Goal: Task Accomplishment & Management: Complete application form

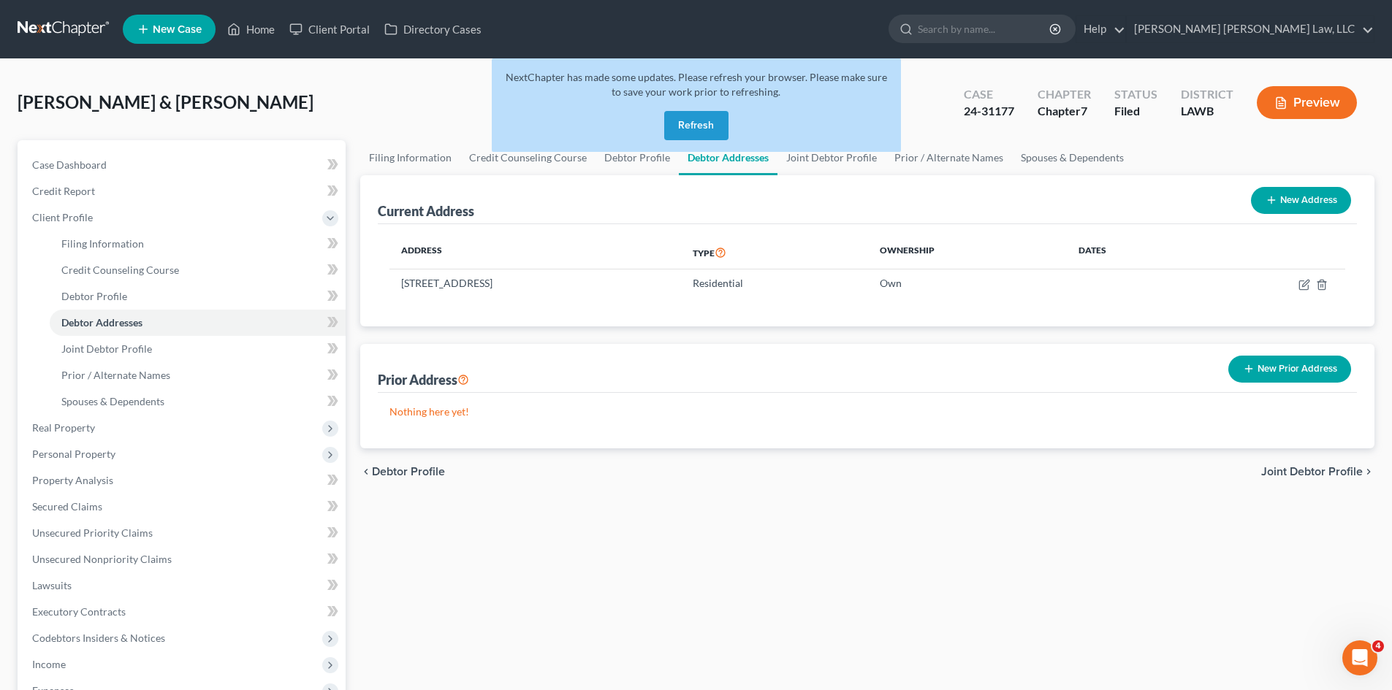
click at [693, 115] on button "Refresh" at bounding box center [696, 125] width 64 height 29
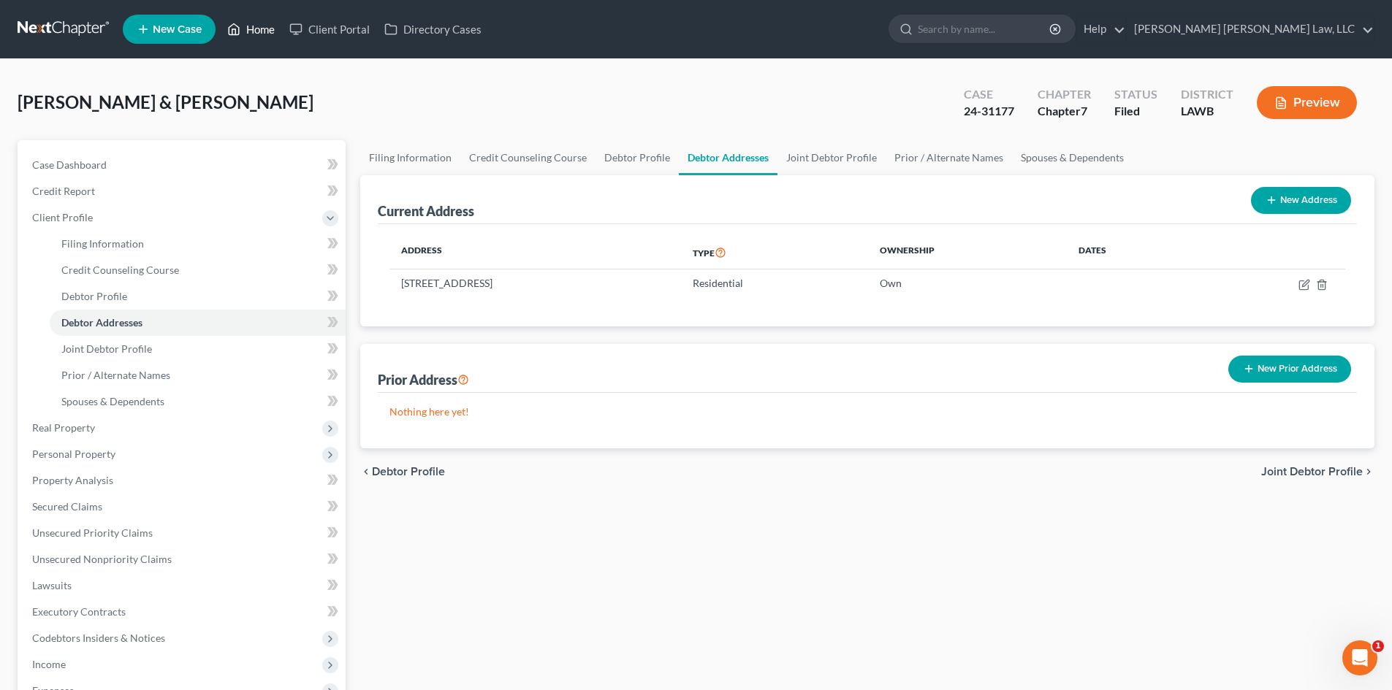
click at [264, 34] on link "Home" at bounding box center [251, 29] width 62 height 26
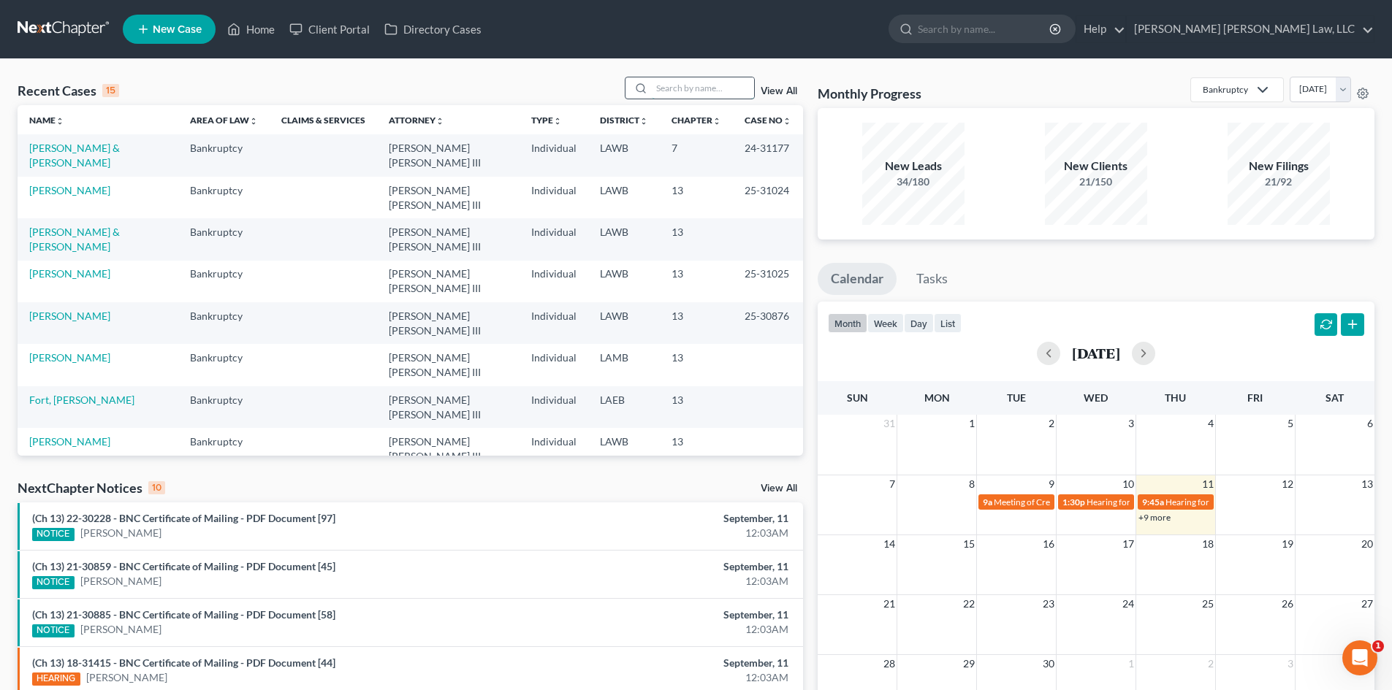
click at [736, 85] on input "search" at bounding box center [703, 87] width 102 height 21
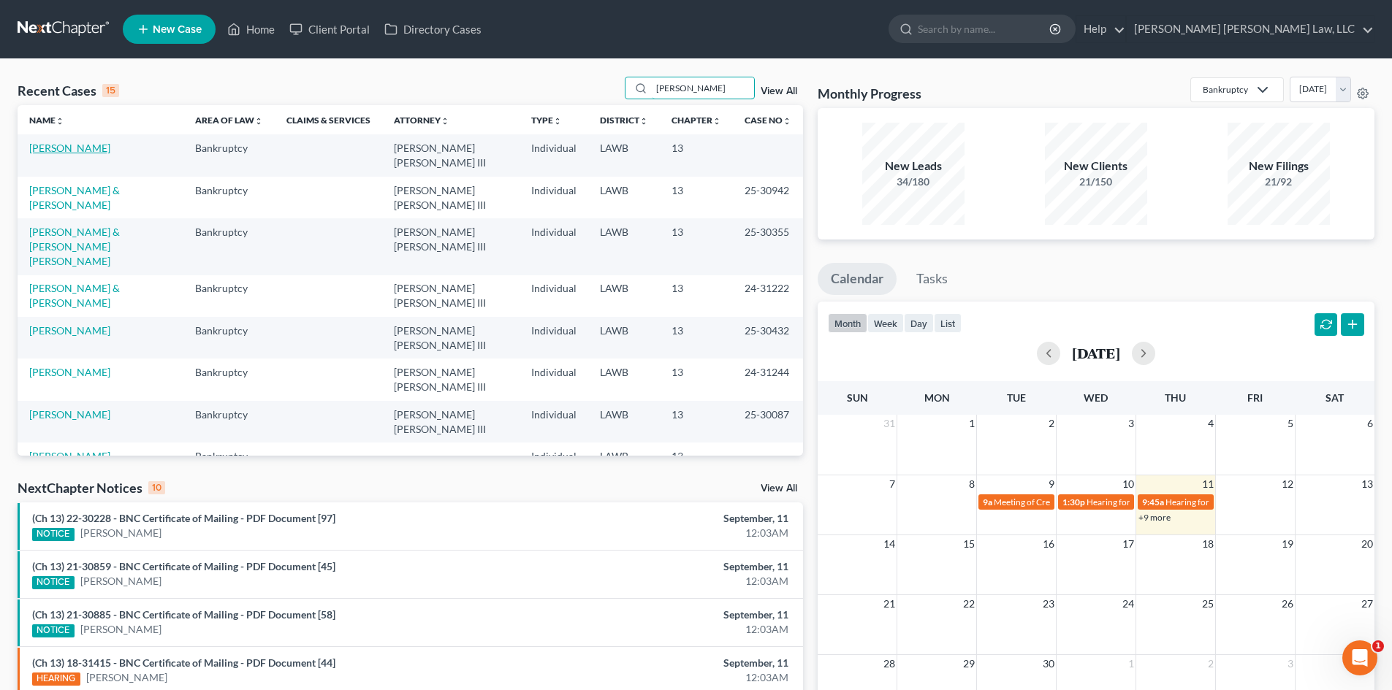
type input "[PERSON_NAME]"
click at [58, 148] on link "[PERSON_NAME]" at bounding box center [69, 148] width 81 height 12
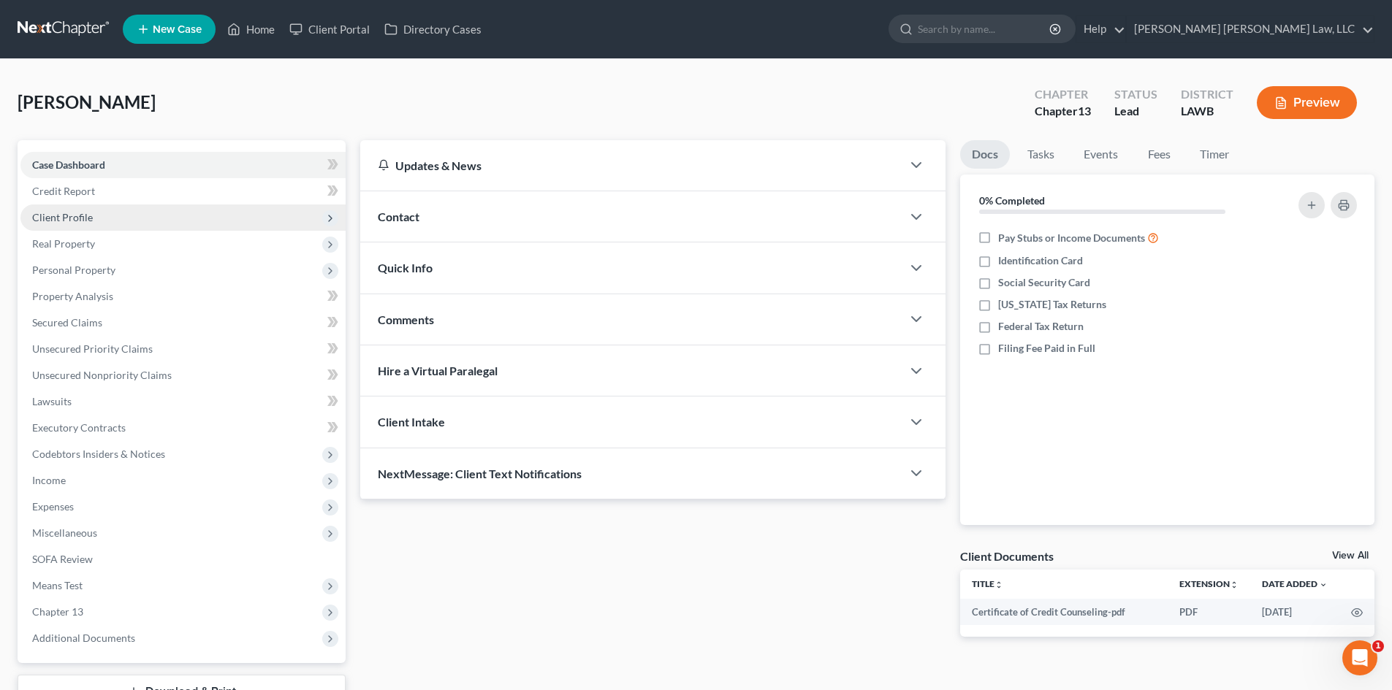
click at [106, 213] on span "Client Profile" at bounding box center [182, 218] width 325 height 26
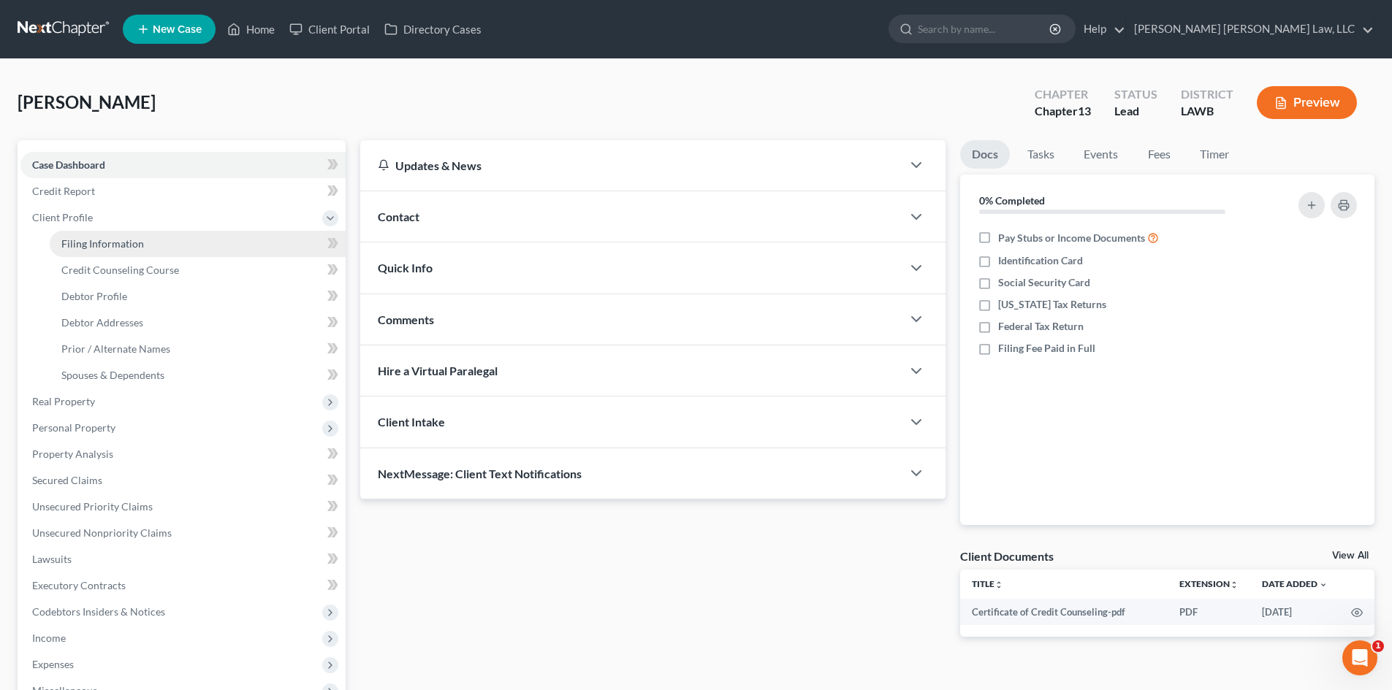
click at [112, 234] on link "Filing Information" at bounding box center [198, 244] width 296 height 26
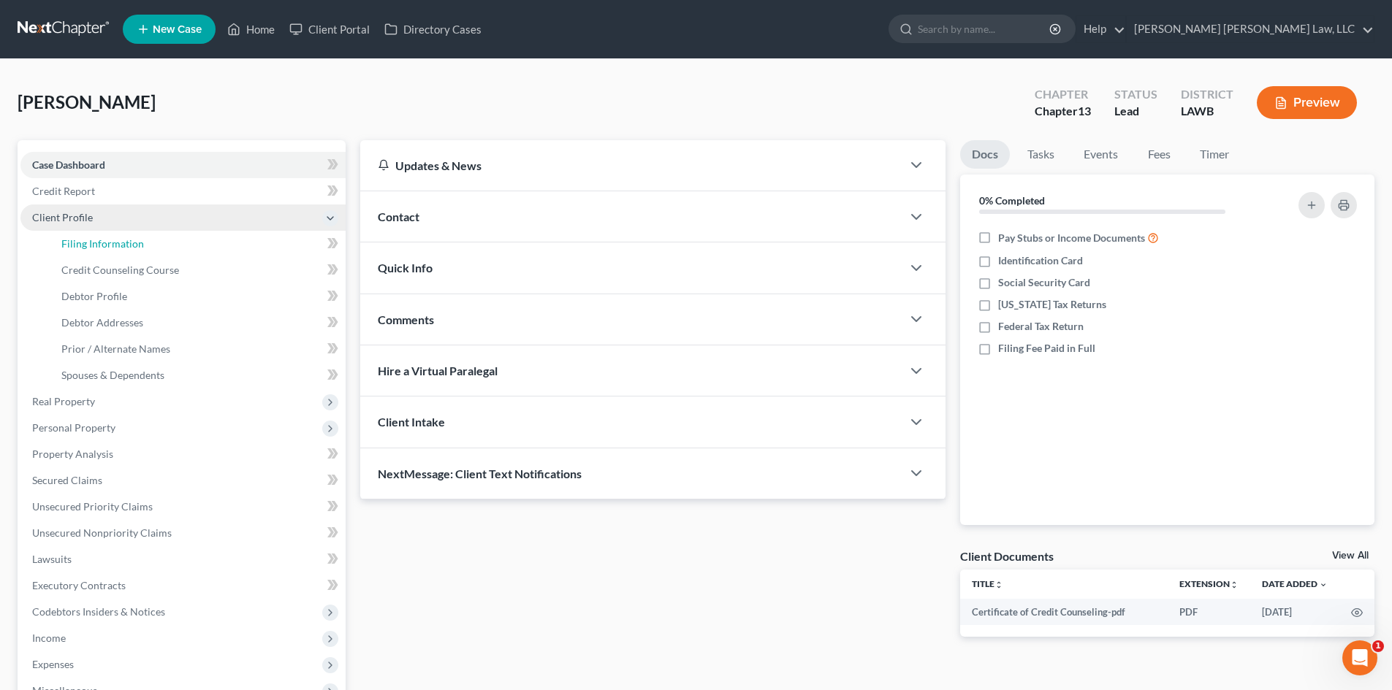
select select "1"
select select "0"
select select "3"
select select "19"
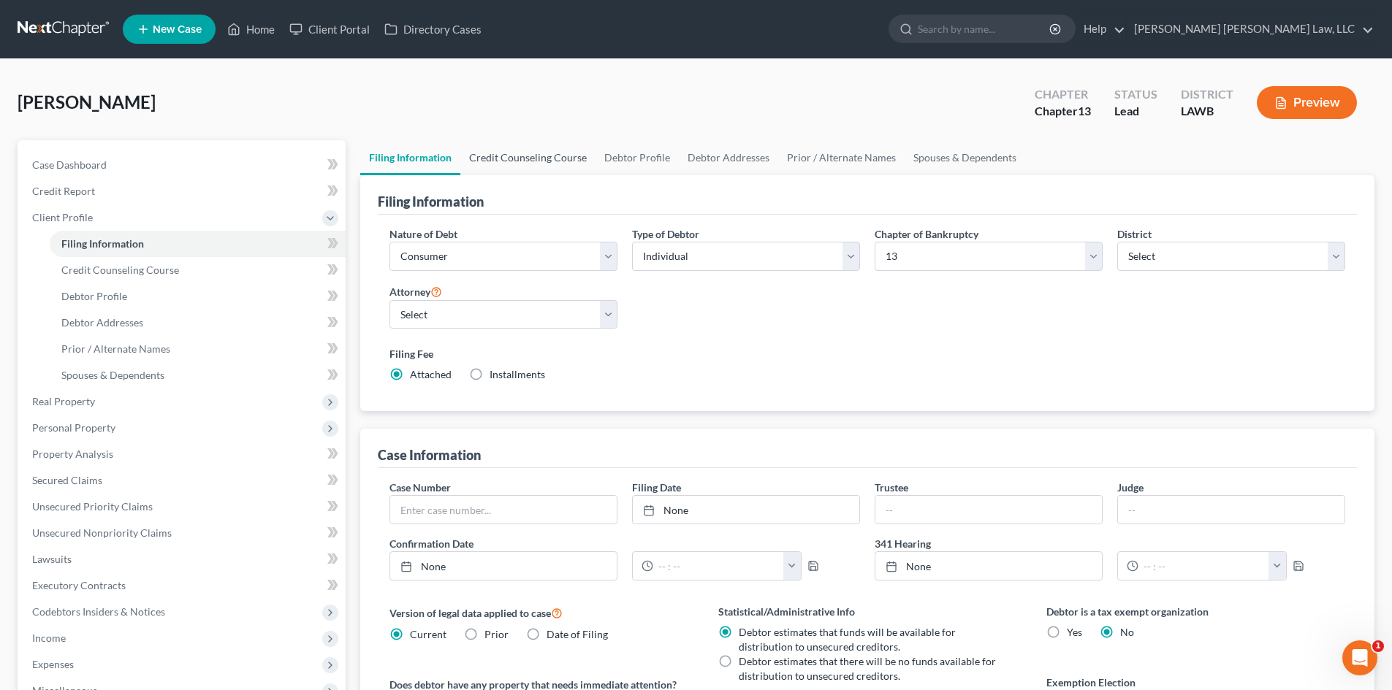
click at [589, 154] on link "Credit Counseling Course" at bounding box center [527, 157] width 135 height 35
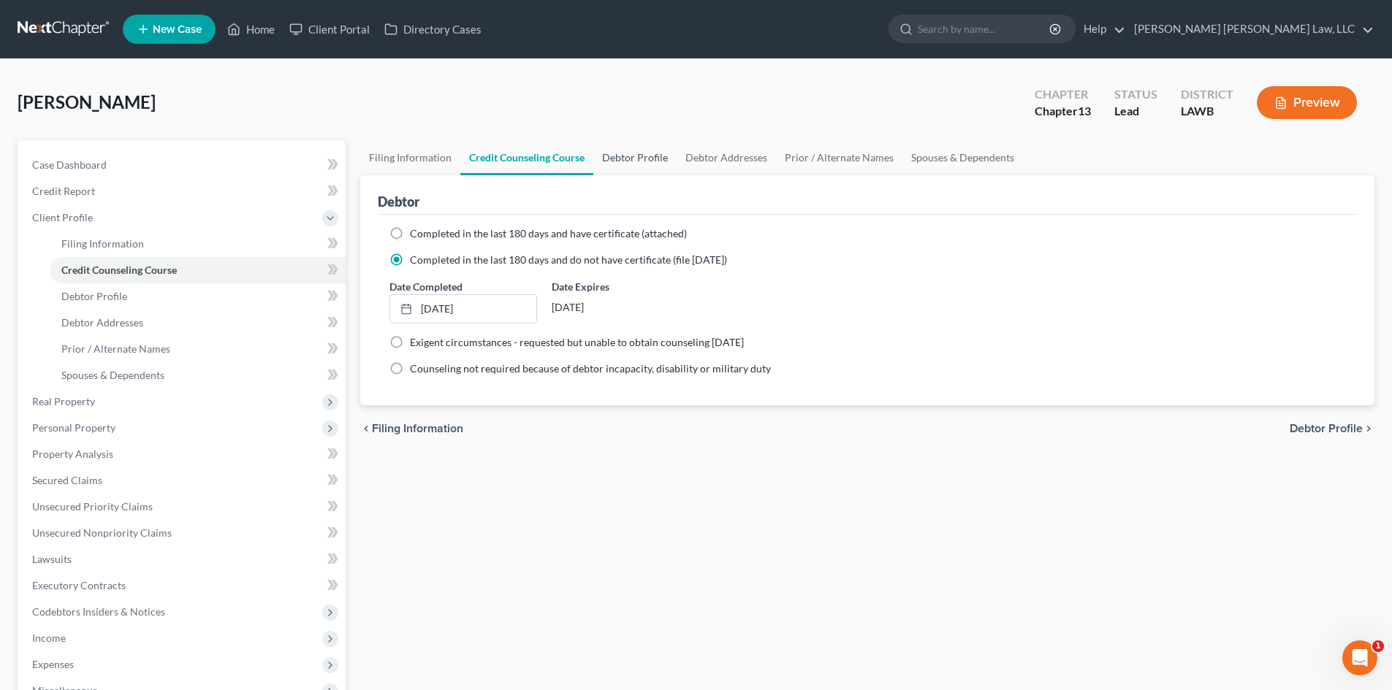
click at [606, 153] on link "Debtor Profile" at bounding box center [634, 157] width 83 height 35
select select "0"
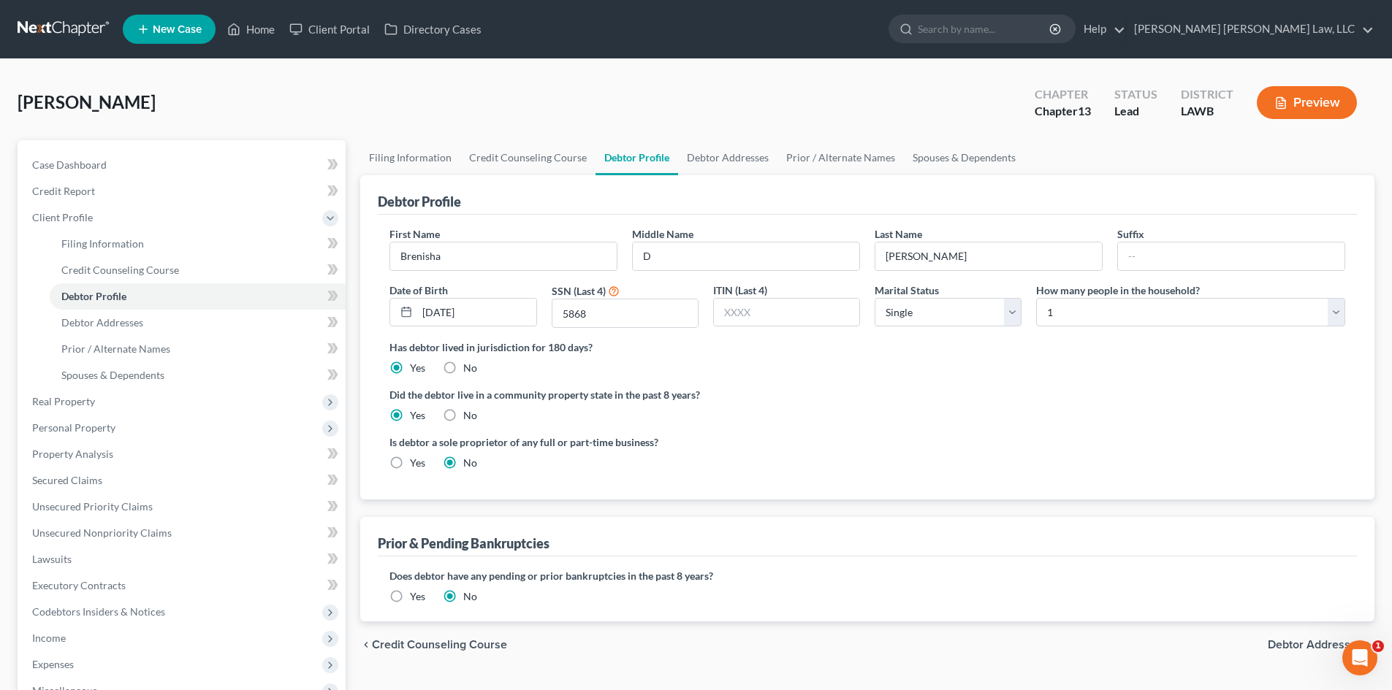
radio input "true"
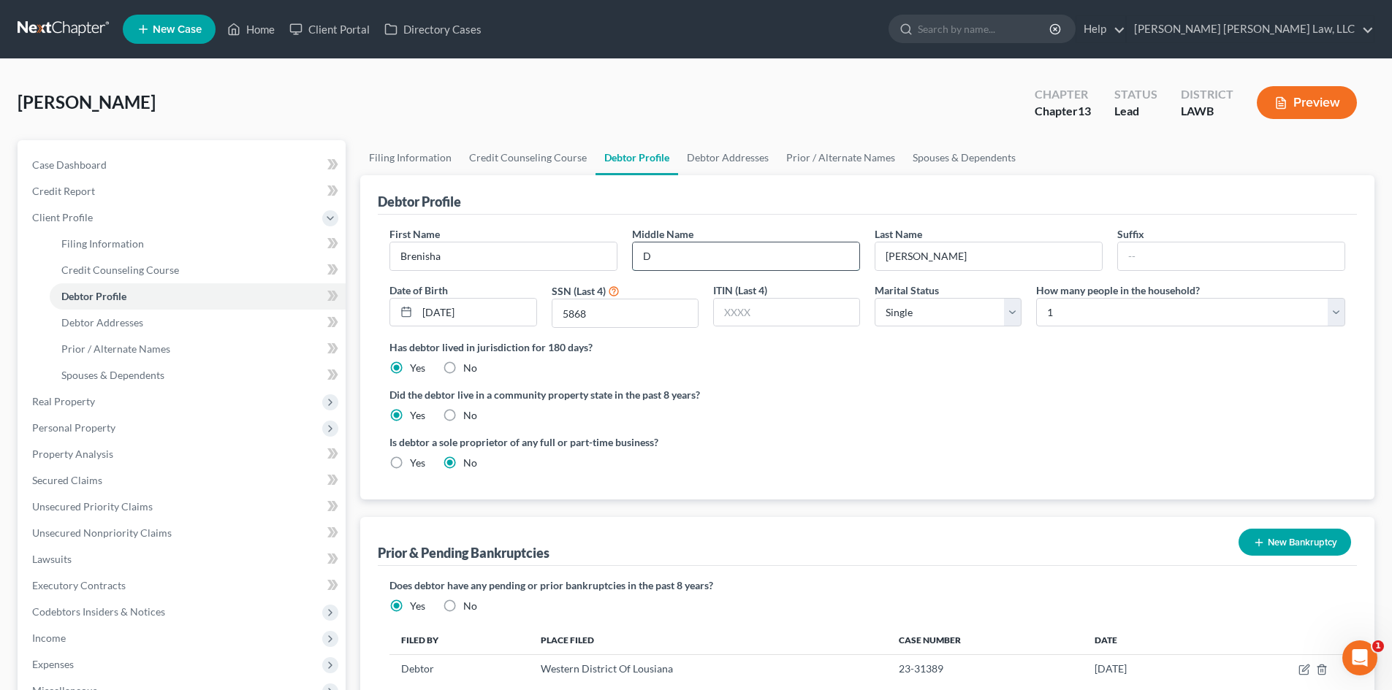
click at [692, 255] on input "D" at bounding box center [746, 257] width 226 height 28
type input "D."
click at [725, 150] on link "Debtor Addresses" at bounding box center [727, 157] width 99 height 35
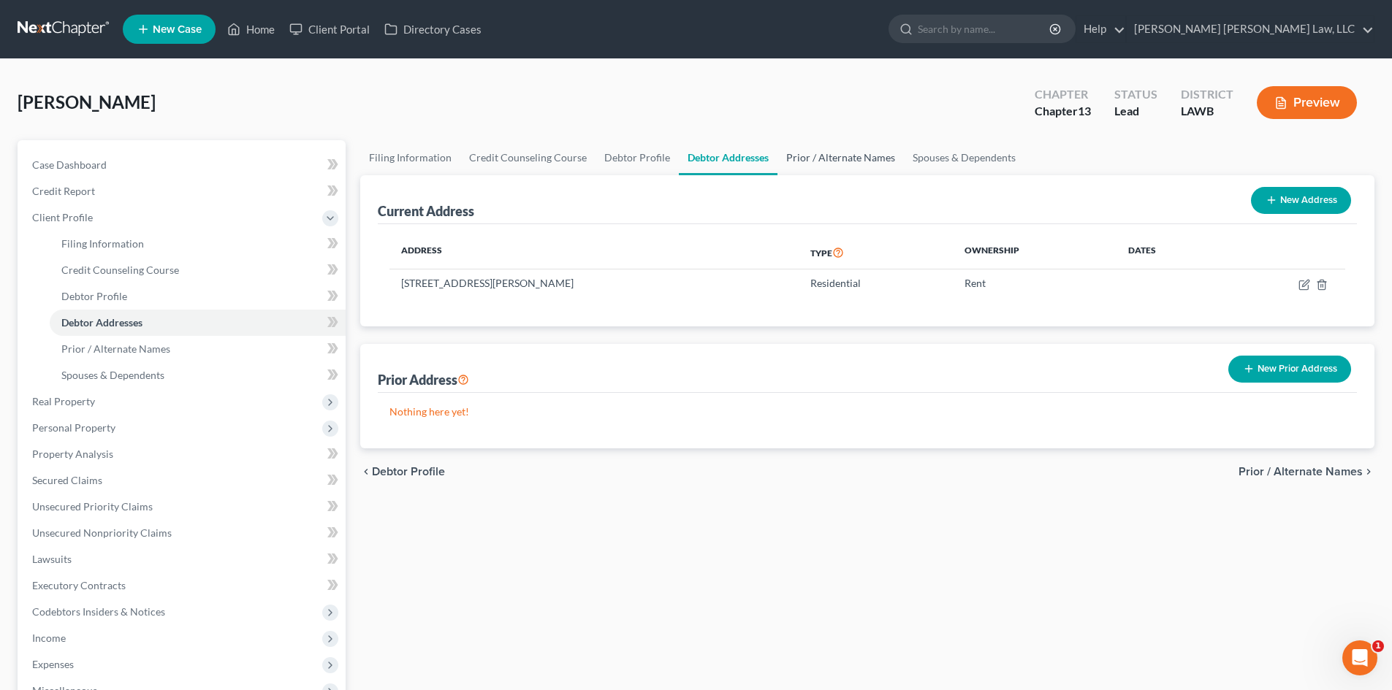
click at [801, 156] on link "Prior / Alternate Names" at bounding box center [840, 157] width 126 height 35
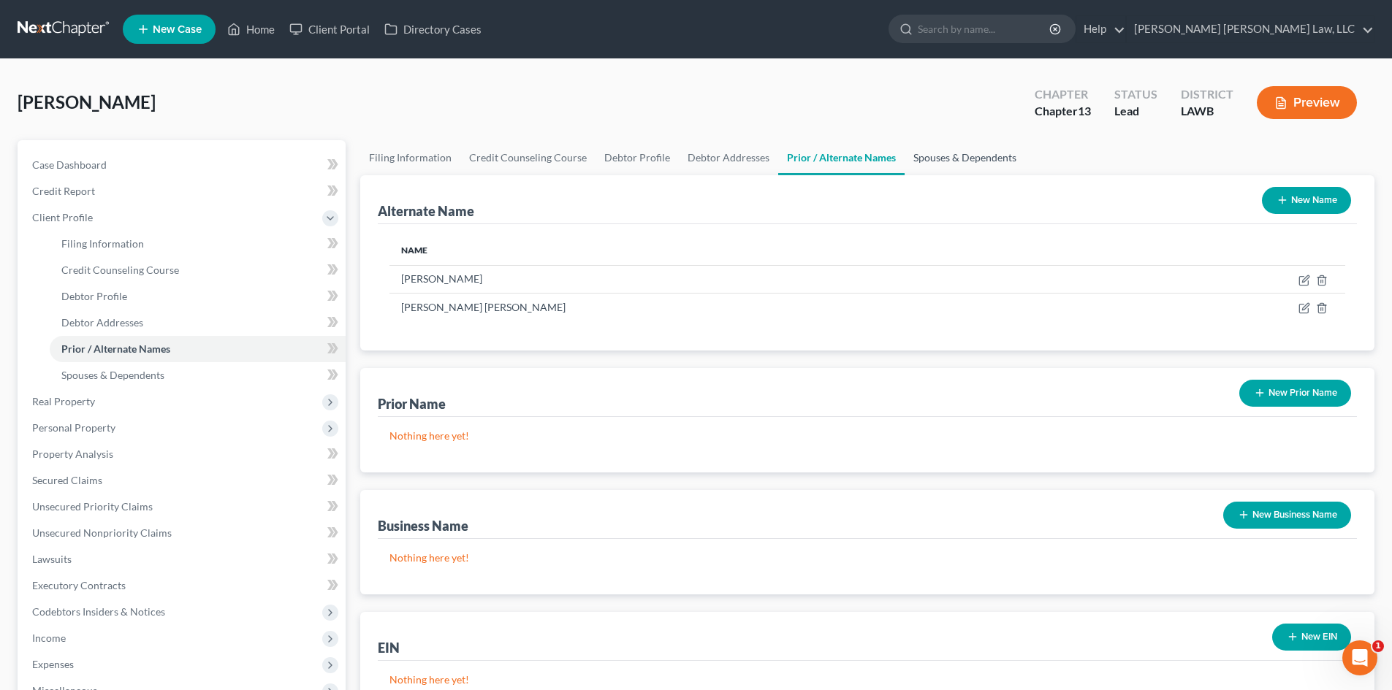
click at [926, 165] on link "Spouses & Dependents" at bounding box center [964, 157] width 121 height 35
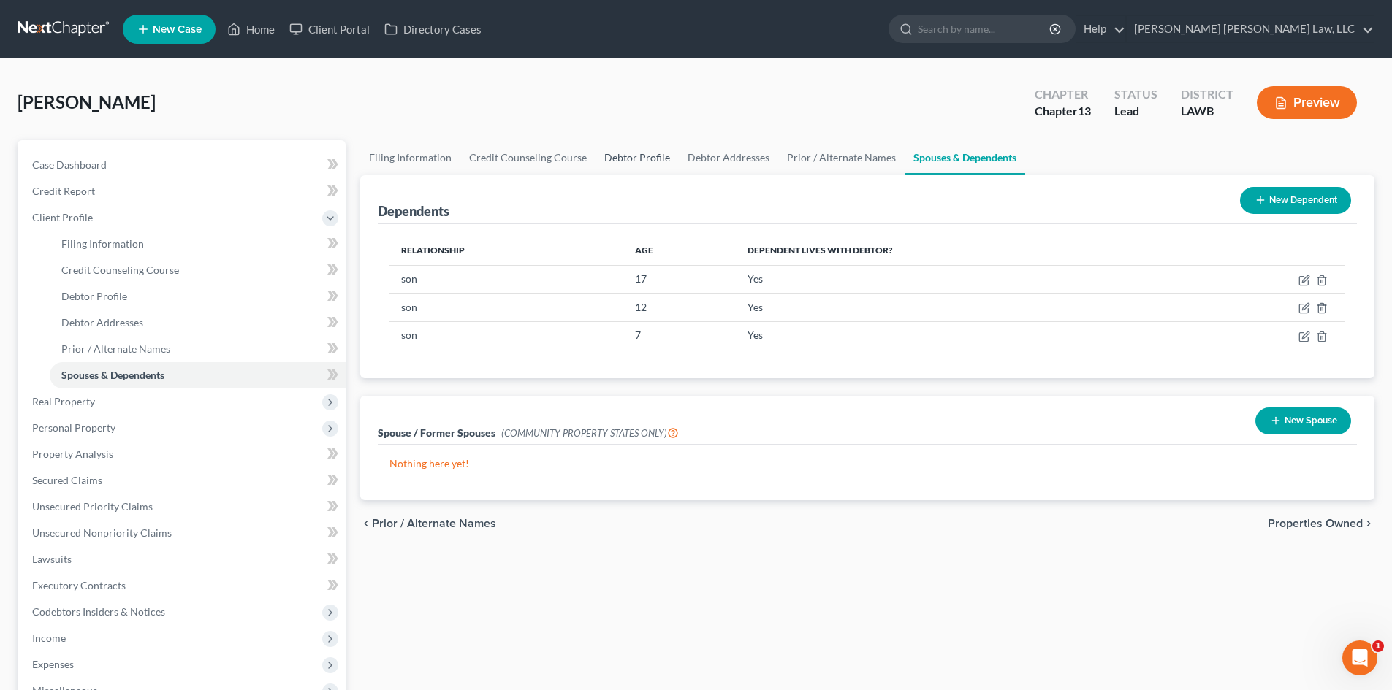
drag, startPoint x: 608, startPoint y: 159, endPoint x: 639, endPoint y: 157, distance: 30.7
click at [608, 158] on link "Debtor Profile" at bounding box center [636, 157] width 83 height 35
select select "0"
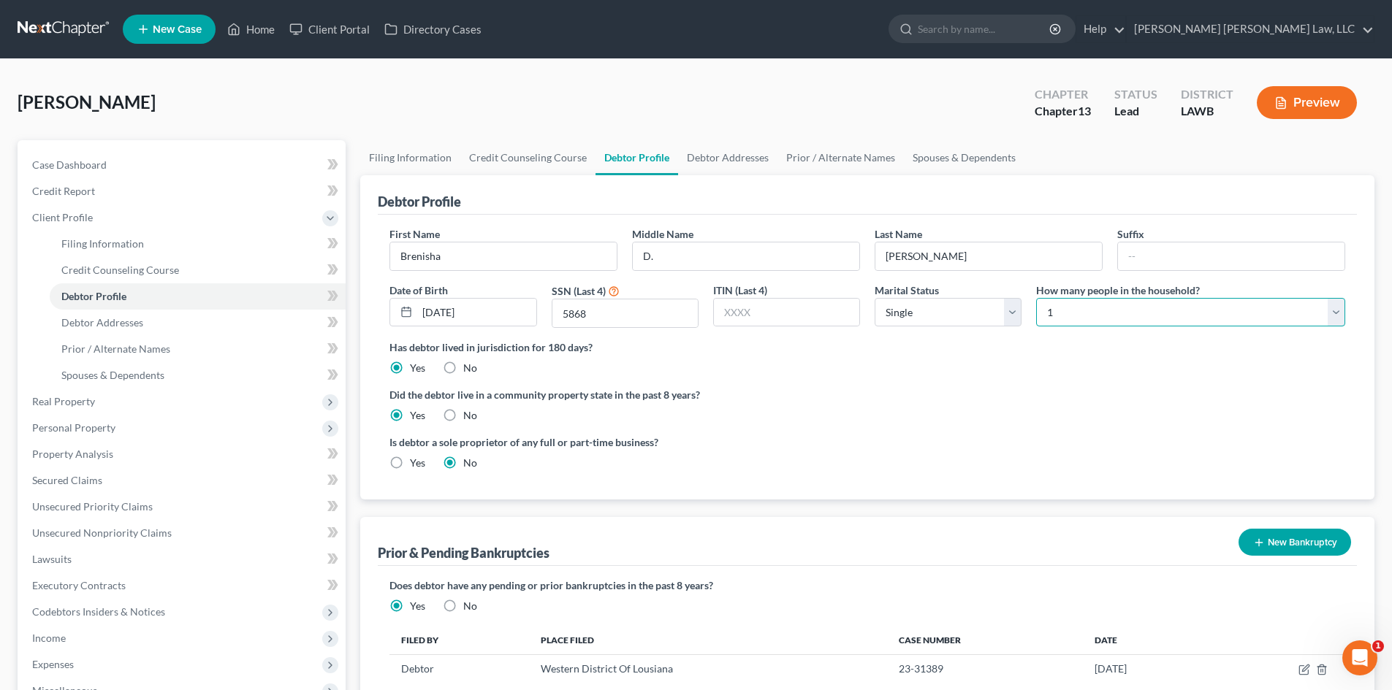
click at [1109, 307] on select "Select 1 2 3 4 5 6 7 8 9 10 11 12 13 14 15 16 17 18 19 20" at bounding box center [1190, 312] width 309 height 29
select select "3"
click at [1036, 298] on select "Select 1 2 3 4 5 6 7 8 9 10 11 12 13 14 15 16 17 18 19 20" at bounding box center [1190, 312] width 309 height 29
click at [110, 392] on span "Real Property" at bounding box center [182, 402] width 325 height 26
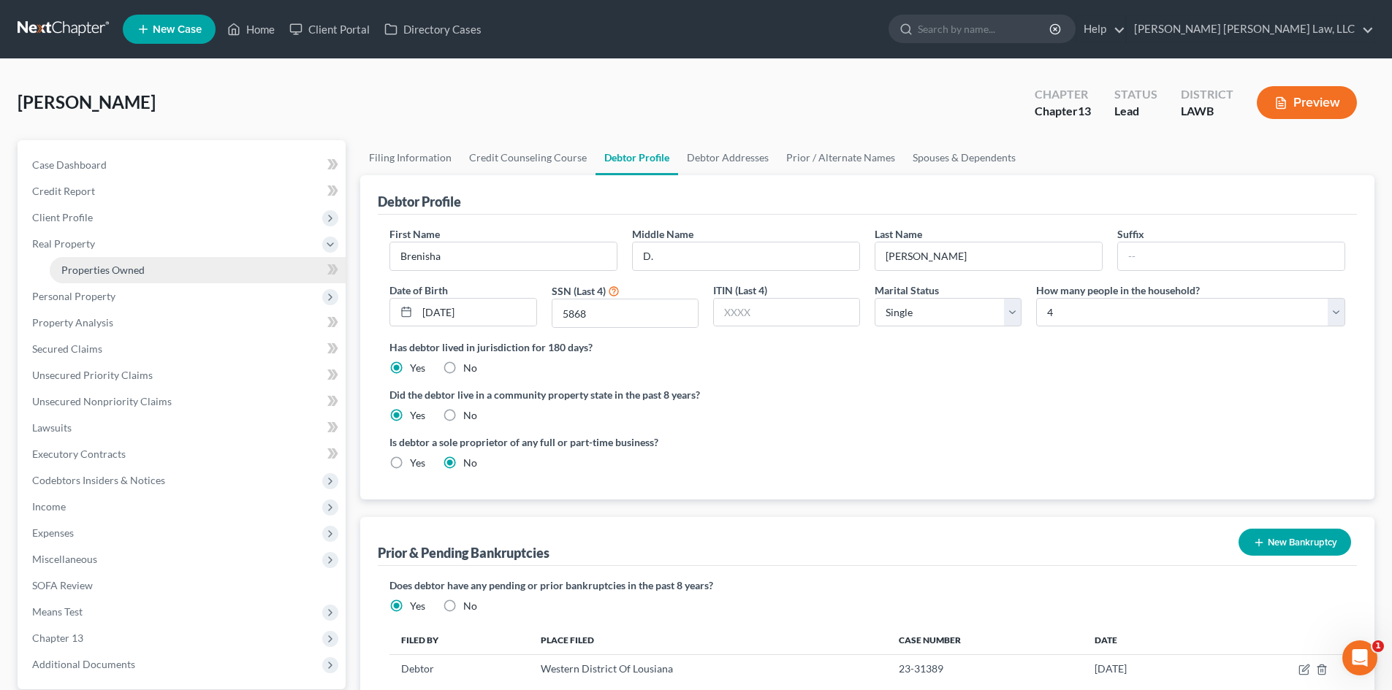
click at [129, 275] on span "Properties Owned" at bounding box center [102, 270] width 83 height 12
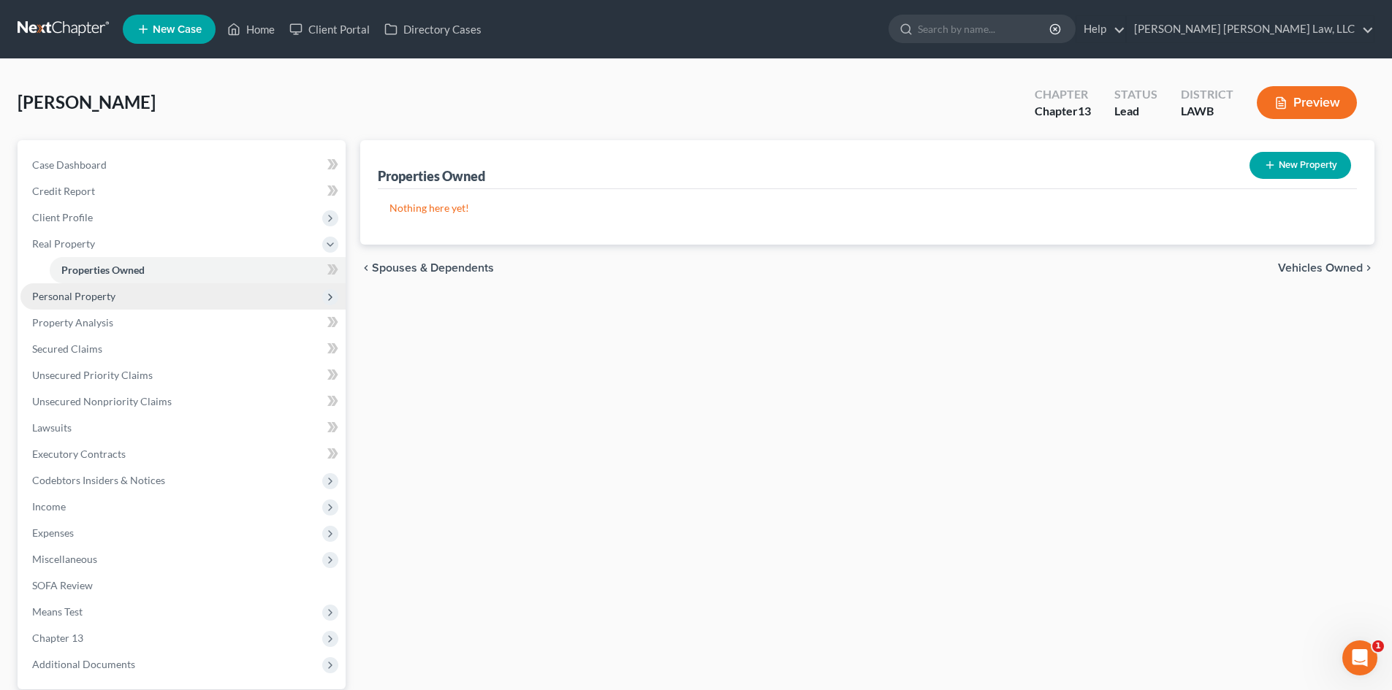
click at [184, 308] on span "Personal Property" at bounding box center [182, 296] width 325 height 26
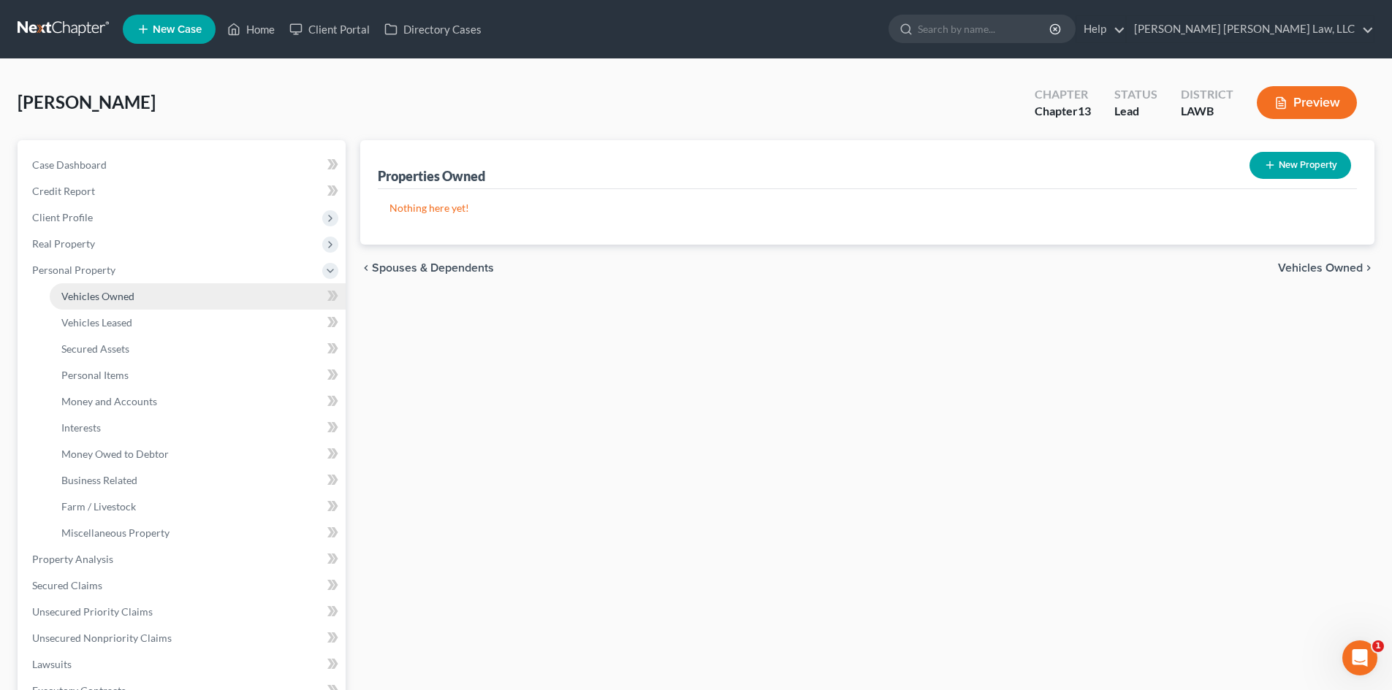
click at [128, 302] on link "Vehicles Owned" at bounding box center [198, 296] width 296 height 26
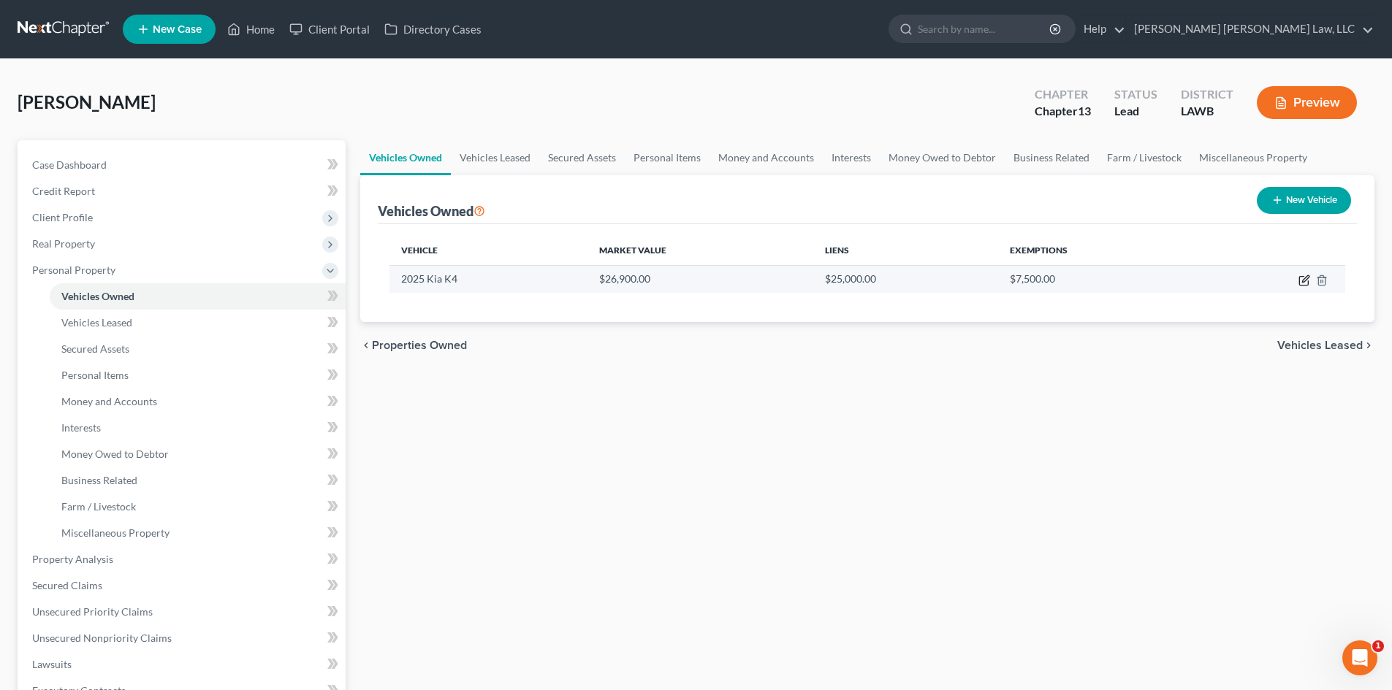
click at [1301, 278] on icon "button" at bounding box center [1304, 281] width 12 height 12
select select "0"
select select "1"
select select "2"
select select "0"
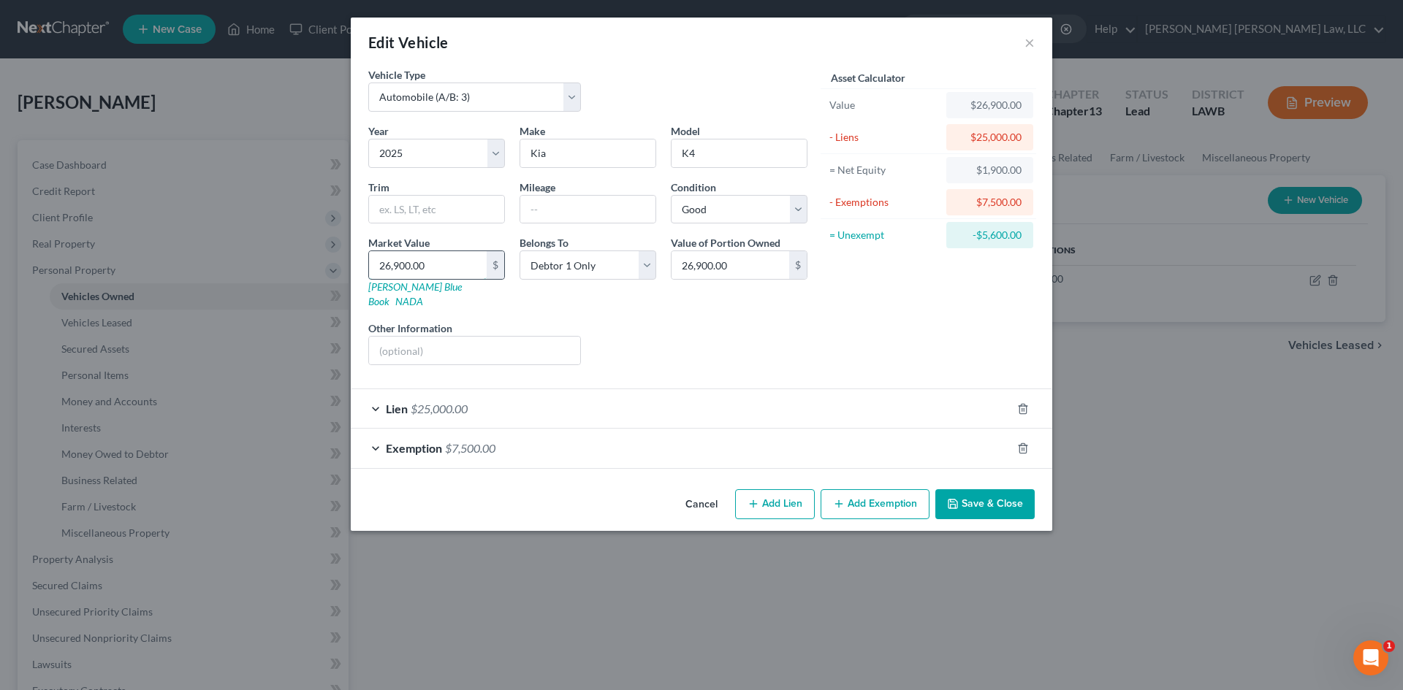
click at [449, 266] on input "26,900.00" at bounding box center [428, 265] width 118 height 28
type input "2"
type input "2.00"
type input "25"
type input "25.00"
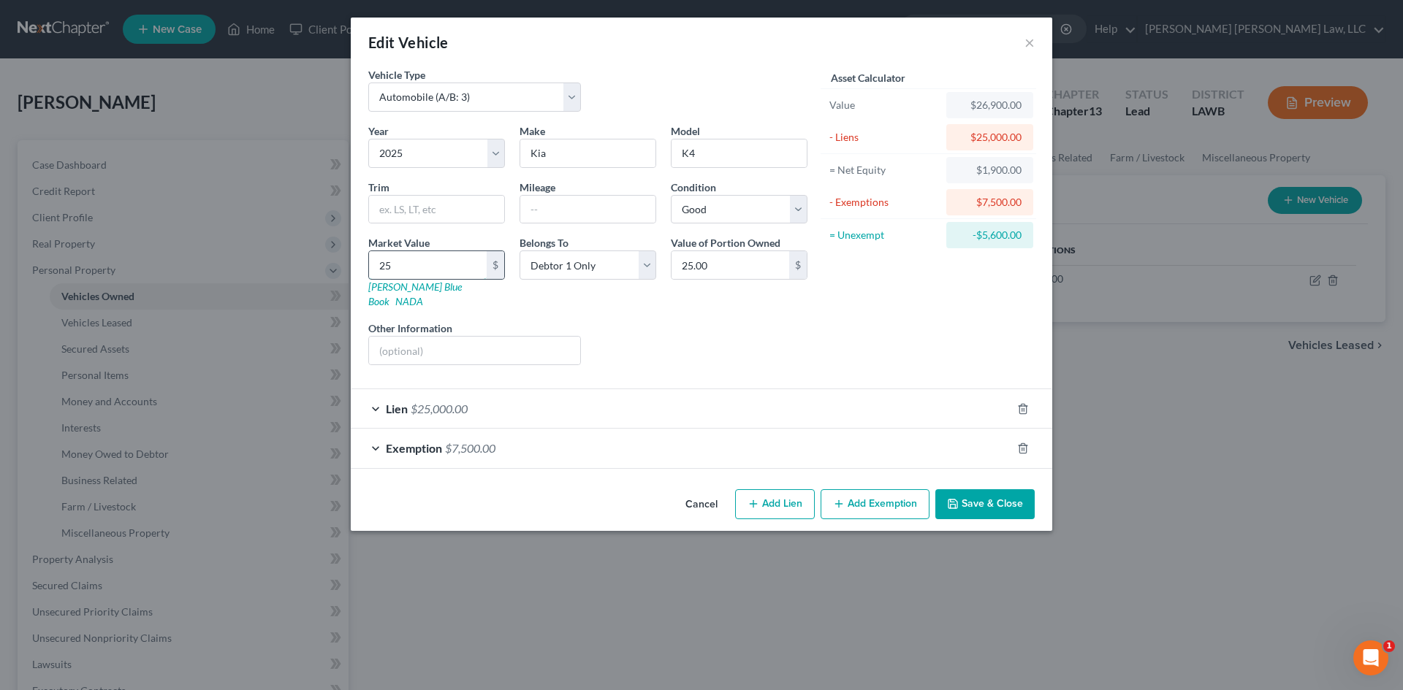
type input "250"
type input "250.00"
type input "2500"
type input "2,500.00"
type input "2,5000"
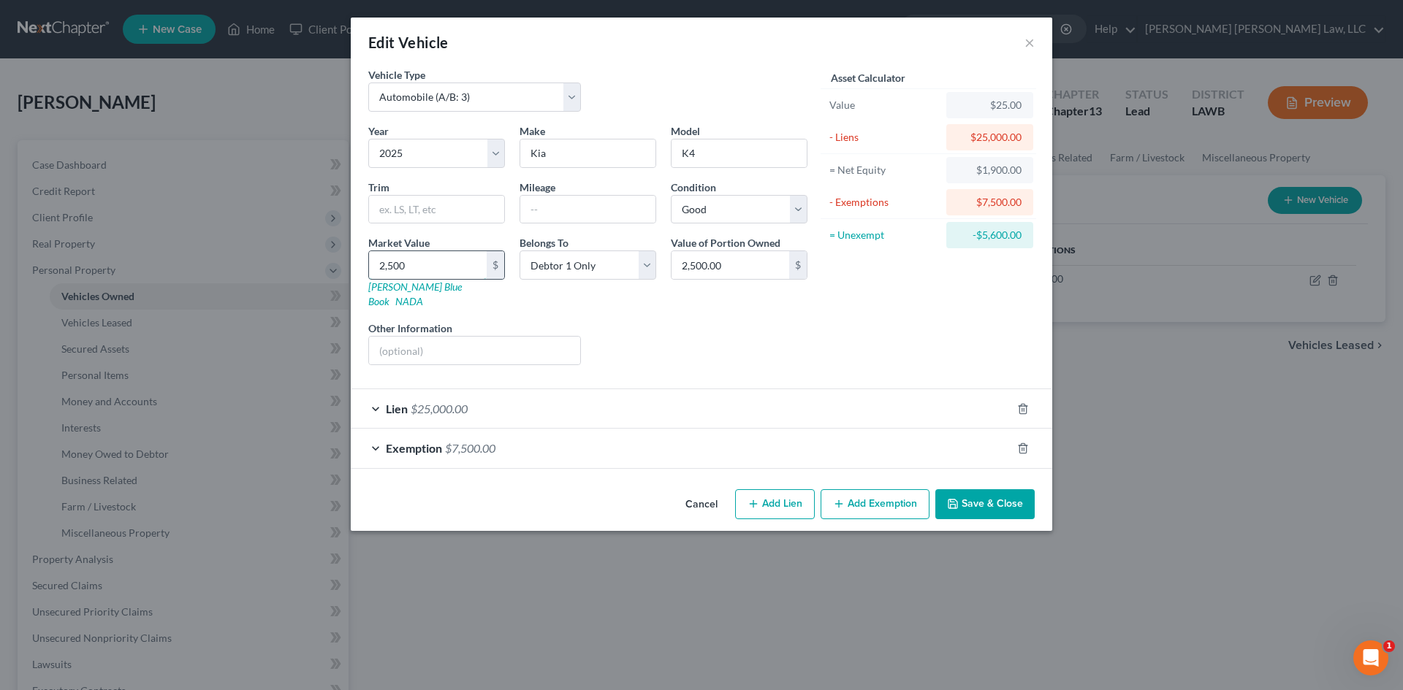
type input "25,000.00"
click at [592, 209] on input "text" at bounding box center [587, 210] width 135 height 28
click at [955, 293] on div "Asset Calculator Value $25,000.00 - Liens $25,000.00 = Net Equity $0.00 - Exemp…" at bounding box center [927, 222] width 227 height 310
click at [594, 202] on input "text" at bounding box center [587, 210] width 135 height 28
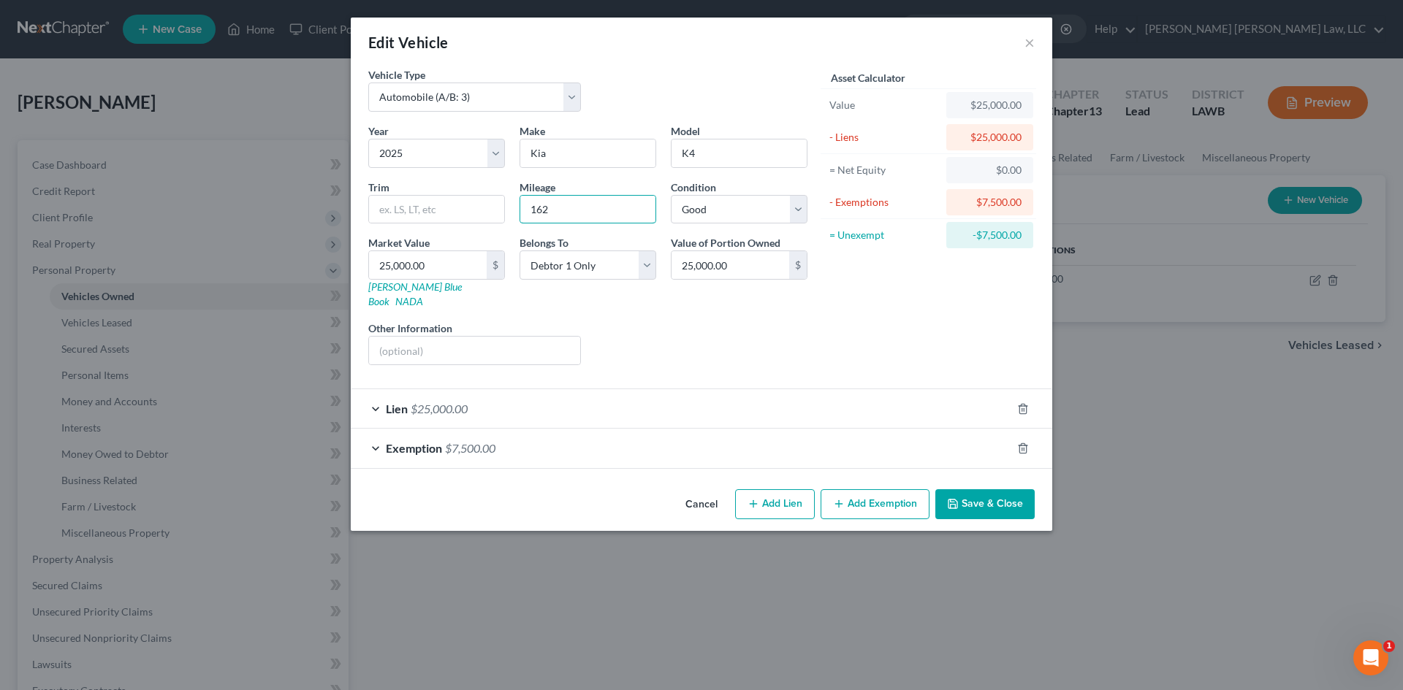
type input "162"
click at [813, 321] on div "Liens Select" at bounding box center [701, 343] width 227 height 45
click at [660, 216] on div "Mileage 162" at bounding box center [587, 202] width 151 height 45
click at [744, 329] on div "Liens Select" at bounding box center [701, 343] width 227 height 45
click at [961, 489] on button "Save & Close" at bounding box center [984, 504] width 99 height 31
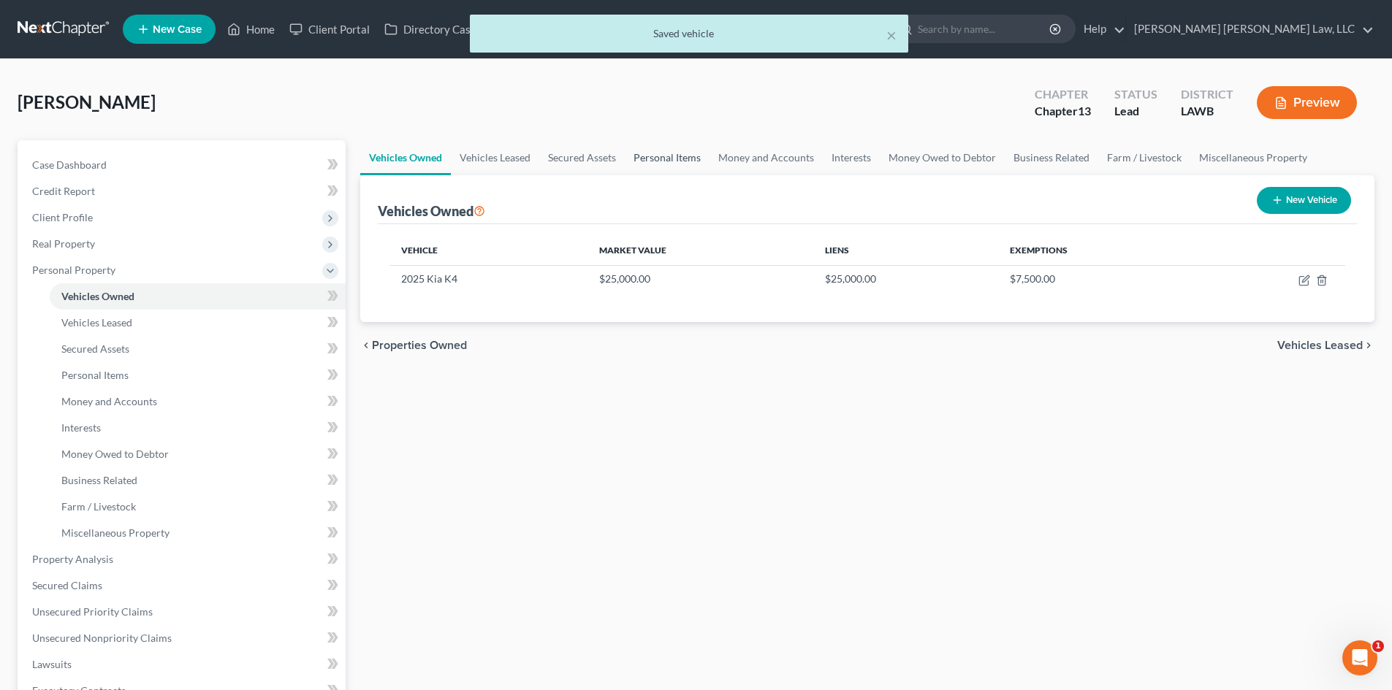
click at [693, 161] on link "Personal Items" at bounding box center [667, 157] width 85 height 35
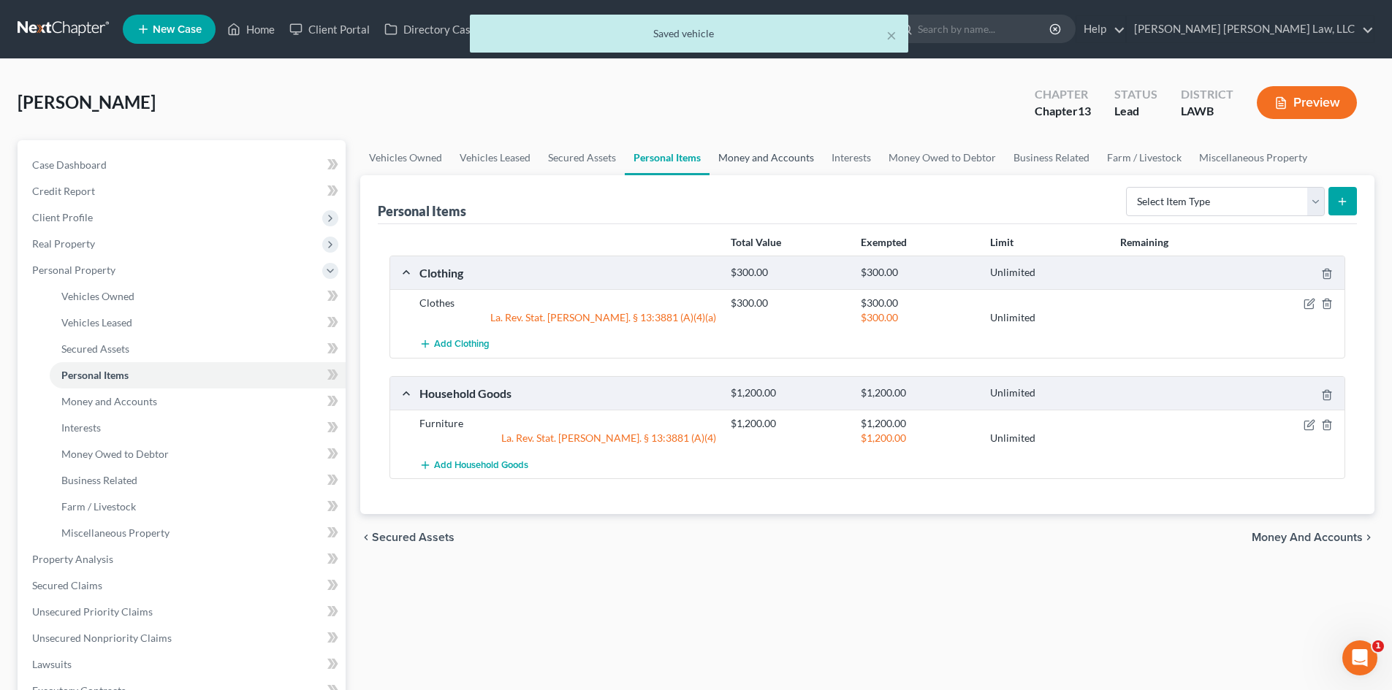
click at [777, 169] on link "Money and Accounts" at bounding box center [765, 157] width 113 height 35
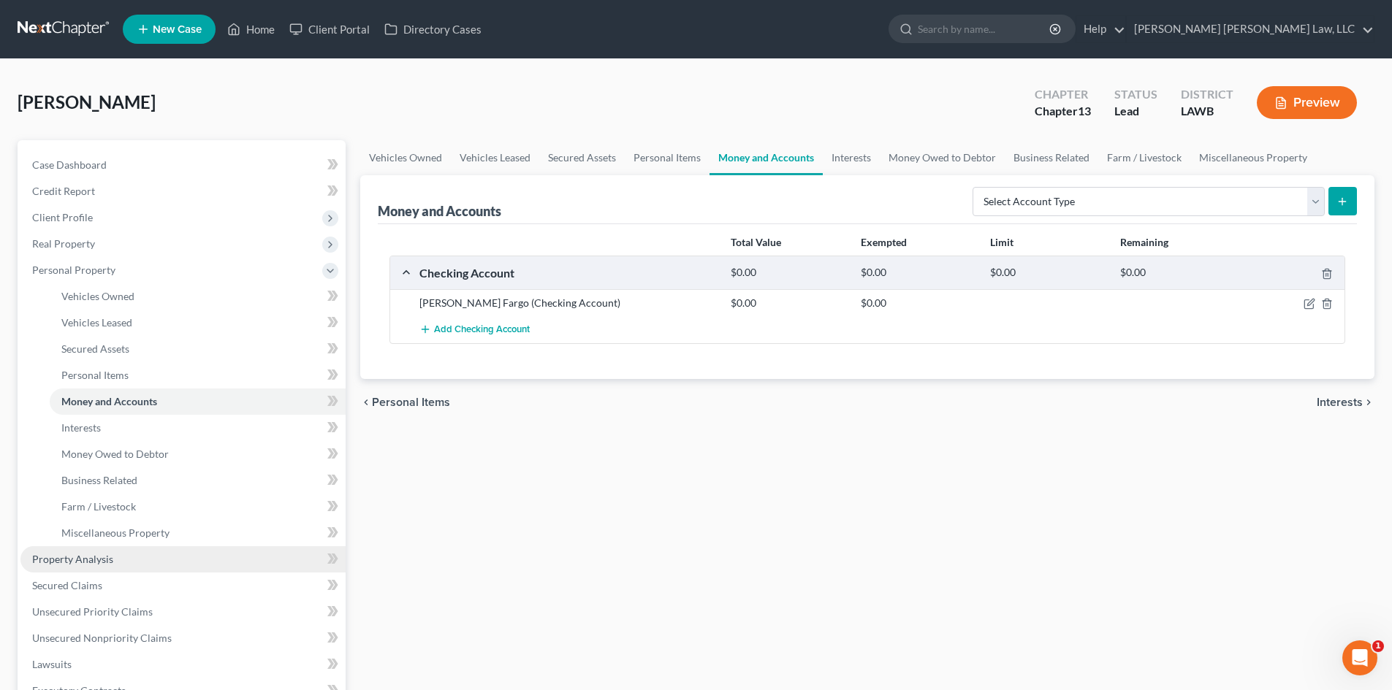
click at [104, 565] on link "Property Analysis" at bounding box center [182, 559] width 325 height 26
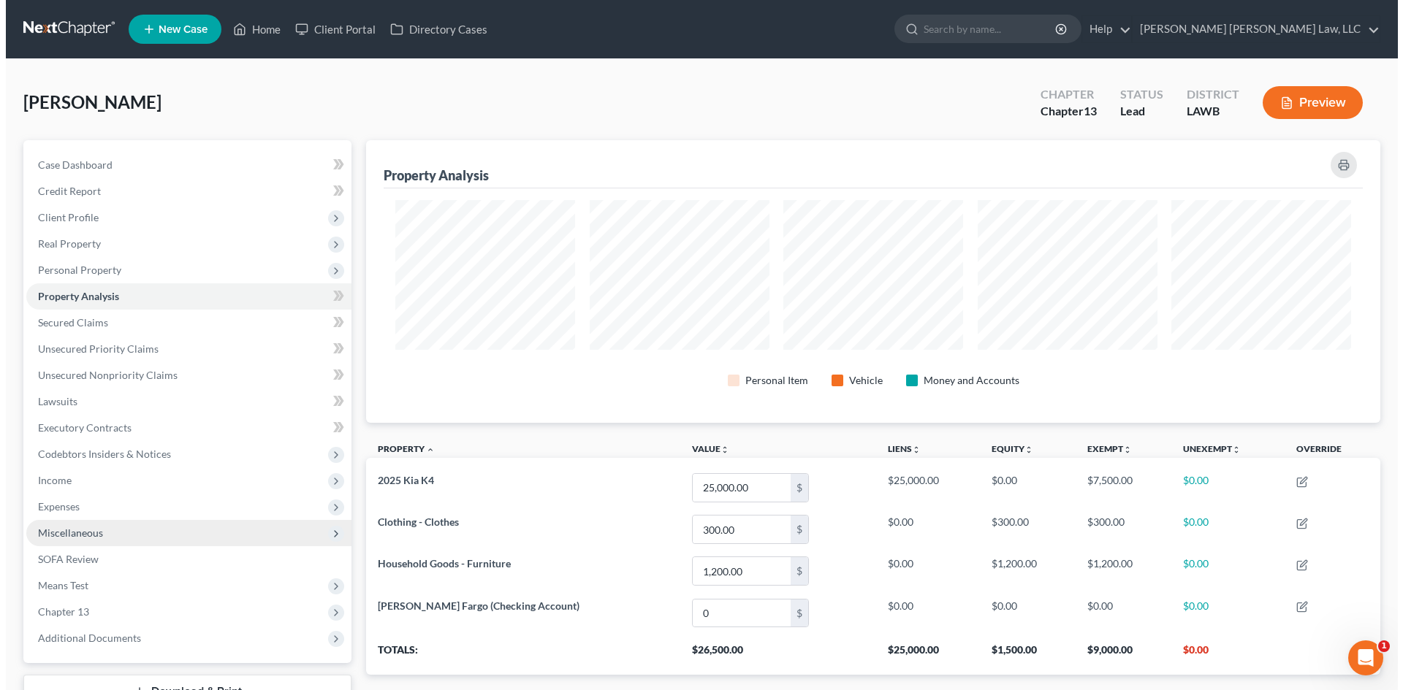
scroll to position [283, 1014]
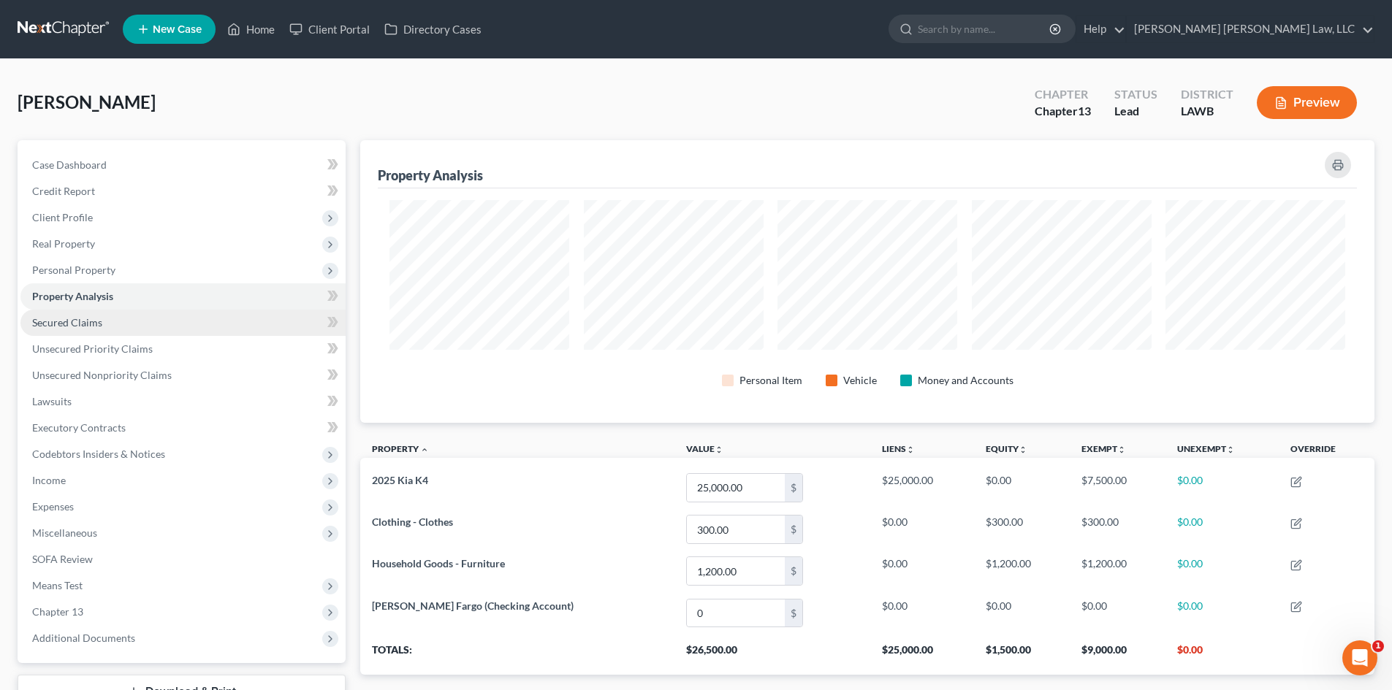
click at [121, 328] on link "Secured Claims" at bounding box center [182, 323] width 325 height 26
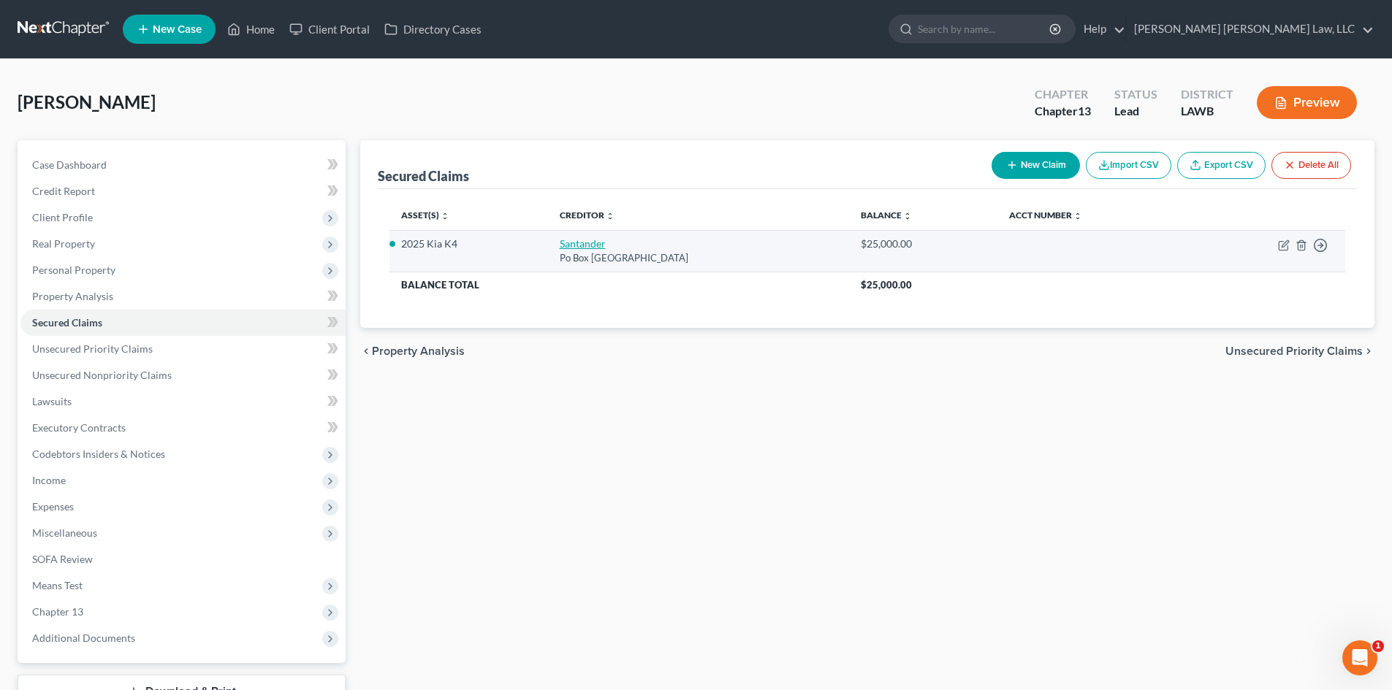
click at [563, 245] on link "Santander" at bounding box center [583, 243] width 46 height 12
select select "45"
select select "0"
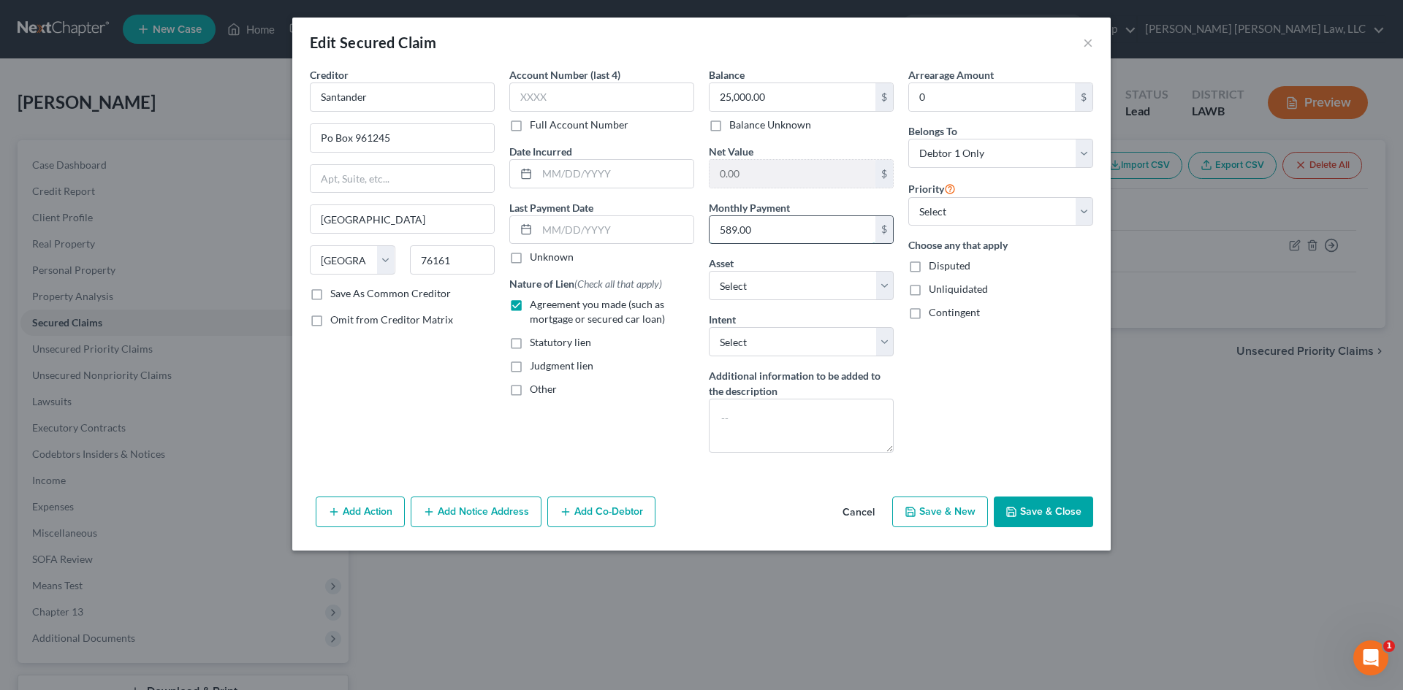
click at [820, 232] on input "589.00" at bounding box center [792, 230] width 166 height 28
click at [1030, 516] on button "Save & Close" at bounding box center [1042, 512] width 99 height 31
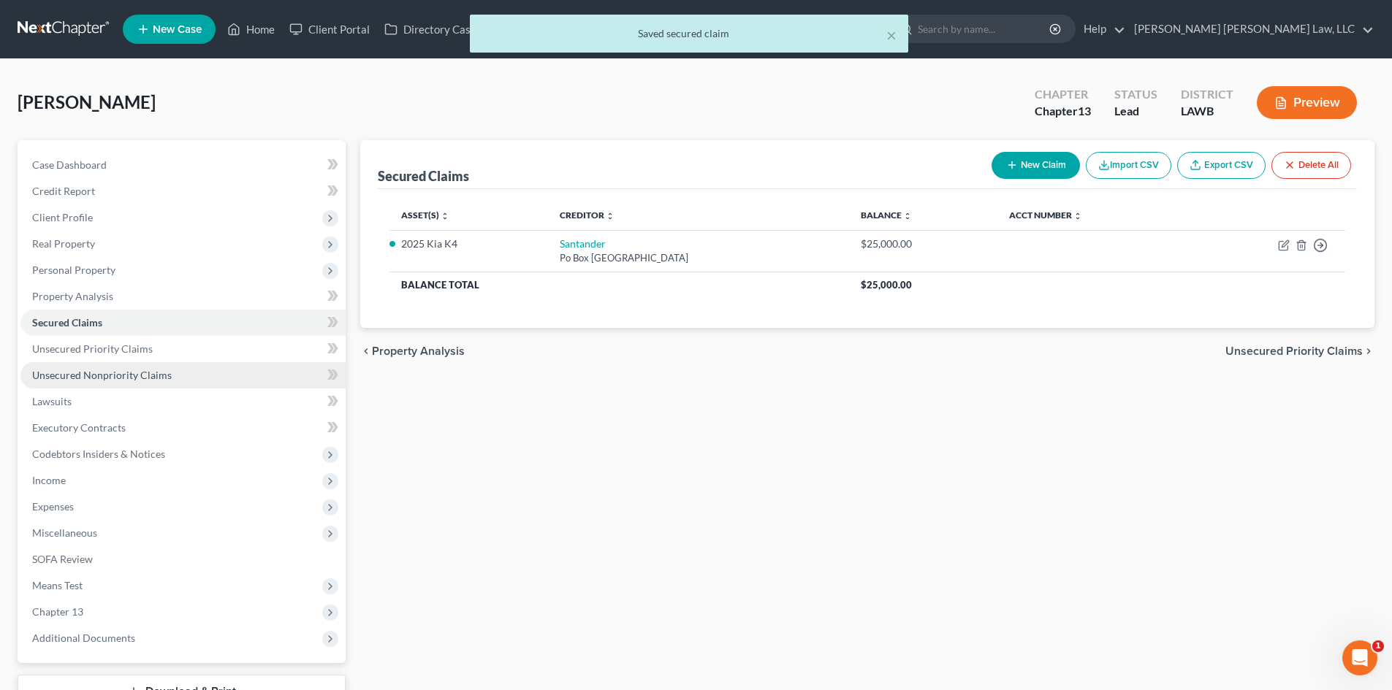
click at [104, 372] on span "Unsecured Nonpriority Claims" at bounding box center [102, 375] width 140 height 12
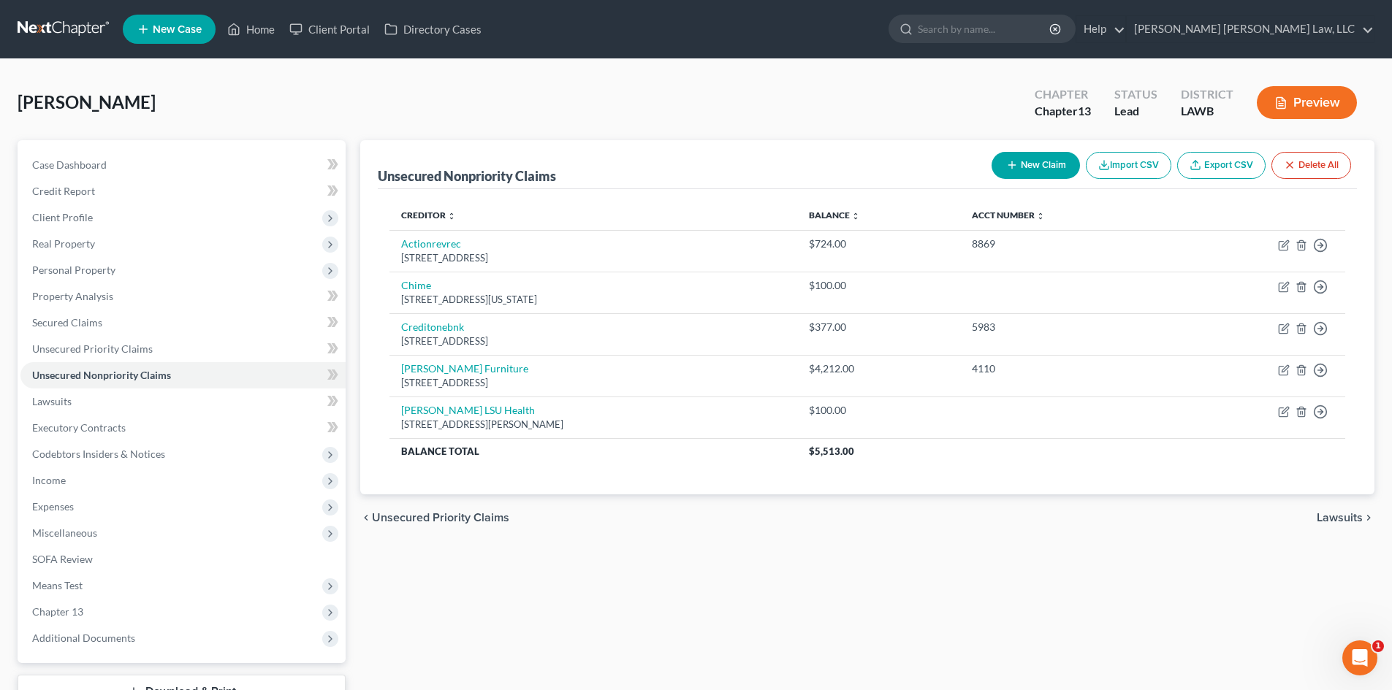
click at [1035, 156] on button "New Claim" at bounding box center [1035, 165] width 88 height 27
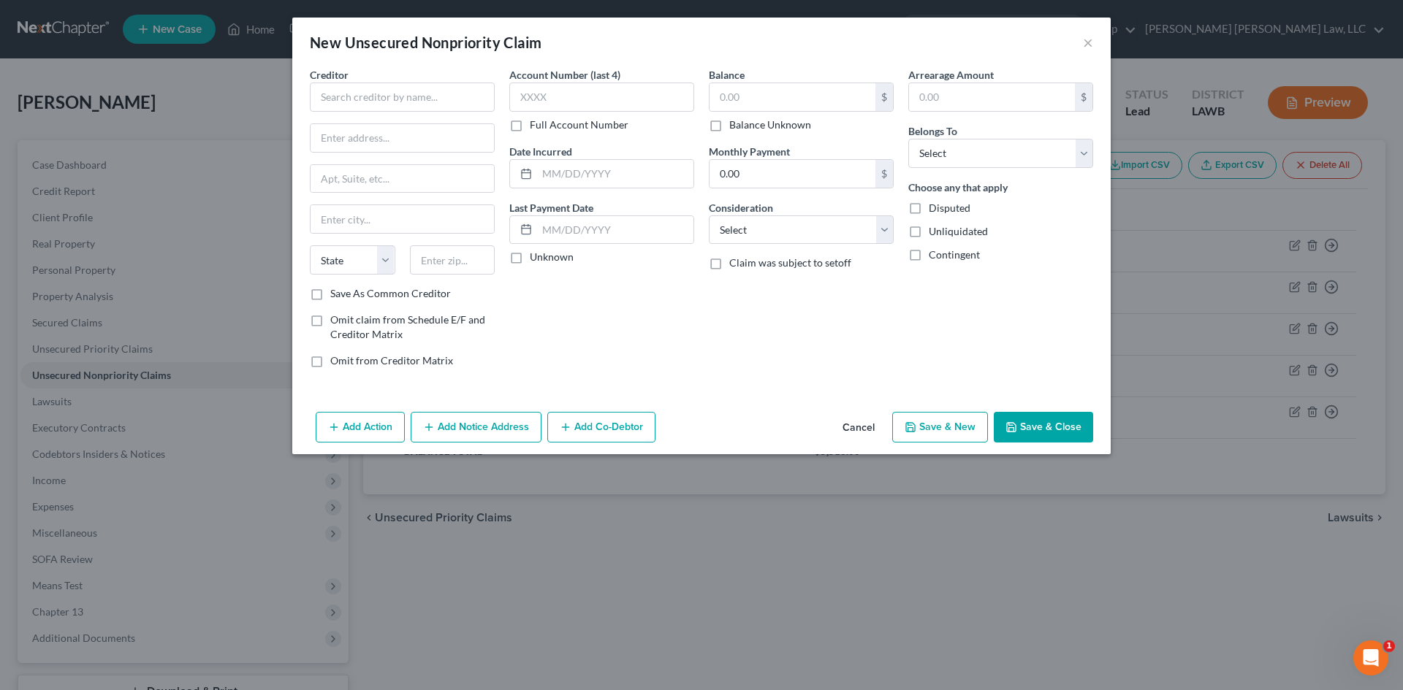
click at [877, 422] on button "Cancel" at bounding box center [859, 427] width 56 height 29
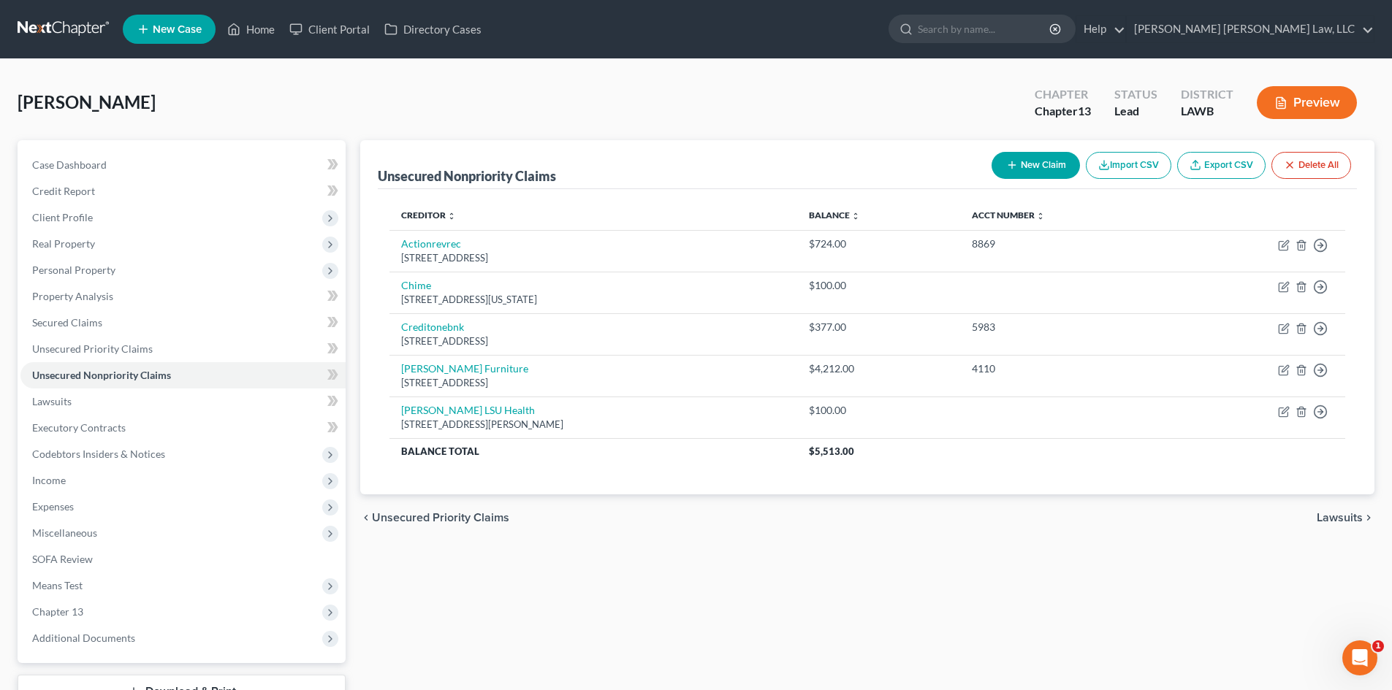
click at [1026, 172] on button "New Claim" at bounding box center [1035, 165] width 88 height 27
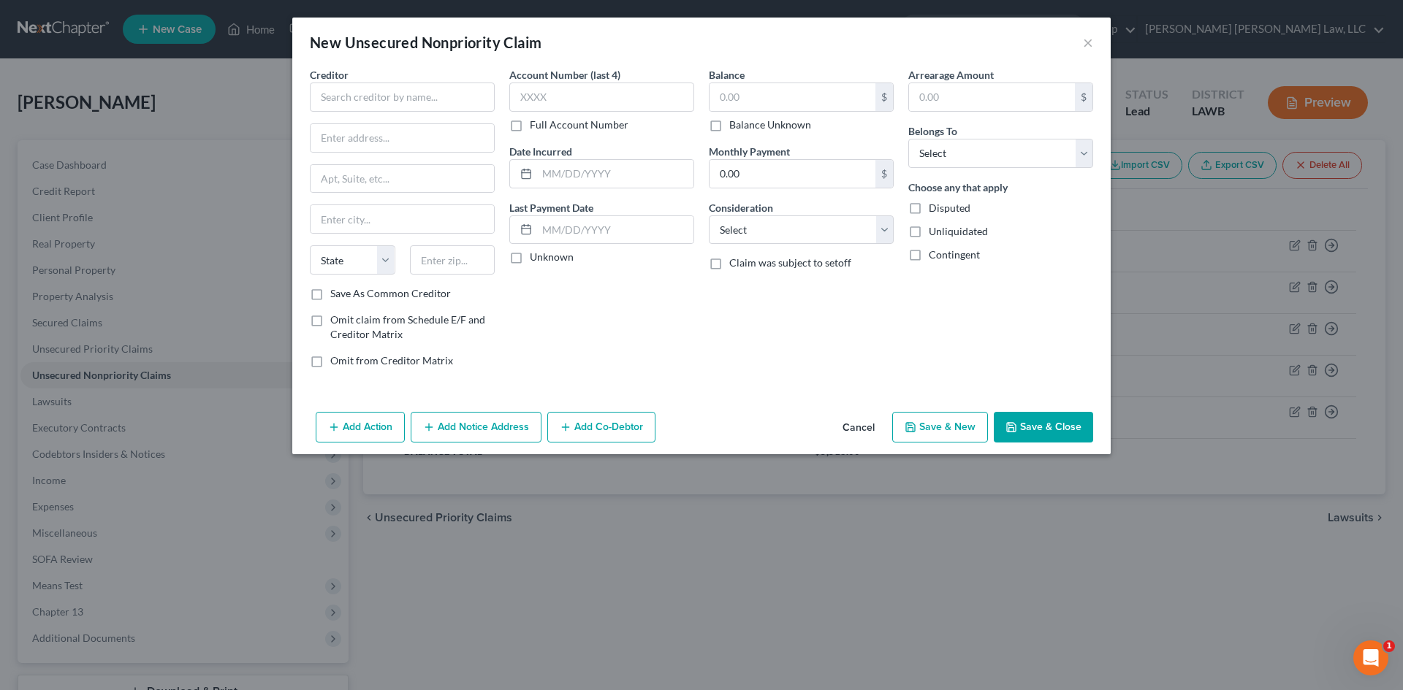
click at [454, 115] on div "Creditor * State AL AK AR AZ CA CO CT DE DC FL GA GU HI ID IL IN IA KS KY LA ME…" at bounding box center [402, 176] width 185 height 219
click at [451, 107] on input "text" at bounding box center [402, 97] width 185 height 29
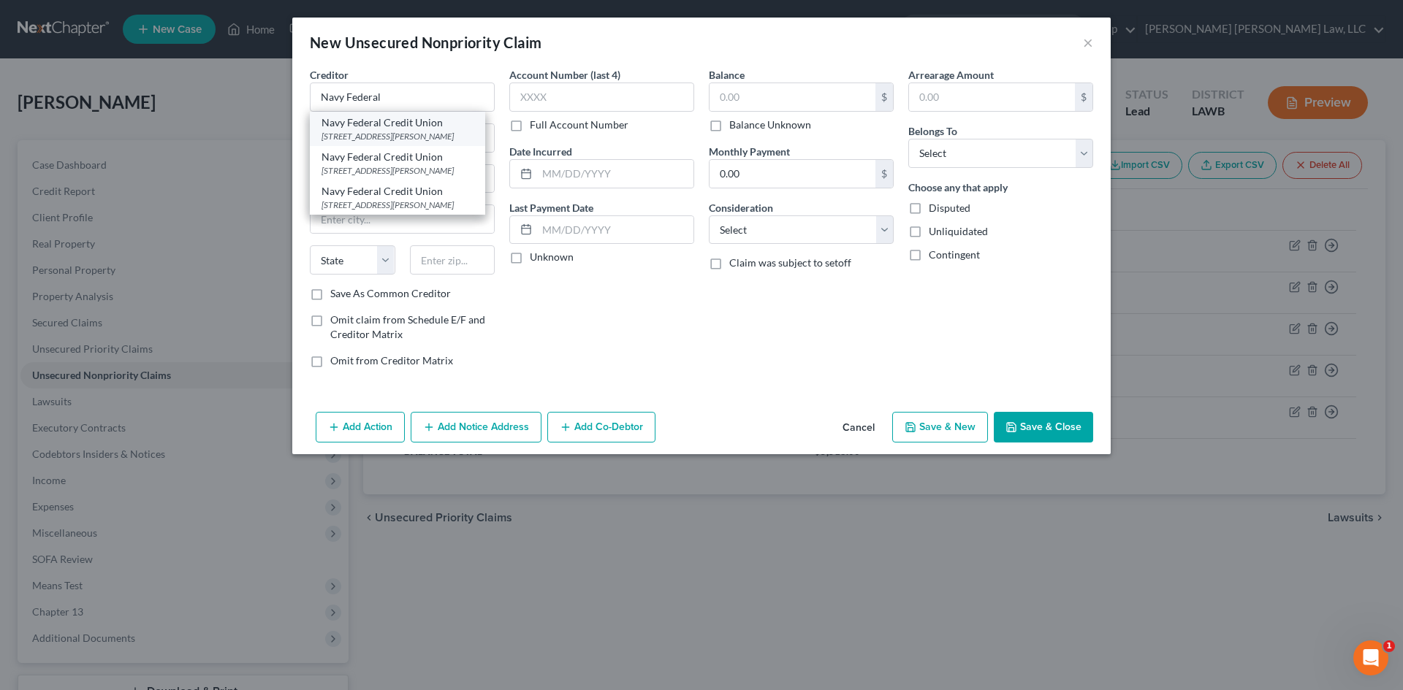
click at [431, 122] on div "Navy Federal Credit Union" at bounding box center [397, 122] width 152 height 15
type input "Navy Federal Credit Union"
type input "PO Box 3000"
type input "Merrifield"
select select "48"
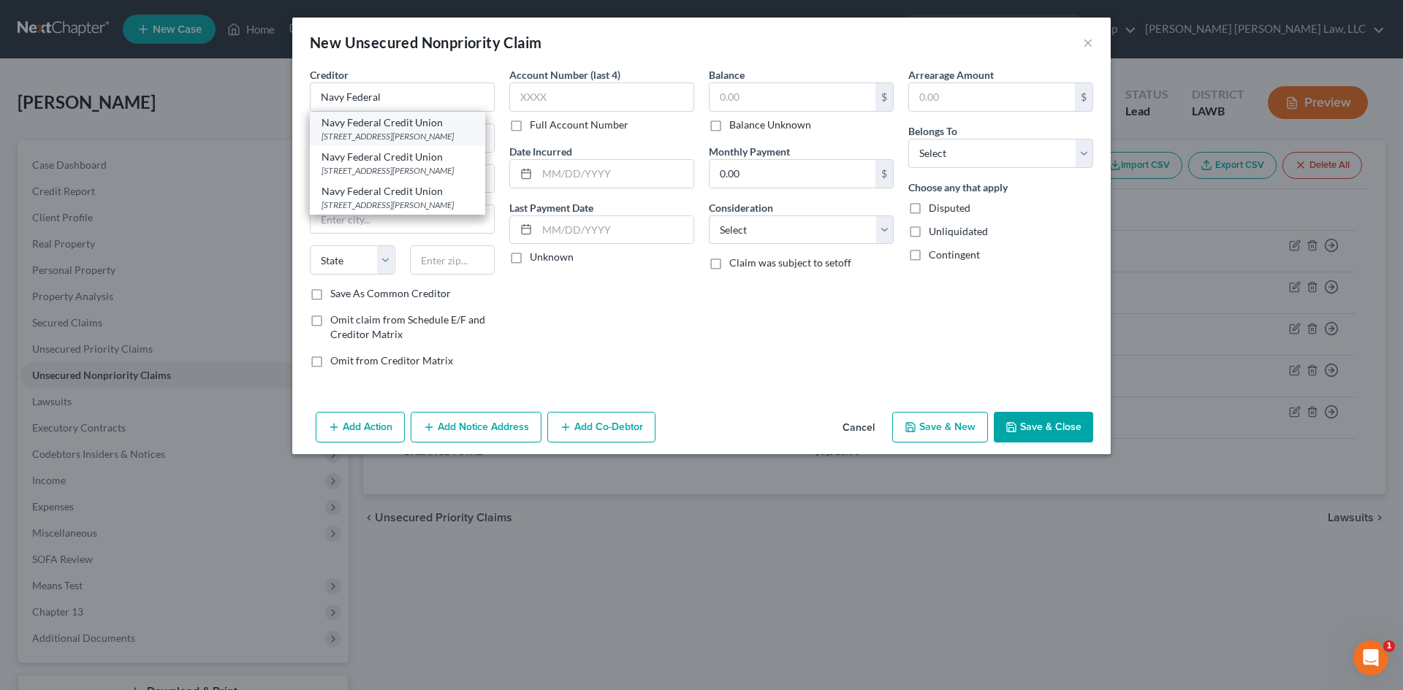
type input "22119"
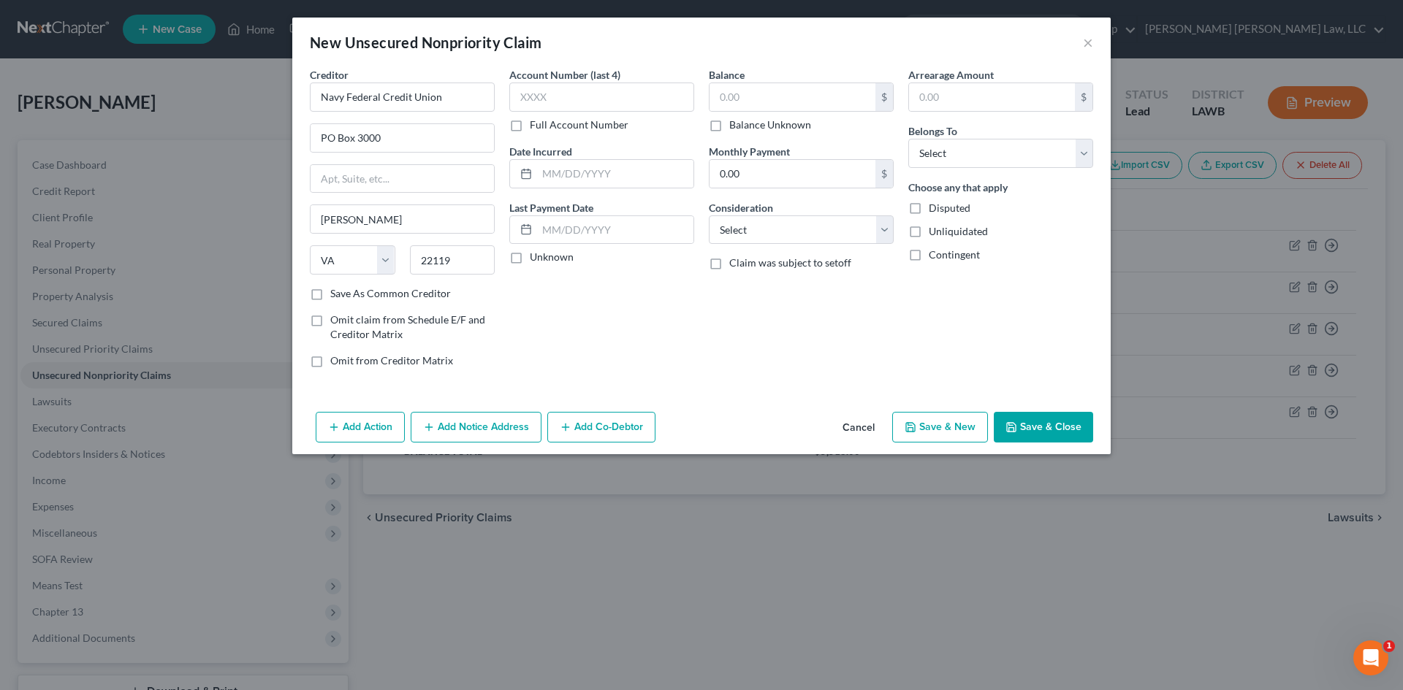
click at [794, 78] on div "Balance $ Balance Unknown Balance Undetermined $ Balance Unknown" at bounding box center [801, 99] width 185 height 65
click at [797, 91] on input "text" at bounding box center [792, 97] width 166 height 28
type input "1,672.00"
click at [801, 245] on div "Balance 1,672.00 $ Balance Unknown Balance Undetermined 1,672.00 $ Balance Unkn…" at bounding box center [800, 223] width 199 height 313
click at [801, 235] on select "Select Cable / Satellite Services Collection Agency Credit Card Debt Debt Couns…" at bounding box center [801, 229] width 185 height 29
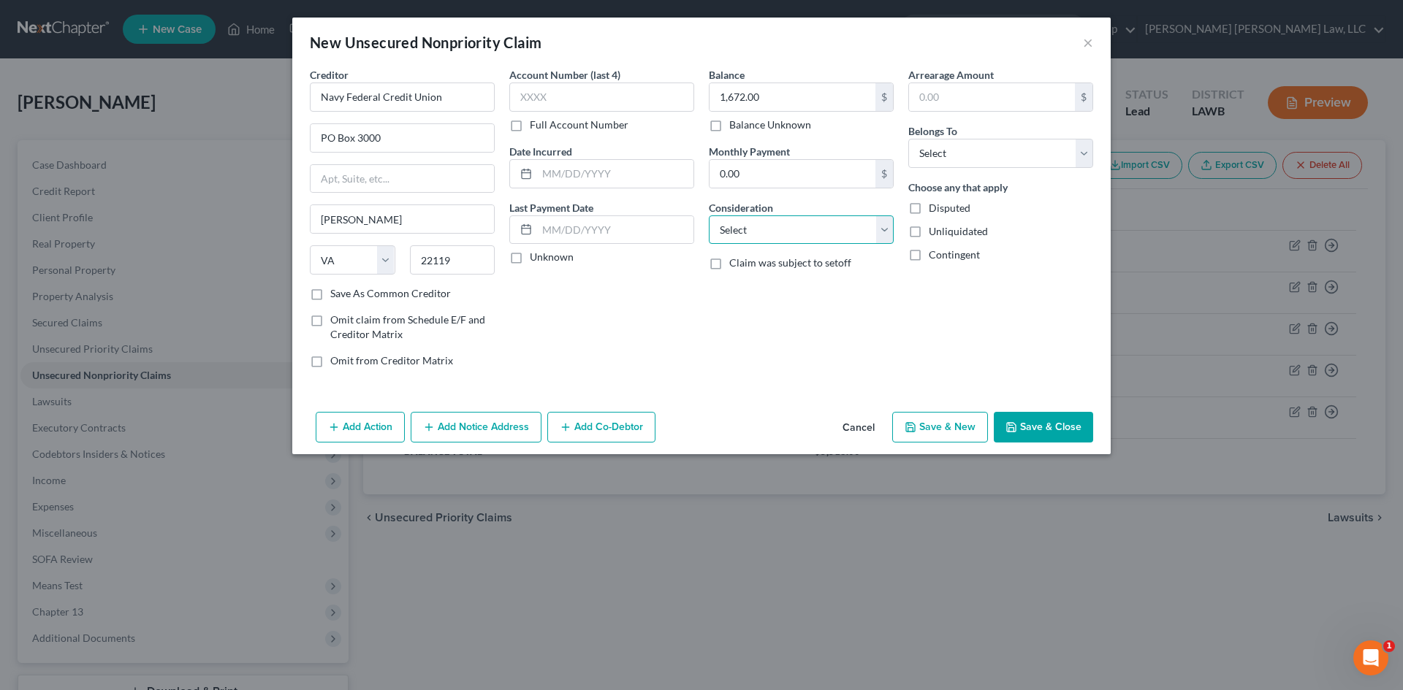
select select "1"
click at [709, 215] on select "Select Cable / Satellite Services Collection Agency Credit Card Debt Debt Couns…" at bounding box center [801, 229] width 185 height 29
click at [1004, 134] on div "Belongs To * Select Debtor 1 Only Debtor 2 Only Debtor 1 And Debtor 2 Only At L…" at bounding box center [1000, 145] width 185 height 45
click at [1005, 150] on select "Select Debtor 1 Only Debtor 2 Only Debtor 1 And Debtor 2 Only At Least One Of T…" at bounding box center [1000, 153] width 185 height 29
select select "0"
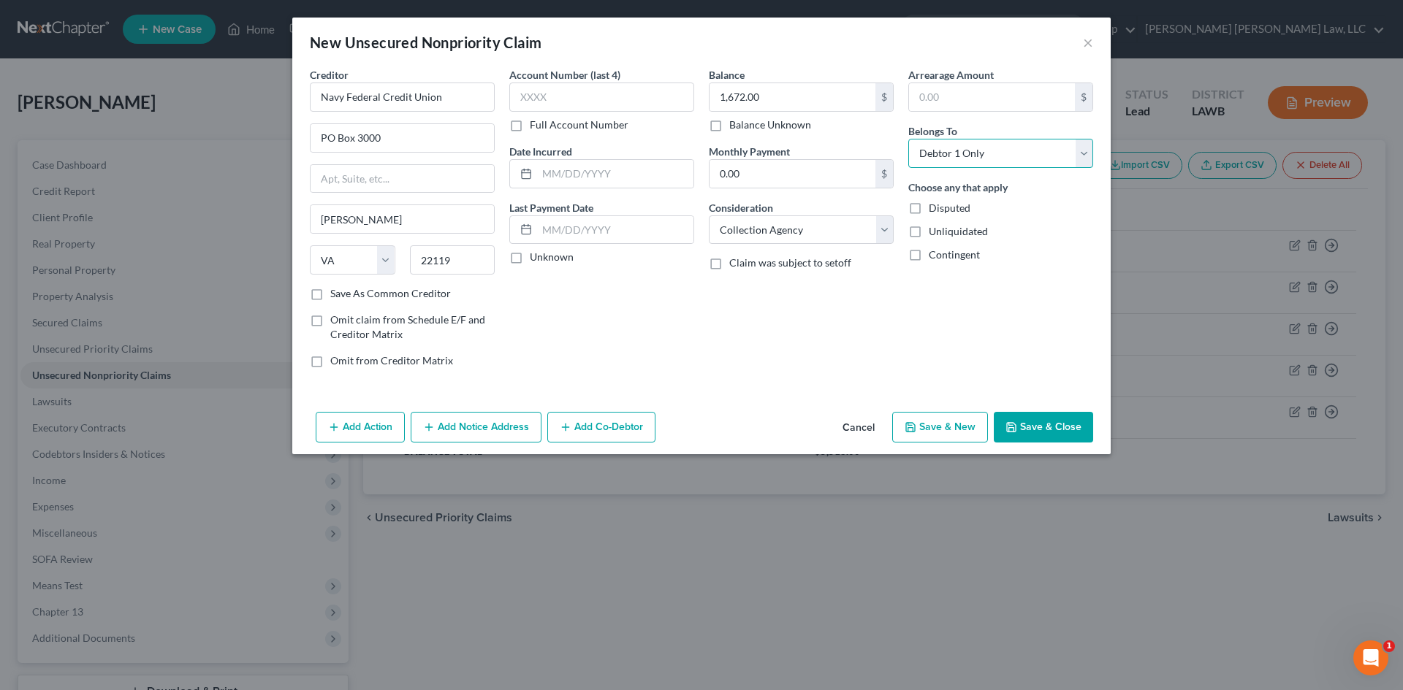
click at [908, 139] on select "Select Debtor 1 Only Debtor 2 Only Debtor 1 And Debtor 2 Only At Least One Of T…" at bounding box center [1000, 153] width 185 height 29
click at [931, 431] on button "Save & New" at bounding box center [940, 427] width 96 height 31
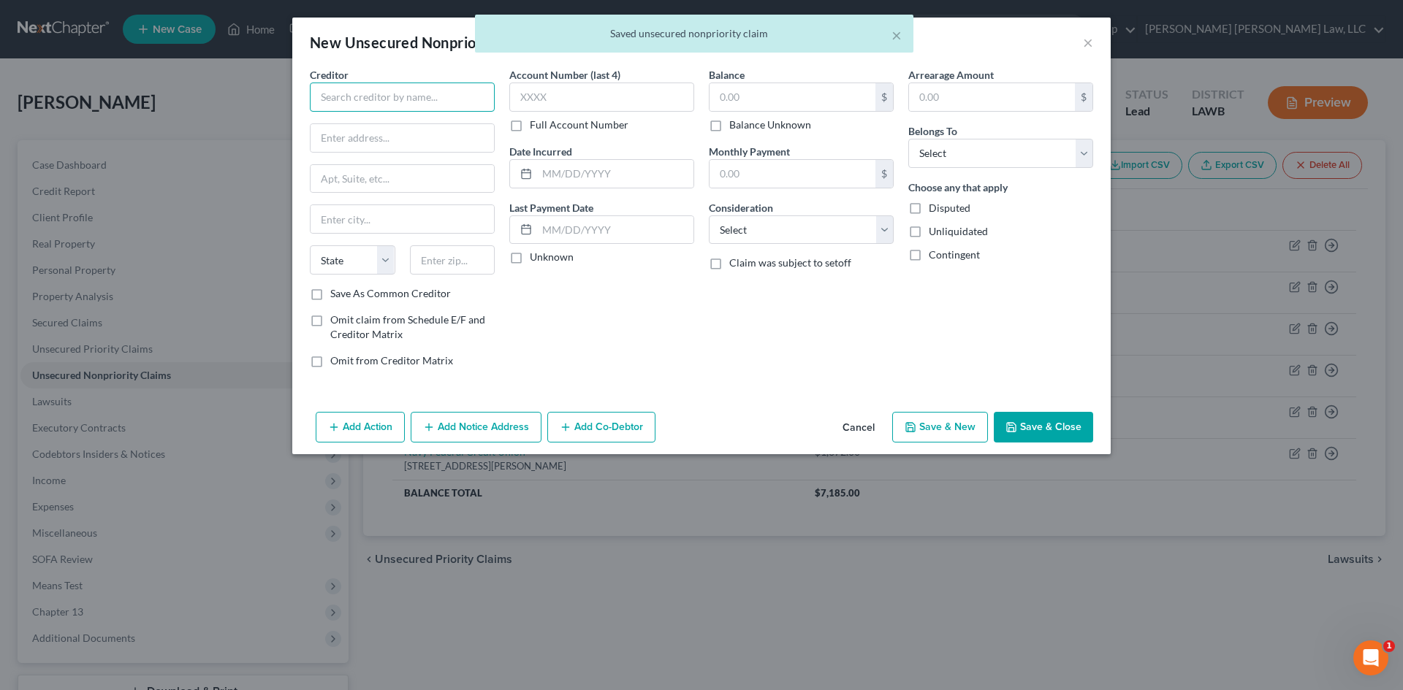
click at [386, 100] on input "text" at bounding box center [402, 97] width 185 height 29
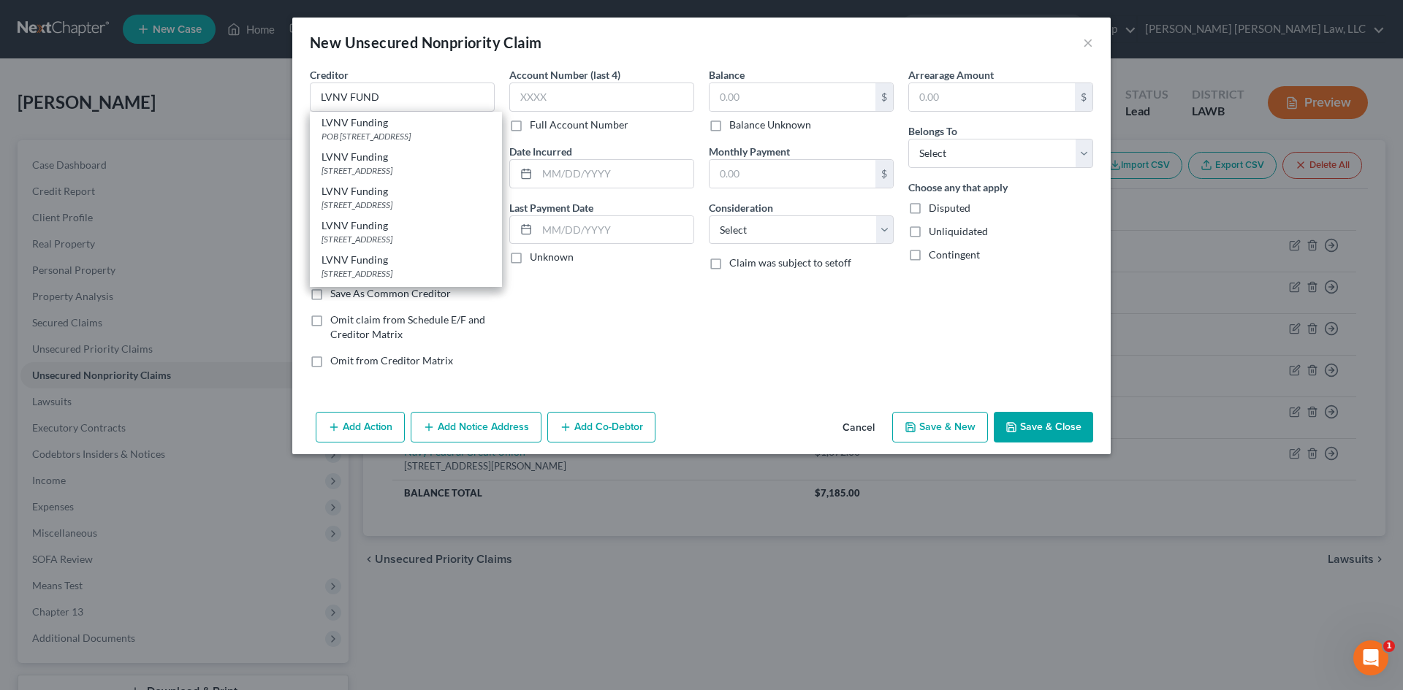
click at [383, 121] on div "LVNV Funding" at bounding box center [405, 122] width 169 height 15
type input "LVNV Funding"
type input "POB 10587"
type input "Greenville"
select select "42"
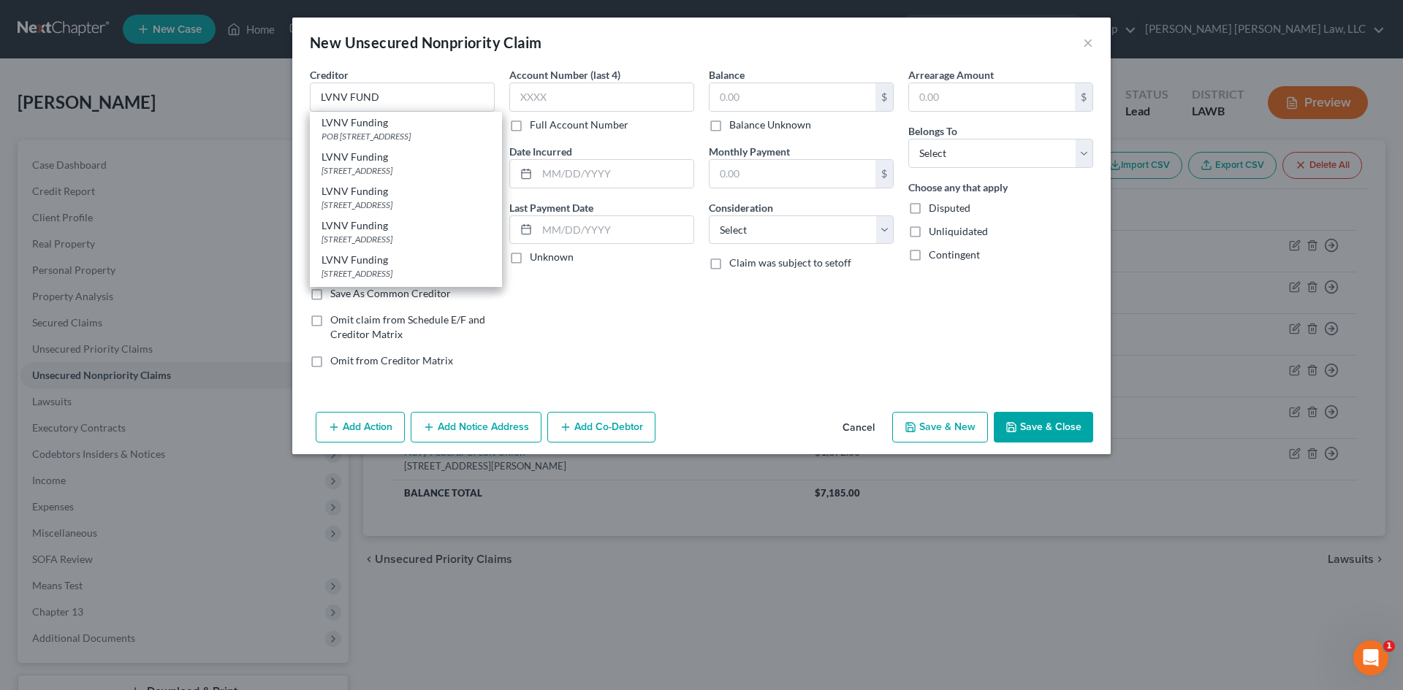
type input "29603"
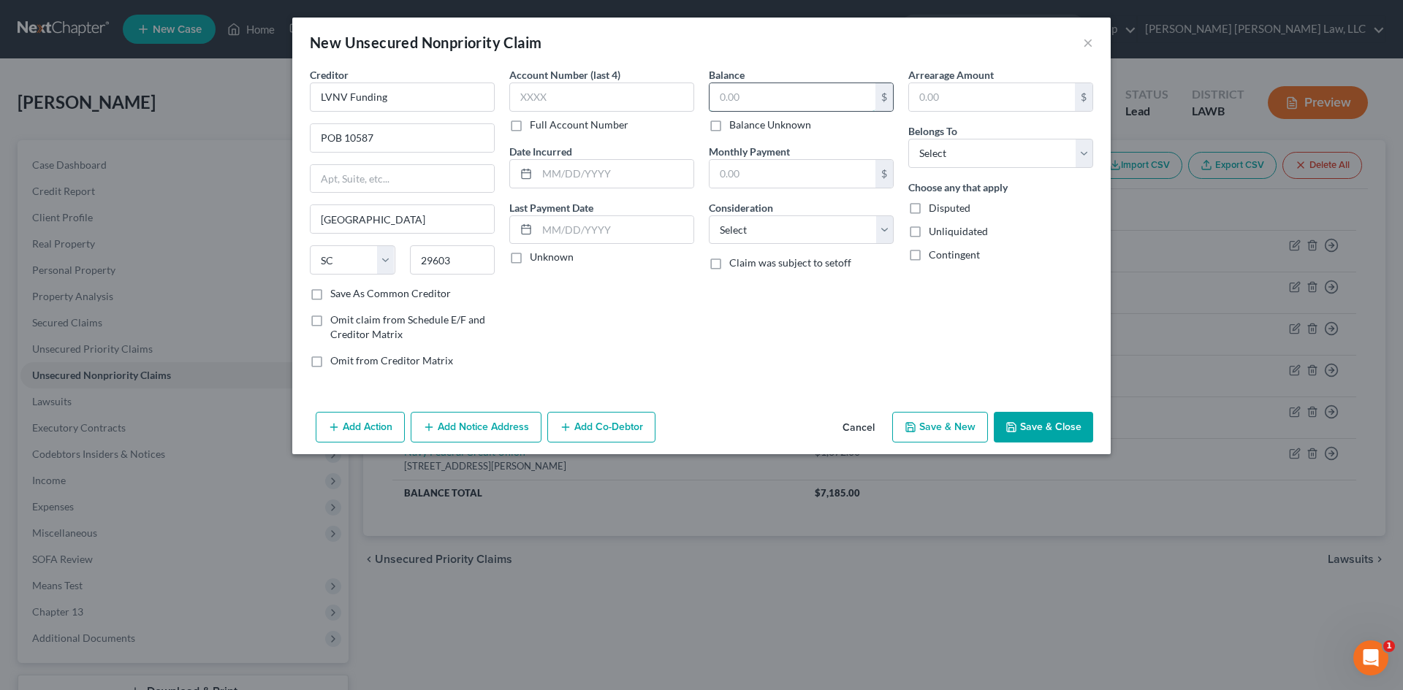
click at [833, 93] on input "text" at bounding box center [792, 97] width 166 height 28
type input "578.00"
click at [789, 236] on select "Select Cable / Satellite Services Collection Agency Credit Card Debt Debt Couns…" at bounding box center [801, 229] width 185 height 29
select select "1"
click at [709, 215] on select "Select Cable / Satellite Services Collection Agency Credit Card Debt Debt Couns…" at bounding box center [801, 229] width 185 height 29
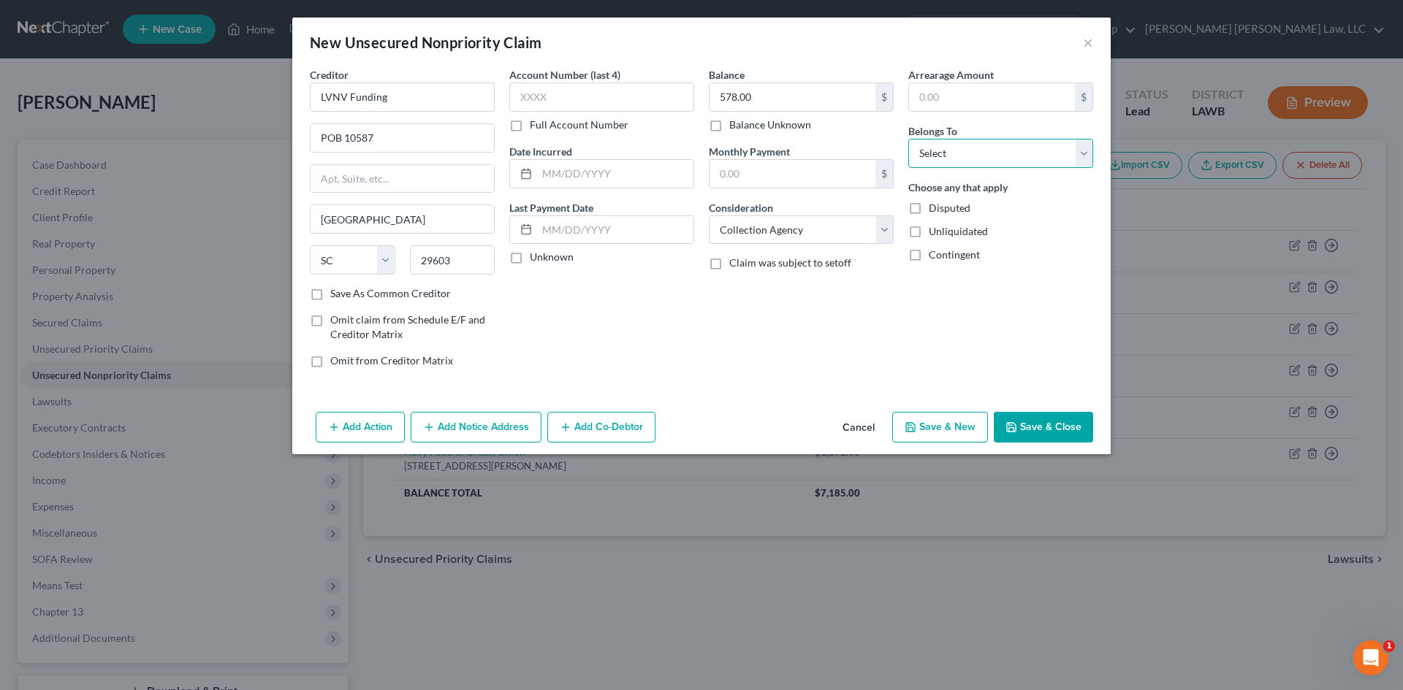
click at [1008, 153] on select "Select Debtor 1 Only Debtor 2 Only Debtor 1 And Debtor 2 Only At Least One Of T…" at bounding box center [1000, 153] width 185 height 29
click at [908, 139] on select "Select Debtor 1 Only Debtor 2 Only Debtor 1 And Debtor 2 Only At Least One Of T…" at bounding box center [1000, 153] width 185 height 29
click at [994, 149] on select "Select Debtor 1 Only Debtor 2 Only Debtor 1 And Debtor 2 Only At Least One Of T…" at bounding box center [1000, 153] width 185 height 29
select select "0"
click at [908, 139] on select "Select Debtor 1 Only Debtor 2 Only Debtor 1 And Debtor 2 Only At Least One Of T…" at bounding box center [1000, 153] width 185 height 29
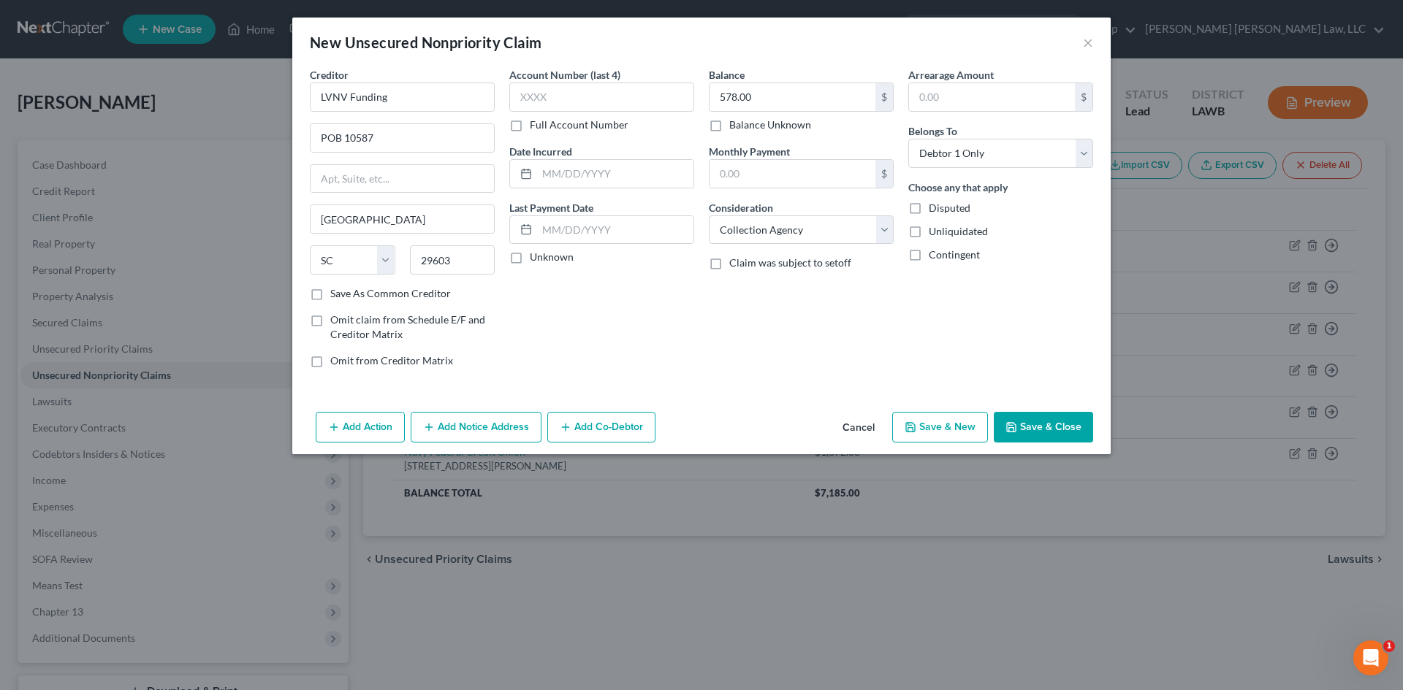
click at [940, 424] on button "Save & New" at bounding box center [940, 427] width 96 height 31
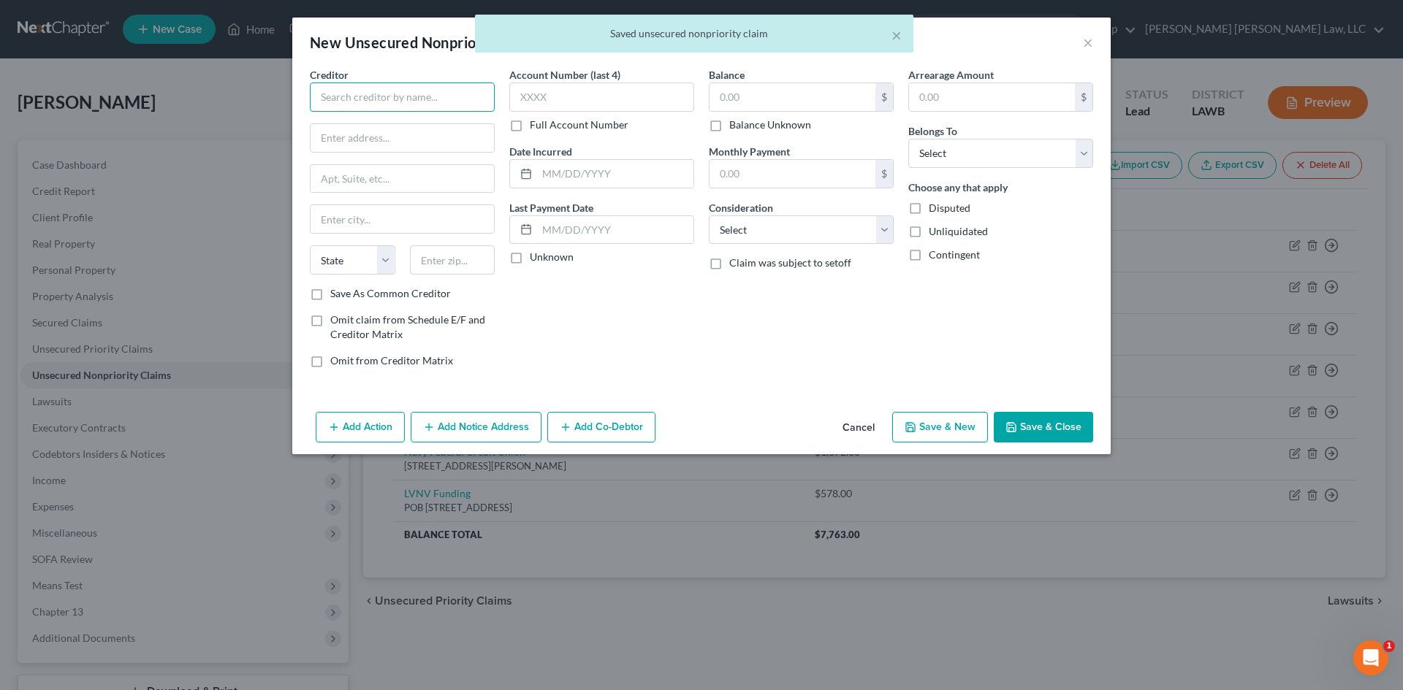
click at [419, 107] on input "text" at bounding box center [402, 97] width 185 height 29
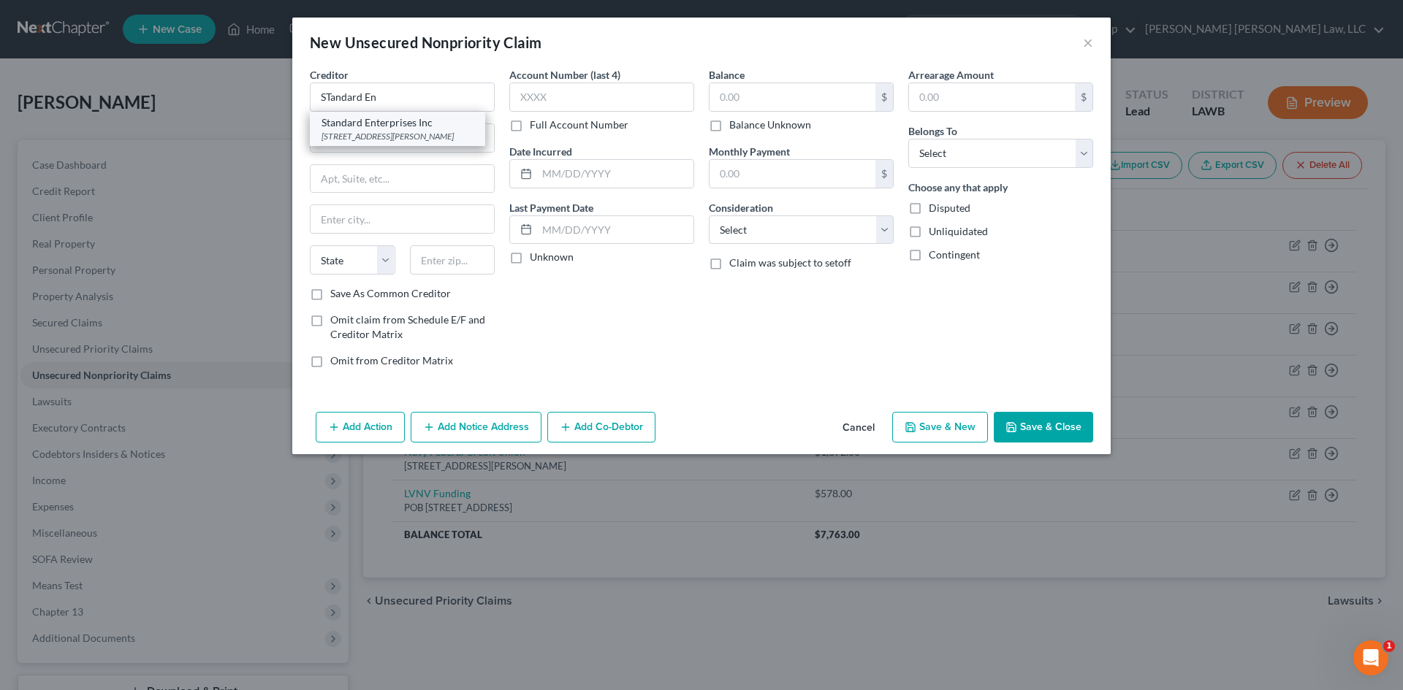
click at [433, 126] on div "Standard Enterprises Inc" at bounding box center [397, 122] width 152 height 15
type input "Standard Enterprises Inc"
type input "3104 Breard St"
type input "Monroe"
select select "19"
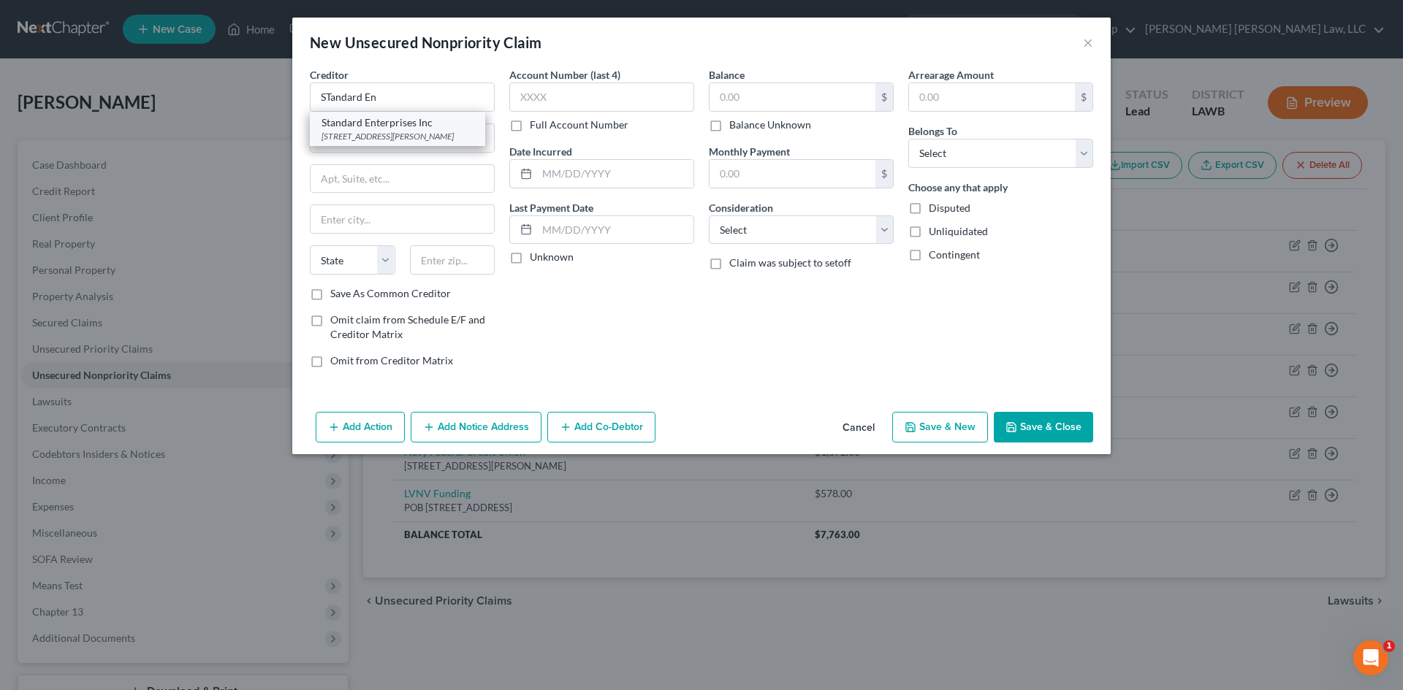
type input "71201"
drag, startPoint x: 419, startPoint y: 146, endPoint x: 270, endPoint y: 161, distance: 149.0
click at [270, 161] on div "New Unsecured Nonpriority Claim × Creditor * Standard Enterprises Inc 3104 Brea…" at bounding box center [701, 345] width 1403 height 690
type input "128 Kenbrook Dr."
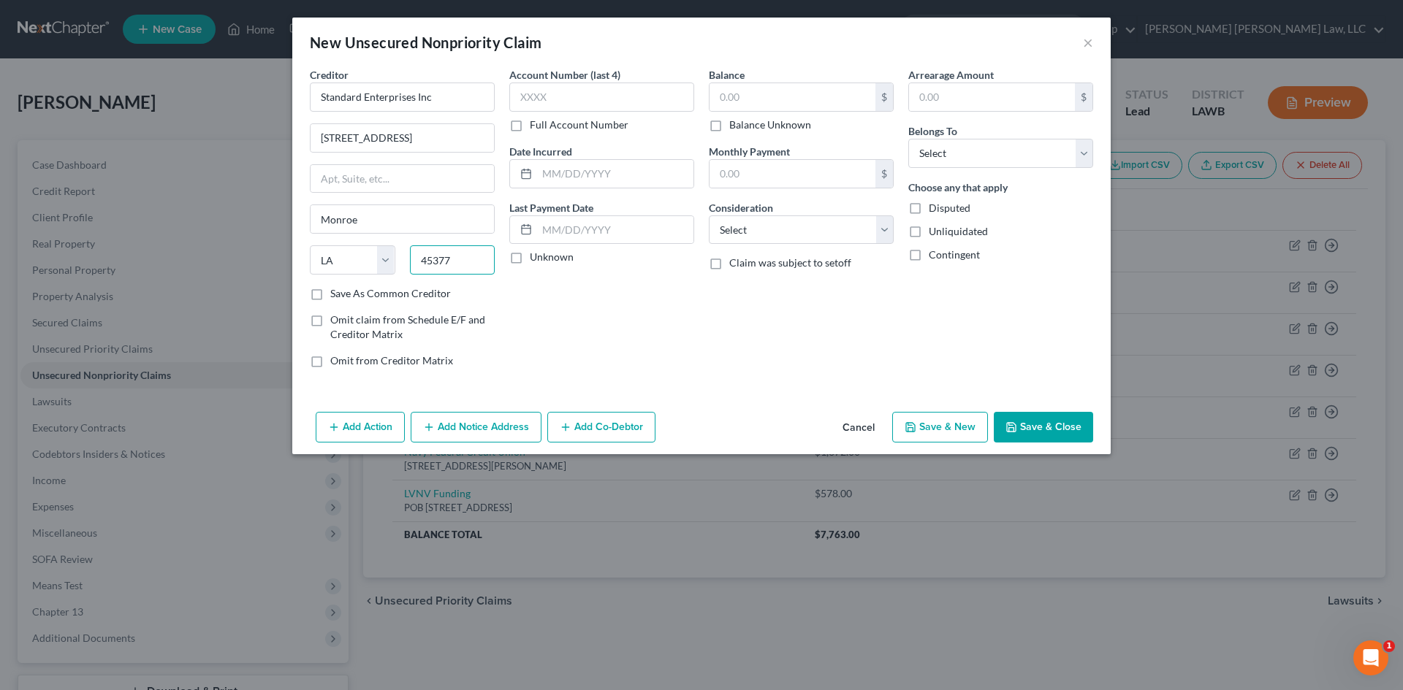
type input "45377"
drag, startPoint x: 668, startPoint y: 379, endPoint x: 660, endPoint y: 373, distance: 9.4
click at [667, 379] on div "Account Number (last 4) Full Account Number Date Incurred Last Payment Date Unk…" at bounding box center [601, 223] width 199 height 313
type input "Vandalia"
select select "36"
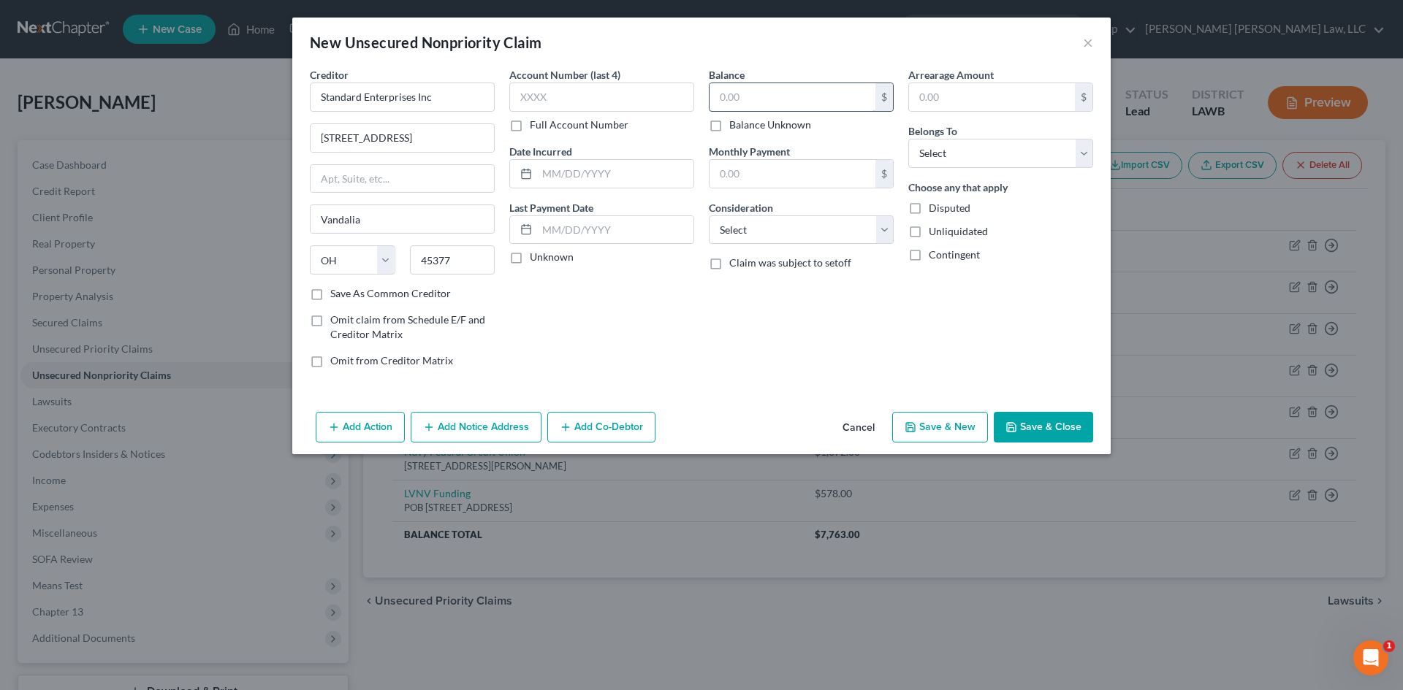
click at [866, 92] on input "text" at bounding box center [792, 97] width 166 height 28
type input "2,188.00"
click at [749, 226] on select "Select Cable / Satellite Services Collection Agency Credit Card Debt Debt Couns…" at bounding box center [801, 229] width 185 height 29
select select "1"
click at [709, 215] on select "Select Cable / Satellite Services Collection Agency Credit Card Debt Debt Couns…" at bounding box center [801, 229] width 185 height 29
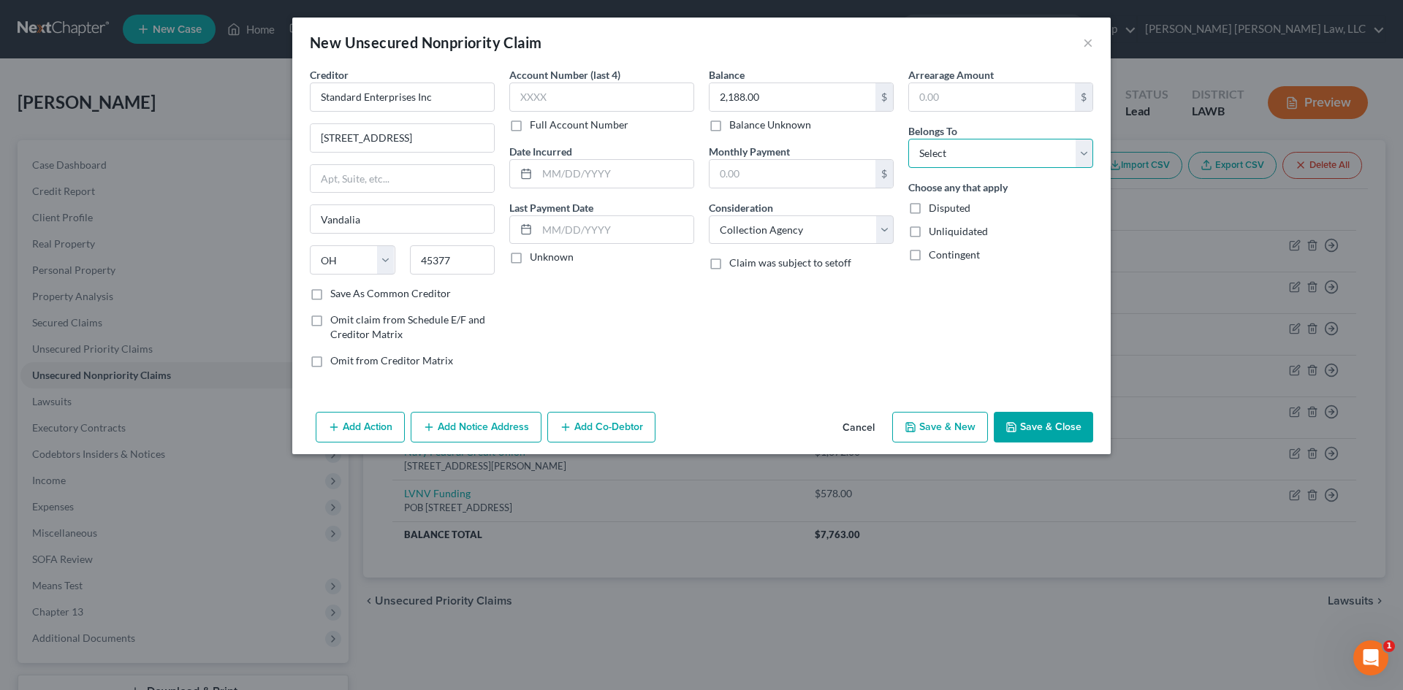
click at [1002, 166] on select "Select Debtor 1 Only Debtor 2 Only Debtor 1 And Debtor 2 Only At Least One Of T…" at bounding box center [1000, 153] width 185 height 29
select select "0"
click at [908, 139] on select "Select Debtor 1 Only Debtor 2 Only Debtor 1 And Debtor 2 Only At Least One Of T…" at bounding box center [1000, 153] width 185 height 29
click at [953, 431] on button "Save & New" at bounding box center [940, 427] width 96 height 31
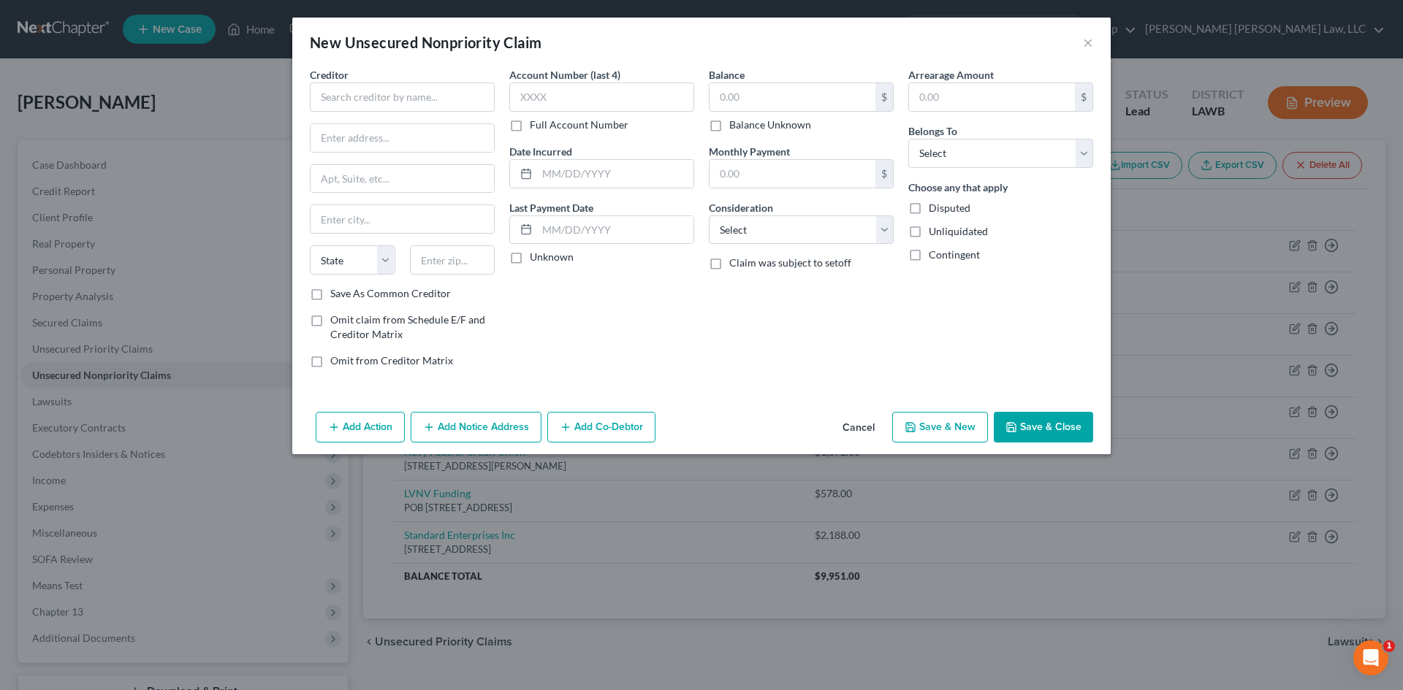
click at [858, 415] on button "Cancel" at bounding box center [859, 427] width 56 height 29
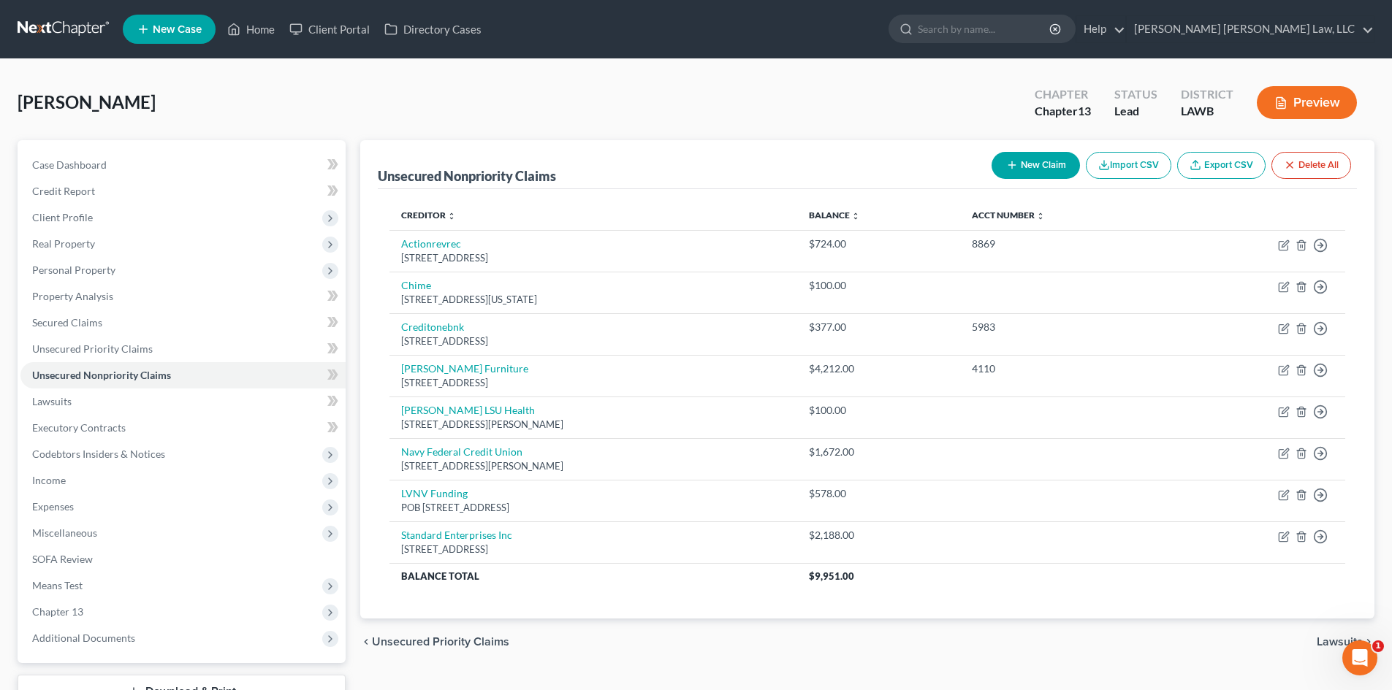
click at [1020, 158] on button "New Claim" at bounding box center [1035, 165] width 88 height 27
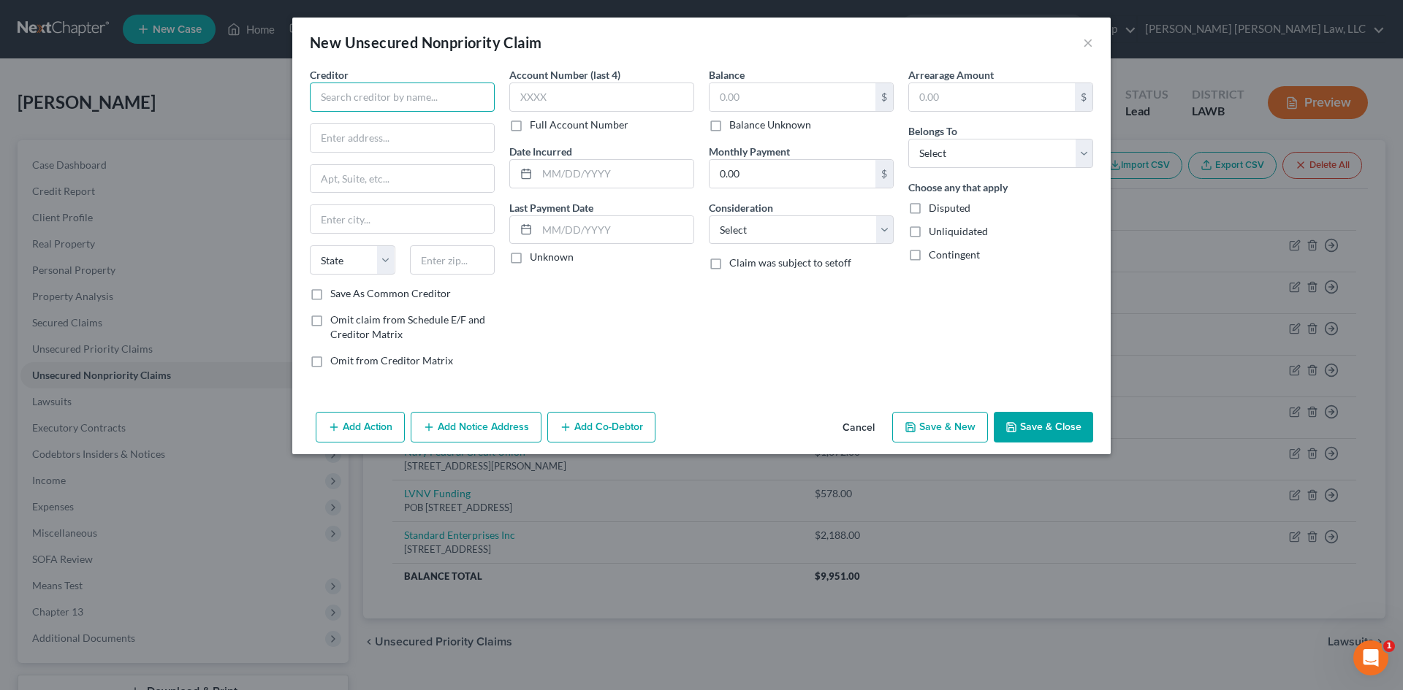
click at [445, 85] on input "text" at bounding box center [402, 97] width 185 height 29
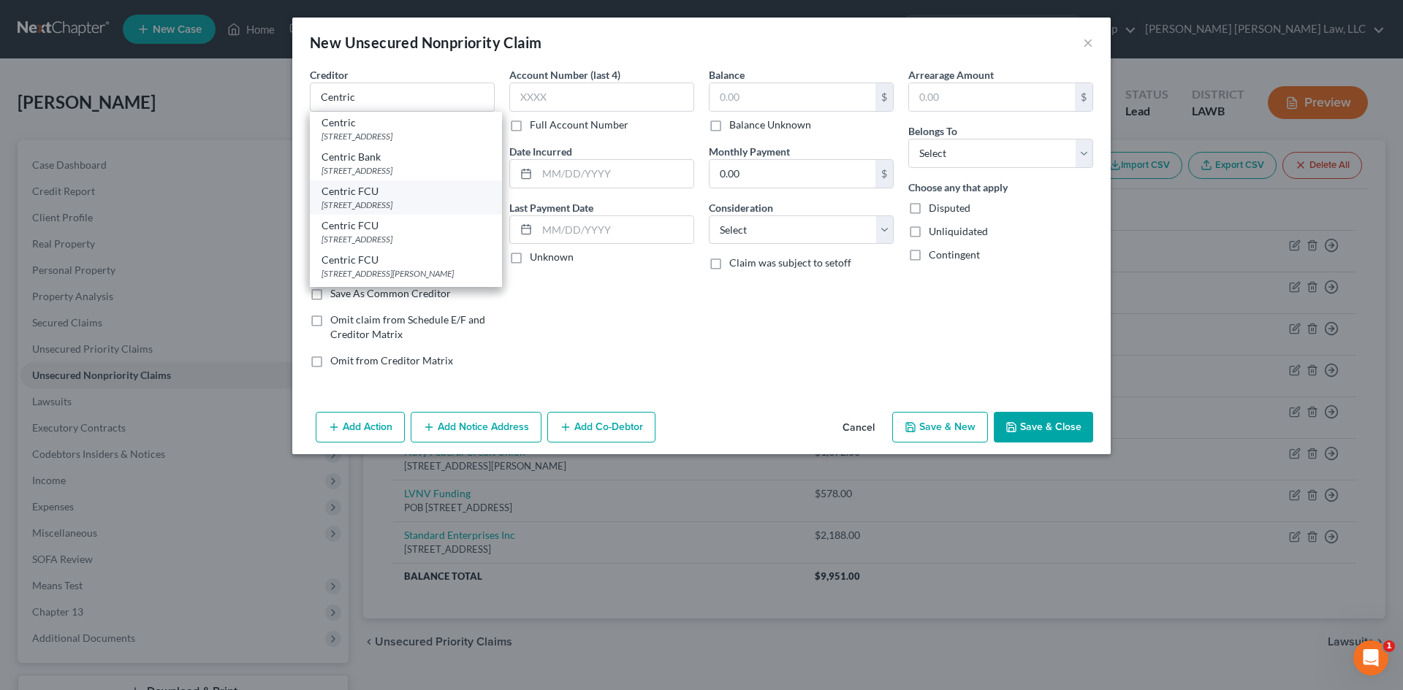
click at [453, 211] on div "213 Expo Circle, West Monroe, LA 71292" at bounding box center [405, 205] width 169 height 12
type input "Centric FCU"
type input "213 Expo Circle"
type input "West Monroe"
select select "19"
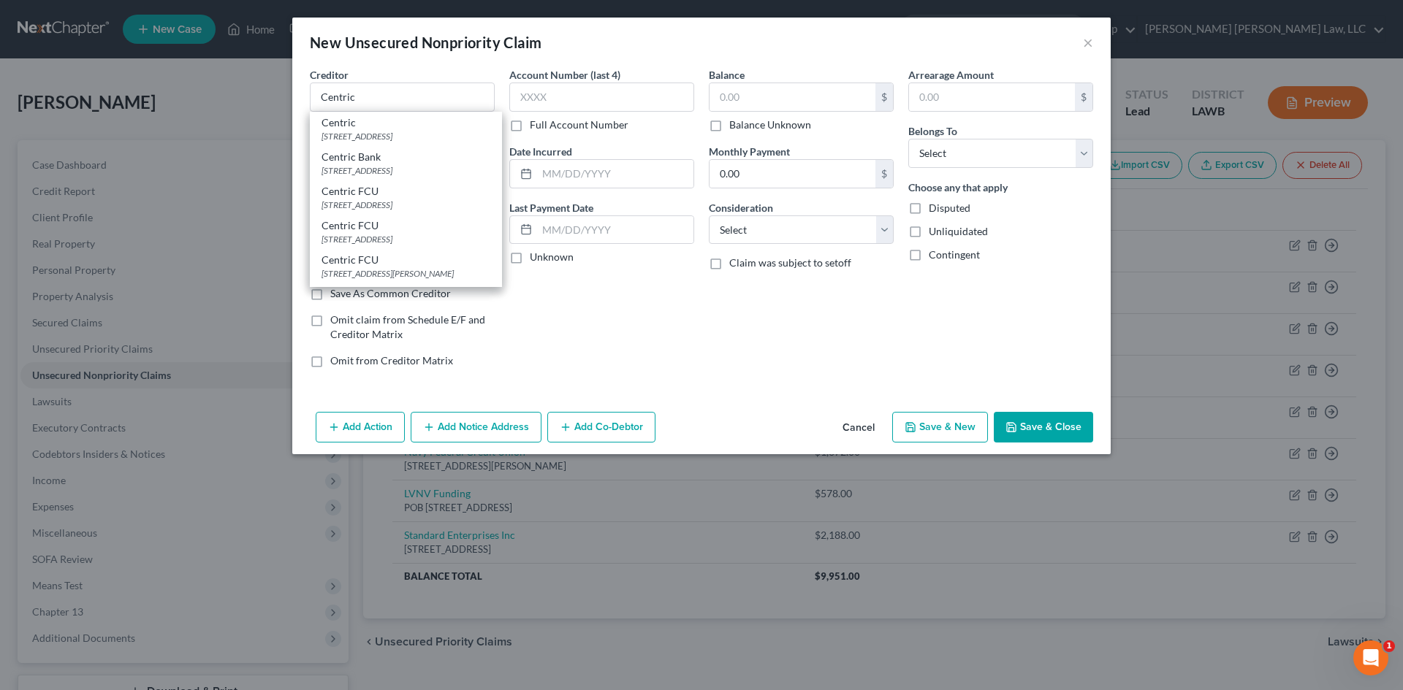
type input "71292"
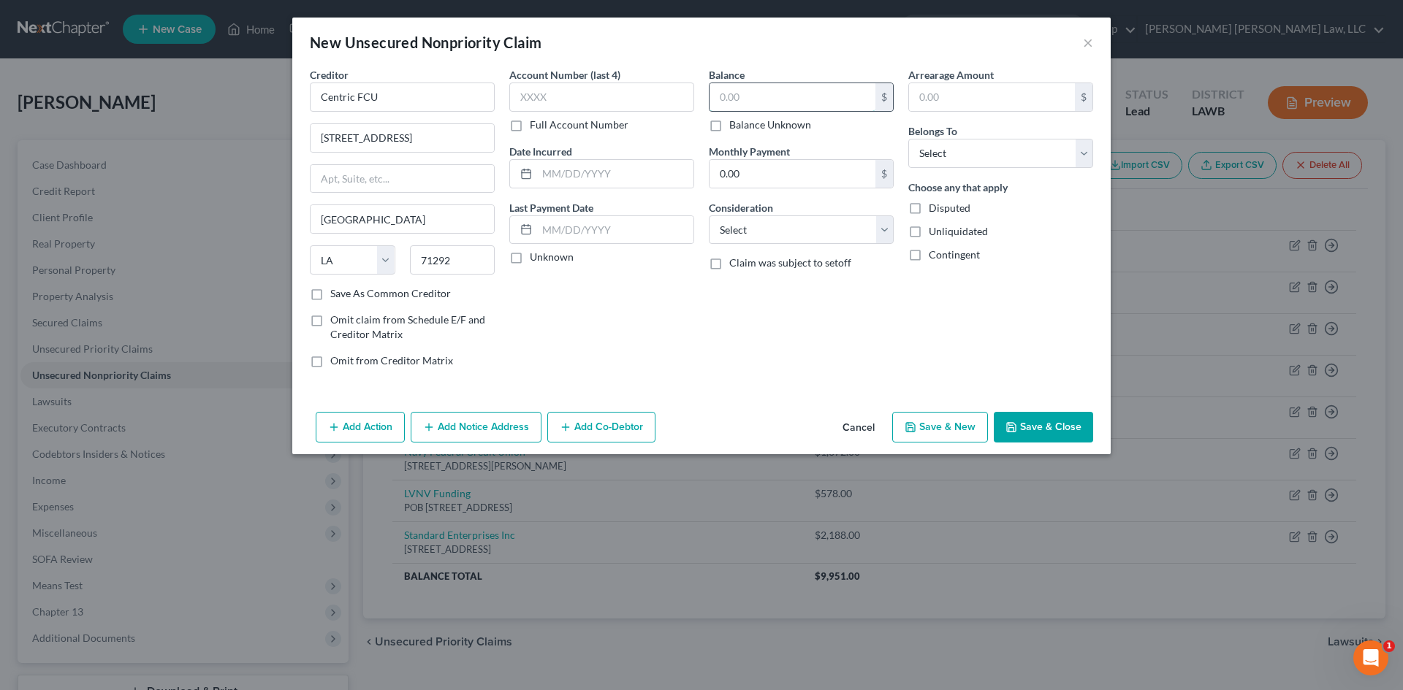
click at [799, 102] on input "text" at bounding box center [792, 97] width 166 height 28
type input "248.00"
click at [802, 228] on select "Select Cable / Satellite Services Collection Agency Credit Card Debt Debt Couns…" at bounding box center [801, 229] width 185 height 29
select select "1"
click at [709, 215] on select "Select Cable / Satellite Services Collection Agency Credit Card Debt Debt Couns…" at bounding box center [801, 229] width 185 height 29
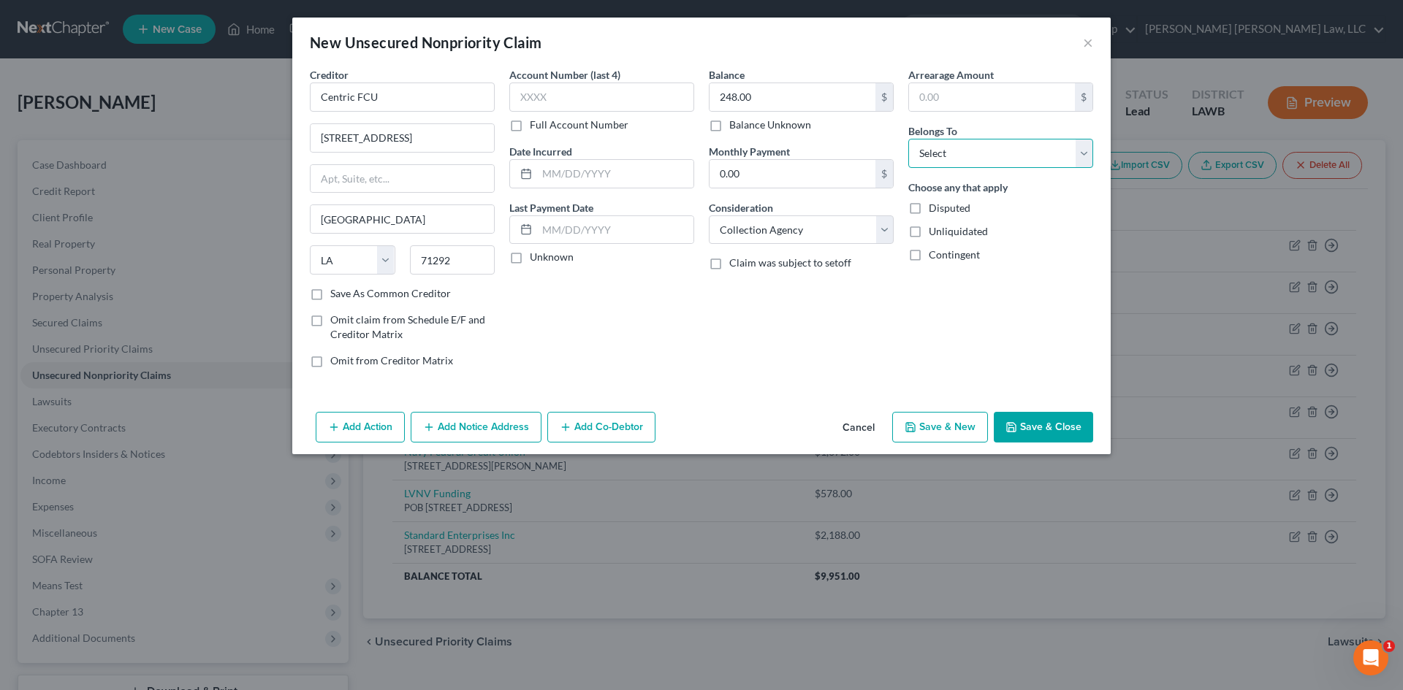
click at [950, 153] on select "Select Debtor 1 Only Debtor 2 Only Debtor 1 And Debtor 2 Only At Least One Of T…" at bounding box center [1000, 153] width 185 height 29
select select "0"
click at [908, 139] on select "Select Debtor 1 Only Debtor 2 Only Debtor 1 And Debtor 2 Only At Least One Of T…" at bounding box center [1000, 153] width 185 height 29
click at [1075, 438] on button "Save & Close" at bounding box center [1042, 427] width 99 height 31
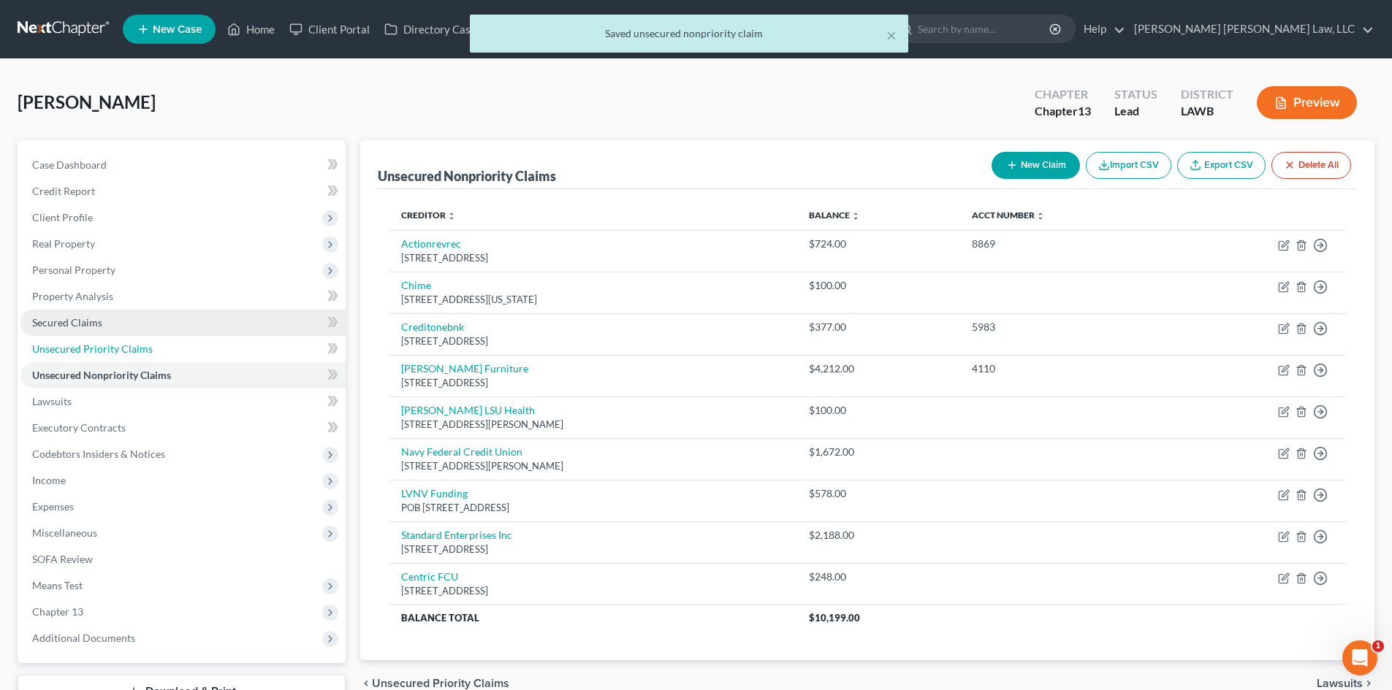
drag, startPoint x: 126, startPoint y: 336, endPoint x: 163, endPoint y: 330, distance: 37.0
click at [126, 336] on link "Unsecured Priority Claims" at bounding box center [182, 349] width 325 height 26
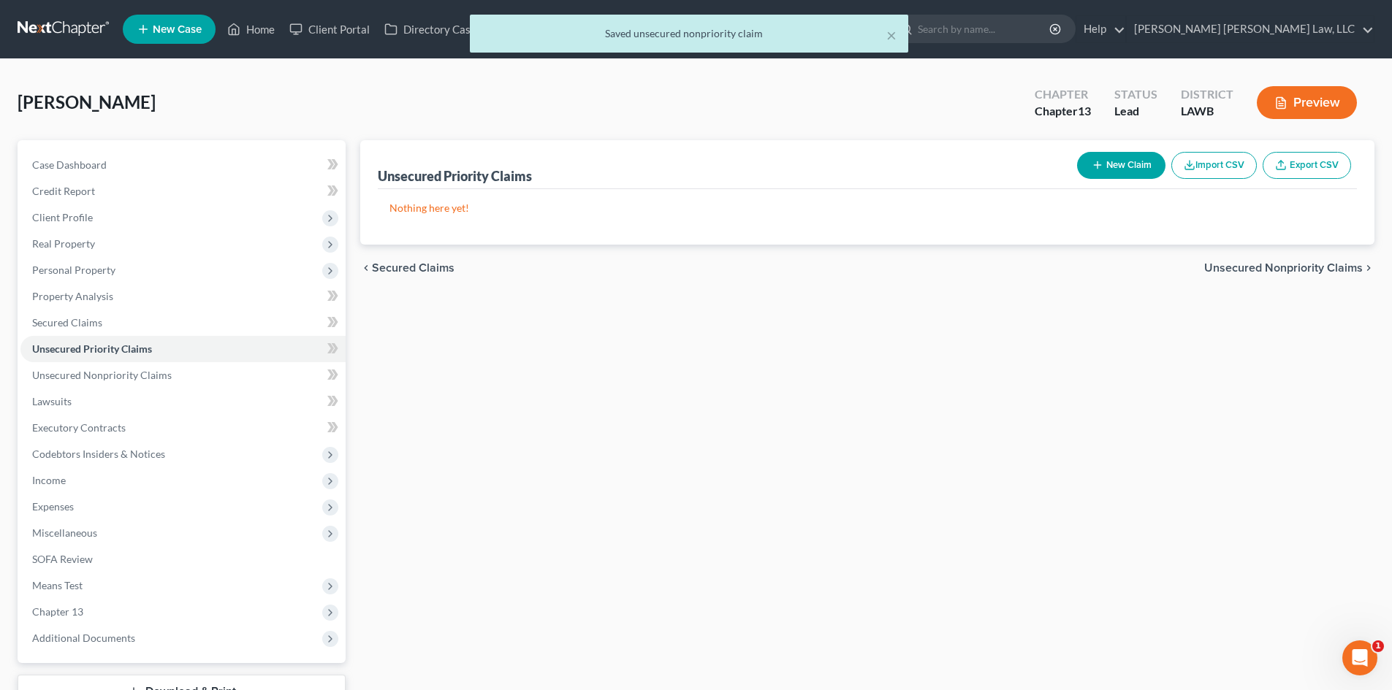
click at [1110, 152] on button "New Claim" at bounding box center [1121, 165] width 88 height 27
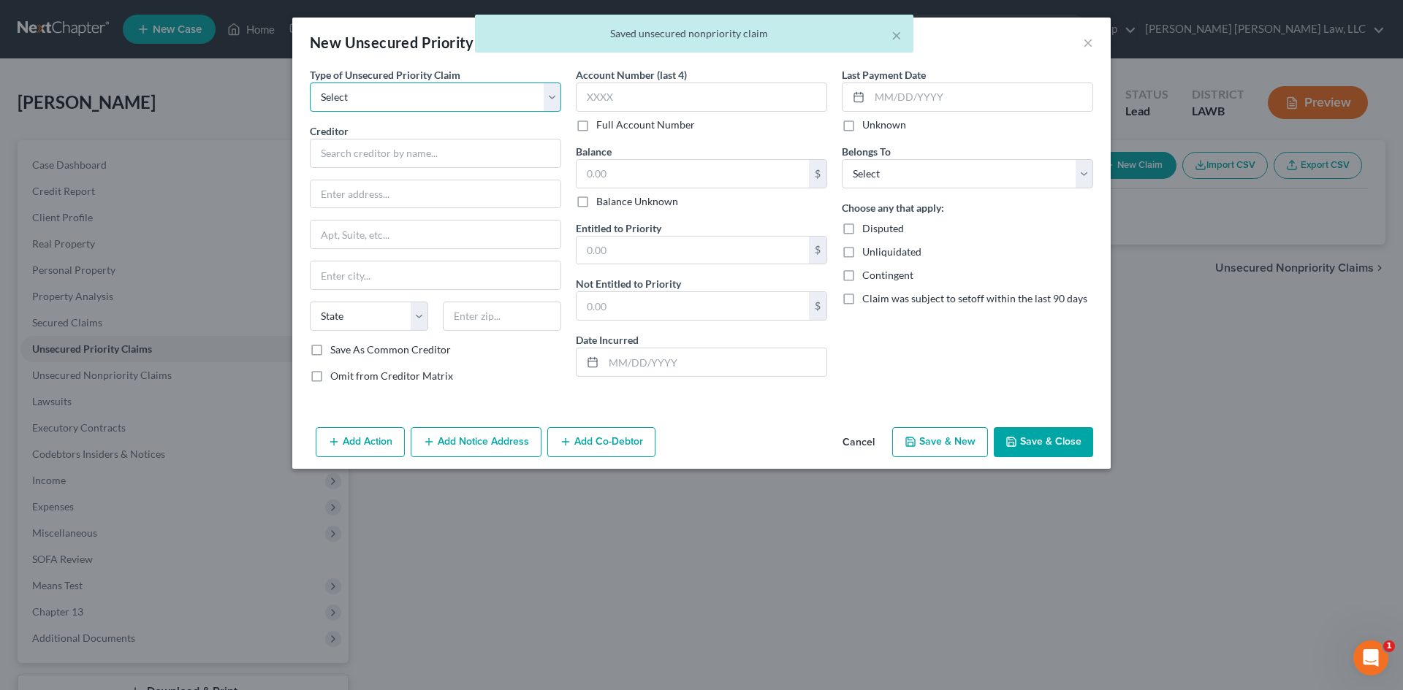
click at [560, 106] on select "Select Taxes & Other Government Units Domestic Support Obligations Extensions o…" at bounding box center [435, 97] width 251 height 29
select select "0"
click at [310, 83] on select "Select Taxes & Other Government Units Domestic Support Obligations Extensions o…" at bounding box center [435, 97] width 251 height 29
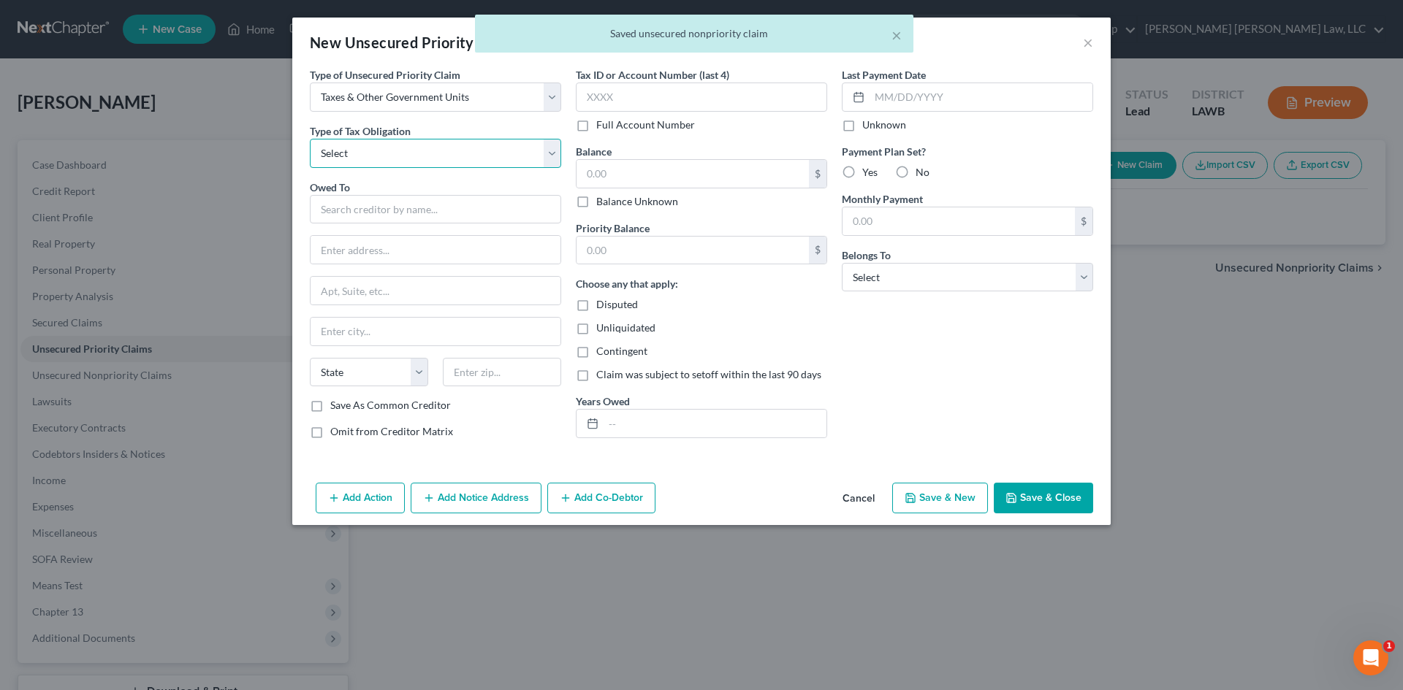
click at [465, 141] on select "Select Federal City State Franchise Tax Board Other" at bounding box center [435, 153] width 251 height 29
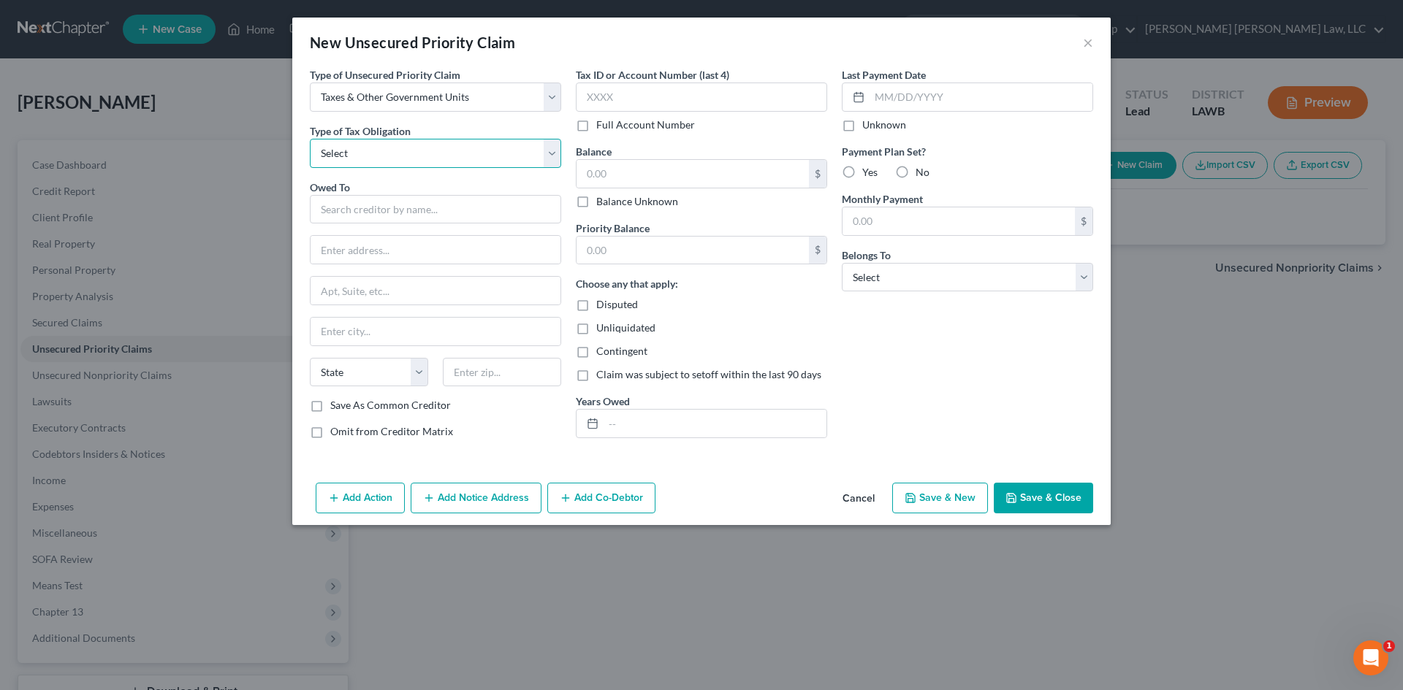
select select "2"
click at [310, 139] on select "Select Federal City State Franchise Tax Board Other" at bounding box center [435, 153] width 251 height 29
click at [404, 211] on input "text" at bounding box center [435, 209] width 251 height 29
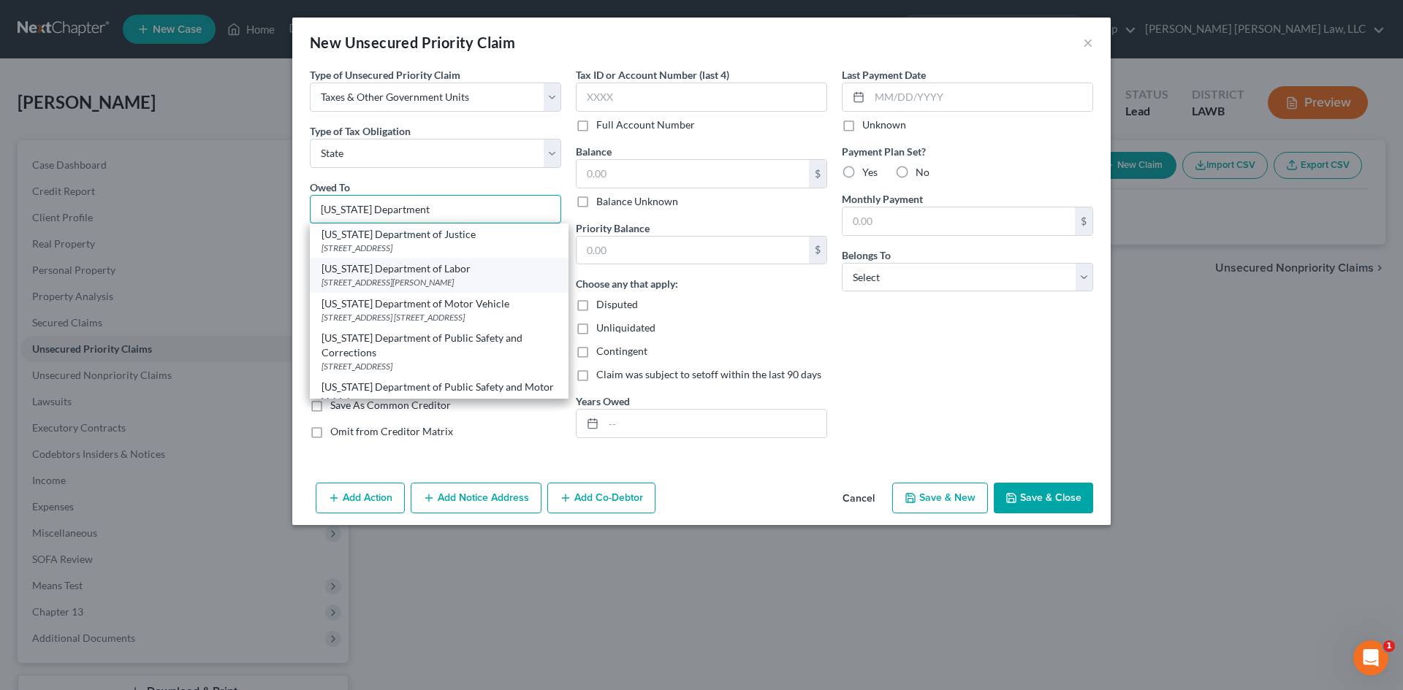
scroll to position [73, 0]
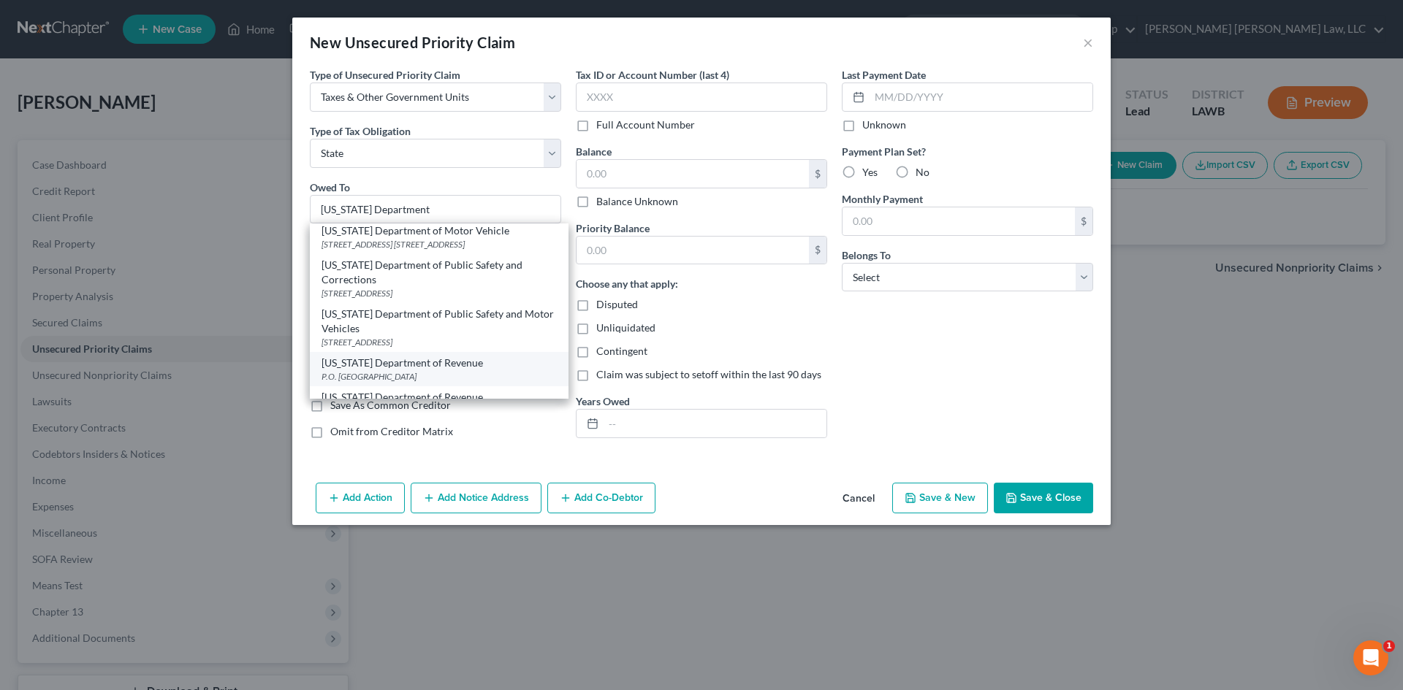
click at [466, 373] on div "P.O. Box 66658, Baton Rouge, LA 70896" at bounding box center [438, 376] width 235 height 12
type input "Louisiana Department of Revenue"
type input "P.O. Box 66658"
type input "Baton Rouge"
select select "19"
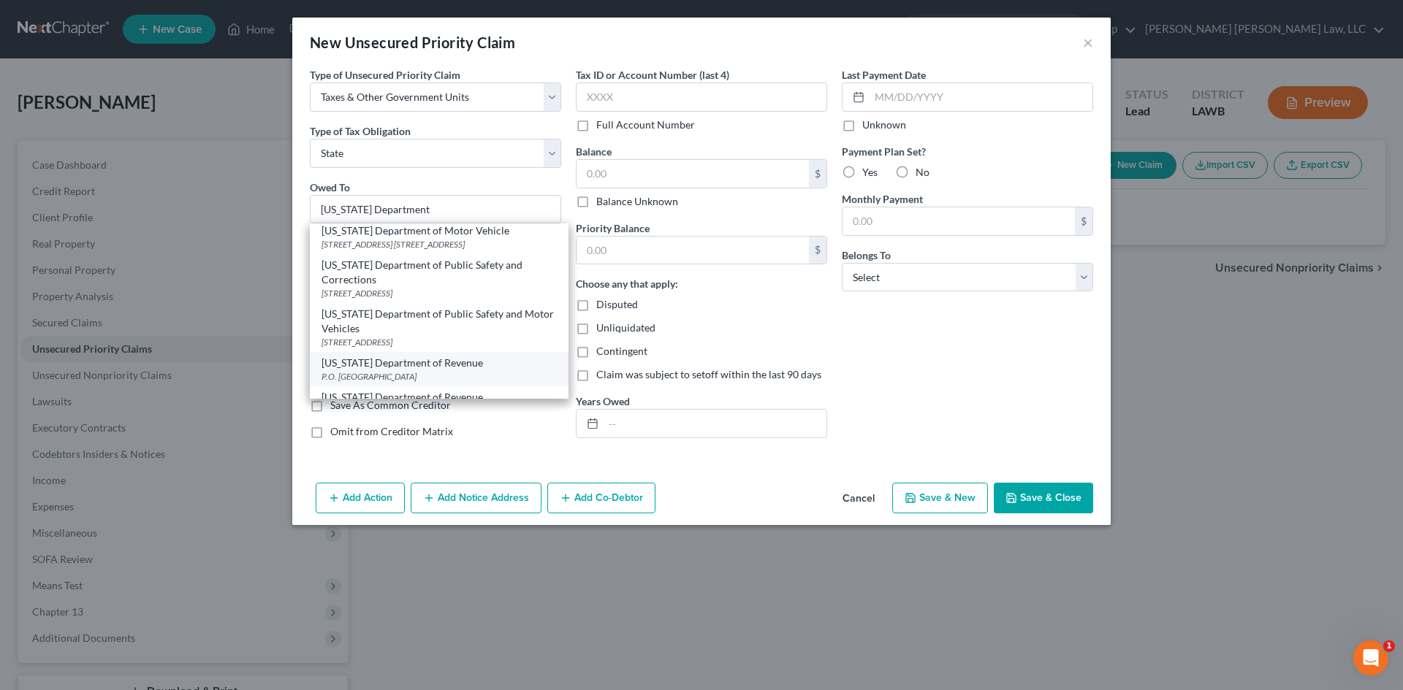
type input "70896"
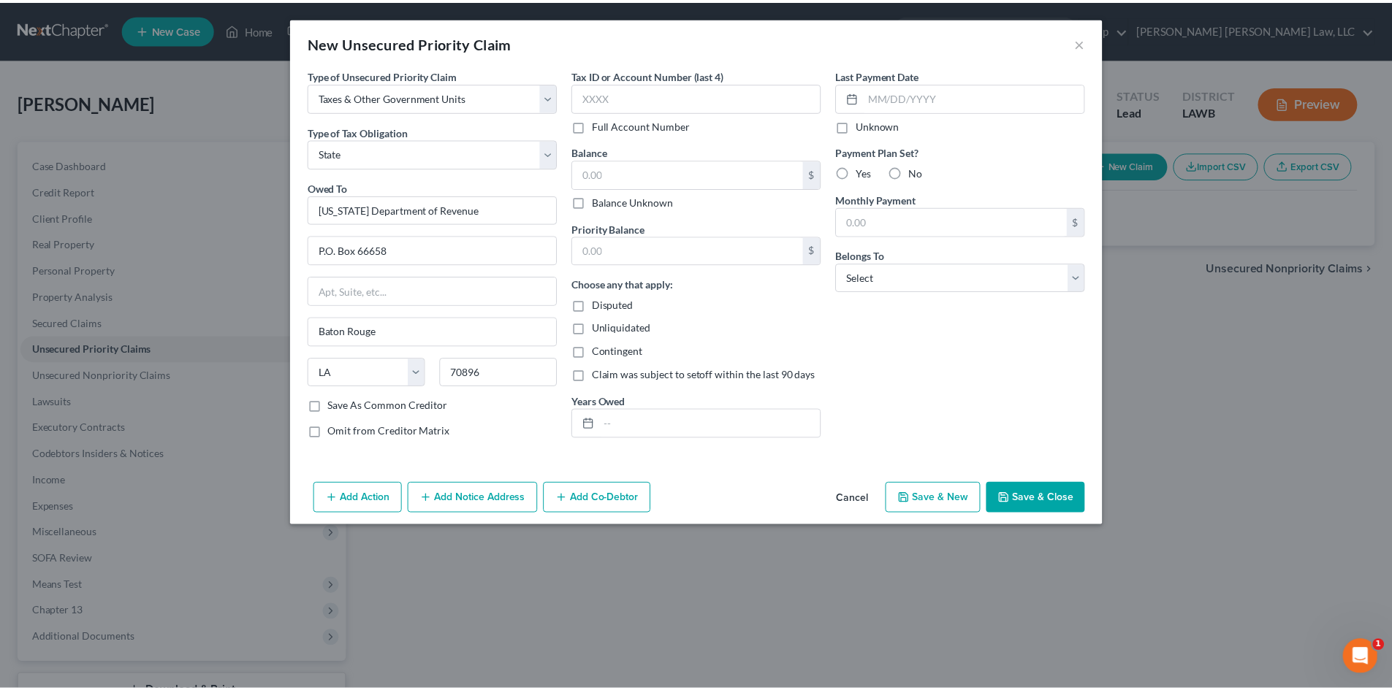
scroll to position [0, 0]
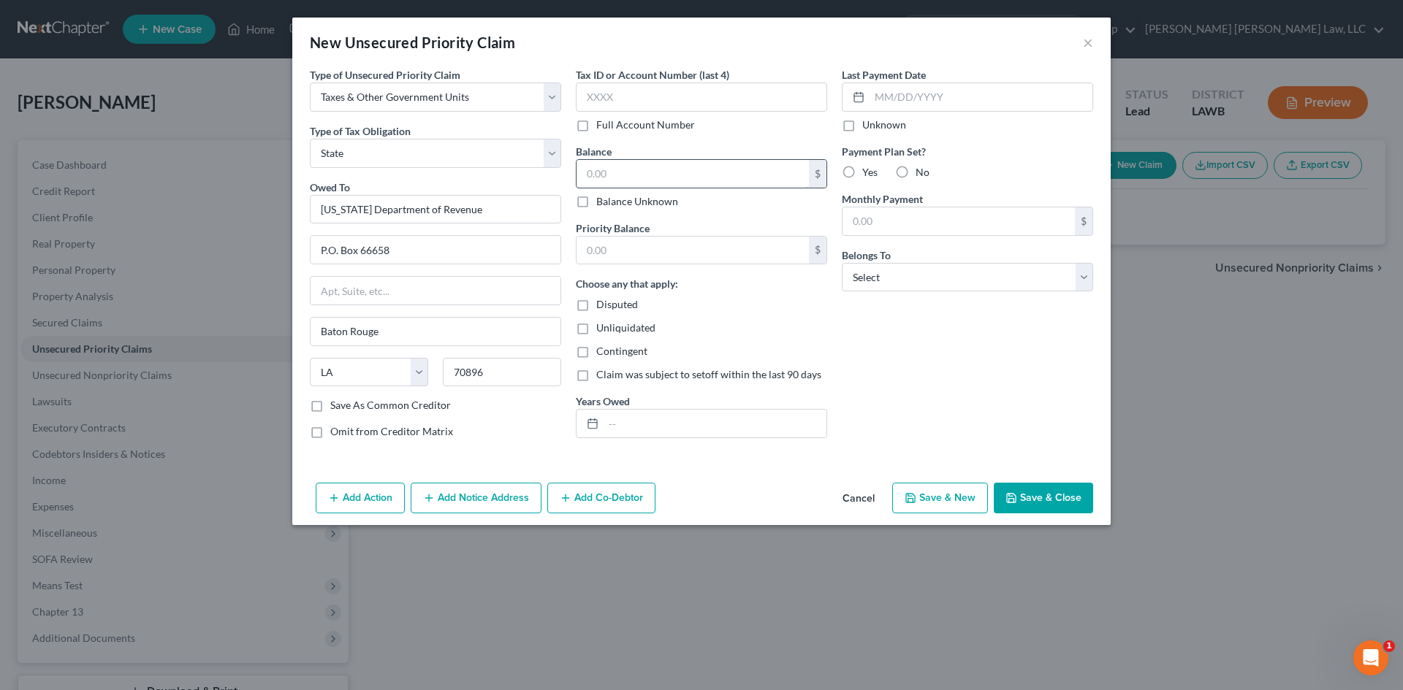
click at [668, 170] on input "text" at bounding box center [692, 174] width 232 height 28
type input "570.00"
click at [718, 237] on input "text" at bounding box center [692, 251] width 232 height 28
type input "570.00"
click at [904, 269] on select "Select Debtor 1 Only Debtor 2 Only Debtor 1 And Debtor 2 Only At Least One Of T…" at bounding box center [967, 277] width 251 height 29
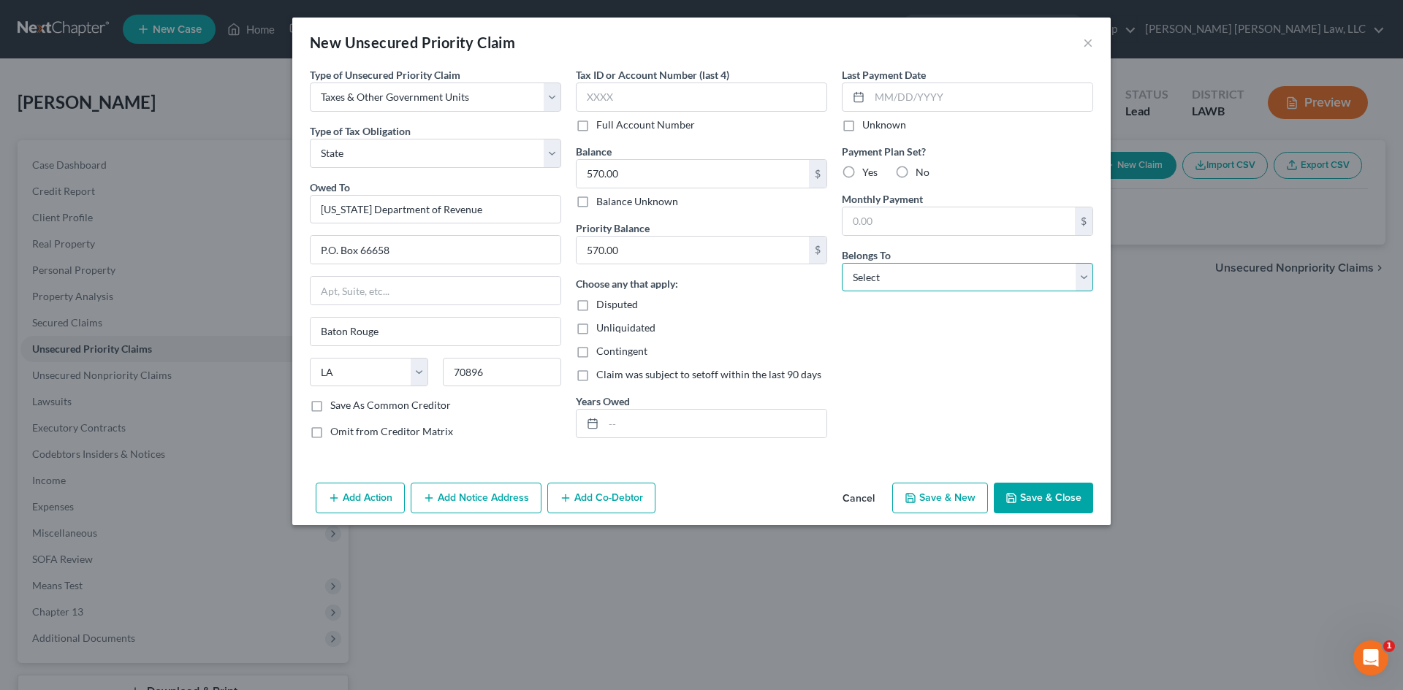
select select "0"
click at [842, 263] on select "Select Debtor 1 Only Debtor 2 Only Debtor 1 And Debtor 2 Only At Least One Of T…" at bounding box center [967, 277] width 251 height 29
click at [1057, 503] on button "Save & Close" at bounding box center [1042, 498] width 99 height 31
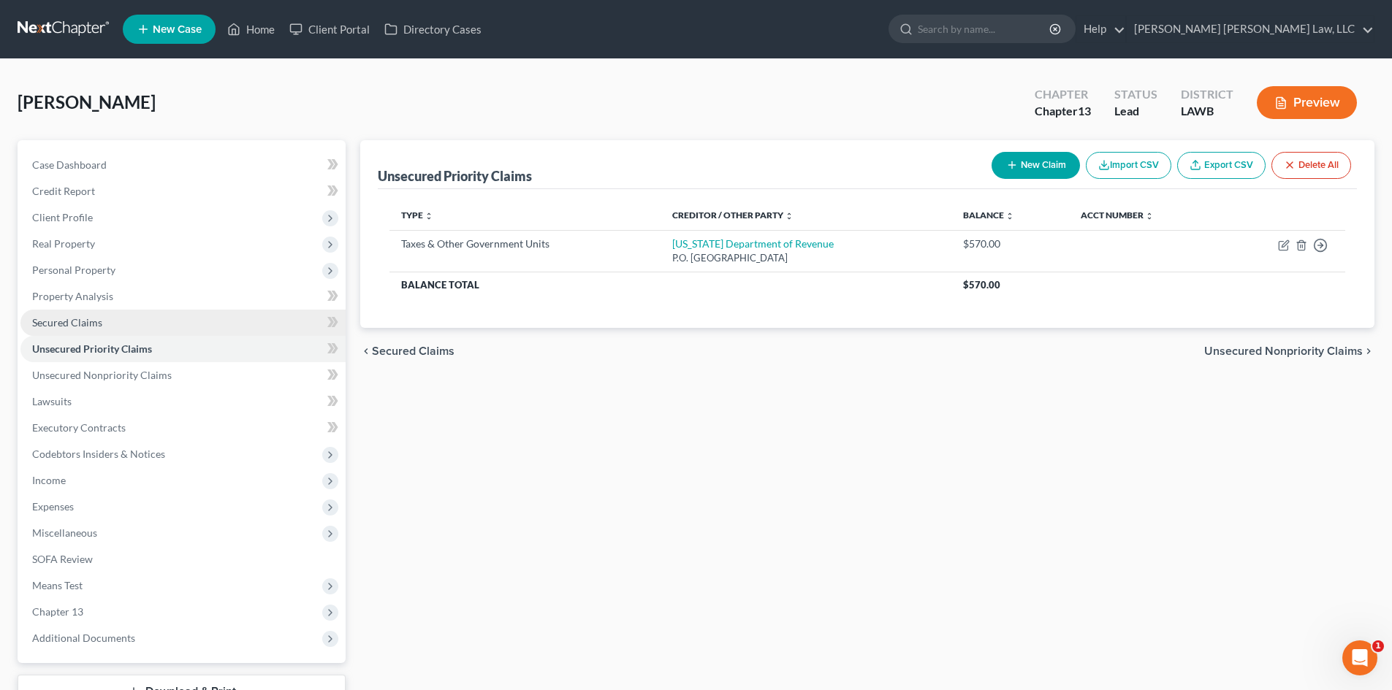
click at [123, 311] on link "Secured Claims" at bounding box center [182, 323] width 325 height 26
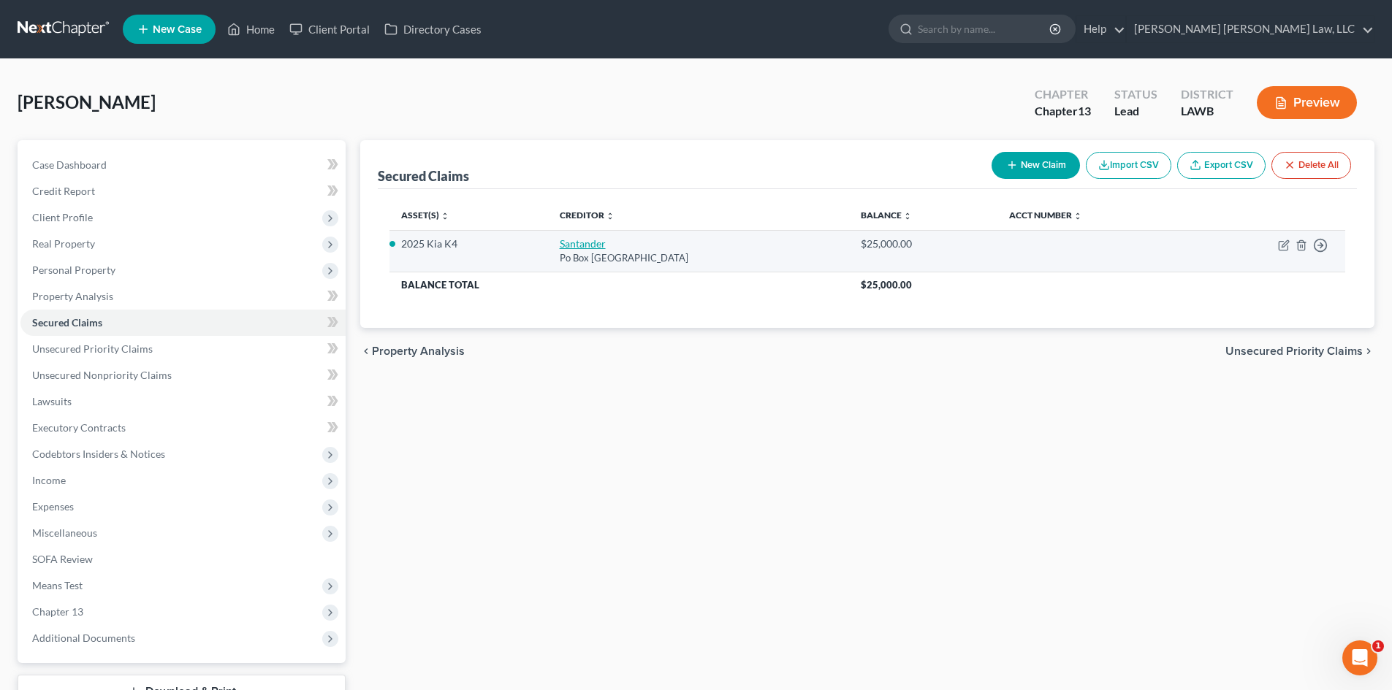
click at [592, 246] on link "Santander" at bounding box center [583, 243] width 46 height 12
select select "45"
select select "0"
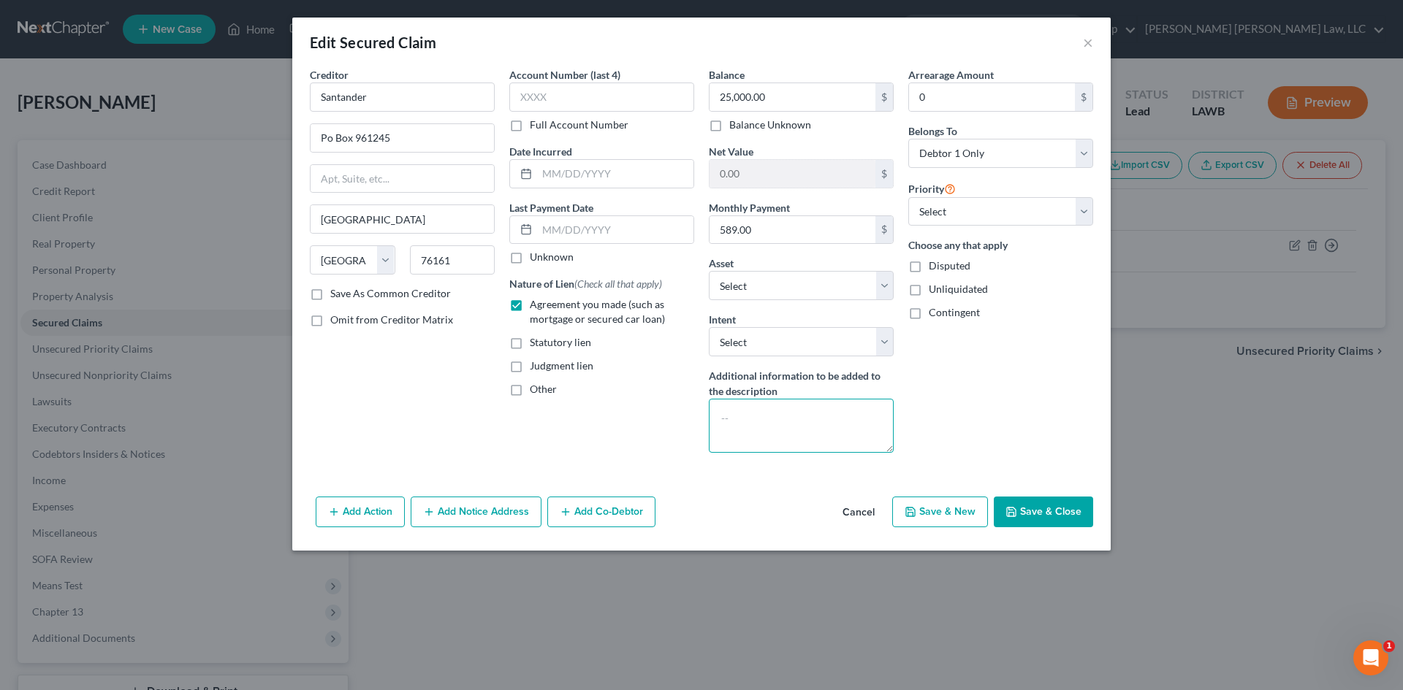
click at [814, 418] on textarea at bounding box center [801, 426] width 185 height 54
click at [782, 420] on textarea "Pay Direct BY Debtor" at bounding box center [801, 426] width 185 height 54
type textarea "Pay Direct By Debtor"
click at [1027, 508] on button "Save & Close" at bounding box center [1042, 512] width 99 height 31
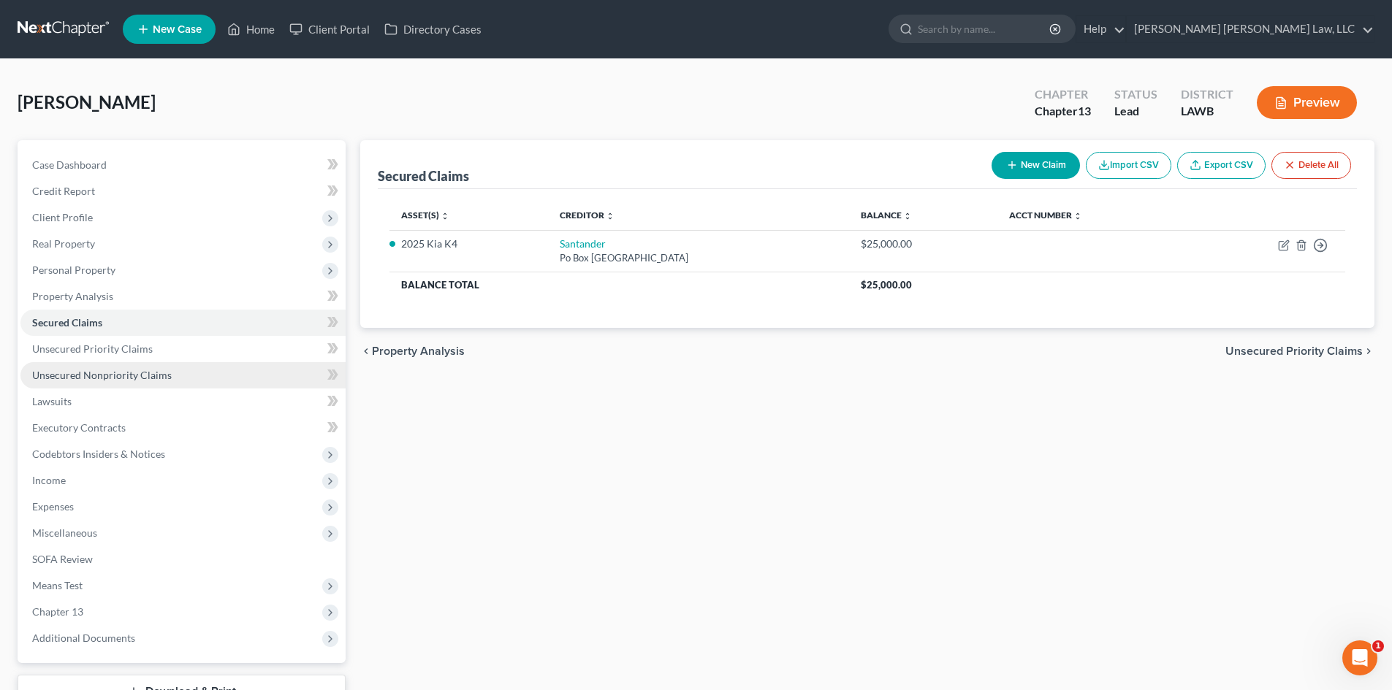
click at [230, 368] on link "Unsecured Nonpriority Claims" at bounding box center [182, 375] width 325 height 26
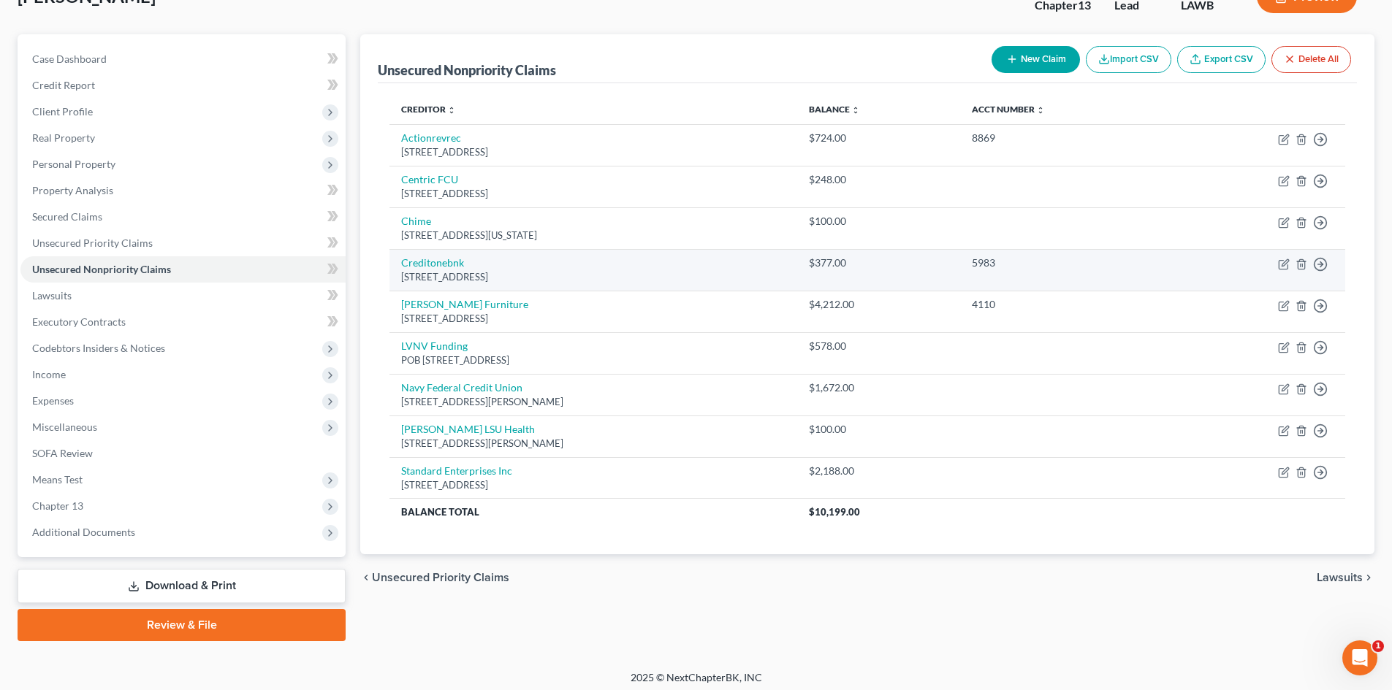
scroll to position [112, 0]
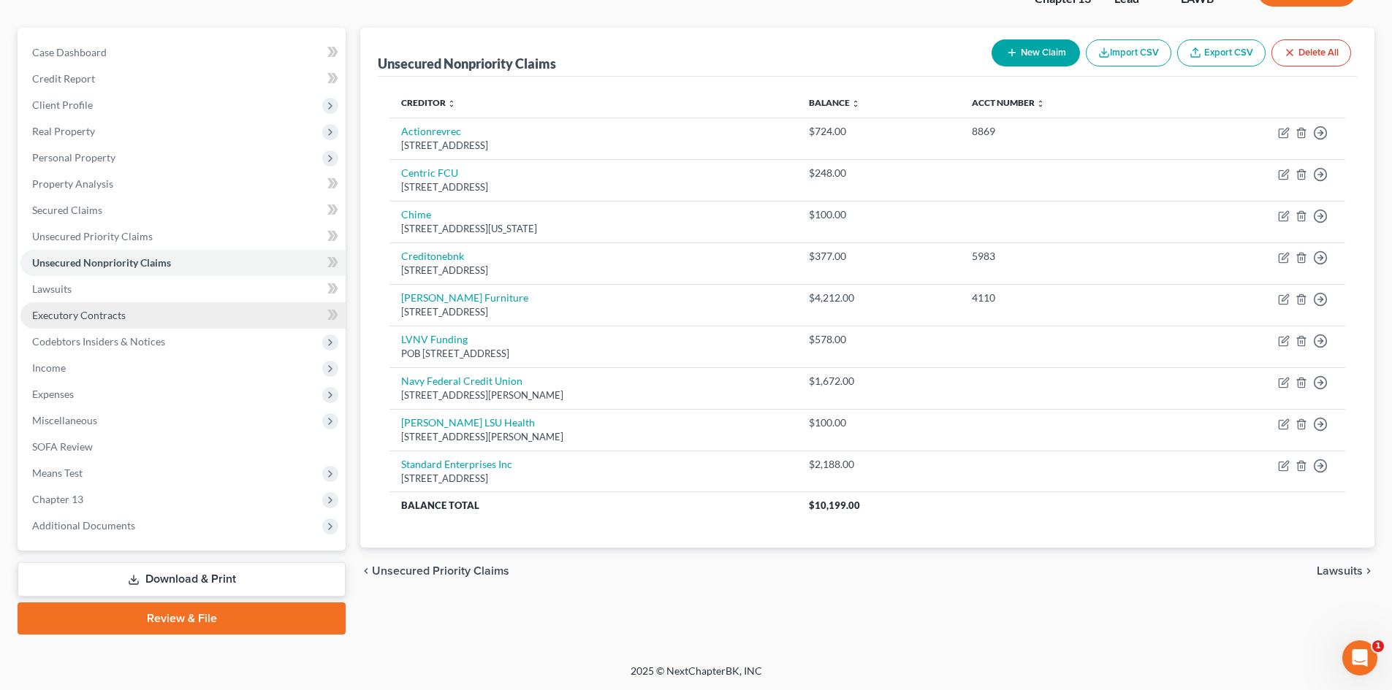
click at [168, 325] on link "Executory Contracts" at bounding box center [182, 315] width 325 height 26
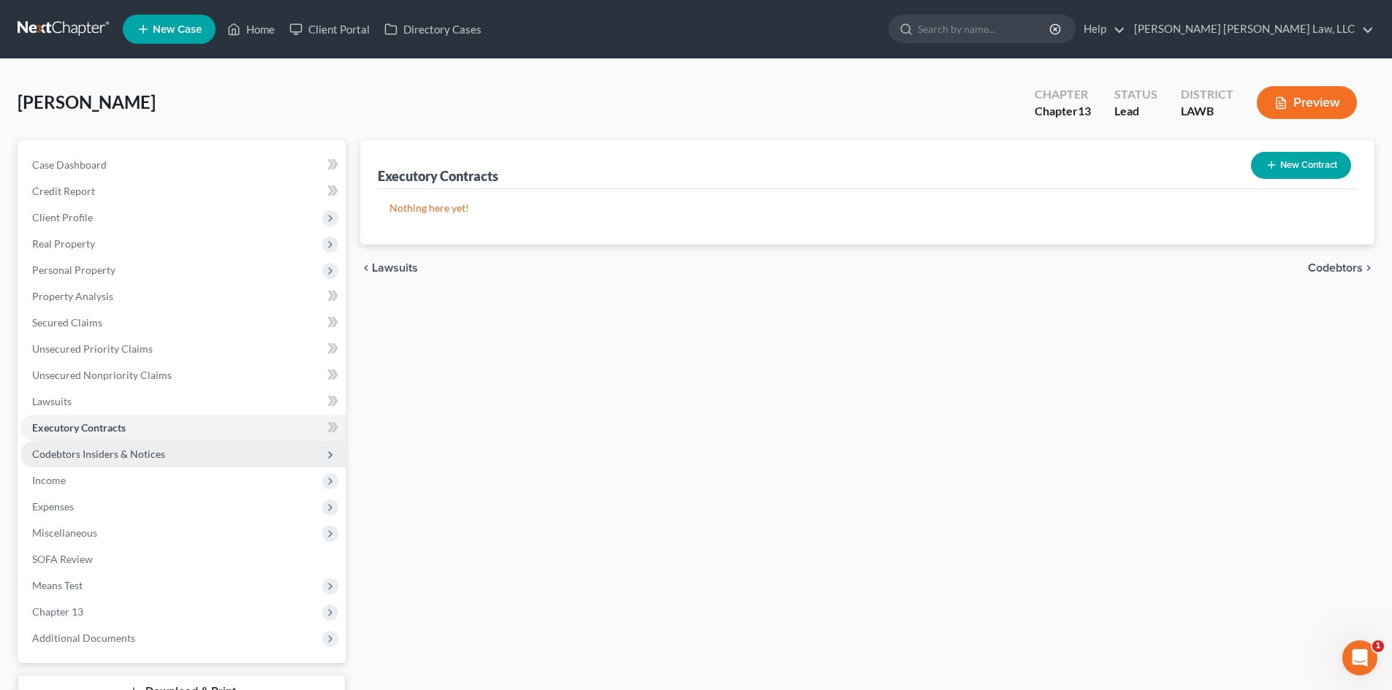
click at [261, 441] on span "Codebtors Insiders & Notices" at bounding box center [182, 454] width 325 height 26
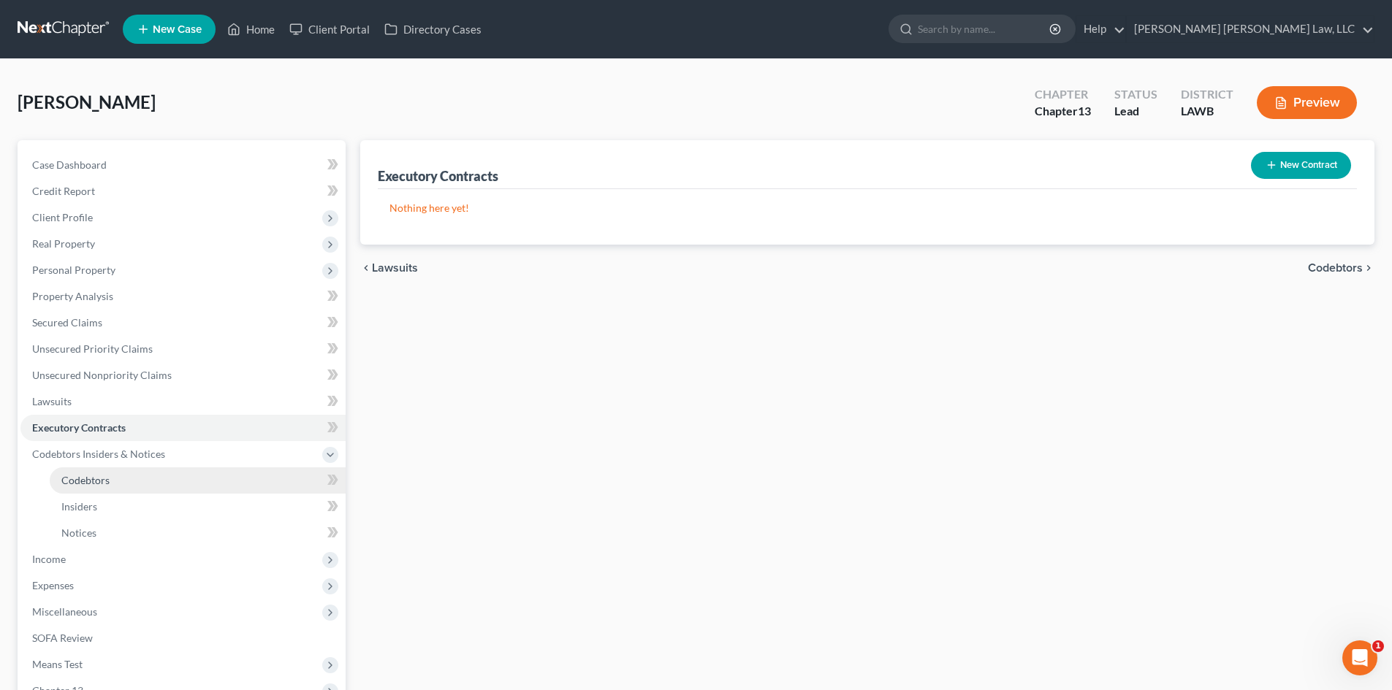
click at [205, 478] on link "Codebtors" at bounding box center [198, 481] width 296 height 26
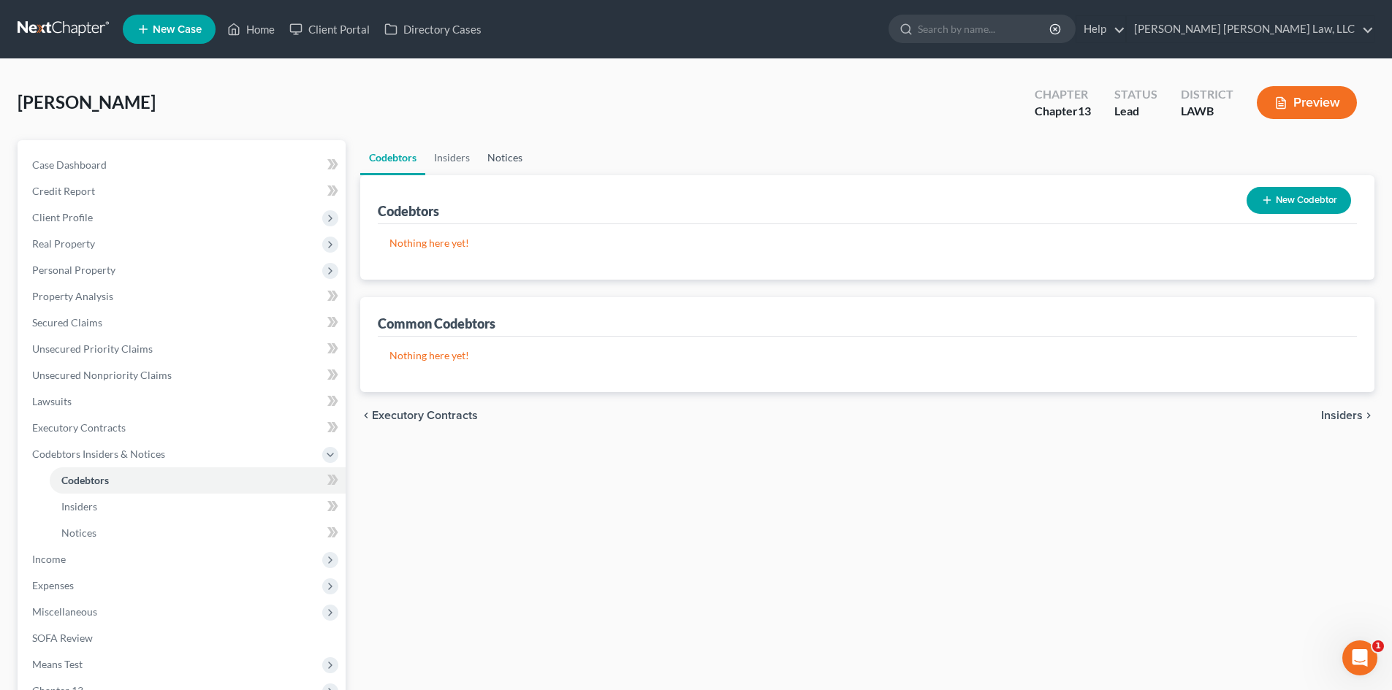
click at [527, 148] on link "Notices" at bounding box center [504, 157] width 53 height 35
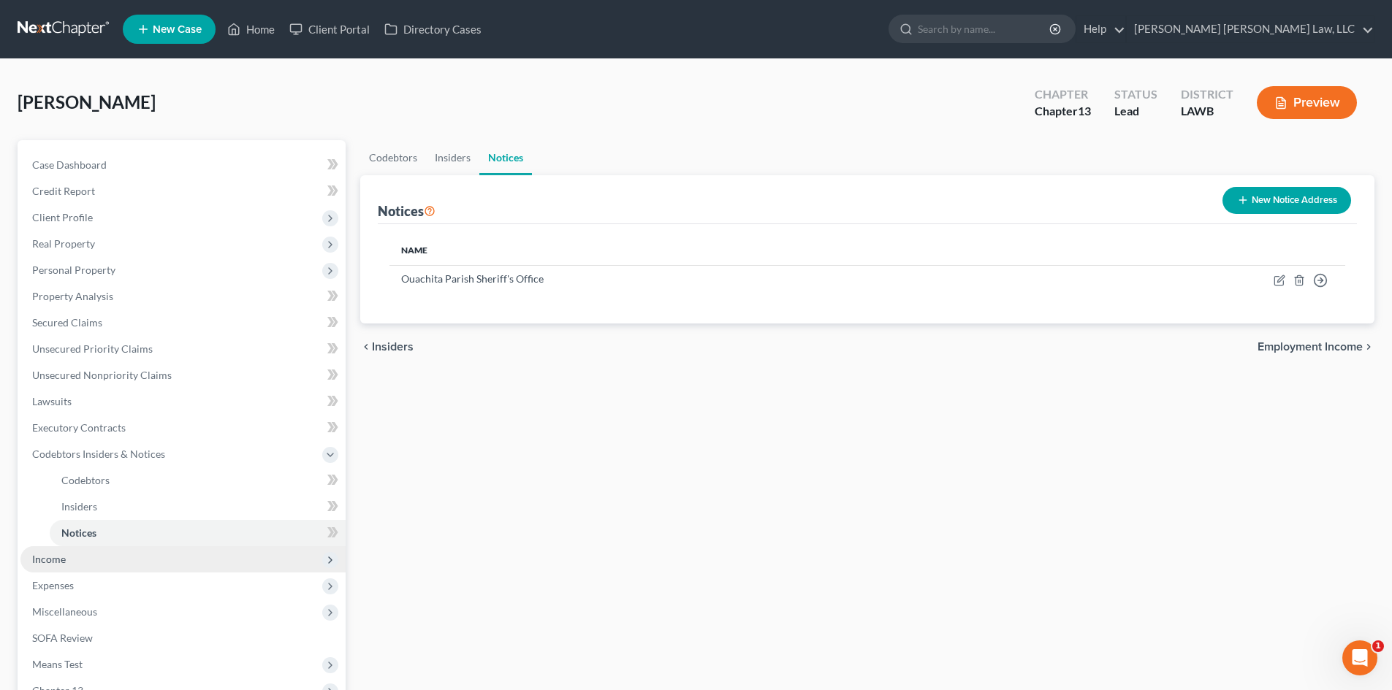
click at [74, 562] on span "Income" at bounding box center [182, 559] width 325 height 26
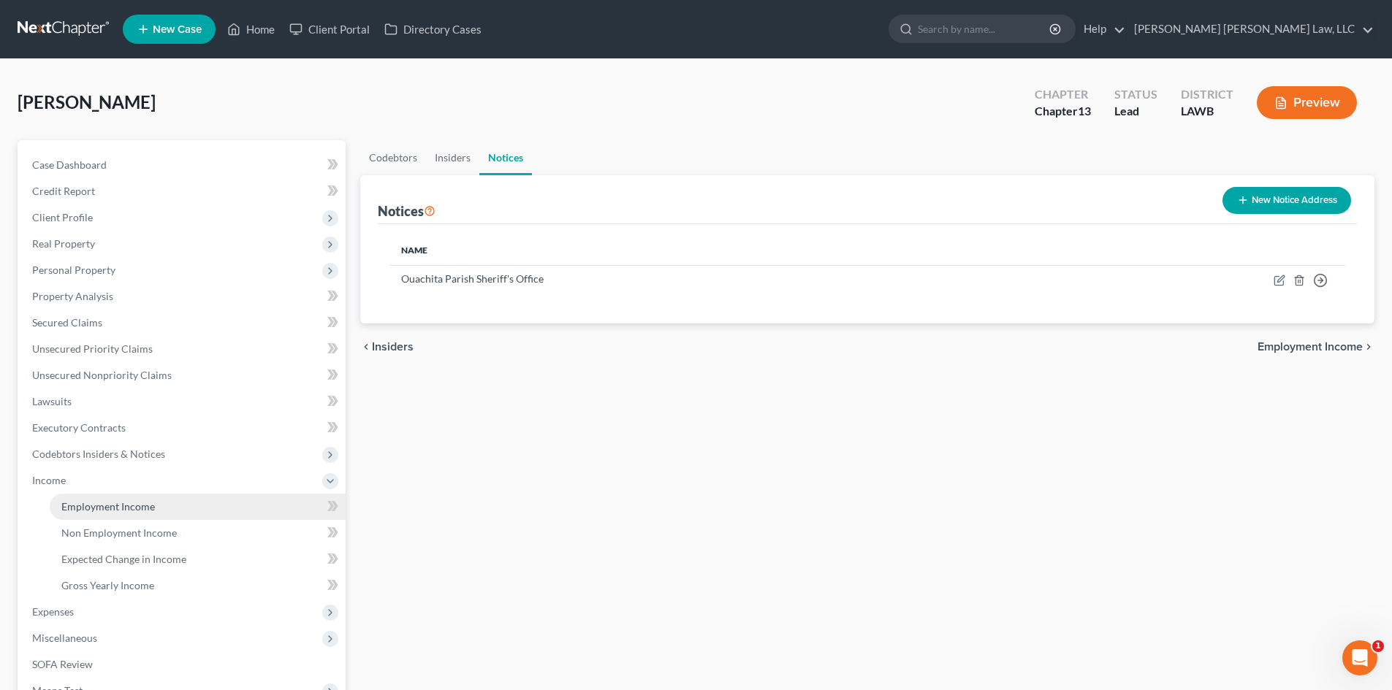
click at [99, 514] on link "Employment Income" at bounding box center [198, 507] width 296 height 26
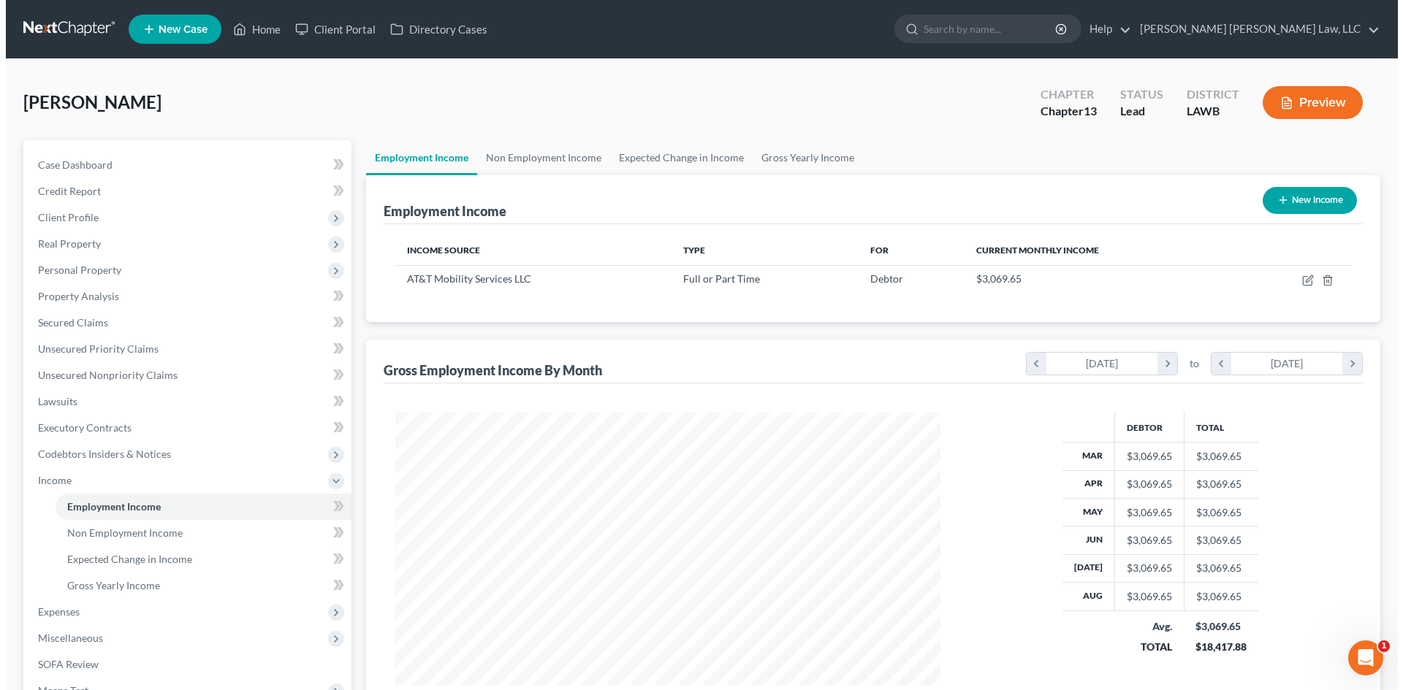
scroll to position [272, 574]
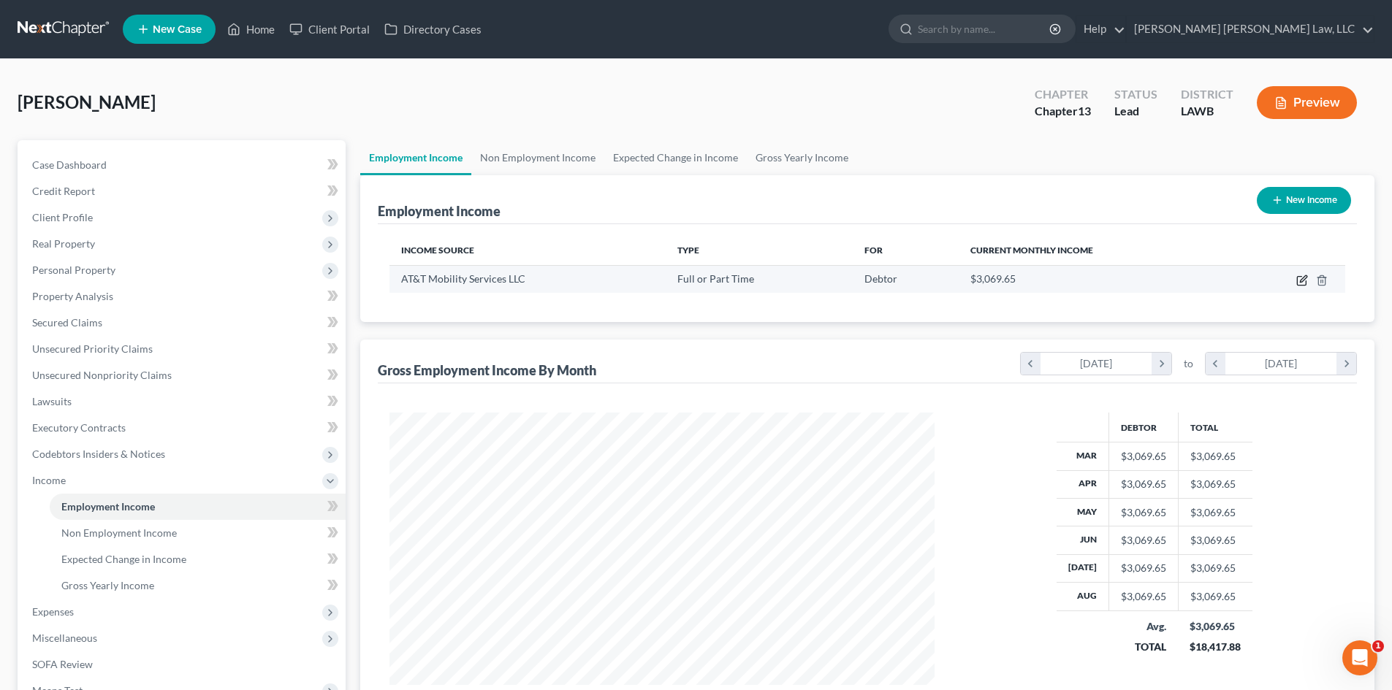
click at [1305, 280] on icon "button" at bounding box center [1303, 278] width 7 height 7
select select "0"
select select "10"
select select "2"
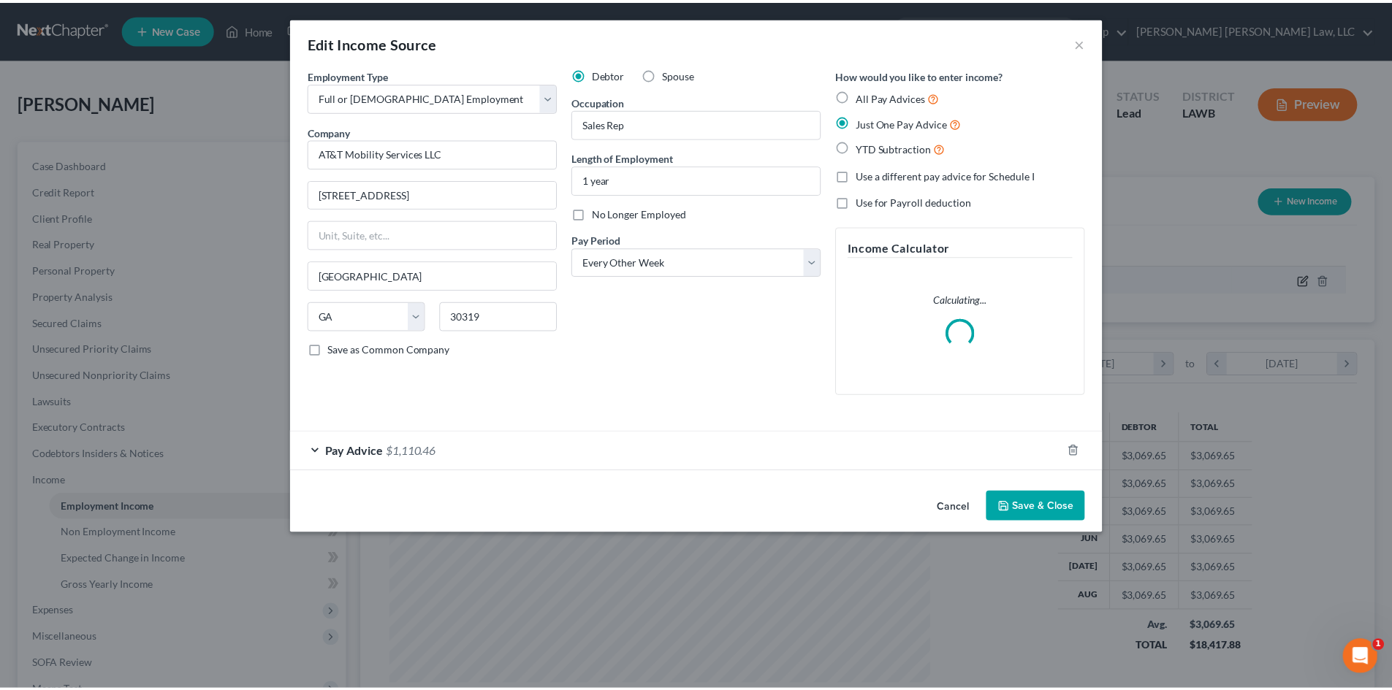
scroll to position [275, 579]
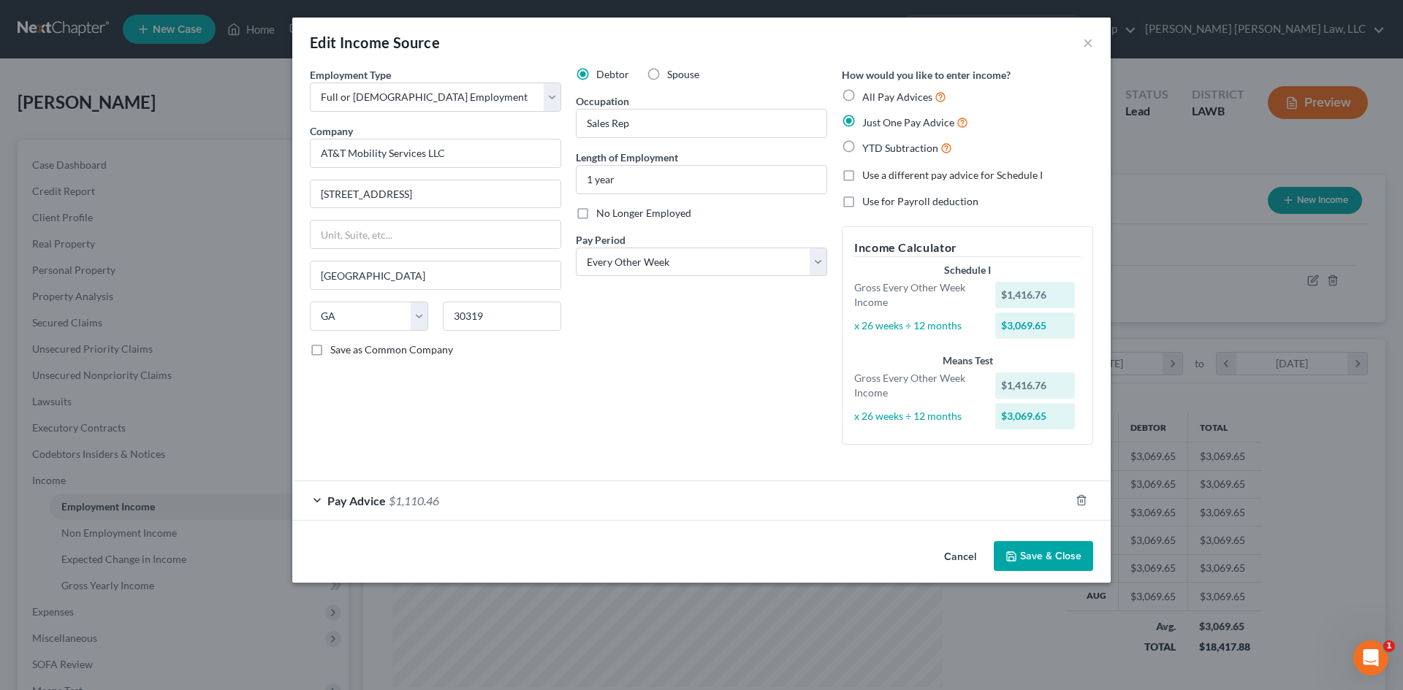
click at [620, 444] on div "Debtor Spouse Occupation Sales Rep Length of Employment 1 year No Longer Employ…" at bounding box center [701, 261] width 266 height 389
click at [639, 174] on input "1 year" at bounding box center [701, 180] width 250 height 28
click at [674, 174] on input "1 year" at bounding box center [701, 180] width 250 height 28
type input "1 year 5 months"
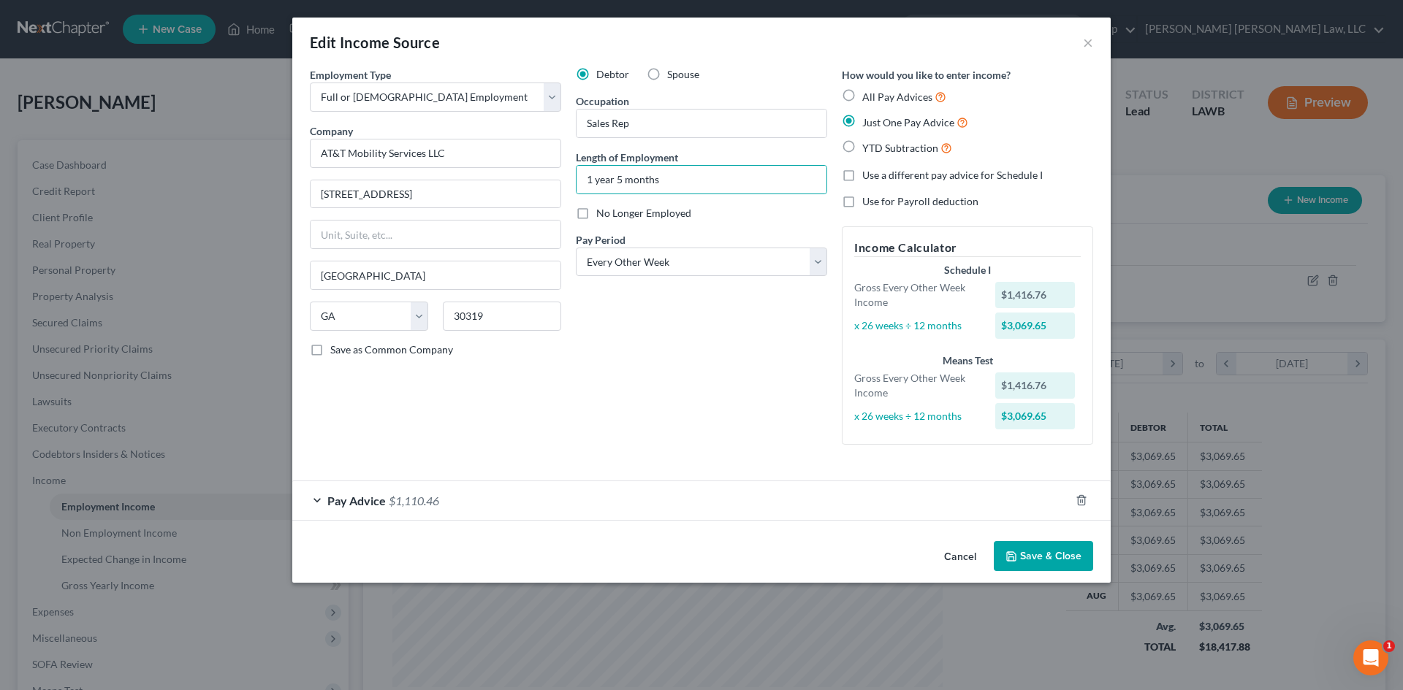
click at [1073, 553] on button "Save & Close" at bounding box center [1042, 556] width 99 height 31
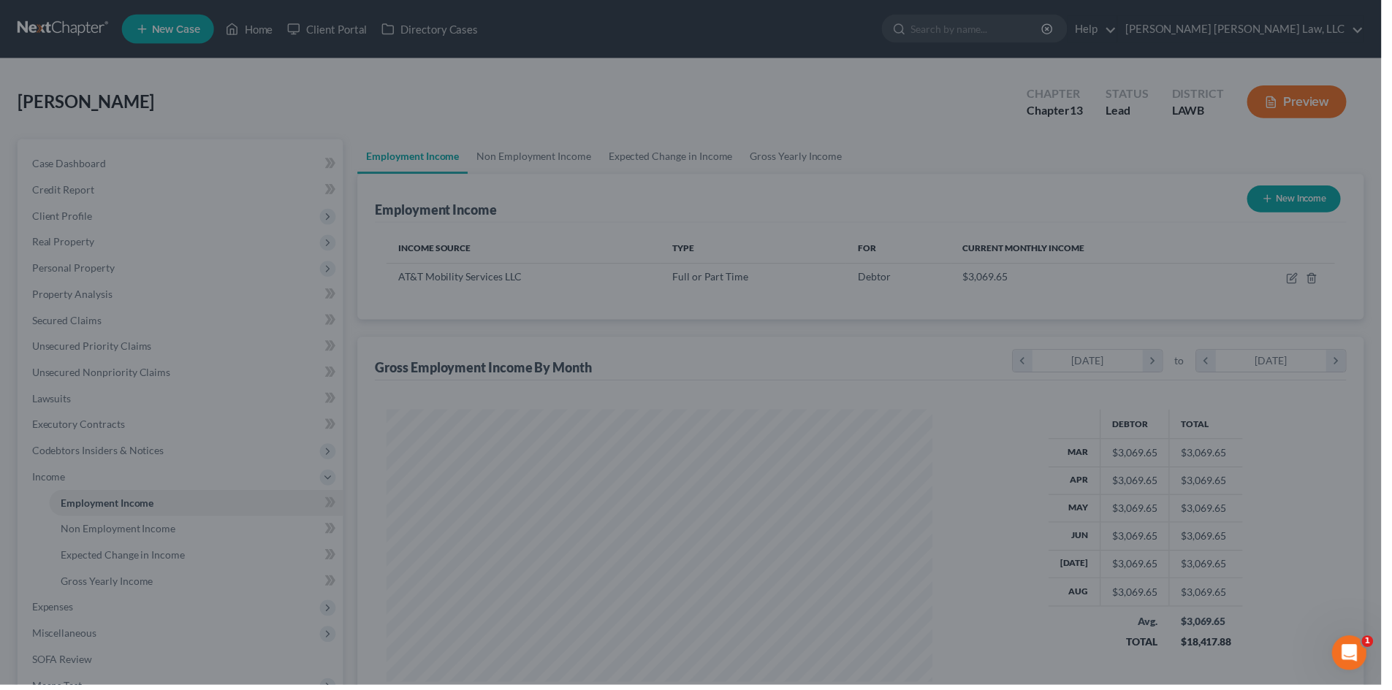
scroll to position [730218, 729916]
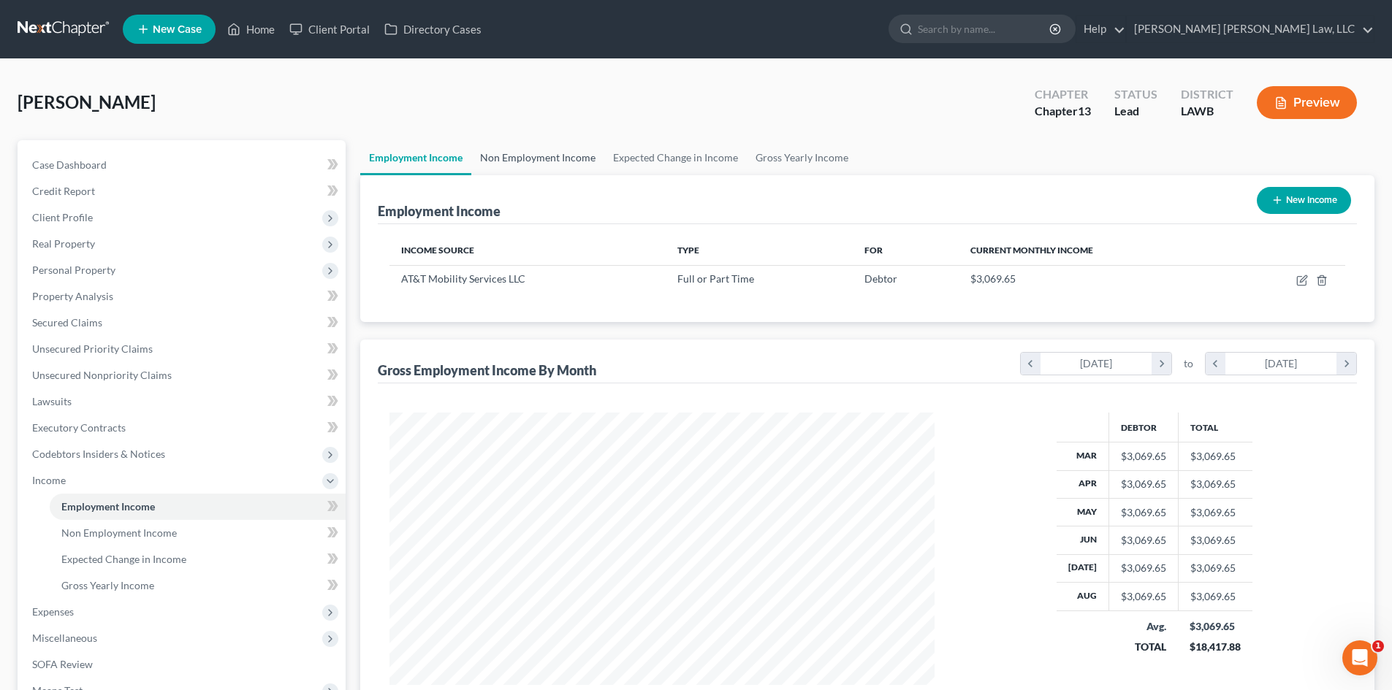
click at [555, 152] on link "Non Employment Income" at bounding box center [537, 157] width 133 height 35
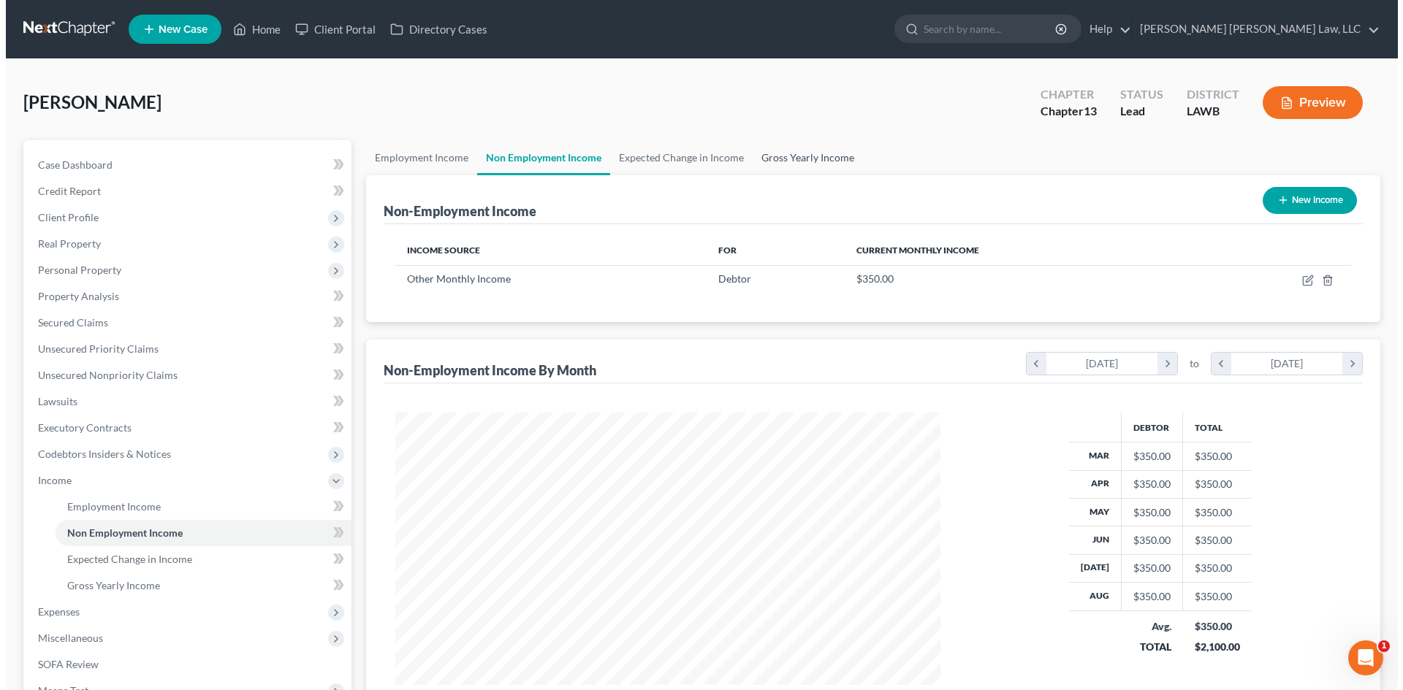
scroll to position [272, 574]
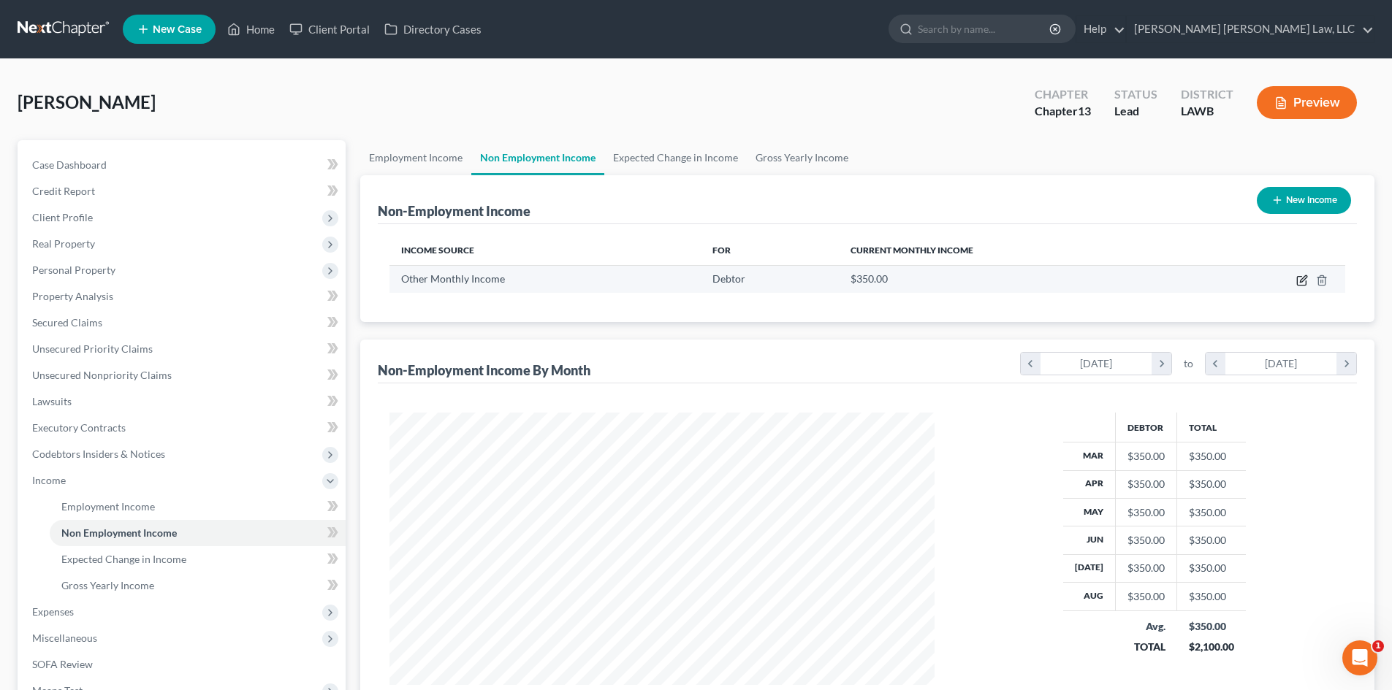
click at [1302, 283] on icon "button" at bounding box center [1302, 281] width 12 height 12
select select "13"
select select "0"
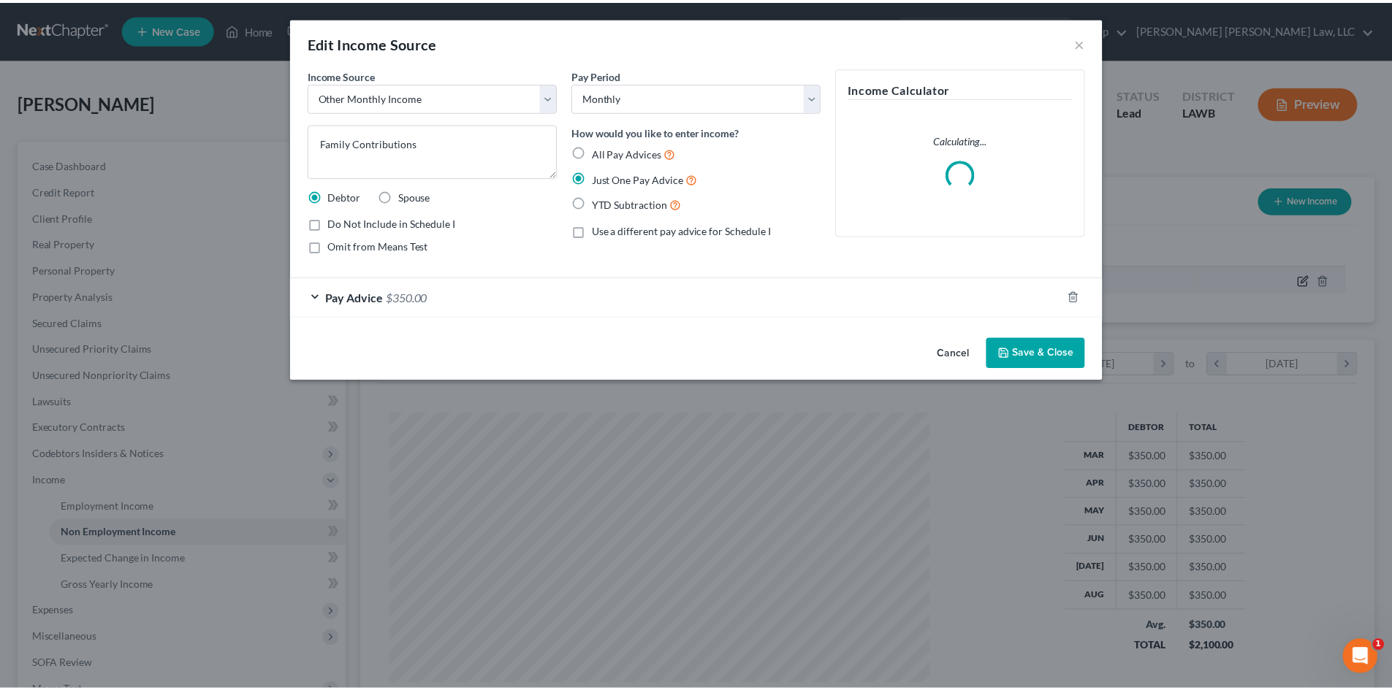
scroll to position [275, 579]
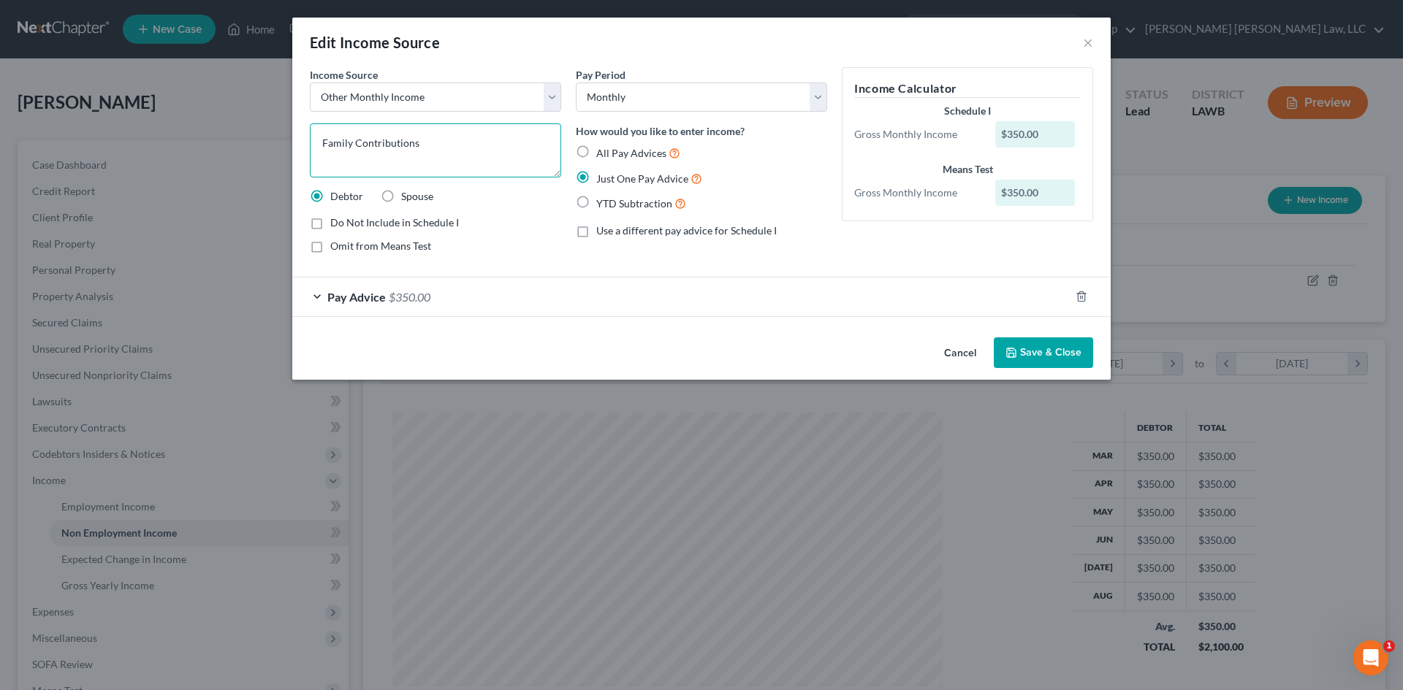
click at [463, 158] on textarea "Family Contributions" at bounding box center [435, 150] width 251 height 54
type textarea "Family Contributions - MOTHER"
click at [1034, 356] on button "Save & Close" at bounding box center [1042, 352] width 99 height 31
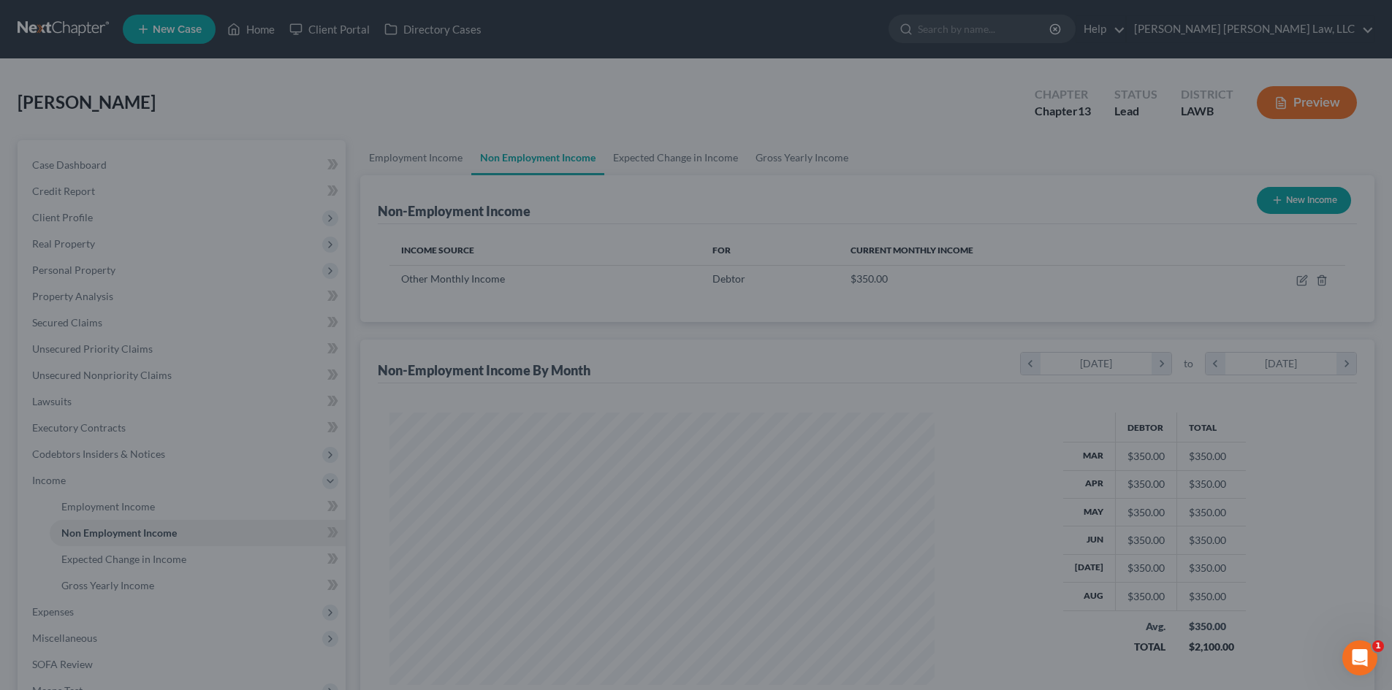
scroll to position [730218, 729916]
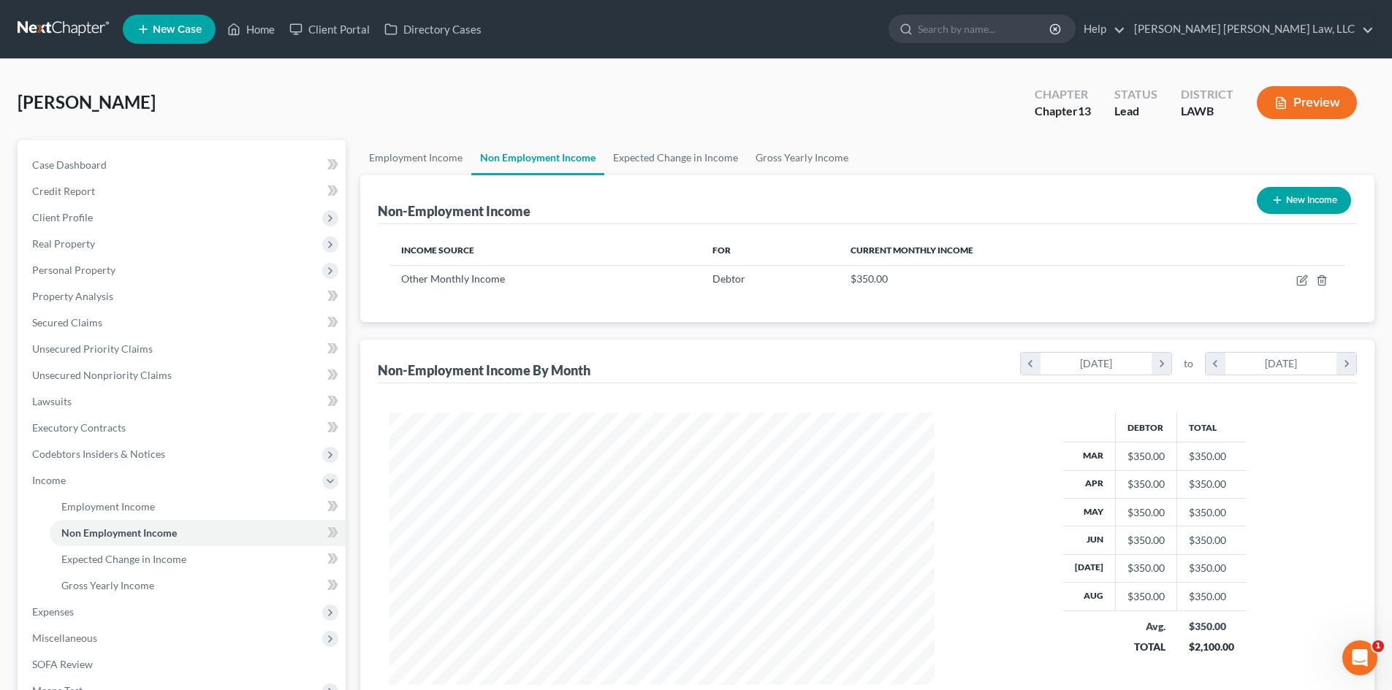
click at [809, 138] on div "Bradley, Brenisha Upgraded Chapter Chapter 13 Status Lead District LAWB Preview" at bounding box center [696, 109] width 1357 height 64
click at [817, 148] on link "Gross Yearly Income" at bounding box center [802, 157] width 110 height 35
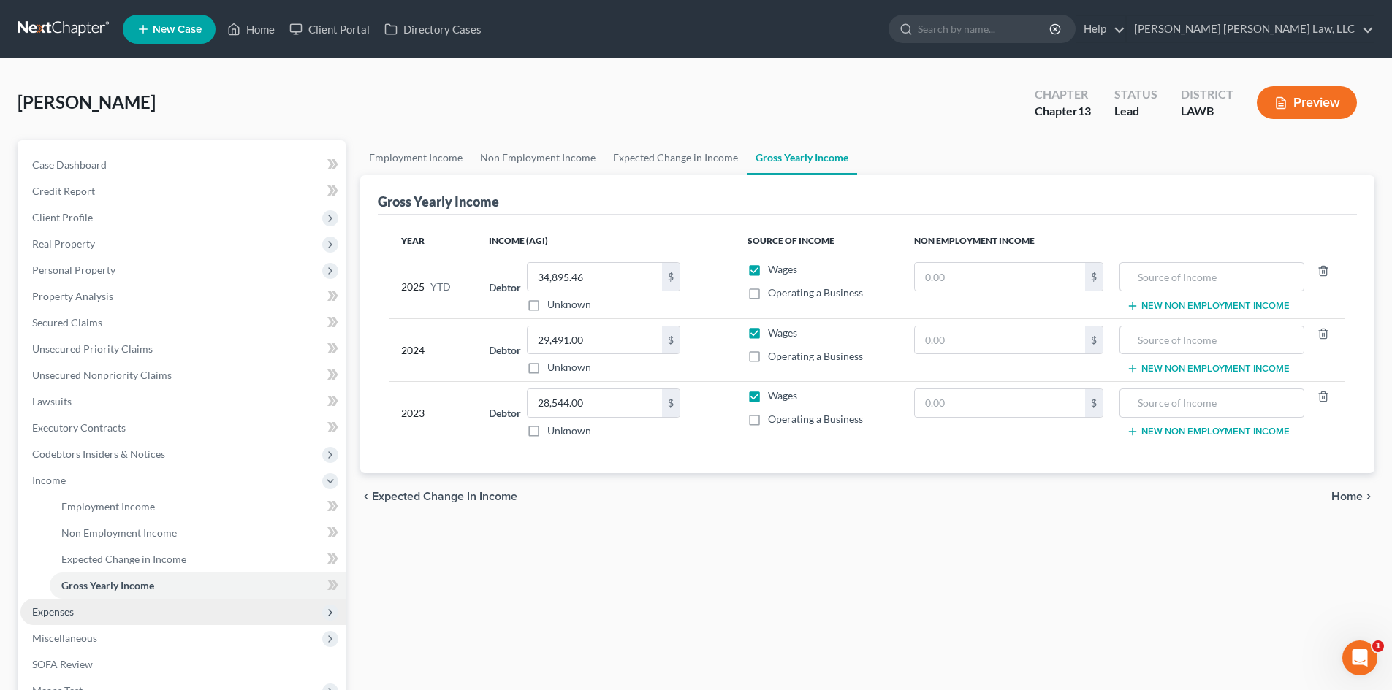
click at [44, 604] on span "Expenses" at bounding box center [182, 612] width 325 height 26
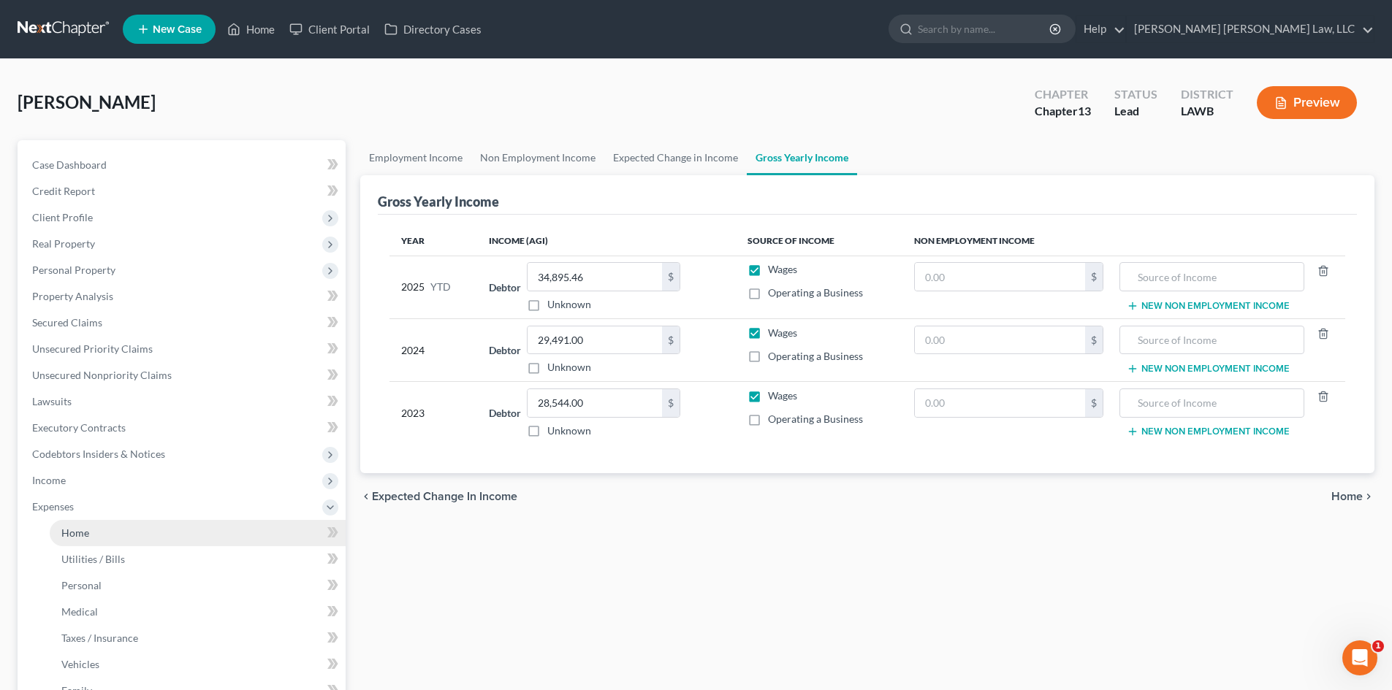
click at [114, 531] on link "Home" at bounding box center [198, 533] width 296 height 26
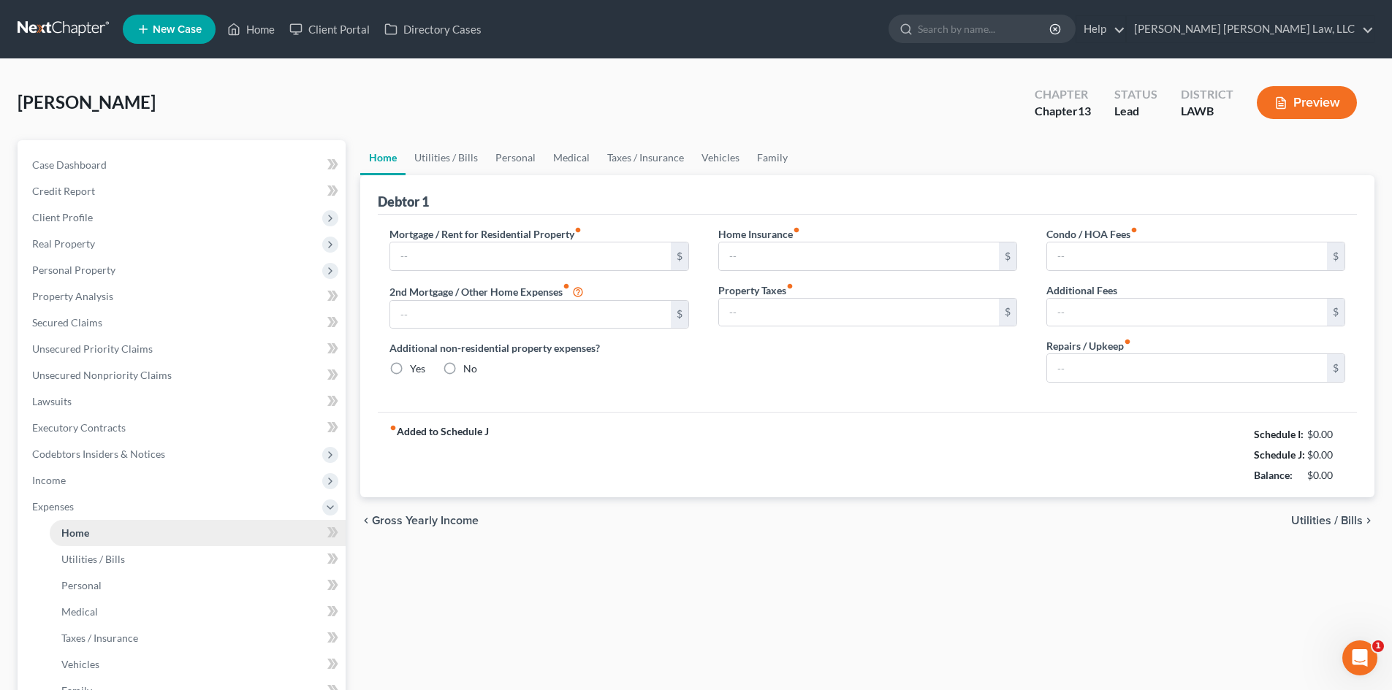
type input "694.00"
type input "0.00"
radio input "true"
type input "0.00"
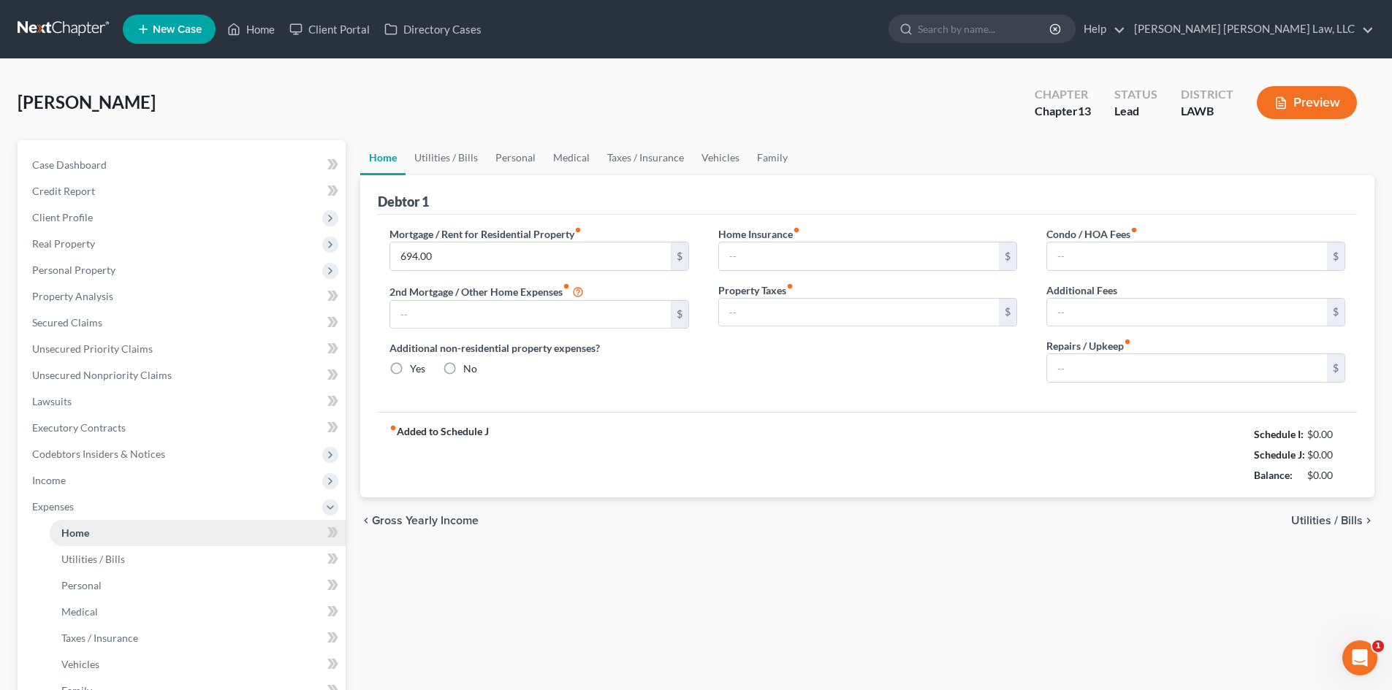
type input "0.00"
drag, startPoint x: 451, startPoint y: 153, endPoint x: 453, endPoint y: 165, distance: 12.6
click at [451, 153] on link "Utilities / Bills" at bounding box center [445, 157] width 81 height 35
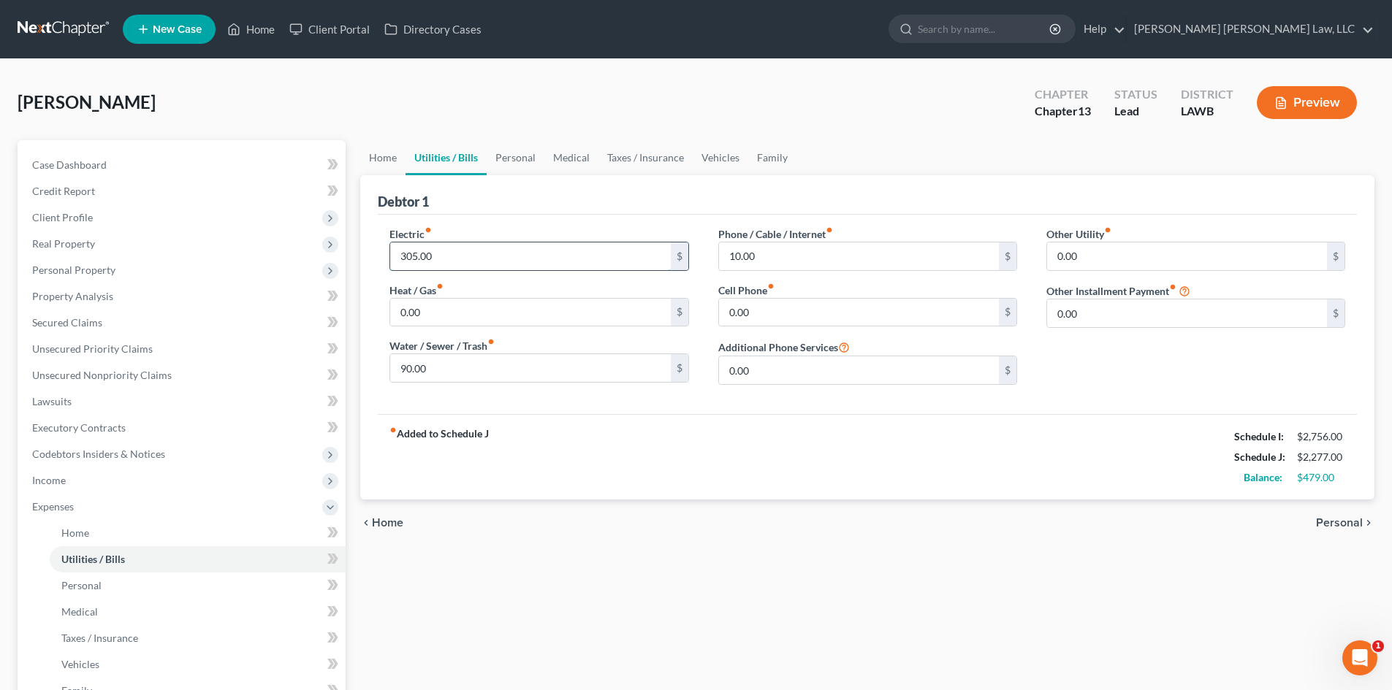
click at [453, 255] on input "305.00" at bounding box center [530, 257] width 280 height 28
type input "250.00"
click at [761, 254] on input "10.00" at bounding box center [859, 257] width 280 height 28
type input "150.00"
click at [772, 314] on input "0.00" at bounding box center [859, 313] width 280 height 28
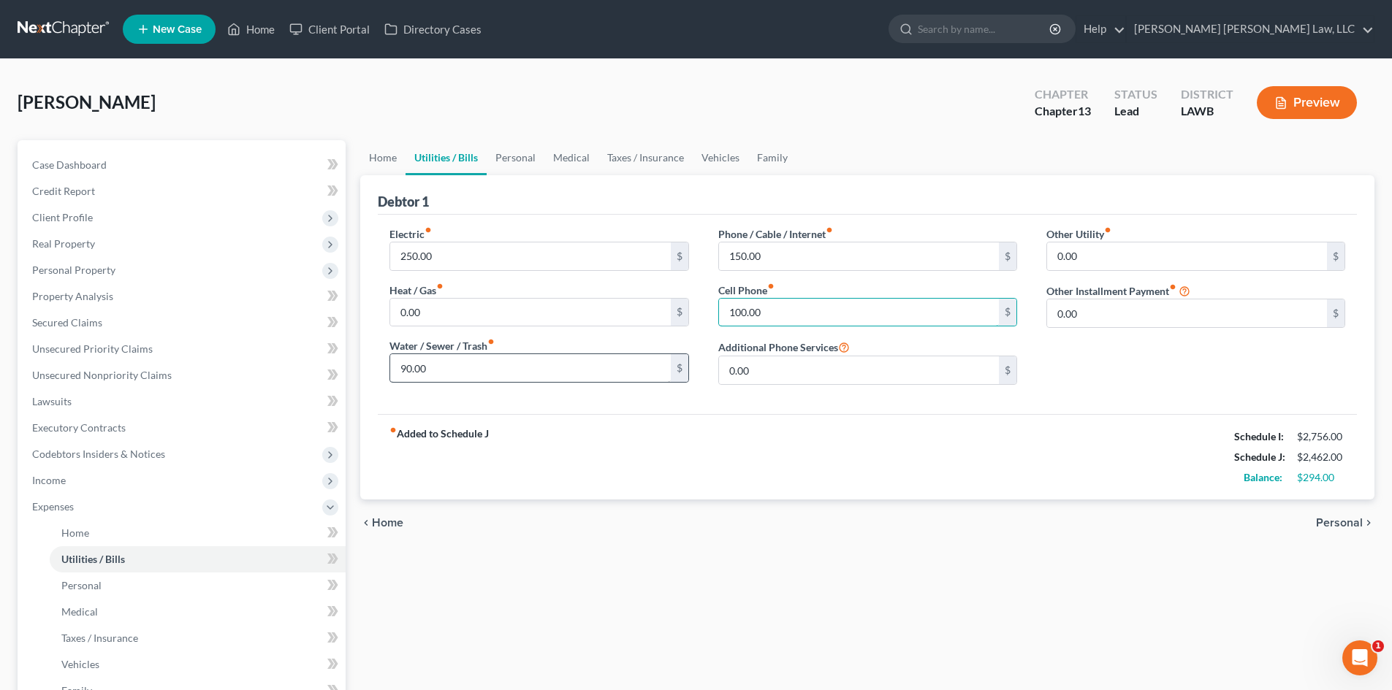
type input "100.00"
click at [530, 365] on input "90.00" at bounding box center [530, 368] width 280 height 28
type input "93.00"
click at [606, 504] on div "chevron_left Home Personal chevron_right" at bounding box center [867, 523] width 1014 height 47
click at [494, 149] on link "Personal" at bounding box center [516, 157] width 58 height 35
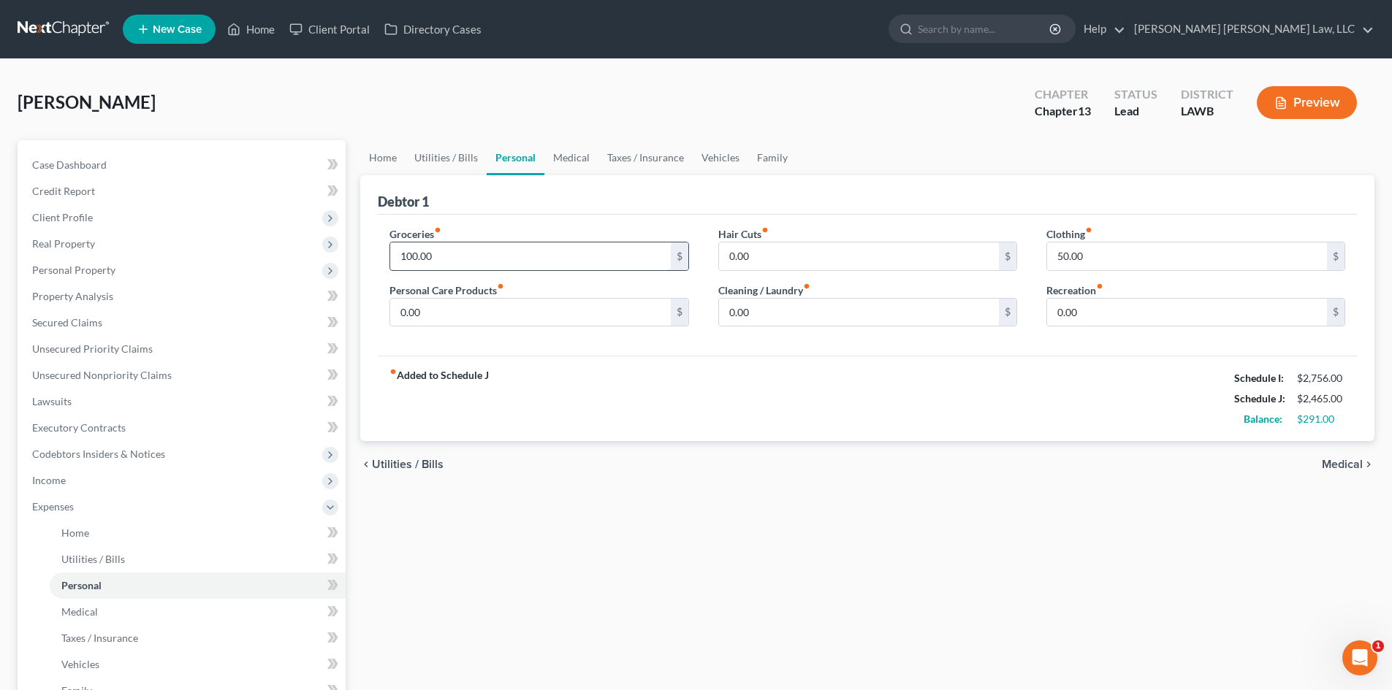
click at [480, 252] on input "100.00" at bounding box center [530, 257] width 280 height 28
type input "200.00"
click at [1094, 305] on input "0.00" at bounding box center [1187, 313] width 280 height 28
click at [1115, 251] on input "50.00" at bounding box center [1187, 257] width 280 height 28
type input "0.00"
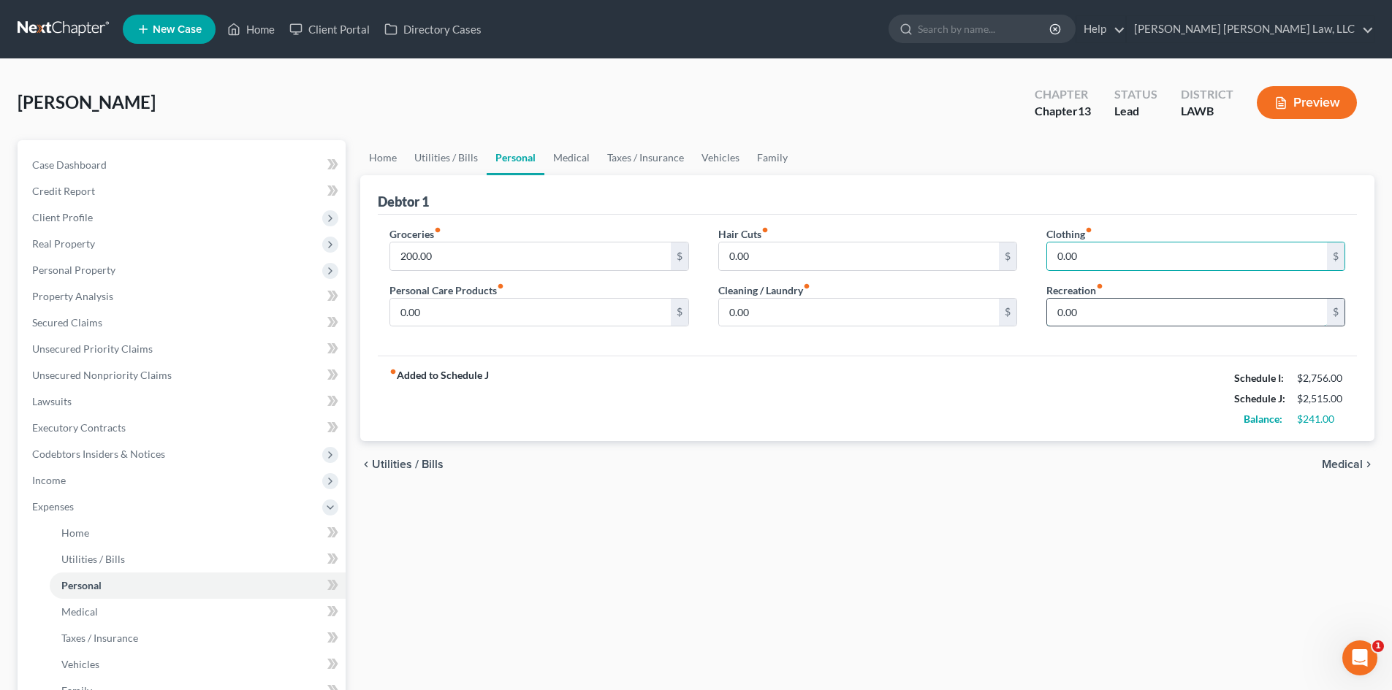
click at [1121, 318] on input "0.00" at bounding box center [1187, 313] width 280 height 28
type input "100.00"
click at [572, 165] on link "Medical" at bounding box center [571, 157] width 54 height 35
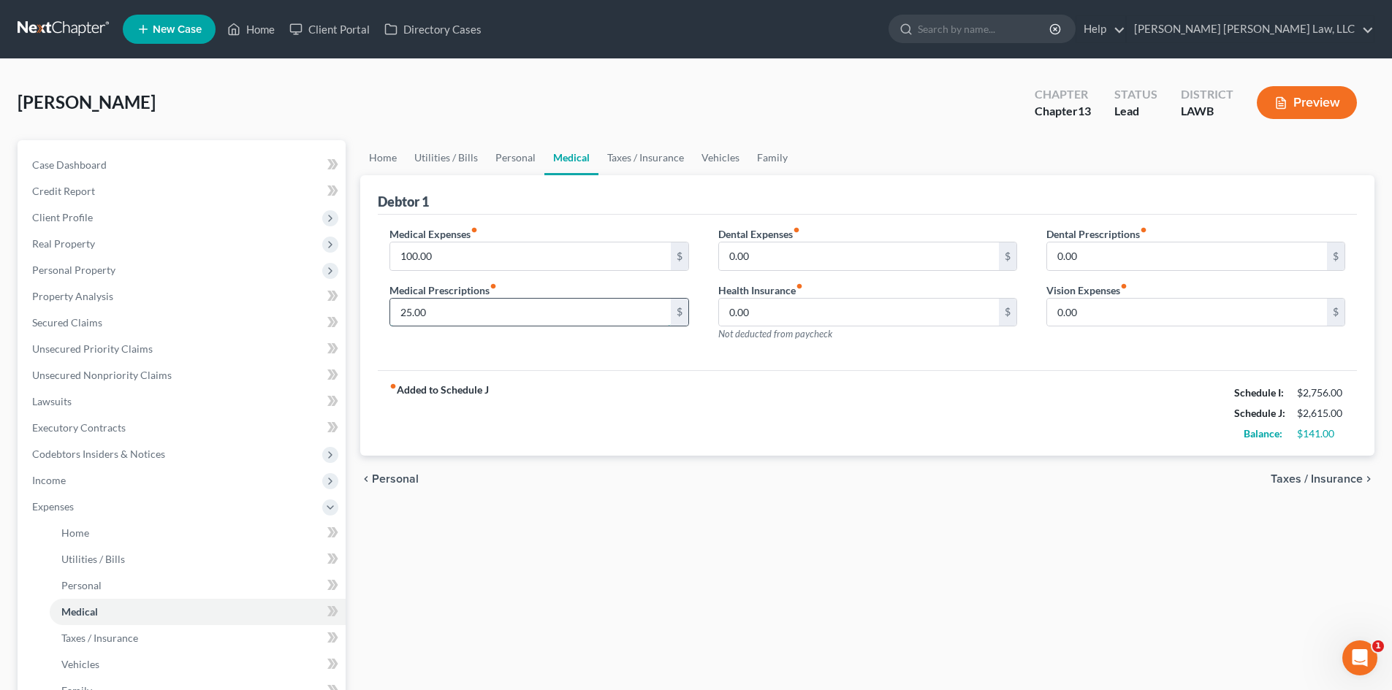
click at [476, 305] on input "25.00" at bounding box center [530, 313] width 280 height 28
click at [478, 252] on input "100.00" at bounding box center [530, 257] width 280 height 28
type input "0.00"
click at [489, 308] on input "25.00" at bounding box center [530, 313] width 280 height 28
type input "0.00"
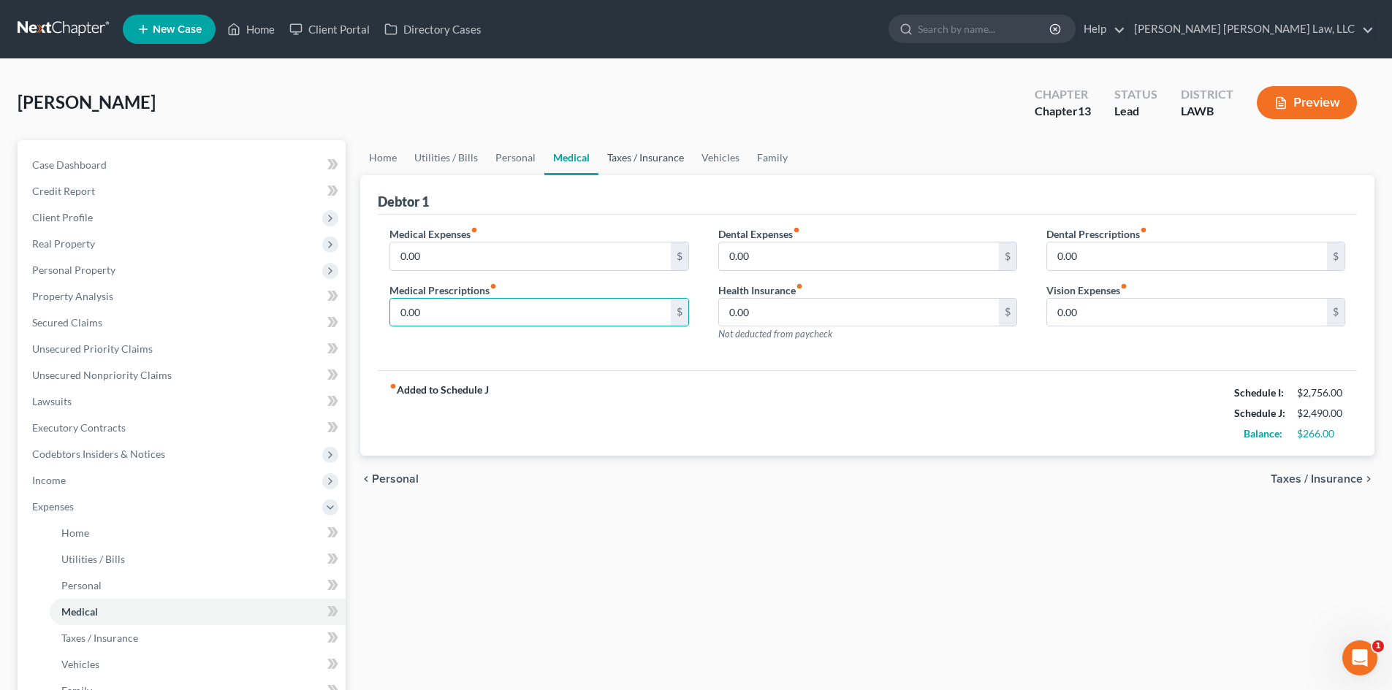
click at [660, 153] on link "Taxes / Insurance" at bounding box center [645, 157] width 94 height 35
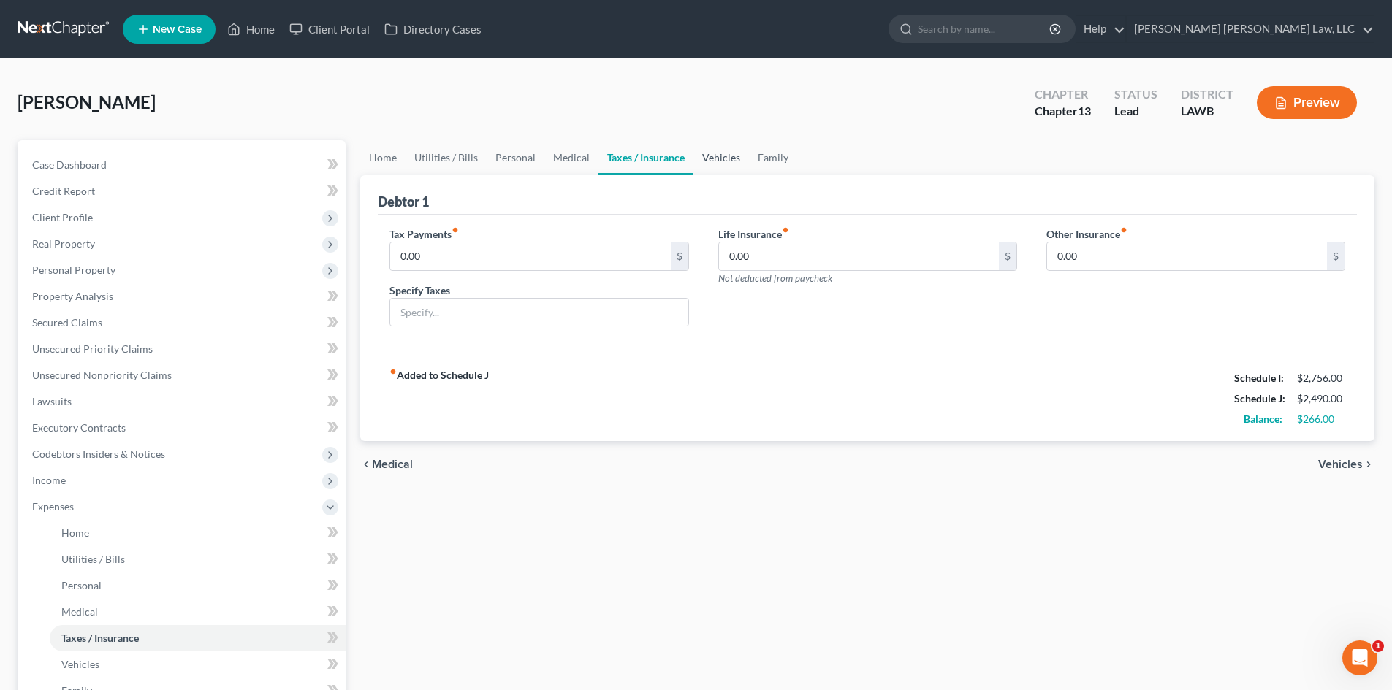
click at [703, 159] on link "Vehicles" at bounding box center [721, 157] width 56 height 35
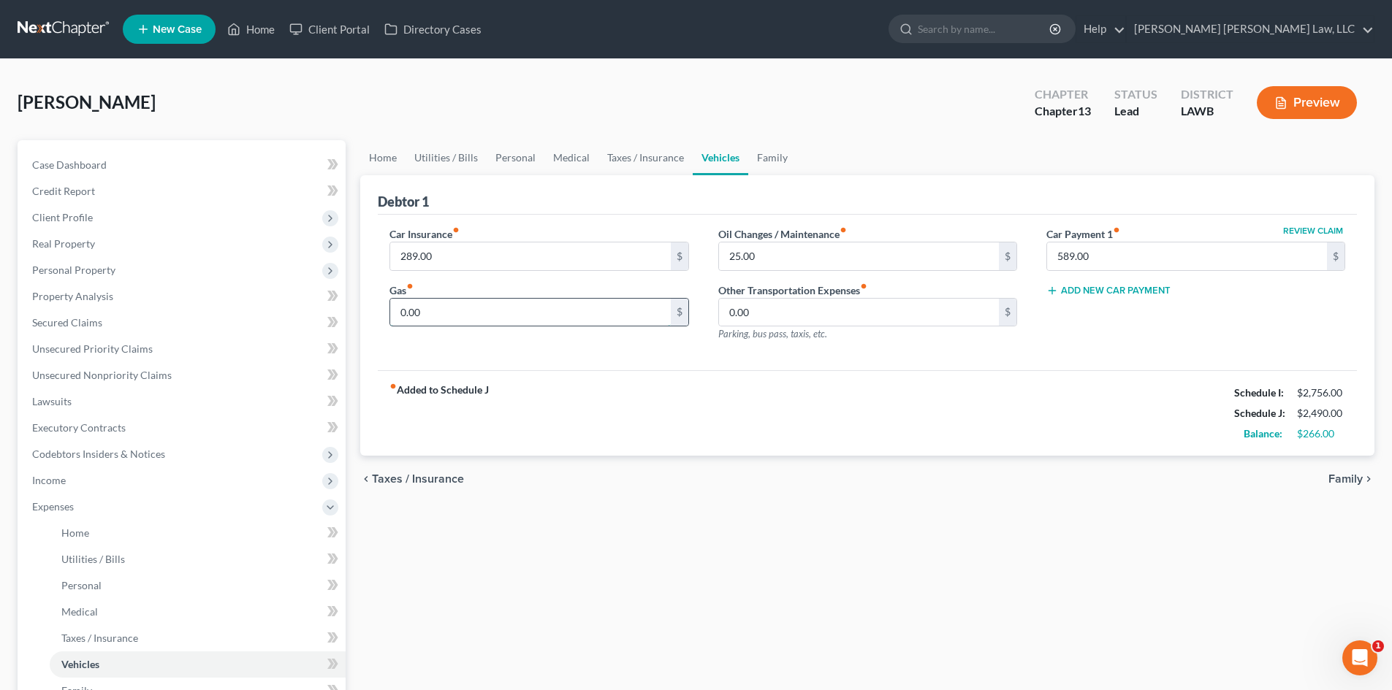
click at [471, 302] on input "0.00" at bounding box center [530, 313] width 280 height 28
type input "100.00"
click at [514, 163] on link "Personal" at bounding box center [516, 157] width 58 height 35
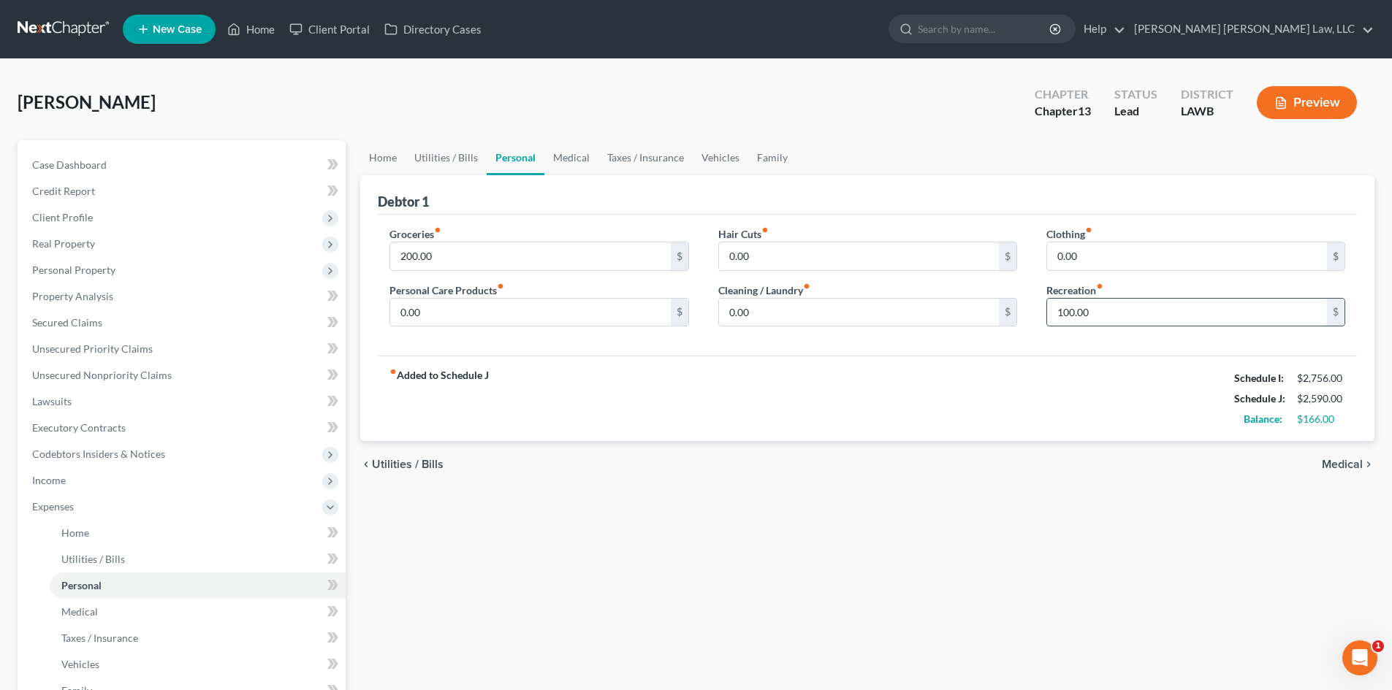
click at [1107, 309] on input "100.00" at bounding box center [1187, 313] width 280 height 28
type input "115.00"
click at [1011, 508] on div "Home Utilities / Bills Personal Medical Taxes / Insurance Vehicles Family Debto…" at bounding box center [867, 535] width 1029 height 791
click at [769, 165] on link "Family" at bounding box center [772, 157] width 48 height 35
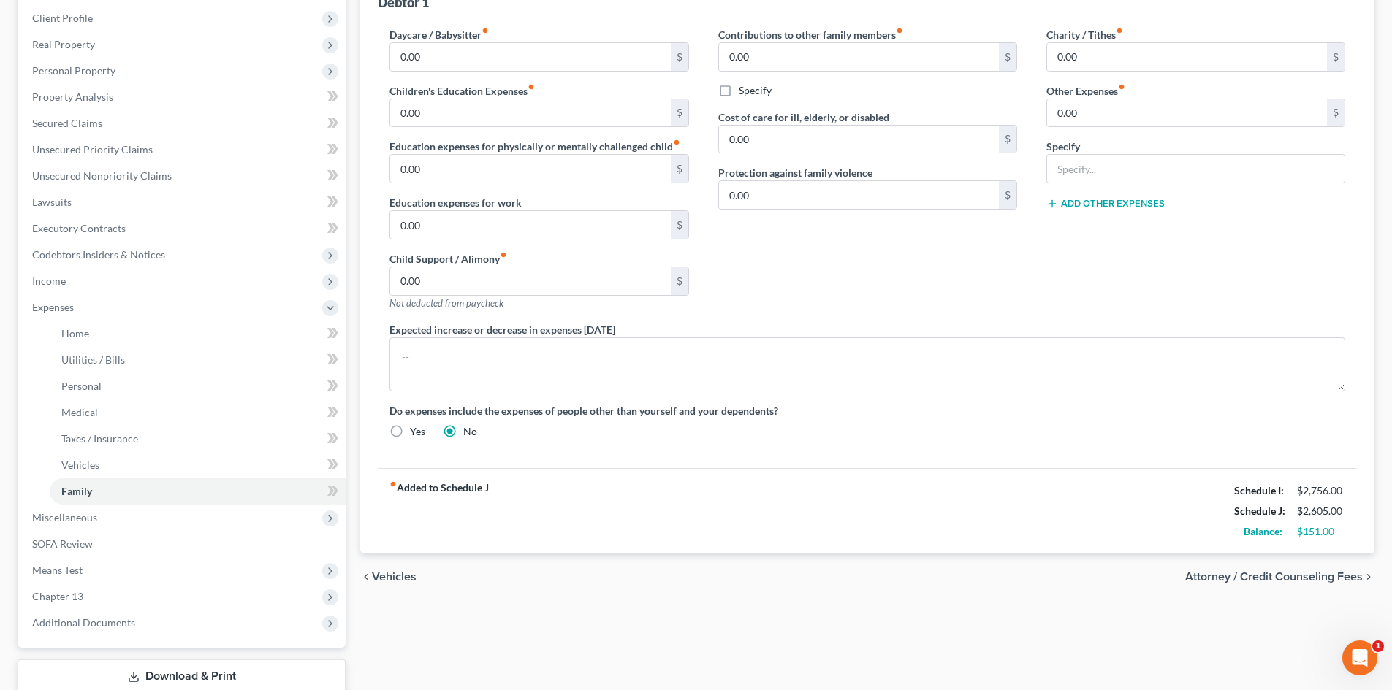
scroll to position [219, 0]
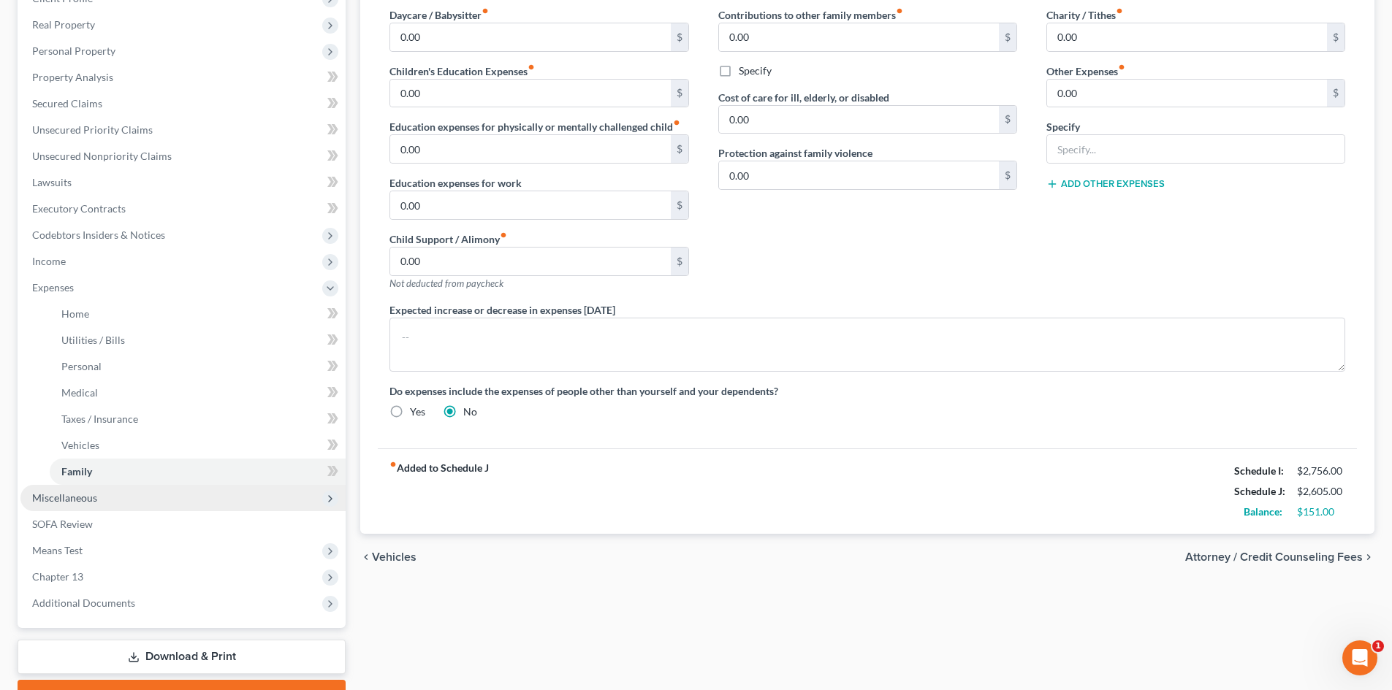
click at [89, 495] on span "Miscellaneous" at bounding box center [64, 498] width 65 height 12
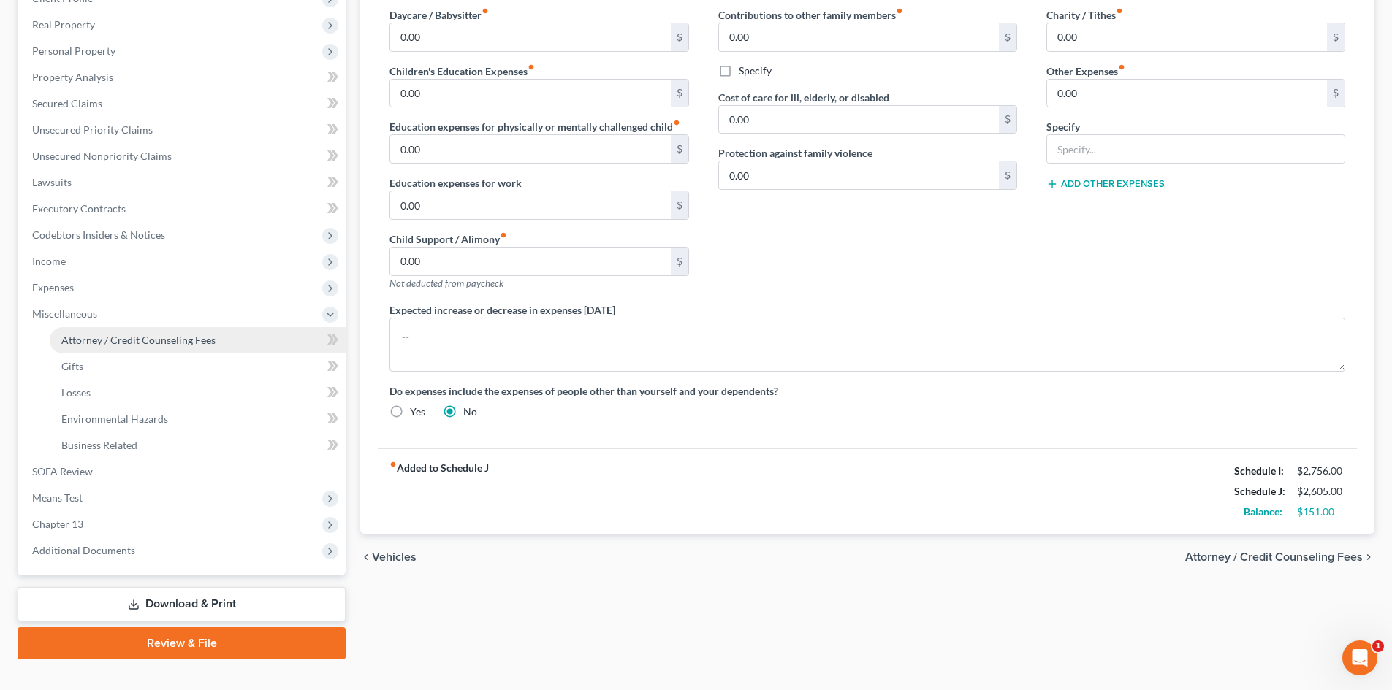
click at [202, 332] on link "Attorney / Credit Counseling Fees" at bounding box center [198, 340] width 296 height 26
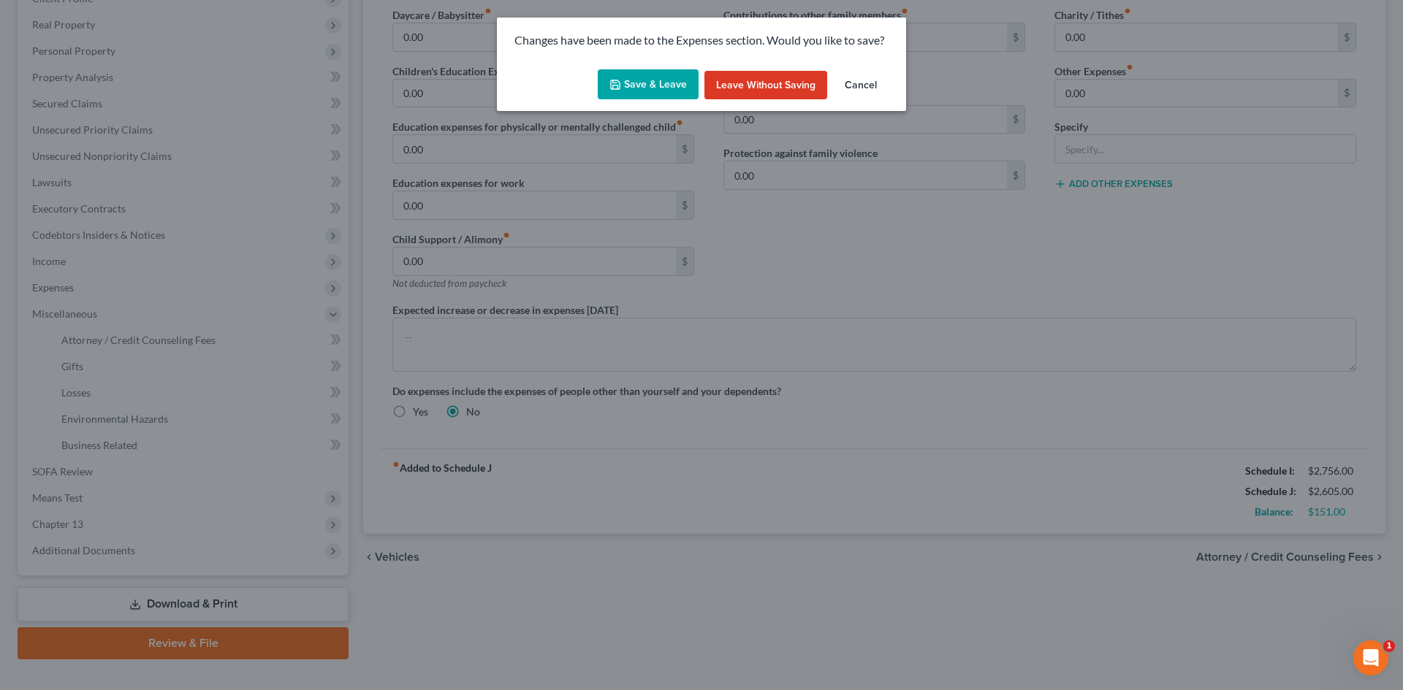
click at [594, 65] on div "Save & Leave Leave without Saving Cancel" at bounding box center [701, 88] width 409 height 48
click at [628, 66] on div "Save & Leave Leave without Saving Cancel" at bounding box center [701, 88] width 409 height 48
click at [632, 69] on button "Save & Leave" at bounding box center [648, 84] width 101 height 31
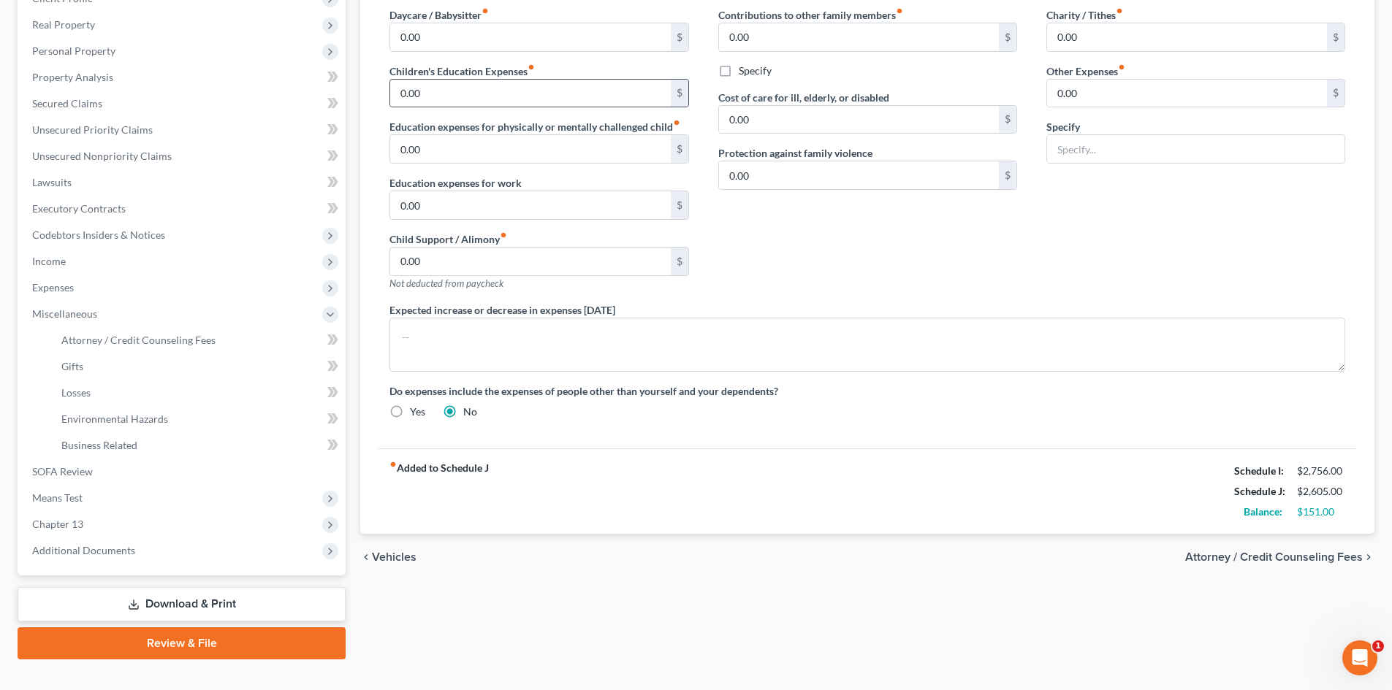
select select "1"
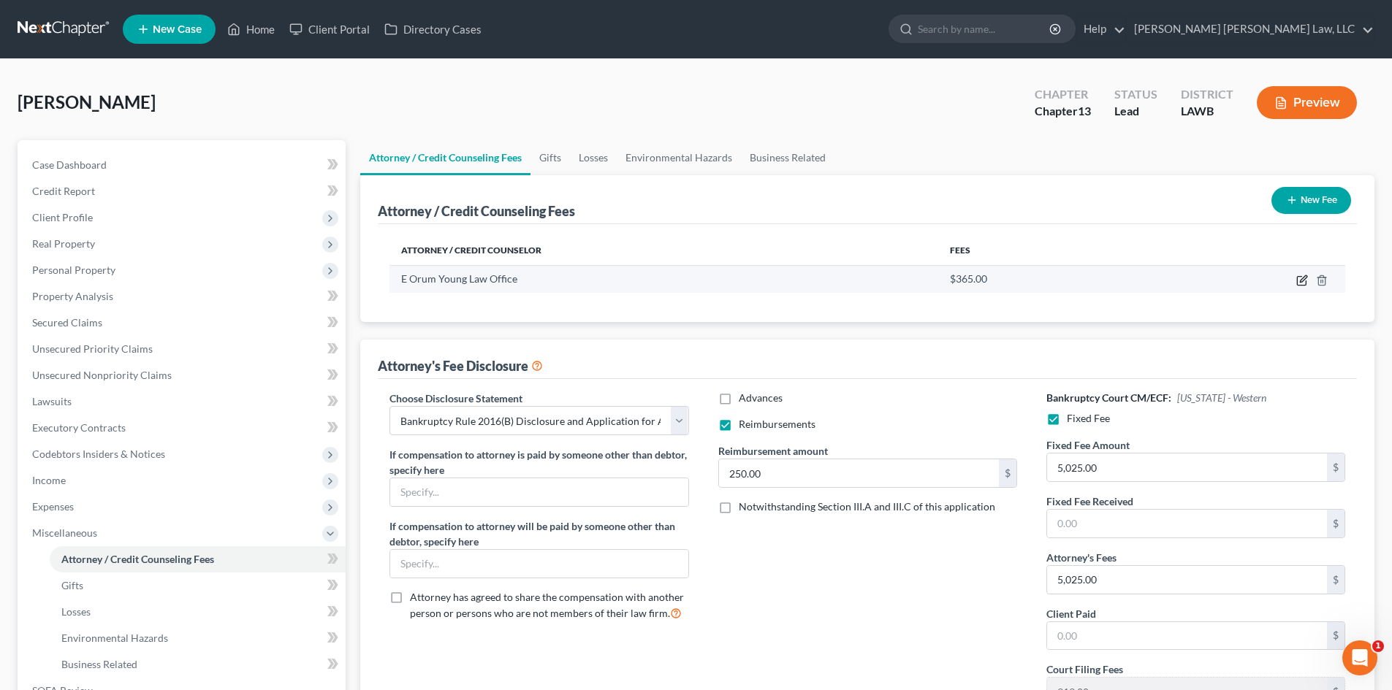
click at [1306, 276] on icon "button" at bounding box center [1303, 278] width 7 height 7
select select "19"
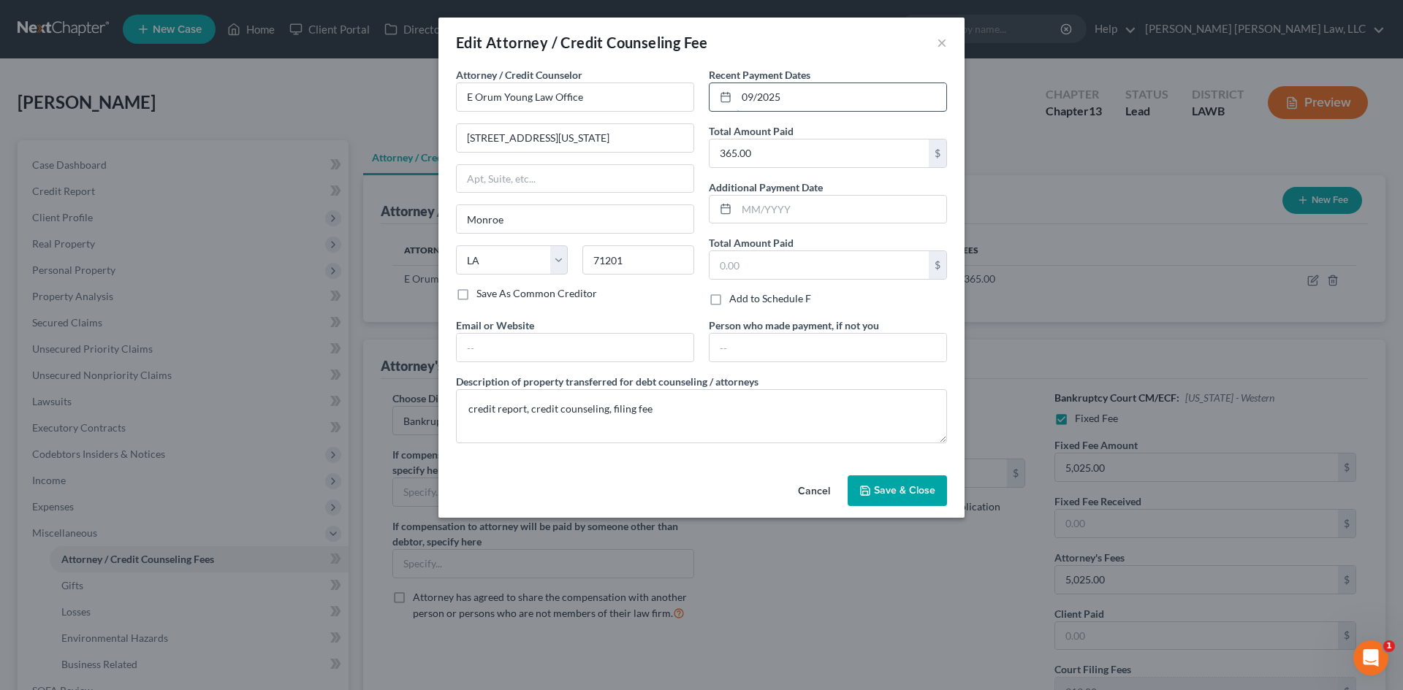
click at [819, 99] on input "09/2025" at bounding box center [841, 97] width 210 height 28
type input "09/08/2025"
click at [934, 492] on span "Save & Close" at bounding box center [904, 490] width 61 height 12
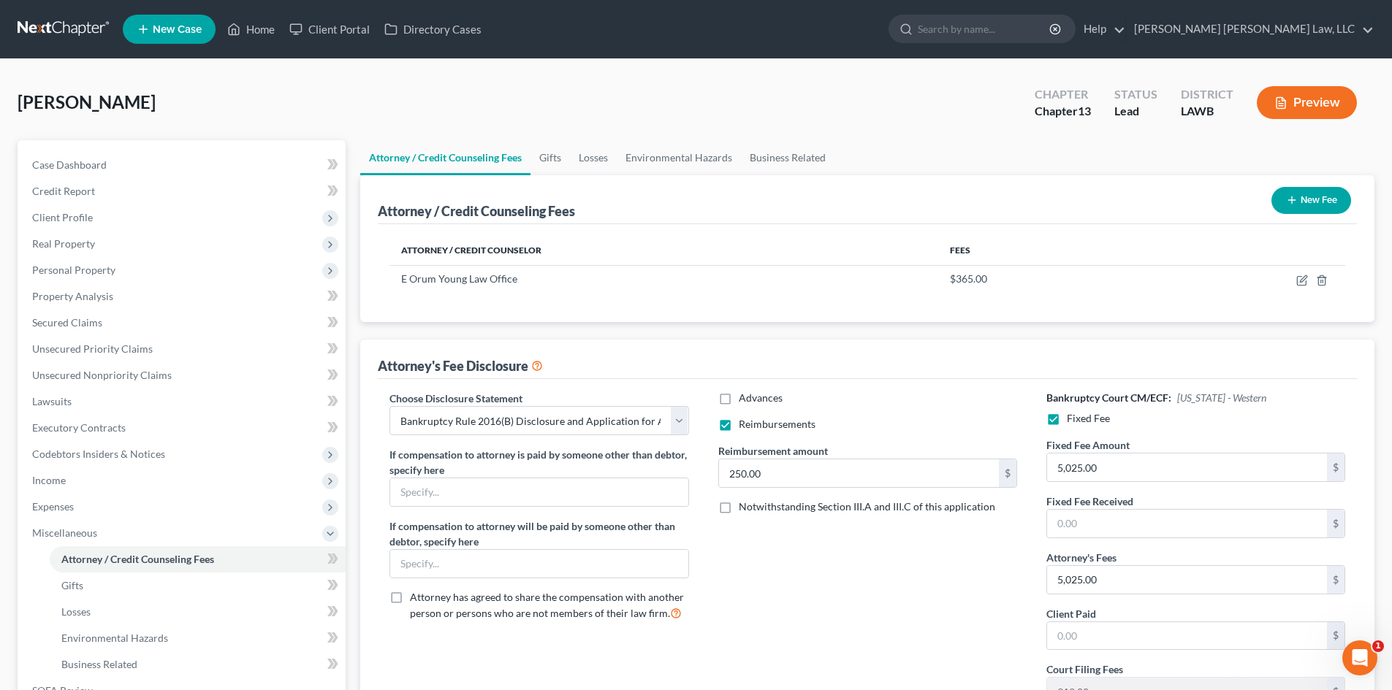
click at [868, 574] on div "Advances Reimbursements Reimbursement amount 250.00 $ Notwithstanding Section I…" at bounding box center [867, 554] width 328 height 327
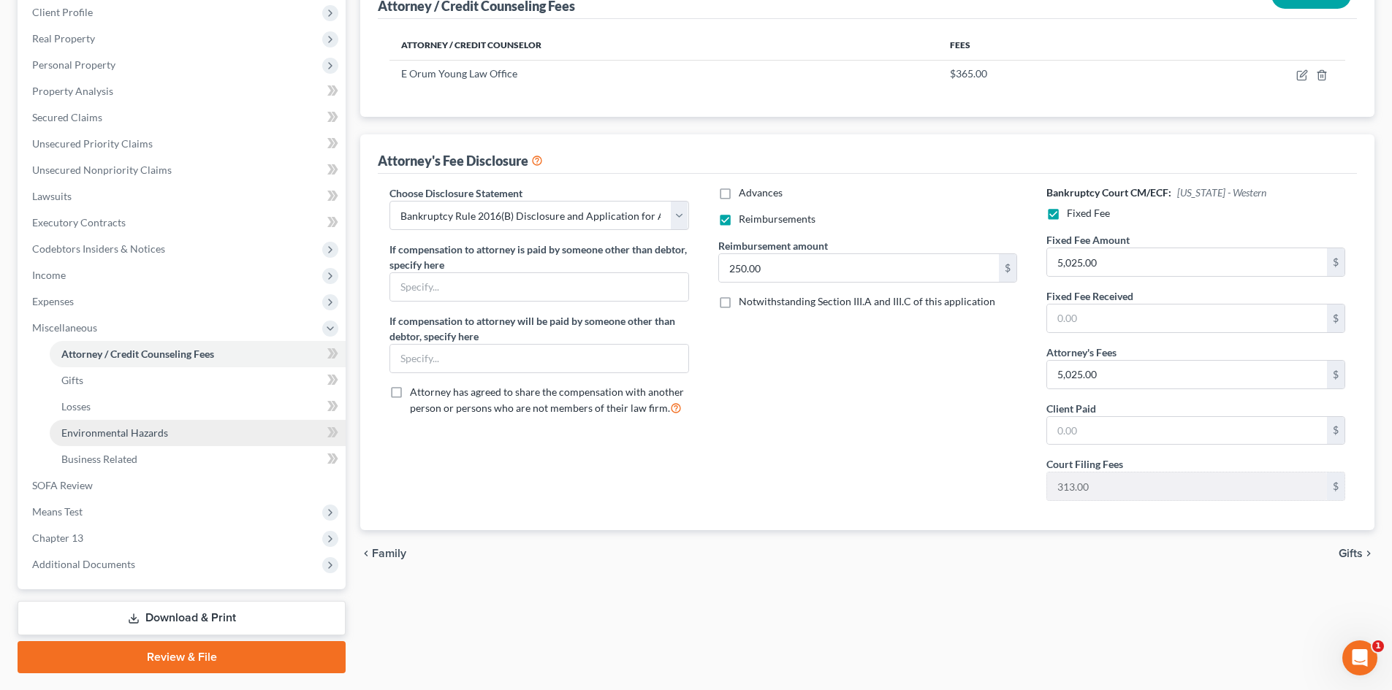
scroll to position [219, 0]
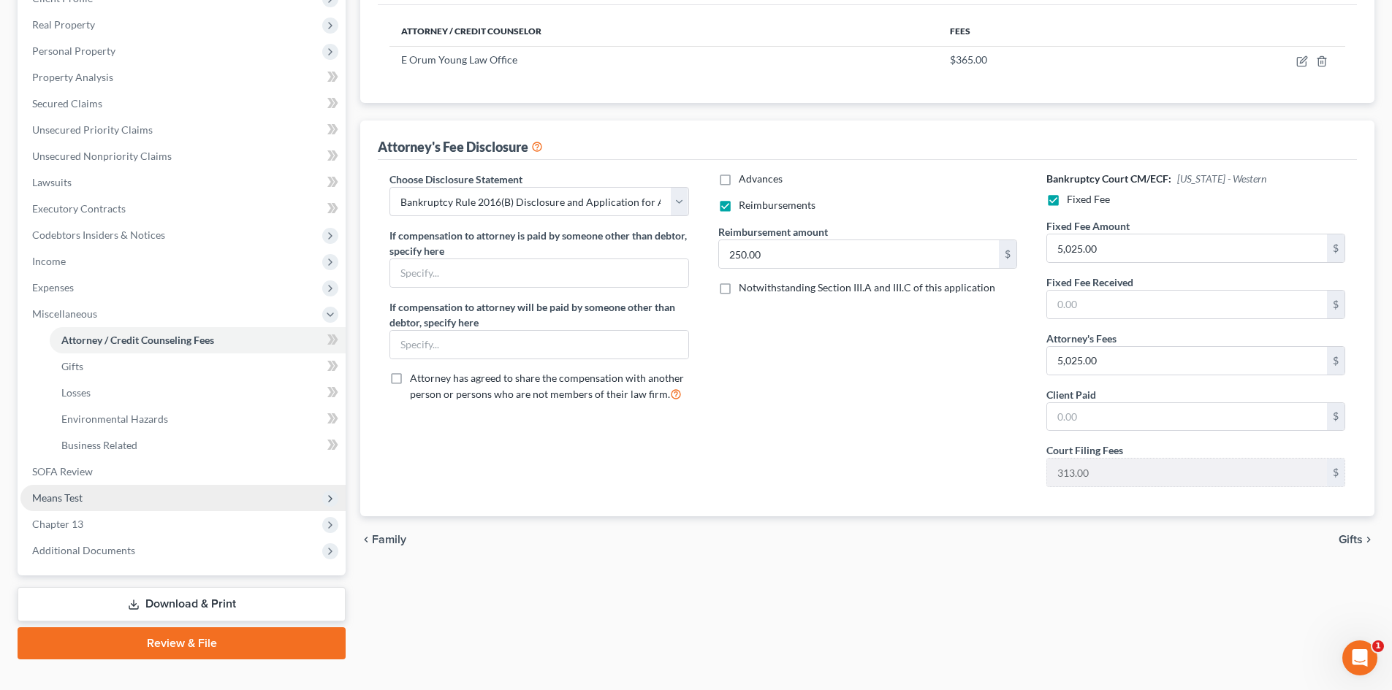
click at [106, 496] on span "Means Test" at bounding box center [182, 498] width 325 height 26
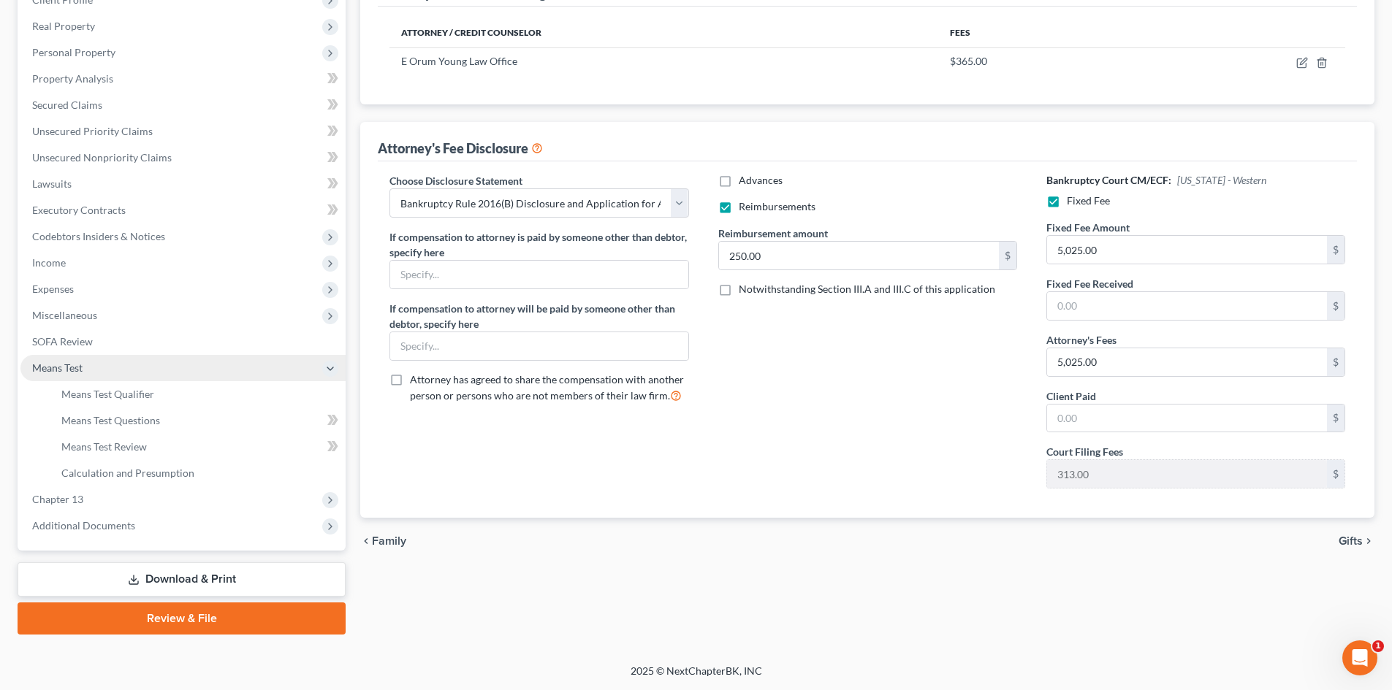
scroll to position [218, 0]
click at [108, 398] on span "Means Test Qualifier" at bounding box center [107, 394] width 93 height 12
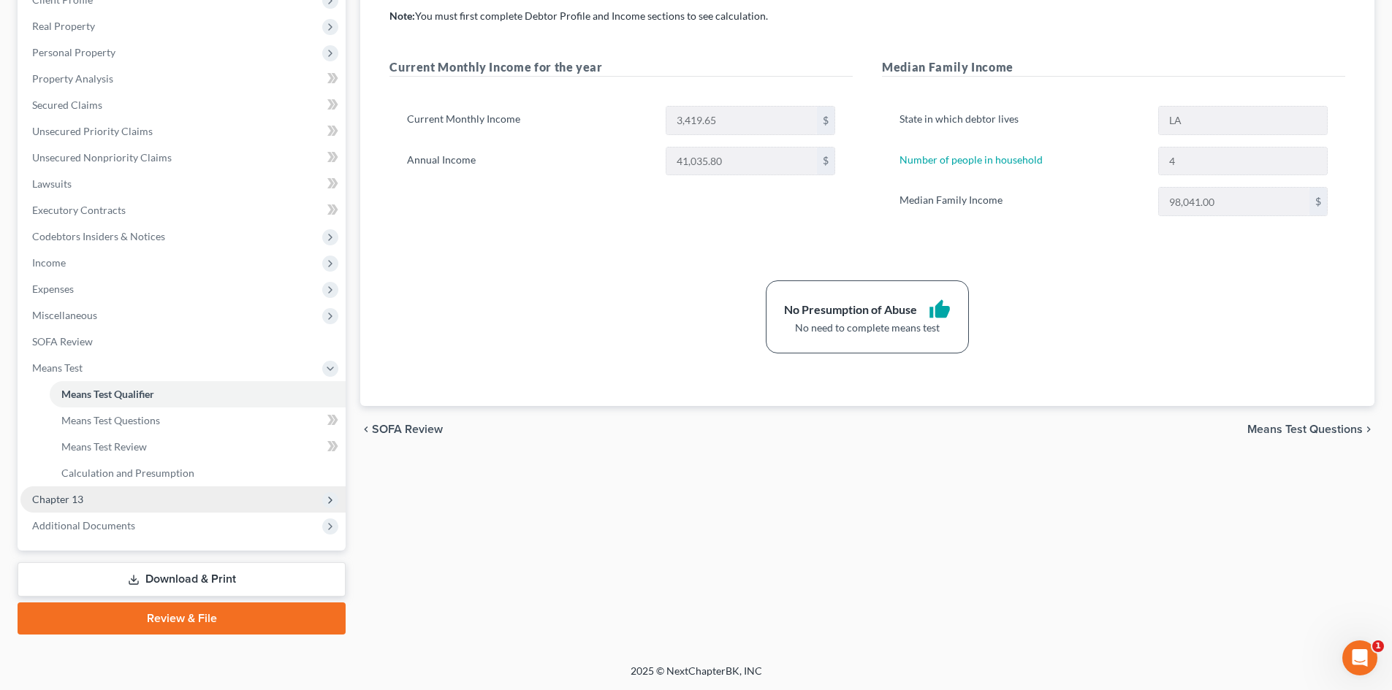
click at [101, 502] on span "Chapter 13" at bounding box center [182, 500] width 325 height 26
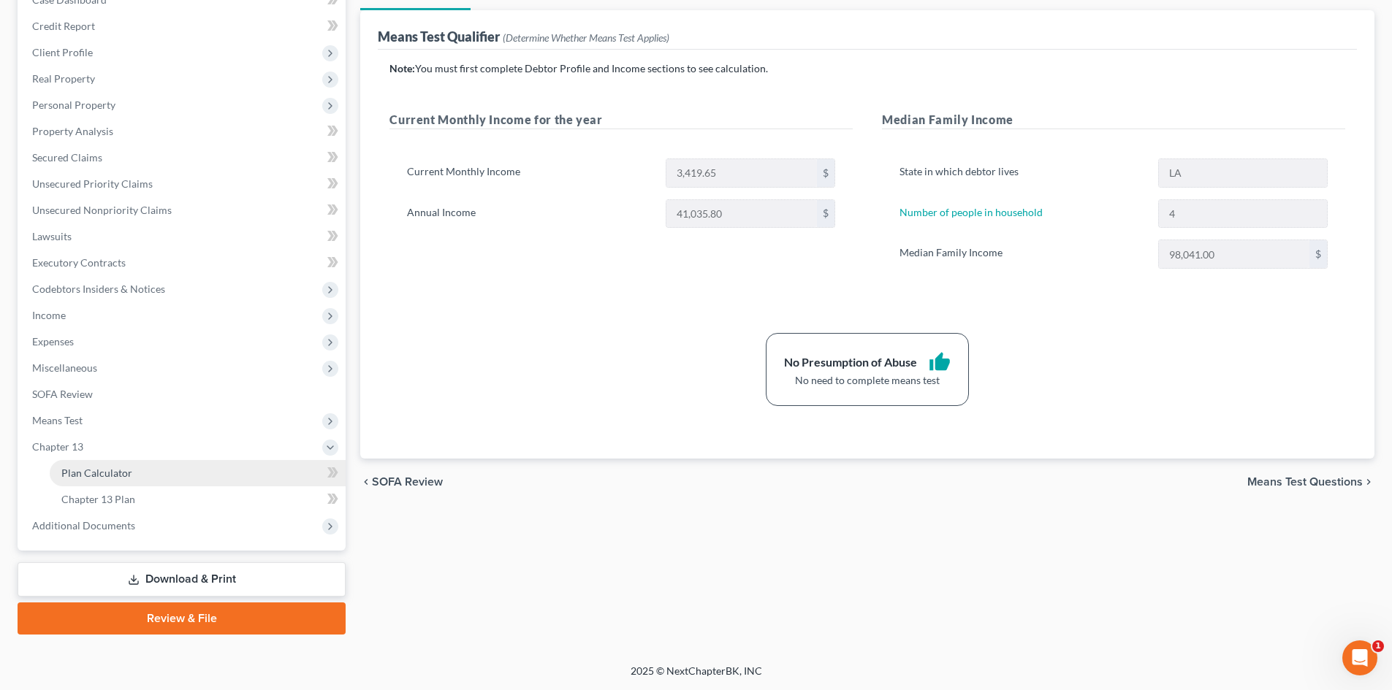
click at [126, 476] on span "Plan Calculator" at bounding box center [96, 473] width 71 height 12
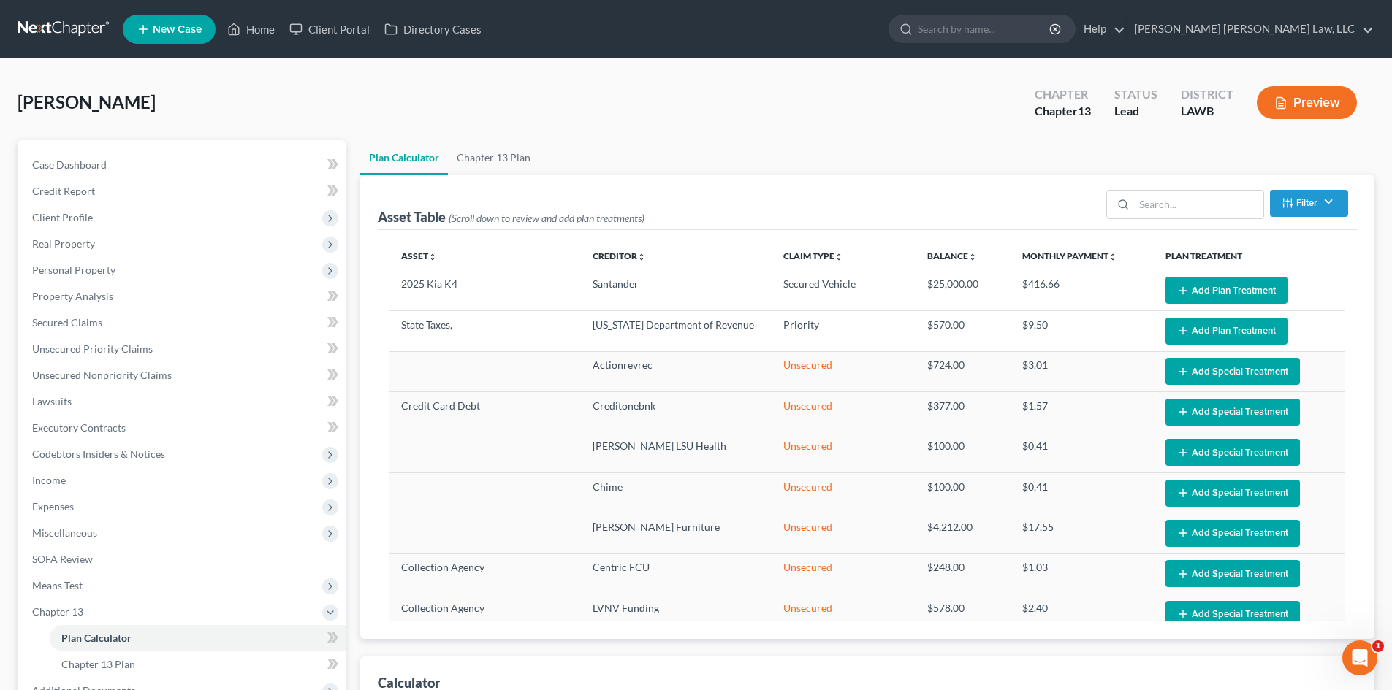
select select "59"
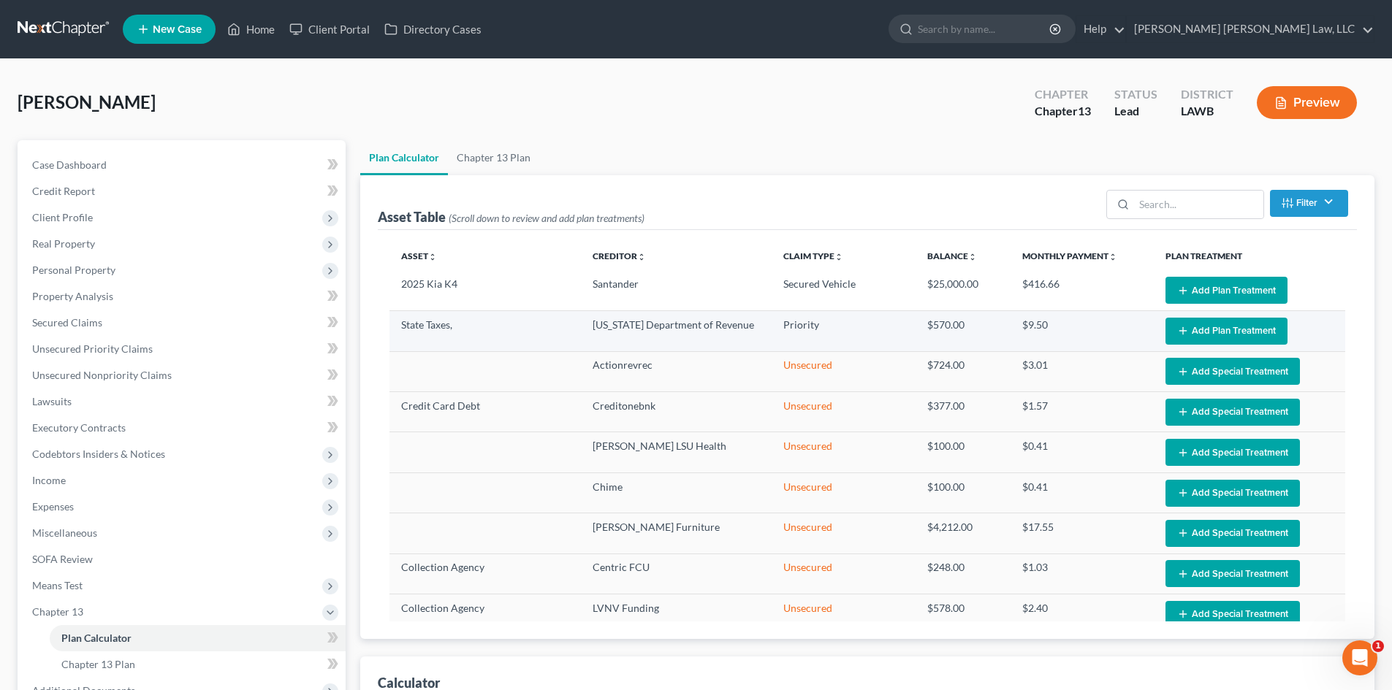
click at [1220, 341] on button "Add Plan Treatment" at bounding box center [1226, 331] width 122 height 27
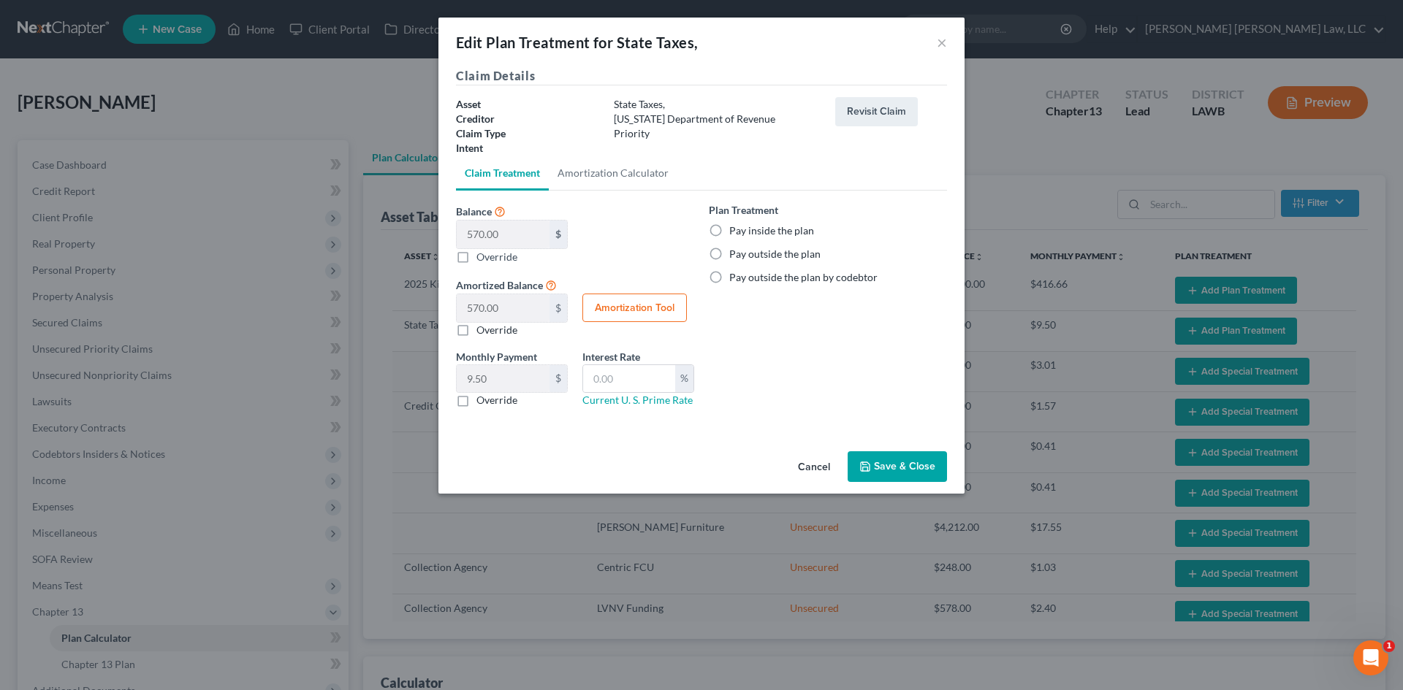
click at [773, 234] on label "Pay inside the plan" at bounding box center [771, 231] width 85 height 15
click at [744, 233] on input "Pay inside the plan" at bounding box center [739, 228] width 9 height 9
radio input "true"
click at [901, 473] on button "Save & Close" at bounding box center [896, 466] width 99 height 31
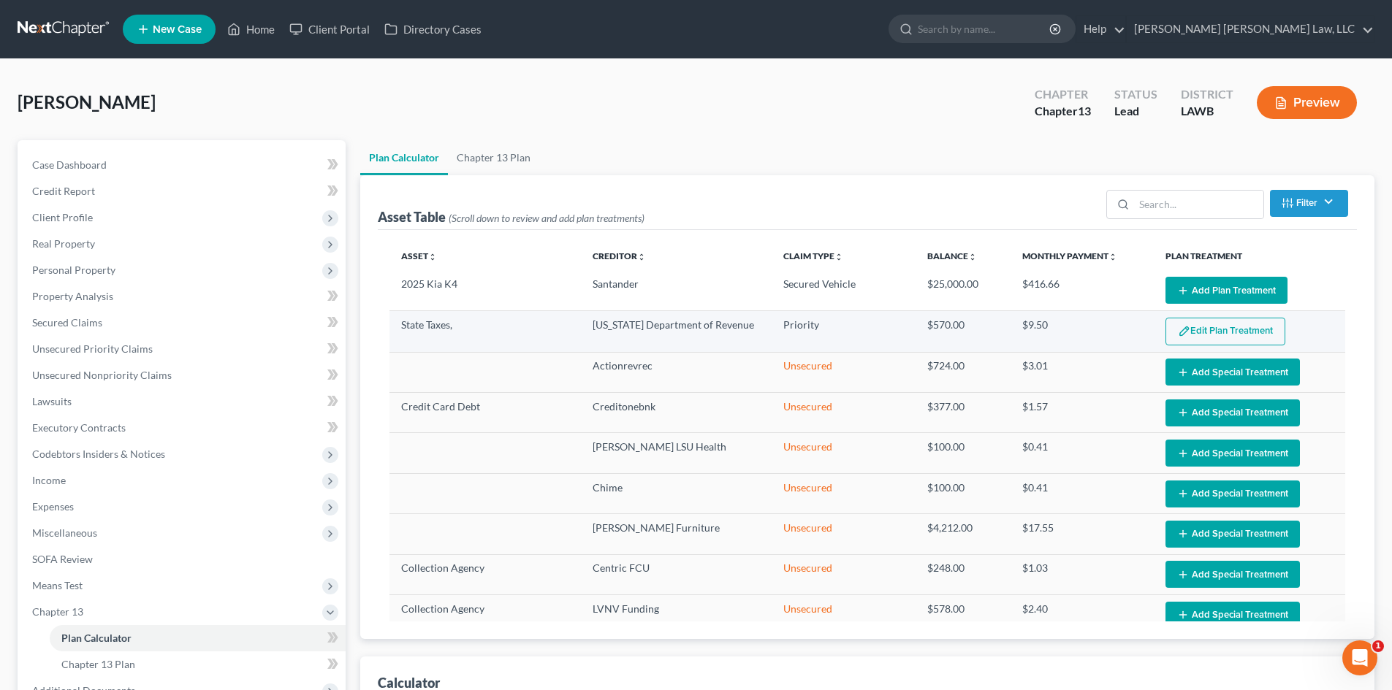
select select "59"
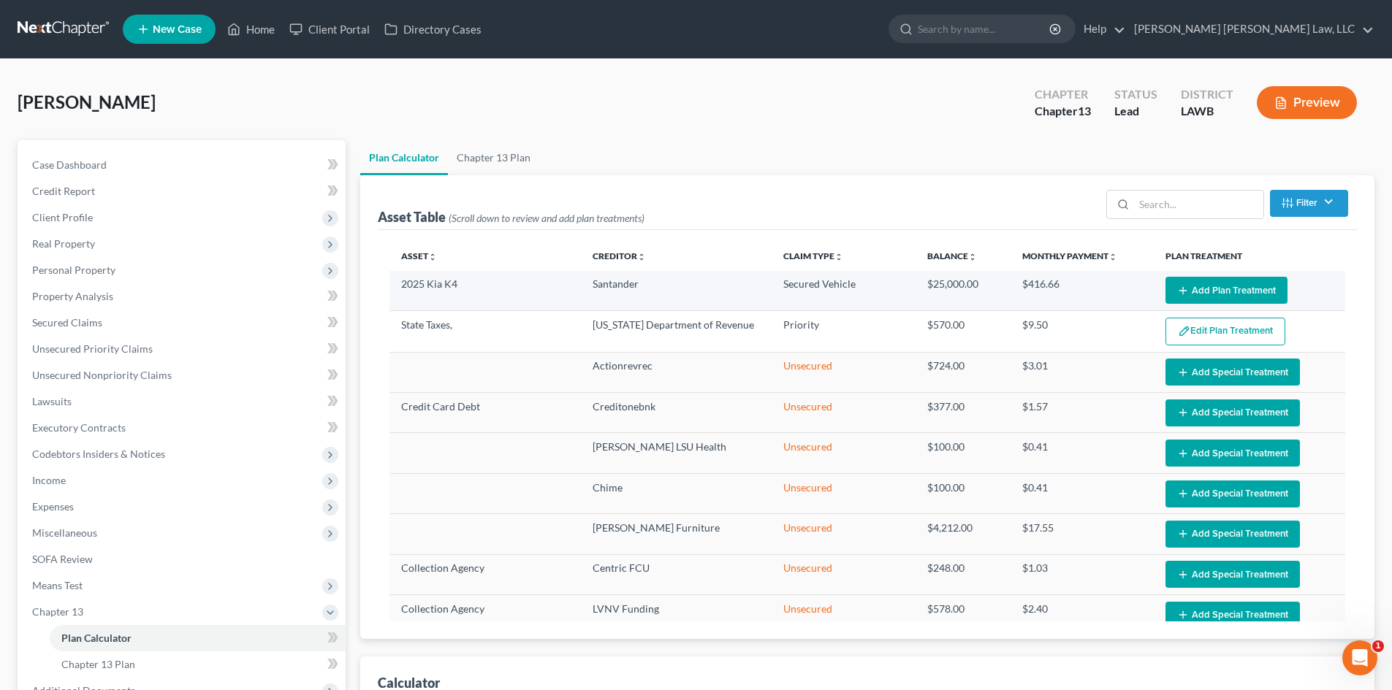
click at [1237, 290] on button "Add Plan Treatment" at bounding box center [1226, 290] width 122 height 27
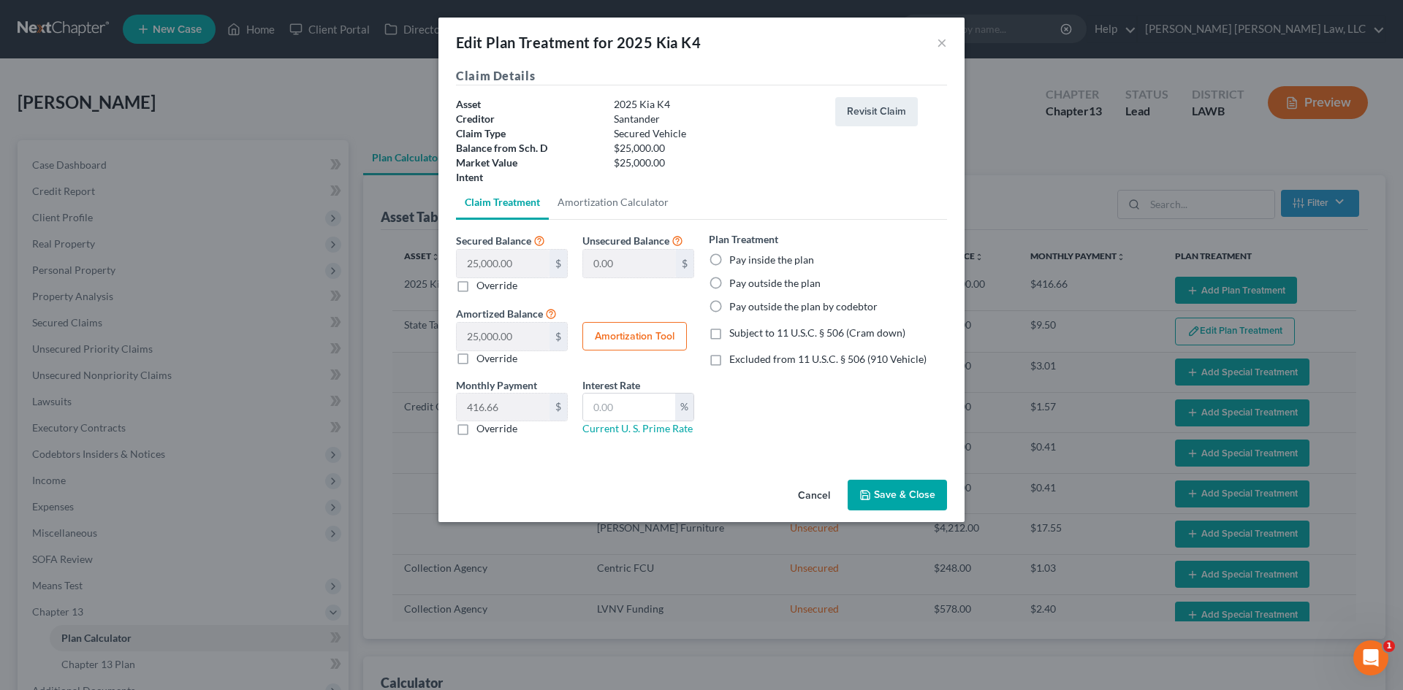
click at [768, 308] on label "Pay outside the plan by codebtor" at bounding box center [803, 307] width 148 height 15
click at [744, 308] on input "Pay outside the plan by codebtor" at bounding box center [739, 304] width 9 height 9
radio input "true"
click at [899, 492] on button "Save & Close" at bounding box center [896, 495] width 99 height 31
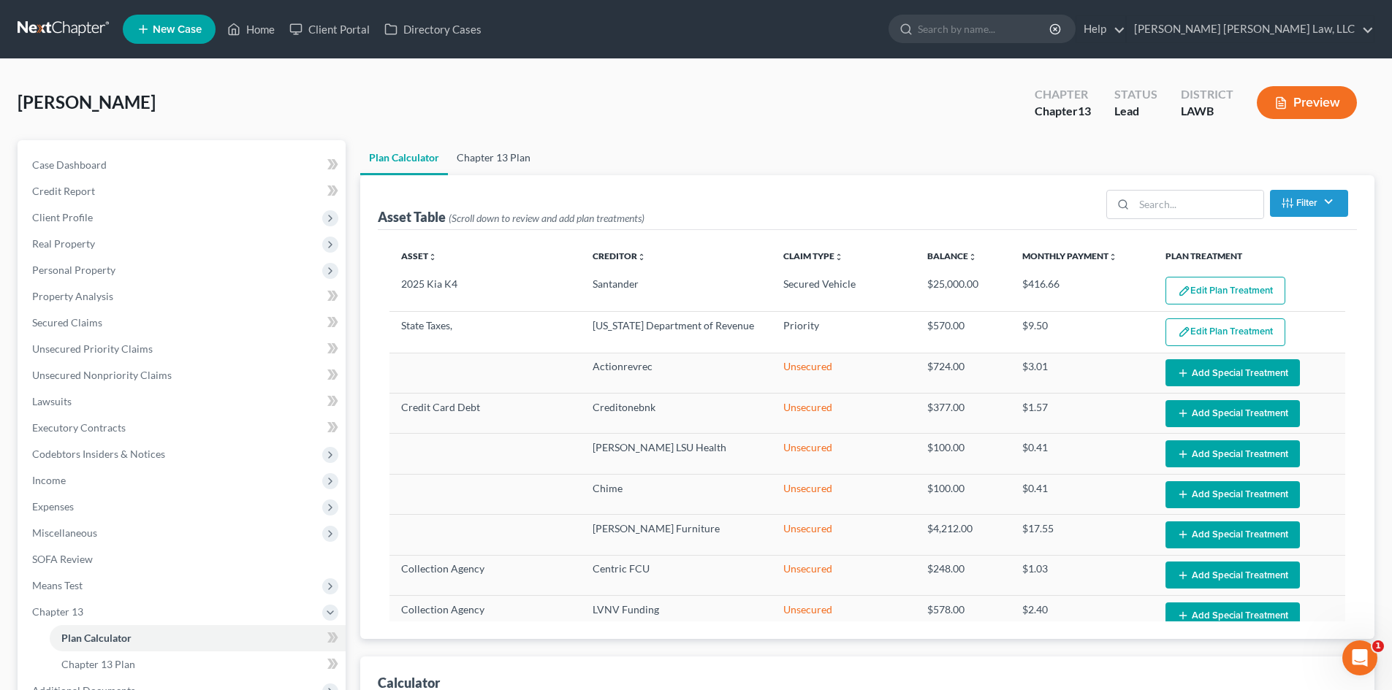
click at [510, 154] on link "Chapter 13 Plan" at bounding box center [493, 157] width 91 height 35
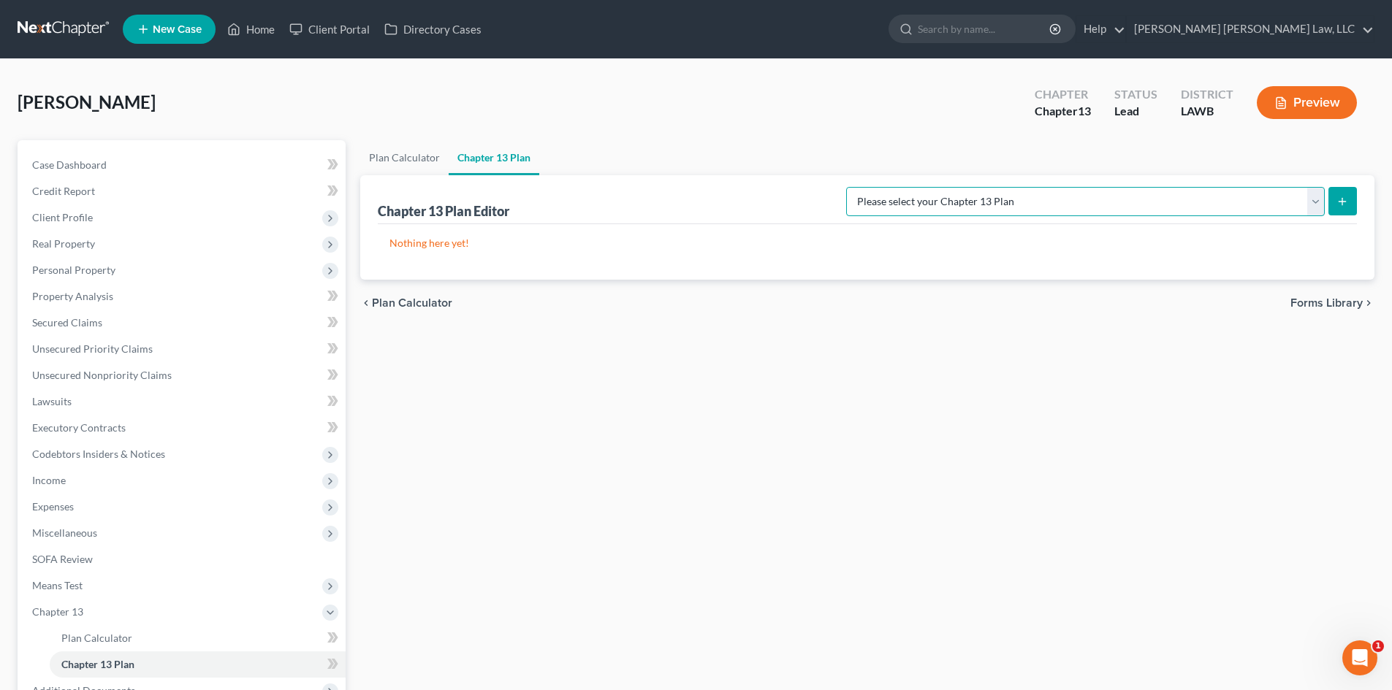
click at [1304, 212] on select "Please select your Chapter 13 Plan E. Orum Custom Plan (Revised 12/1/2021) E. O…" at bounding box center [1085, 201] width 478 height 29
select select "1"
click at [999, 187] on select "Please select your Chapter 13 Plan E. Orum Custom Plan (Revised 12/1/2021) E. O…" at bounding box center [1085, 201] width 478 height 29
click at [1332, 199] on button "submit" at bounding box center [1342, 201] width 28 height 28
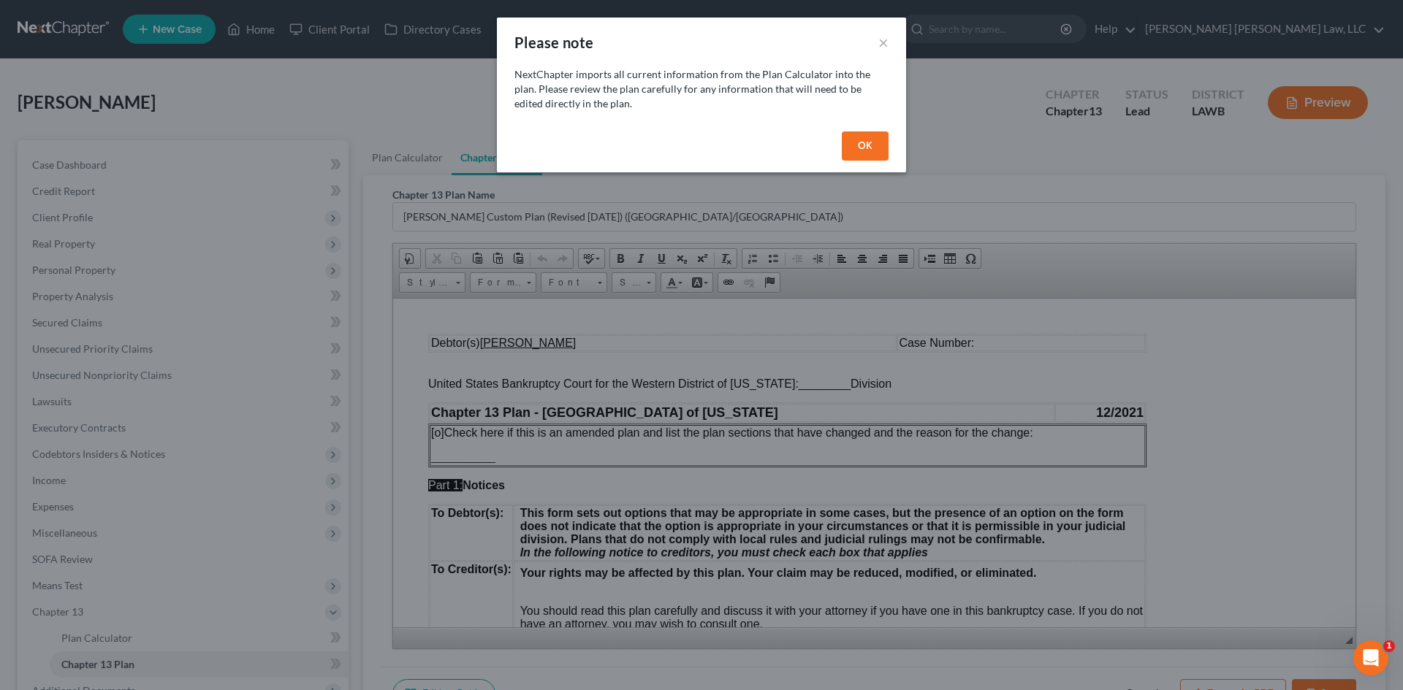
click at [875, 139] on button "OK" at bounding box center [865, 145] width 47 height 29
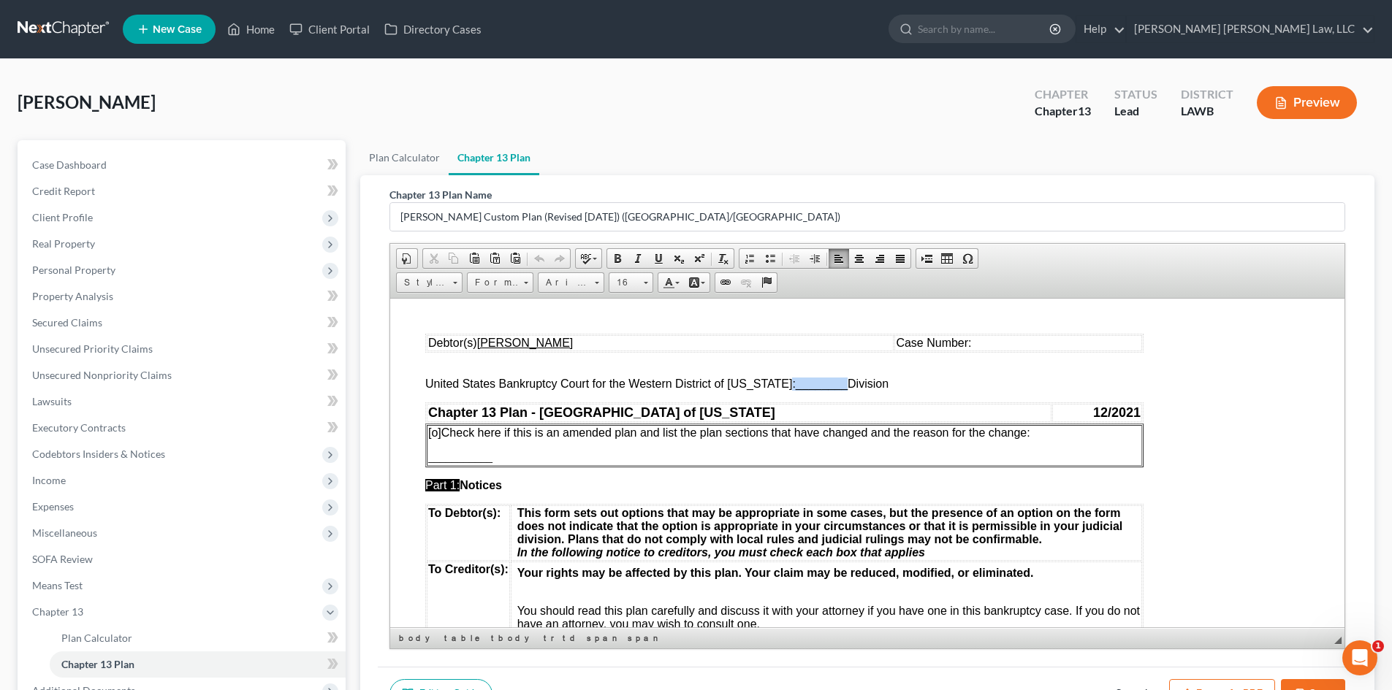
drag, startPoint x: 780, startPoint y: 384, endPoint x: 833, endPoint y: 381, distance: 52.7
click at [833, 381] on span "United States Bankruptcy Court for the Western District of Louisiana: ________ …" at bounding box center [656, 383] width 463 height 12
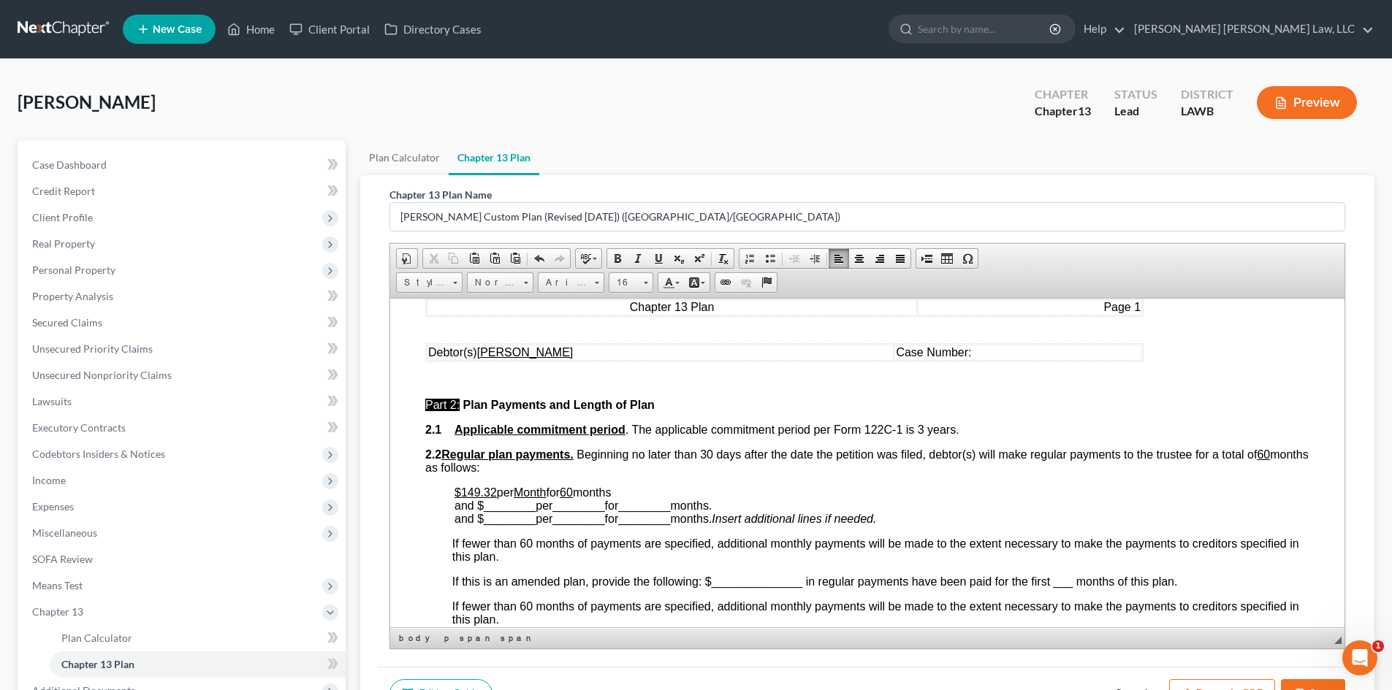
scroll to position [584, 0]
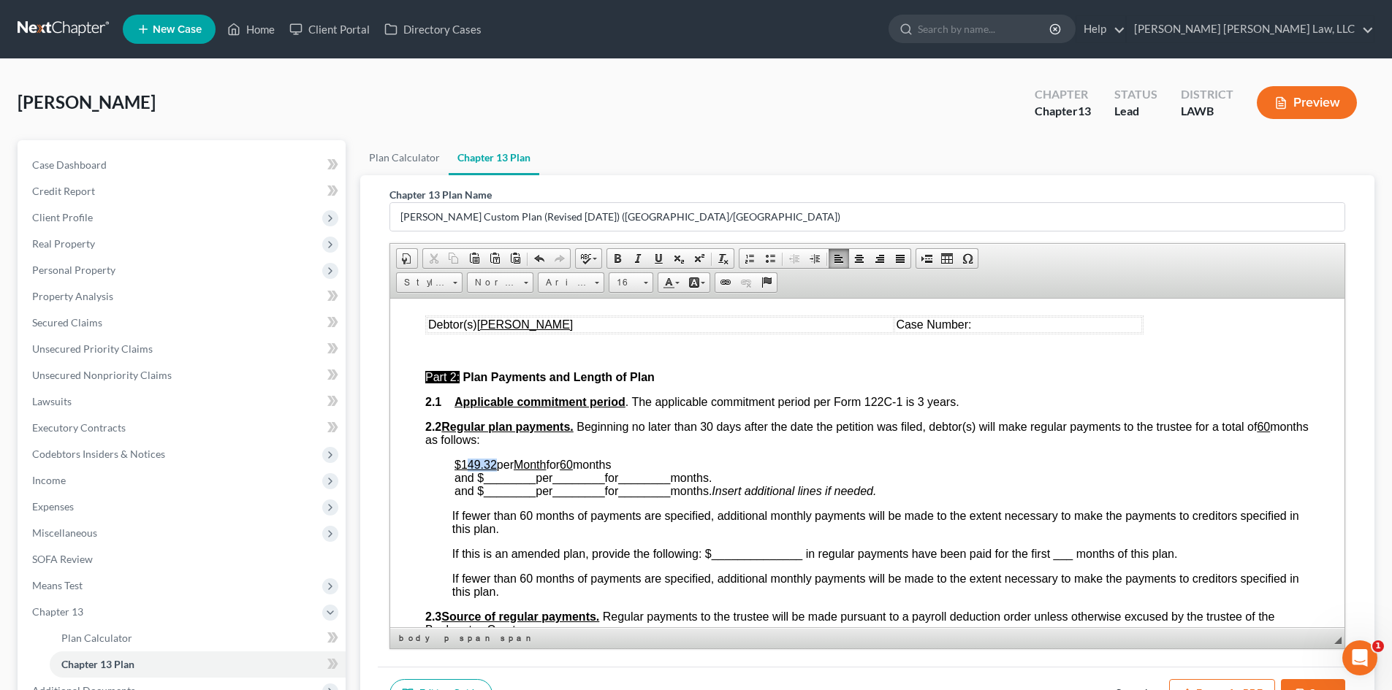
drag, startPoint x: 494, startPoint y: 463, endPoint x: 468, endPoint y: 459, distance: 26.6
click at [468, 459] on u "$149.32" at bounding box center [475, 464] width 42 height 12
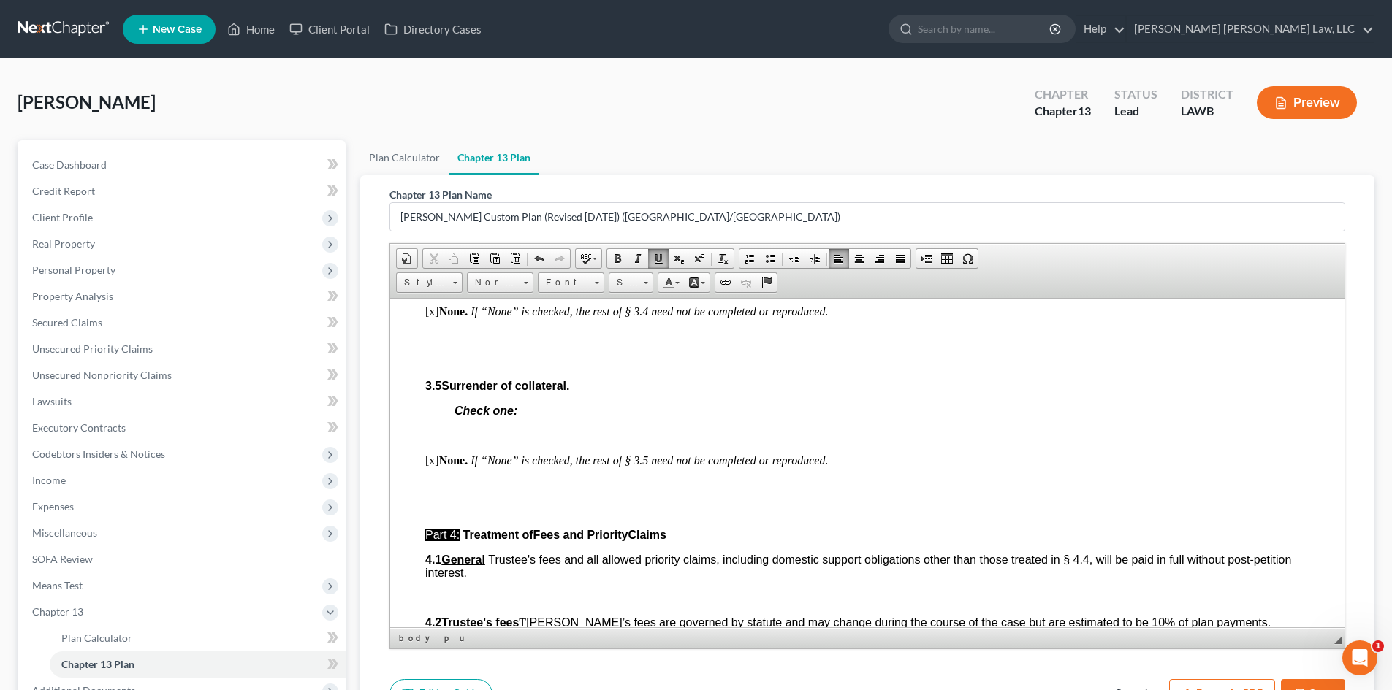
scroll to position [2045, 0]
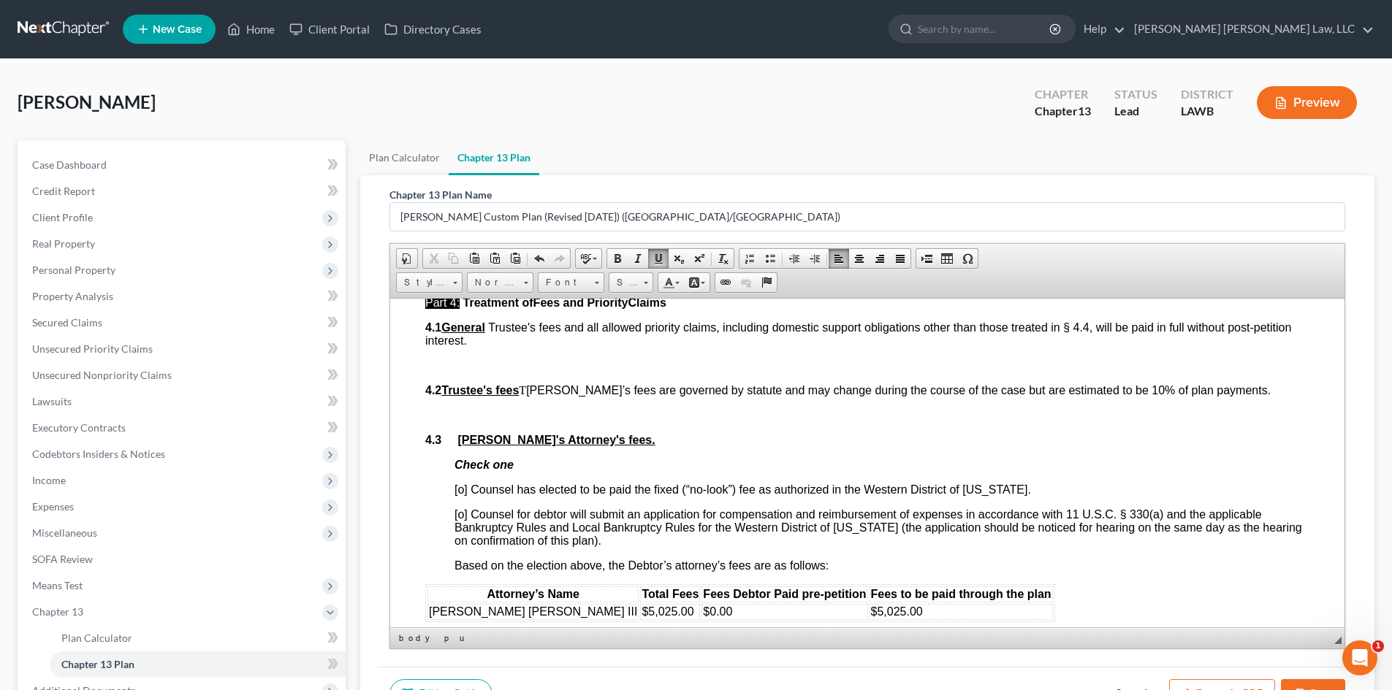
click at [462, 487] on span "[o] Counsel has elected to be paid the fixed (“no-look”) fee as authorized in t…" at bounding box center [742, 489] width 576 height 12
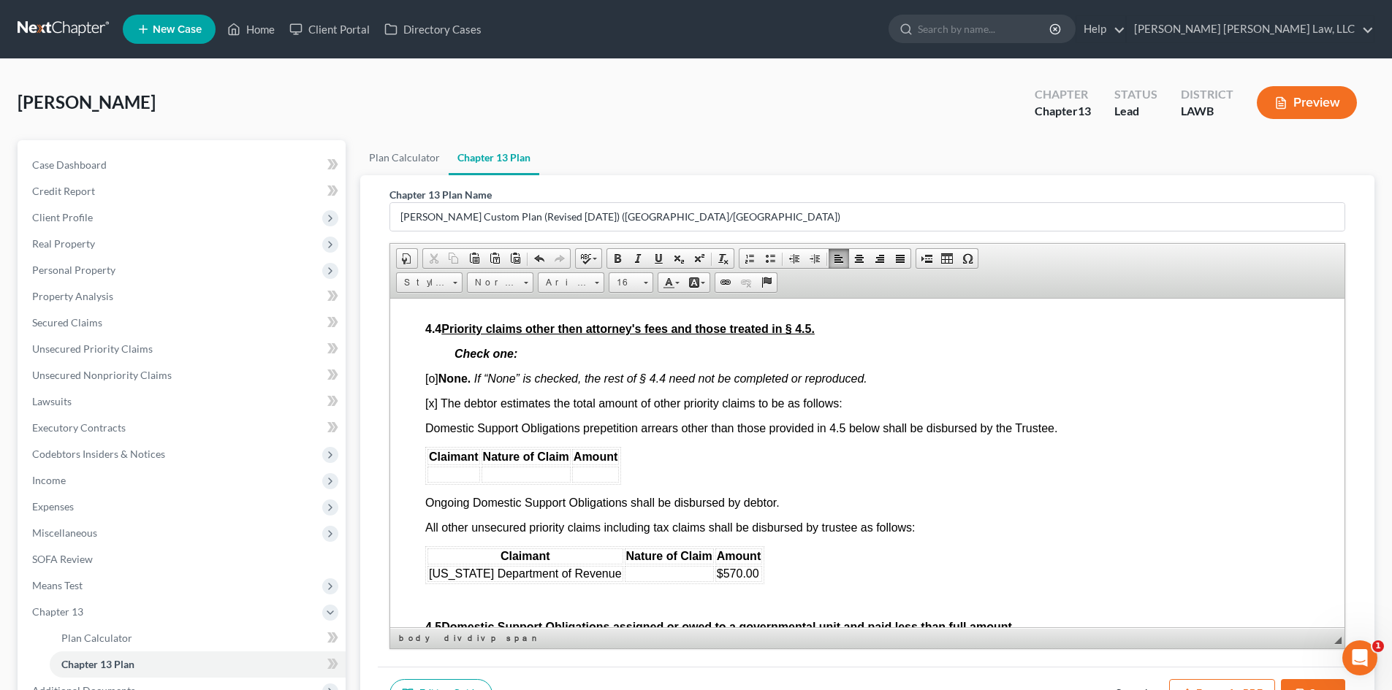
scroll to position [2630, 0]
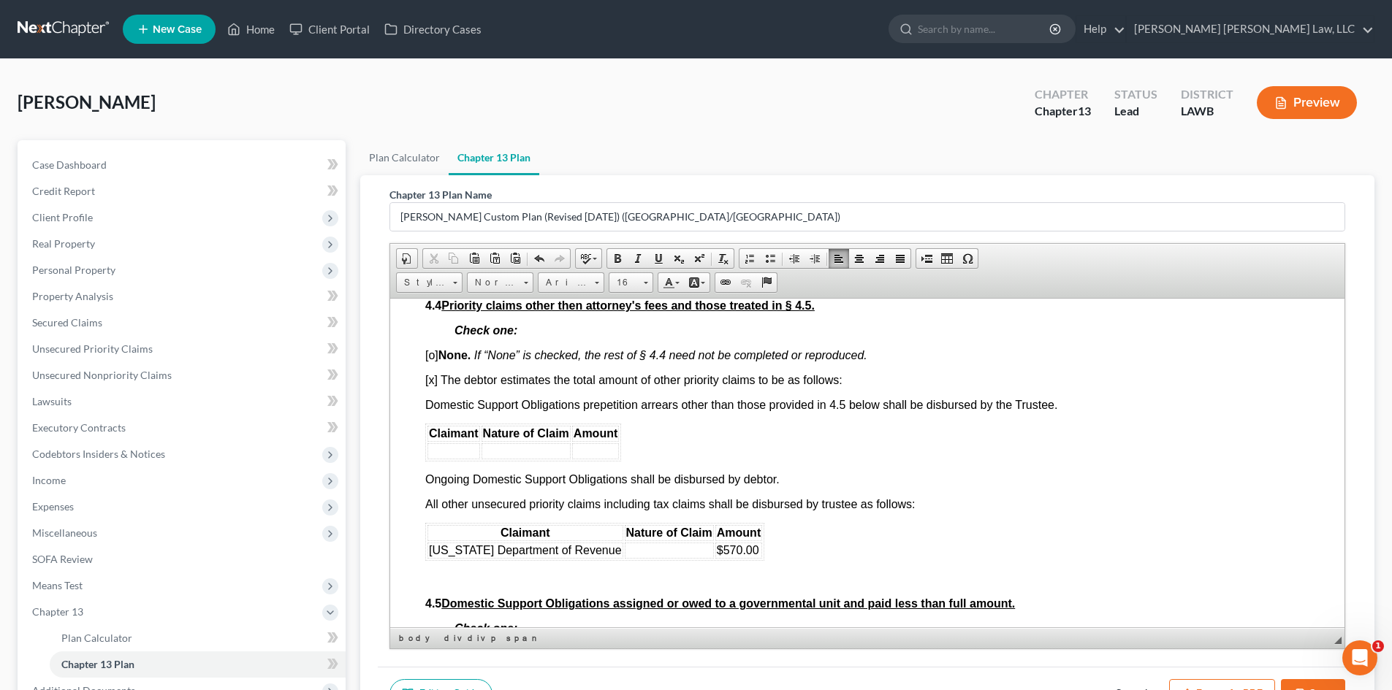
click at [674, 549] on td at bounding box center [669, 550] width 89 height 16
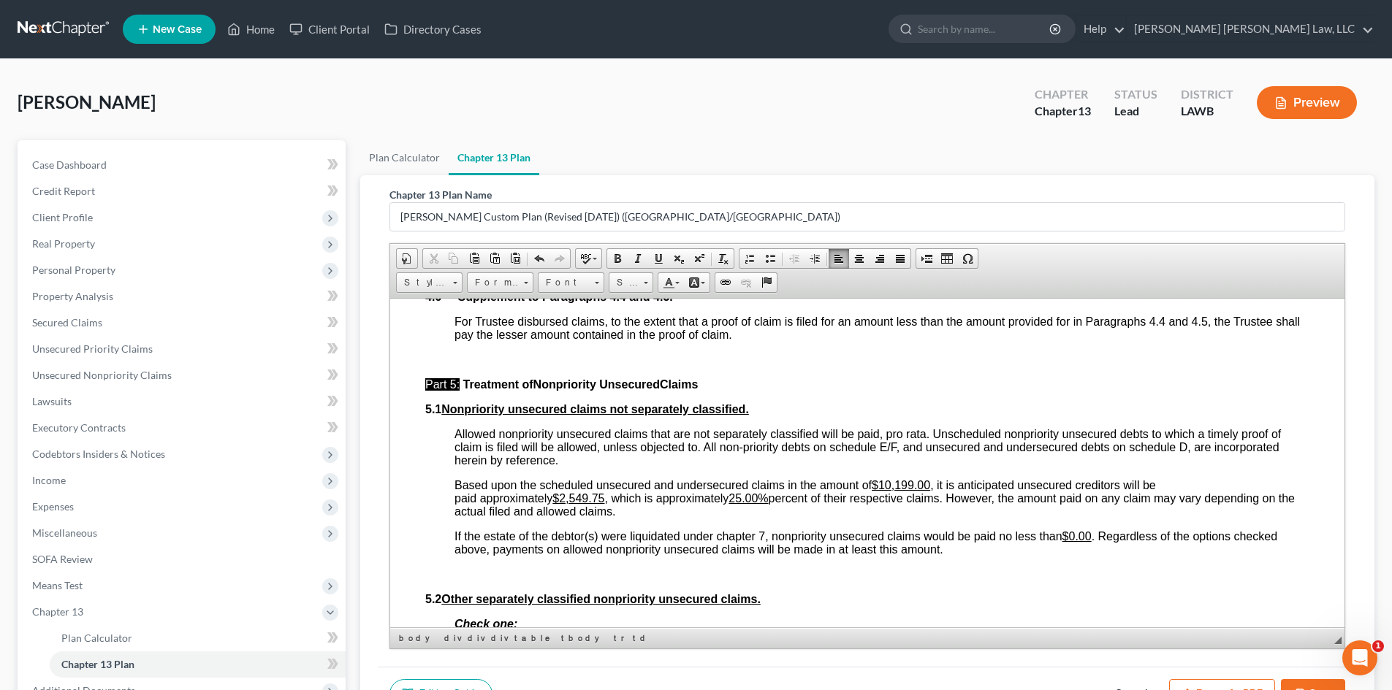
scroll to position [3214, 0]
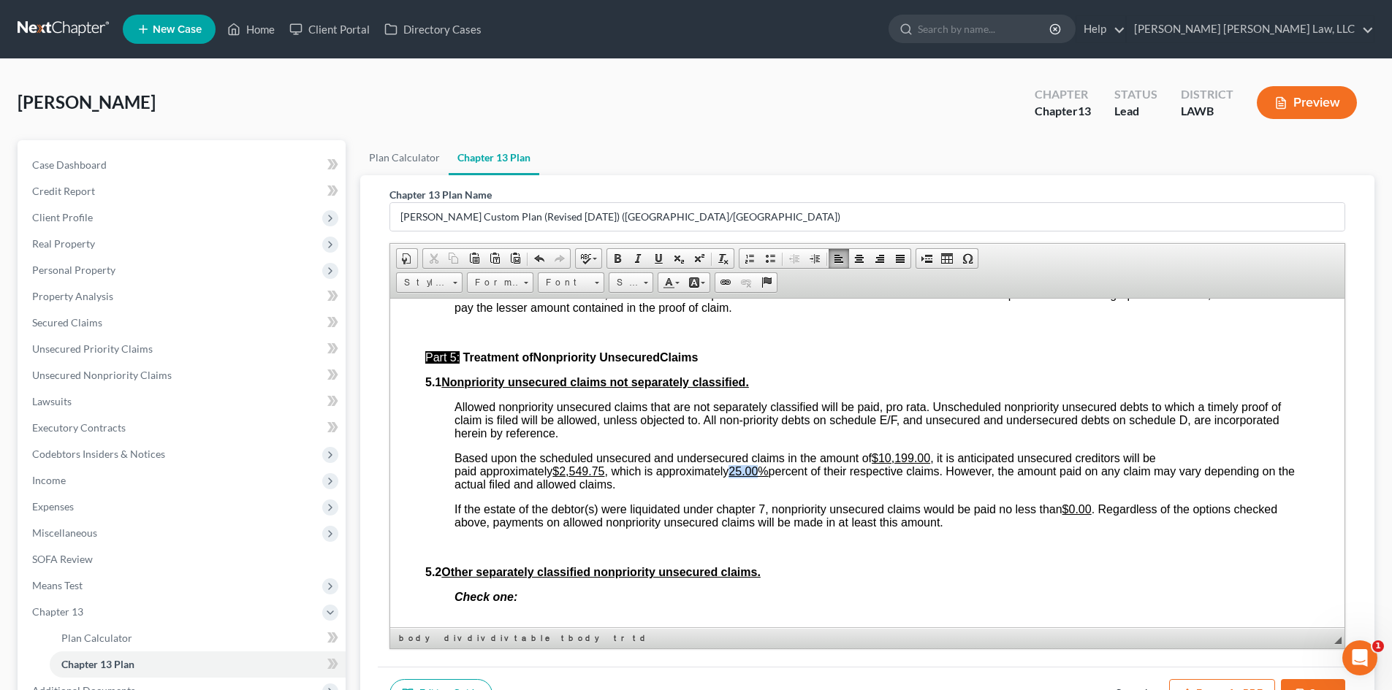
drag, startPoint x: 766, startPoint y: 469, endPoint x: 737, endPoint y: 473, distance: 29.5
click at [737, 473] on u "25.00%" at bounding box center [747, 471] width 39 height 12
drag, startPoint x: 605, startPoint y: 474, endPoint x: 563, endPoint y: 476, distance: 41.7
click at [563, 476] on u "$2,549.75" at bounding box center [578, 471] width 52 height 12
click at [604, 476] on u "$2,549.75" at bounding box center [578, 471] width 52 height 12
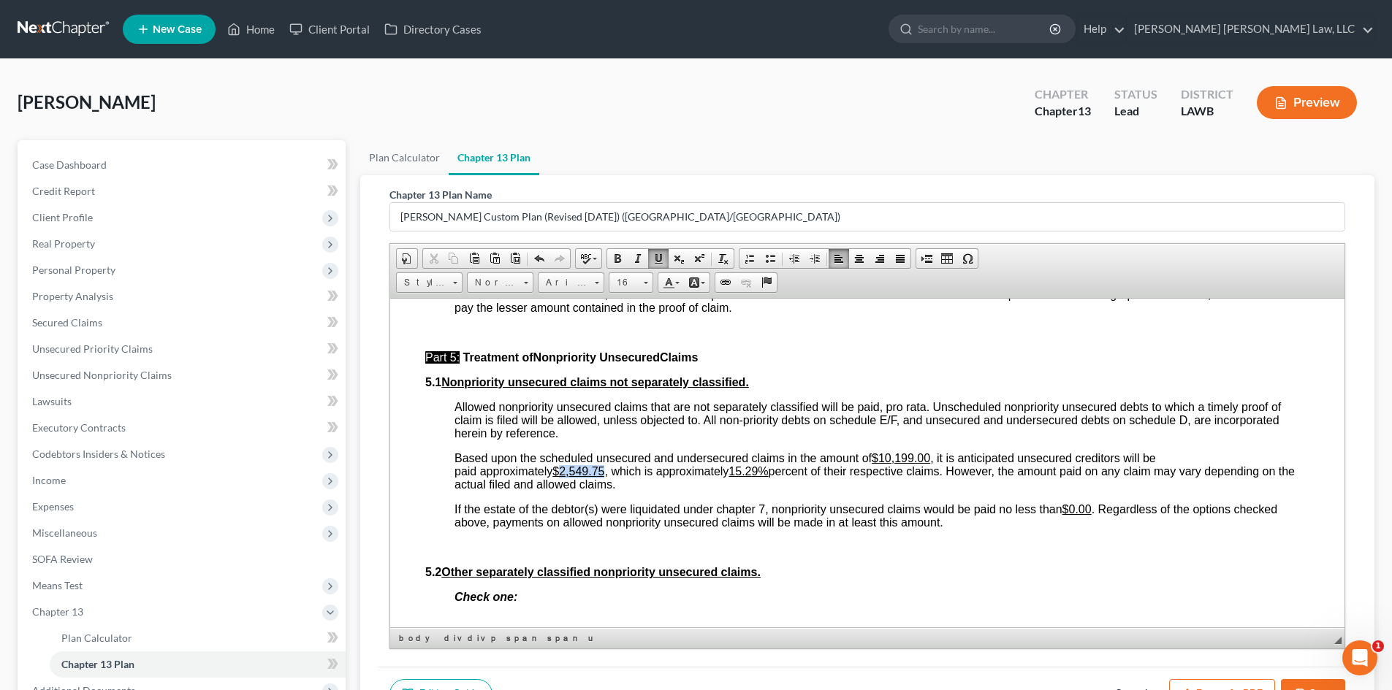
drag, startPoint x: 607, startPoint y: 473, endPoint x: 559, endPoint y: 473, distance: 48.2
click at [559, 473] on span "Based upon the scheduled unsecured and undersecured claims in the amount of $10…" at bounding box center [874, 470] width 840 height 39
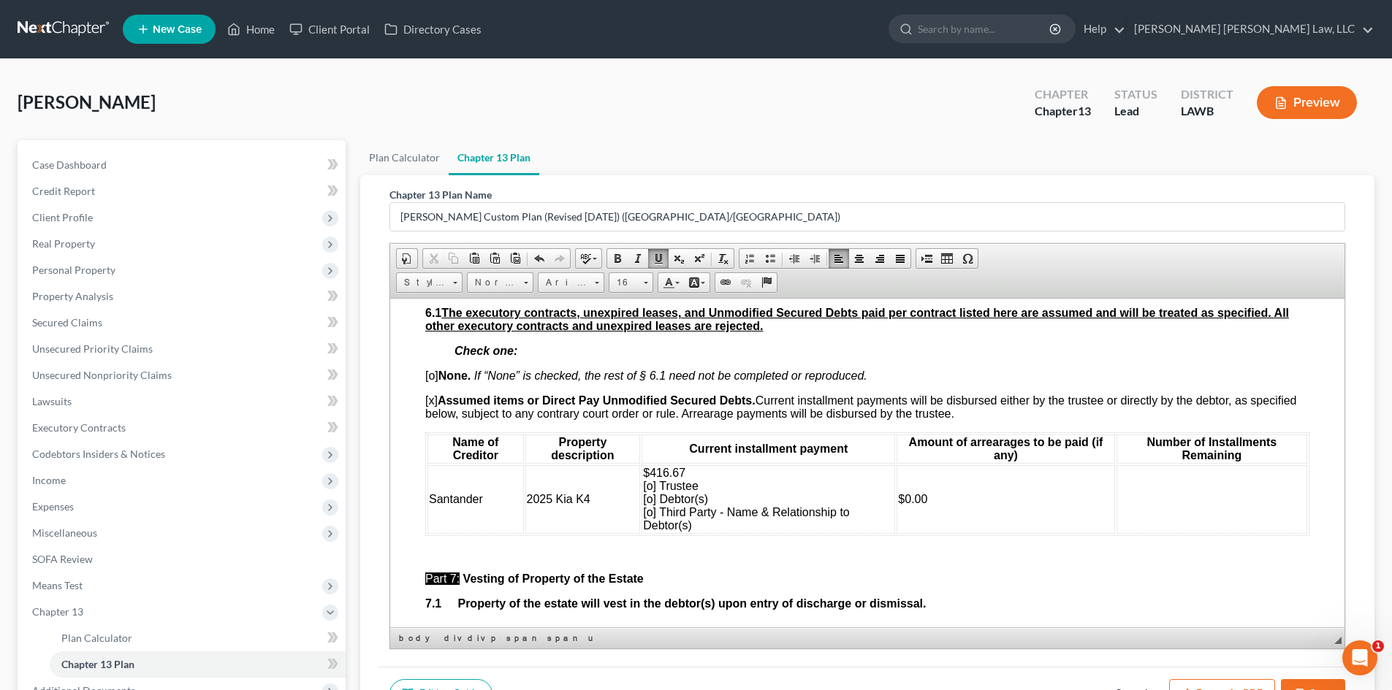
scroll to position [3652, 0]
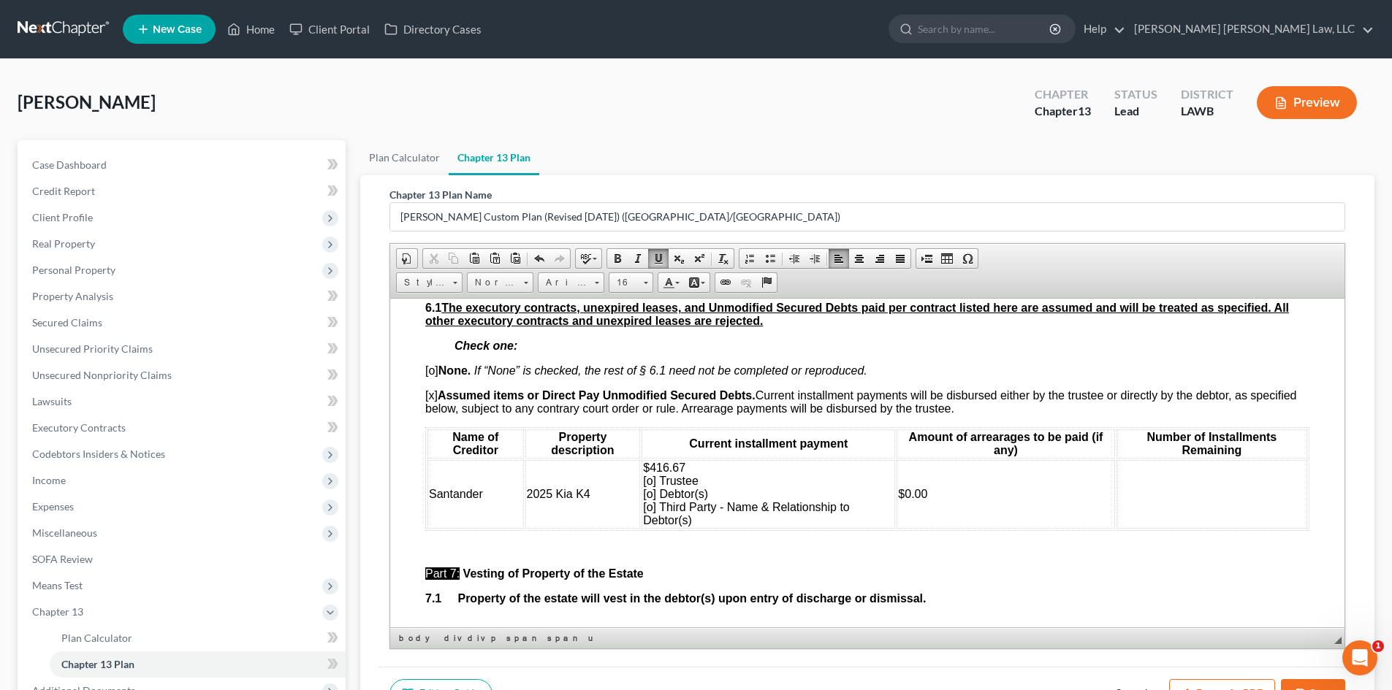
click at [650, 495] on span "$416.67 [o] Trustee [o] Debtor(s) [o] Third Party - Name & Relationship to Debt…" at bounding box center [746, 493] width 207 height 65
click at [1149, 499] on td at bounding box center [1211, 493] width 191 height 69
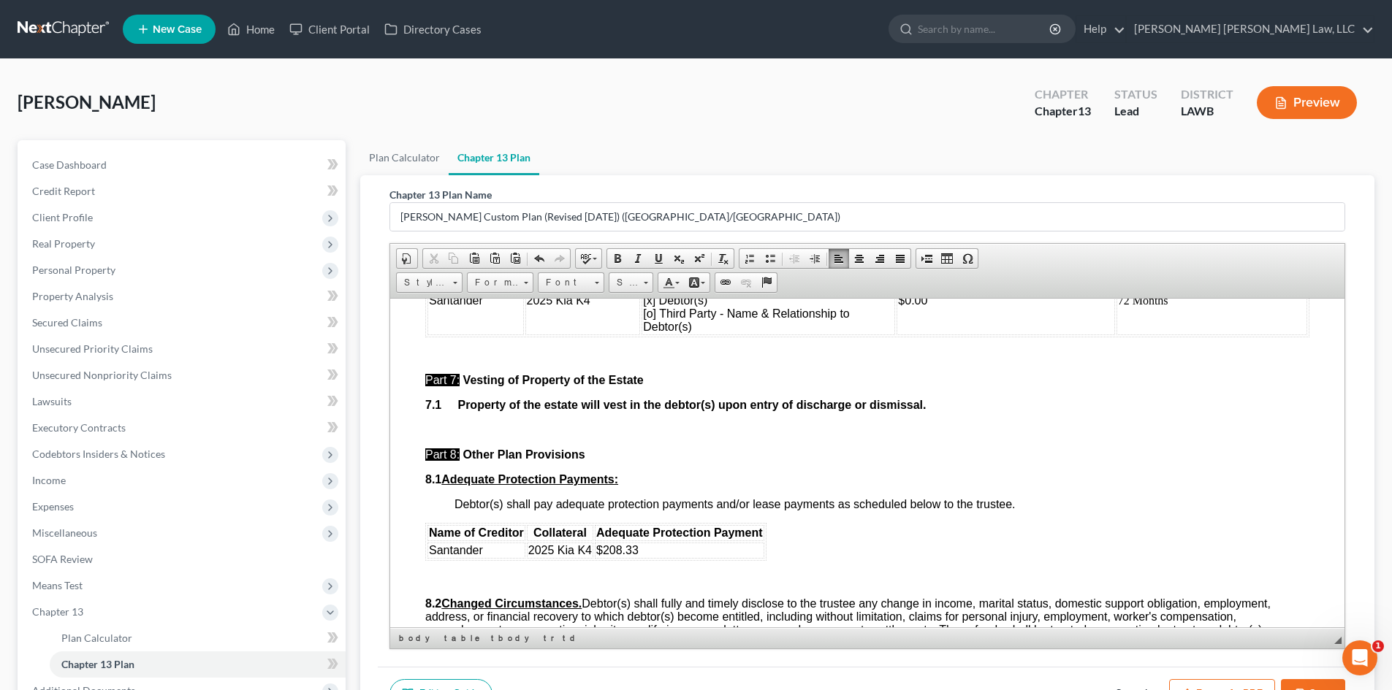
scroll to position [3872, 0]
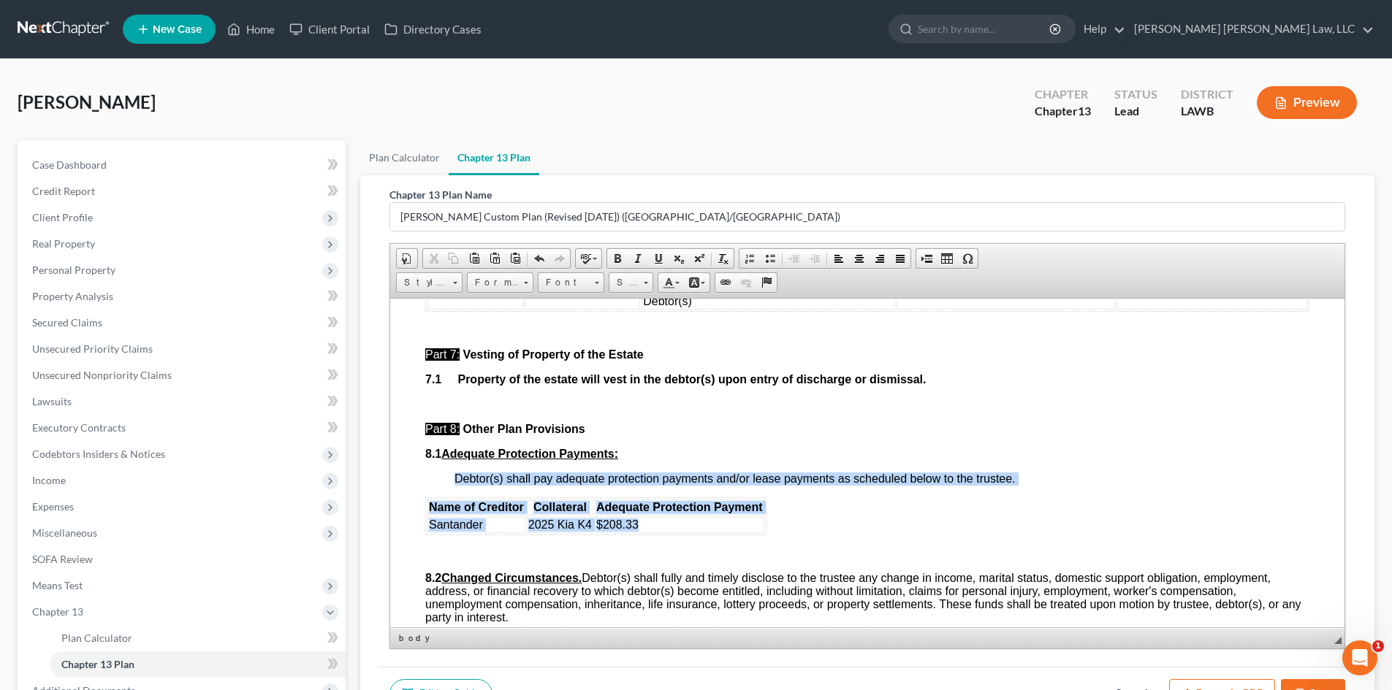
drag, startPoint x: 421, startPoint y: 509, endPoint x: 651, endPoint y: 520, distance: 229.6
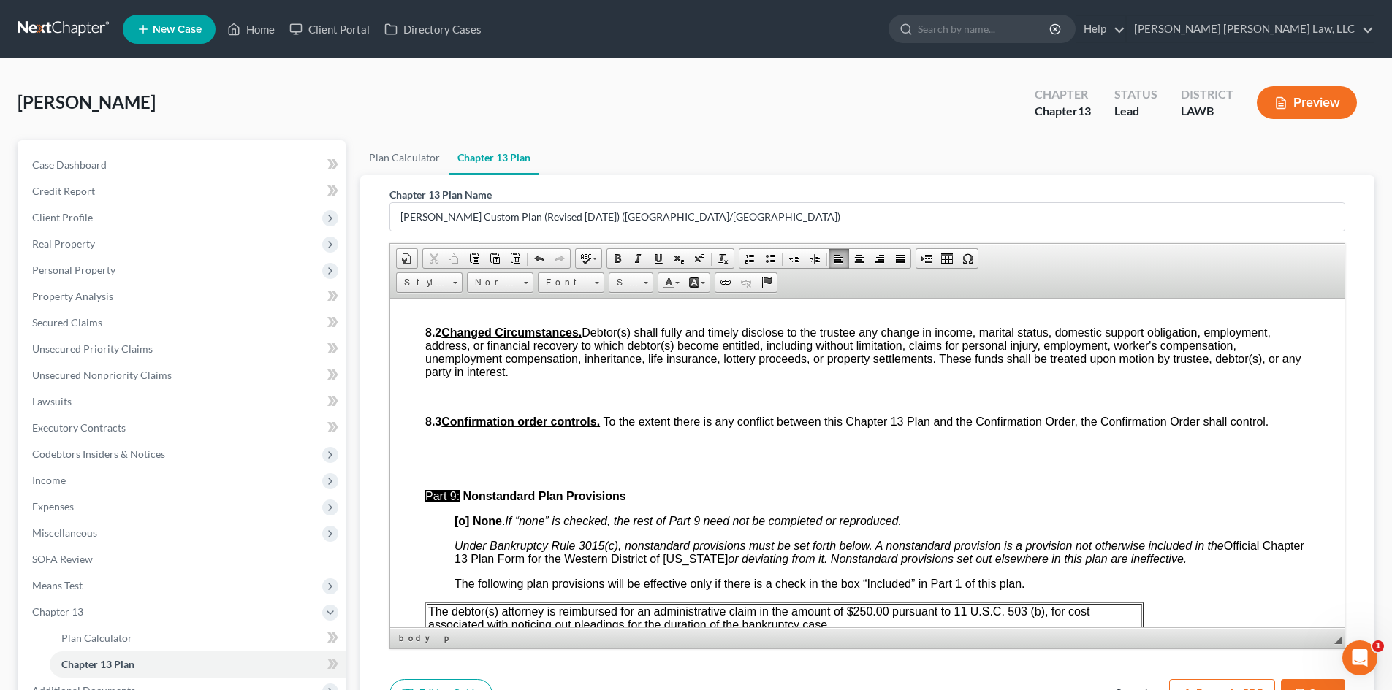
scroll to position [4091, 0]
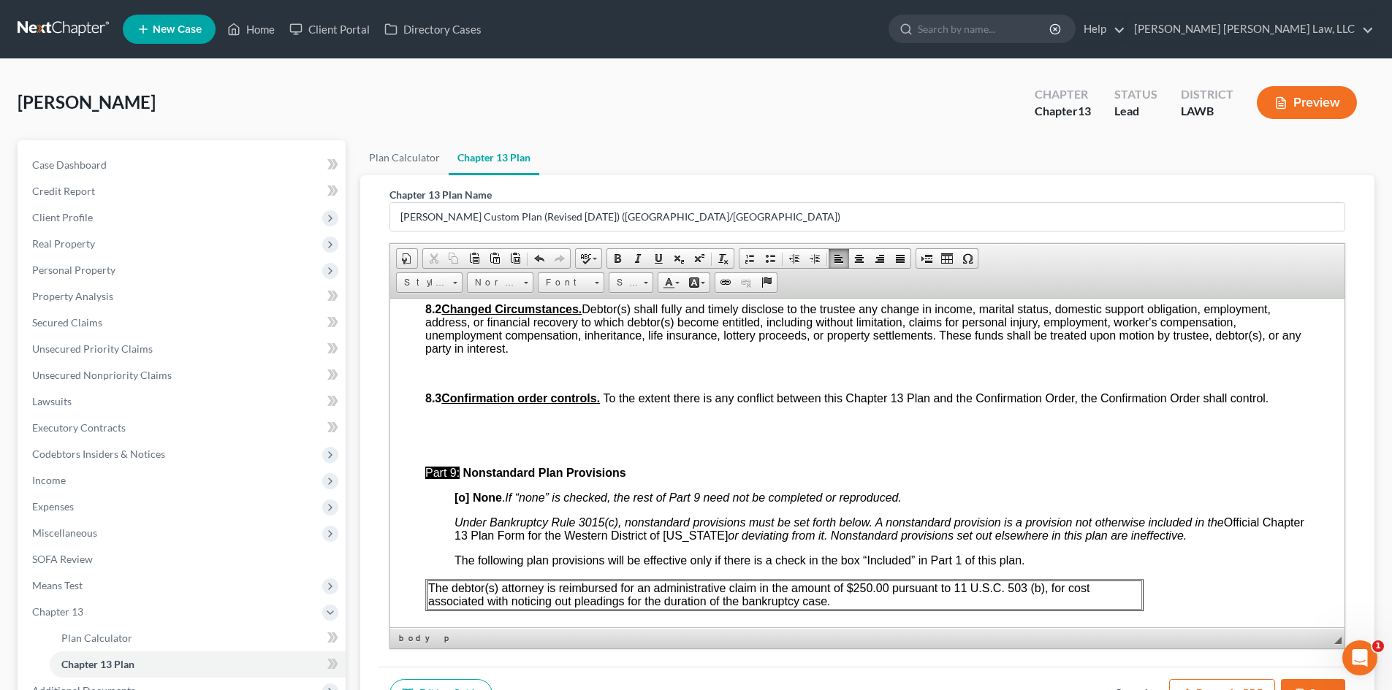
click at [908, 606] on p "The debtor(s) attorney is reimbursed for an administrative claim in the amount …" at bounding box center [784, 594] width 712 height 26
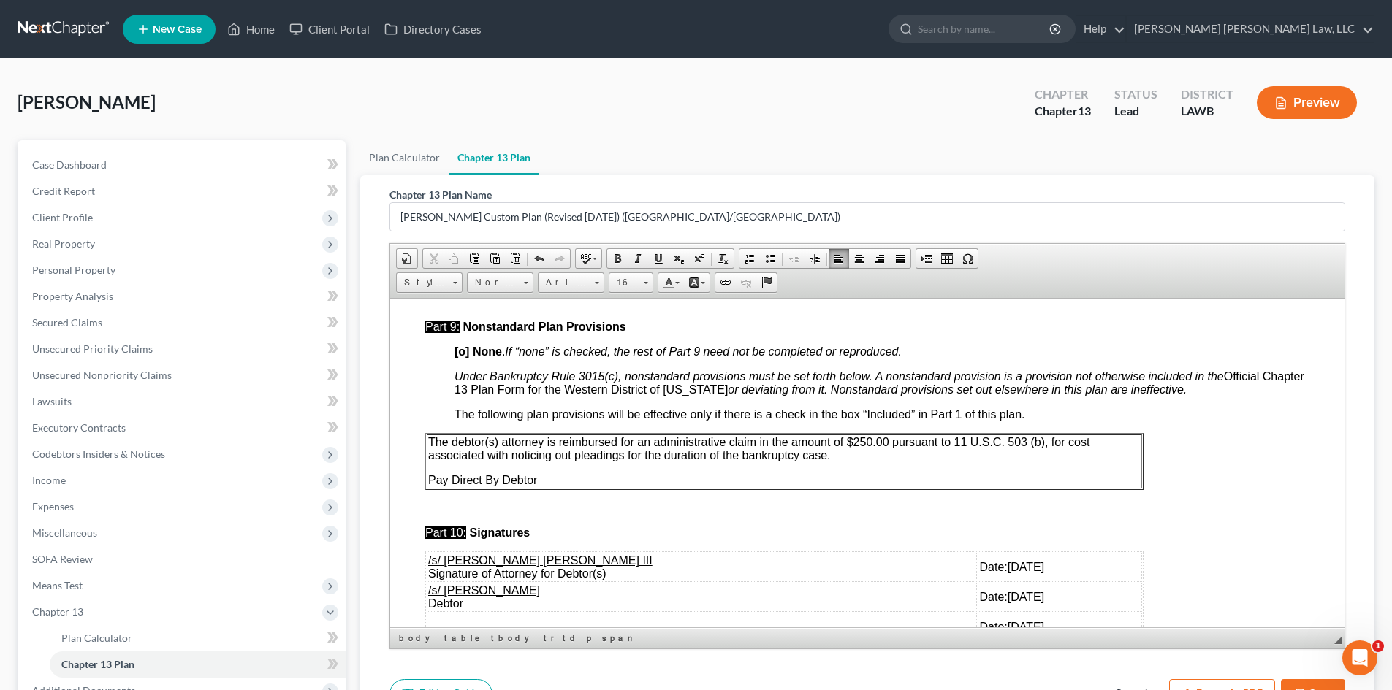
scroll to position [4310, 0]
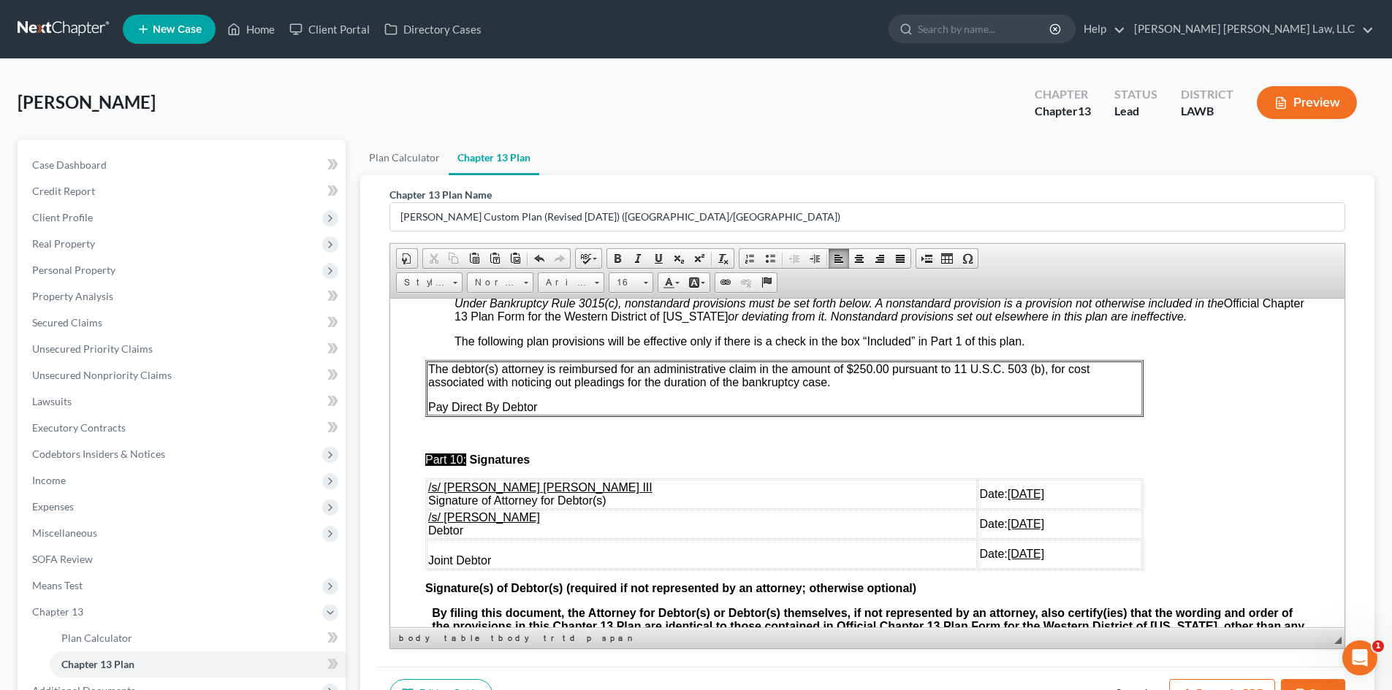
drag, startPoint x: 1000, startPoint y: 548, endPoint x: 424, endPoint y: 516, distance: 576.5
click at [425, 516] on table "/s/ E. Orum Young III Signature of Attorney for Debtor(s) Date: 09/11/2025 /s/ …" at bounding box center [784, 524] width 718 height 92
click at [432, 512] on u "/s/ Brenisha D. Bradley" at bounding box center [484, 517] width 112 height 12
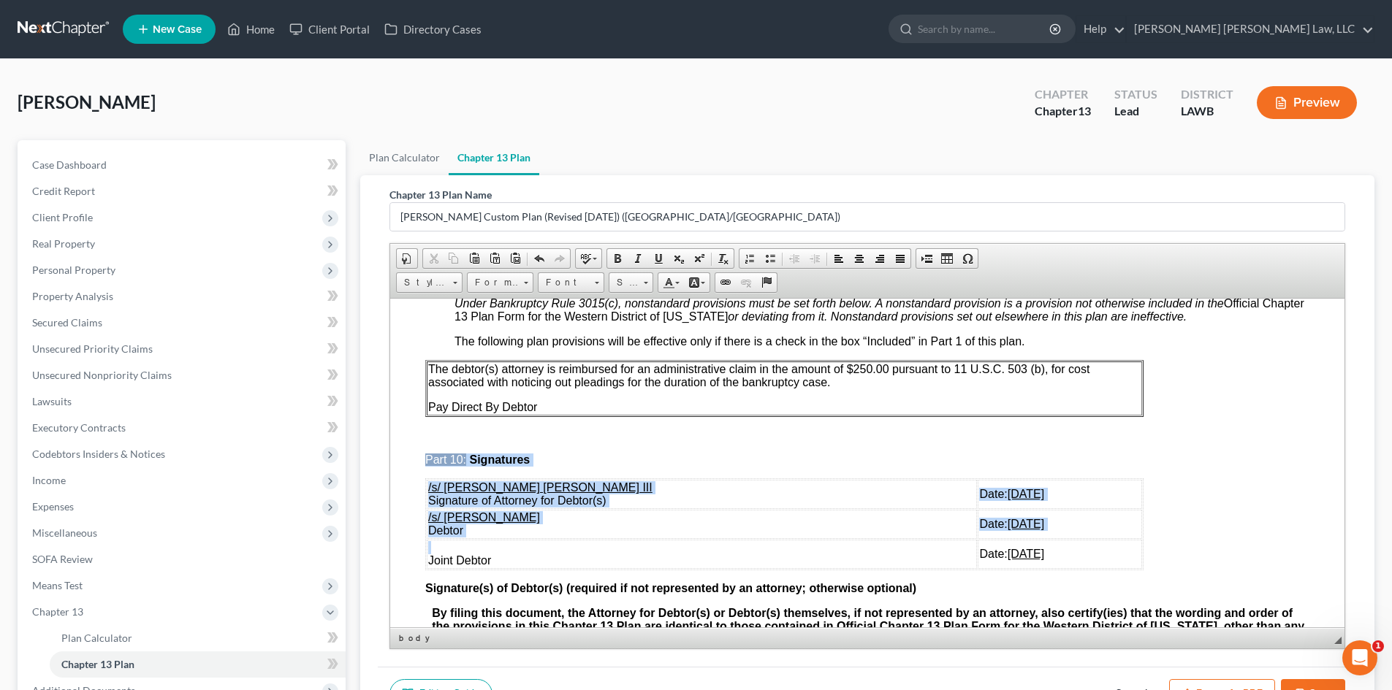
drag, startPoint x: 424, startPoint y: 516, endPoint x: 548, endPoint y: 550, distance: 128.8
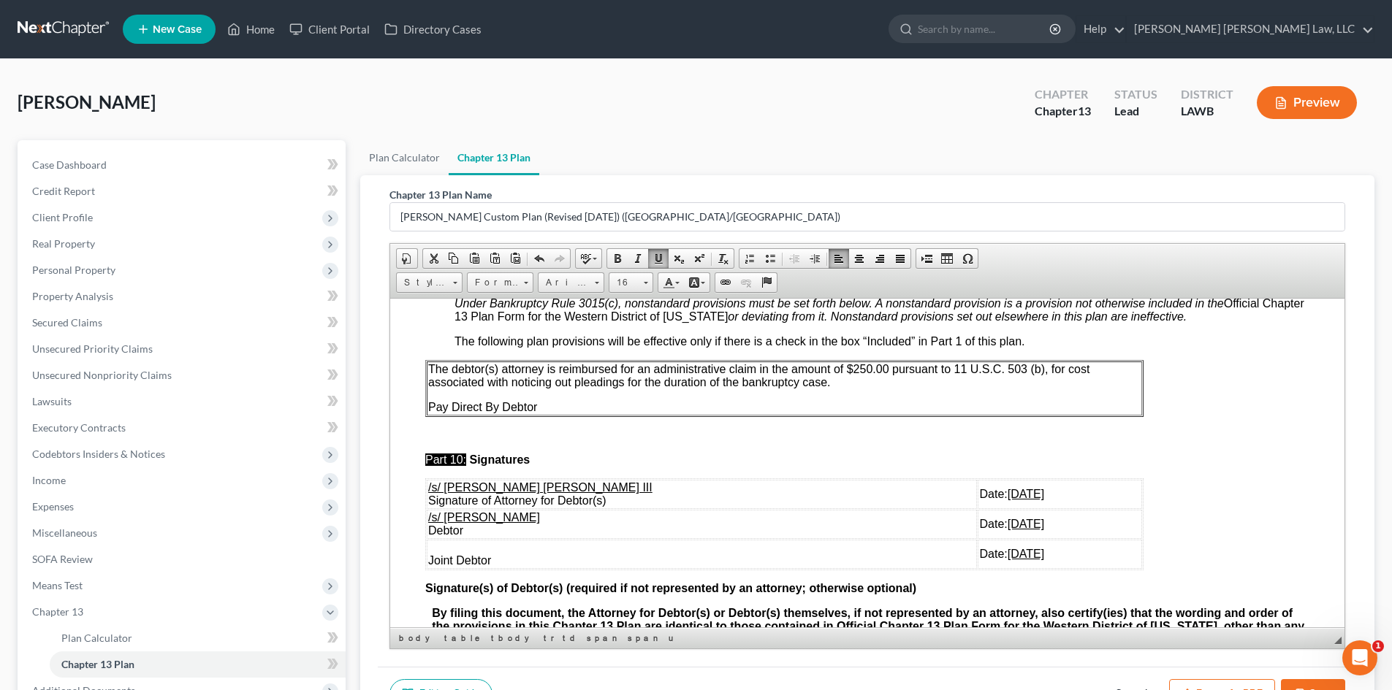
click at [986, 560] on td "Date: 09/11/2025" at bounding box center [1059, 553] width 164 height 29
drag, startPoint x: 1004, startPoint y: 552, endPoint x: 427, endPoint y: 514, distance: 578.3
click at [427, 514] on tbody "/s/ E. Orum Young III Signature of Attorney for Debtor(s) Date: 09/11/2025 /s/ …" at bounding box center [784, 523] width 715 height 89
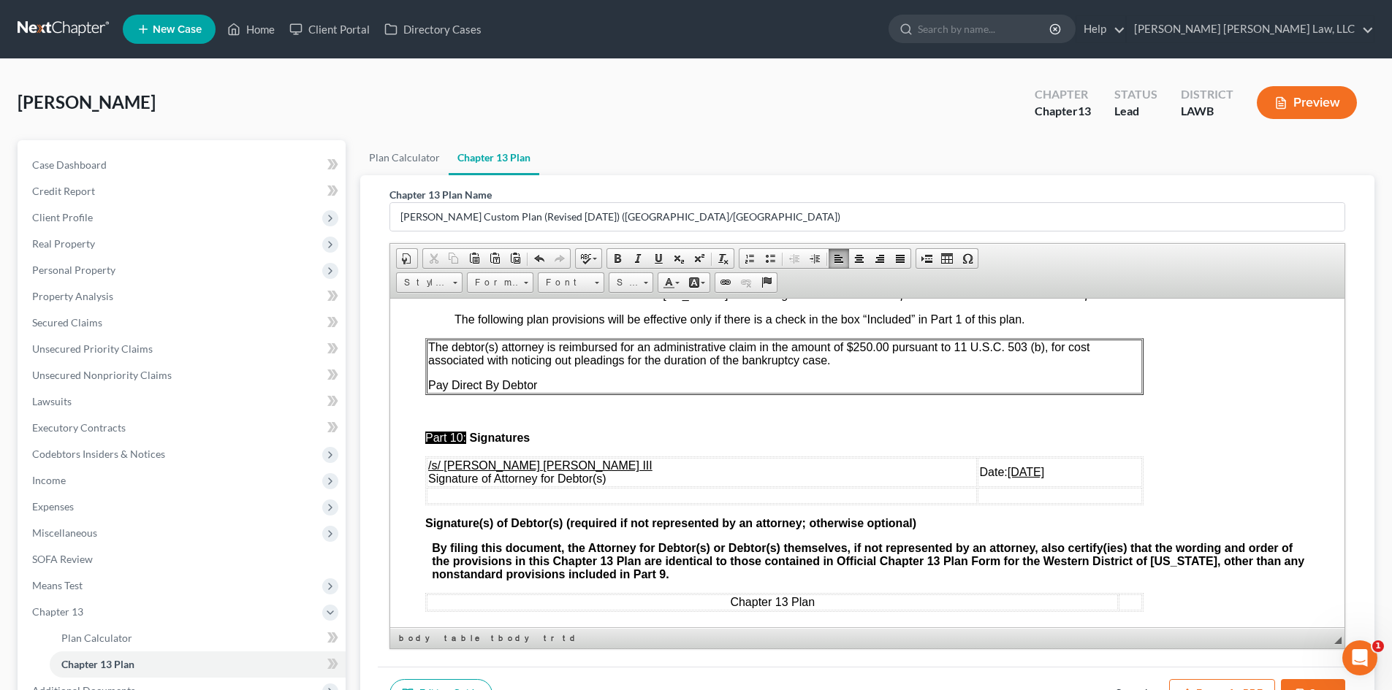
scroll to position [4352, 0]
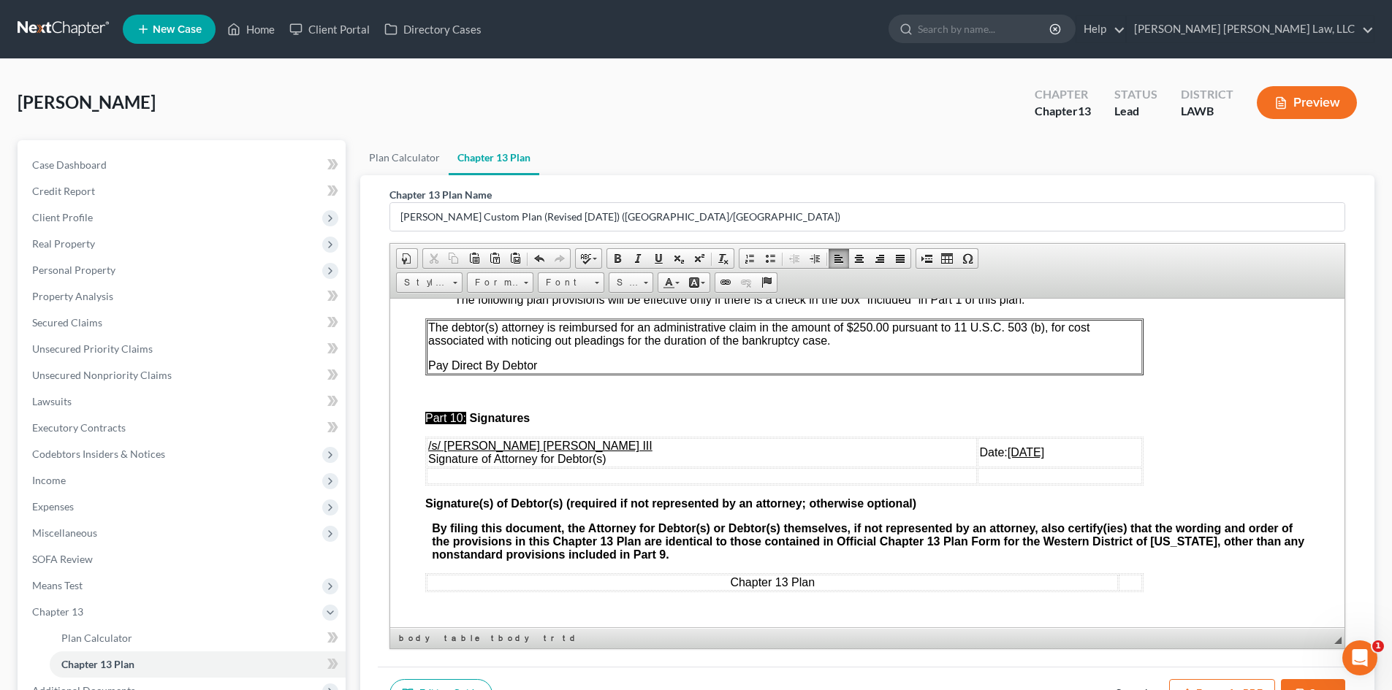
click at [1306, 685] on button "Save" at bounding box center [1313, 694] width 64 height 31
select select "1"
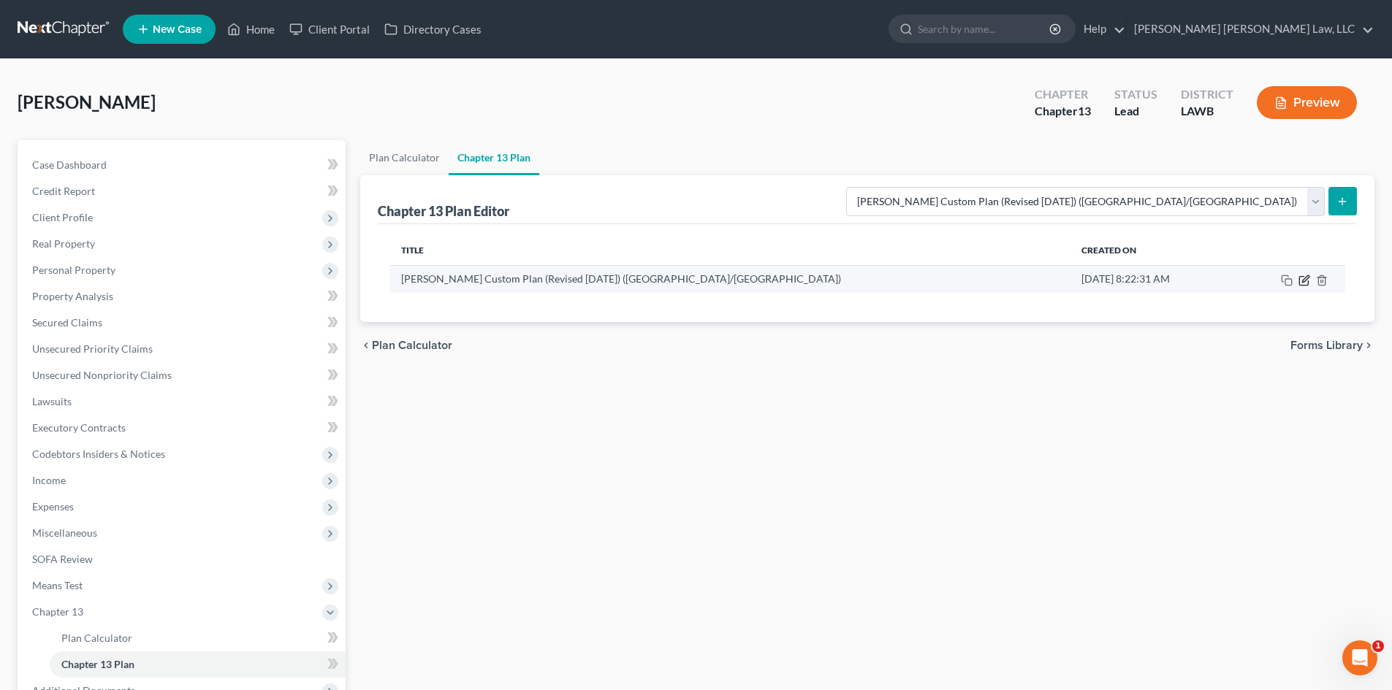
click at [1305, 282] on icon "button" at bounding box center [1304, 281] width 12 height 12
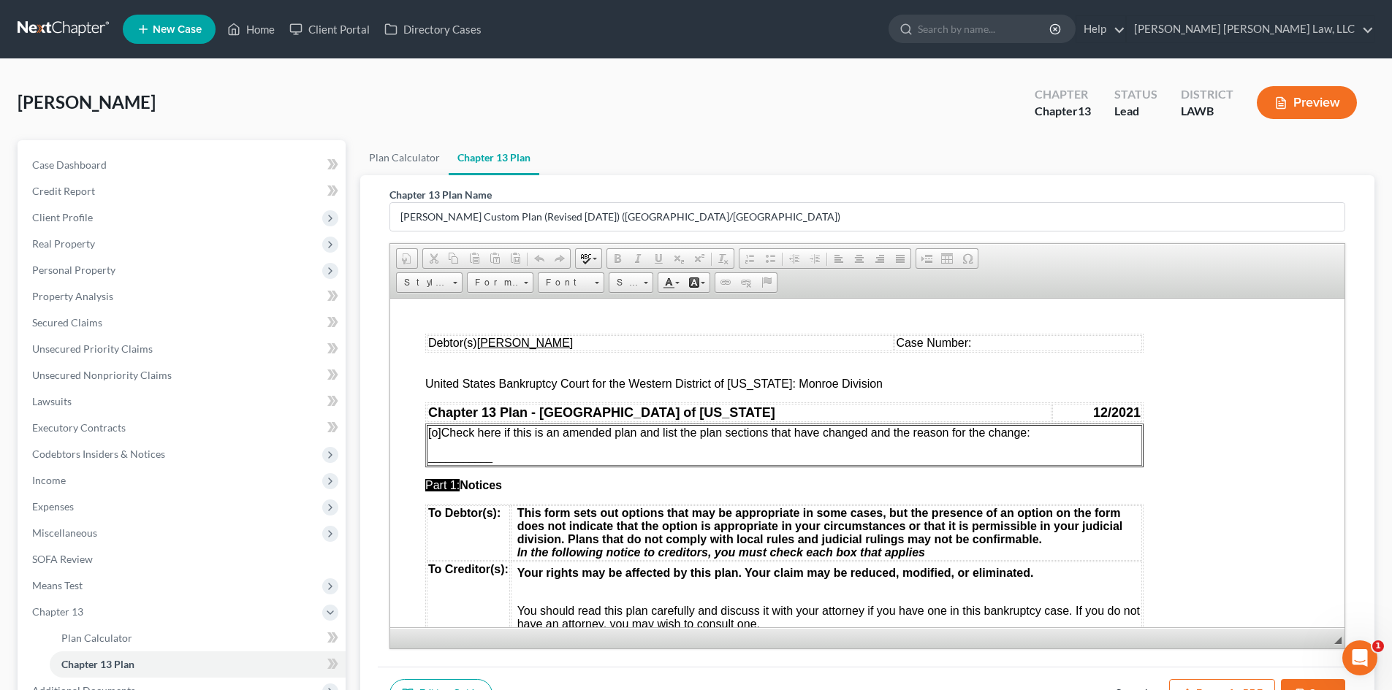
scroll to position [0, 0]
click at [1229, 684] on button "Export as PDF" at bounding box center [1222, 694] width 106 height 31
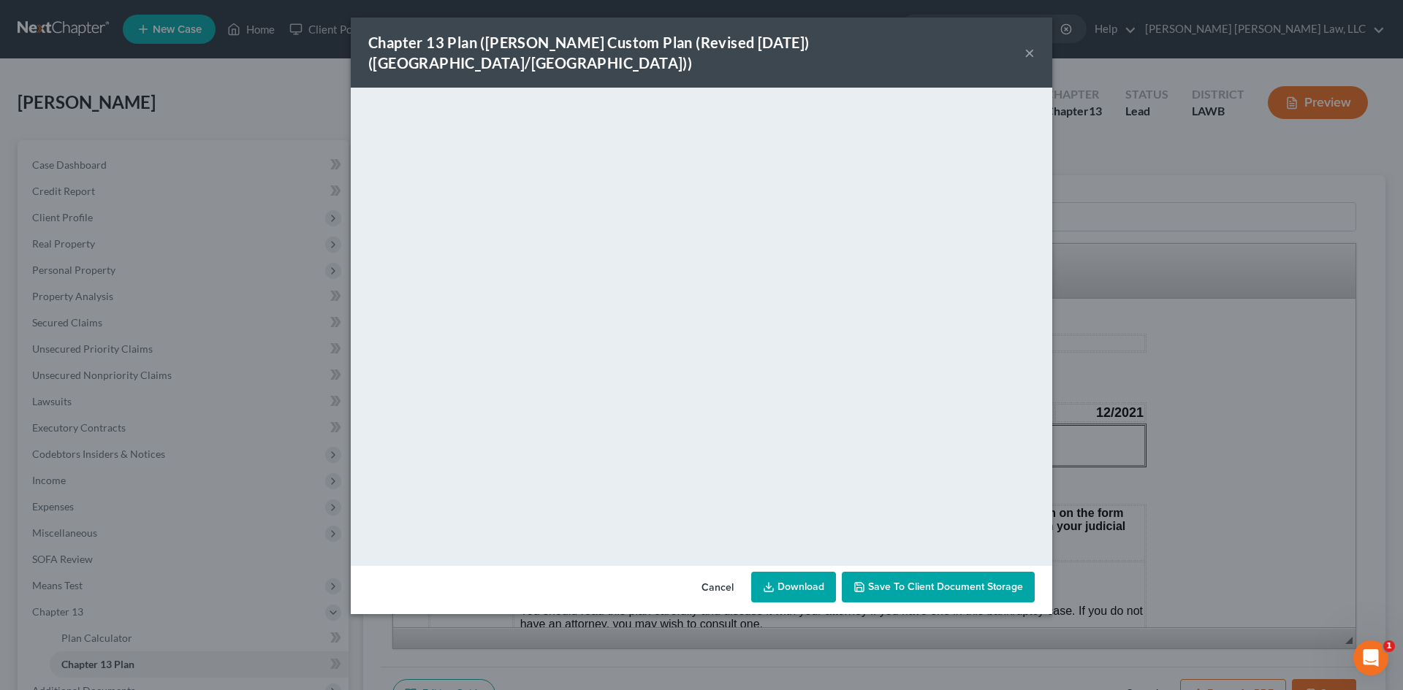
click at [771, 586] on polyline at bounding box center [768, 587] width 5 height 2
click at [1155, 259] on div "Chapter 13 Plan (E. Orum Custom Plan (Revised 12/1/2021) (Alexandria/Monroe)) ×…" at bounding box center [701, 345] width 1403 height 690
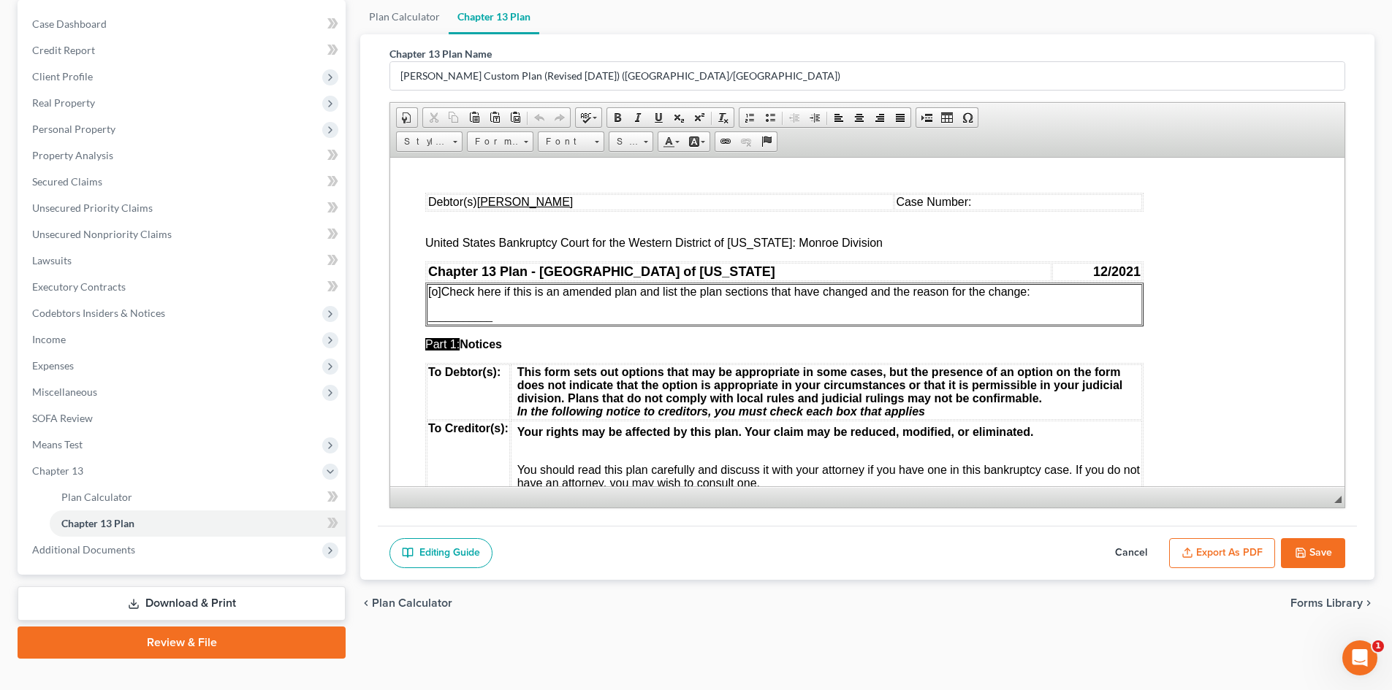
scroll to position [165, 0]
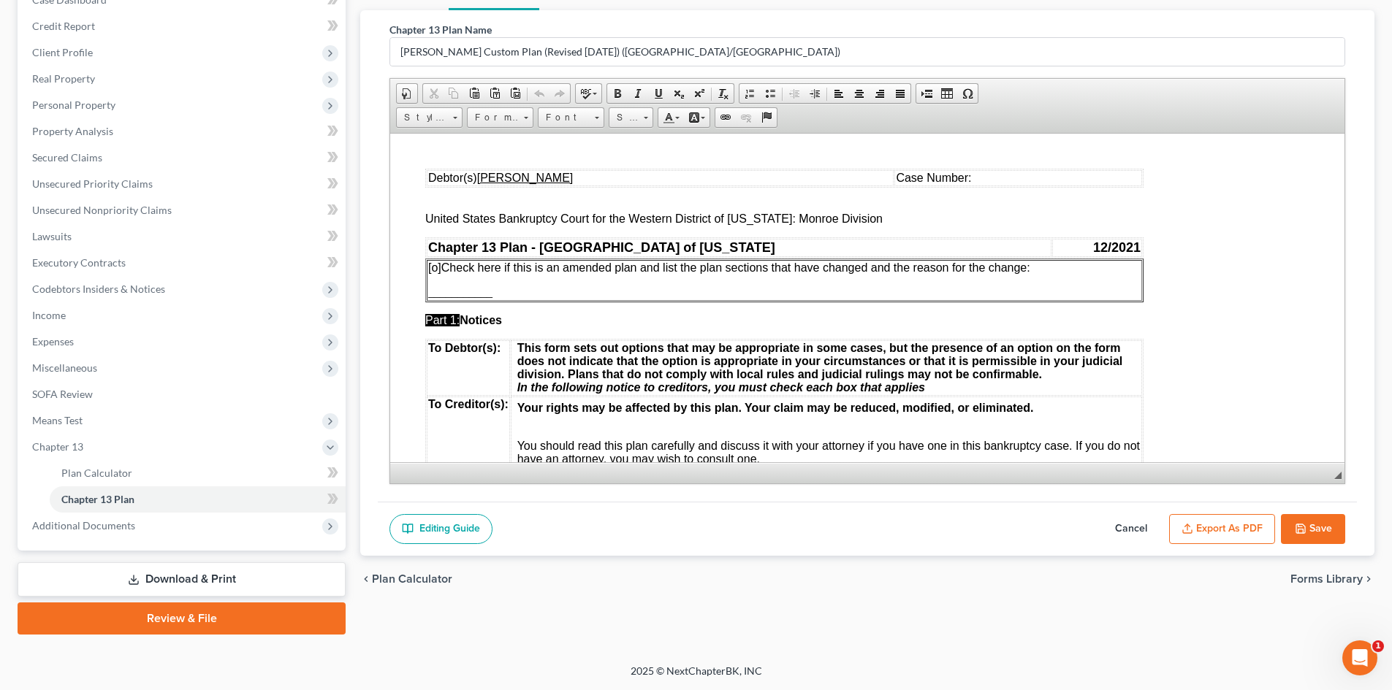
click at [1320, 534] on button "Save" at bounding box center [1313, 529] width 64 height 31
select select "1"
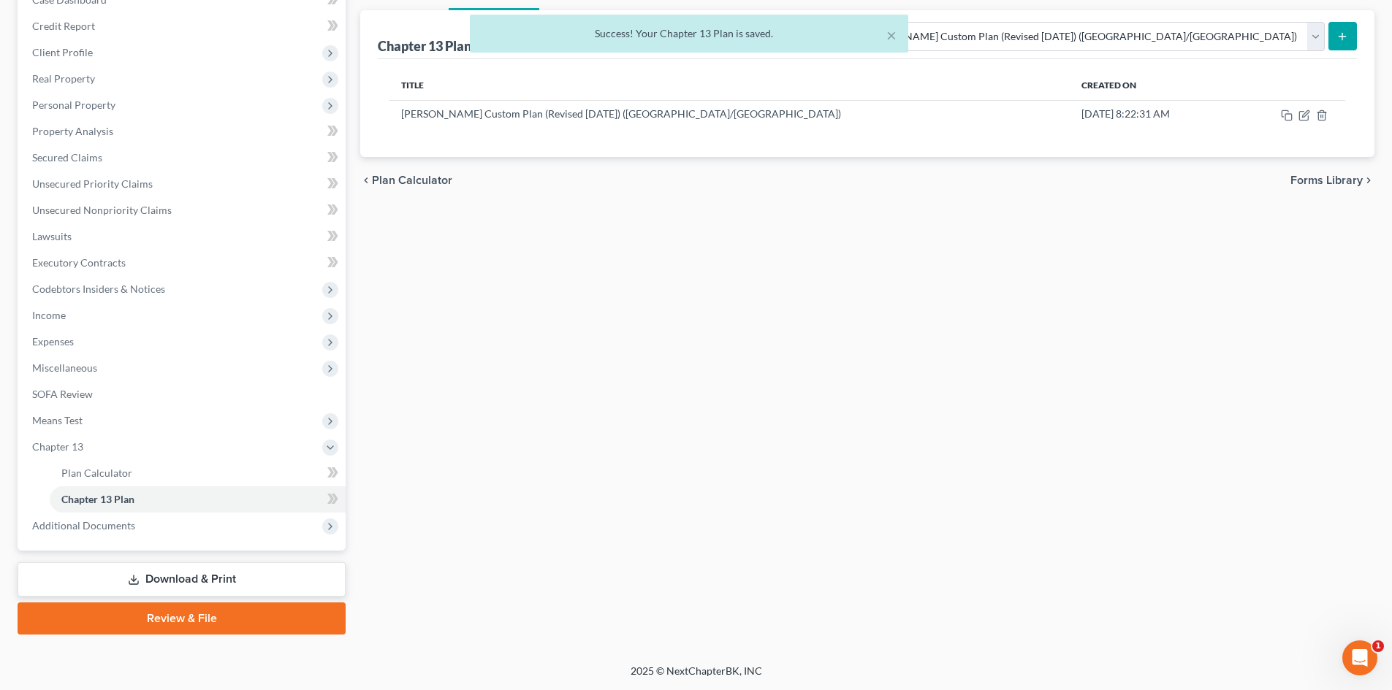
click at [177, 563] on link "Download & Print" at bounding box center [182, 579] width 328 height 34
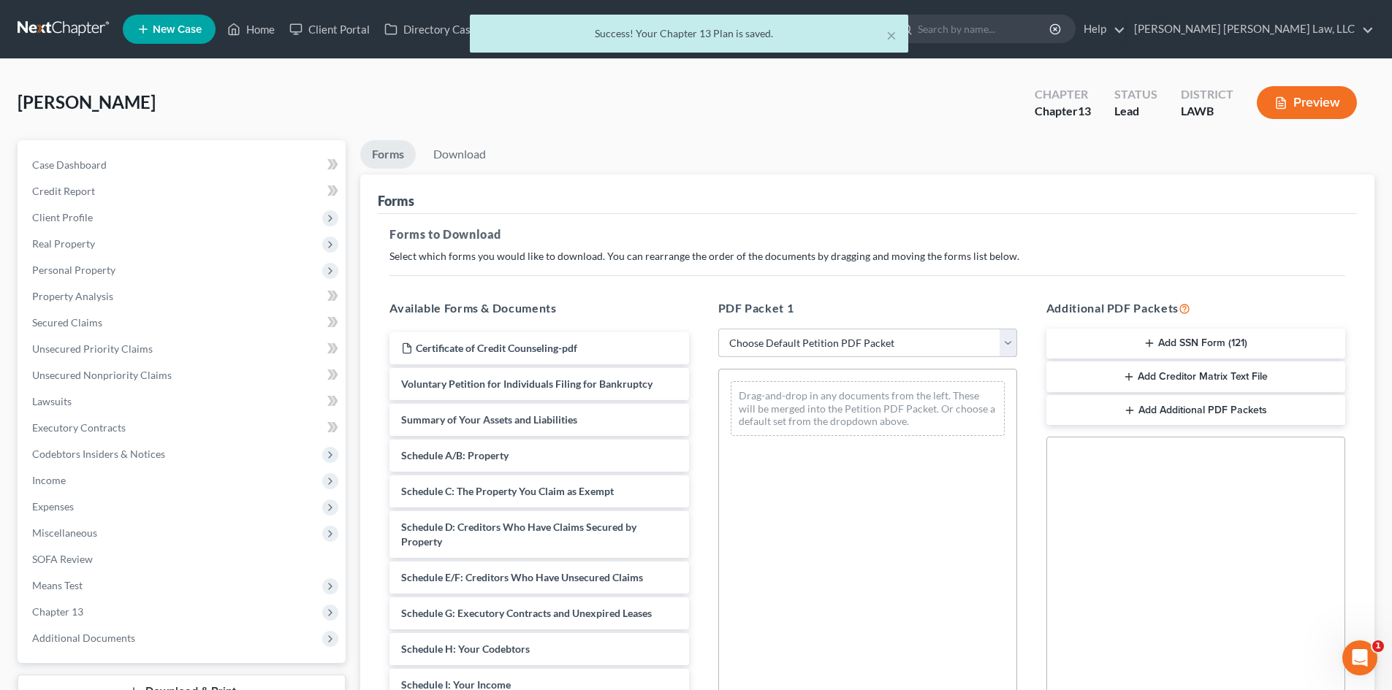
click at [844, 335] on select "Choose Default Petition PDF Packet Complete Bankruptcy Petition (all forms and …" at bounding box center [867, 343] width 299 height 29
select select "0"
click at [718, 329] on select "Choose Default Petition PDF Packet Complete Bankruptcy Petition (all forms and …" at bounding box center [867, 343] width 299 height 29
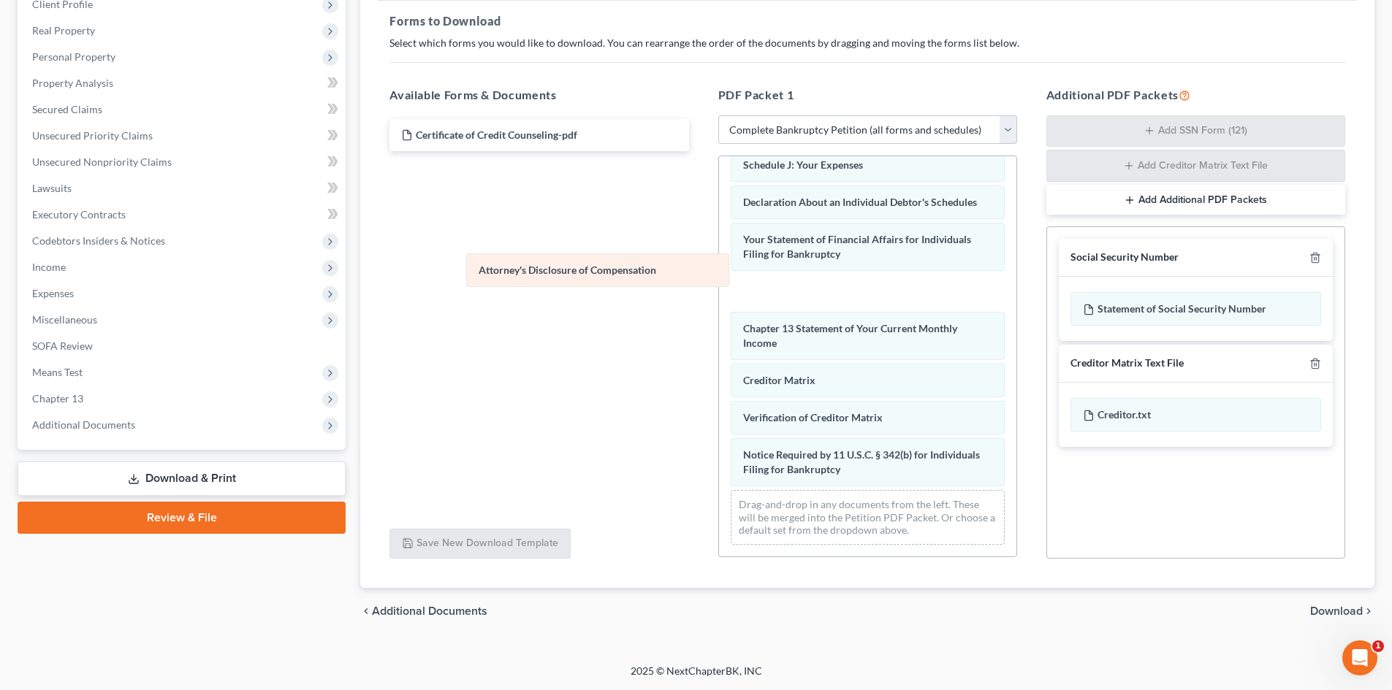
scroll to position [376, 0]
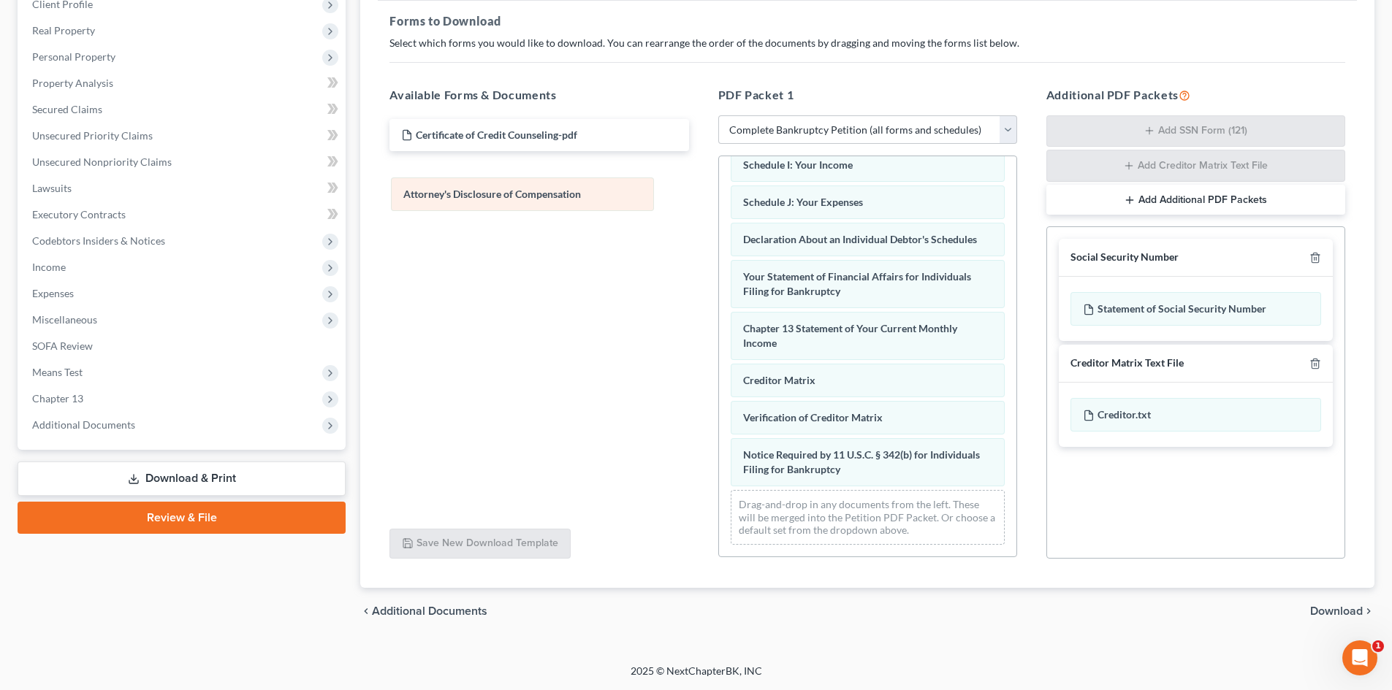
drag, startPoint x: 942, startPoint y: 467, endPoint x: 603, endPoint y: 177, distance: 446.6
click at [719, 183] on div "Attorney's Disclosure of Compensation Voluntary Petition for Individuals Filing…" at bounding box center [867, 176] width 297 height 762
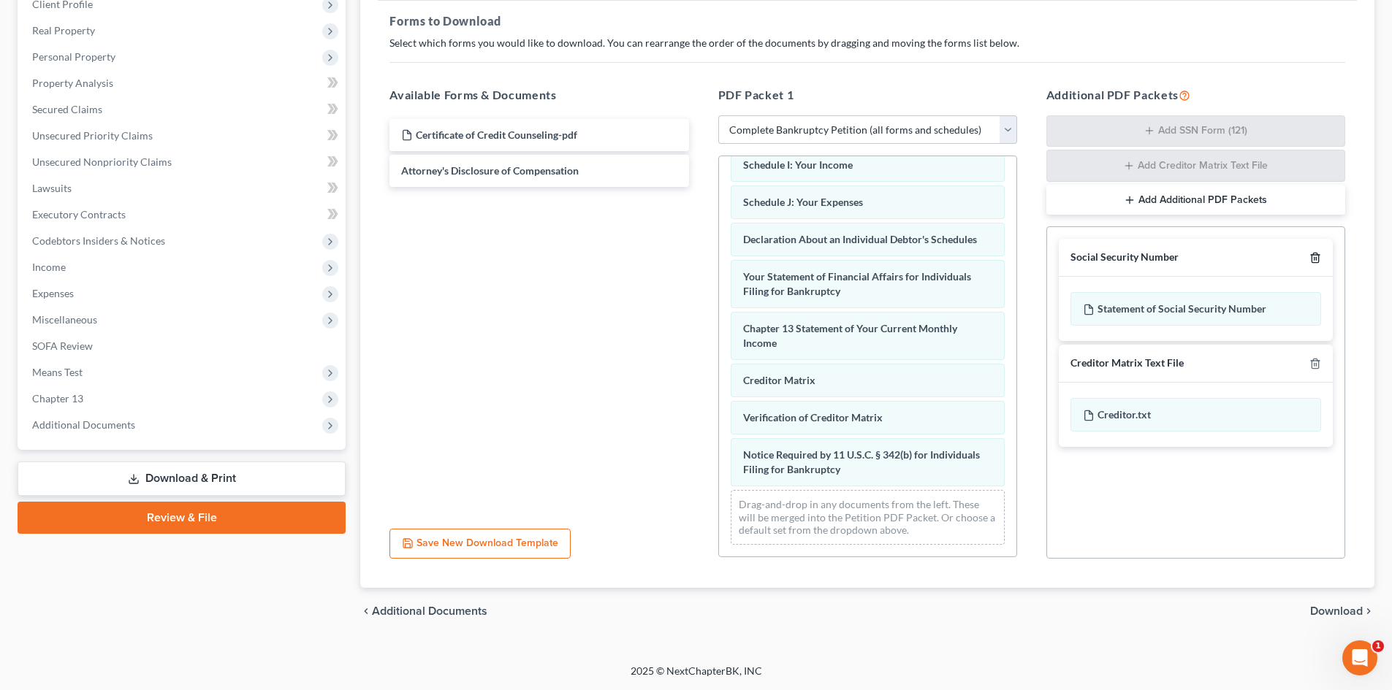
click at [1315, 259] on icon "button" at bounding box center [1315, 258] width 12 height 12
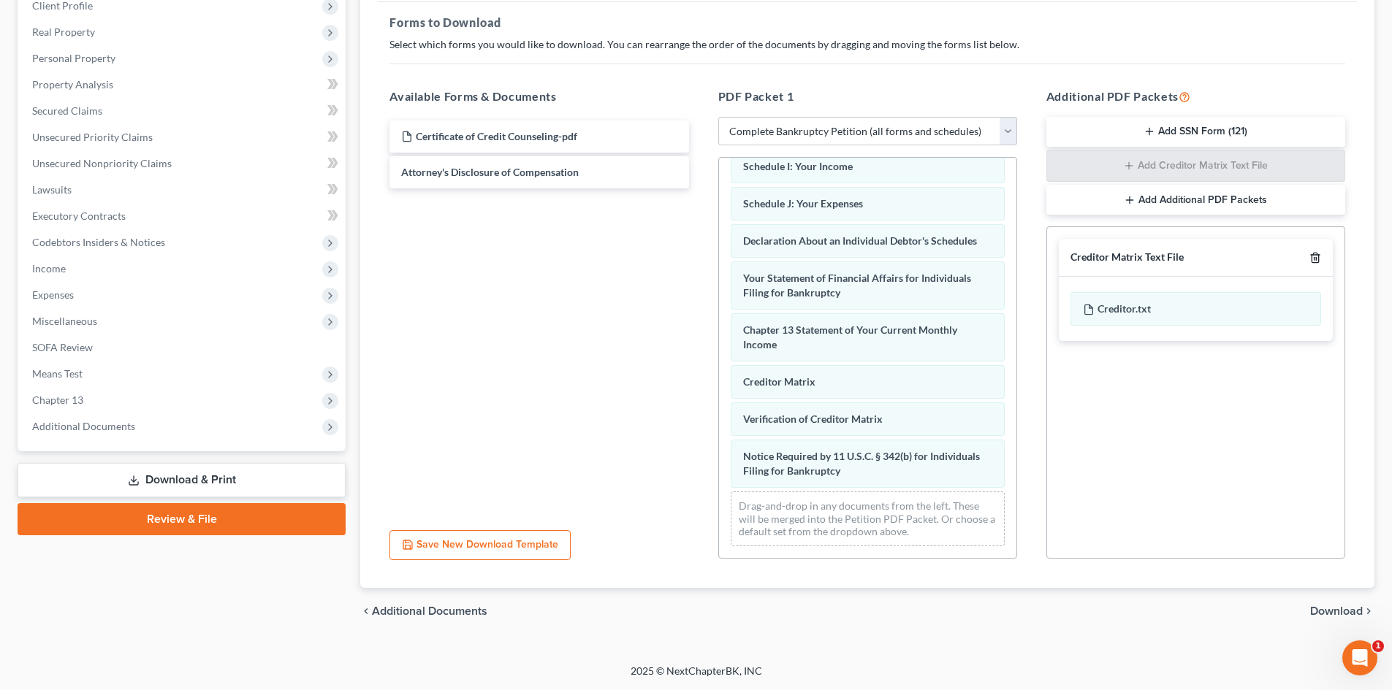
scroll to position [212, 0]
click at [1315, 259] on icon "button" at bounding box center [1315, 258] width 12 height 12
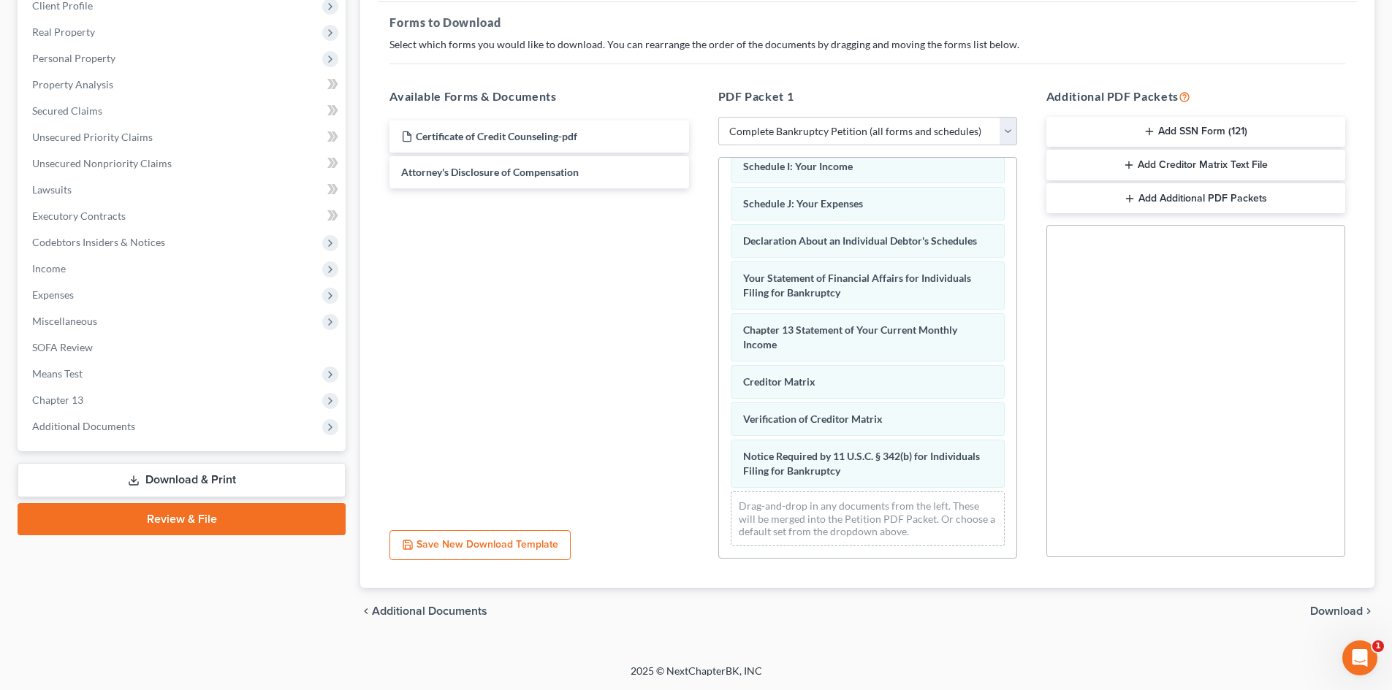
click at [1335, 607] on span "Download" at bounding box center [1336, 612] width 53 height 12
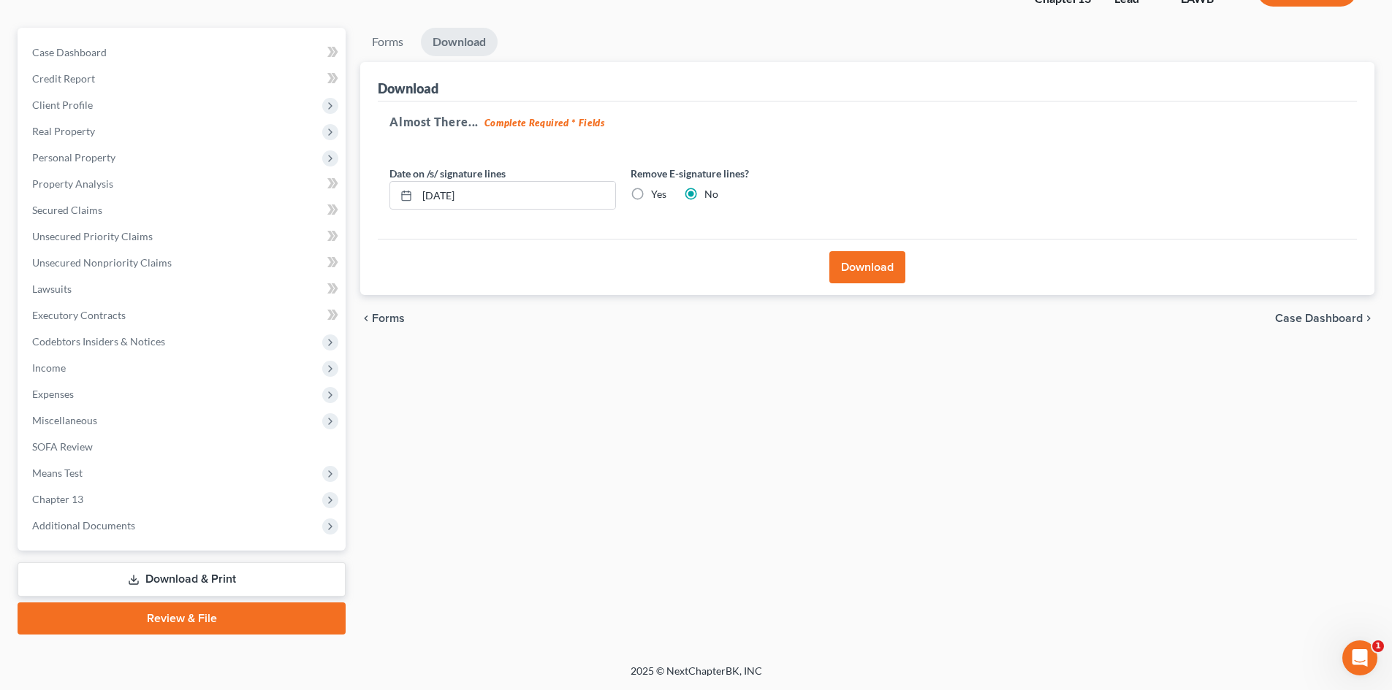
click at [876, 260] on button "Download" at bounding box center [867, 267] width 76 height 32
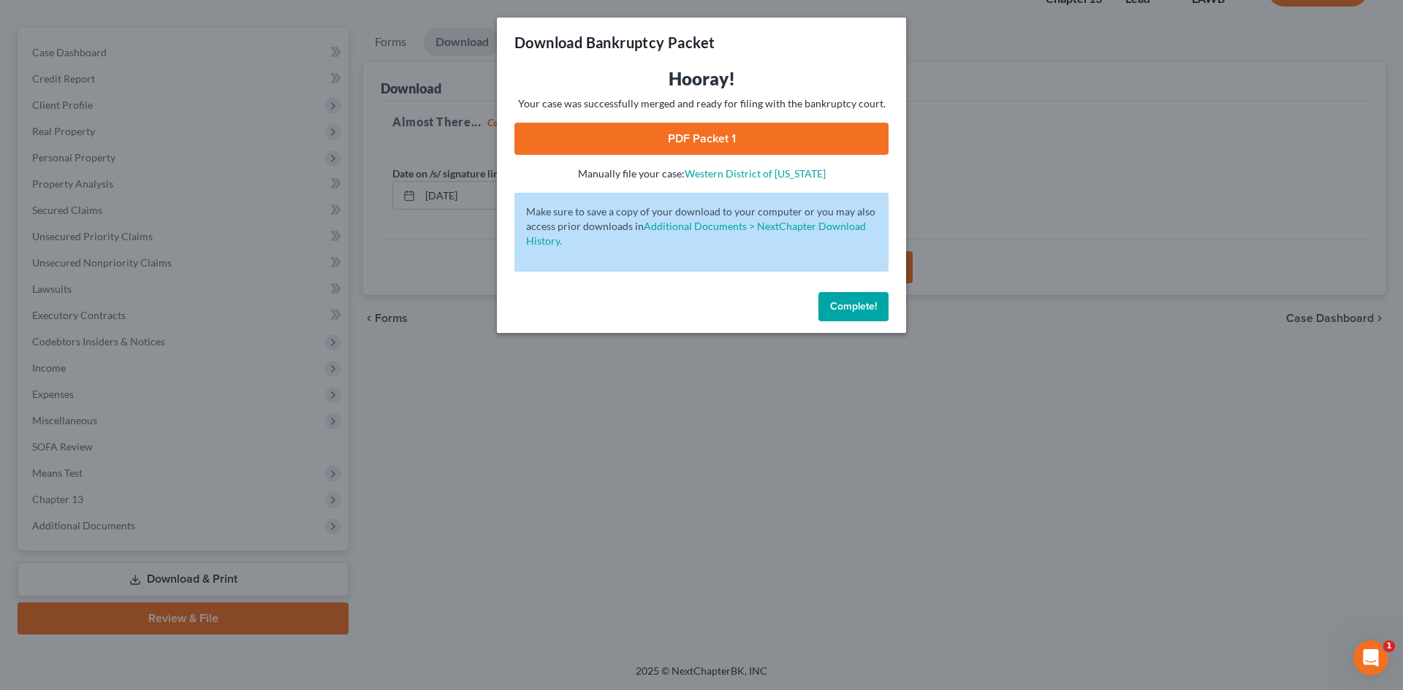
click at [743, 137] on link "PDF Packet 1" at bounding box center [701, 139] width 374 height 32
click at [845, 298] on button "Complete!" at bounding box center [853, 306] width 70 height 29
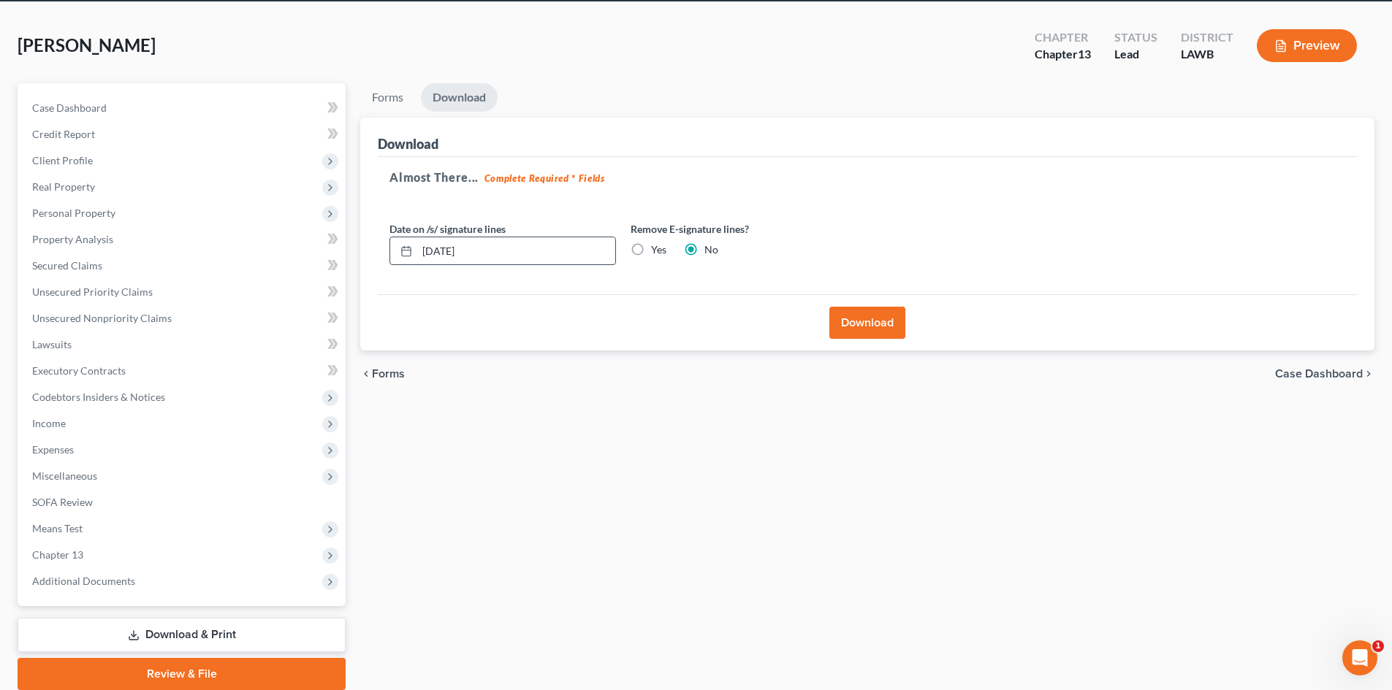
scroll to position [0, 0]
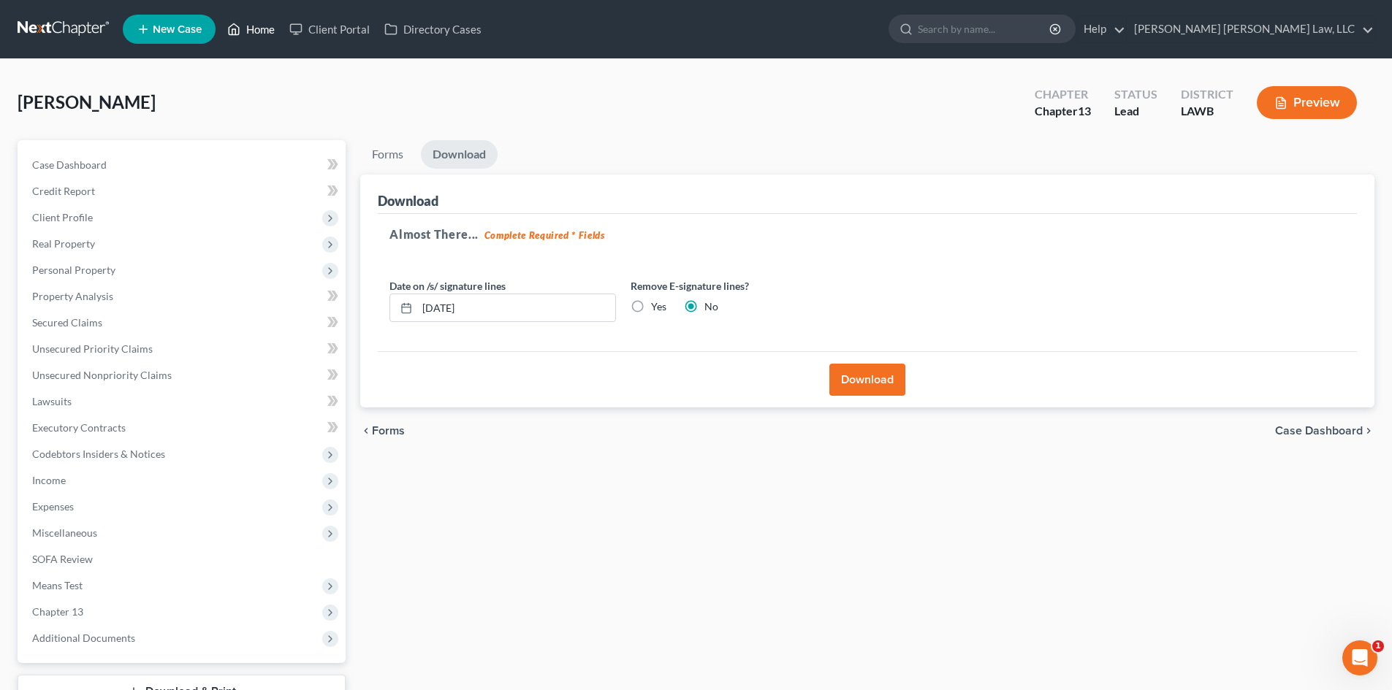
click at [255, 28] on link "Home" at bounding box center [251, 29] width 62 height 26
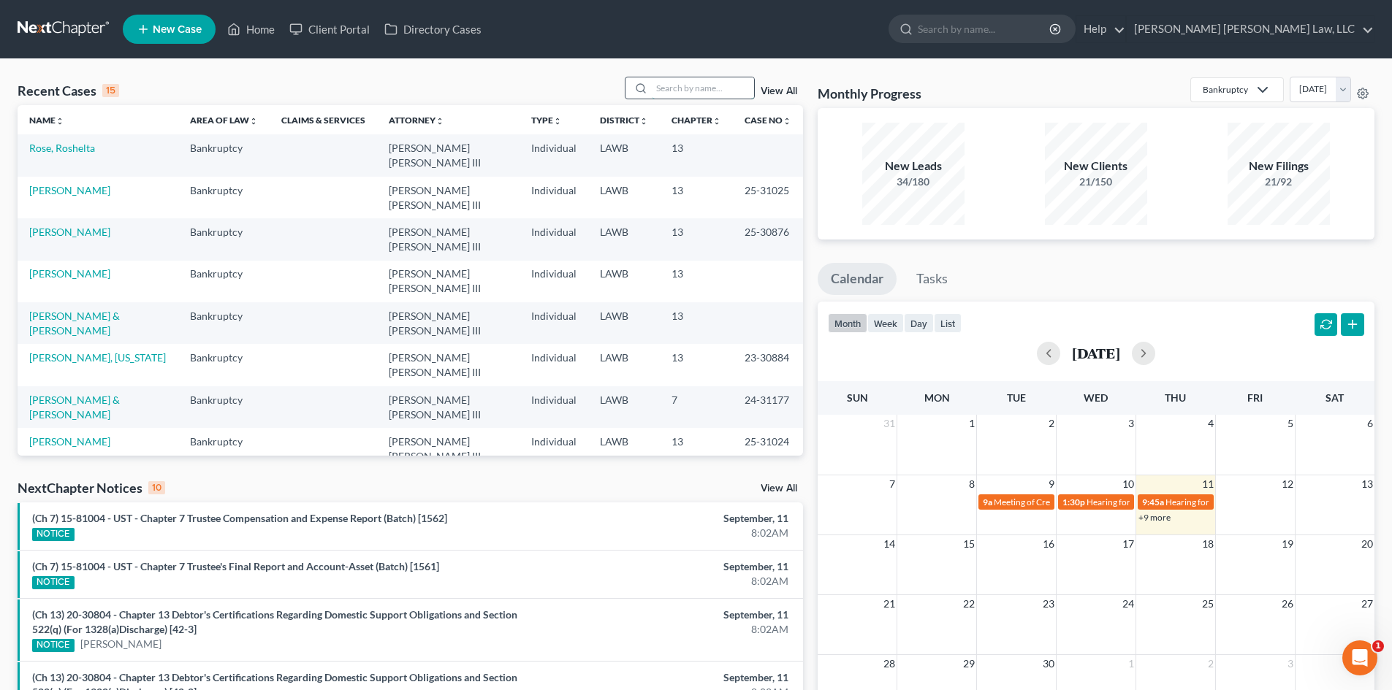
click at [733, 83] on input "search" at bounding box center [703, 87] width 102 height 21
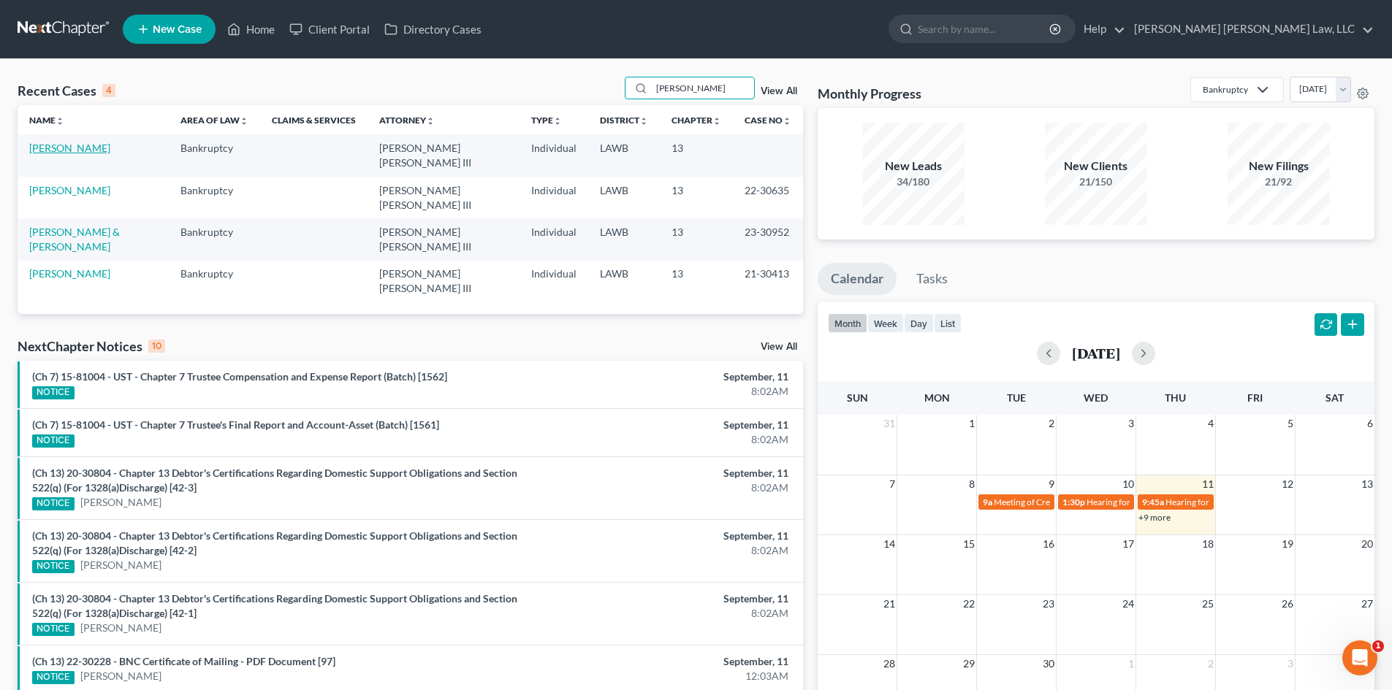
type input "killian"
click at [37, 143] on link "Killian, Kendra" at bounding box center [69, 148] width 81 height 12
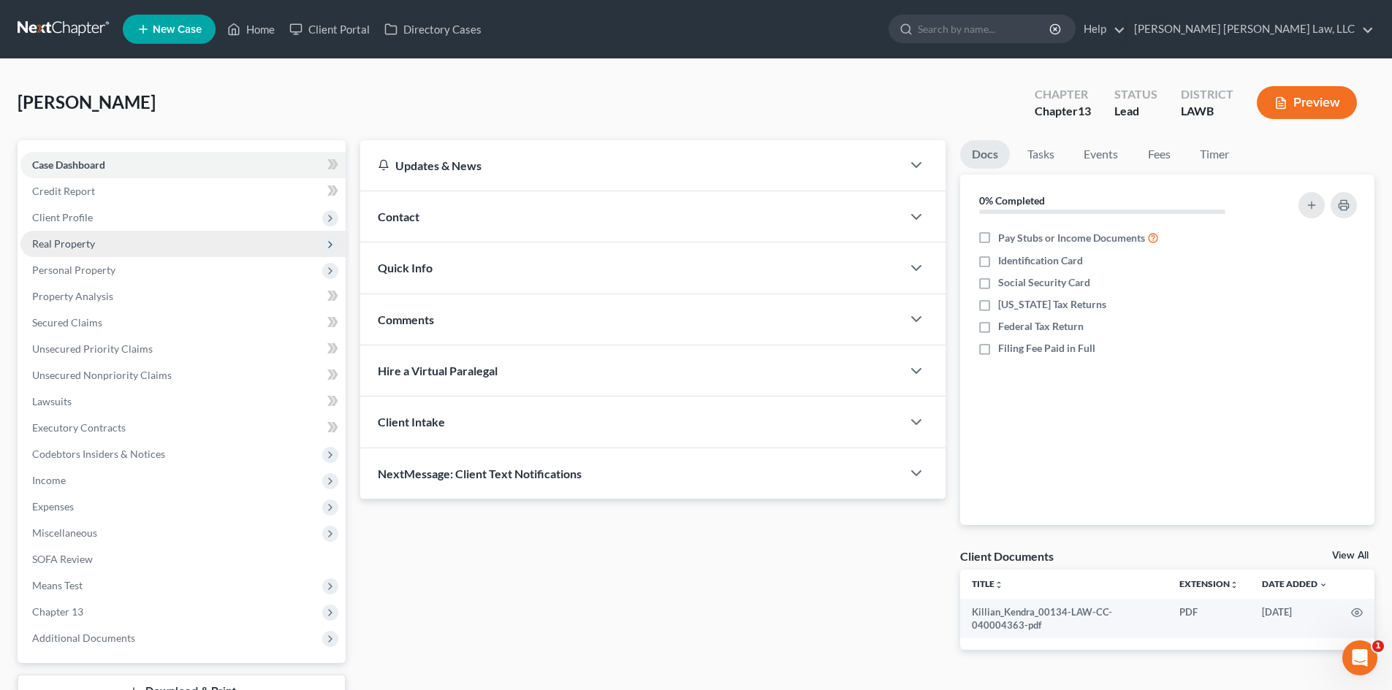
drag, startPoint x: 65, startPoint y: 219, endPoint x: 88, endPoint y: 250, distance: 38.1
click at [65, 219] on span "Client Profile" at bounding box center [62, 217] width 61 height 12
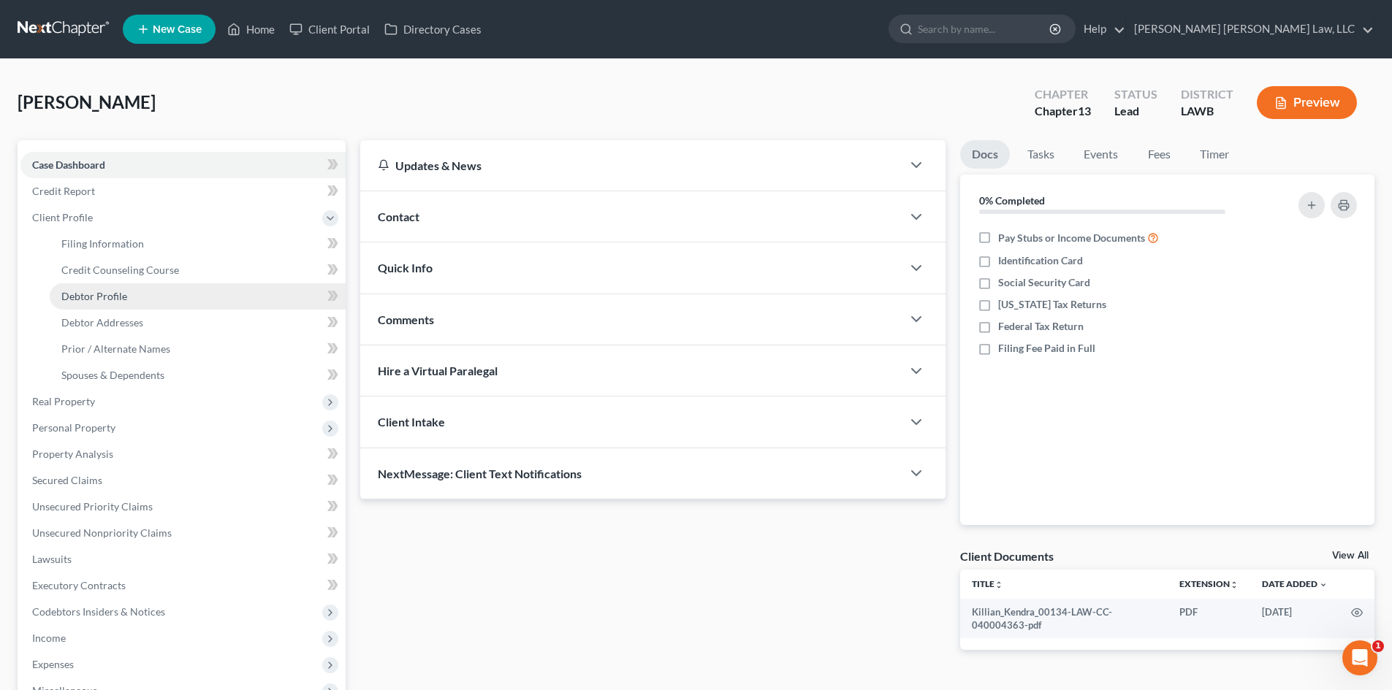
click at [110, 297] on span "Debtor Profile" at bounding box center [94, 296] width 66 height 12
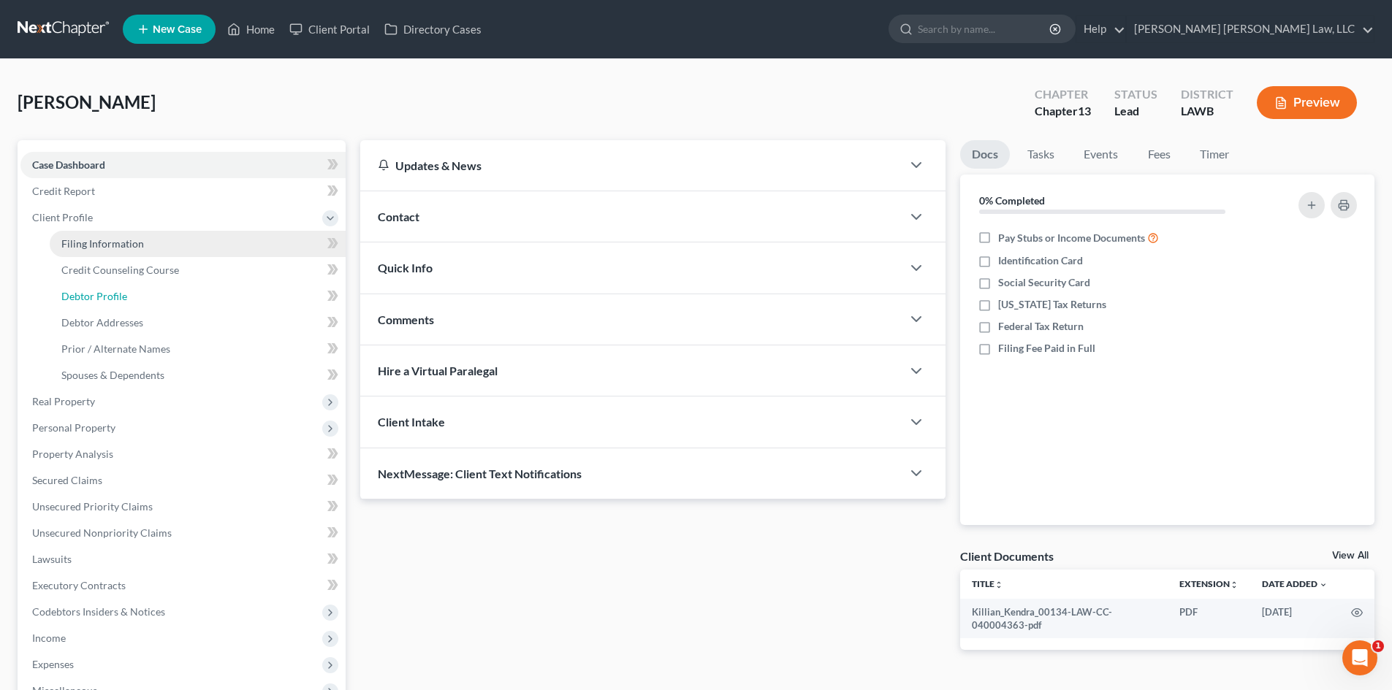
select select "1"
select select "4"
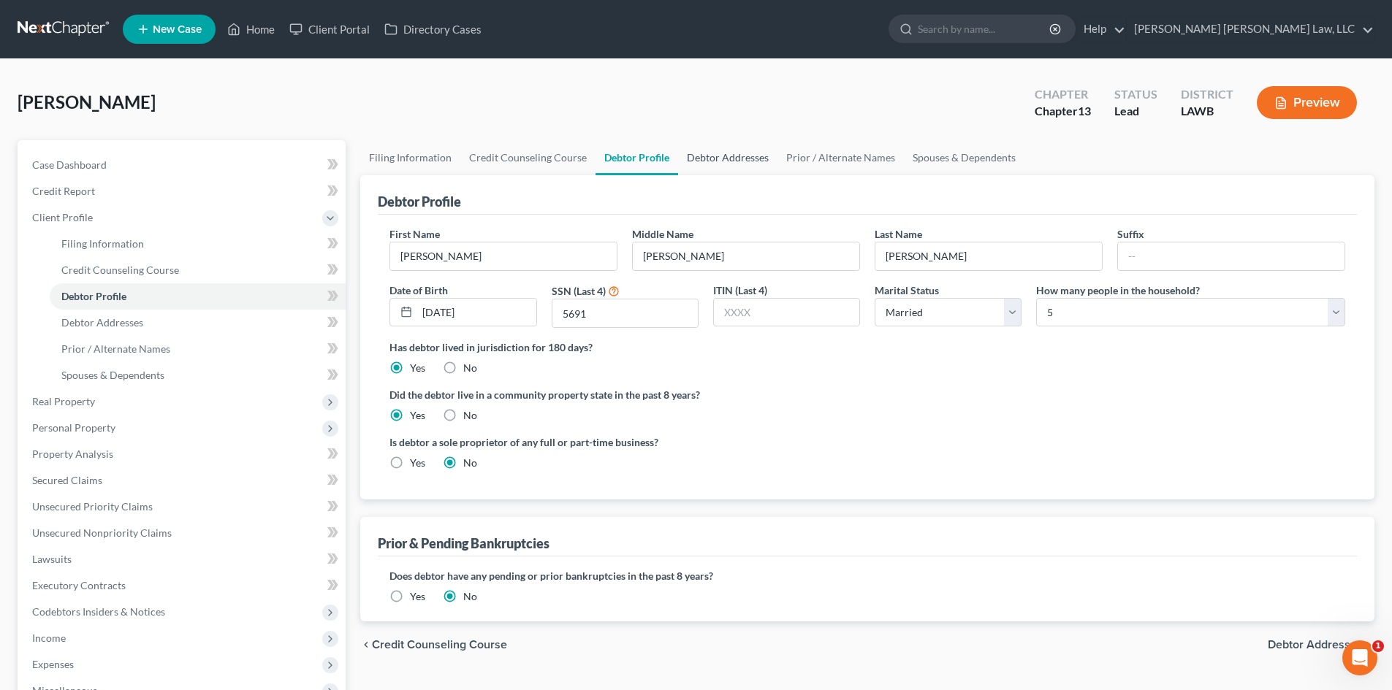
click at [729, 159] on link "Debtor Addresses" at bounding box center [727, 157] width 99 height 35
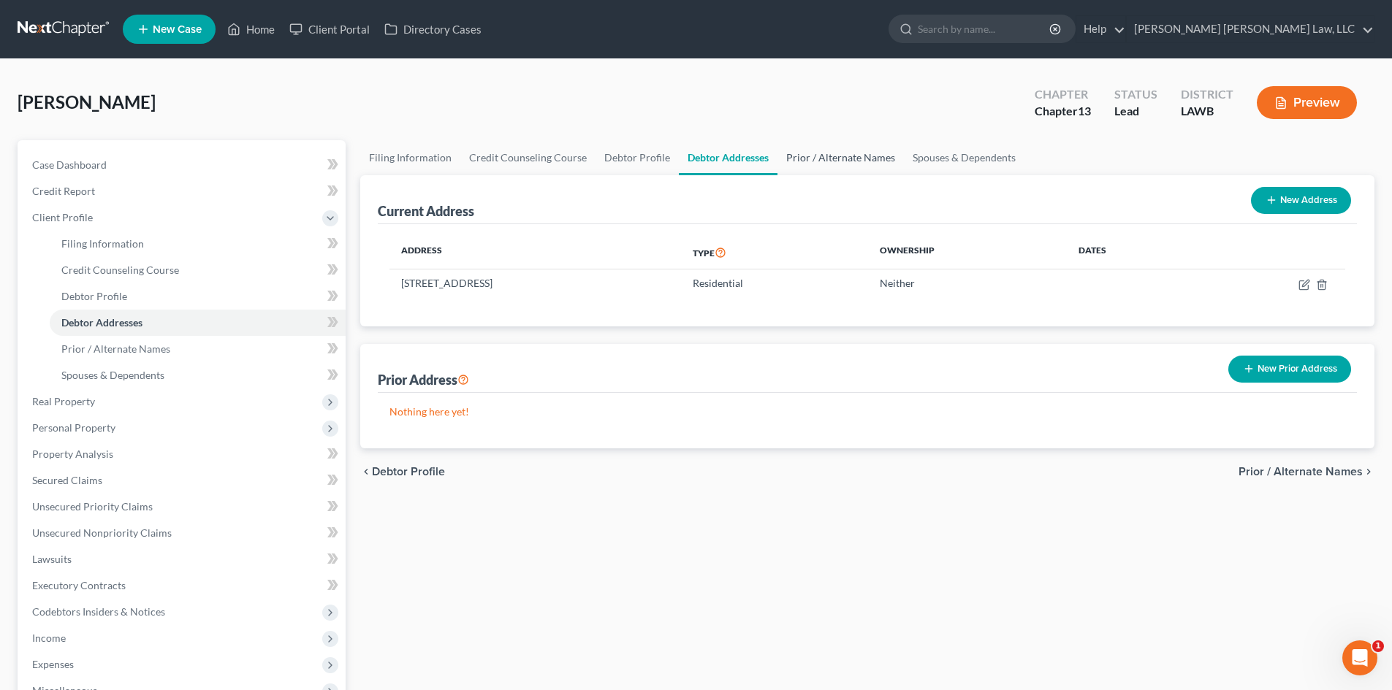
click at [838, 156] on link "Prior / Alternate Names" at bounding box center [840, 157] width 126 height 35
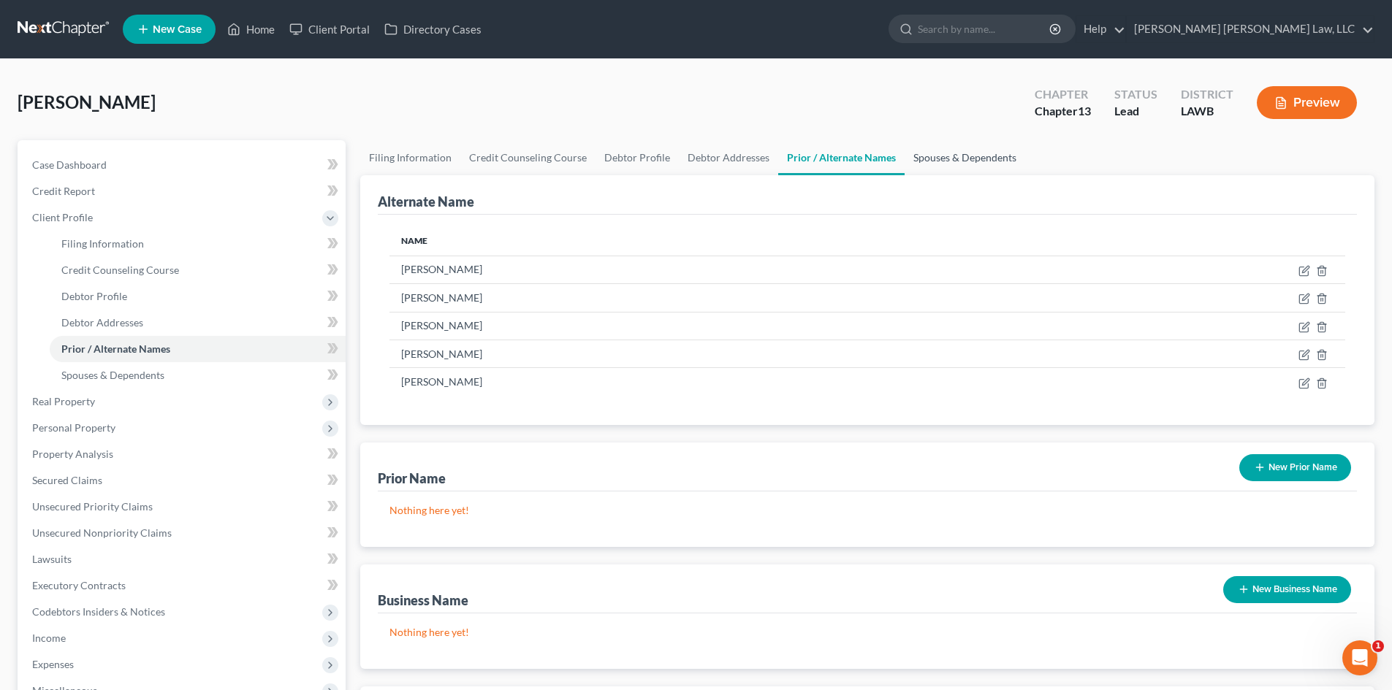
click at [926, 160] on link "Spouses & Dependents" at bounding box center [964, 157] width 121 height 35
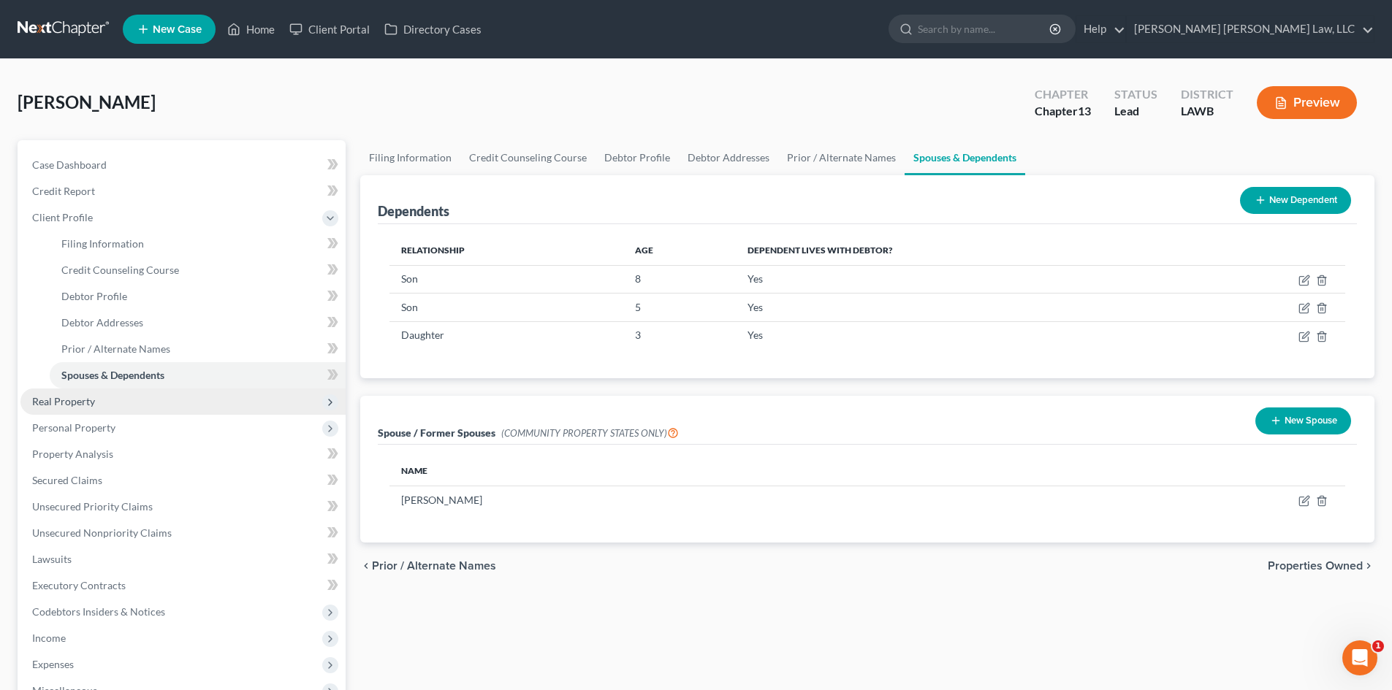
click at [156, 407] on span "Real Property" at bounding box center [182, 402] width 325 height 26
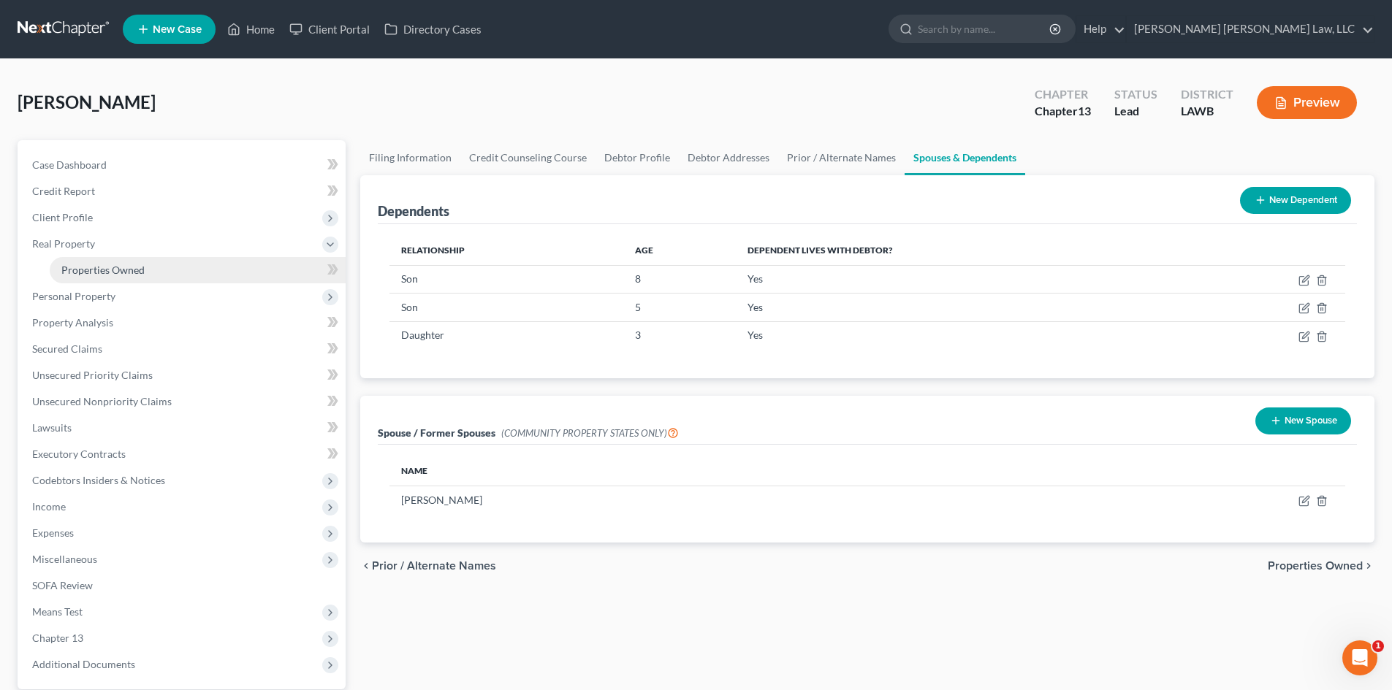
click at [157, 277] on link "Properties Owned" at bounding box center [198, 270] width 296 height 26
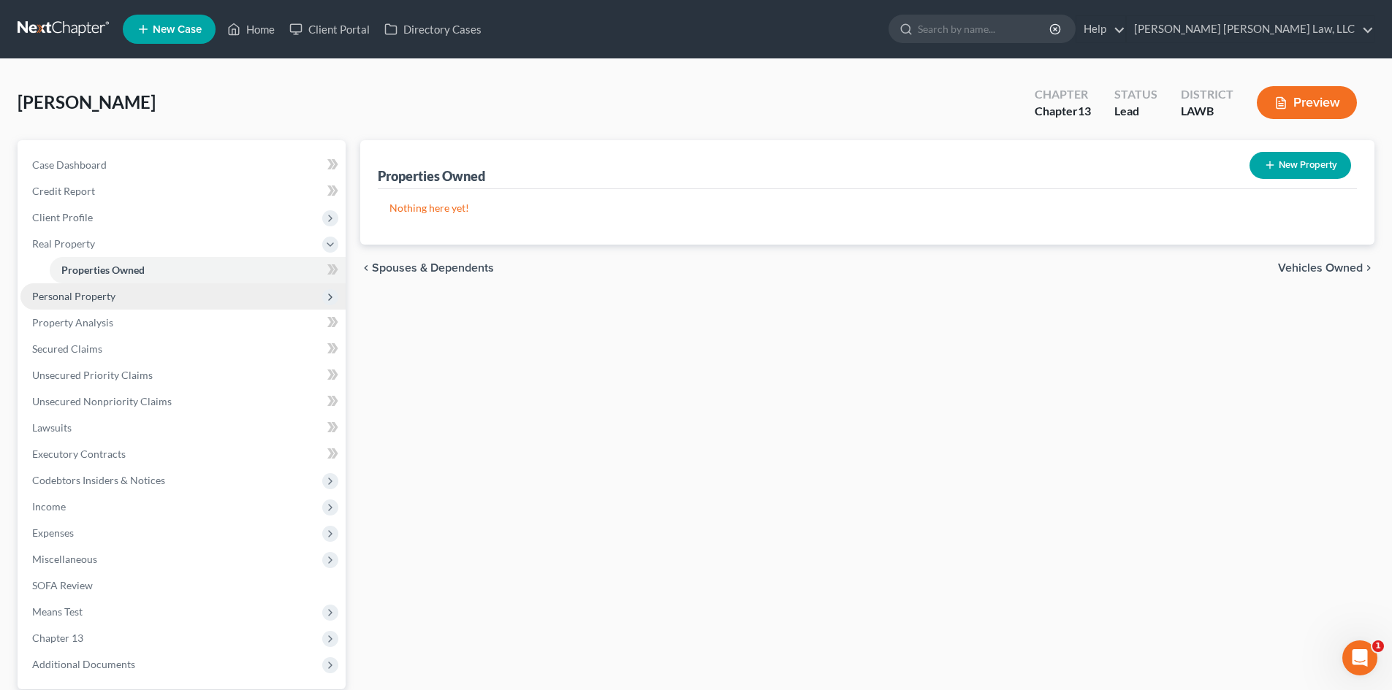
click at [157, 300] on span "Personal Property" at bounding box center [182, 296] width 325 height 26
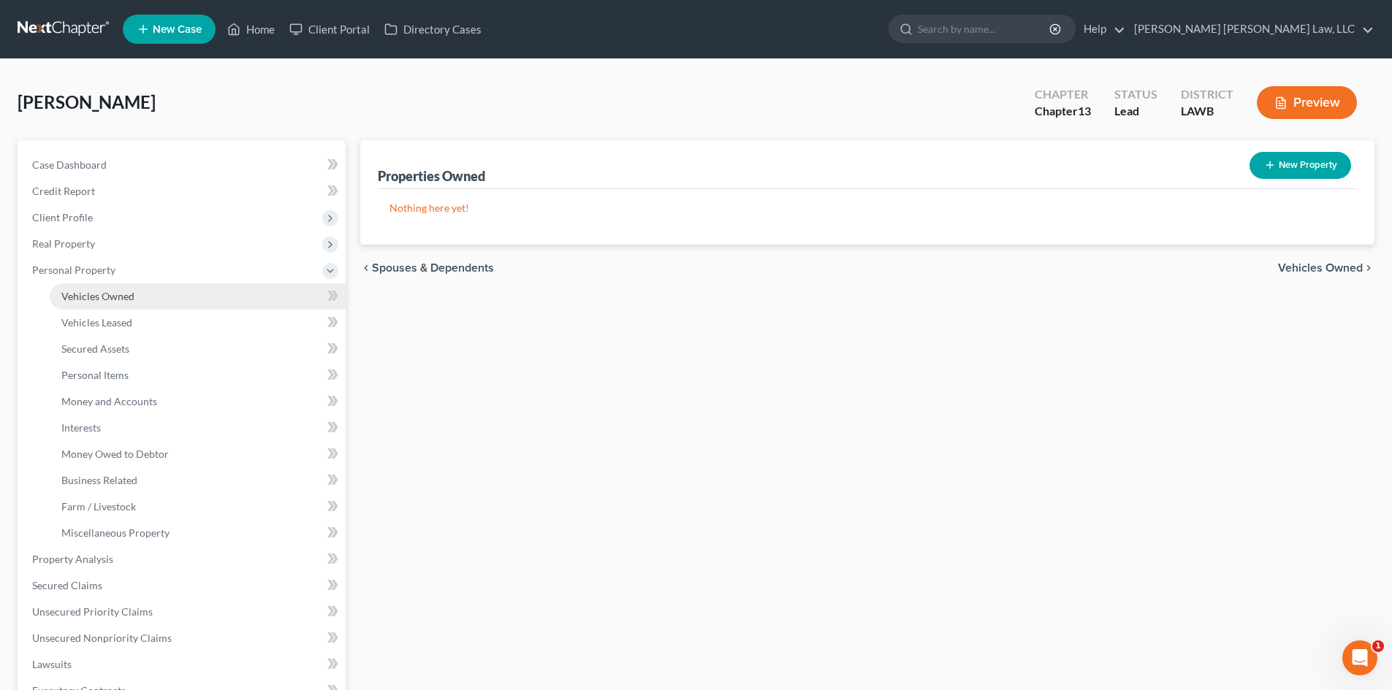
click at [148, 292] on link "Vehicles Owned" at bounding box center [198, 296] width 296 height 26
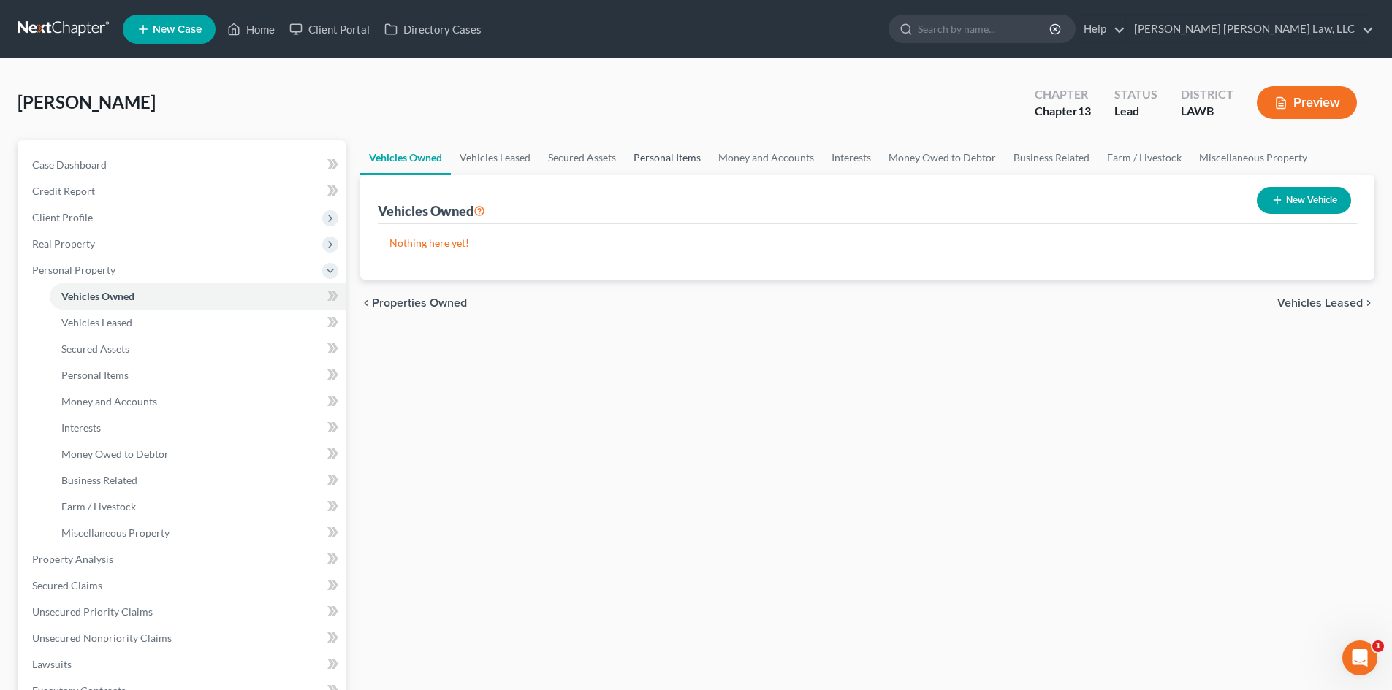
click at [660, 153] on link "Personal Items" at bounding box center [667, 157] width 85 height 35
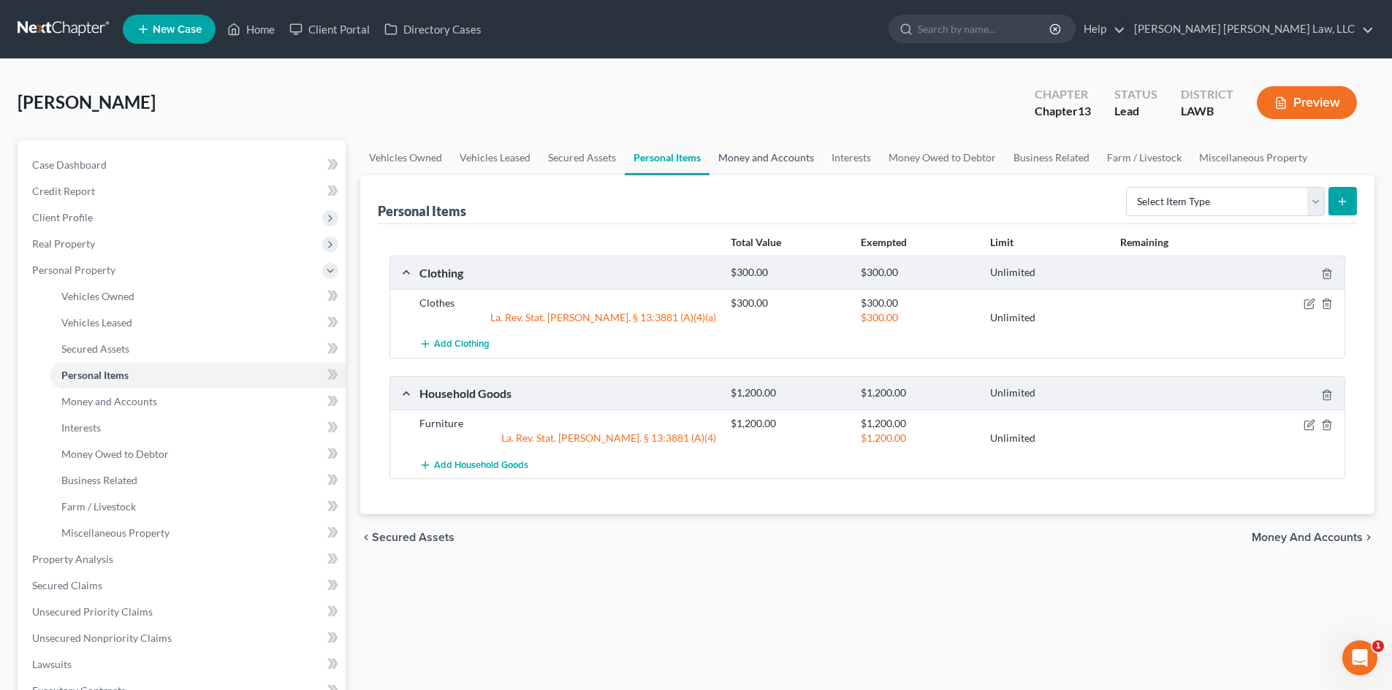
click at [766, 148] on link "Money and Accounts" at bounding box center [765, 157] width 113 height 35
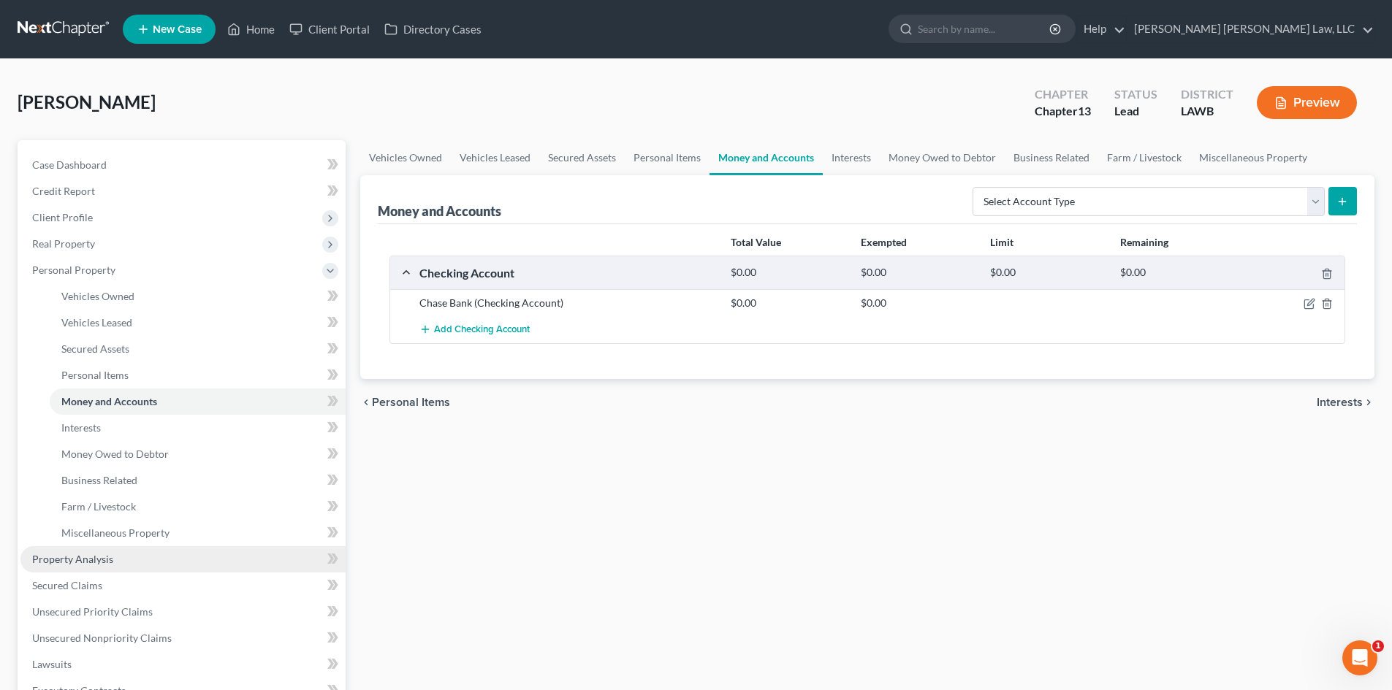
click at [118, 560] on link "Property Analysis" at bounding box center [182, 559] width 325 height 26
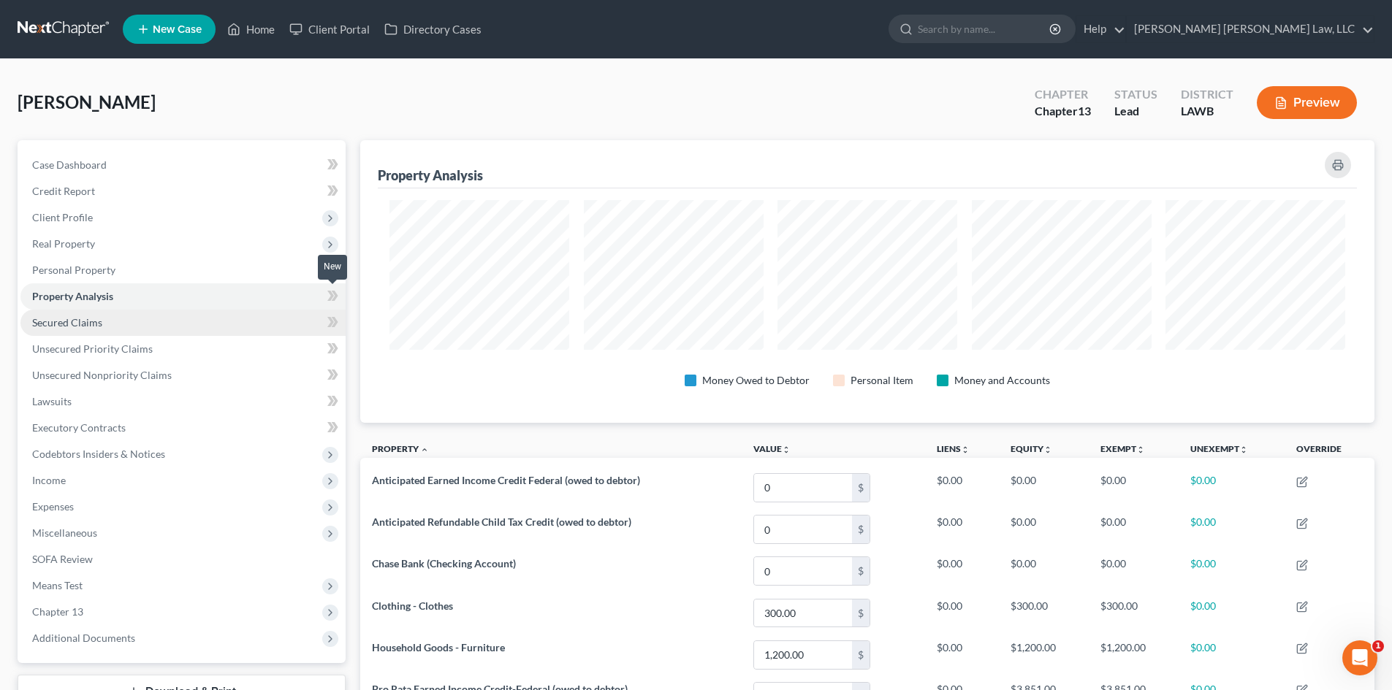
scroll to position [283, 1014]
click at [162, 324] on link "Secured Claims" at bounding box center [182, 323] width 325 height 26
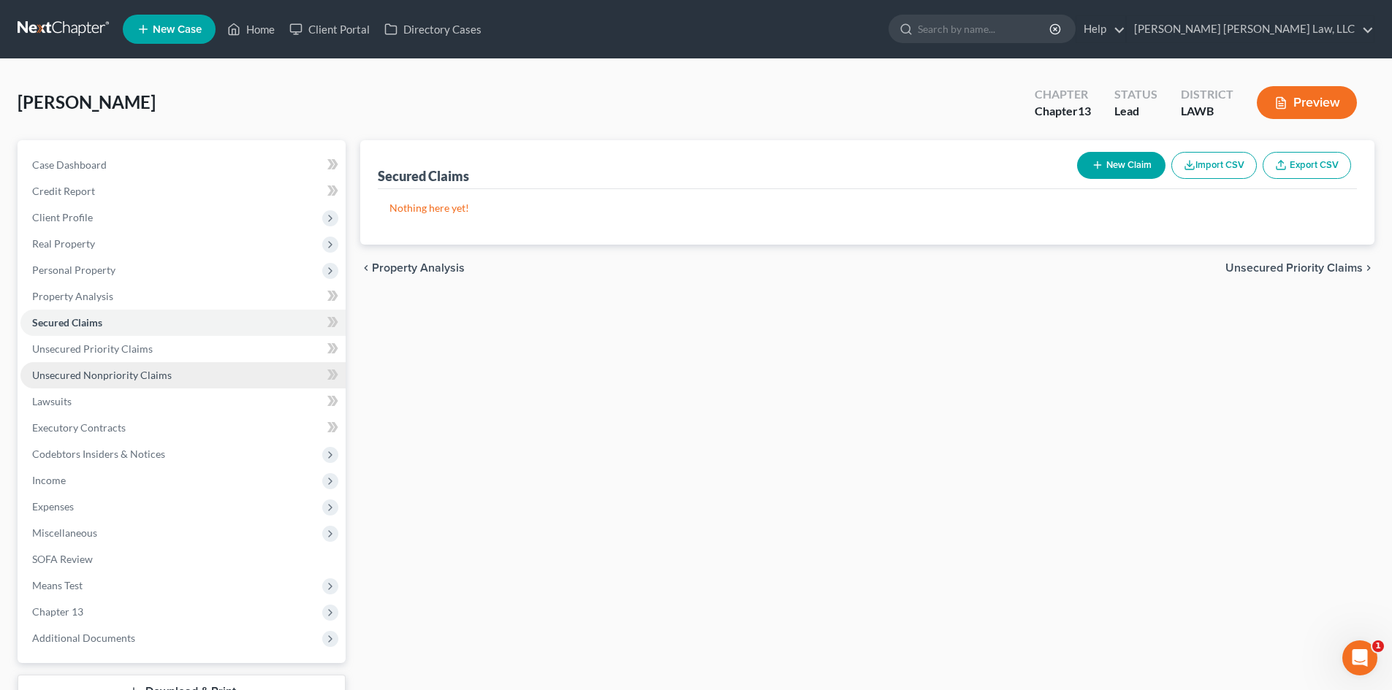
click at [185, 377] on link "Unsecured Nonpriority Claims" at bounding box center [182, 375] width 325 height 26
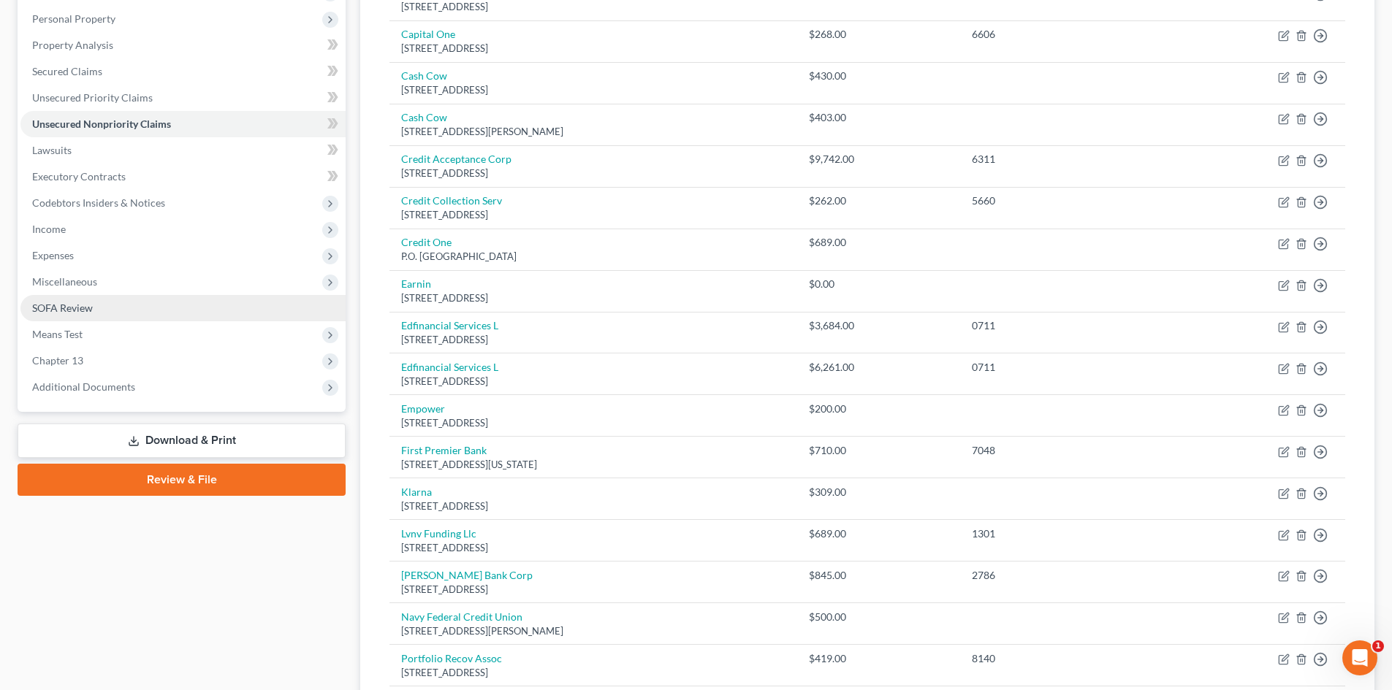
scroll to position [248, 0]
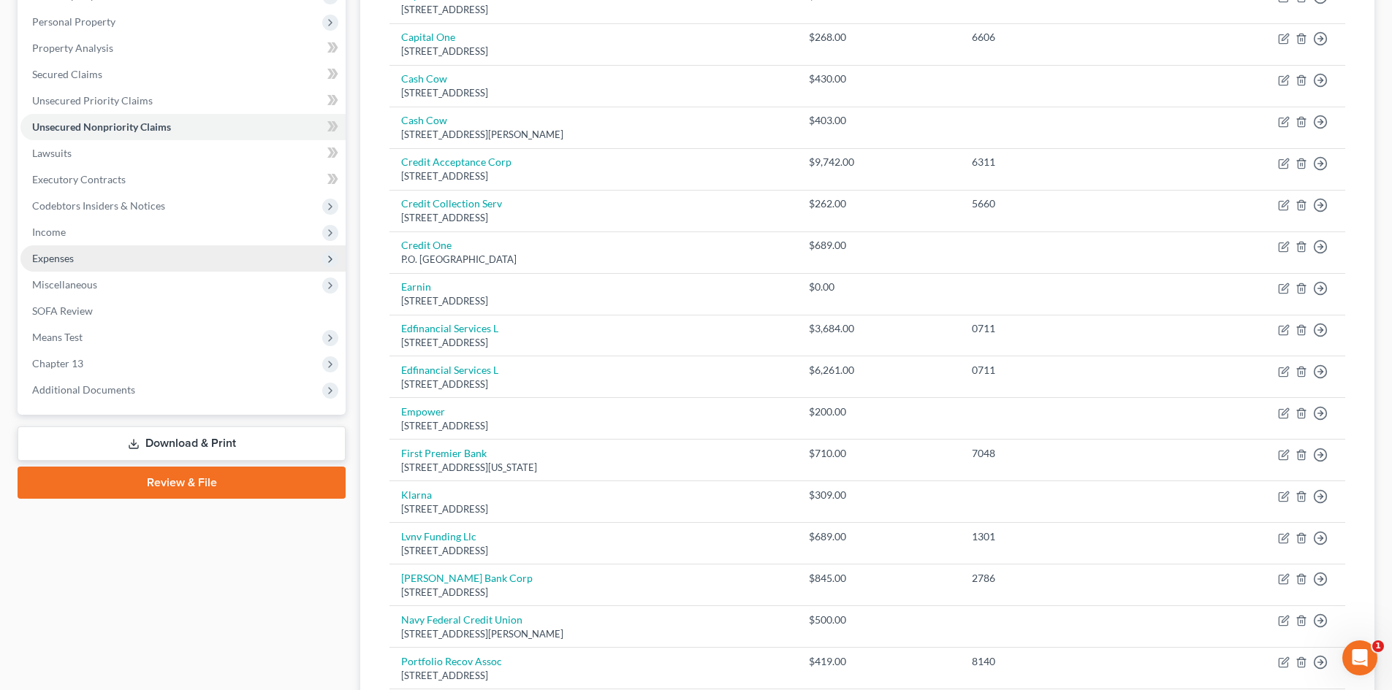
drag, startPoint x: 122, startPoint y: 208, endPoint x: 126, endPoint y: 251, distance: 43.3
click at [122, 208] on span "Codebtors Insiders & Notices" at bounding box center [98, 205] width 133 height 12
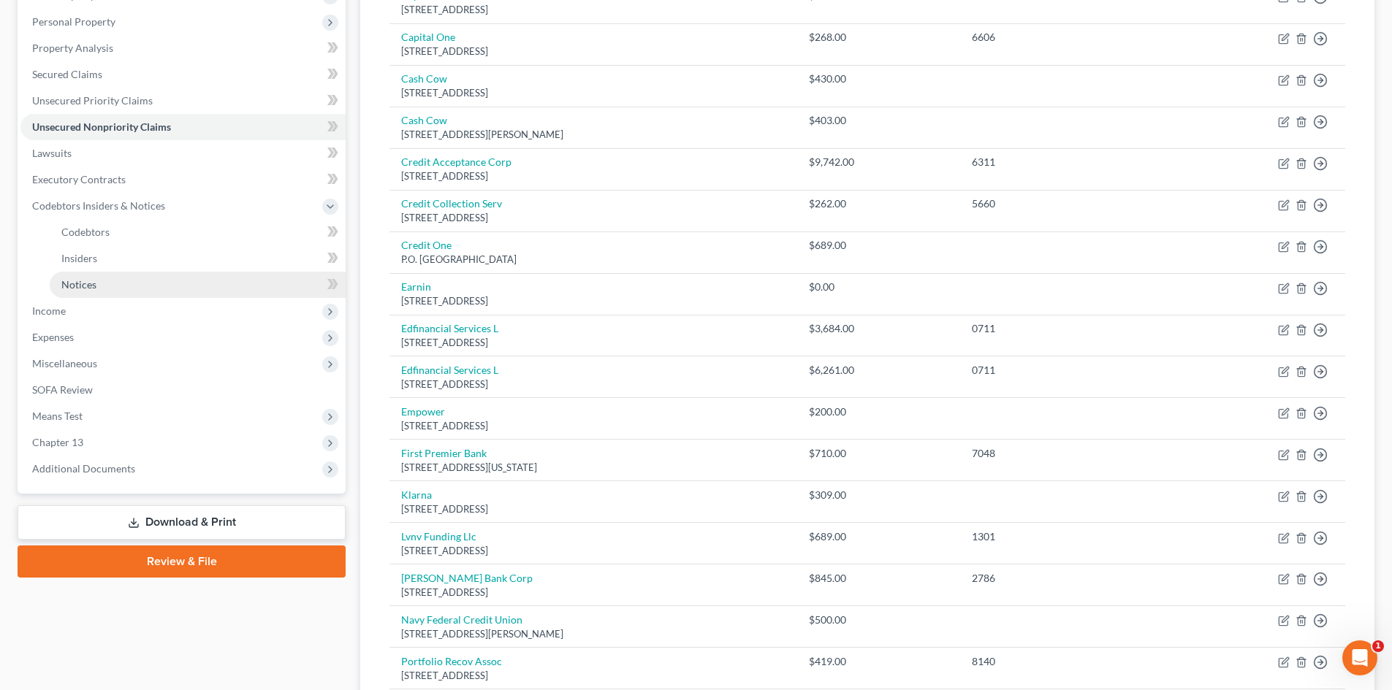
click at [107, 275] on link "Notices" at bounding box center [198, 285] width 296 height 26
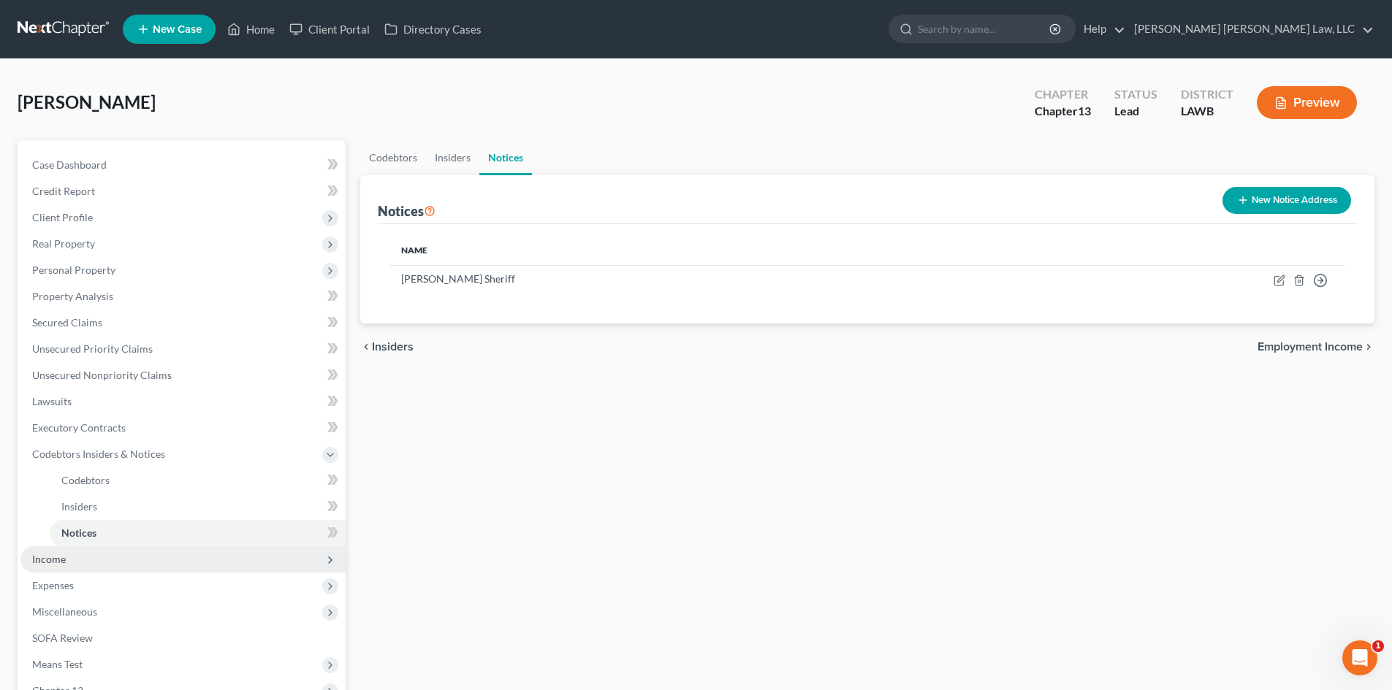
click at [73, 552] on span "Income" at bounding box center [182, 559] width 325 height 26
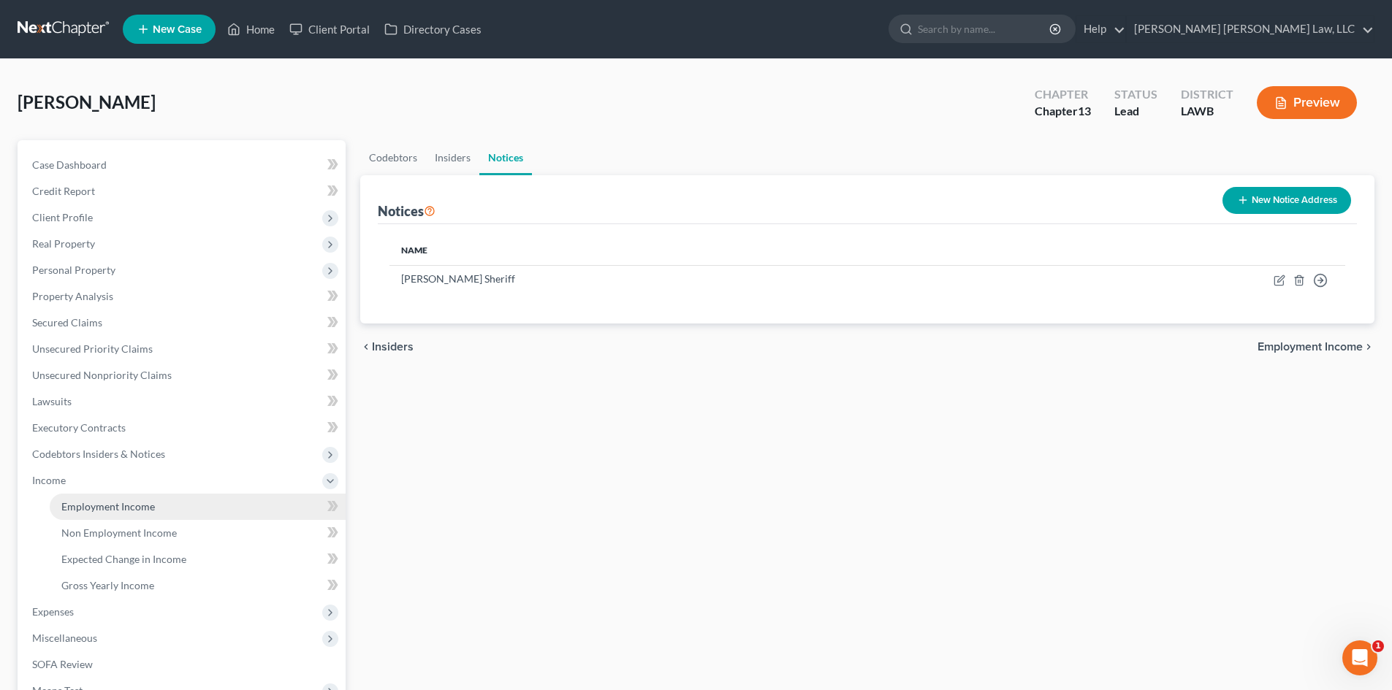
click at [71, 505] on span "Employment Income" at bounding box center [108, 506] width 94 height 12
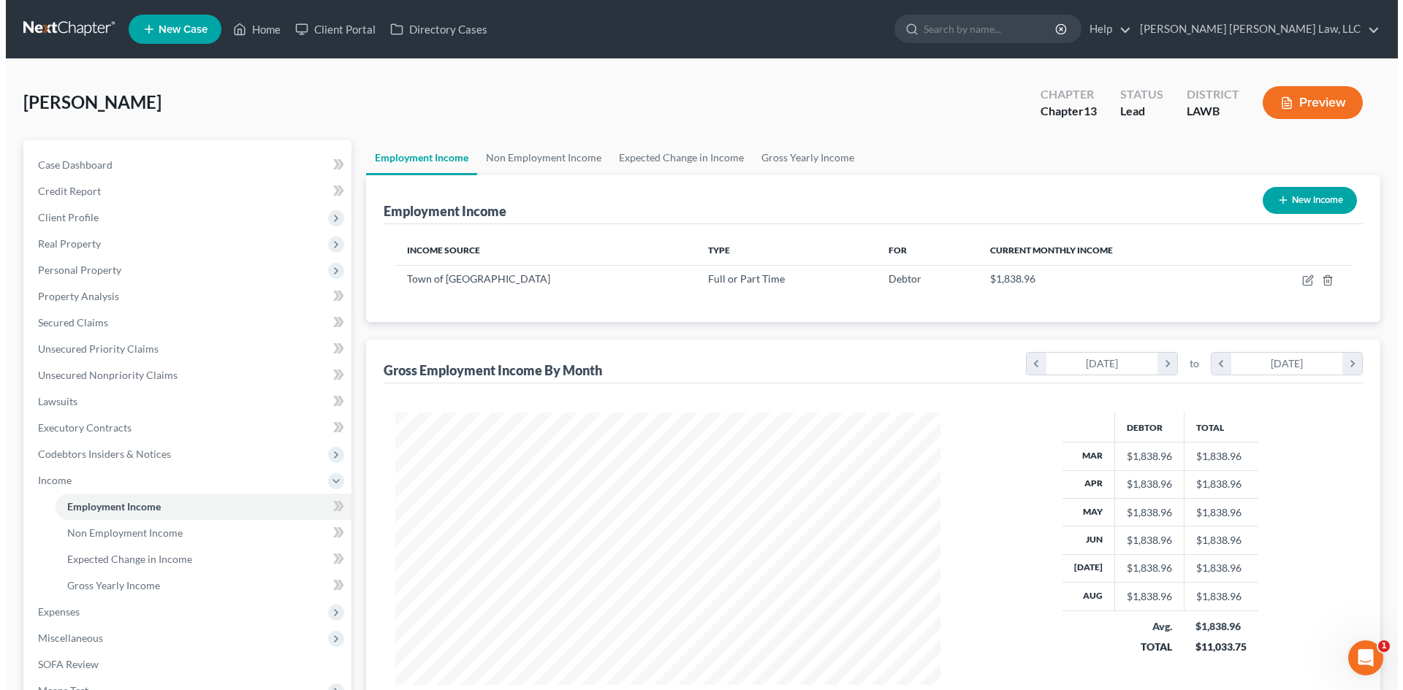
scroll to position [272, 574]
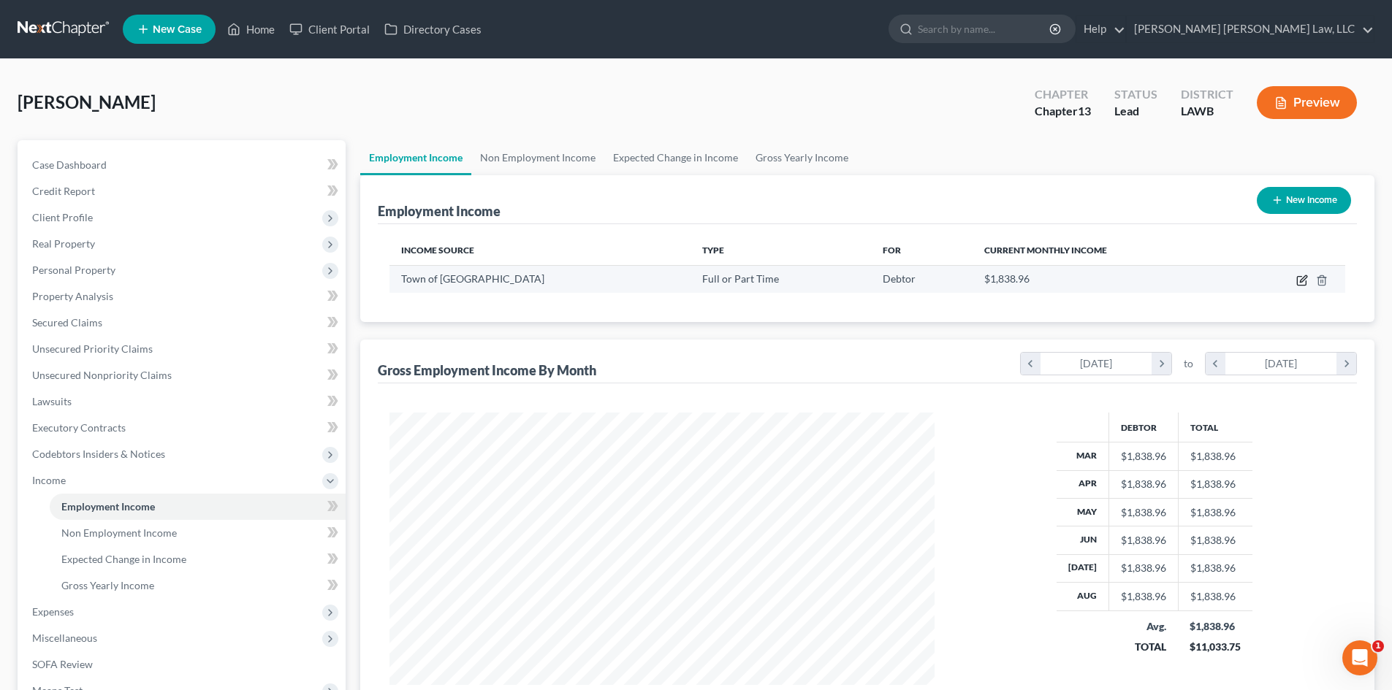
click at [1297, 278] on icon "button" at bounding box center [1301, 281] width 9 height 9
select select "0"
select select "19"
select select "2"
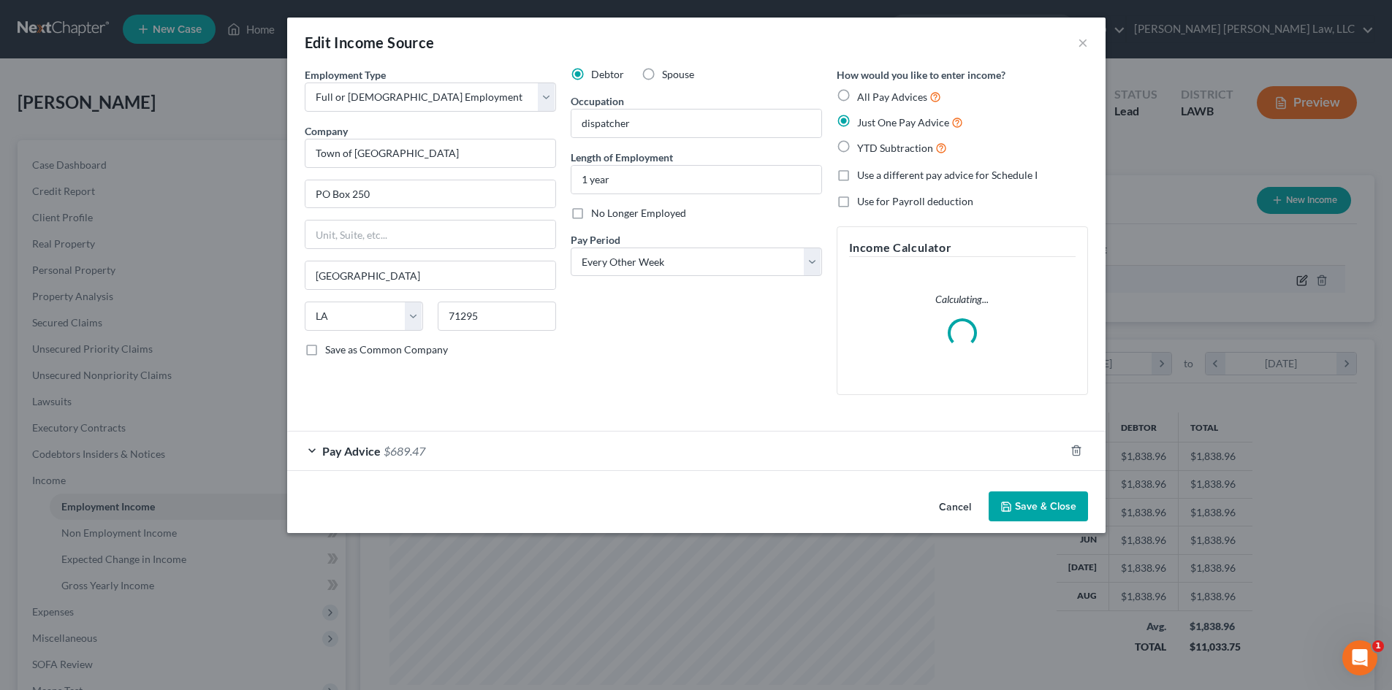
scroll to position [275, 579]
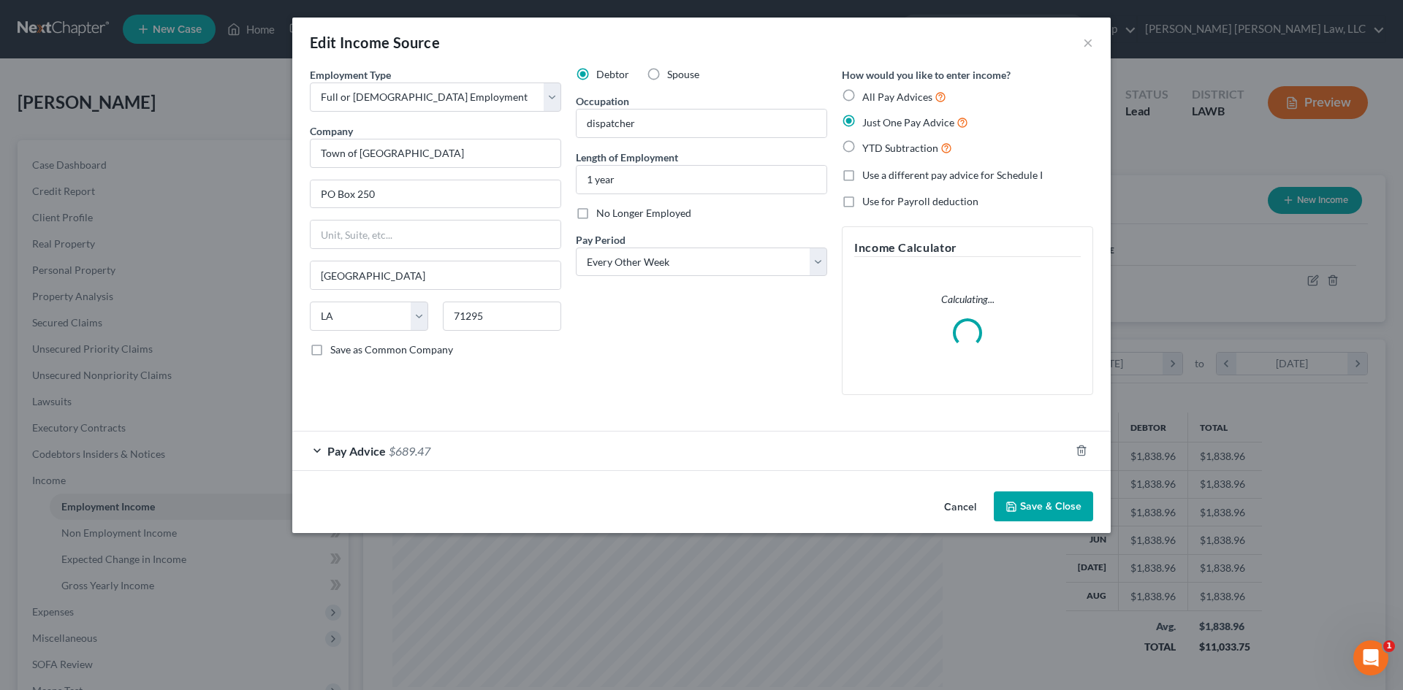
click at [1029, 505] on button "Save & Close" at bounding box center [1042, 507] width 99 height 31
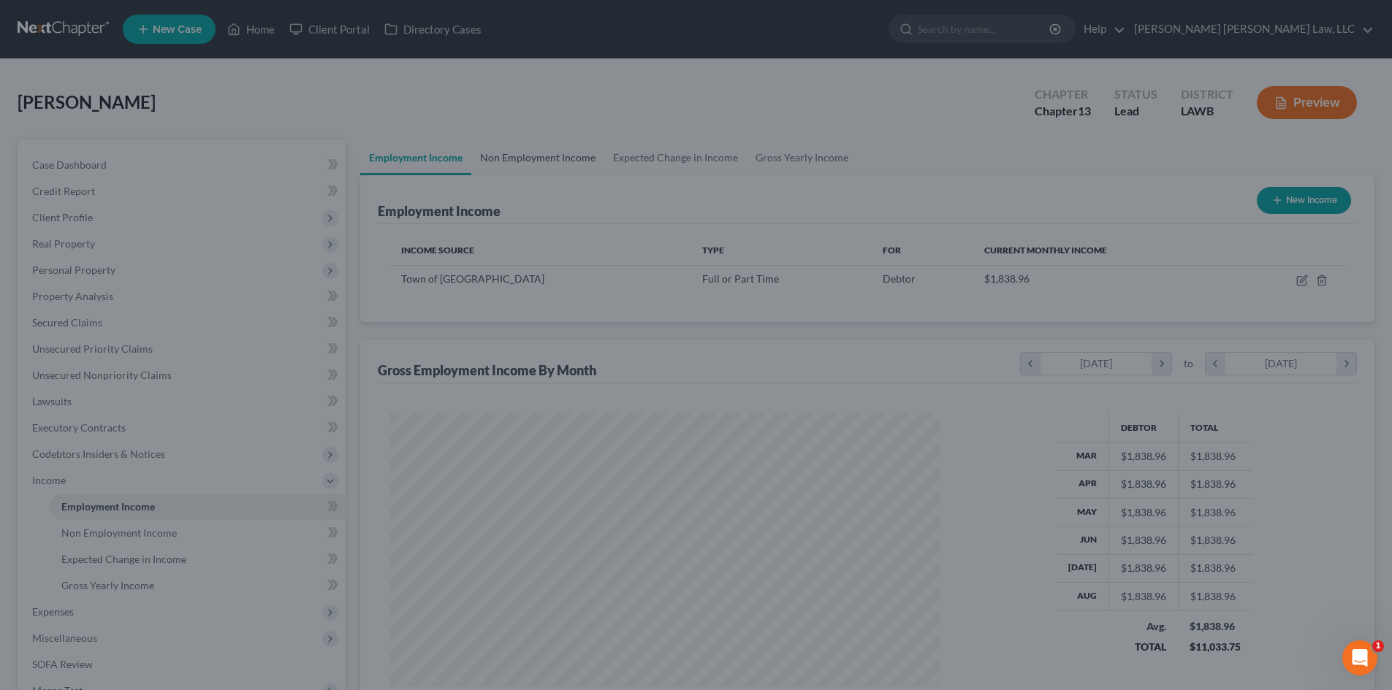
scroll to position [730218, 729916]
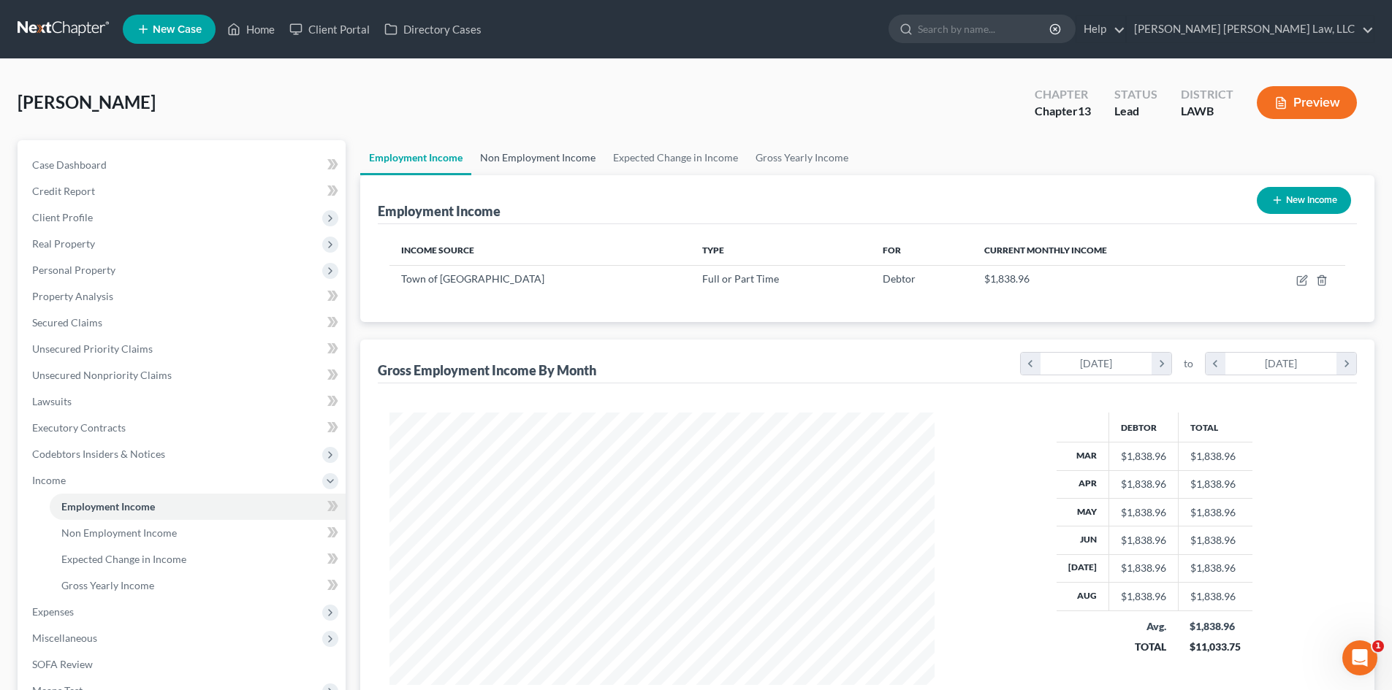
click at [493, 161] on link "Non Employment Income" at bounding box center [537, 157] width 133 height 35
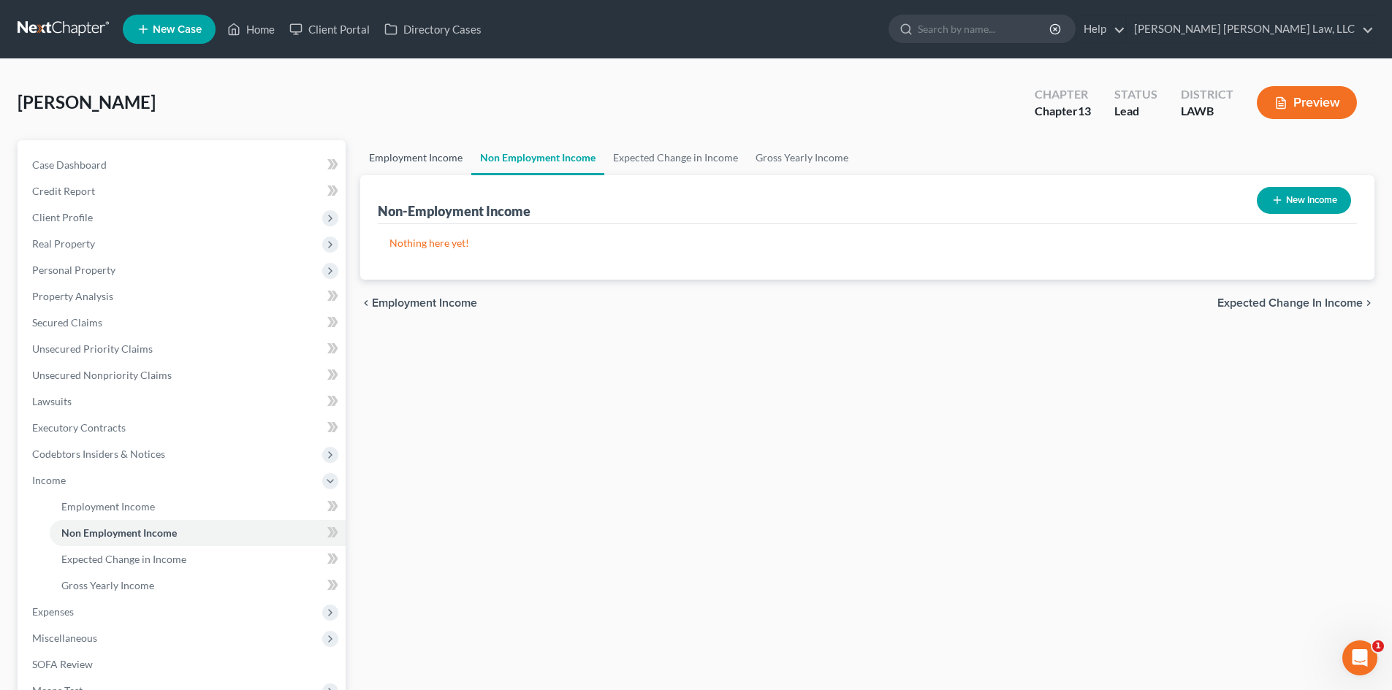
click at [436, 158] on link "Employment Income" at bounding box center [415, 157] width 111 height 35
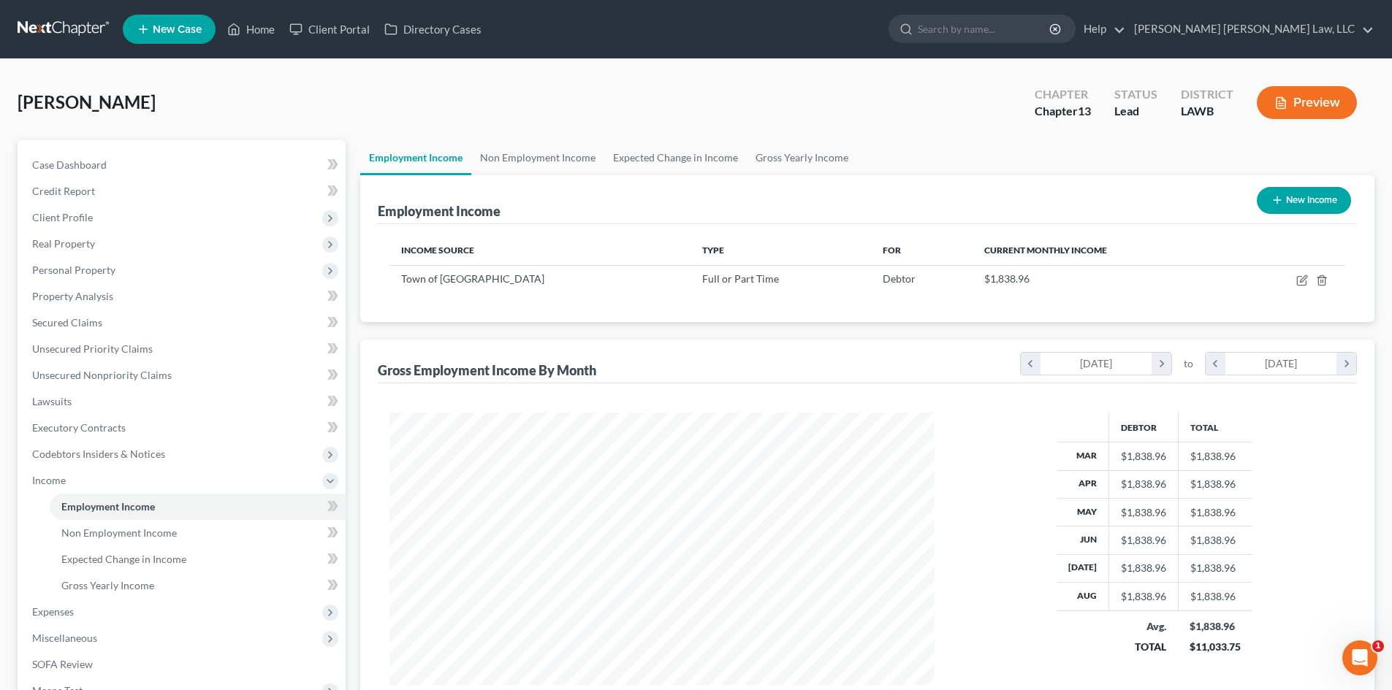
scroll to position [272, 574]
click at [94, 609] on span "Expenses" at bounding box center [182, 612] width 325 height 26
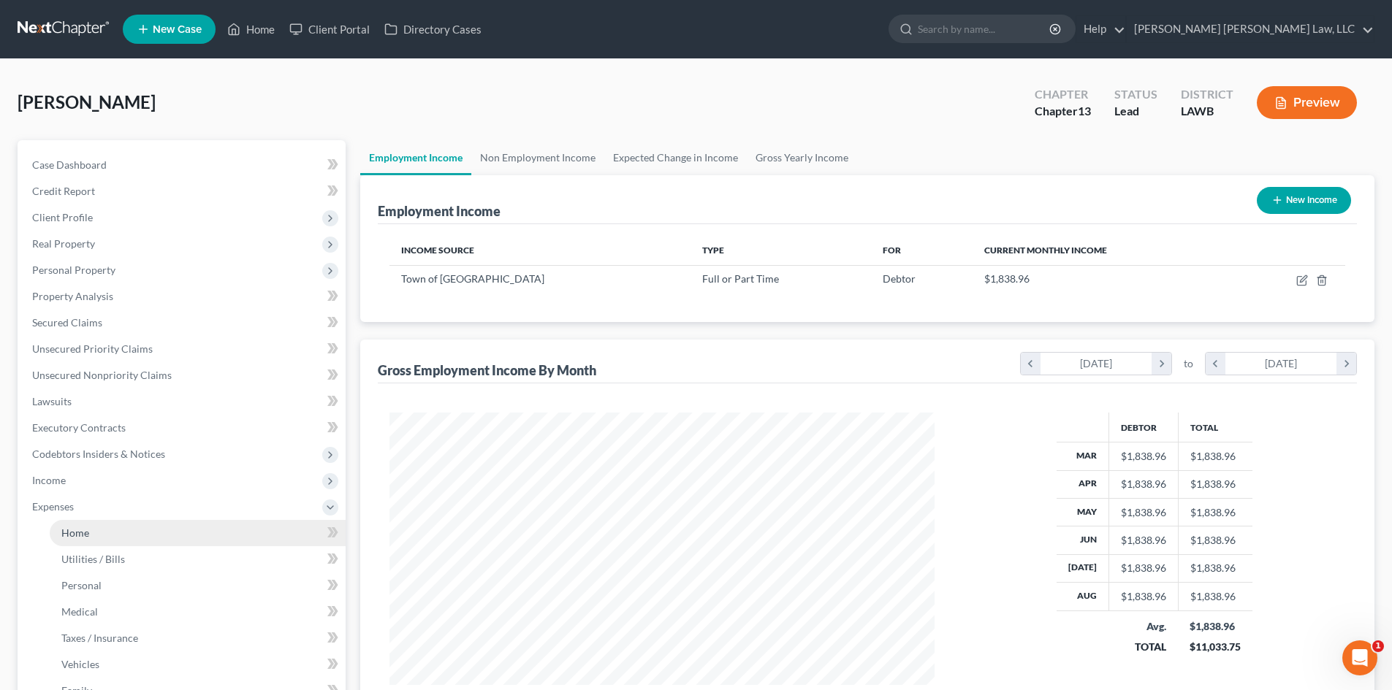
click at [95, 535] on link "Home" at bounding box center [198, 533] width 296 height 26
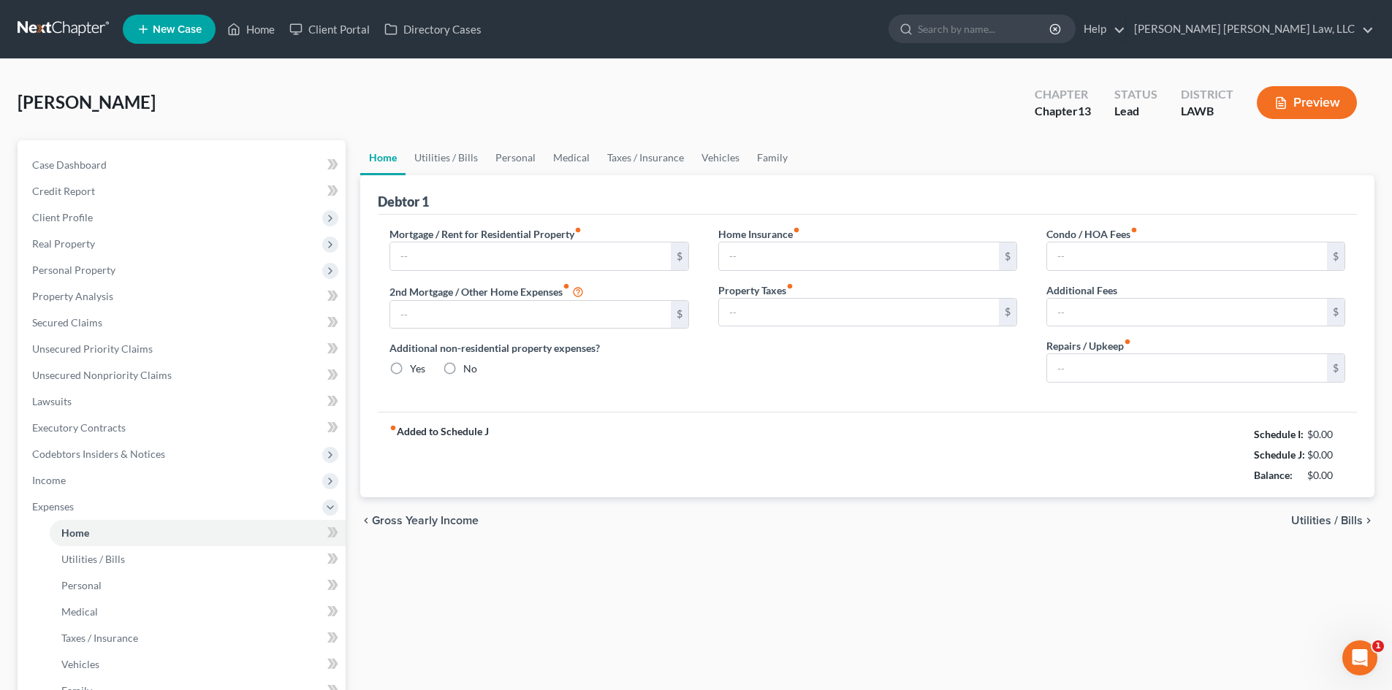
type input "0.00"
radio input "true"
type input "0.00"
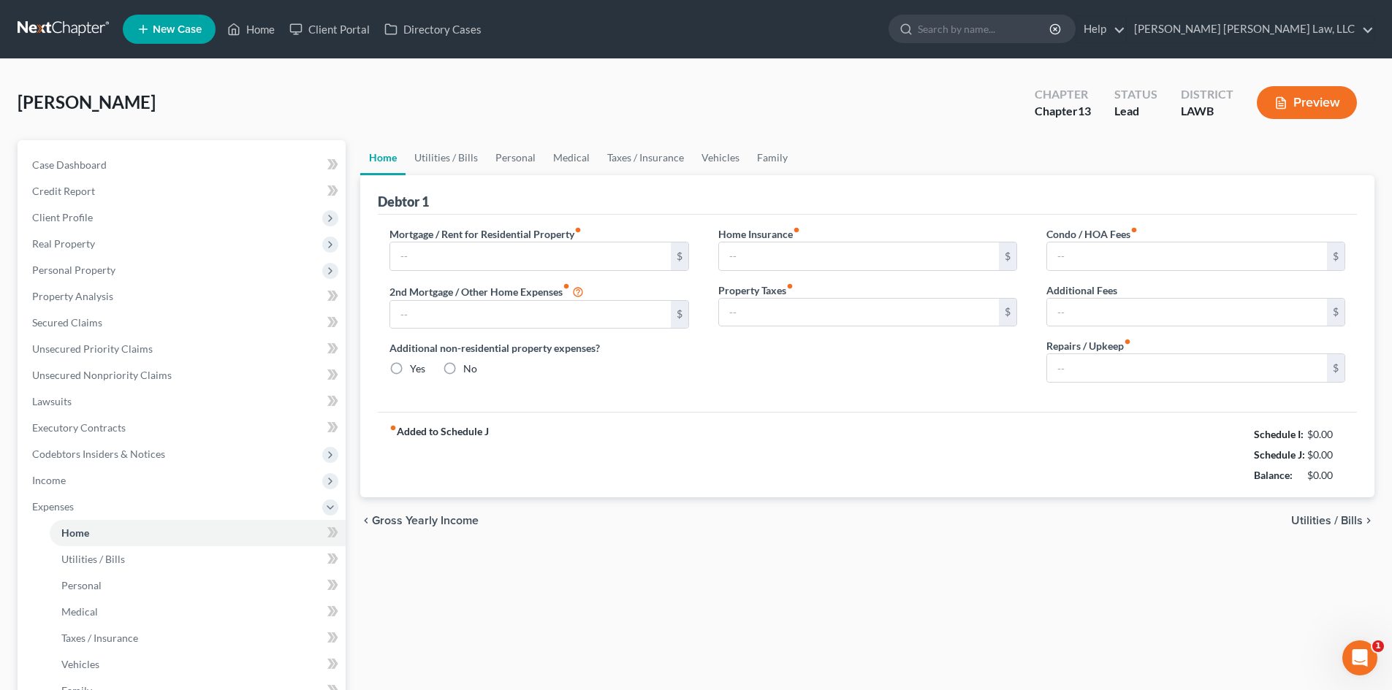
type input "0.00"
click at [466, 165] on link "Utilities / Bills" at bounding box center [445, 157] width 81 height 35
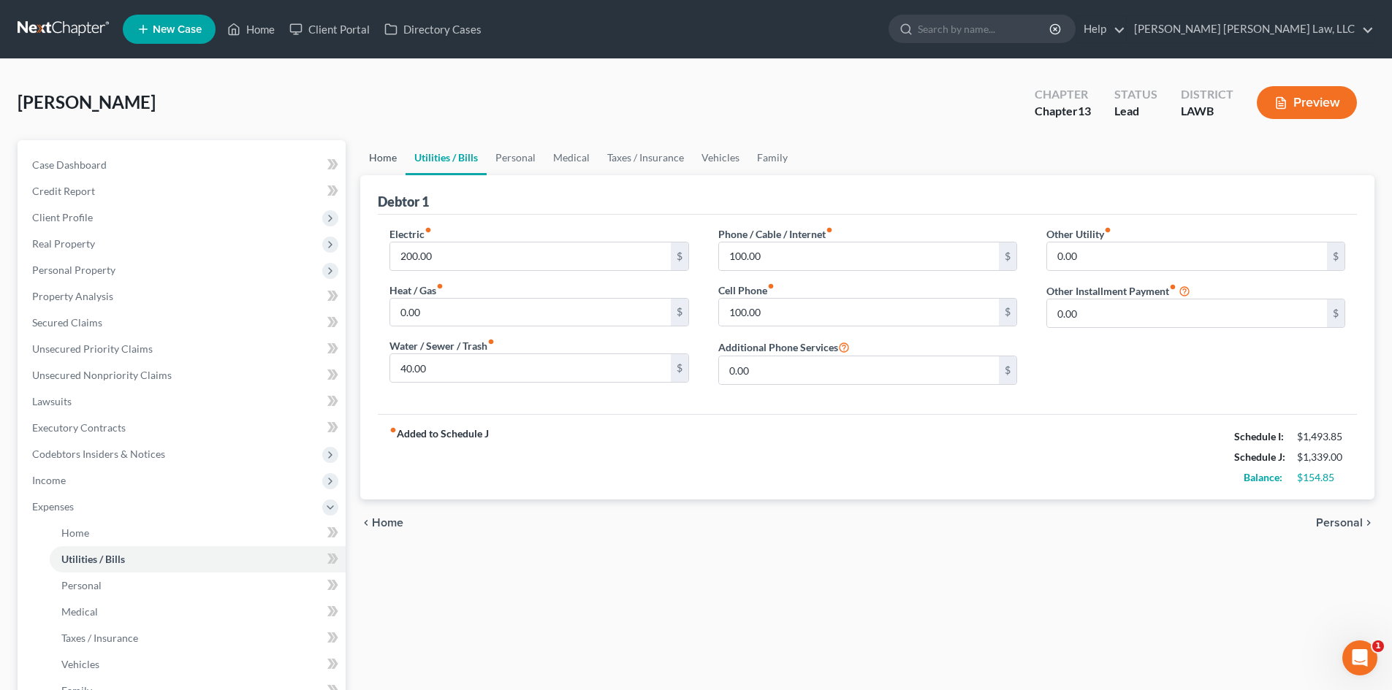
click at [388, 161] on link "Home" at bounding box center [382, 157] width 45 height 35
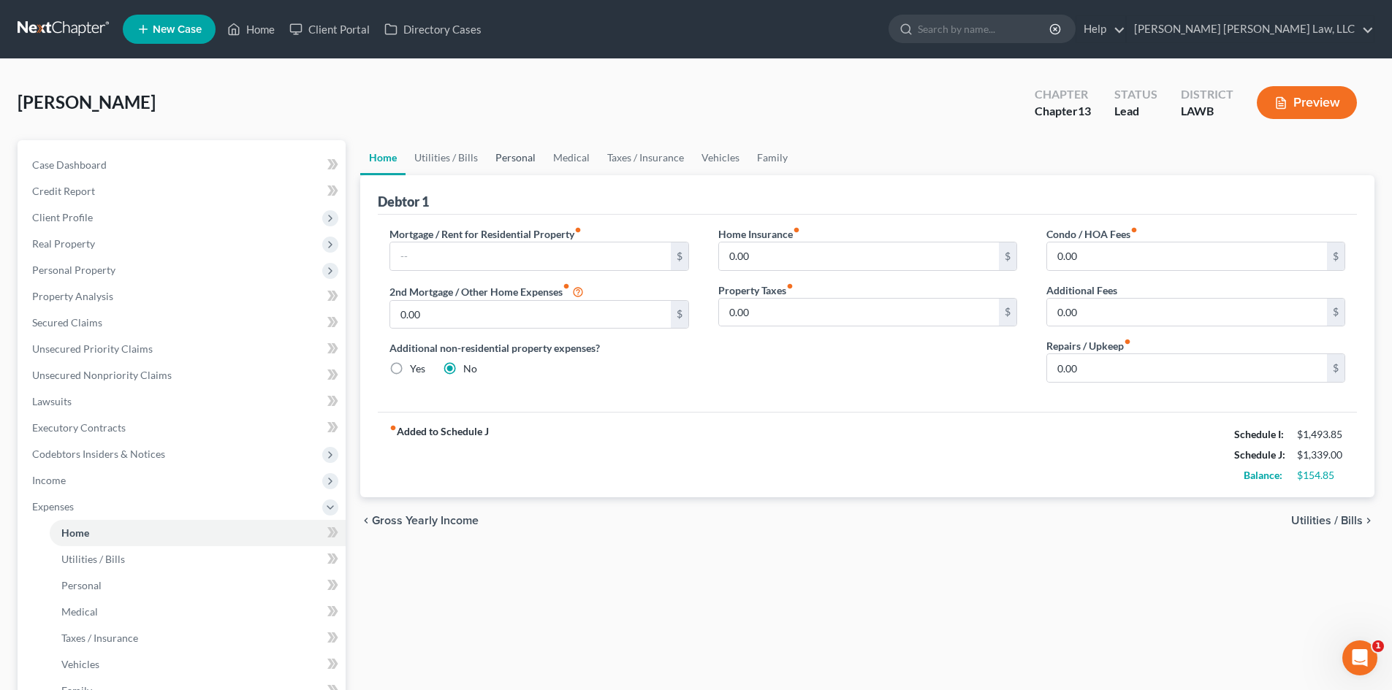
click at [516, 153] on link "Personal" at bounding box center [516, 157] width 58 height 35
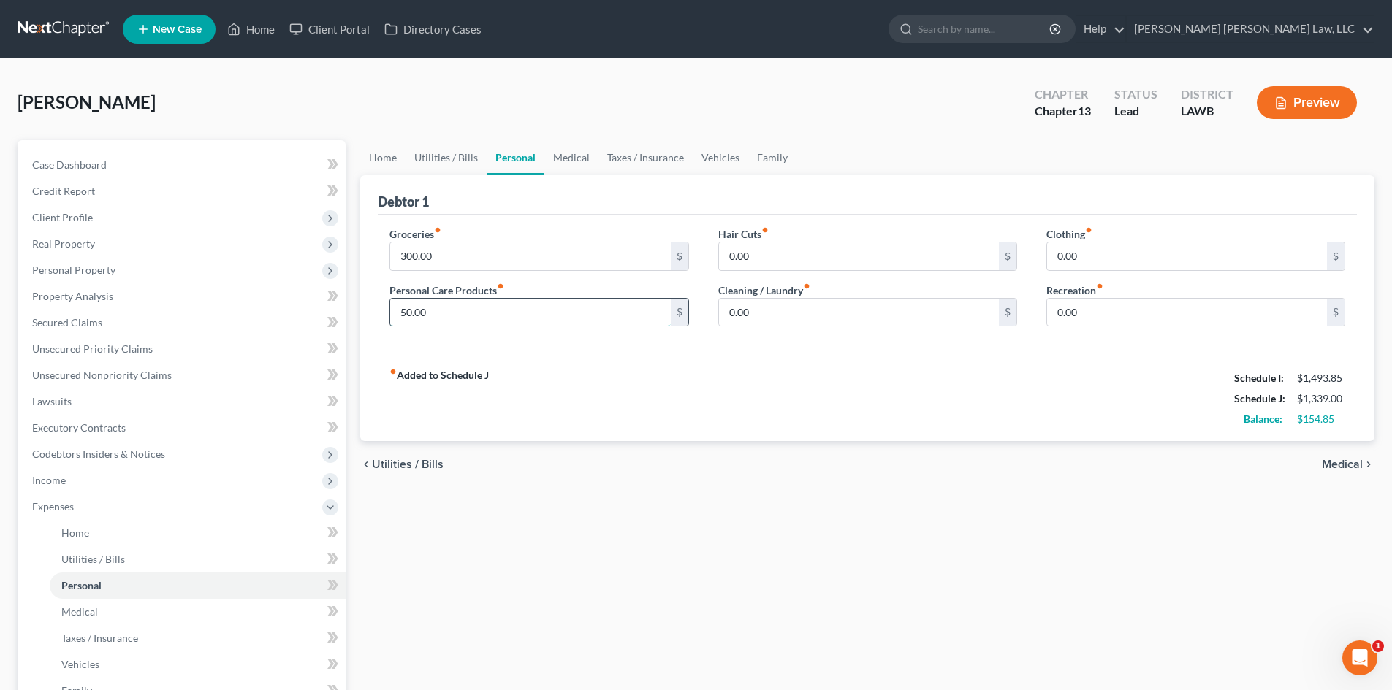
click at [600, 307] on input "50.00" at bounding box center [530, 313] width 280 height 28
type input "0.00"
click at [569, 264] on input "300.00" at bounding box center [530, 257] width 280 height 28
click at [584, 164] on link "Medical" at bounding box center [571, 157] width 54 height 35
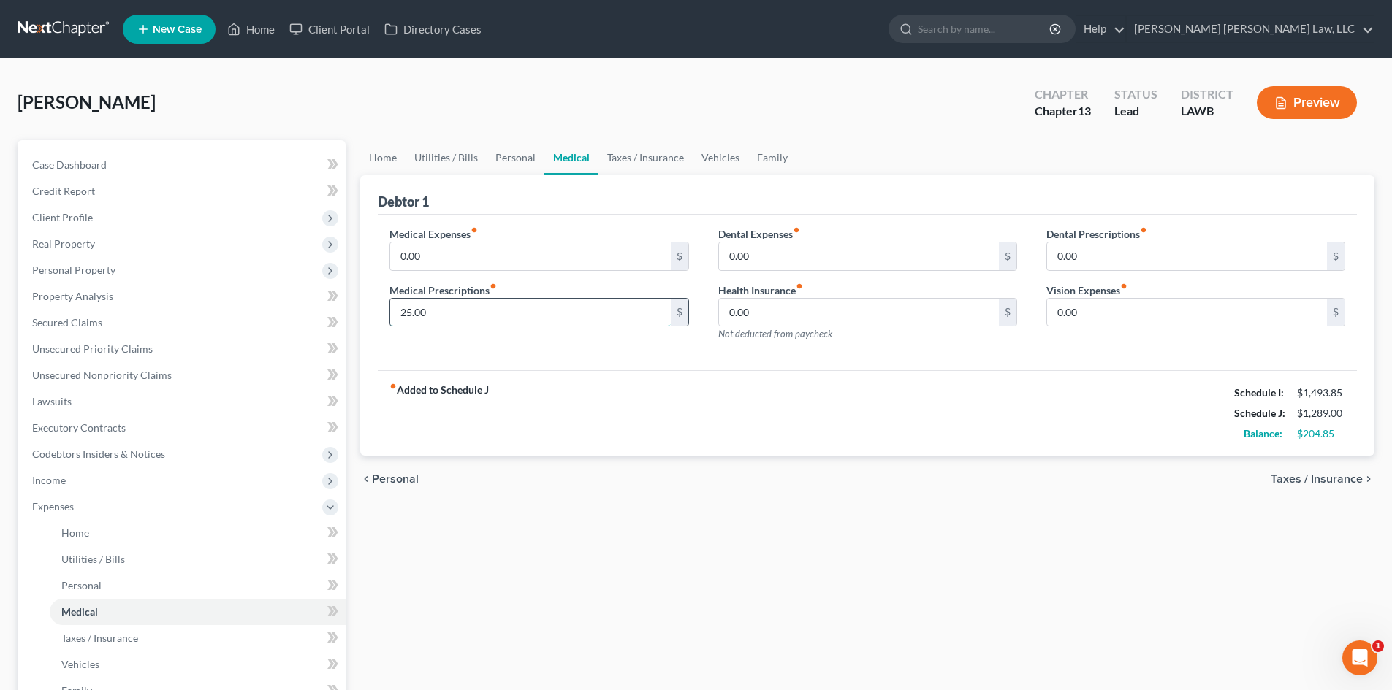
click at [454, 326] on input "25.00" at bounding box center [530, 313] width 280 height 28
type input "0.00"
click at [663, 158] on link "Taxes / Insurance" at bounding box center [645, 157] width 94 height 35
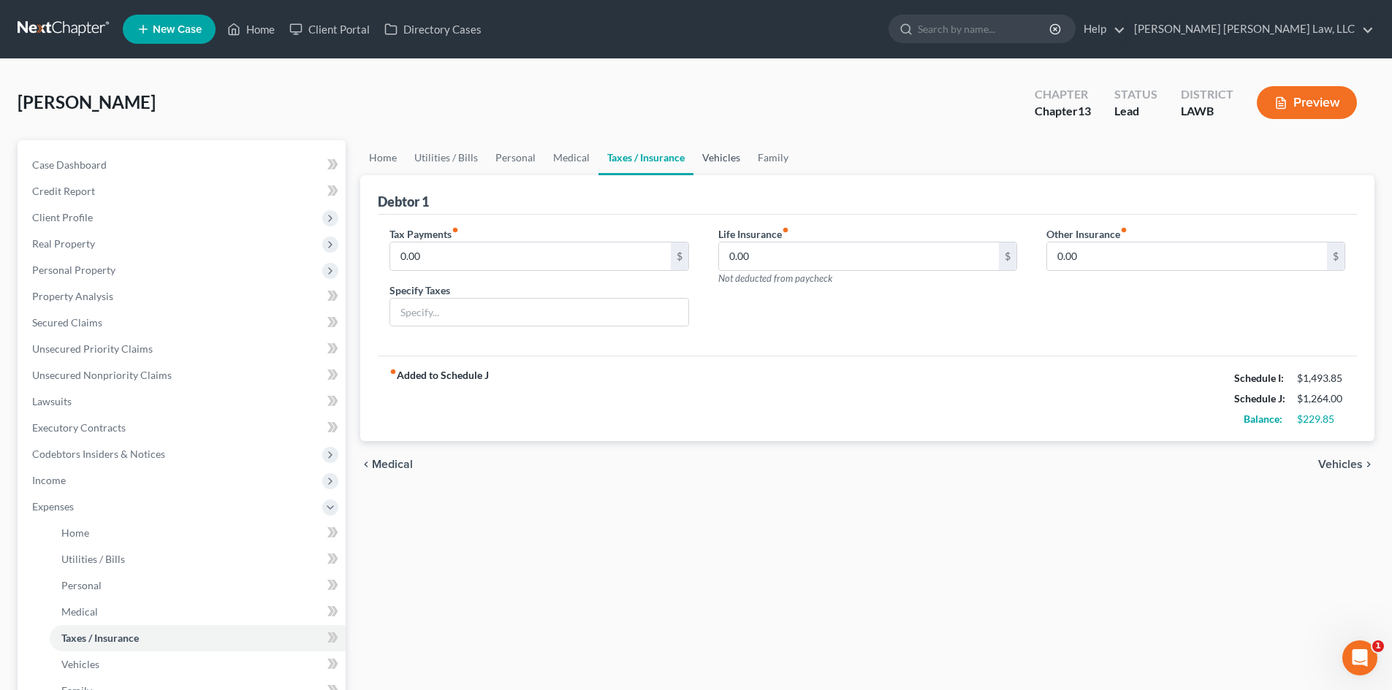
click at [709, 160] on link "Vehicles" at bounding box center [721, 157] width 56 height 35
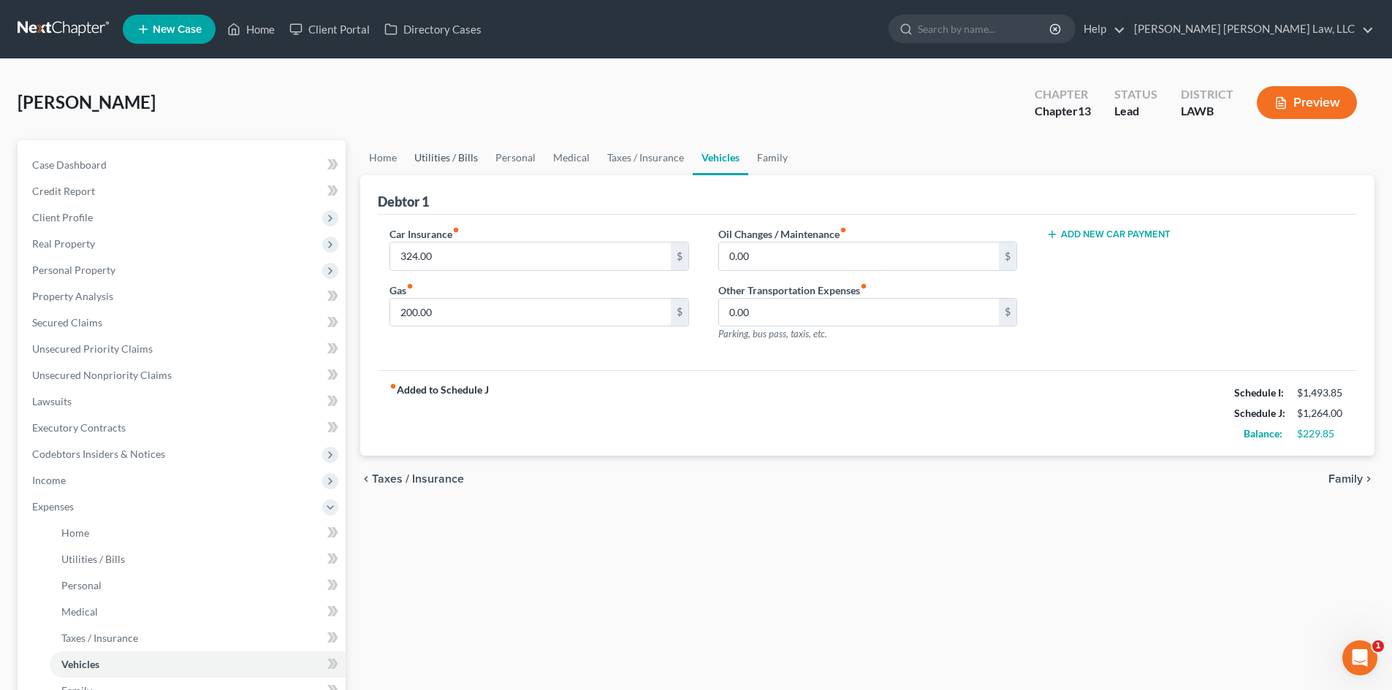
click at [459, 159] on link "Utilities / Bills" at bounding box center [445, 157] width 81 height 35
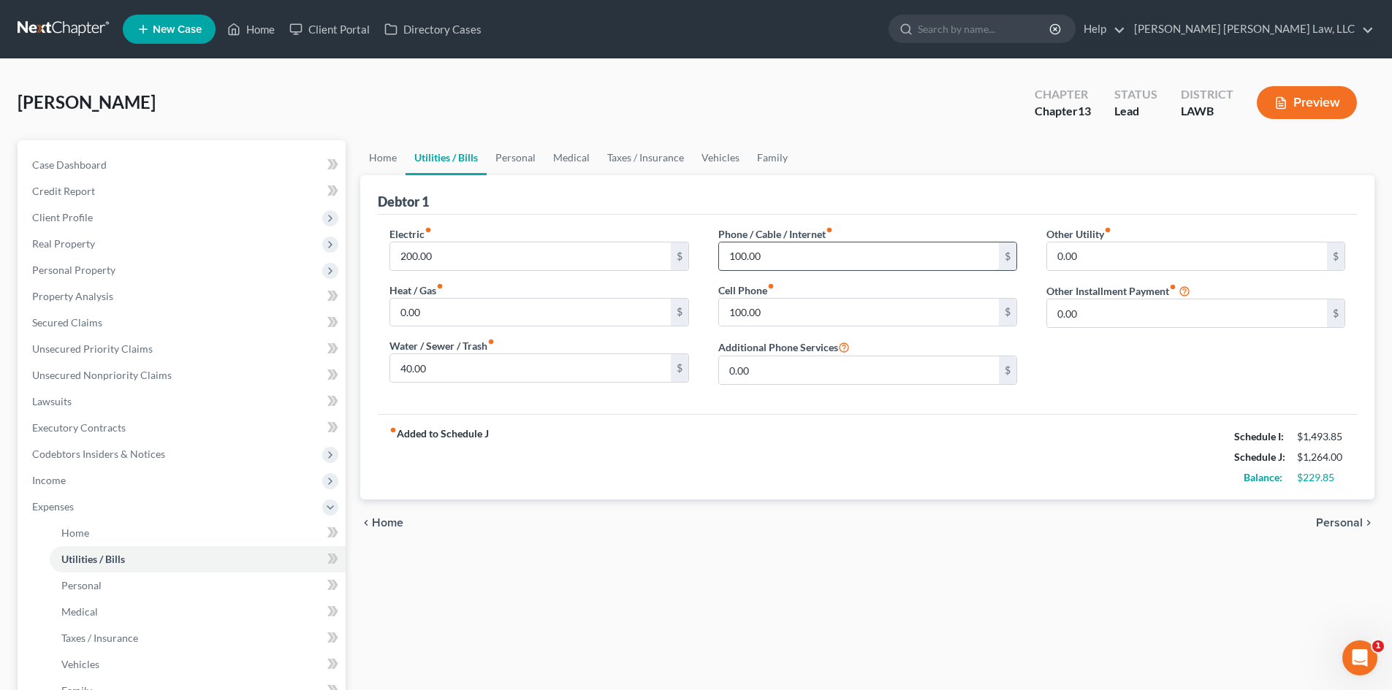
click at [785, 264] on input "100.00" at bounding box center [859, 257] width 280 height 28
type input "50.00"
click at [438, 250] on input "200.00" at bounding box center [530, 257] width 280 height 28
type input "150.85"
click at [386, 145] on link "Home" at bounding box center [382, 157] width 45 height 35
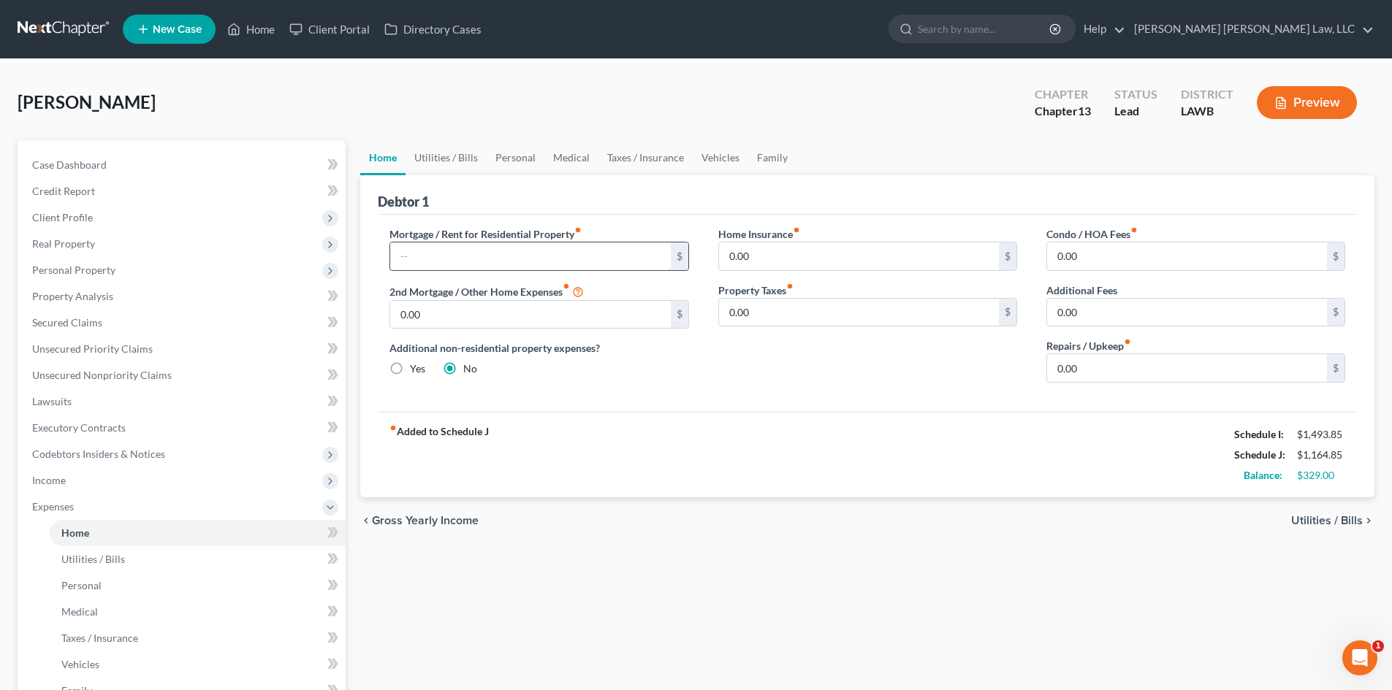
click at [531, 262] on input "text" at bounding box center [530, 257] width 280 height 28
type input "538.00"
click at [716, 162] on link "Vehicles" at bounding box center [721, 157] width 56 height 35
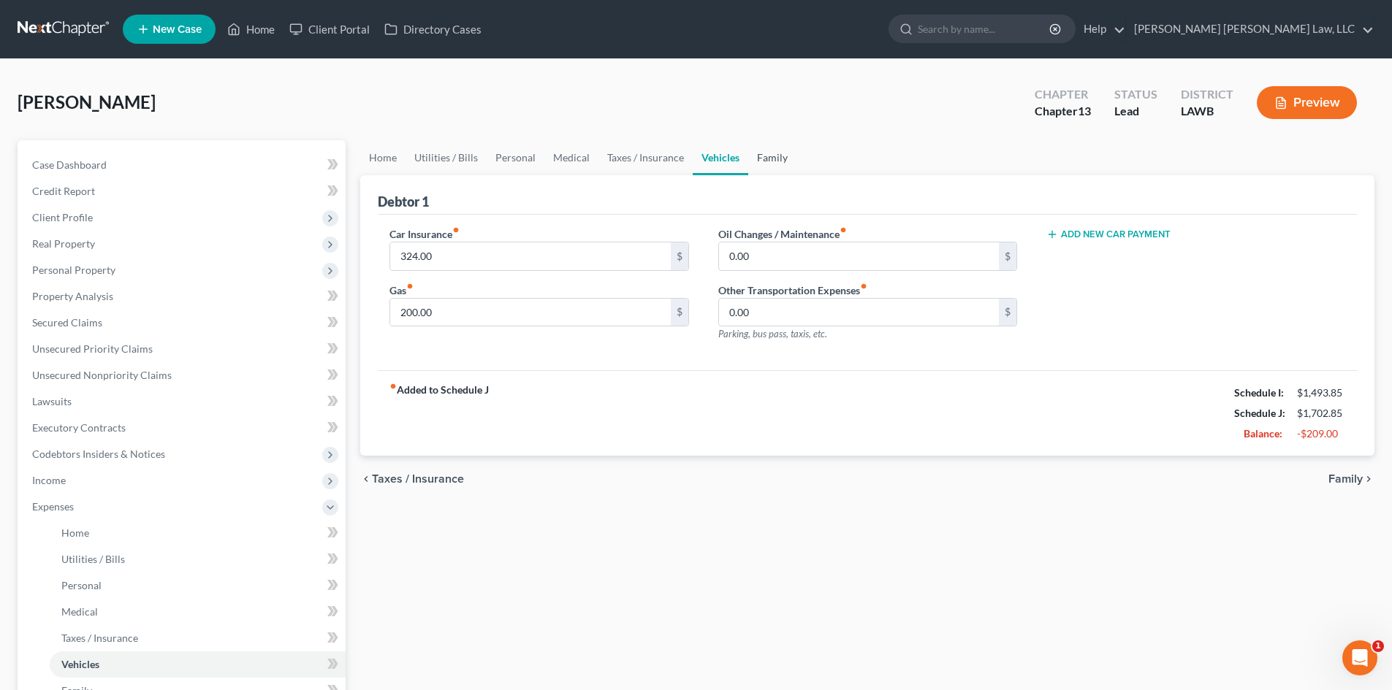
click at [763, 156] on link "Family" at bounding box center [772, 157] width 48 height 35
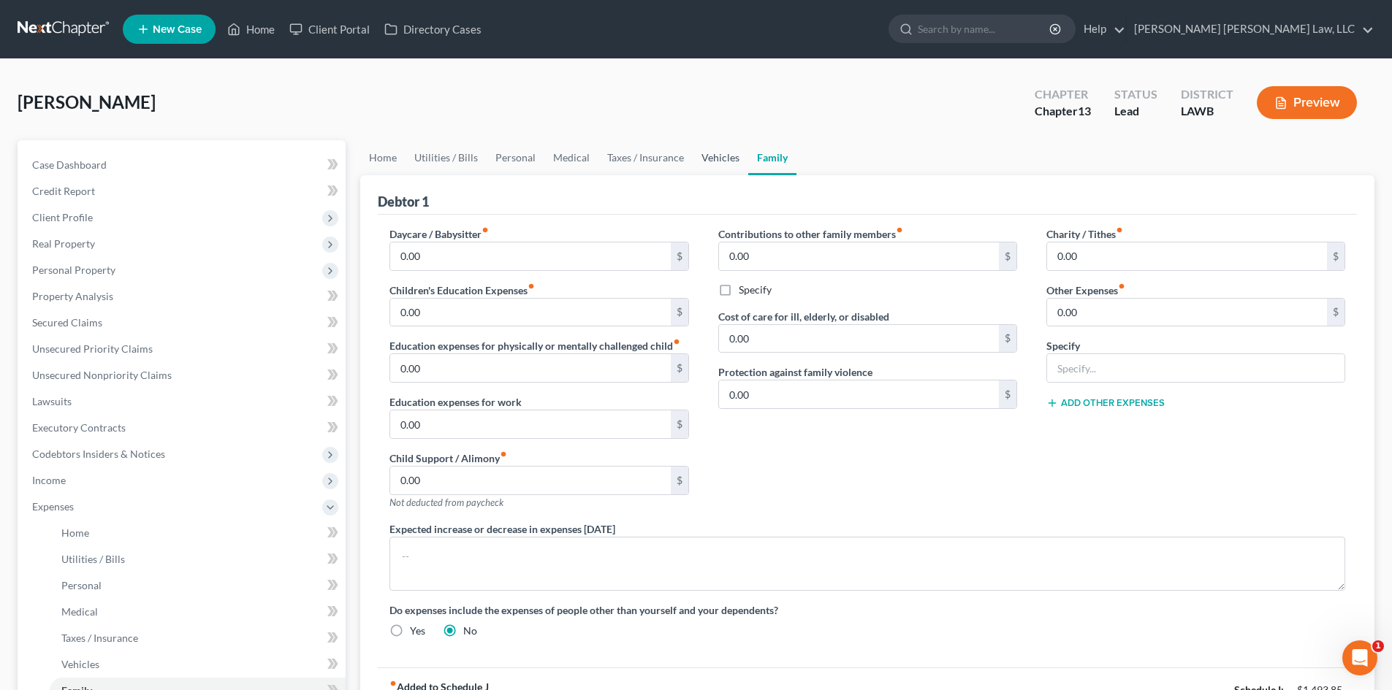
click at [701, 159] on link "Vehicles" at bounding box center [721, 157] width 56 height 35
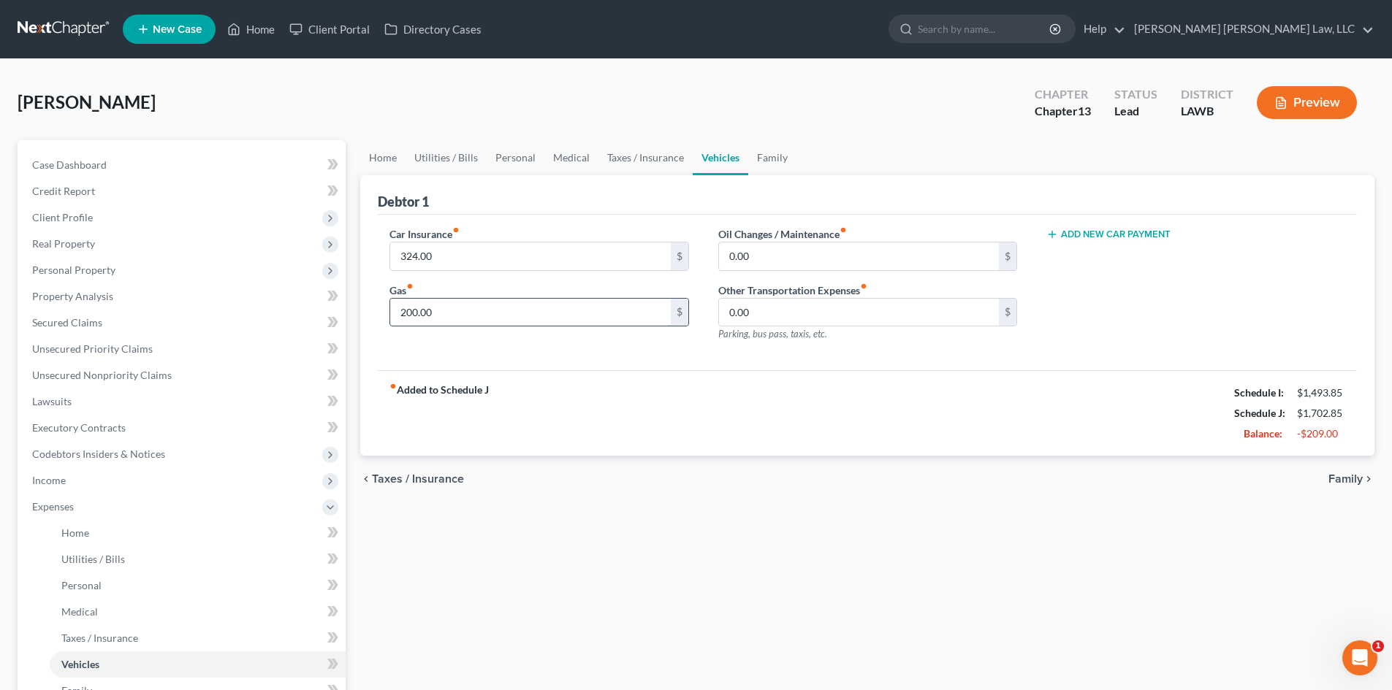
drag, startPoint x: 442, startPoint y: 315, endPoint x: 435, endPoint y: 317, distance: 7.6
click at [442, 315] on input "200.00" at bounding box center [530, 313] width 280 height 28
type input "100.00"
click at [468, 146] on link "Utilities / Bills" at bounding box center [445, 157] width 81 height 35
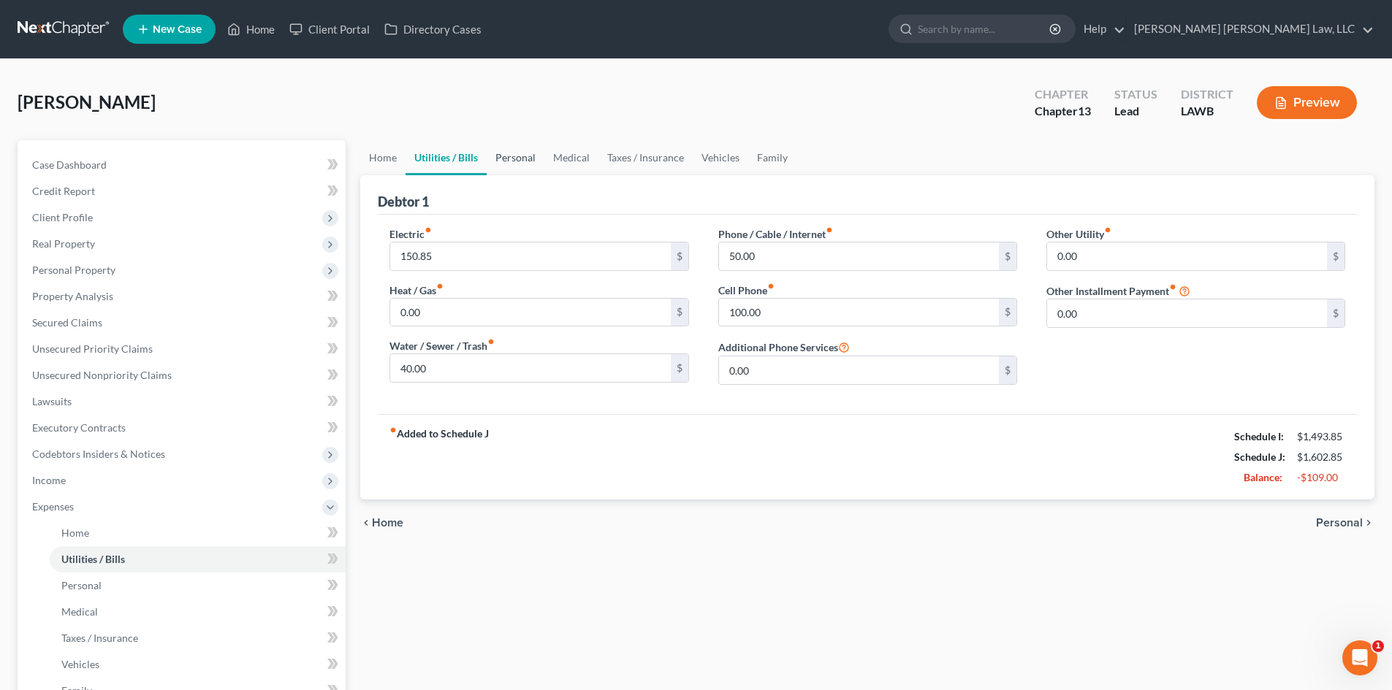
click at [507, 153] on link "Personal" at bounding box center [516, 157] width 58 height 35
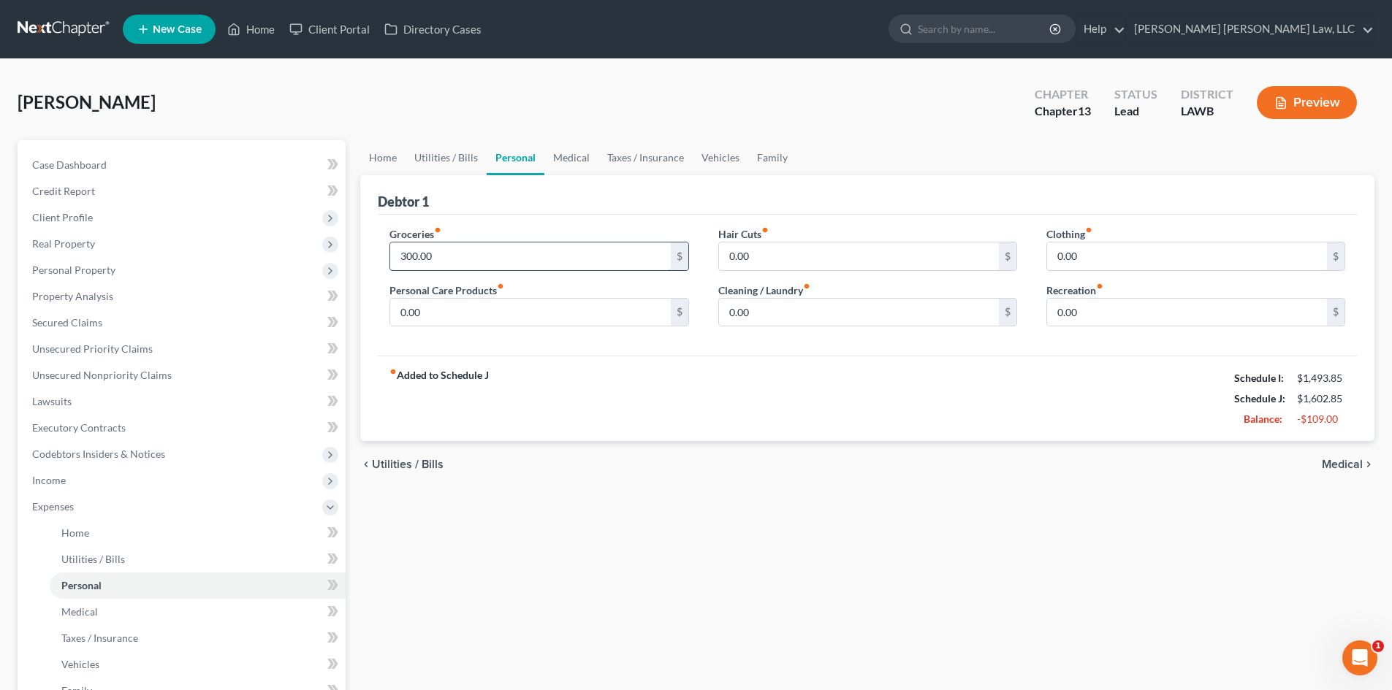
click at [460, 258] on input "300.00" at bounding box center [530, 257] width 280 height 28
click at [469, 257] on input "200.00" at bounding box center [530, 257] width 280 height 28
type input "200.00"
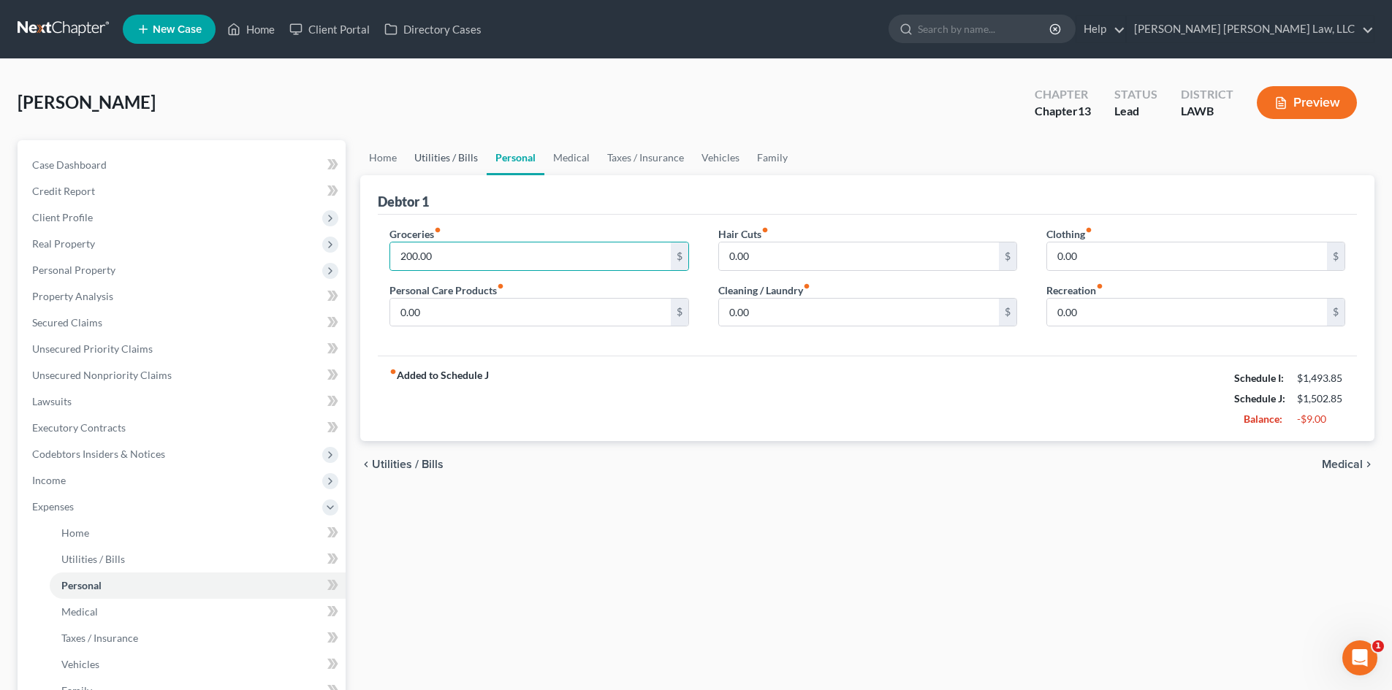
click at [462, 151] on link "Utilities / Bills" at bounding box center [445, 157] width 81 height 35
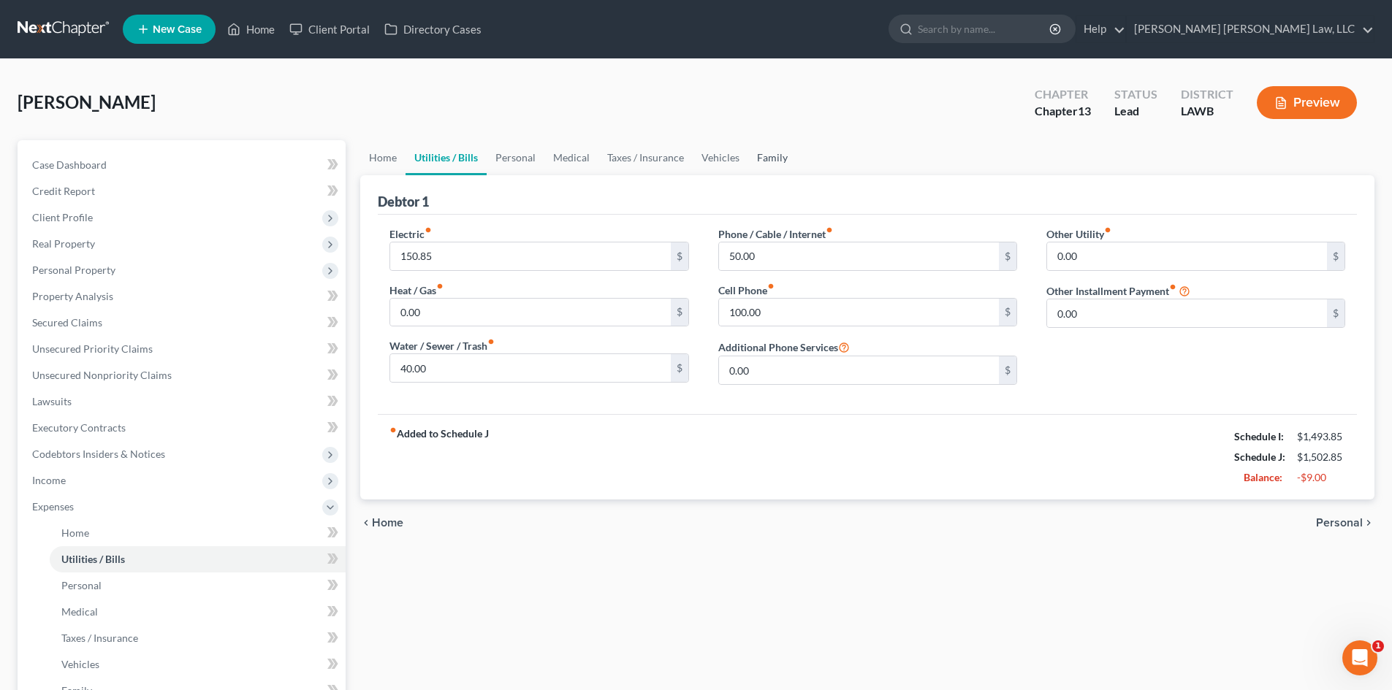
click at [768, 150] on link "Family" at bounding box center [772, 157] width 48 height 35
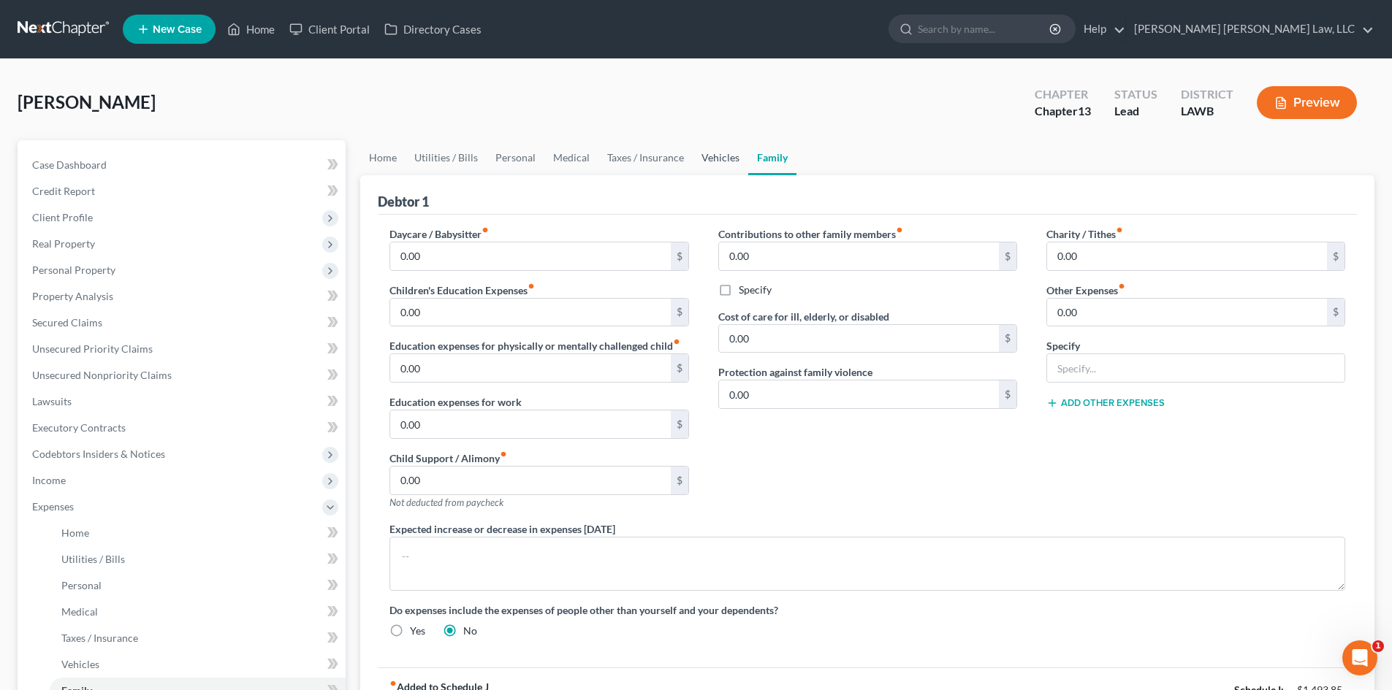
click at [718, 158] on link "Vehicles" at bounding box center [721, 157] width 56 height 35
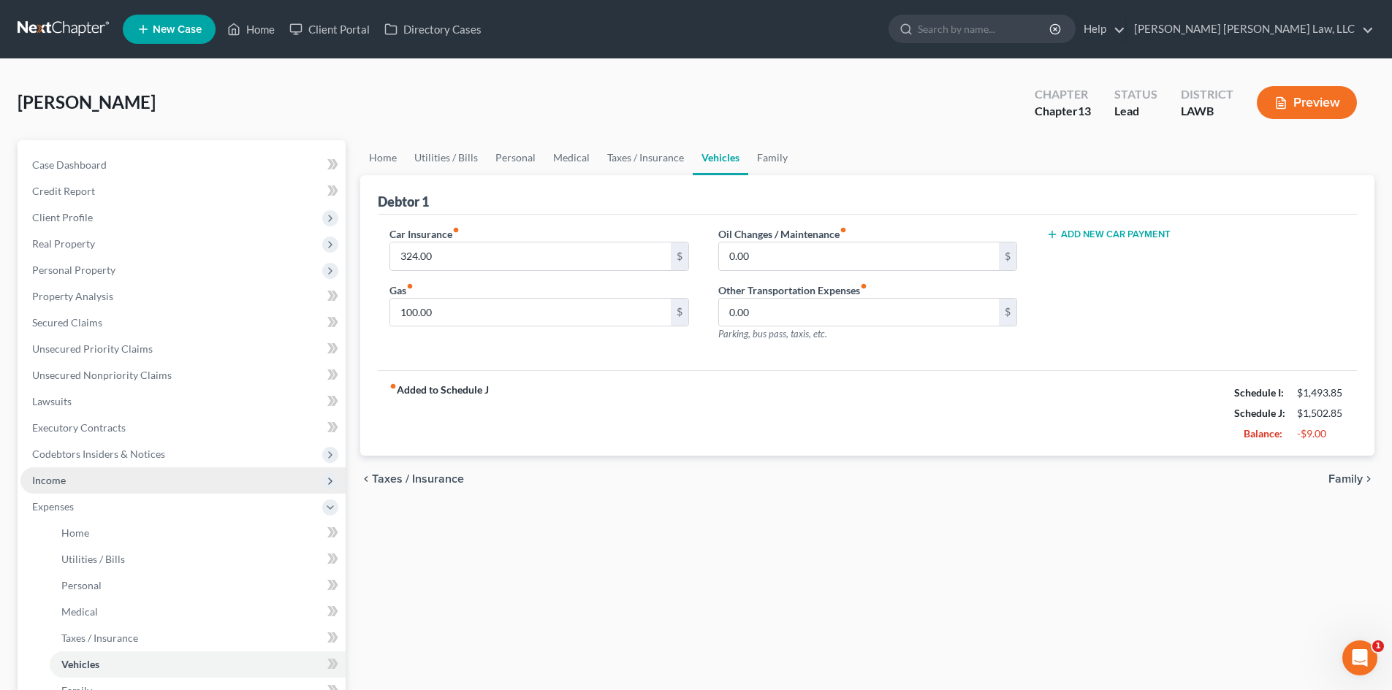
click at [176, 484] on span "Income" at bounding box center [182, 481] width 325 height 26
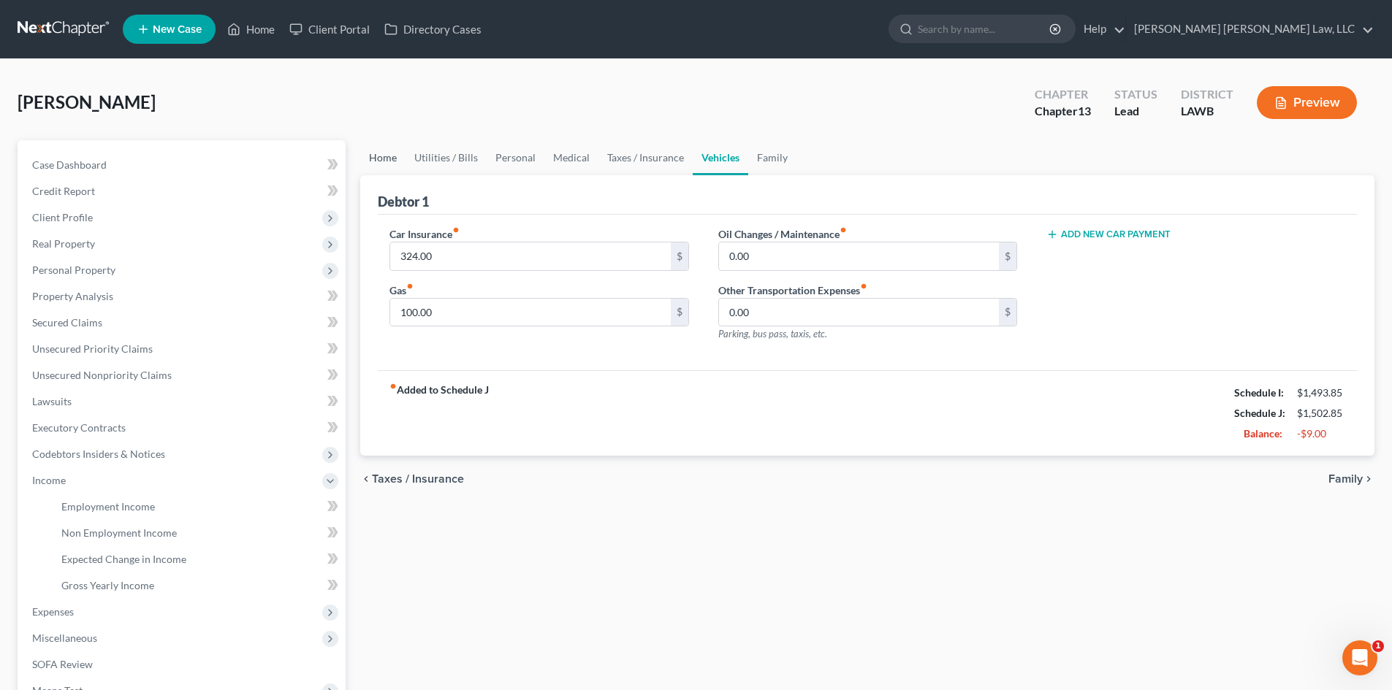
click at [375, 156] on link "Home" at bounding box center [382, 157] width 45 height 35
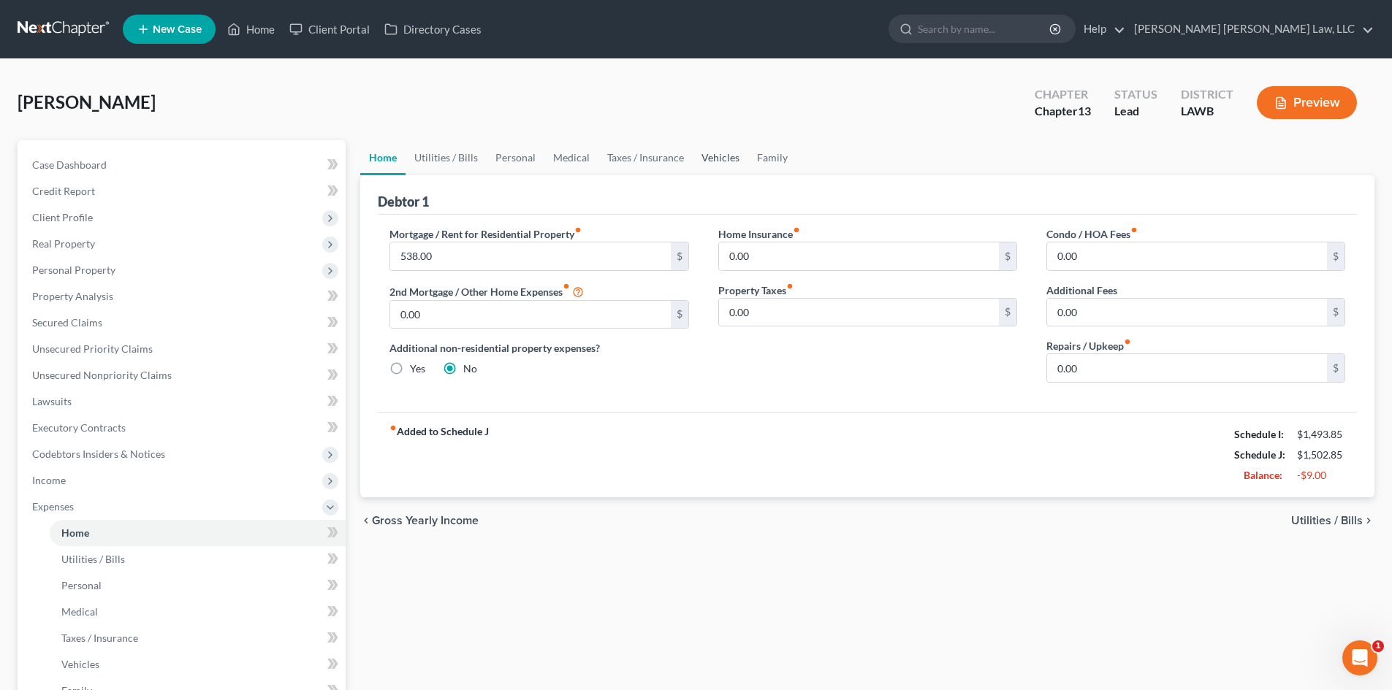
click at [717, 154] on link "Vehicles" at bounding box center [721, 157] width 56 height 35
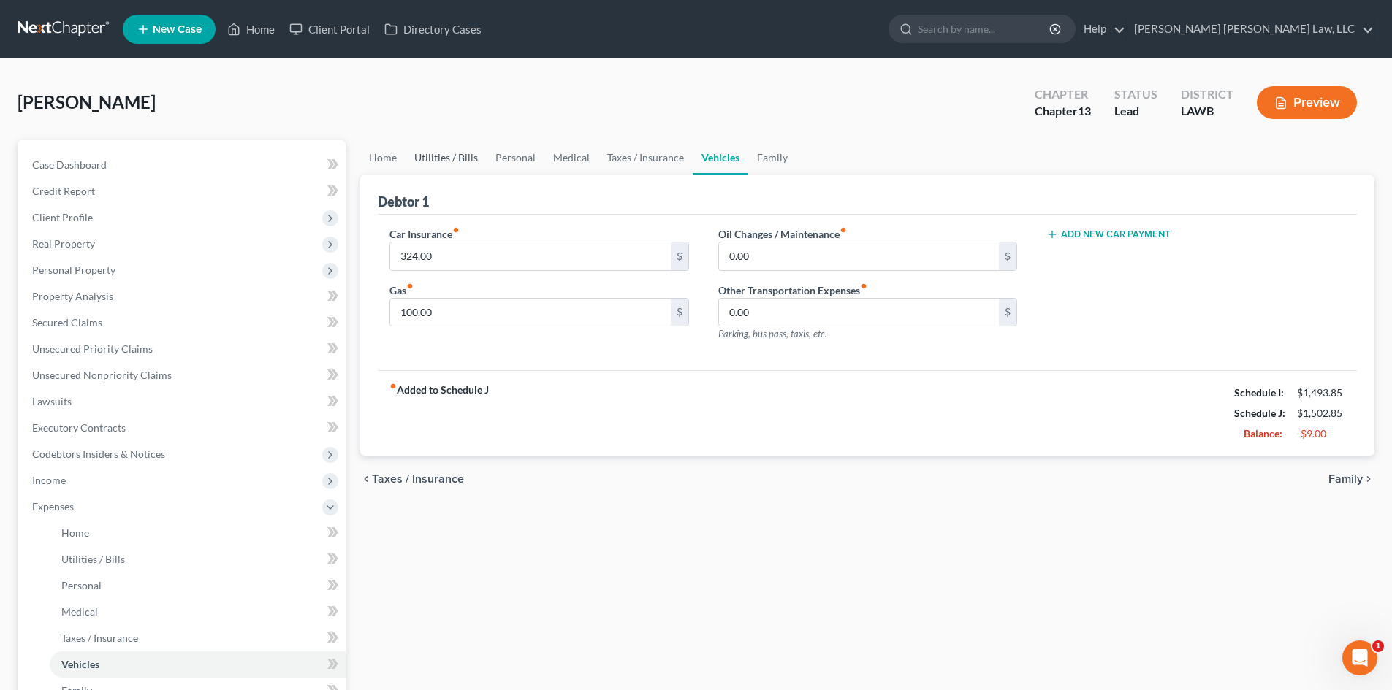
click at [455, 156] on link "Utilities / Bills" at bounding box center [445, 157] width 81 height 35
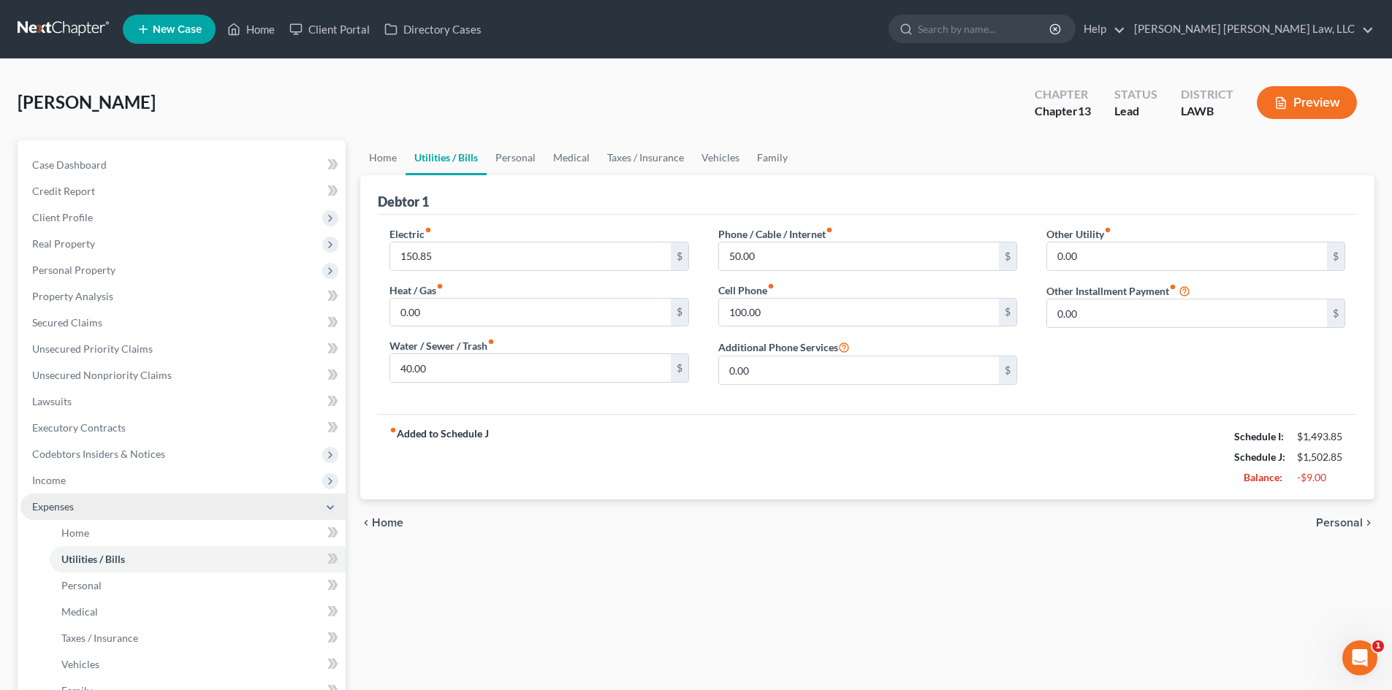
drag, startPoint x: 112, startPoint y: 487, endPoint x: 118, endPoint y: 500, distance: 14.7
click at [112, 487] on span "Income" at bounding box center [182, 481] width 325 height 26
click at [110, 500] on span "Employment Income" at bounding box center [108, 506] width 94 height 12
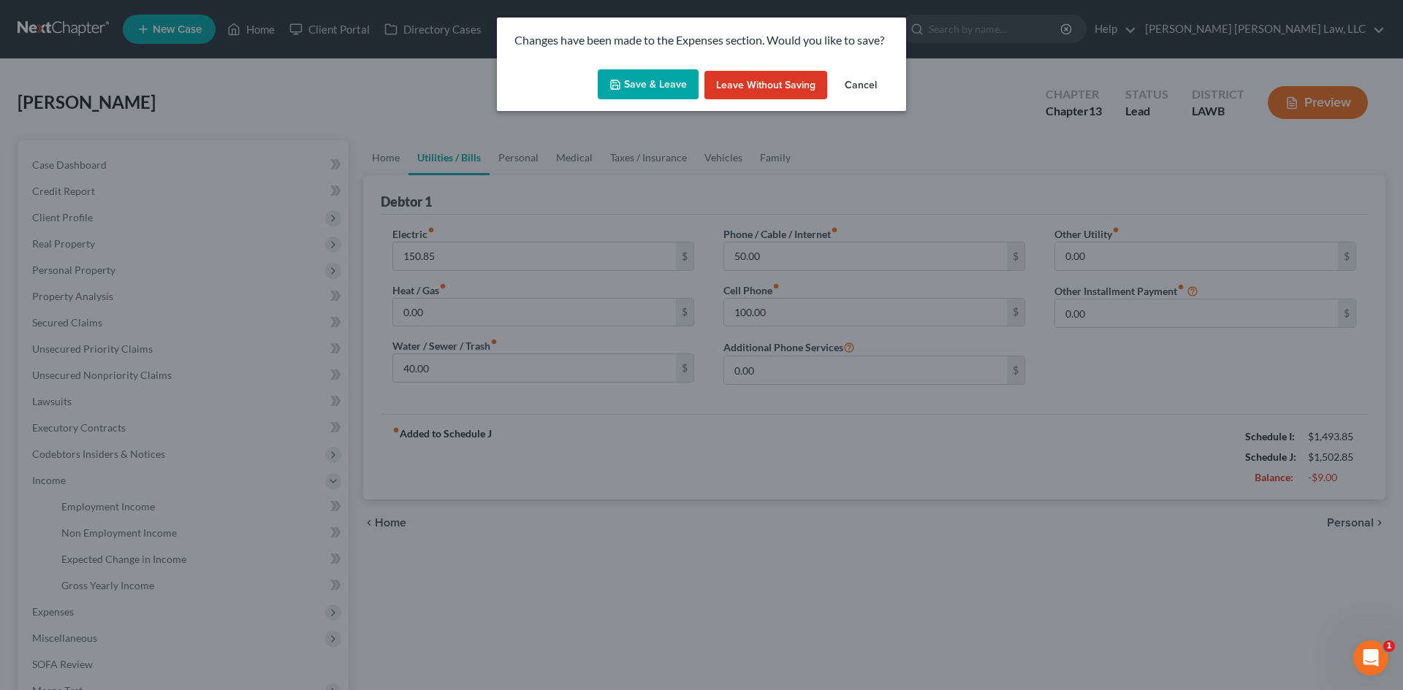
click at [625, 72] on button "Save & Leave" at bounding box center [648, 84] width 101 height 31
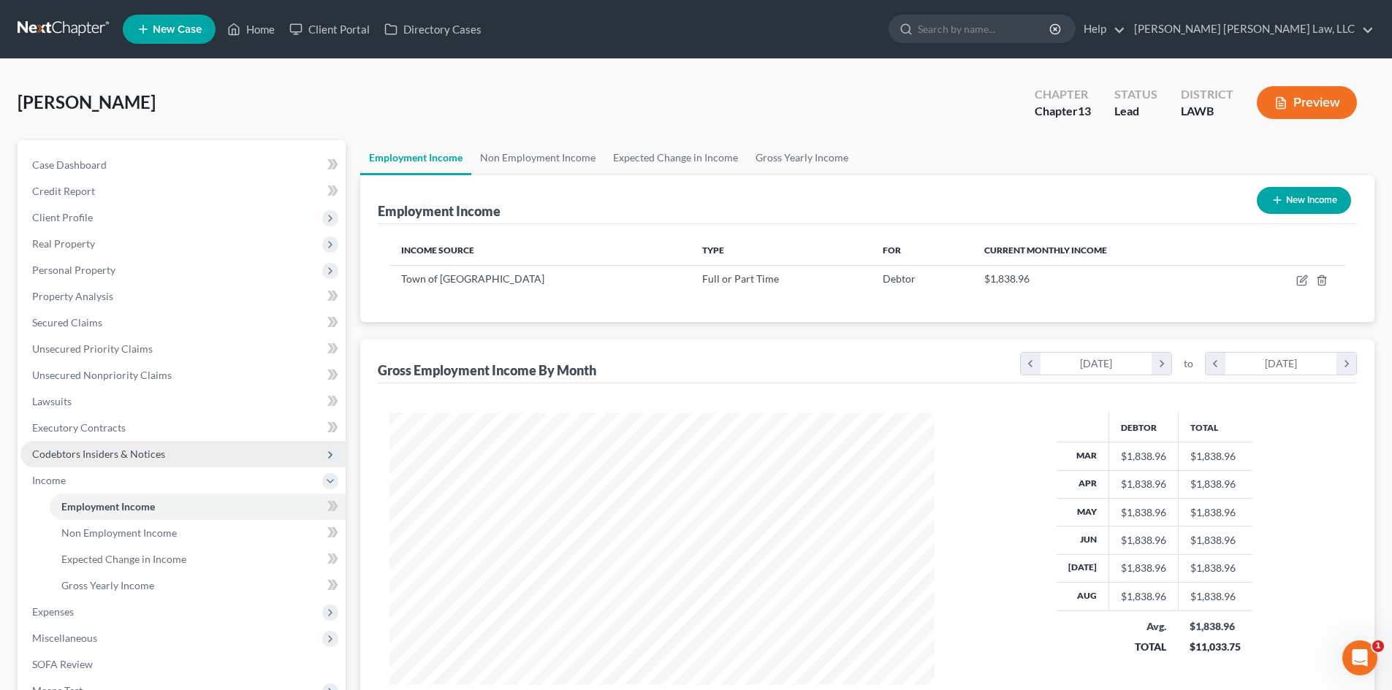
scroll to position [272, 574]
click at [539, 143] on link "Non Employment Income" at bounding box center [537, 157] width 133 height 35
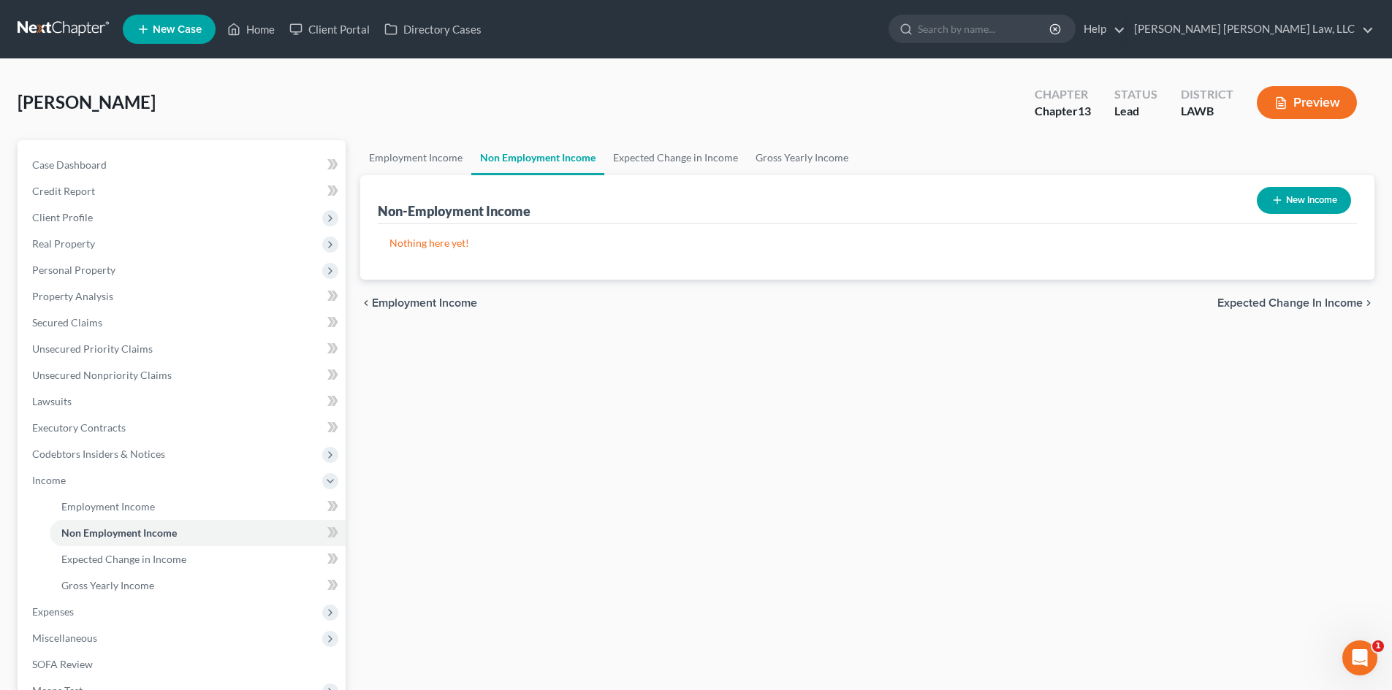
click at [1292, 196] on button "New Income" at bounding box center [1303, 200] width 94 height 27
select select "0"
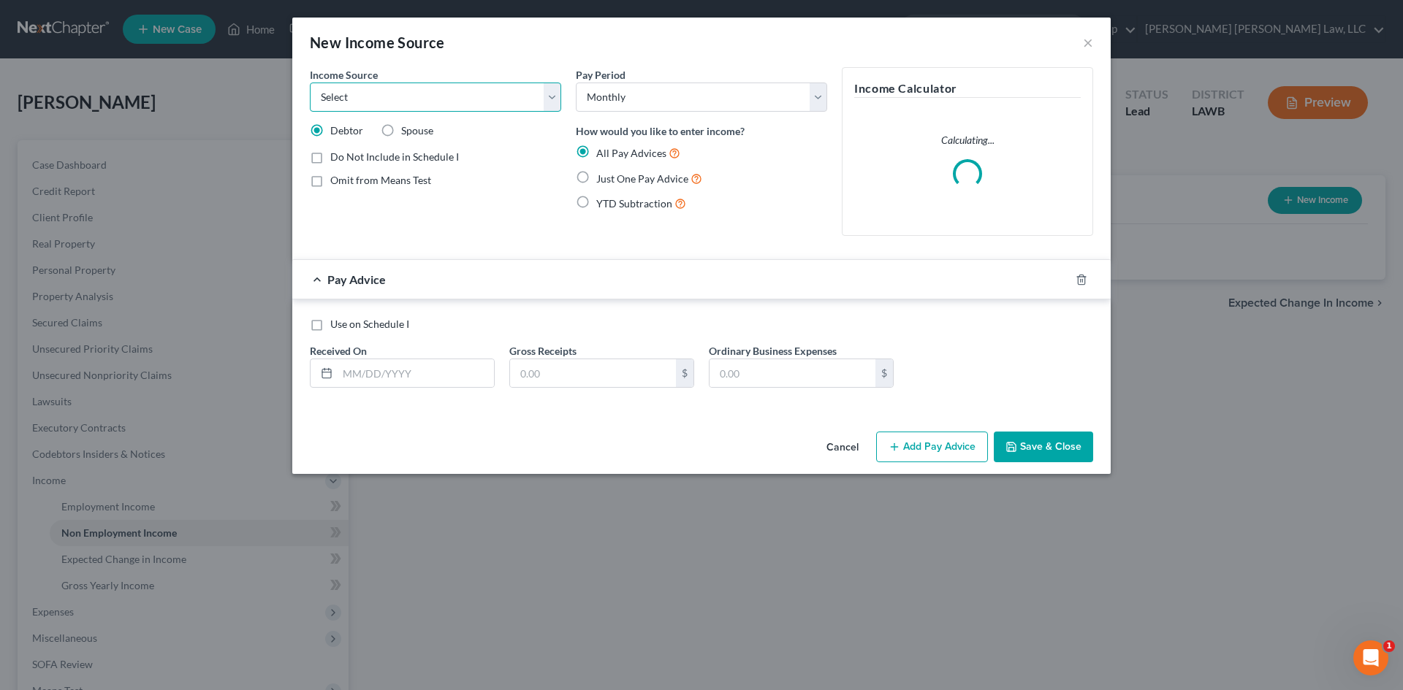
drag, startPoint x: 479, startPoint y: 95, endPoint x: 475, endPoint y: 111, distance: 16.7
click at [479, 95] on select "Select Unemployment Disability (from employer) Pension Retirement Social Securi…" at bounding box center [435, 97] width 251 height 29
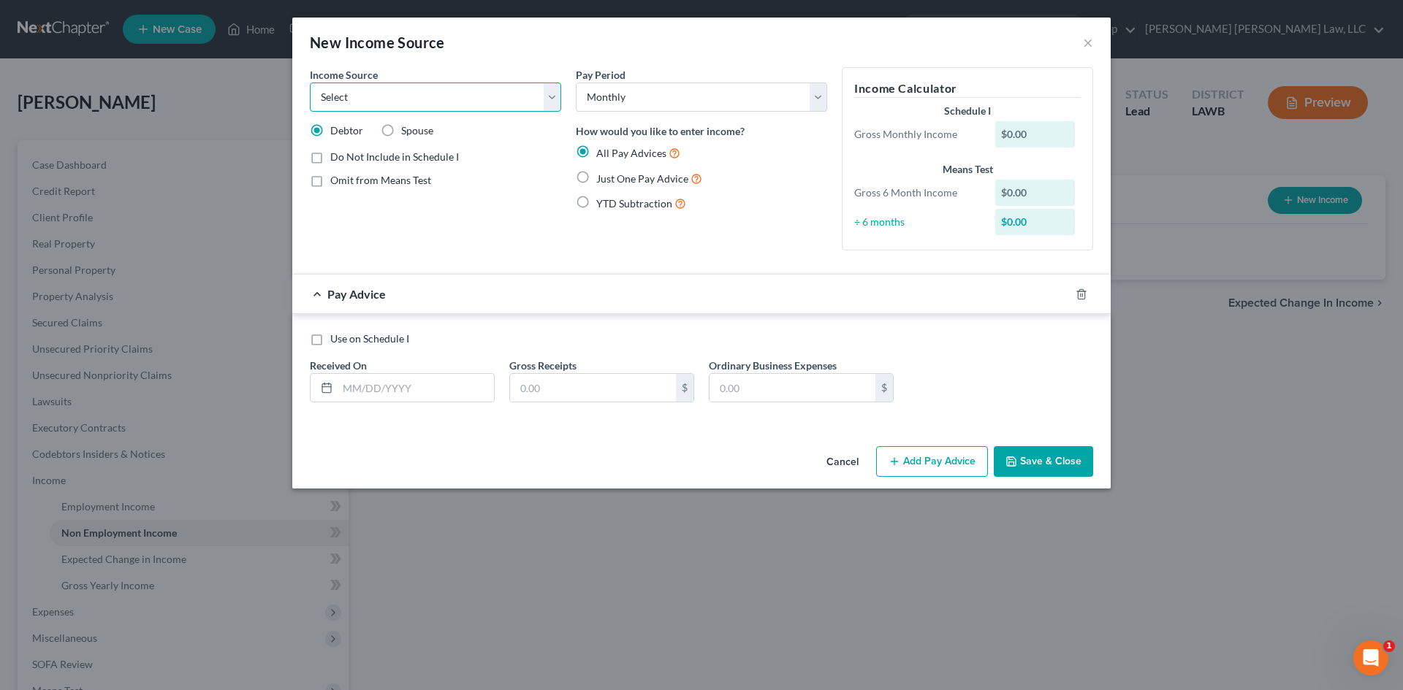
select select "8"
click at [310, 83] on select "Select Unemployment Disability (from employer) Pension Retirement Social Securi…" at bounding box center [435, 97] width 251 height 29
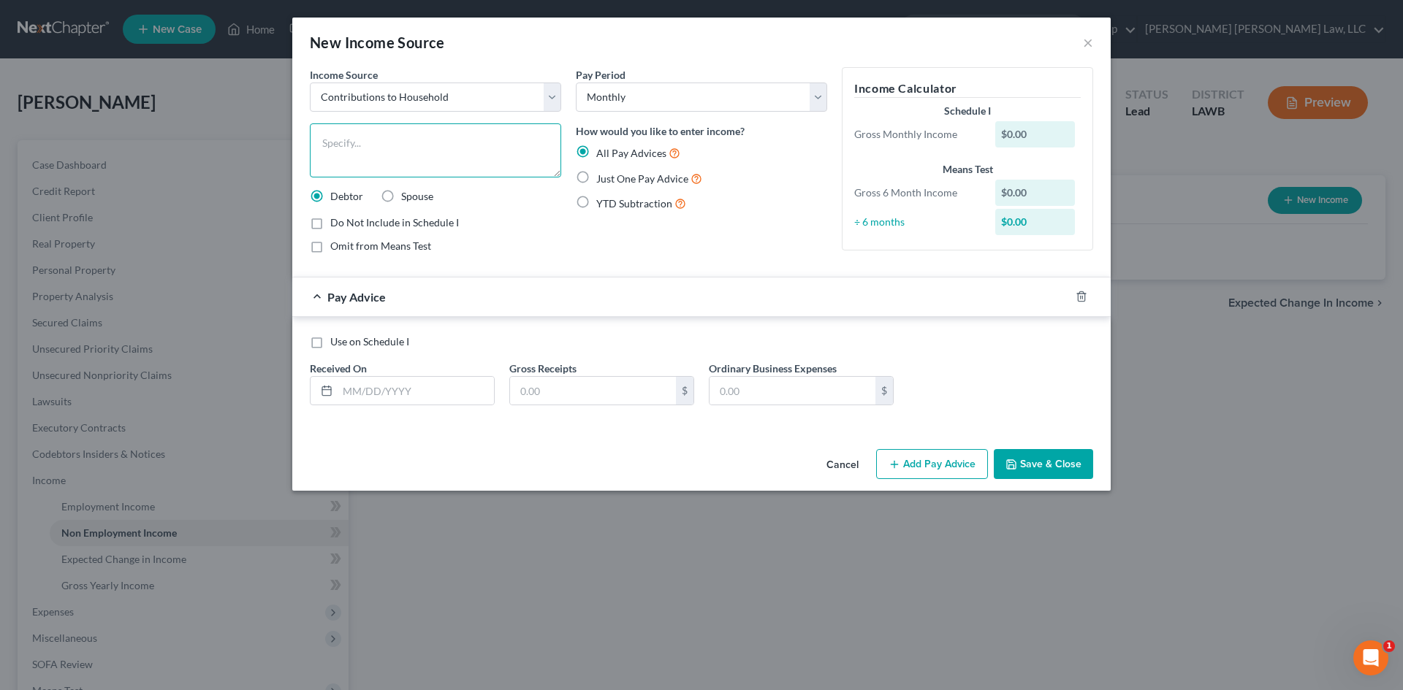
click at [427, 146] on textarea at bounding box center [435, 150] width 251 height 54
click at [391, 139] on textarea "Family COntributions - MOM" at bounding box center [435, 150] width 251 height 54
type textarea "Family Contributions - MOM"
click at [641, 180] on span "Just One Pay Advice" at bounding box center [642, 178] width 92 height 12
click at [611, 180] on input "Just One Pay Advice" at bounding box center [606, 174] width 9 height 9
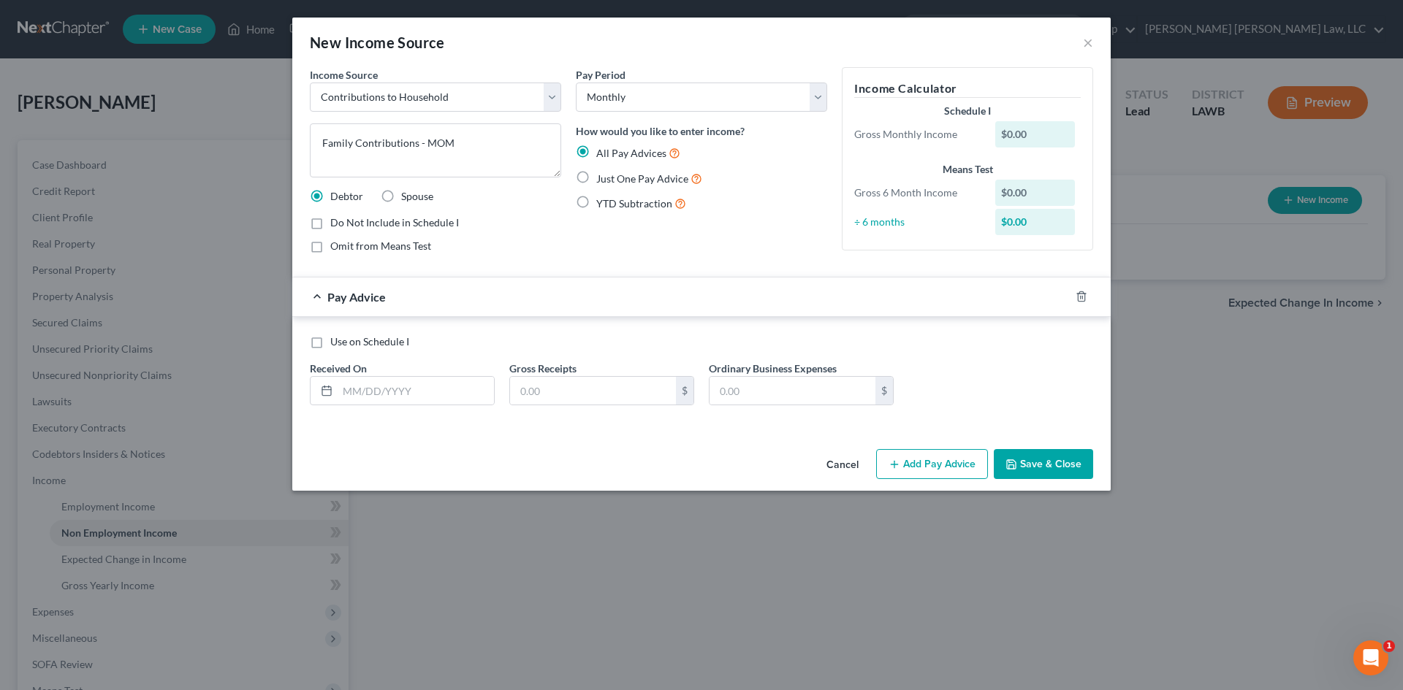
radio input "true"
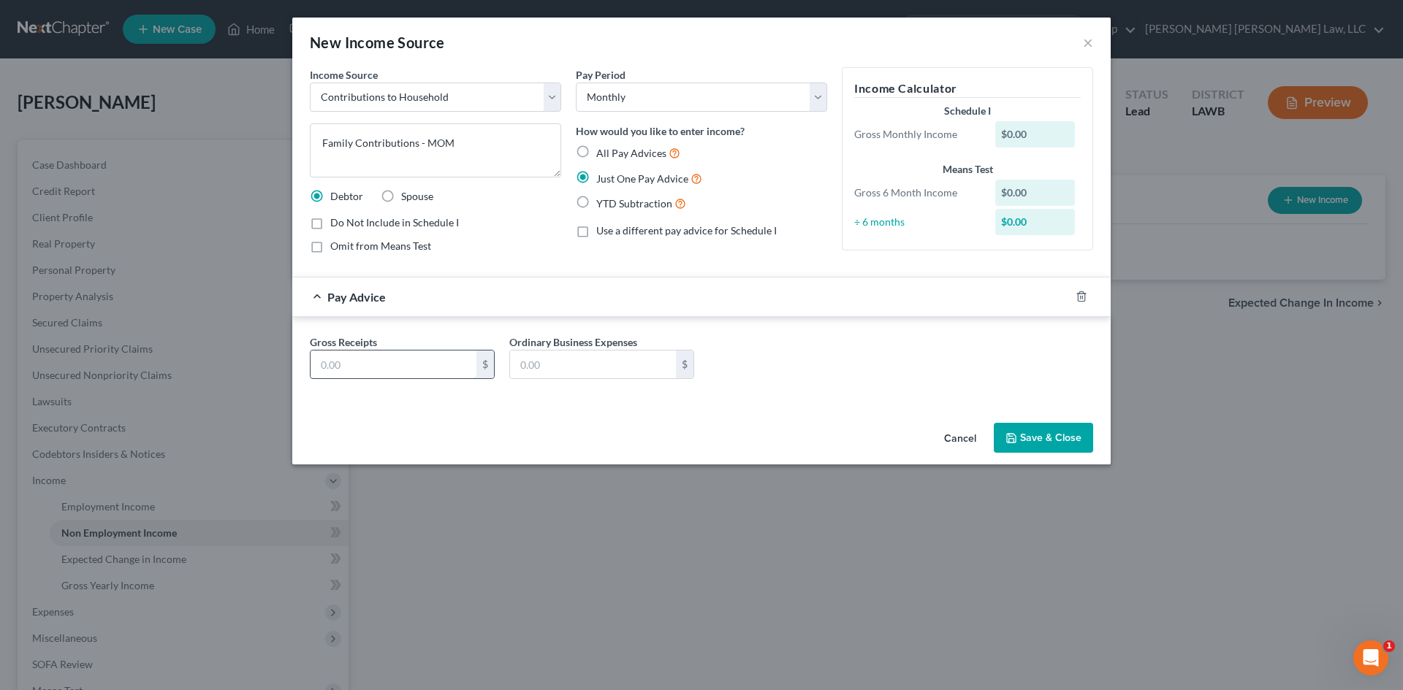
drag, startPoint x: 412, startPoint y: 359, endPoint x: 427, endPoint y: 359, distance: 15.4
click at [412, 359] on input "text" at bounding box center [393, 365] width 166 height 28
type input "500.00"
drag, startPoint x: 1067, startPoint y: 447, endPoint x: 1058, endPoint y: 446, distance: 8.1
click at [1067, 446] on button "Save & Close" at bounding box center [1042, 438] width 99 height 31
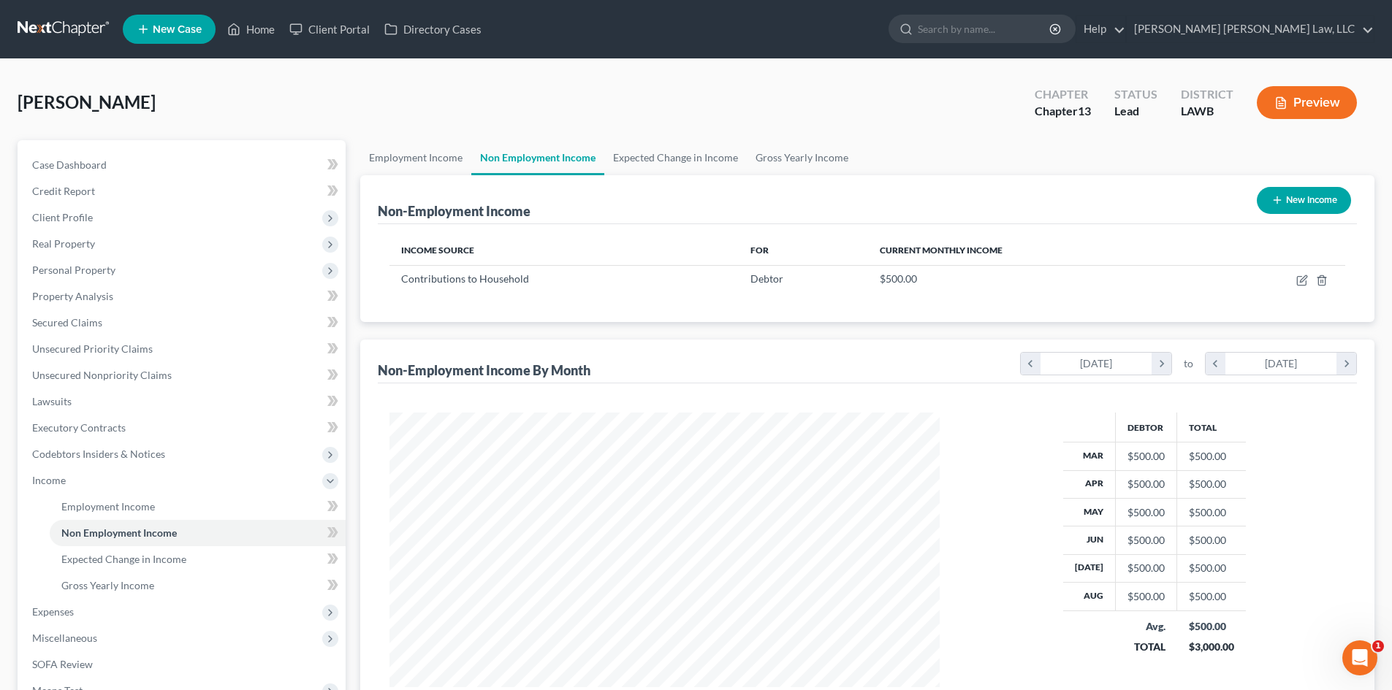
scroll to position [730218, 729916]
click at [79, 611] on span "Expenses" at bounding box center [182, 612] width 325 height 26
click at [126, 535] on link "Home" at bounding box center [198, 533] width 296 height 26
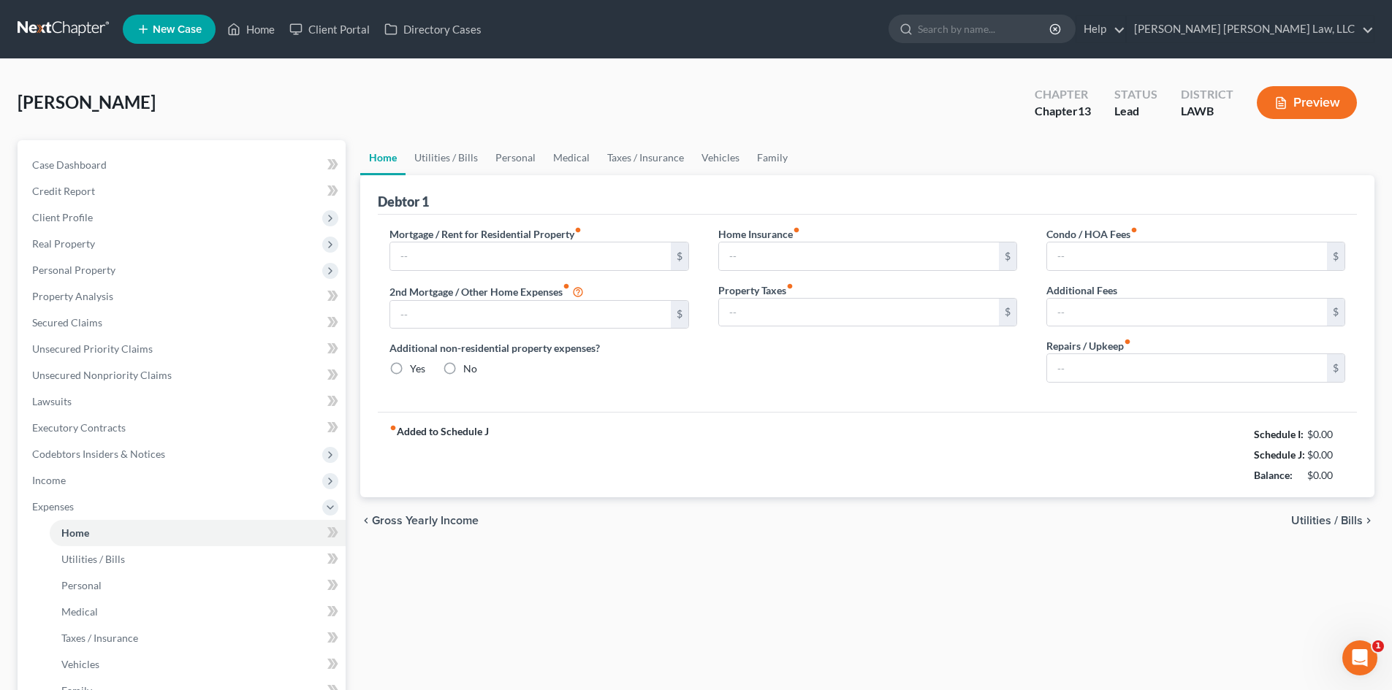
type input "538.00"
type input "0.00"
radio input "true"
type input "0.00"
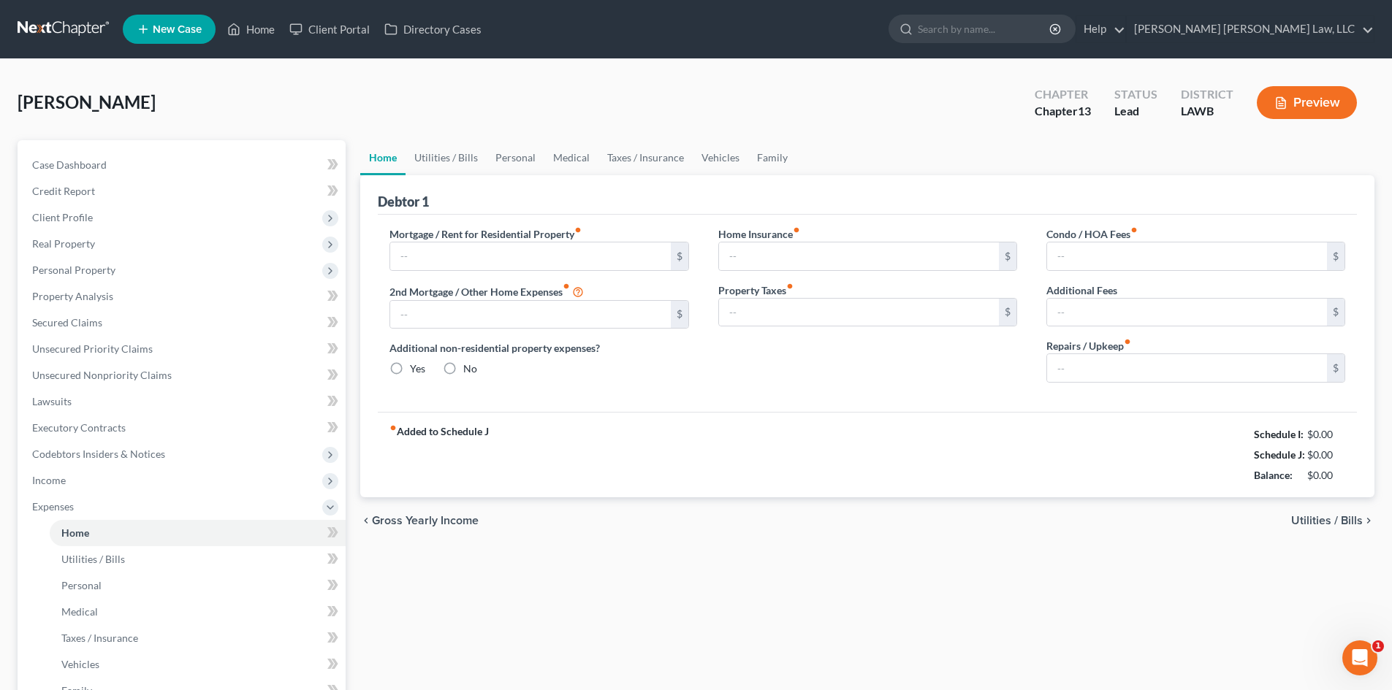
type input "0.00"
click at [503, 157] on link "Personal" at bounding box center [516, 157] width 58 height 35
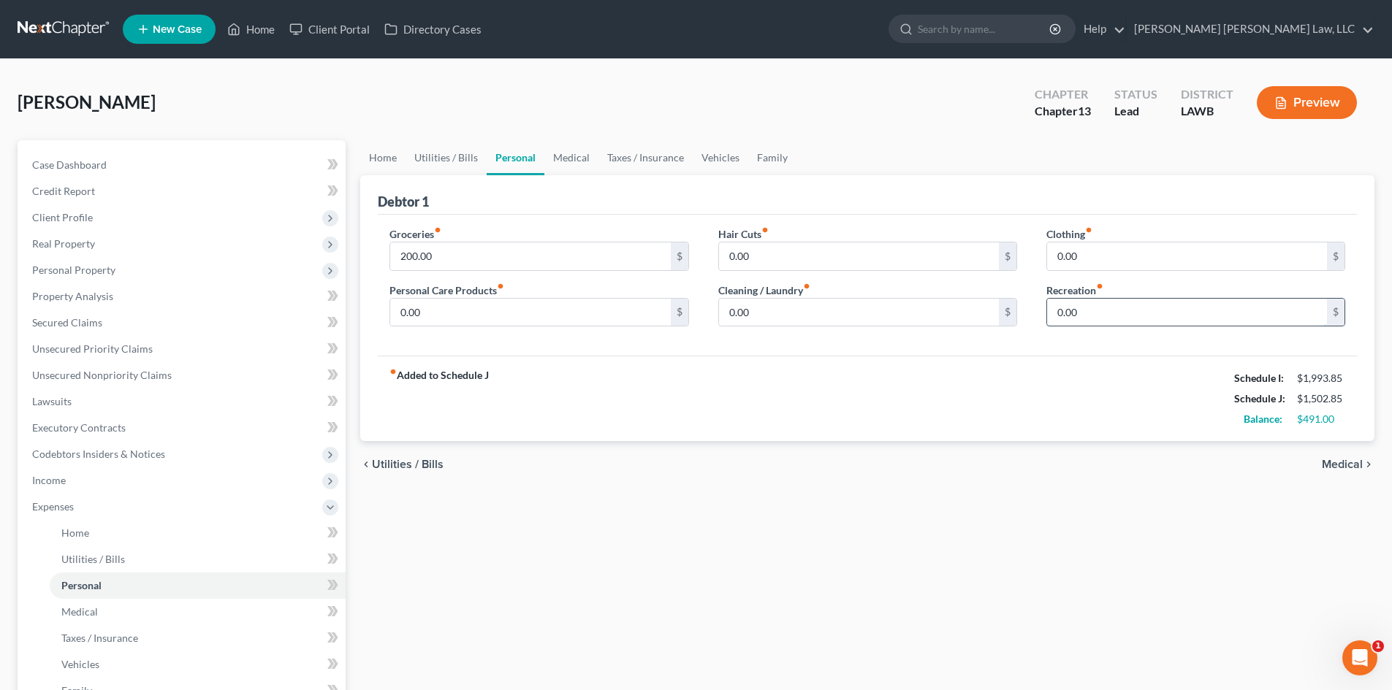
click at [1116, 306] on input "0.00" at bounding box center [1187, 313] width 280 height 28
click at [1115, 306] on input "200.00" at bounding box center [1187, 313] width 280 height 28
type input "200.00"
click at [588, 259] on input "200.00" at bounding box center [530, 257] width 280 height 28
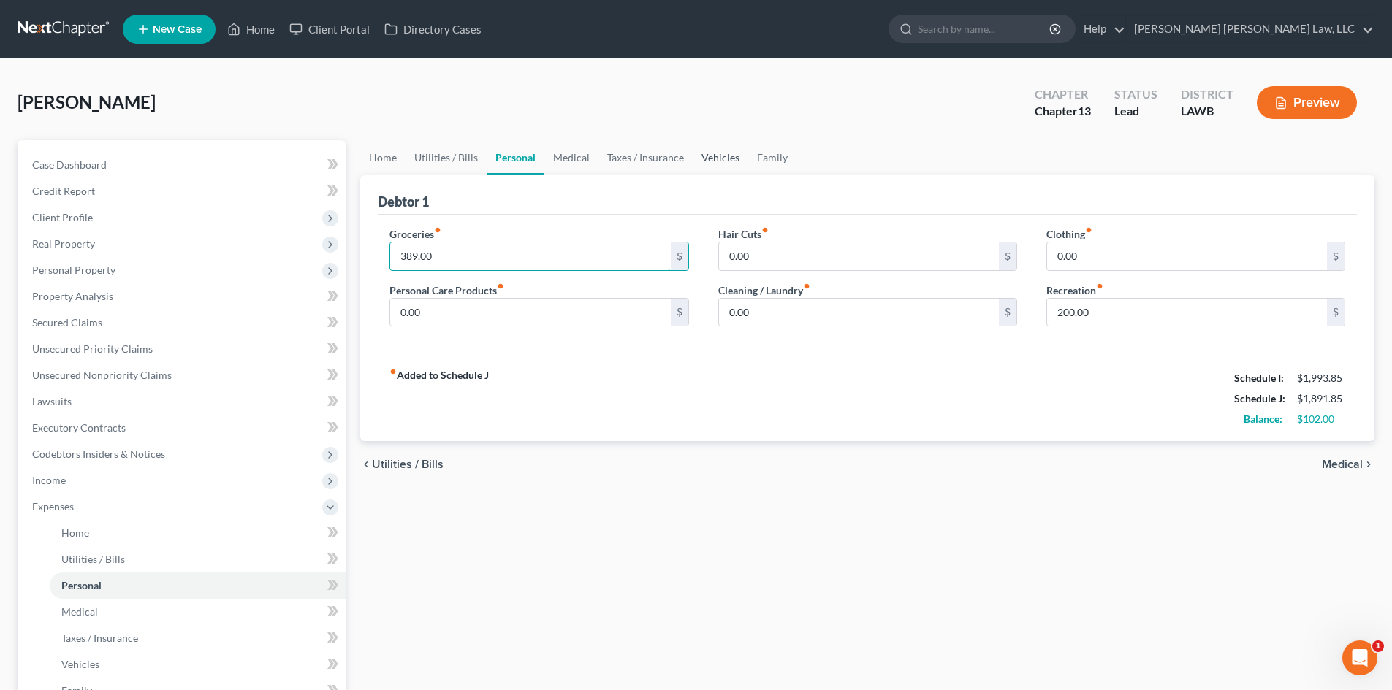
type input "389.00"
click at [709, 162] on link "Vehicles" at bounding box center [721, 157] width 56 height 35
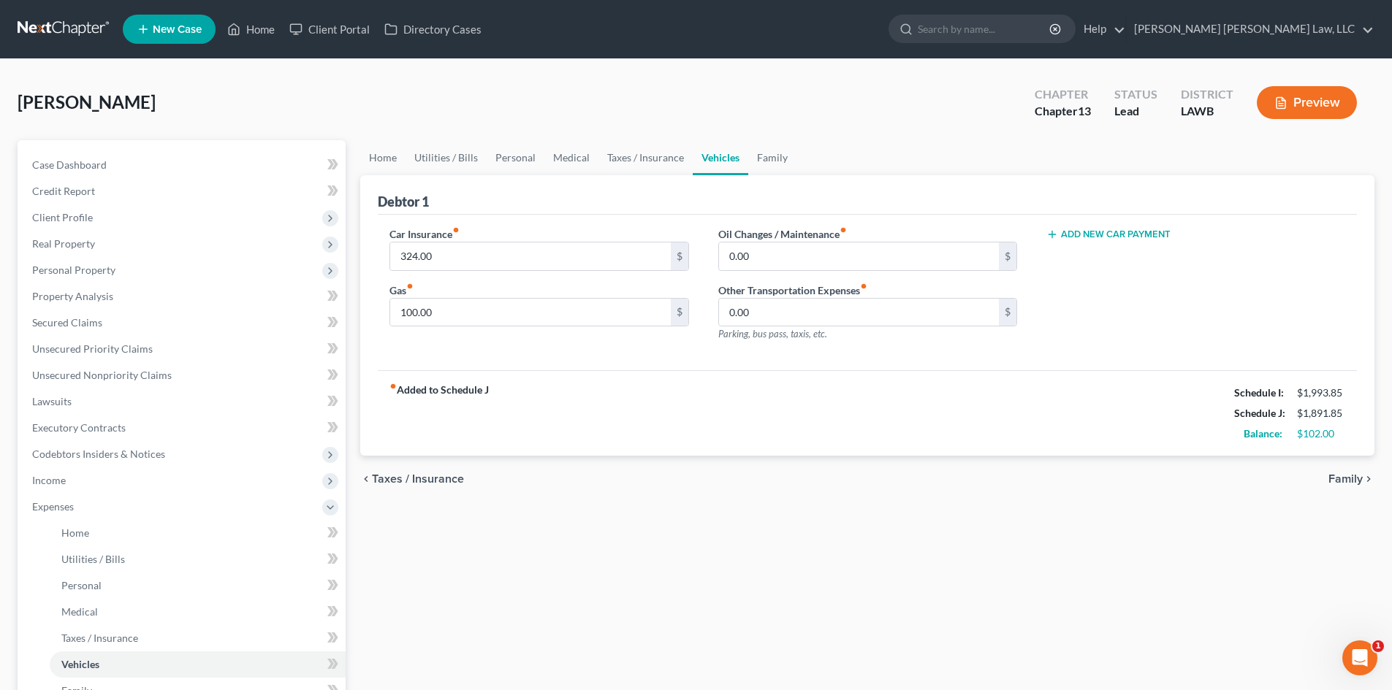
drag, startPoint x: 657, startPoint y: 562, endPoint x: 534, endPoint y: 215, distance: 368.7
click at [657, 562] on div "Home Utilities / Bills Personal Medical Taxes / Insurance Vehicles Family Debto…" at bounding box center [867, 535] width 1029 height 791
click at [488, 159] on link "Personal" at bounding box center [516, 157] width 58 height 35
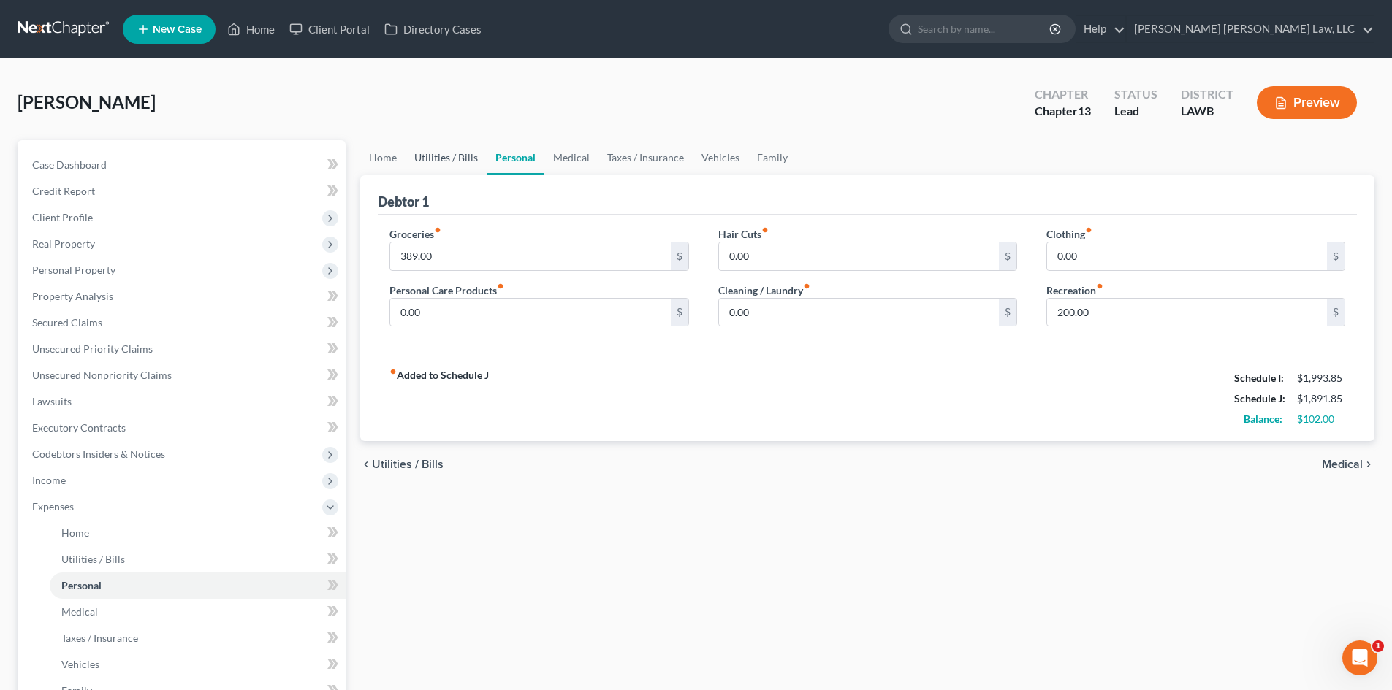
click at [457, 161] on link "Utilities / Bills" at bounding box center [445, 157] width 81 height 35
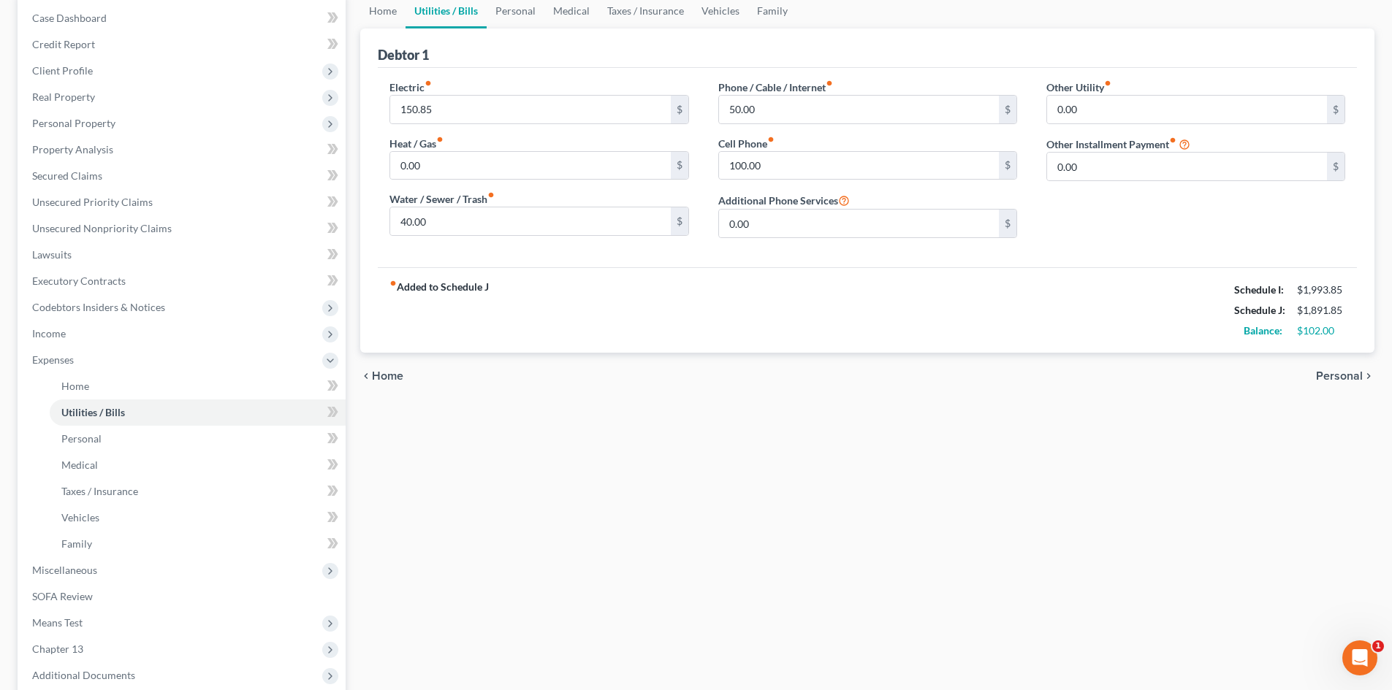
scroll to position [292, 0]
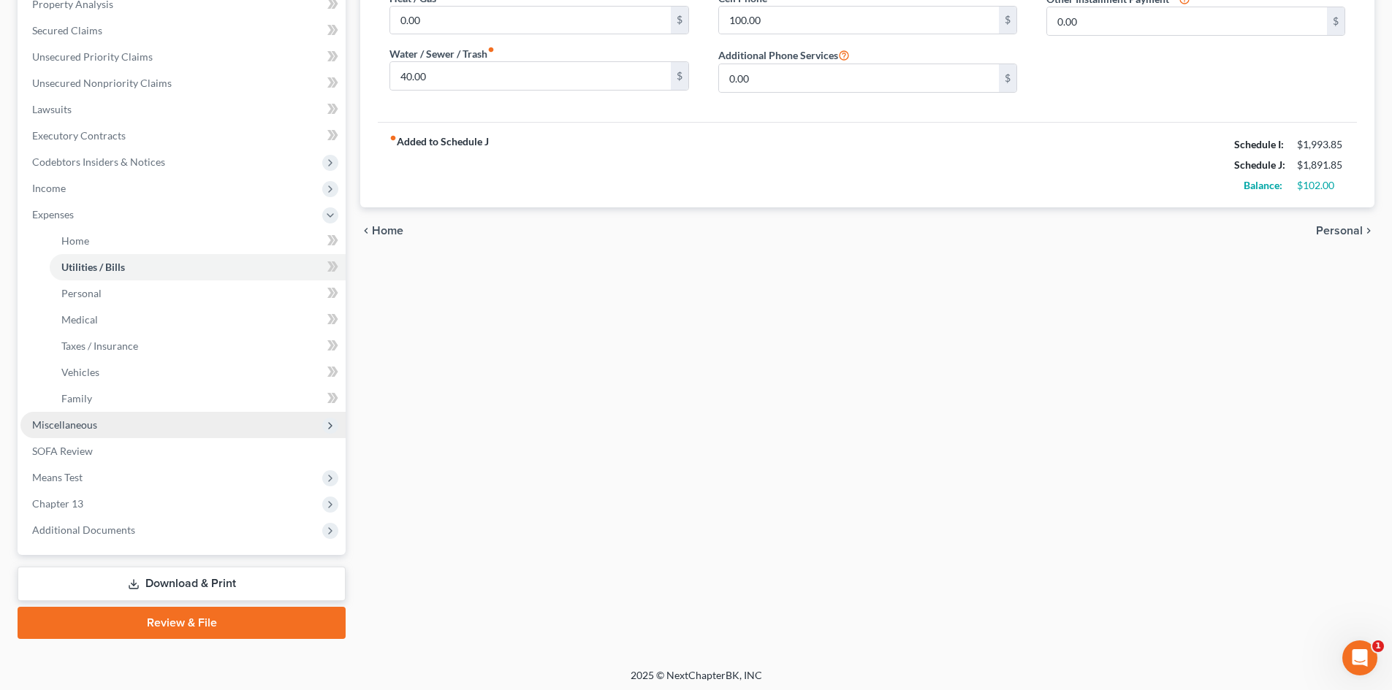
click at [77, 423] on span "Miscellaneous" at bounding box center [64, 425] width 65 height 12
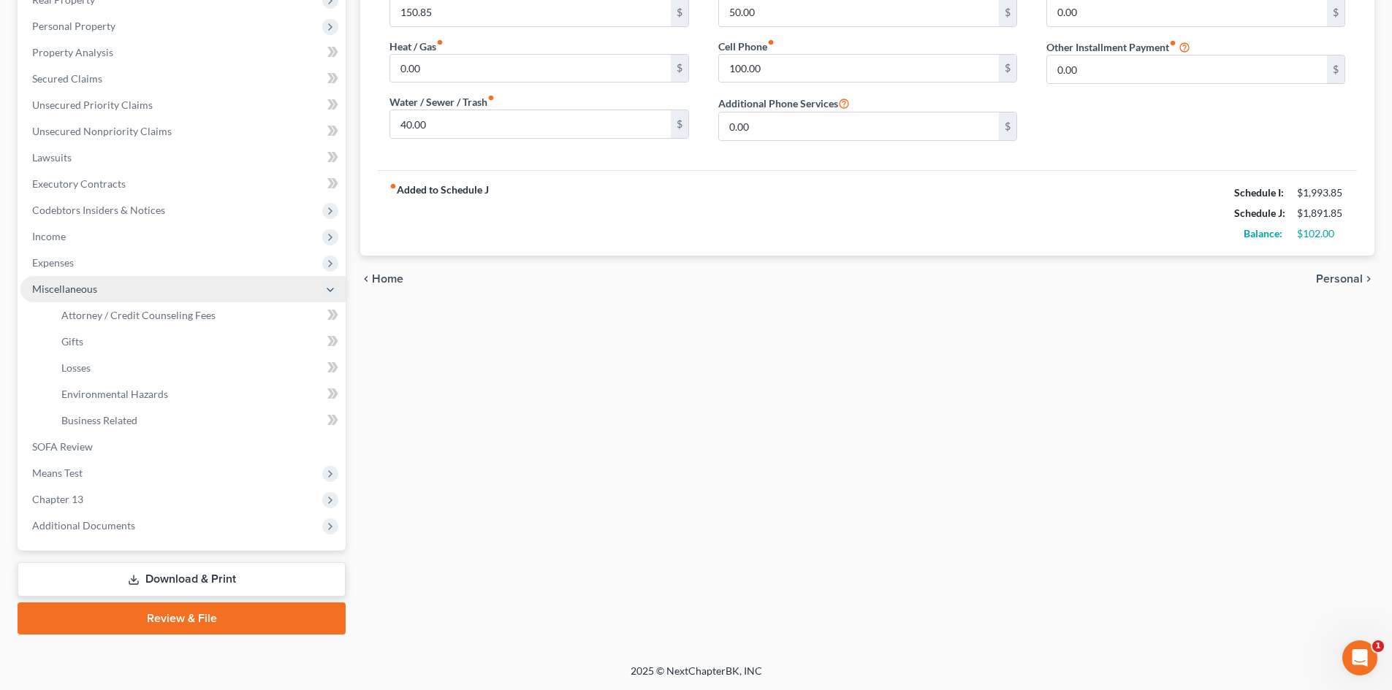
scroll to position [244, 0]
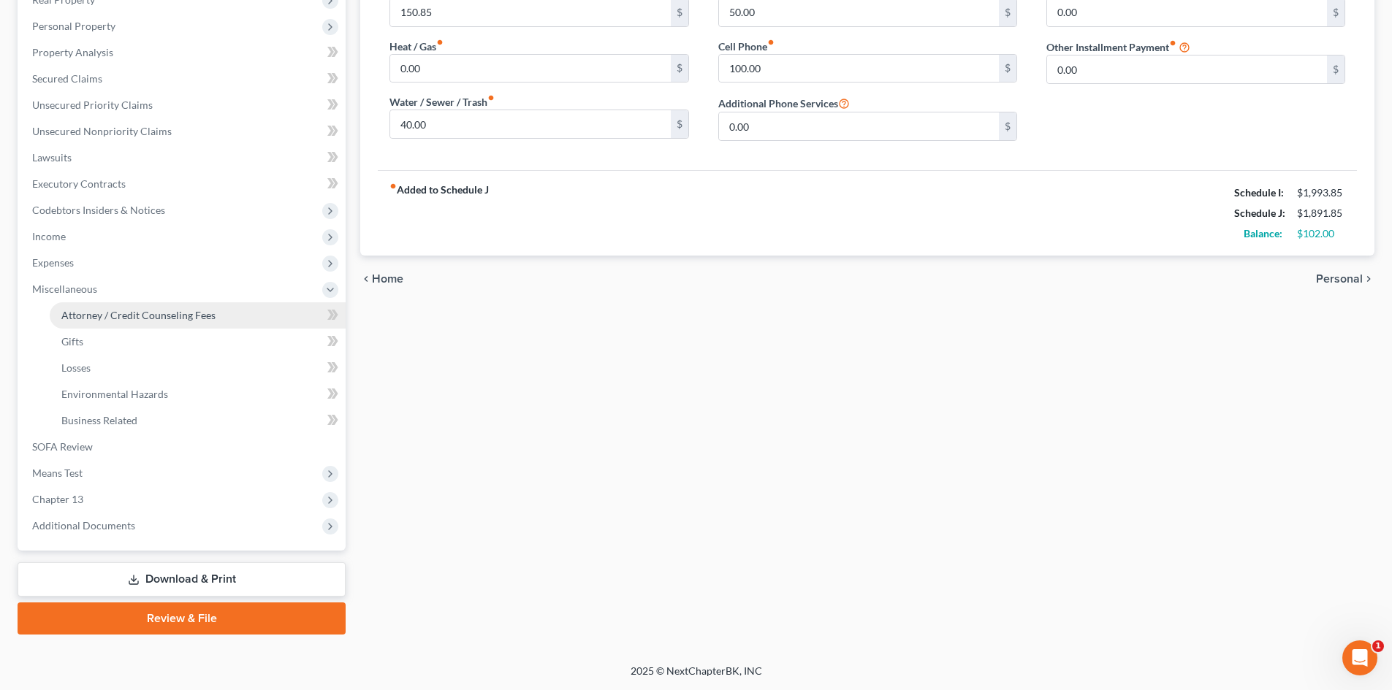
click at [153, 313] on span "Attorney / Credit Counseling Fees" at bounding box center [138, 315] width 154 height 12
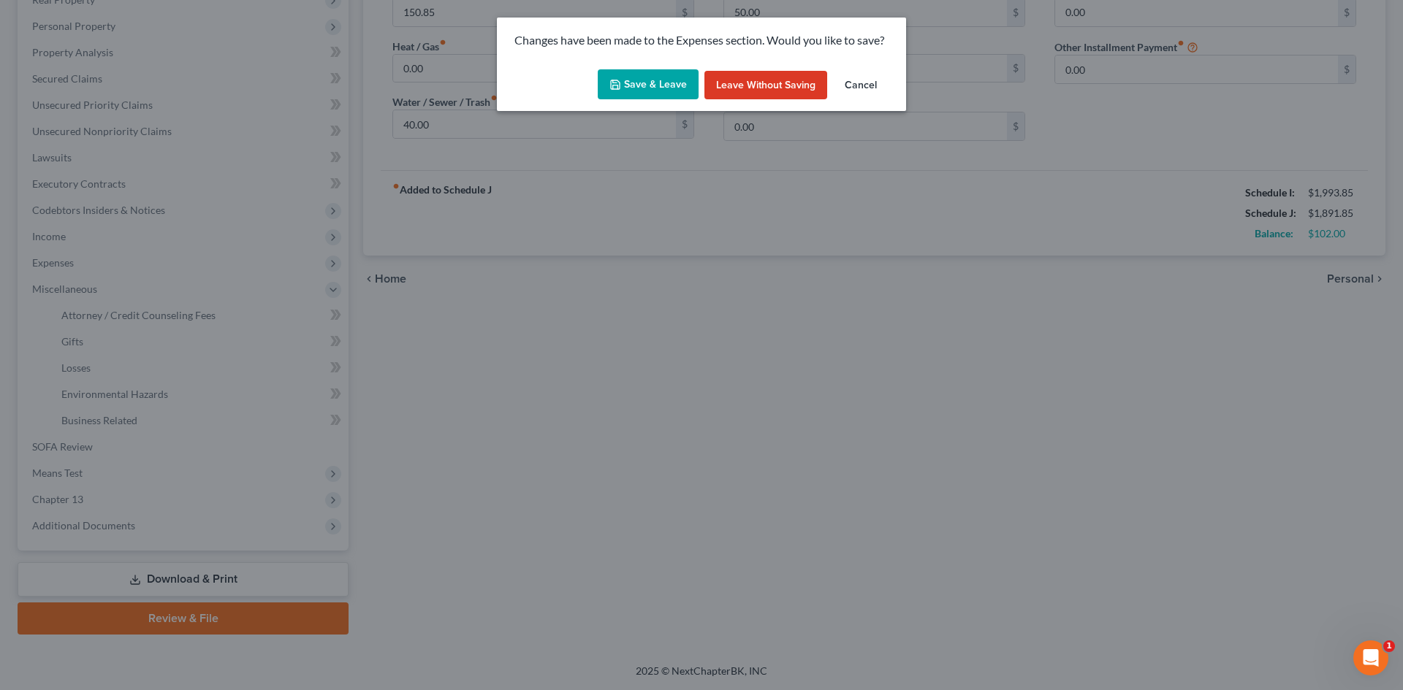
click at [663, 83] on button "Save & Leave" at bounding box center [648, 84] width 101 height 31
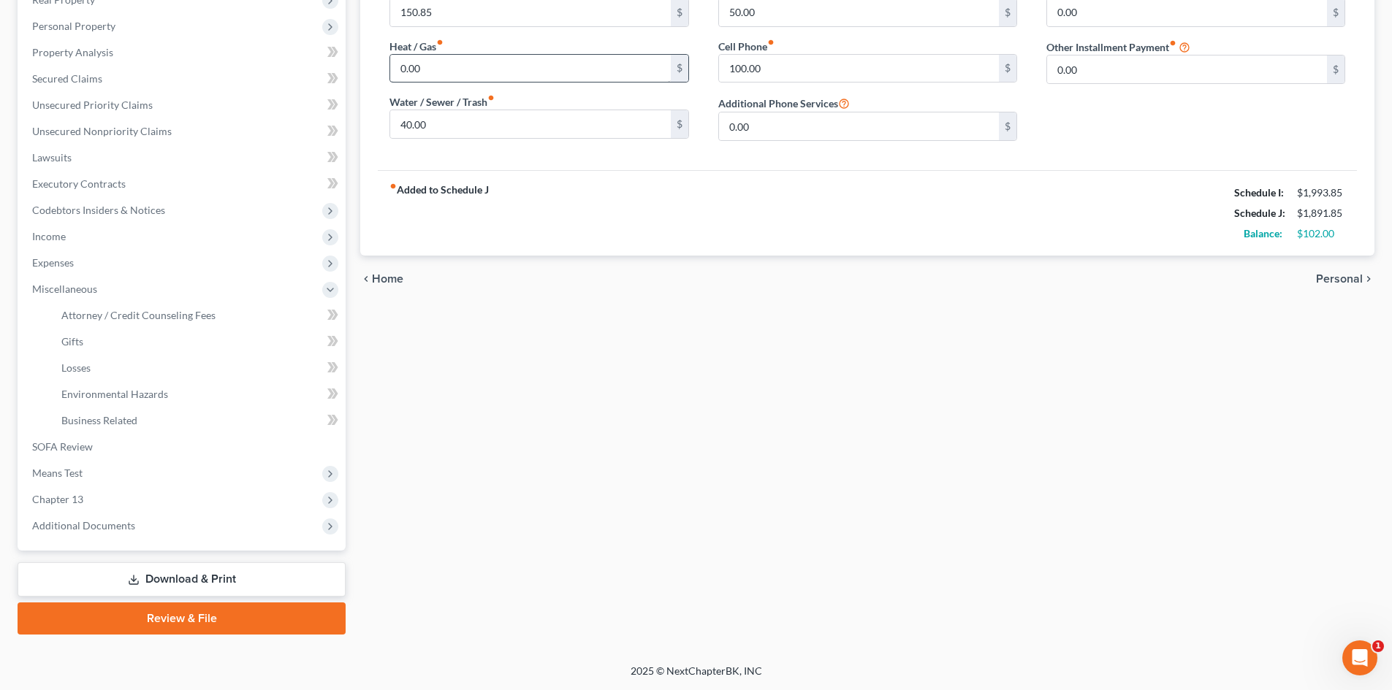
select select "1"
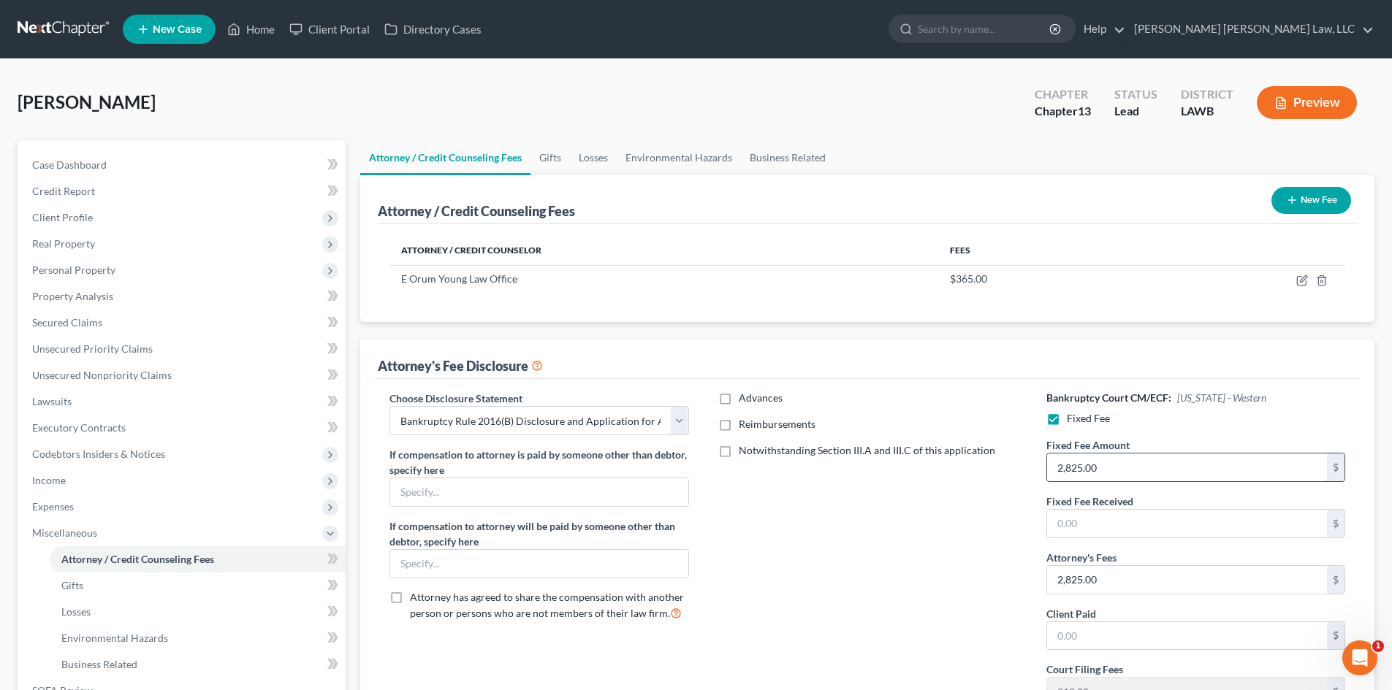
click at [1121, 473] on input "2,825.00" at bounding box center [1187, 468] width 280 height 28
click at [1297, 283] on icon "button" at bounding box center [1301, 281] width 9 height 9
select select "19"
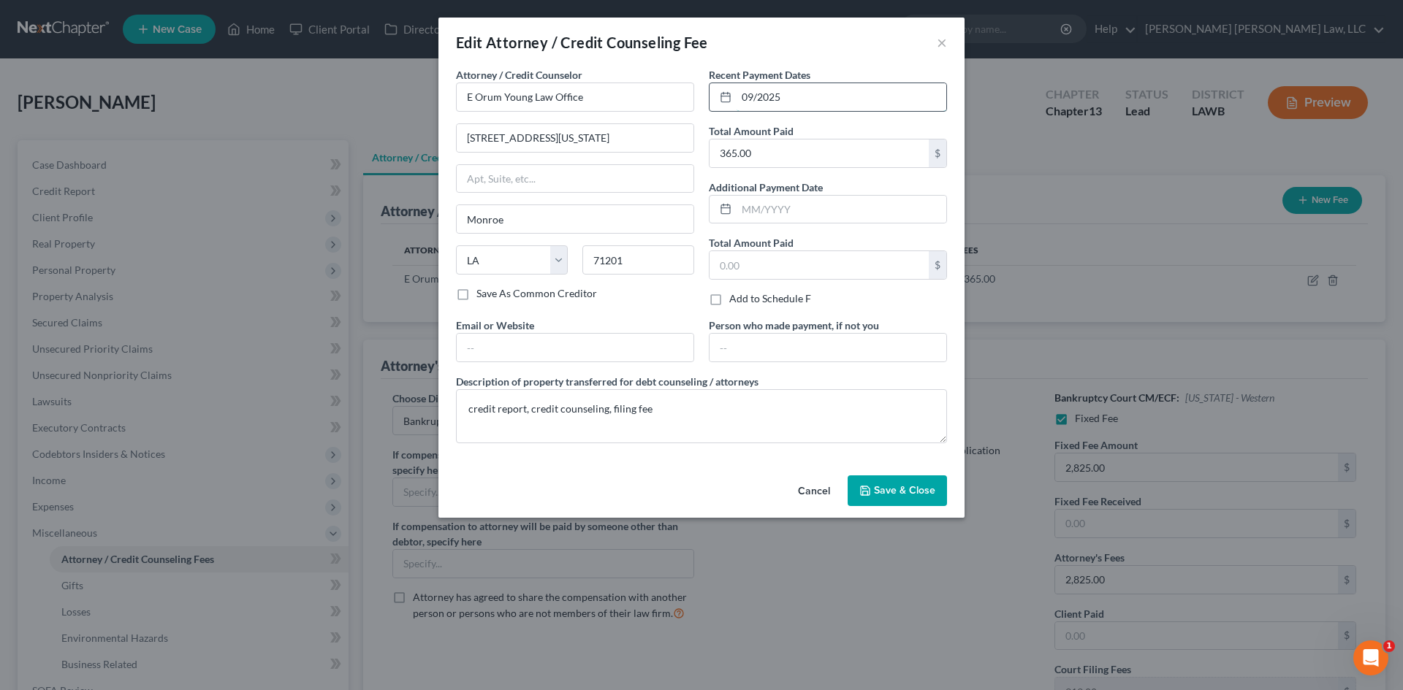
click at [846, 99] on input "09/2025" at bounding box center [841, 97] width 210 height 28
click at [848, 99] on input "09/2025" at bounding box center [841, 97] width 210 height 28
click at [849, 101] on input "09/2025" at bounding box center [841, 97] width 210 height 28
type input "09/03/2025"
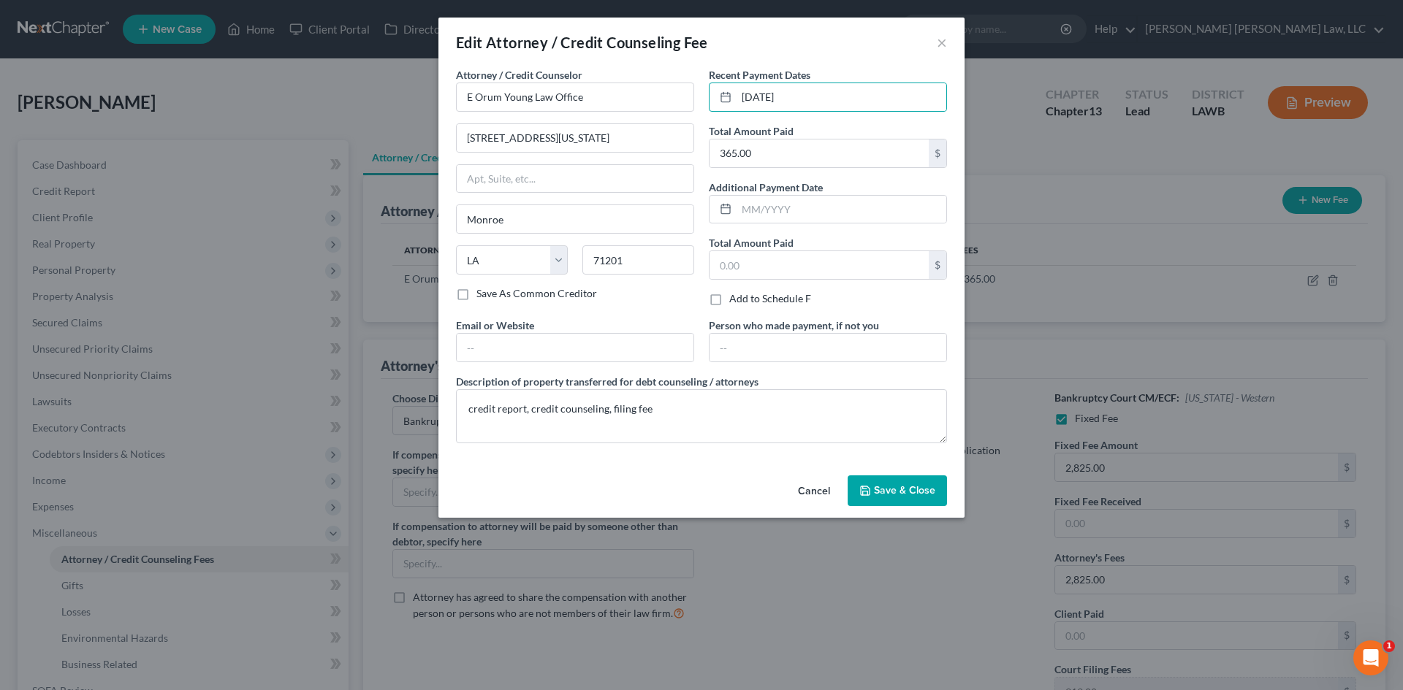
click at [882, 479] on button "Save & Close" at bounding box center [896, 491] width 99 height 31
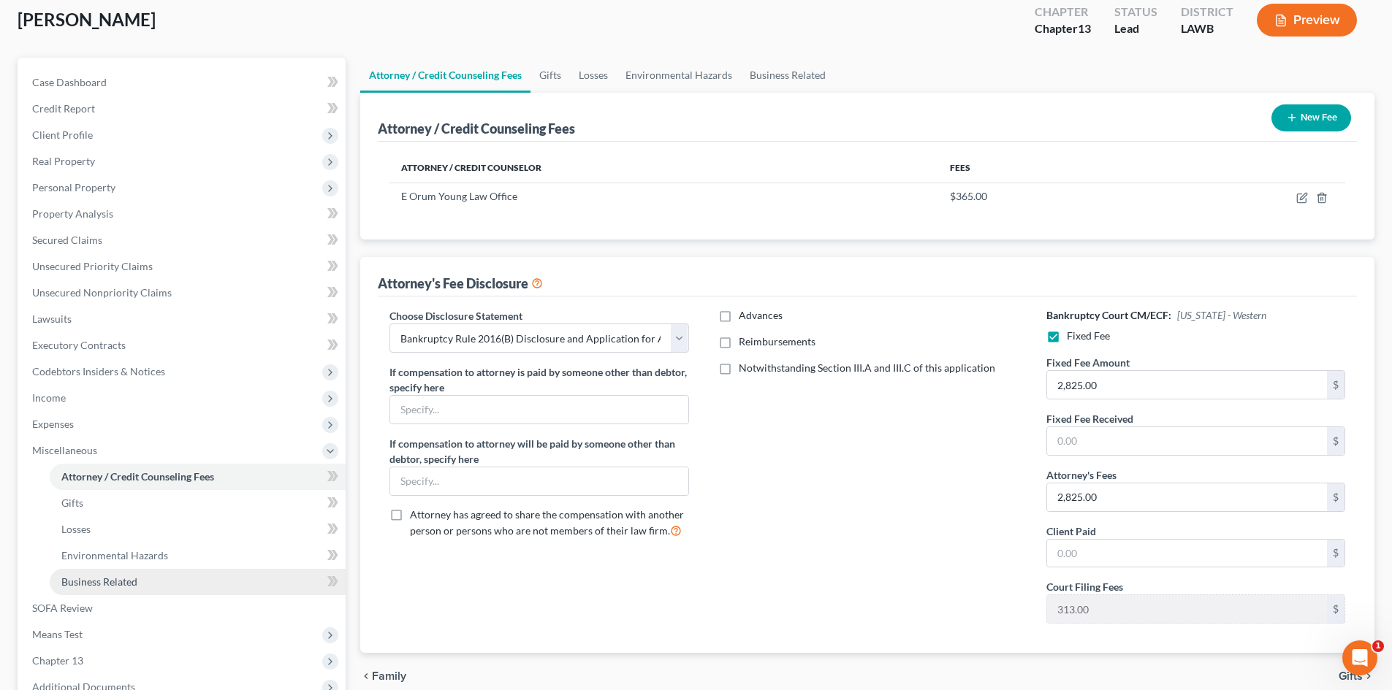
scroll to position [219, 0]
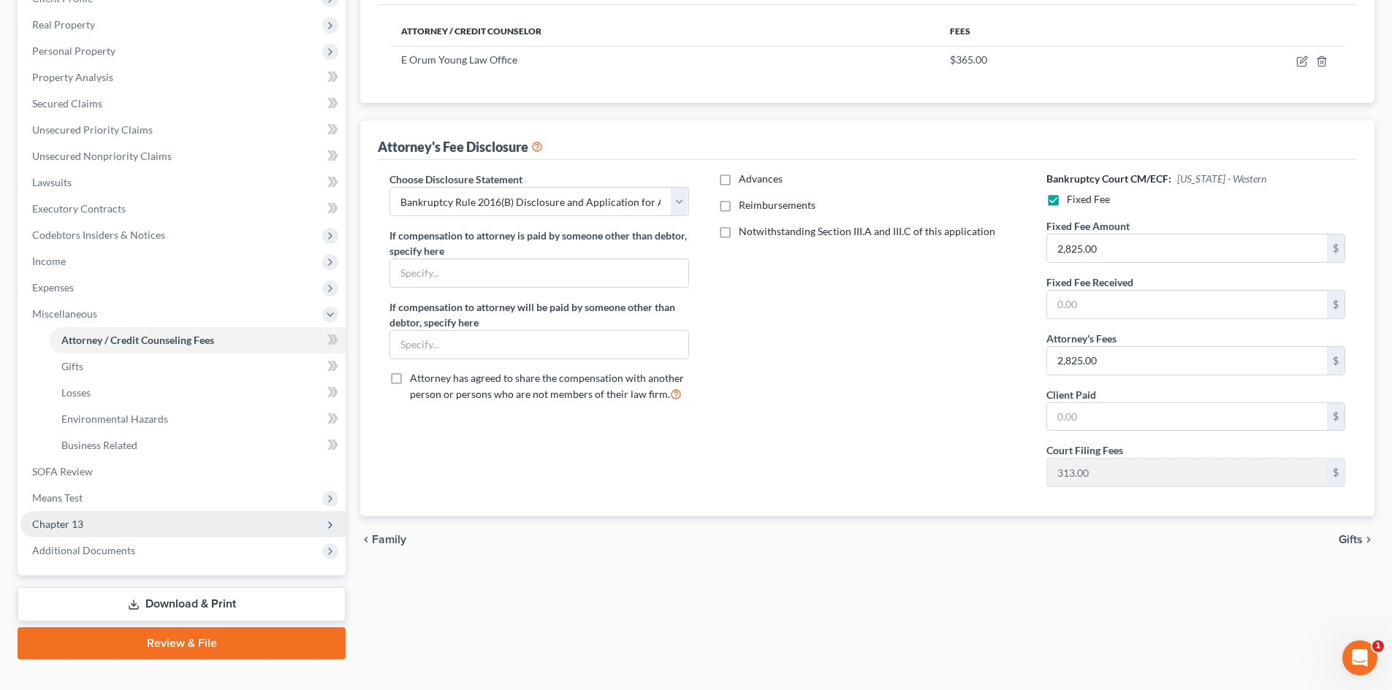
click at [122, 516] on span "Chapter 13" at bounding box center [182, 524] width 325 height 26
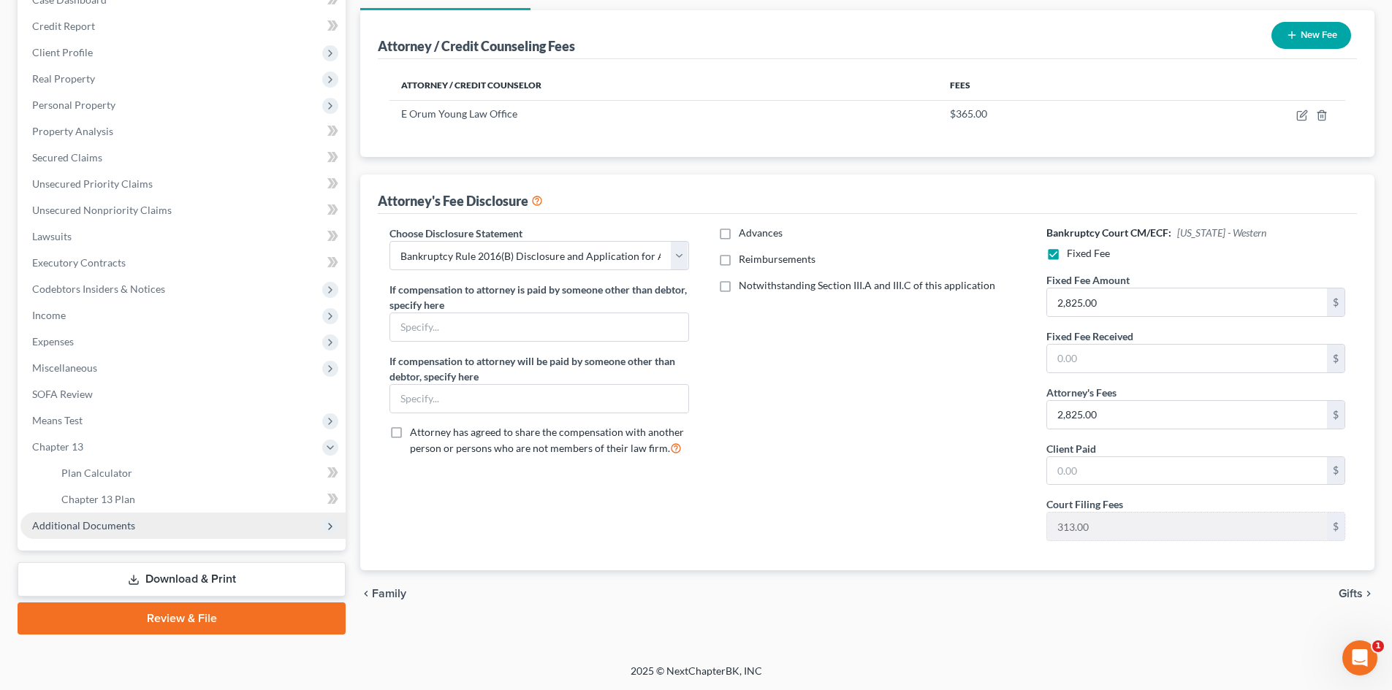
scroll to position [165, 0]
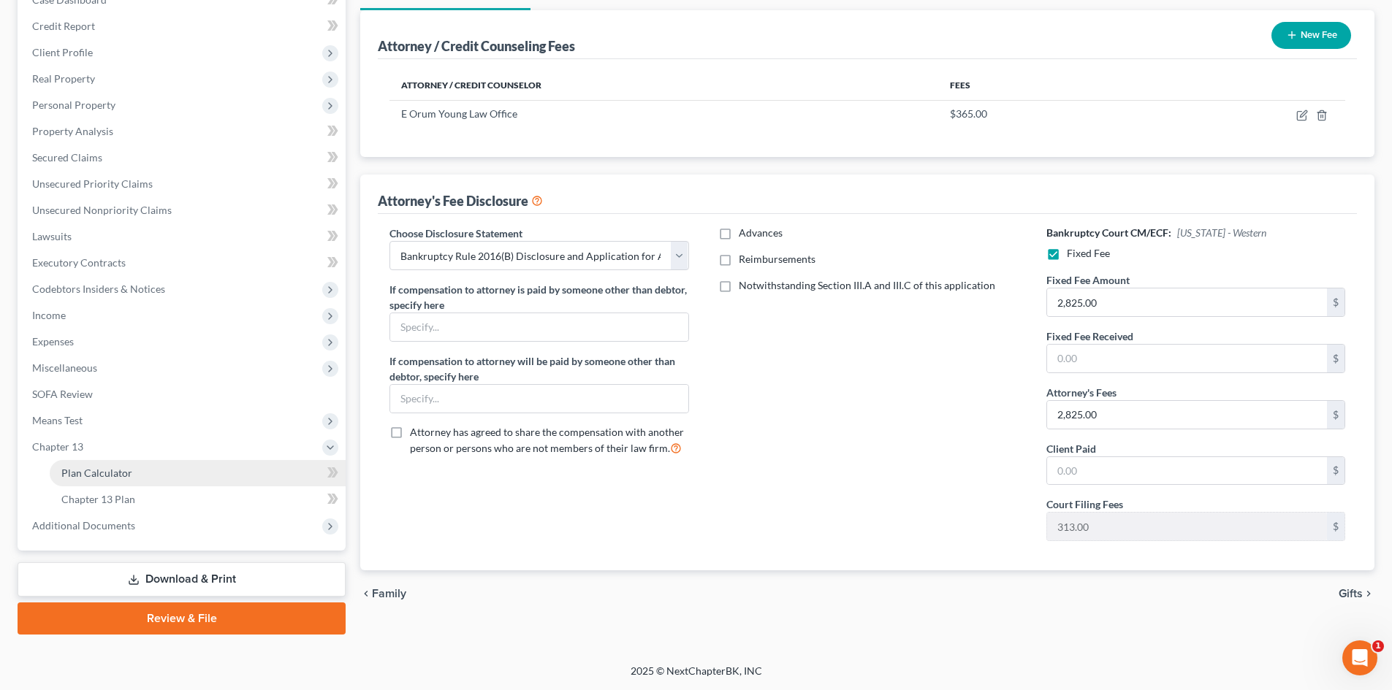
click at [183, 478] on link "Plan Calculator" at bounding box center [198, 473] width 296 height 26
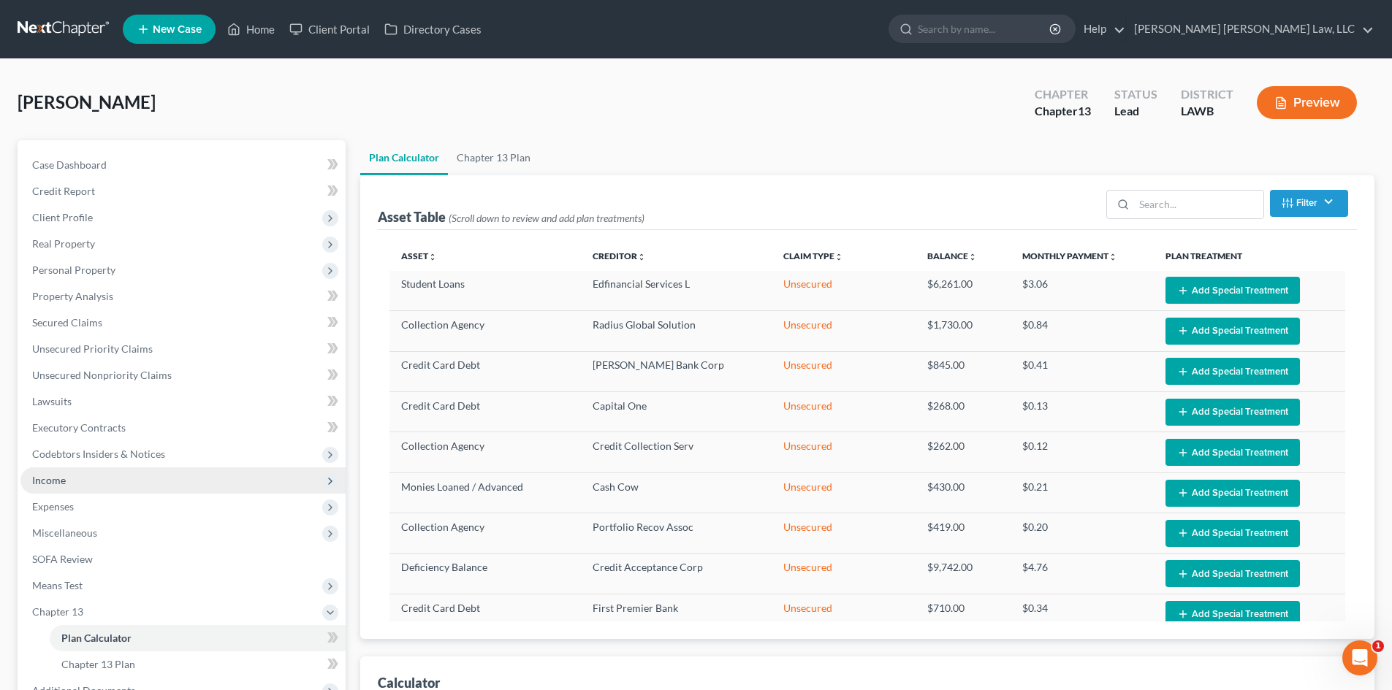
select select "35"
click at [518, 154] on link "Chapter 13 Plan" at bounding box center [493, 157] width 91 height 35
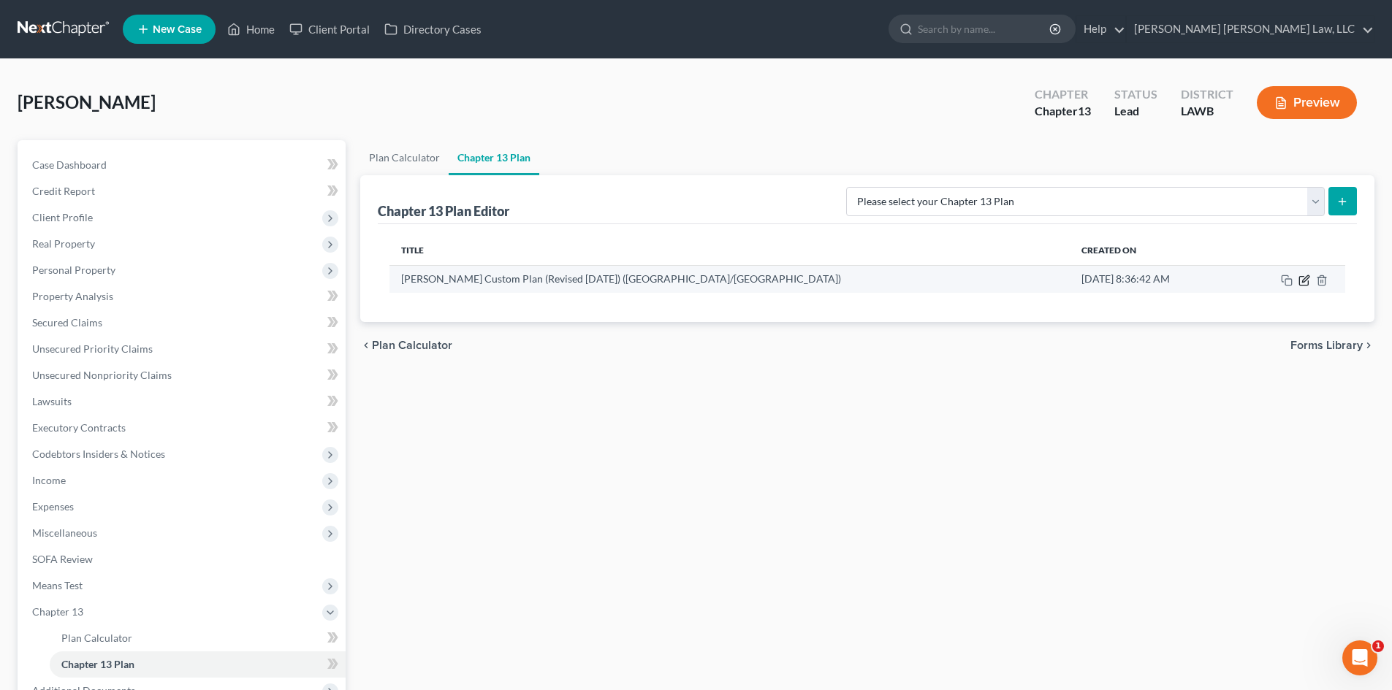
click at [1302, 282] on icon "button" at bounding box center [1305, 278] width 7 height 7
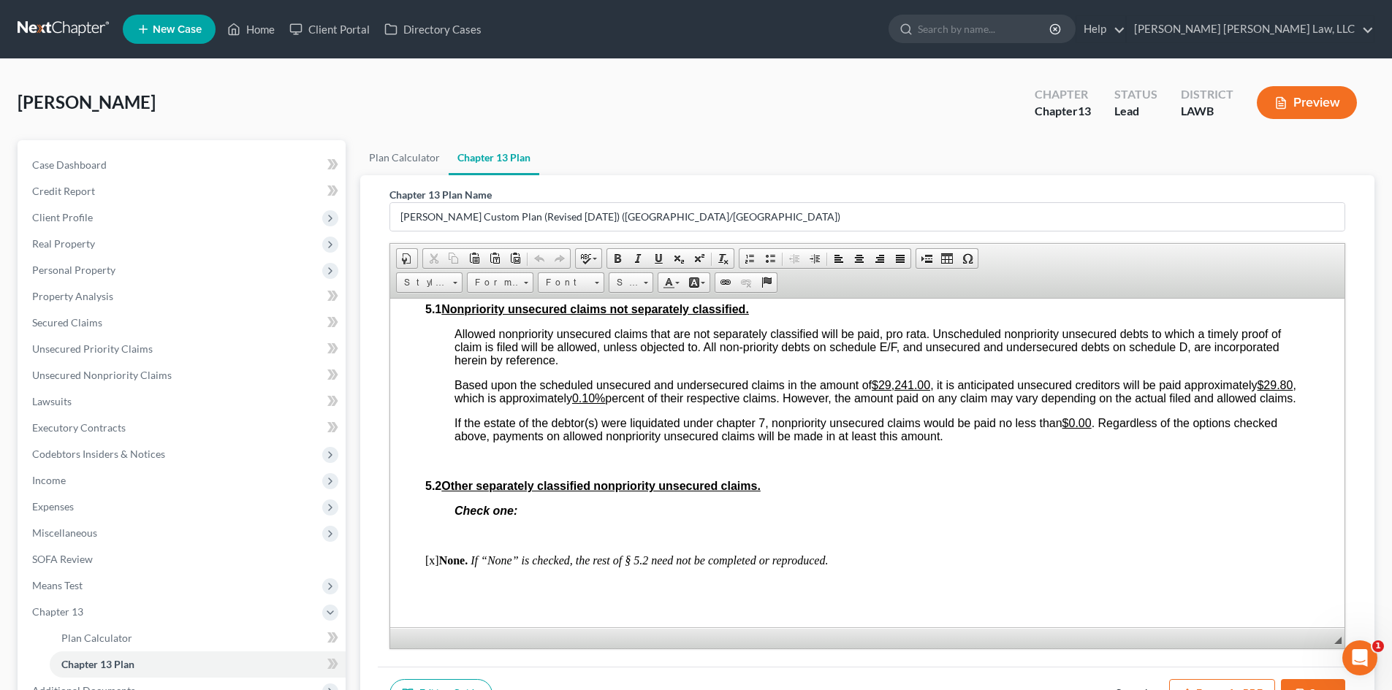
scroll to position [3141, 0]
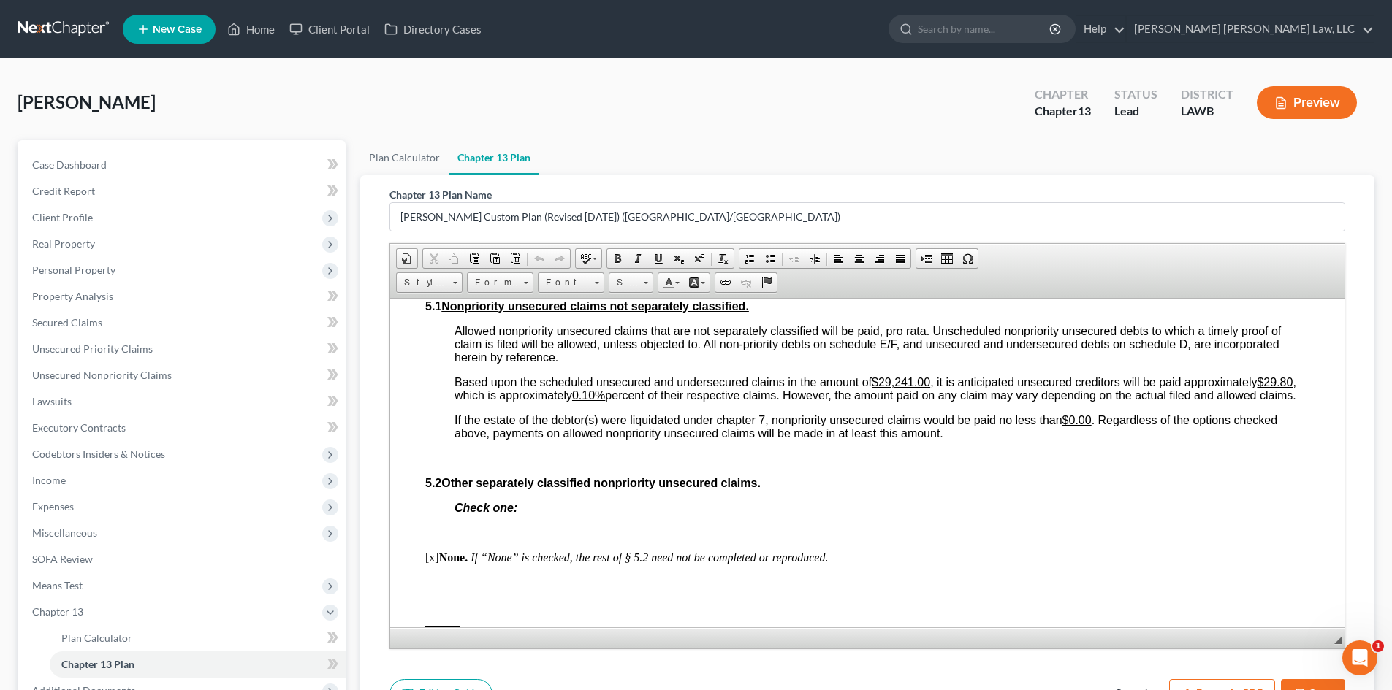
click at [605, 395] on u "0.10%" at bounding box center [588, 395] width 33 height 12
drag, startPoint x: 931, startPoint y: 381, endPoint x: 882, endPoint y: 384, distance: 48.3
click at [882, 384] on u "$29,241.00" at bounding box center [900, 381] width 58 height 12
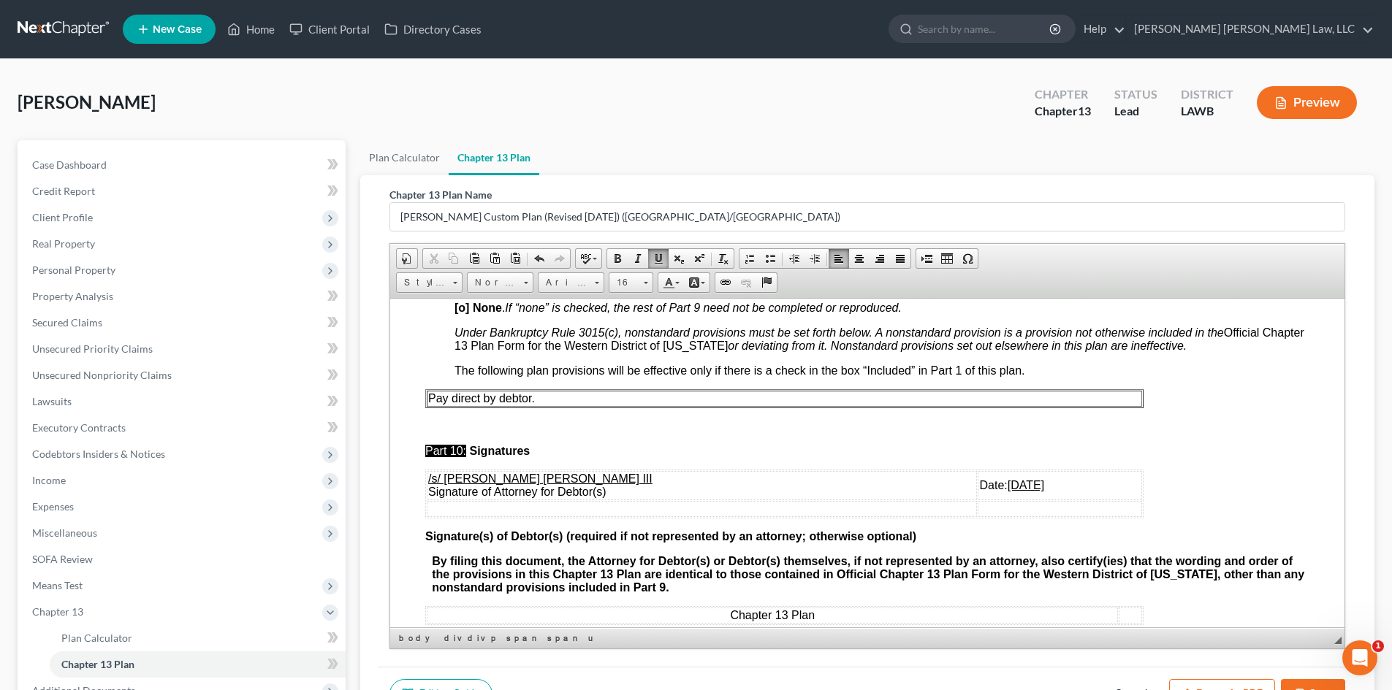
scroll to position [4018, 0]
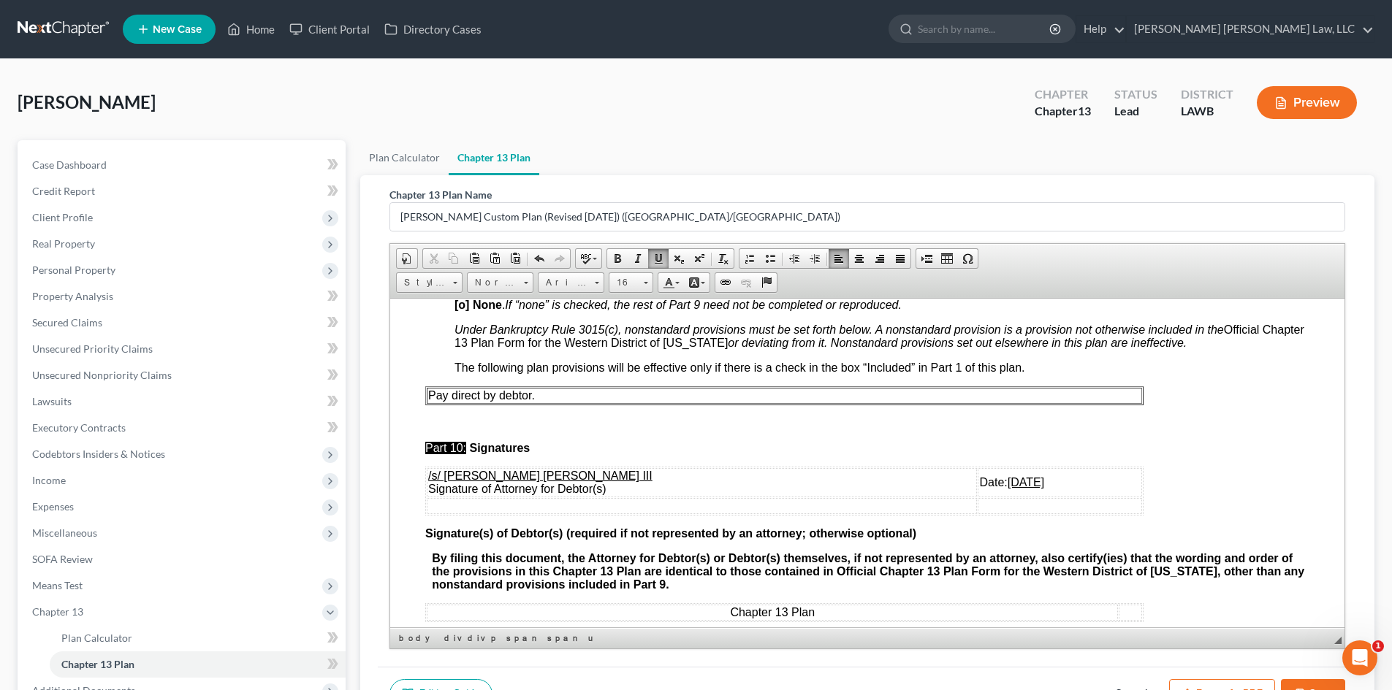
drag, startPoint x: 995, startPoint y: 497, endPoint x: 938, endPoint y: 493, distance: 57.1
click at [977, 493] on td "Date: 08/25/2025" at bounding box center [1059, 482] width 164 height 29
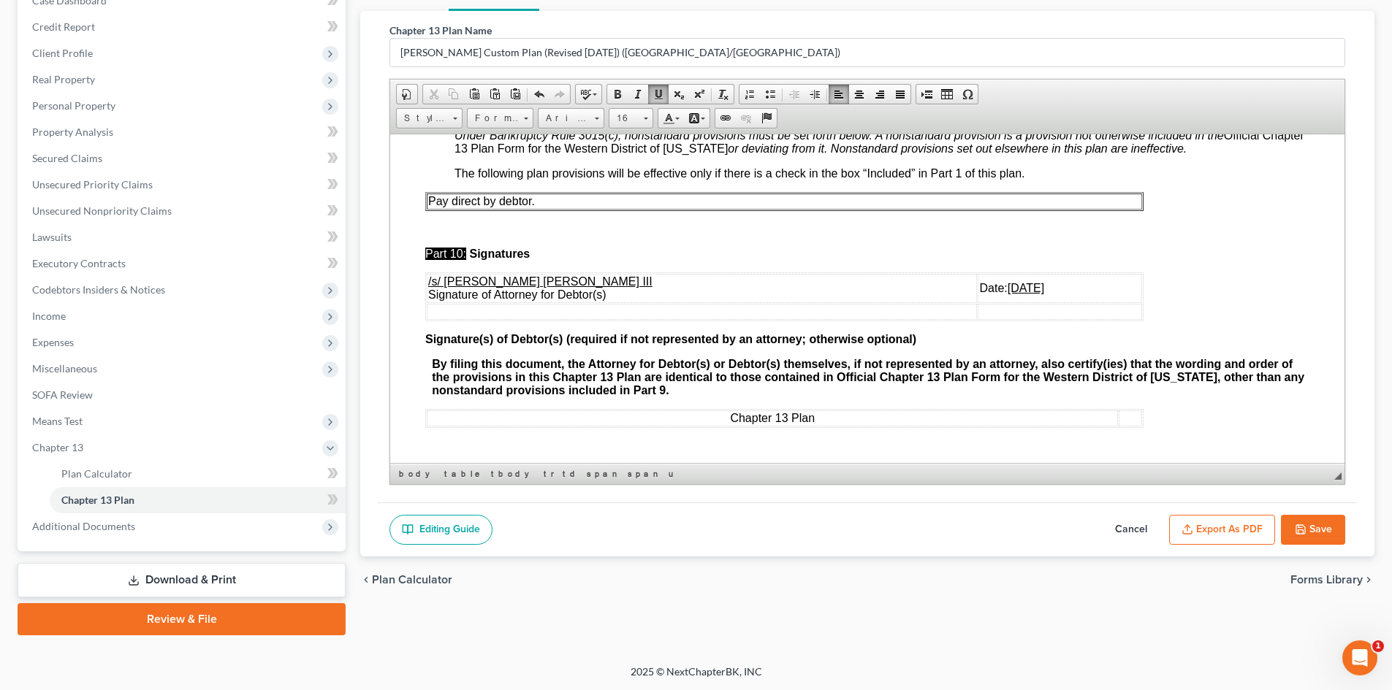
scroll to position [165, 0]
click at [1306, 527] on button "Save" at bounding box center [1313, 529] width 64 height 31
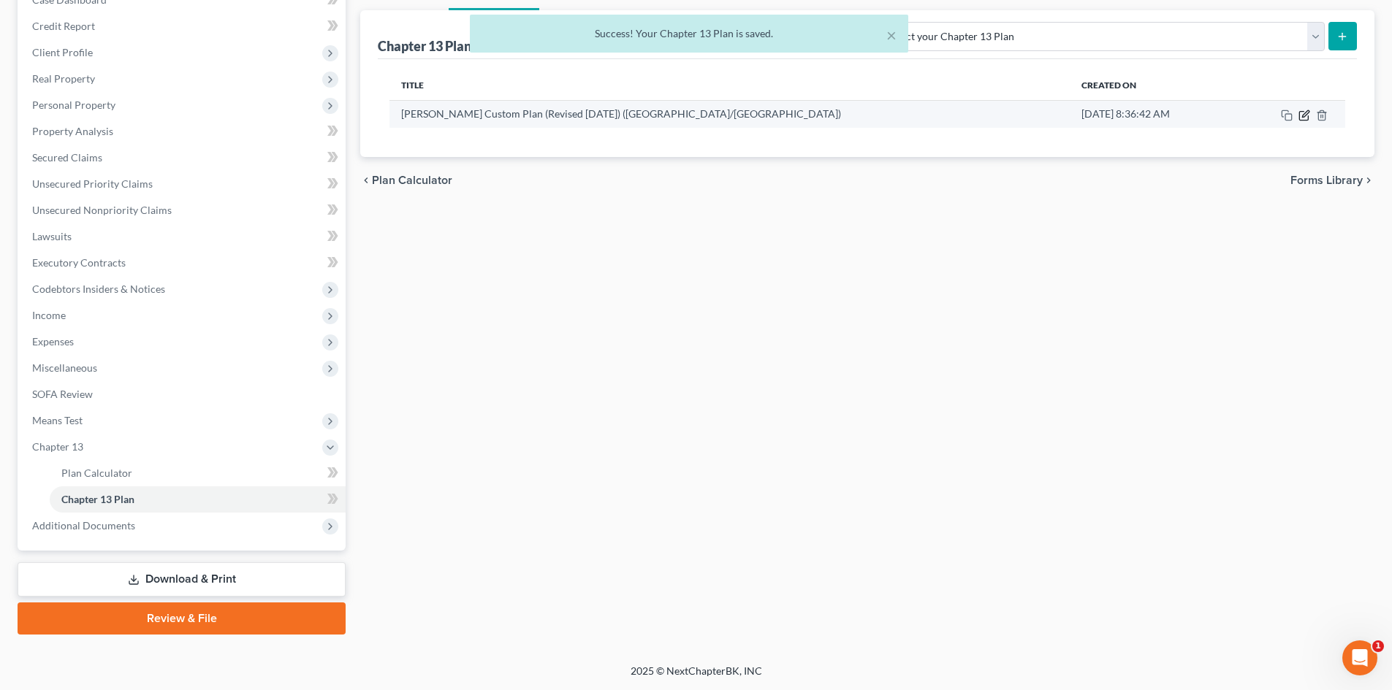
click at [1305, 115] on icon "button" at bounding box center [1305, 113] width 7 height 7
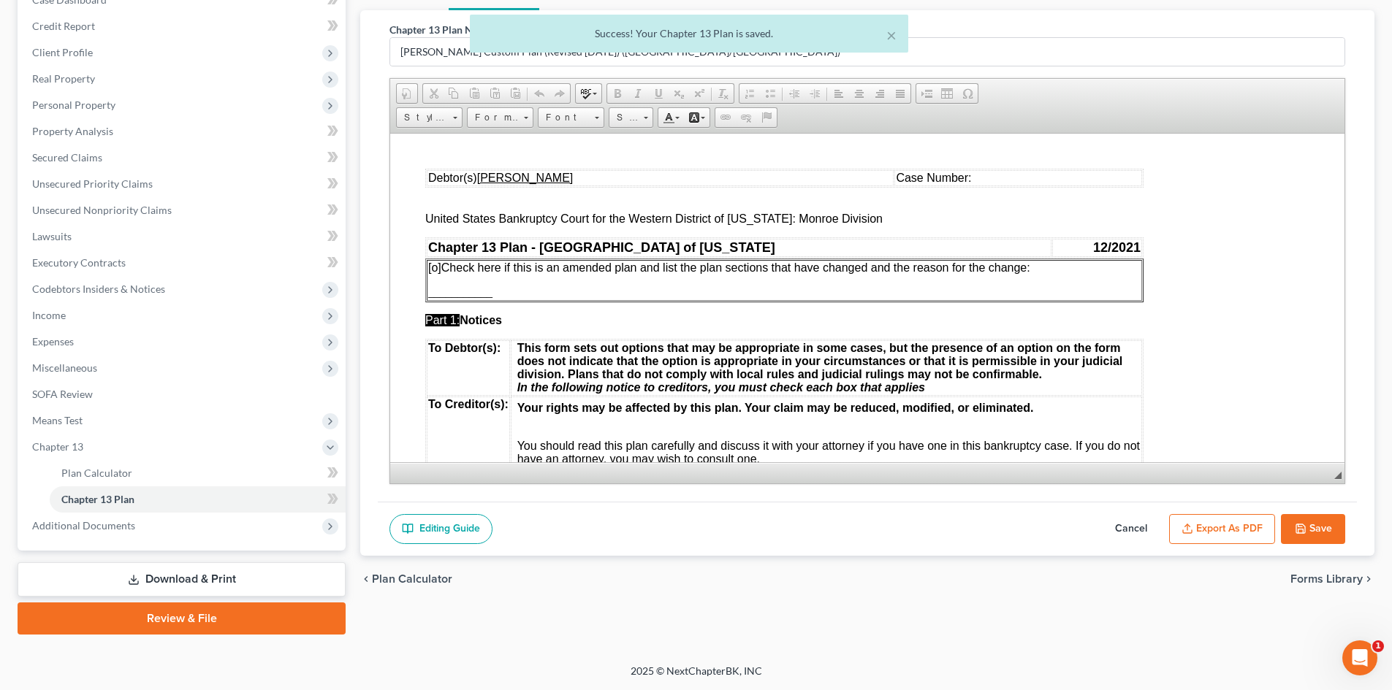
scroll to position [0, 0]
click at [1198, 521] on button "Export as PDF" at bounding box center [1222, 529] width 106 height 31
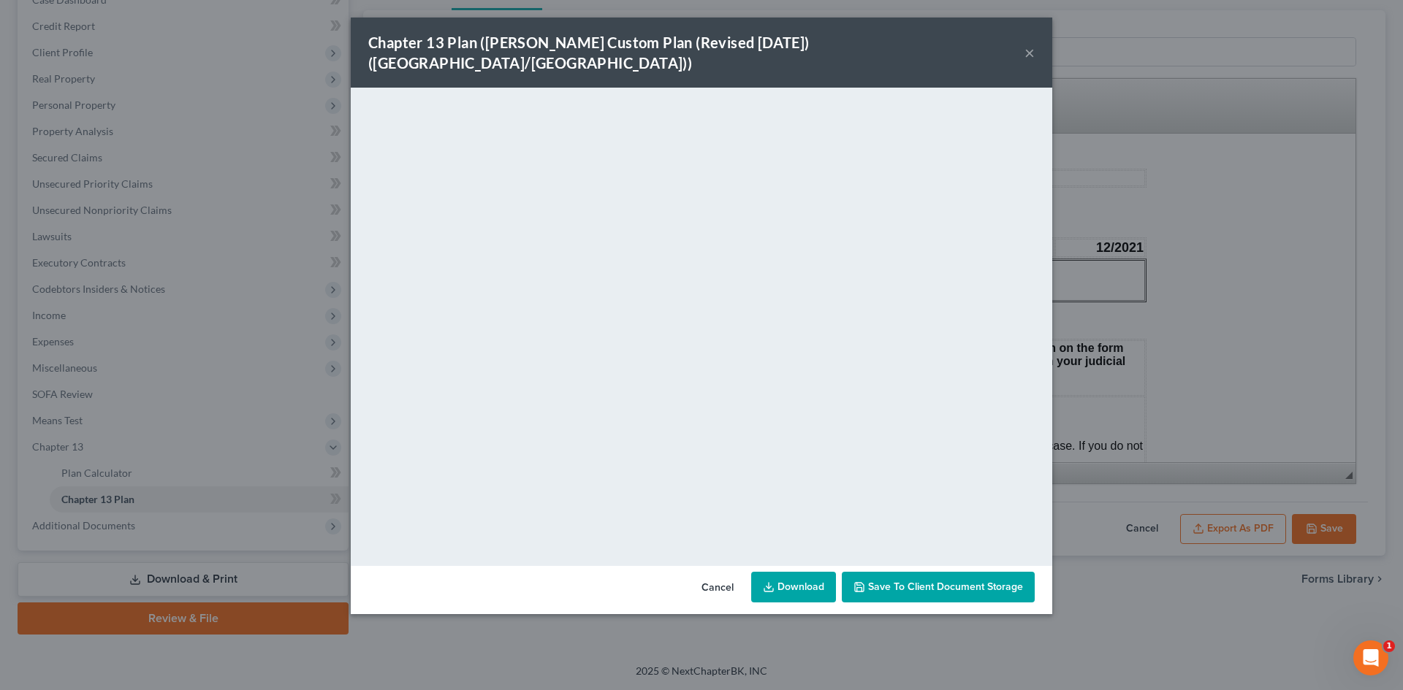
drag, startPoint x: 805, startPoint y: 566, endPoint x: 812, endPoint y: 555, distance: 13.2
click at [805, 572] on link "Download" at bounding box center [793, 587] width 85 height 31
click at [1145, 417] on div "Chapter 13 Plan (E. Orum Custom Plan (Revised 12/1/2021) (Alexandria/Monroe)) ×…" at bounding box center [701, 345] width 1403 height 690
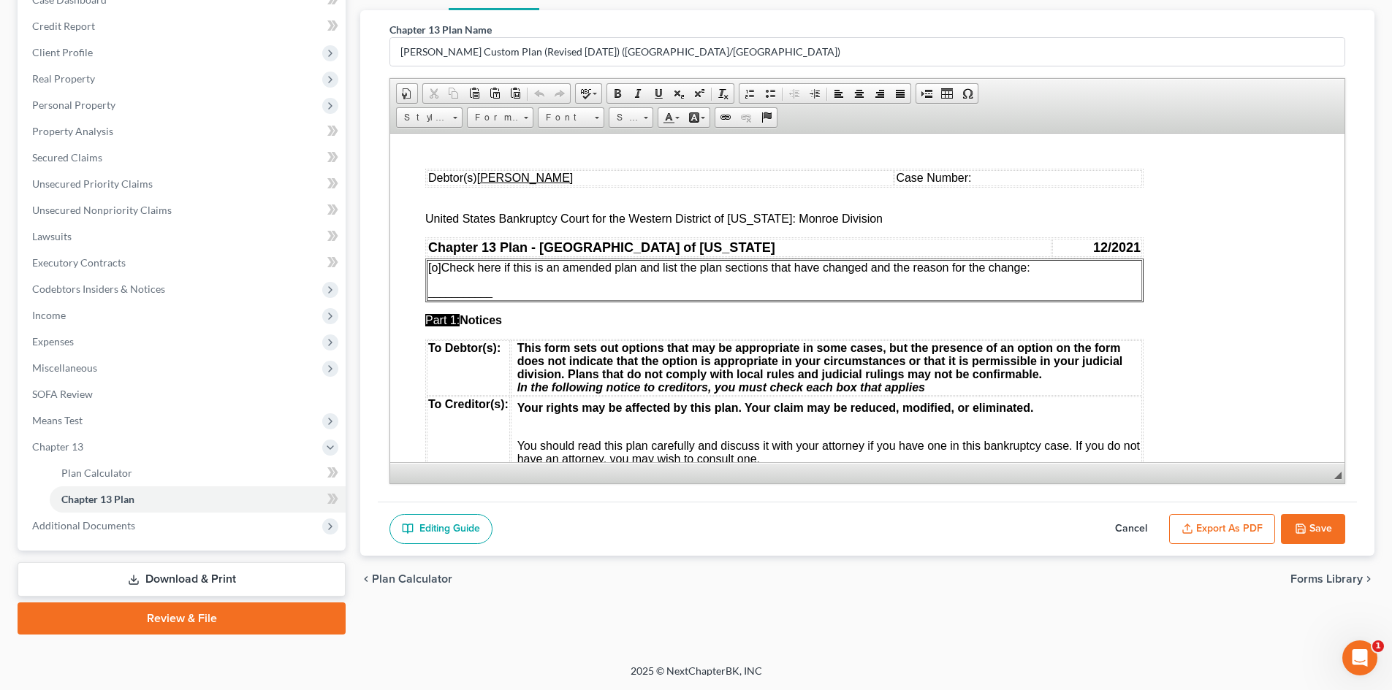
click at [1319, 534] on button "Save" at bounding box center [1313, 529] width 64 height 31
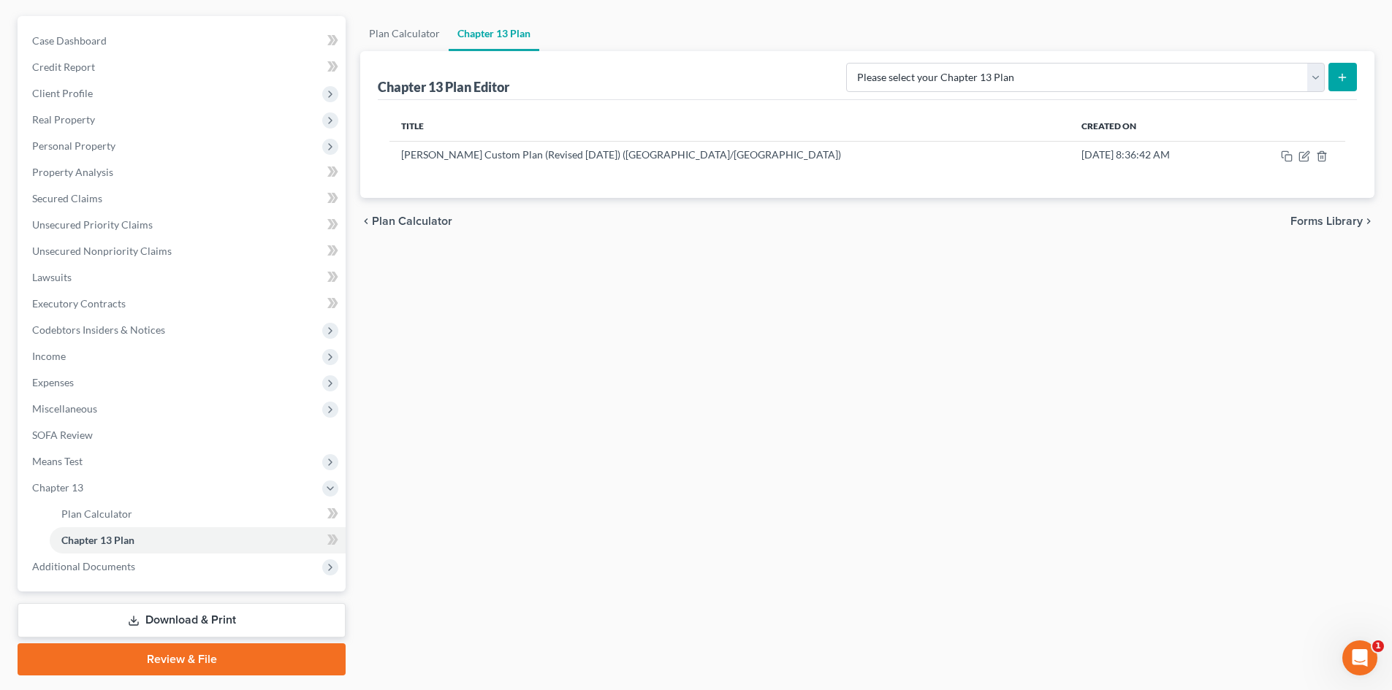
scroll to position [19, 0]
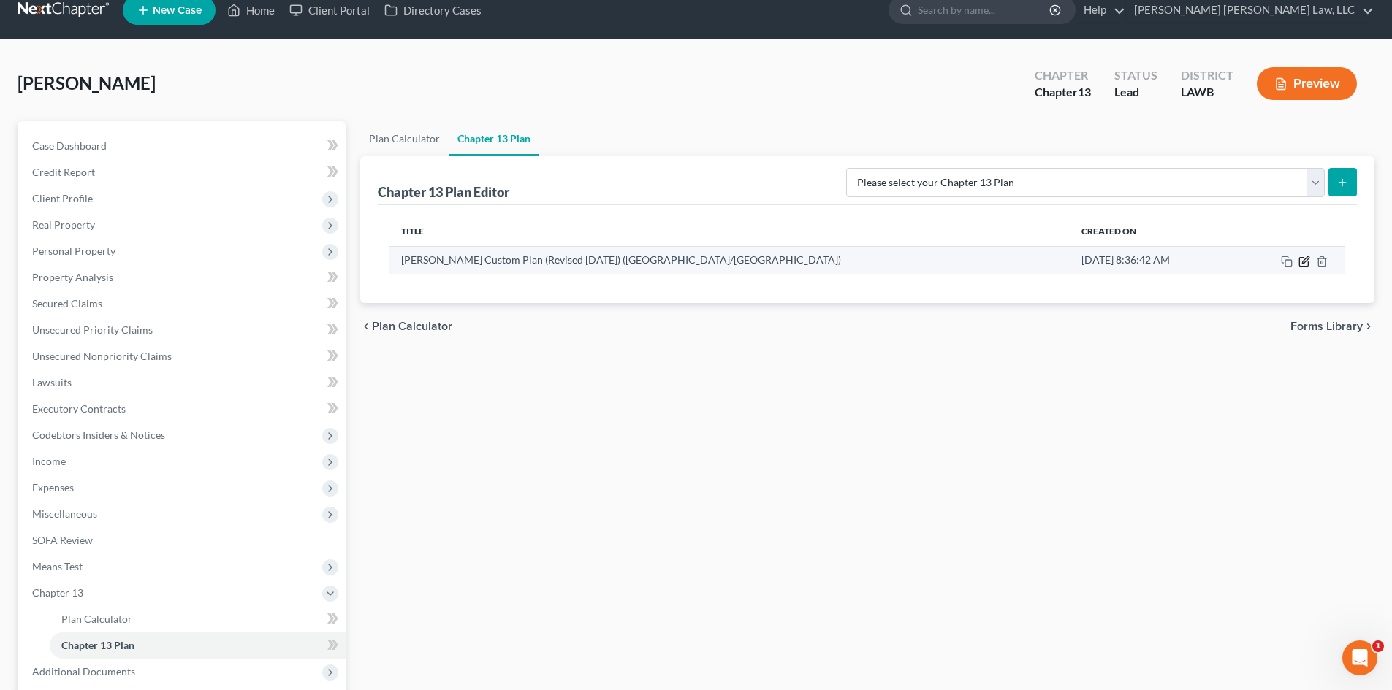
click at [1306, 266] on icon "button" at bounding box center [1303, 261] width 9 height 9
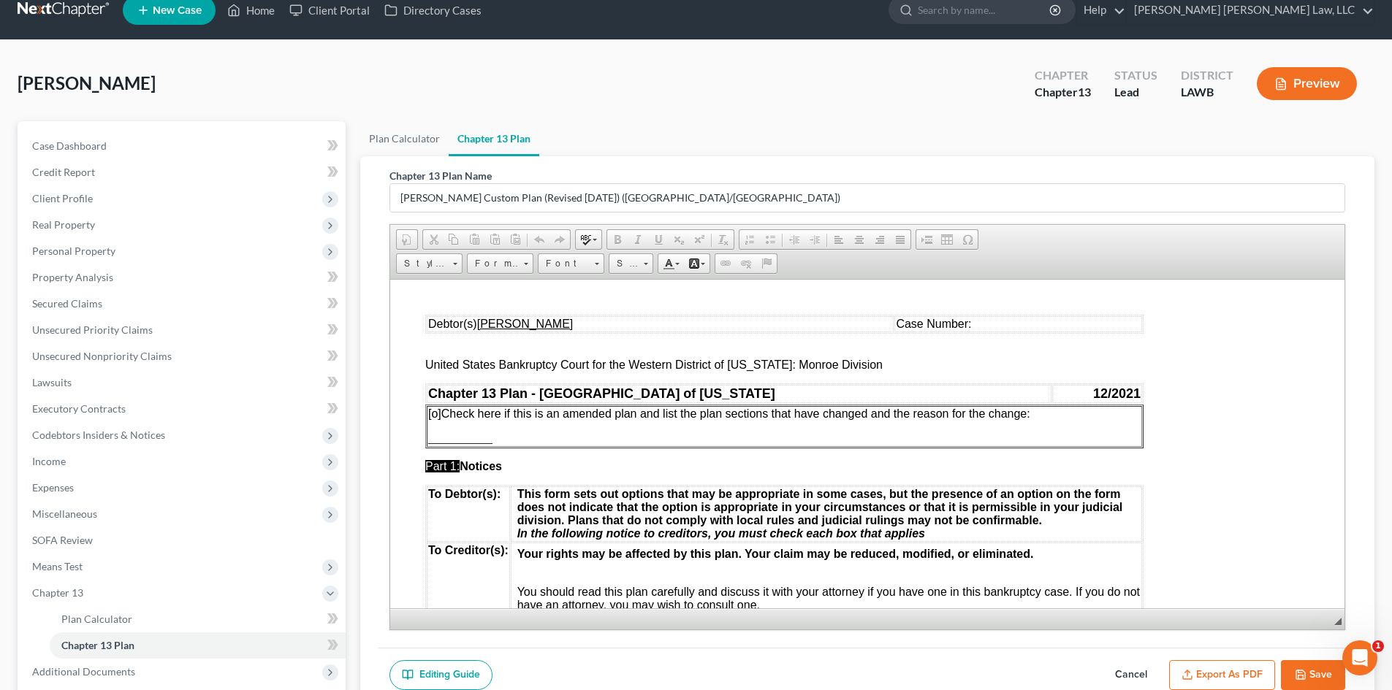
scroll to position [0, 0]
click at [1329, 680] on button "Save" at bounding box center [1313, 675] width 64 height 31
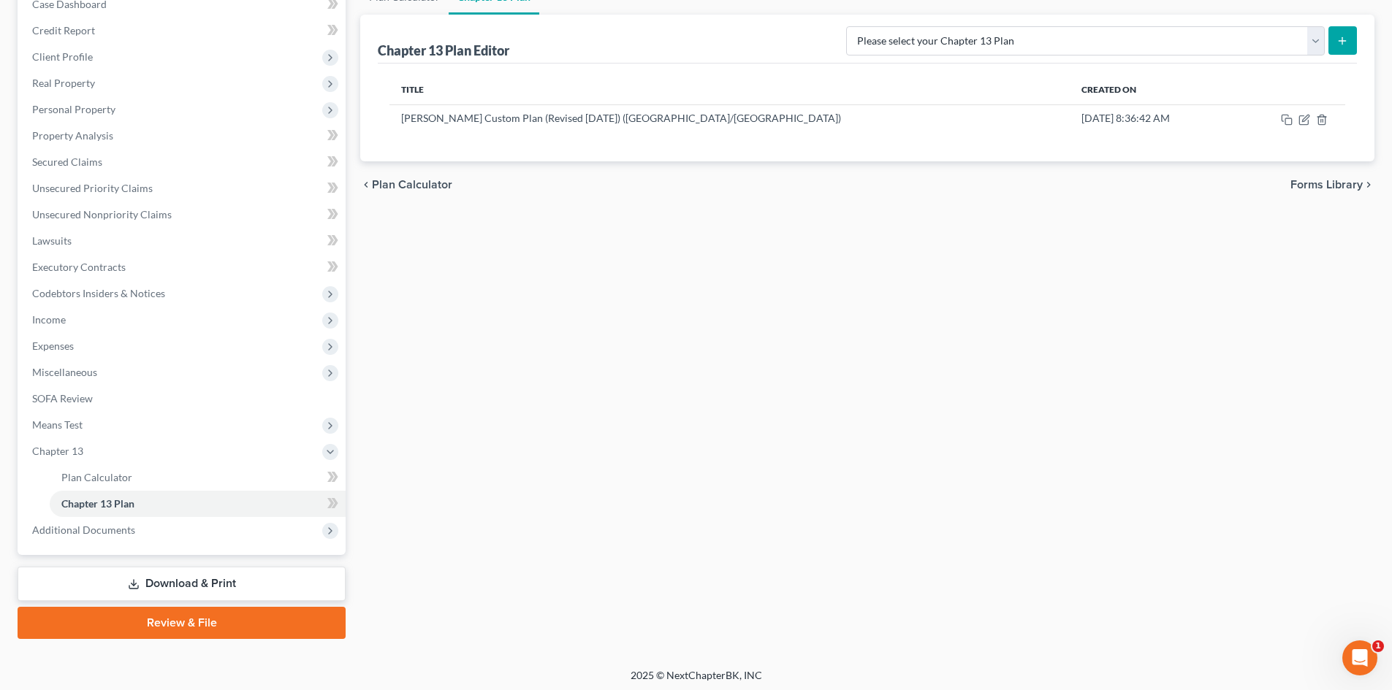
scroll to position [165, 0]
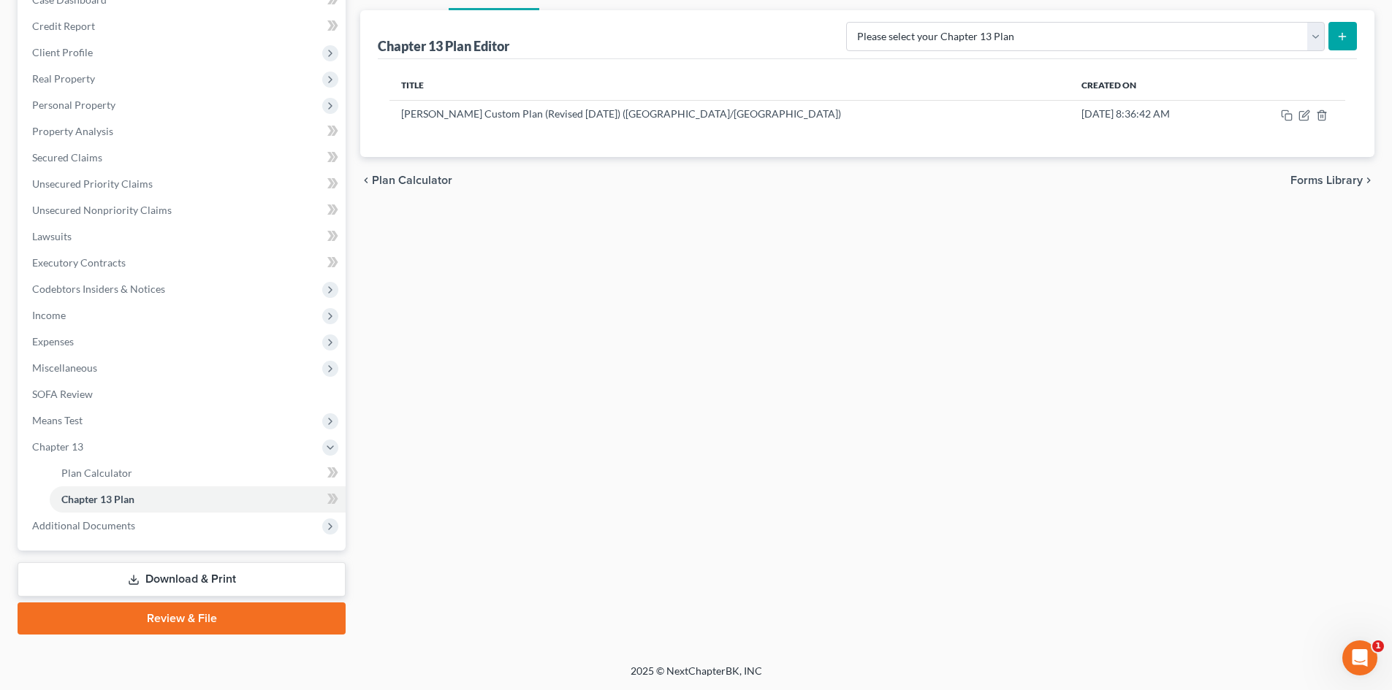
click at [157, 579] on link "Download & Print" at bounding box center [182, 579] width 328 height 34
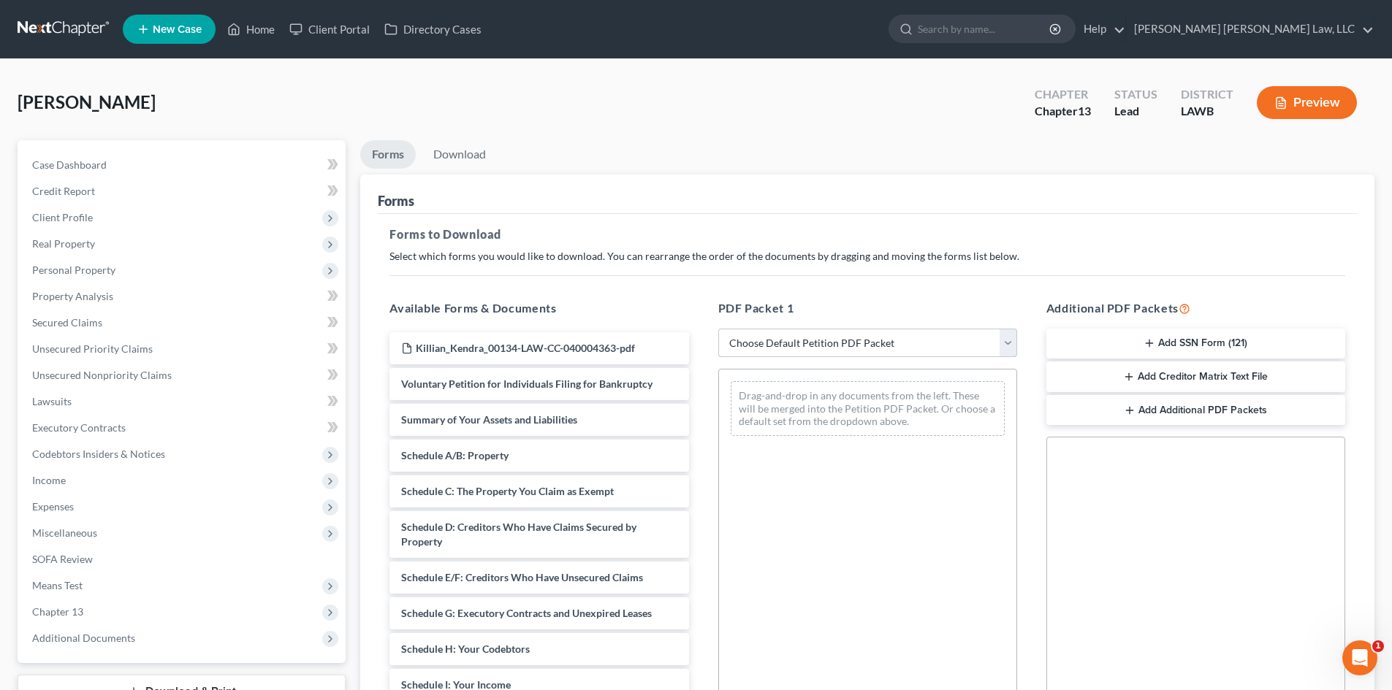
drag, startPoint x: 844, startPoint y: 348, endPoint x: 833, endPoint y: 356, distance: 13.5
click at [844, 347] on select "Choose Default Petition PDF Packet Complete Bankruptcy Petition (all forms and …" at bounding box center [867, 343] width 299 height 29
select select "0"
click at [718, 329] on select "Choose Default Petition PDF Packet Complete Bankruptcy Petition (all forms and …" at bounding box center [867, 343] width 299 height 29
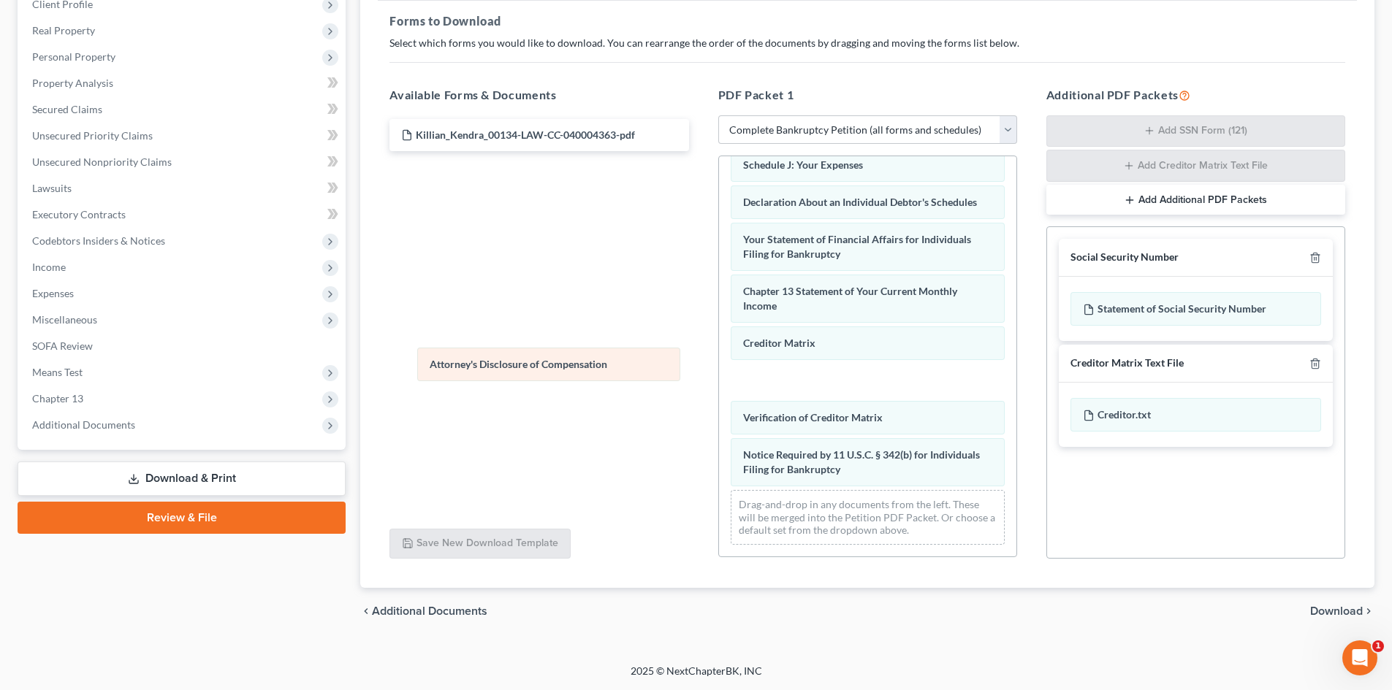
scroll to position [376, 0]
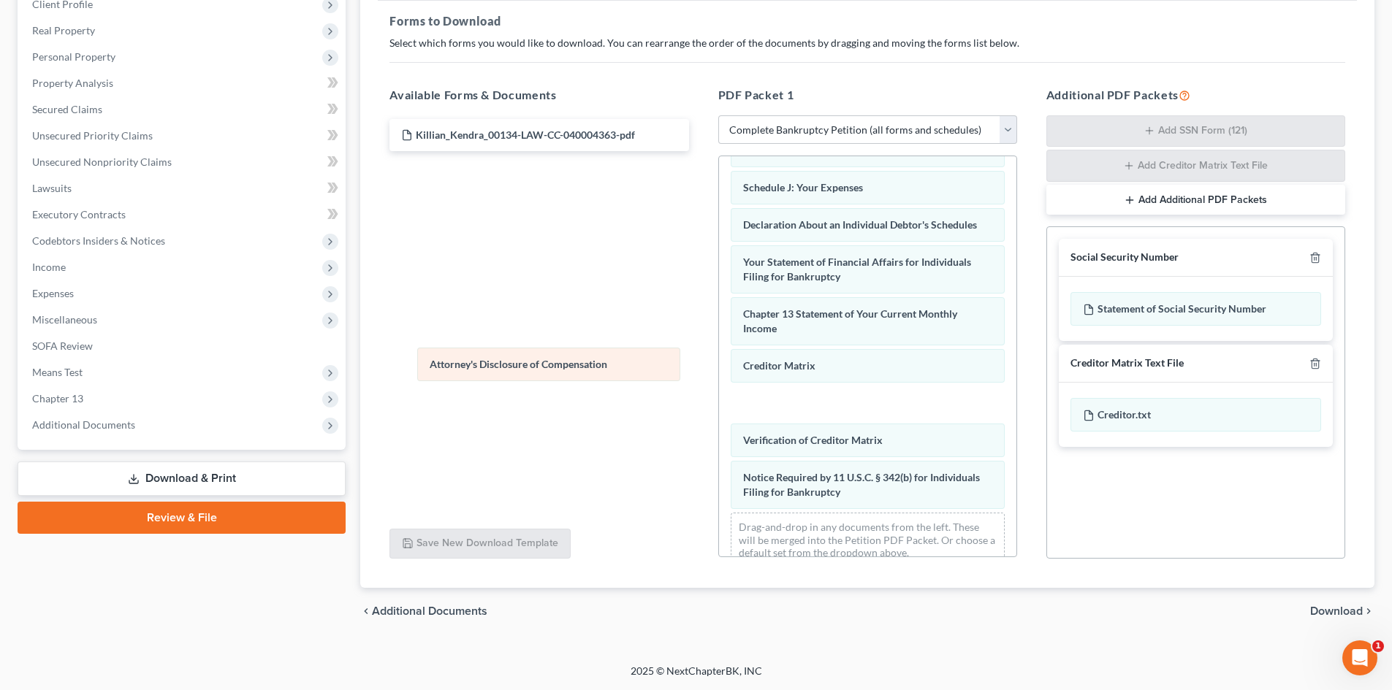
drag, startPoint x: 941, startPoint y: 477, endPoint x: 636, endPoint y: 362, distance: 326.2
click at [719, 372] on div "Attorney's Disclosure of Compensation Voluntary Petition for Individuals Filing…" at bounding box center [867, 179] width 297 height 799
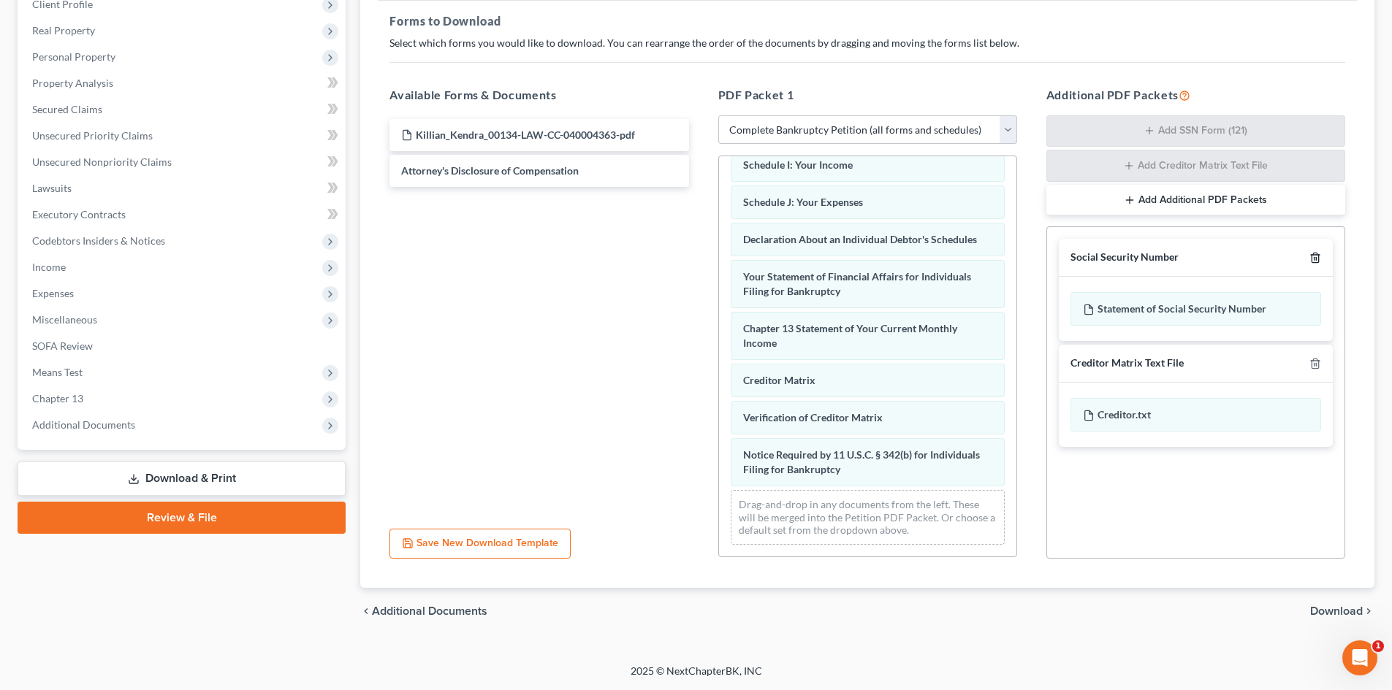
click at [1318, 253] on icon "button" at bounding box center [1315, 258] width 12 height 12
click at [1318, 358] on icon "button" at bounding box center [1315, 364] width 12 height 12
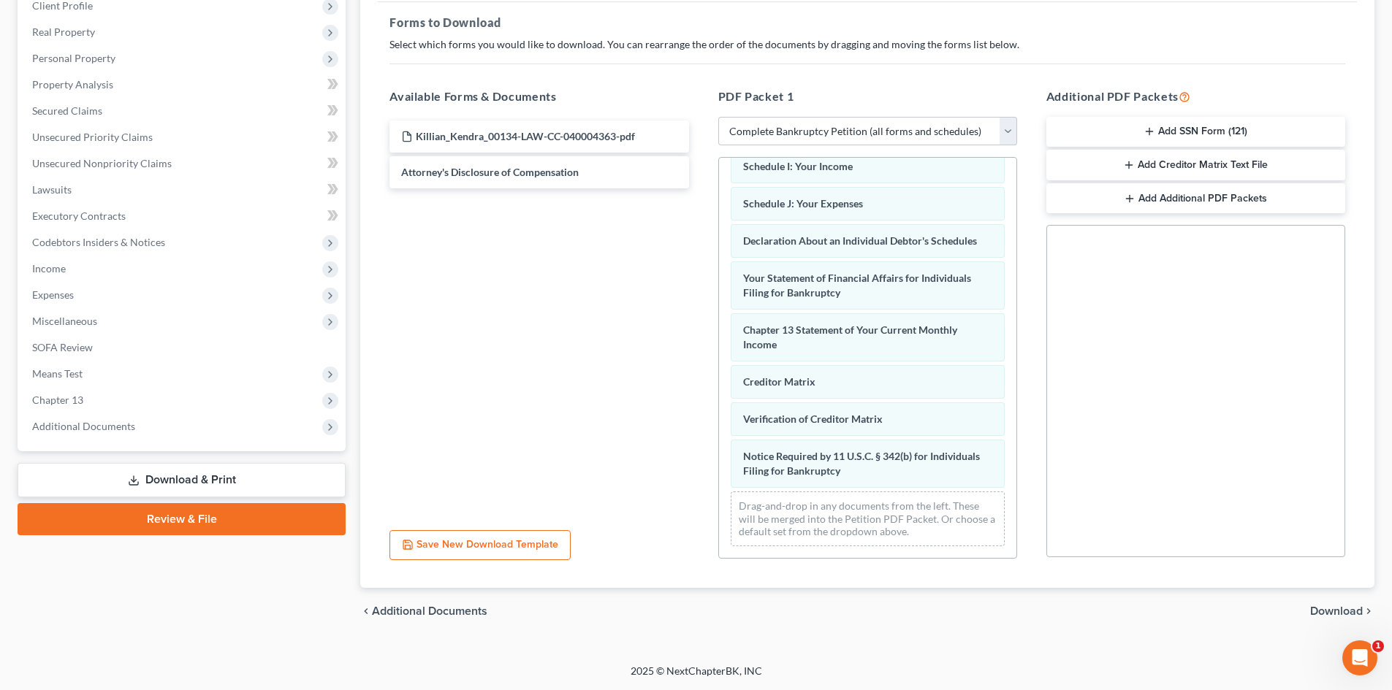
click at [1323, 613] on span "Download" at bounding box center [1336, 612] width 53 height 12
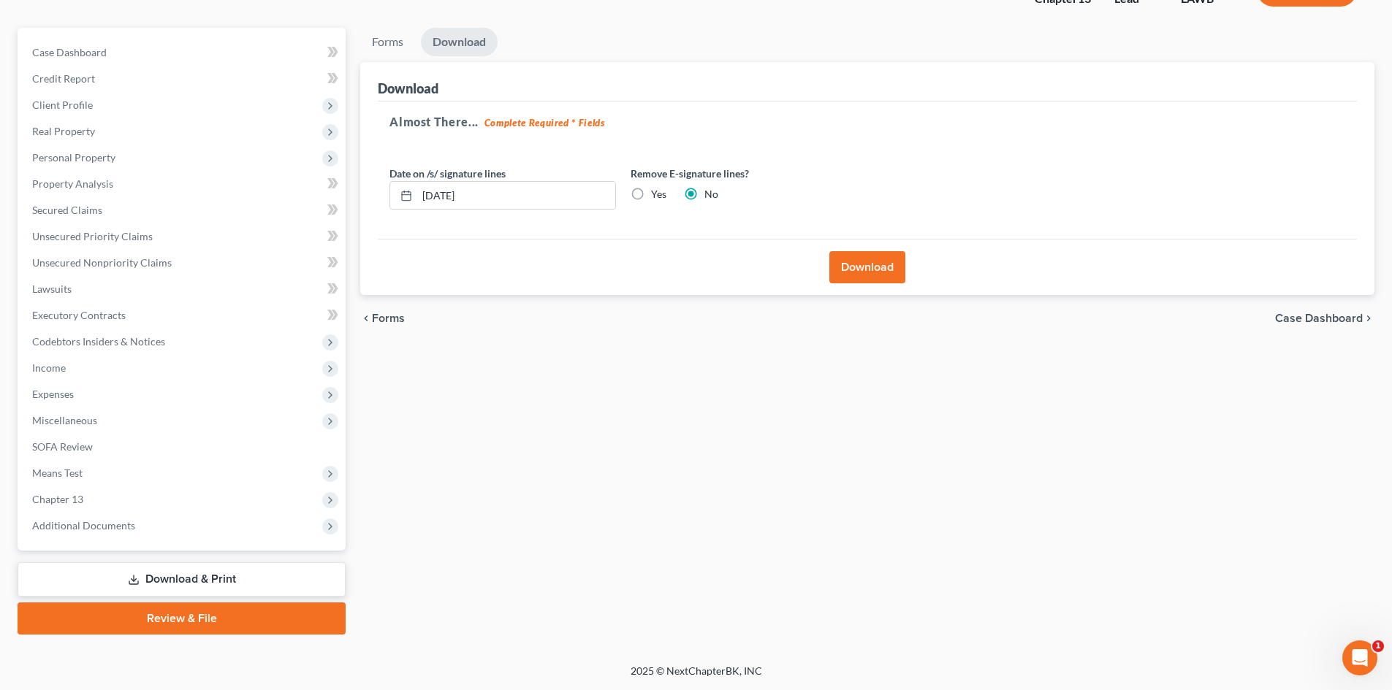
scroll to position [112, 0]
click at [879, 281] on button "Download" at bounding box center [867, 267] width 76 height 32
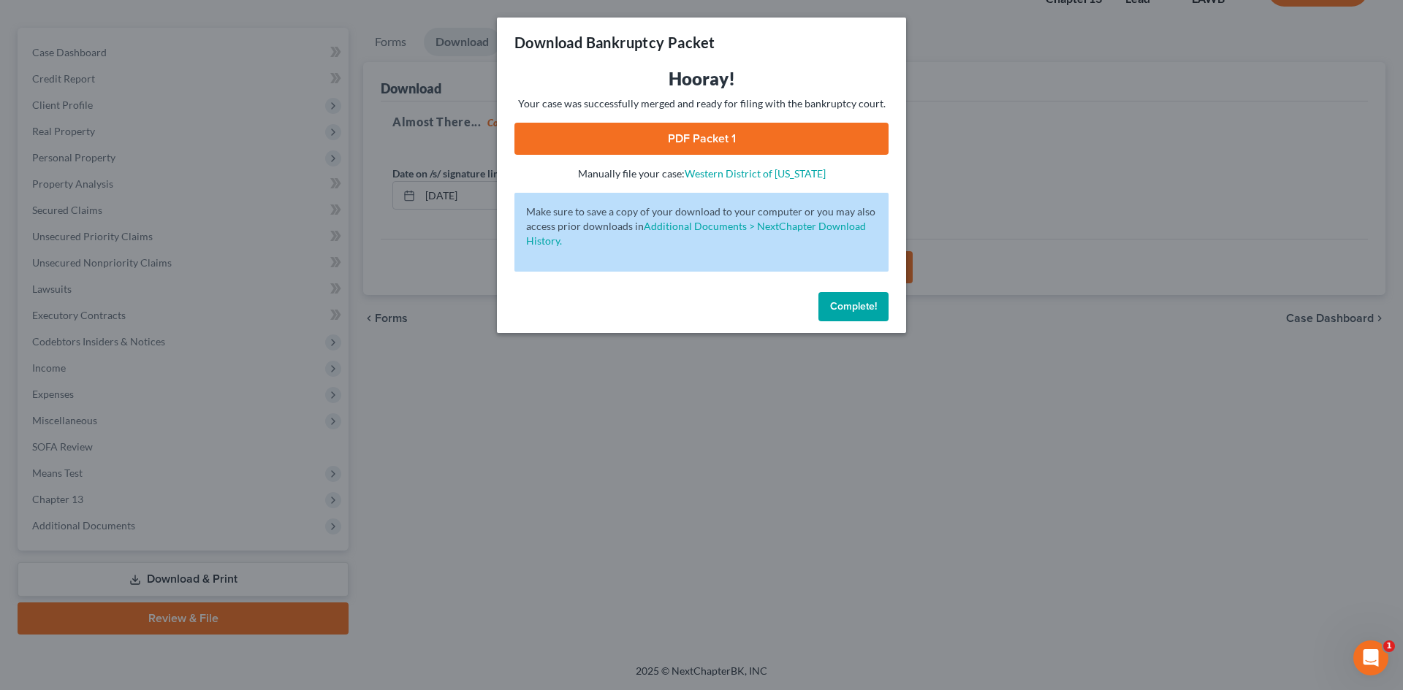
click at [861, 127] on link "PDF Packet 1" at bounding box center [701, 139] width 374 height 32
drag, startPoint x: 864, startPoint y: 314, endPoint x: 809, endPoint y: 325, distance: 55.9
click at [864, 314] on button "Complete!" at bounding box center [853, 306] width 70 height 29
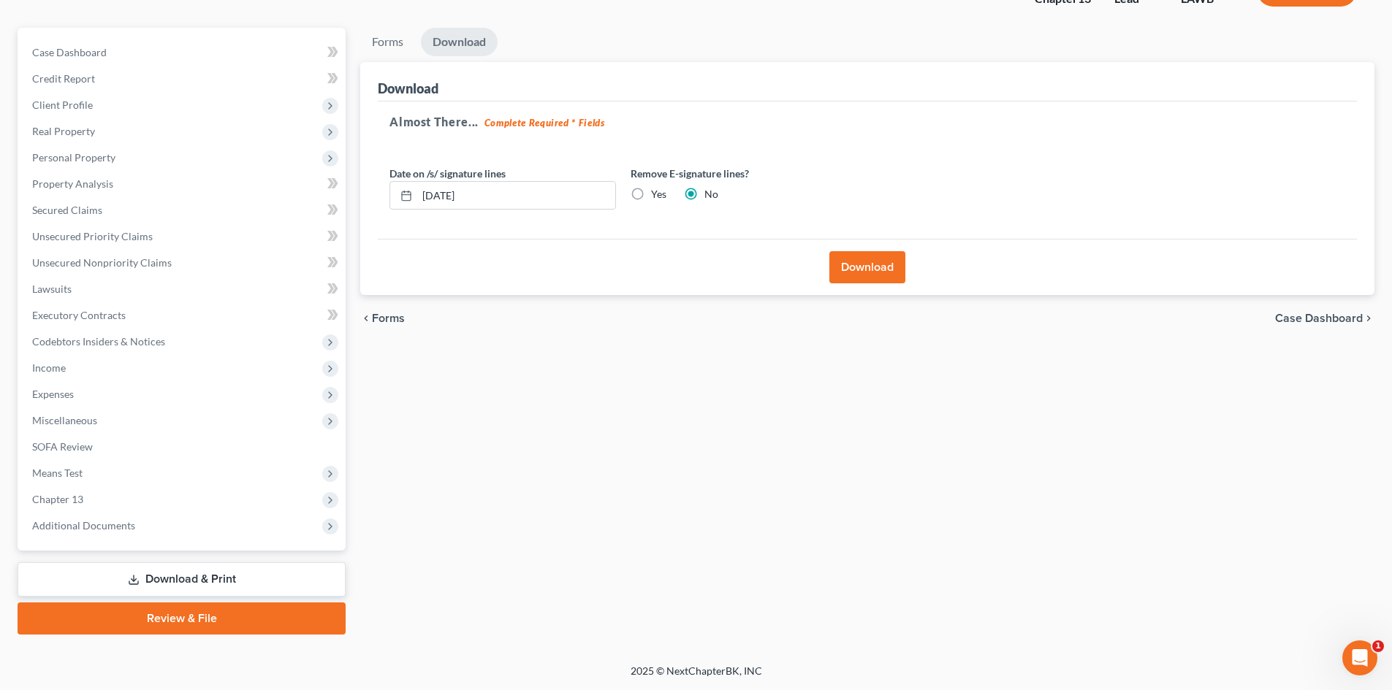
click at [934, 397] on div "Forms Download Forms Forms to Download Select which forms you would like to dow…" at bounding box center [867, 331] width 1029 height 607
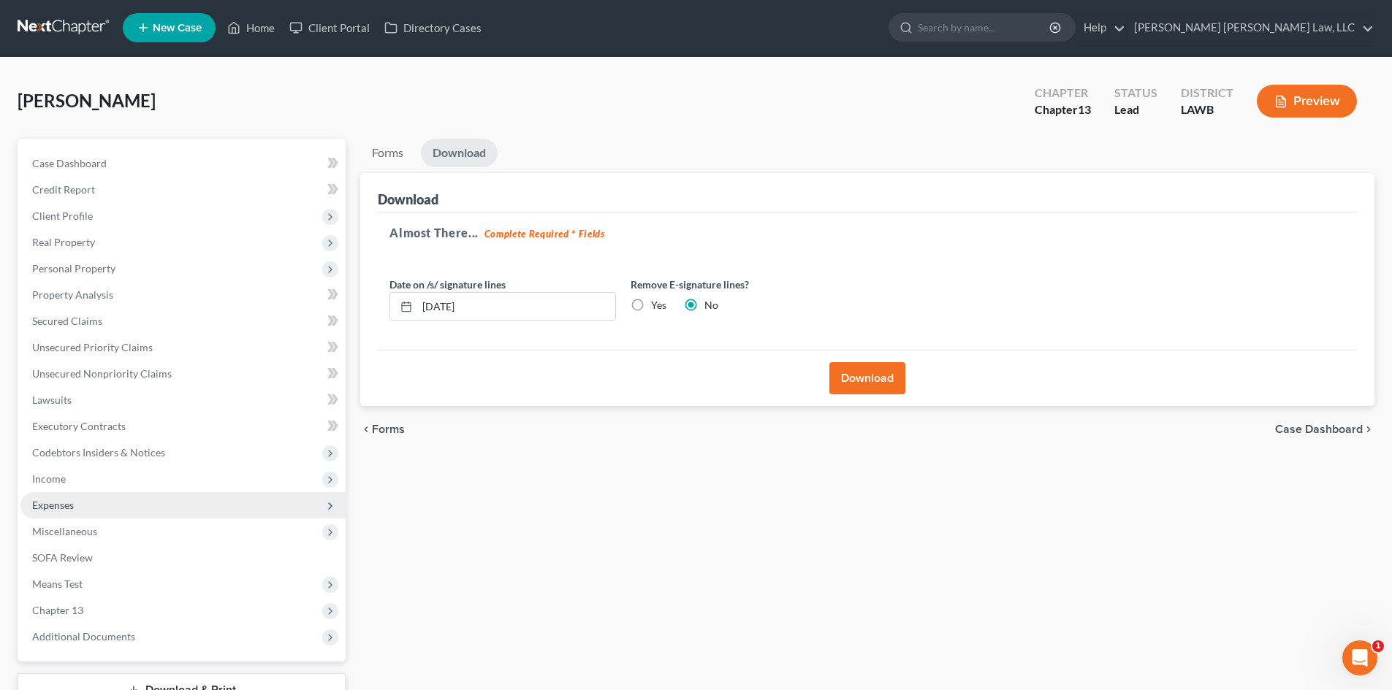
scroll to position [0, 0]
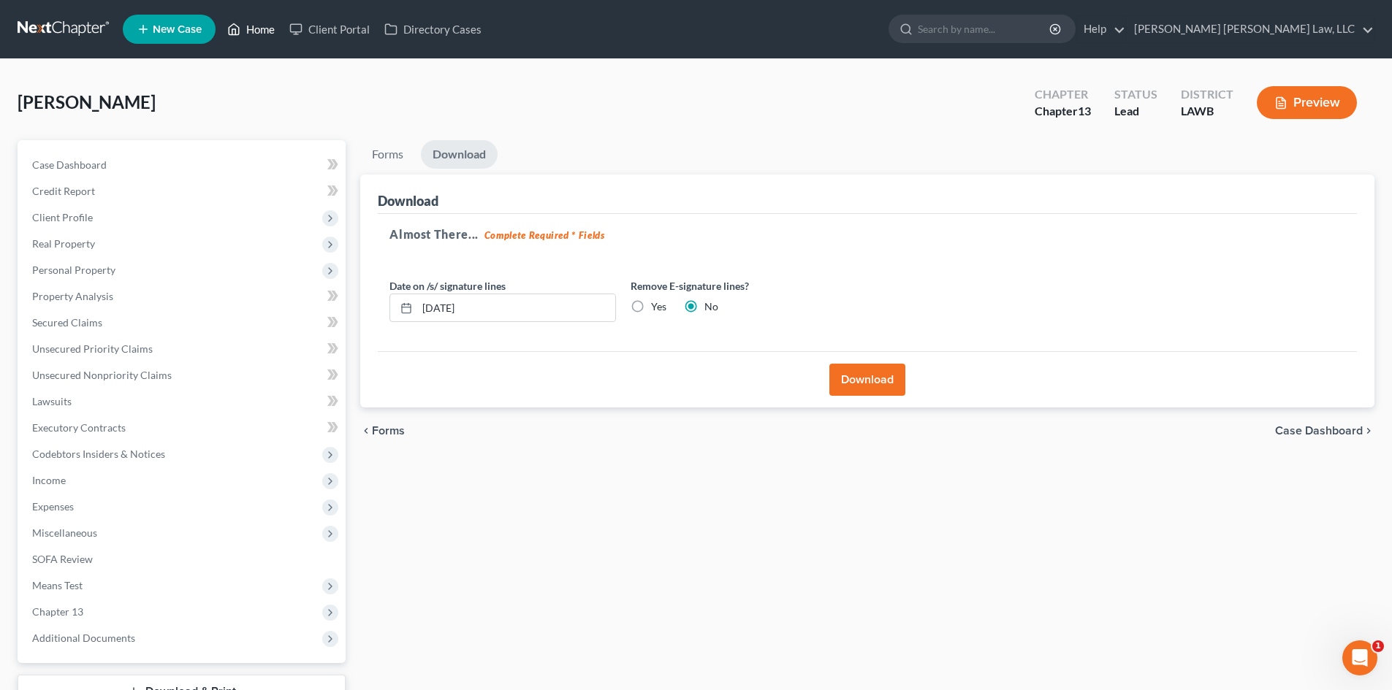
click at [262, 28] on link "Home" at bounding box center [251, 29] width 62 height 26
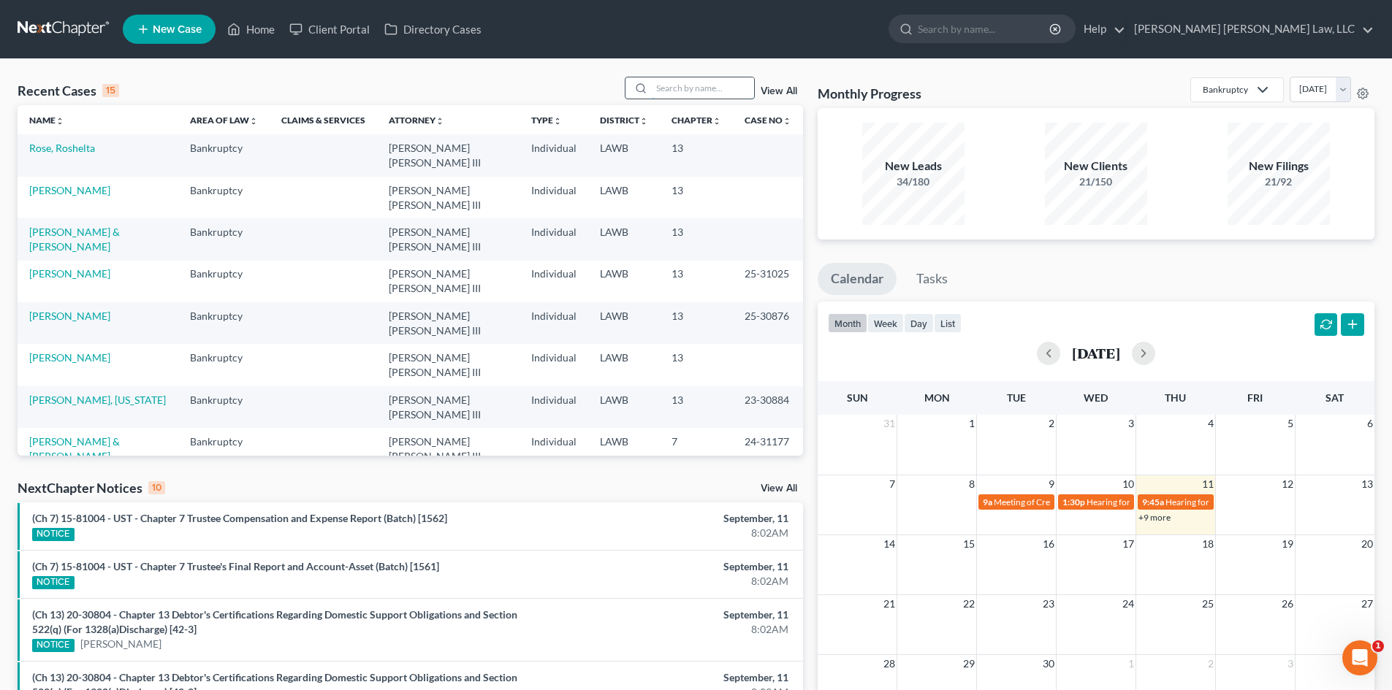
click at [720, 83] on input "search" at bounding box center [703, 87] width 102 height 21
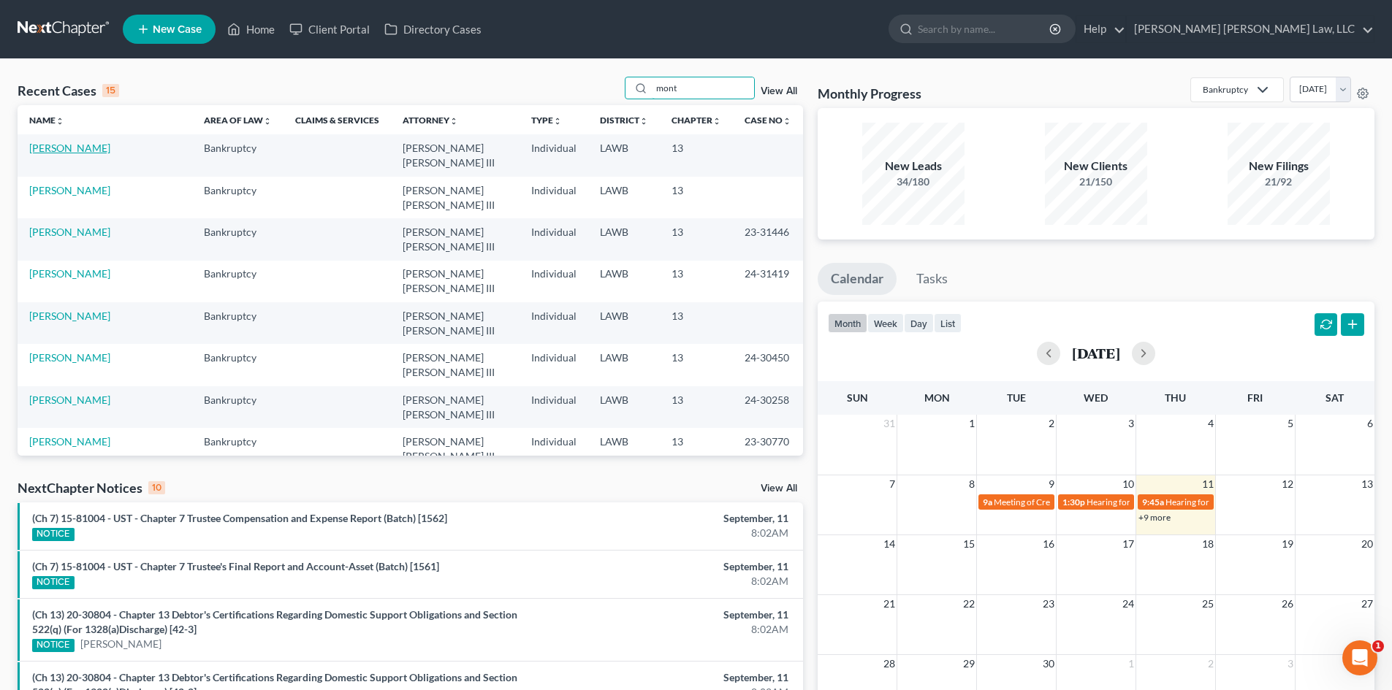
type input "mont"
click at [99, 150] on link "Montgomery, Amber" at bounding box center [69, 148] width 81 height 12
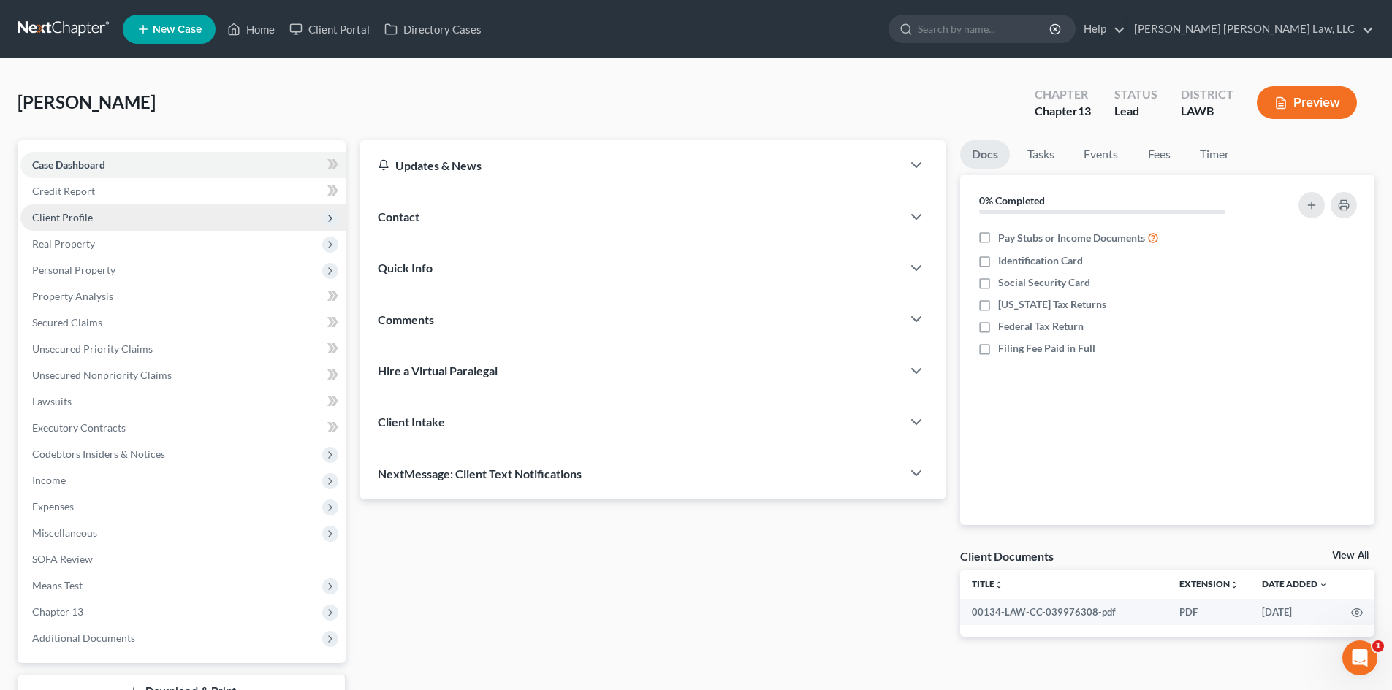
click at [206, 221] on span "Client Profile" at bounding box center [182, 218] width 325 height 26
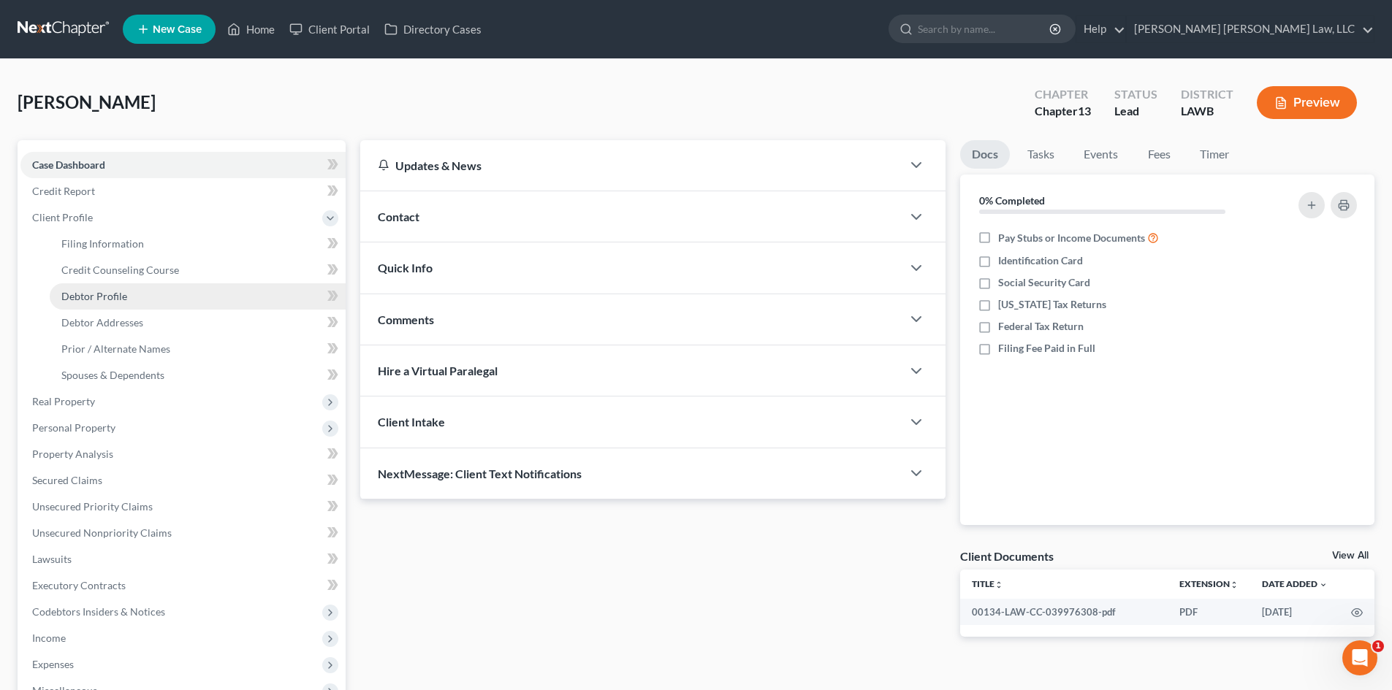
click at [148, 291] on link "Debtor Profile" at bounding box center [198, 296] width 296 height 26
select select "1"
select select "3"
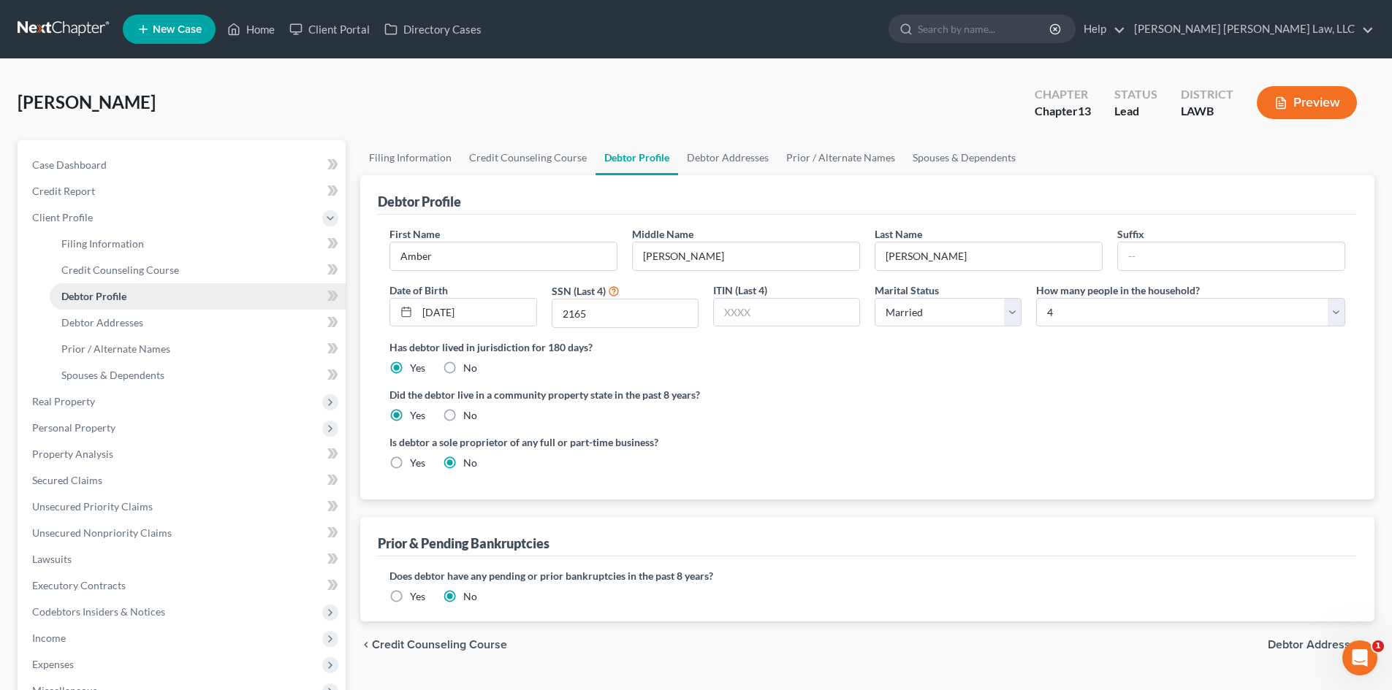
radio input "true"
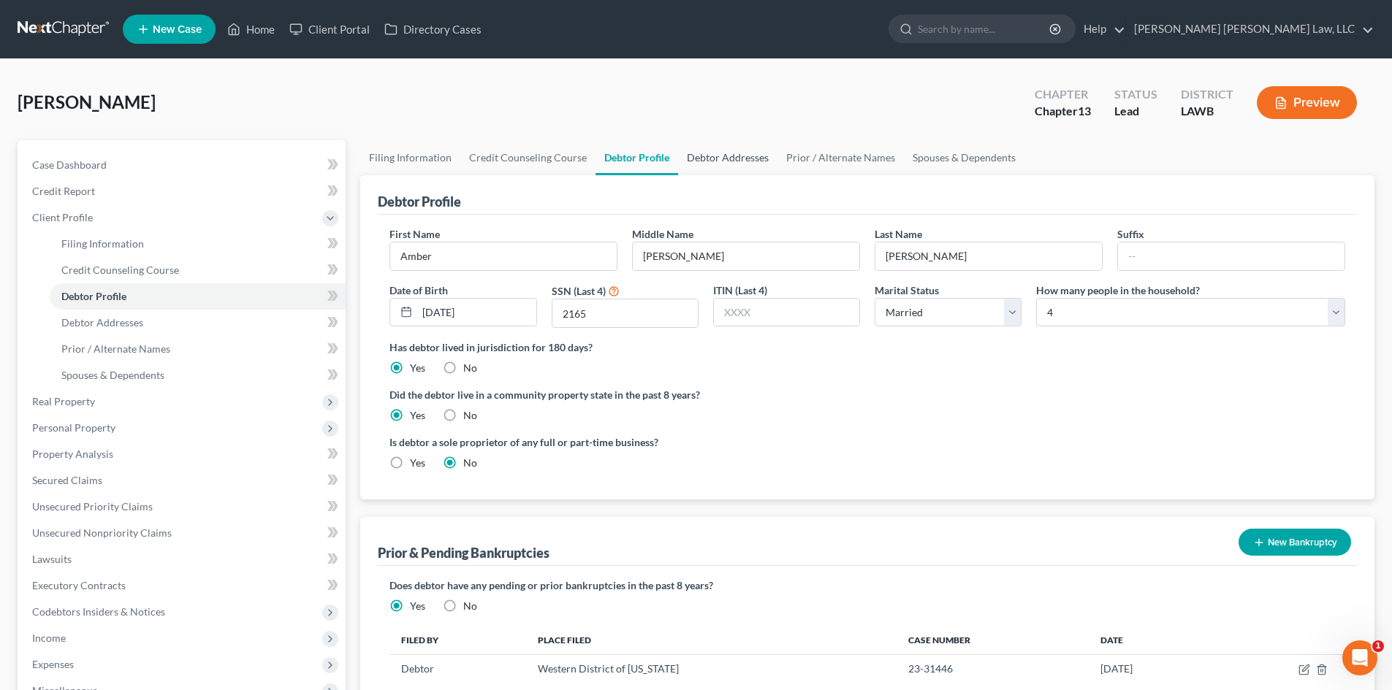
click at [743, 167] on link "Debtor Addresses" at bounding box center [727, 157] width 99 height 35
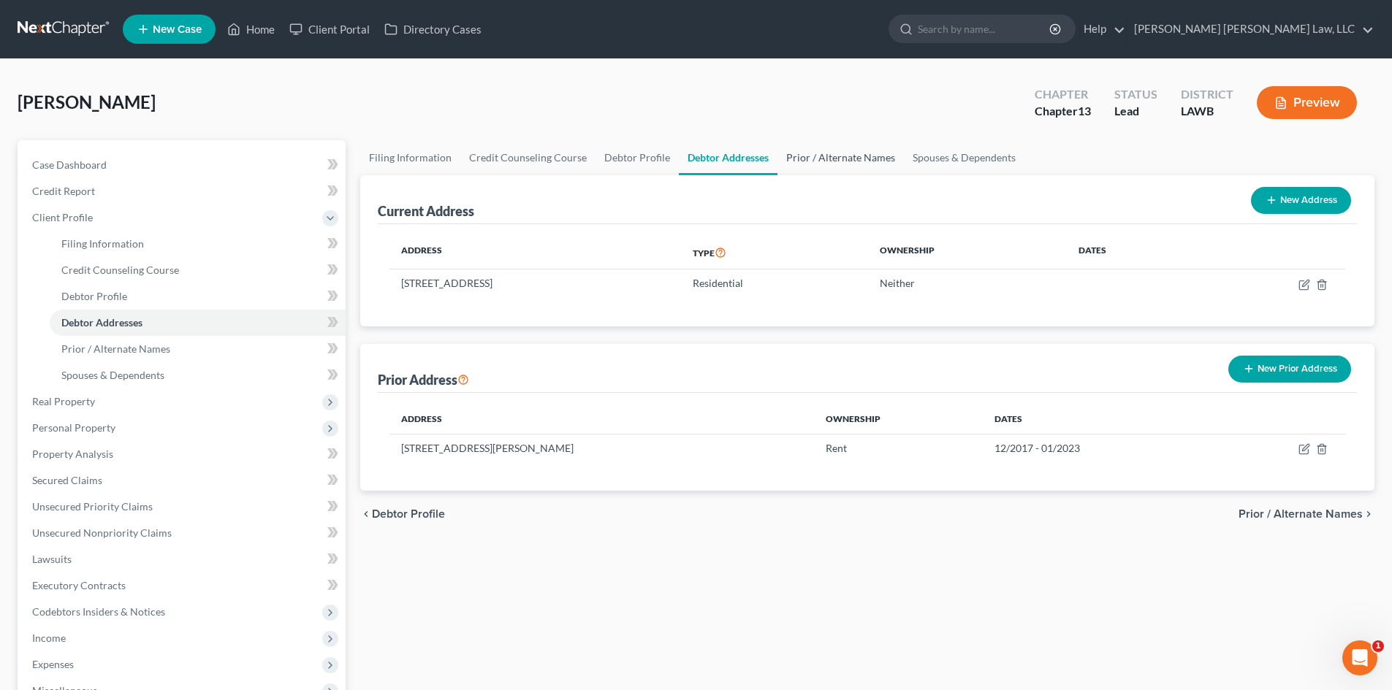
click at [838, 157] on link "Prior / Alternate Names" at bounding box center [840, 157] width 126 height 35
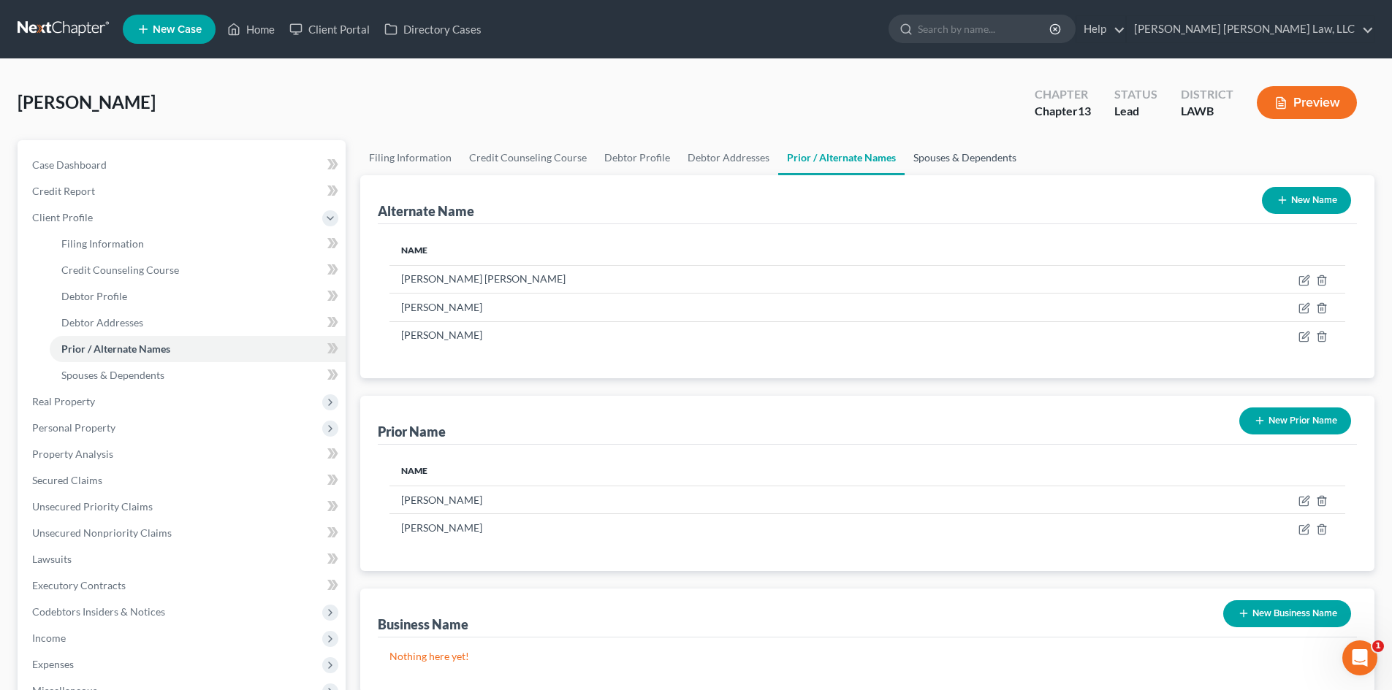
click at [946, 159] on link "Spouses & Dependents" at bounding box center [964, 157] width 121 height 35
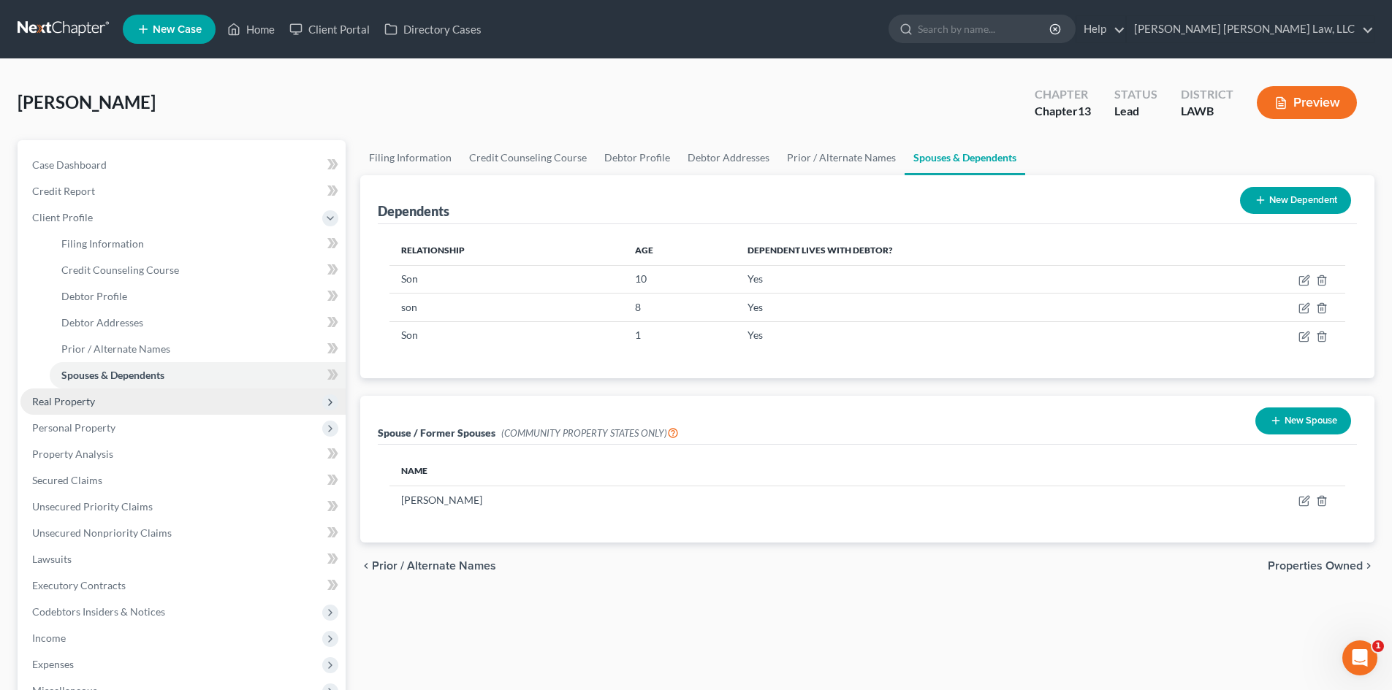
click at [99, 405] on span "Real Property" at bounding box center [182, 402] width 325 height 26
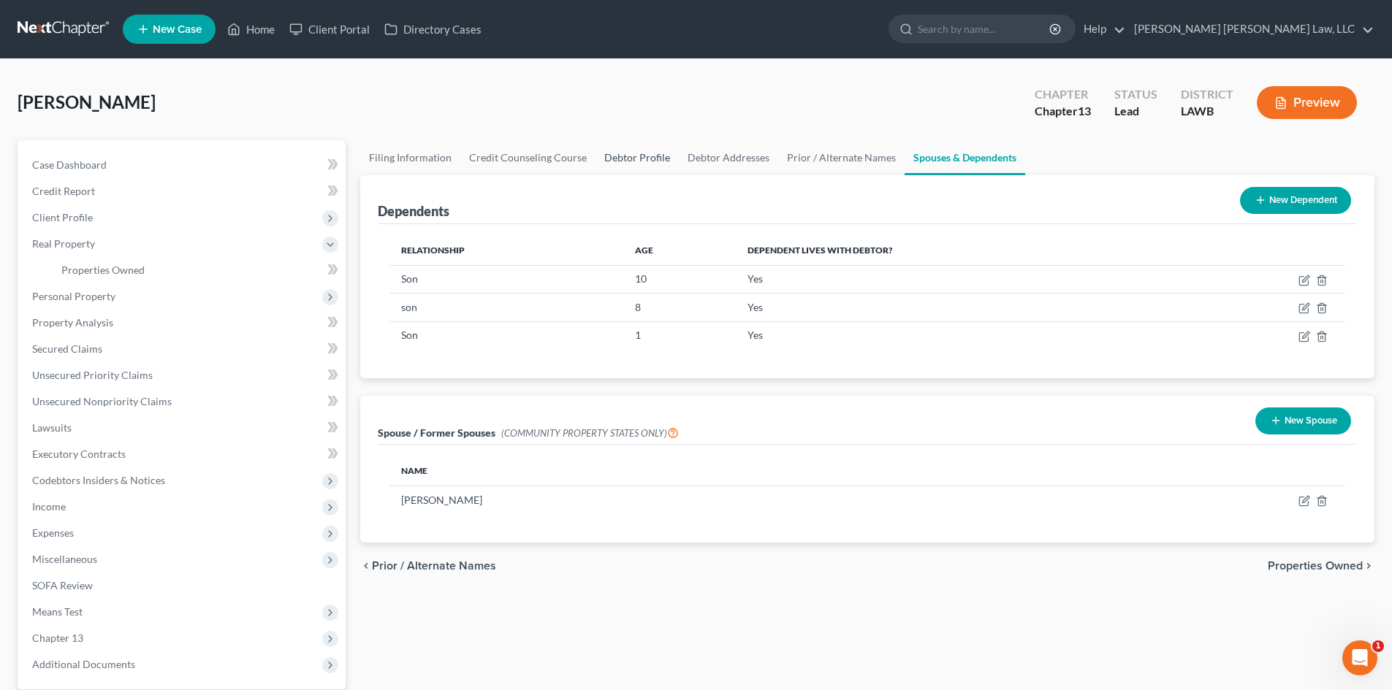
click at [620, 156] on link "Debtor Profile" at bounding box center [636, 157] width 83 height 35
select select "1"
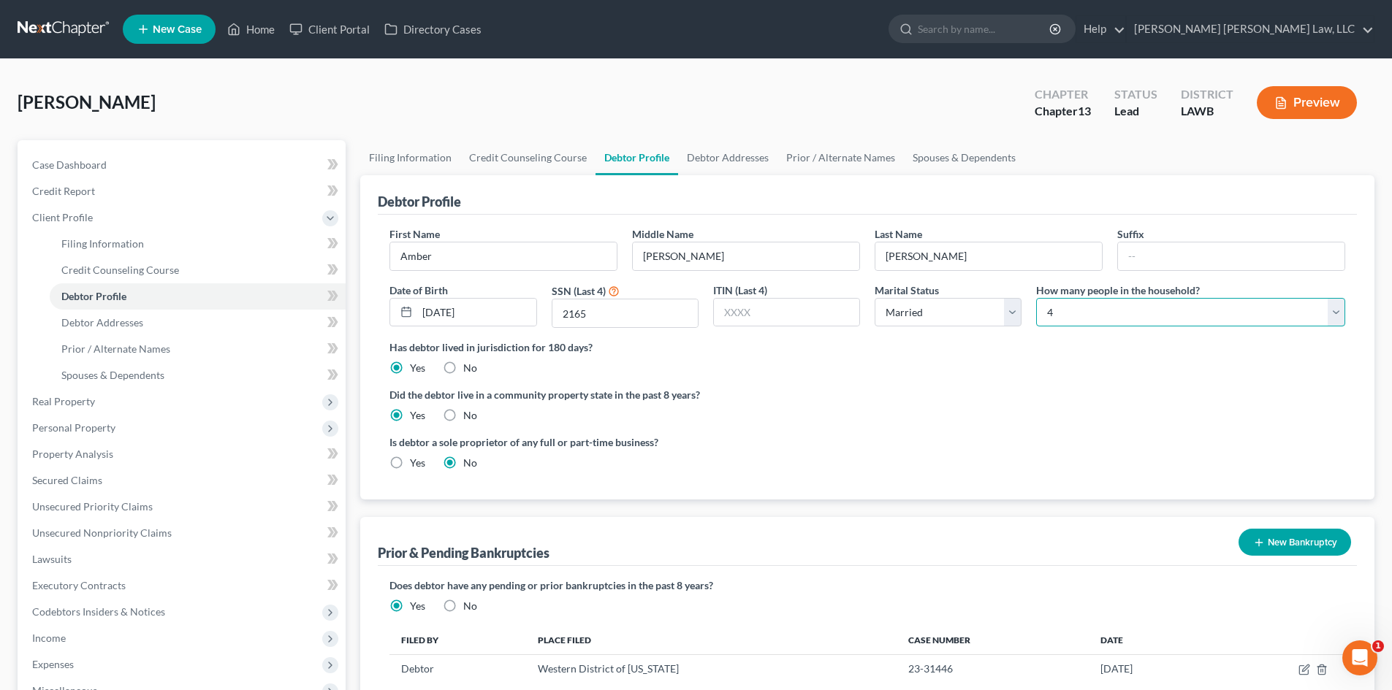
drag, startPoint x: 1080, startPoint y: 304, endPoint x: 1082, endPoint y: 324, distance: 20.5
click at [1080, 304] on select "Select 1 2 3 4 5 6 7 8 9 10 11 12 13 14 15 16 17 18 19 20" at bounding box center [1190, 312] width 309 height 29
select select "4"
click at [1036, 298] on select "Select 1 2 3 4 5 6 7 8 9 10 11 12 13 14 15 16 17 18 19 20" at bounding box center [1190, 312] width 309 height 29
drag, startPoint x: 727, startPoint y: 156, endPoint x: 516, endPoint y: 232, distance: 224.4
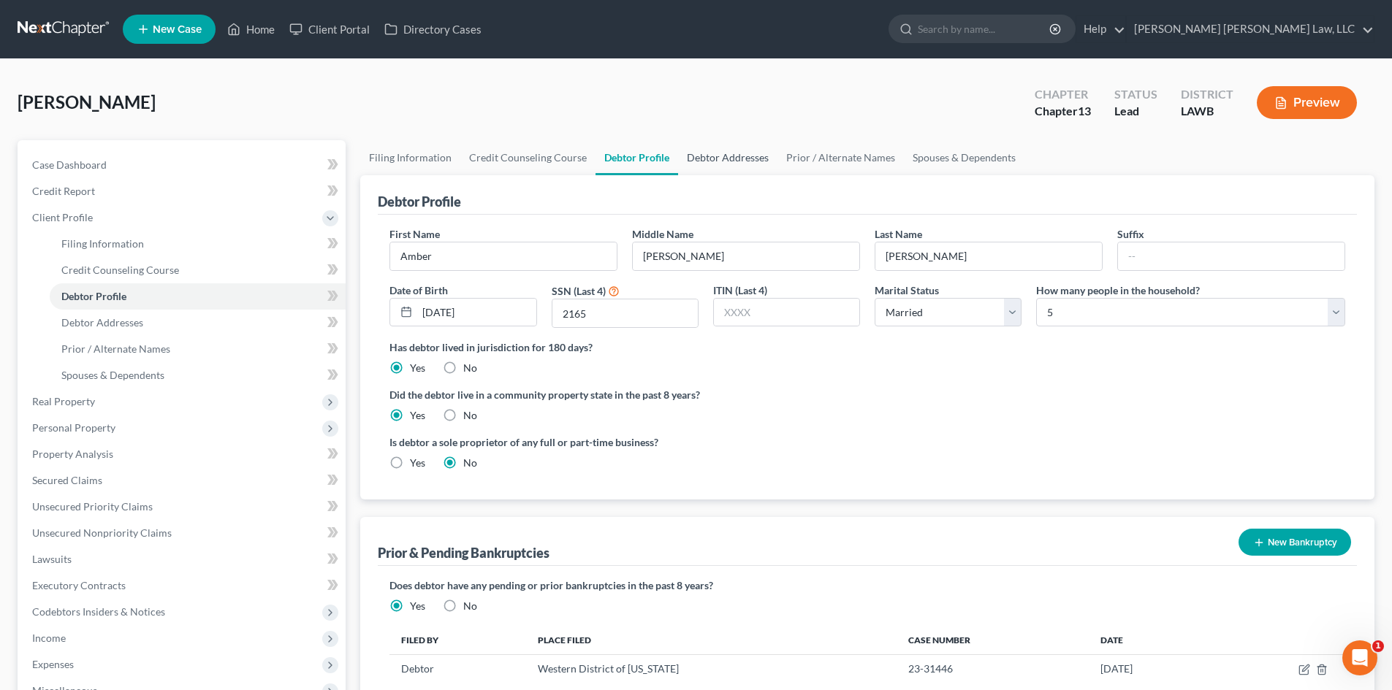
click at [727, 156] on link "Debtor Addresses" at bounding box center [727, 157] width 99 height 35
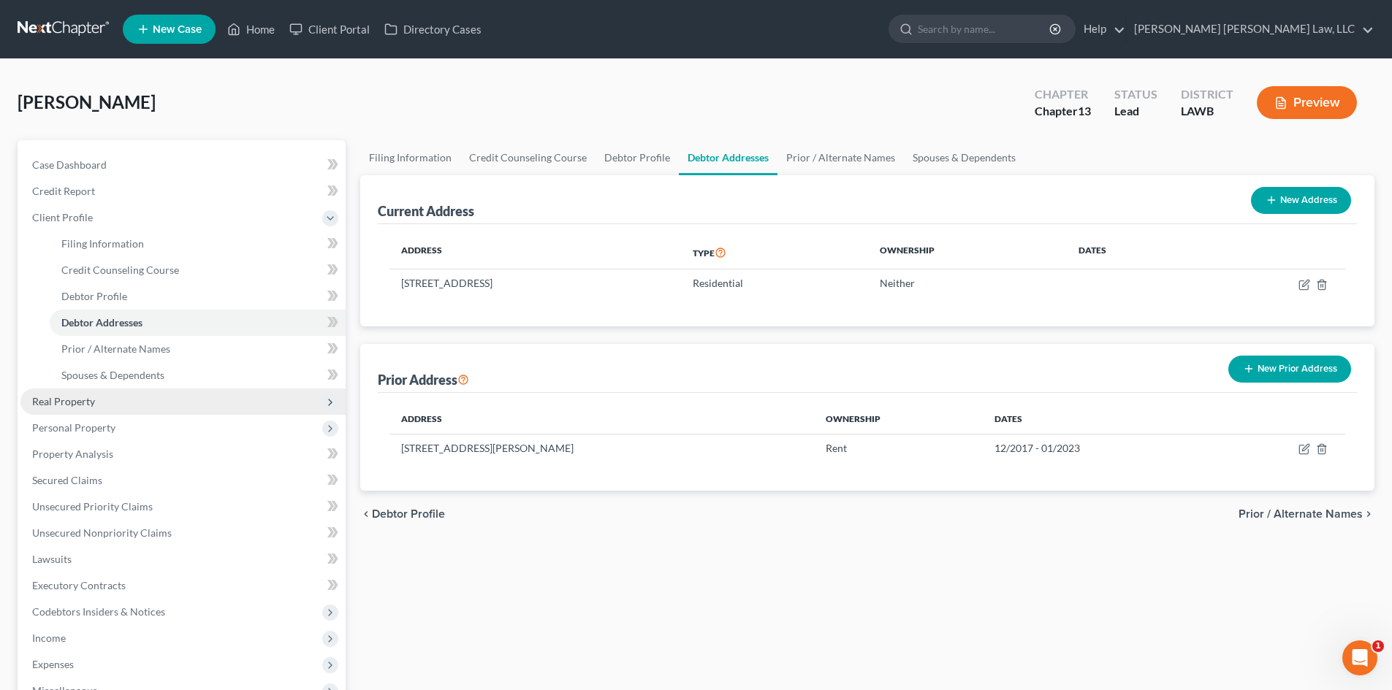
click at [149, 407] on span "Real Property" at bounding box center [182, 402] width 325 height 26
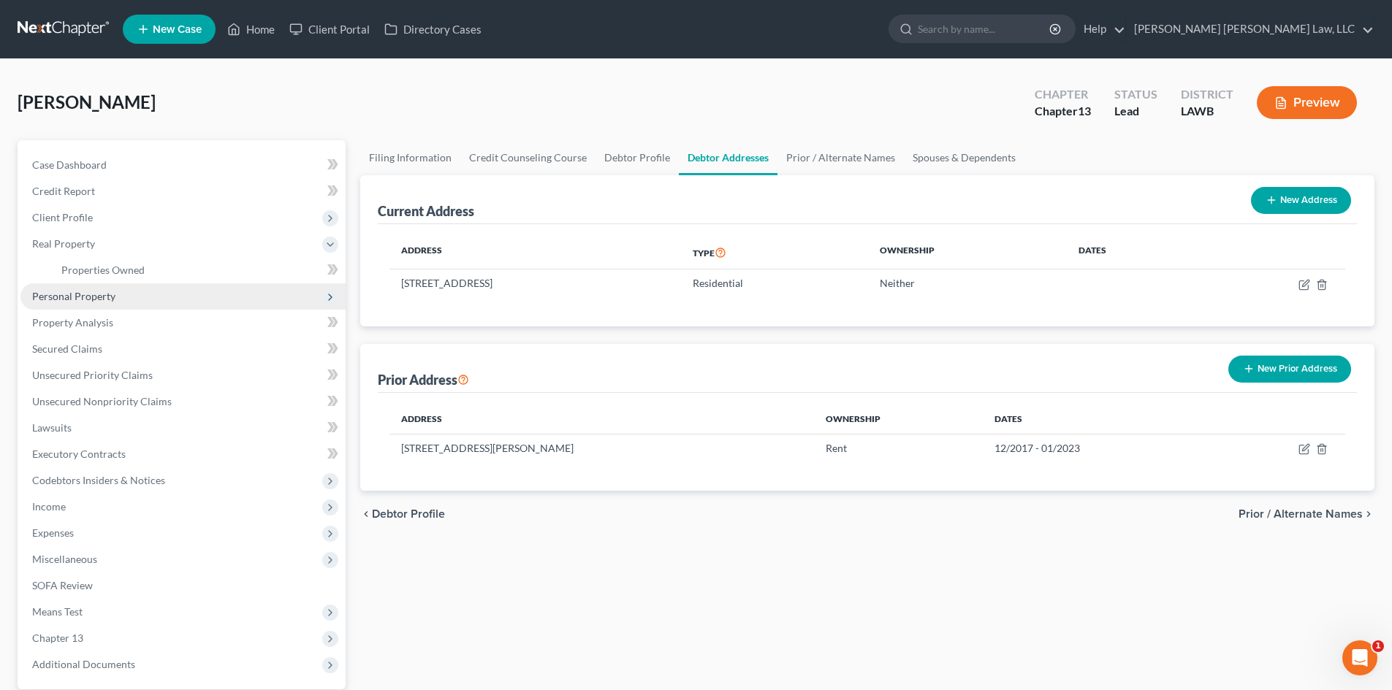
click at [127, 302] on span "Personal Property" at bounding box center [182, 296] width 325 height 26
click at [115, 298] on span "Vehicles Owned" at bounding box center [97, 296] width 73 height 12
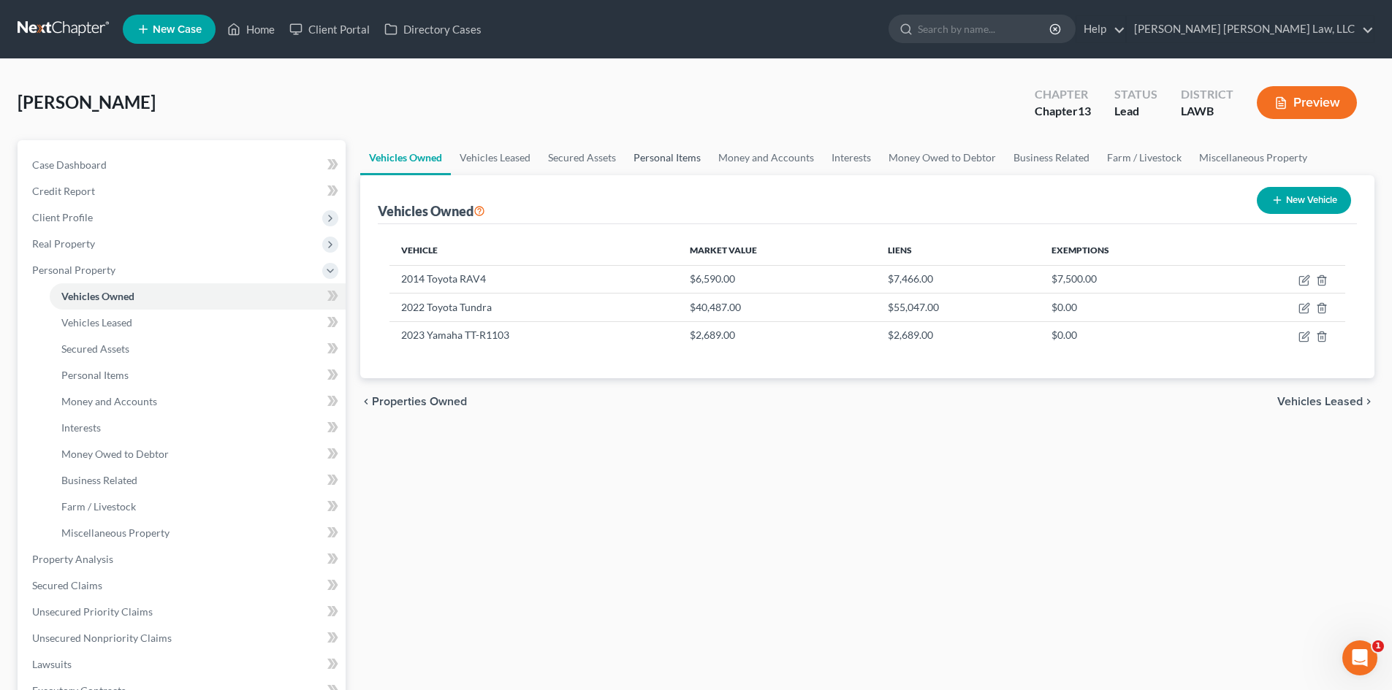
click at [681, 161] on link "Personal Items" at bounding box center [667, 157] width 85 height 35
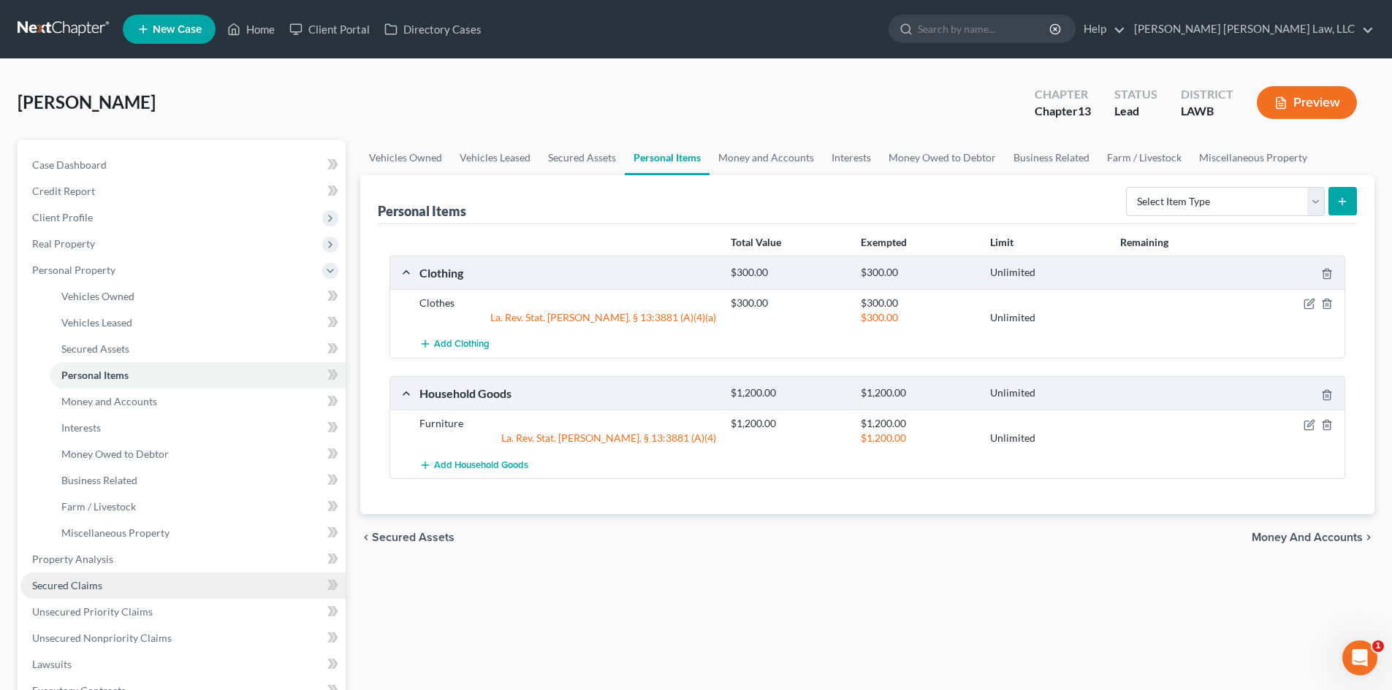
click at [87, 581] on span "Secured Claims" at bounding box center [67, 585] width 70 height 12
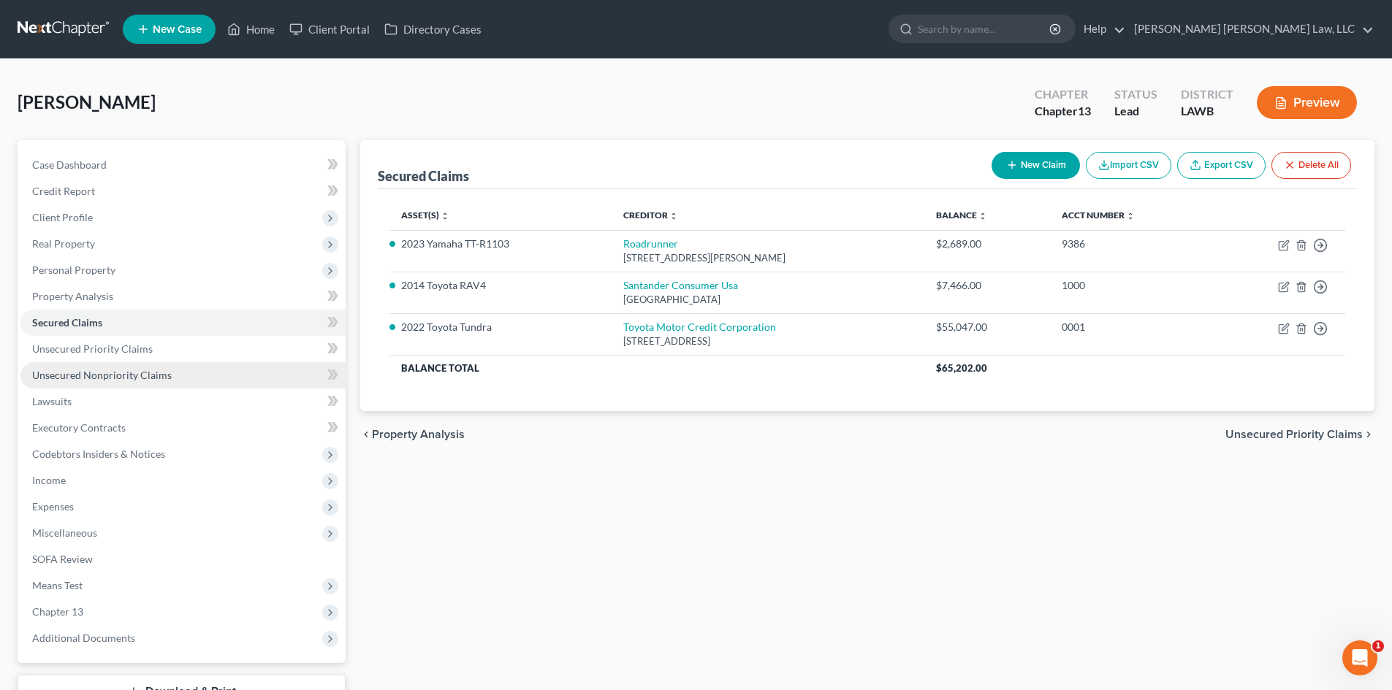
click at [262, 376] on link "Unsecured Nonpriority Claims" at bounding box center [182, 375] width 325 height 26
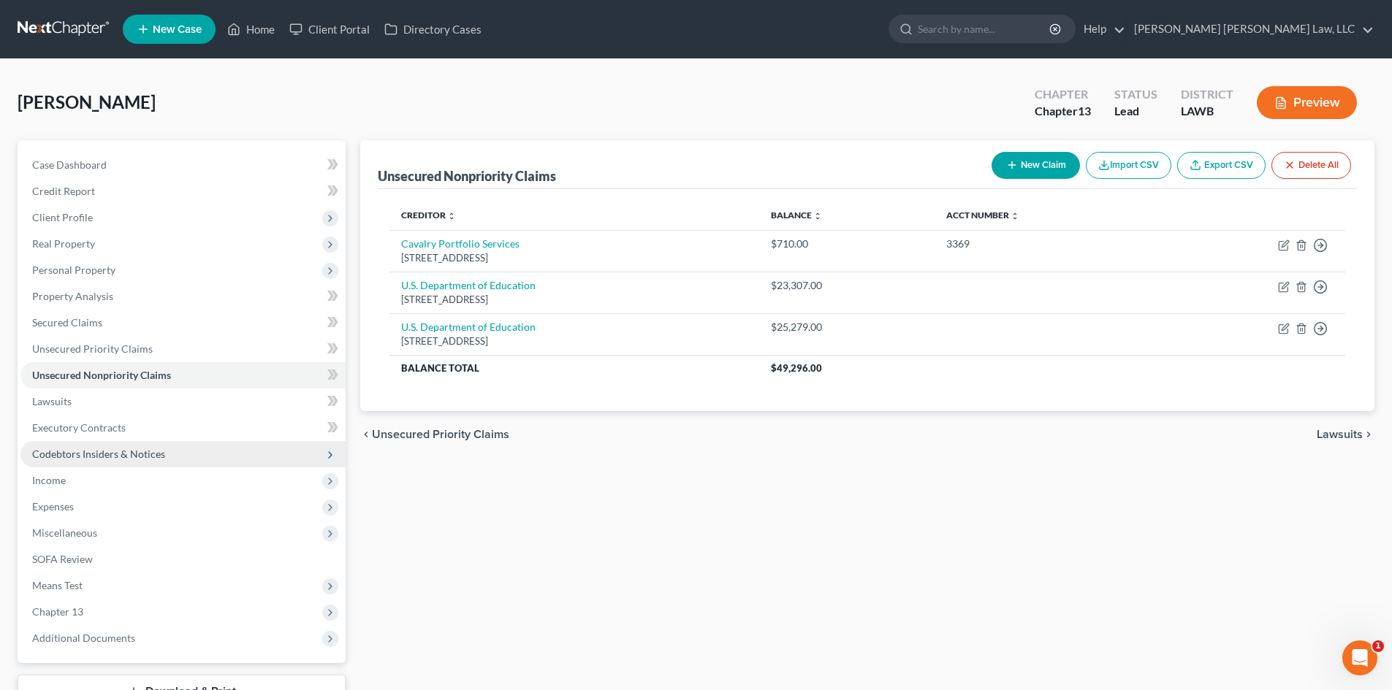
click at [172, 454] on span "Codebtors Insiders & Notices" at bounding box center [182, 454] width 325 height 26
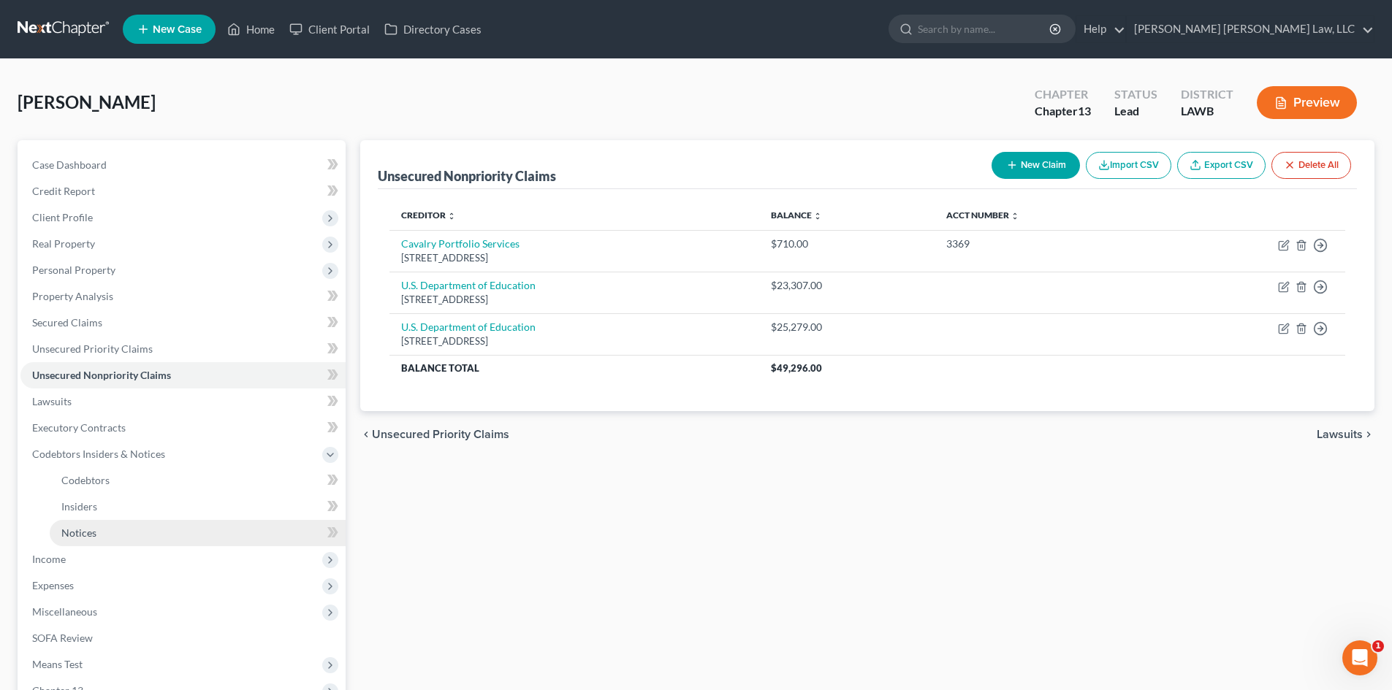
click at [168, 525] on link "Notices" at bounding box center [198, 533] width 296 height 26
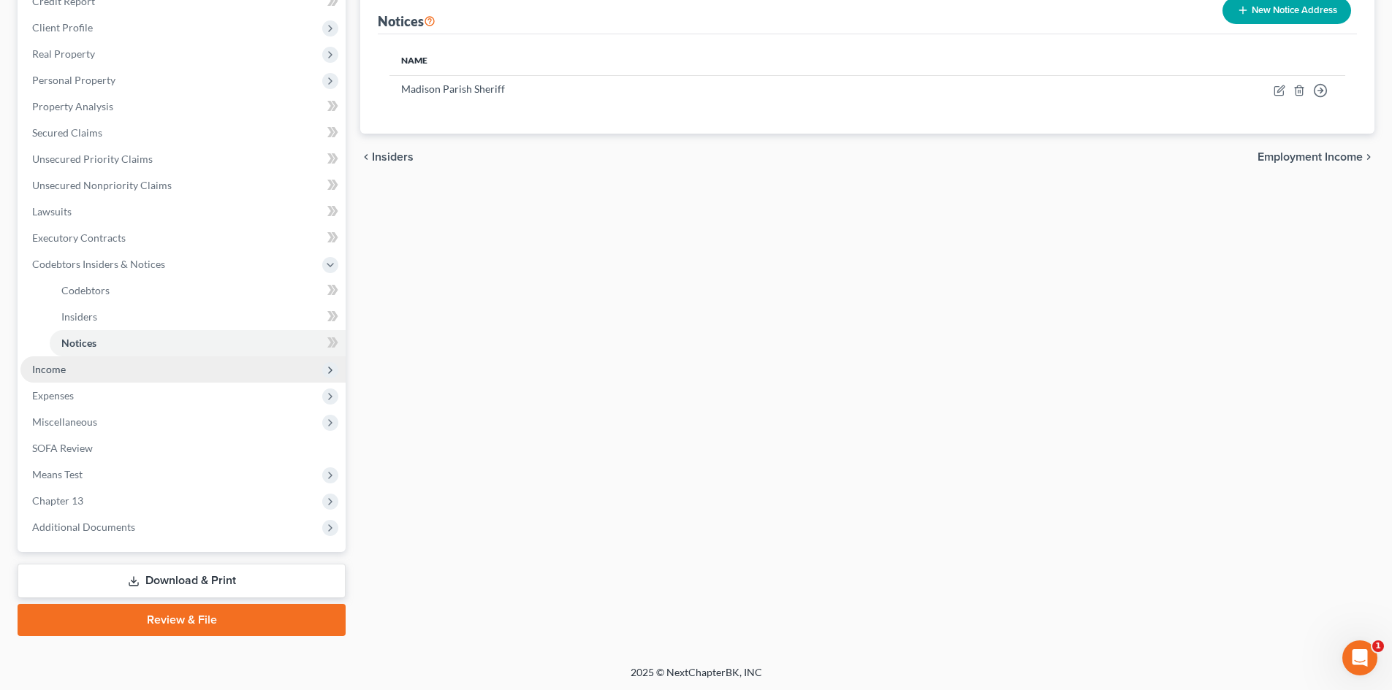
scroll to position [191, 0]
click at [91, 374] on span "Income" at bounding box center [182, 368] width 325 height 26
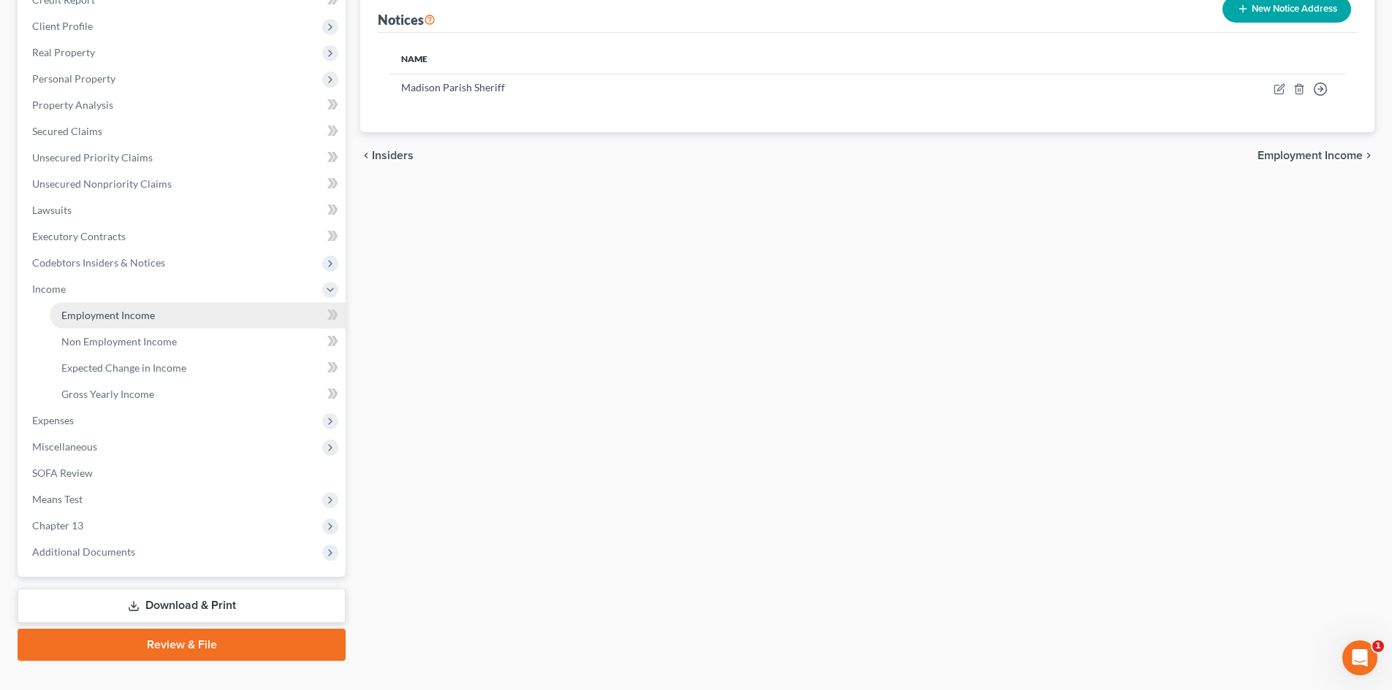
click at [150, 319] on span "Employment Income" at bounding box center [108, 315] width 94 height 12
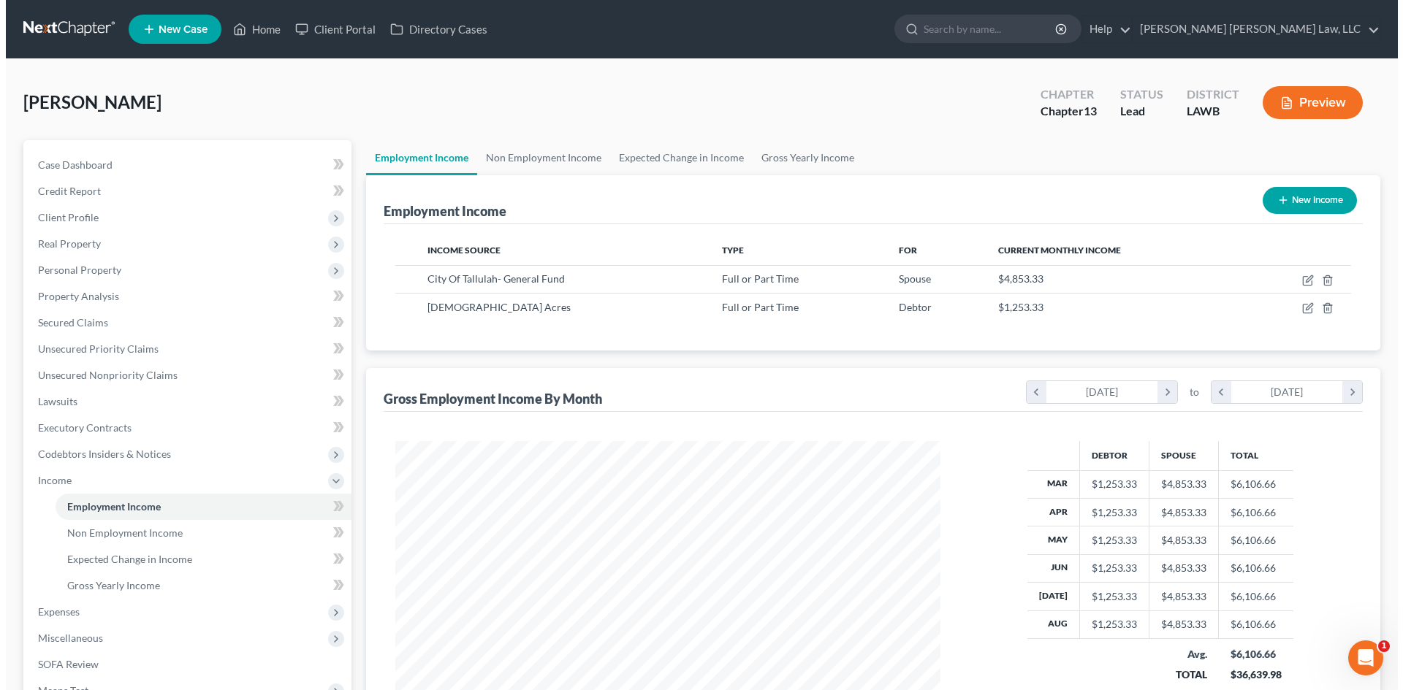
scroll to position [272, 574]
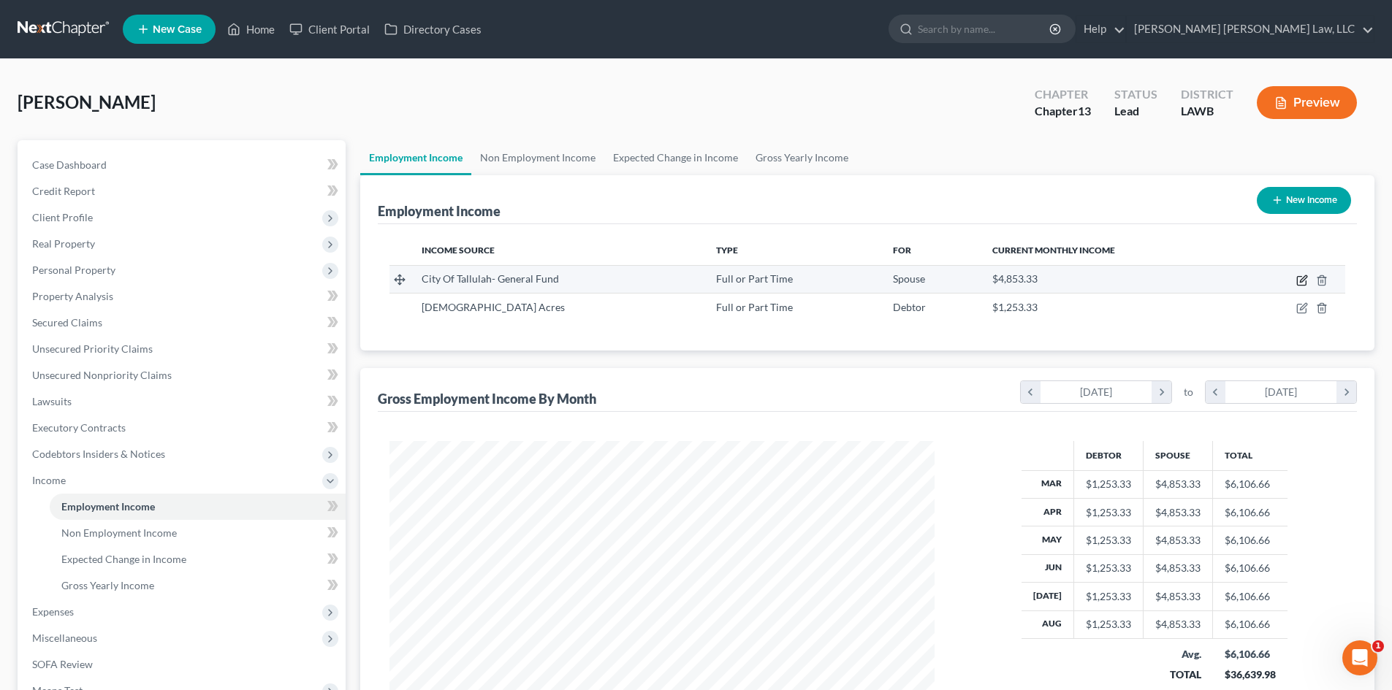
click at [1301, 281] on icon "button" at bounding box center [1303, 278] width 7 height 7
select select "0"
select select "19"
select select "2"
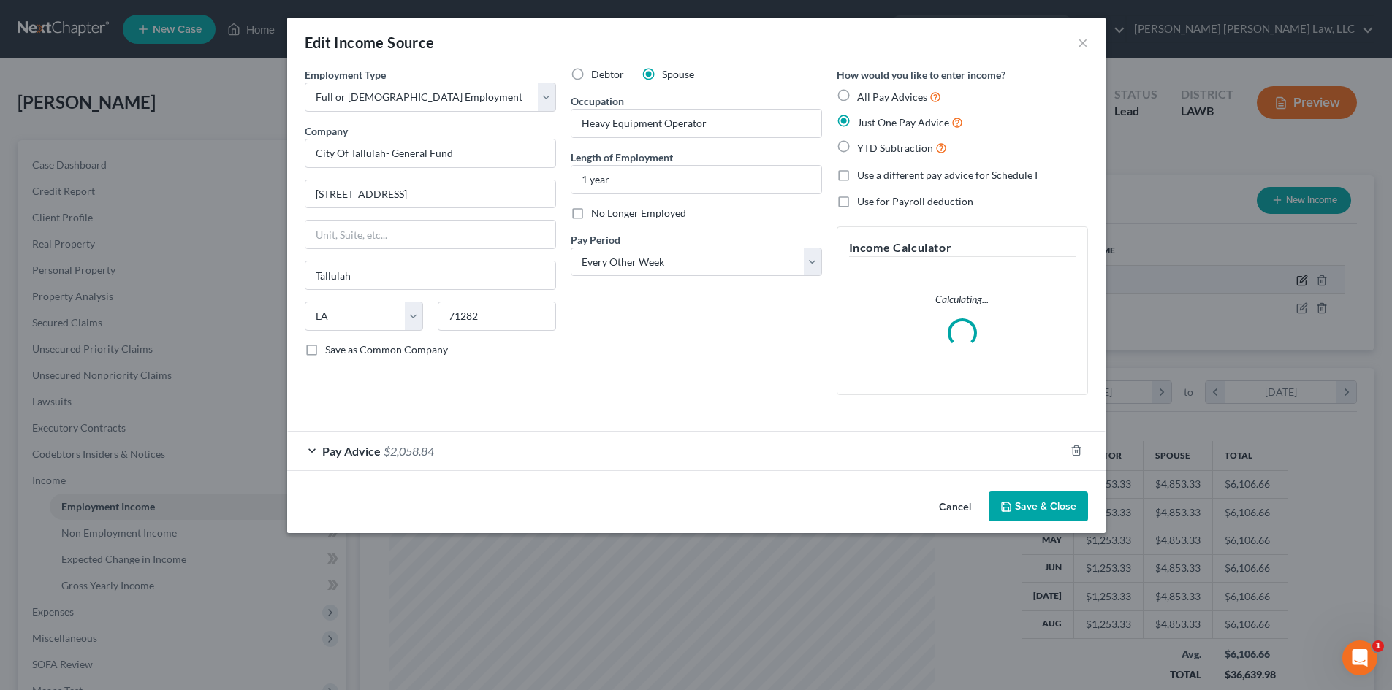
scroll to position [275, 579]
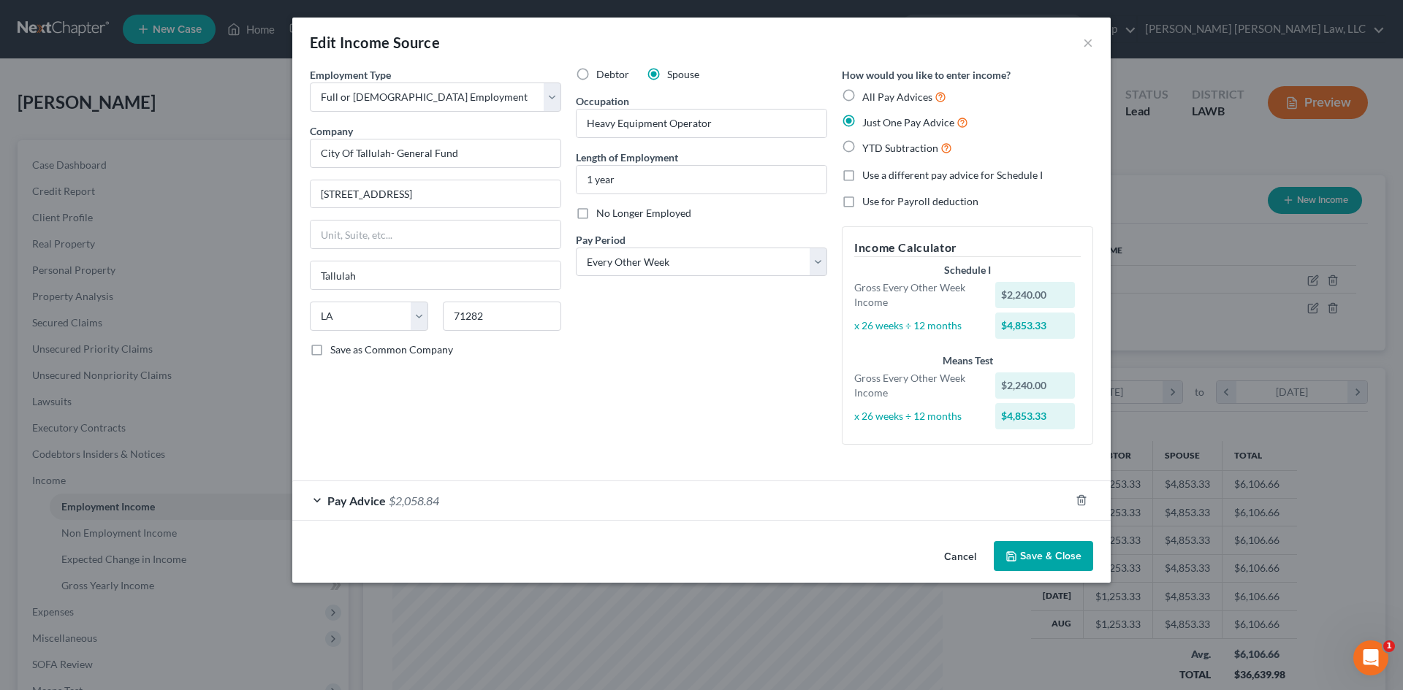
click at [1030, 552] on button "Save & Close" at bounding box center [1042, 556] width 99 height 31
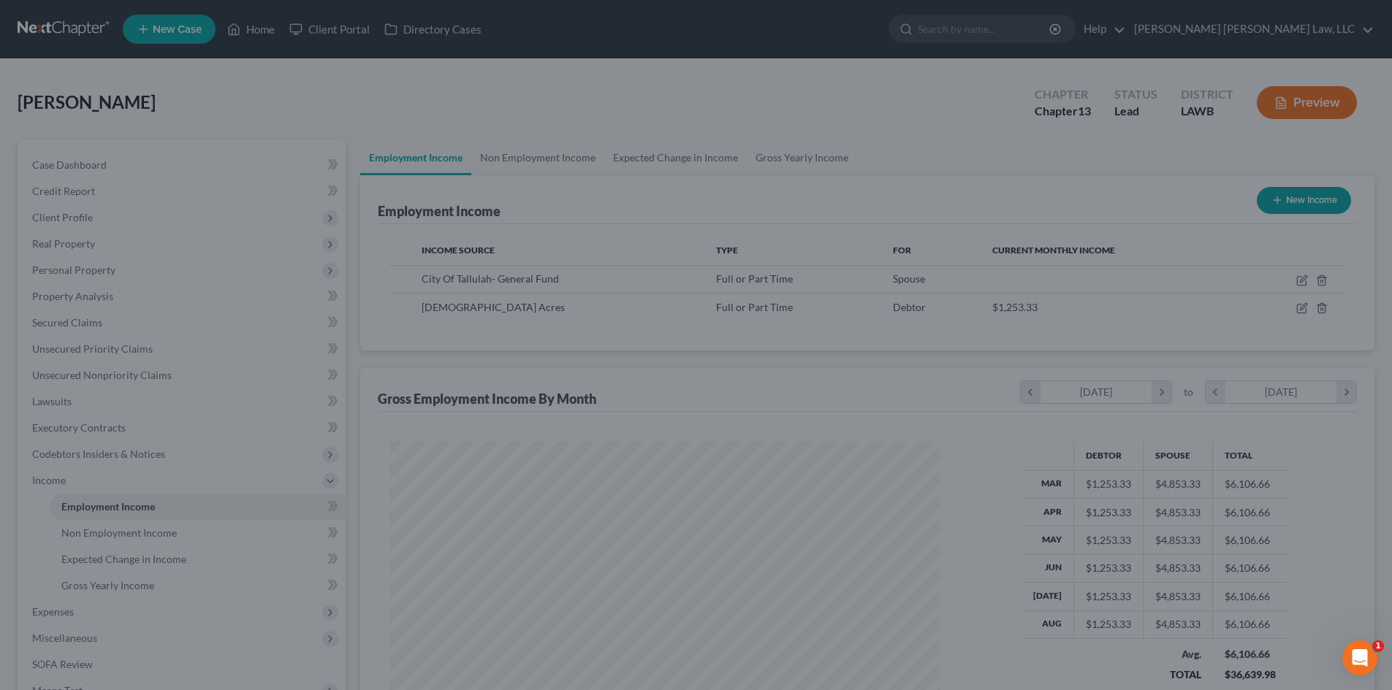
scroll to position [730218, 729916]
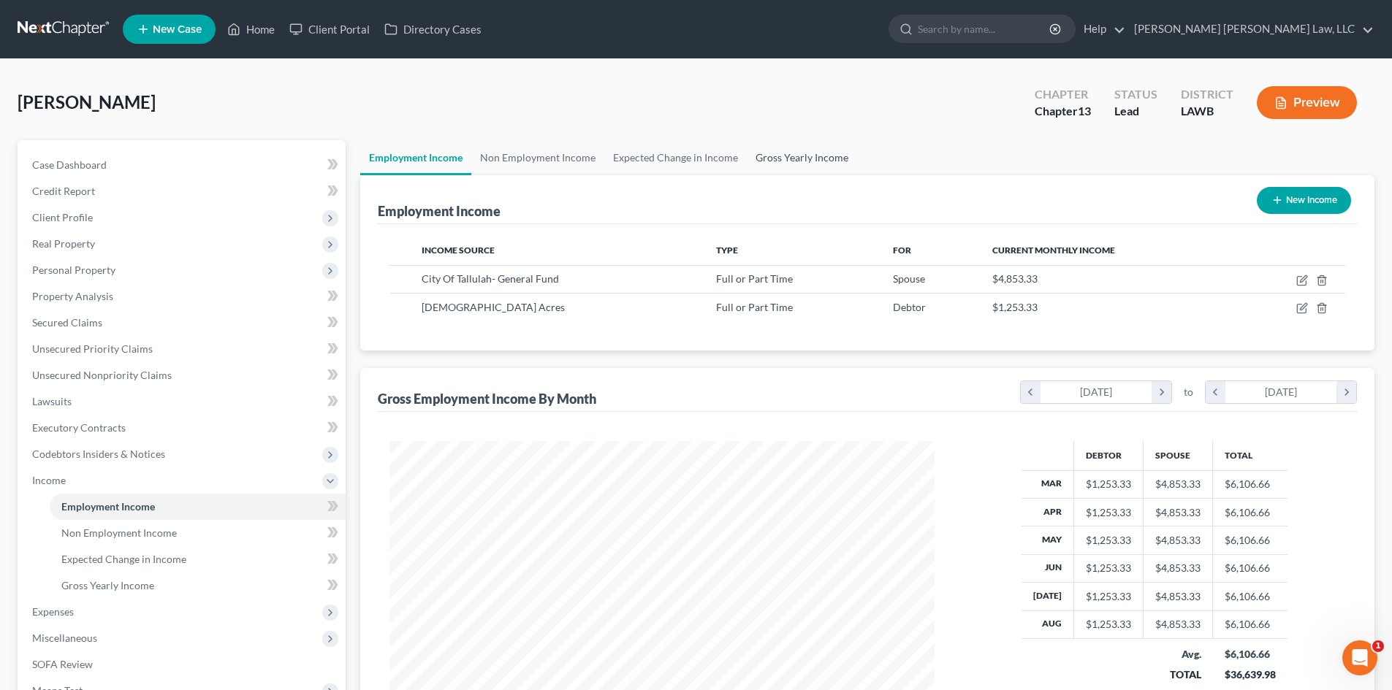
click at [771, 153] on link "Gross Yearly Income" at bounding box center [802, 157] width 110 height 35
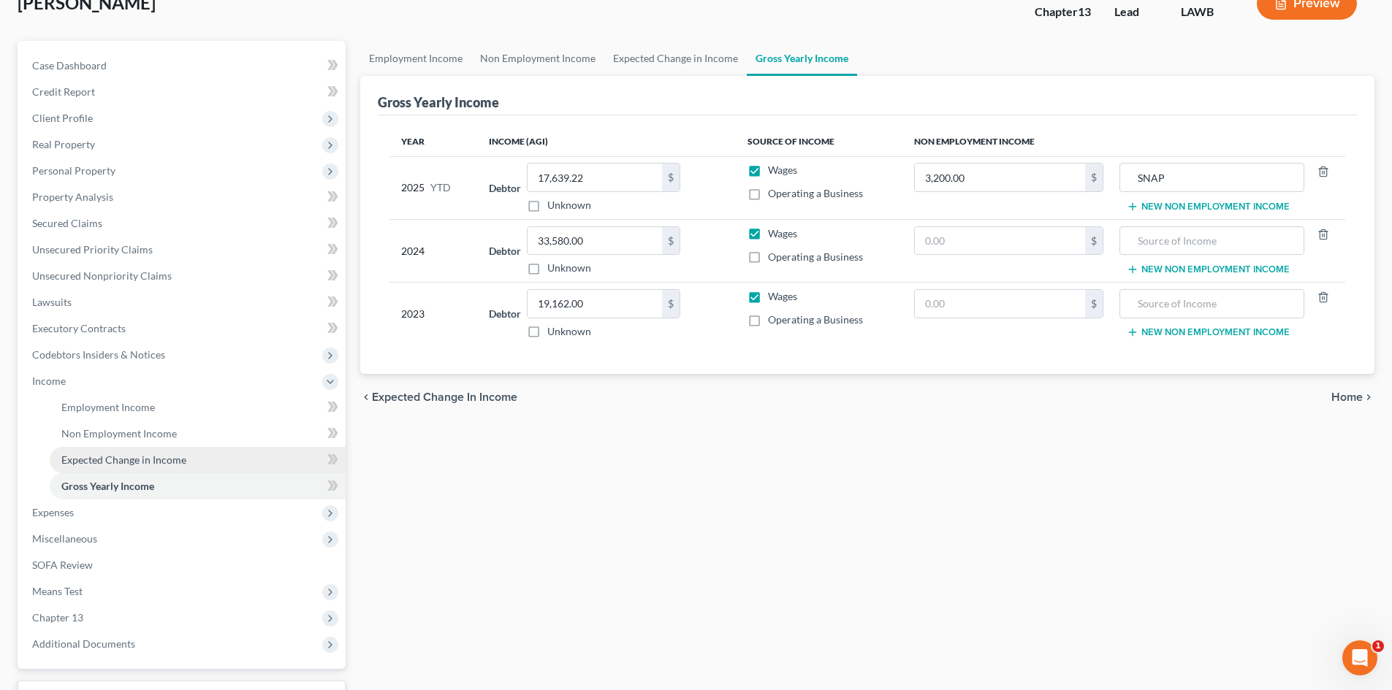
scroll to position [146, 0]
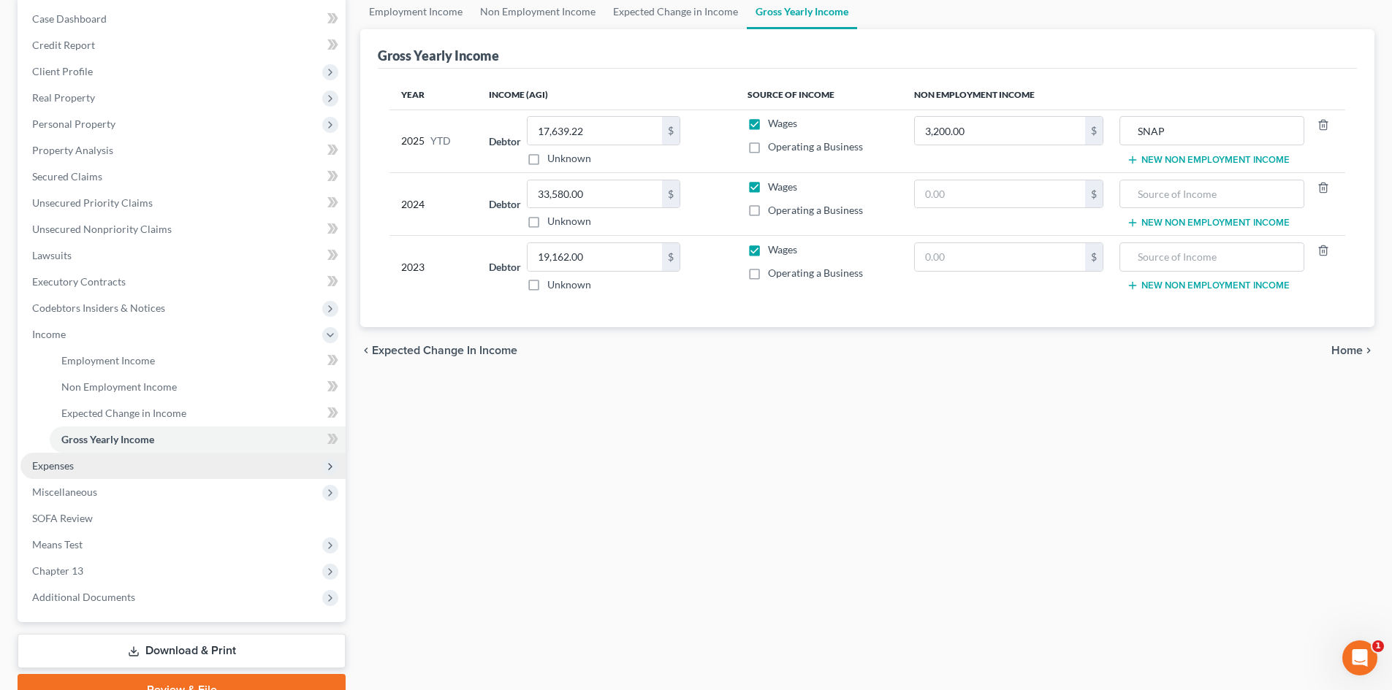
click at [105, 471] on span "Expenses" at bounding box center [182, 466] width 325 height 26
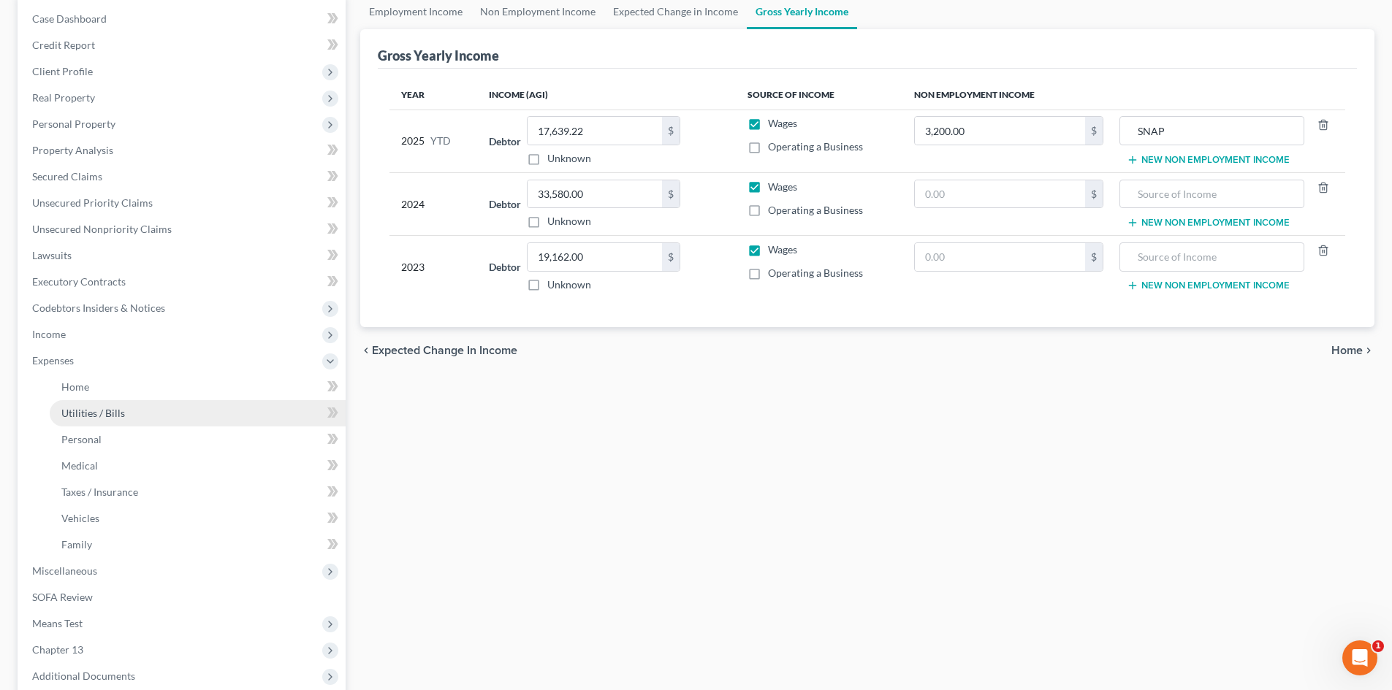
click at [119, 424] on link "Utilities / Bills" at bounding box center [198, 413] width 296 height 26
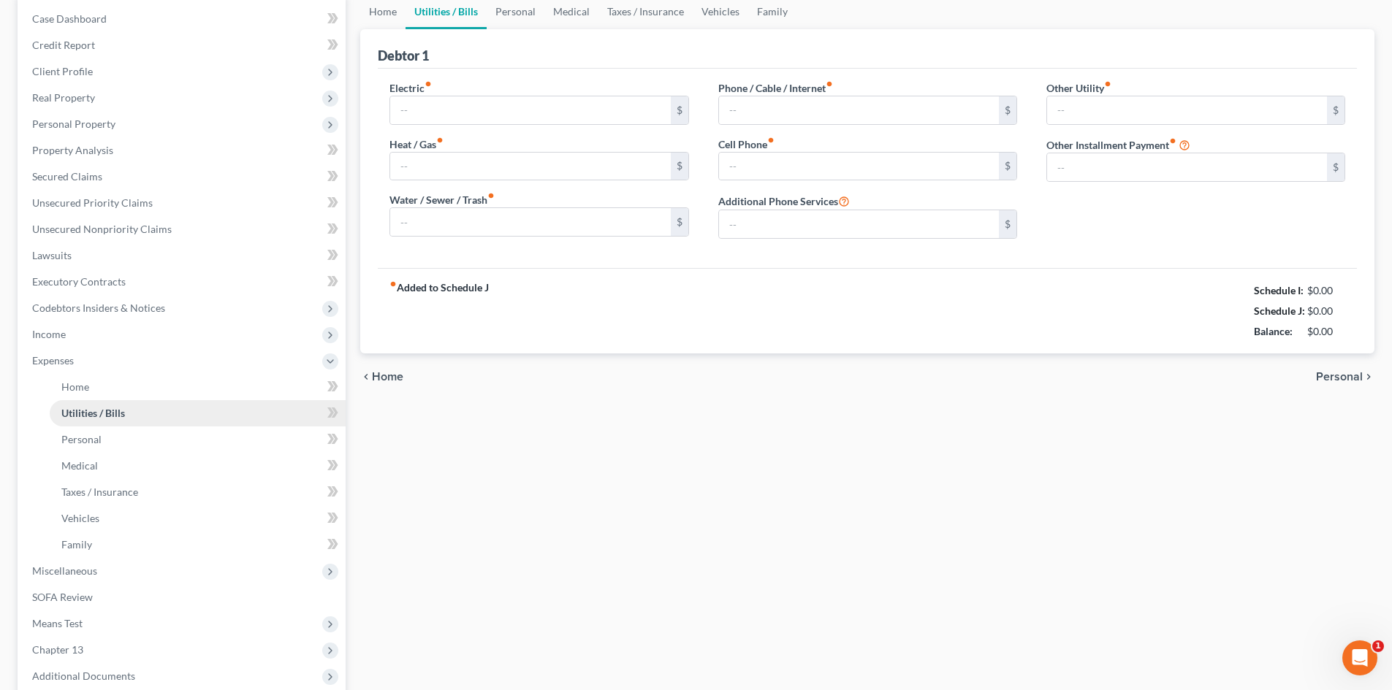
scroll to position [14, 0]
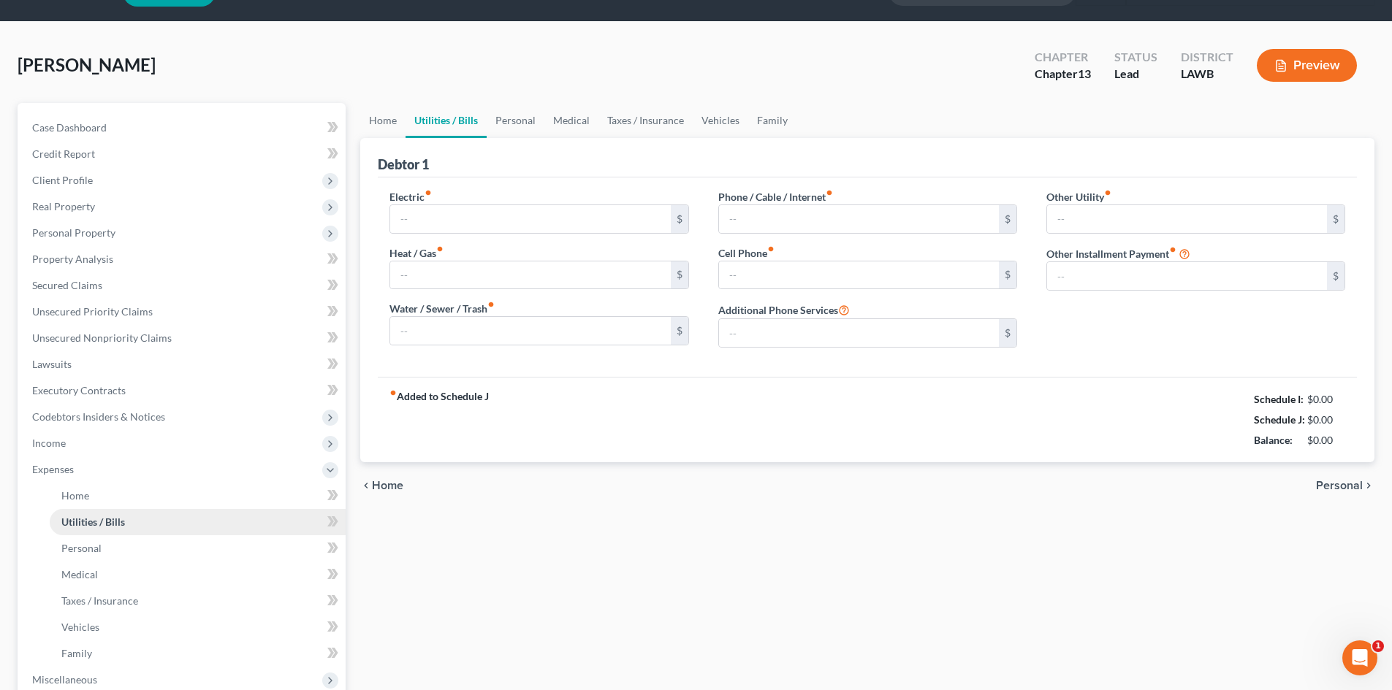
type input "200.00"
type input "50.00"
type input "65.25"
type input "80.00"
type input "265.00"
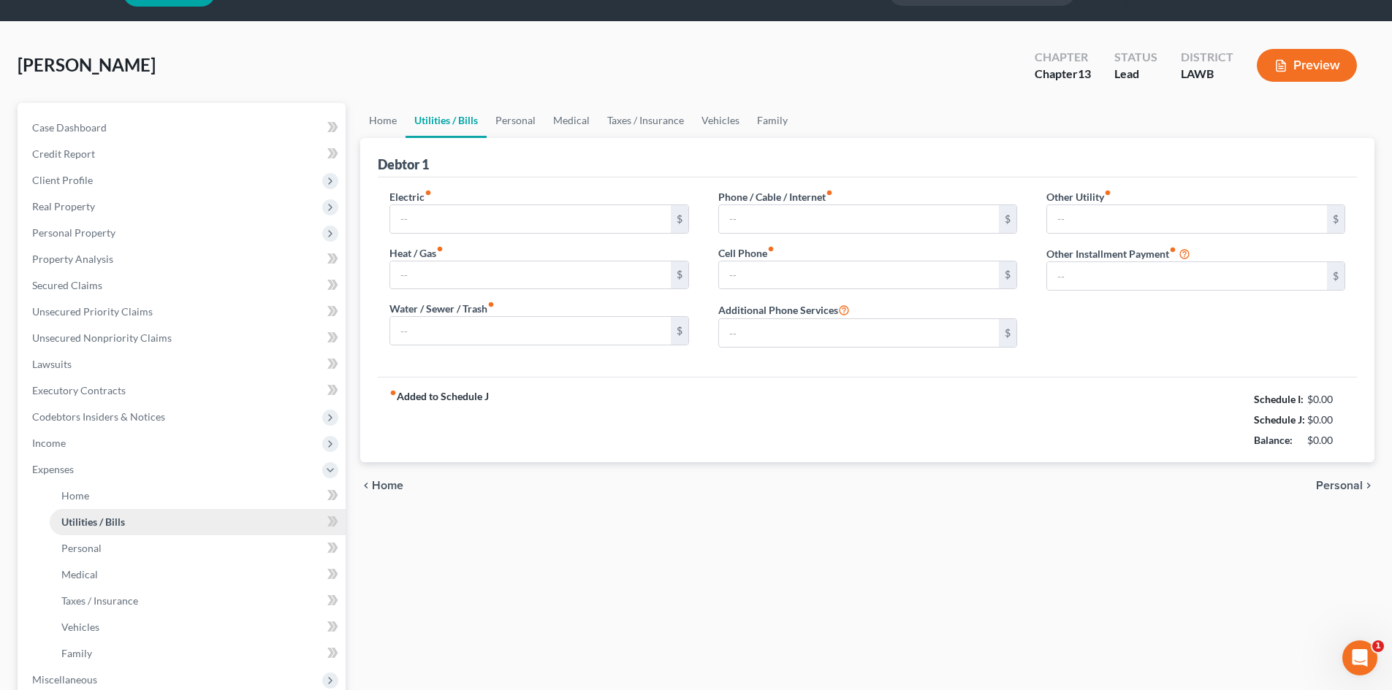
type input "0.00"
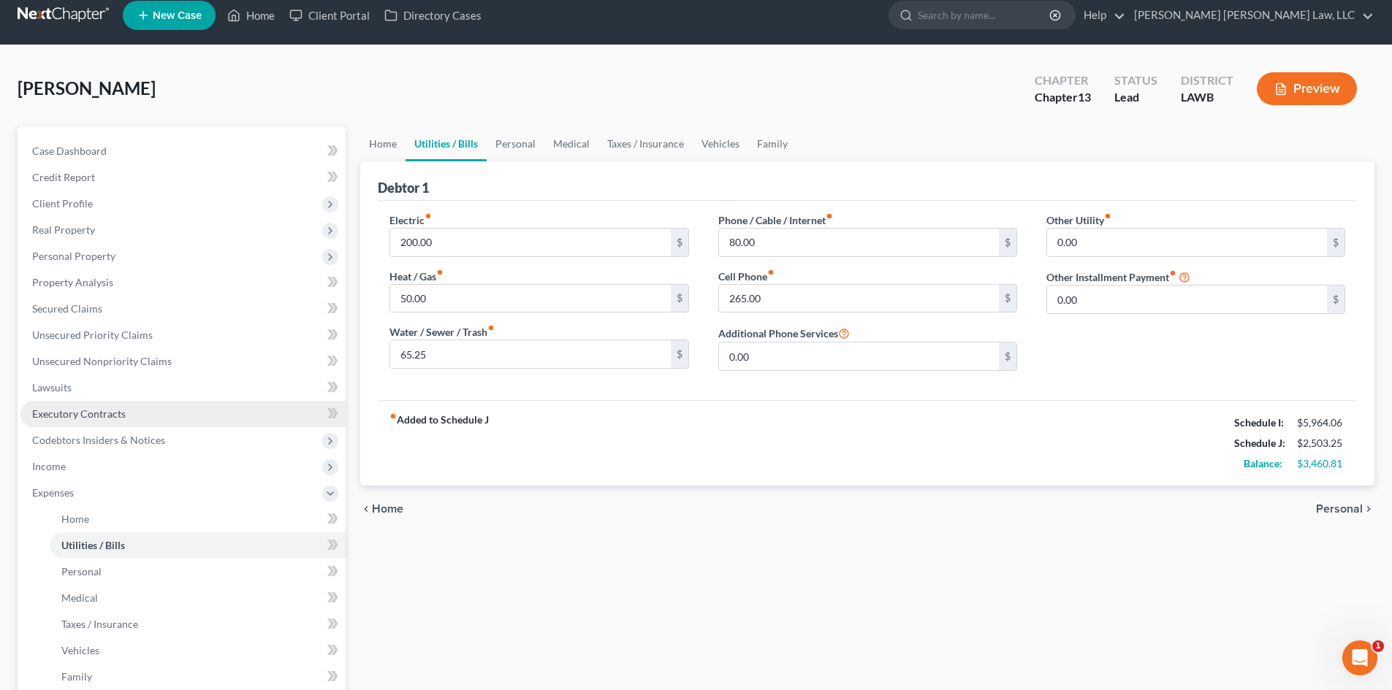
scroll to position [0, 0]
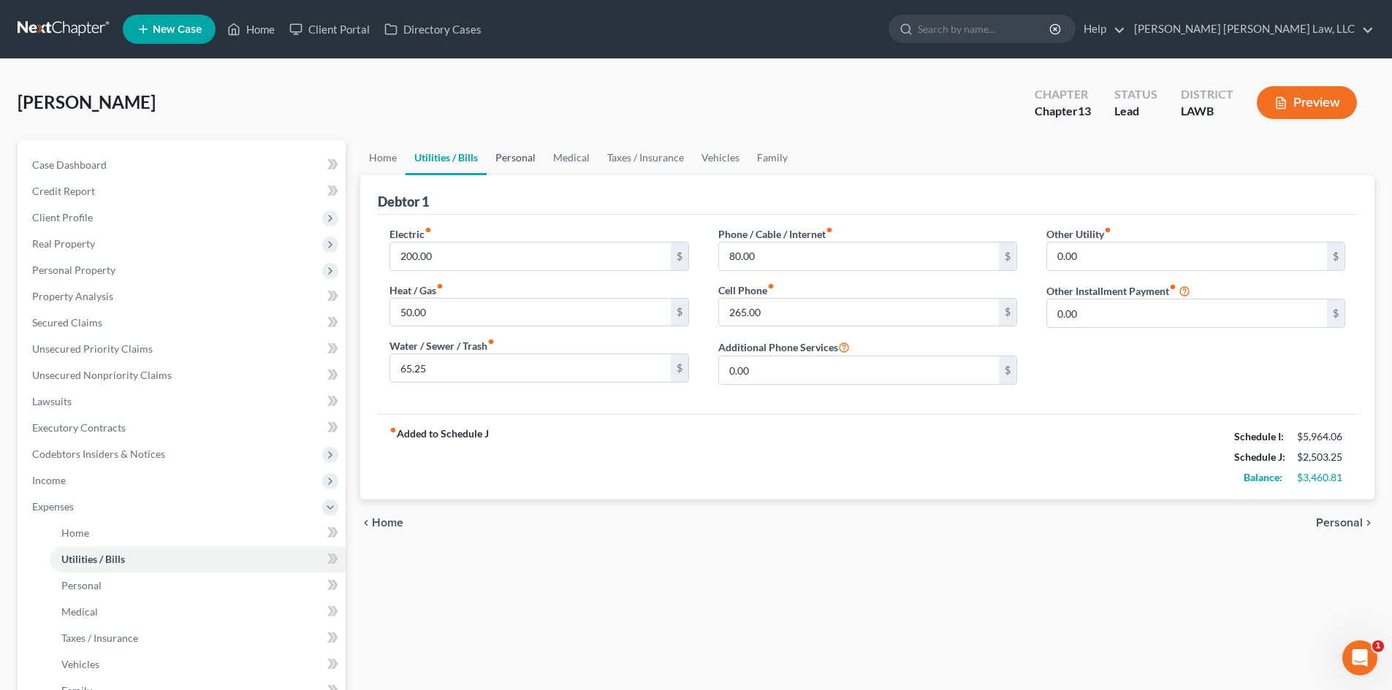
click at [521, 167] on link "Personal" at bounding box center [516, 157] width 58 height 35
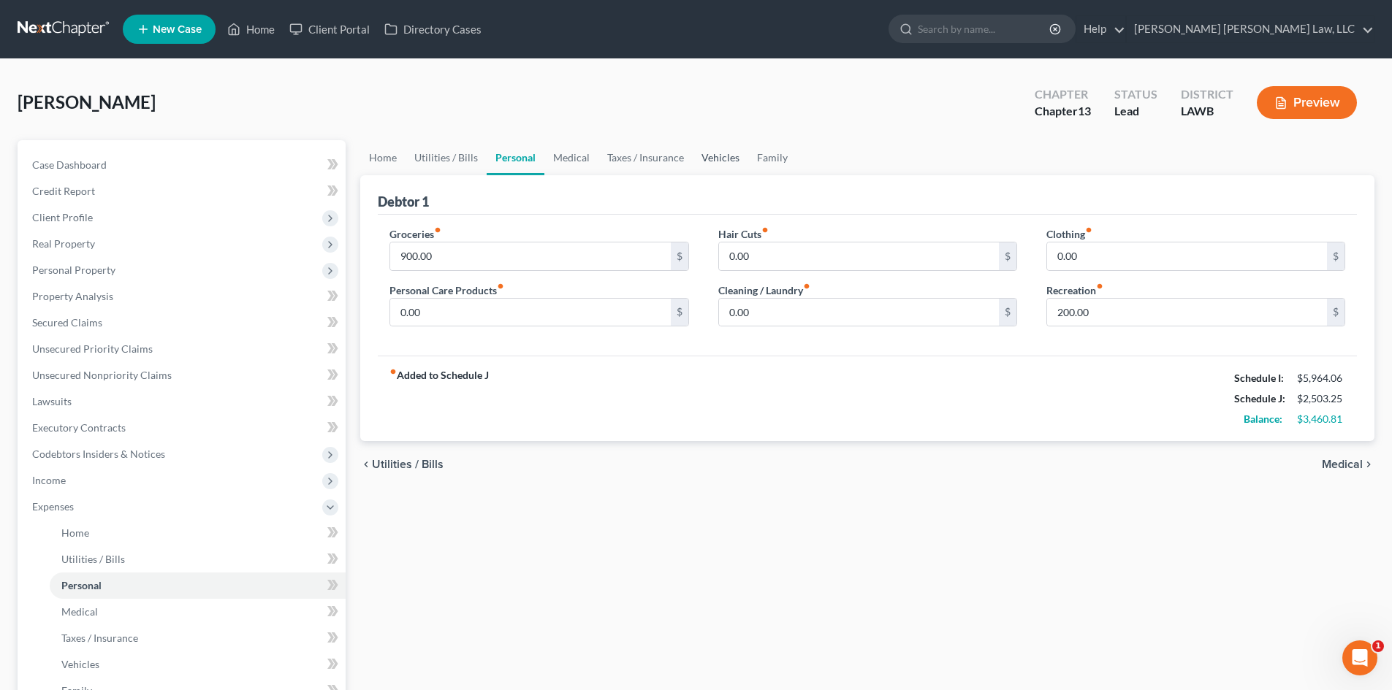
click at [701, 170] on link "Vehicles" at bounding box center [721, 157] width 56 height 35
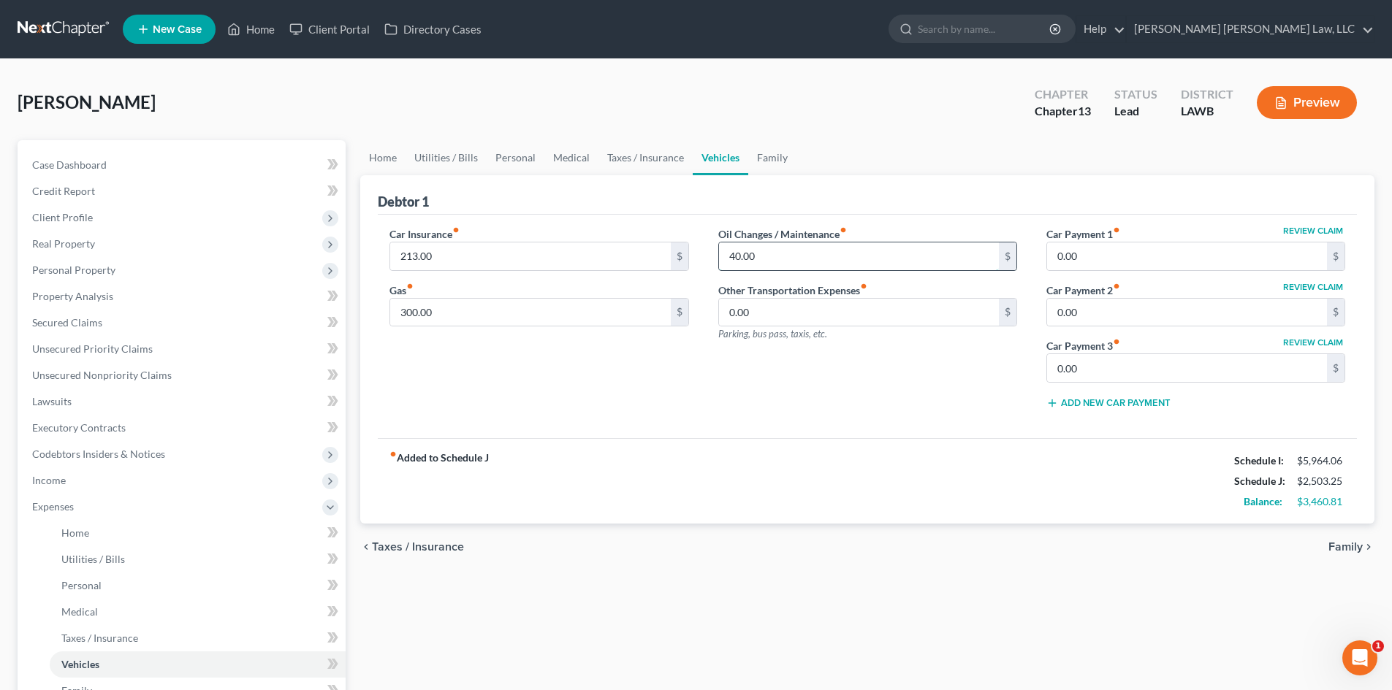
click at [776, 253] on input "40.00" at bounding box center [859, 257] width 280 height 28
type input "60.00"
click at [621, 313] on input "300.00" at bounding box center [530, 313] width 280 height 28
type input "400.00"
drag, startPoint x: 603, startPoint y: 150, endPoint x: 549, endPoint y: 156, distance: 53.7
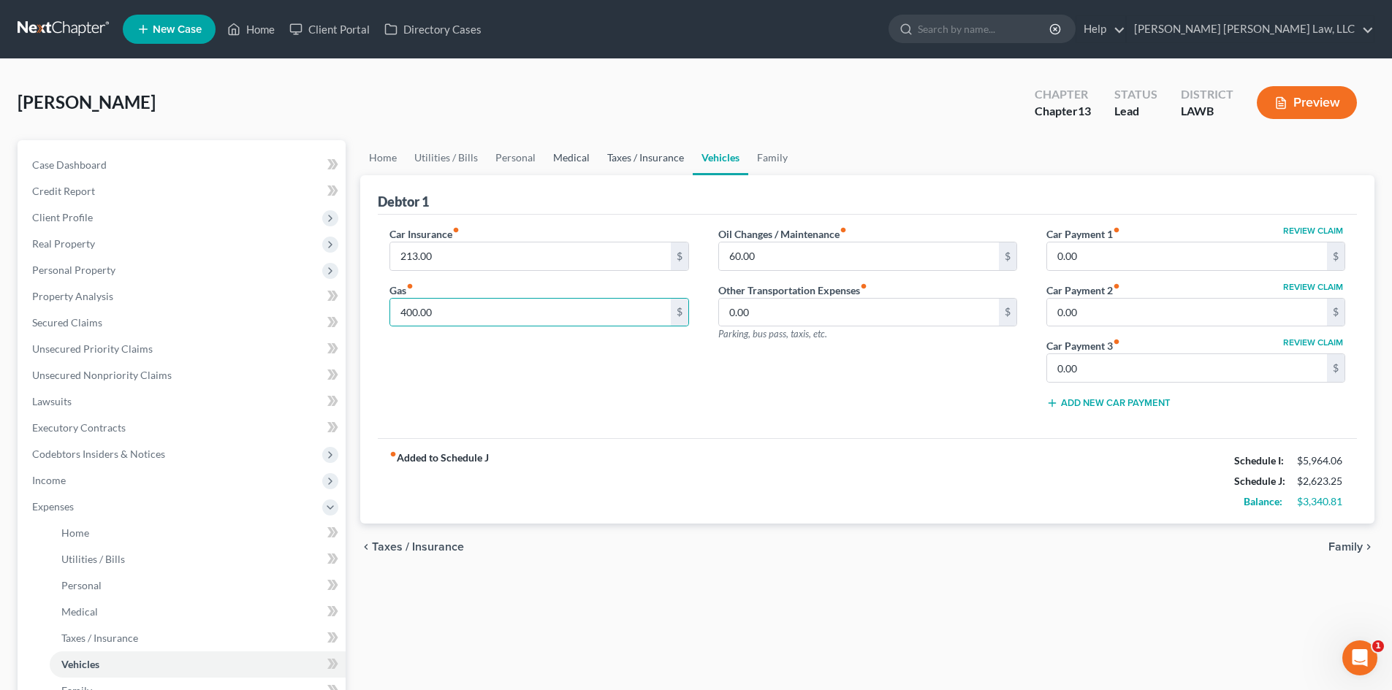
click at [603, 150] on link "Taxes / Insurance" at bounding box center [645, 157] width 94 height 35
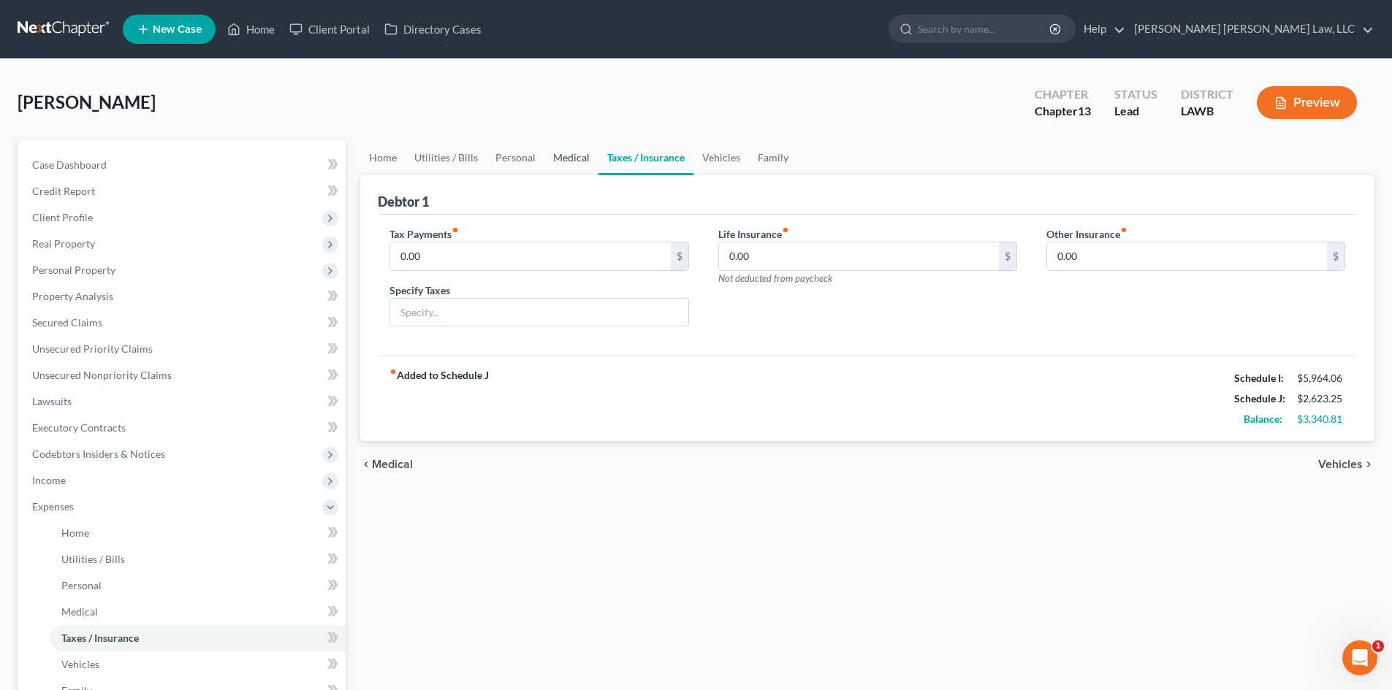
click at [549, 156] on link "Medical" at bounding box center [571, 157] width 54 height 35
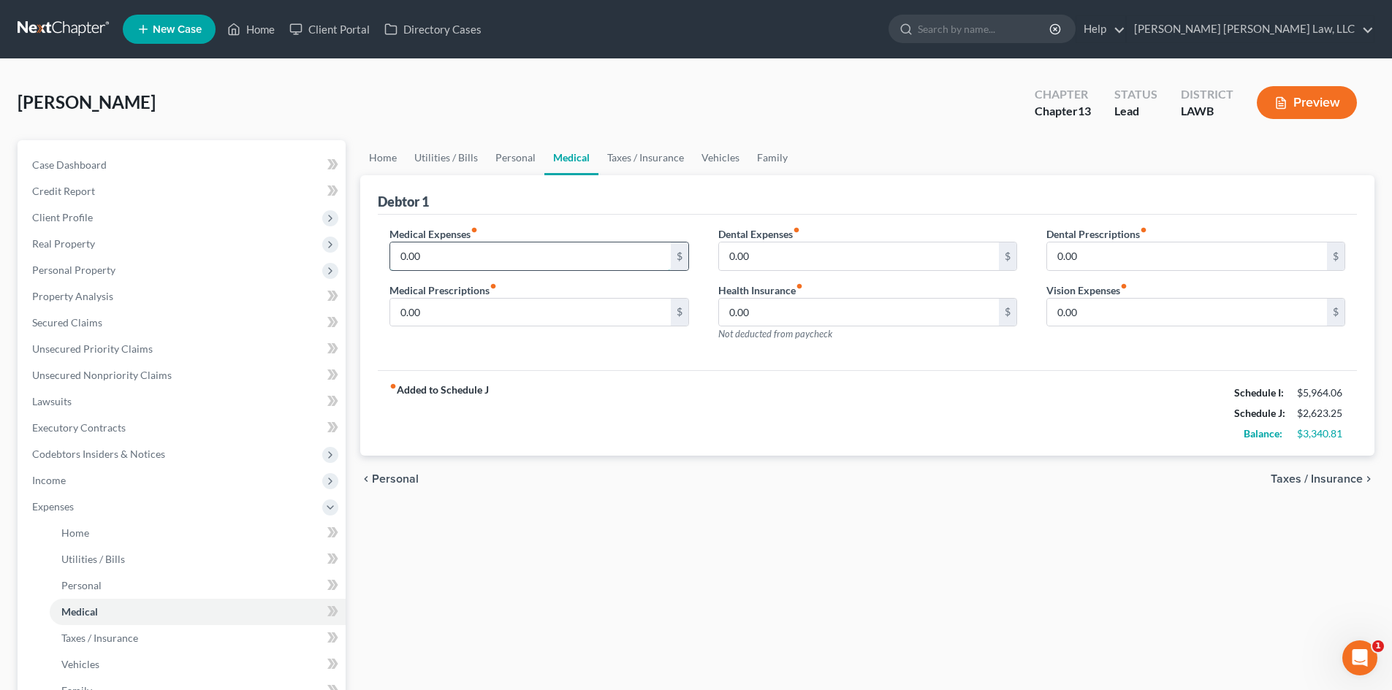
click at [482, 253] on input "0.00" at bounding box center [530, 257] width 280 height 28
type input "100.00"
click at [481, 321] on input "0.00" at bounding box center [530, 313] width 280 height 28
type input "50.00"
click at [768, 264] on input "0.00" at bounding box center [859, 257] width 280 height 28
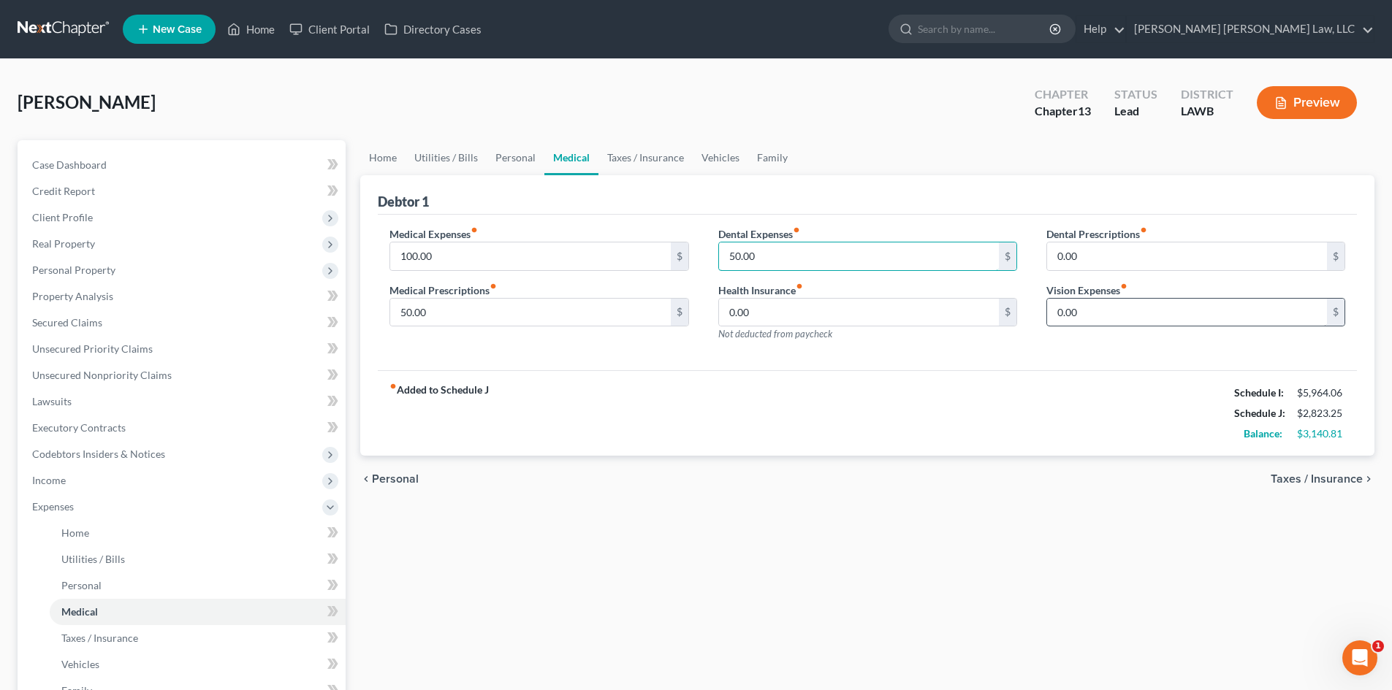
type input "50.00"
click at [1130, 311] on input "0.00" at bounding box center [1187, 313] width 280 height 28
type input "50.00"
click at [794, 153] on ul "Home Utilities / Bills Personal Medical Taxes / Insurance Vehicles Family" at bounding box center [867, 157] width 1014 height 35
click at [778, 154] on link "Family" at bounding box center [772, 157] width 48 height 35
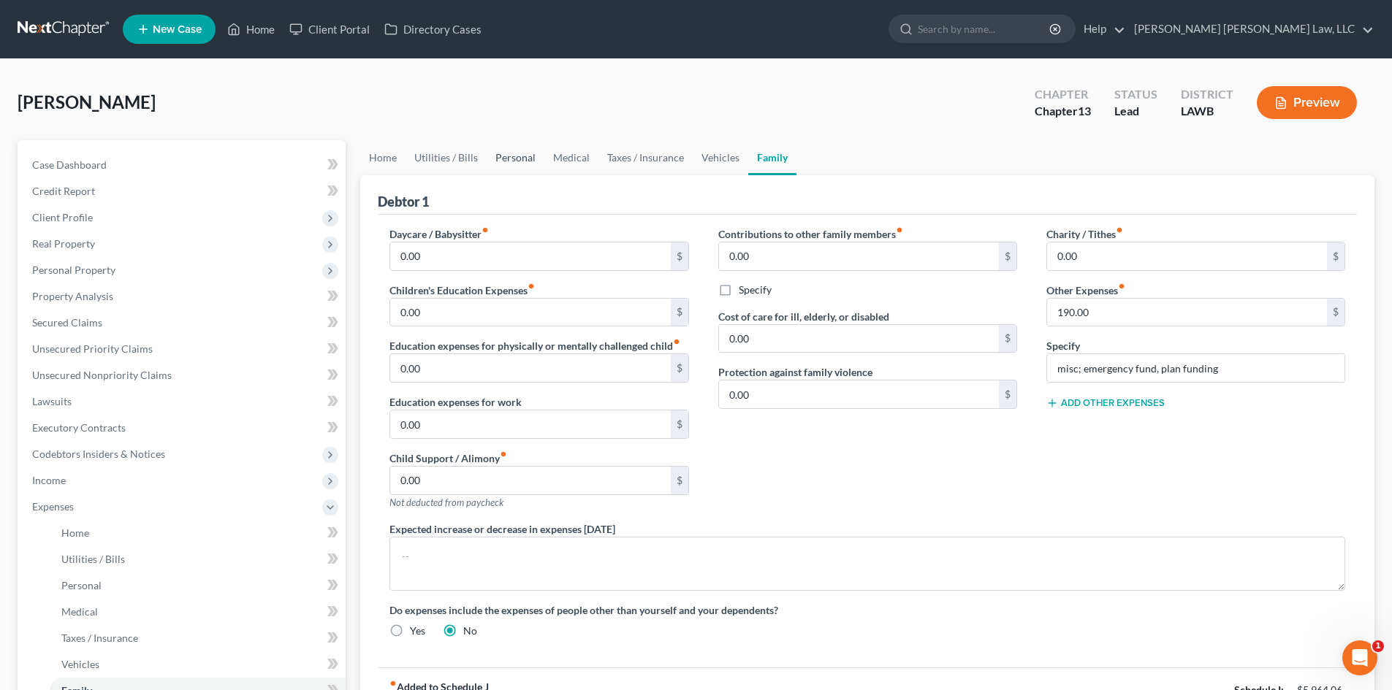
click at [505, 161] on link "Personal" at bounding box center [516, 157] width 58 height 35
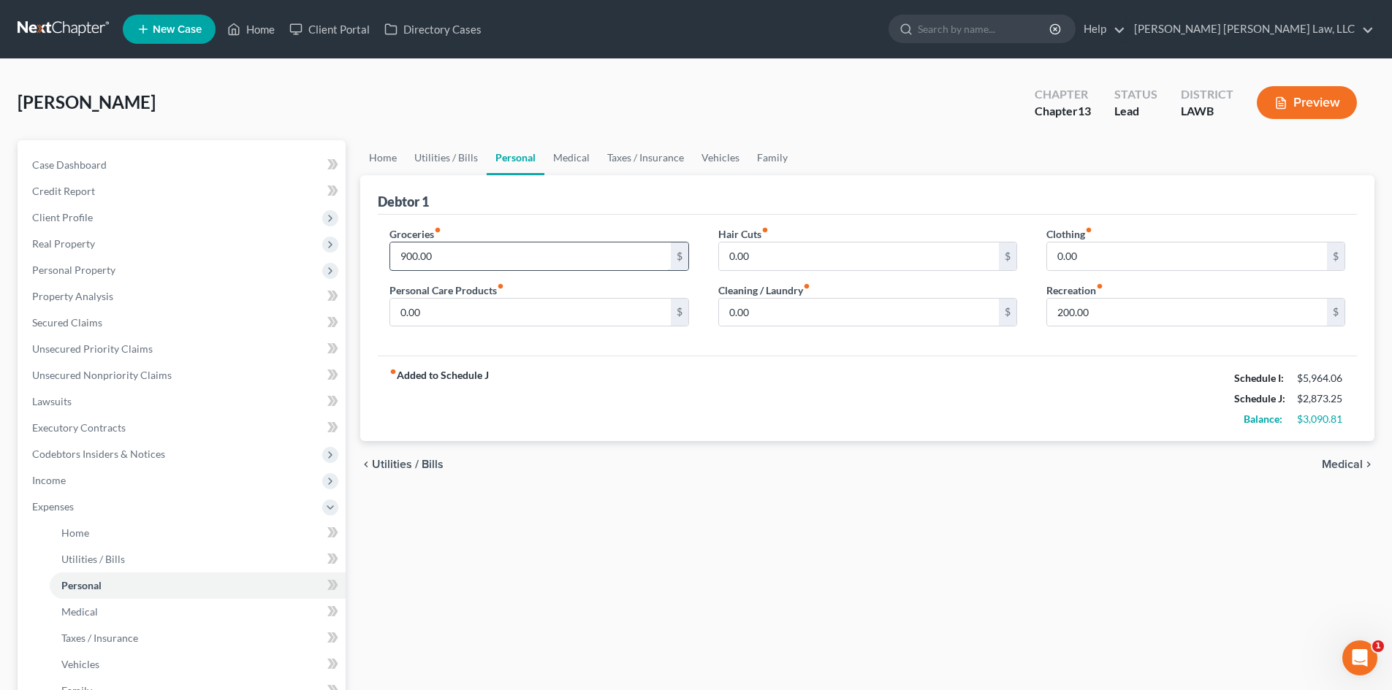
click at [482, 263] on input "900.00" at bounding box center [530, 257] width 280 height 28
click at [1102, 305] on input "200.00" at bounding box center [1187, 313] width 280 height 28
type input "225.00"
drag, startPoint x: 768, startPoint y: 166, endPoint x: 871, endPoint y: 220, distance: 116.3
click at [768, 165] on link "Family" at bounding box center [772, 157] width 48 height 35
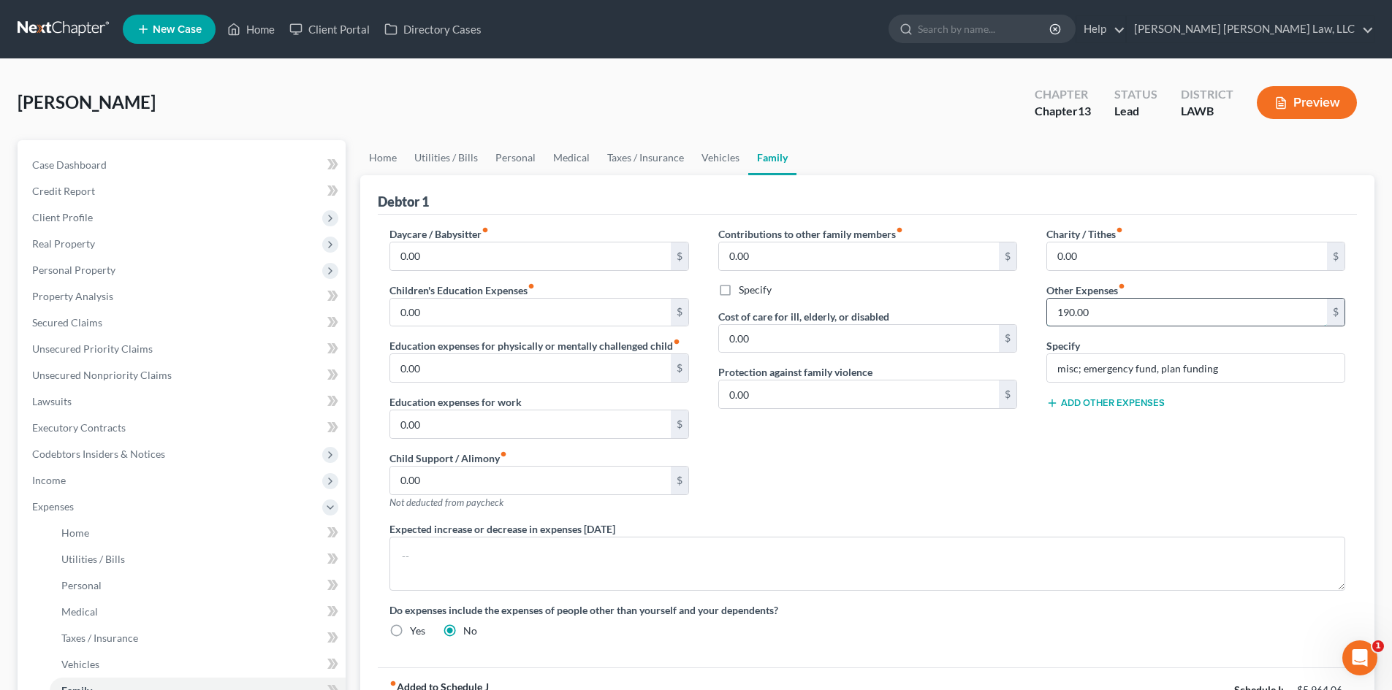
click at [1131, 312] on input "190.00" at bounding box center [1187, 313] width 280 height 28
type input "165.00"
click at [516, 155] on link "Personal" at bounding box center [516, 157] width 58 height 35
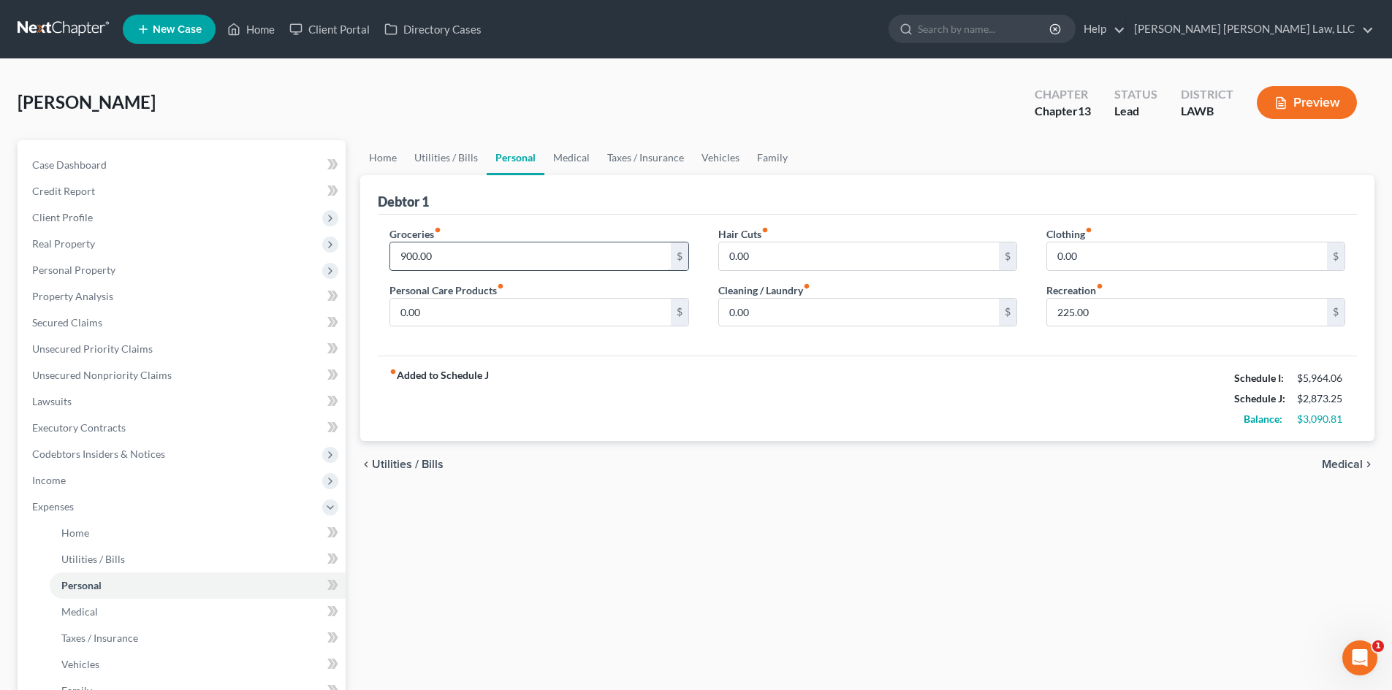
click at [602, 253] on input "900.00" at bounding box center [530, 257] width 280 height 28
type input "1,649.00"
click at [780, 273] on div "Hair Cuts fiber_manual_record 0.00 $ Cleaning / Laundry fiber_manual_record 0.0…" at bounding box center [867, 282] width 328 height 112
click at [781, 262] on input "0.00" at bounding box center [859, 257] width 280 height 28
type input "117.00"
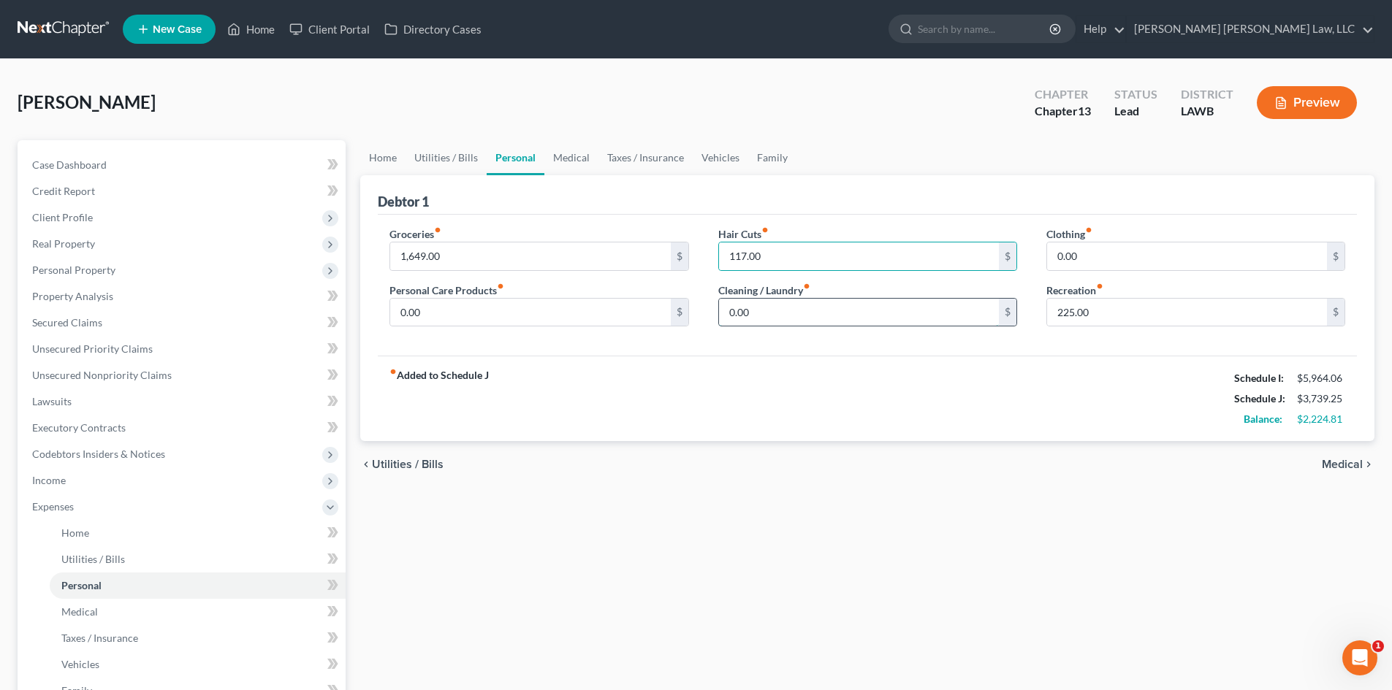
click at [813, 314] on input "0.00" at bounding box center [859, 313] width 280 height 28
type input "91.00"
click at [1109, 261] on input "0.00" at bounding box center [1187, 257] width 280 height 28
type input "276.00"
click at [462, 153] on link "Utilities / Bills" at bounding box center [445, 157] width 81 height 35
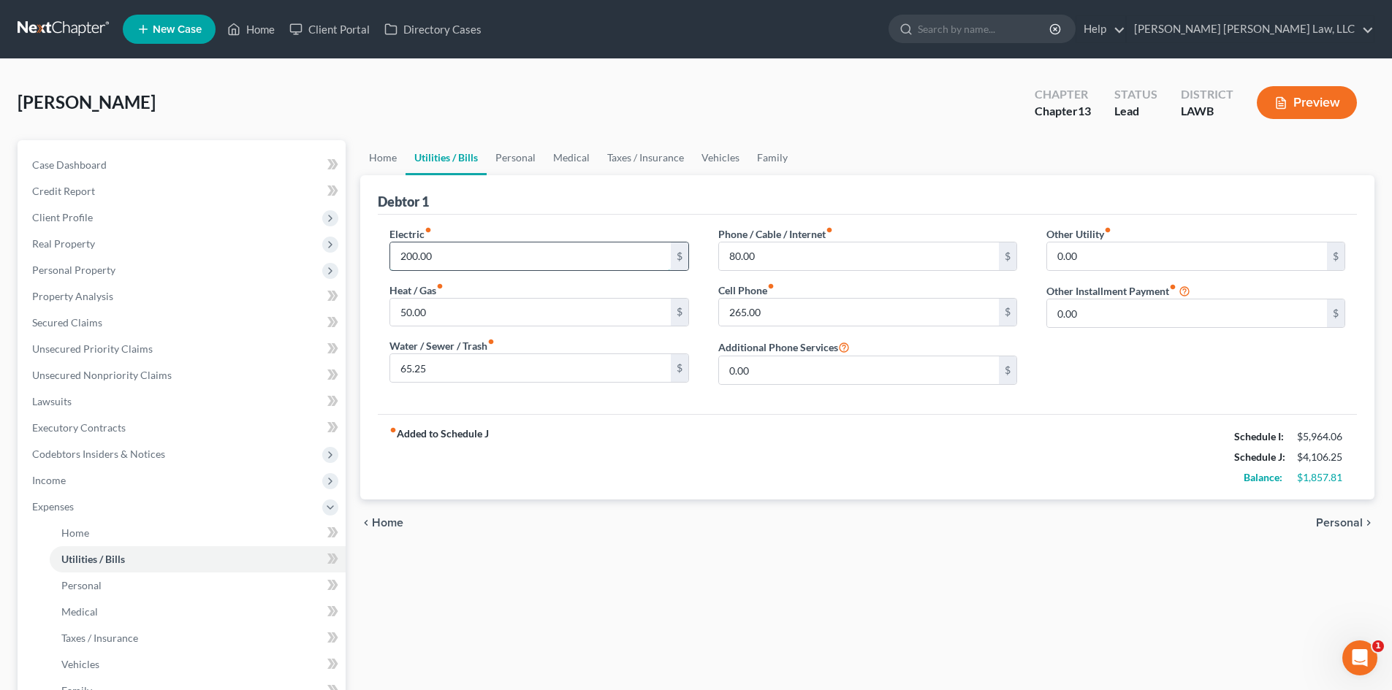
click at [487, 261] on input "200.00" at bounding box center [530, 257] width 280 height 28
type input "250.00"
click at [444, 372] on input "65.25" at bounding box center [530, 368] width 280 height 28
type input "100.06"
click at [476, 313] on input "50.00" at bounding box center [530, 313] width 280 height 28
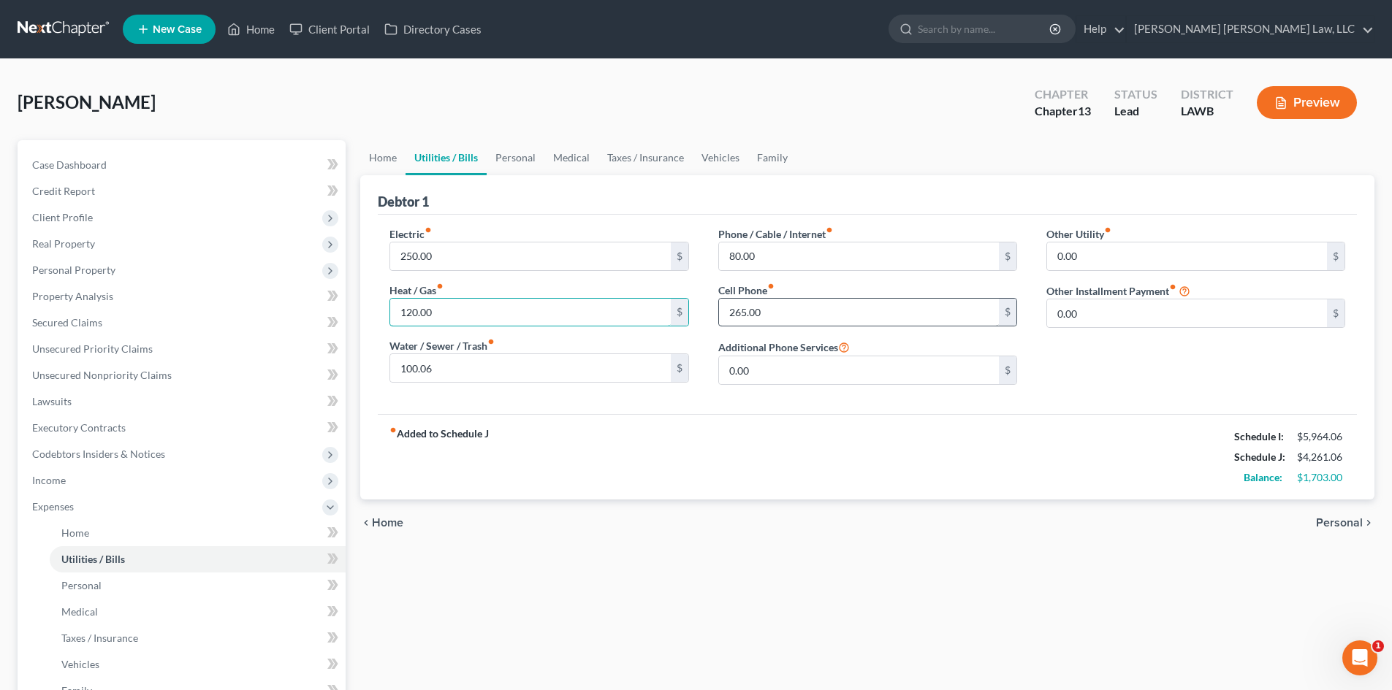
type input "120.00"
click at [778, 306] on input "265.00" at bounding box center [859, 313] width 280 height 28
click at [777, 252] on input "80.00" at bounding box center [859, 257] width 280 height 28
type input "250.00"
click at [372, 157] on link "Home" at bounding box center [382, 157] width 45 height 35
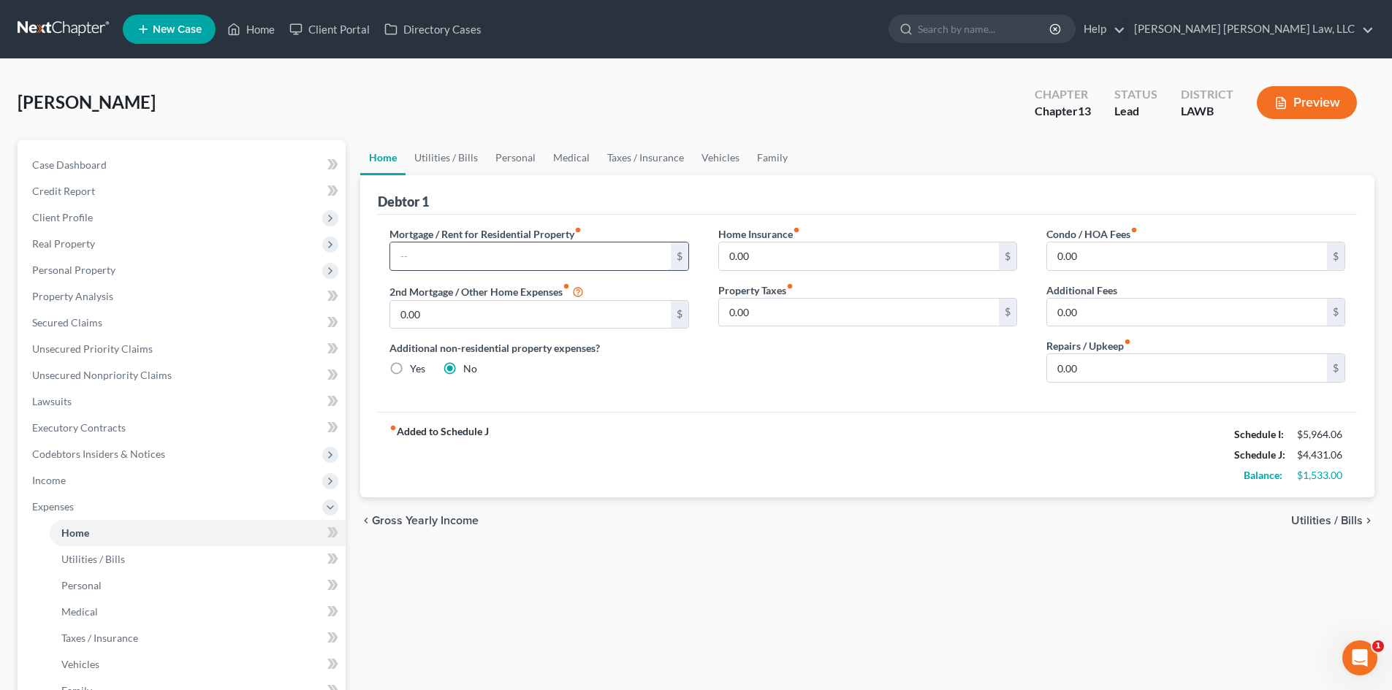
click at [454, 259] on input "text" at bounding box center [530, 257] width 280 height 28
drag, startPoint x: 787, startPoint y: 158, endPoint x: 849, endPoint y: 174, distance: 63.4
click at [787, 158] on link "Family" at bounding box center [772, 157] width 48 height 35
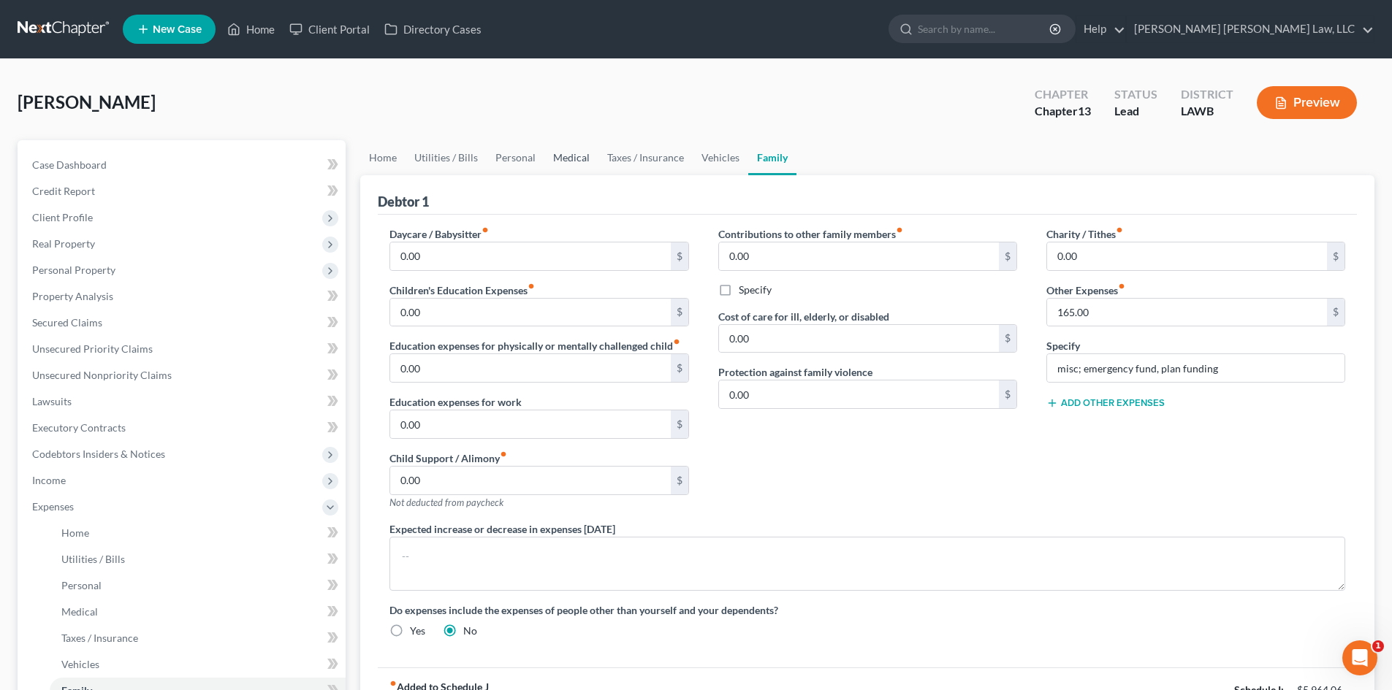
click at [568, 159] on link "Medical" at bounding box center [571, 157] width 54 height 35
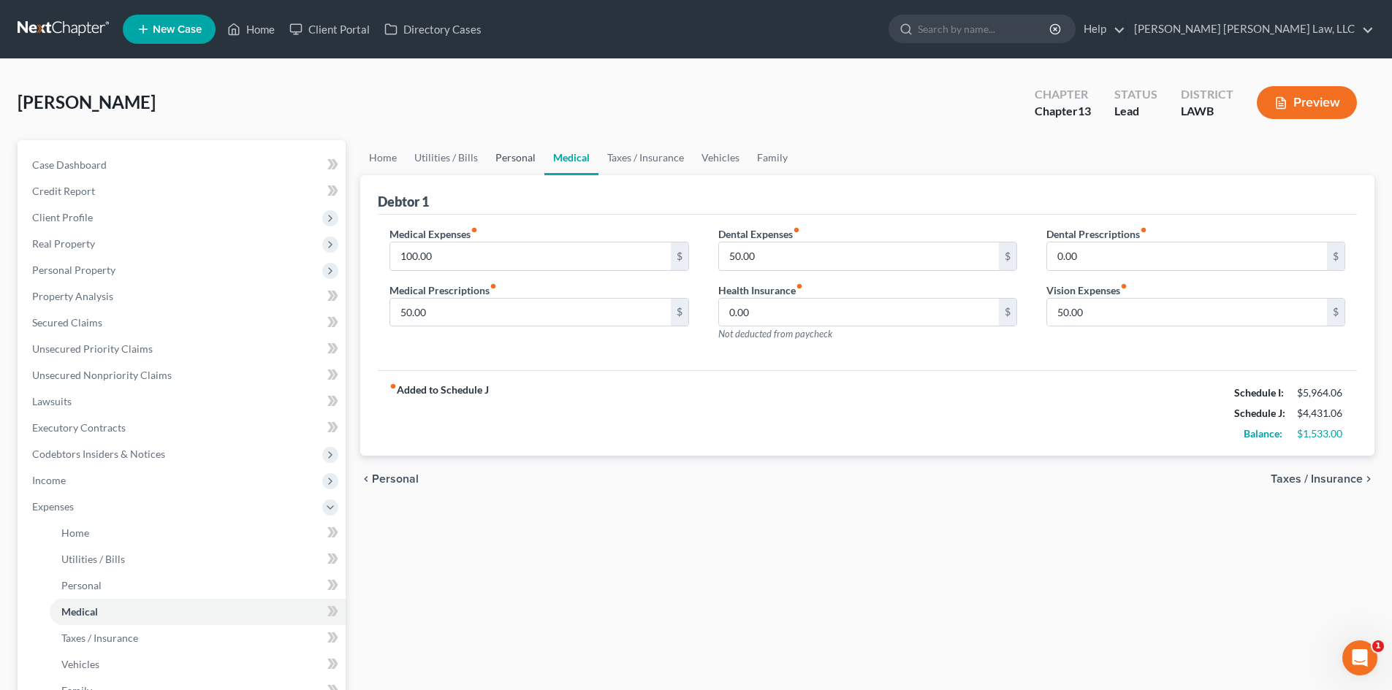
click at [514, 164] on link "Personal" at bounding box center [516, 157] width 58 height 35
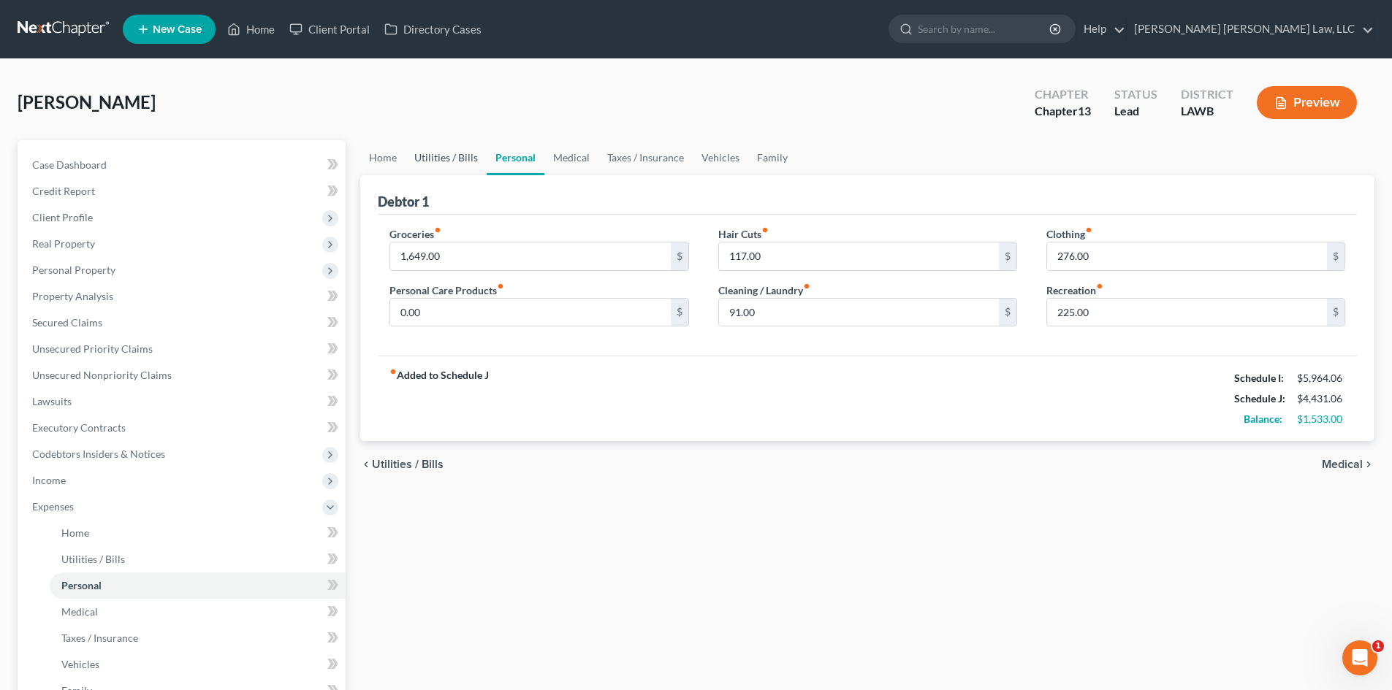
click at [456, 153] on link "Utilities / Bills" at bounding box center [445, 157] width 81 height 35
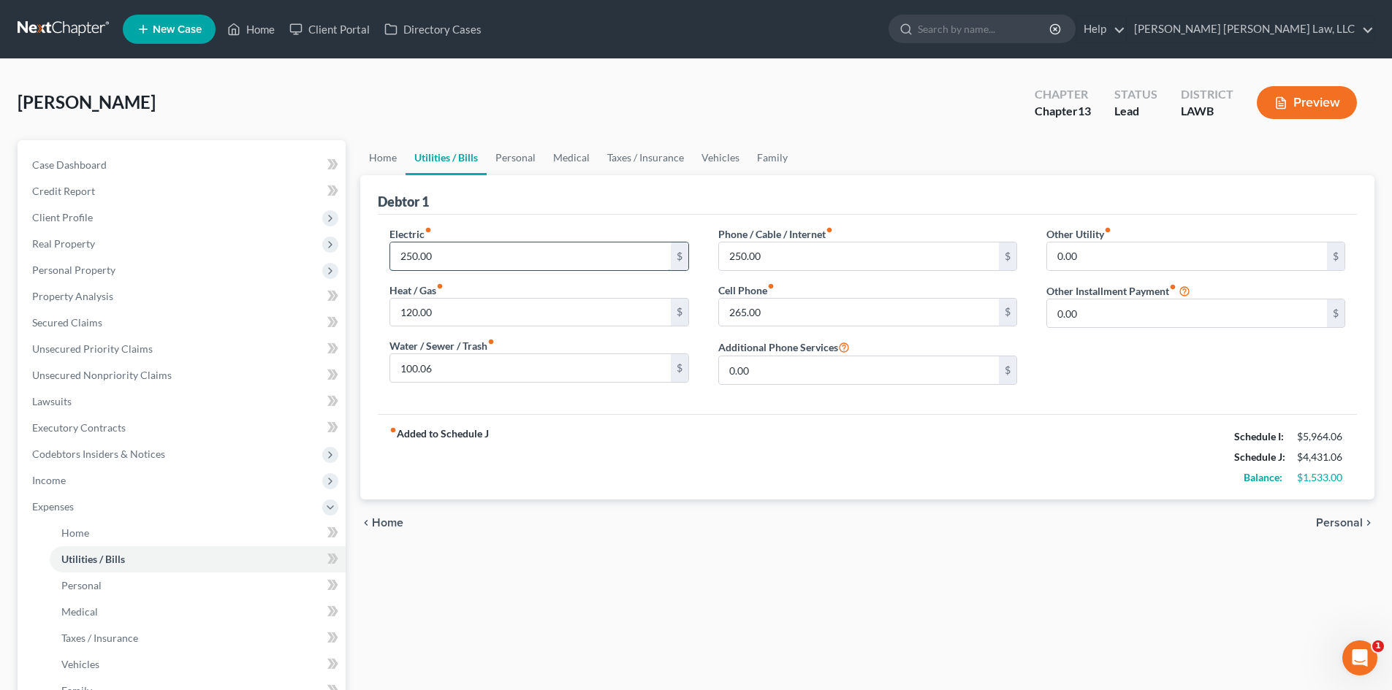
click at [454, 251] on input "250.00" at bounding box center [530, 257] width 280 height 28
click at [565, 155] on link "Medical" at bounding box center [571, 157] width 54 height 35
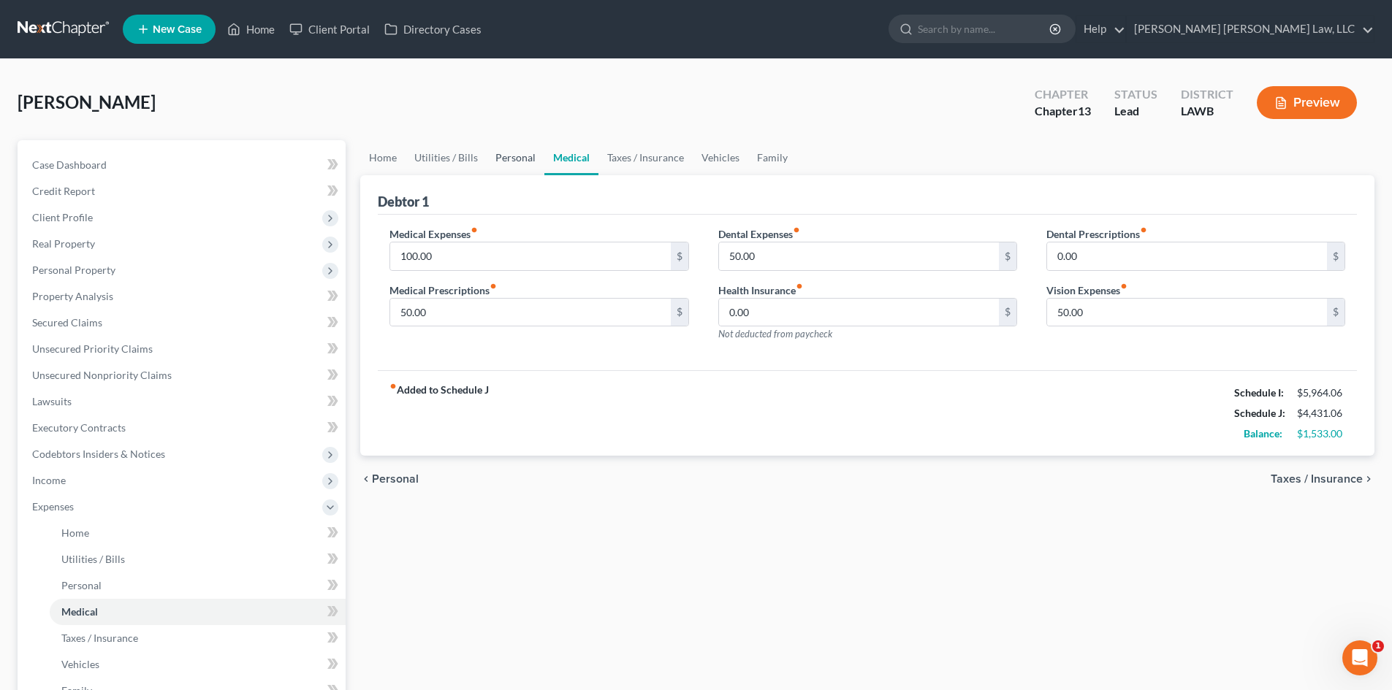
drag, startPoint x: 503, startPoint y: 164, endPoint x: 511, endPoint y: 191, distance: 27.5
click at [503, 164] on link "Personal" at bounding box center [516, 157] width 58 height 35
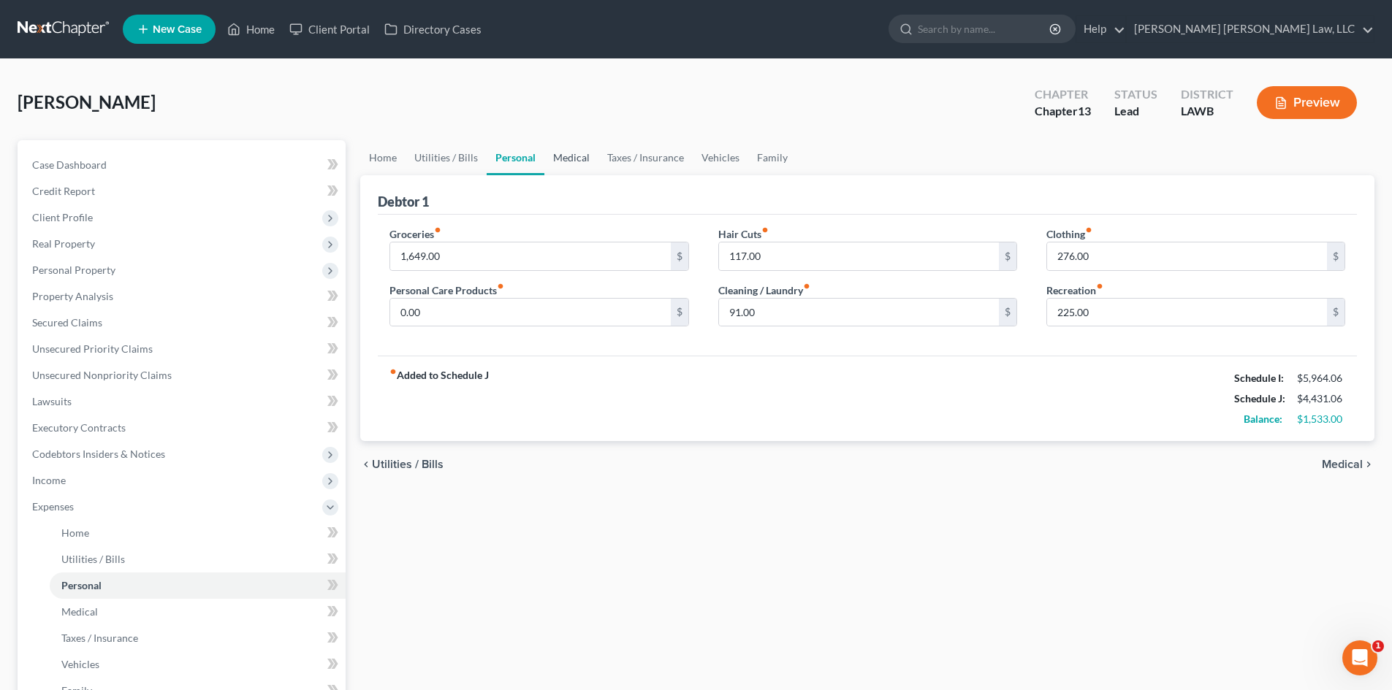
click at [558, 157] on link "Medical" at bounding box center [571, 157] width 54 height 35
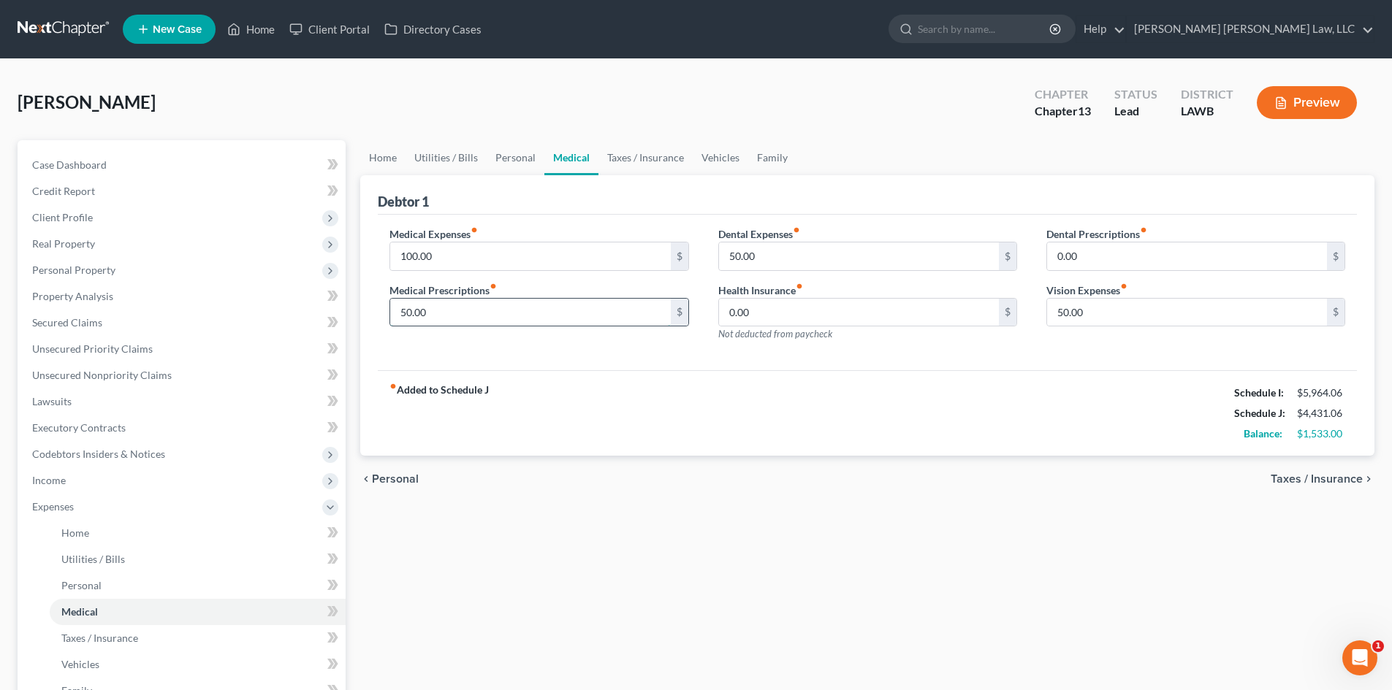
click at [438, 311] on input "50.00" at bounding box center [530, 313] width 280 height 28
type input "100.00"
click at [717, 160] on link "Vehicles" at bounding box center [721, 157] width 56 height 35
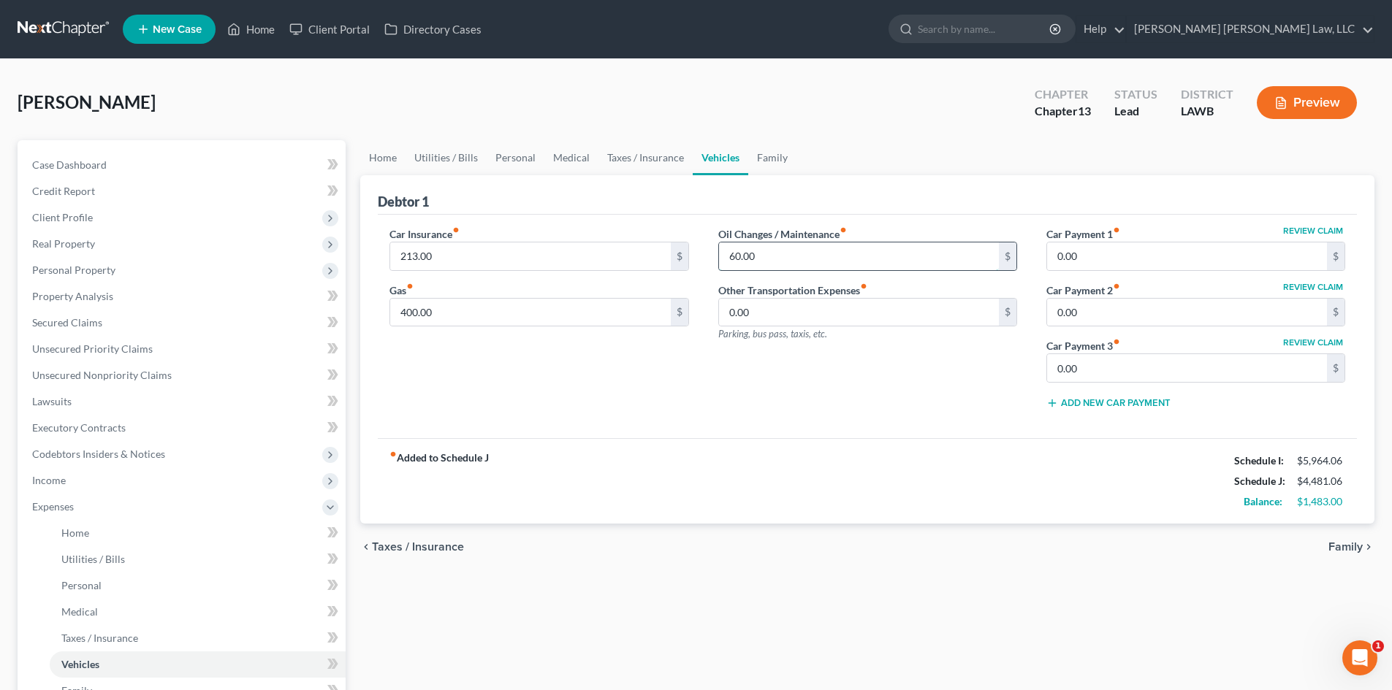
click at [789, 256] on input "60.00" at bounding box center [859, 257] width 280 height 28
click at [764, 164] on link "Family" at bounding box center [772, 157] width 48 height 35
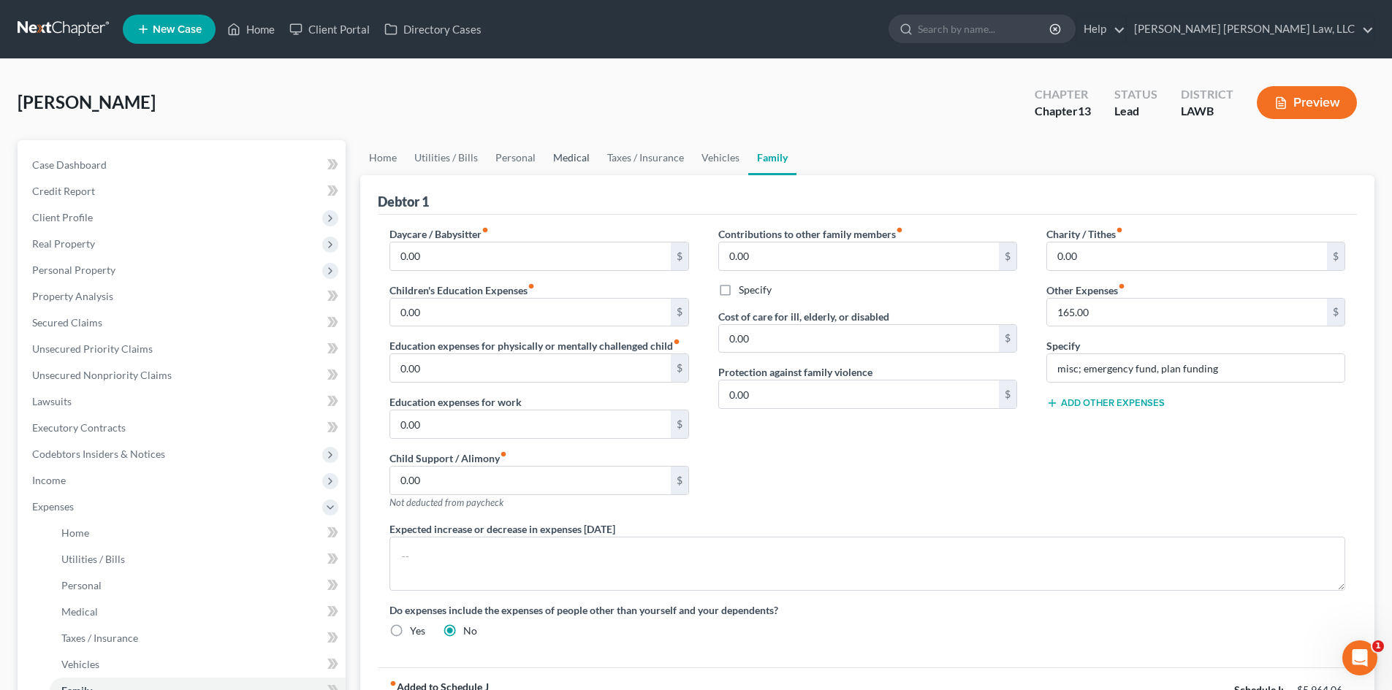
click at [571, 154] on link "Medical" at bounding box center [571, 157] width 54 height 35
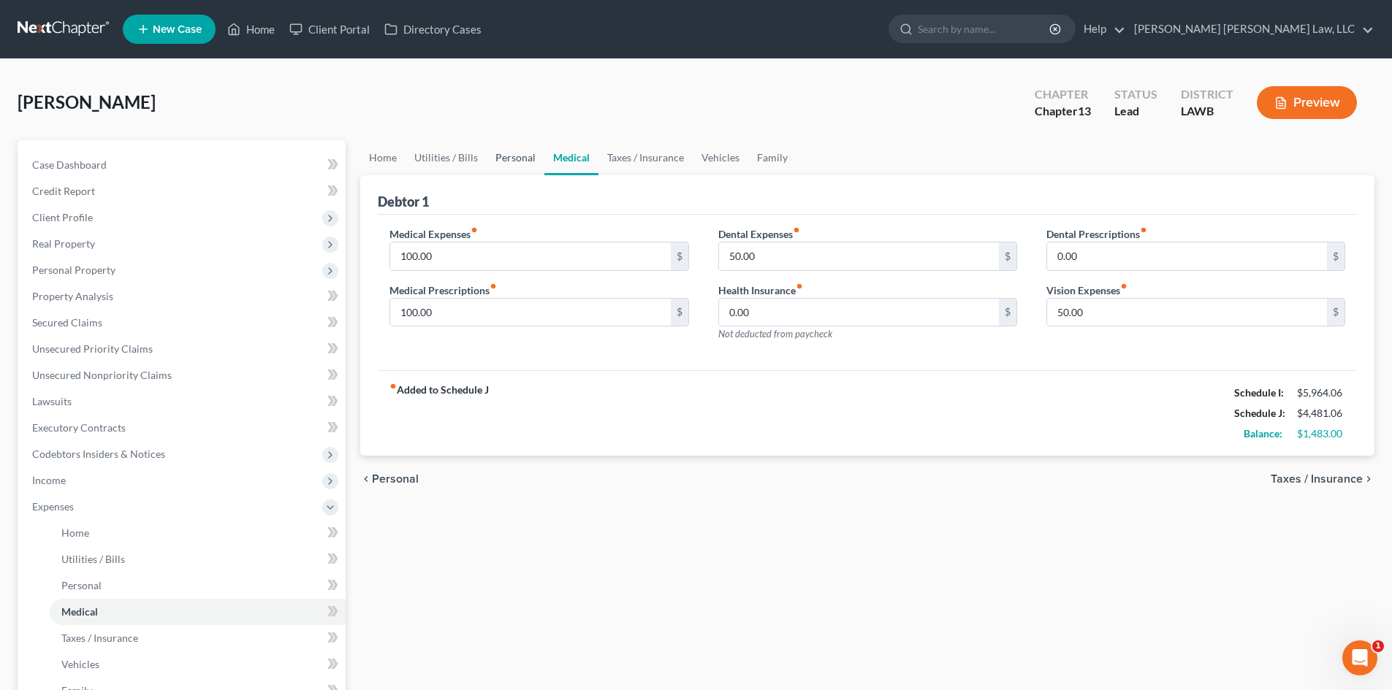
click at [495, 161] on link "Personal" at bounding box center [516, 157] width 58 height 35
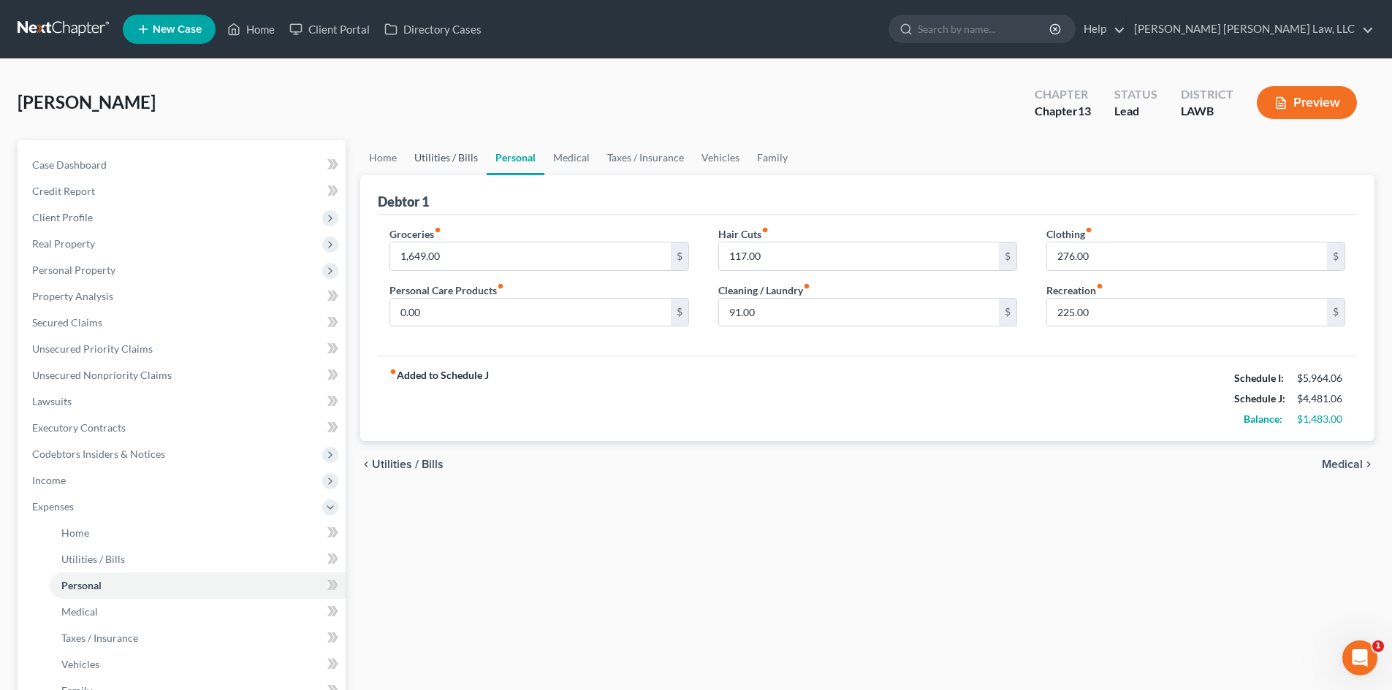
click at [468, 166] on link "Utilities / Bills" at bounding box center [445, 157] width 81 height 35
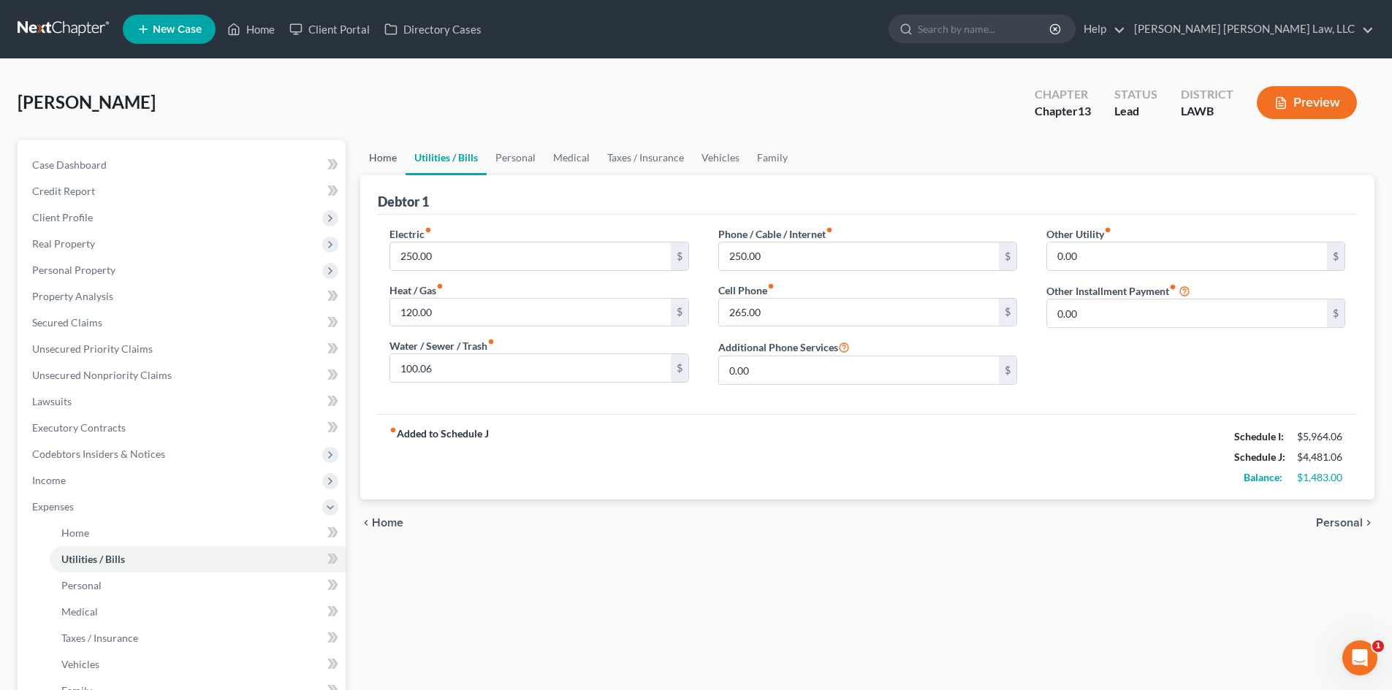
click at [384, 145] on link "Home" at bounding box center [382, 157] width 45 height 35
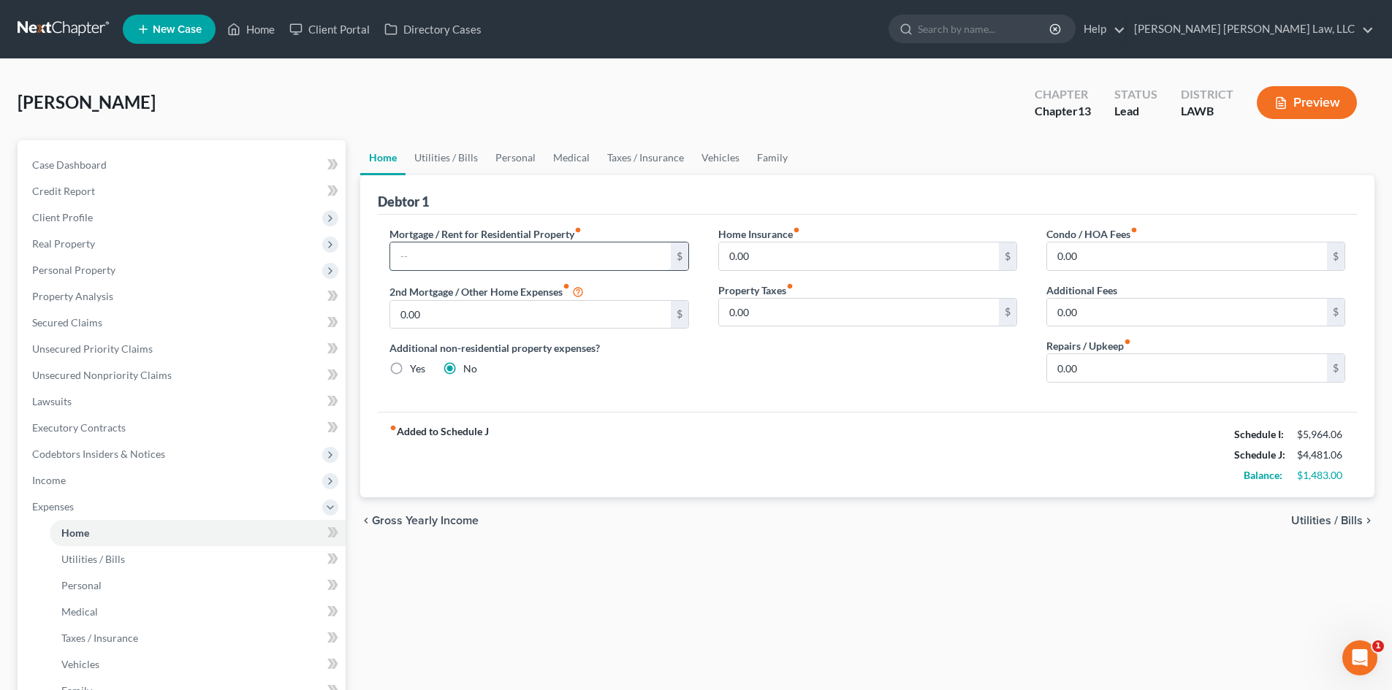
drag, startPoint x: 496, startPoint y: 267, endPoint x: 501, endPoint y: 260, distance: 8.3
click at [496, 267] on input "text" at bounding box center [530, 257] width 280 height 28
type input "0.00"
drag, startPoint x: 419, startPoint y: 160, endPoint x: 530, endPoint y: 277, distance: 161.2
click at [419, 160] on link "Utilities / Bills" at bounding box center [445, 157] width 81 height 35
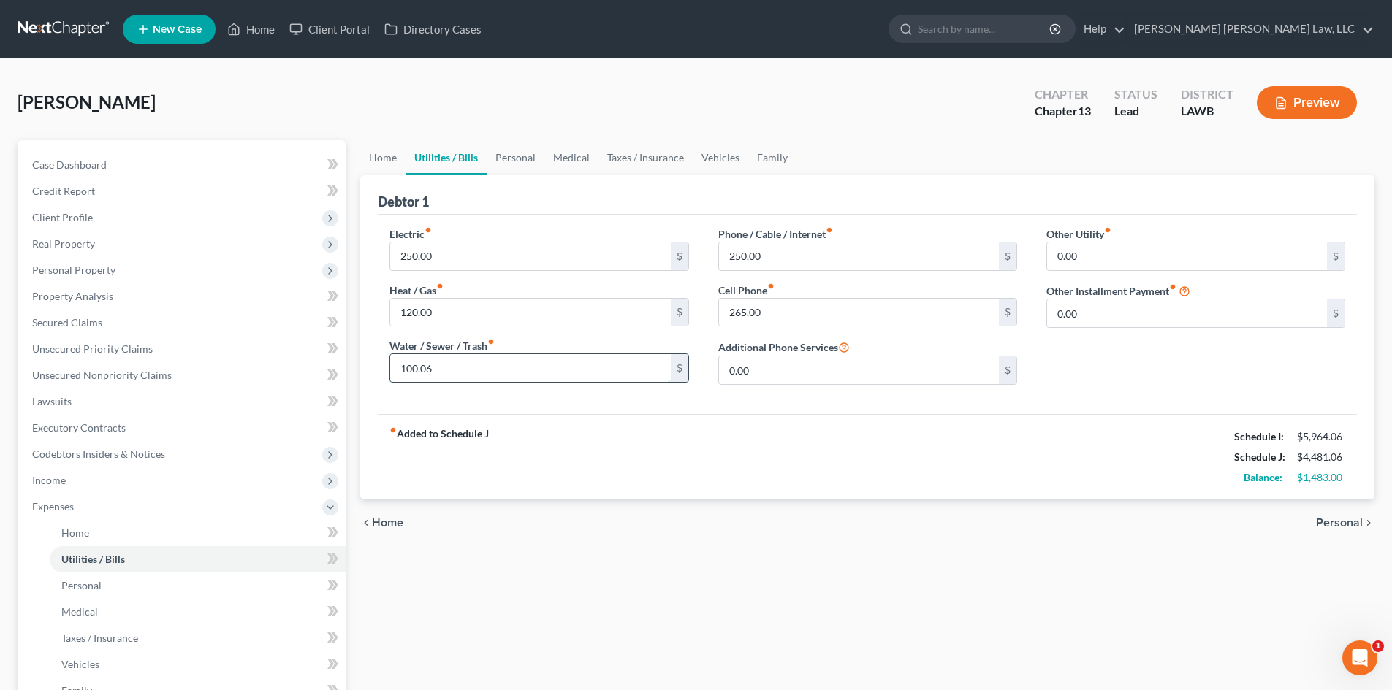
click at [465, 364] on input "100.06" at bounding box center [530, 368] width 280 height 28
type input "130.06"
drag, startPoint x: 764, startPoint y: 446, endPoint x: 810, endPoint y: 415, distance: 55.3
click at [766, 445] on div "fiber_manual_record Added to Schedule J Schedule I: $5,964.06 Schedule J: $4,51…" at bounding box center [867, 456] width 979 height 85
drag, startPoint x: 61, startPoint y: 481, endPoint x: 103, endPoint y: 491, distance: 42.7
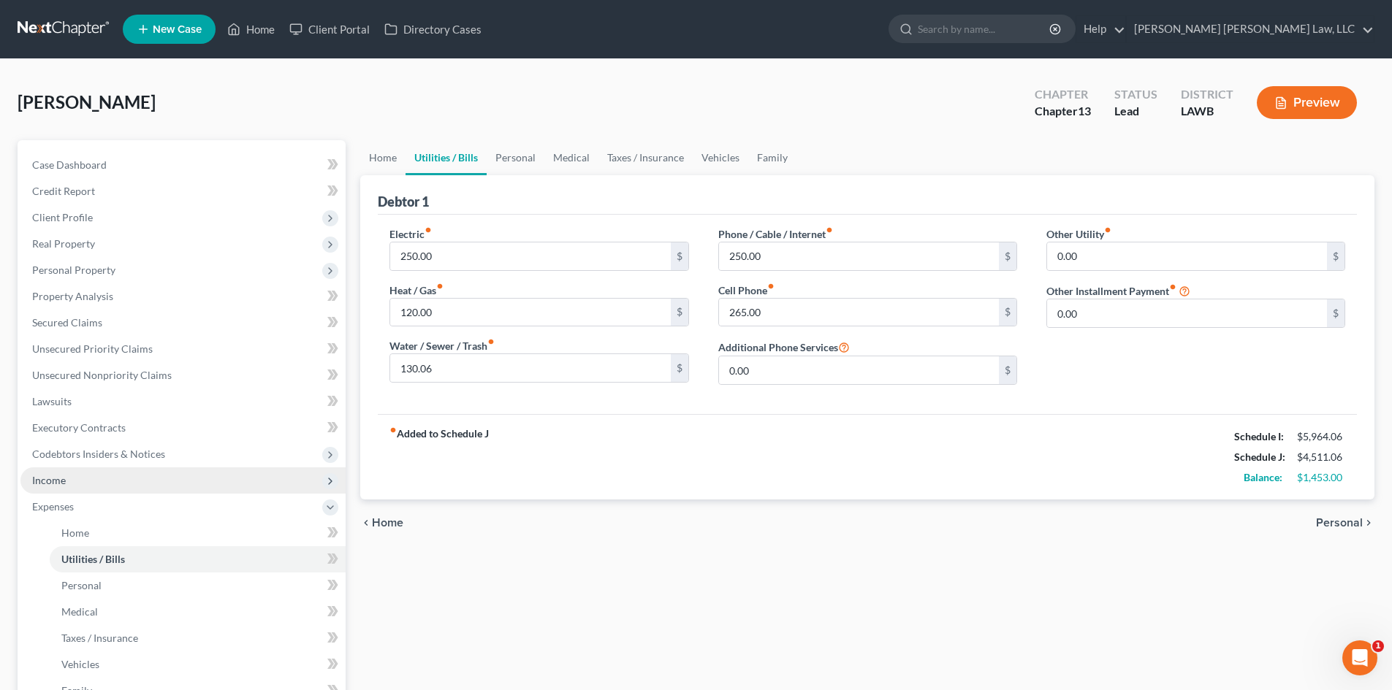
click at [62, 481] on span "Income" at bounding box center [49, 480] width 34 height 12
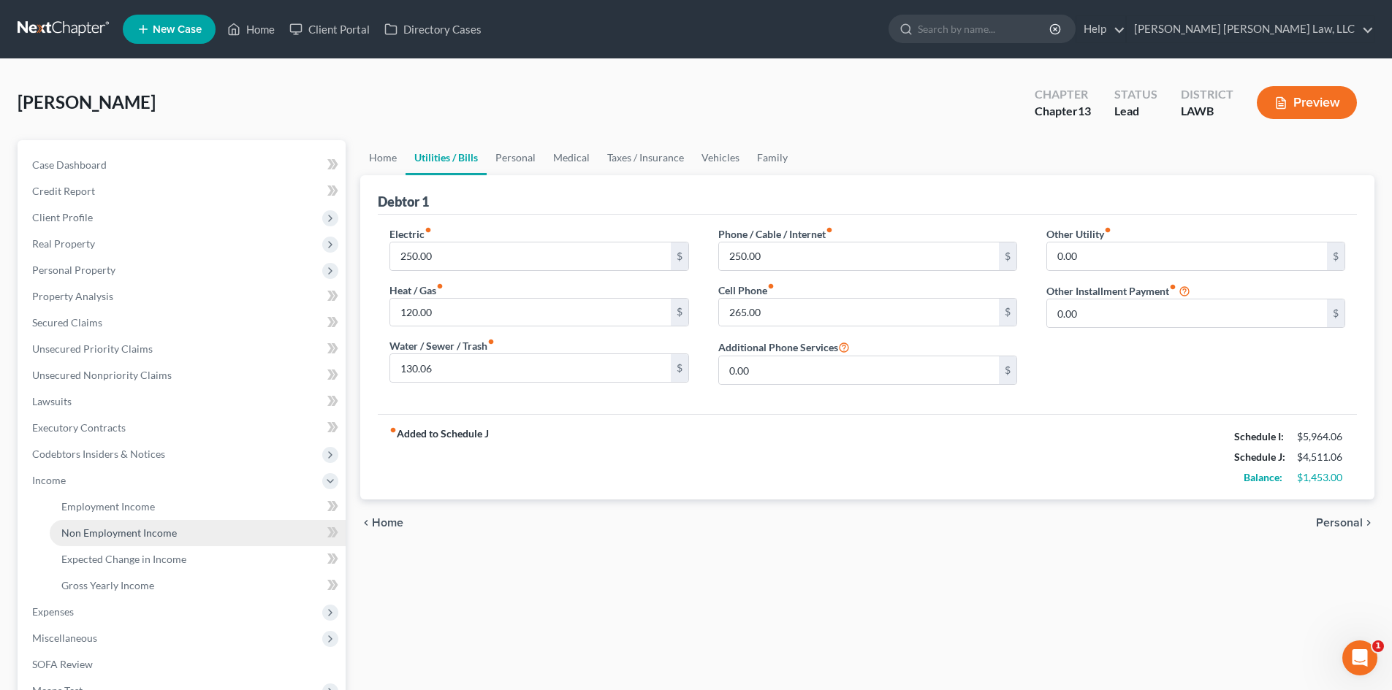
click at [109, 530] on span "Non Employment Income" at bounding box center [118, 533] width 115 height 12
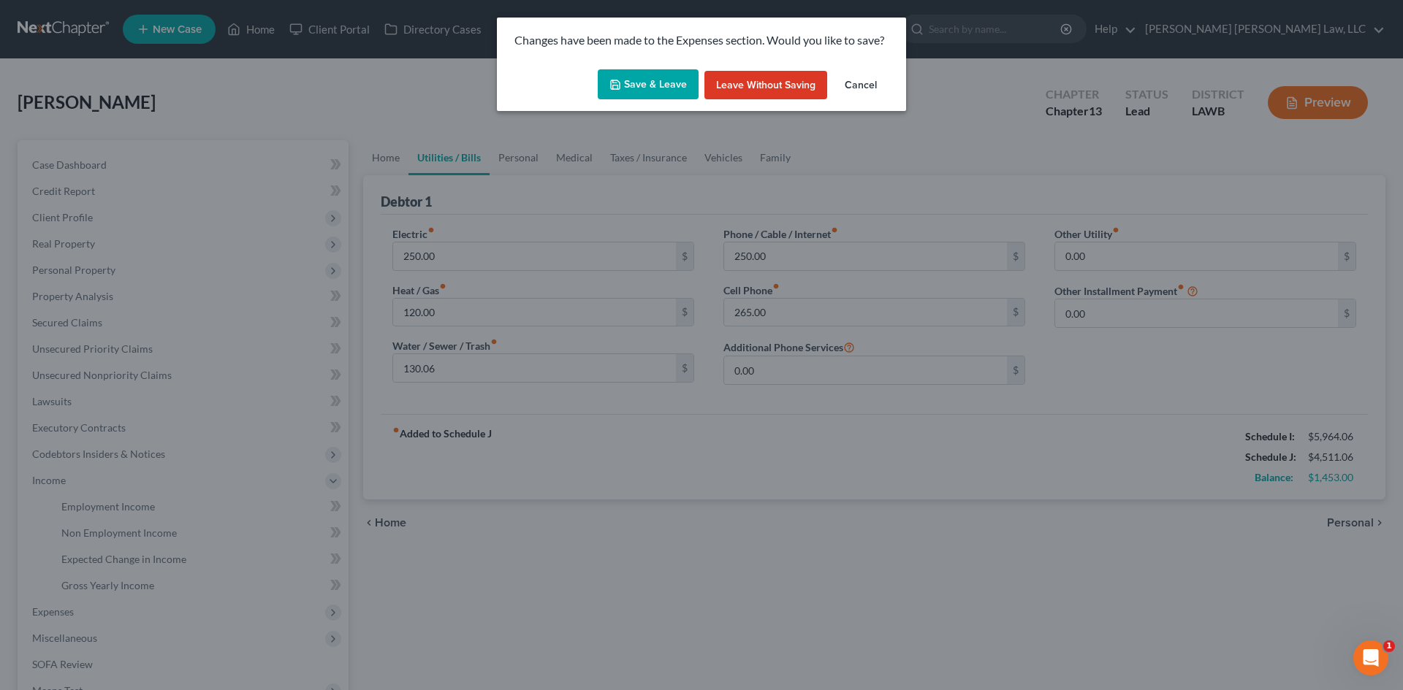
click at [637, 96] on button "Save & Leave" at bounding box center [648, 84] width 101 height 31
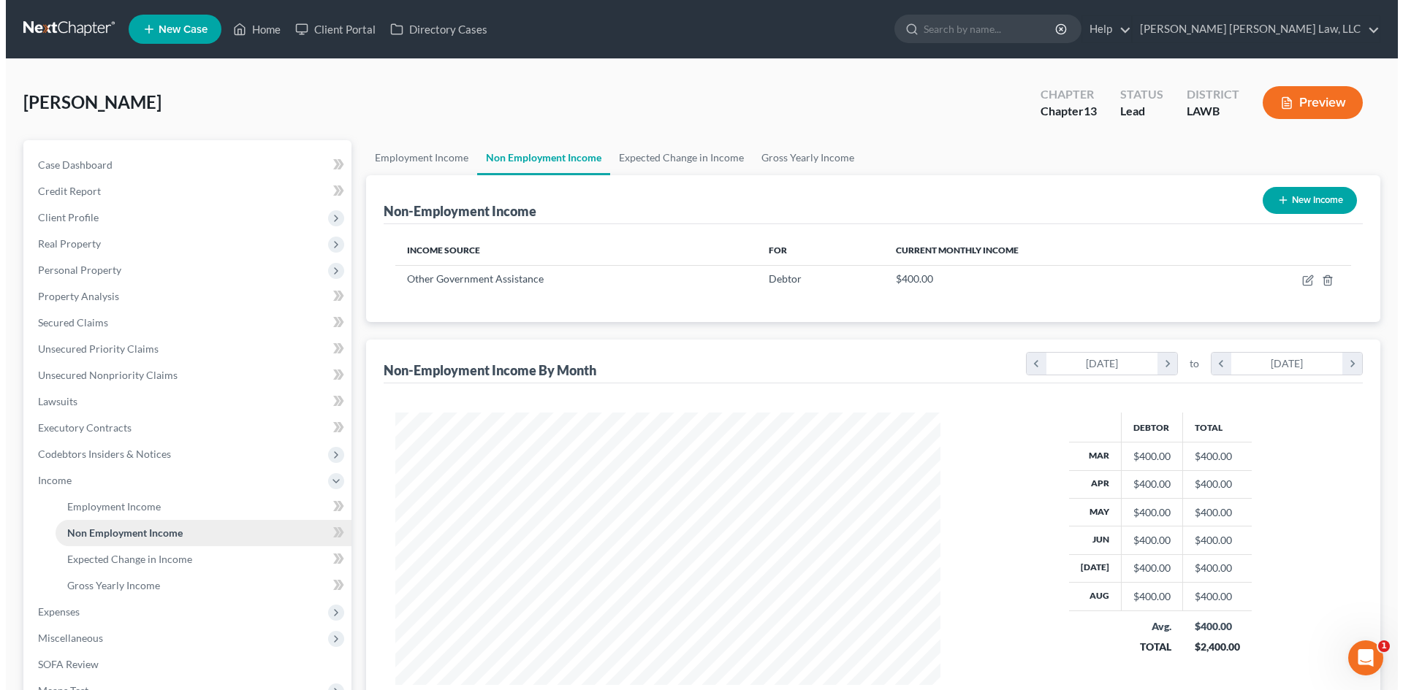
scroll to position [272, 574]
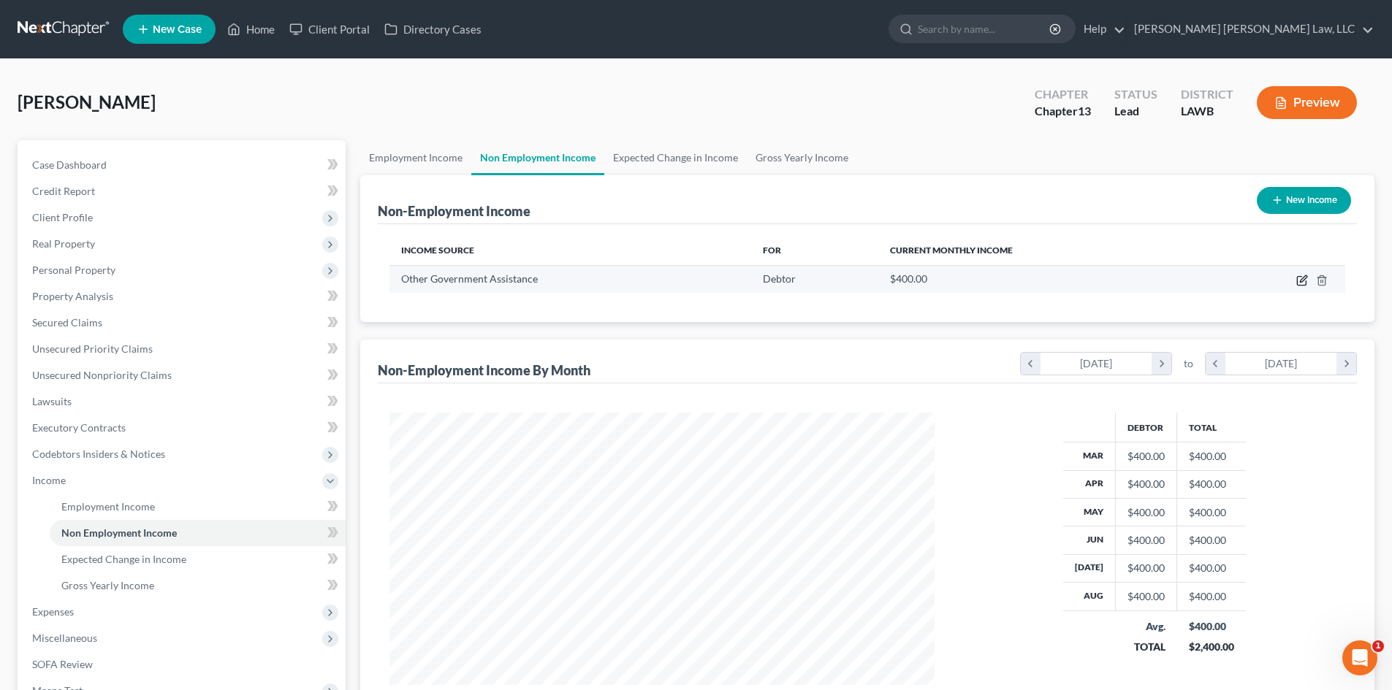
click at [1308, 275] on icon "button" at bounding box center [1302, 281] width 12 height 12
select select "5"
select select "0"
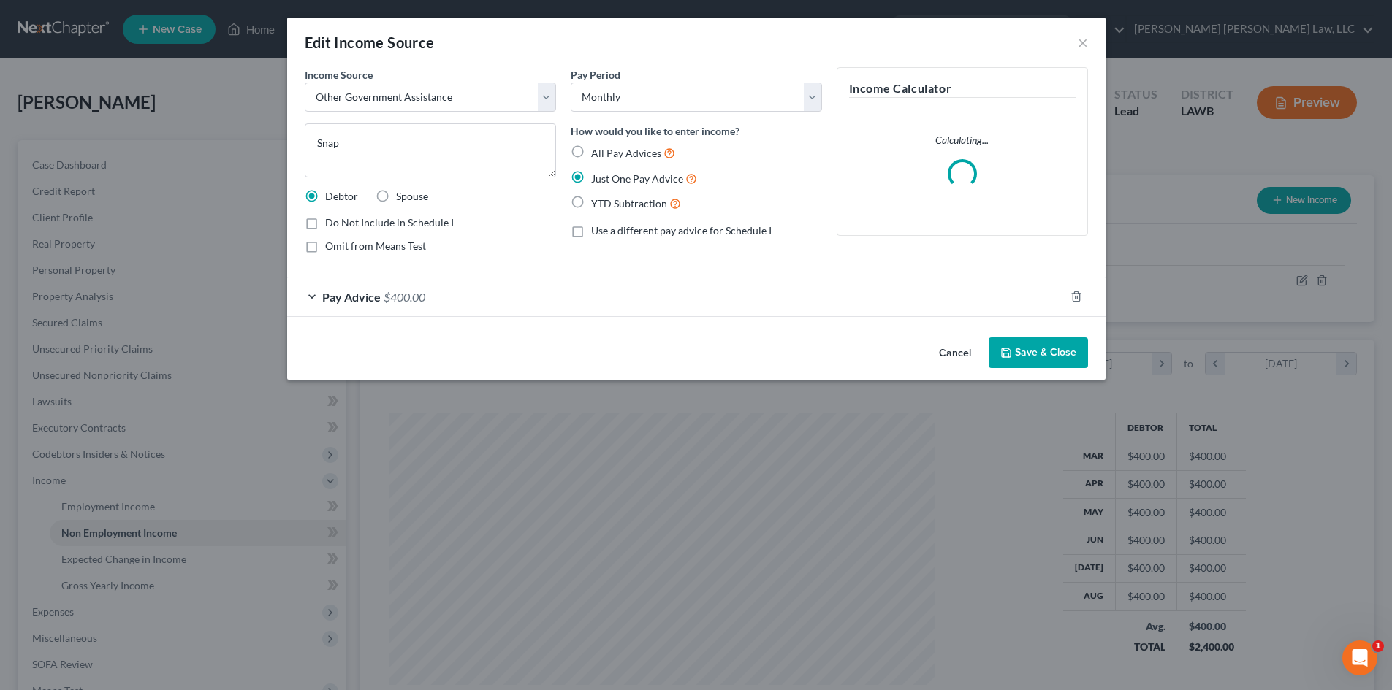
scroll to position [275, 579]
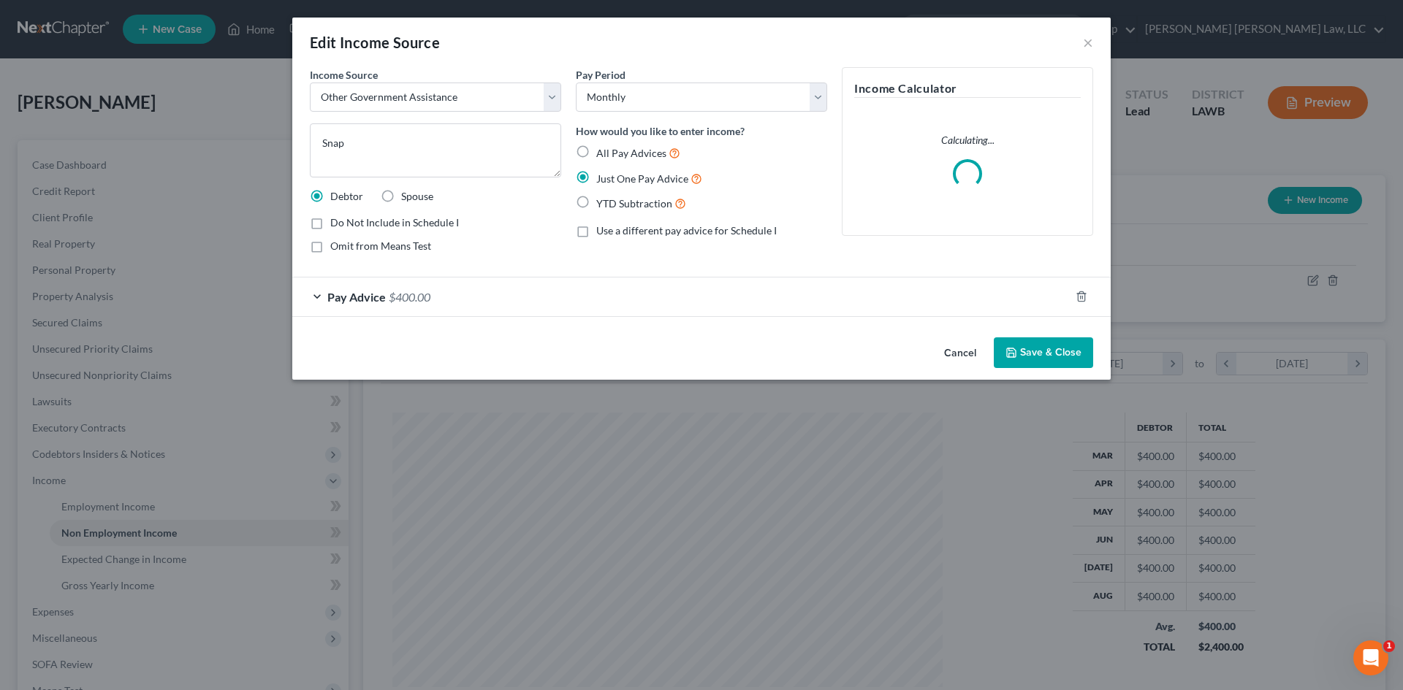
click at [1020, 348] on button "Save & Close" at bounding box center [1042, 352] width 99 height 31
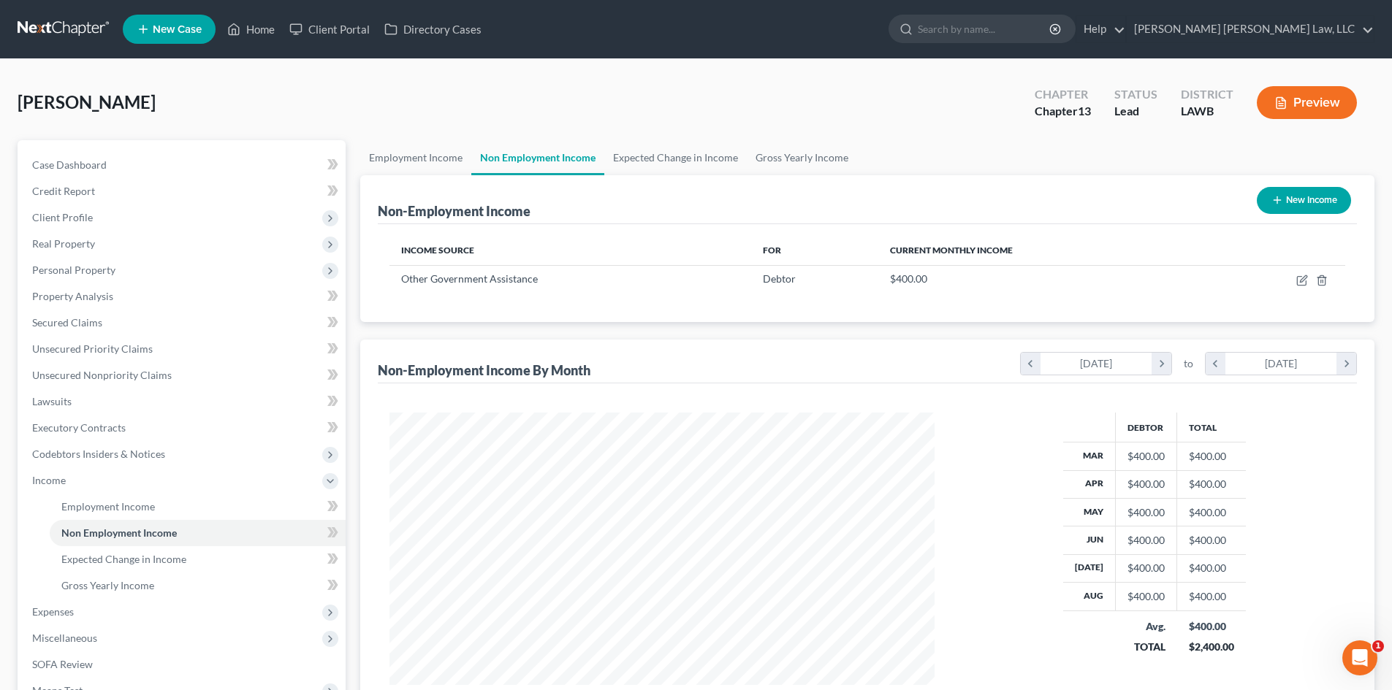
scroll to position [730218, 729916]
click at [64, 608] on span "Expenses" at bounding box center [53, 612] width 42 height 12
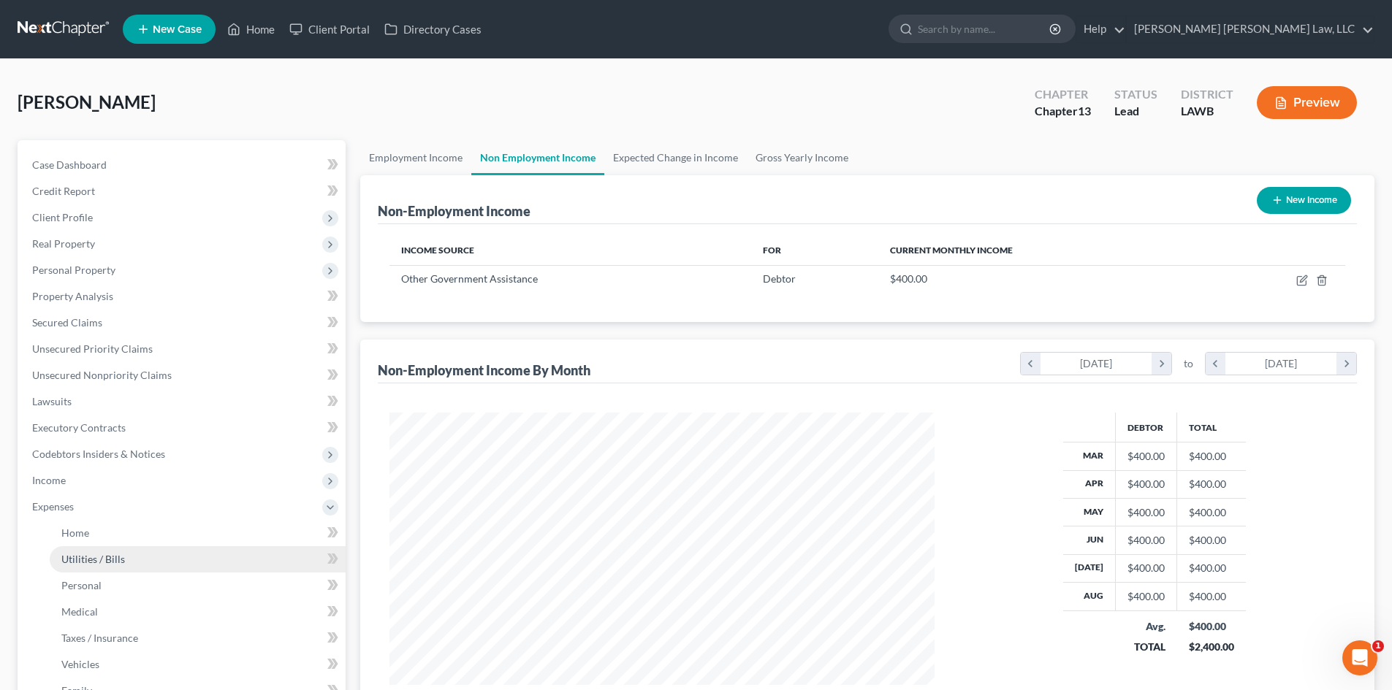
click at [134, 569] on link "Utilities / Bills" at bounding box center [198, 559] width 296 height 26
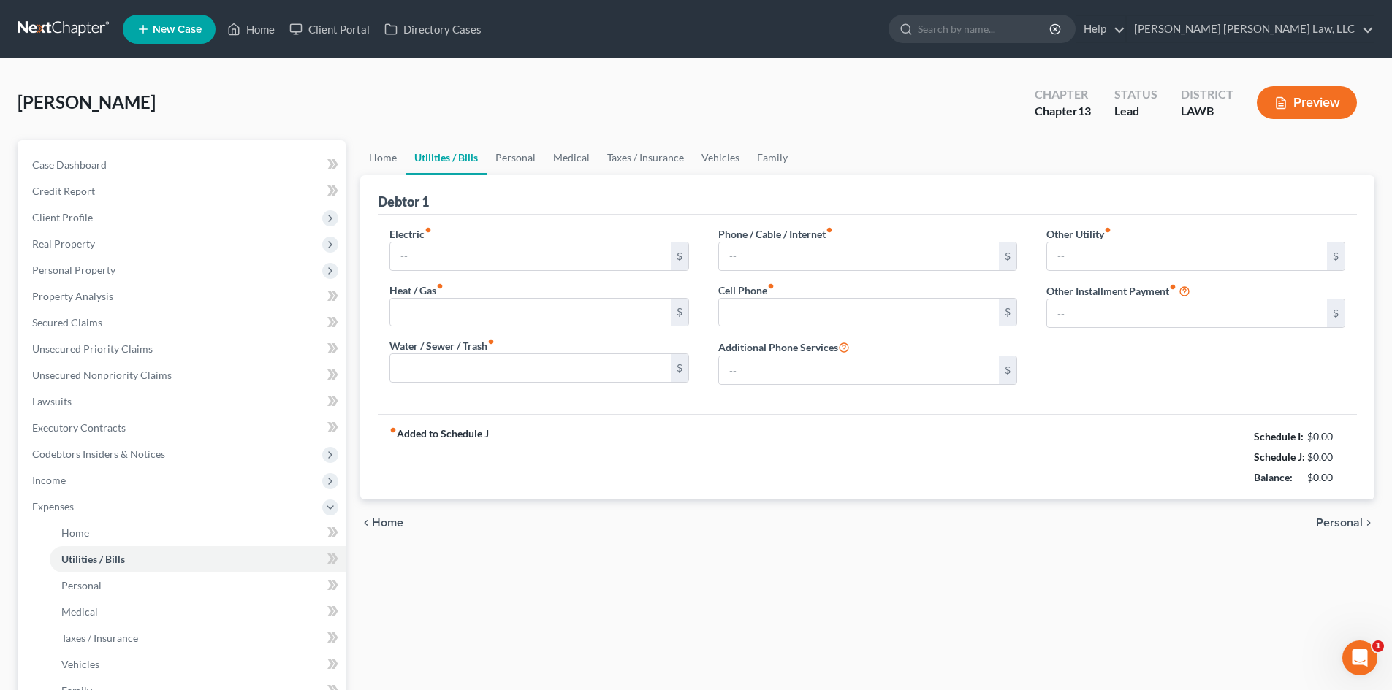
type input "250.00"
type input "120.00"
click at [806, 471] on div "fiber_manual_record Added to Schedule J Schedule I: $5,964.06 Schedule J: $4,51…" at bounding box center [867, 456] width 979 height 85
drag, startPoint x: 517, startPoint y: 153, endPoint x: 578, endPoint y: 159, distance: 60.9
click at [517, 153] on link "Personal" at bounding box center [516, 157] width 58 height 35
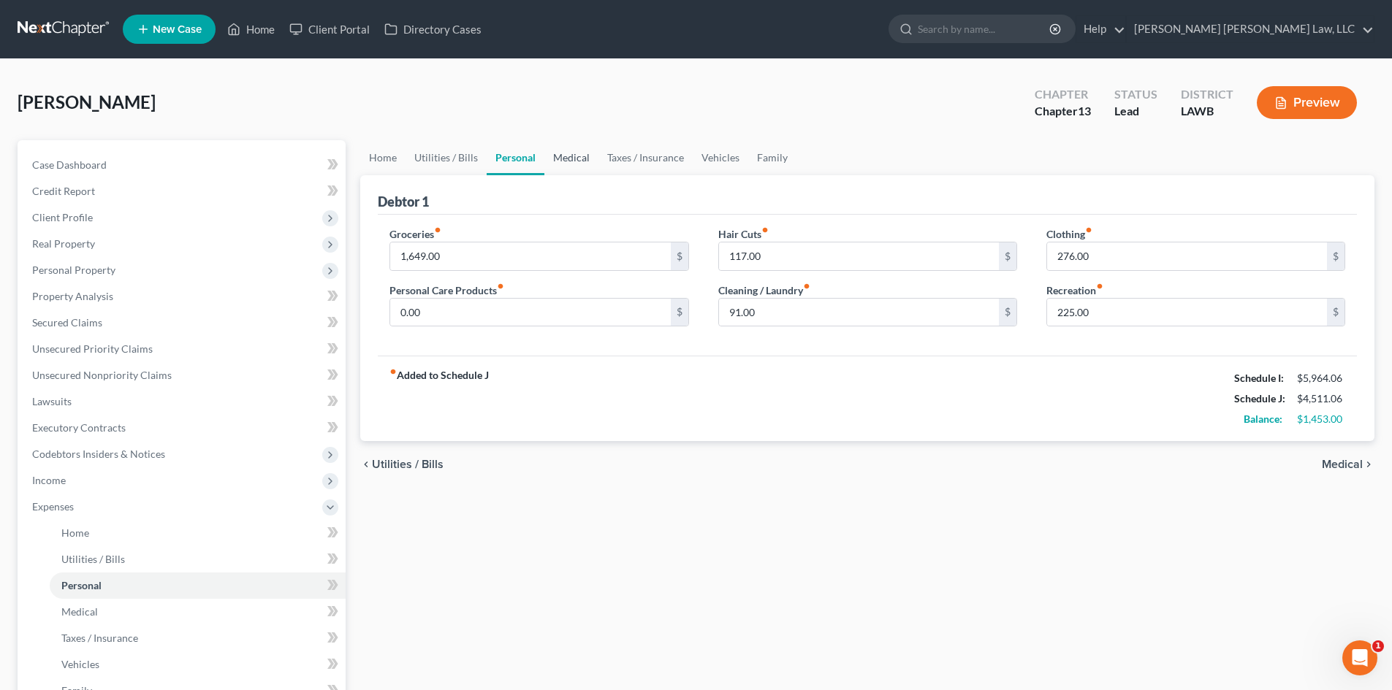
click at [582, 161] on link "Medical" at bounding box center [571, 157] width 54 height 35
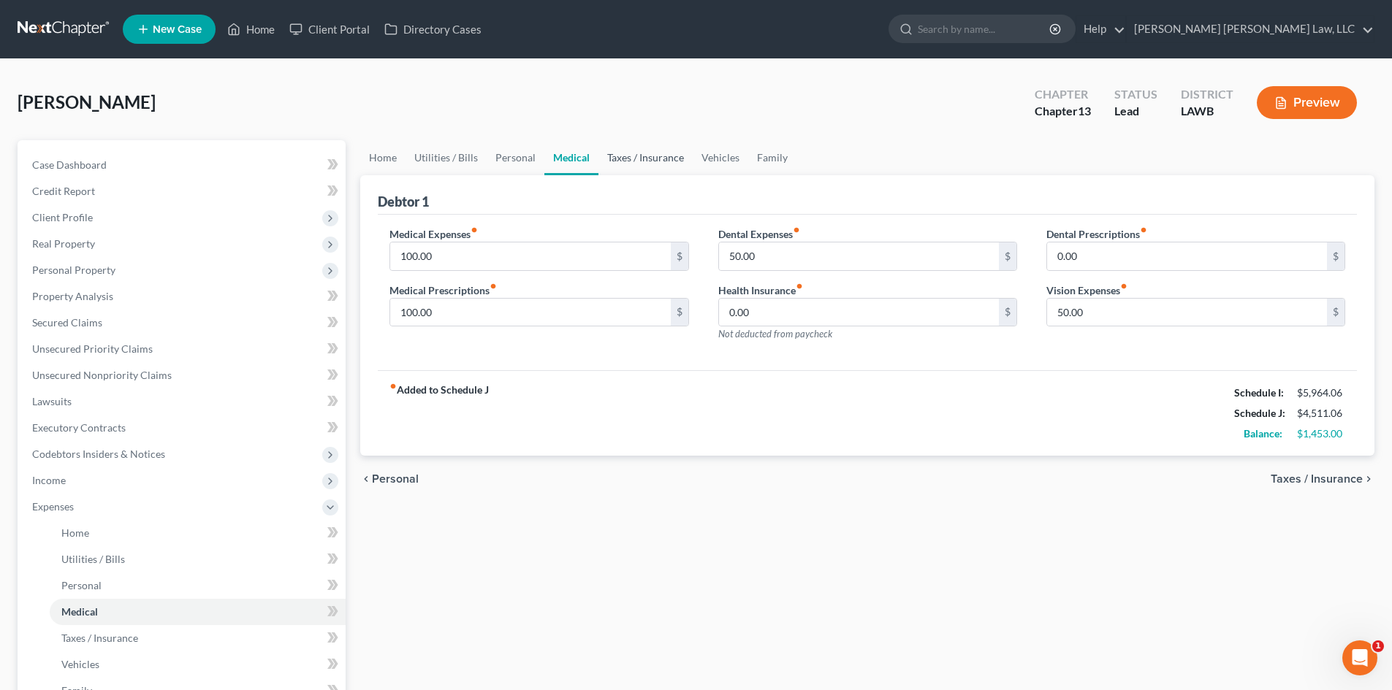
click at [638, 163] on link "Taxes / Insurance" at bounding box center [645, 157] width 94 height 35
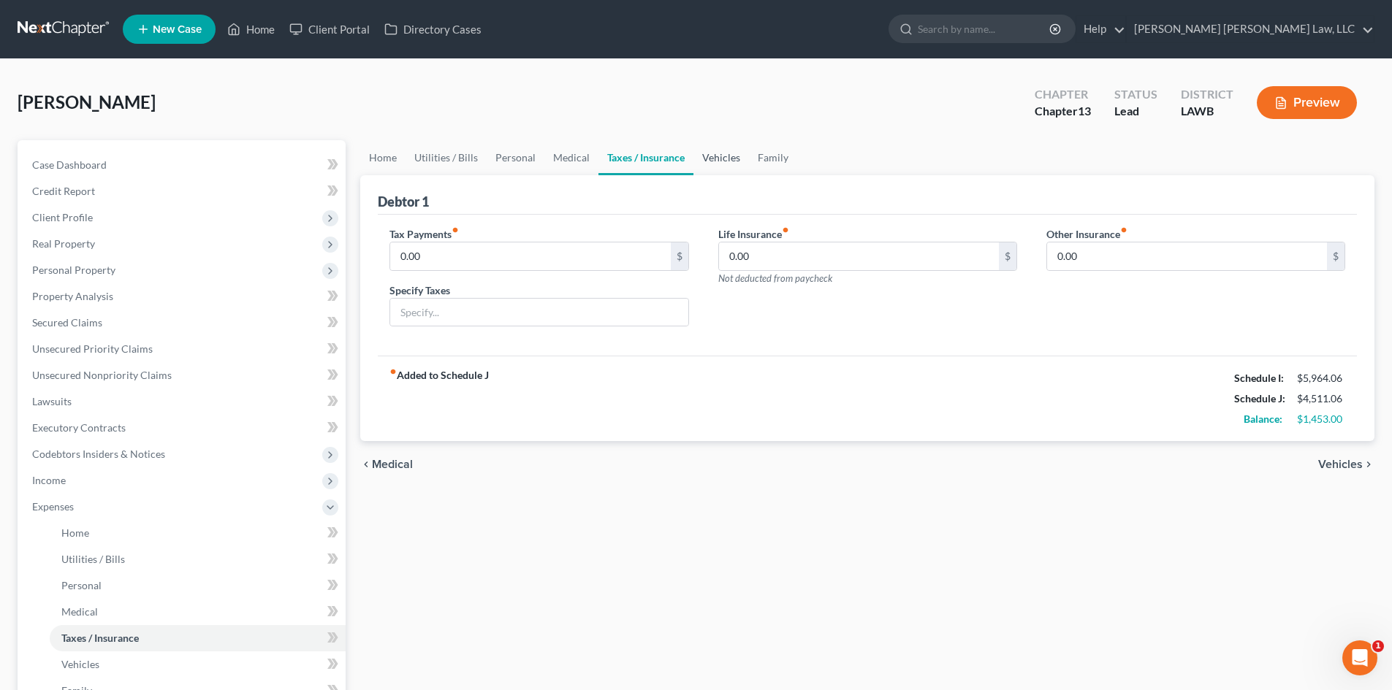
click at [715, 154] on link "Vehicles" at bounding box center [721, 157] width 56 height 35
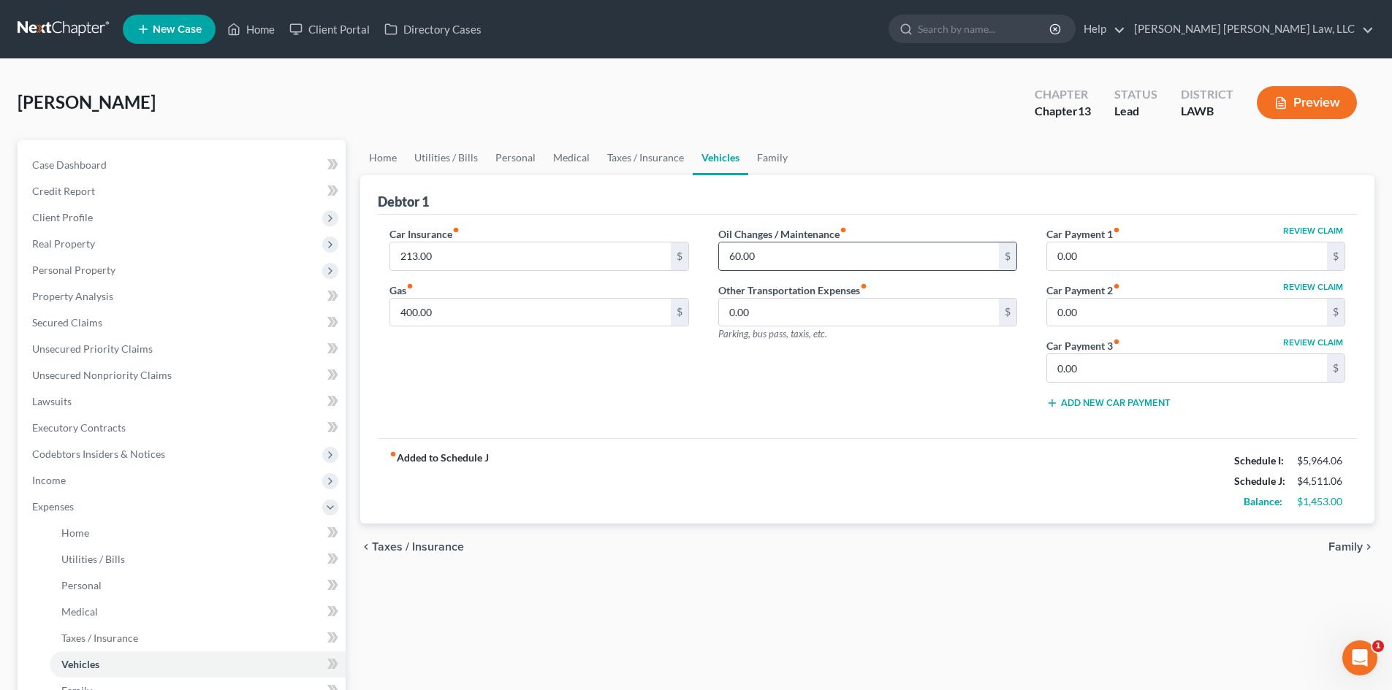
click at [777, 252] on input "60.00" at bounding box center [859, 257] width 280 height 28
click at [711, 456] on div "fiber_manual_record Added to Schedule J Schedule I: $5,964.06 Schedule J: $4,52…" at bounding box center [867, 480] width 979 height 85
drag, startPoint x: 522, startPoint y: 255, endPoint x: 533, endPoint y: 249, distance: 11.8
click at [522, 255] on input "213.00" at bounding box center [530, 257] width 280 height 28
click at [538, 375] on div "Car Insurance fiber_manual_record 313.00 $ Gas fiber_manual_record 400.00 $" at bounding box center [539, 323] width 328 height 194
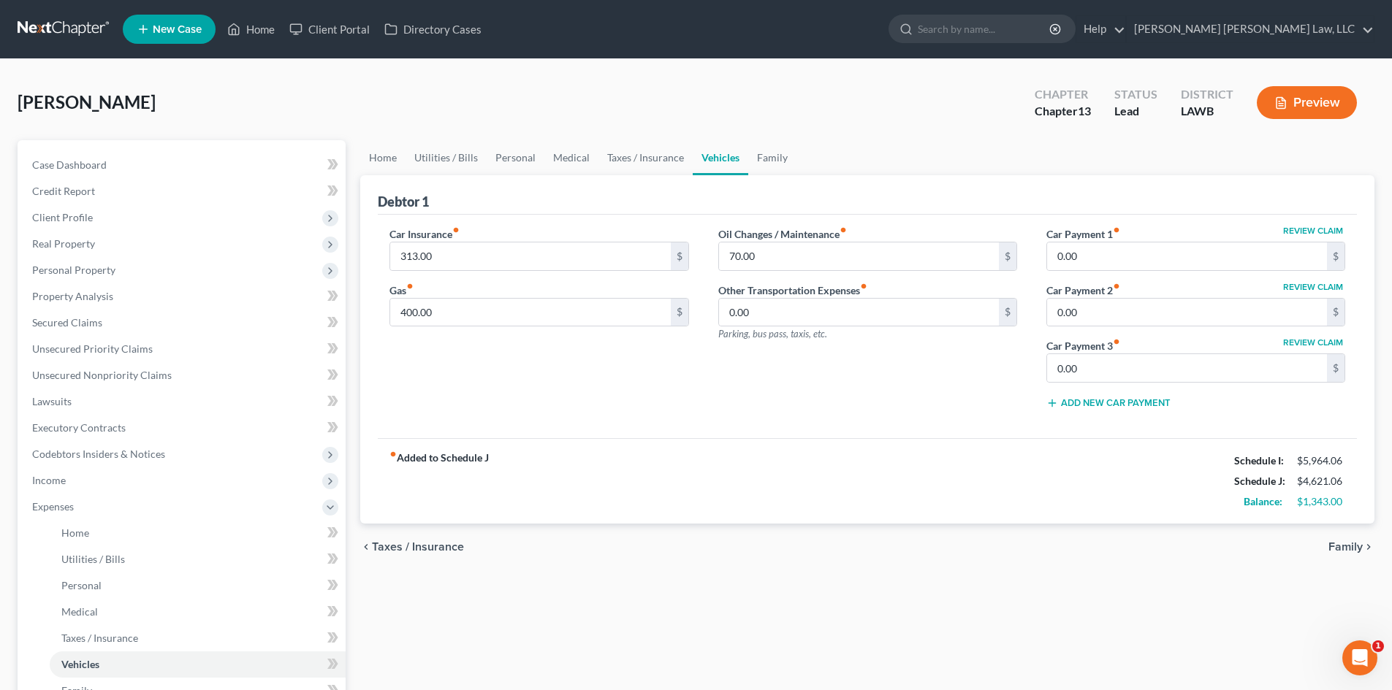
click at [637, 393] on div "Car Insurance fiber_manual_record 313.00 $ Gas fiber_manual_record 400.00 $" at bounding box center [539, 323] width 328 height 194
drag, startPoint x: 527, startPoint y: 161, endPoint x: 513, endPoint y: 191, distance: 34.0
click at [527, 161] on link "Personal" at bounding box center [516, 157] width 58 height 35
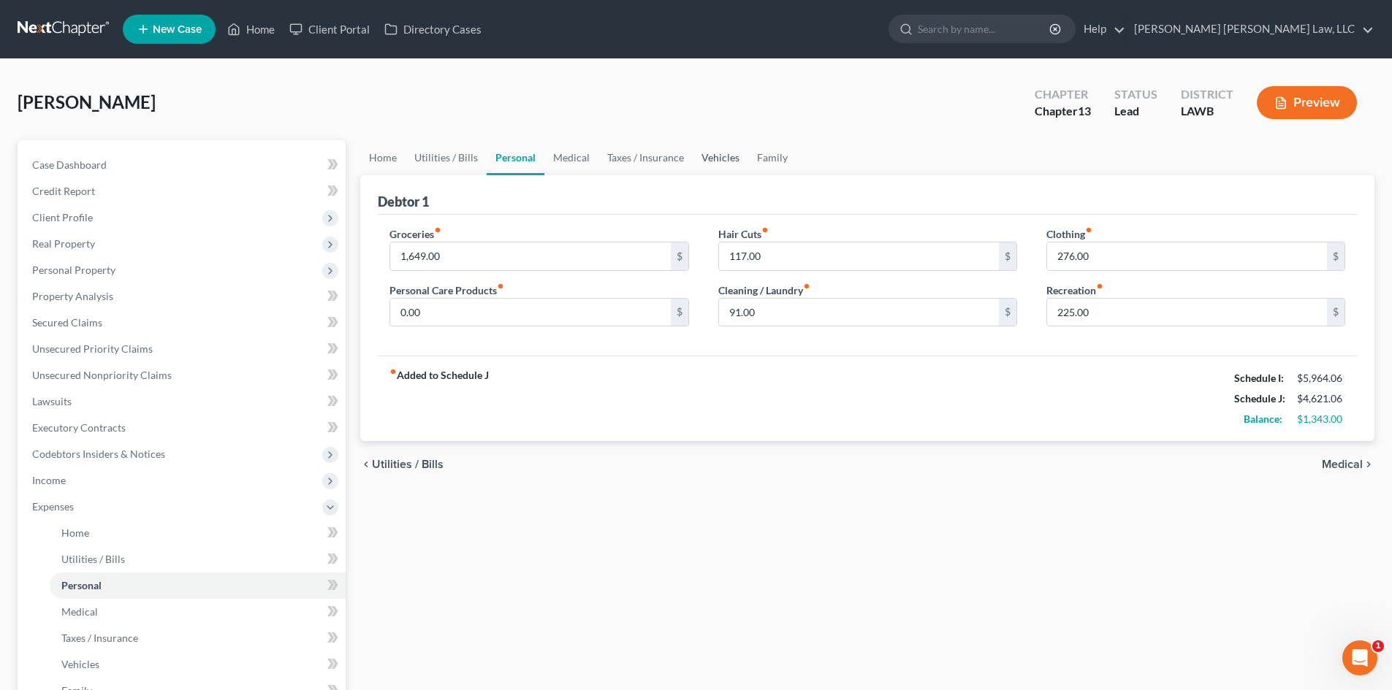
click at [695, 163] on link "Vehicles" at bounding box center [721, 157] width 56 height 35
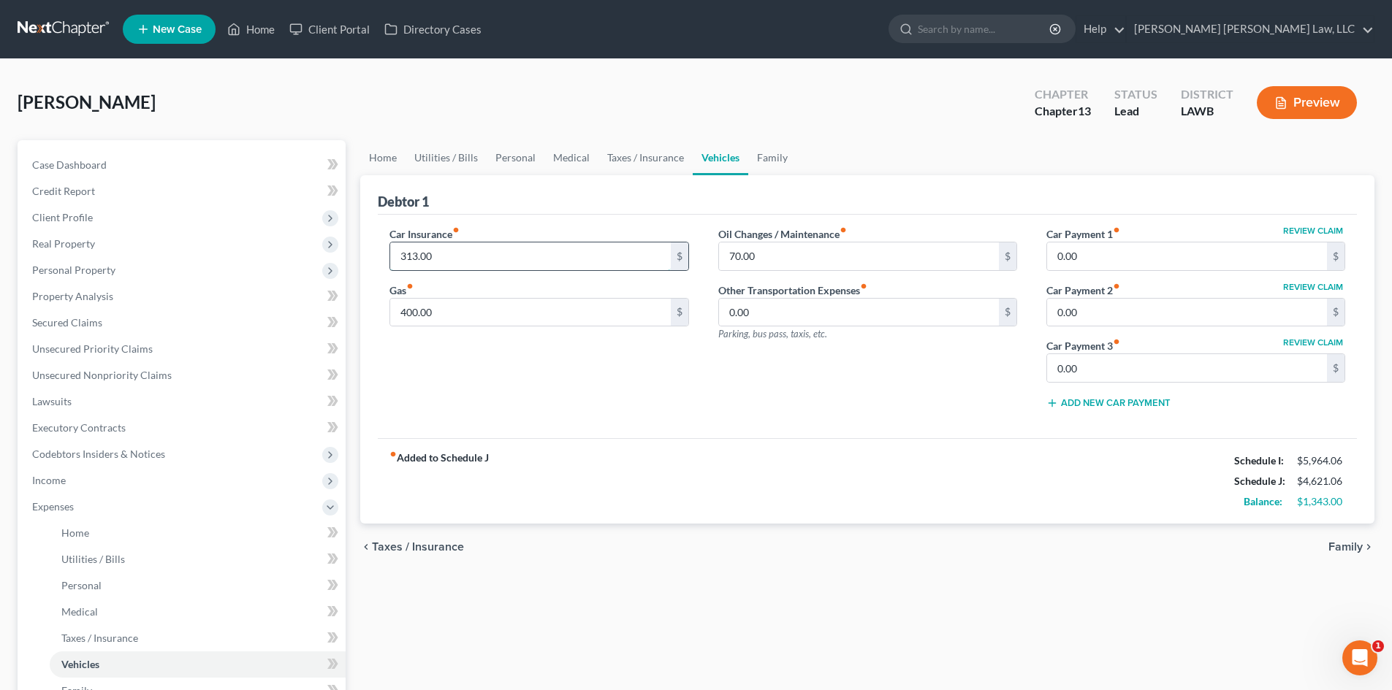
click at [470, 259] on input "313.00" at bounding box center [530, 257] width 280 height 28
click at [607, 421] on div "Car Insurance fiber_manual_record 385.00 $ Gas fiber_manual_record 400.00 $ Oil…" at bounding box center [867, 327] width 979 height 224
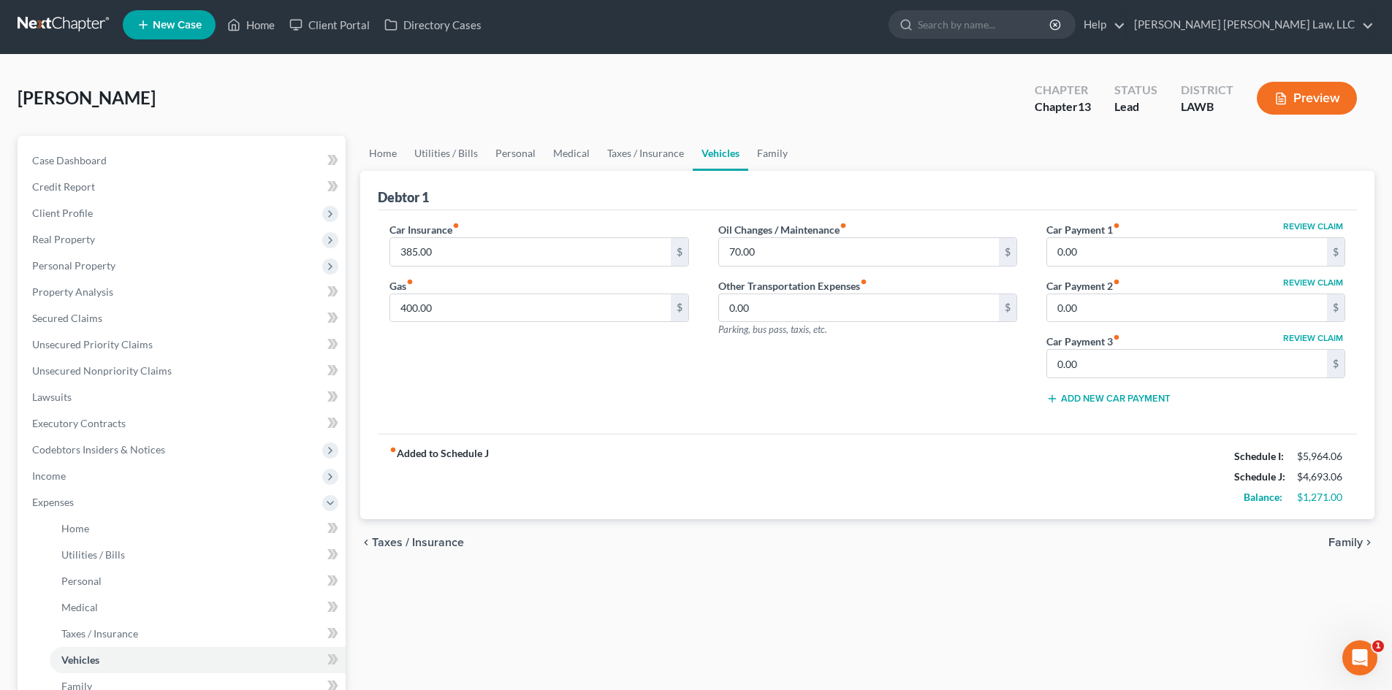
scroll to position [292, 0]
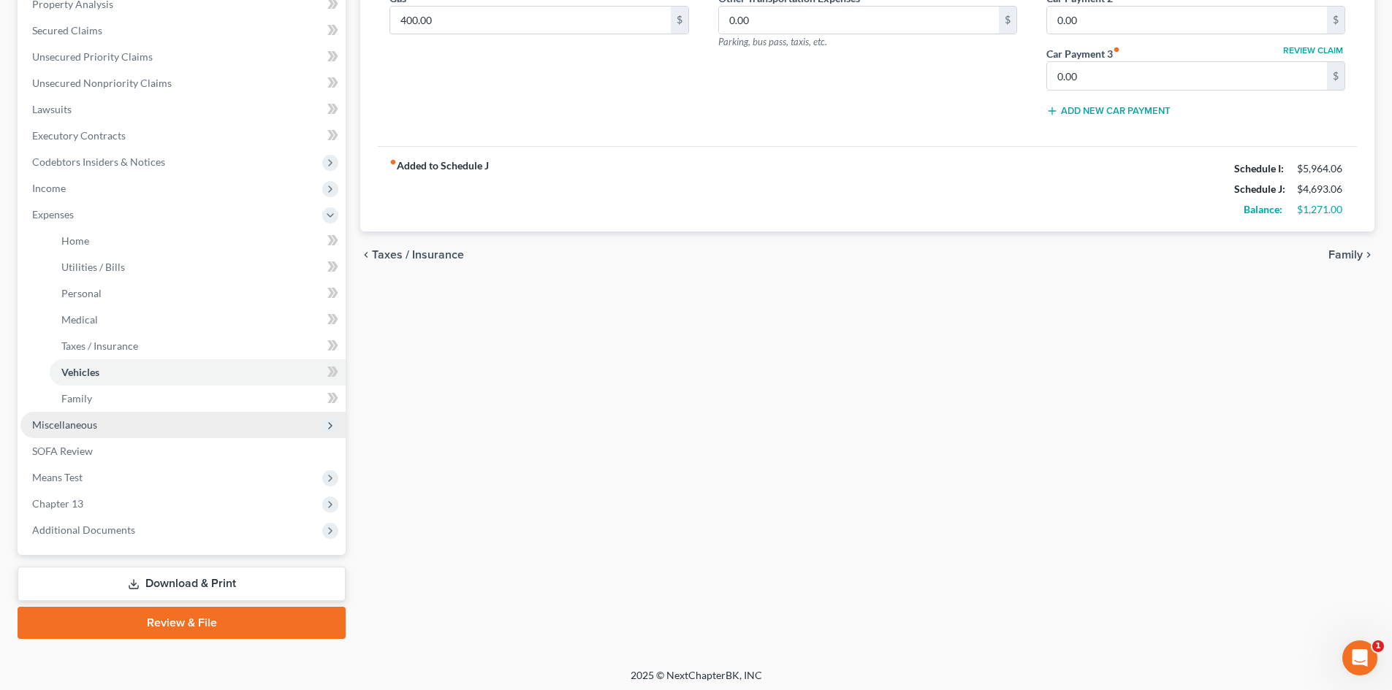
click at [56, 419] on span "Miscellaneous" at bounding box center [64, 425] width 65 height 12
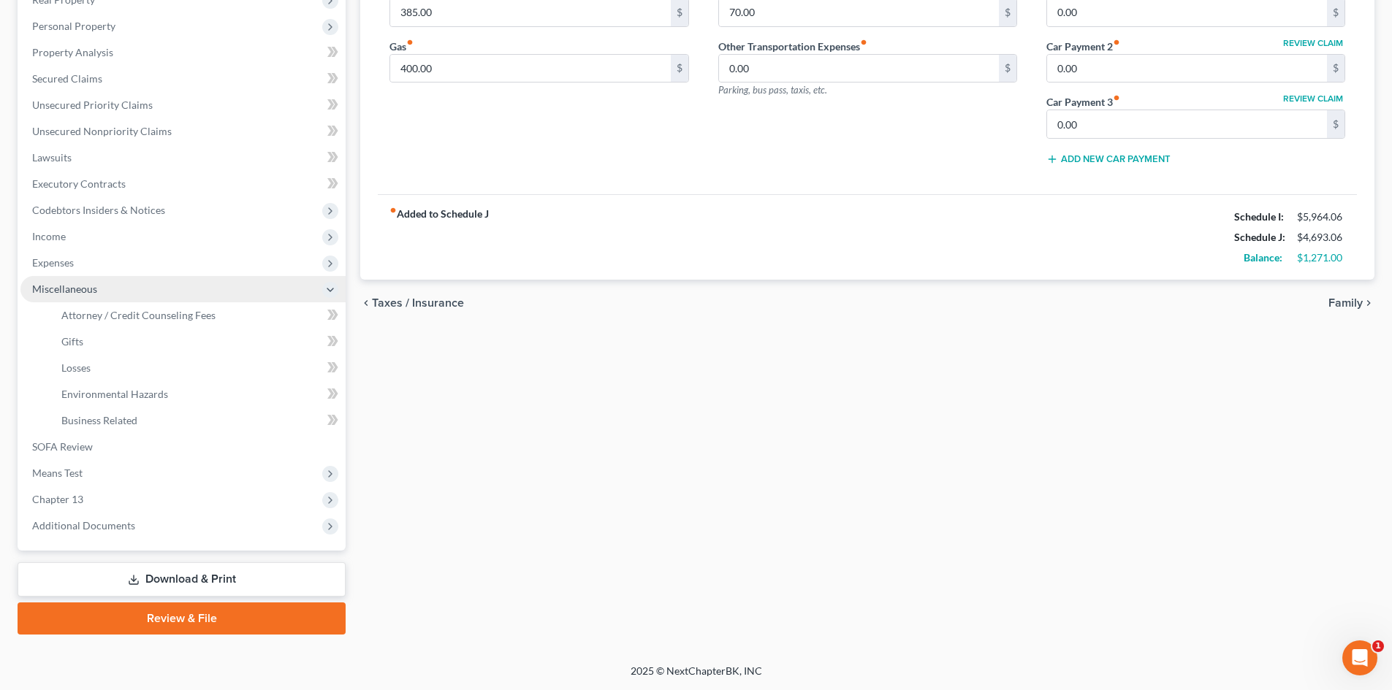
scroll to position [244, 0]
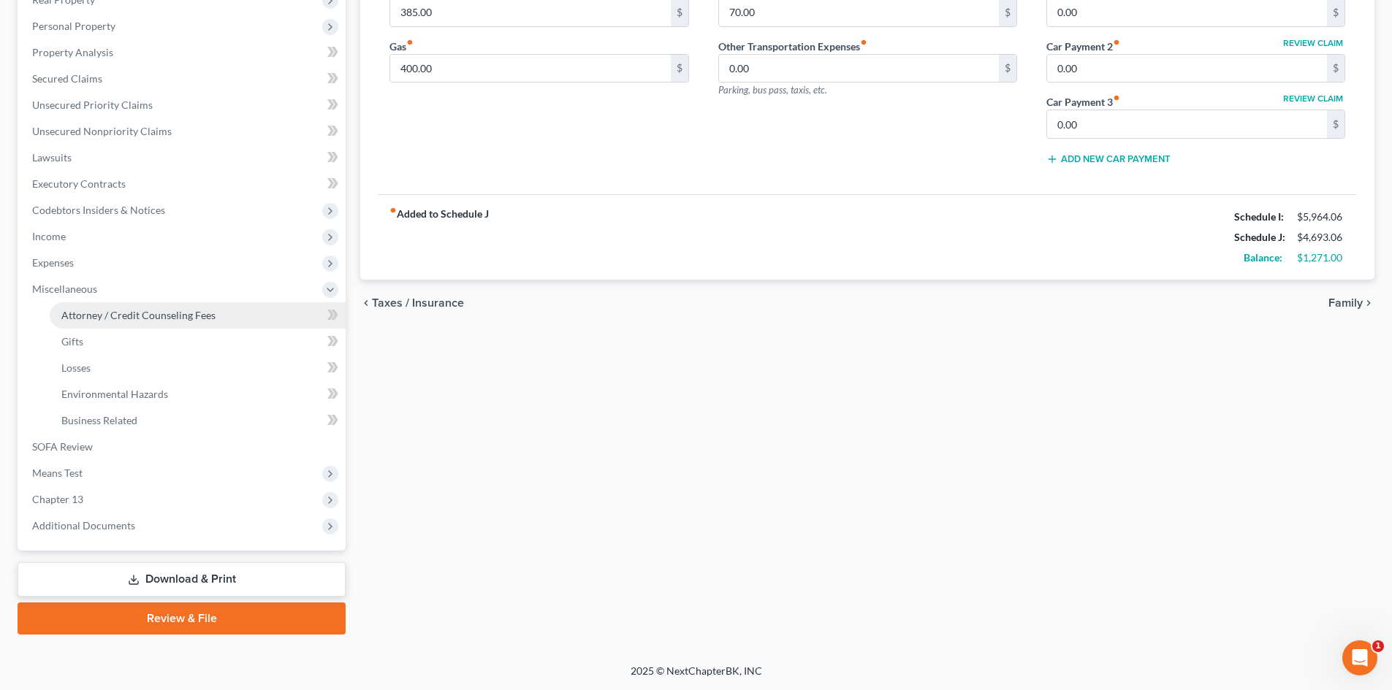
click at [164, 313] on span "Attorney / Credit Counseling Fees" at bounding box center [138, 315] width 154 height 12
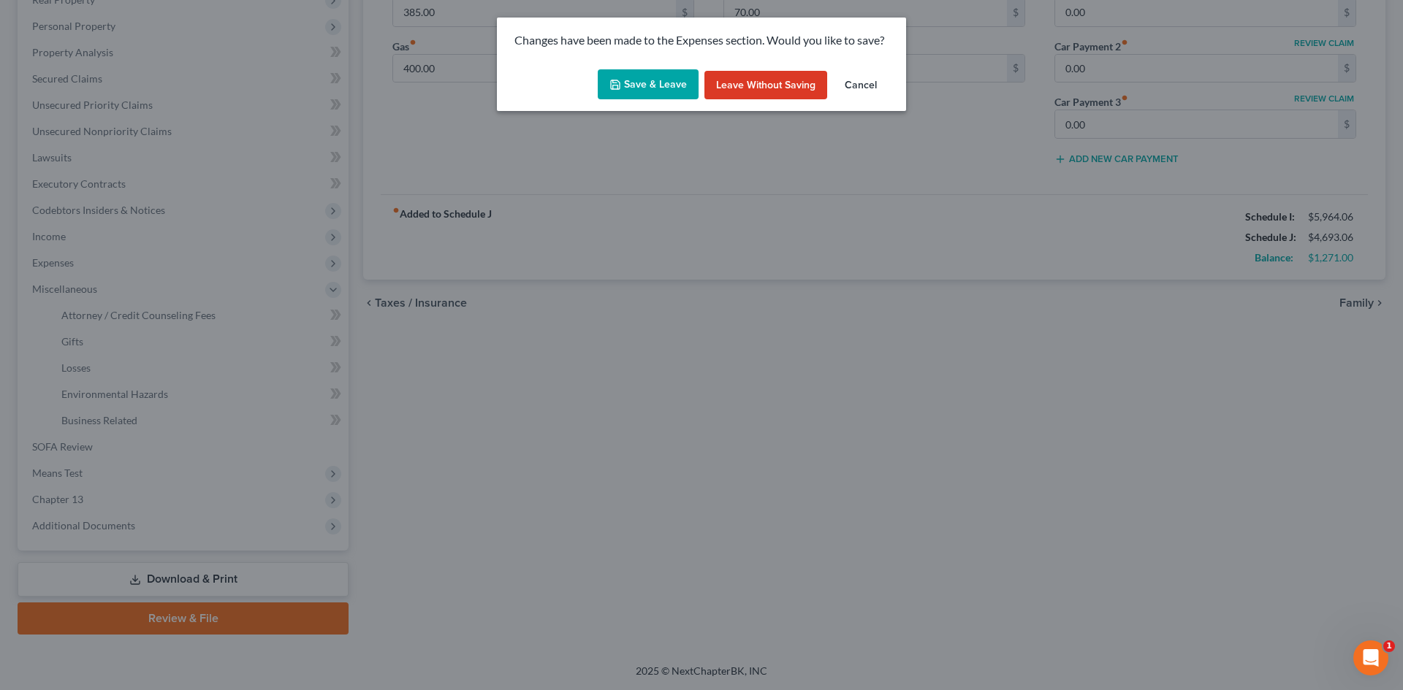
click at [644, 84] on button "Save & Leave" at bounding box center [648, 84] width 101 height 31
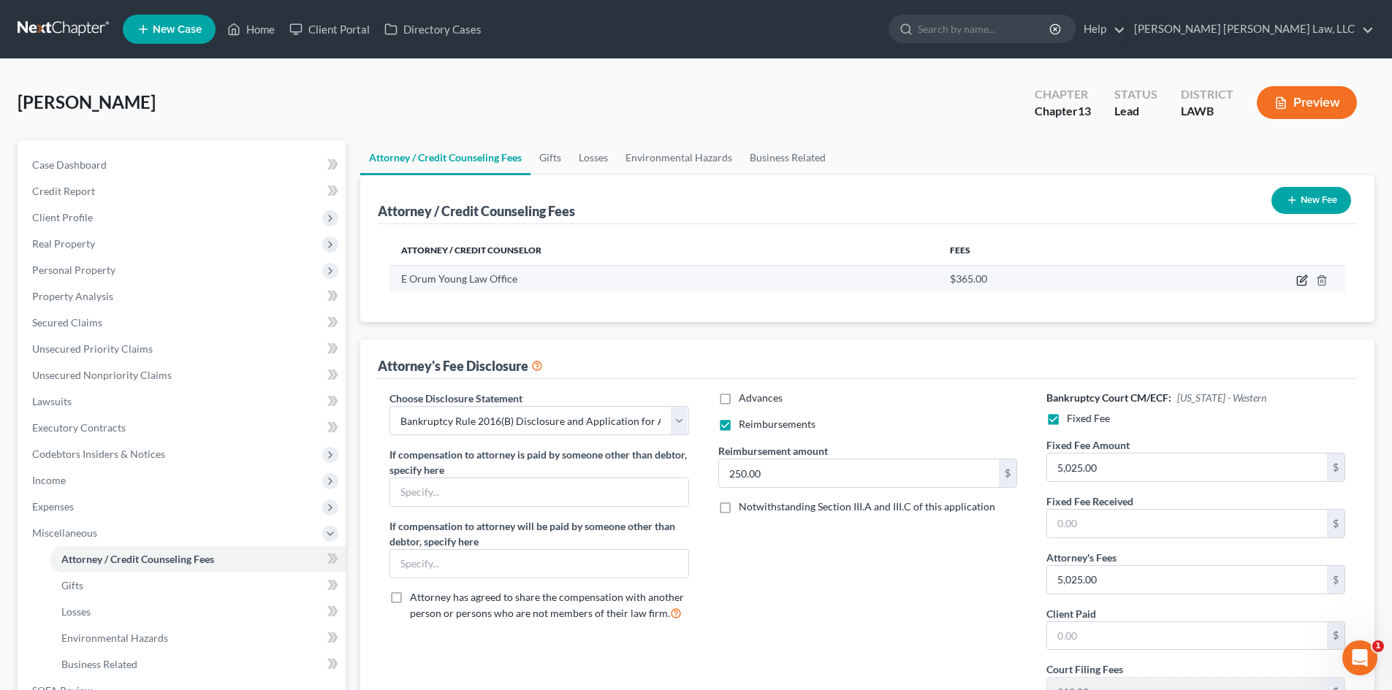
click at [1300, 280] on icon "button" at bounding box center [1302, 281] width 12 height 12
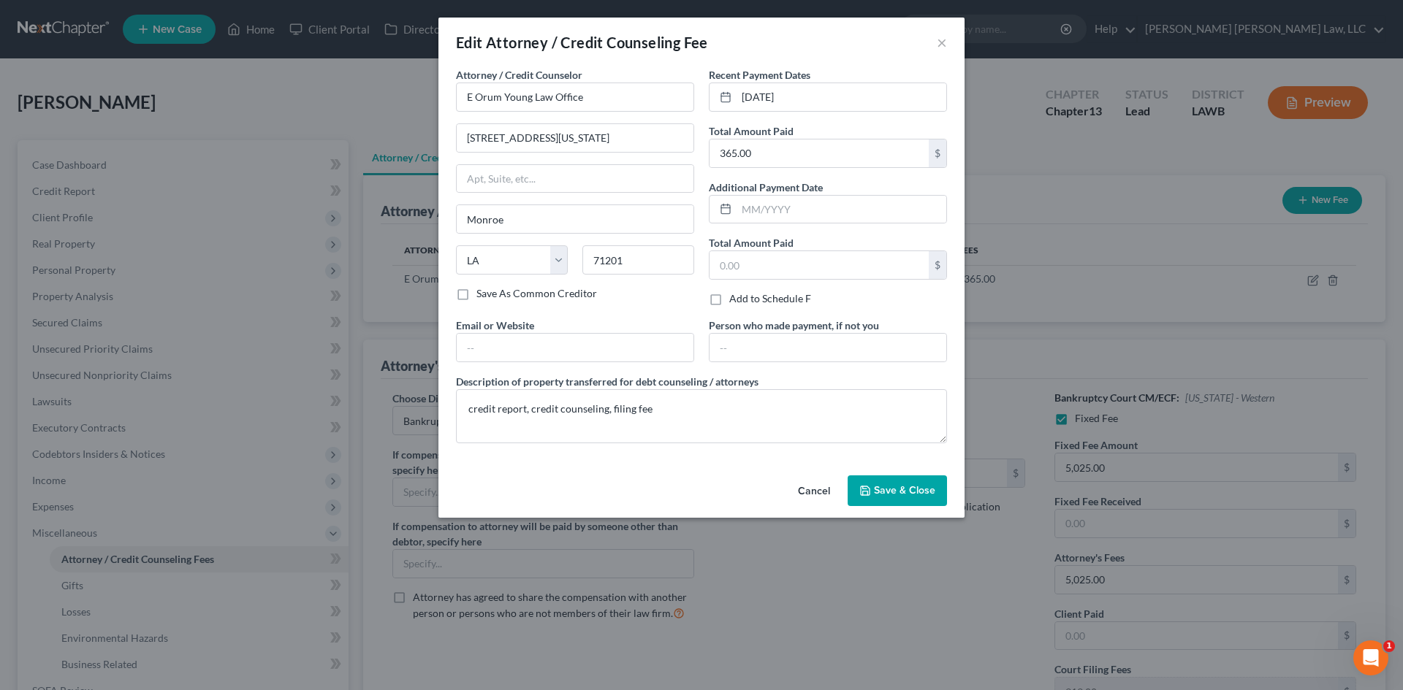
click at [915, 491] on span "Save & Close" at bounding box center [904, 490] width 61 height 12
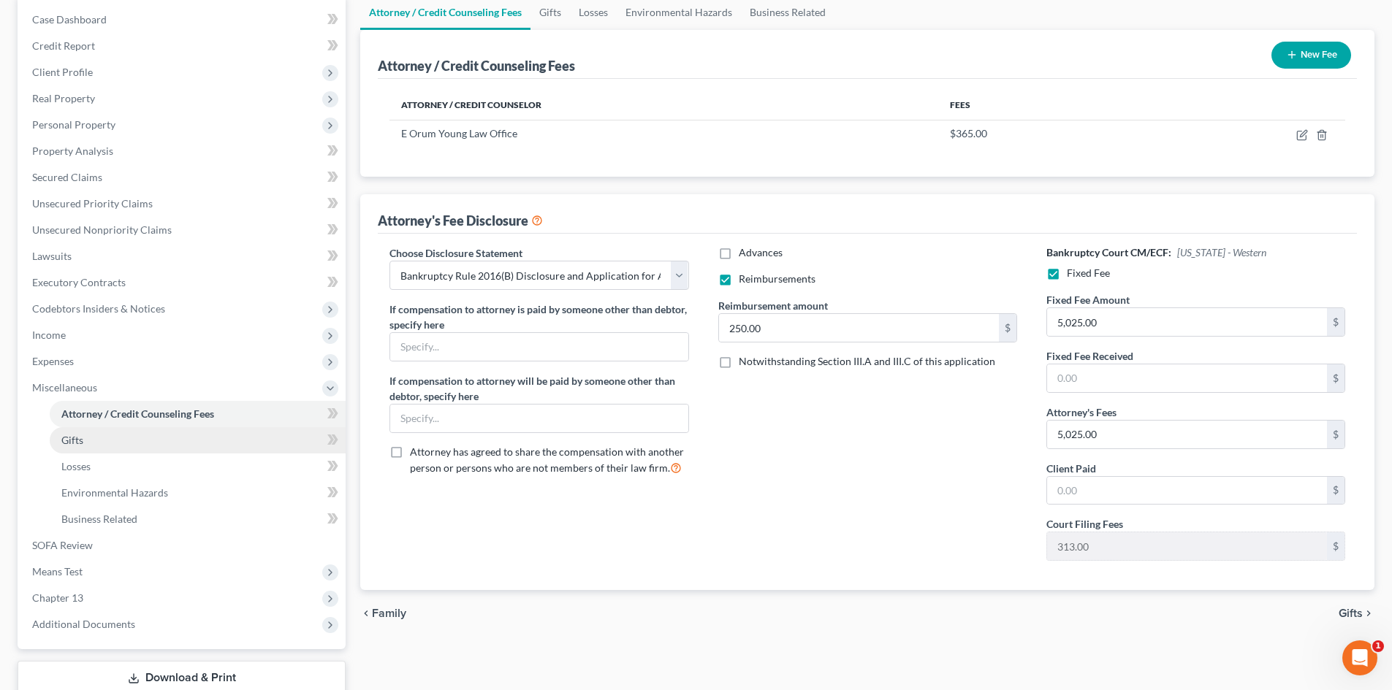
scroll to position [146, 0]
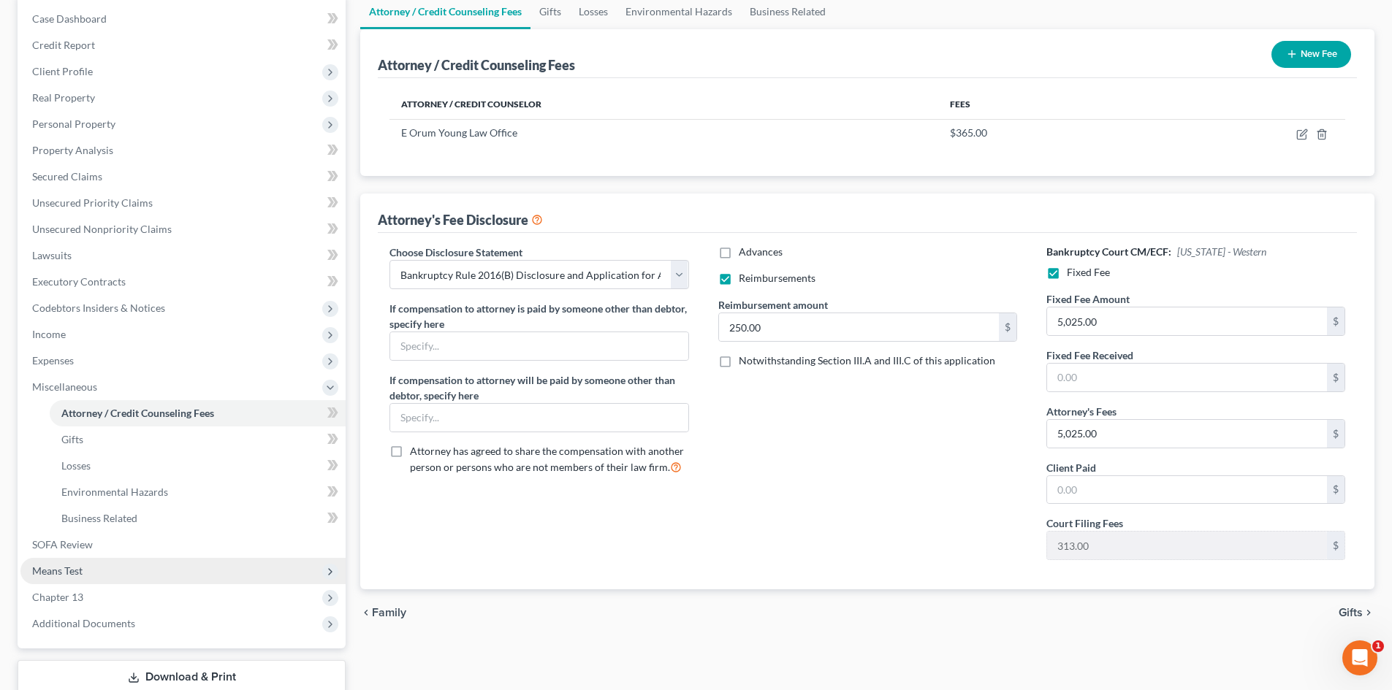
click at [92, 564] on span "Means Test" at bounding box center [182, 571] width 325 height 26
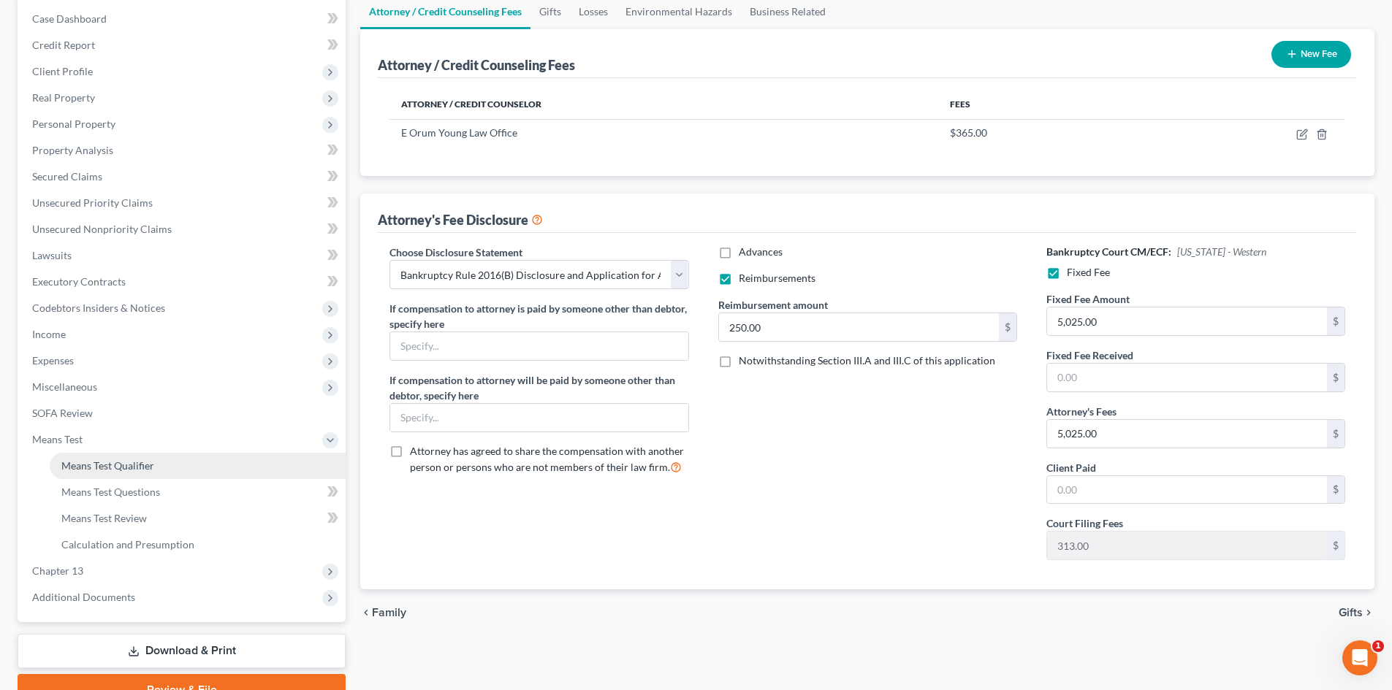
click at [134, 465] on span "Means Test Qualifier" at bounding box center [107, 465] width 93 height 12
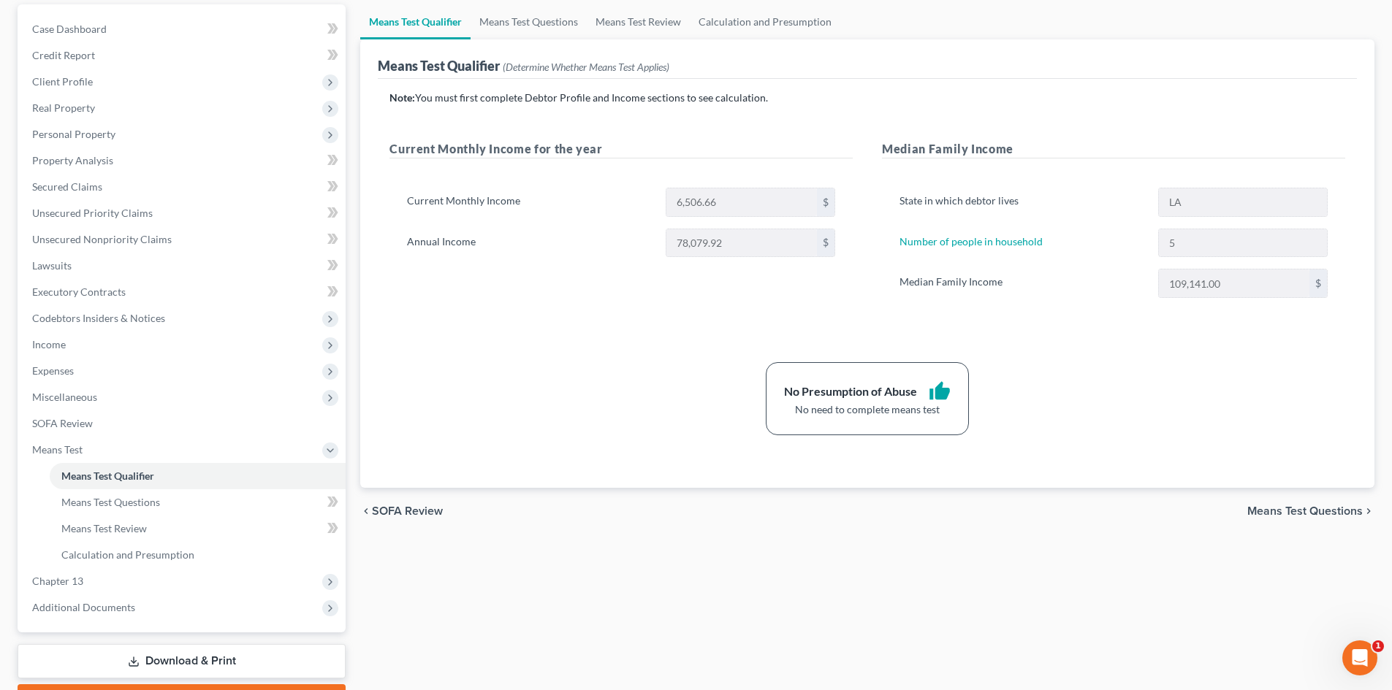
scroll to position [146, 0]
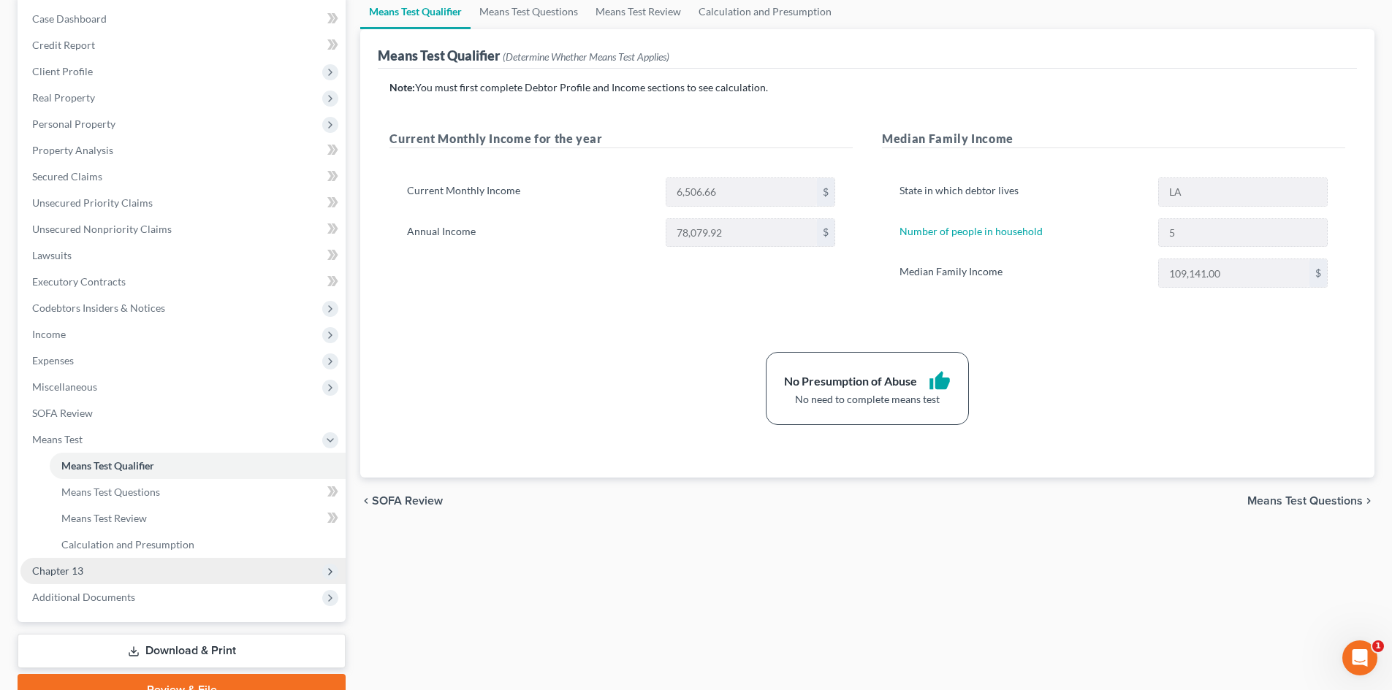
click at [103, 570] on span "Chapter 13" at bounding box center [182, 571] width 325 height 26
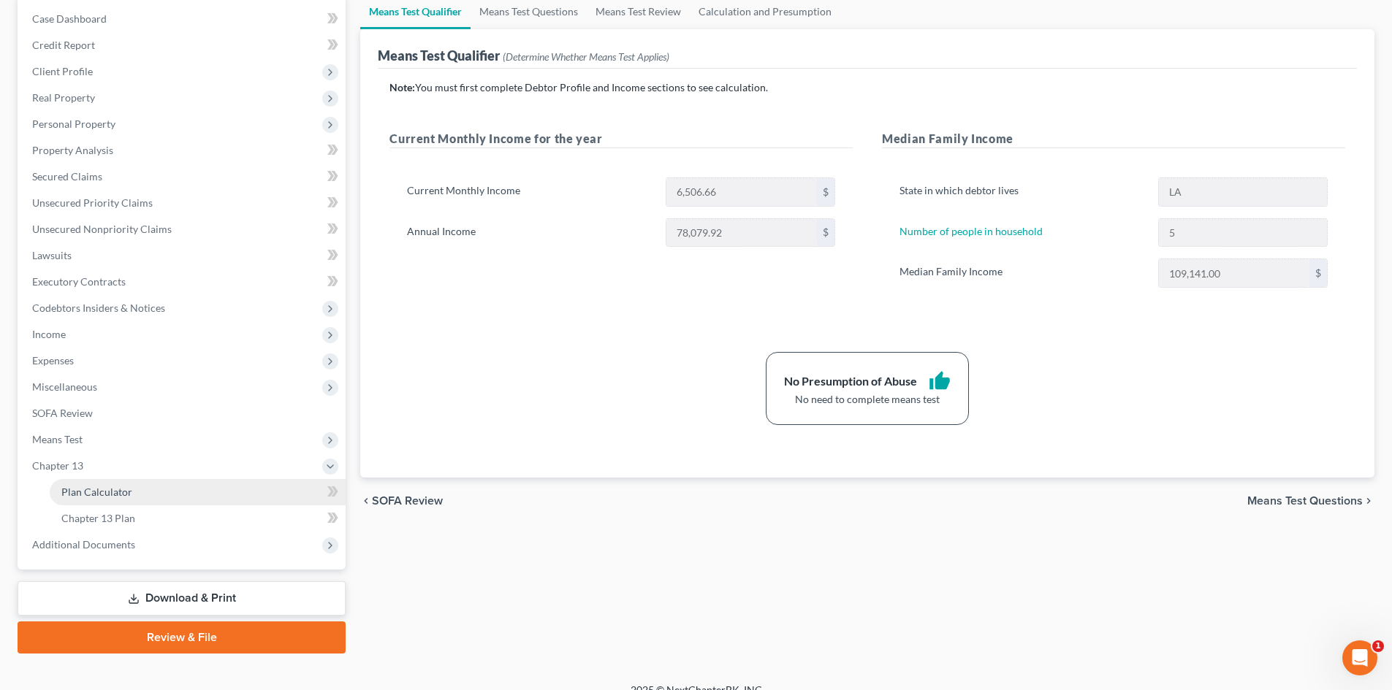
click at [126, 493] on span "Plan Calculator" at bounding box center [96, 492] width 71 height 12
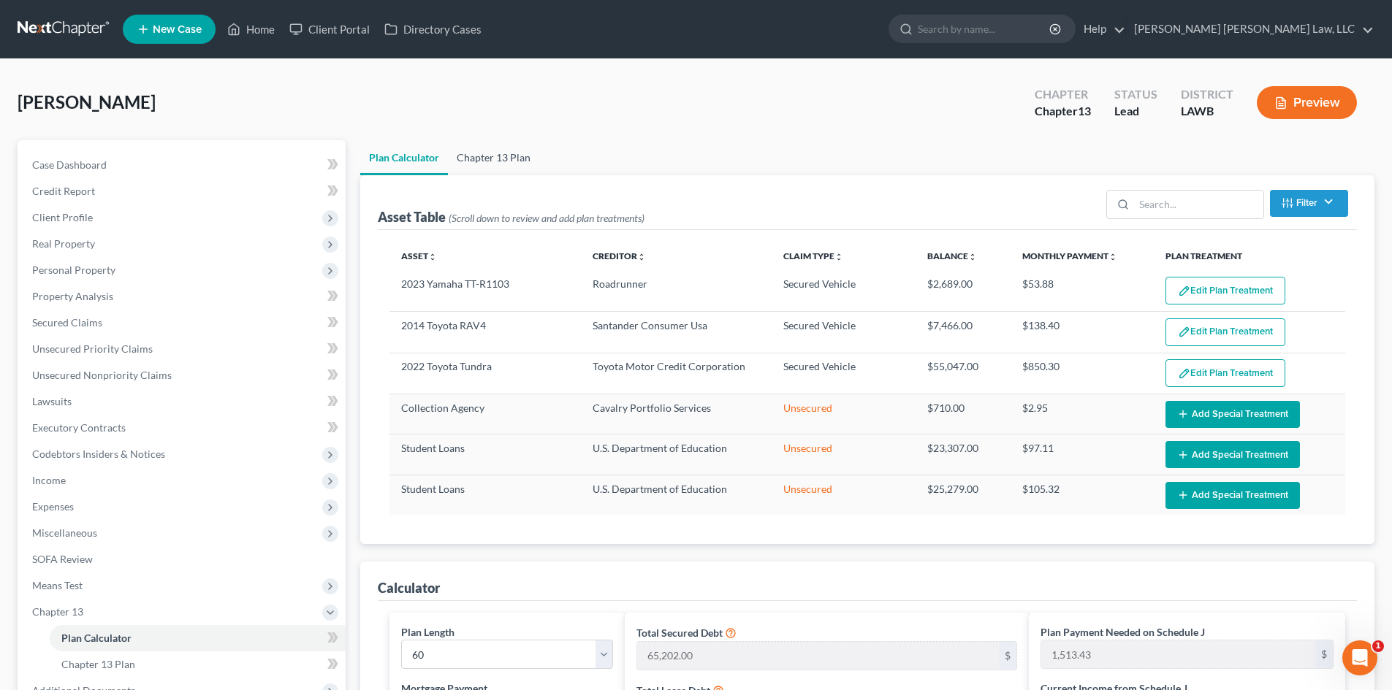
click at [473, 153] on link "Chapter 13 Plan" at bounding box center [493, 157] width 91 height 35
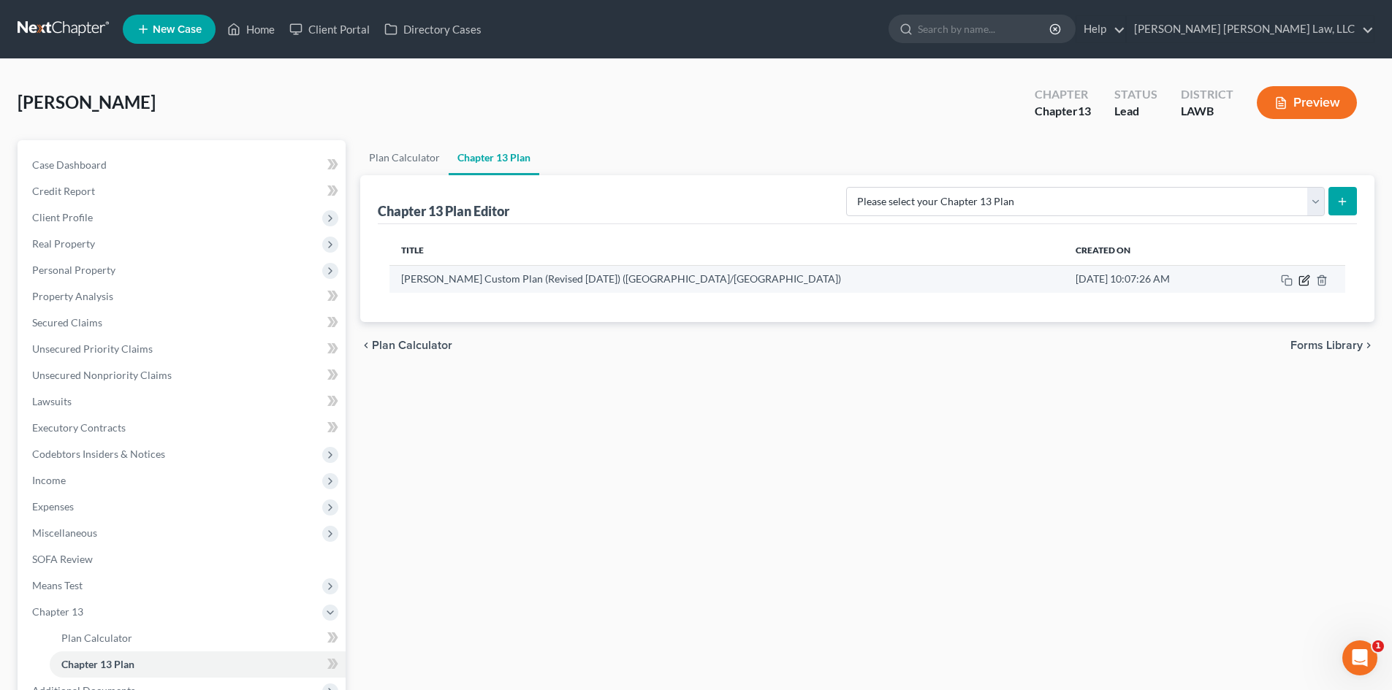
click at [1308, 281] on icon "button" at bounding box center [1303, 280] width 9 height 9
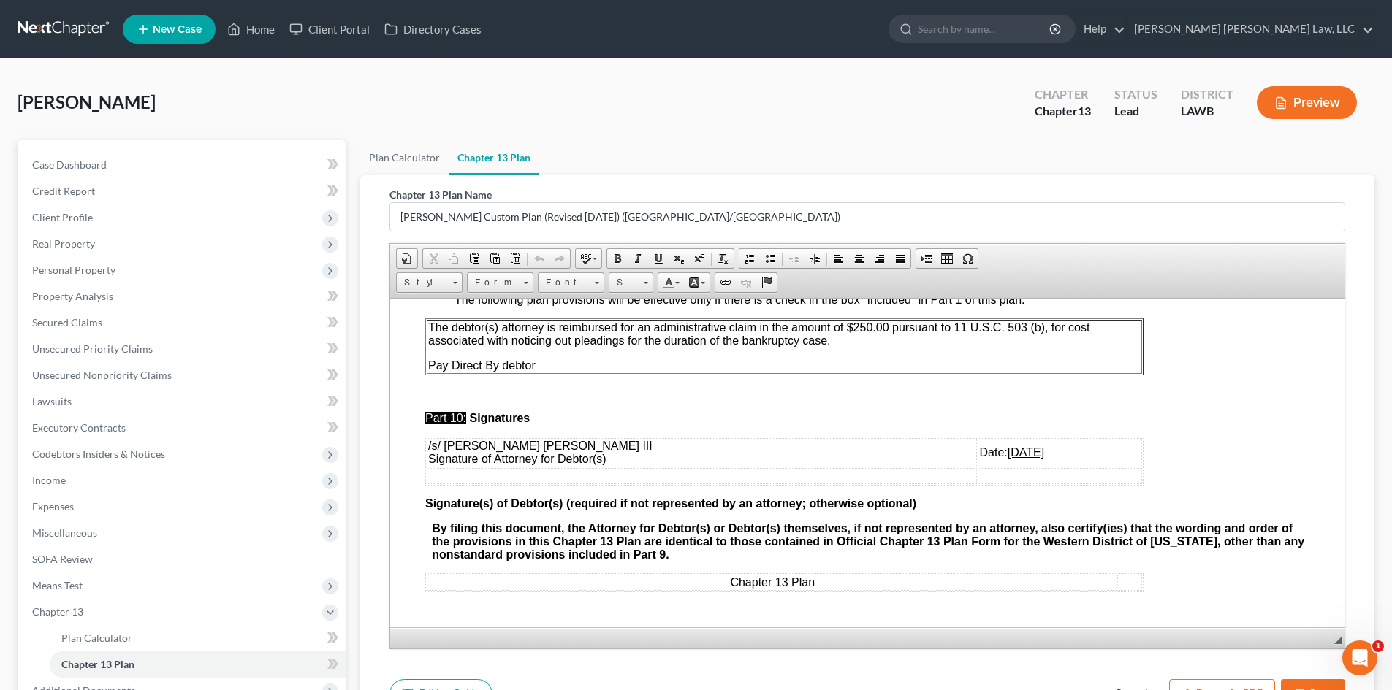
scroll to position [4456, 0]
click at [1007, 458] on u "09/09/2025" at bounding box center [1025, 452] width 37 height 12
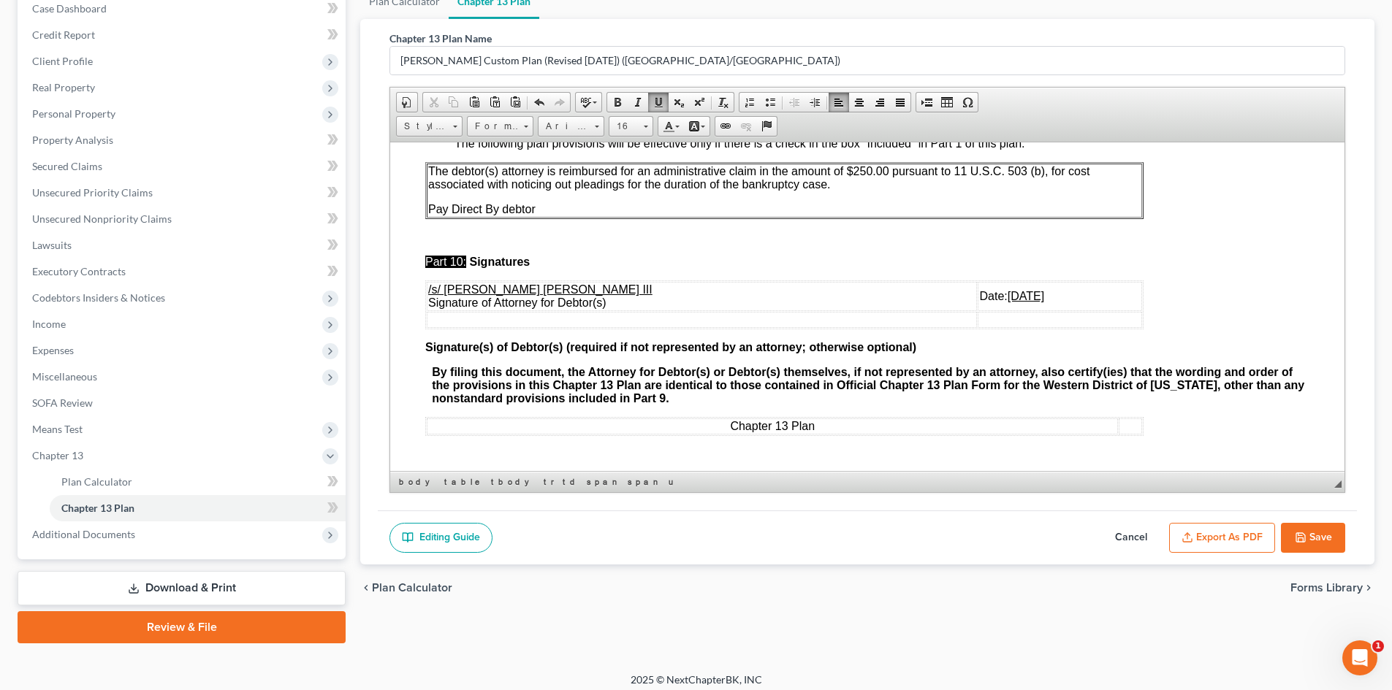
scroll to position [165, 0]
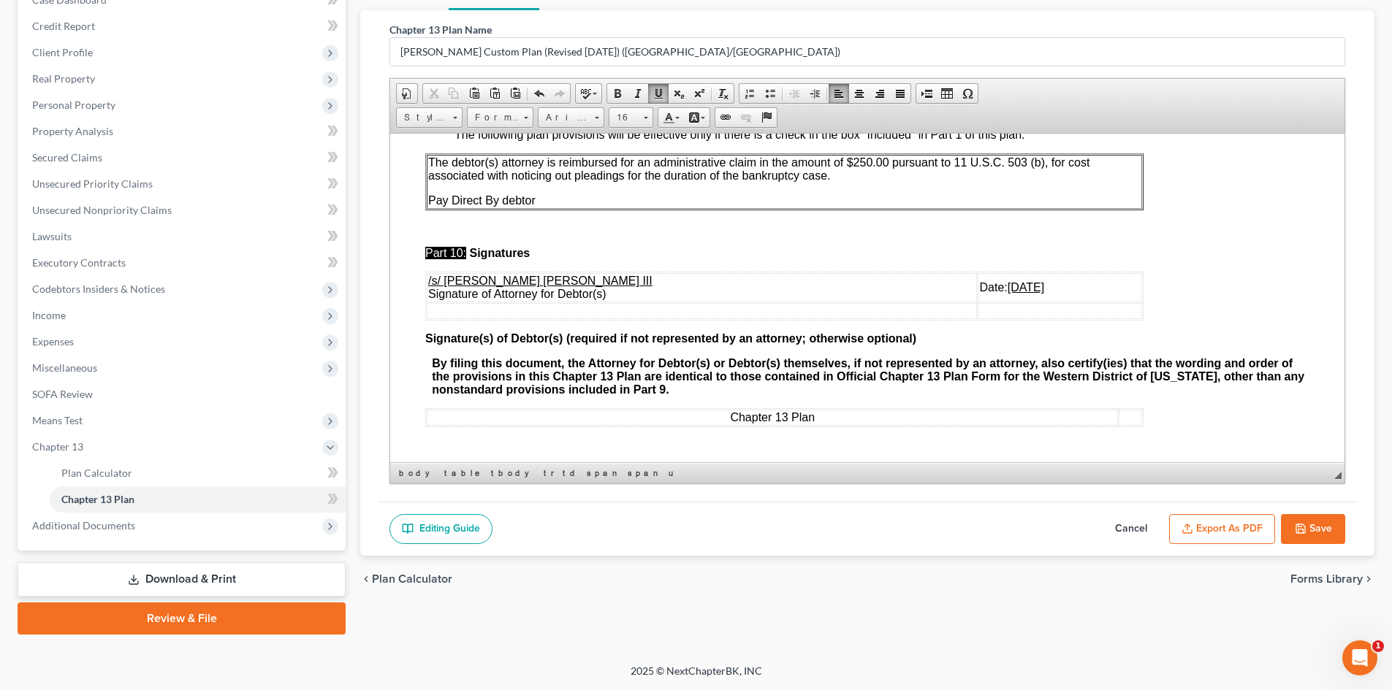
click at [1323, 533] on button "Save" at bounding box center [1313, 529] width 64 height 31
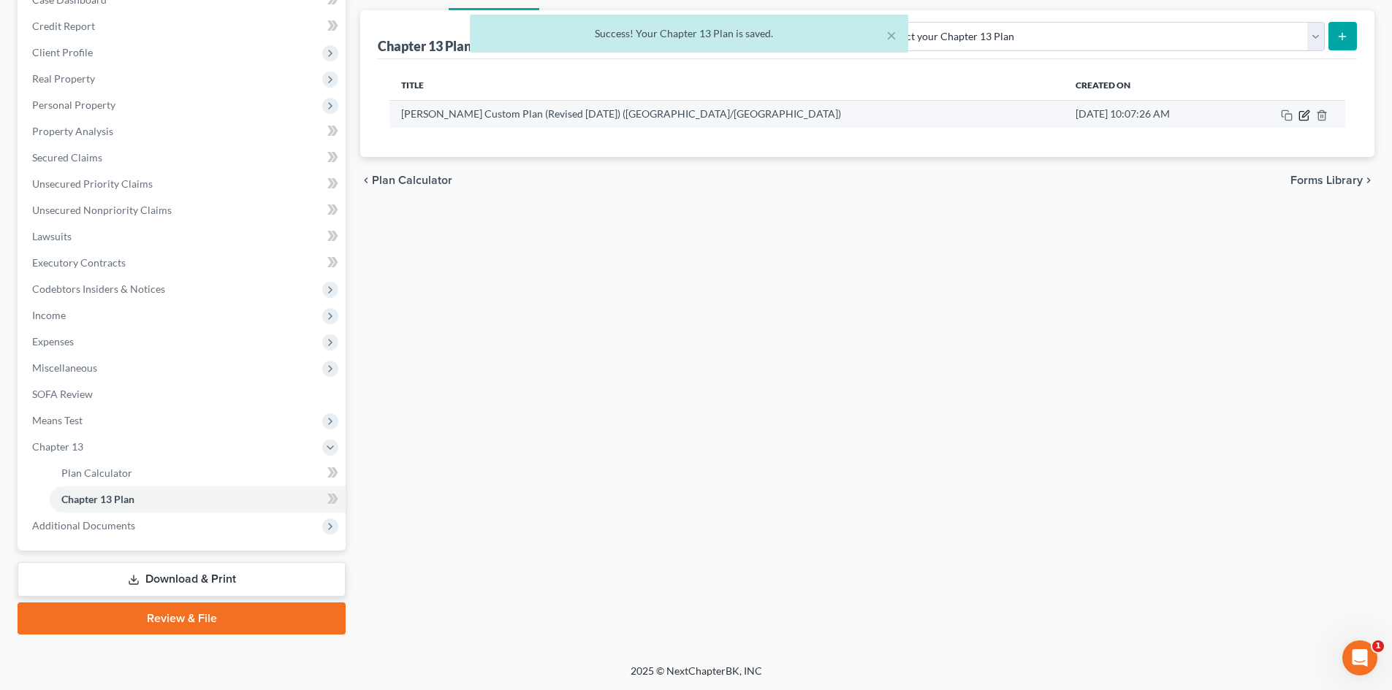
click at [1302, 115] on icon "button" at bounding box center [1304, 116] width 12 height 12
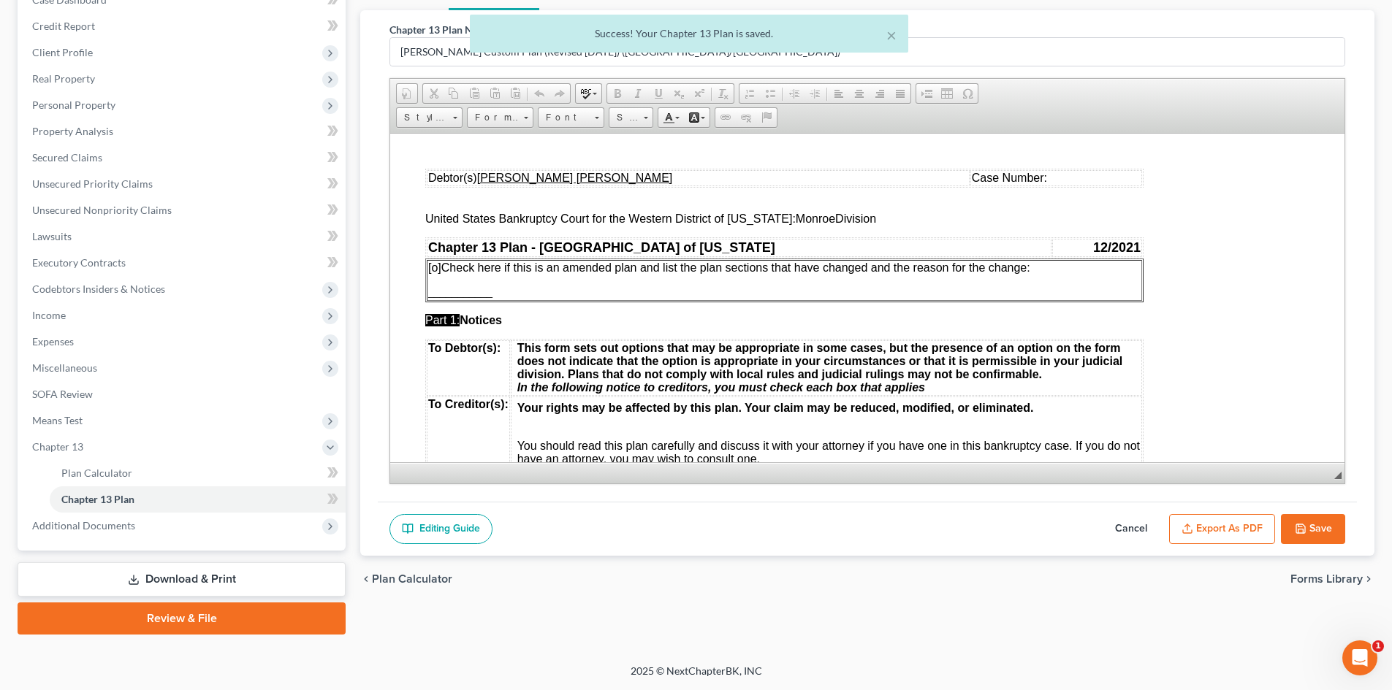
scroll to position [0, 0]
click at [1199, 515] on button "Export as PDF" at bounding box center [1222, 529] width 106 height 31
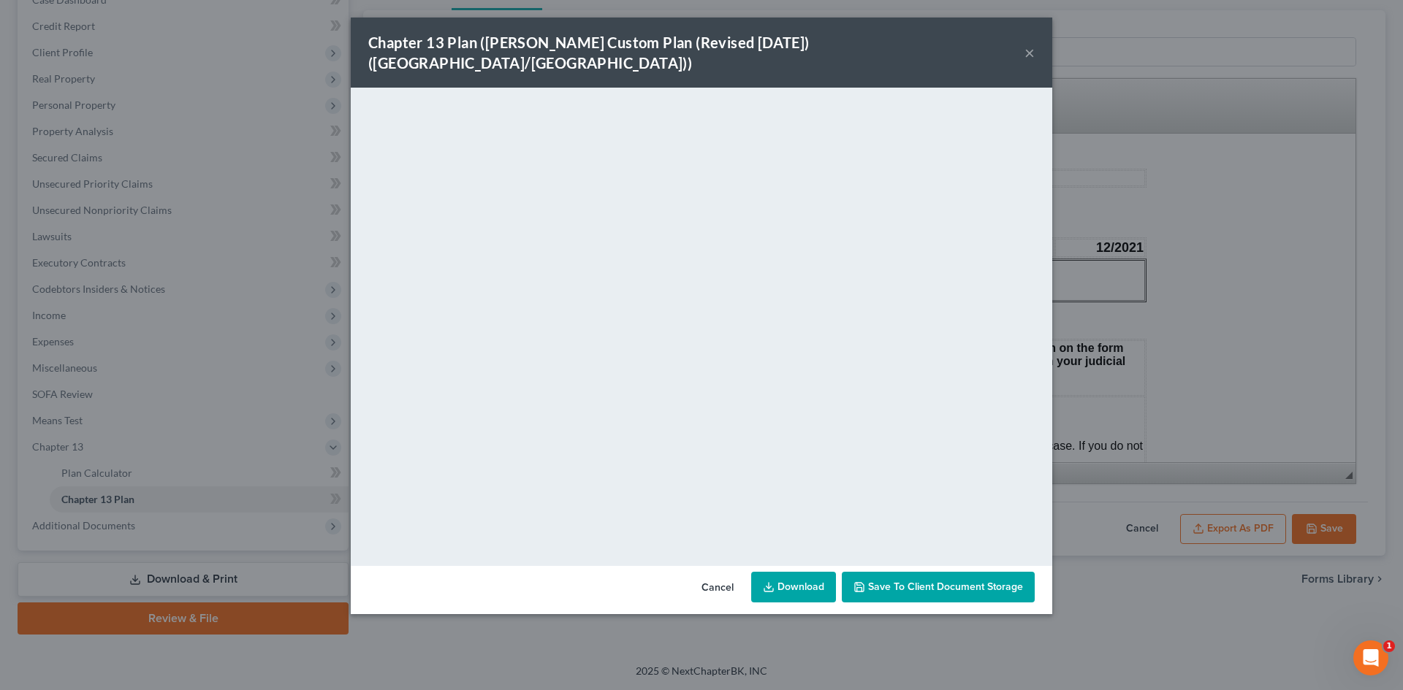
click at [764, 581] on icon at bounding box center [769, 587] width 12 height 12
drag, startPoint x: 1156, startPoint y: 565, endPoint x: 1330, endPoint y: 534, distance: 176.7
click at [1156, 565] on div "Chapter 13 Plan (E. Orum Custom Plan (Revised 12/1/2021) (Alexandria/Monroe)) ×…" at bounding box center [701, 345] width 1403 height 690
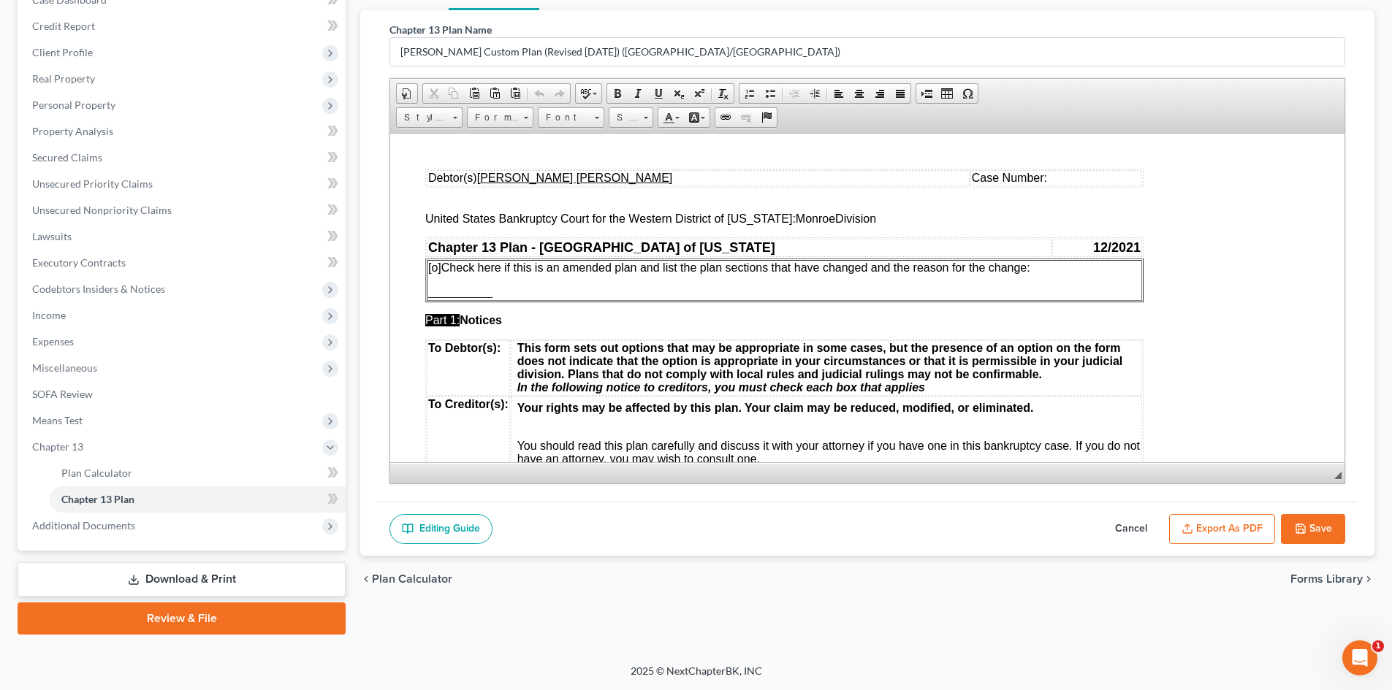
click at [1330, 534] on button "Save" at bounding box center [1313, 529] width 64 height 31
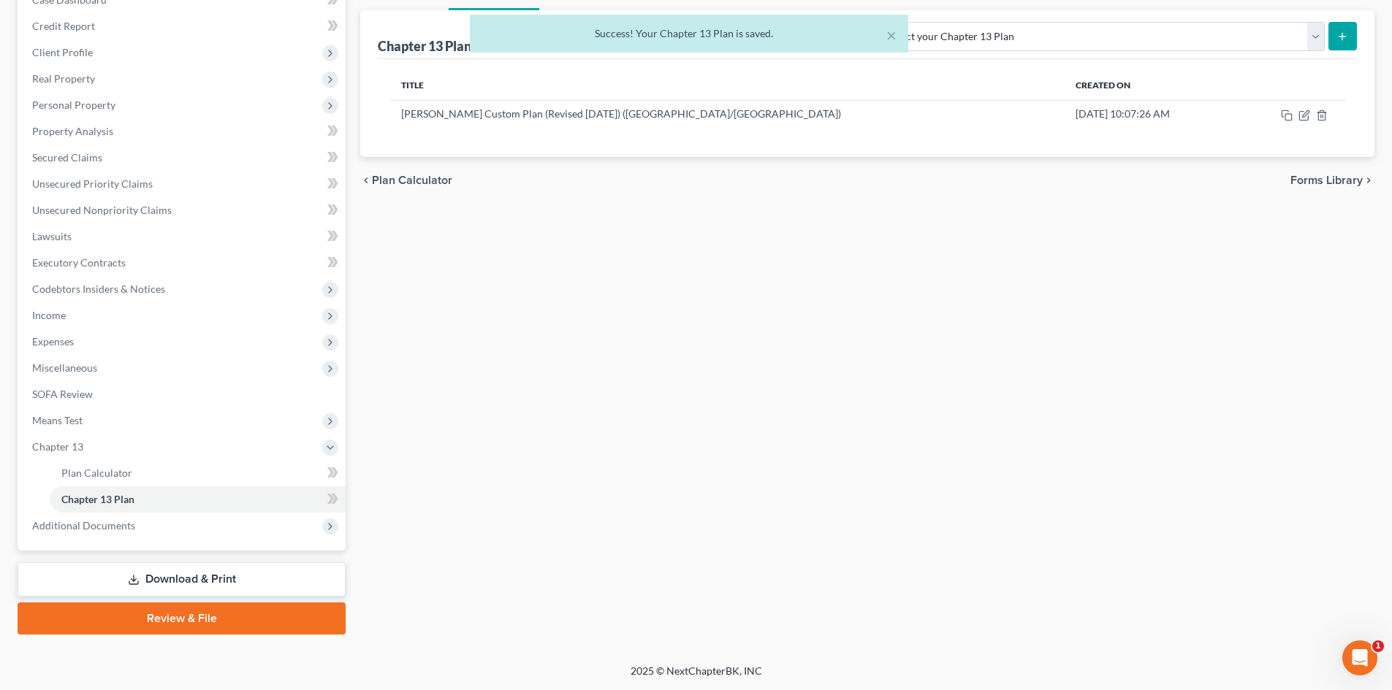
click at [262, 576] on link "Download & Print" at bounding box center [182, 579] width 328 height 34
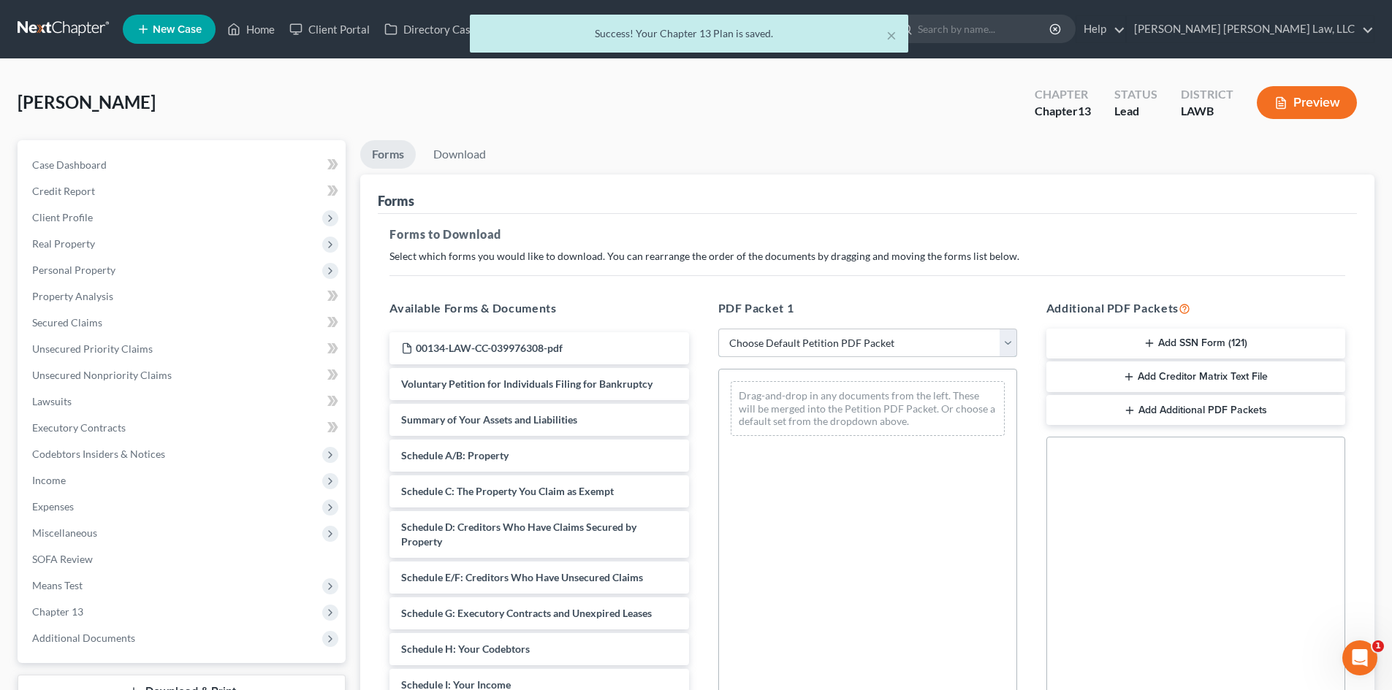
drag, startPoint x: 926, startPoint y: 348, endPoint x: 922, endPoint y: 354, distance: 7.5
click at [926, 348] on select "Choose Default Petition PDF Packet Complete Bankruptcy Petition (all forms and …" at bounding box center [867, 343] width 299 height 29
click at [718, 329] on select "Choose Default Petition PDF Packet Complete Bankruptcy Petition (all forms and …" at bounding box center [867, 343] width 299 height 29
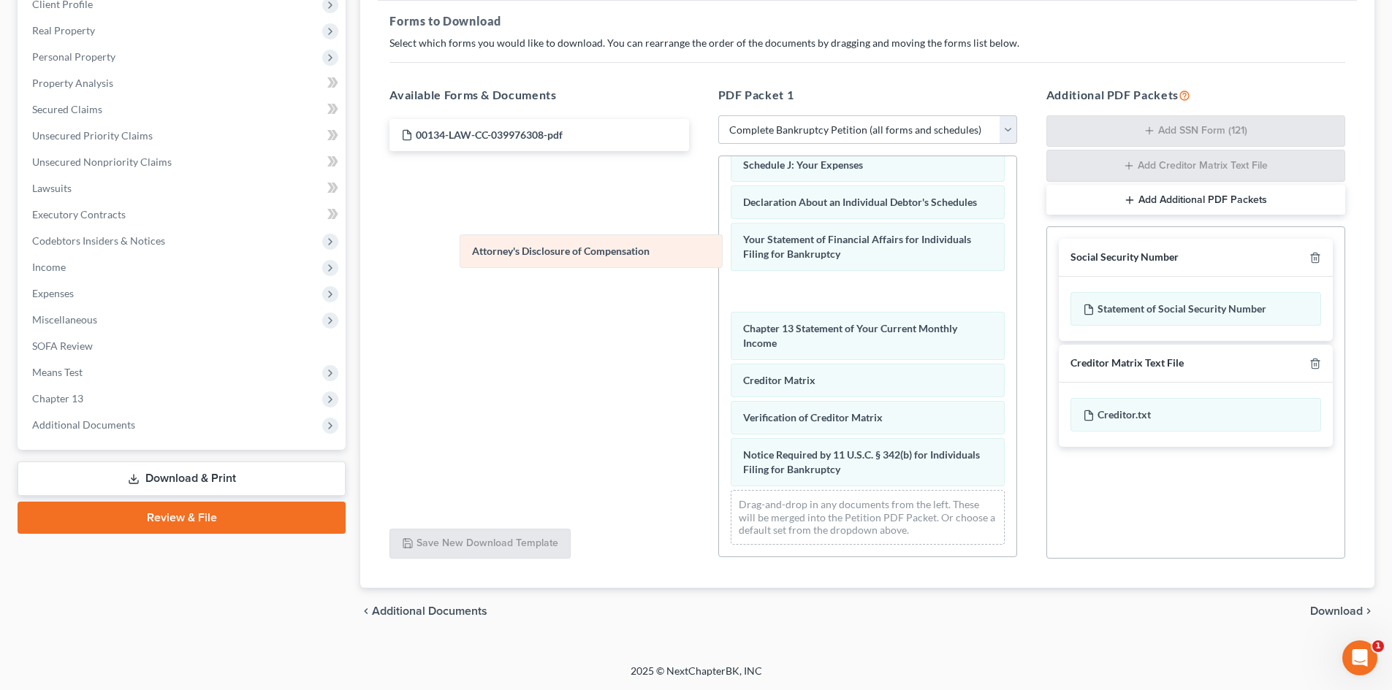
scroll to position [376, 0]
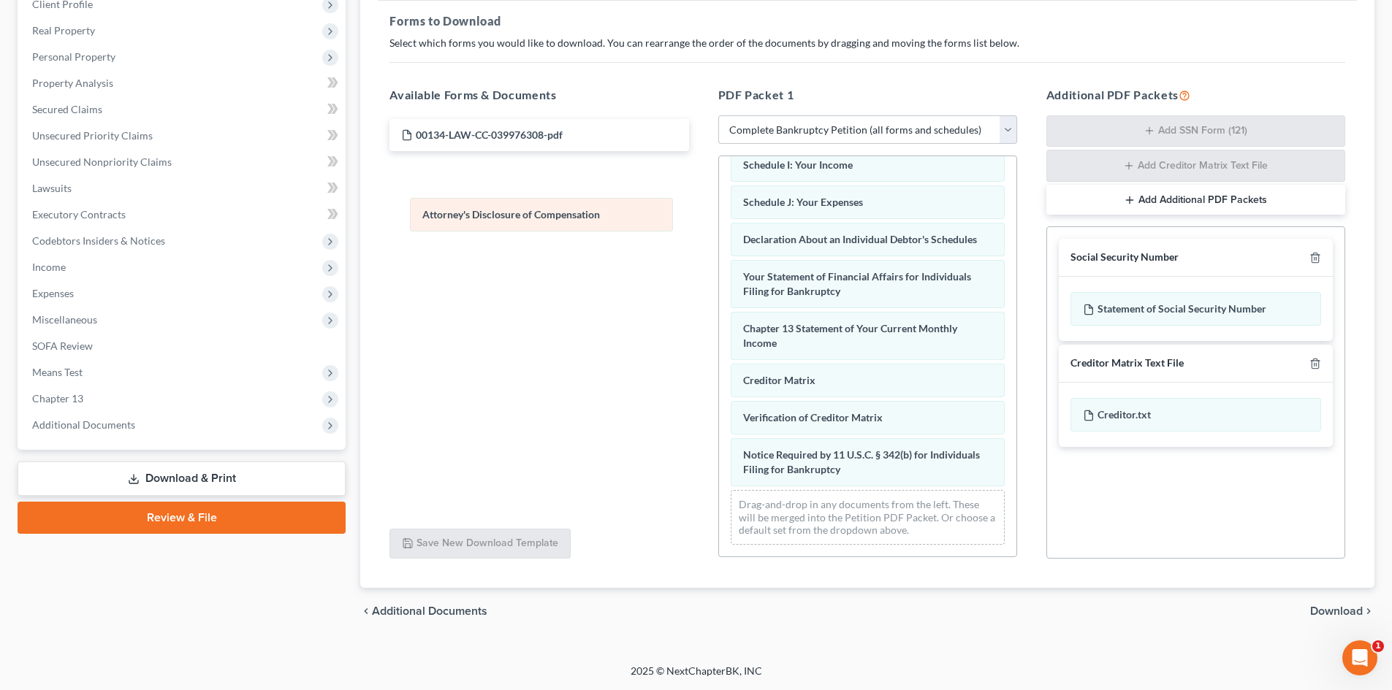
drag, startPoint x: 969, startPoint y: 467, endPoint x: 638, endPoint y: 200, distance: 424.4
click at [719, 202] on div "Attorney's Disclosure of Compensation Voluntary Petition for Individuals Filing…" at bounding box center [867, 176] width 297 height 762
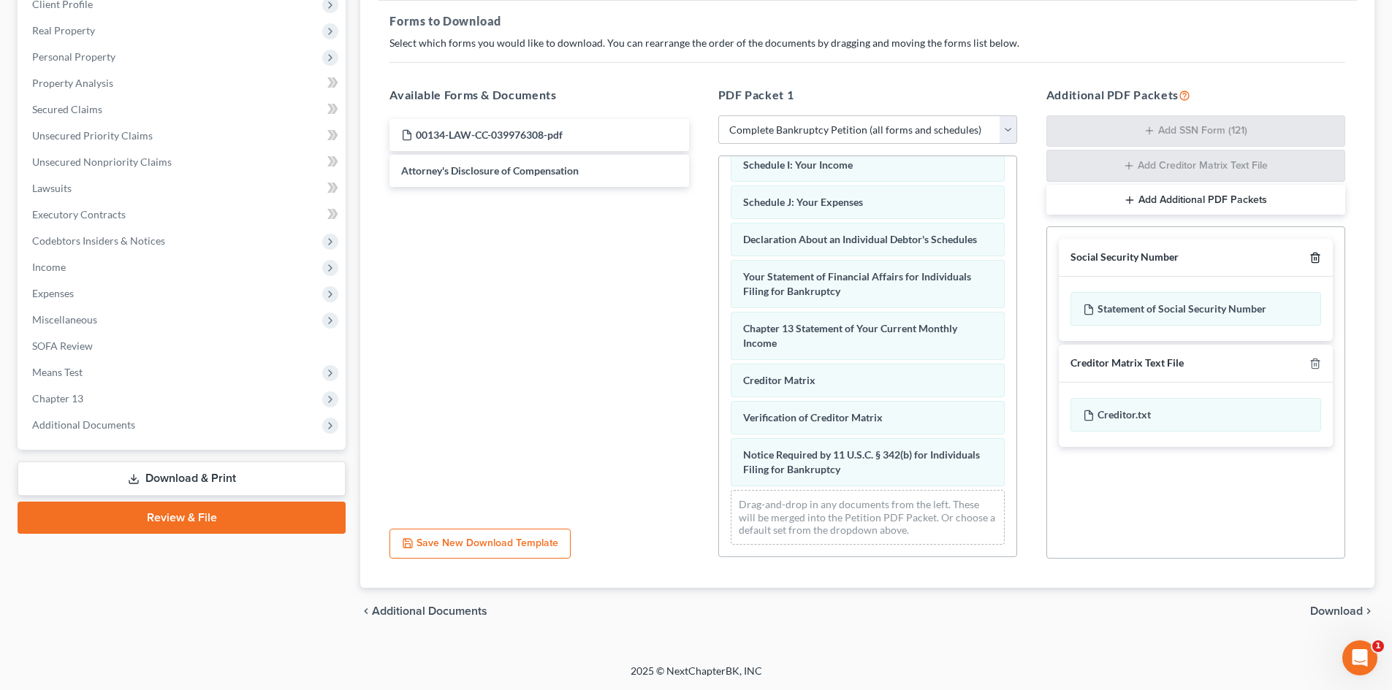
click at [1310, 258] on icon "button" at bounding box center [1315, 258] width 12 height 12
click at [1310, 358] on icon "button" at bounding box center [1315, 364] width 12 height 12
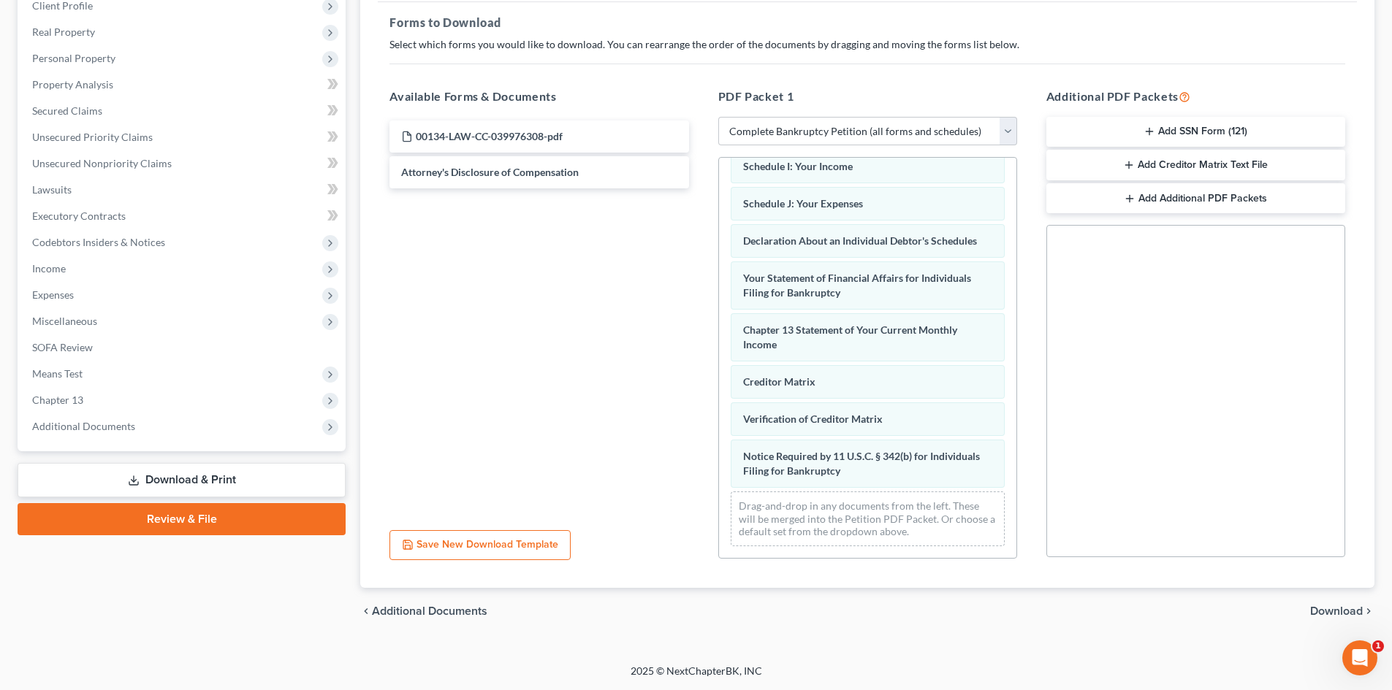
scroll to position [212, 0]
click at [1318, 611] on span "Download" at bounding box center [1336, 612] width 53 height 12
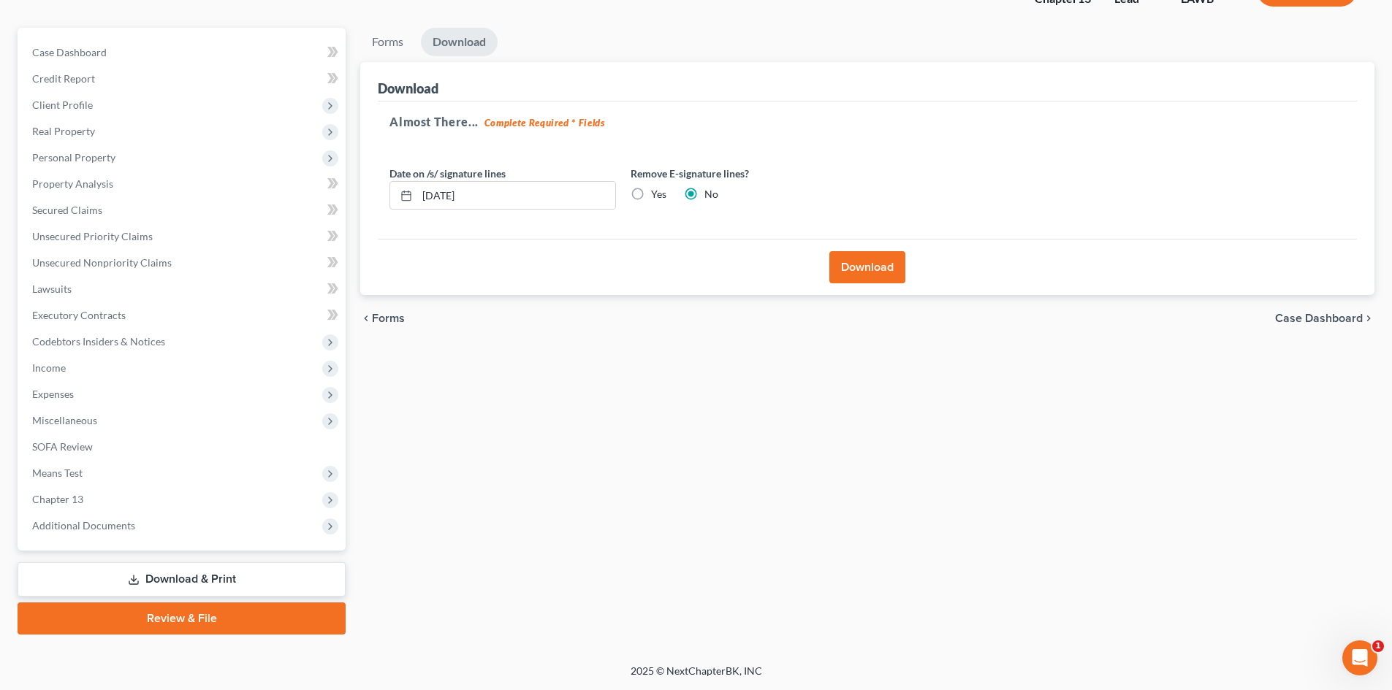
scroll to position [112, 0]
click at [883, 264] on button "Download" at bounding box center [867, 267] width 76 height 32
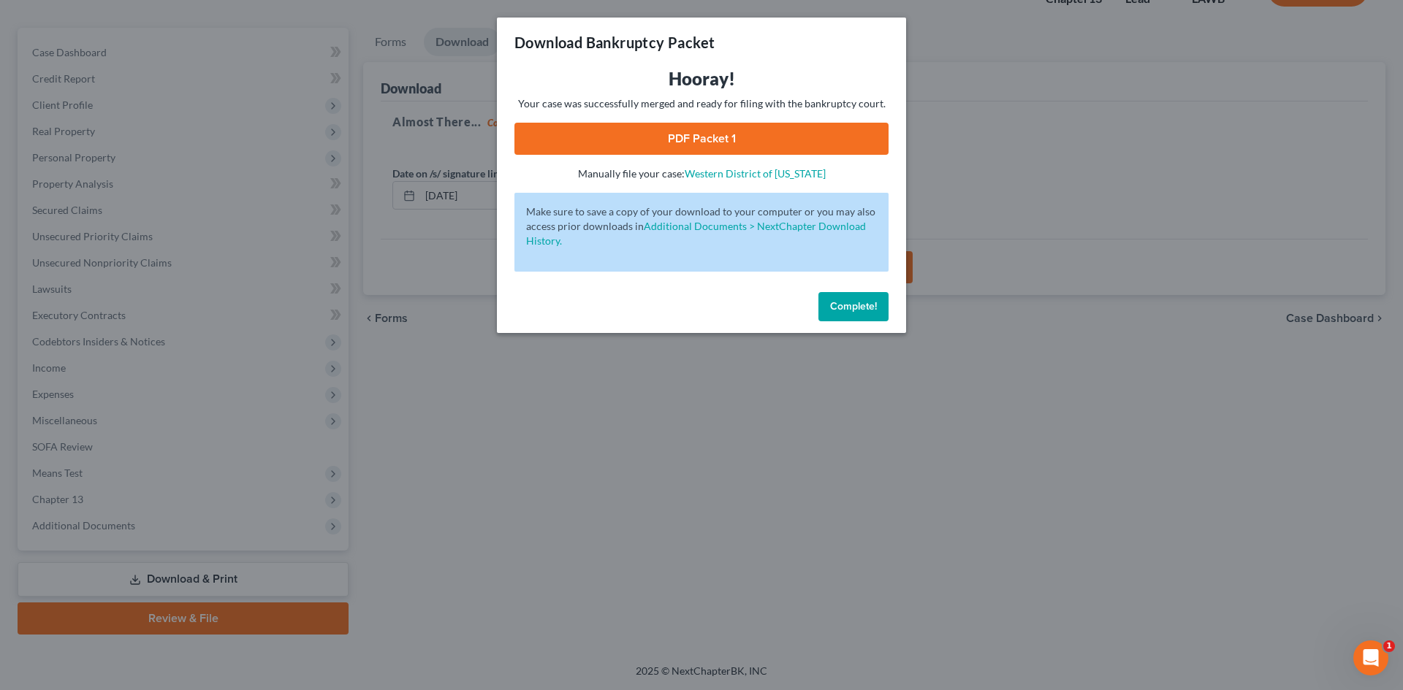
click at [704, 142] on link "PDF Packet 1" at bounding box center [701, 139] width 374 height 32
drag, startPoint x: 1129, startPoint y: 204, endPoint x: 1380, endPoint y: 179, distance: 251.8
click at [1133, 204] on div "Download Bankruptcy Packet Hooray! Your case was successfully merged and ready …" at bounding box center [701, 345] width 1403 height 690
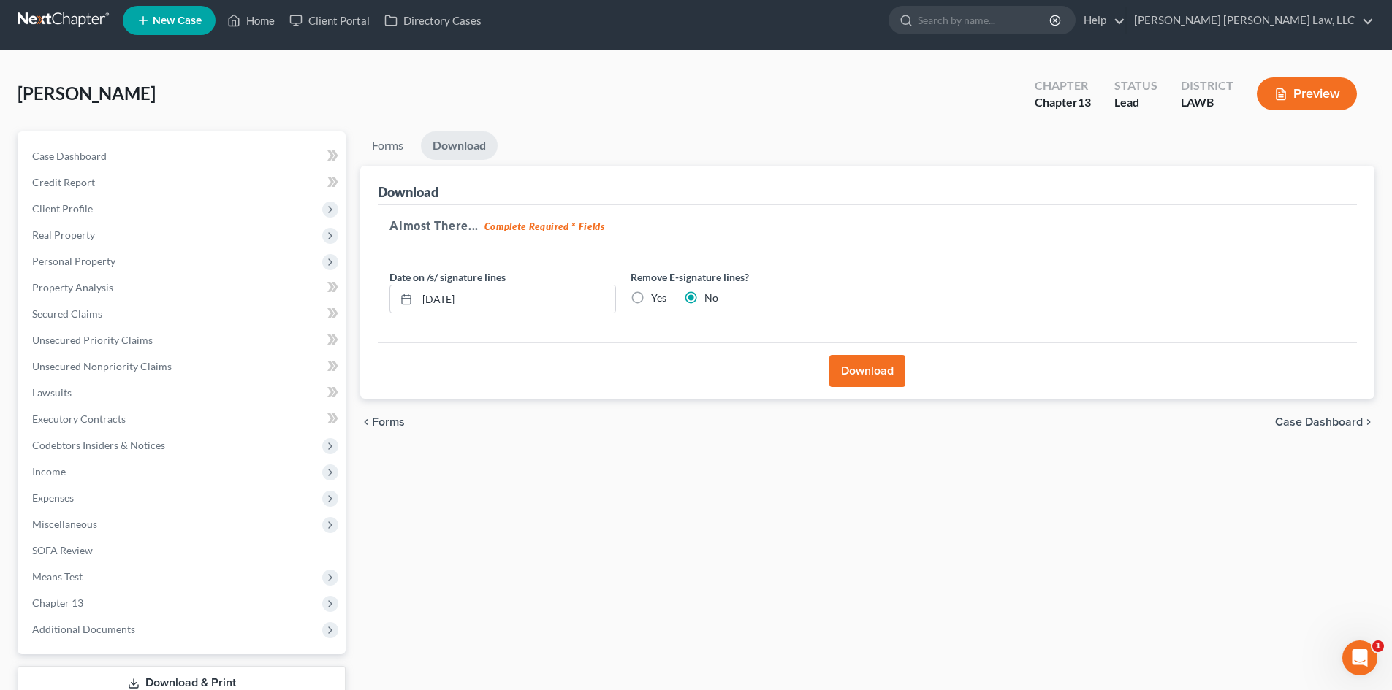
scroll to position [0, 0]
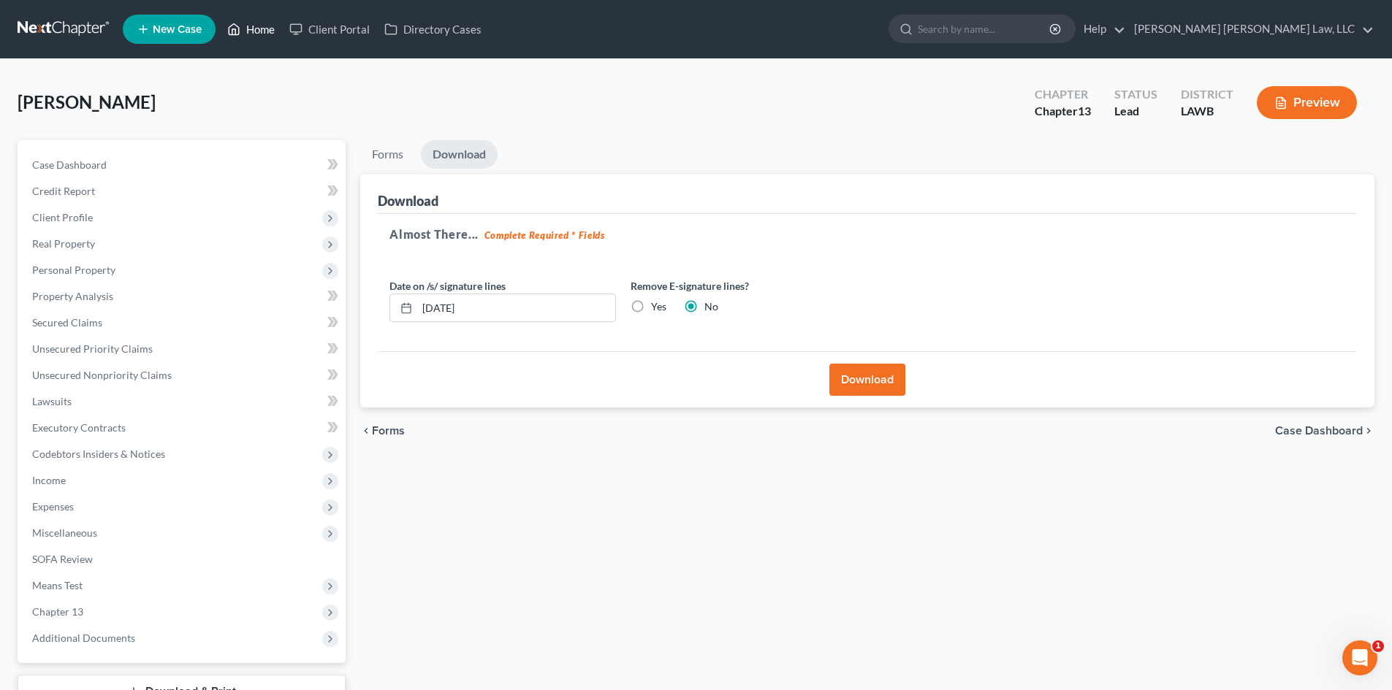
click at [240, 27] on icon at bounding box center [233, 29] width 13 height 18
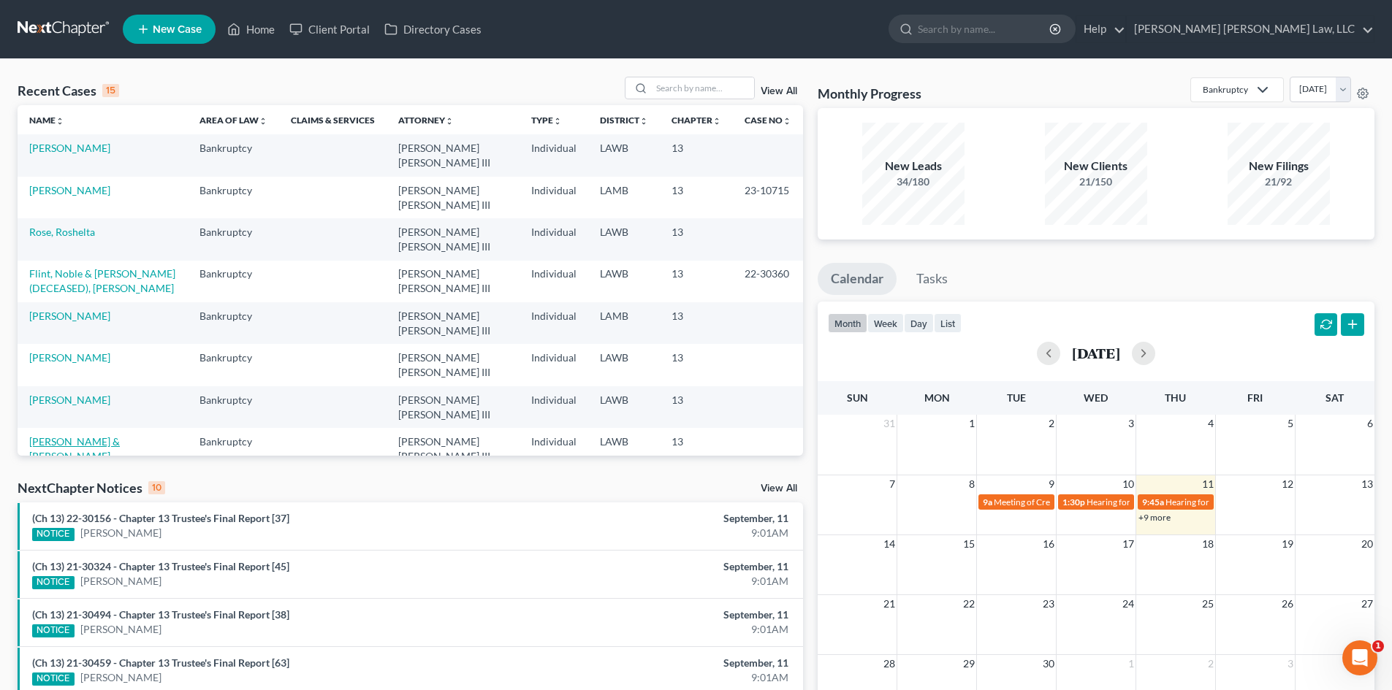
click at [83, 441] on link "[PERSON_NAME] & [PERSON_NAME]" at bounding box center [74, 448] width 91 height 27
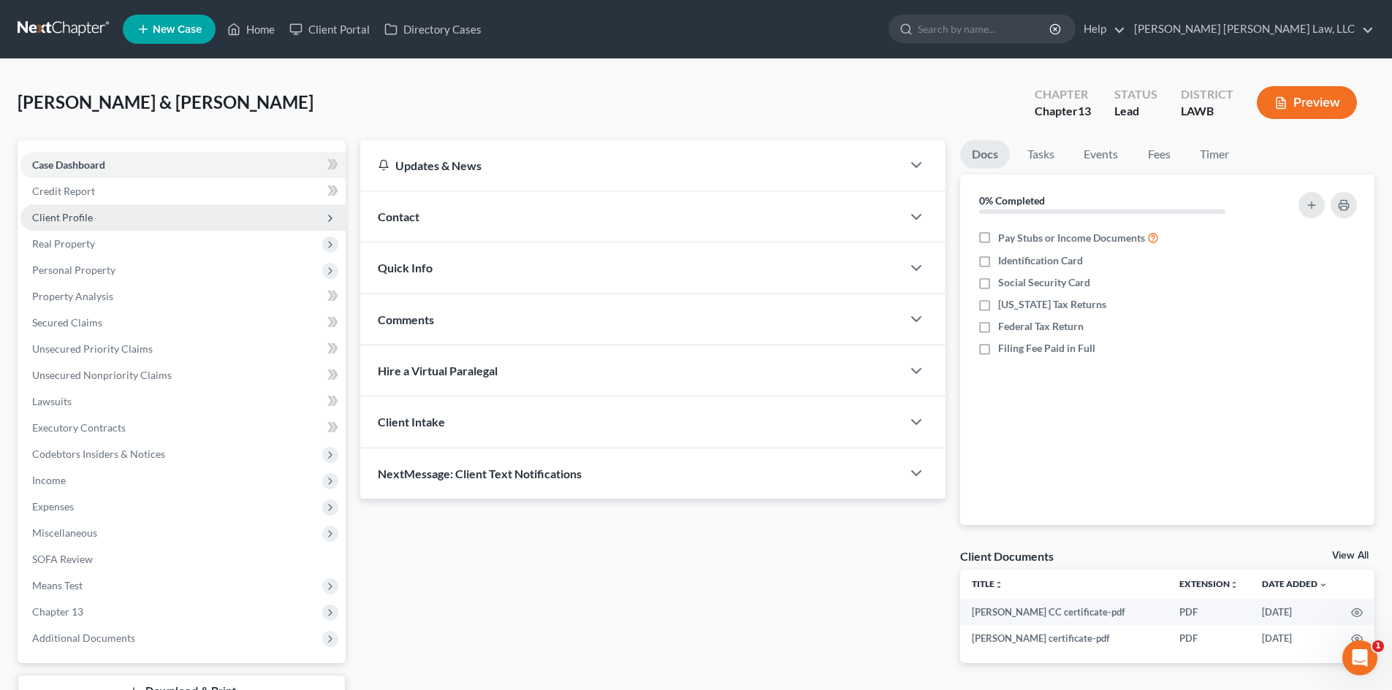
click at [186, 215] on span "Client Profile" at bounding box center [182, 218] width 325 height 26
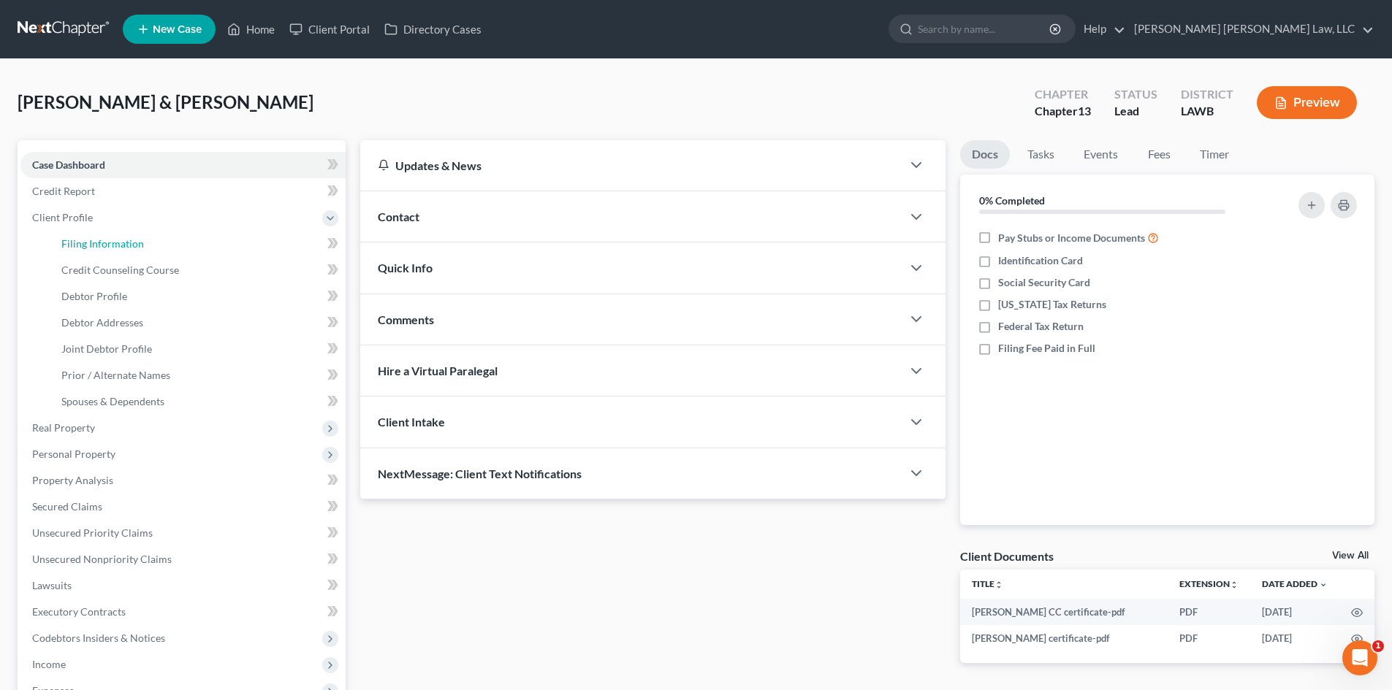
click at [130, 252] on link "Filing Information" at bounding box center [198, 244] width 296 height 26
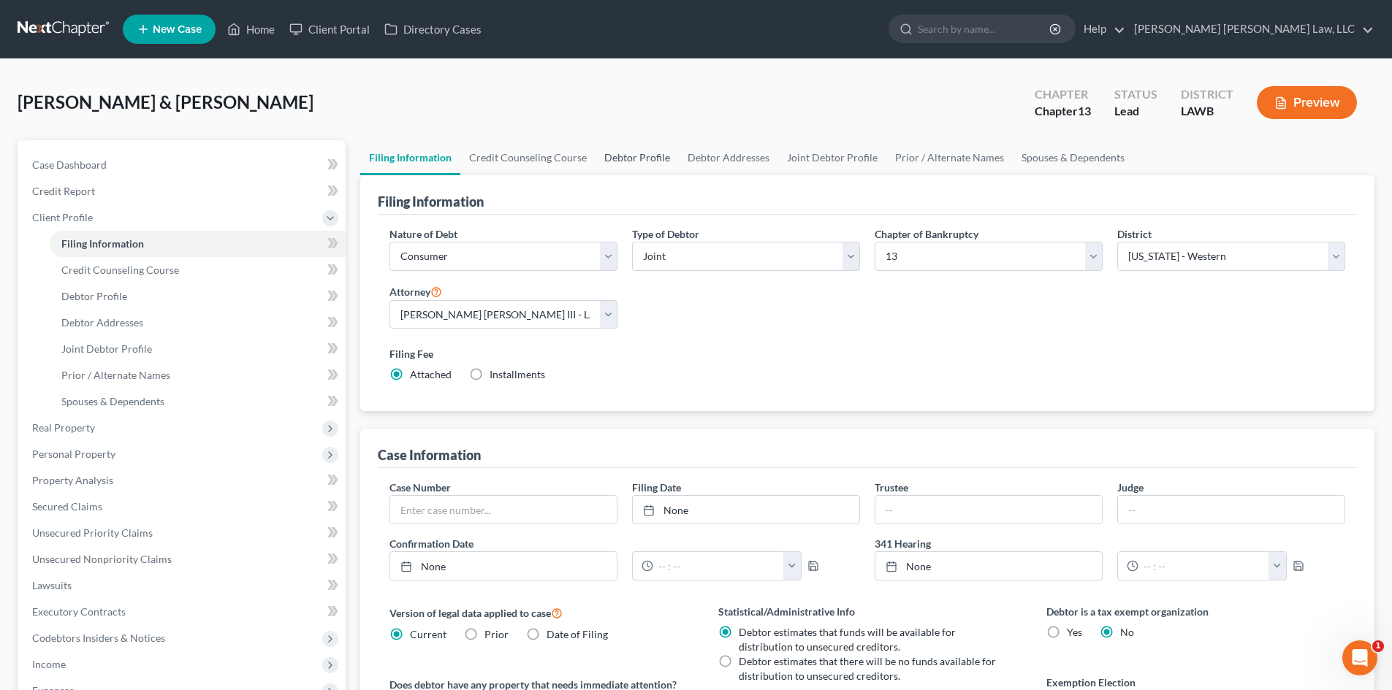
click at [638, 161] on link "Debtor Profile" at bounding box center [636, 157] width 83 height 35
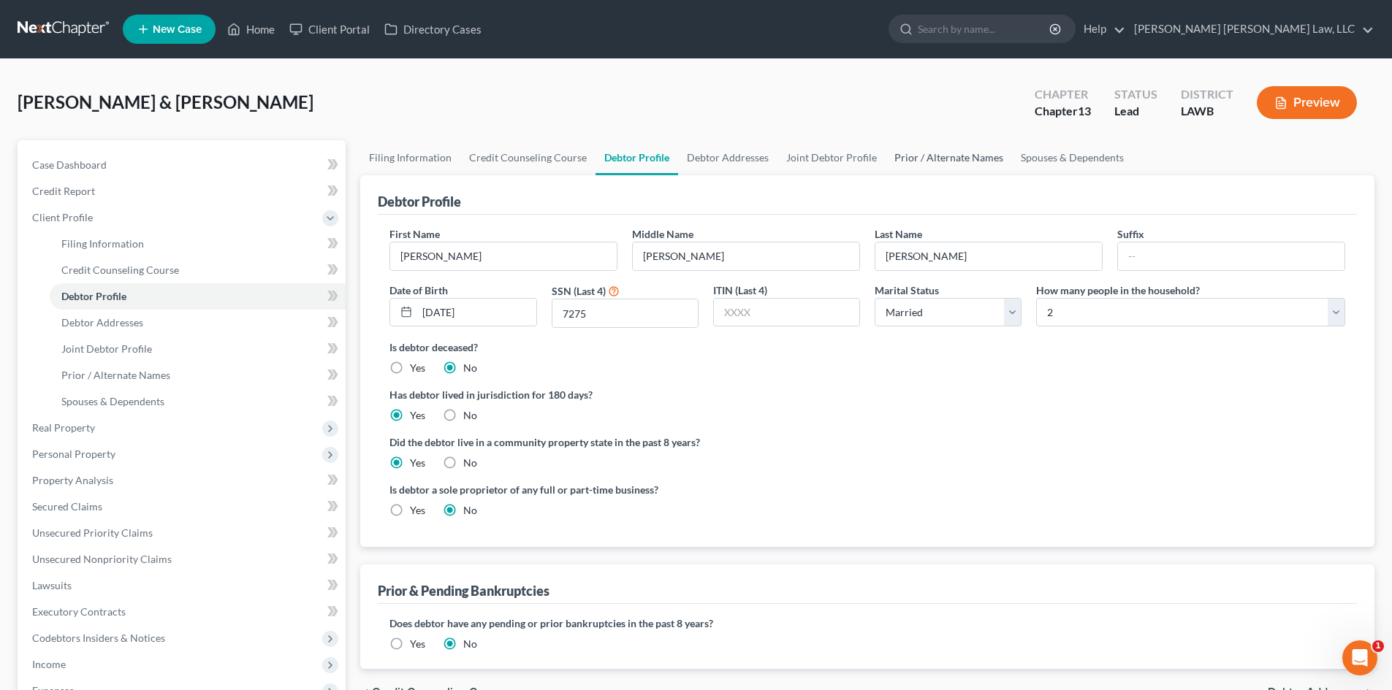
click at [923, 153] on link "Prior / Alternate Names" at bounding box center [948, 157] width 126 height 35
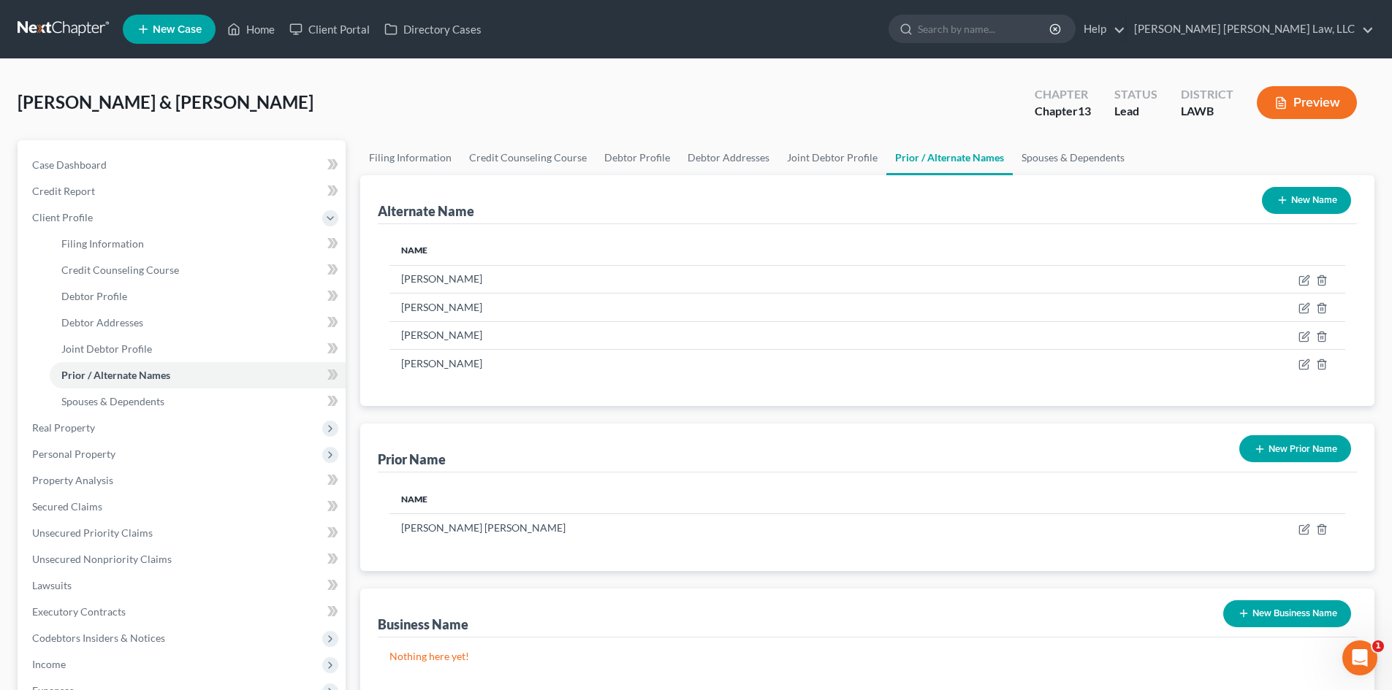
click at [1289, 451] on button "New Prior Name" at bounding box center [1295, 448] width 112 height 27
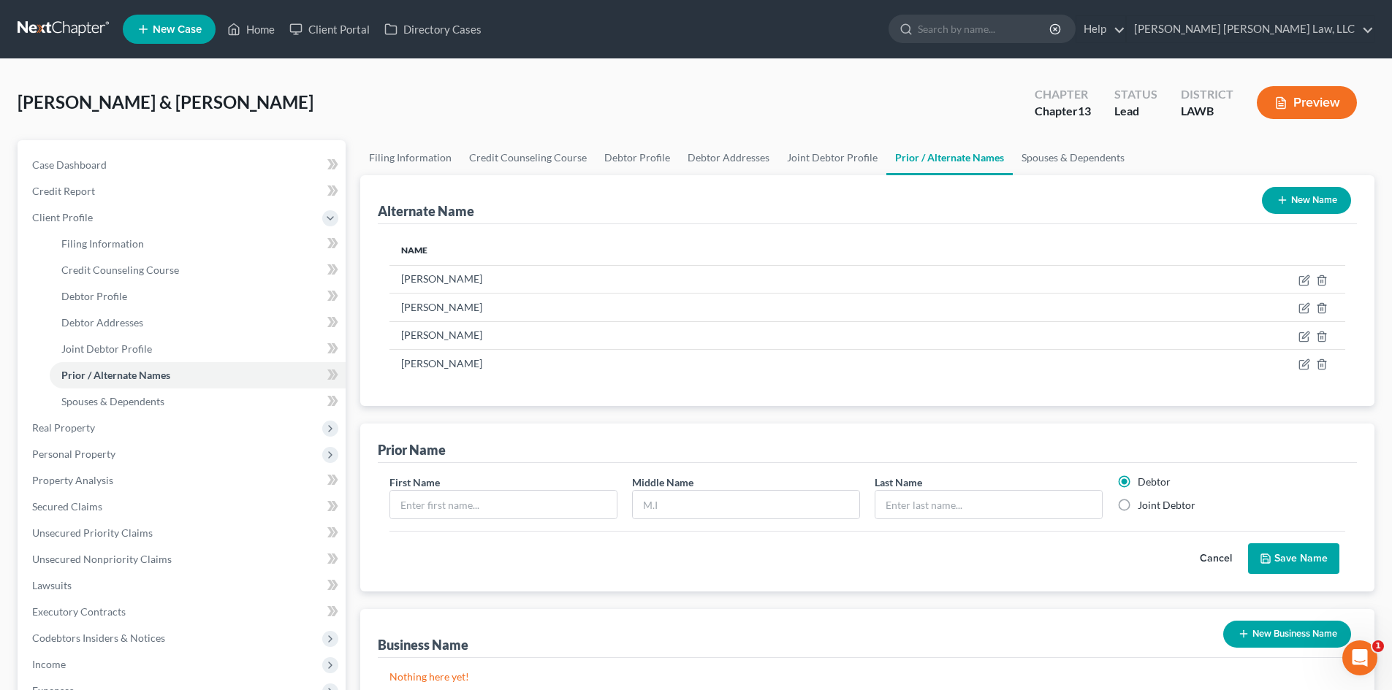
click at [505, 489] on div "First Name" at bounding box center [503, 497] width 243 height 45
click at [506, 505] on input "text" at bounding box center [503, 505] width 226 height 28
click at [652, 514] on input "text" at bounding box center [746, 505] width 226 height 28
click at [1154, 503] on label "Joint Debtor" at bounding box center [1166, 505] width 58 height 15
click at [1153, 503] on input "Joint Debtor" at bounding box center [1147, 502] width 9 height 9
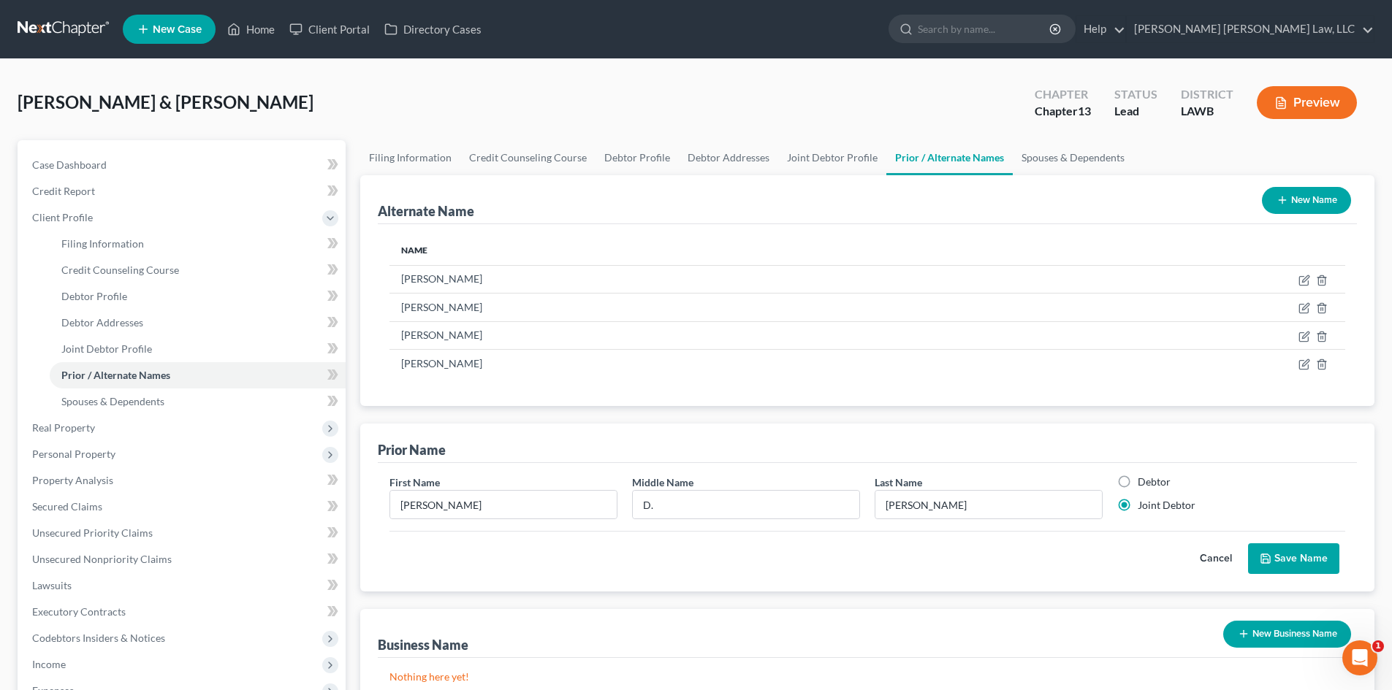
click at [1297, 557] on button "Save Name" at bounding box center [1293, 558] width 91 height 31
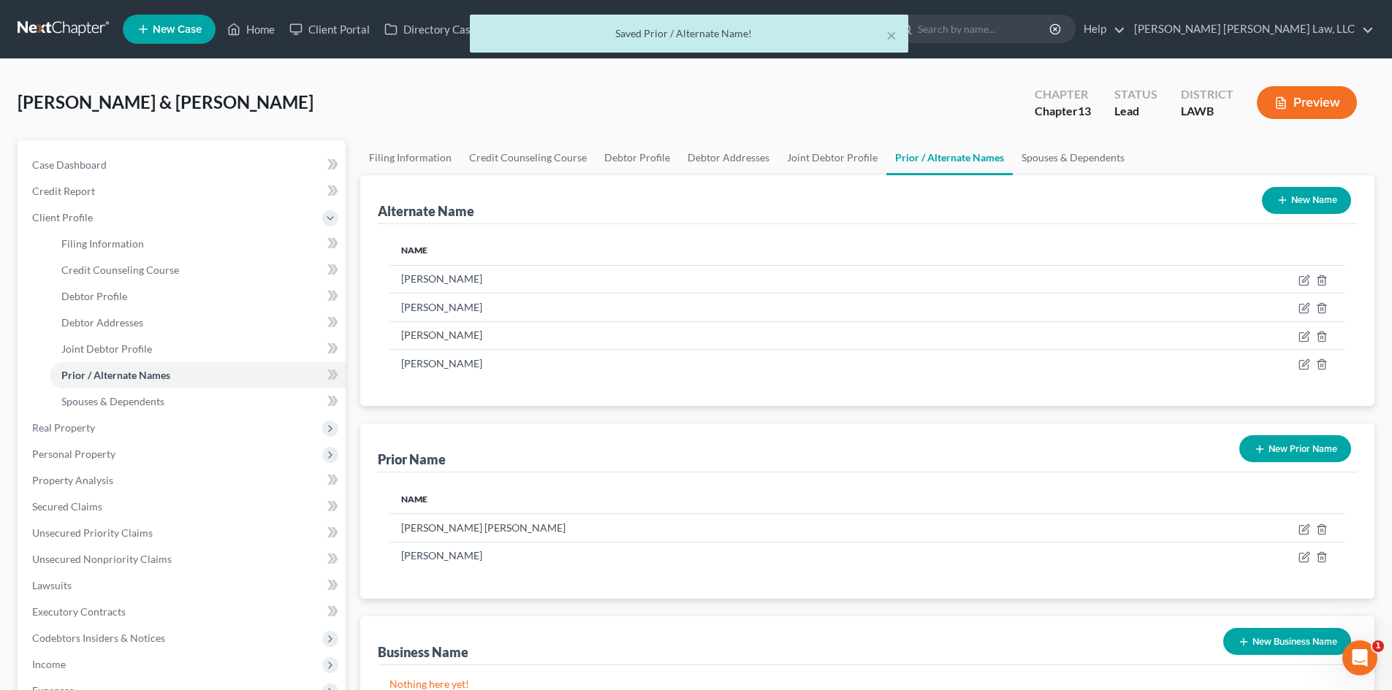
click at [1319, 447] on button "New Prior Name" at bounding box center [1295, 448] width 112 height 27
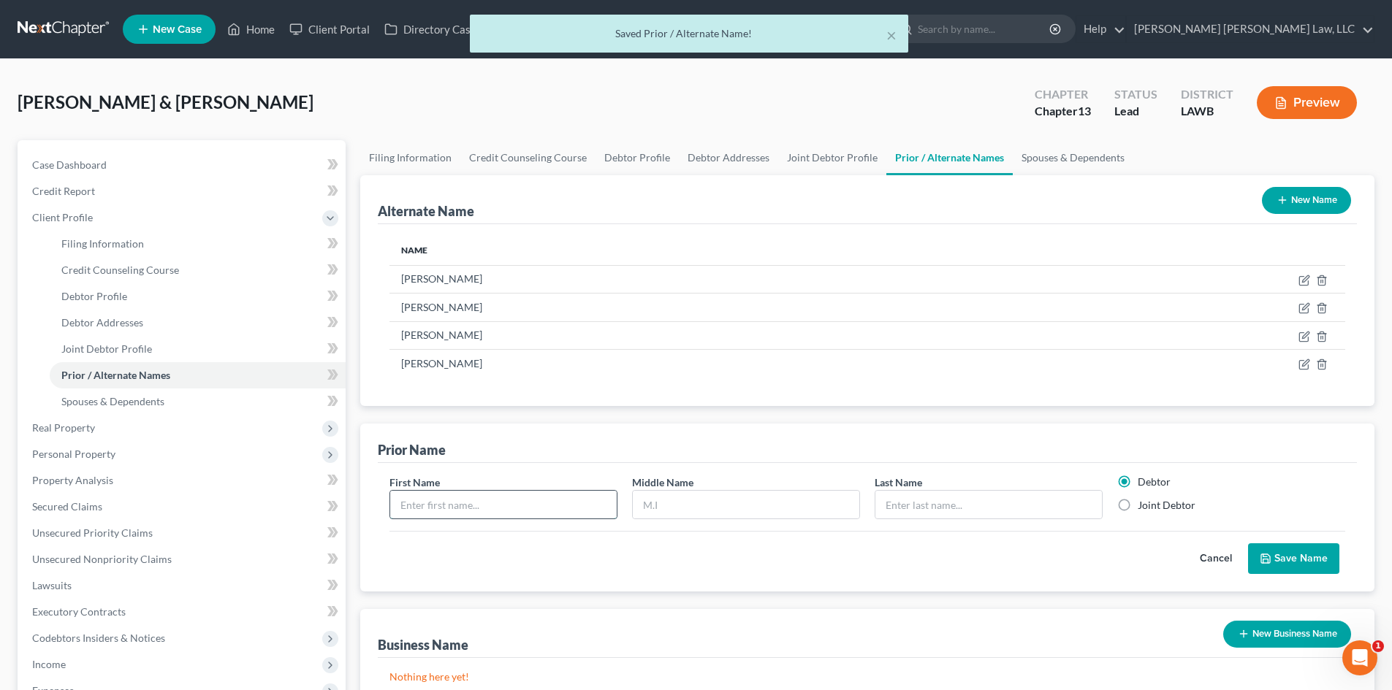
click at [476, 505] on input "text" at bounding box center [503, 505] width 226 height 28
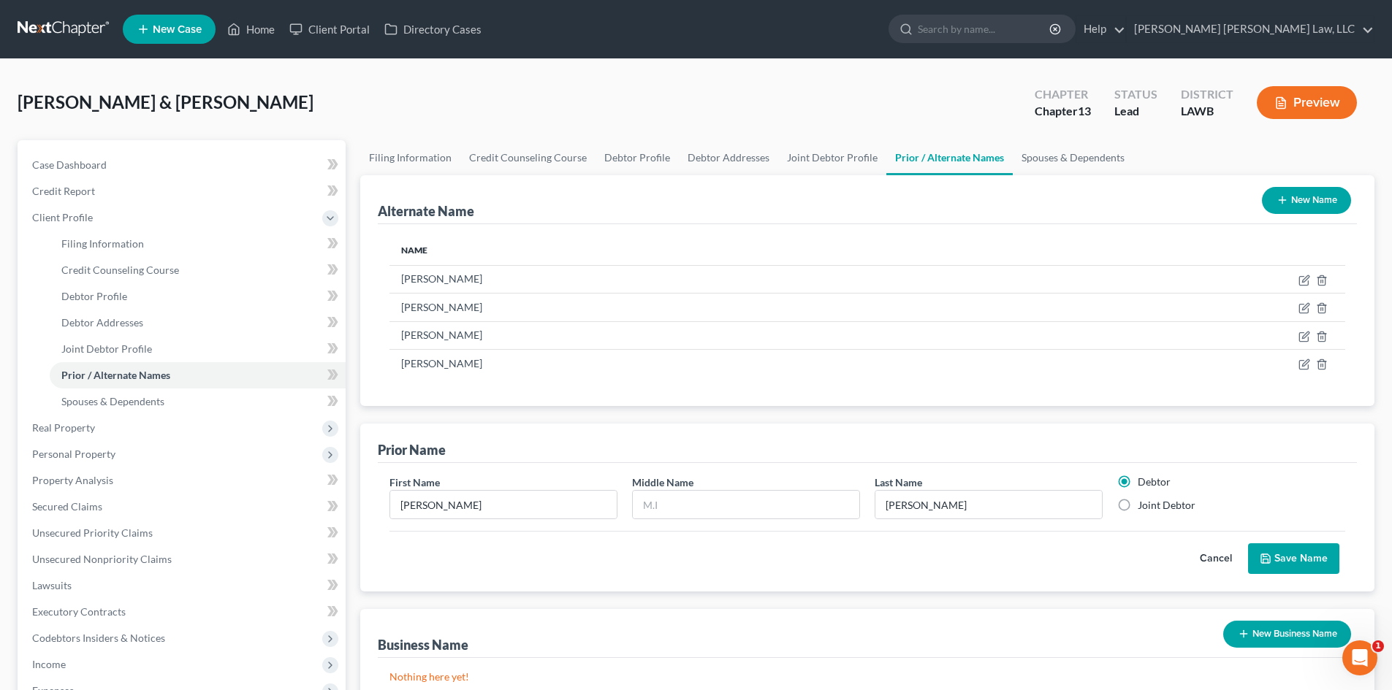
click at [1140, 503] on label "Joint Debtor" at bounding box center [1166, 505] width 58 height 15
click at [1143, 503] on input "Joint Debtor" at bounding box center [1147, 502] width 9 height 9
click at [1295, 558] on button "Save Name" at bounding box center [1293, 558] width 91 height 31
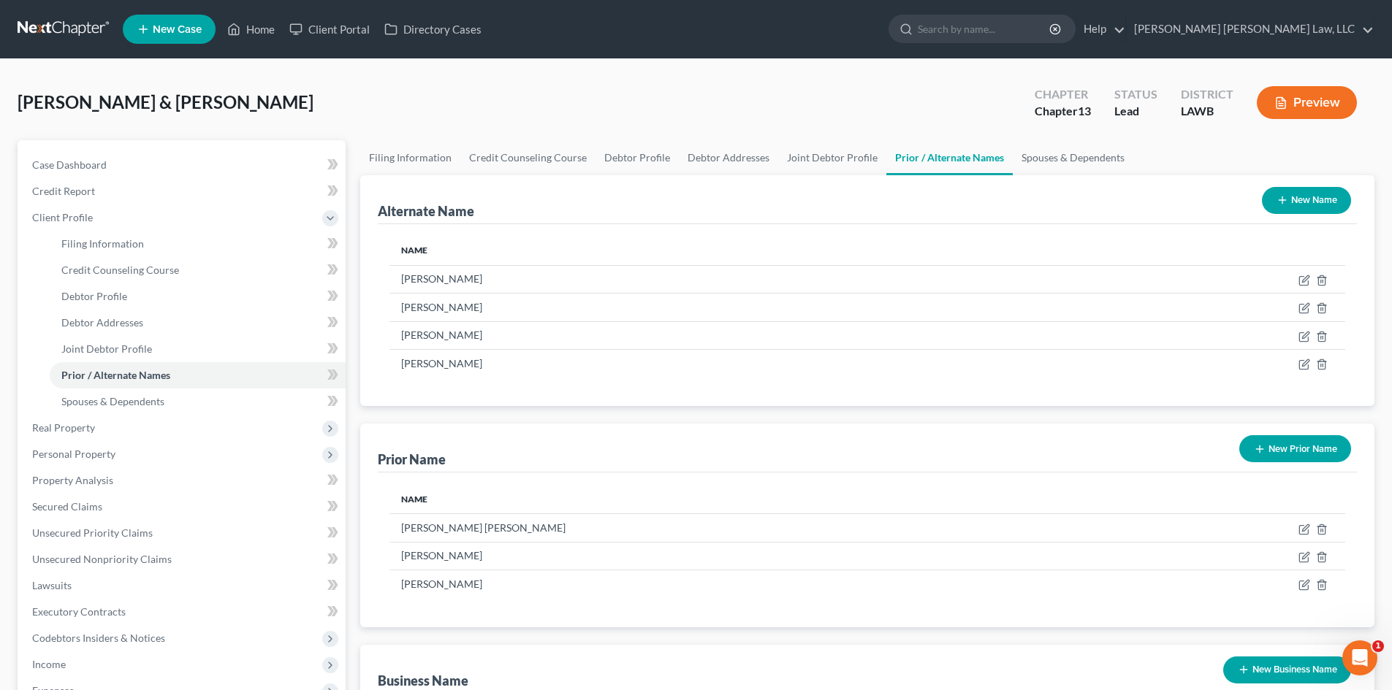
click at [1299, 197] on button "New Name" at bounding box center [1306, 200] width 89 height 27
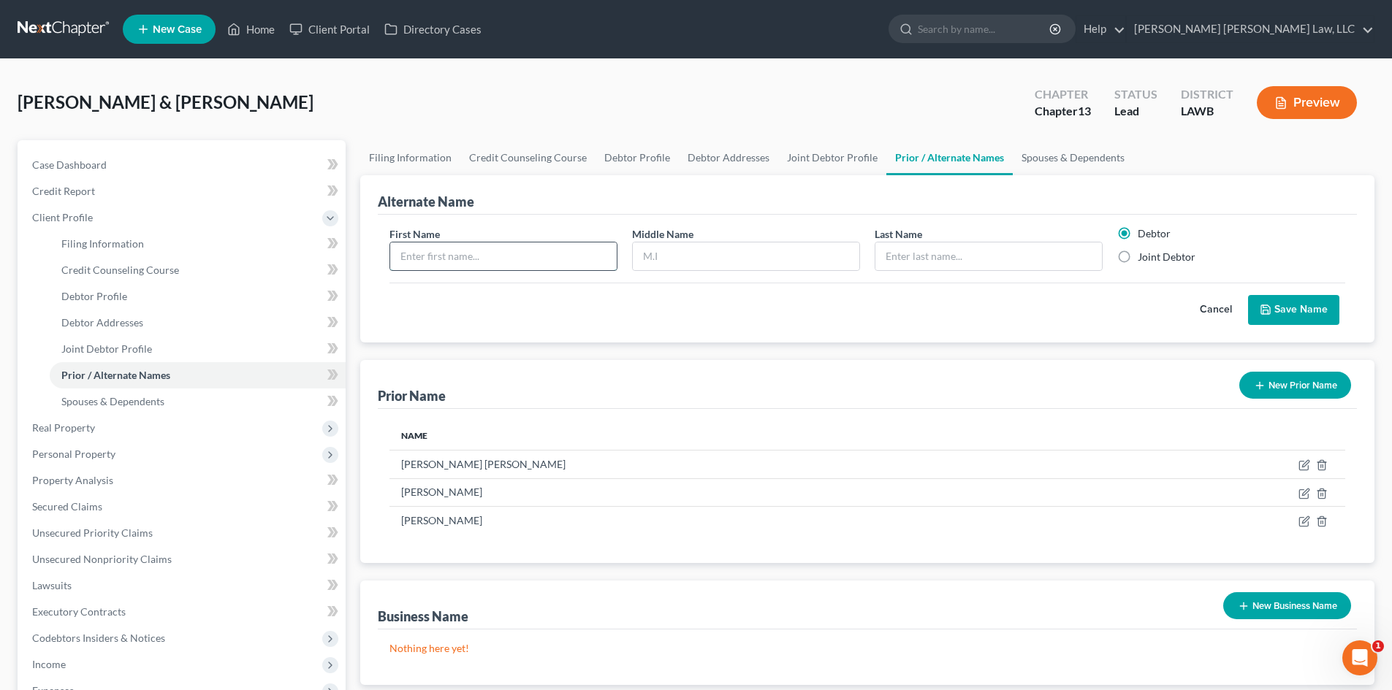
click at [467, 262] on input "text" at bounding box center [503, 257] width 226 height 28
drag, startPoint x: 1172, startPoint y: 263, endPoint x: 1290, endPoint y: 305, distance: 125.7
click at [1172, 263] on label "Joint Debtor" at bounding box center [1166, 257] width 58 height 15
click at [1153, 259] on input "Joint Debtor" at bounding box center [1147, 254] width 9 height 9
click at [1294, 308] on button "Save Name" at bounding box center [1293, 310] width 91 height 31
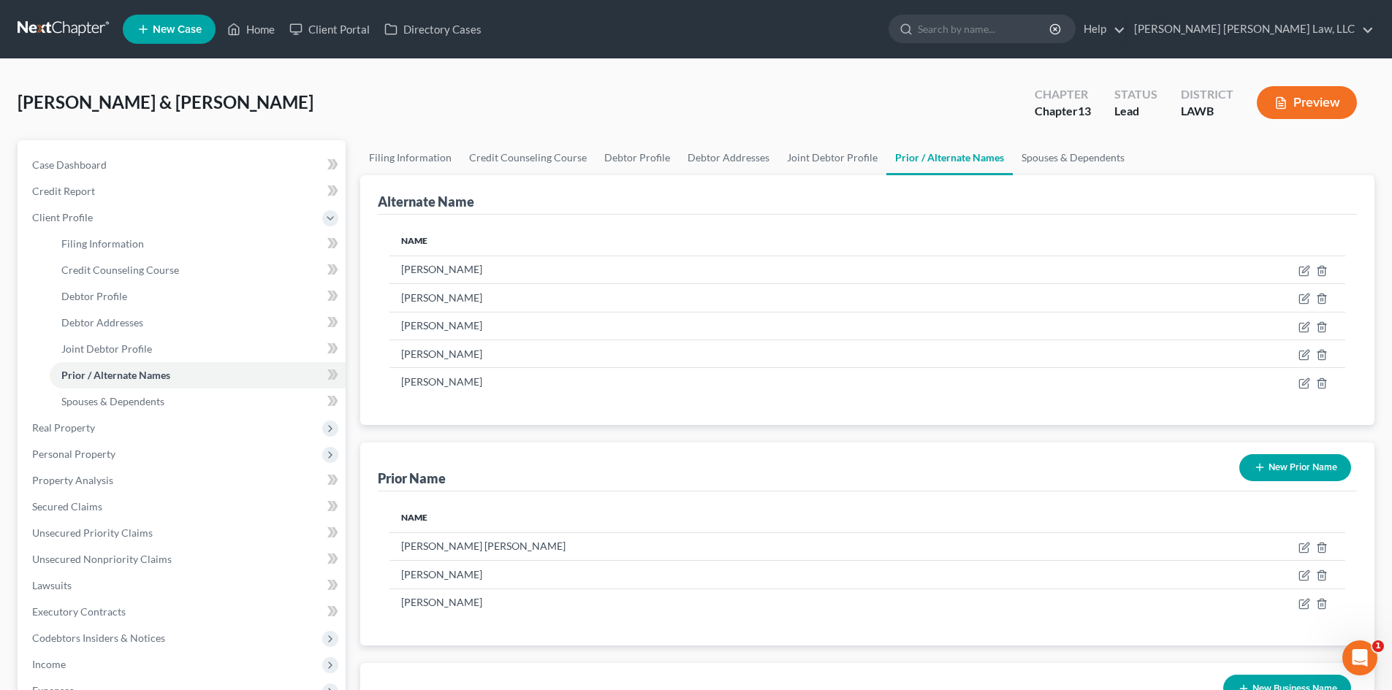
click at [1251, 468] on button "New Prior Name" at bounding box center [1295, 467] width 112 height 27
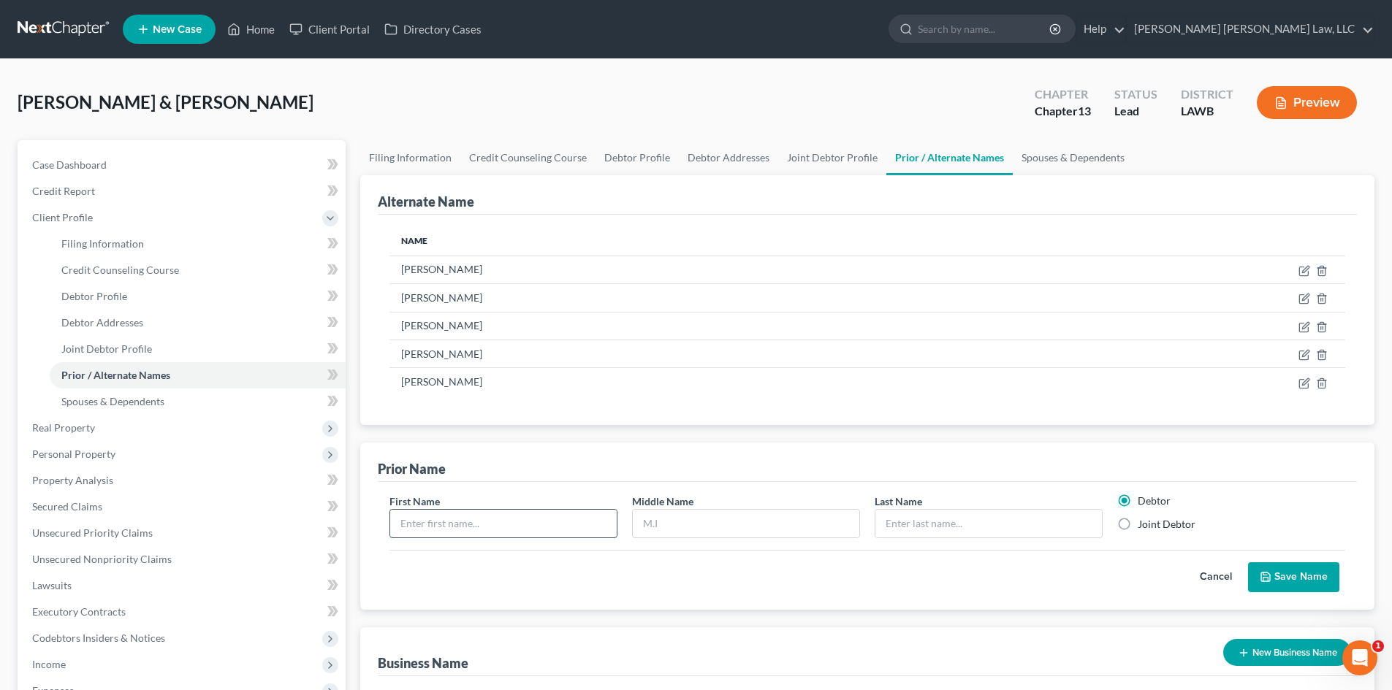
click at [496, 520] on input "text" at bounding box center [503, 524] width 226 height 28
click at [1167, 529] on label "Joint Debtor" at bounding box center [1166, 524] width 58 height 15
click at [1153, 527] on input "Joint Debtor" at bounding box center [1147, 521] width 9 height 9
click at [1289, 579] on button "Save Name" at bounding box center [1293, 577] width 91 height 31
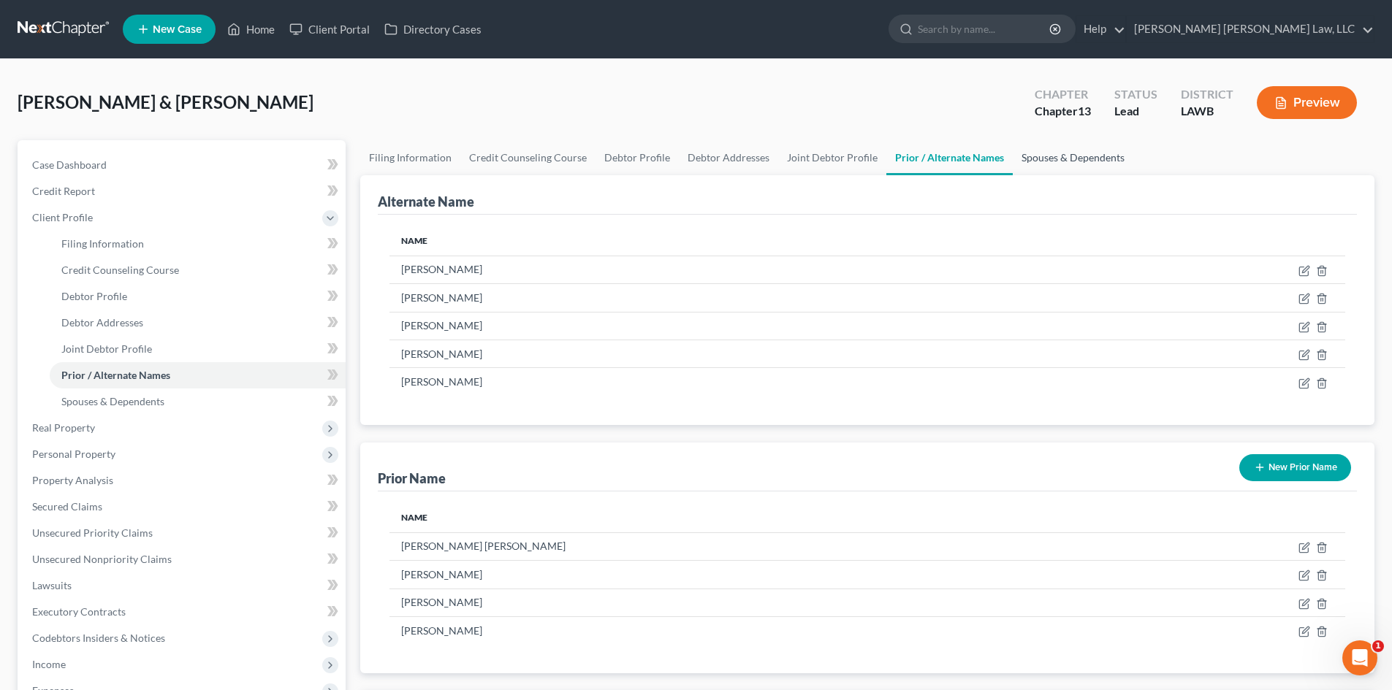
drag, startPoint x: 1083, startPoint y: 162, endPoint x: 1056, endPoint y: 183, distance: 33.3
click at [1083, 162] on link "Spouses & Dependents" at bounding box center [1072, 157] width 121 height 35
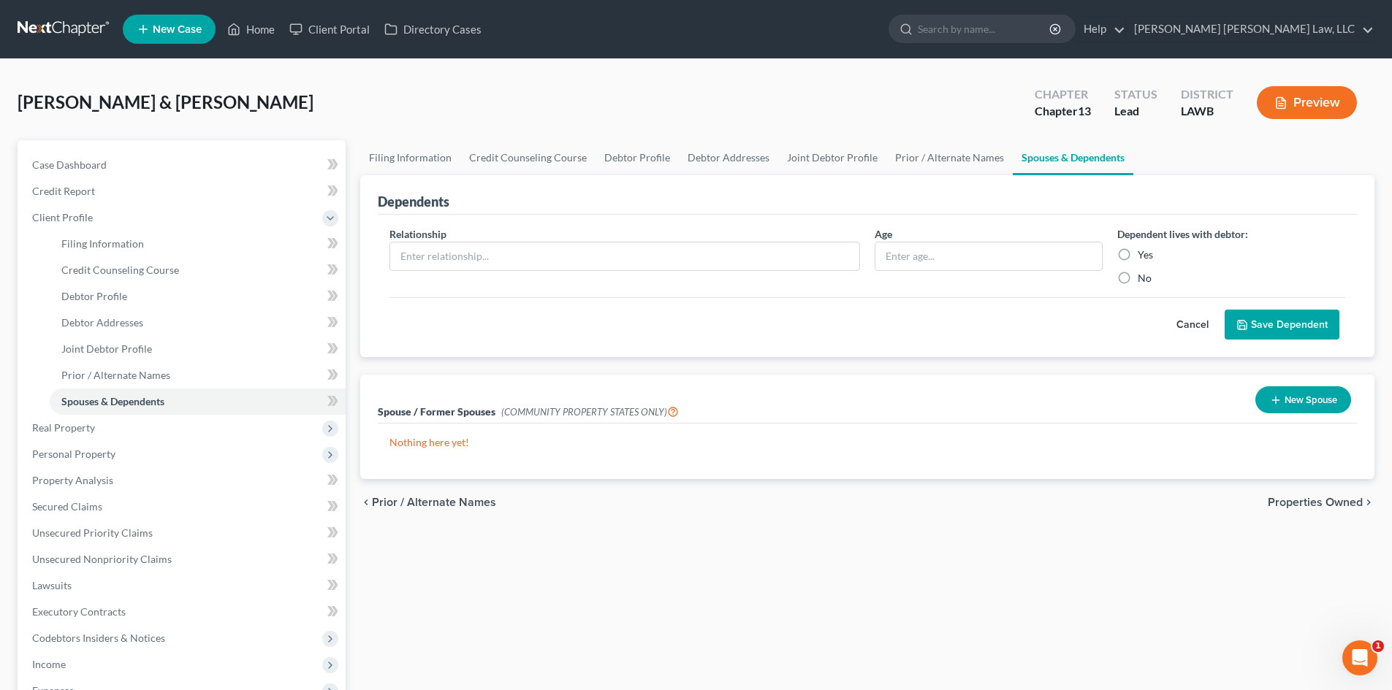
click at [1309, 101] on button "Preview" at bounding box center [1306, 102] width 100 height 33
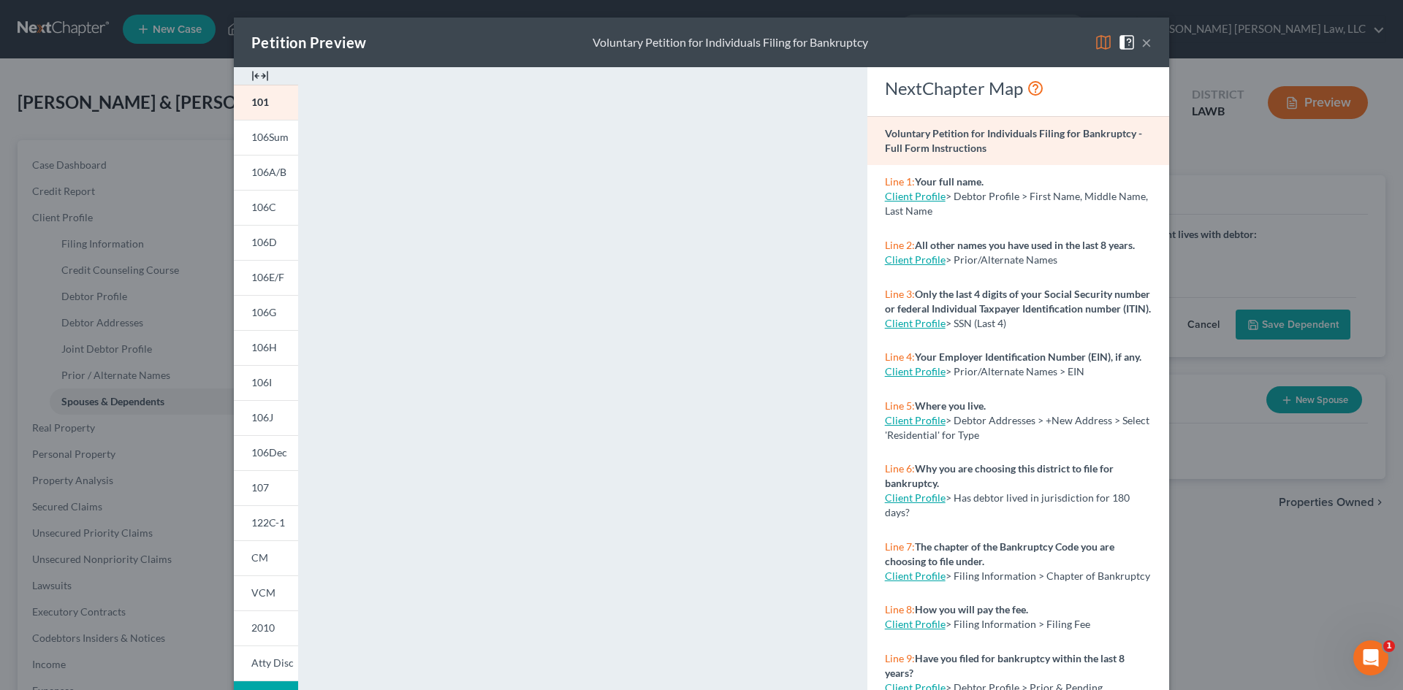
click at [1280, 300] on div "Petition Preview Voluntary Petition for Individuals Filing for Bankruptcy × 101…" at bounding box center [701, 345] width 1403 height 690
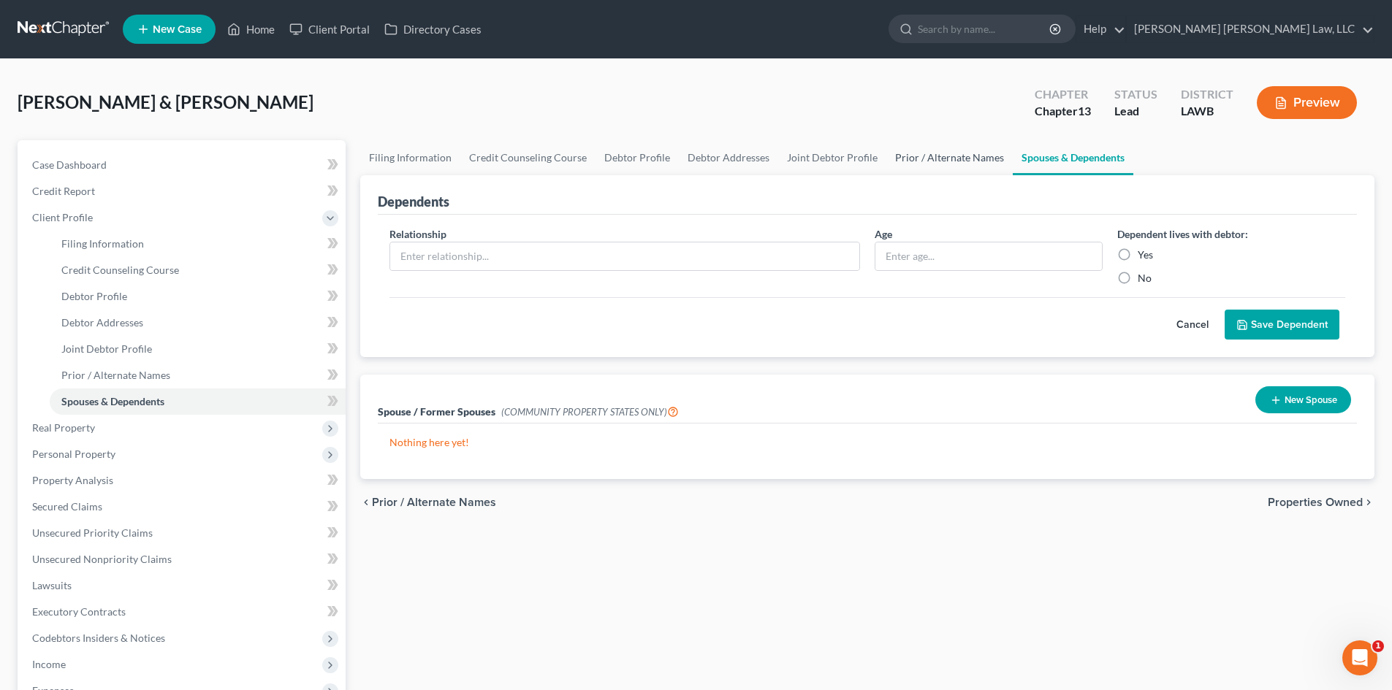
drag, startPoint x: 958, startPoint y: 164, endPoint x: 1053, endPoint y: 297, distance: 164.0
click at [958, 164] on link "Prior / Alternate Names" at bounding box center [949, 157] width 126 height 35
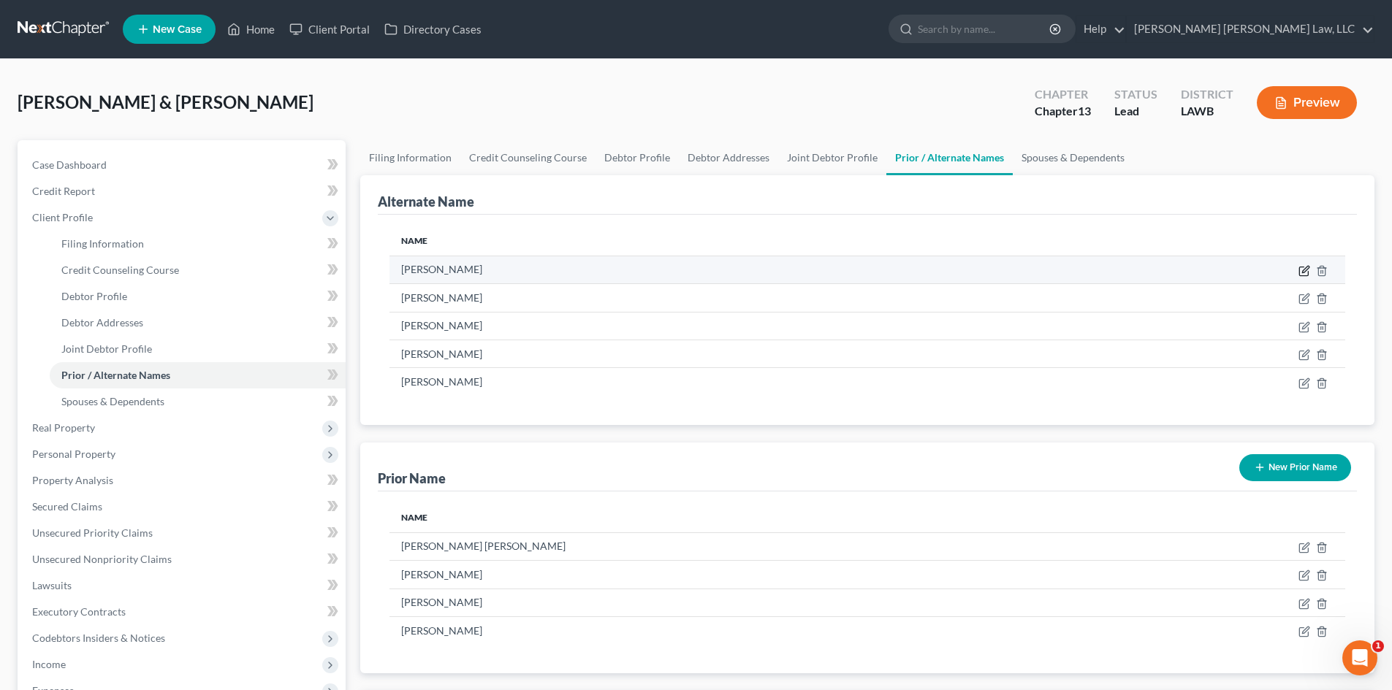
click at [1305, 268] on icon at bounding box center [1305, 269] width 7 height 7
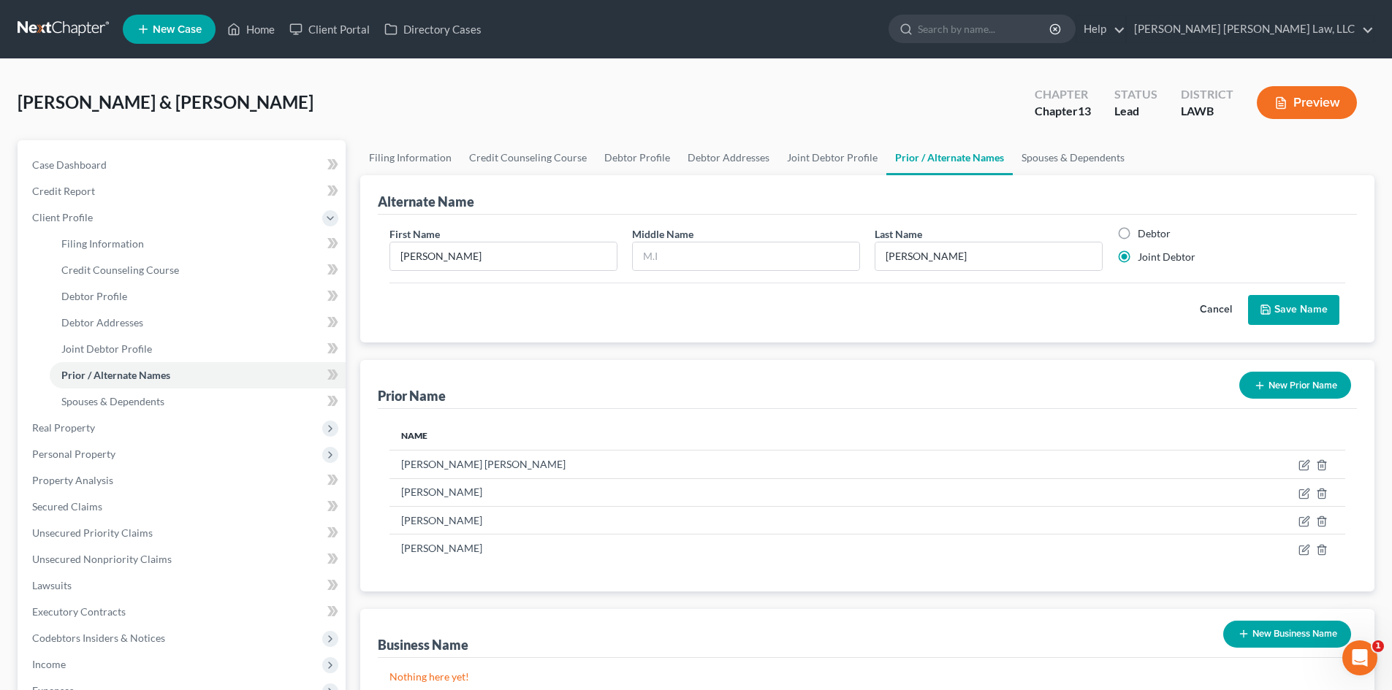
click at [1167, 240] on label "Debtor" at bounding box center [1153, 233] width 33 height 15
click at [1153, 236] on input "Debtor" at bounding box center [1147, 230] width 9 height 9
click at [1303, 304] on button "Save Name" at bounding box center [1293, 310] width 91 height 31
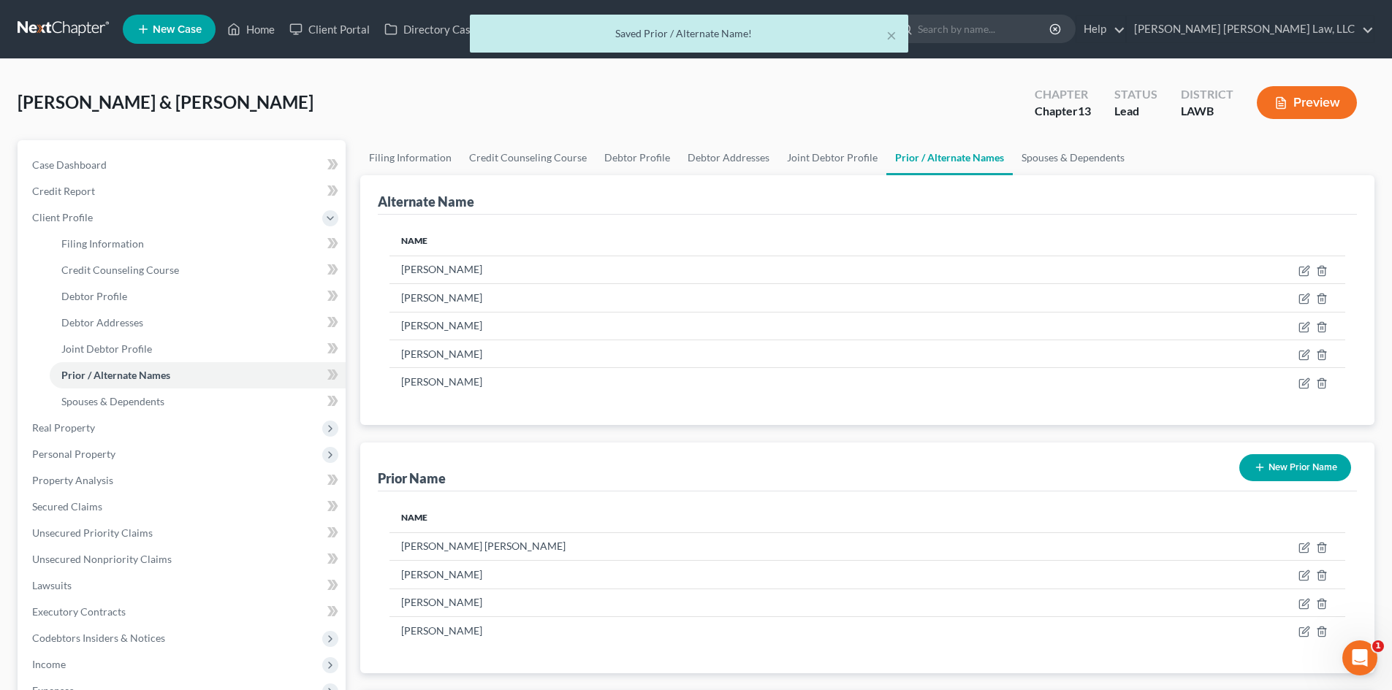
click at [1292, 107] on button "Preview" at bounding box center [1306, 102] width 100 height 33
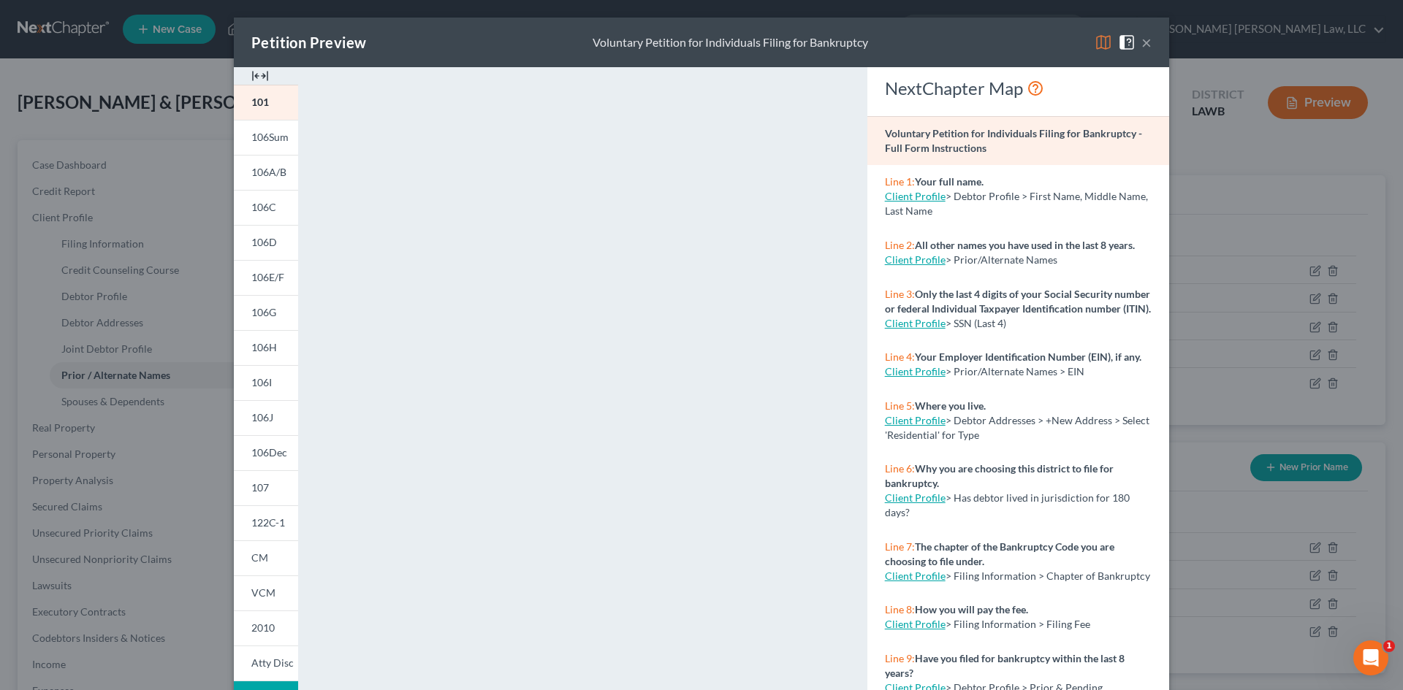
click at [1222, 398] on div "Petition Preview Voluntary Petition for Individuals Filing for Bankruptcy × 101…" at bounding box center [701, 345] width 1403 height 690
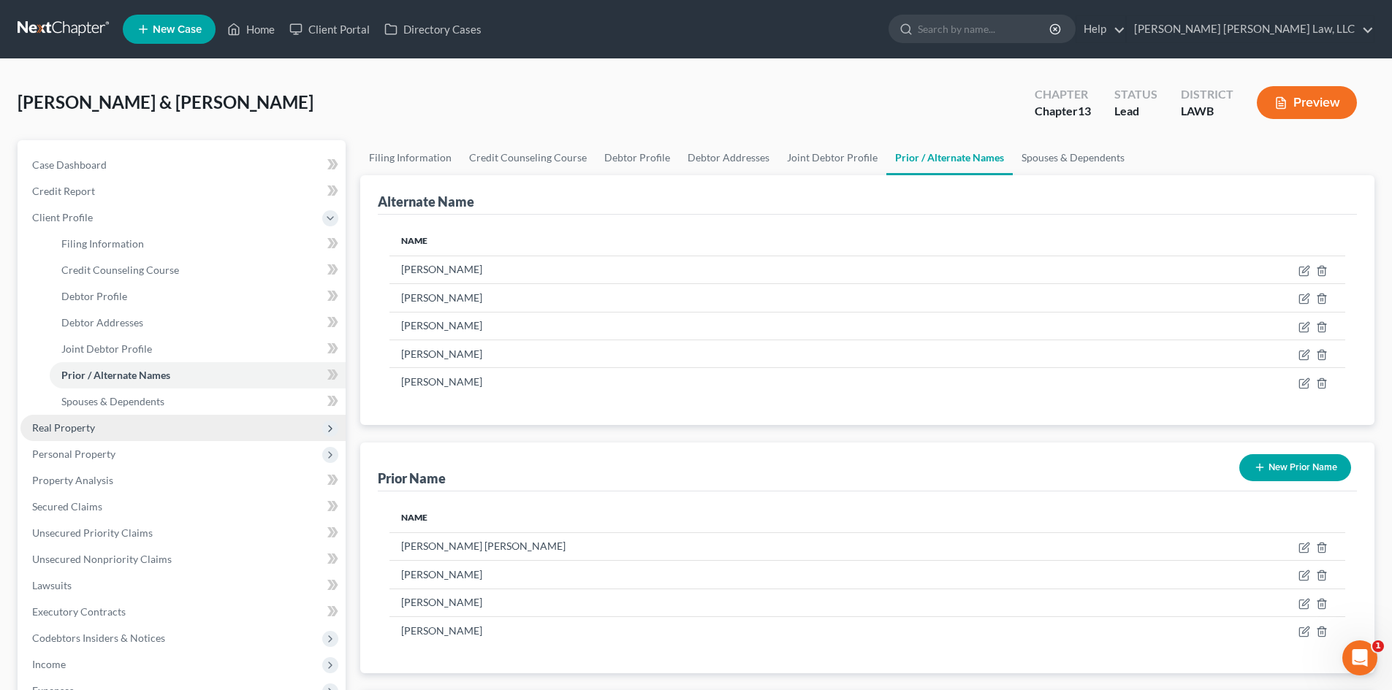
click at [120, 419] on span "Real Property" at bounding box center [182, 428] width 325 height 26
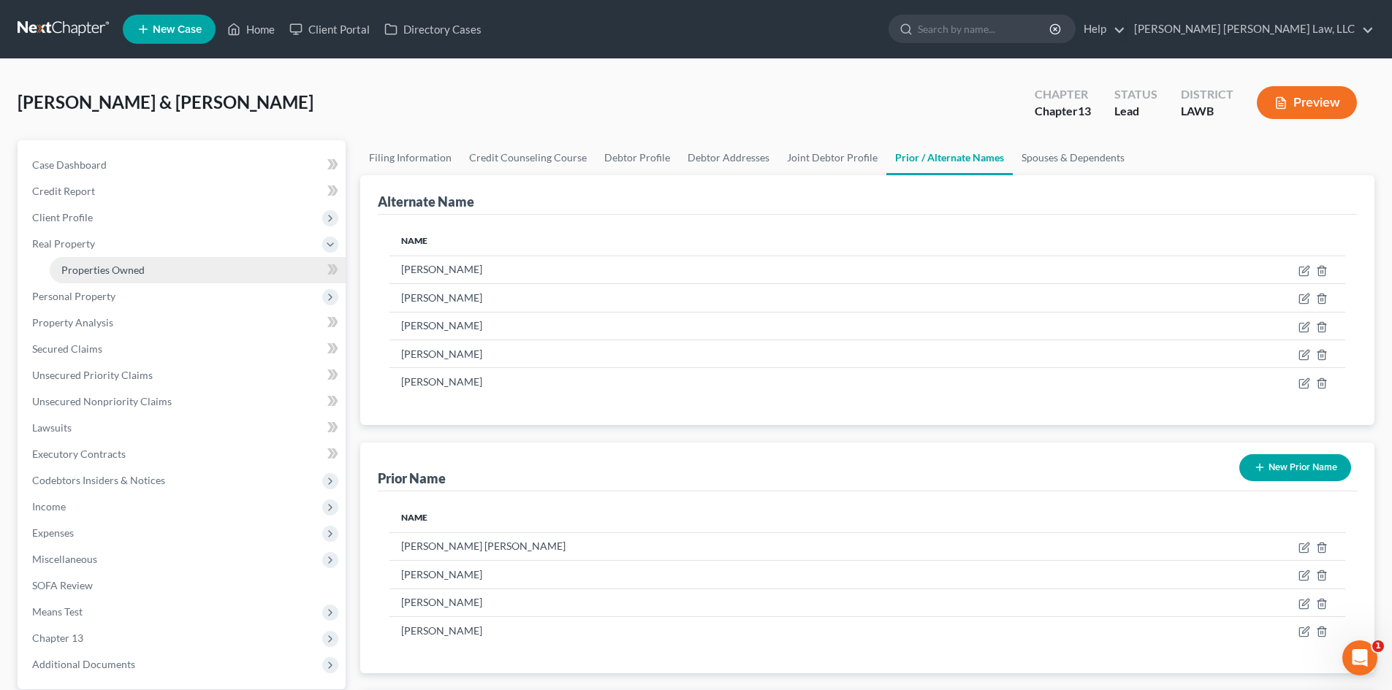
click at [138, 278] on link "Properties Owned" at bounding box center [198, 270] width 296 height 26
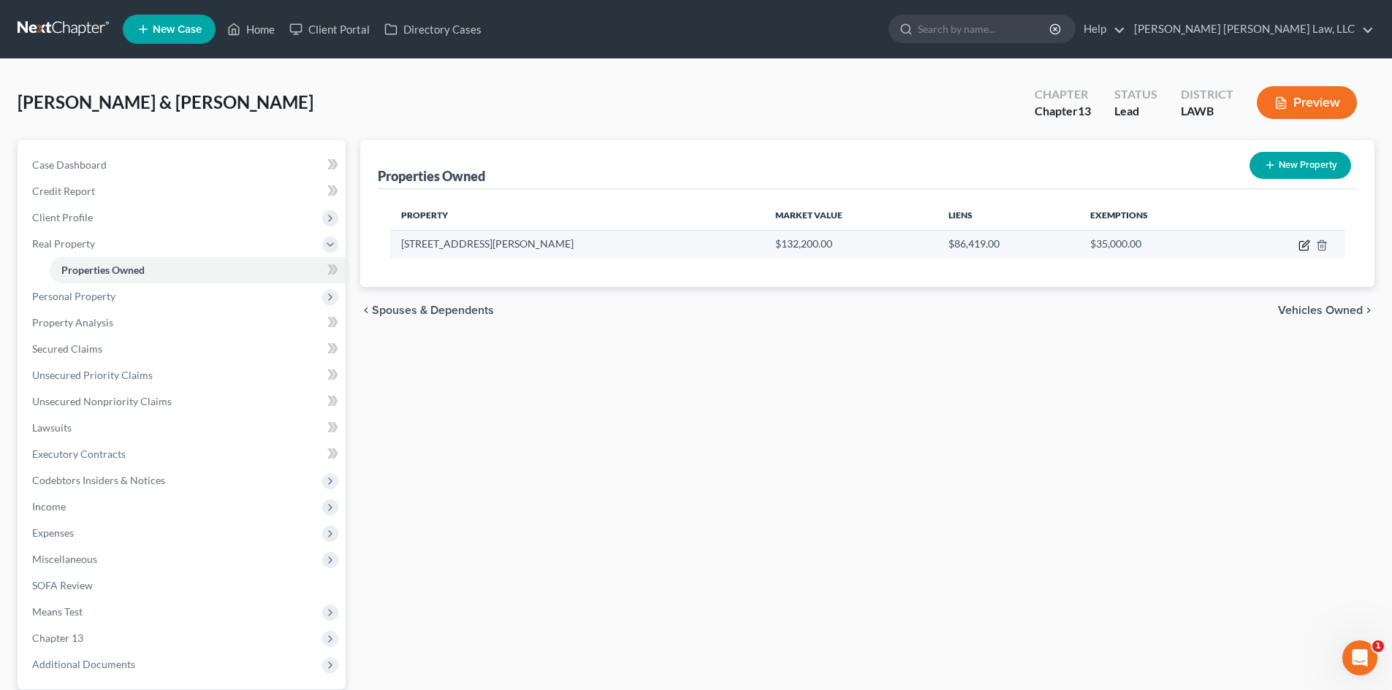
click at [1305, 243] on icon "button" at bounding box center [1304, 246] width 12 height 12
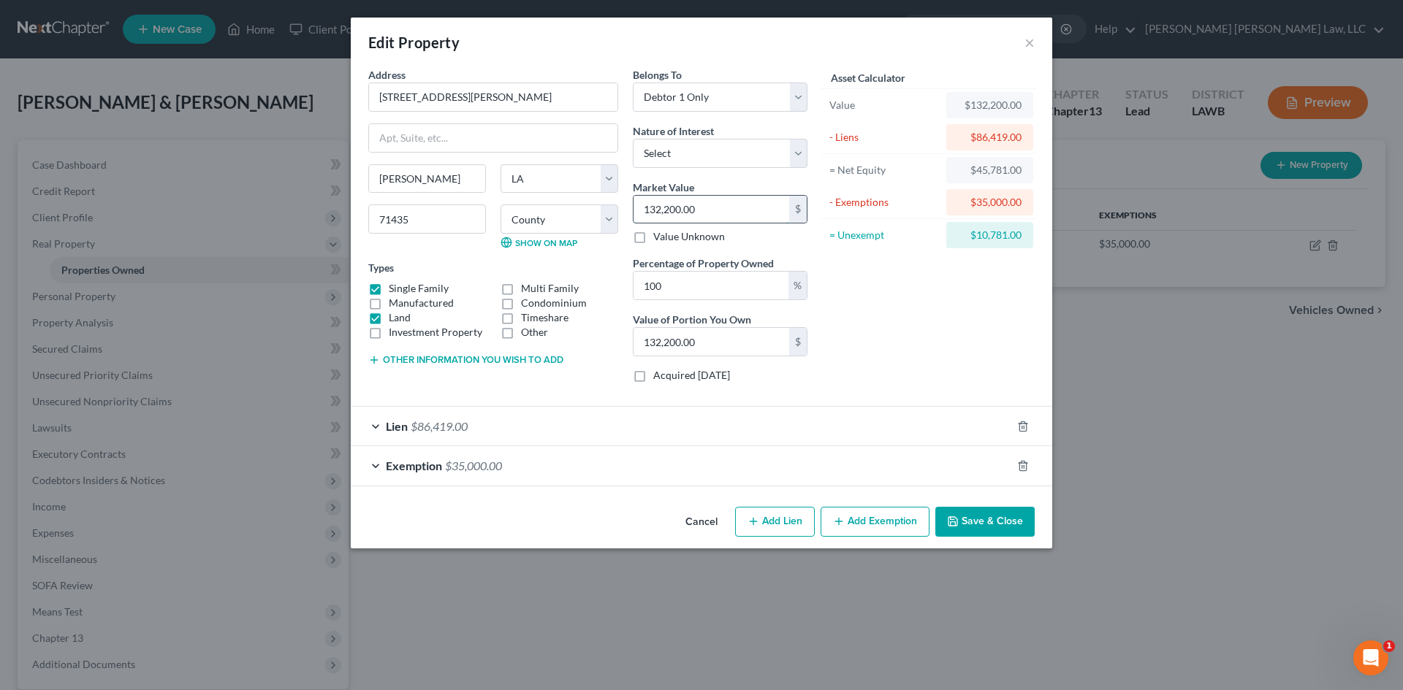
click at [733, 209] on input "132,200.00" at bounding box center [711, 210] width 156 height 28
click at [734, 206] on input "120,000.00" at bounding box center [711, 210] width 156 height 28
click at [985, 521] on button "Save & Close" at bounding box center [984, 522] width 99 height 31
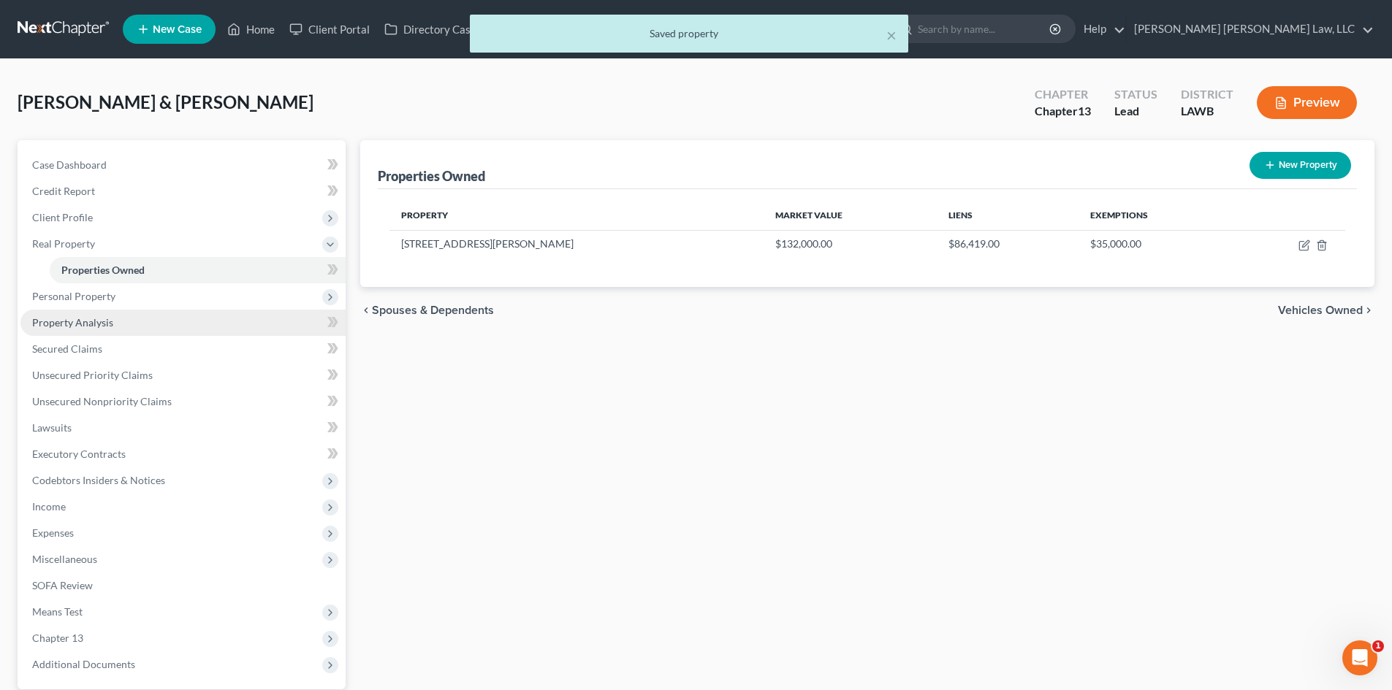
drag, startPoint x: 135, startPoint y: 321, endPoint x: 135, endPoint y: 334, distance: 12.4
click at [135, 321] on link "Property Analysis" at bounding box center [182, 323] width 325 height 26
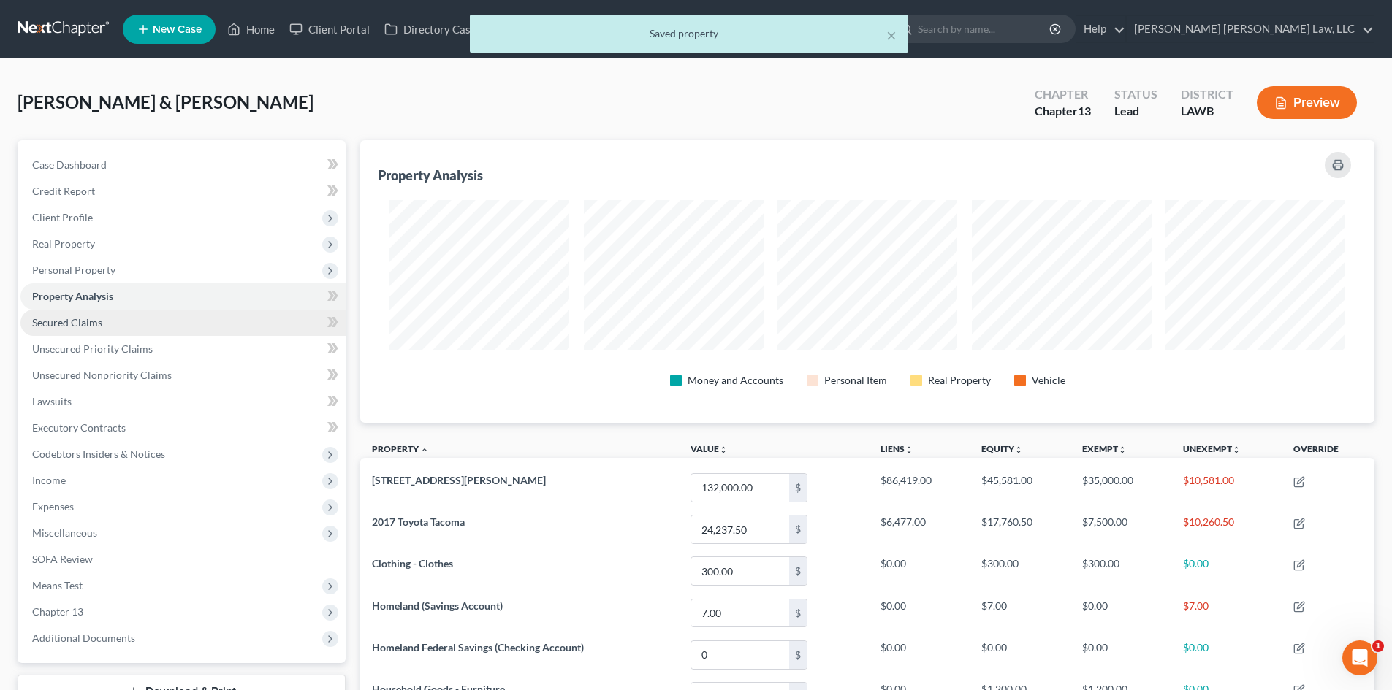
scroll to position [283, 1014]
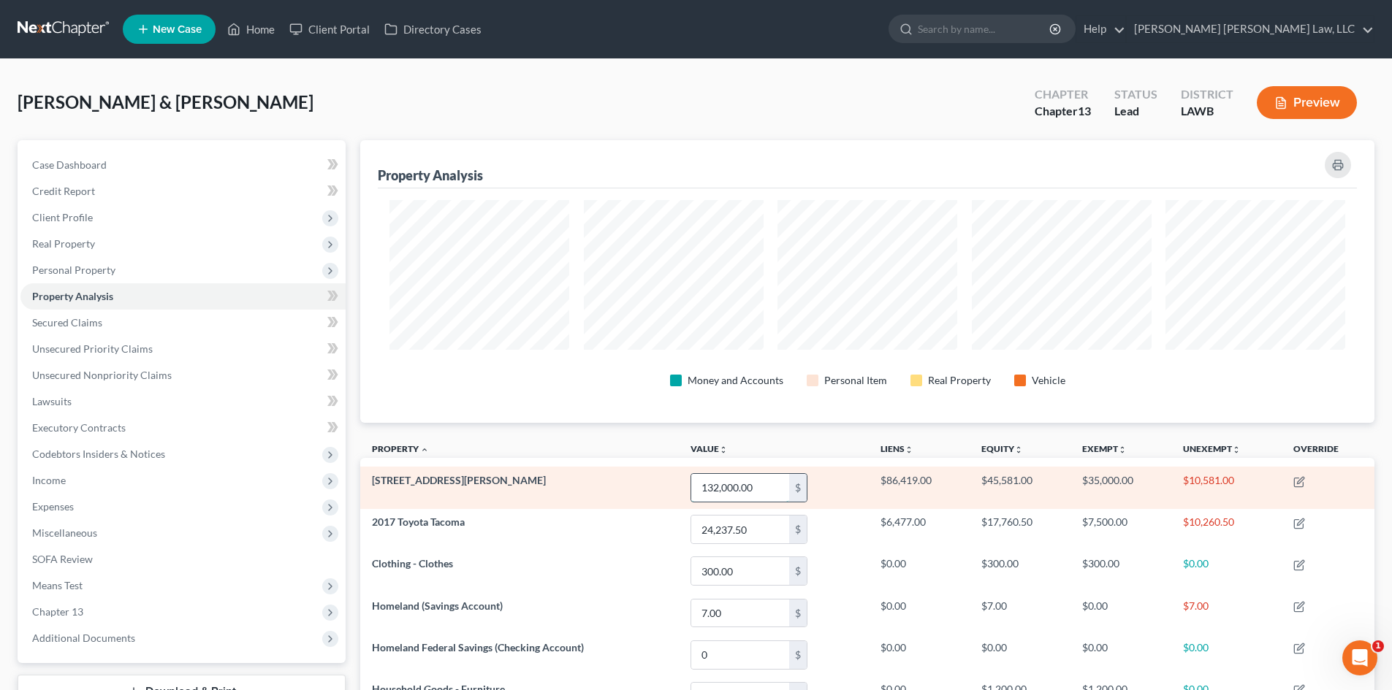
click at [774, 482] on input "132,000.00" at bounding box center [740, 488] width 98 height 28
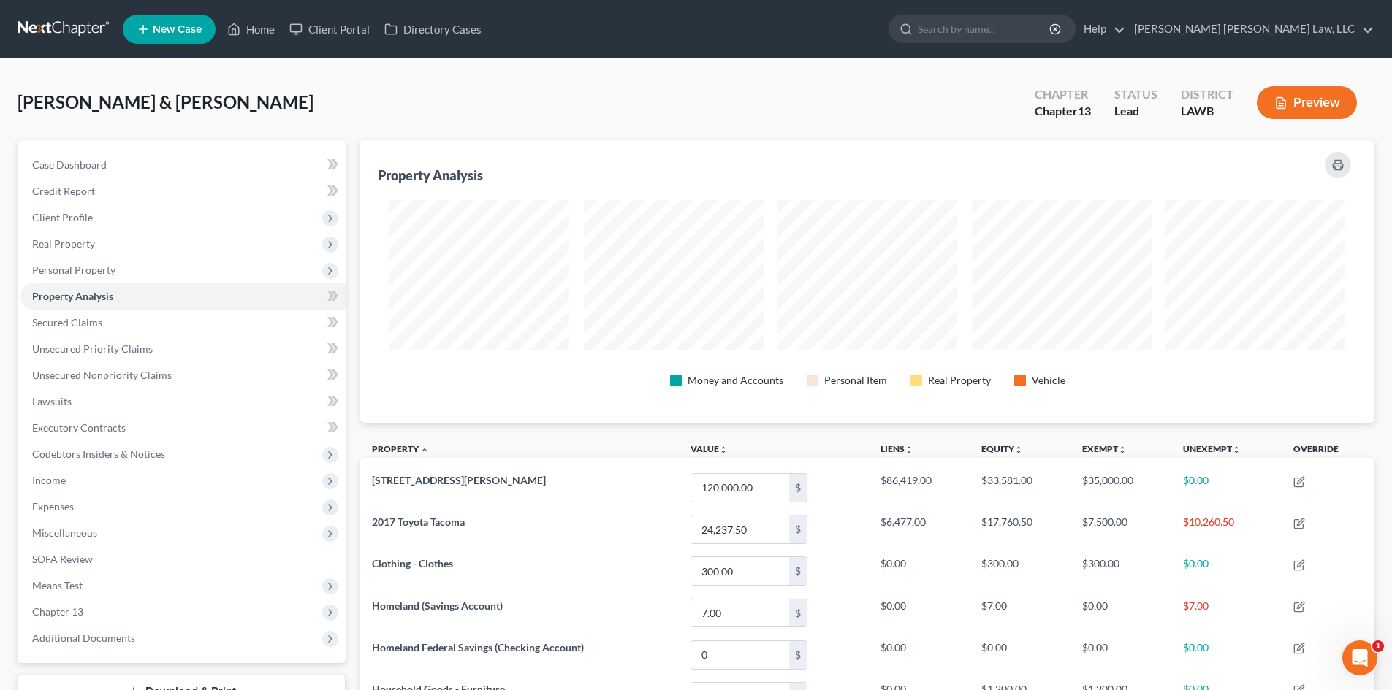
click at [563, 443] on th "Property unfold_more expand_more expand_less" at bounding box center [519, 451] width 318 height 33
drag, startPoint x: 98, startPoint y: 261, endPoint x: 105, endPoint y: 258, distance: 7.9
click at [98, 261] on span "Personal Property" at bounding box center [182, 270] width 325 height 26
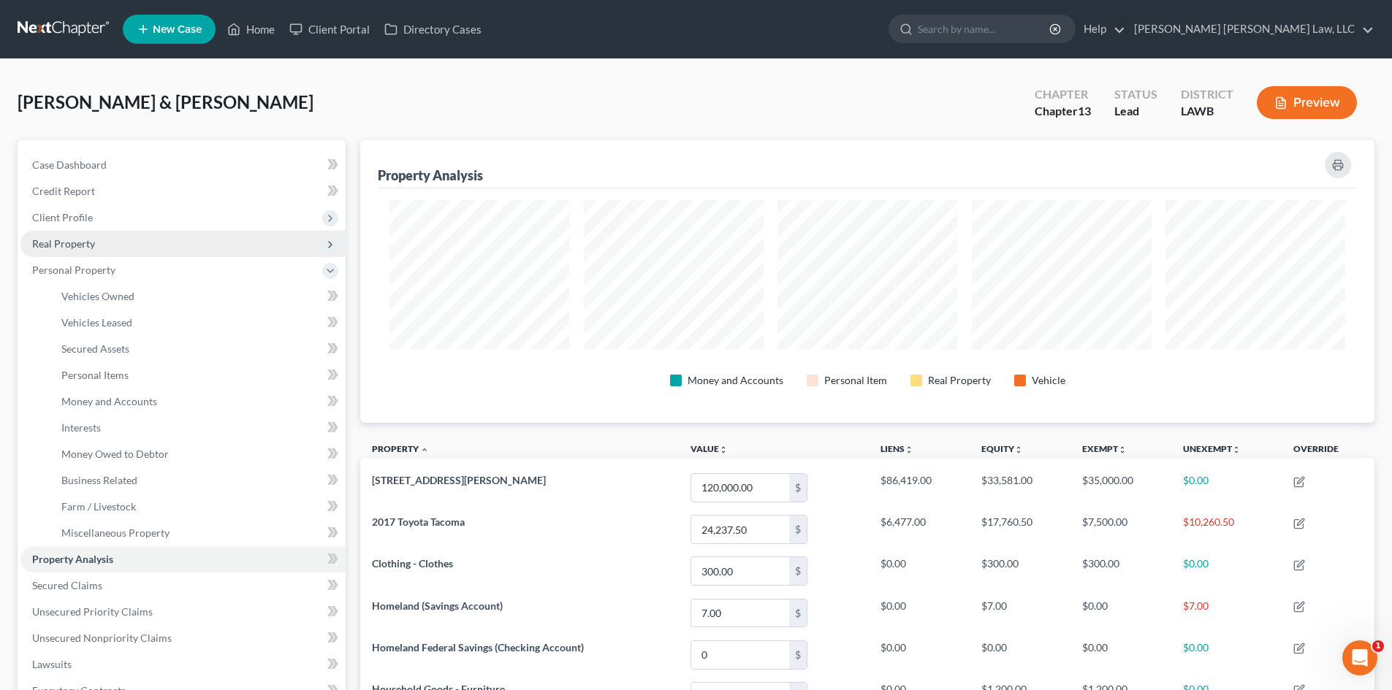
click at [107, 239] on span "Real Property" at bounding box center [182, 244] width 325 height 26
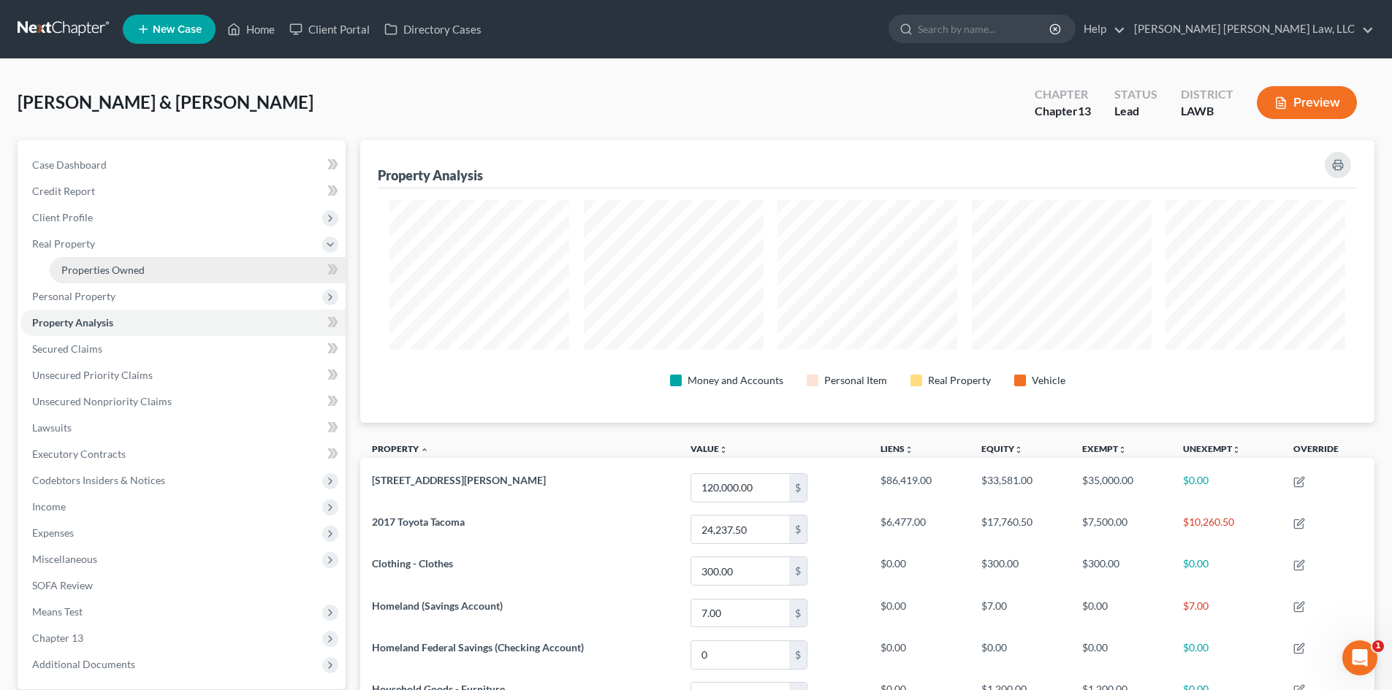
click at [117, 269] on span "Properties Owned" at bounding box center [102, 270] width 83 height 12
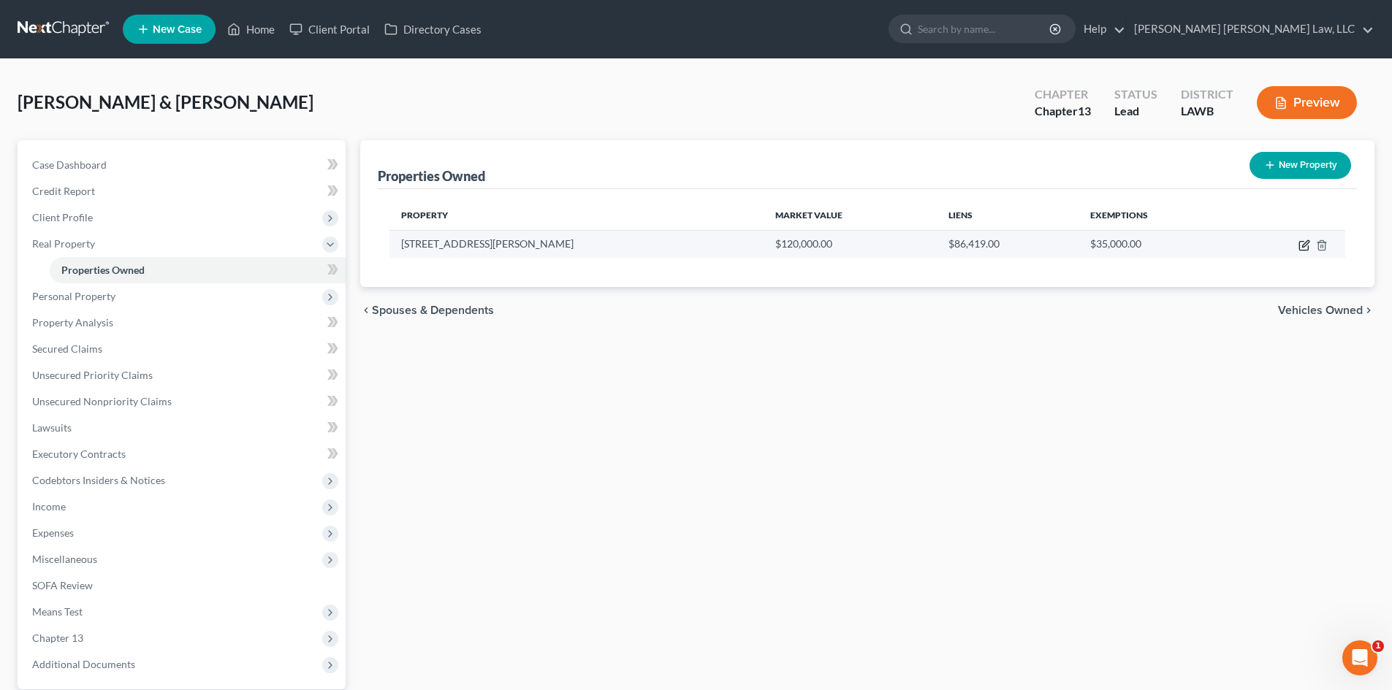
click at [1299, 245] on icon "button" at bounding box center [1303, 246] width 9 height 9
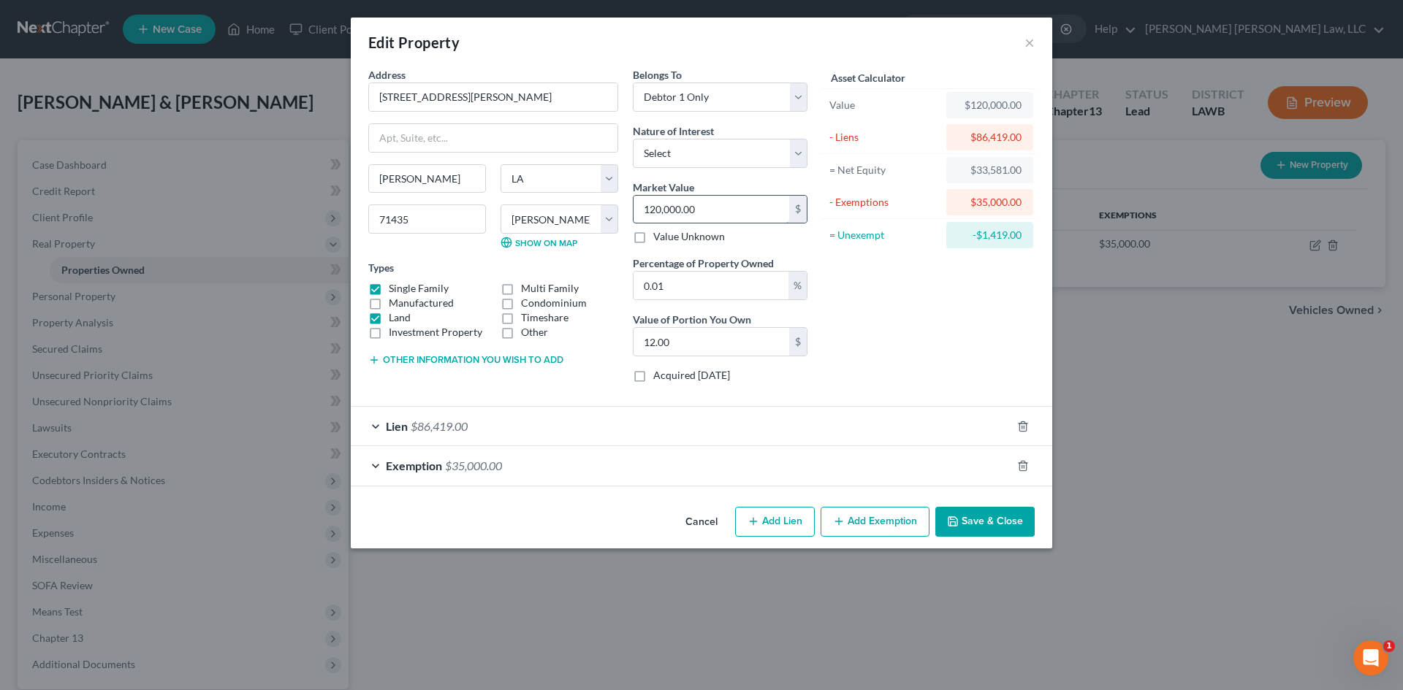
click at [711, 213] on input "120,000.00" at bounding box center [711, 210] width 156 height 28
drag, startPoint x: 737, startPoint y: 88, endPoint x: 768, endPoint y: 111, distance: 39.2
click at [737, 88] on select "Select Debtor 1 Only Debtor 2 Only Debtor 1 And Debtor 2 Only At Least One Of T…" at bounding box center [720, 97] width 175 height 29
click at [633, 83] on select "Select Debtor 1 Only Debtor 2 Only Debtor 1 And Debtor 2 Only At Least One Of T…" at bounding box center [720, 97] width 175 height 29
click at [979, 519] on button "Save & Close" at bounding box center [984, 522] width 99 height 31
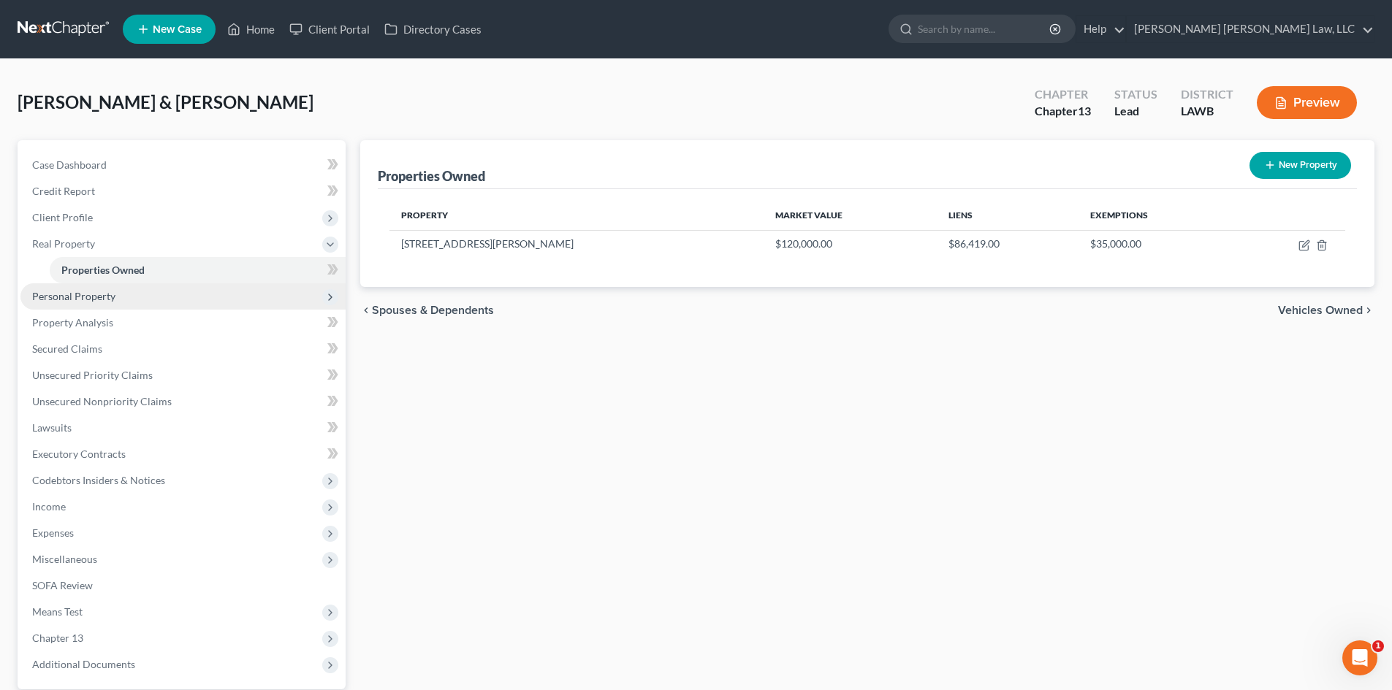
click at [197, 299] on span "Personal Property" at bounding box center [182, 296] width 325 height 26
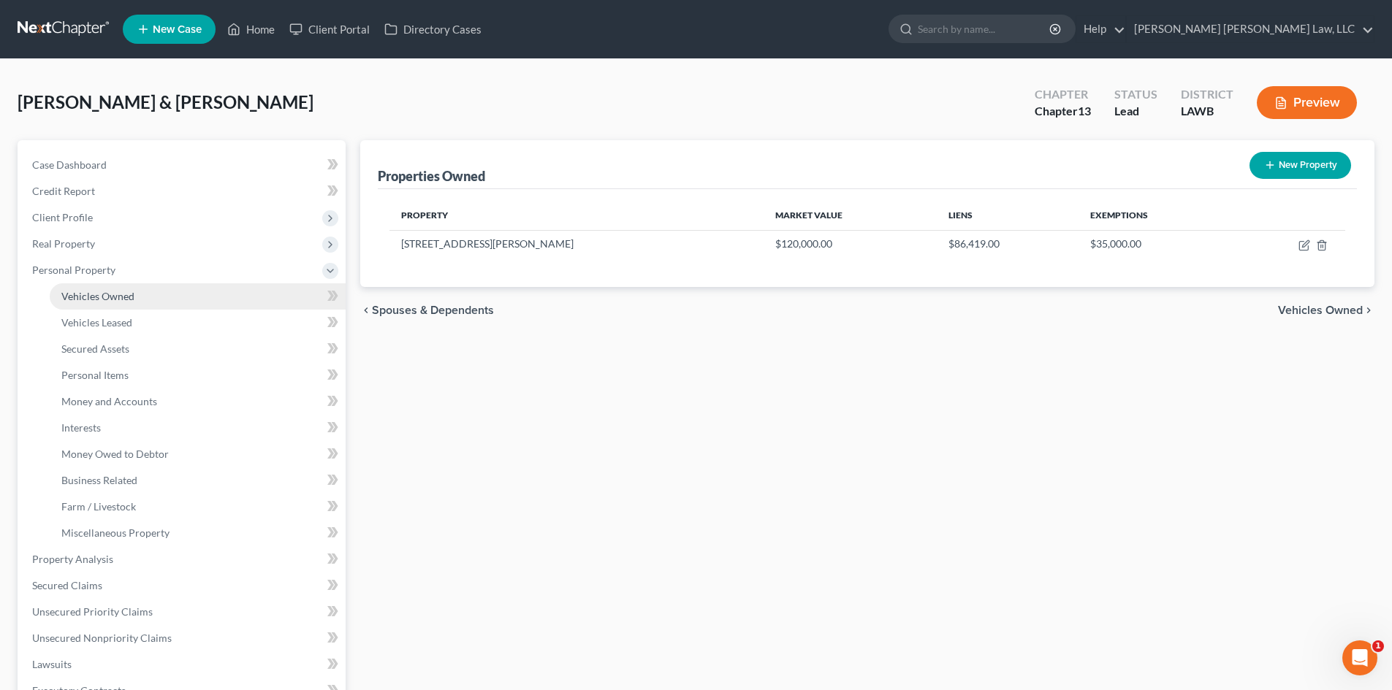
click at [124, 305] on link "Vehicles Owned" at bounding box center [198, 296] width 296 height 26
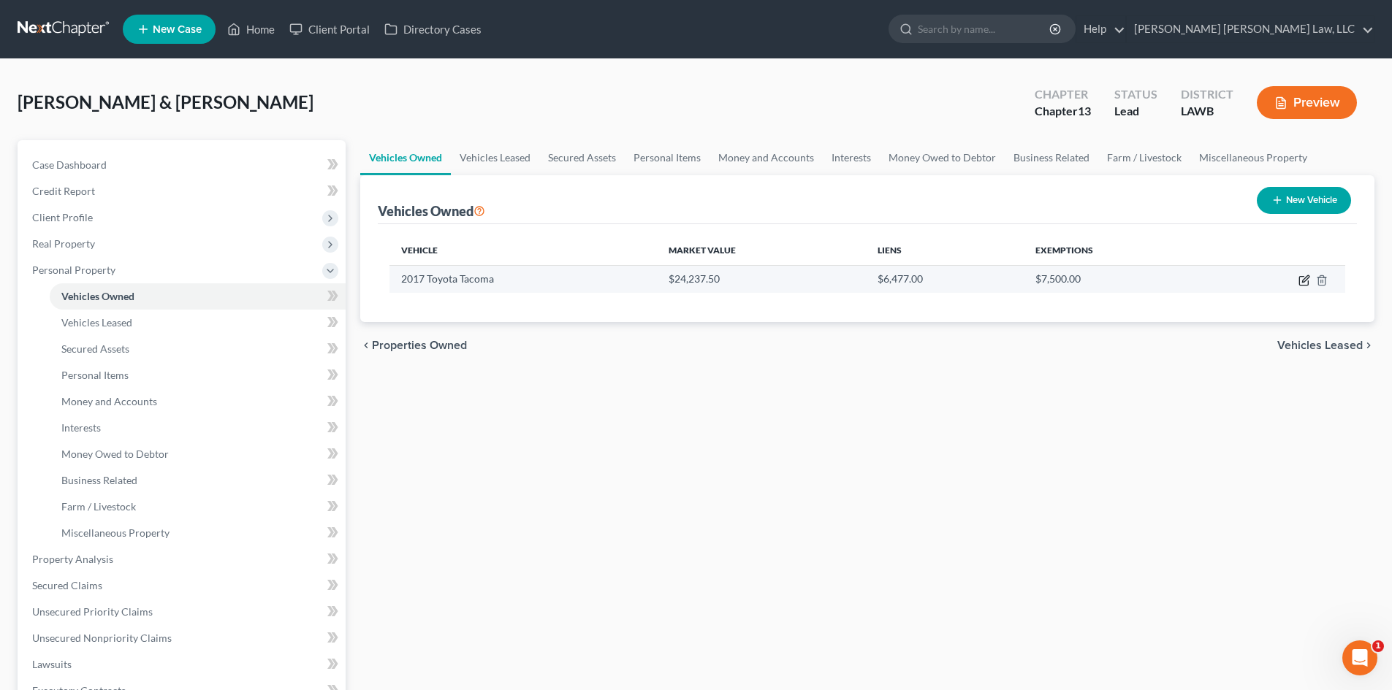
click at [1302, 282] on icon "button" at bounding box center [1305, 278] width 7 height 7
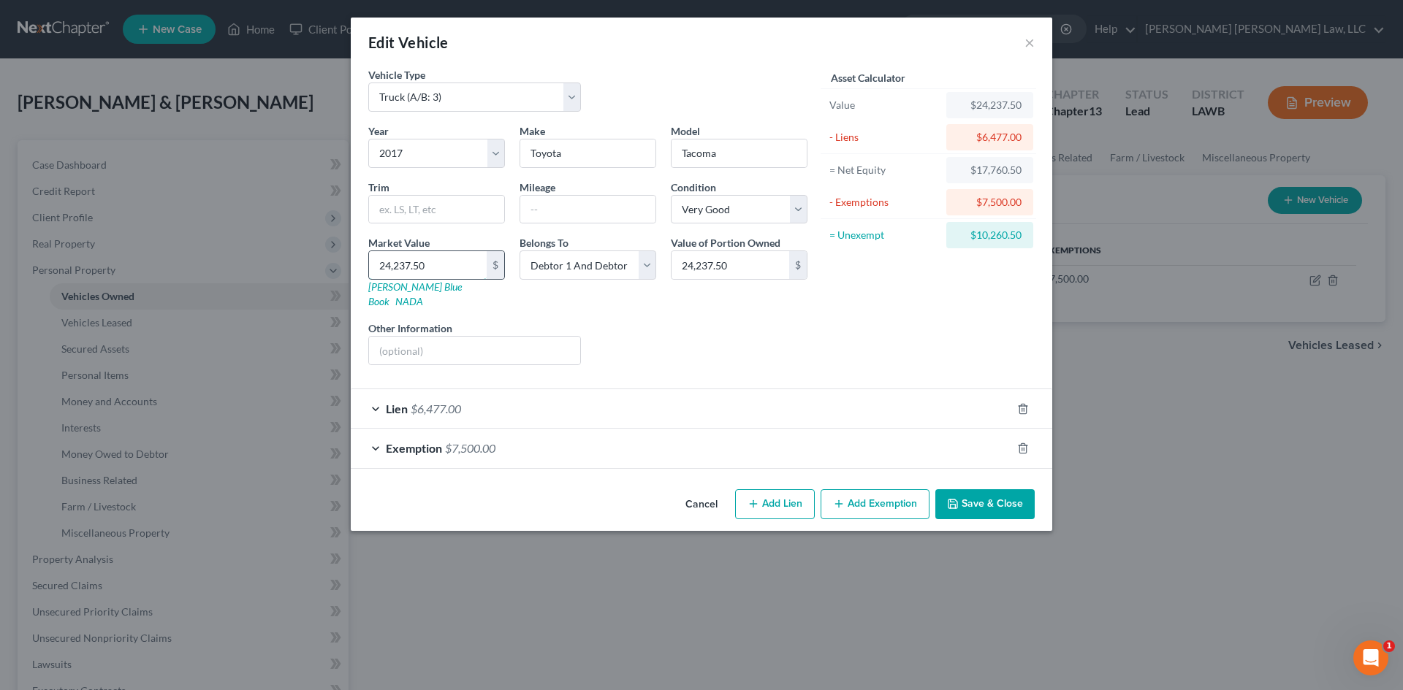
click at [440, 258] on input "24,237.50" at bounding box center [428, 265] width 118 height 28
click at [692, 338] on div "Liens Select" at bounding box center [701, 343] width 227 height 45
drag, startPoint x: 983, startPoint y: 490, endPoint x: 991, endPoint y: 479, distance: 13.6
click at [984, 490] on button "Save & Close" at bounding box center [984, 504] width 99 height 31
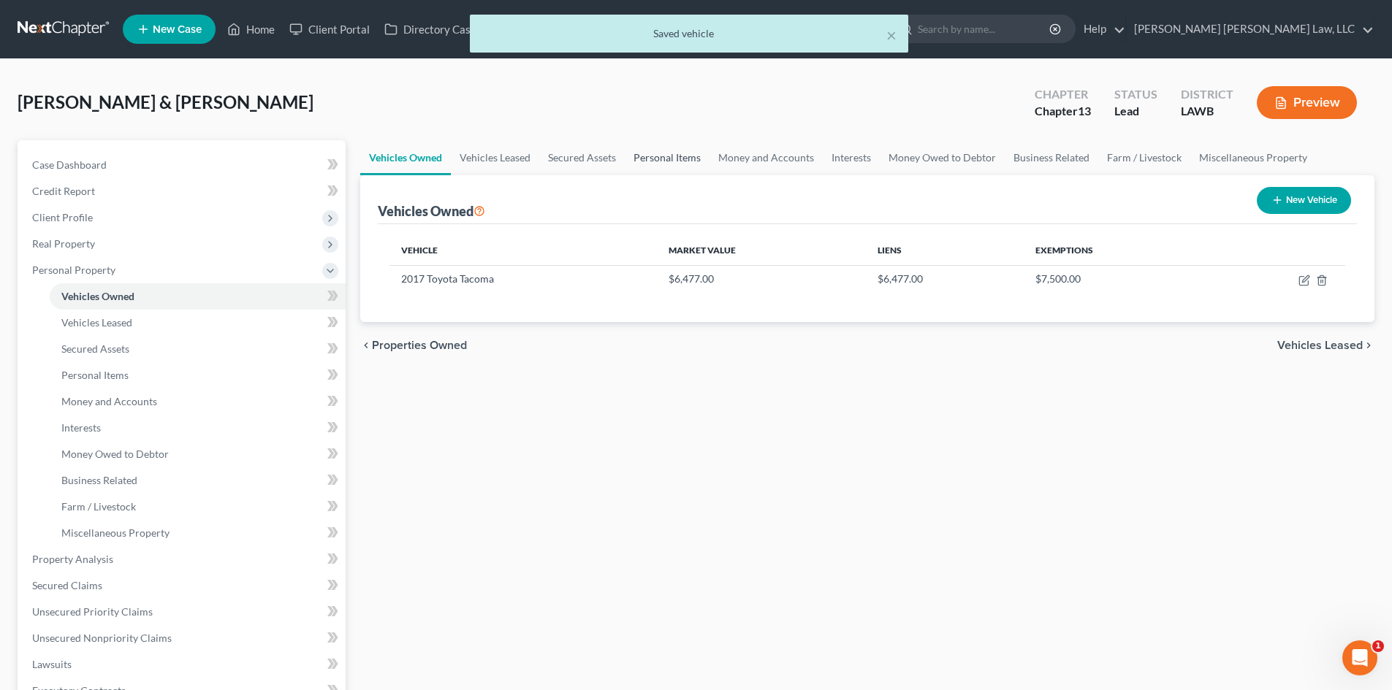
drag, startPoint x: 674, startPoint y: 158, endPoint x: 699, endPoint y: 159, distance: 24.9
click at [674, 158] on link "Personal Items" at bounding box center [667, 157] width 85 height 35
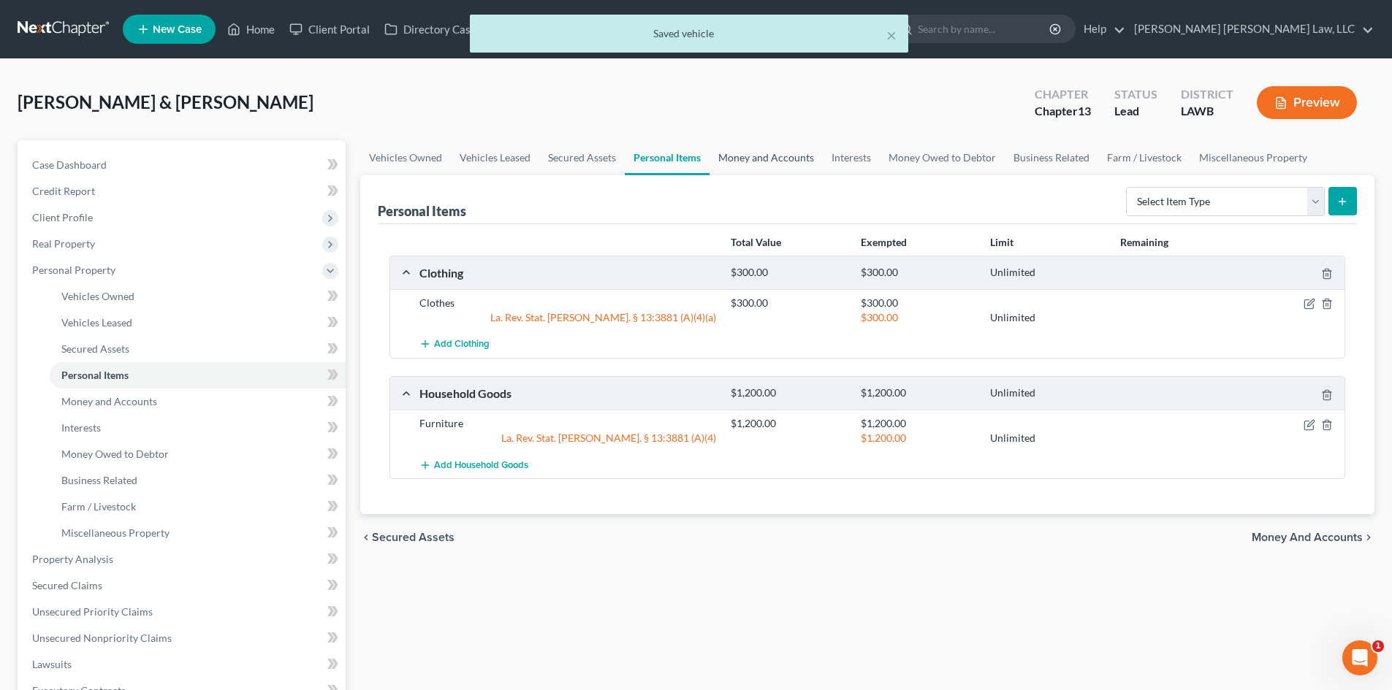
click at [738, 155] on link "Money and Accounts" at bounding box center [765, 157] width 113 height 35
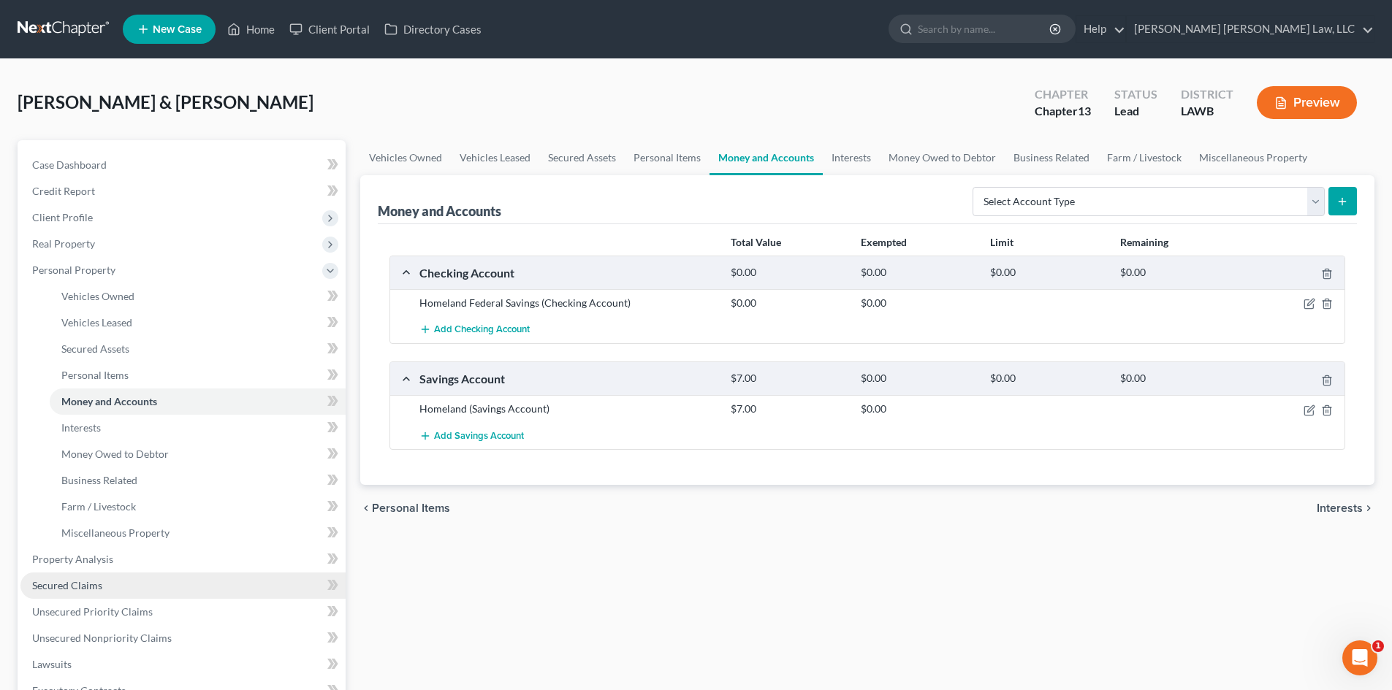
click at [93, 573] on link "Secured Claims" at bounding box center [182, 586] width 325 height 26
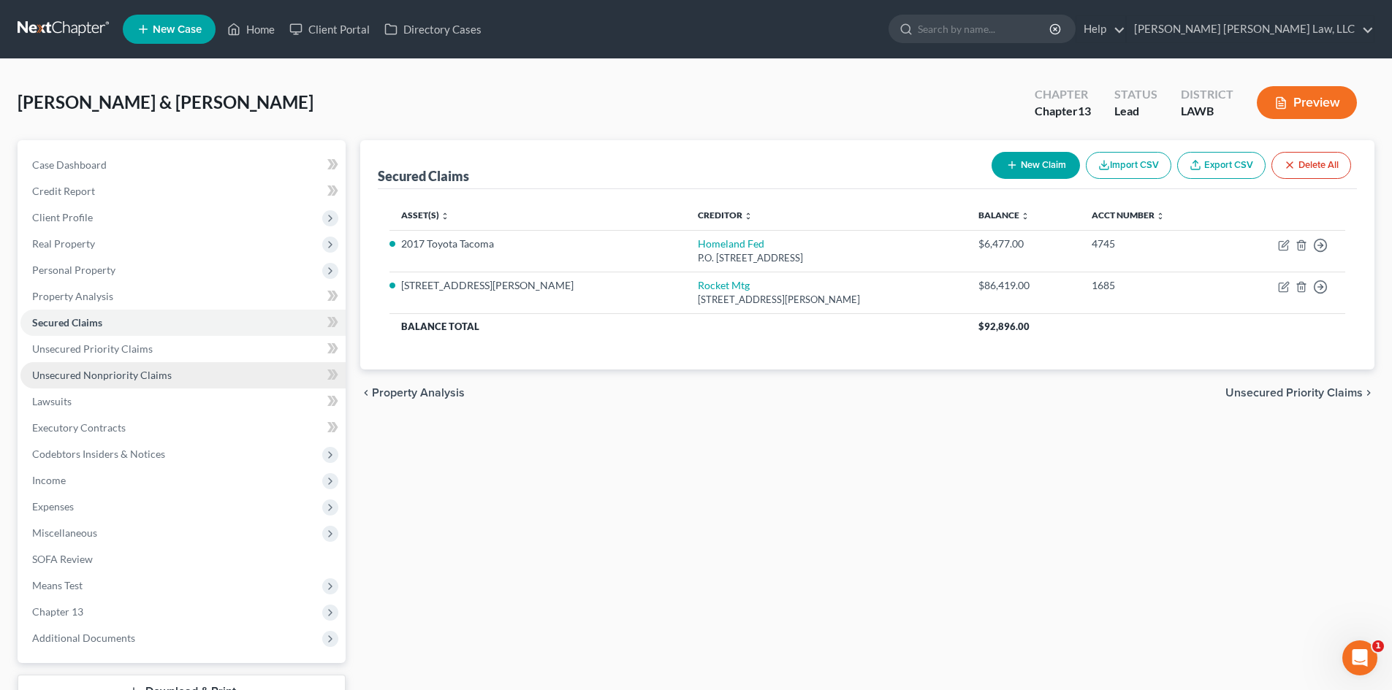
click at [133, 373] on span "Unsecured Nonpriority Claims" at bounding box center [102, 375] width 140 height 12
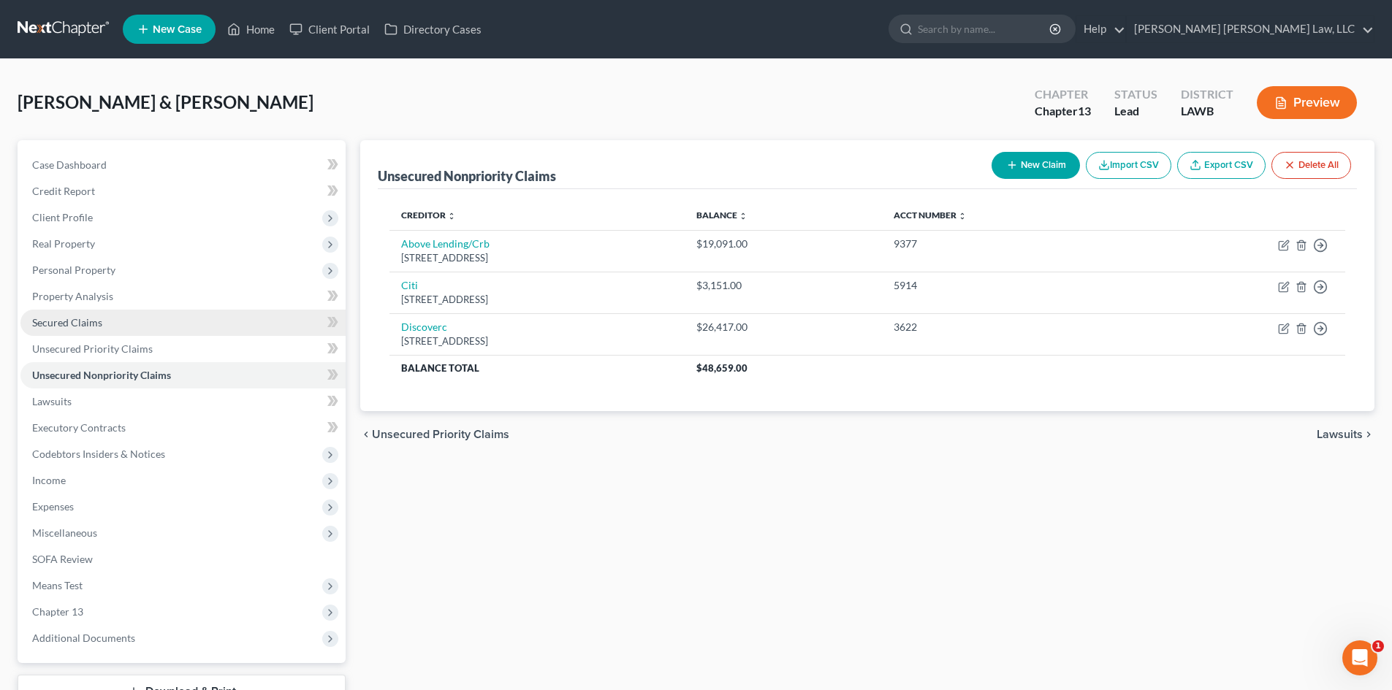
click at [172, 322] on link "Secured Claims" at bounding box center [182, 323] width 325 height 26
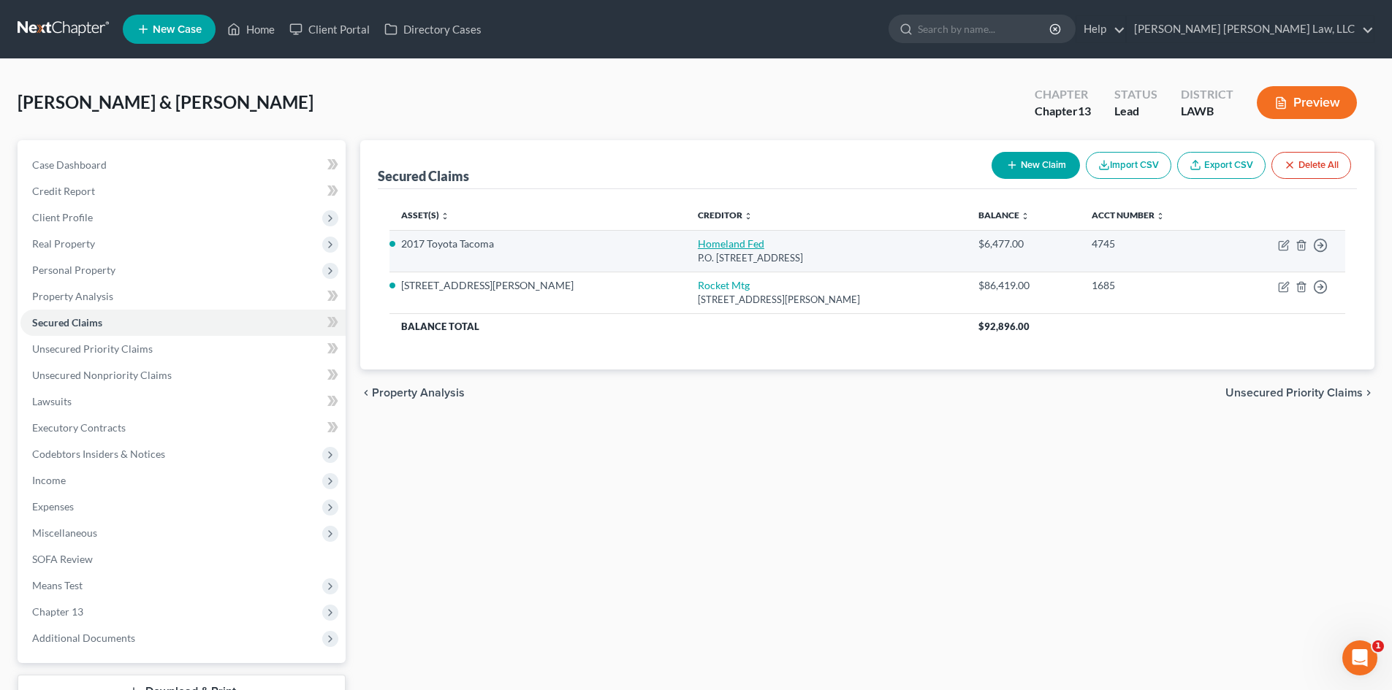
click at [698, 240] on link "Homeland Fed" at bounding box center [731, 243] width 66 height 12
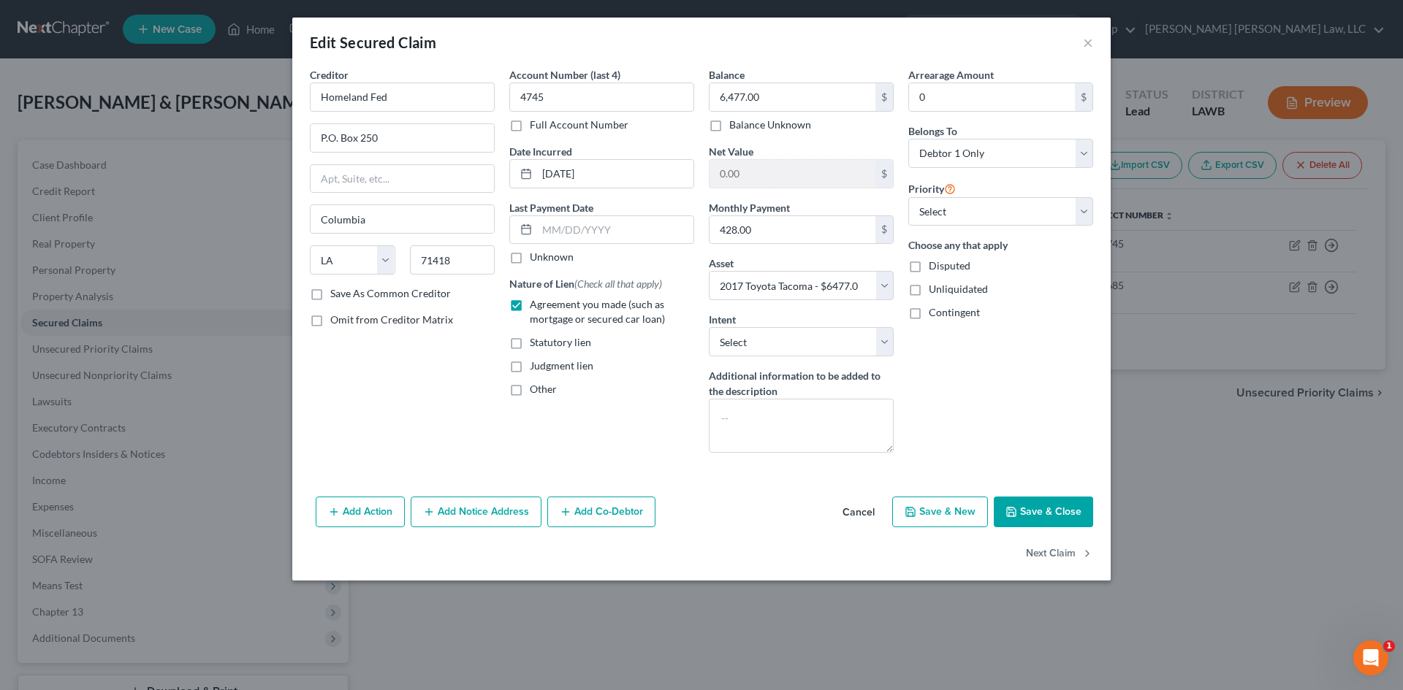
click at [1050, 510] on button "Save & Close" at bounding box center [1042, 512] width 99 height 31
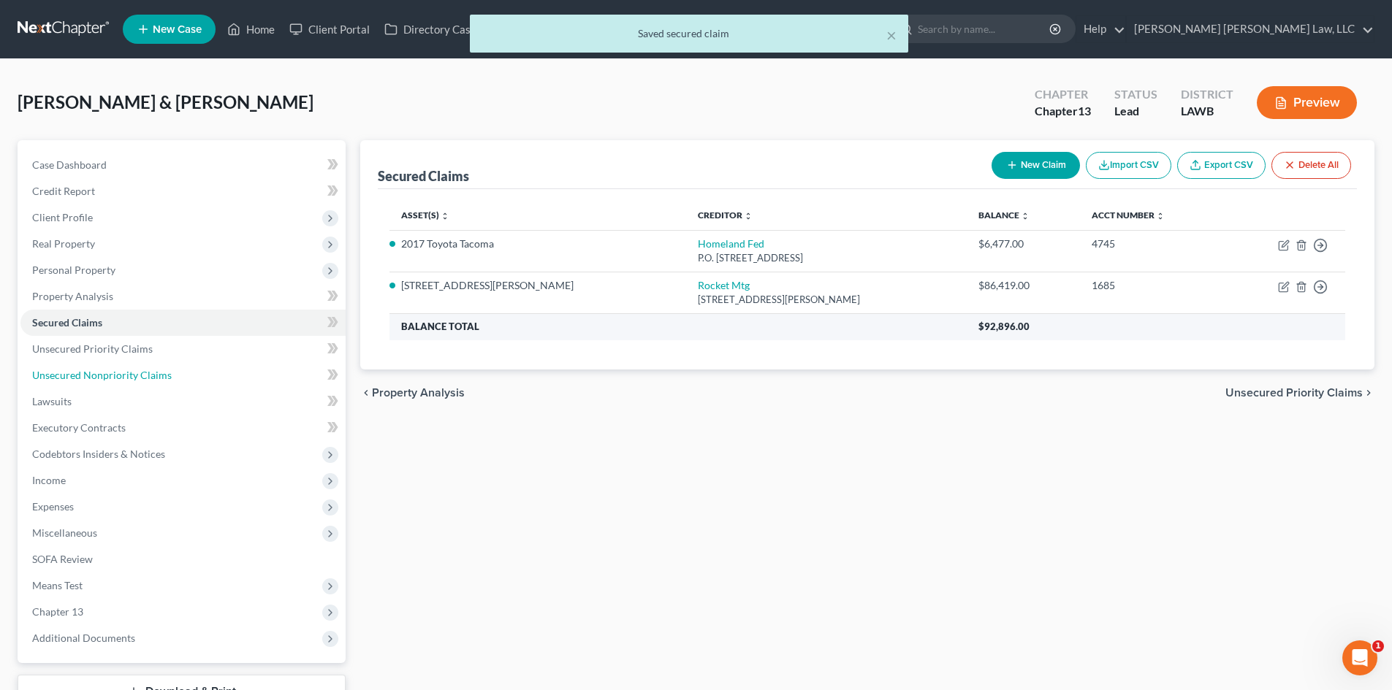
drag, startPoint x: 172, startPoint y: 371, endPoint x: 554, endPoint y: 329, distance: 383.7
click at [172, 371] on link "Unsecured Nonpriority Claims" at bounding box center [182, 375] width 325 height 26
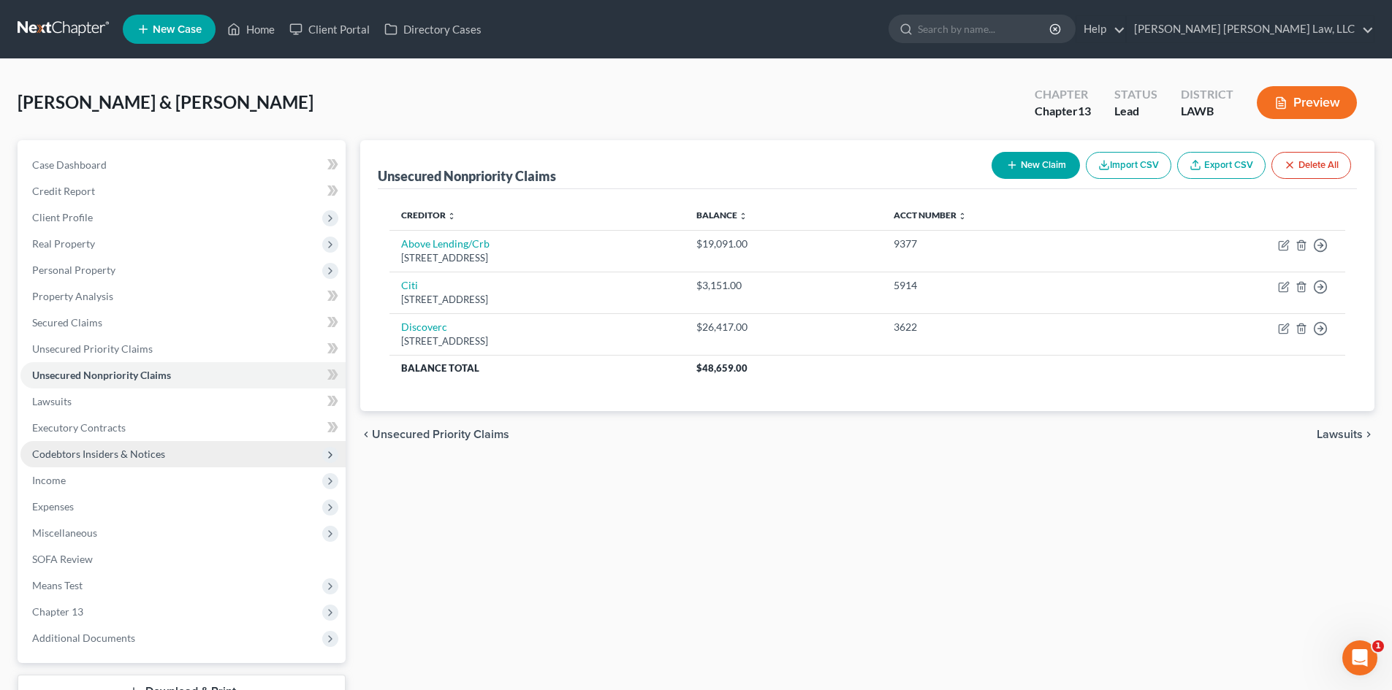
click at [153, 451] on span "Codebtors Insiders & Notices" at bounding box center [98, 454] width 133 height 12
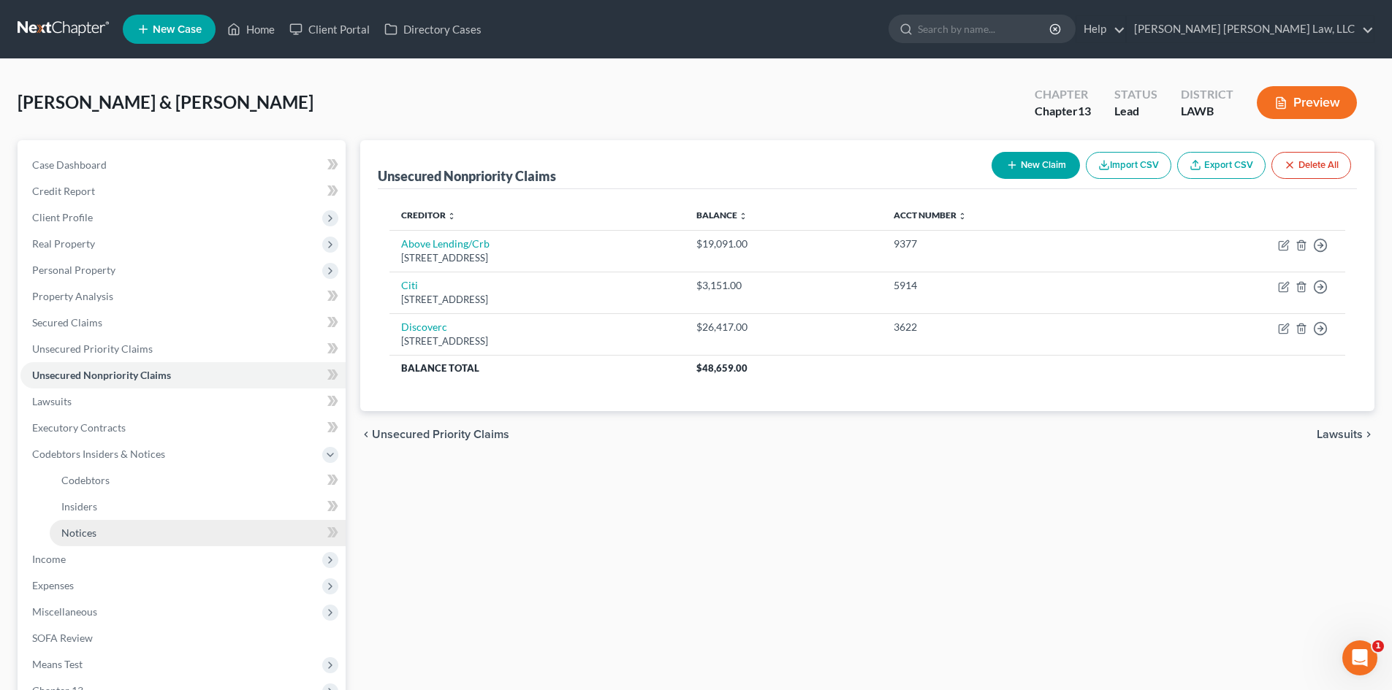
click at [125, 531] on link "Notices" at bounding box center [198, 533] width 296 height 26
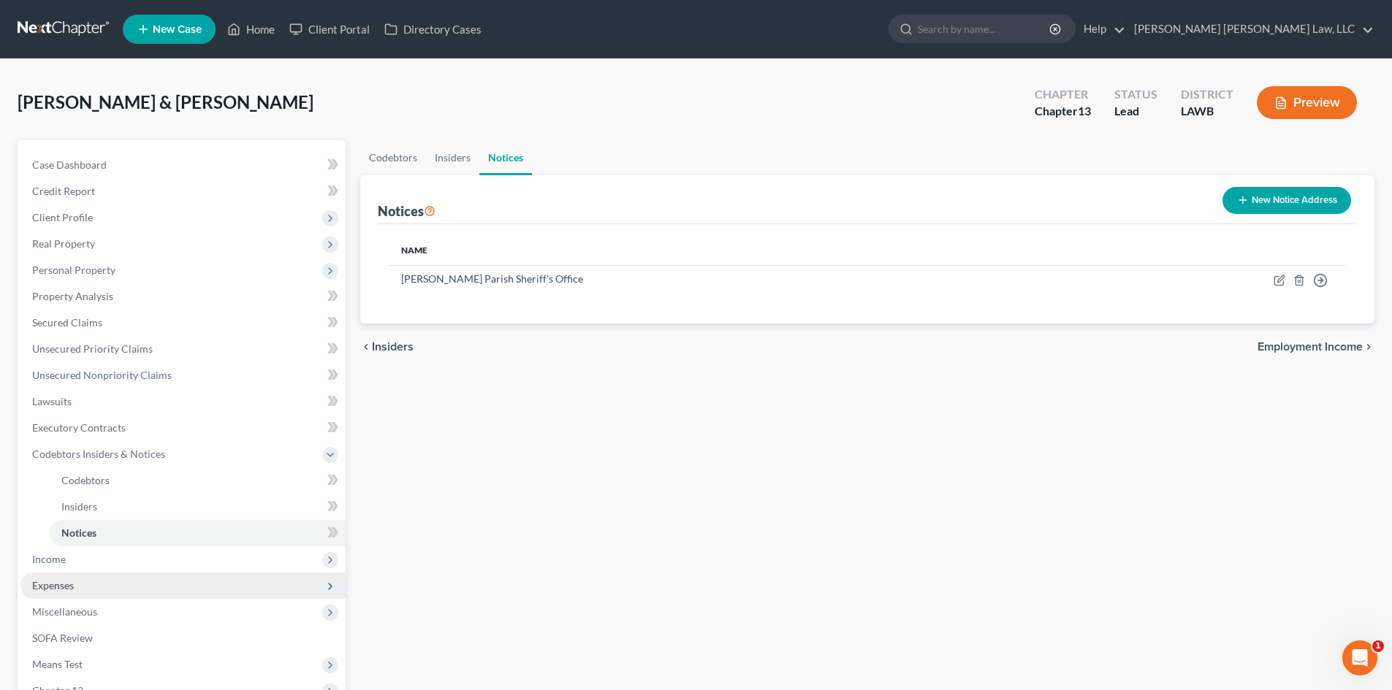
drag, startPoint x: 145, startPoint y: 554, endPoint x: 122, endPoint y: 578, distance: 33.1
click at [145, 554] on span "Income" at bounding box center [182, 559] width 325 height 26
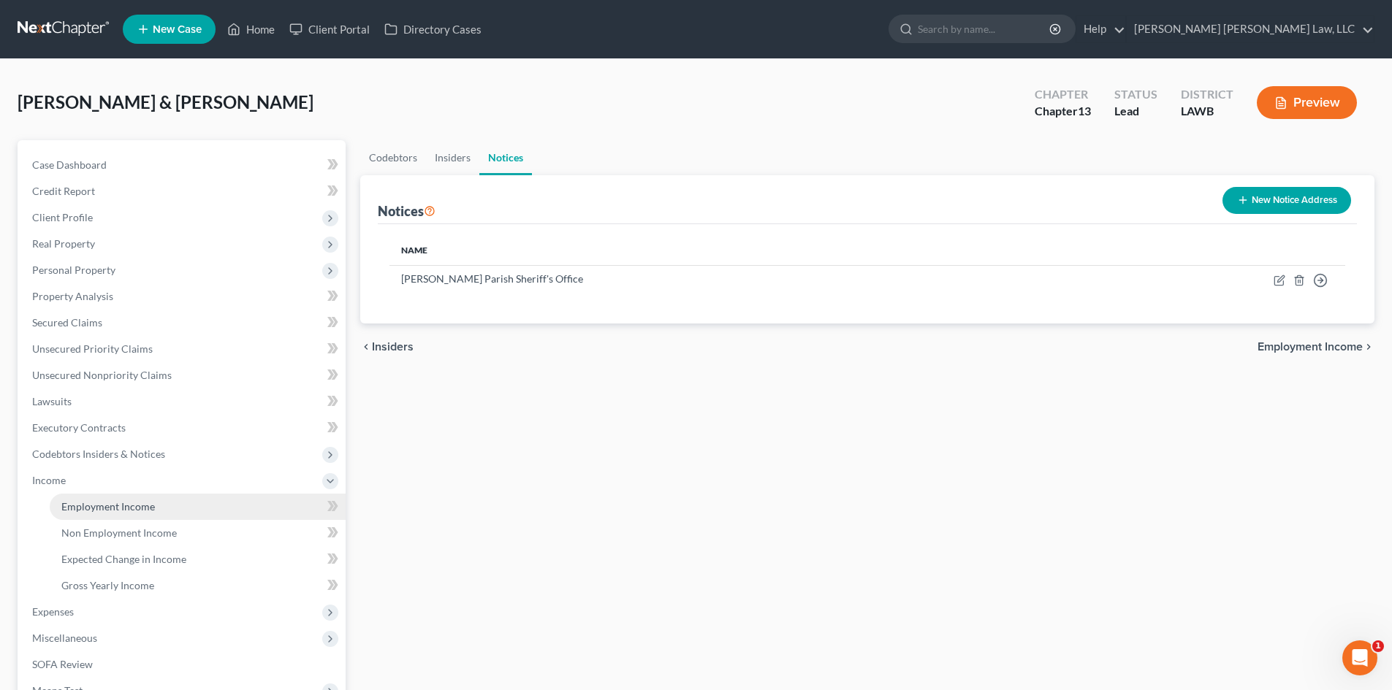
click at [151, 506] on span "Employment Income" at bounding box center [108, 506] width 94 height 12
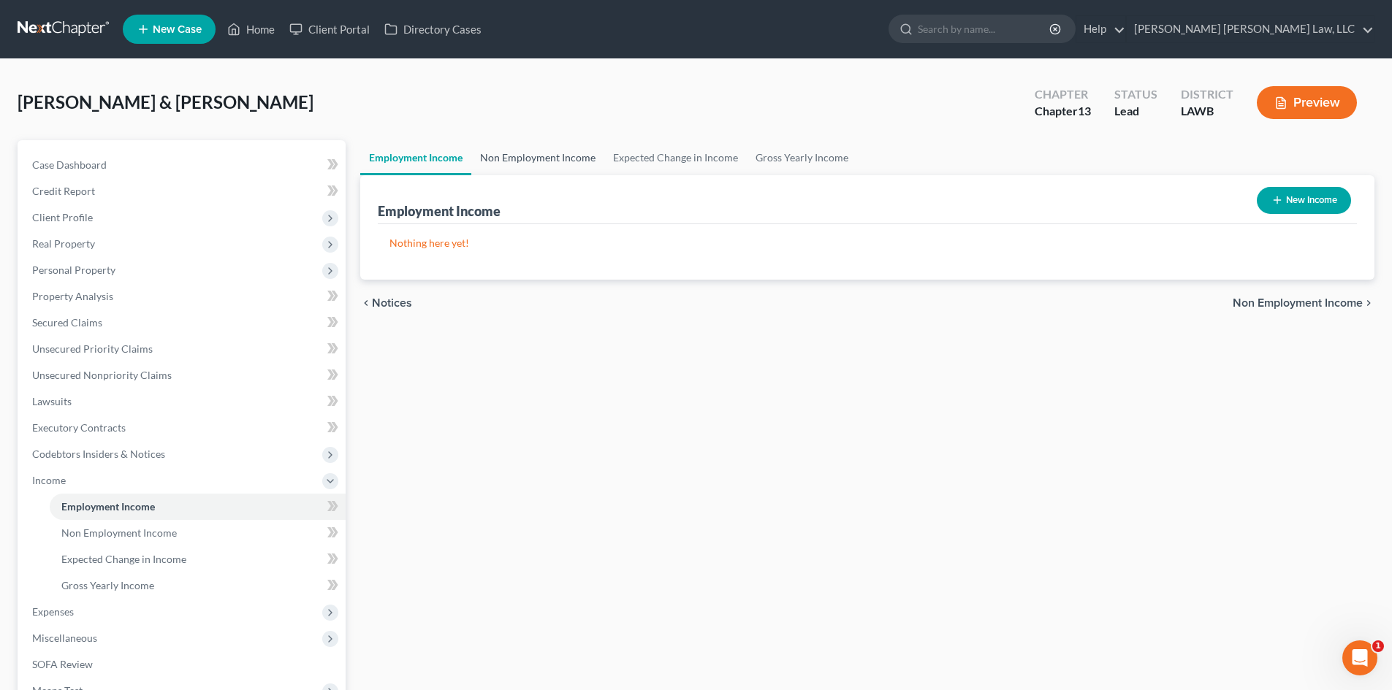
click at [523, 161] on link "Non Employment Income" at bounding box center [537, 157] width 133 height 35
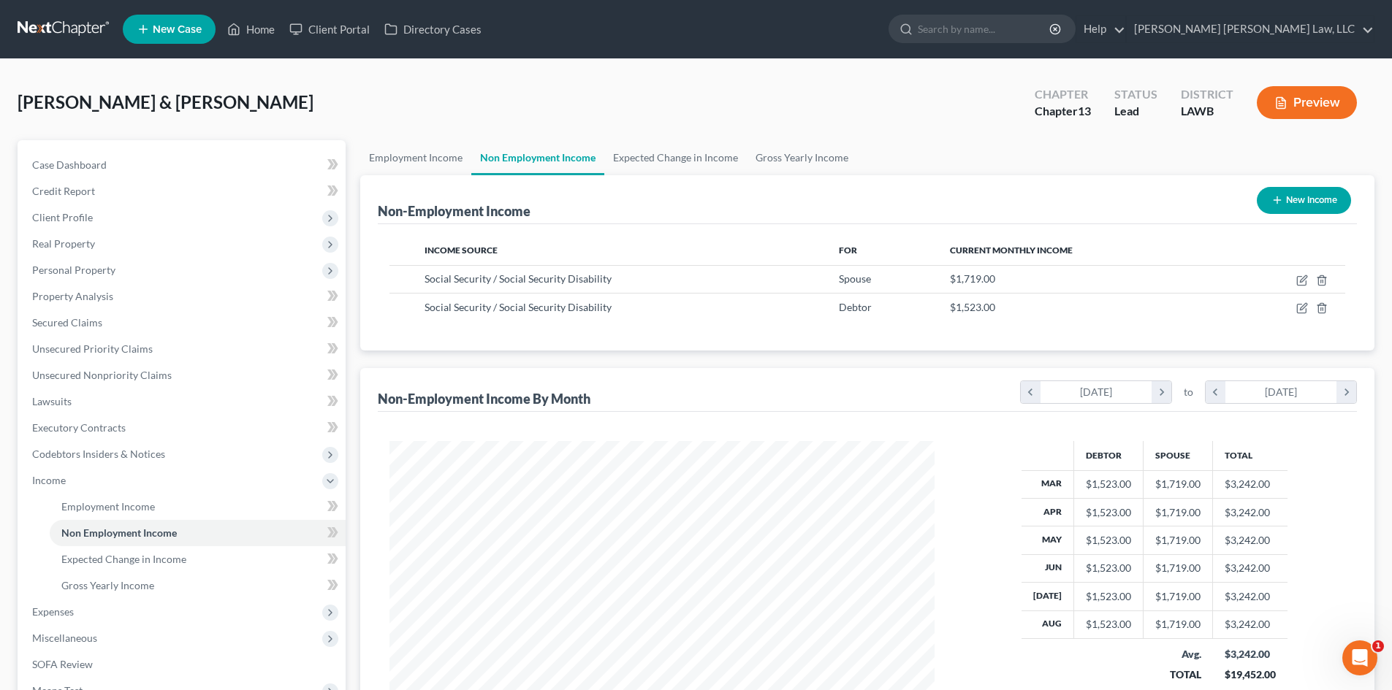
scroll to position [272, 574]
click at [693, 162] on link "Expected Change in Income" at bounding box center [675, 157] width 142 height 35
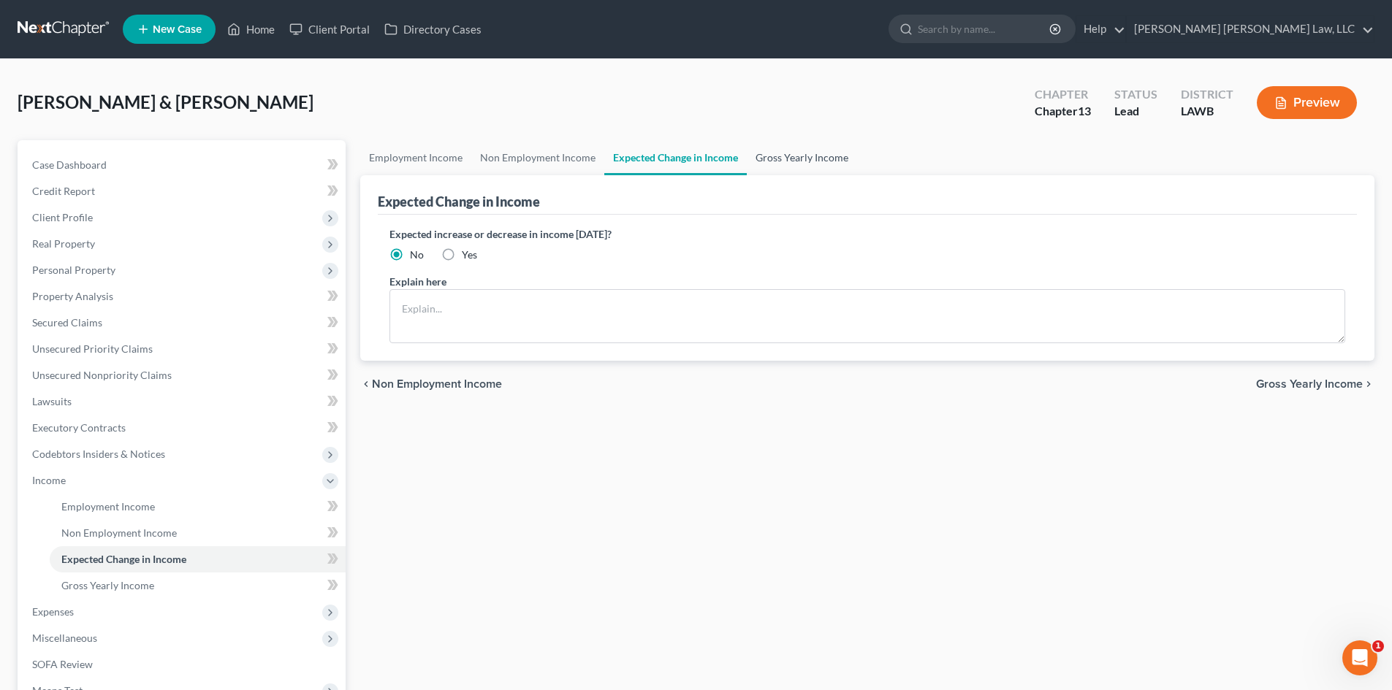
drag, startPoint x: 779, startPoint y: 150, endPoint x: 701, endPoint y: 174, distance: 80.9
click at [780, 152] on link "Gross Yearly Income" at bounding box center [802, 157] width 110 height 35
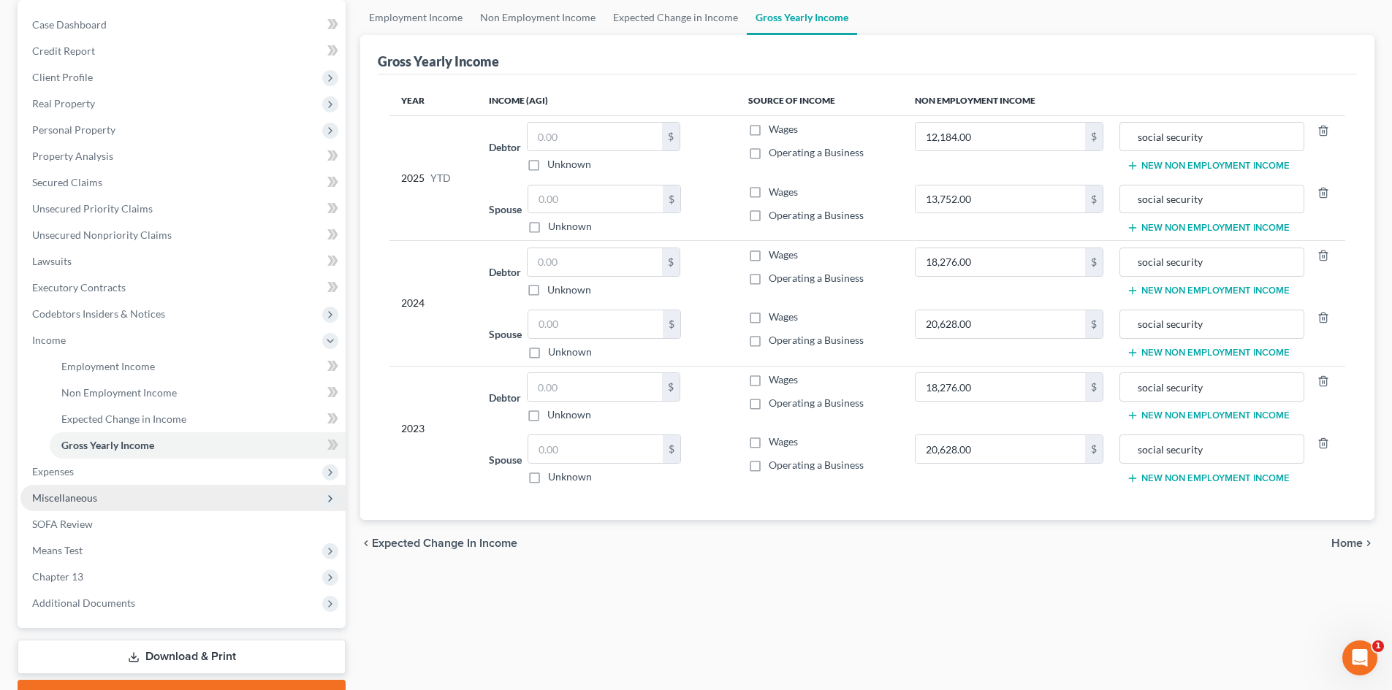
scroll to position [146, 0]
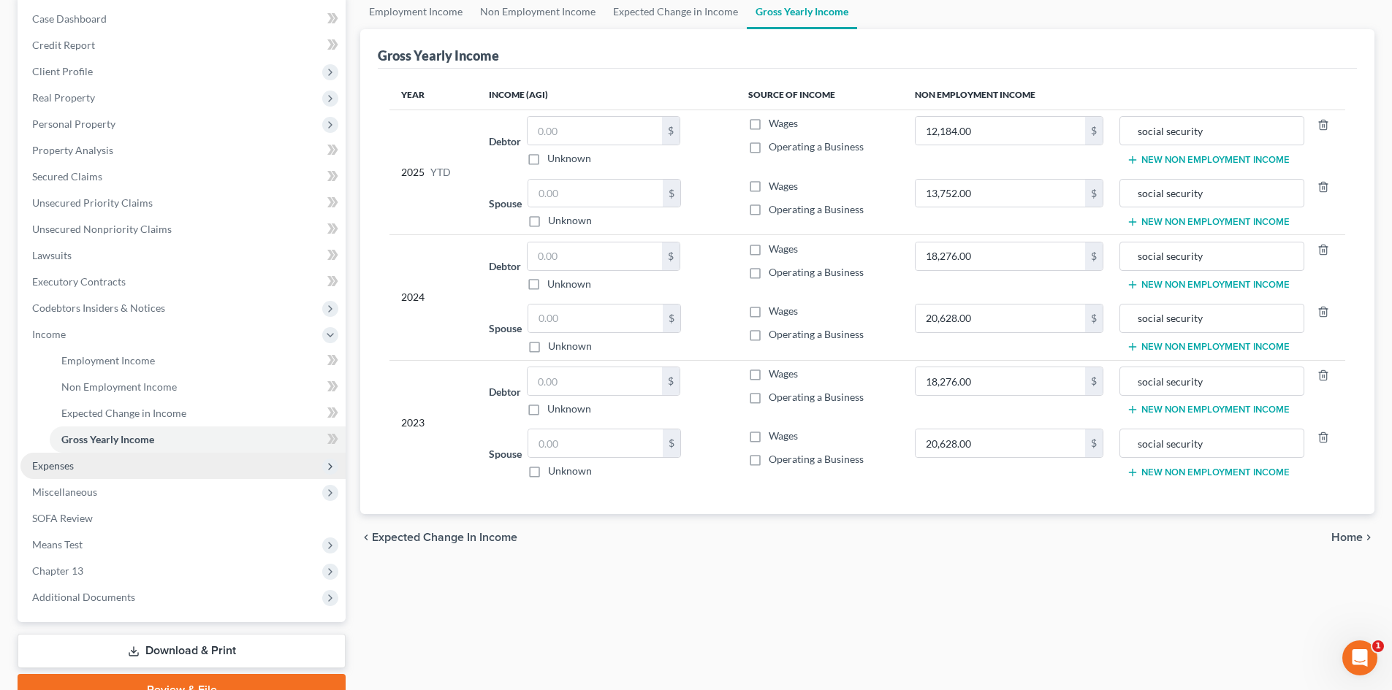
click at [90, 462] on span "Expenses" at bounding box center [182, 466] width 325 height 26
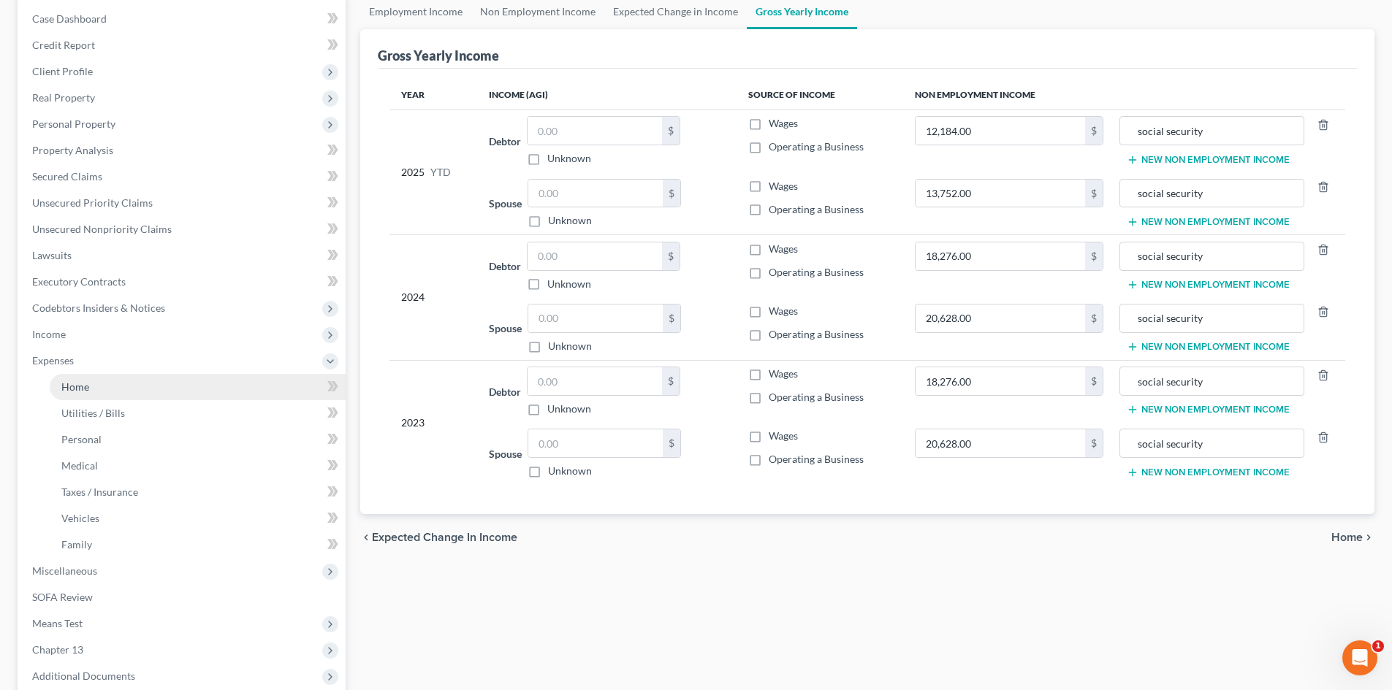
click at [144, 384] on link "Home" at bounding box center [198, 387] width 296 height 26
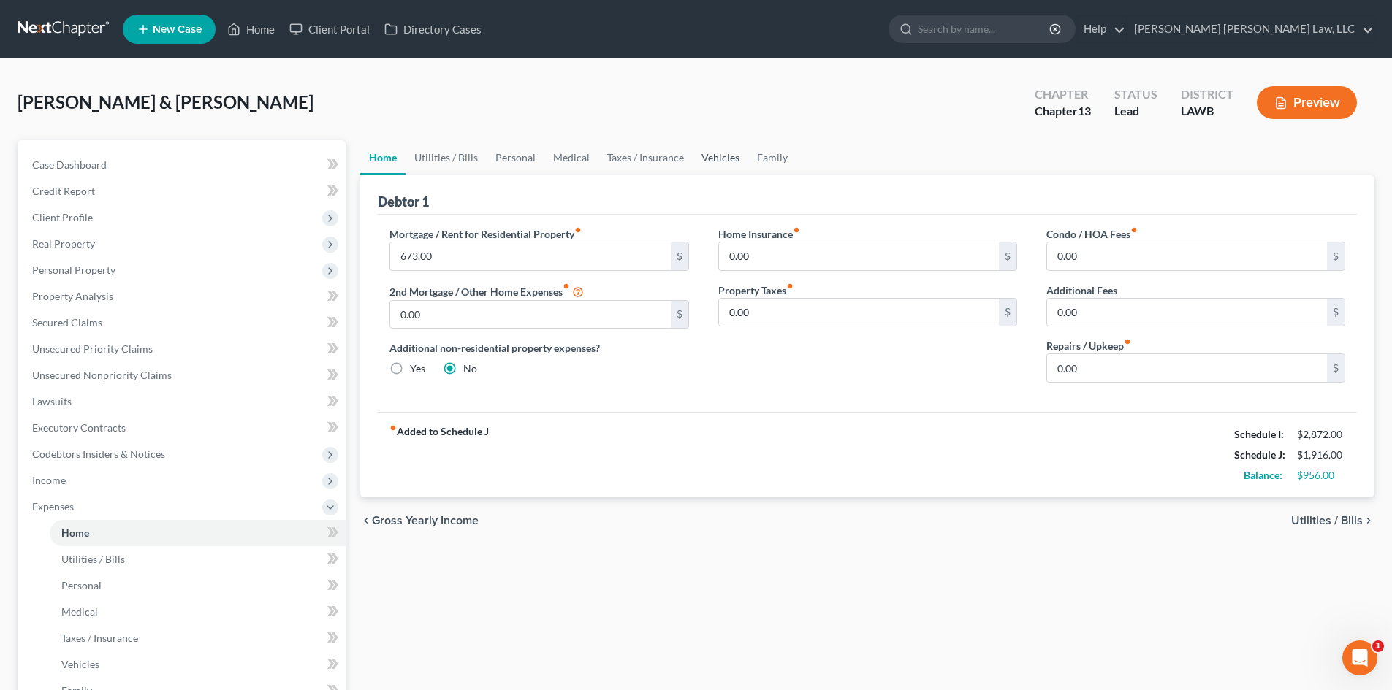
click at [701, 152] on link "Vehicles" at bounding box center [721, 157] width 56 height 35
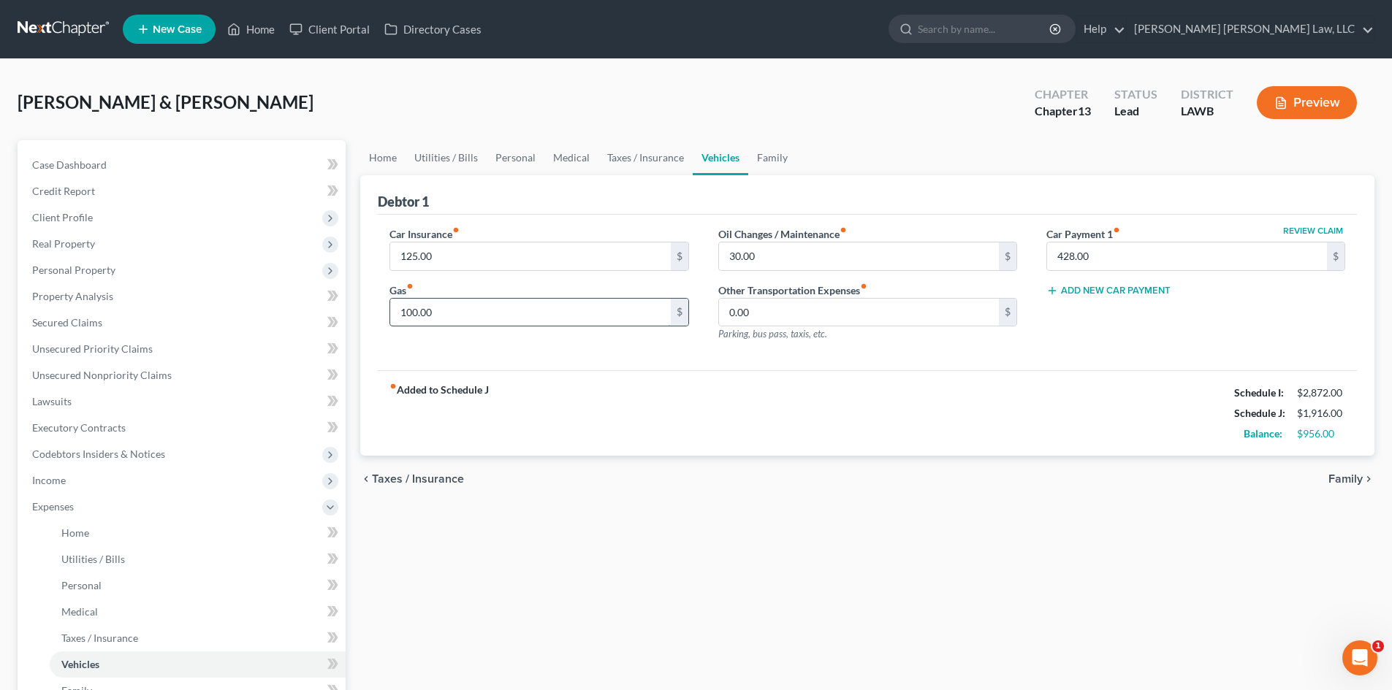
click at [495, 319] on input "100.00" at bounding box center [530, 313] width 280 height 28
click at [579, 148] on link "Medical" at bounding box center [571, 157] width 54 height 35
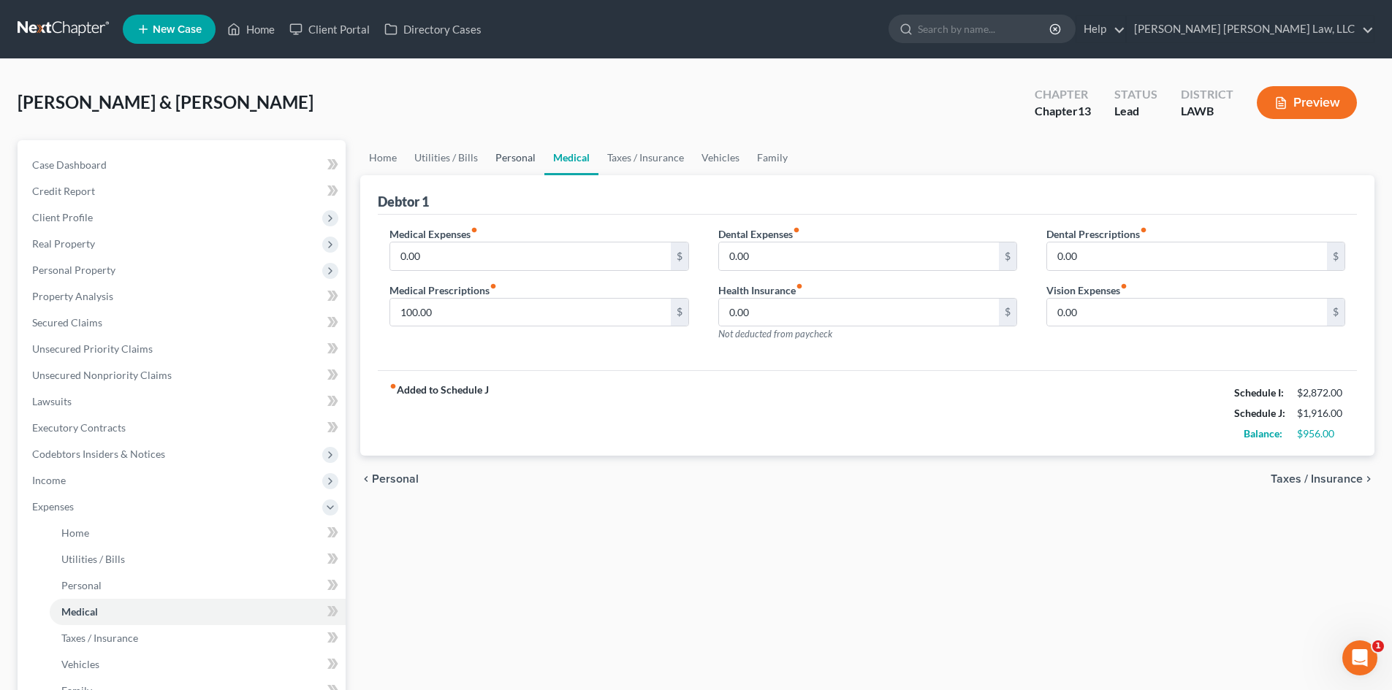
click at [511, 148] on link "Personal" at bounding box center [516, 157] width 58 height 35
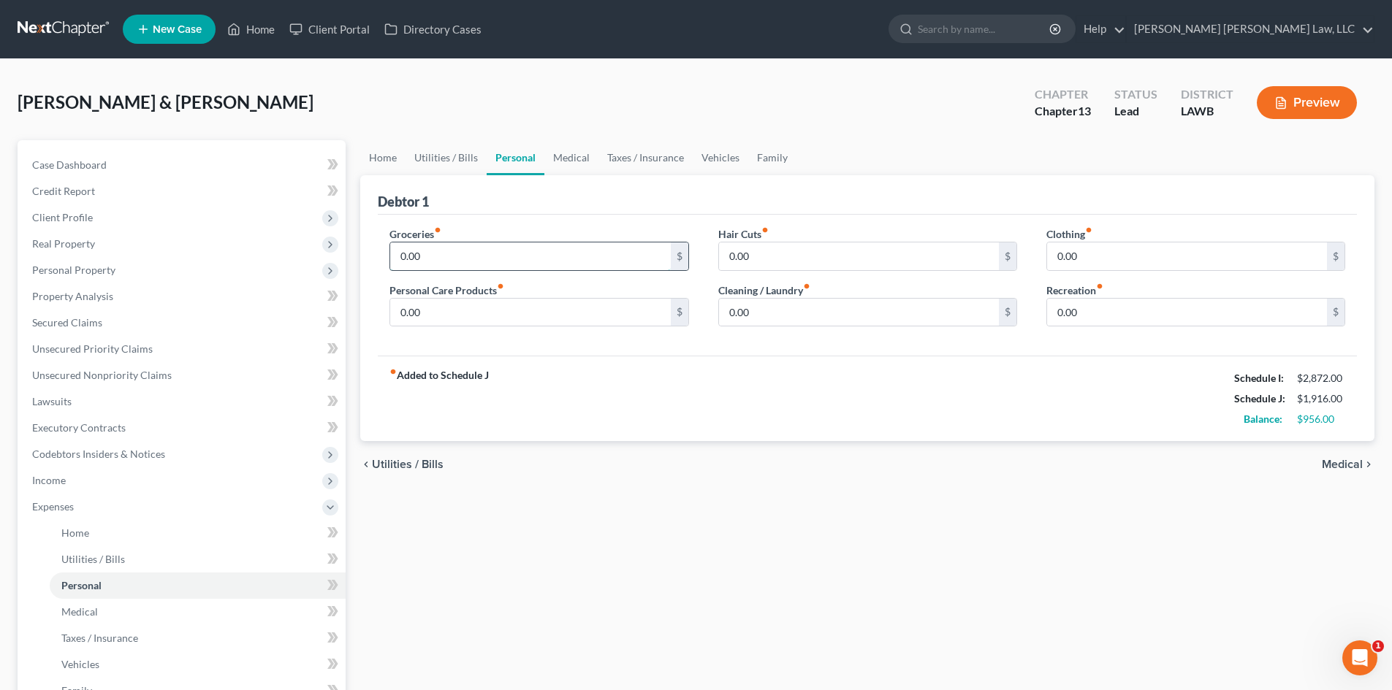
click at [438, 250] on input "0.00" at bounding box center [530, 257] width 280 height 28
click at [1093, 311] on input "0.00" at bounding box center [1187, 313] width 280 height 28
click at [768, 154] on link "Family" at bounding box center [772, 157] width 48 height 35
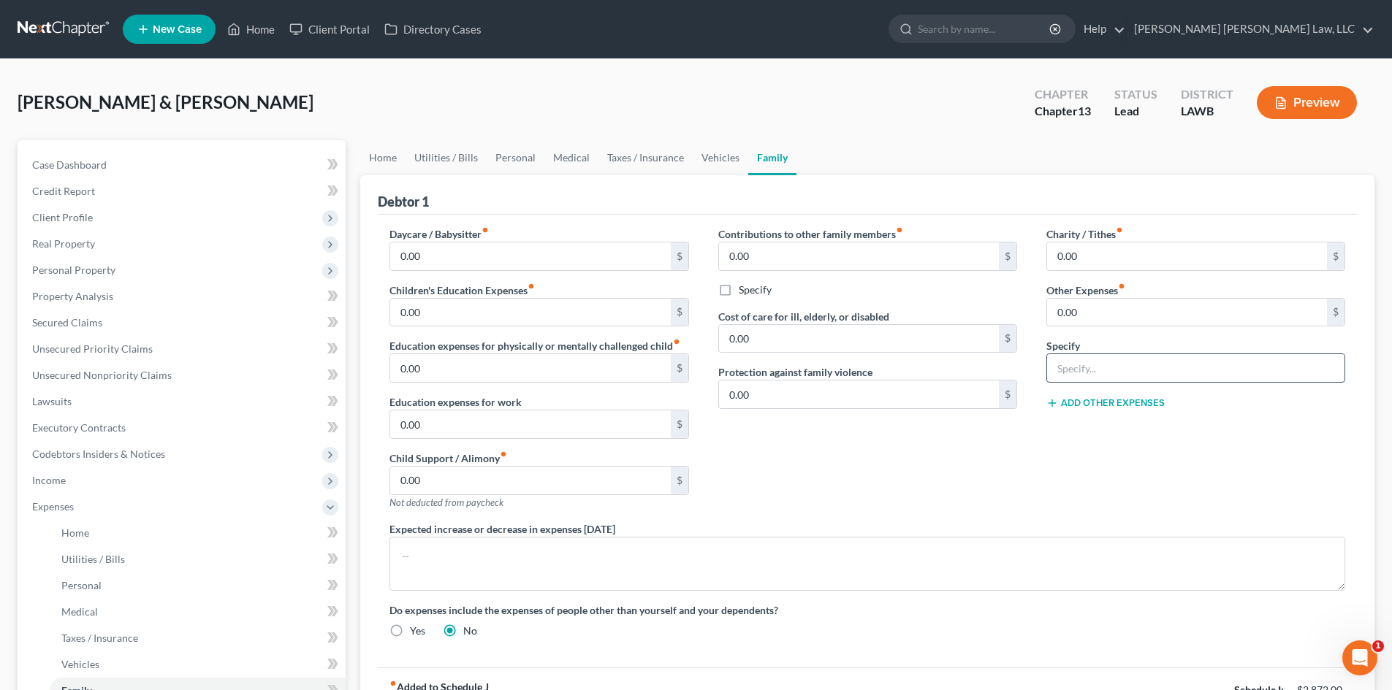
click at [1110, 367] on input "text" at bounding box center [1195, 368] width 297 height 28
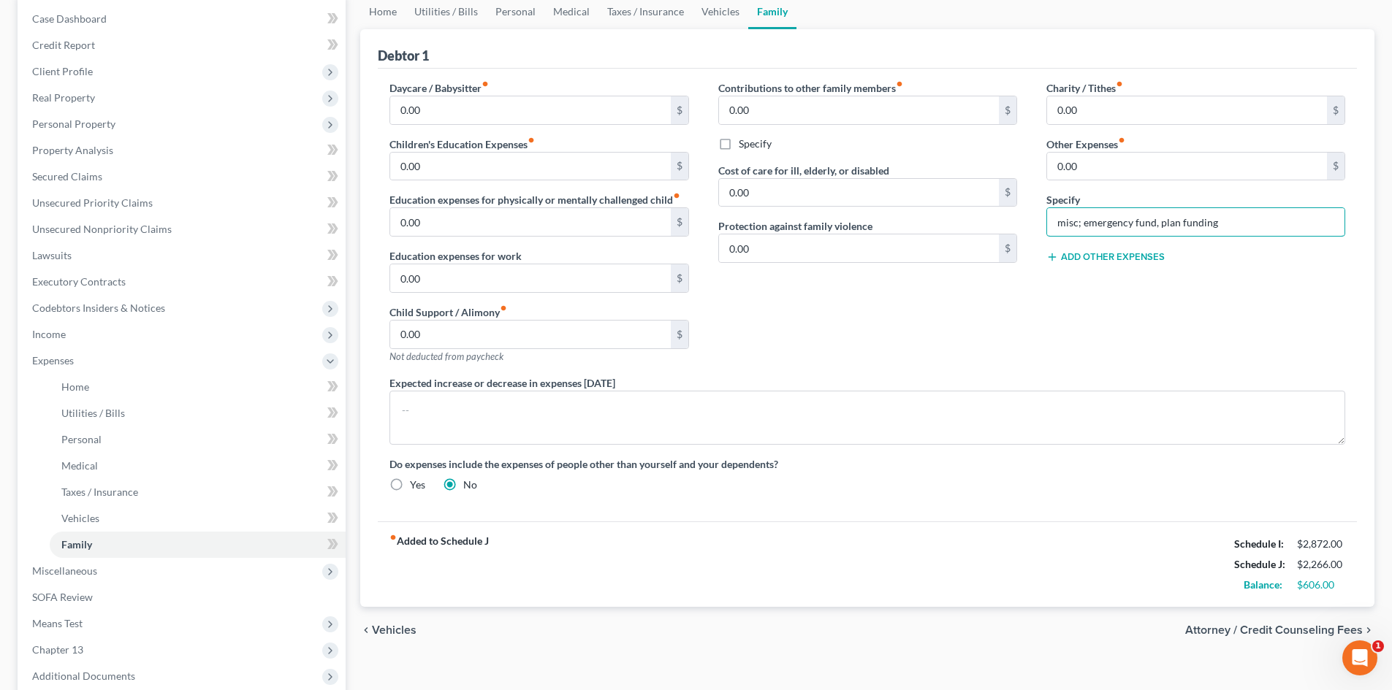
scroll to position [73, 0]
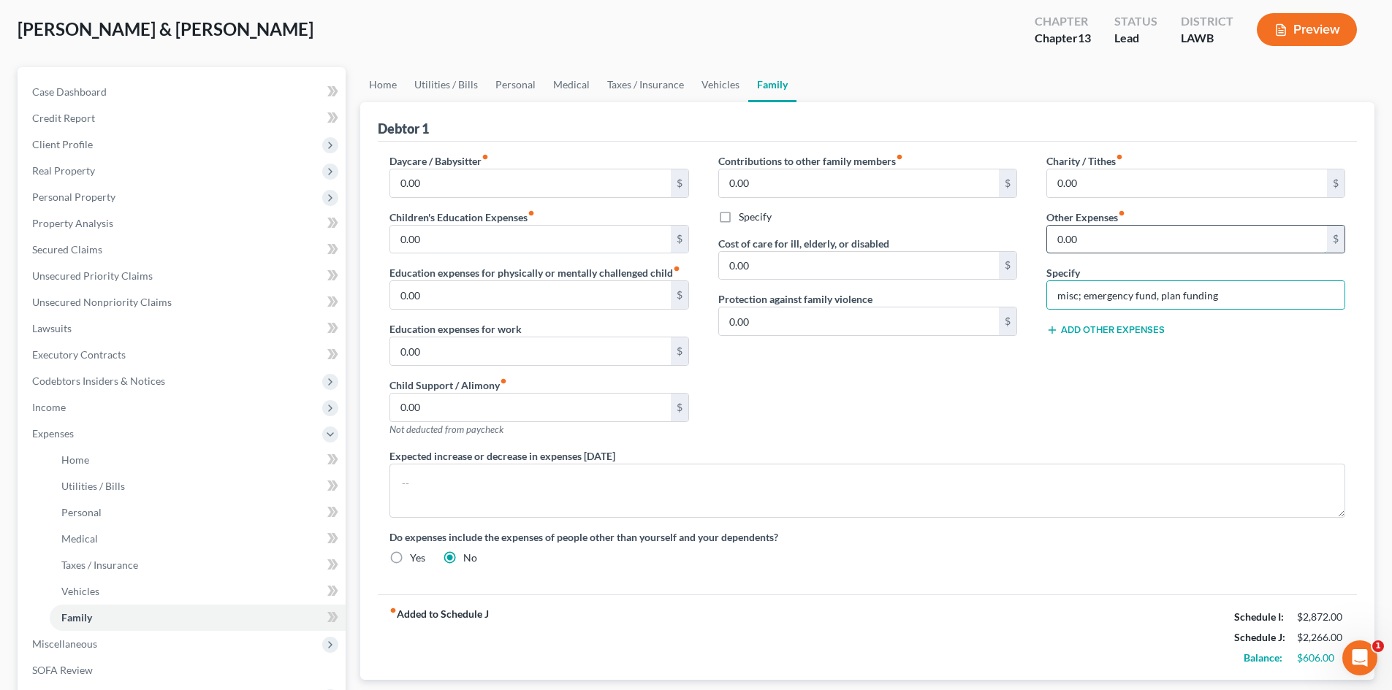
click at [1142, 233] on input "0.00" at bounding box center [1187, 240] width 280 height 28
click at [1138, 366] on div "Charity / Tithes fiber_manual_record 0.00 $ Other Expenses fiber_manual_record …" at bounding box center [1195, 300] width 328 height 295
click at [1045, 396] on div "Charity / Tithes fiber_manual_record 0.00 $ Other Expenses fiber_manual_record …" at bounding box center [1195, 300] width 328 height 295
click at [529, 87] on link "Personal" at bounding box center [516, 84] width 58 height 35
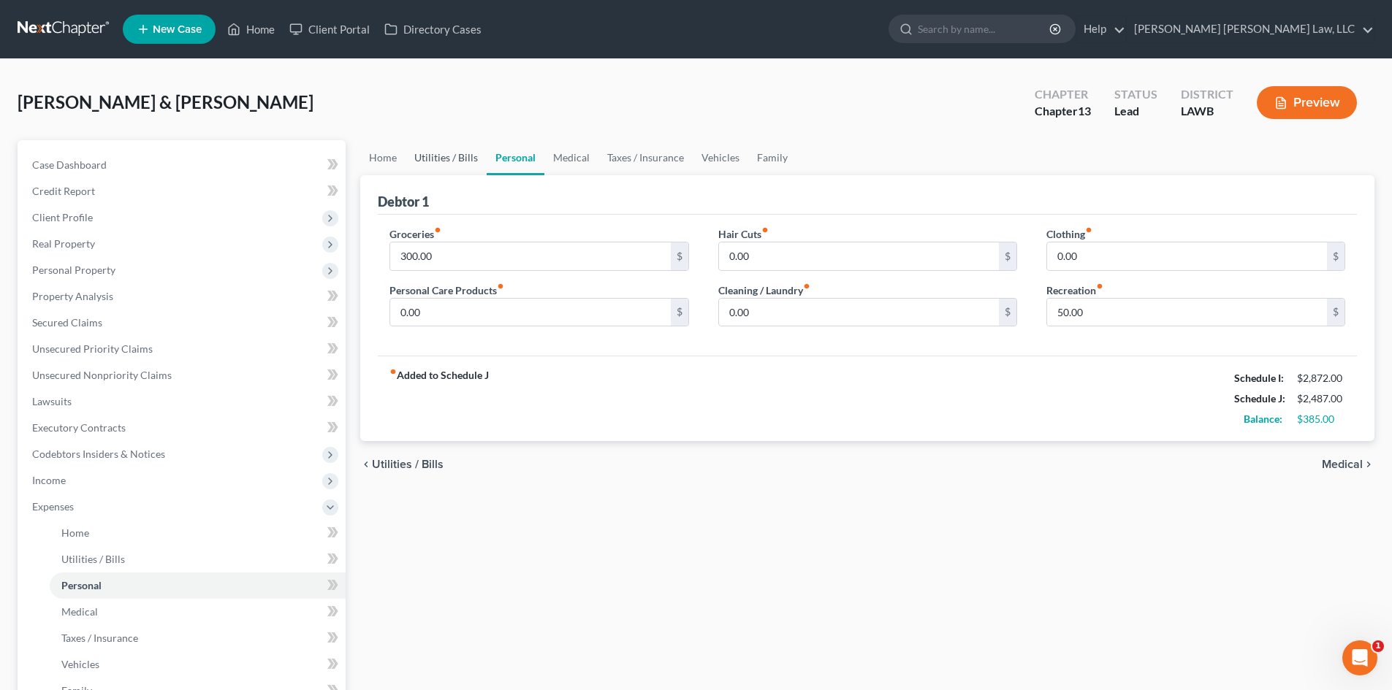
click at [434, 156] on link "Utilities / Bills" at bounding box center [445, 157] width 81 height 35
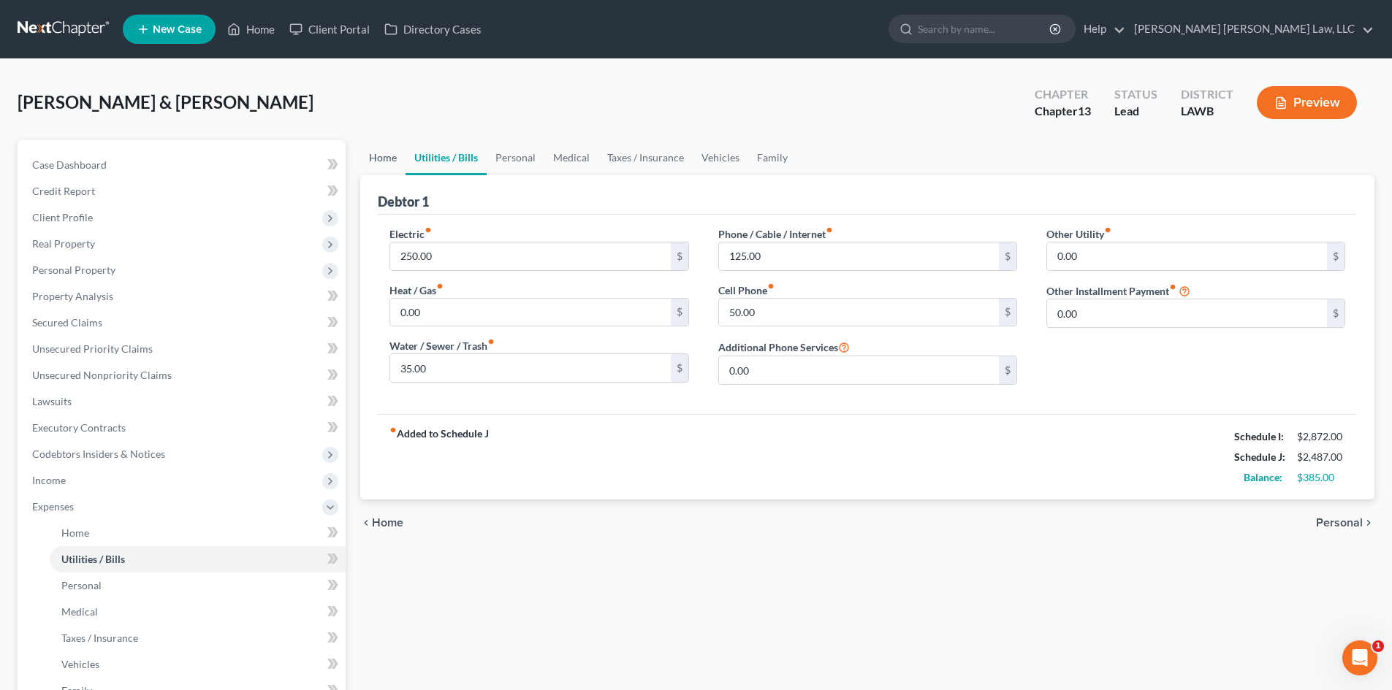
click at [390, 157] on link "Home" at bounding box center [382, 157] width 45 height 35
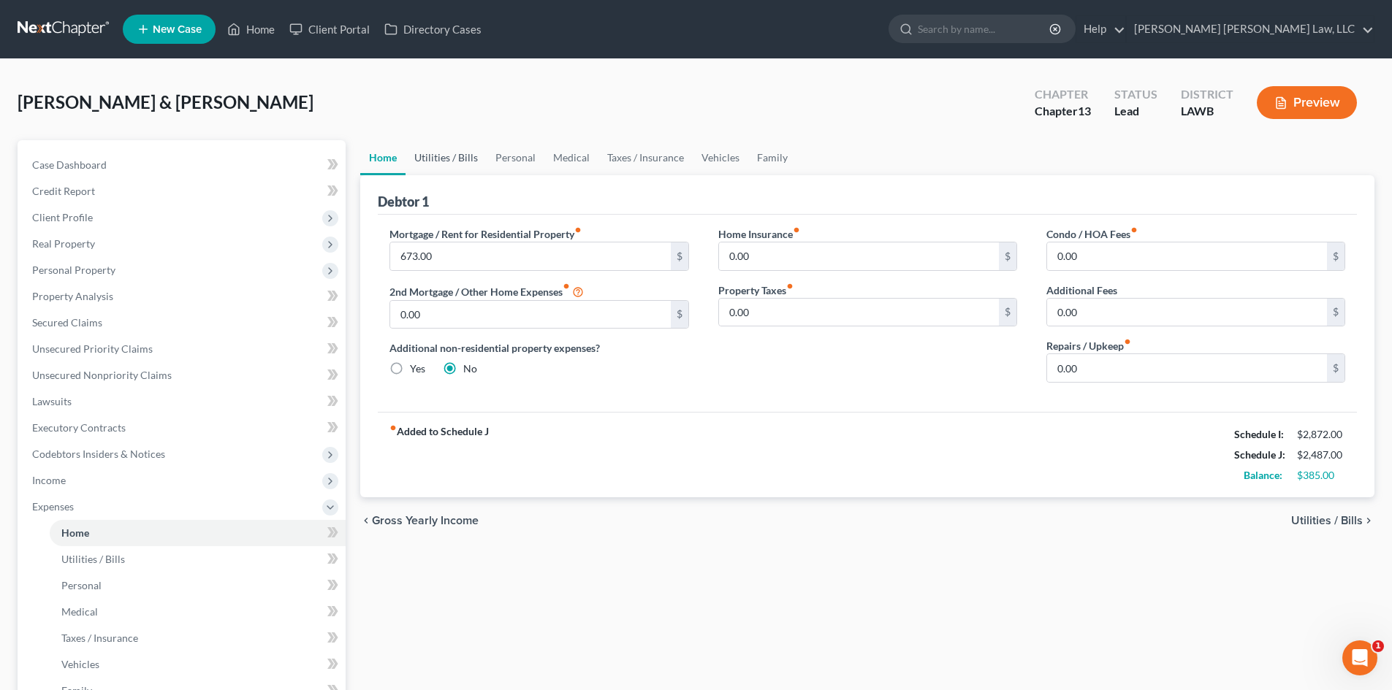
click at [442, 159] on link "Utilities / Bills" at bounding box center [445, 157] width 81 height 35
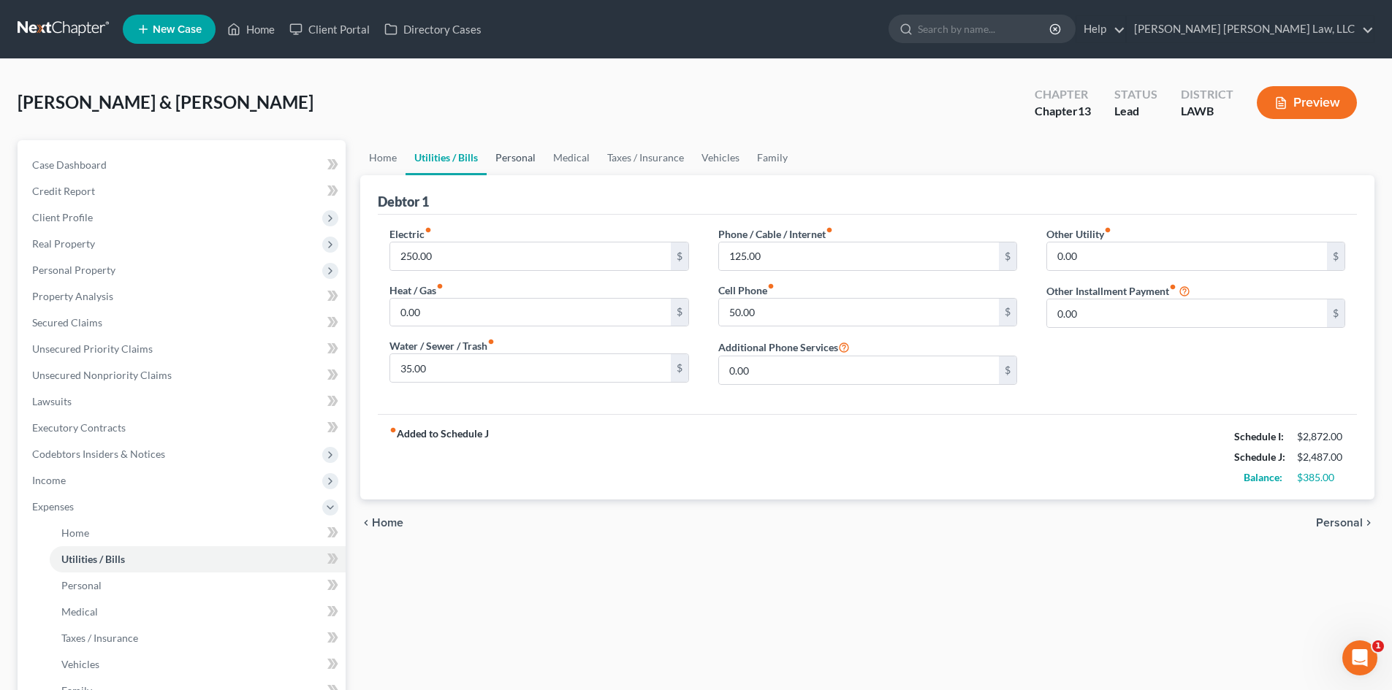
click at [534, 161] on link "Personal" at bounding box center [516, 157] width 58 height 35
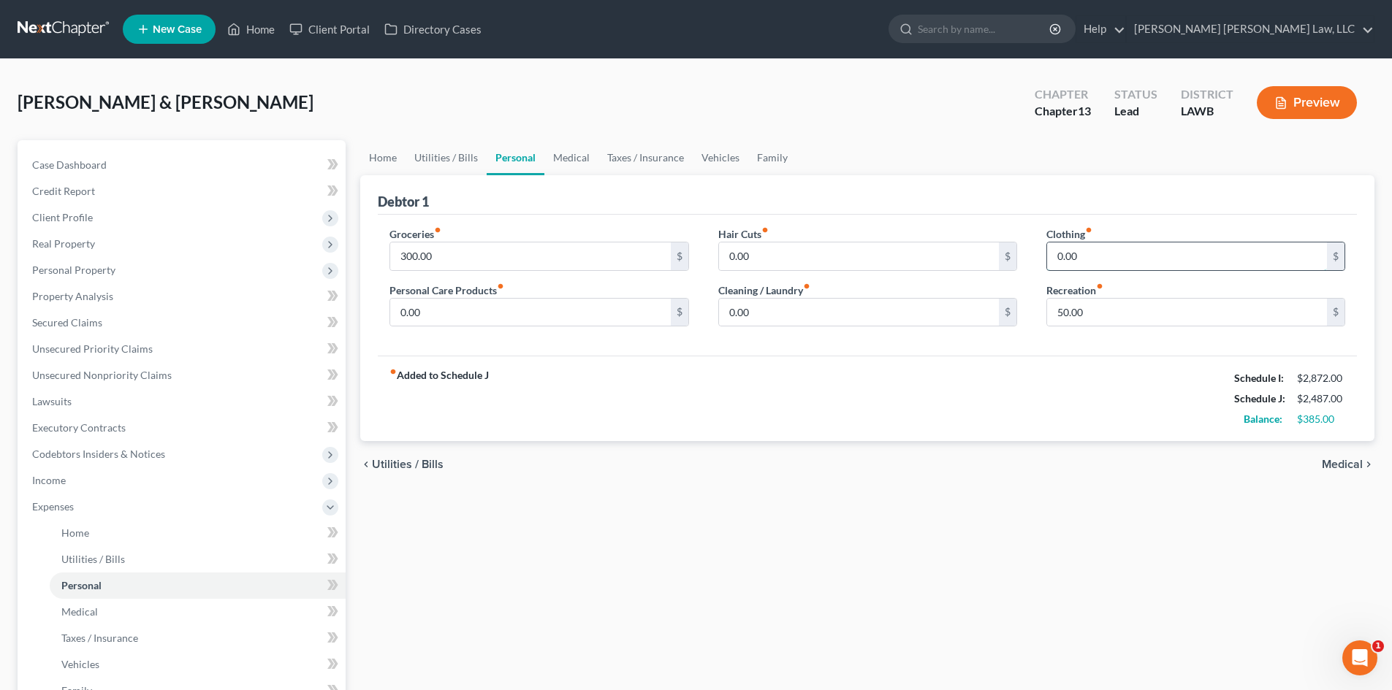
click at [1137, 251] on input "0.00" at bounding box center [1187, 257] width 280 height 28
click at [793, 259] on input "0.00" at bounding box center [859, 257] width 280 height 28
click at [781, 317] on input "0.00" at bounding box center [859, 313] width 280 height 28
click at [788, 308] on input "30.00" at bounding box center [859, 313] width 280 height 28
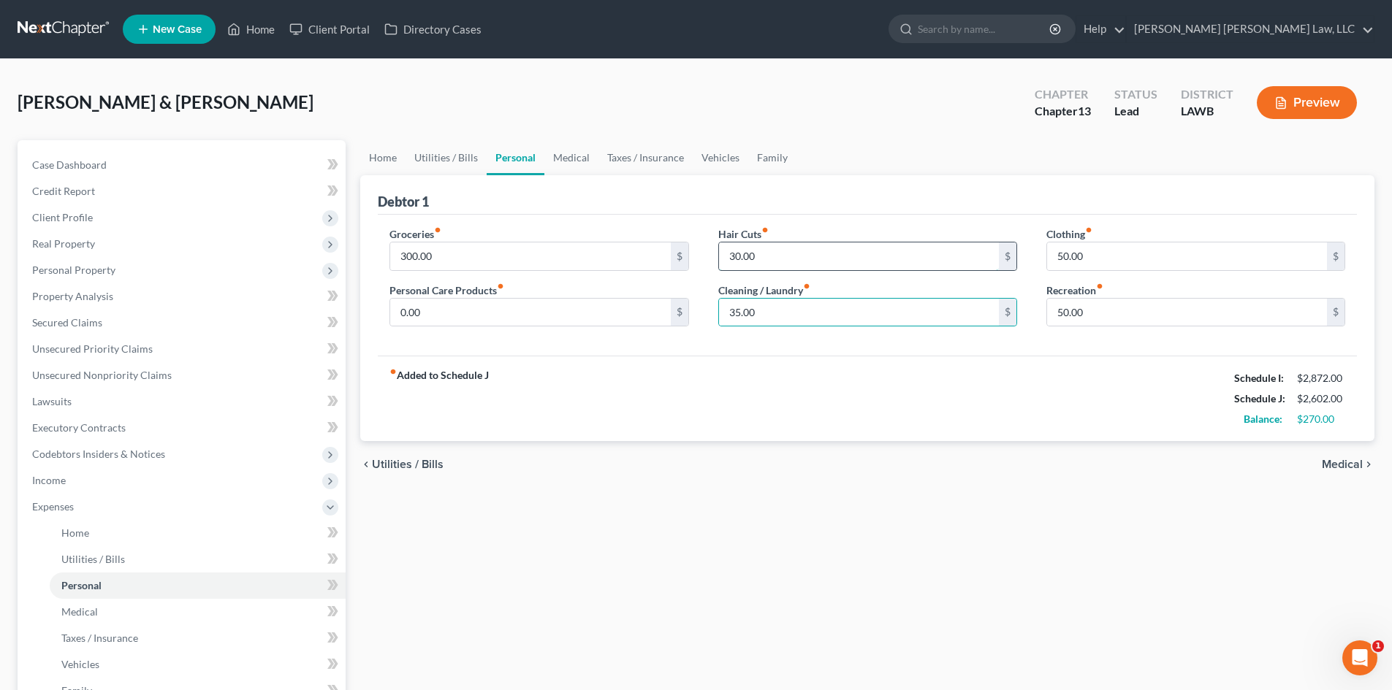
click at [785, 264] on input "30.00" at bounding box center [859, 257] width 280 height 28
click at [858, 462] on div "chevron_left Utilities / Bills Medical chevron_right" at bounding box center [867, 464] width 1014 height 47
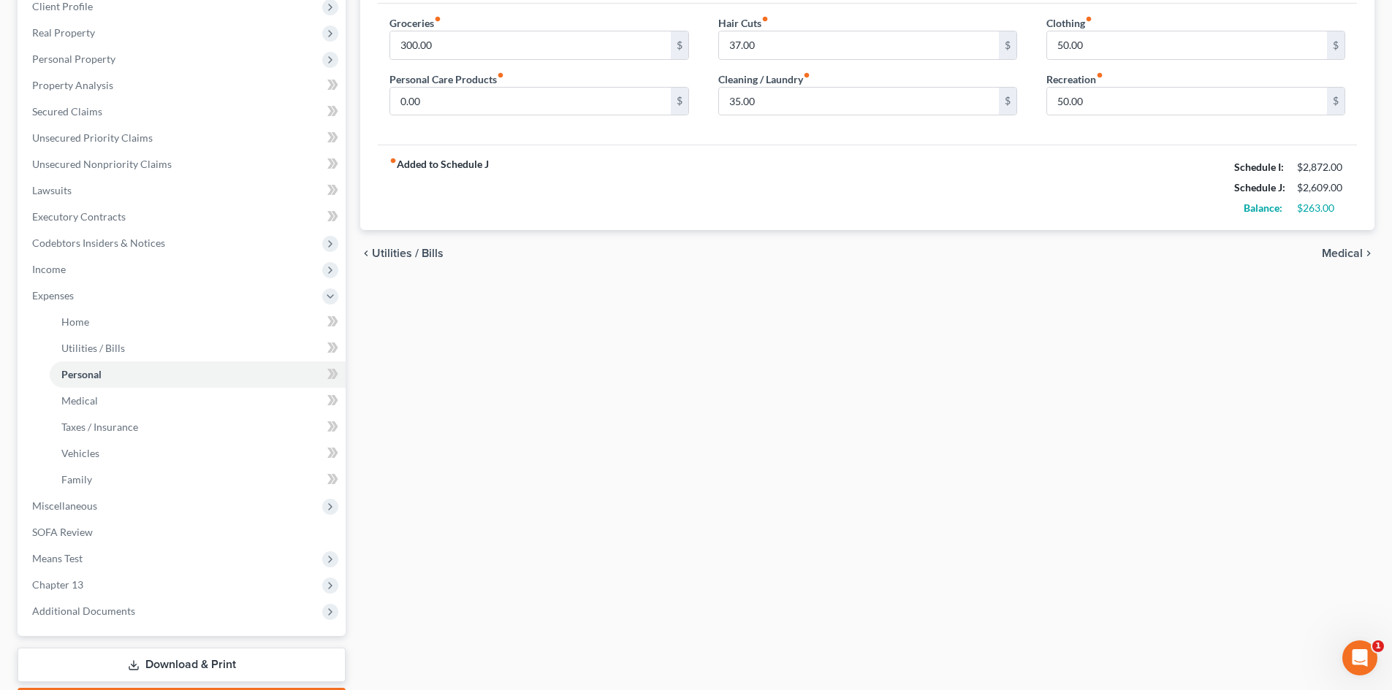
scroll to position [292, 0]
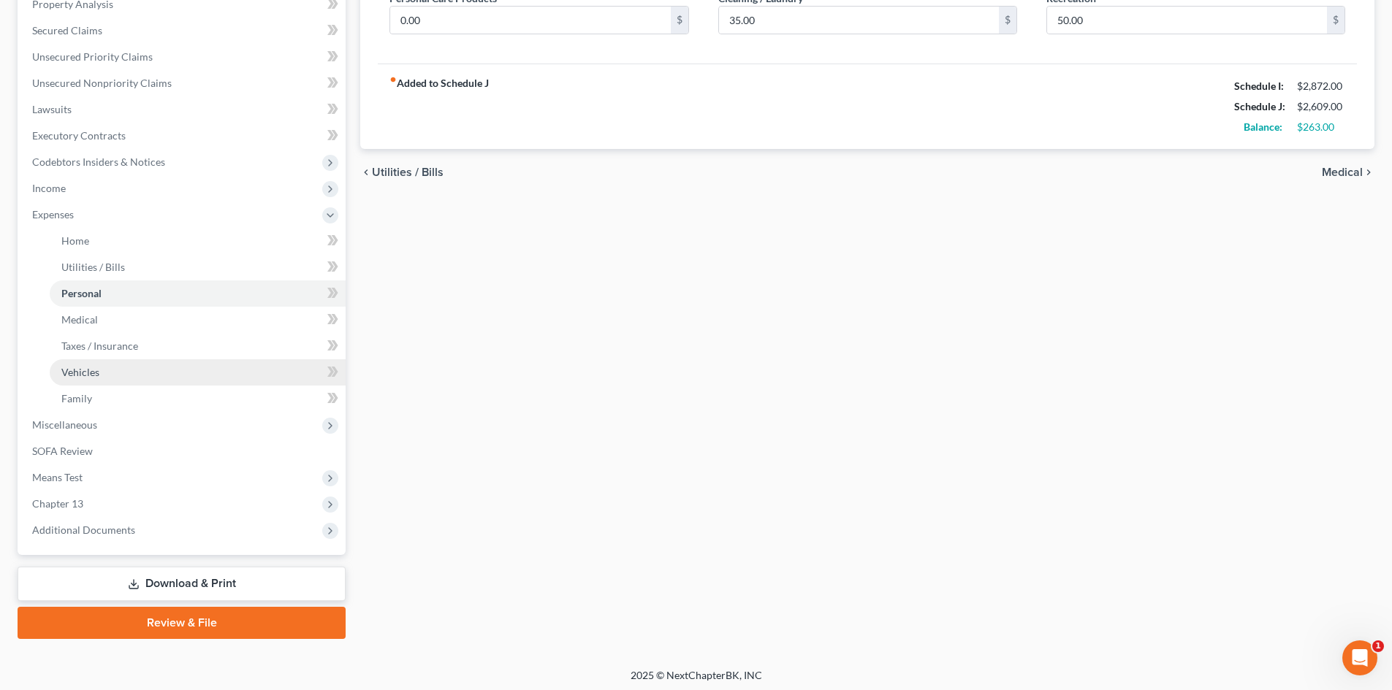
click at [89, 423] on span "Miscellaneous" at bounding box center [64, 425] width 65 height 12
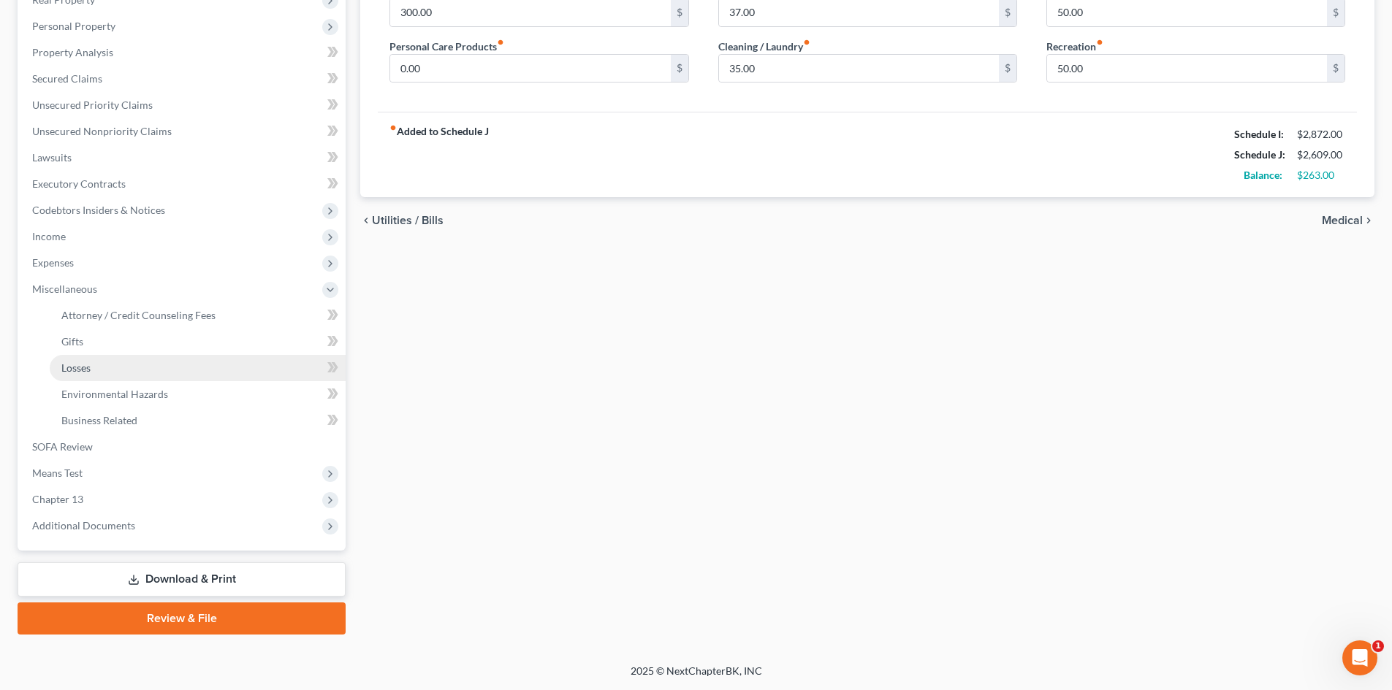
scroll to position [244, 0]
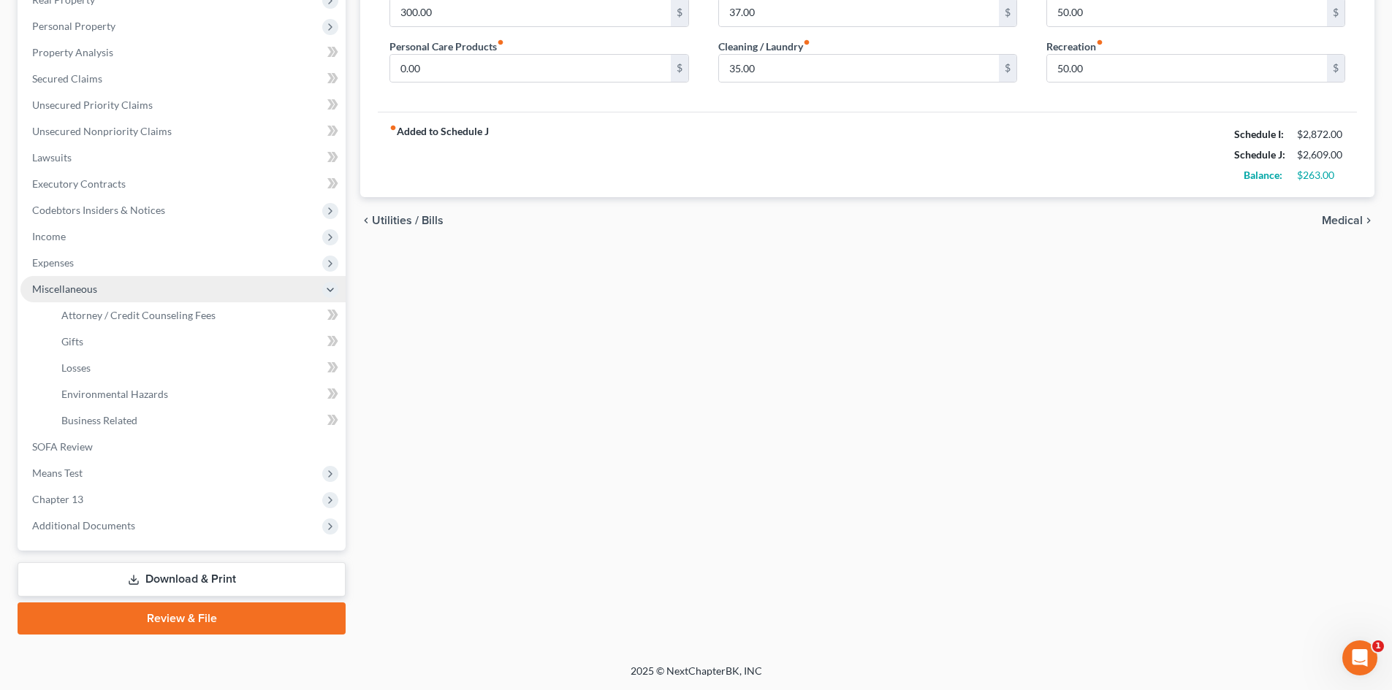
click at [211, 300] on span "Miscellaneous" at bounding box center [182, 289] width 325 height 26
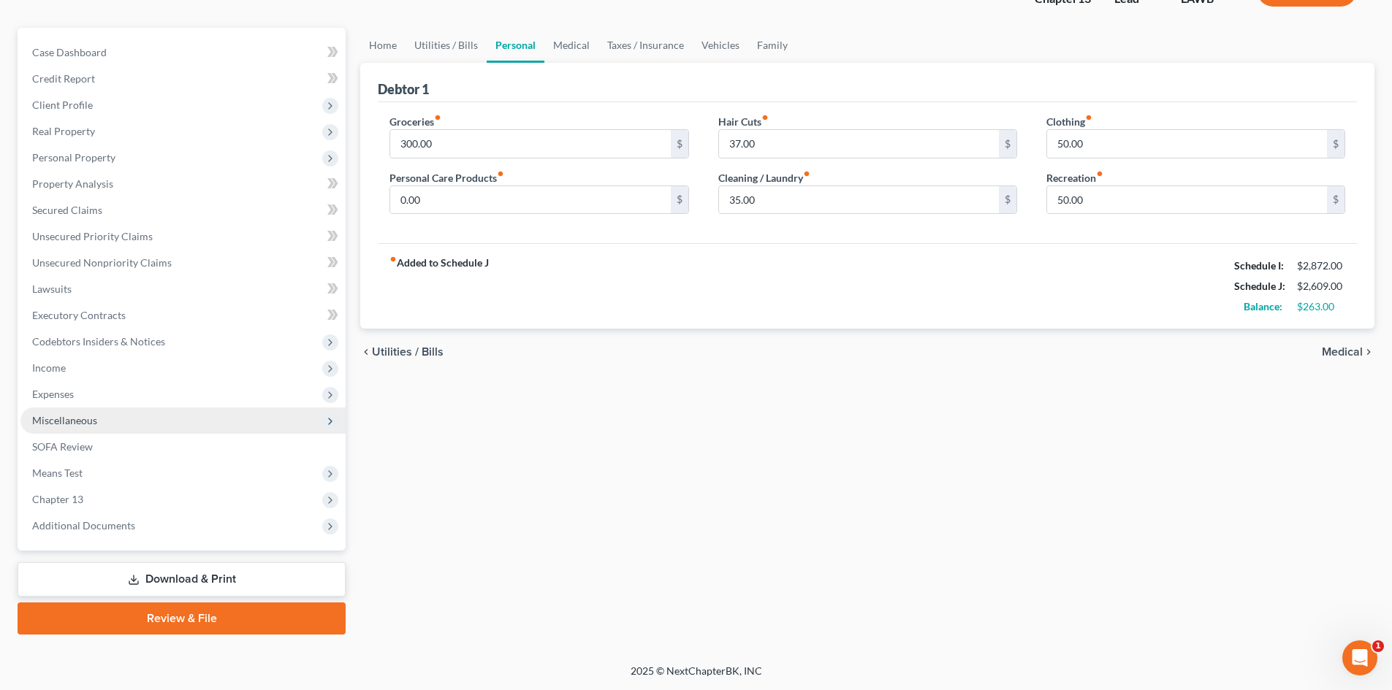
scroll to position [112, 0]
click at [170, 413] on span "Miscellaneous" at bounding box center [182, 421] width 325 height 26
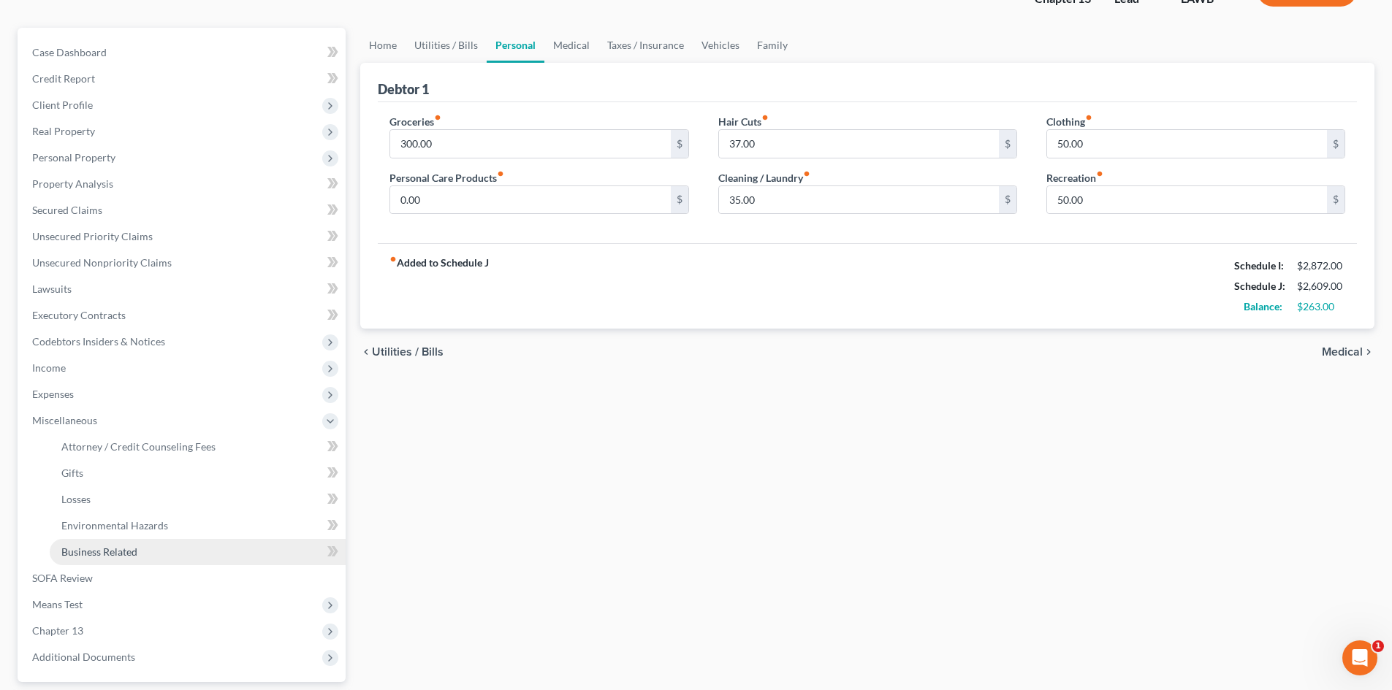
scroll to position [244, 0]
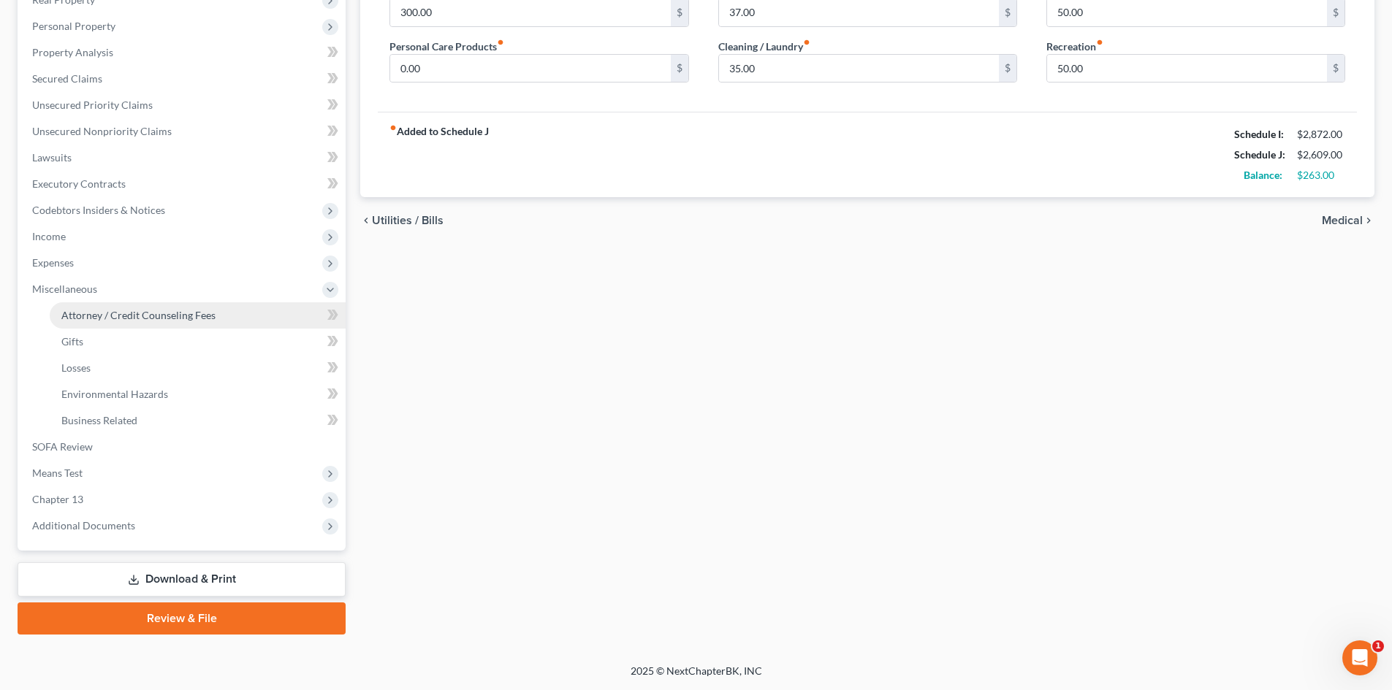
click at [178, 309] on span "Attorney / Credit Counseling Fees" at bounding box center [138, 315] width 154 height 12
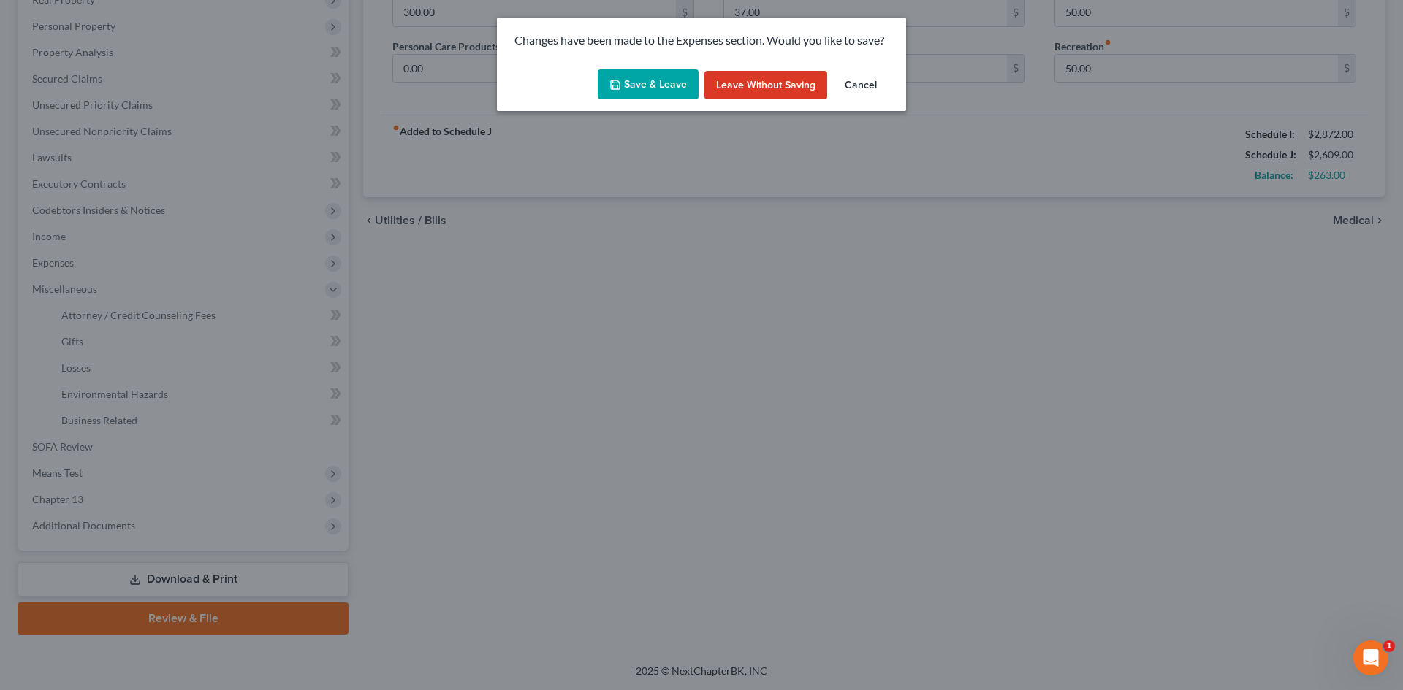
click at [661, 94] on button "Save & Leave" at bounding box center [648, 84] width 101 height 31
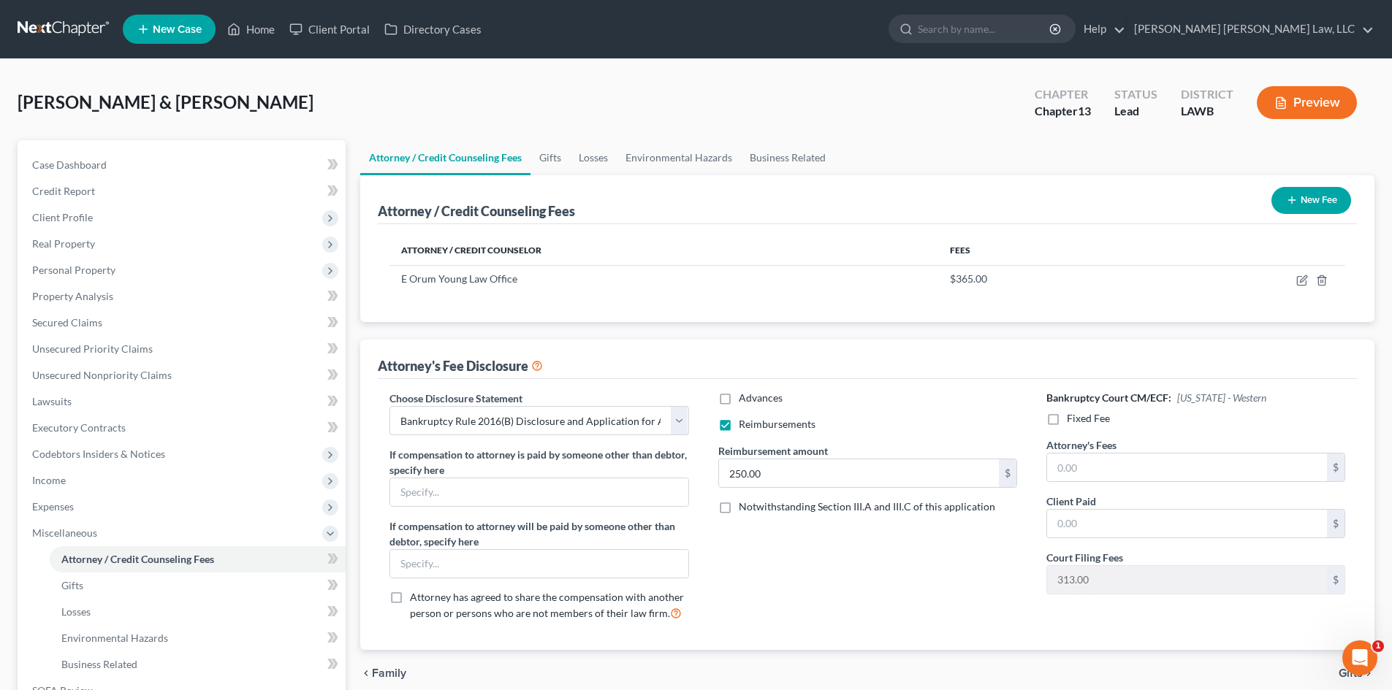
click at [1085, 423] on span "Fixed Fee" at bounding box center [1088, 418] width 43 height 12
click at [1082, 421] on input "Fixed Fee" at bounding box center [1076, 415] width 9 height 9
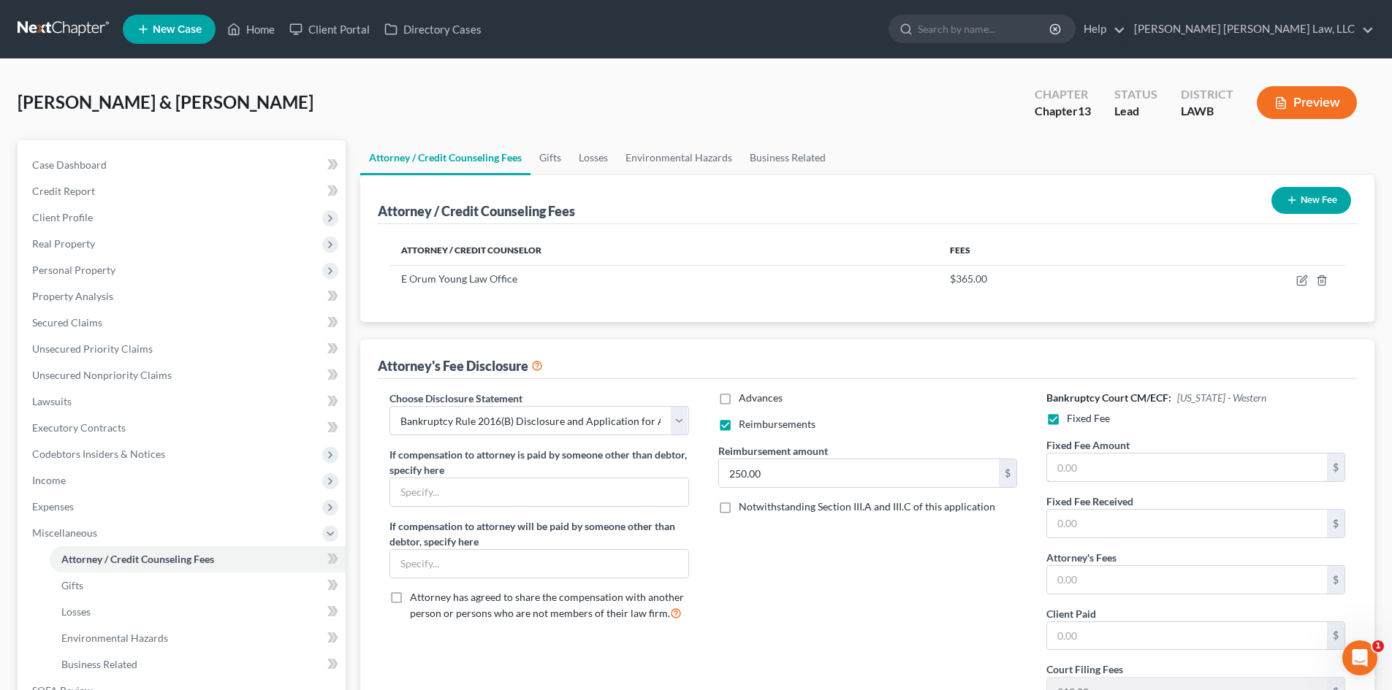
click at [1105, 471] on input "text" at bounding box center [1187, 468] width 280 height 28
click at [1077, 592] on input "text" at bounding box center [1187, 580] width 280 height 28
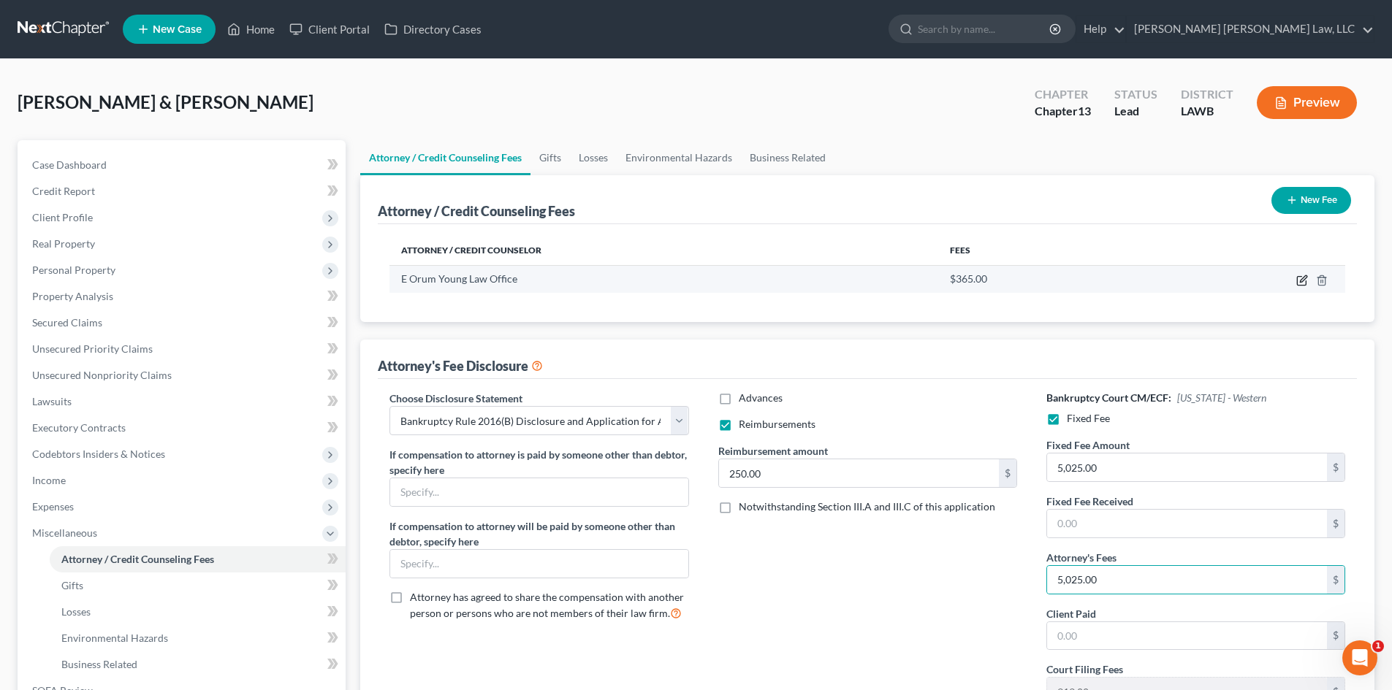
click at [1298, 278] on icon "button" at bounding box center [1302, 281] width 12 height 12
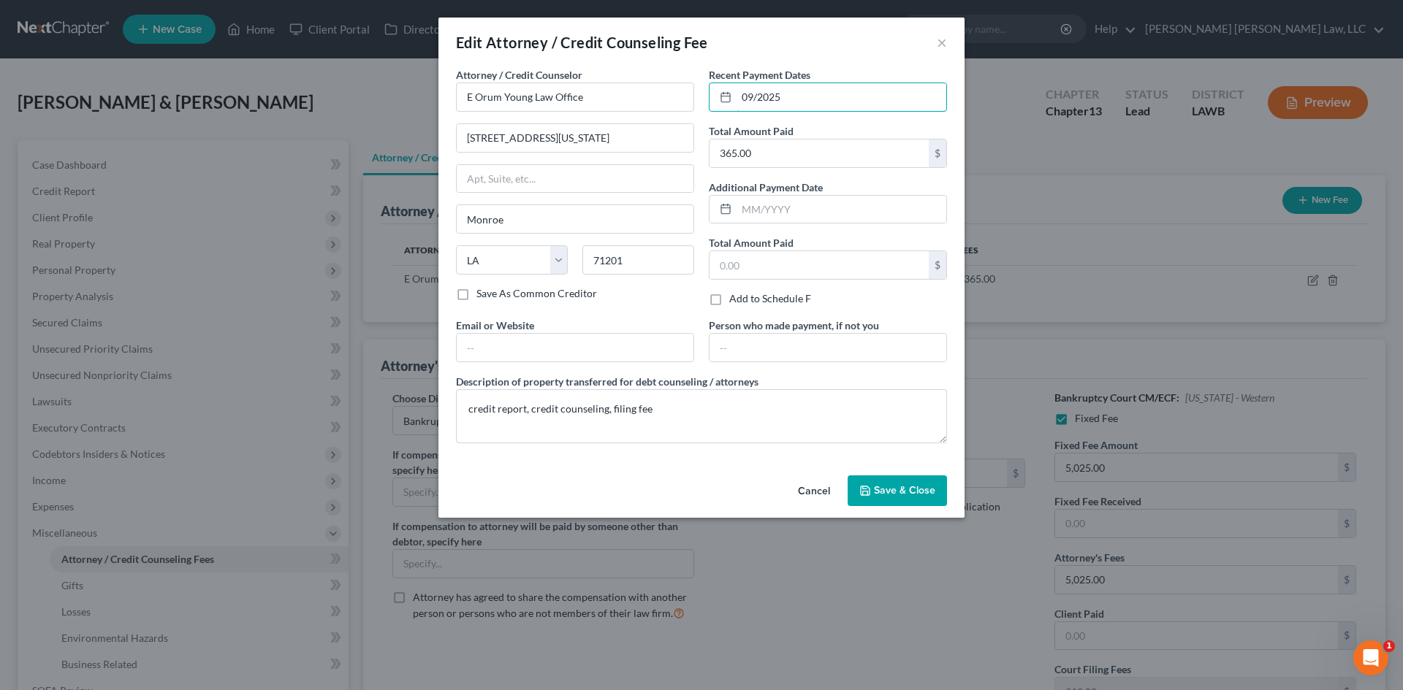
drag, startPoint x: 820, startPoint y: 94, endPoint x: 706, endPoint y: 92, distance: 114.7
click at [706, 92] on div "Recent Payment Dates 09/2025 Total Amount Paid 365.00 $ Additional Payment Date…" at bounding box center [827, 192] width 253 height 251
click at [881, 491] on span "Save & Close" at bounding box center [904, 490] width 61 height 12
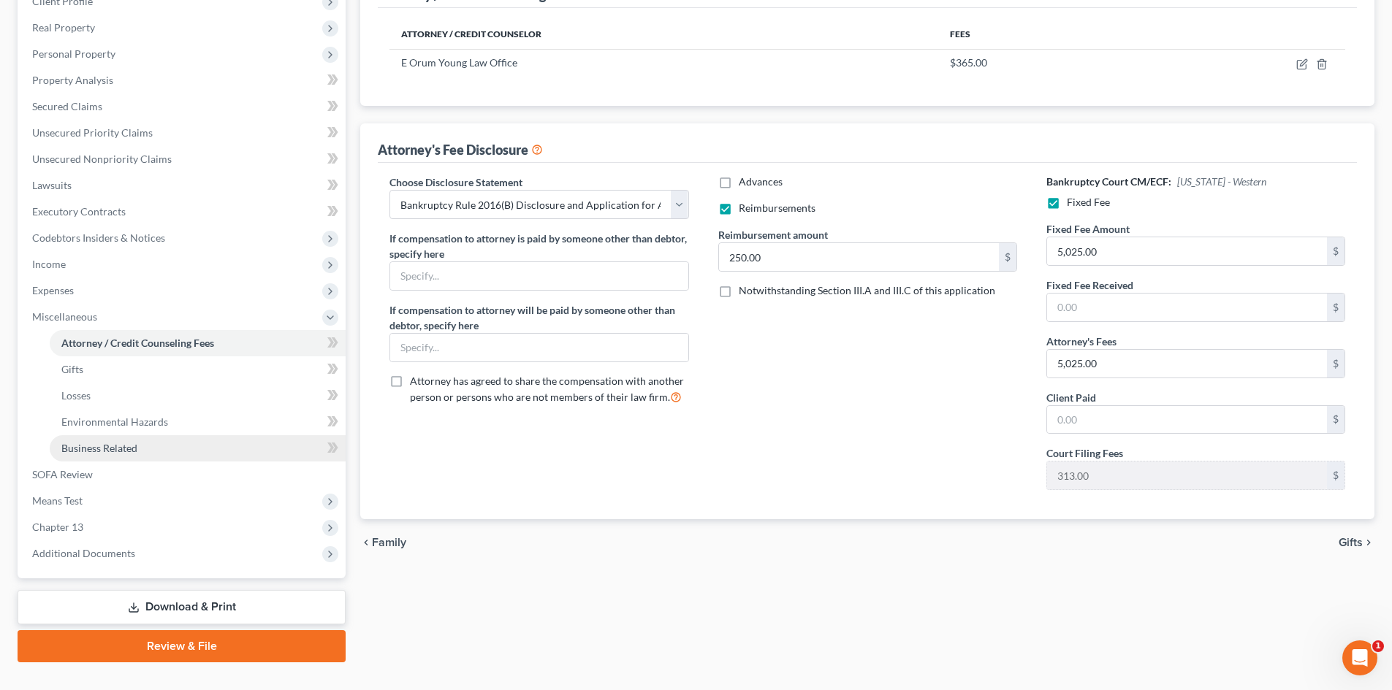
scroll to position [244, 0]
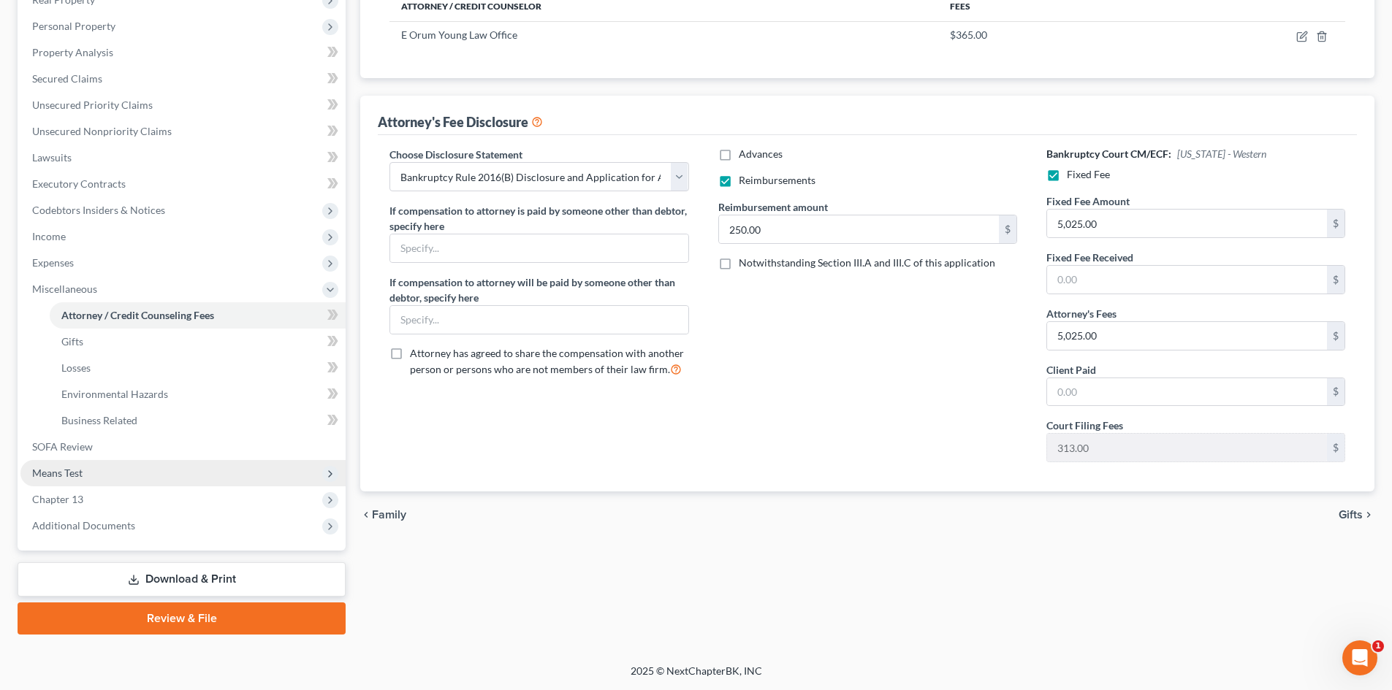
click at [92, 497] on span "Chapter 13" at bounding box center [182, 500] width 325 height 26
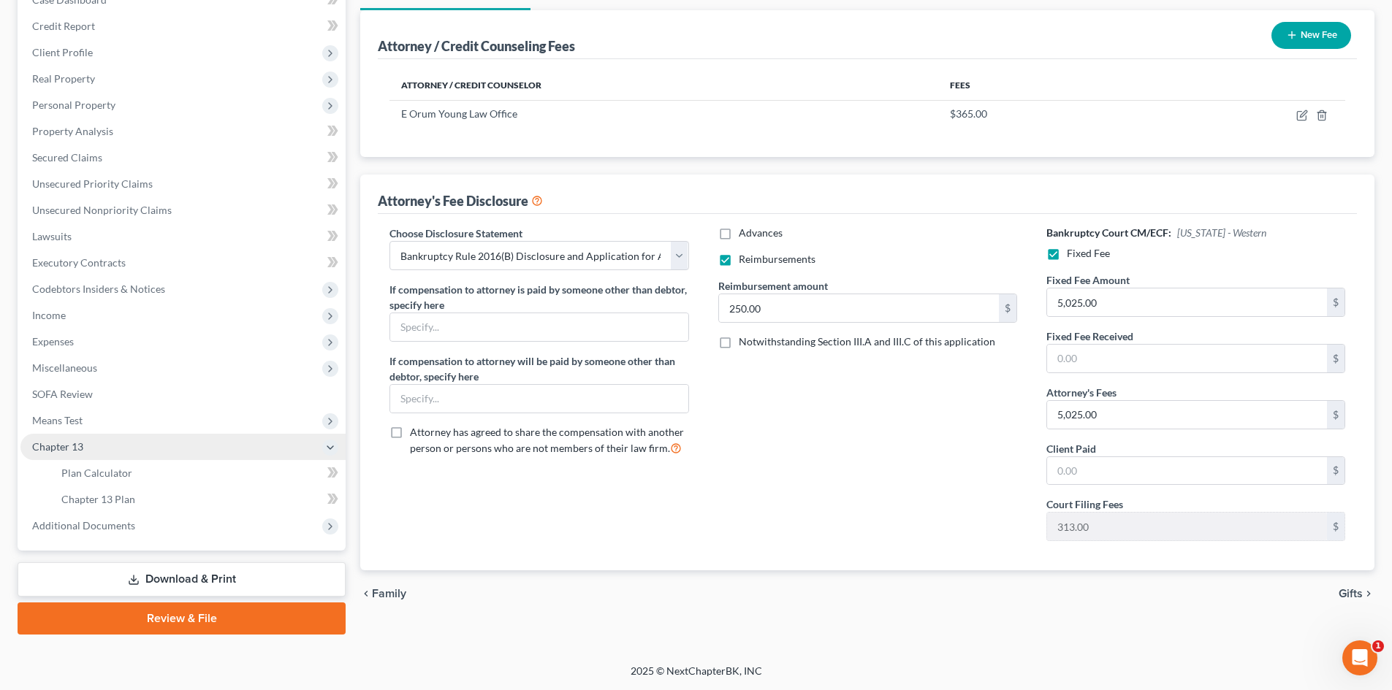
scroll to position [165, 0]
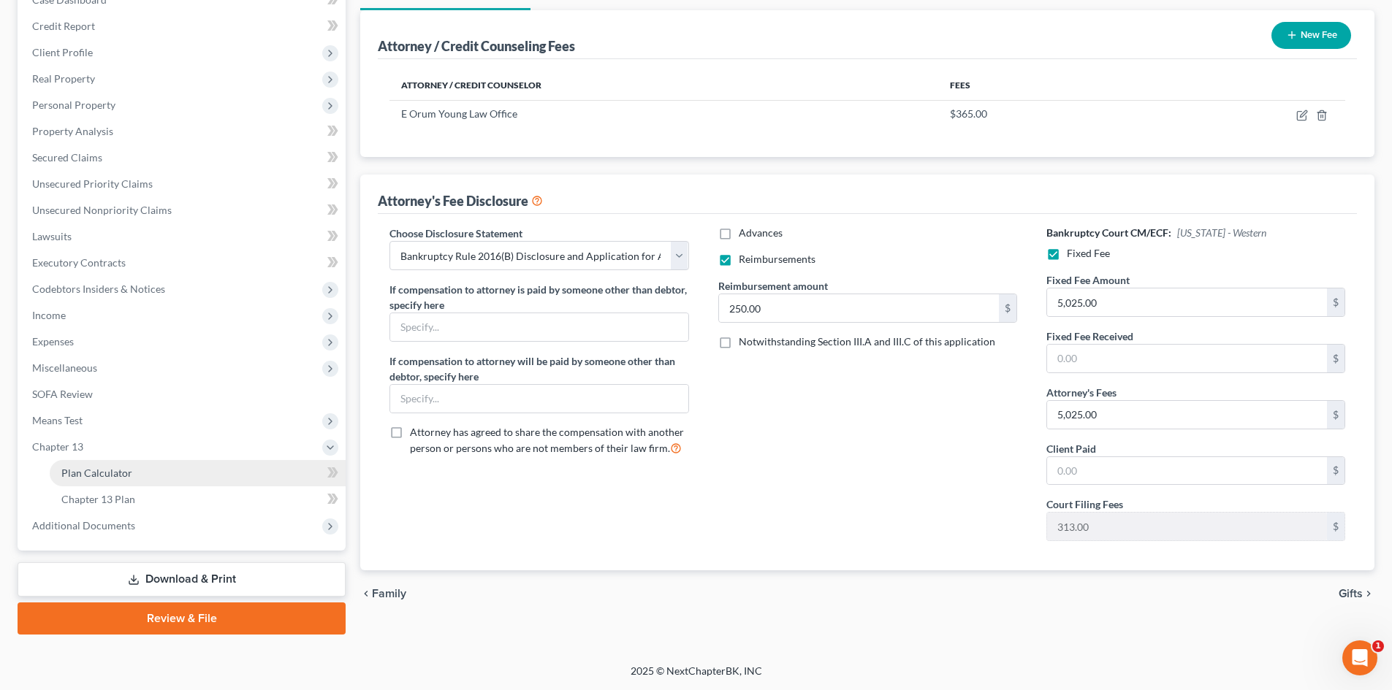
click at [140, 480] on link "Plan Calculator" at bounding box center [198, 473] width 296 height 26
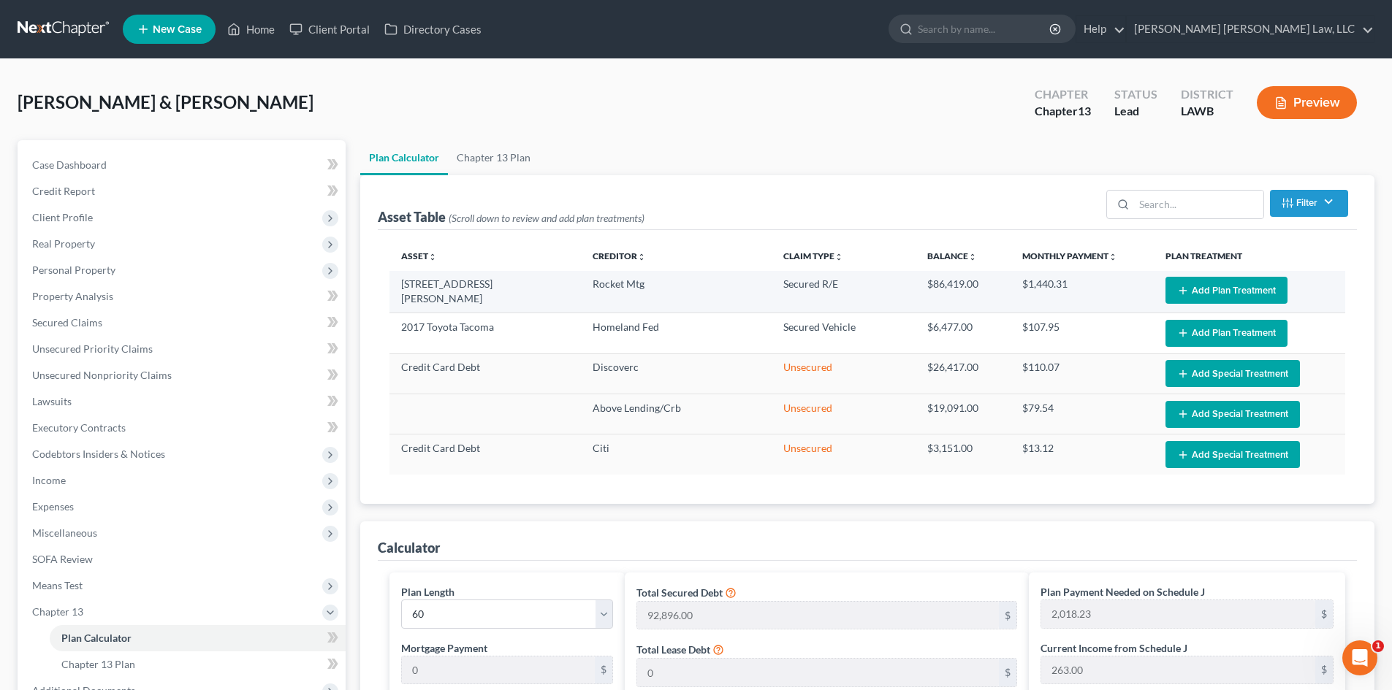
click at [1218, 289] on button "Add Plan Treatment" at bounding box center [1226, 290] width 122 height 27
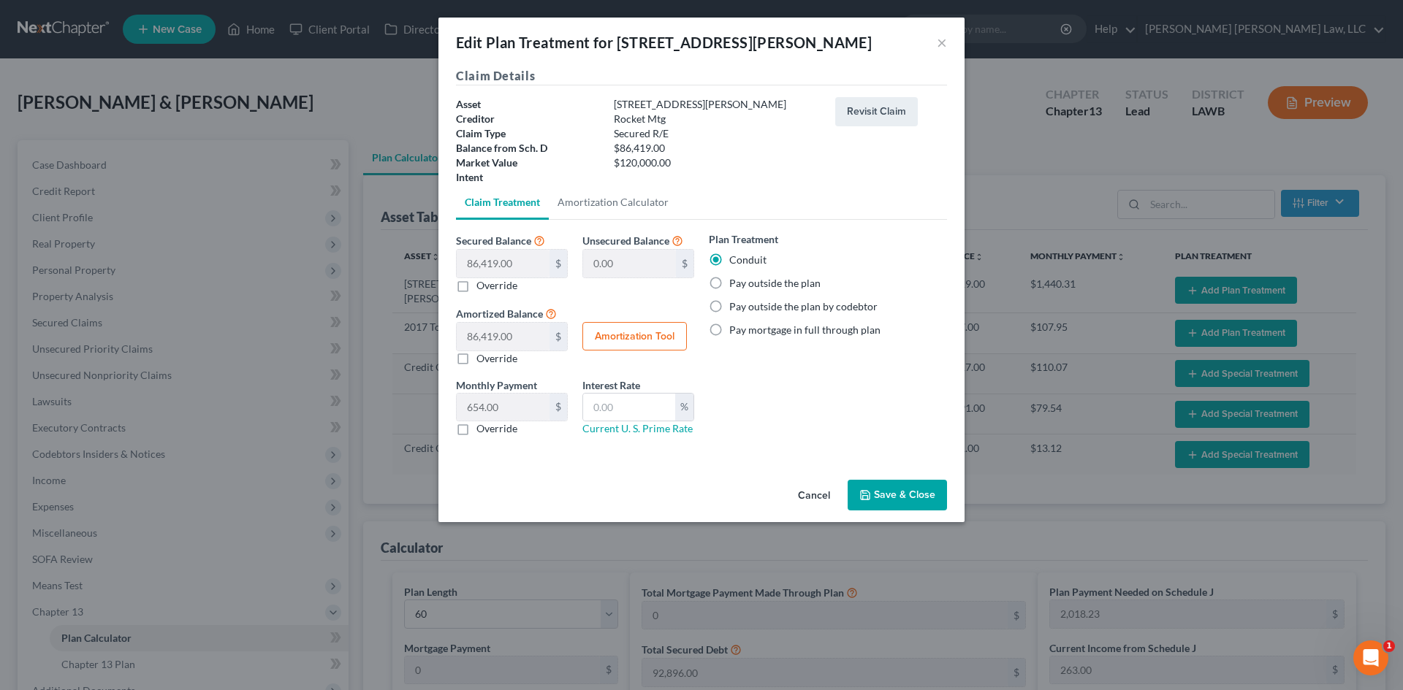
click at [885, 502] on button "Save & Close" at bounding box center [896, 495] width 99 height 31
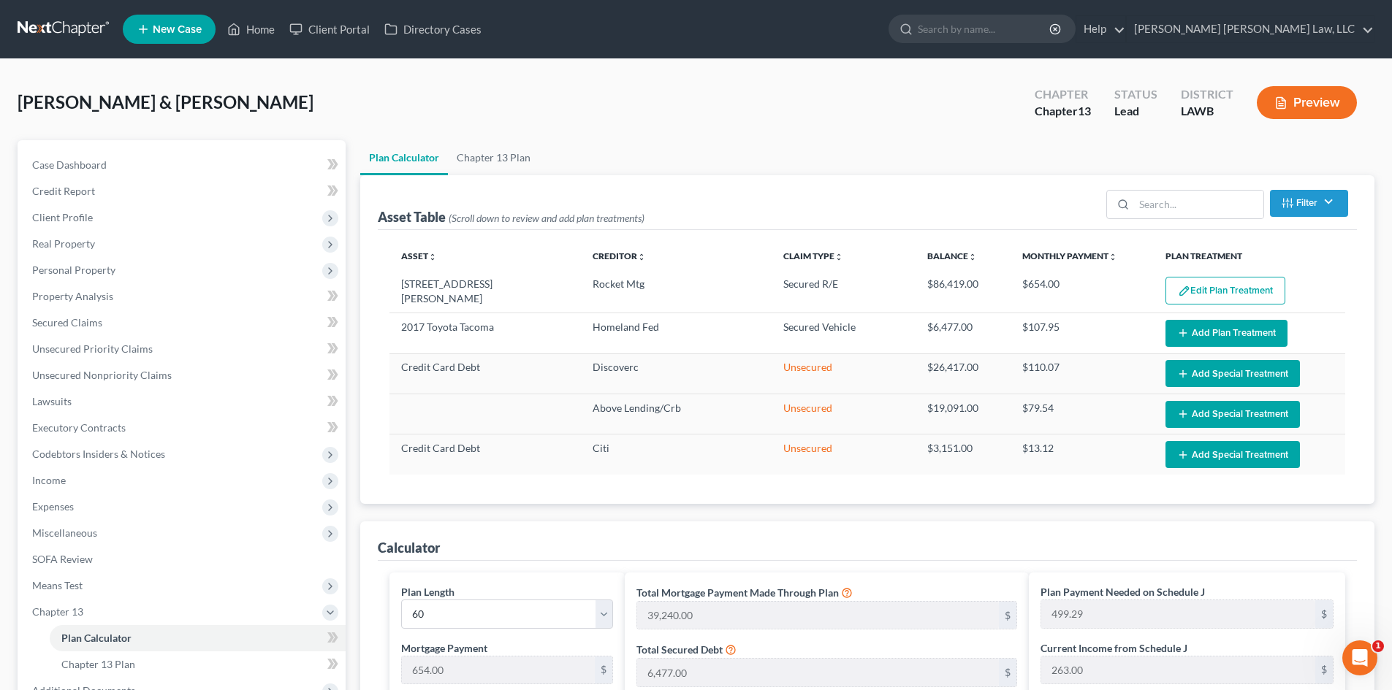
click at [1200, 328] on button "Add Plan Treatment" at bounding box center [1226, 333] width 122 height 27
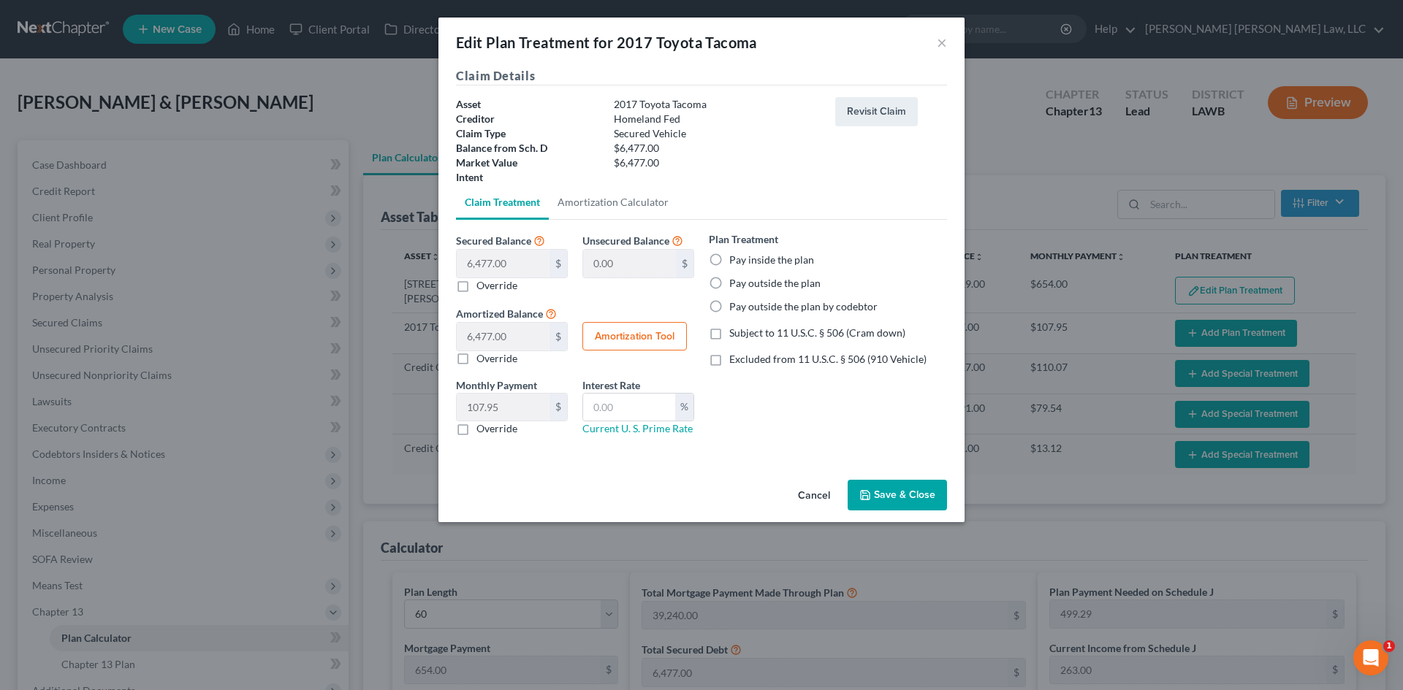
click at [769, 257] on label "Pay inside the plan" at bounding box center [771, 260] width 85 height 15
click at [744, 257] on input "Pay inside the plan" at bounding box center [739, 257] width 9 height 9
click at [797, 333] on span "Subject to 11 U.S.C. § 506 (Cram down)" at bounding box center [817, 333] width 176 height 12
click at [744, 333] on input "Subject to 11 U.S.C. § 506 (Cram down)" at bounding box center [739, 330] width 9 height 9
drag, startPoint x: 627, startPoint y: 398, endPoint x: 636, endPoint y: 421, distance: 24.3
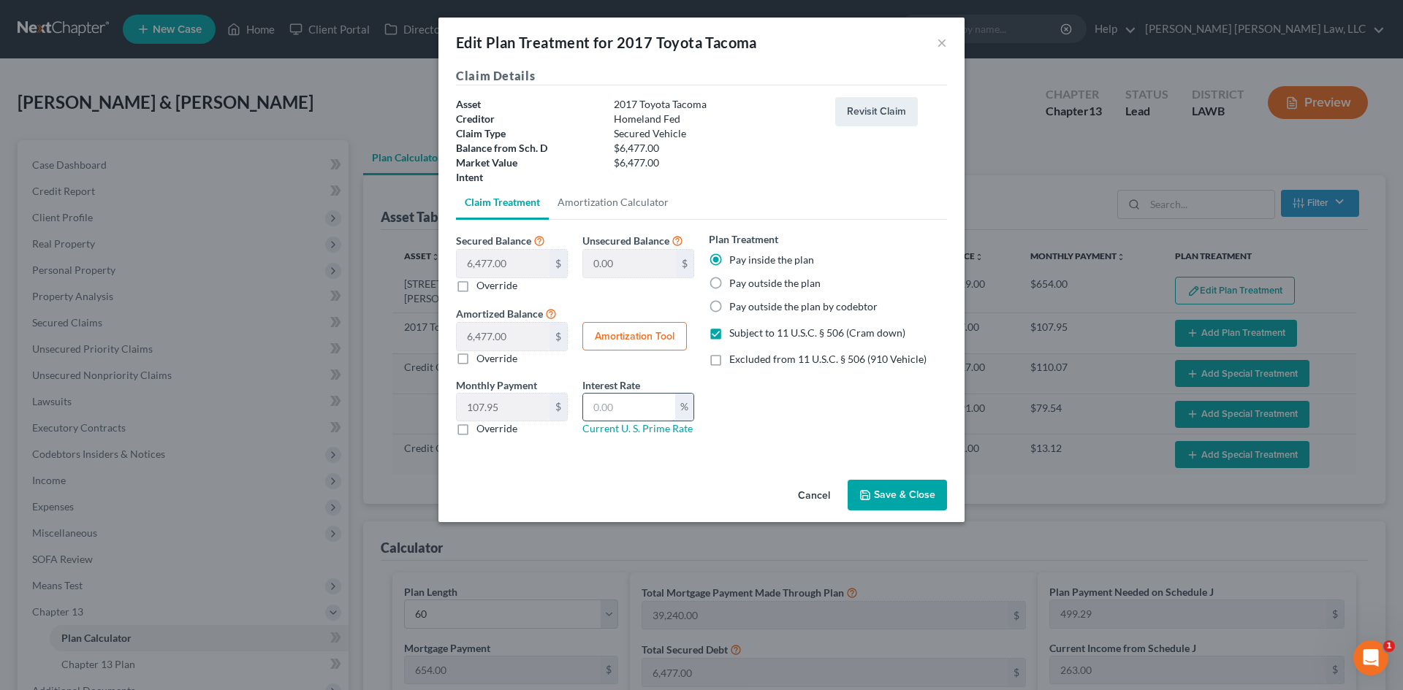
click at [628, 398] on input "text" at bounding box center [629, 408] width 92 height 28
click at [506, 424] on label "Override" at bounding box center [496, 428] width 41 height 15
click at [492, 424] on input "Override" at bounding box center [486, 425] width 9 height 9
click at [513, 404] on input "text" at bounding box center [503, 408] width 93 height 28
click at [900, 496] on button "Save & Close" at bounding box center [896, 495] width 99 height 31
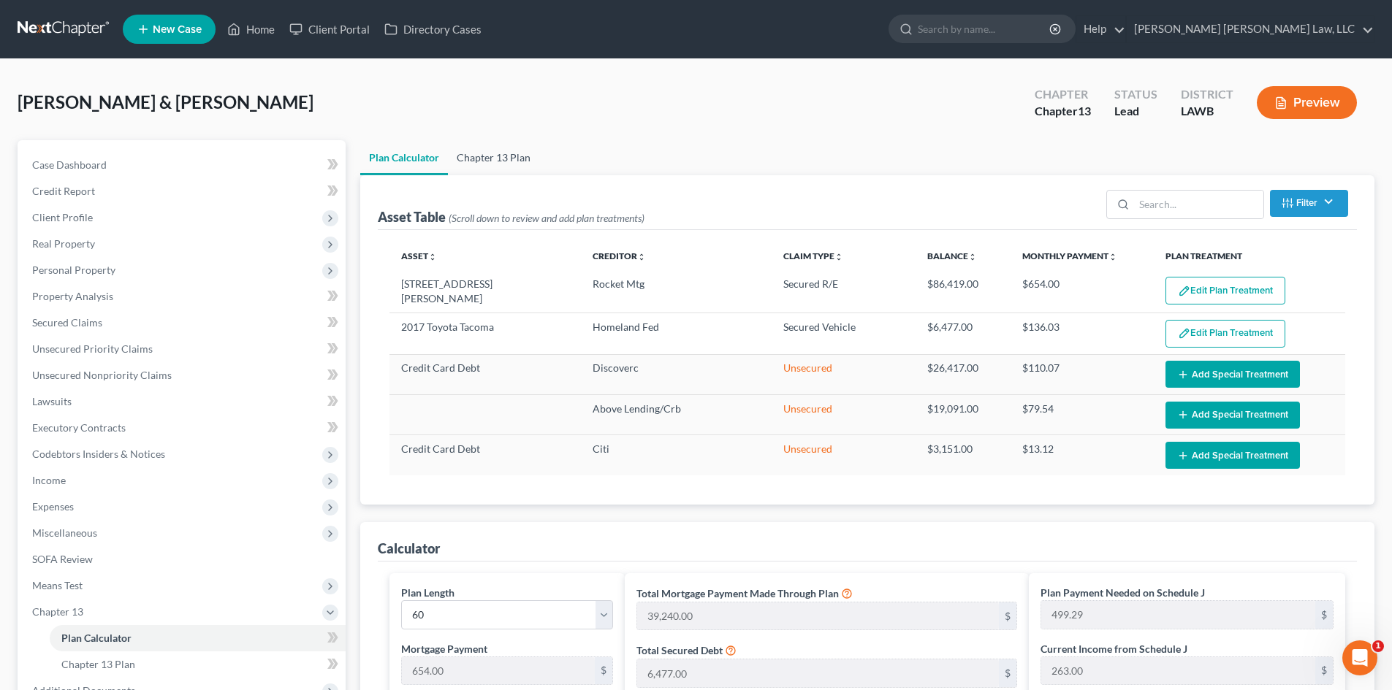
click at [481, 156] on link "Chapter 13 Plan" at bounding box center [493, 157] width 91 height 35
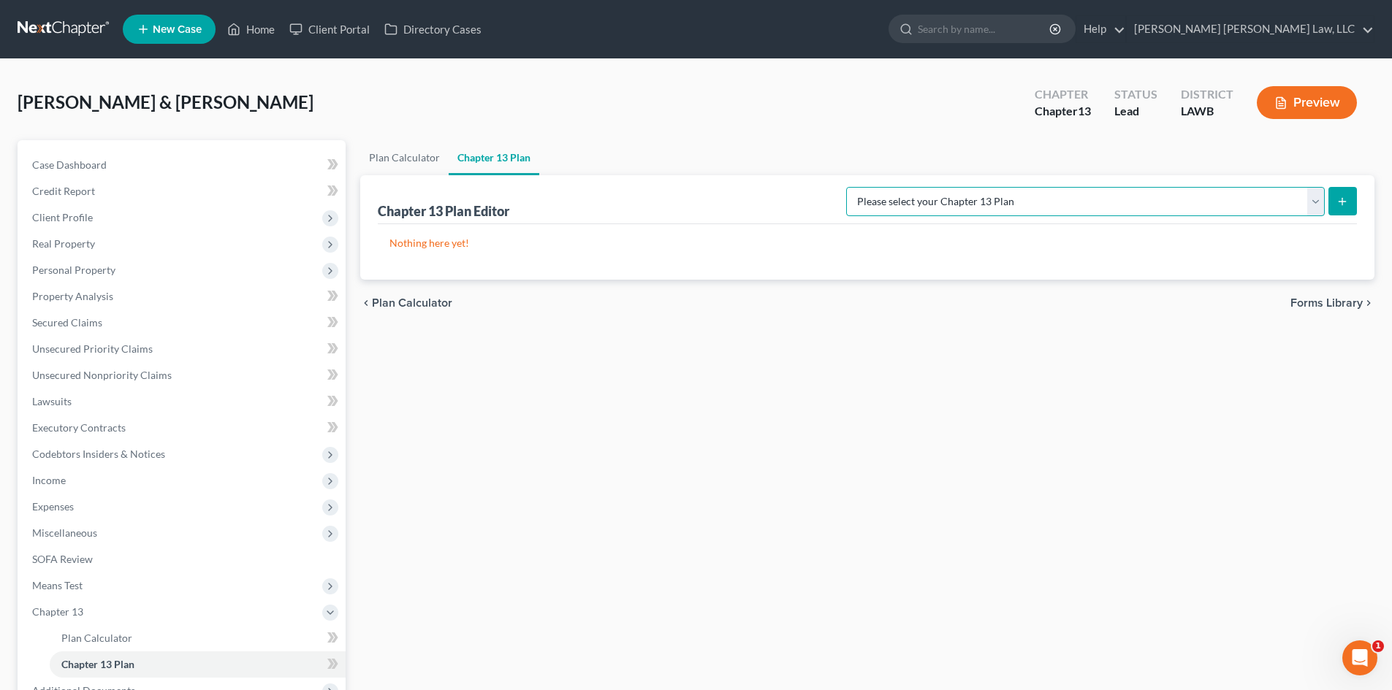
drag, startPoint x: 1257, startPoint y: 207, endPoint x: 1256, endPoint y: 215, distance: 8.2
click at [1257, 207] on select "Please select your Chapter 13 Plan E. Orum Custom Plan (Revised 12/1/2021) E. O…" at bounding box center [1085, 201] width 478 height 29
click at [999, 187] on select "Please select your Chapter 13 Plan E. Orum Custom Plan (Revised 12/1/2021) E. O…" at bounding box center [1085, 201] width 478 height 29
click at [1252, 195] on select "Please select your Chapter 13 Plan E. Orum Custom Plan (Revised 12/1/2021) E. O…" at bounding box center [1085, 201] width 478 height 29
click at [1339, 196] on icon "submit" at bounding box center [1342, 202] width 12 height 12
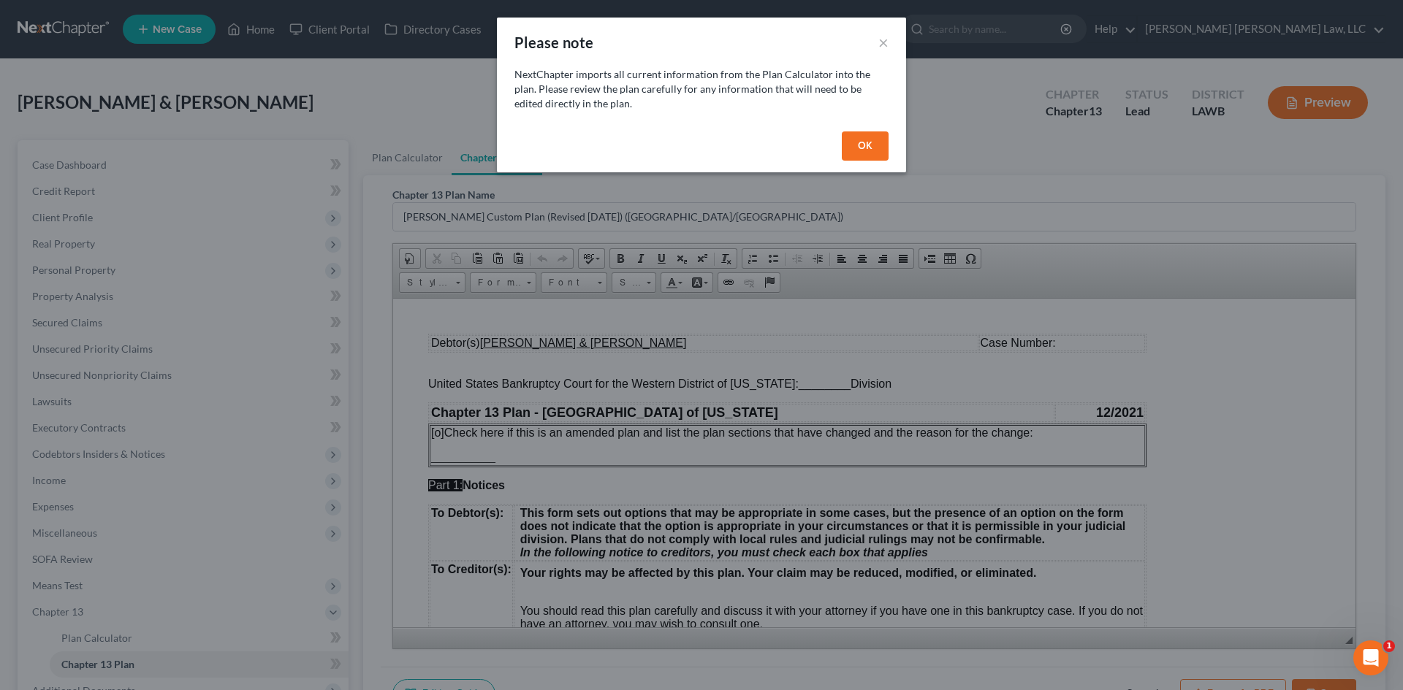
click at [852, 153] on button "OK" at bounding box center [865, 145] width 47 height 29
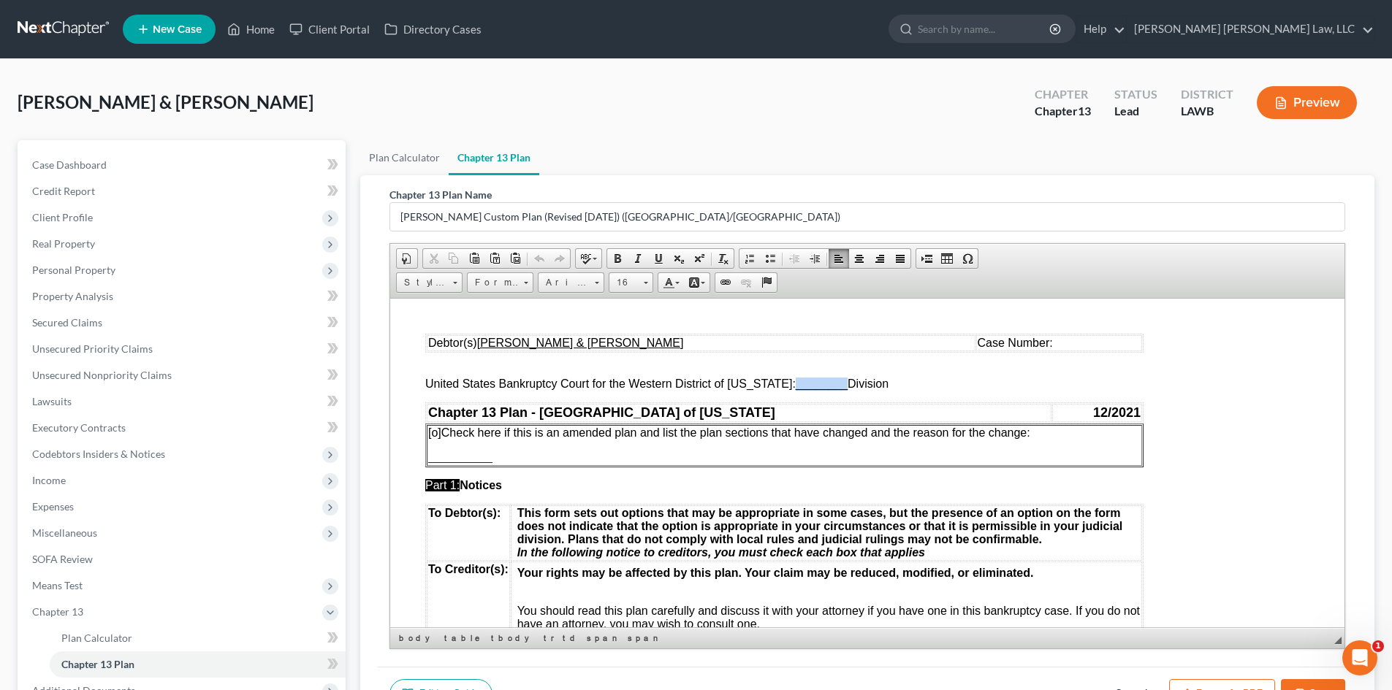
drag, startPoint x: 782, startPoint y: 384, endPoint x: 836, endPoint y: 381, distance: 53.5
click at [836, 381] on span "United States Bankruptcy Court for the Western District of Louisiana: ________ …" at bounding box center [656, 383] width 463 height 12
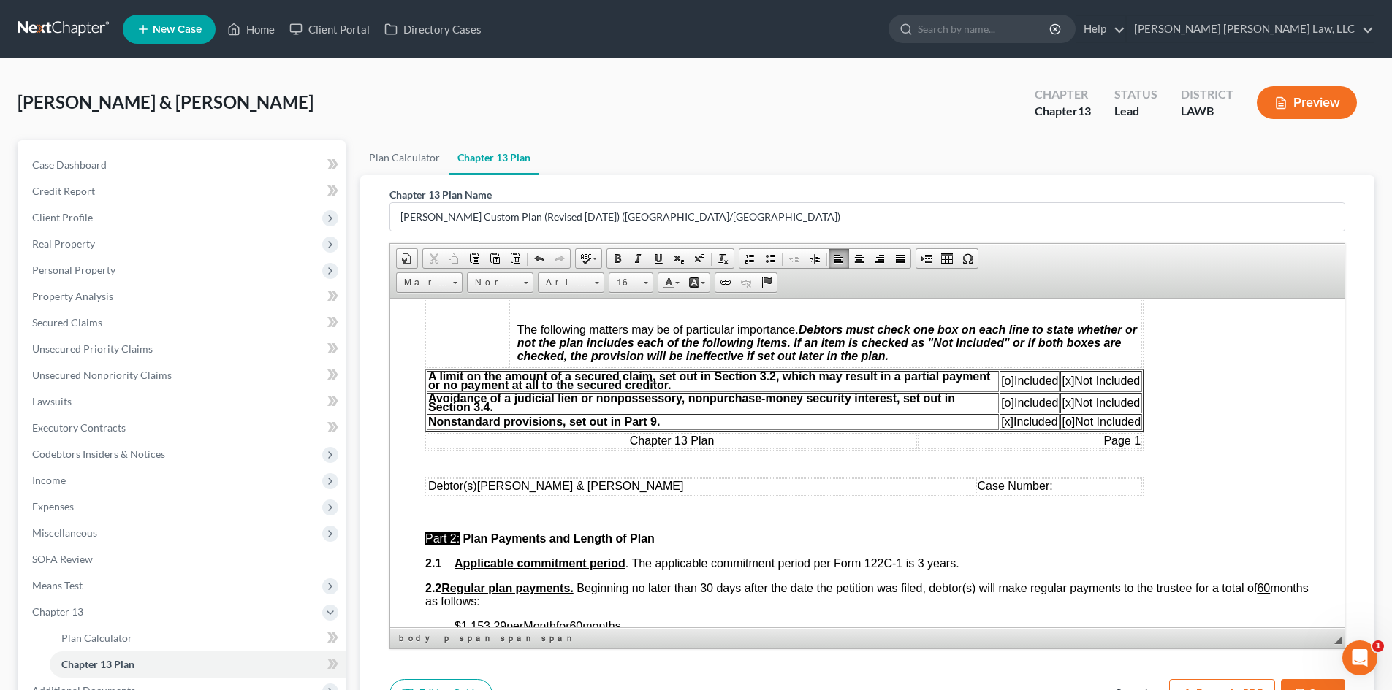
scroll to position [438, 0]
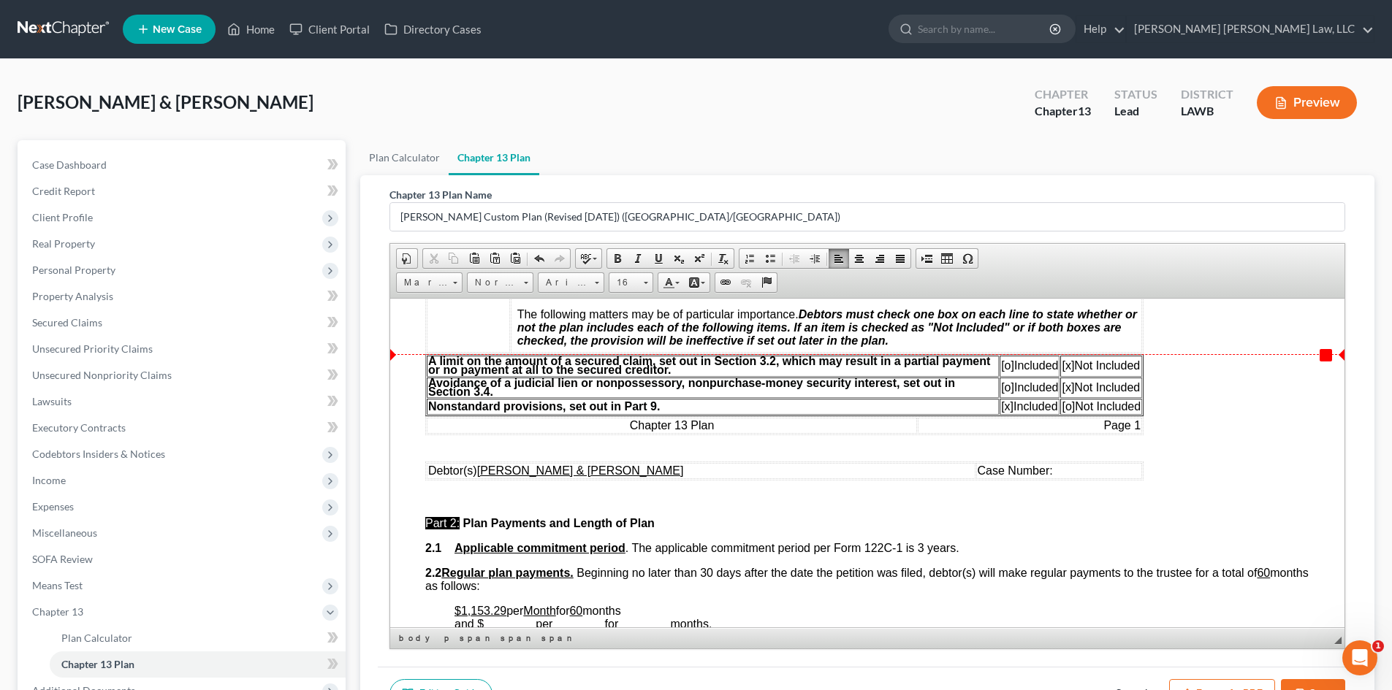
click at [1001, 365] on span "[o]" at bounding box center [1007, 365] width 13 height 12
click at [1068, 367] on span "[x]" at bounding box center [1067, 365] width 12 height 12
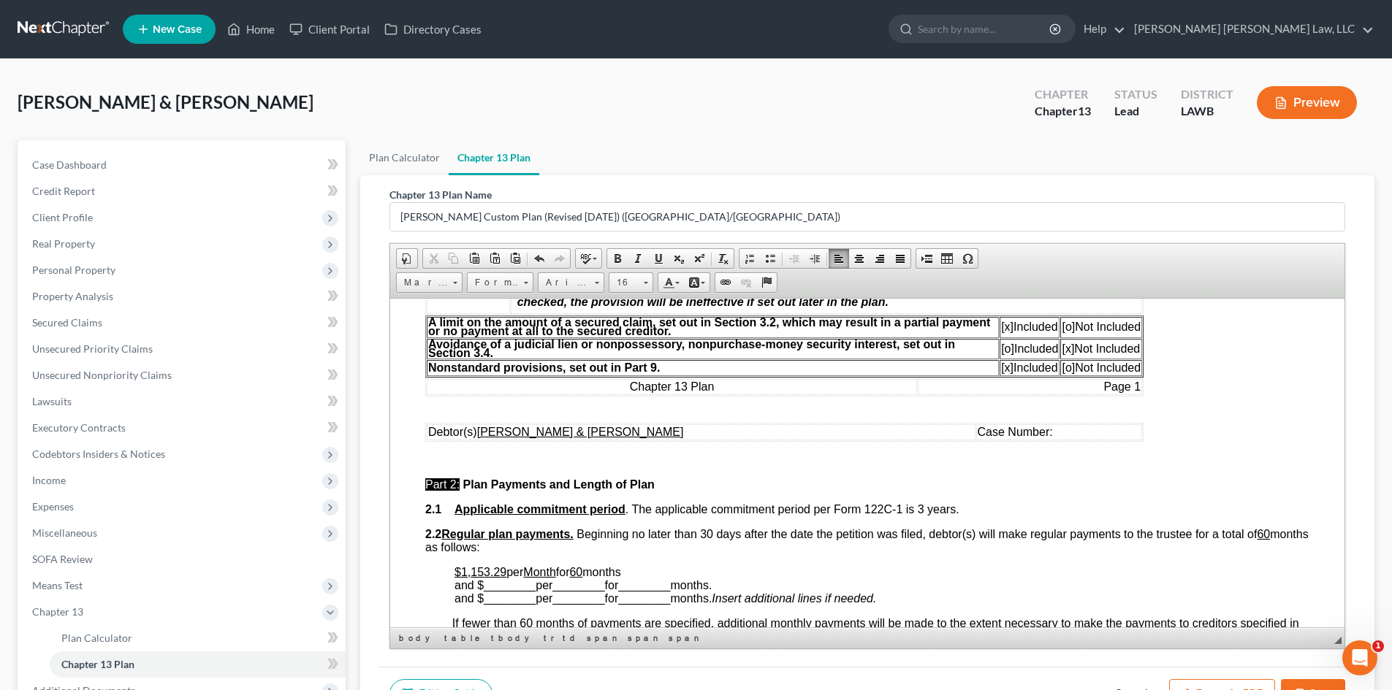
scroll to position [584, 0]
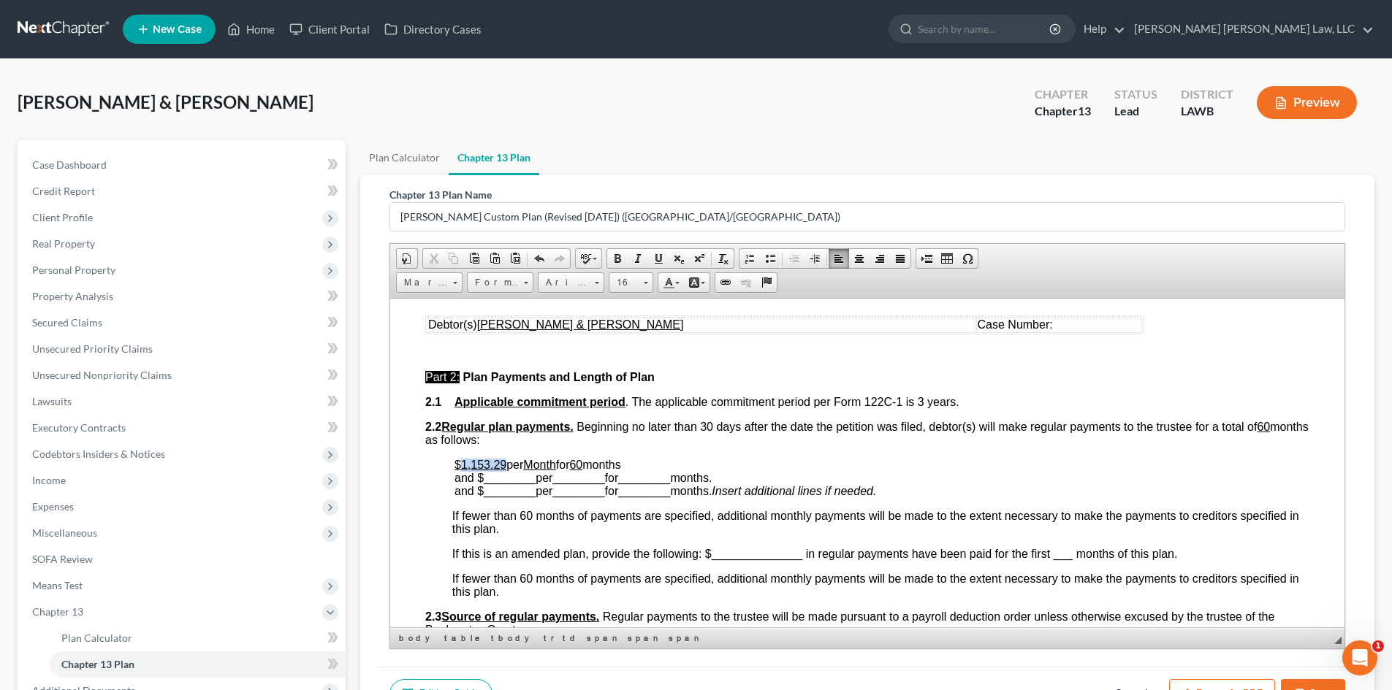
drag, startPoint x: 505, startPoint y: 465, endPoint x: 463, endPoint y: 463, distance: 42.4
click at [463, 463] on p "$1,153.29 per Month for 60 months and $ ________ per ________ for ________ mont…" at bounding box center [881, 477] width 855 height 39
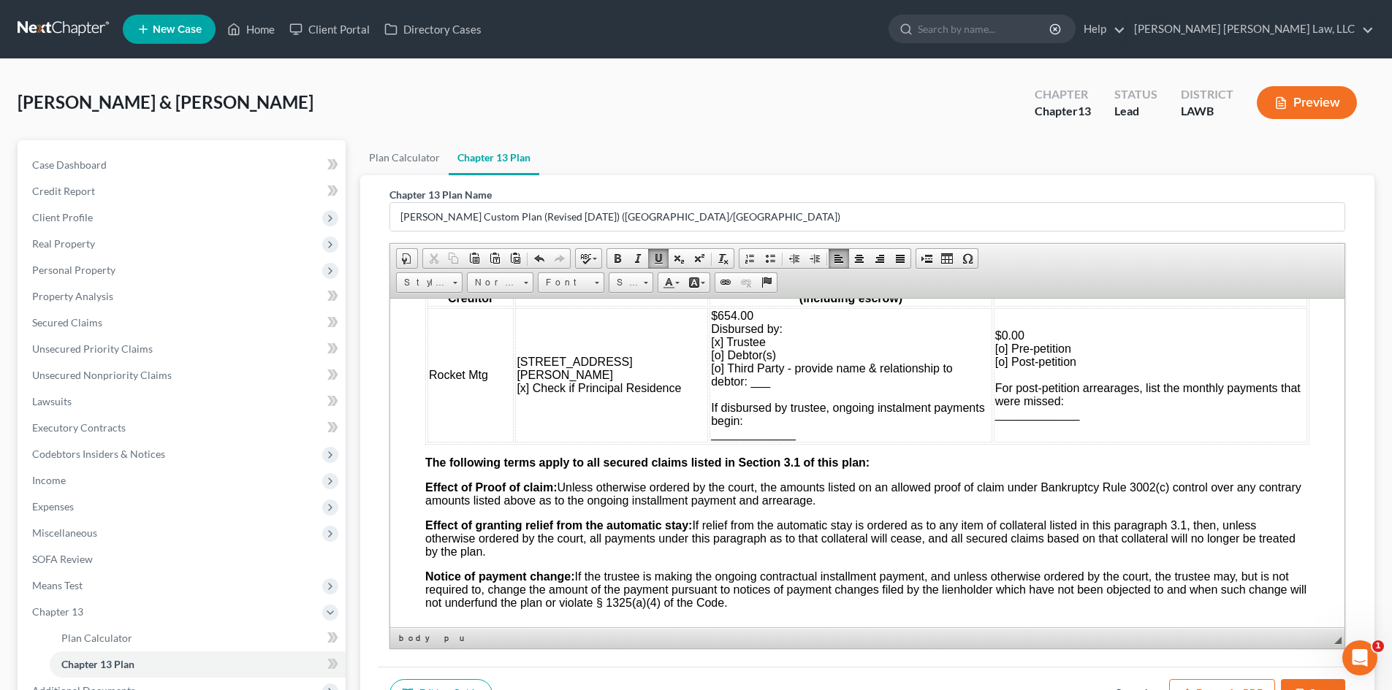
scroll to position [1461, 0]
click at [711, 340] on span "$654.00 Disbursed by: [x] Trustee [o] Debtor(s) [o] Third Party - provide name …" at bounding box center [847, 373] width 273 height 131
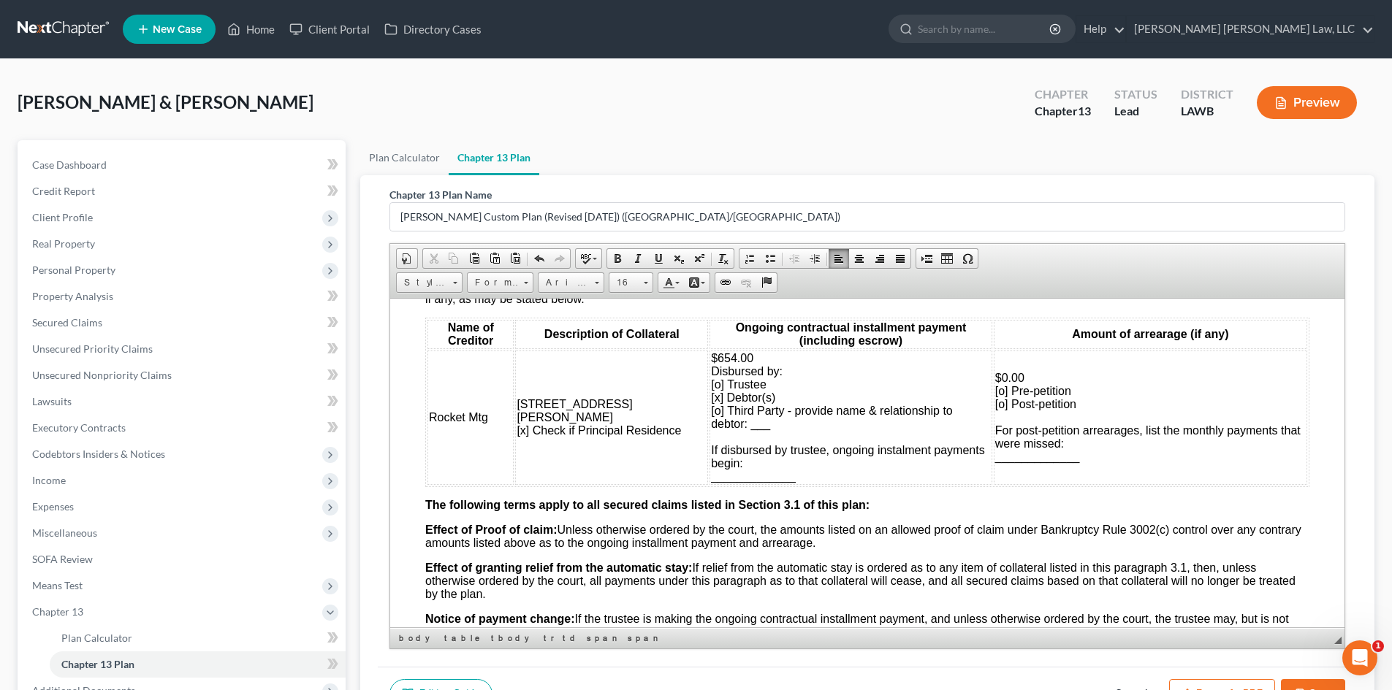
scroll to position [1315, 0]
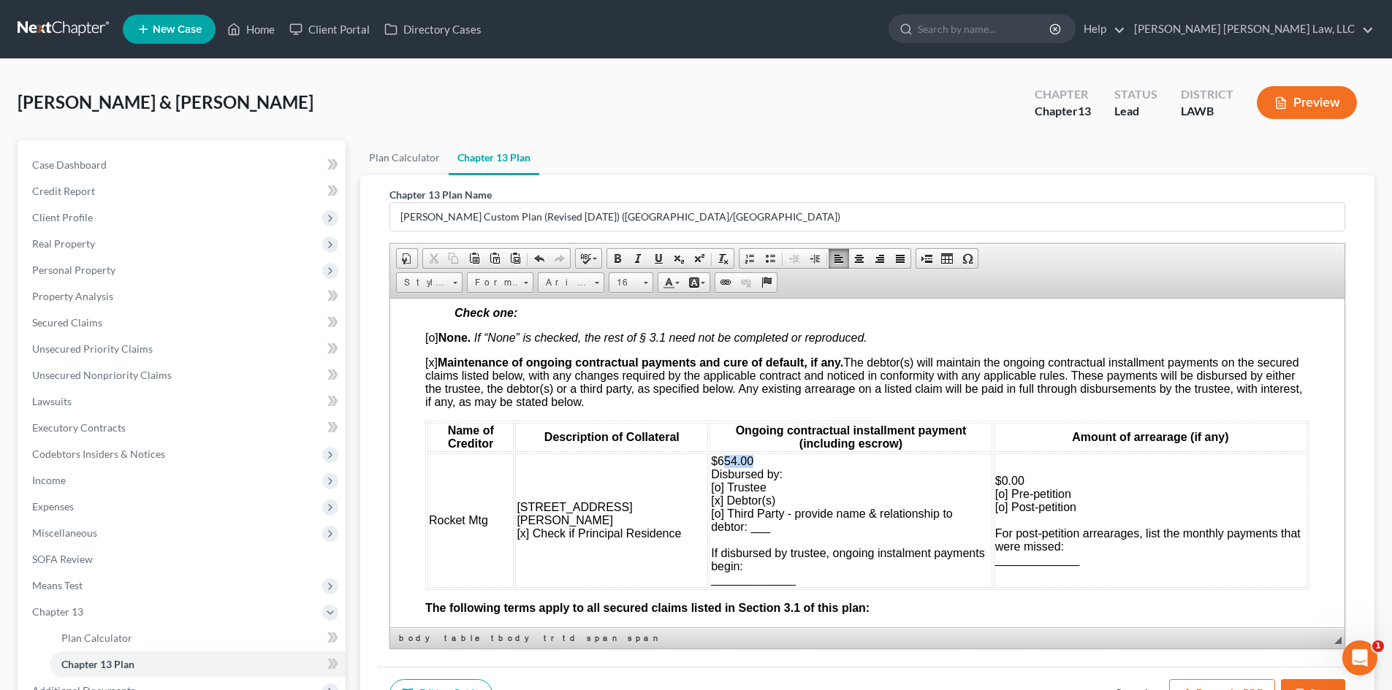
drag, startPoint x: 717, startPoint y: 459, endPoint x: 686, endPoint y: 460, distance: 30.7
click at [709, 460] on td "$654.00 Disbursed by: [o] Trustee [x] Debtor(s) [o] Third Party - provide name …" at bounding box center [850, 520] width 283 height 134
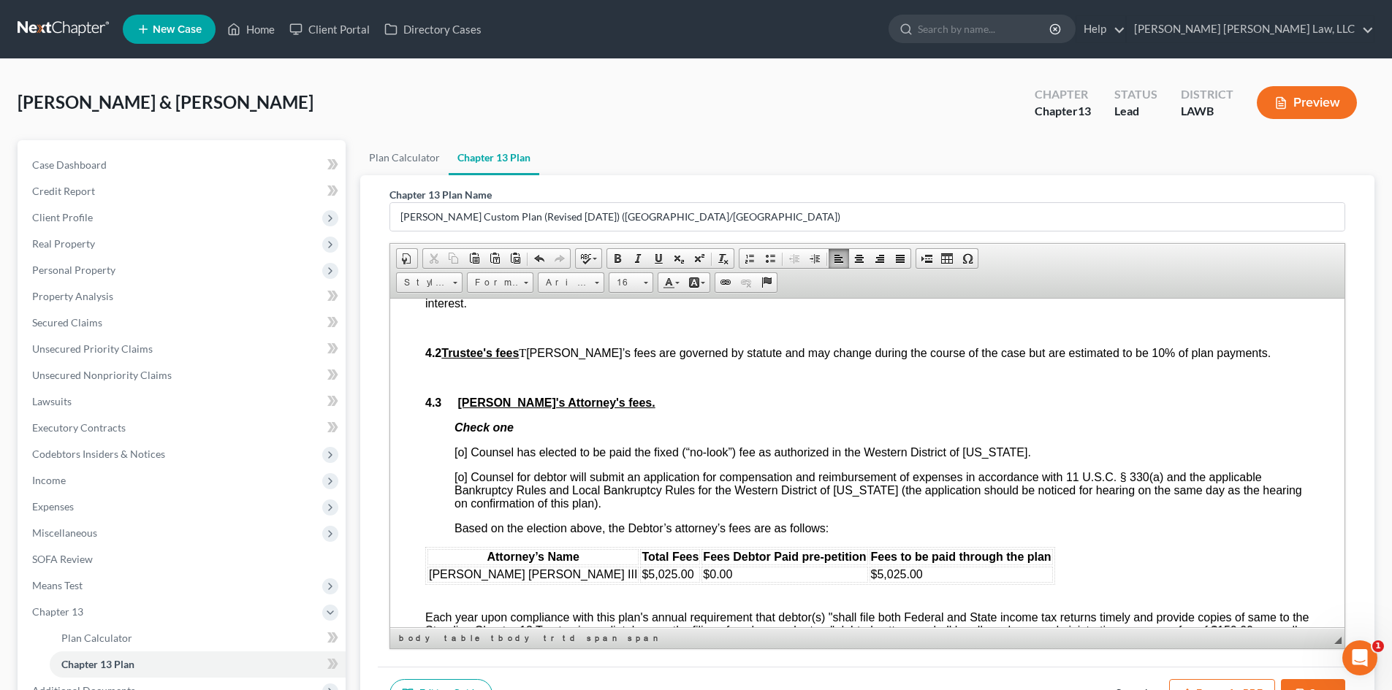
scroll to position [2776, 0]
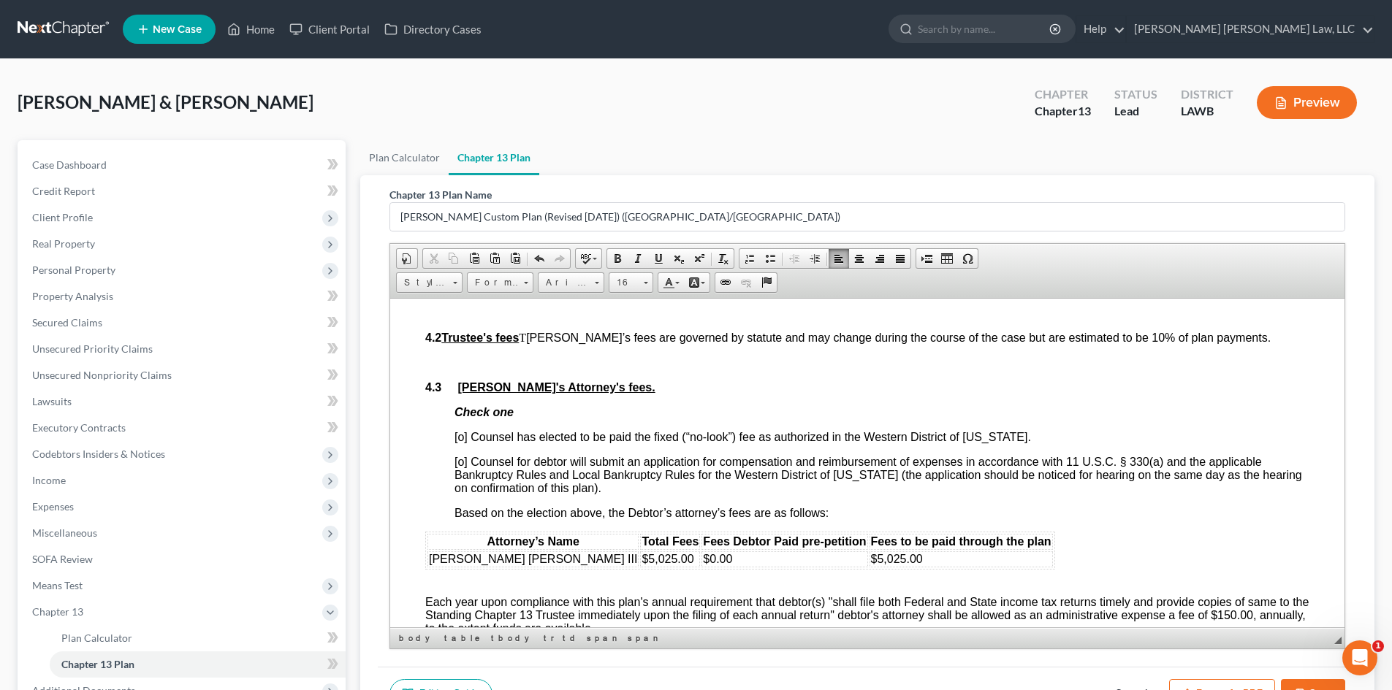
click at [462, 443] on span "[o] Counsel has elected to be paid the fixed (“no-look”) fee as authorized in t…" at bounding box center [742, 436] width 576 height 12
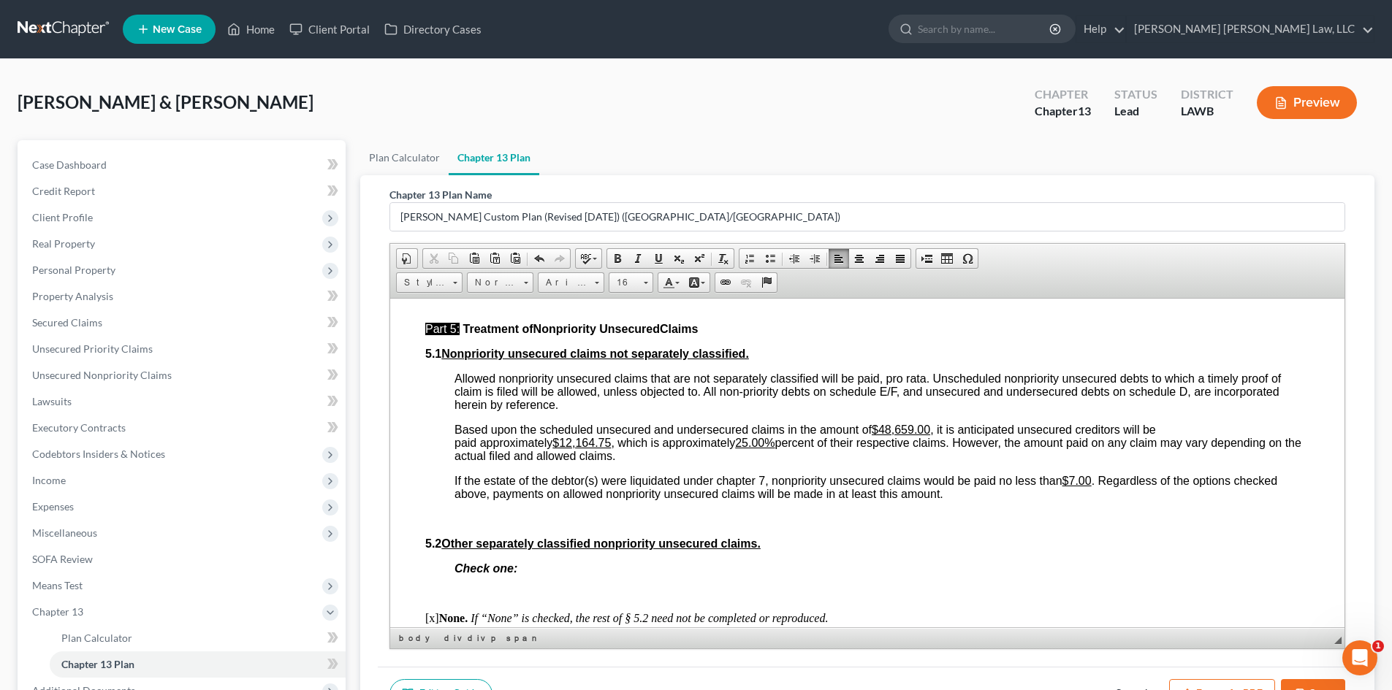
scroll to position [3799, 0]
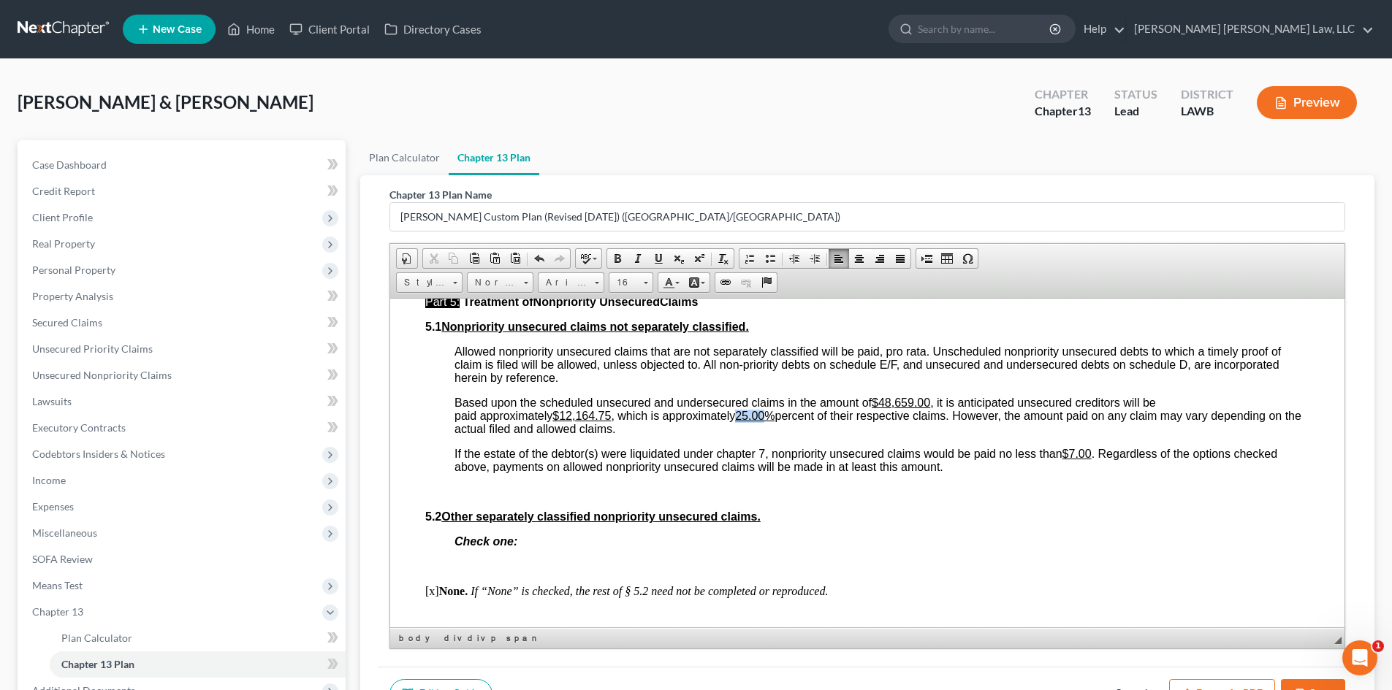
drag, startPoint x: 777, startPoint y: 441, endPoint x: 747, endPoint y: 443, distance: 29.3
click at [747, 421] on u "25.00%" at bounding box center [754, 415] width 39 height 12
drag, startPoint x: 613, startPoint y: 446, endPoint x: 563, endPoint y: 441, distance: 49.9
click at [563, 421] on u "$12,164.75" at bounding box center [581, 415] width 58 height 12
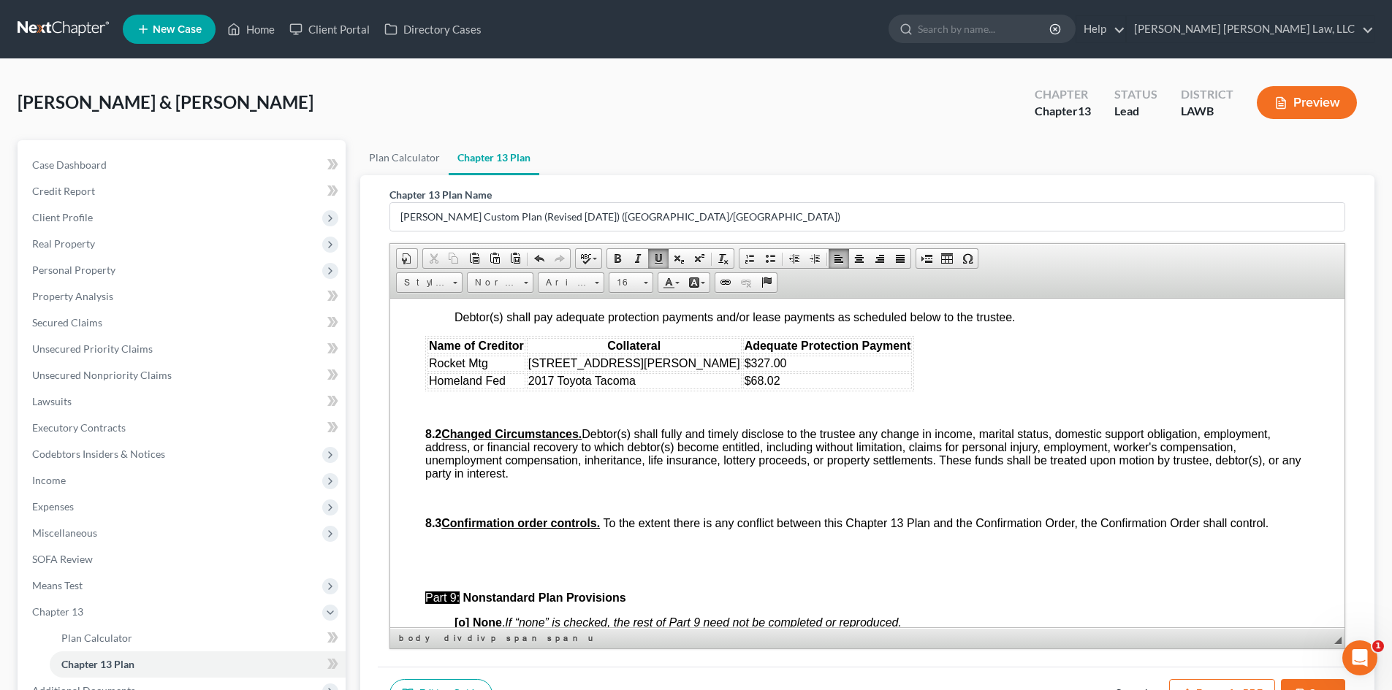
scroll to position [4456, 0]
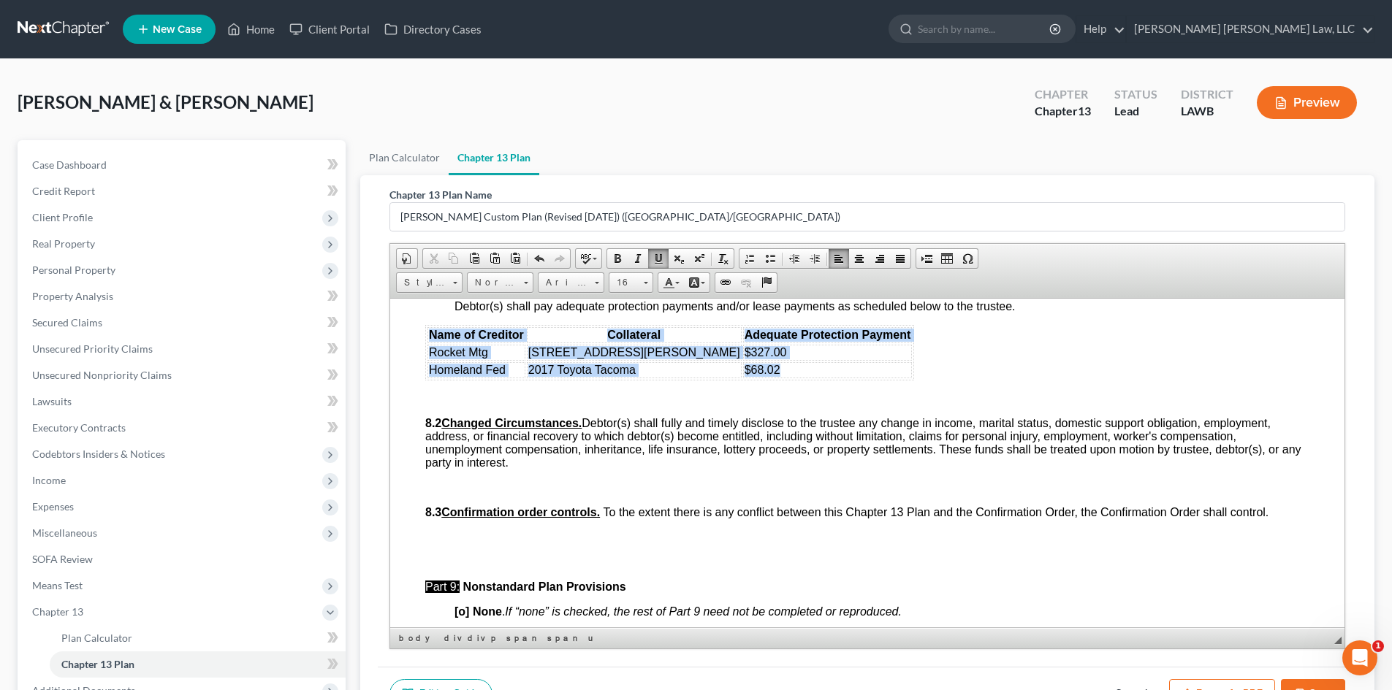
drag, startPoint x: 432, startPoint y: 370, endPoint x: 722, endPoint y: 406, distance: 292.9
click at [722, 380] on table "Name of Creditor Collateral Adequate Protection Payment Rocket Mtg 151 Berry Rd…" at bounding box center [669, 352] width 489 height 56
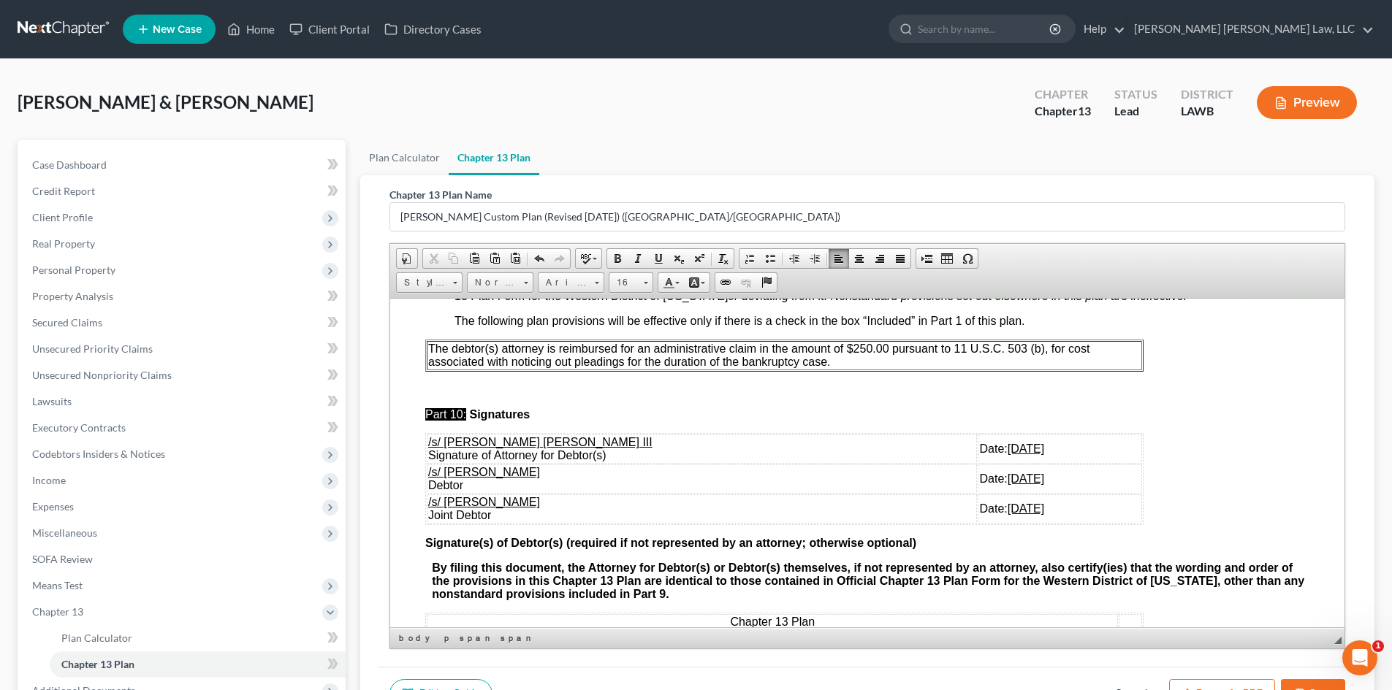
scroll to position [4748, 0]
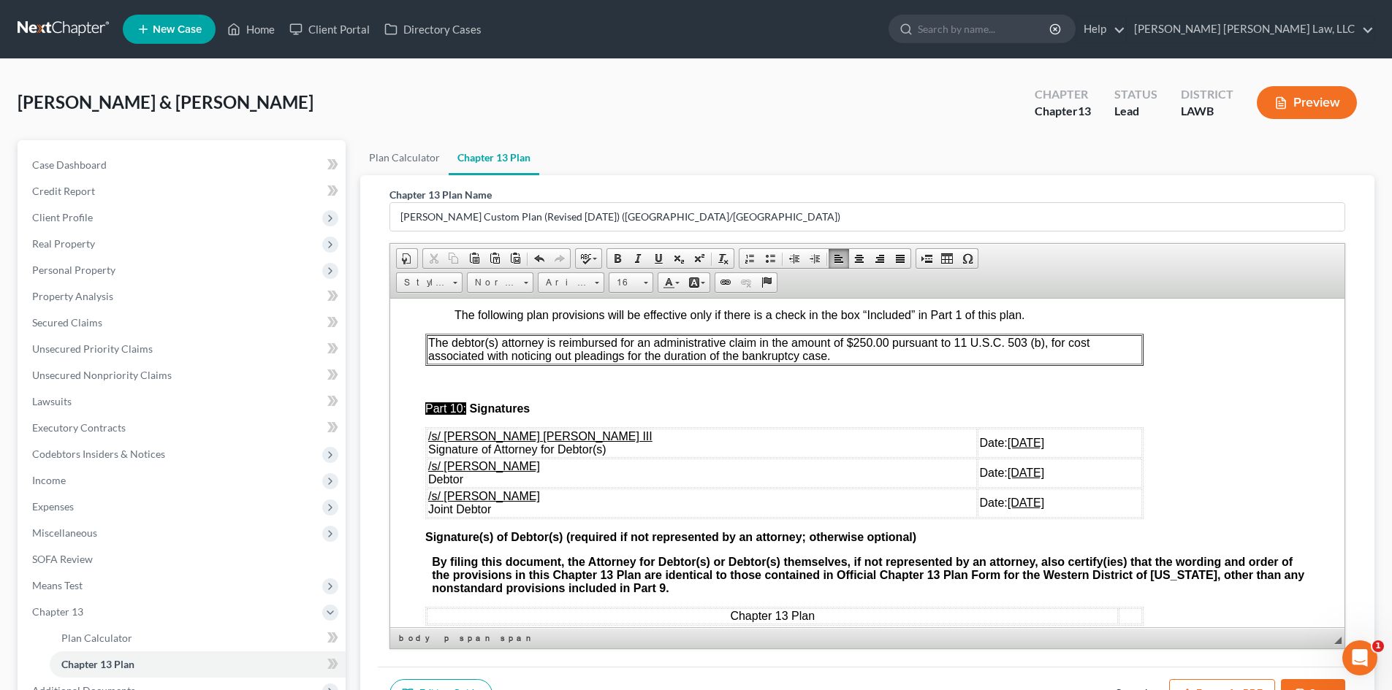
click at [934, 362] on p "The debtor(s) attorney is reimbursed for an administrative claim in the amount …" at bounding box center [784, 349] width 712 height 26
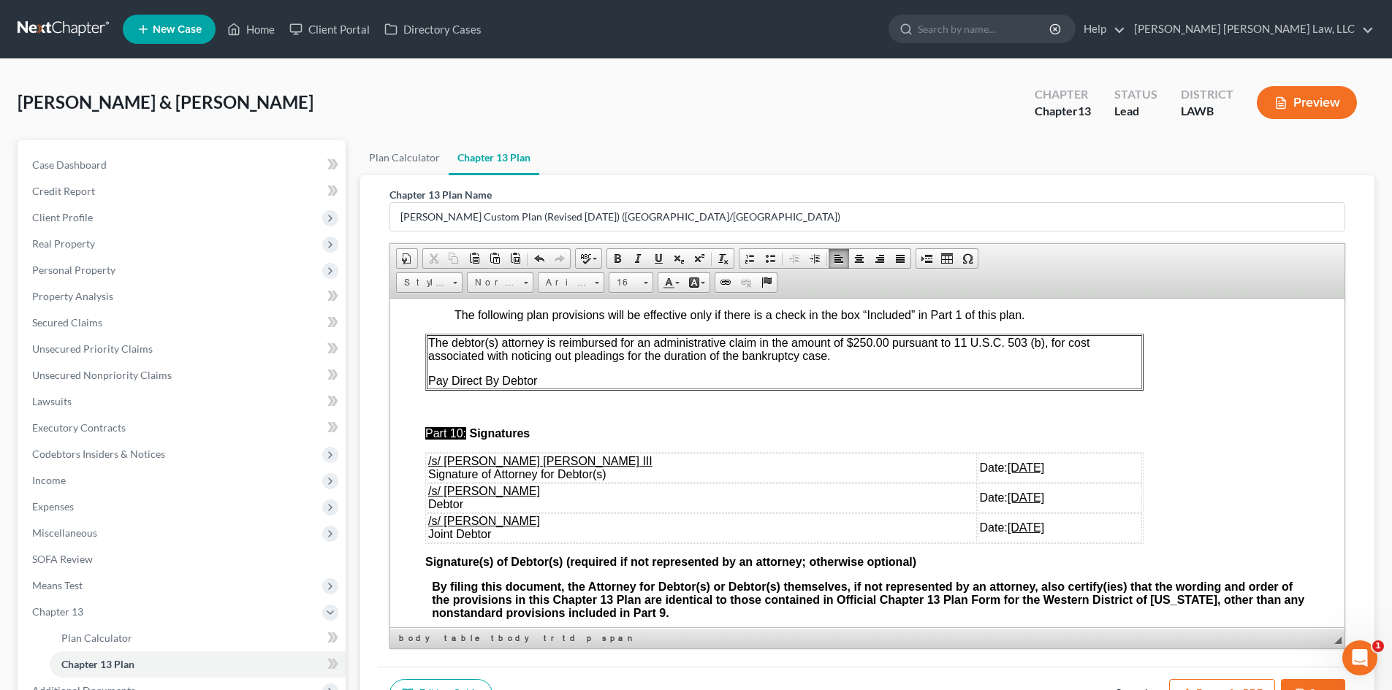
drag, startPoint x: 1016, startPoint y: 567, endPoint x: 429, endPoint y: 534, distance: 588.2
click at [429, 534] on tbody "/s/ E. Orum Young III Signature of Attorney for Debtor(s) Date: 09/11/2025 /s/ …" at bounding box center [784, 497] width 715 height 89
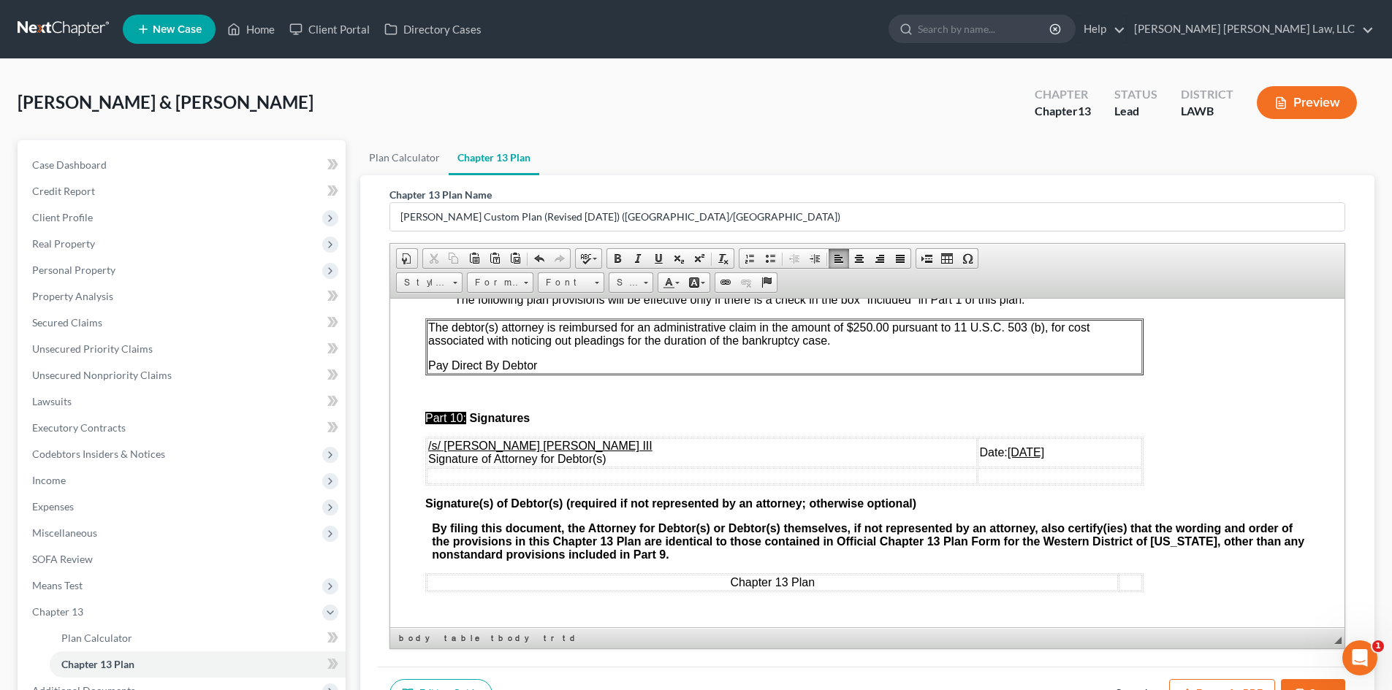
scroll to position [4803, 0]
drag, startPoint x: 1297, startPoint y: 684, endPoint x: 707, endPoint y: 235, distance: 741.8
click at [1297, 684] on button "Save" at bounding box center [1313, 694] width 64 height 31
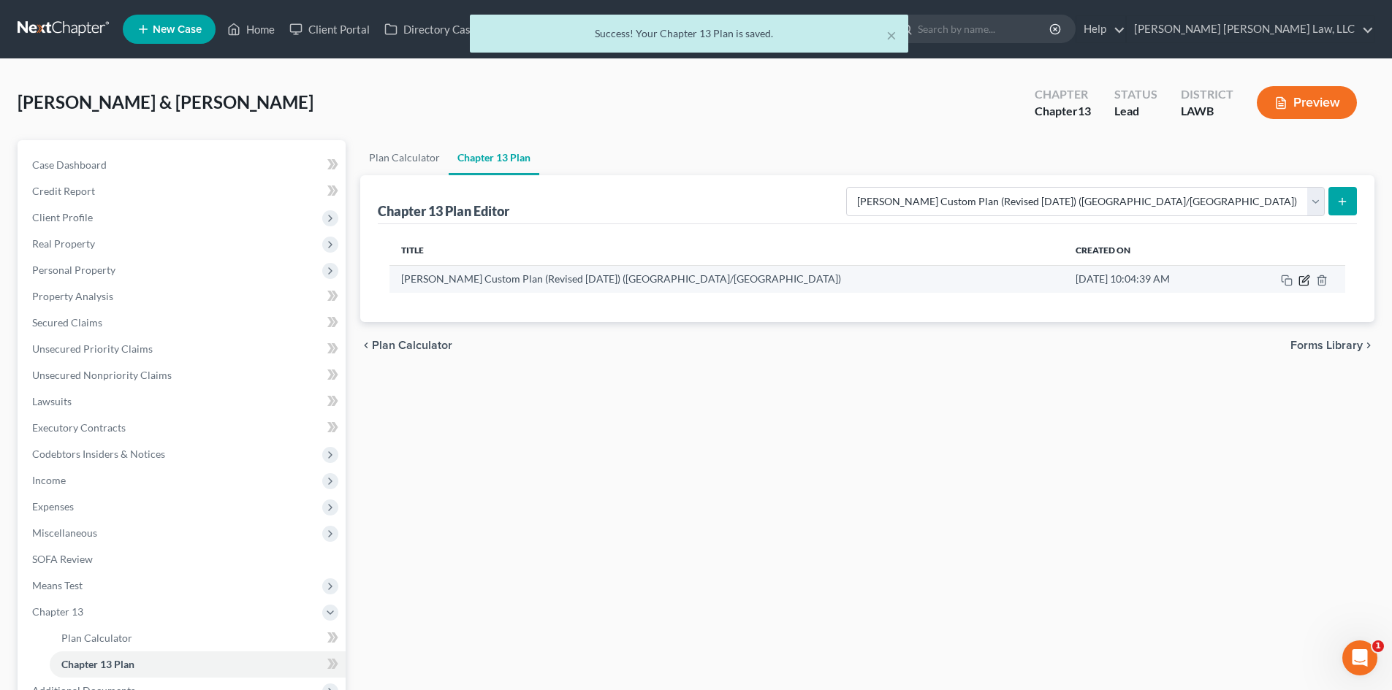
click at [1300, 283] on icon "button" at bounding box center [1303, 280] width 9 height 9
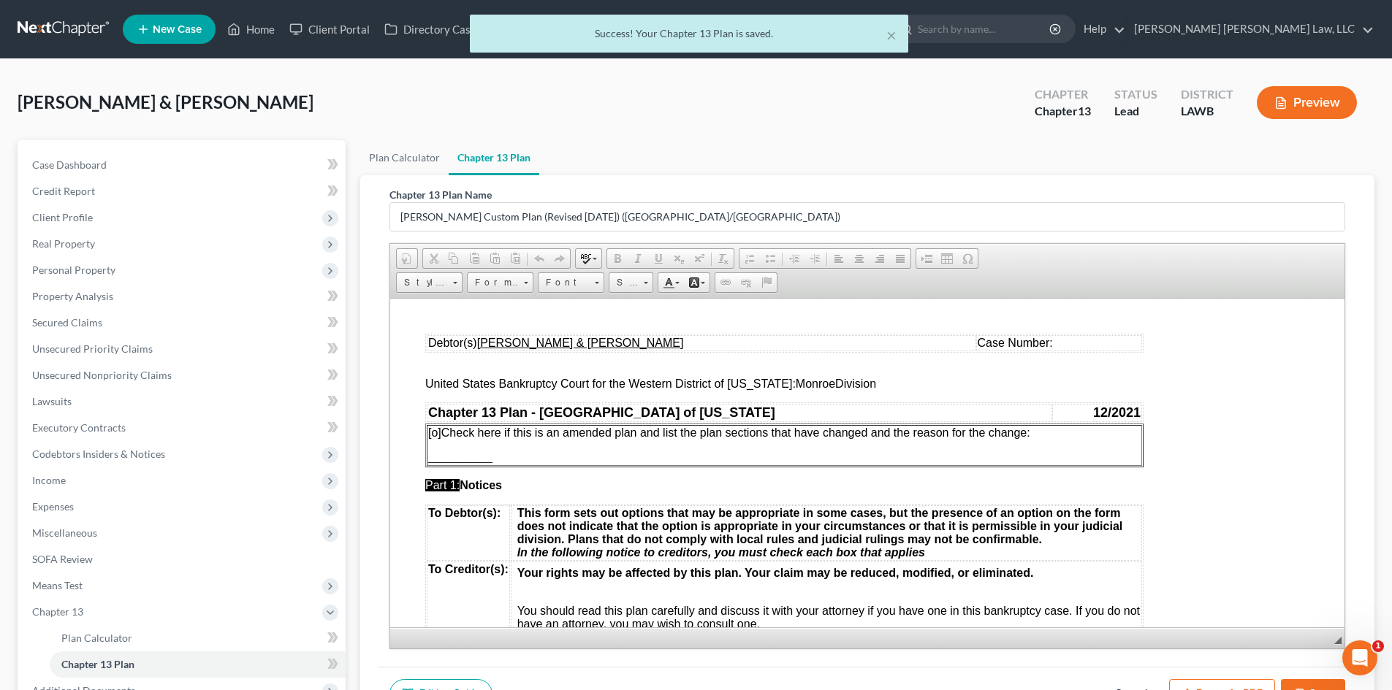
scroll to position [0, 0]
click at [1219, 687] on button "Export as PDF" at bounding box center [1222, 694] width 106 height 31
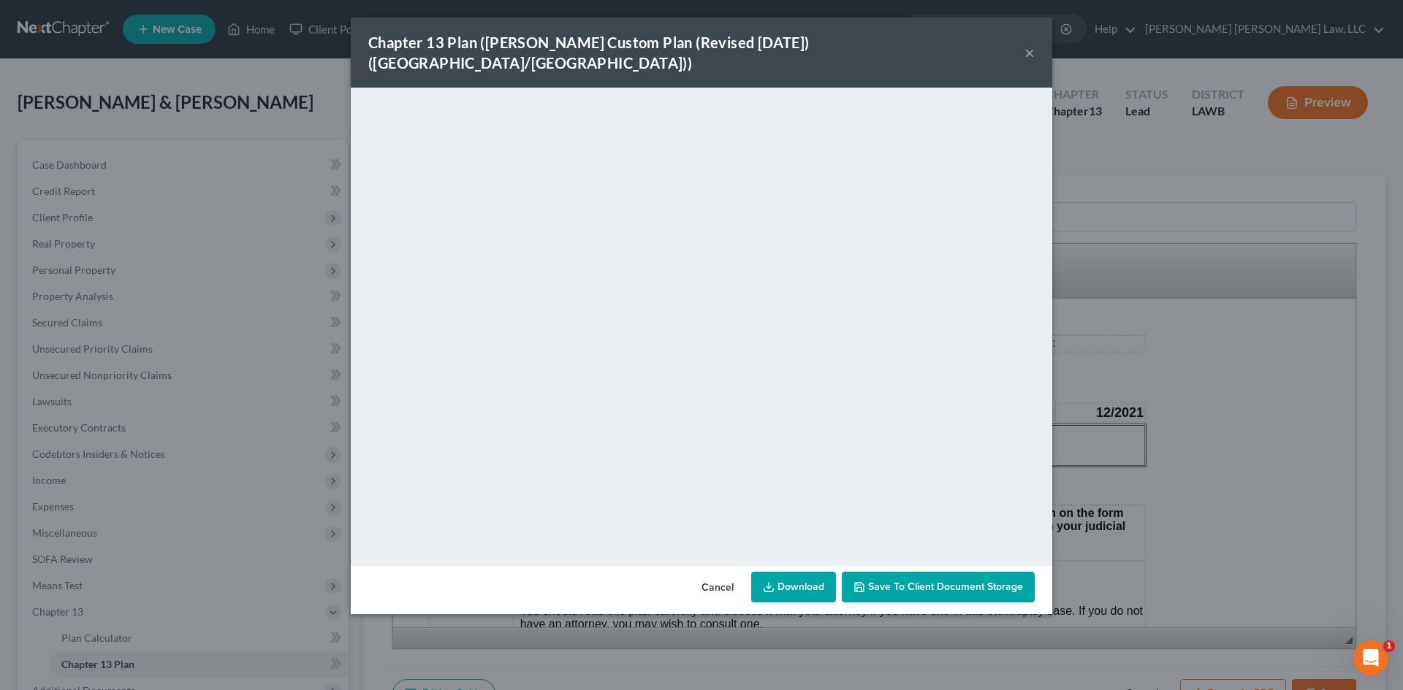
click at [802, 572] on link "Download" at bounding box center [793, 587] width 85 height 31
click at [1152, 183] on div "Chapter 13 Plan (E. Orum Custom Plan (Revised 12/1/2021) (Alexandria/Monroe)) ×…" at bounding box center [701, 345] width 1403 height 690
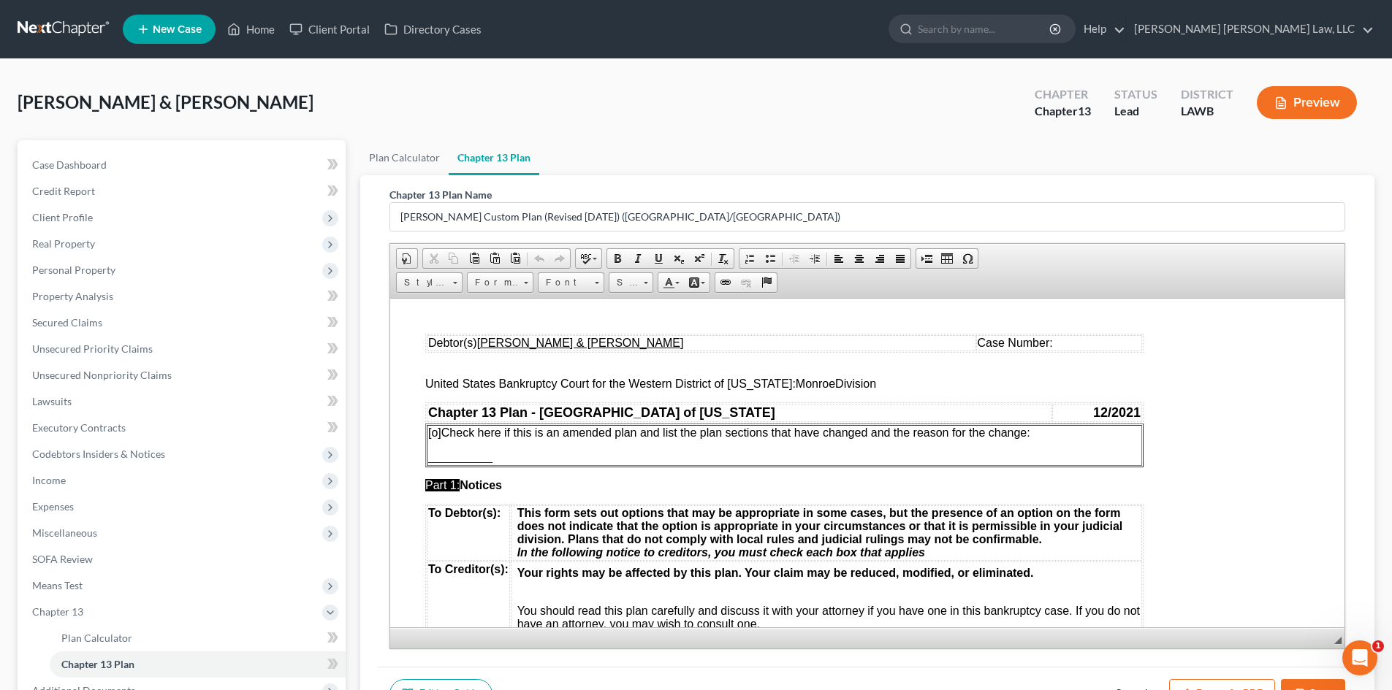
click at [1330, 684] on button "Save" at bounding box center [1313, 694] width 64 height 31
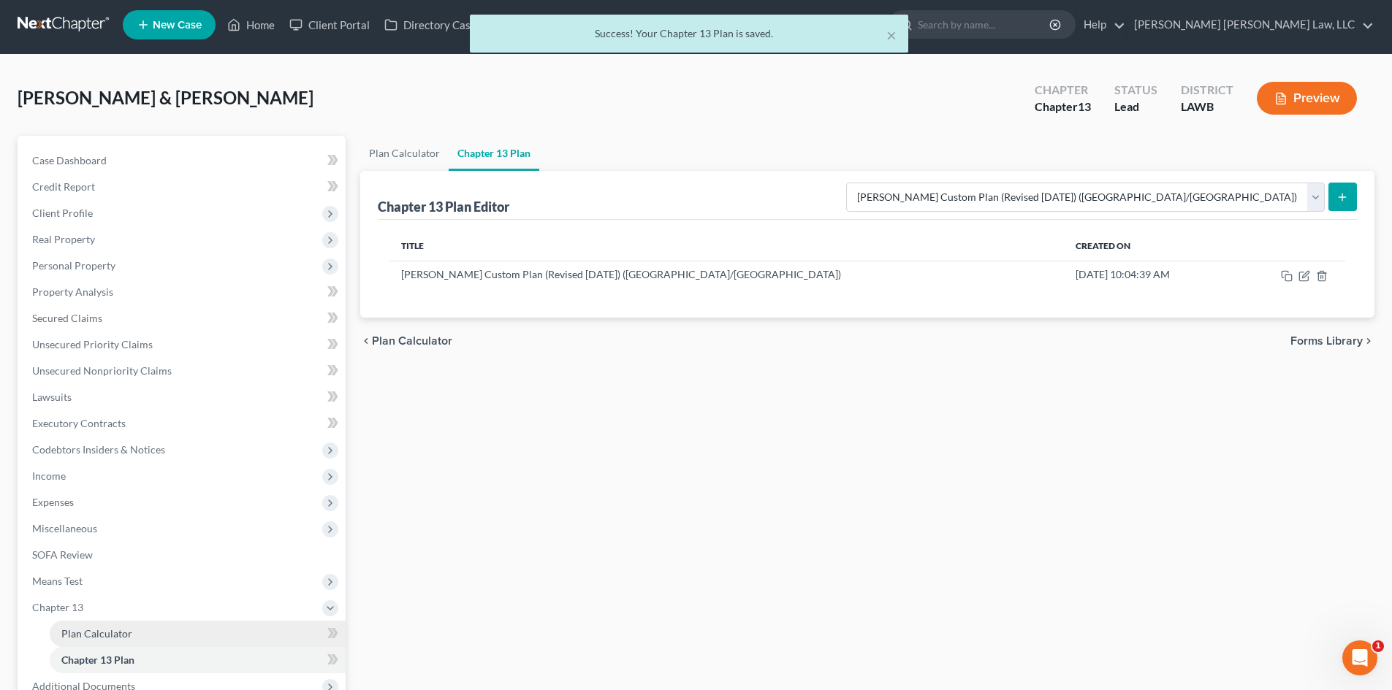
scroll to position [165, 0]
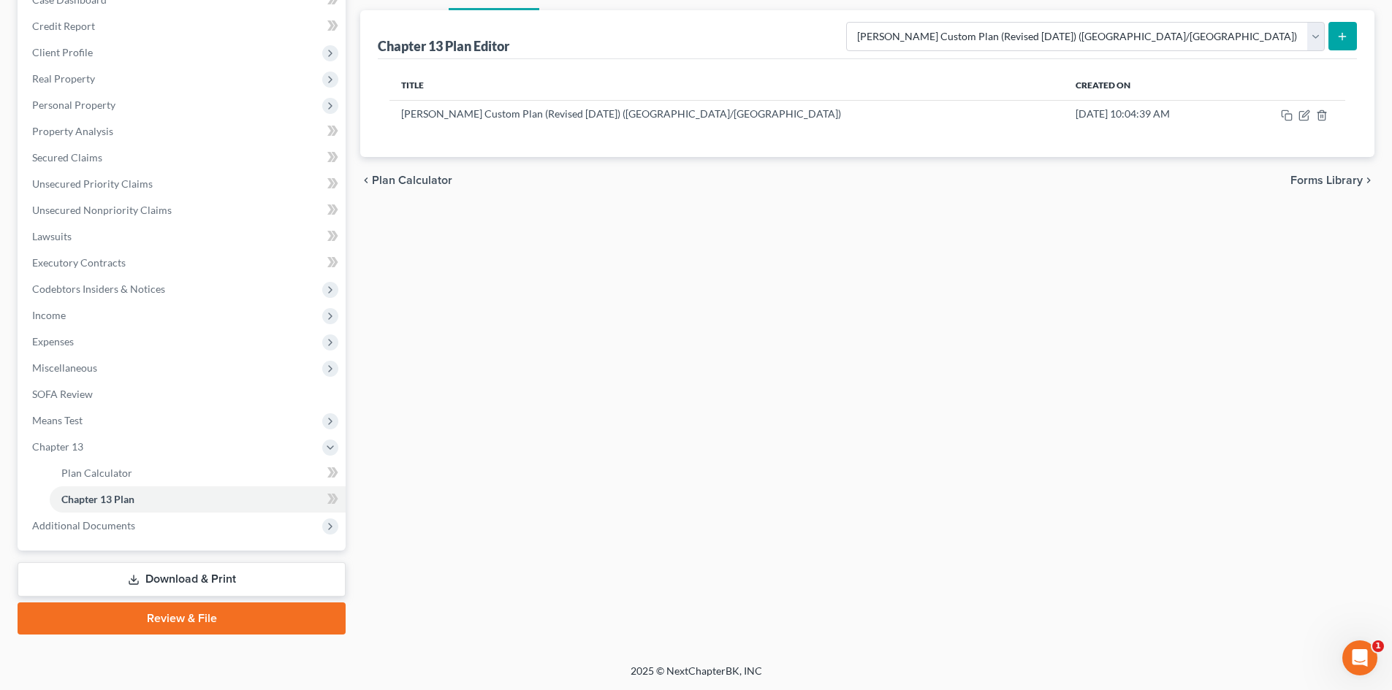
click at [576, 475] on div "Plan Calculator Chapter 13 Plan Chapter 13 Plan Editor Please select your Chapt…" at bounding box center [867, 305] width 1029 height 660
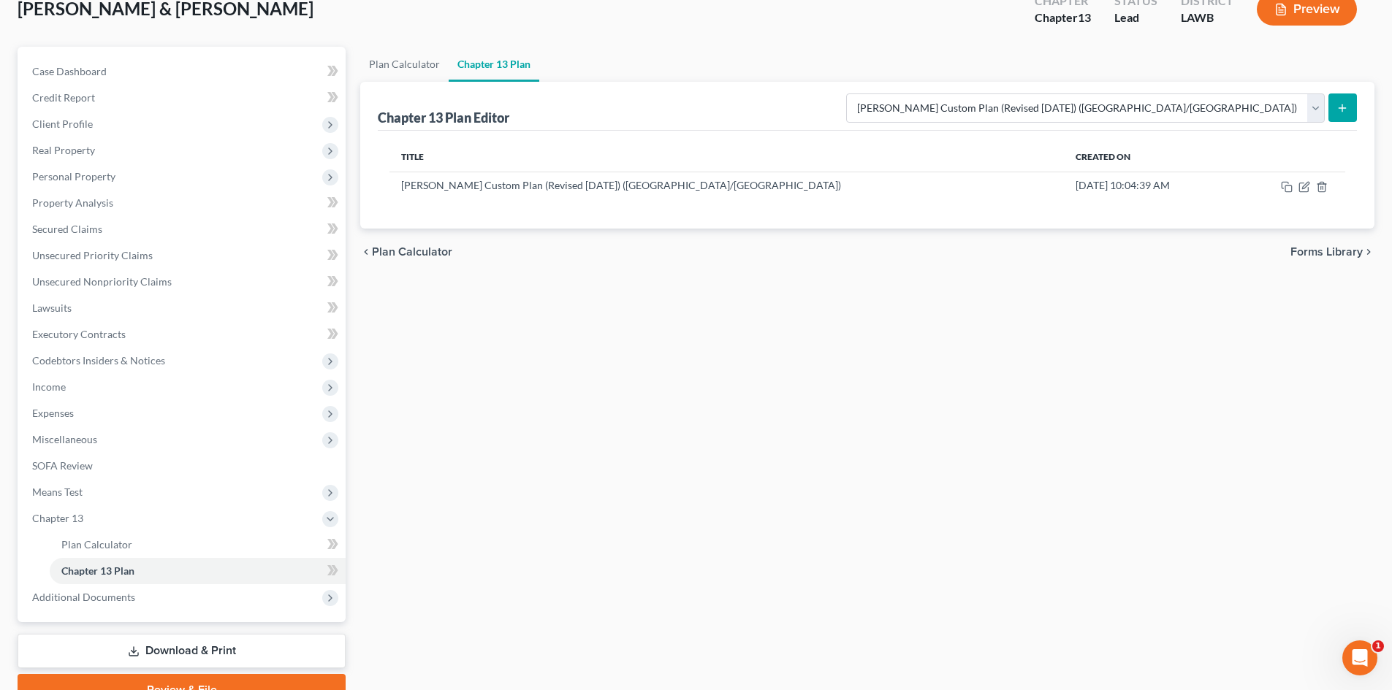
scroll to position [0, 0]
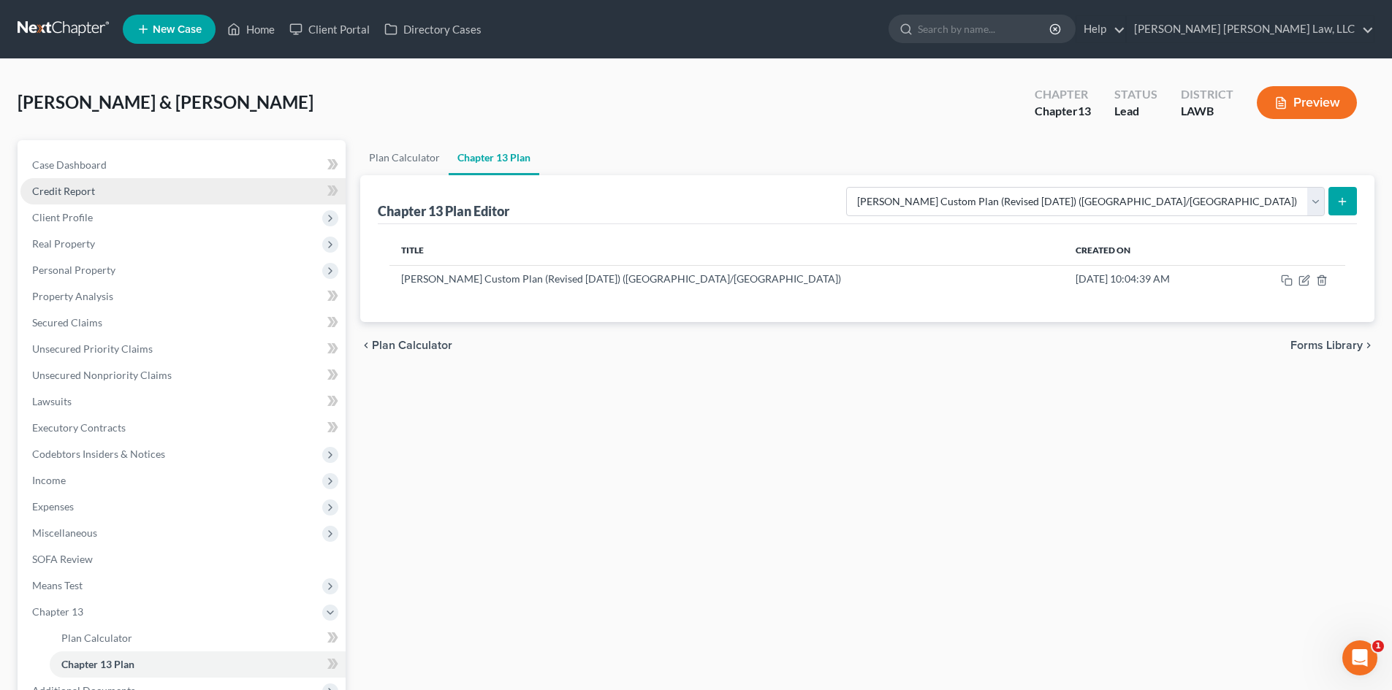
click at [129, 182] on link "Credit Report" at bounding box center [182, 191] width 325 height 26
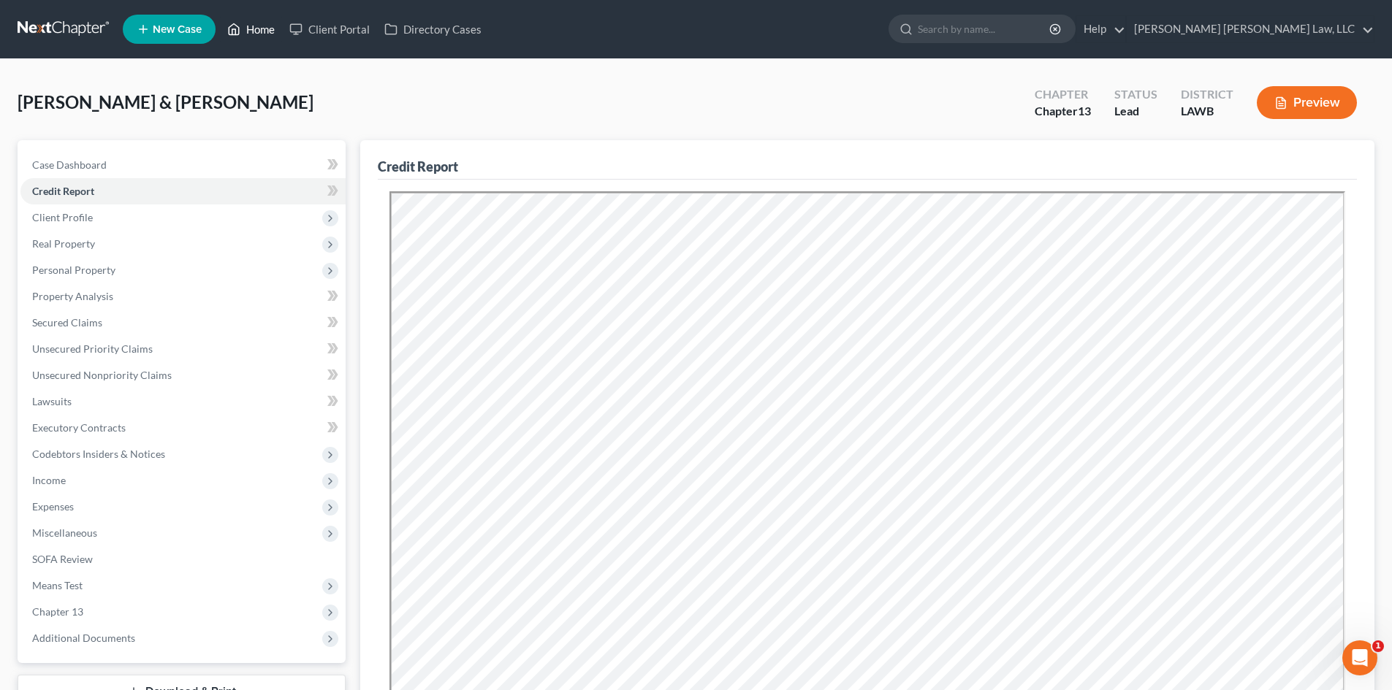
click at [249, 18] on link "Home" at bounding box center [251, 29] width 62 height 26
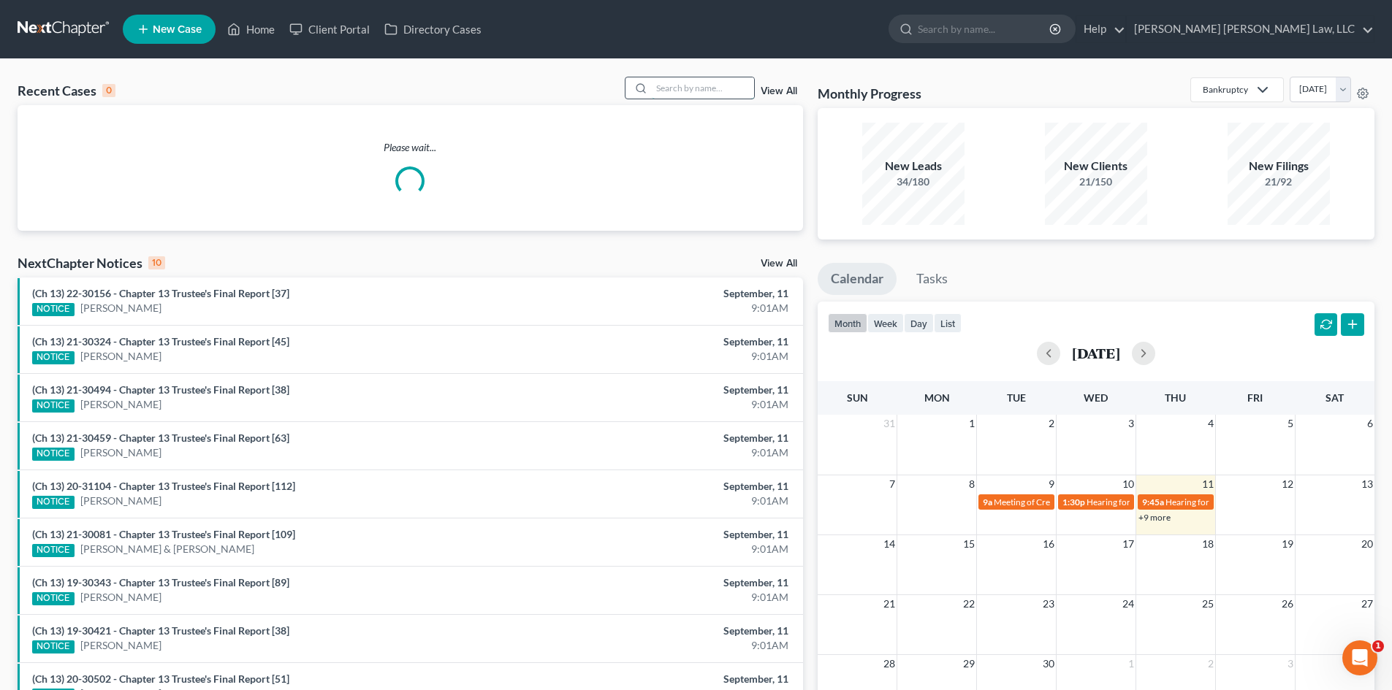
click at [715, 80] on input "search" at bounding box center [703, 87] width 102 height 21
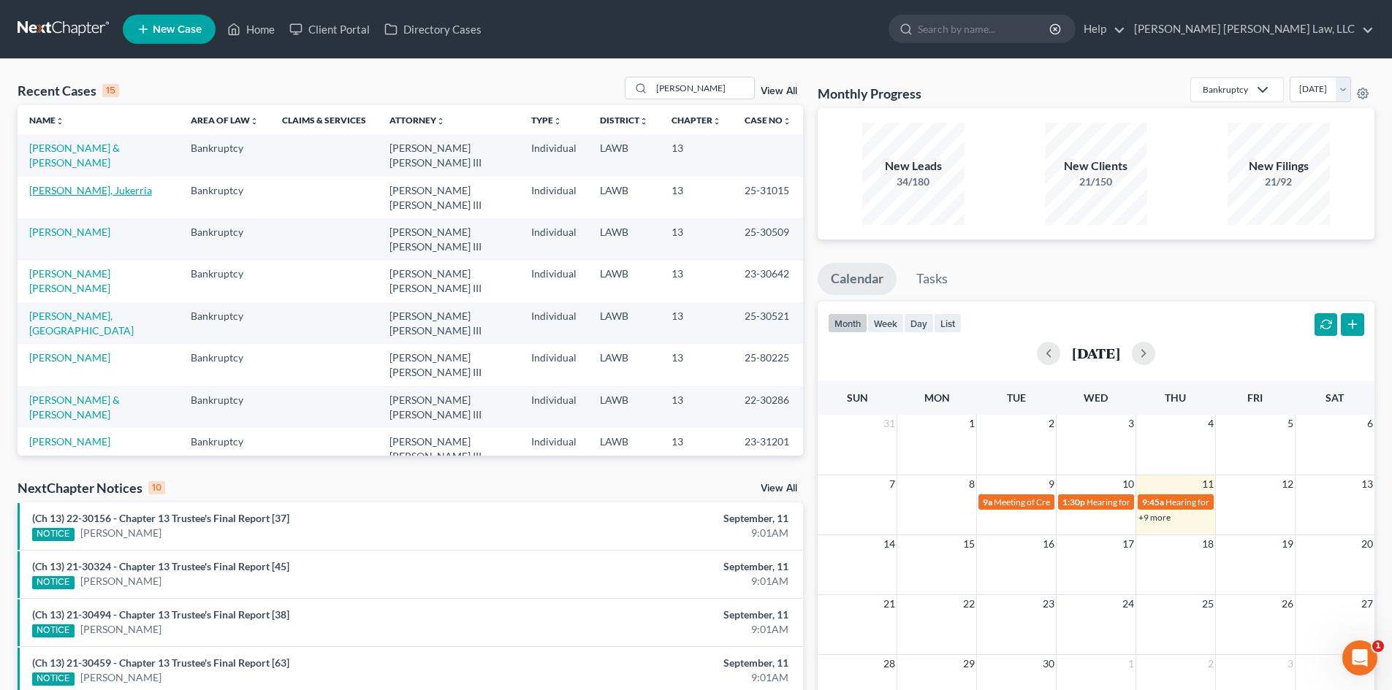
click at [107, 184] on link "[PERSON_NAME], Jukerria" at bounding box center [90, 190] width 123 height 12
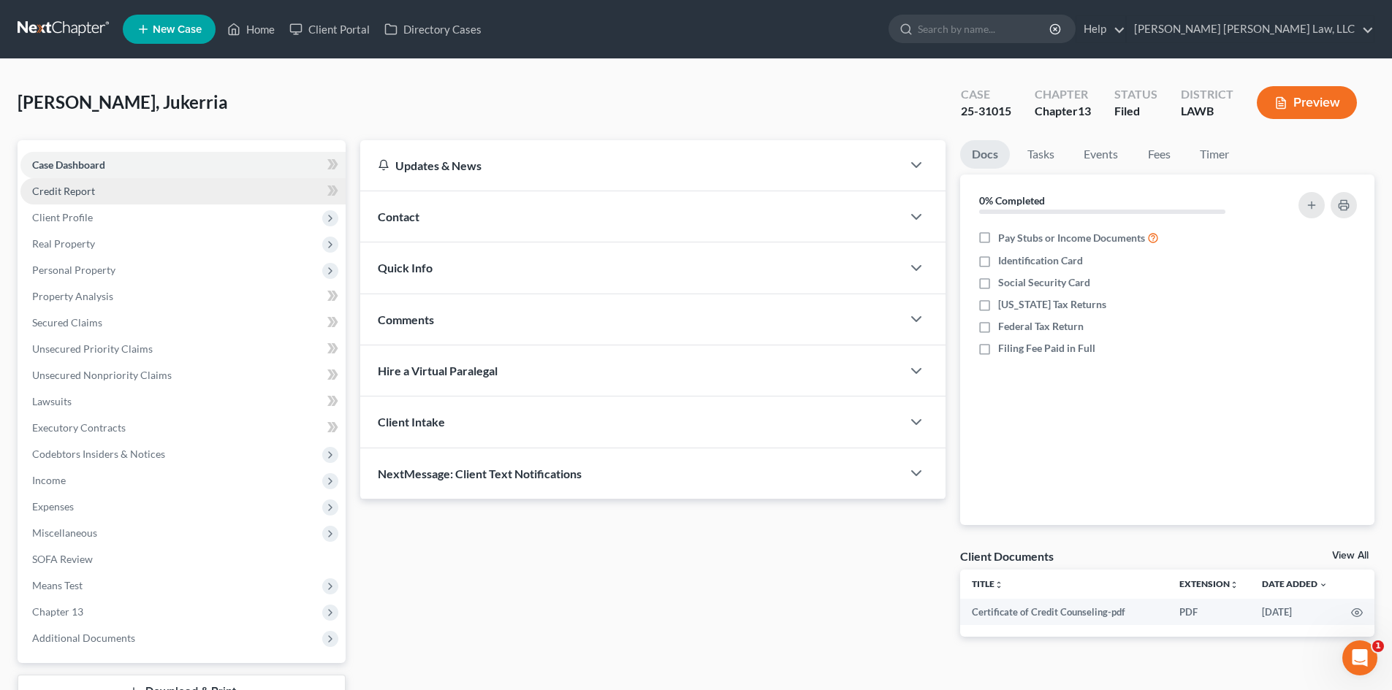
click at [128, 199] on link "Credit Report" at bounding box center [182, 191] width 325 height 26
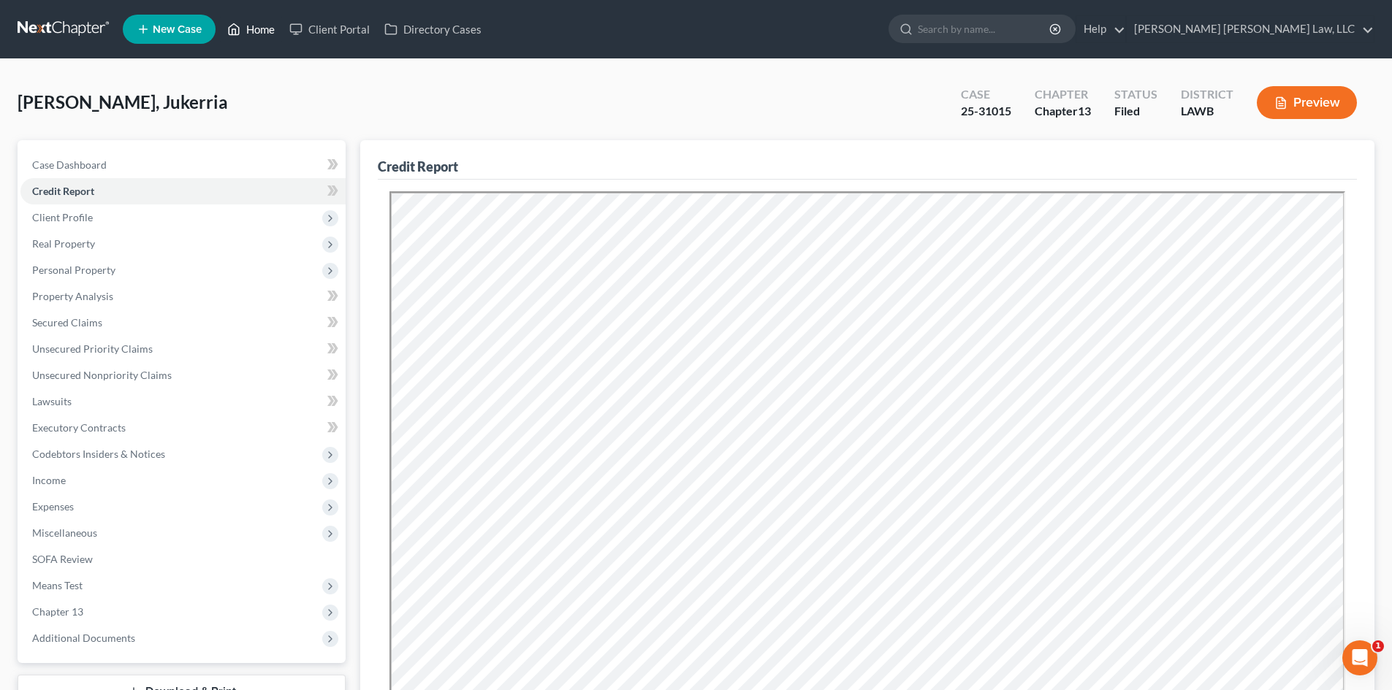
click at [252, 20] on link "Home" at bounding box center [251, 29] width 62 height 26
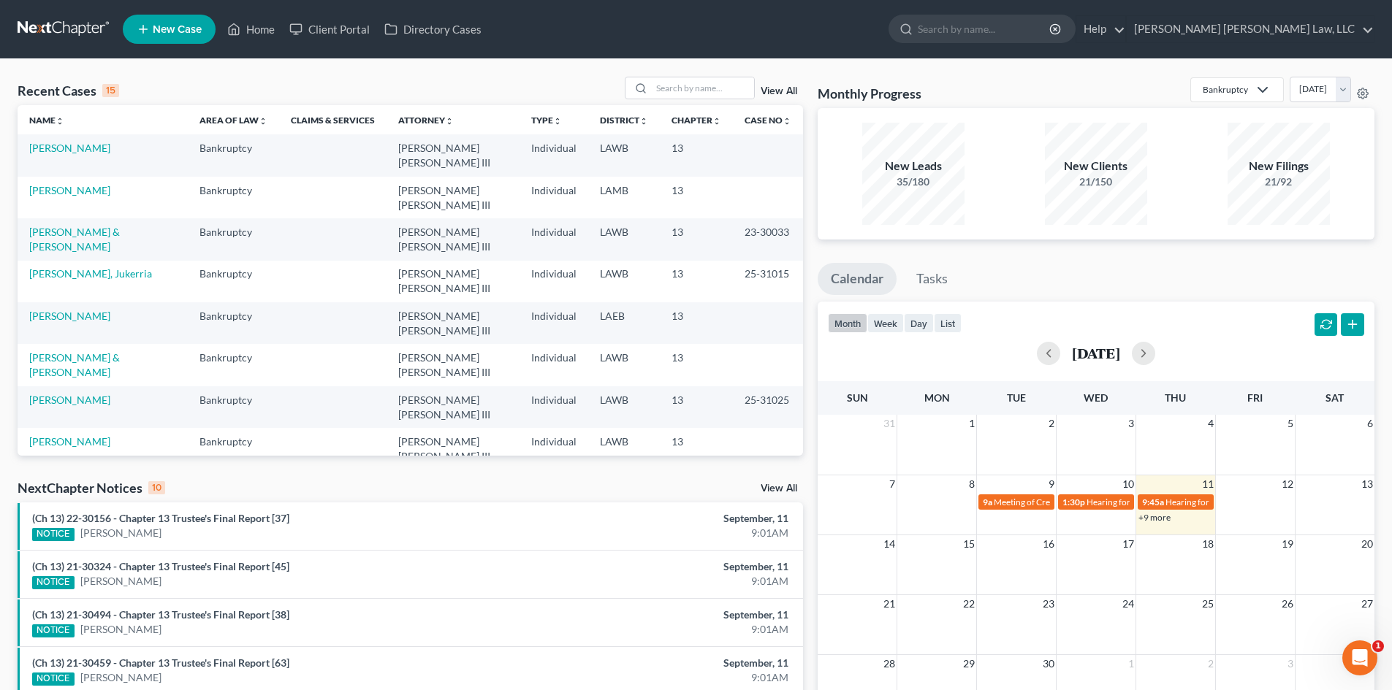
click at [711, 75] on div "Recent Cases 15 View All Name unfold_more expand_more expand_less Area of Law u…" at bounding box center [696, 542] width 1392 height 966
click at [709, 88] on input "search" at bounding box center [703, 87] width 102 height 21
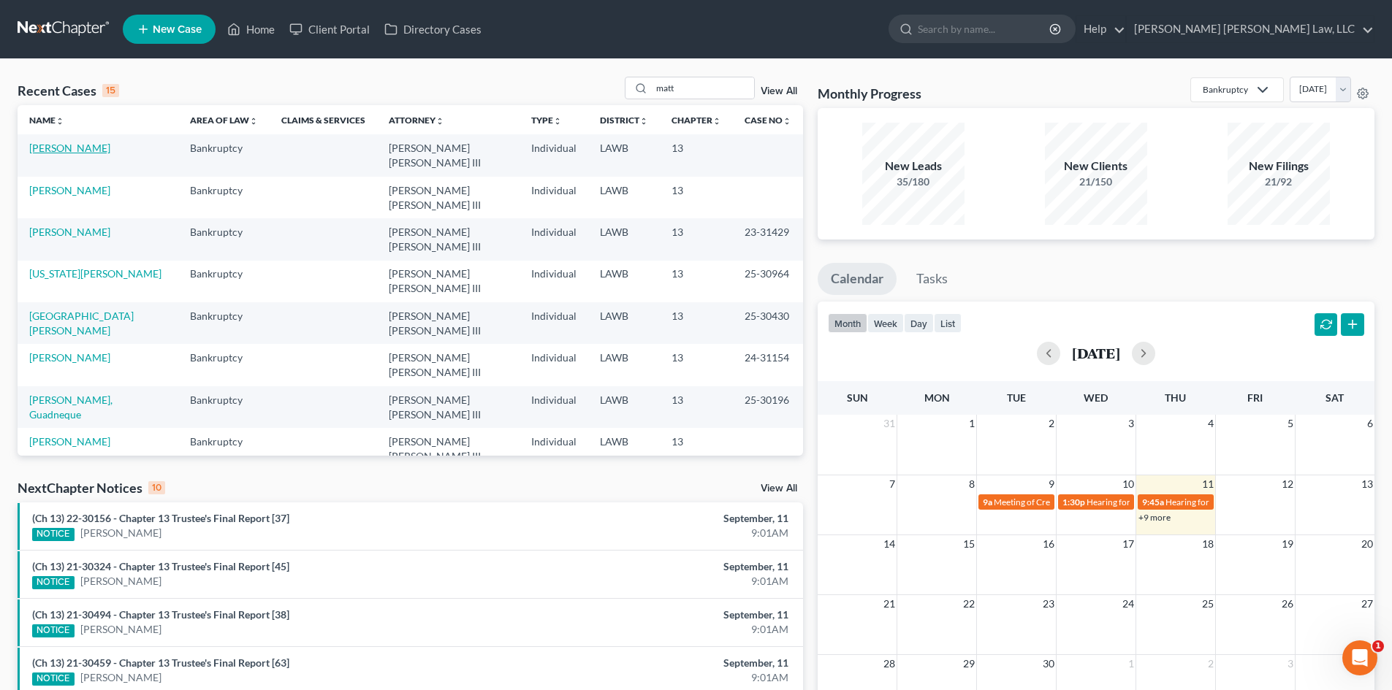
click at [77, 148] on link "[PERSON_NAME]" at bounding box center [69, 148] width 81 height 12
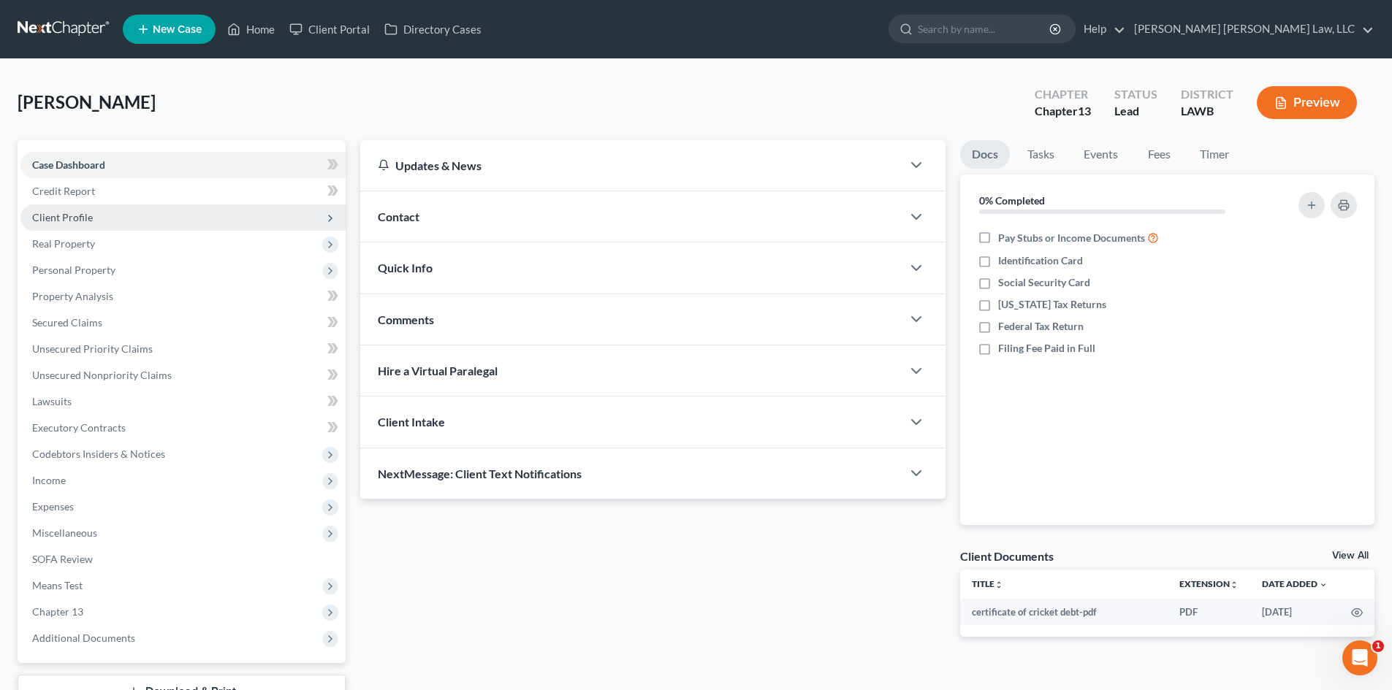
click at [77, 213] on span "Client Profile" at bounding box center [62, 217] width 61 height 12
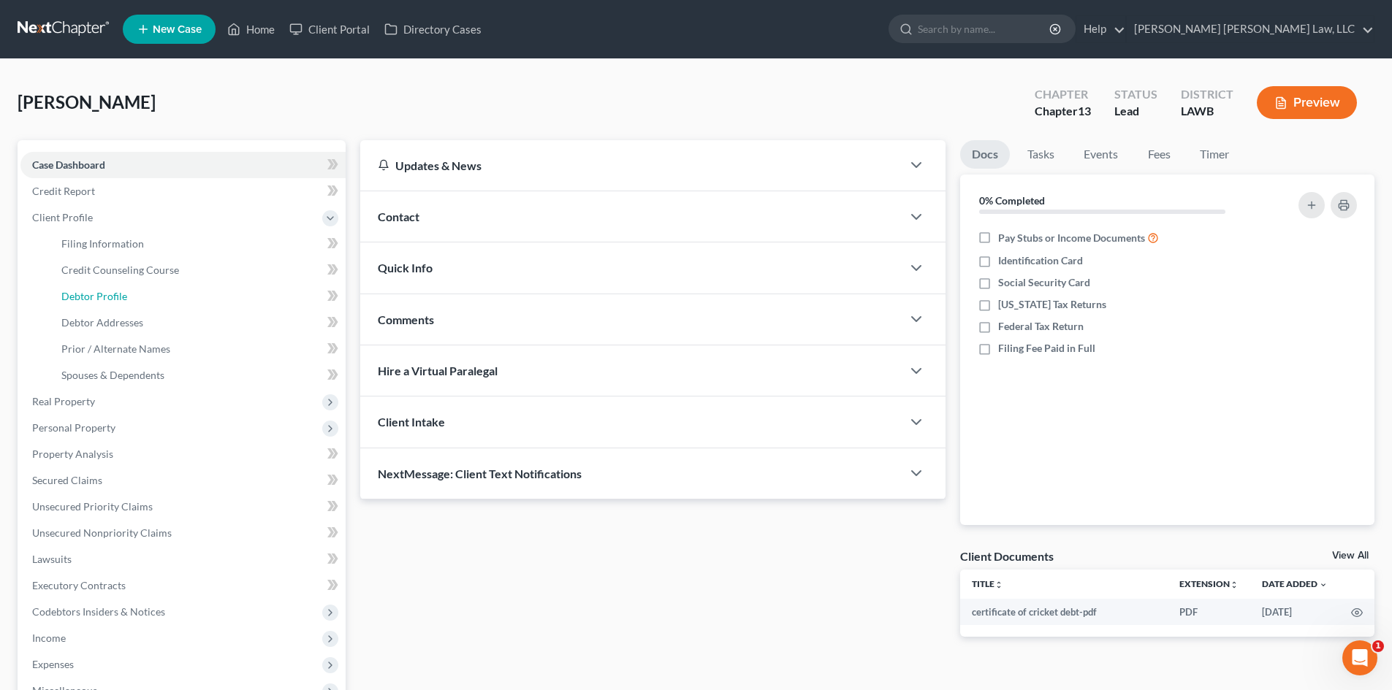
drag, startPoint x: 118, startPoint y: 297, endPoint x: 951, endPoint y: 3, distance: 883.7
click at [118, 297] on span "Debtor Profile" at bounding box center [94, 296] width 66 height 12
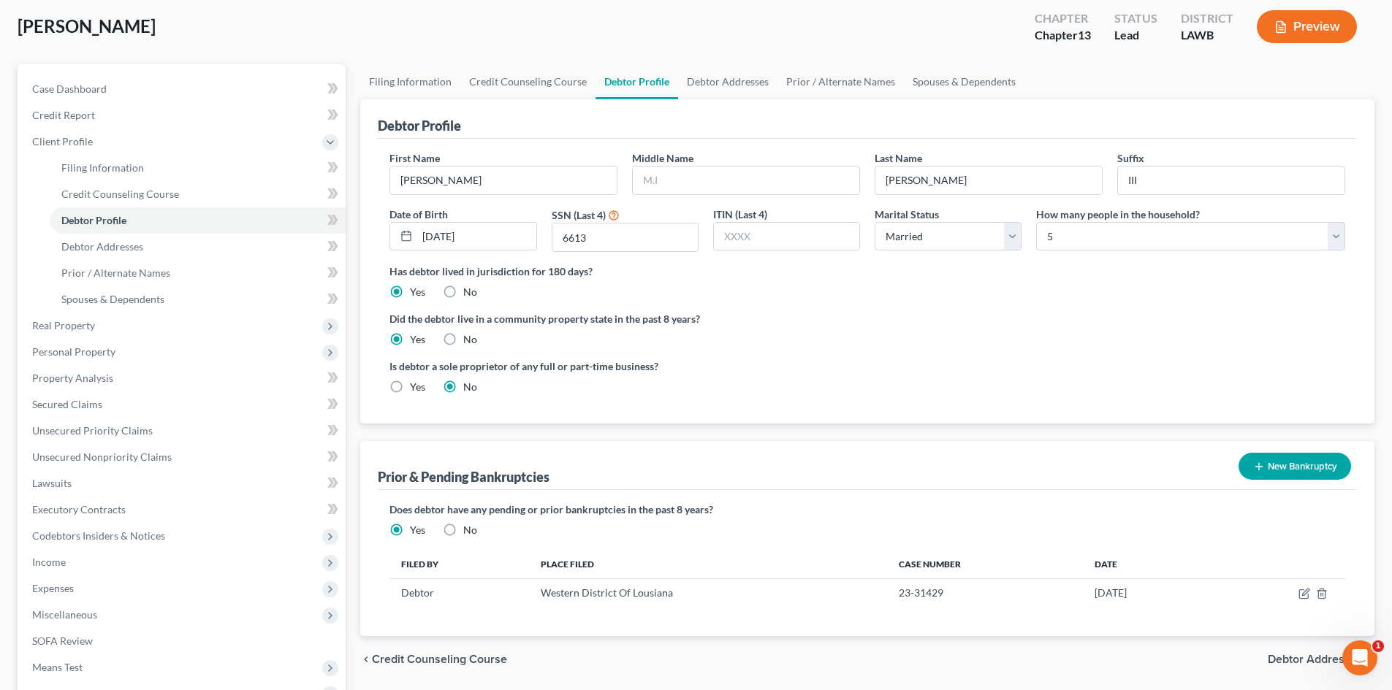
scroll to position [270, 0]
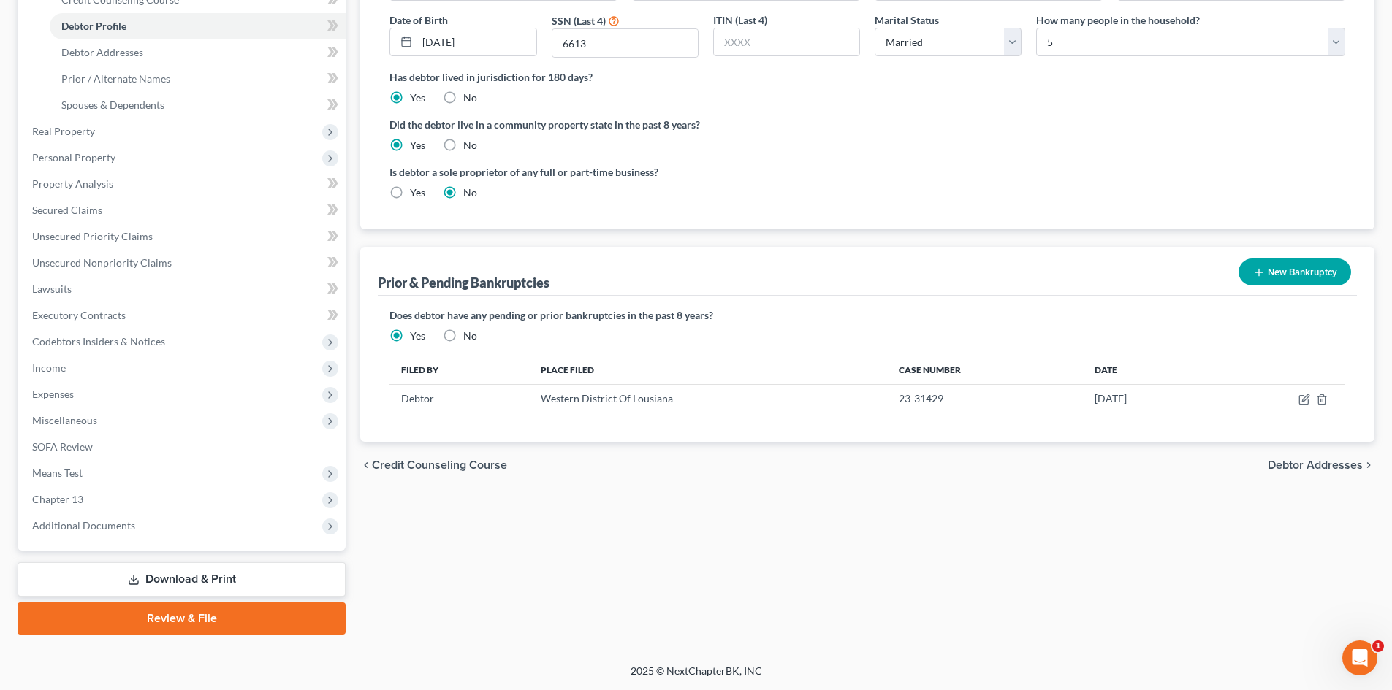
drag, startPoint x: 191, startPoint y: 611, endPoint x: 509, endPoint y: 324, distance: 427.8
click at [191, 611] on link "Review & File" at bounding box center [182, 619] width 328 height 32
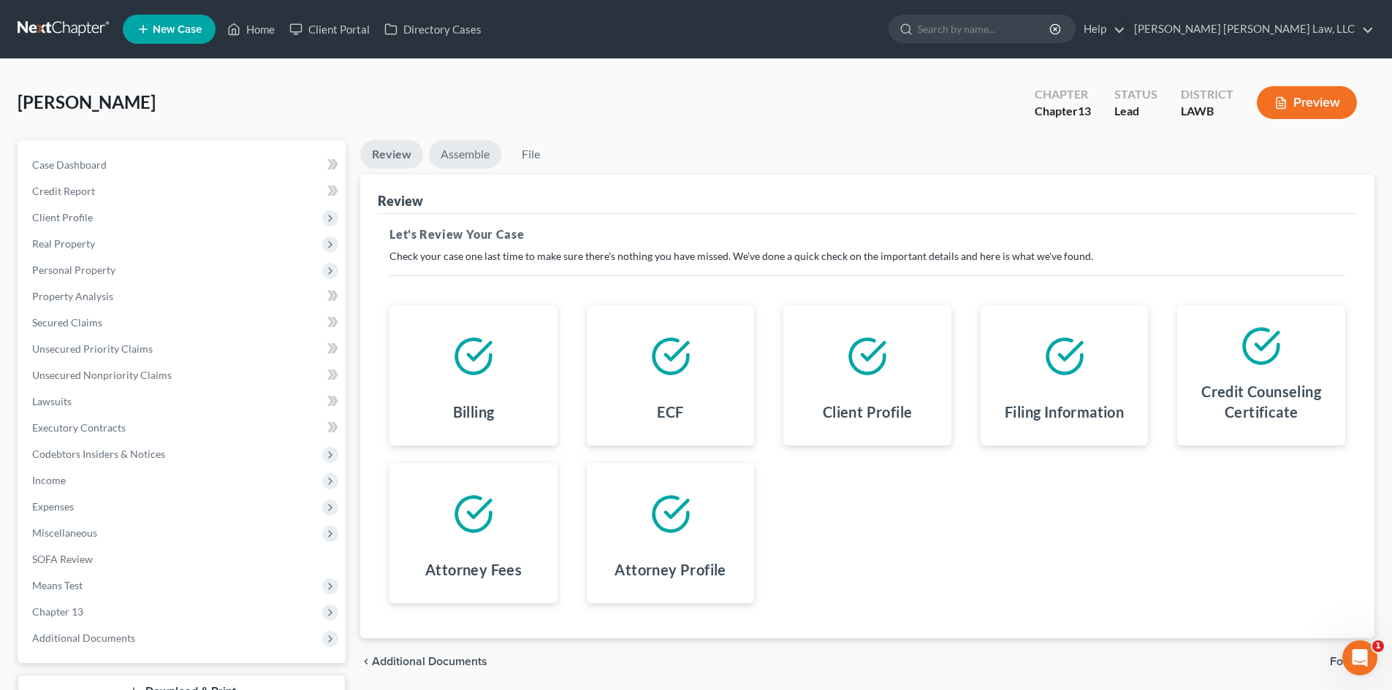
click at [496, 156] on link "Assemble" at bounding box center [465, 154] width 72 height 28
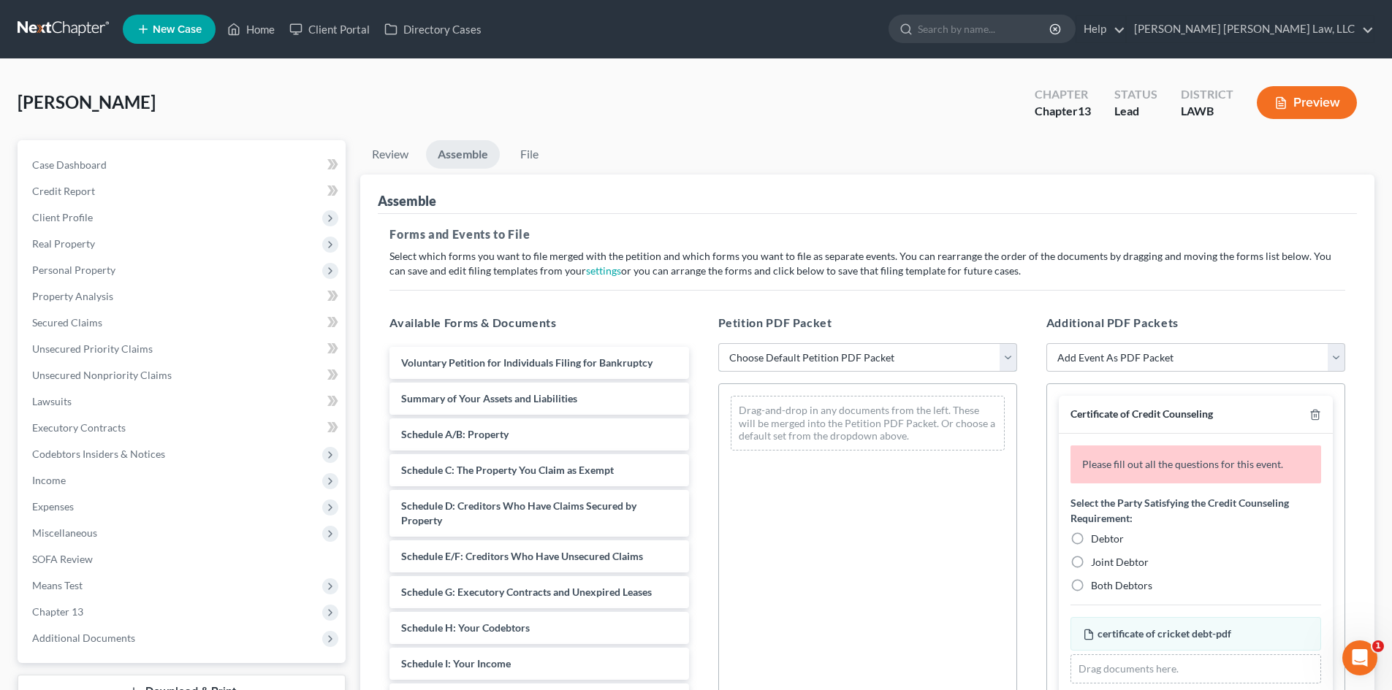
drag, startPoint x: 862, startPoint y: 353, endPoint x: 852, endPoint y: 370, distance: 19.7
click at [862, 353] on select "Choose Default Petition PDF Packet Complete Bankruptcy Petition (all forms and …" at bounding box center [867, 357] width 299 height 29
click at [718, 343] on select "Choose Default Petition PDF Packet Complete Bankruptcy Petition (all forms and …" at bounding box center [867, 357] width 299 height 29
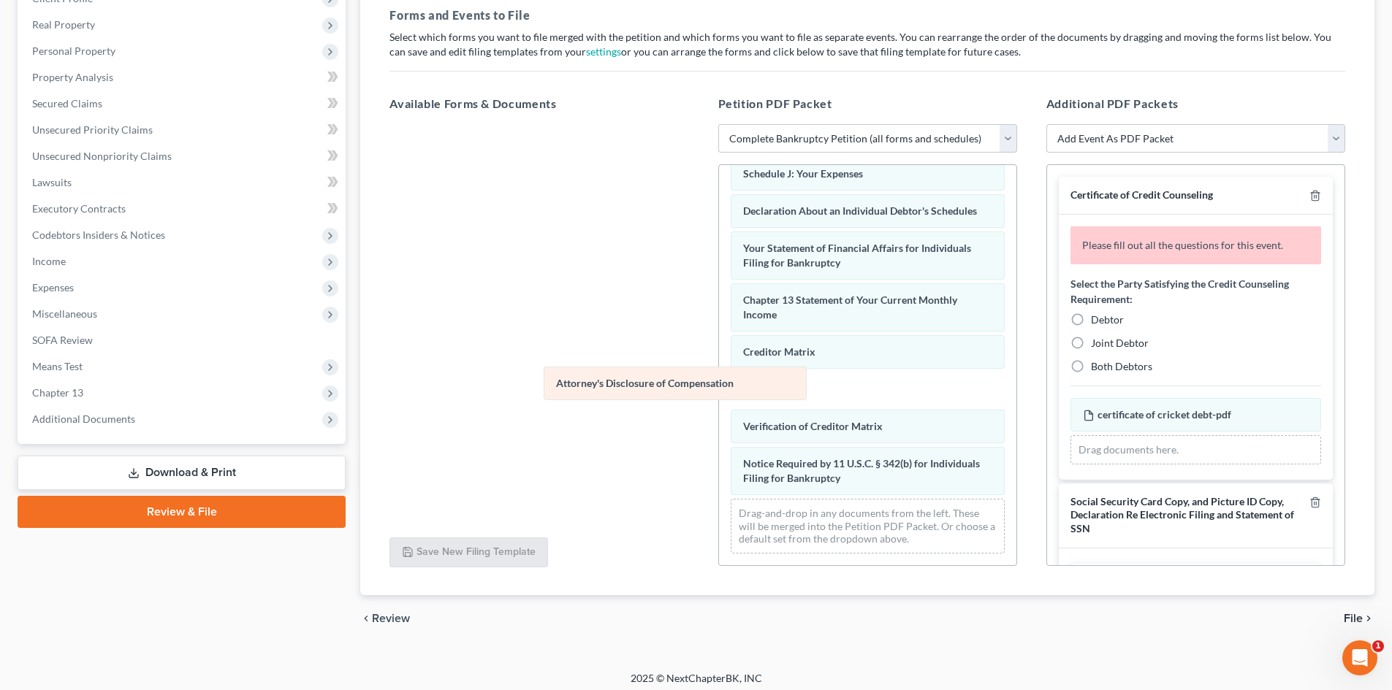
scroll to position [376, 0]
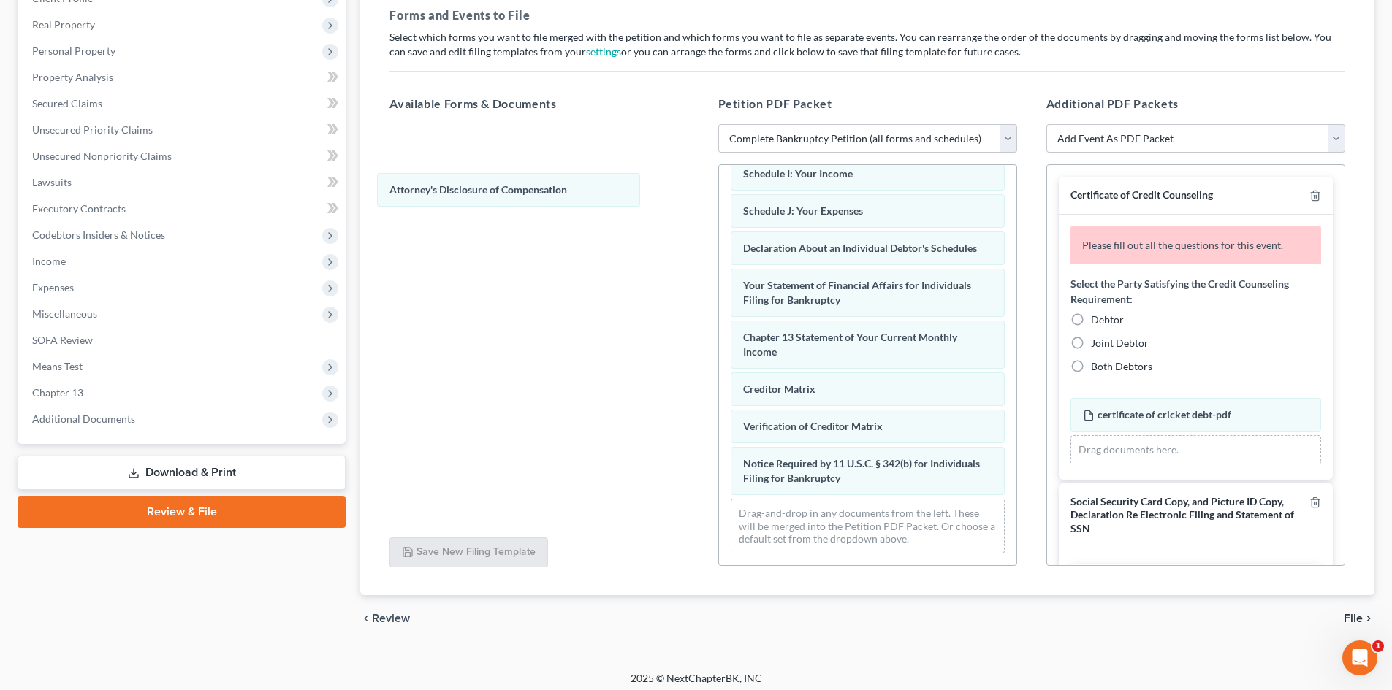
drag, startPoint x: 955, startPoint y: 481, endPoint x: 1084, endPoint y: 344, distance: 188.6
click at [719, 181] on div "Attorney's Disclosure of Compensation Voluntary Petition for Individuals Filing…" at bounding box center [867, 184] width 297 height 762
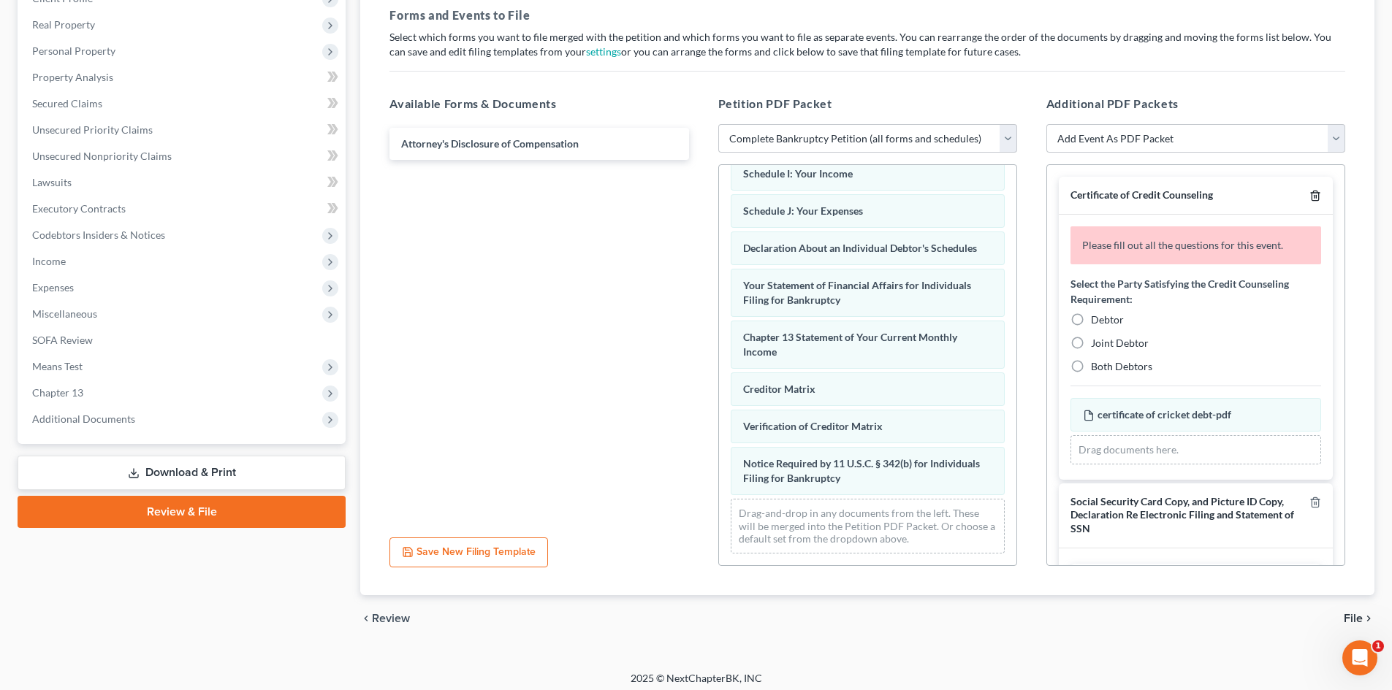
click at [1309, 191] on icon "button" at bounding box center [1315, 196] width 12 height 12
click at [1309, 497] on icon "button" at bounding box center [1315, 503] width 12 height 12
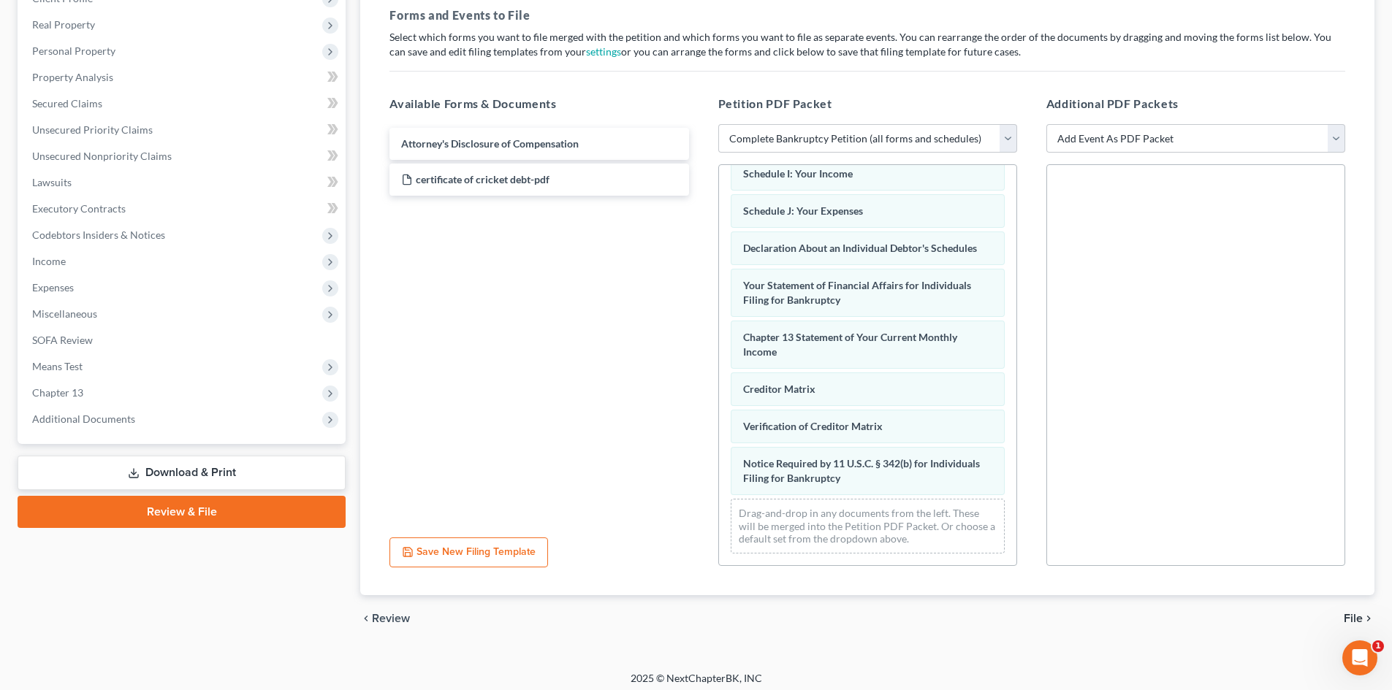
click at [1348, 620] on span "File" at bounding box center [1352, 619] width 19 height 12
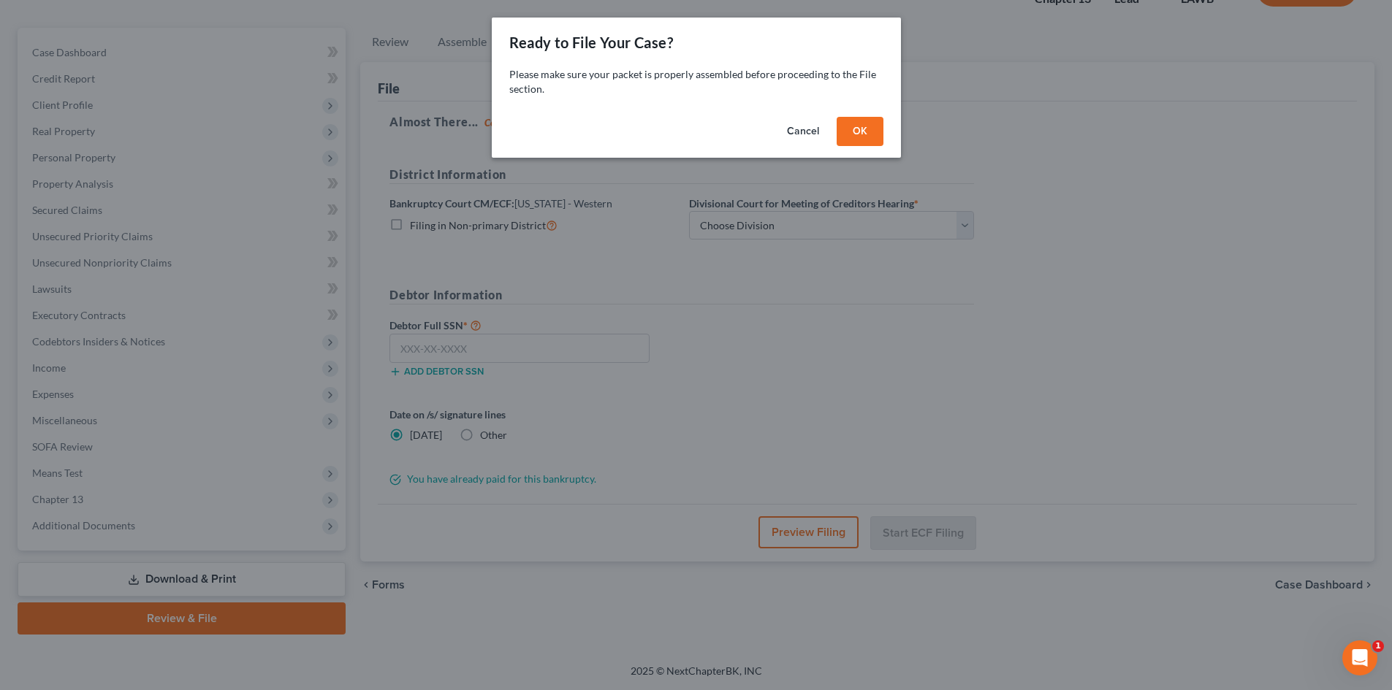
scroll to position [112, 0]
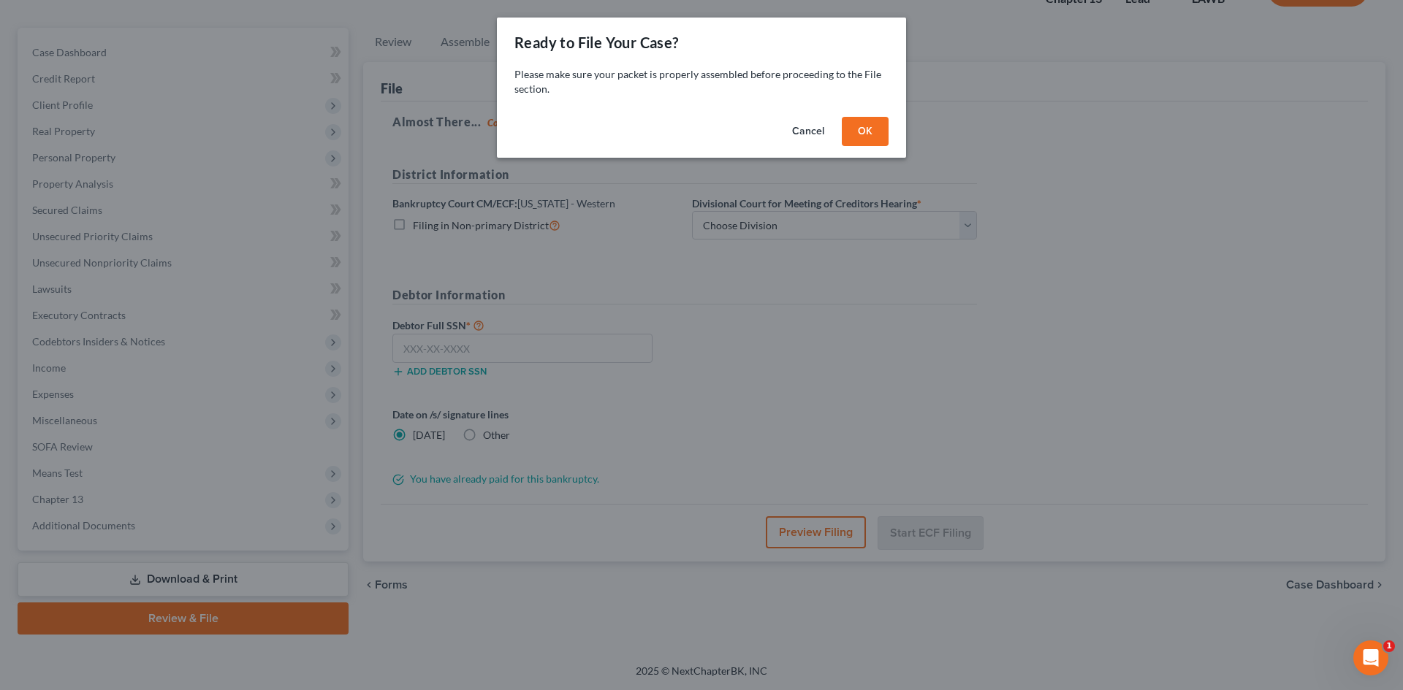
click at [865, 126] on button "OK" at bounding box center [865, 131] width 47 height 29
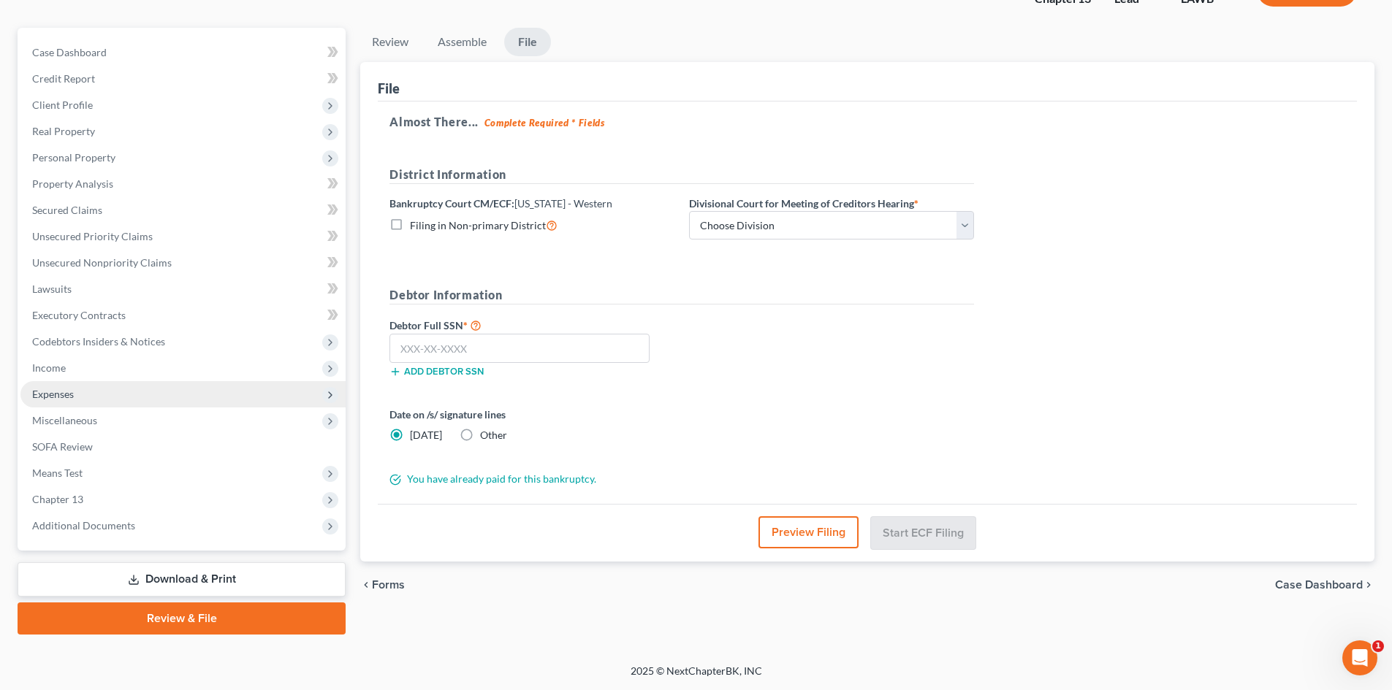
drag, startPoint x: 72, startPoint y: 389, endPoint x: 77, endPoint y: 404, distance: 16.0
click at [72, 389] on span "Expenses" at bounding box center [53, 394] width 42 height 12
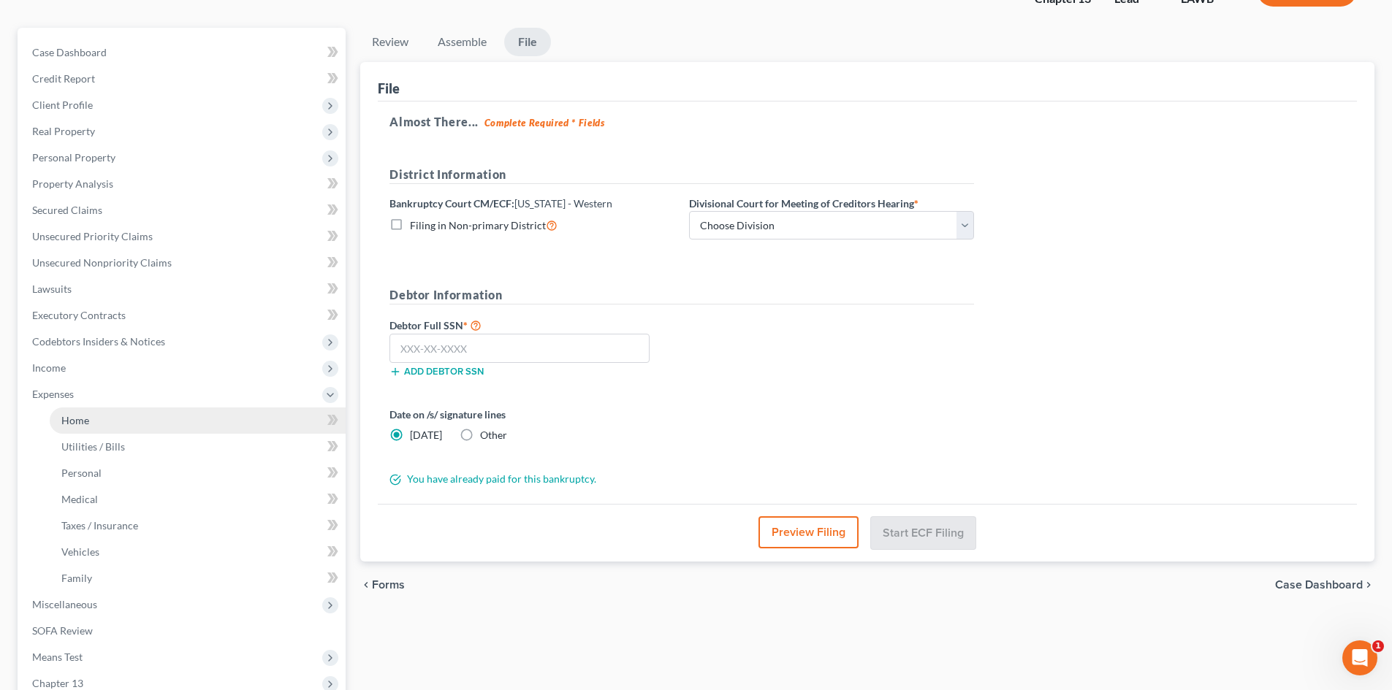
click at [82, 413] on link "Home" at bounding box center [198, 421] width 296 height 26
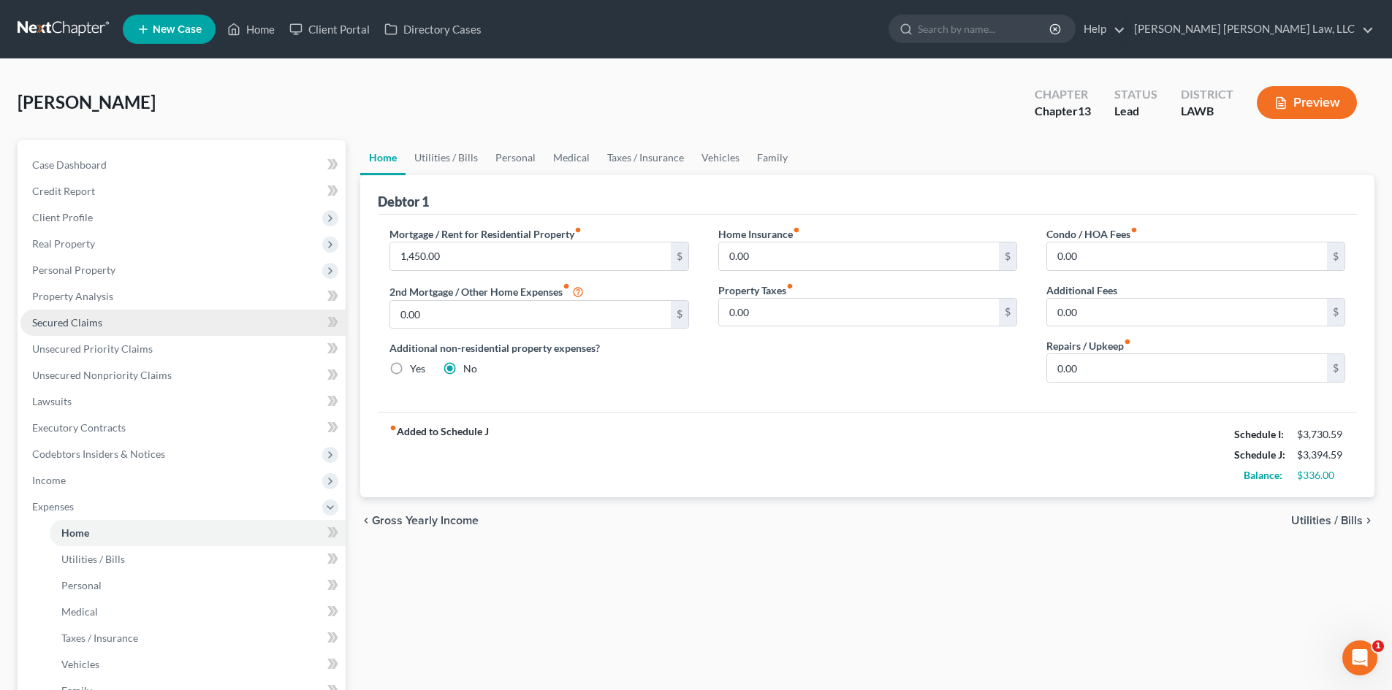
click at [202, 331] on link "Secured Claims" at bounding box center [182, 323] width 325 height 26
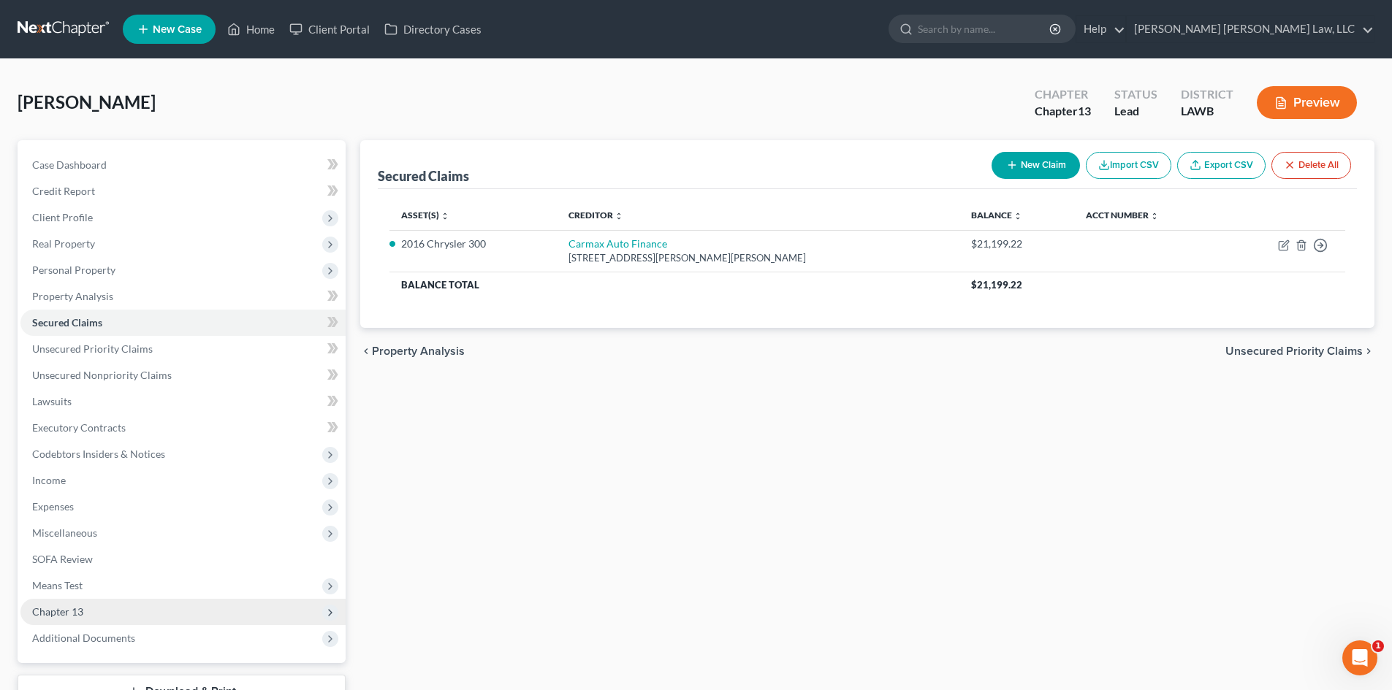
click at [184, 621] on span "Chapter 13" at bounding box center [182, 612] width 325 height 26
click at [139, 657] on link "Chapter 13 Plan" at bounding box center [198, 665] width 296 height 26
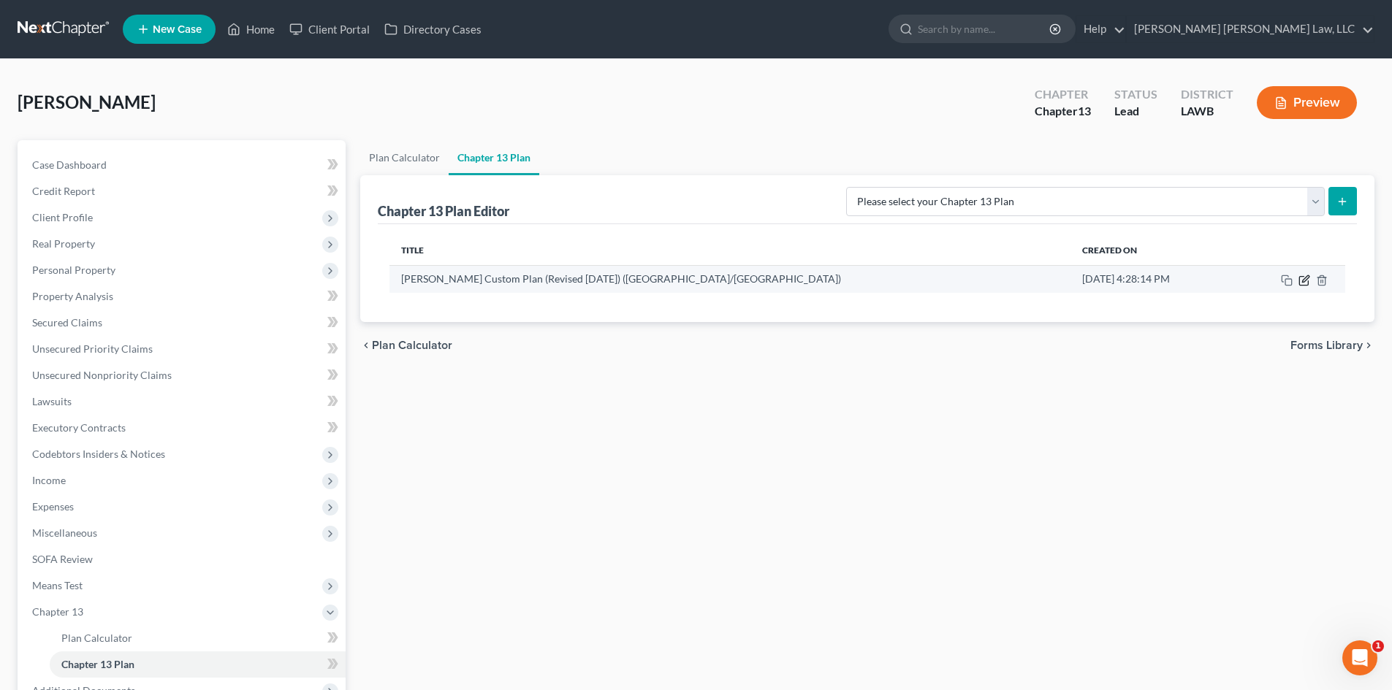
click at [1305, 277] on icon "button" at bounding box center [1304, 281] width 12 height 12
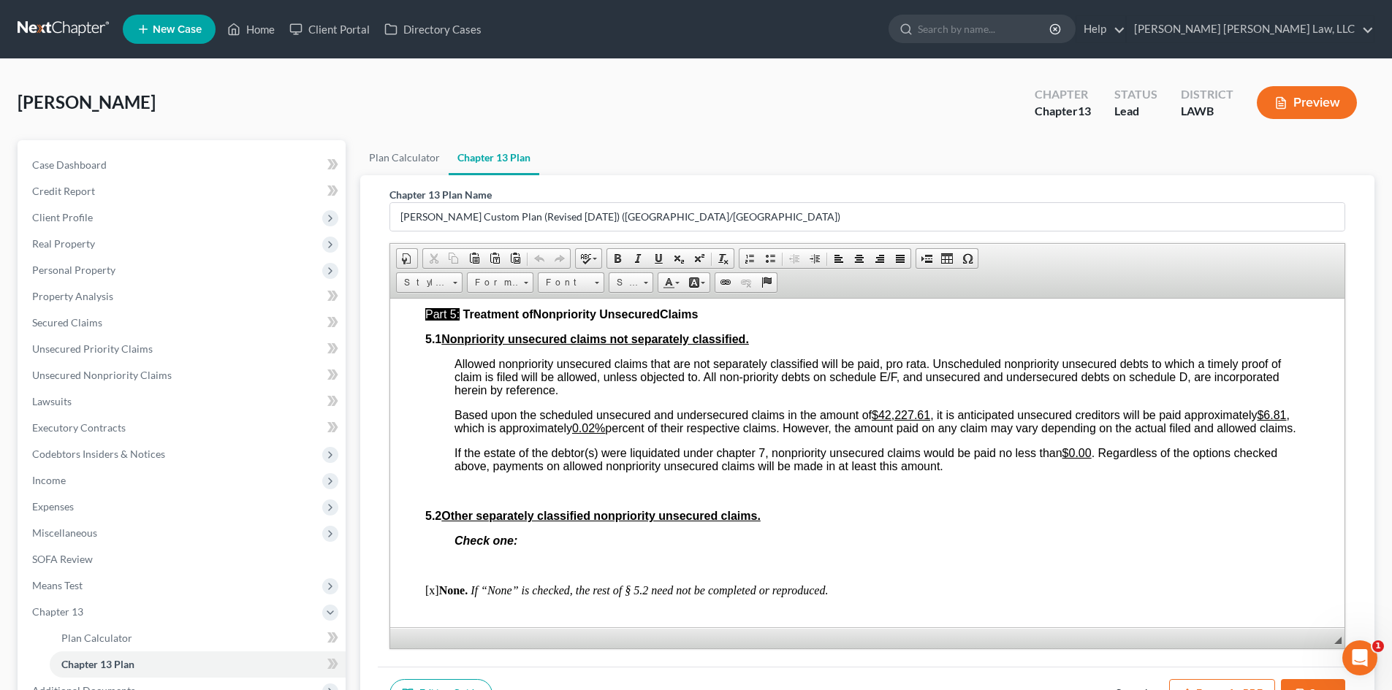
scroll to position [3433, 0]
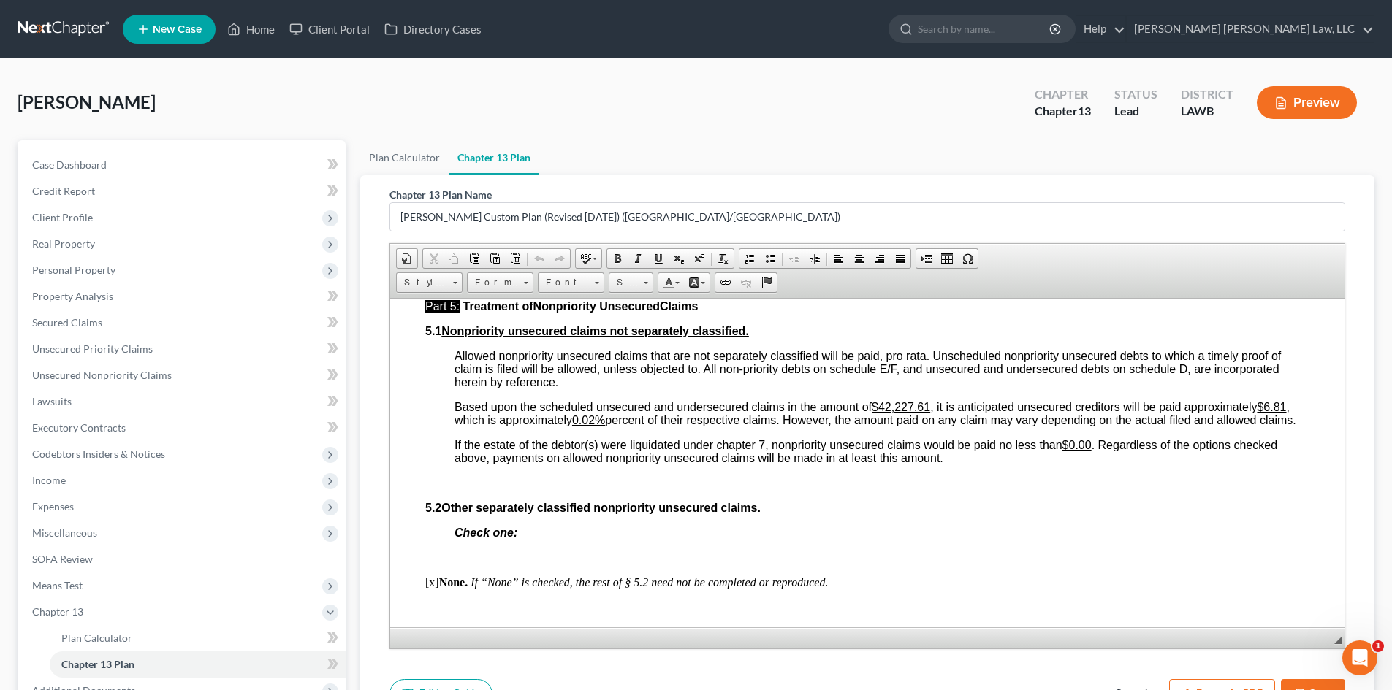
drag, startPoint x: 1292, startPoint y: 682, endPoint x: 349, endPoint y: 243, distance: 1040.2
click at [1292, 682] on button "Save" at bounding box center [1313, 694] width 64 height 31
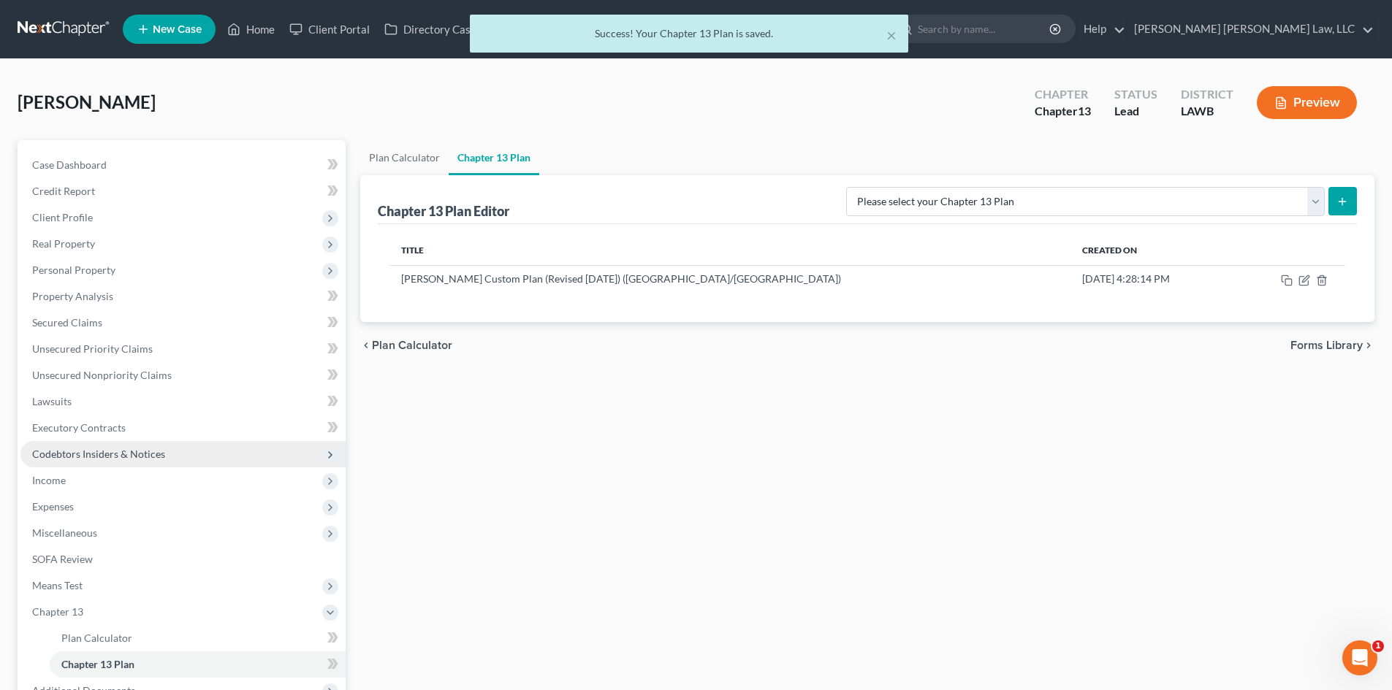
scroll to position [165, 0]
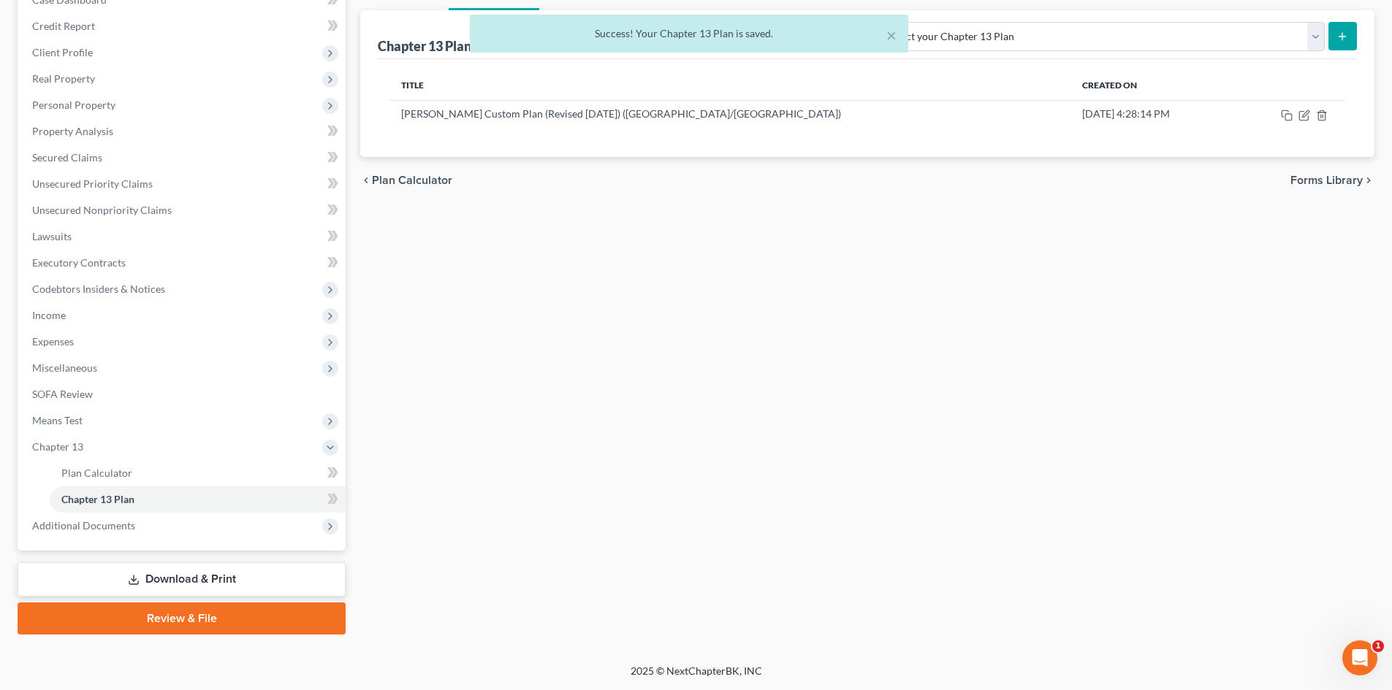
click at [244, 614] on link "Review & File" at bounding box center [182, 619] width 328 height 32
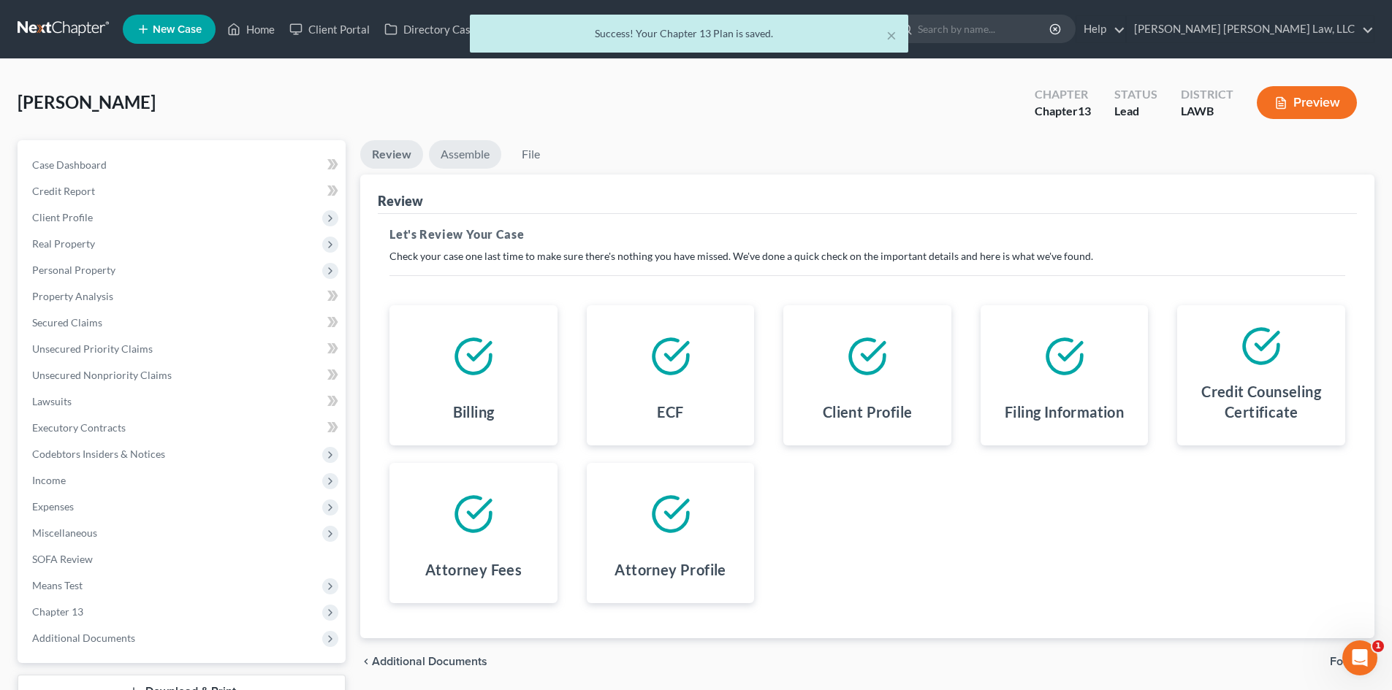
click at [462, 148] on link "Assemble" at bounding box center [465, 154] width 72 height 28
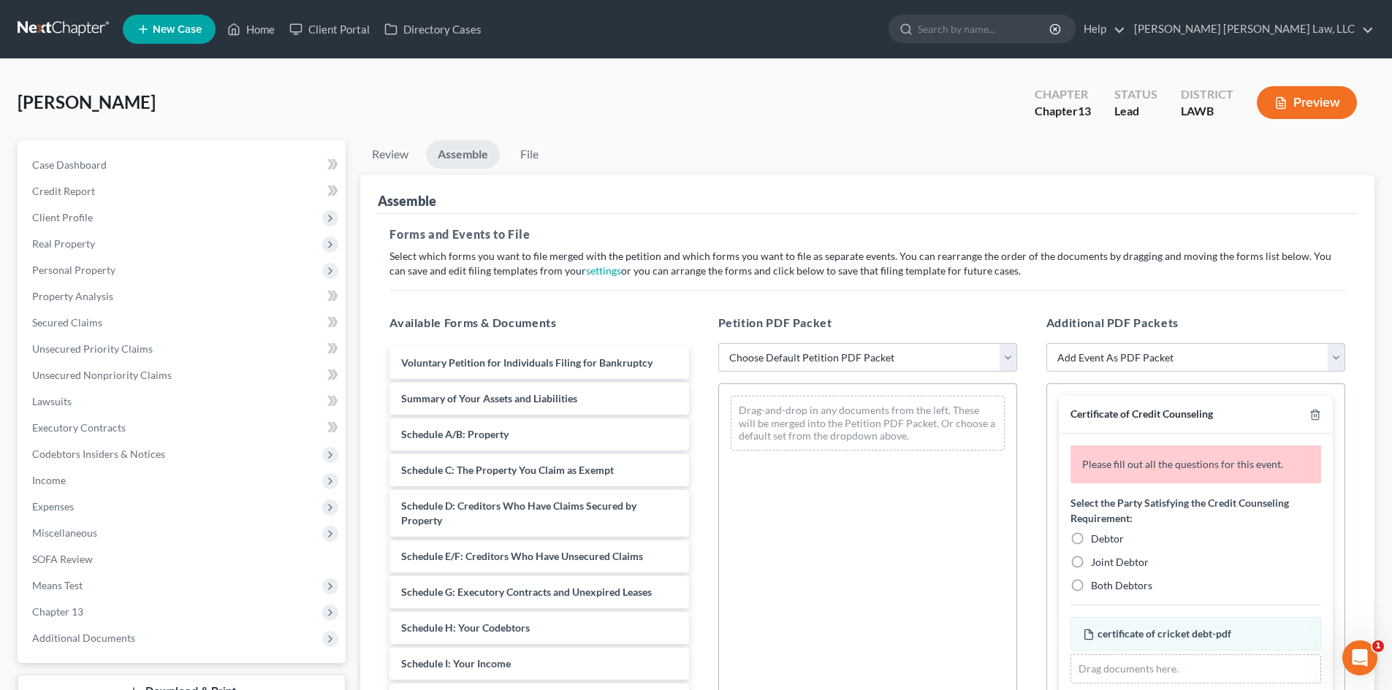
drag, startPoint x: 782, startPoint y: 354, endPoint x: 801, endPoint y: 370, distance: 24.9
click at [782, 354] on select "Choose Default Petition PDF Packet Complete Bankruptcy Petition (all forms and …" at bounding box center [867, 357] width 299 height 29
click at [718, 343] on select "Choose Default Petition PDF Packet Complete Bankruptcy Petition (all forms and …" at bounding box center [867, 357] width 299 height 29
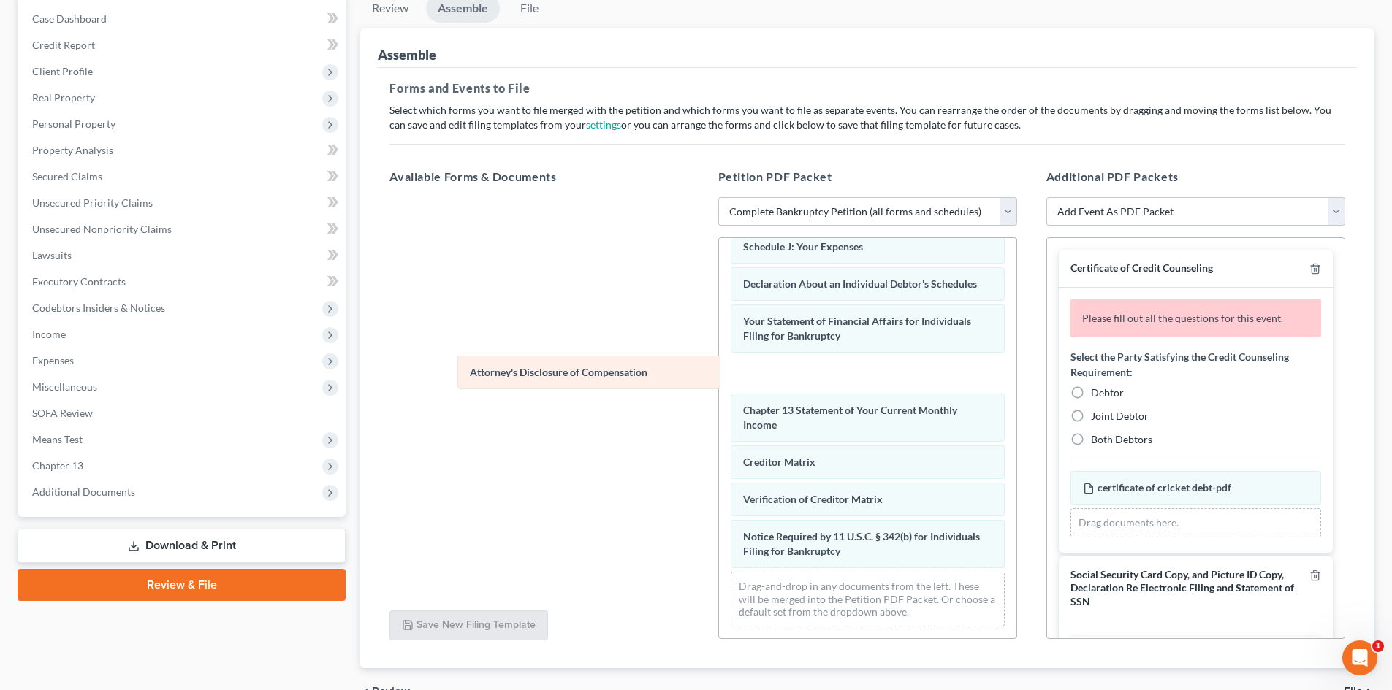
scroll to position [376, 0]
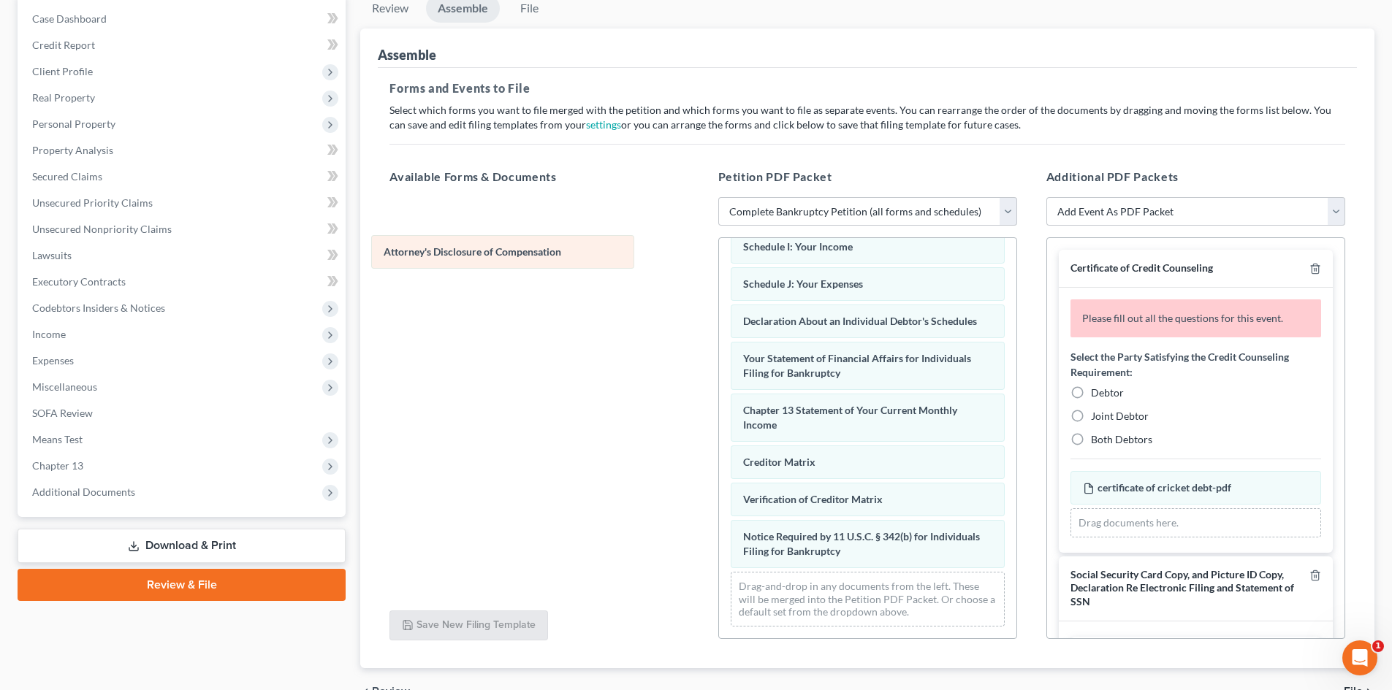
drag, startPoint x: 968, startPoint y: 558, endPoint x: 608, endPoint y: 259, distance: 467.8
click at [719, 259] on div "Attorney's Disclosure of Compensation Voluntary Petition for Individuals Filing…" at bounding box center [867, 258] width 297 height 762
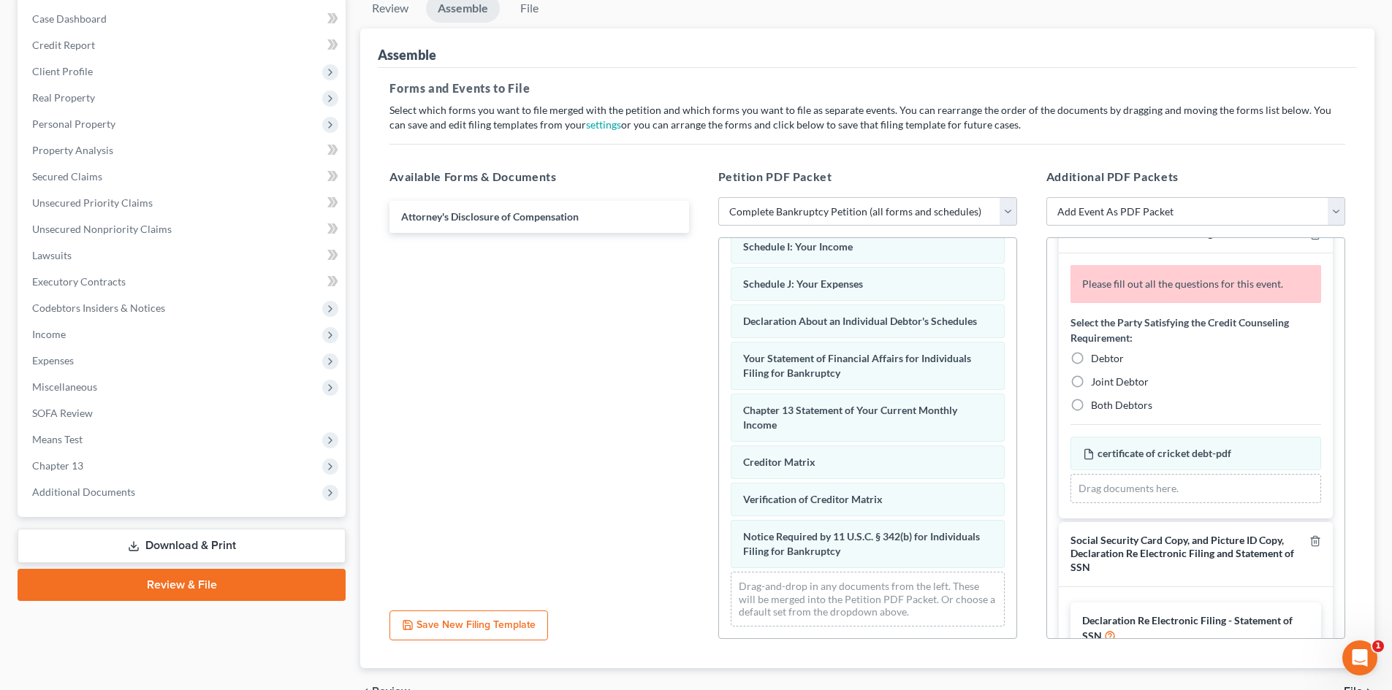
scroll to position [0, 0]
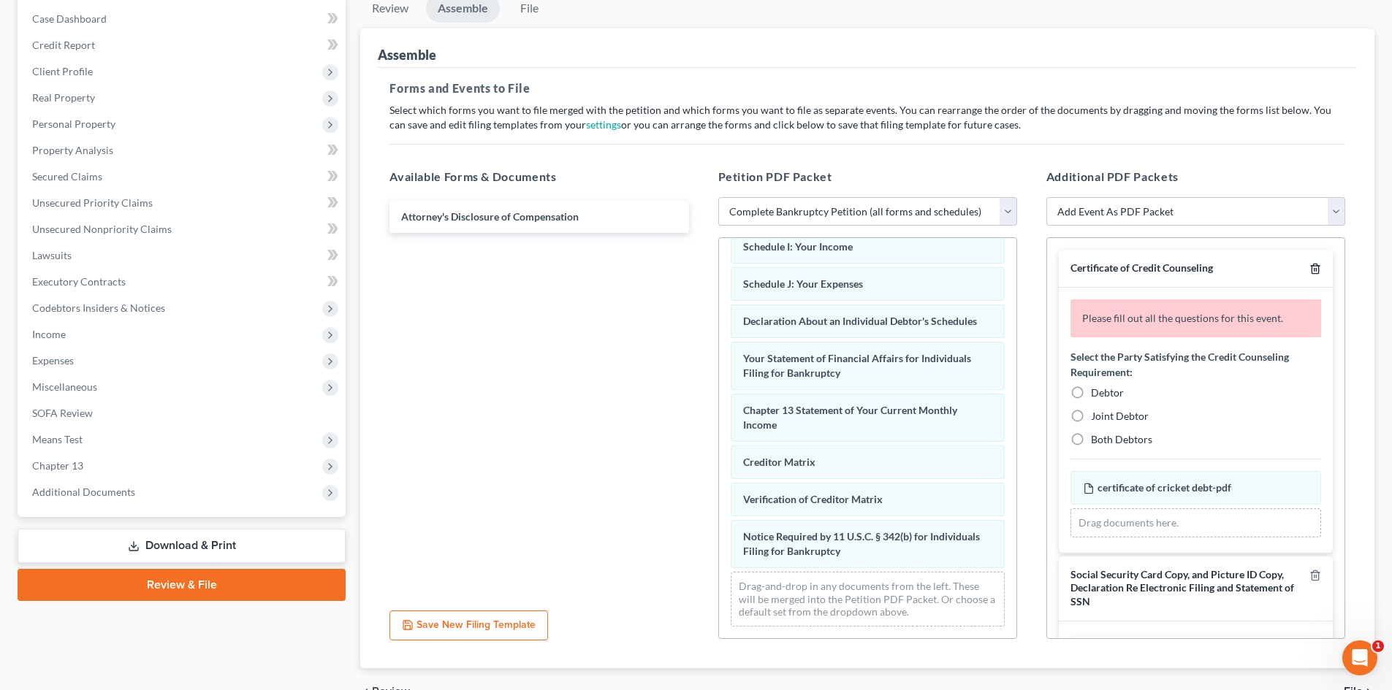
click at [1309, 272] on icon "button" at bounding box center [1315, 269] width 12 height 12
click at [1309, 570] on icon "button" at bounding box center [1315, 576] width 12 height 12
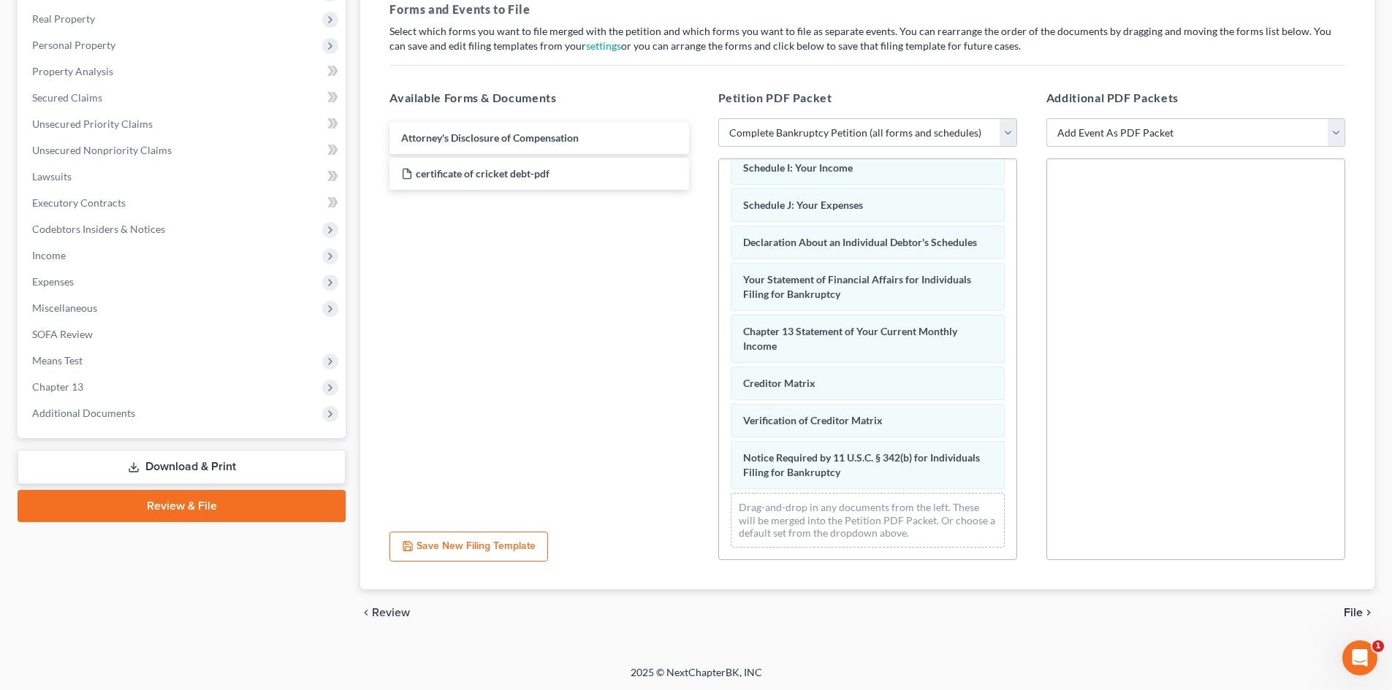
scroll to position [226, 0]
click at [1363, 609] on icon "chevron_right" at bounding box center [1368, 612] width 12 height 12
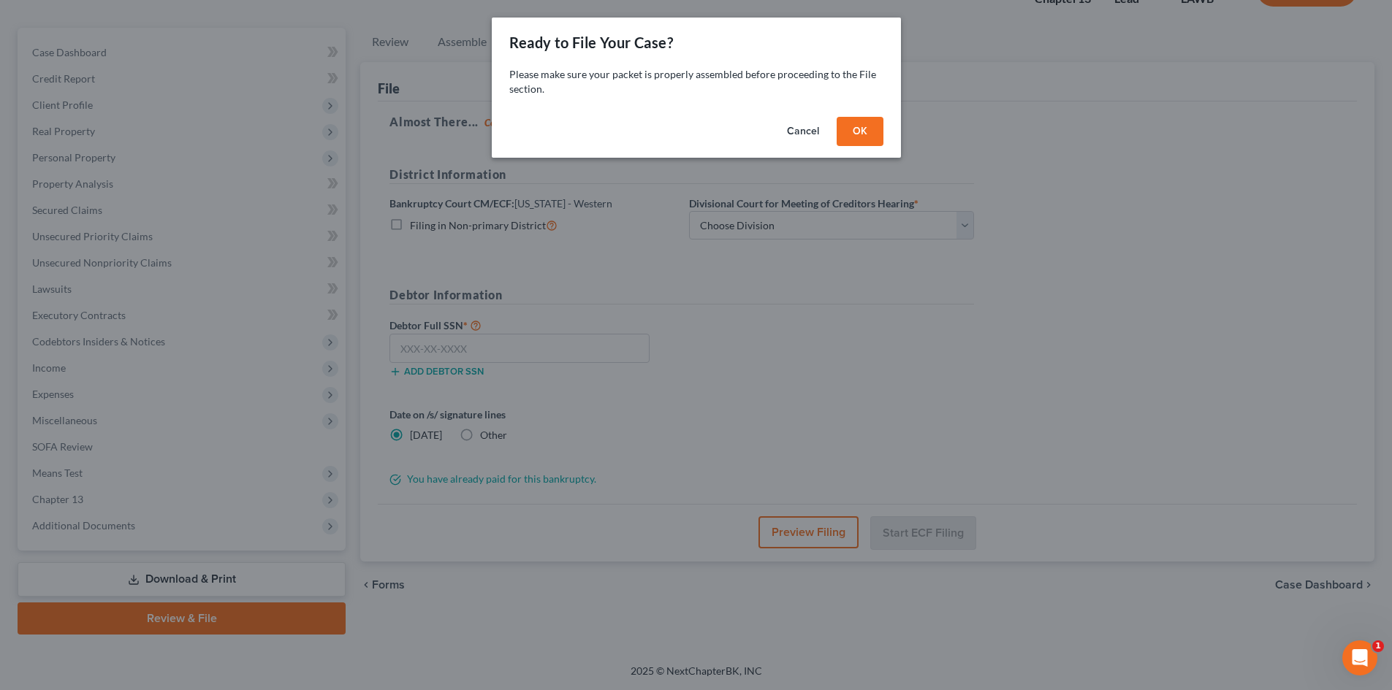
scroll to position [112, 0]
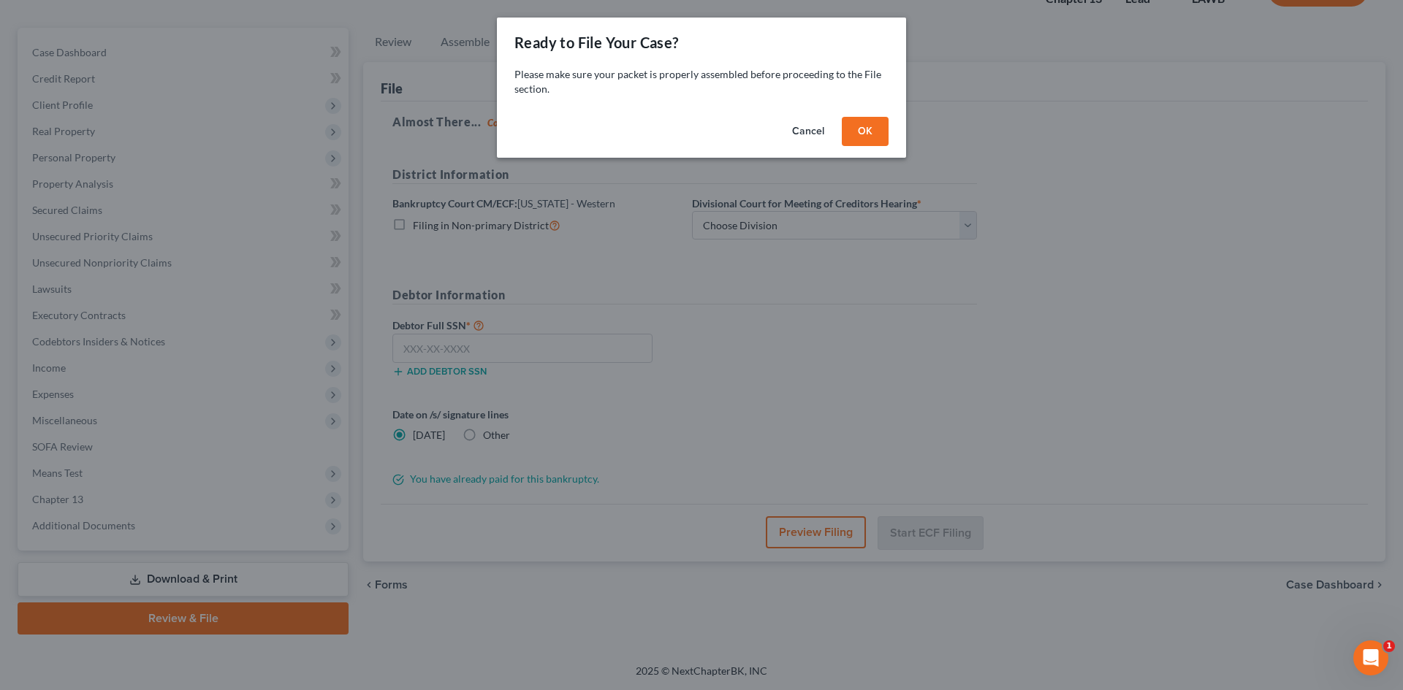
click at [882, 133] on button "OK" at bounding box center [865, 131] width 47 height 29
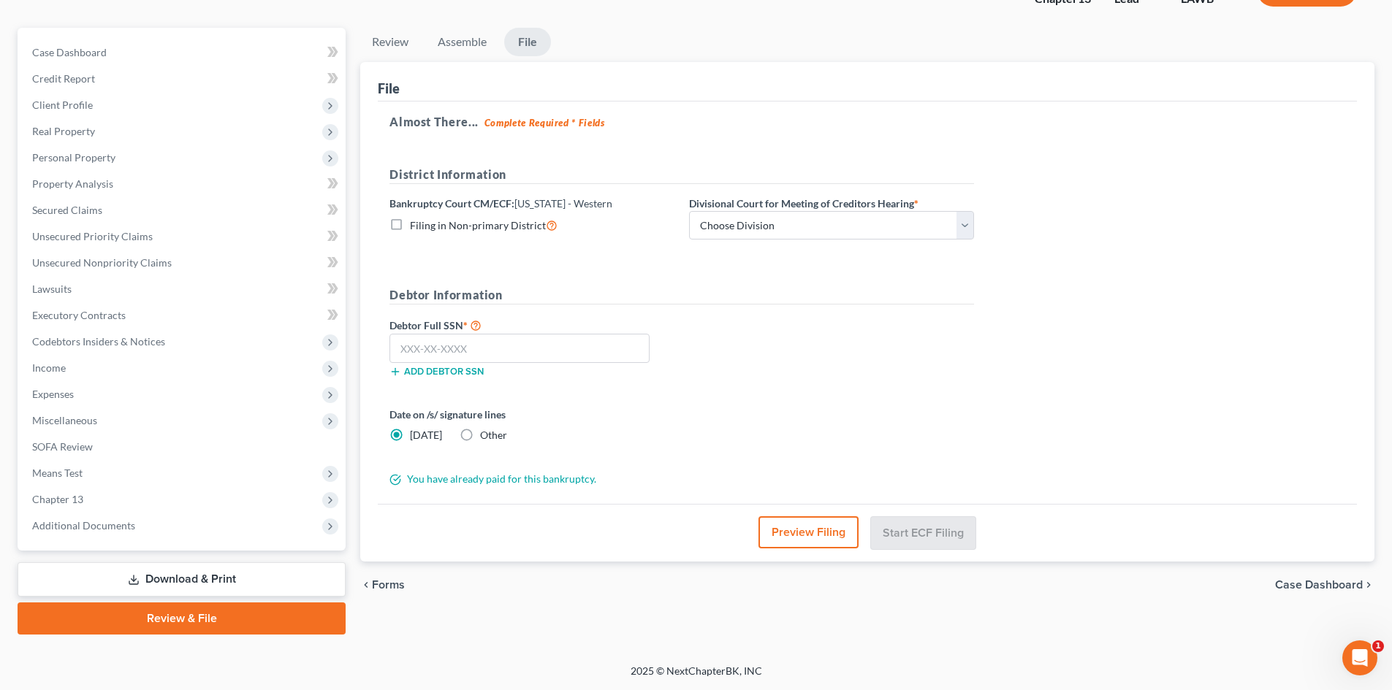
click at [485, 226] on span "Filing in Non-primary District" at bounding box center [478, 225] width 136 height 12
click at [425, 226] on input "Filing in Non-primary District" at bounding box center [420, 221] width 9 height 9
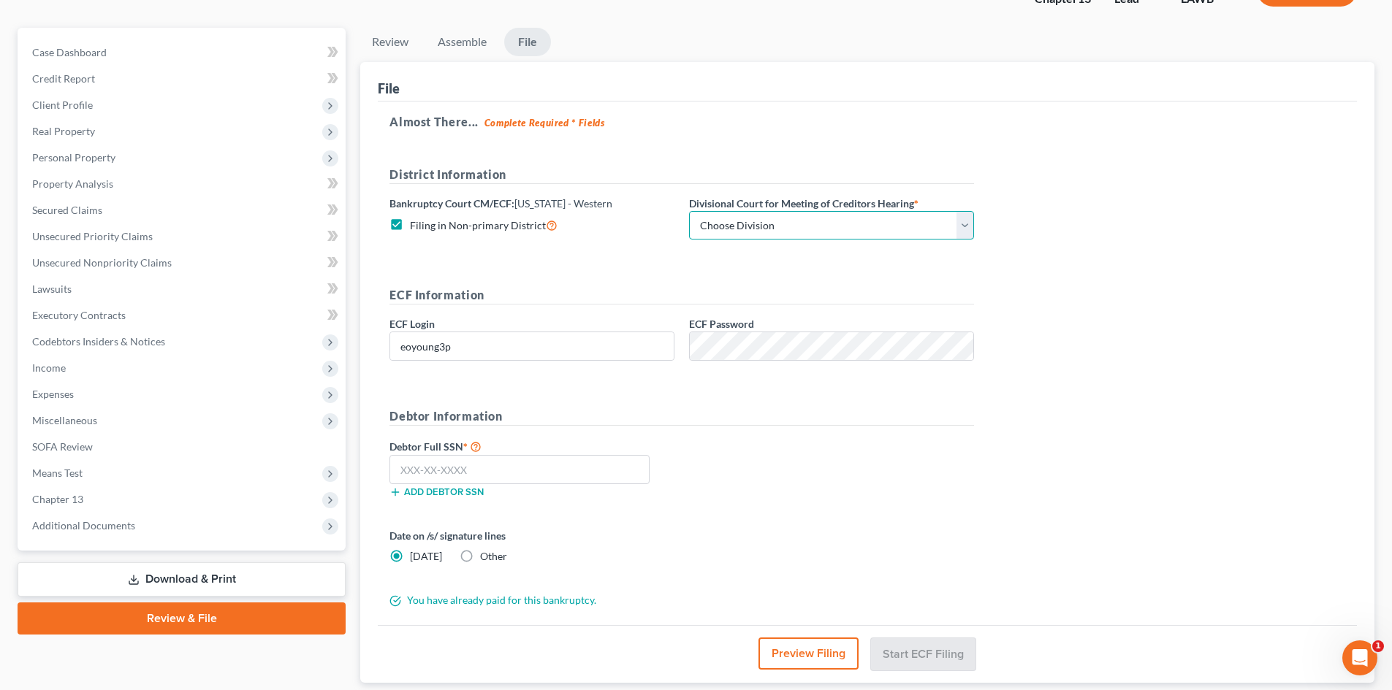
drag, startPoint x: 727, startPoint y: 225, endPoint x: 730, endPoint y: 237, distance: 12.2
click at [727, 225] on select "Choose Division Alexandria Lafayette-Opelousas Lake Charles Monroe Shreveport" at bounding box center [831, 225] width 285 height 29
click at [689, 211] on select "Choose Division Alexandria Lafayette-Opelousas Lake Charles Monroe Shreveport" at bounding box center [831, 225] width 285 height 29
click at [633, 467] on input "text" at bounding box center [519, 469] width 260 height 29
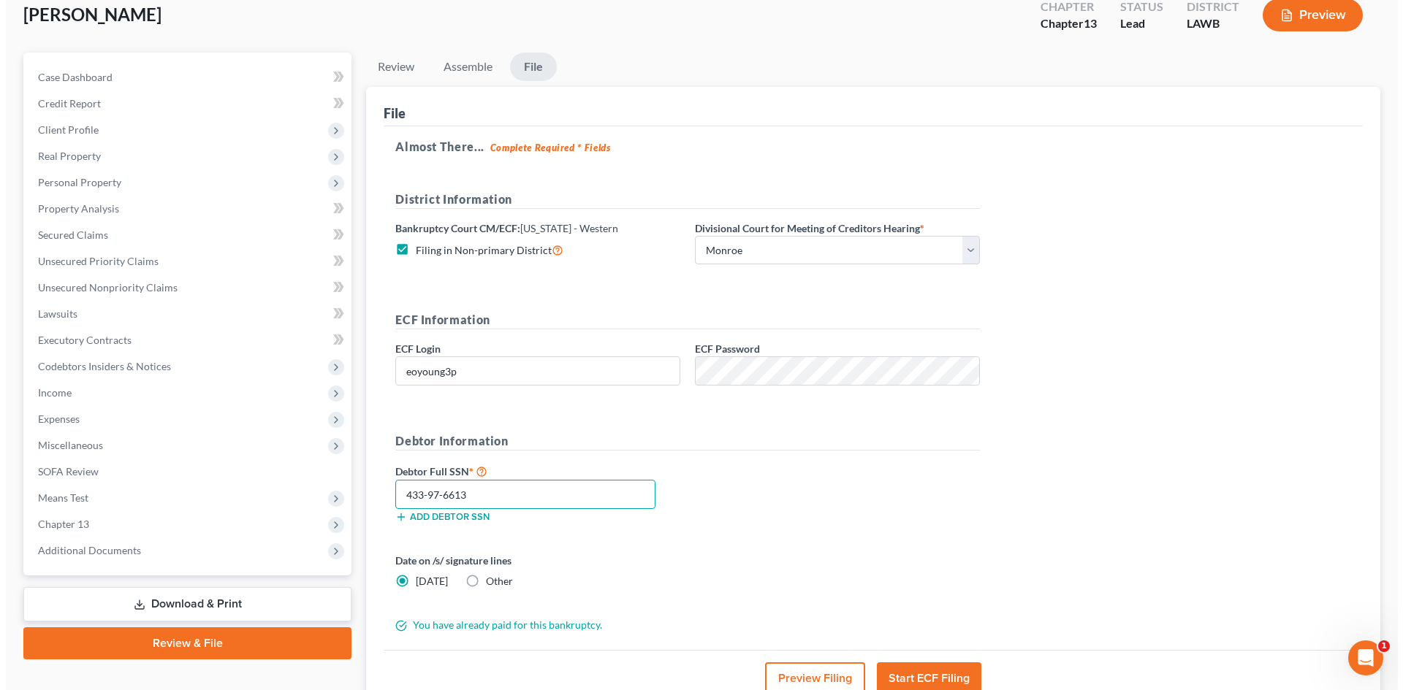
scroll to position [85, 0]
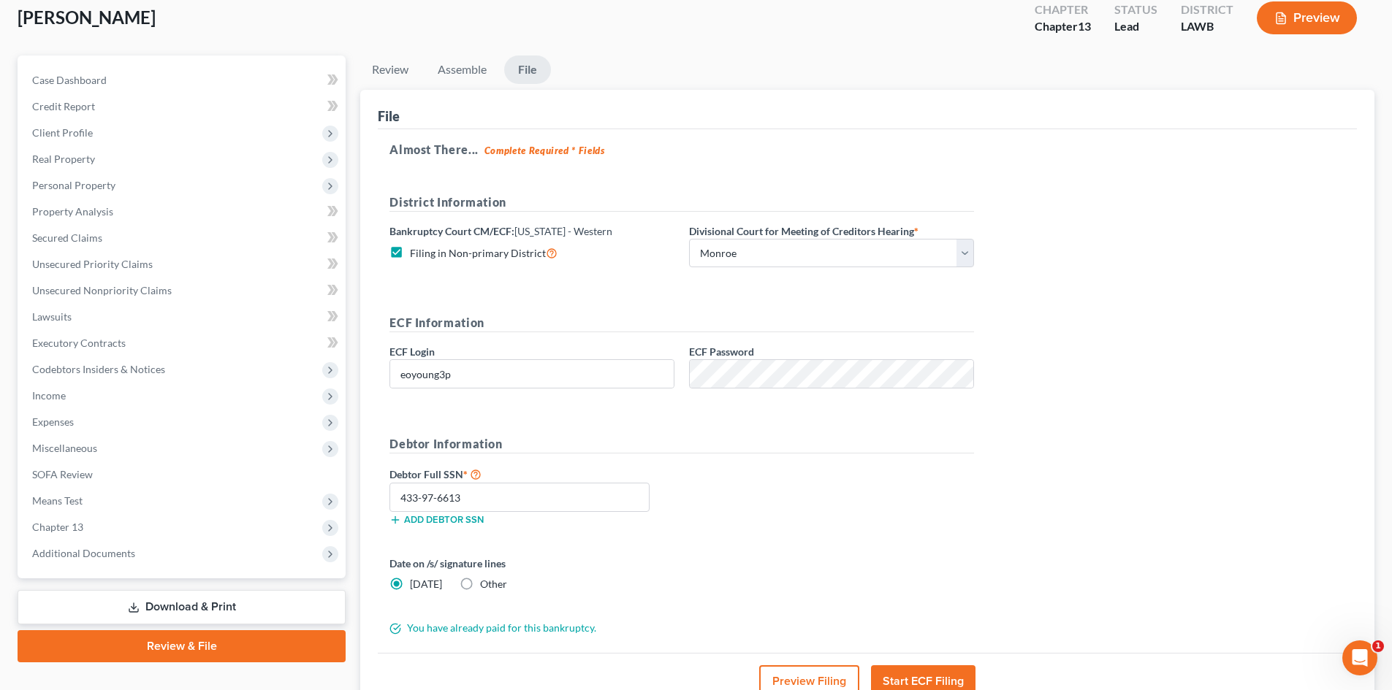
click at [814, 677] on button "Preview Filing" at bounding box center [809, 681] width 100 height 32
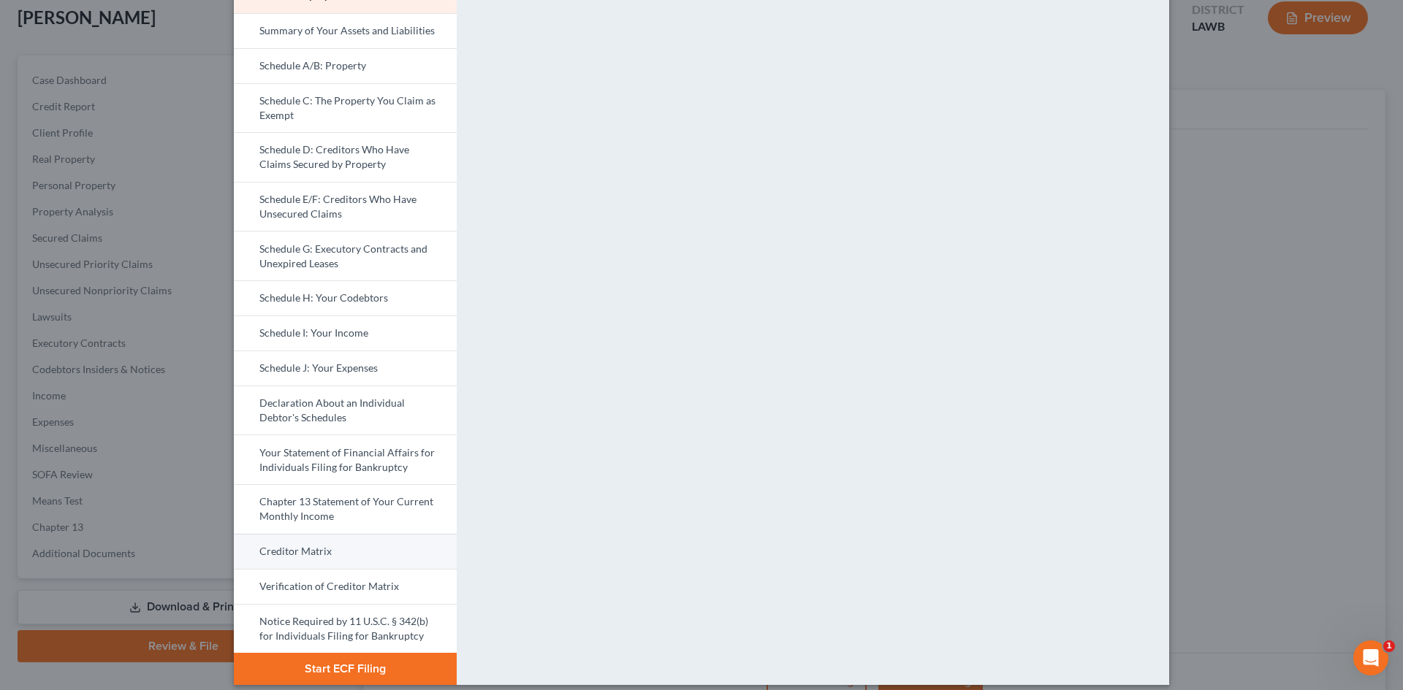
scroll to position [150, 0]
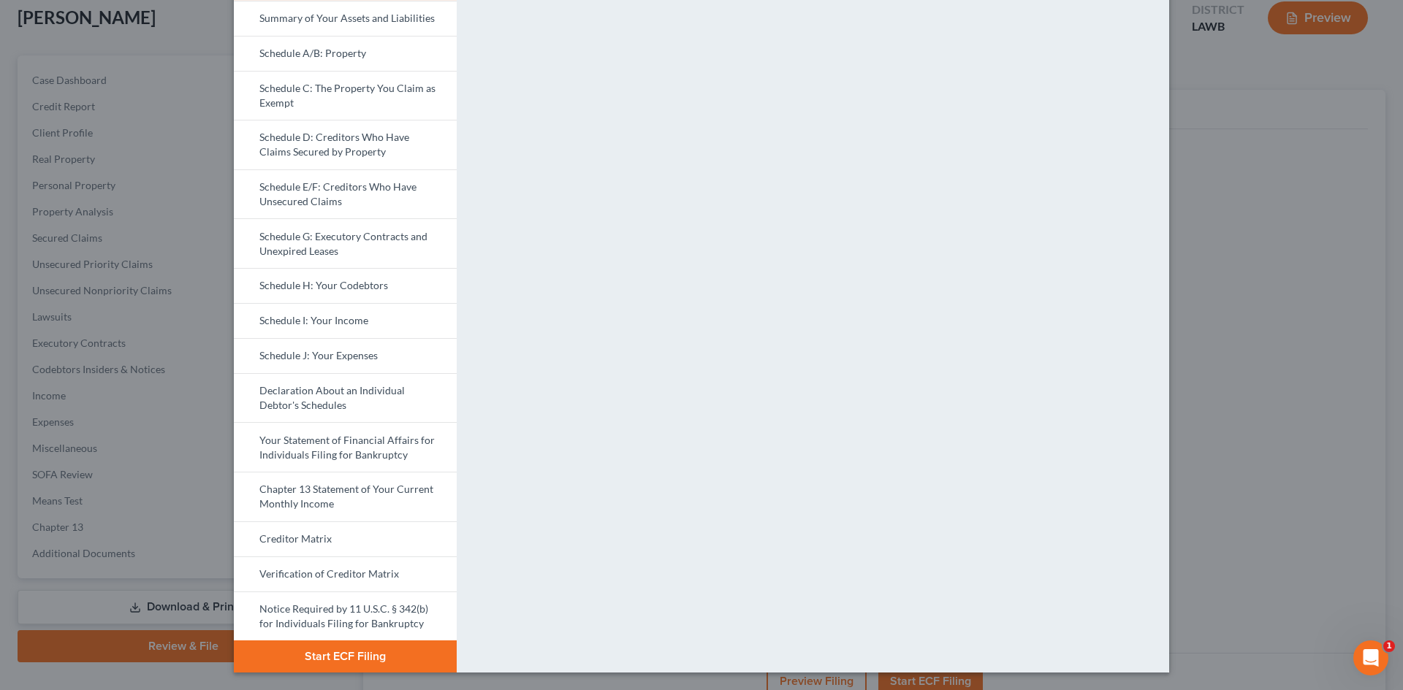
drag, startPoint x: 393, startPoint y: 543, endPoint x: 705, endPoint y: 338, distance: 373.4
click at [393, 543] on link "Creditor Matrix" at bounding box center [345, 539] width 223 height 35
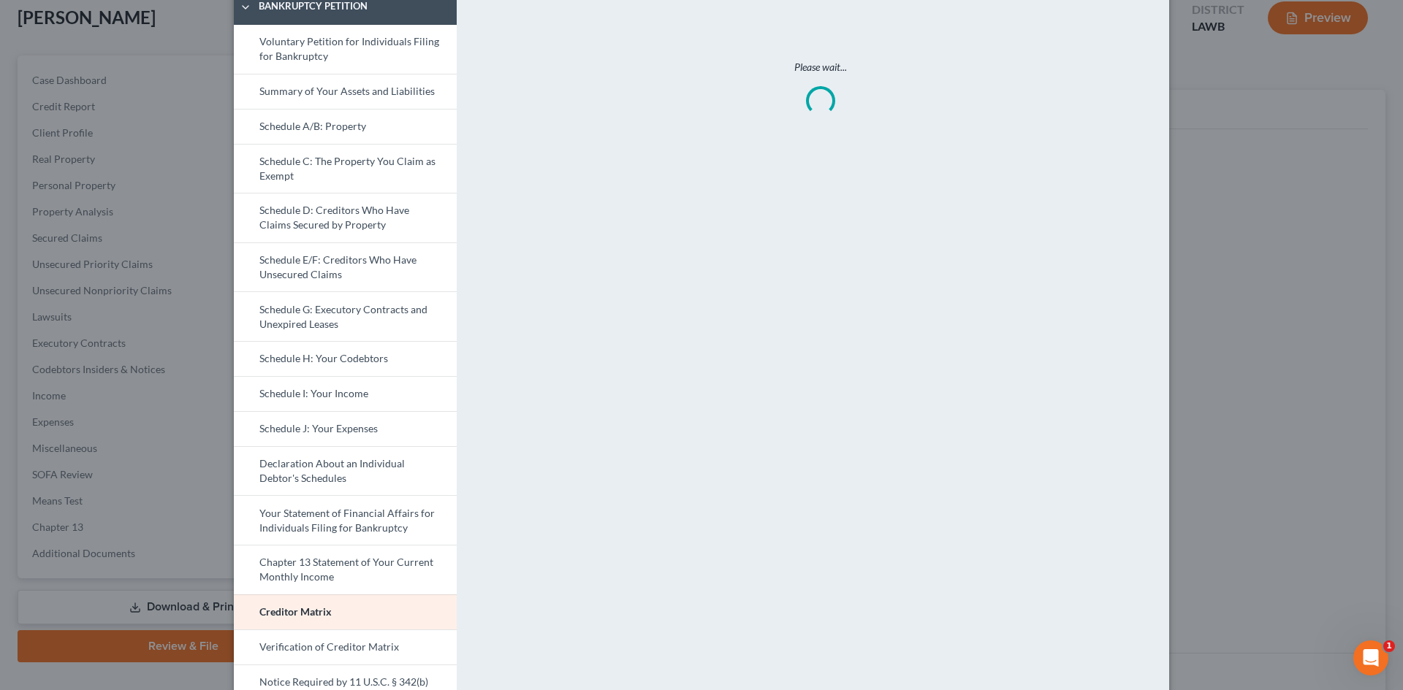
scroll to position [4, 0]
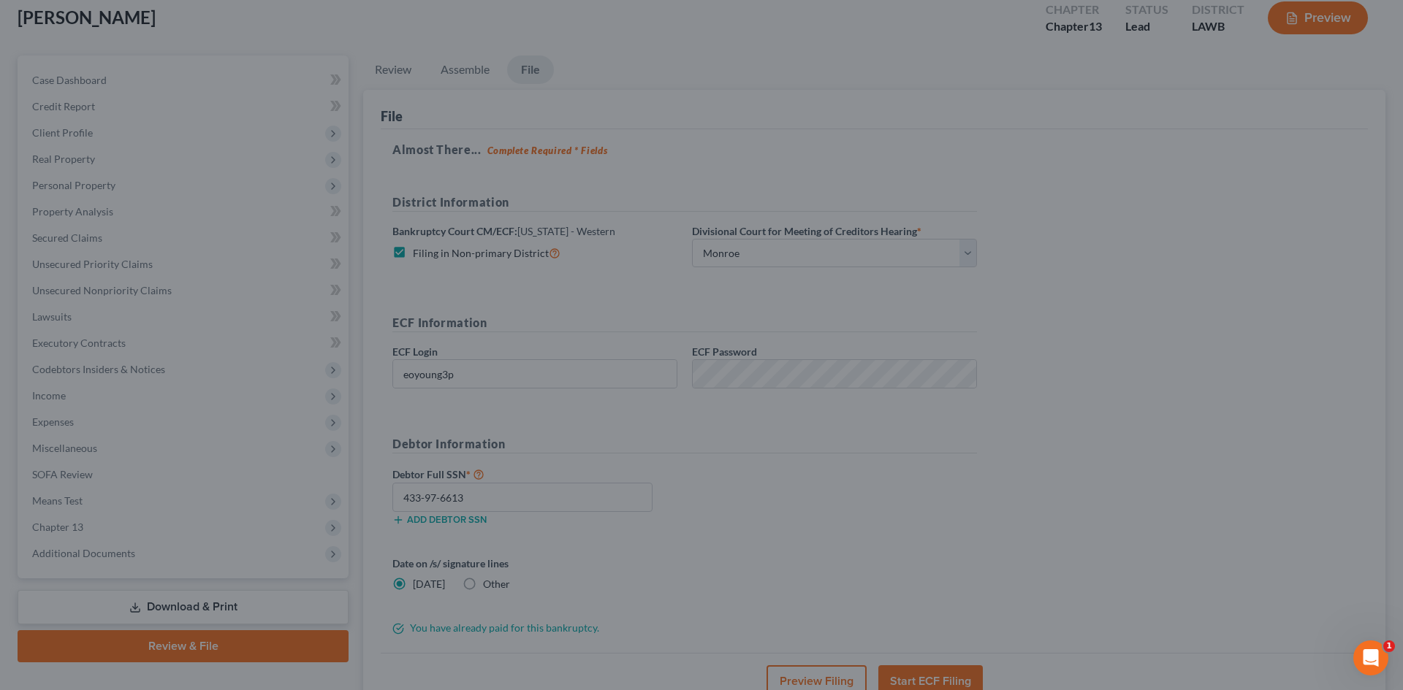
click at [1289, 384] on div "Petition Preview Creditor Matrix × Bankruptcy Petition Voluntary Petition for I…" at bounding box center [701, 345] width 1403 height 690
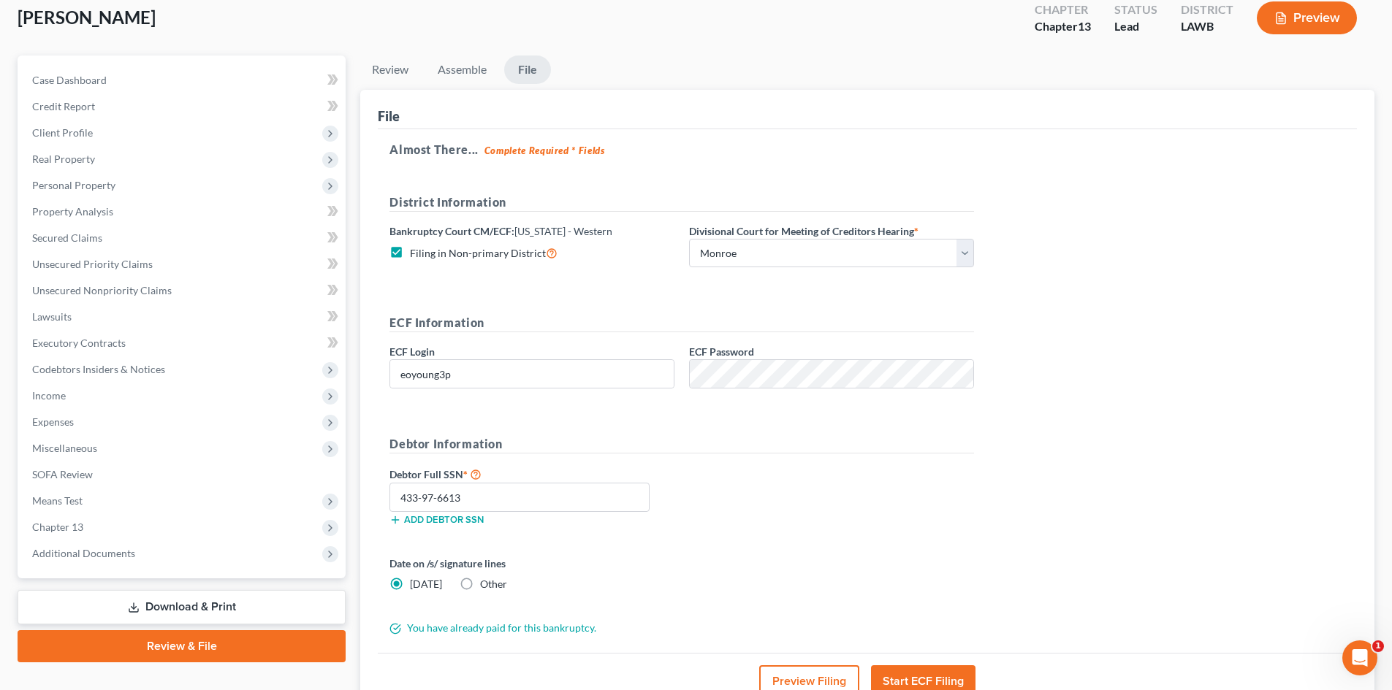
click at [801, 679] on button "Preview Filing" at bounding box center [809, 681] width 100 height 32
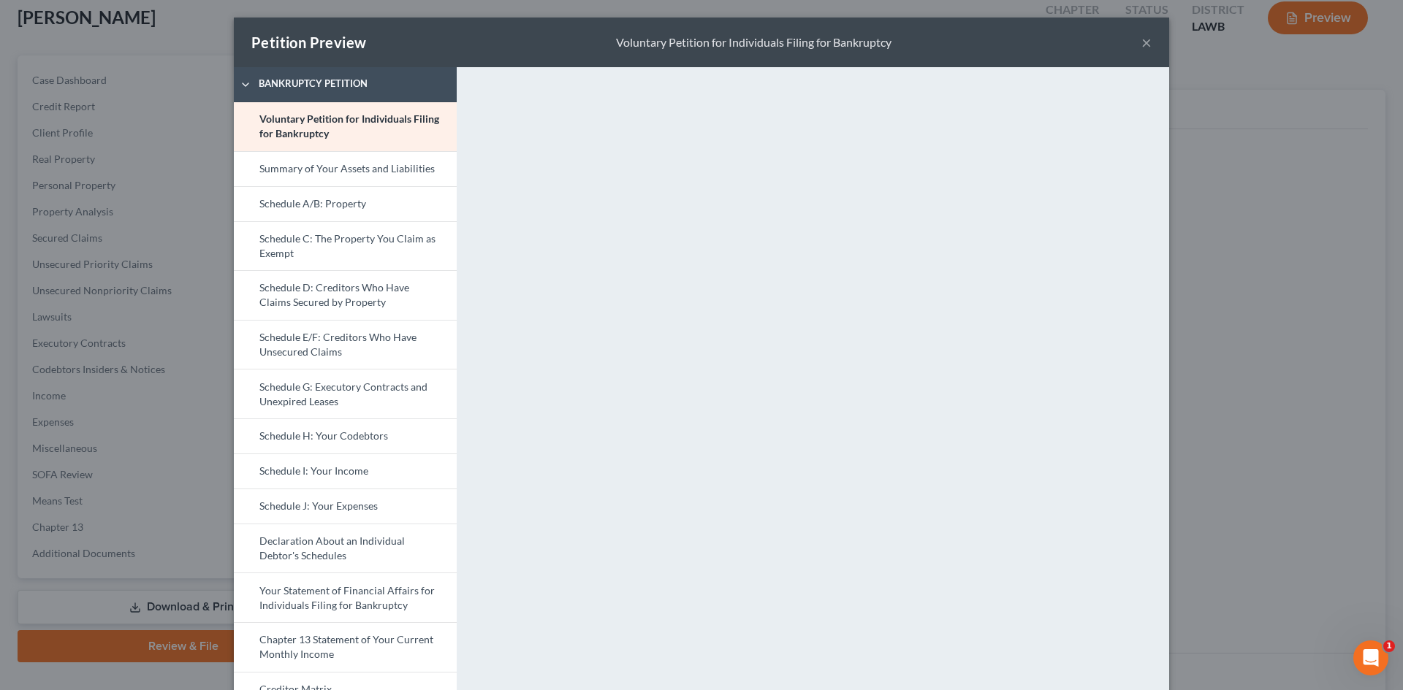
drag, startPoint x: 344, startPoint y: 684, endPoint x: 928, endPoint y: 506, distance: 610.1
click at [344, 684] on link "Creditor Matrix" at bounding box center [345, 689] width 223 height 35
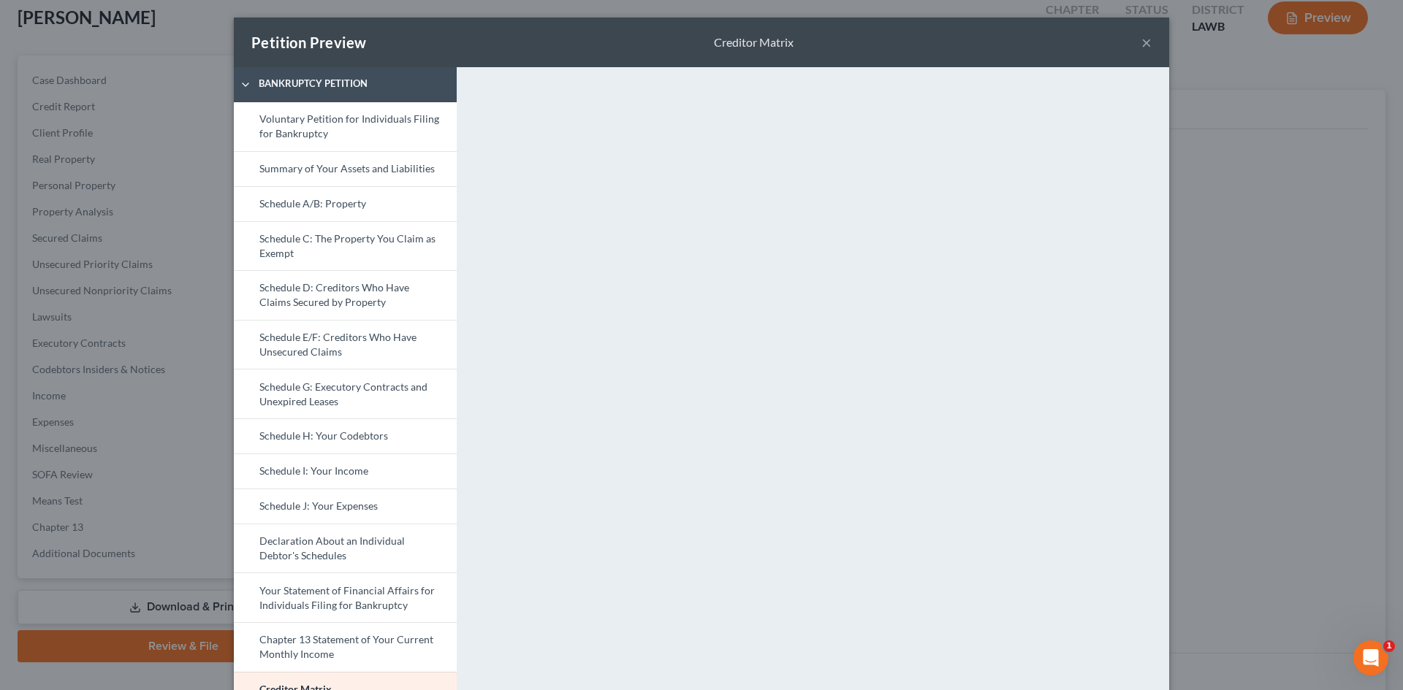
click at [1235, 378] on div "Petition Preview Creditor Matrix × Bankruptcy Petition Voluntary Petition for I…" at bounding box center [701, 345] width 1403 height 690
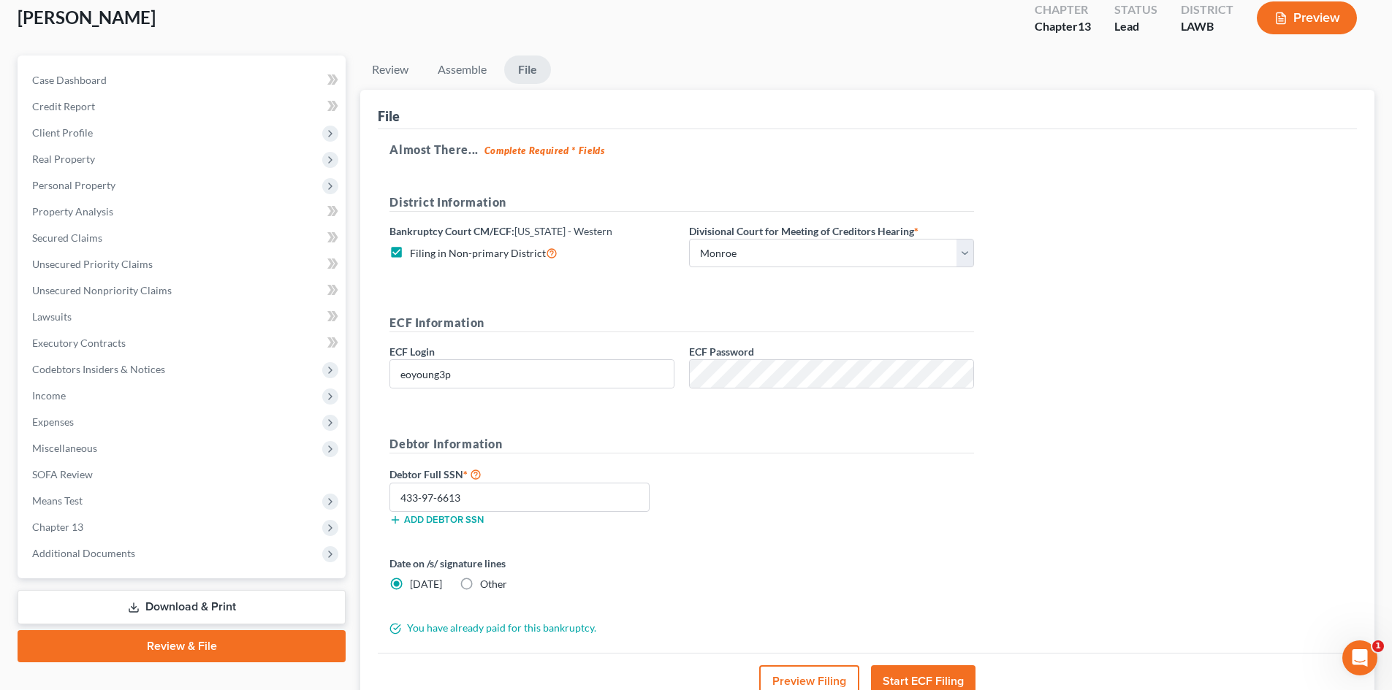
click at [798, 671] on button "Preview Filing" at bounding box center [809, 681] width 100 height 32
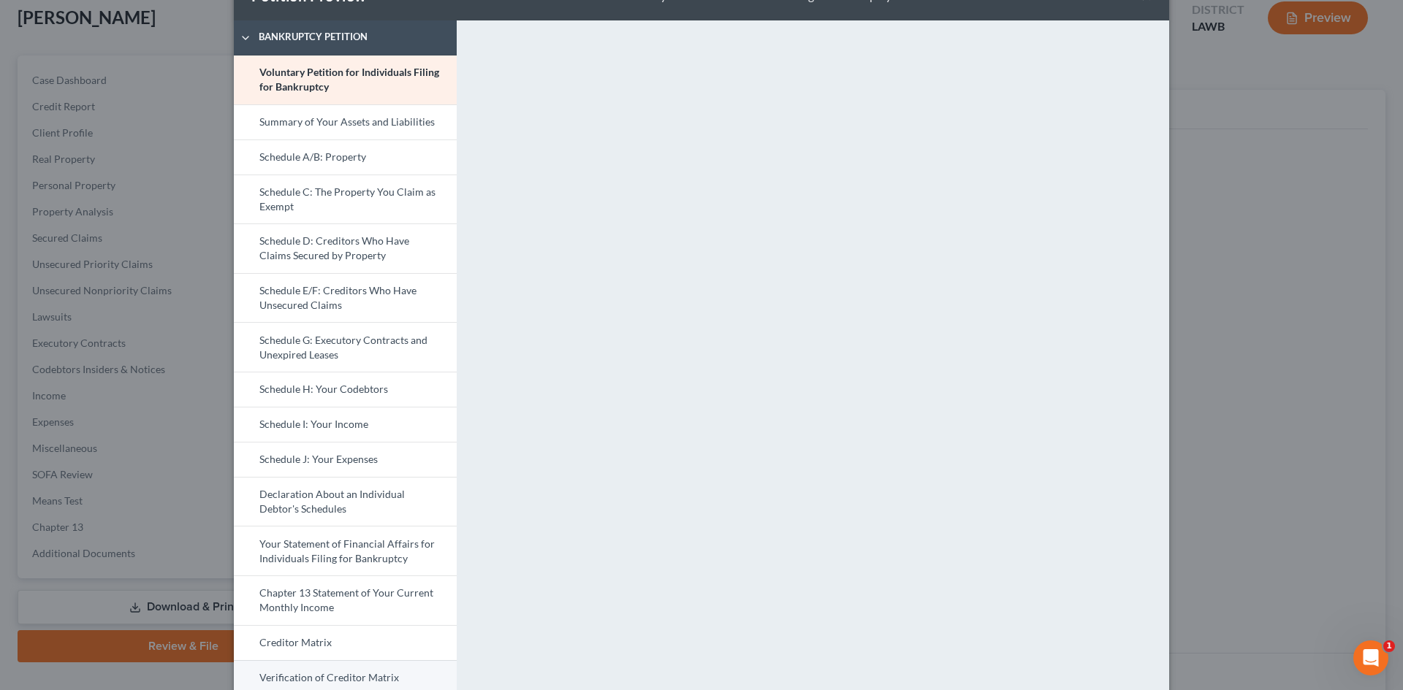
scroll to position [73, 0]
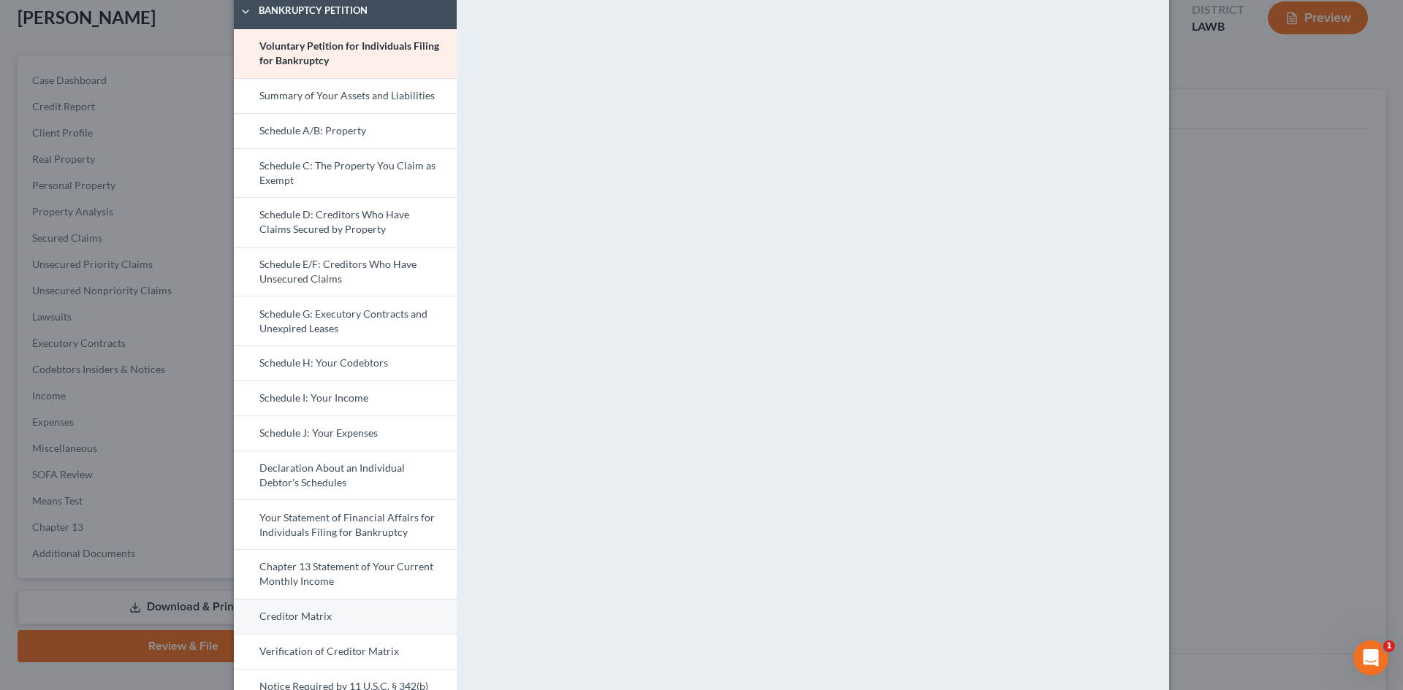
click at [351, 616] on link "Creditor Matrix" at bounding box center [345, 616] width 223 height 35
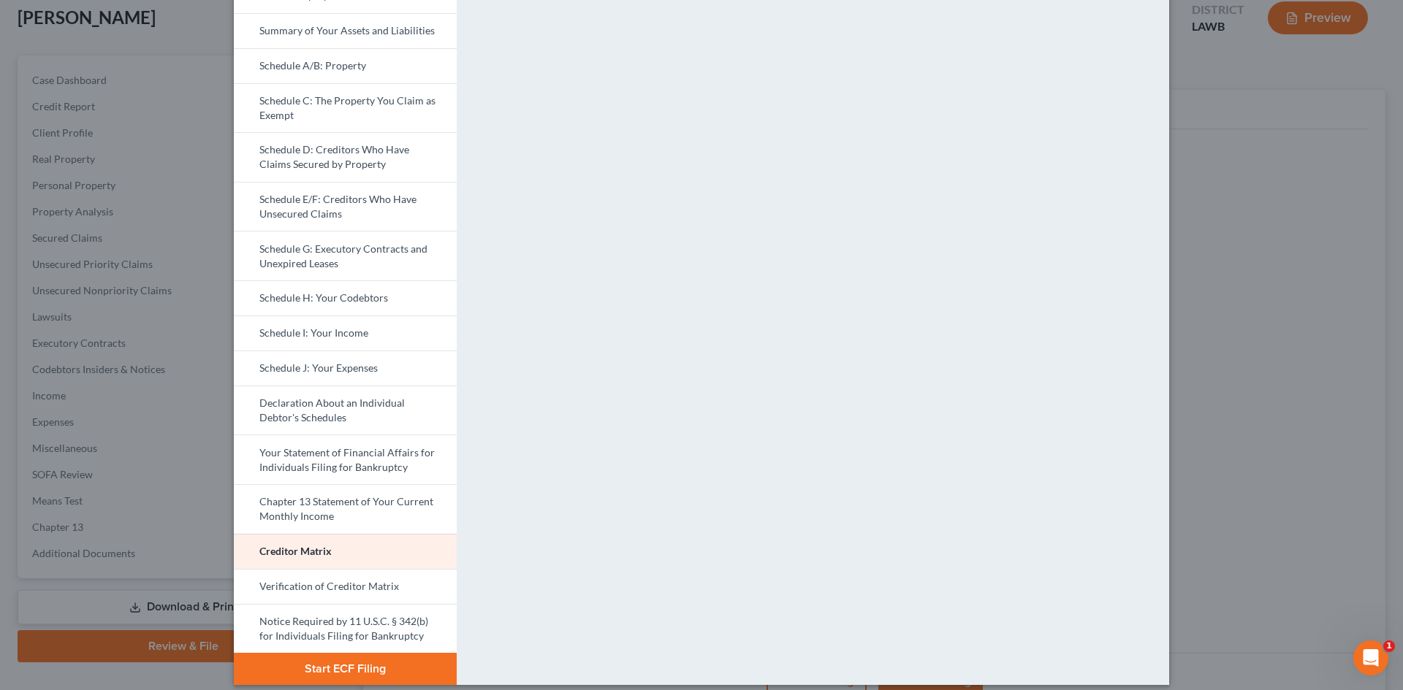
scroll to position [150, 0]
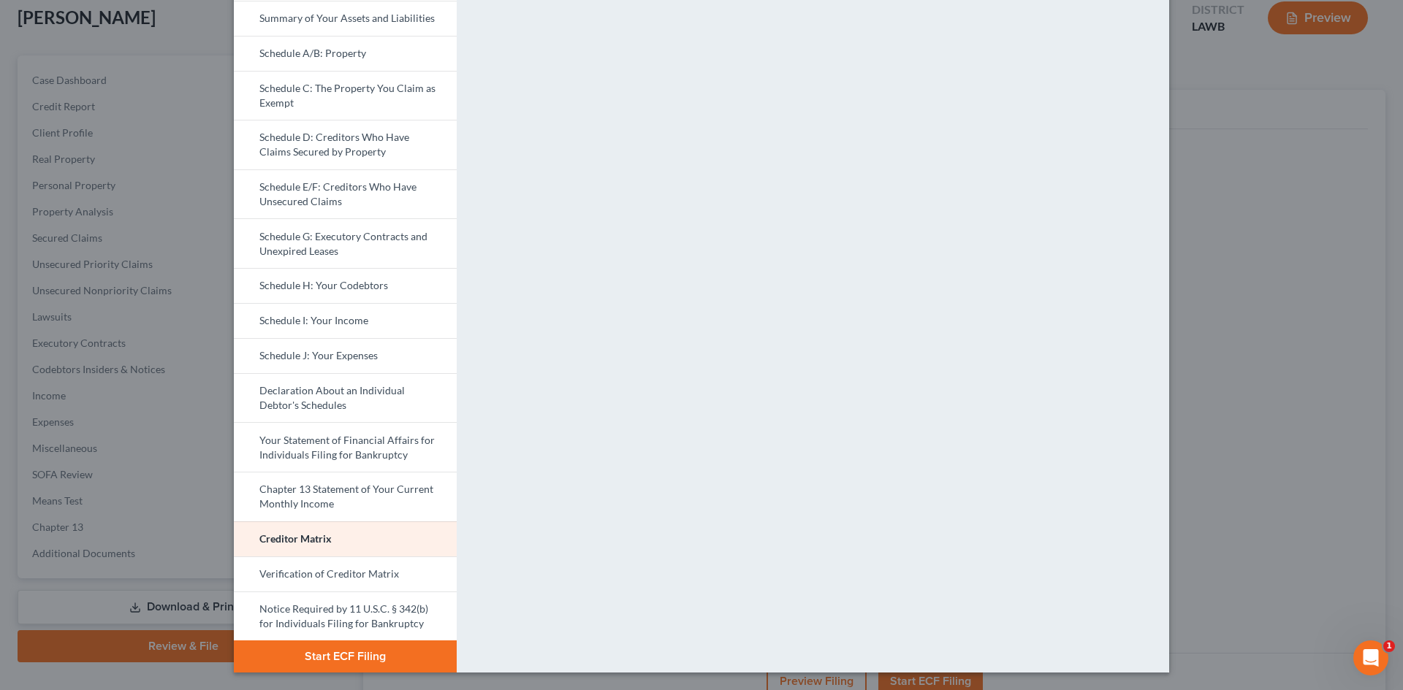
drag, startPoint x: 357, startPoint y: 346, endPoint x: 1000, endPoint y: 427, distance: 647.9
click at [358, 346] on link "Schedule J: Your Expenses" at bounding box center [345, 355] width 223 height 35
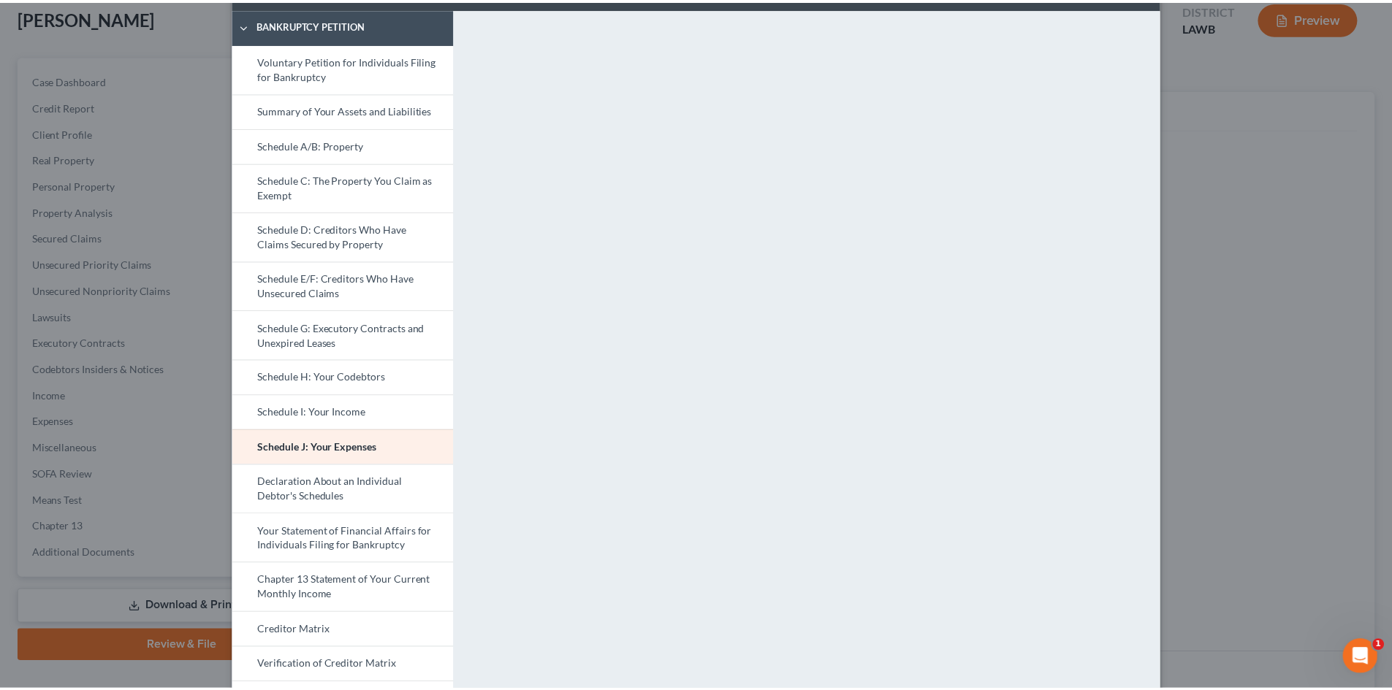
scroll to position [0, 0]
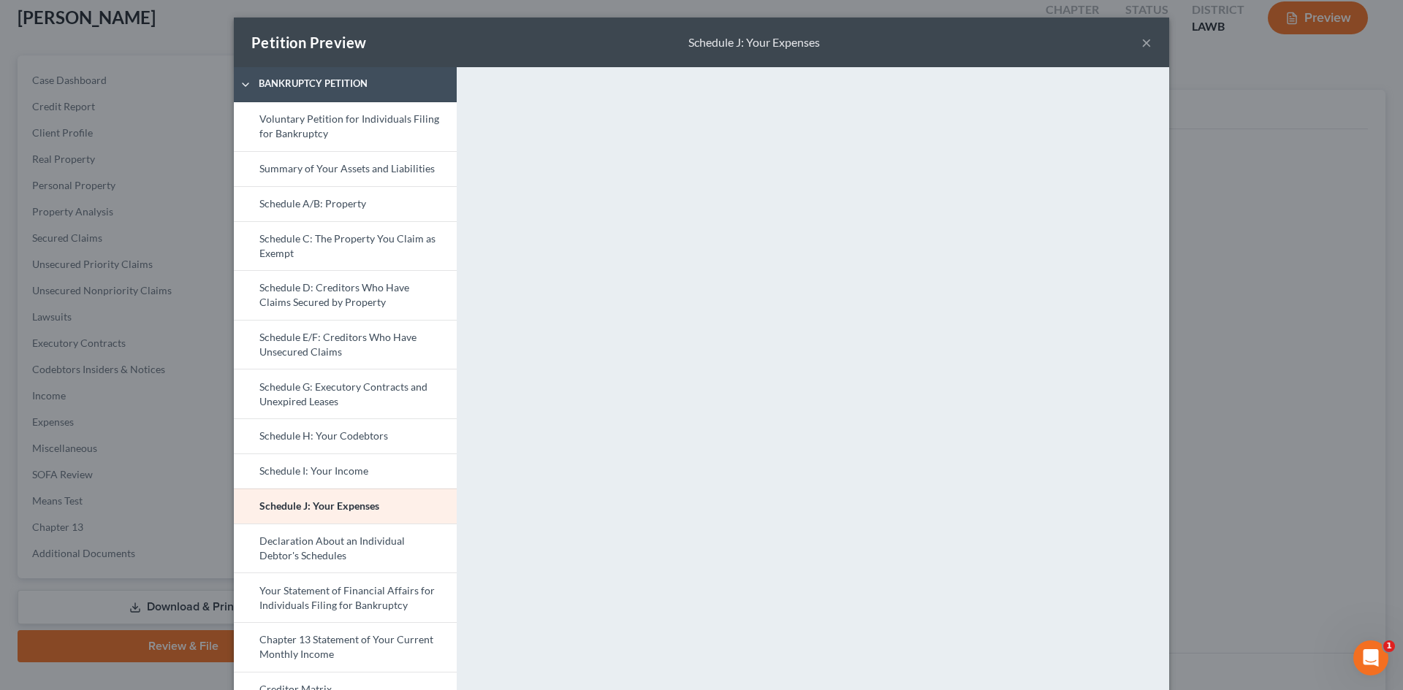
click at [1274, 233] on div "Petition Preview Schedule J: Your Expenses × Bankruptcy Petition Voluntary Peti…" at bounding box center [701, 345] width 1403 height 690
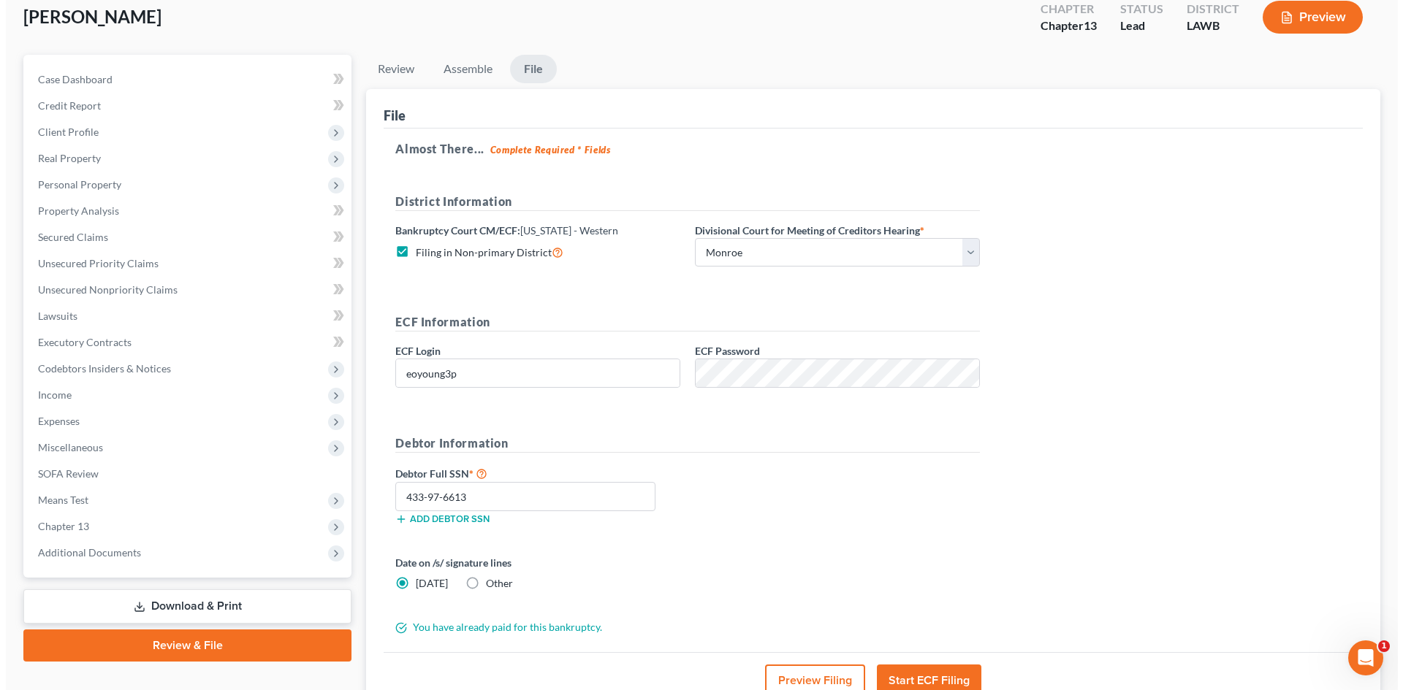
scroll to position [86, 0]
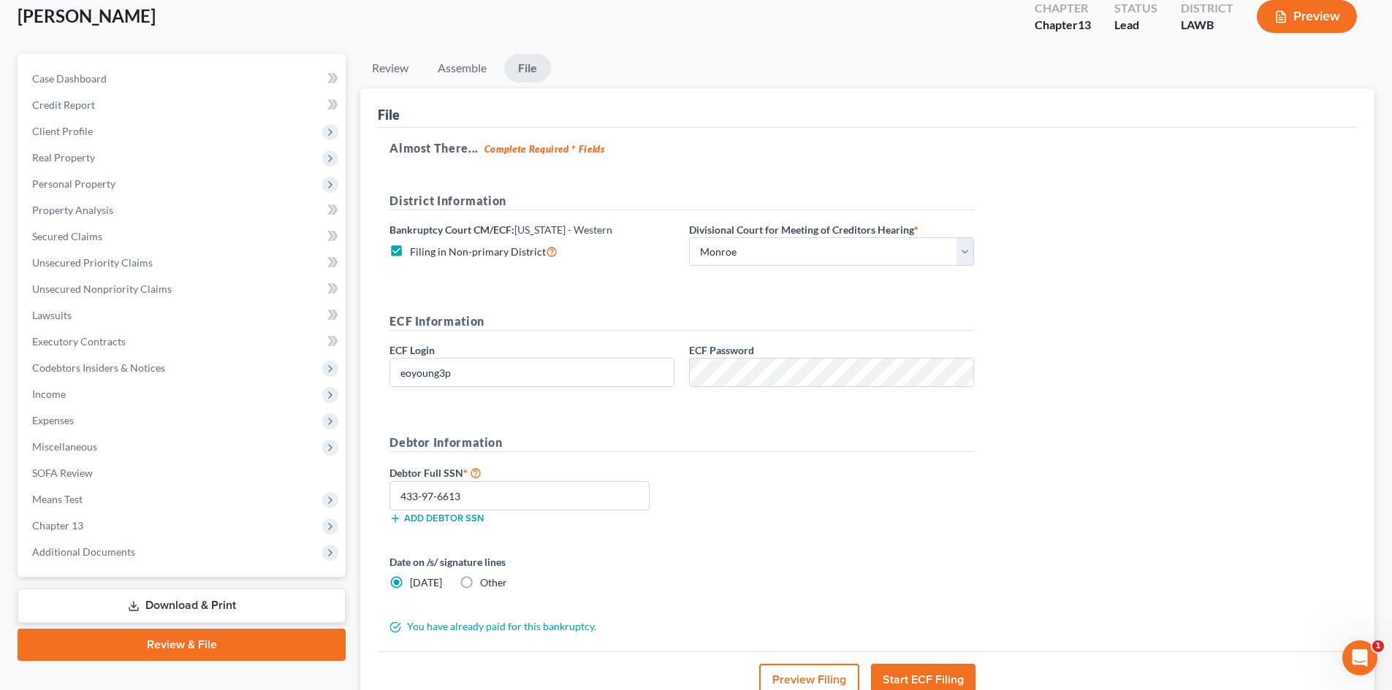
click at [815, 667] on button "Preview Filing" at bounding box center [809, 680] width 100 height 32
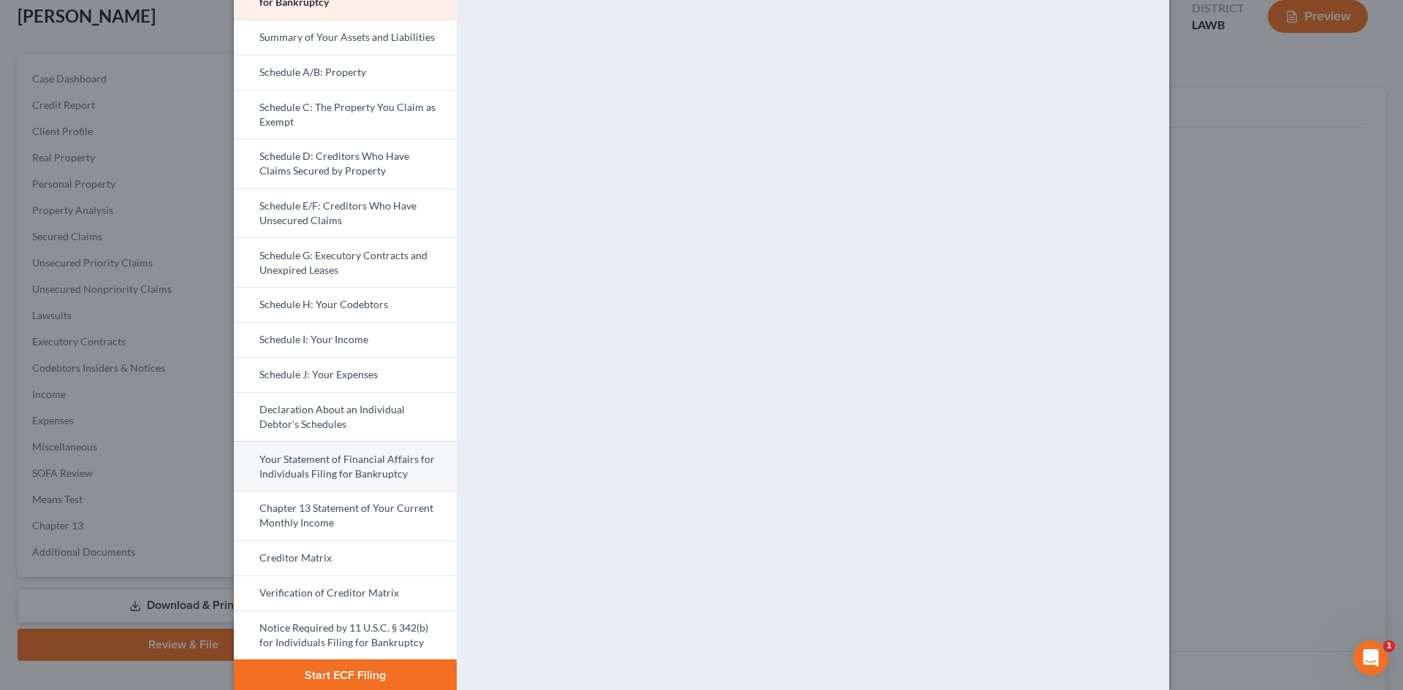
scroll to position [150, 0]
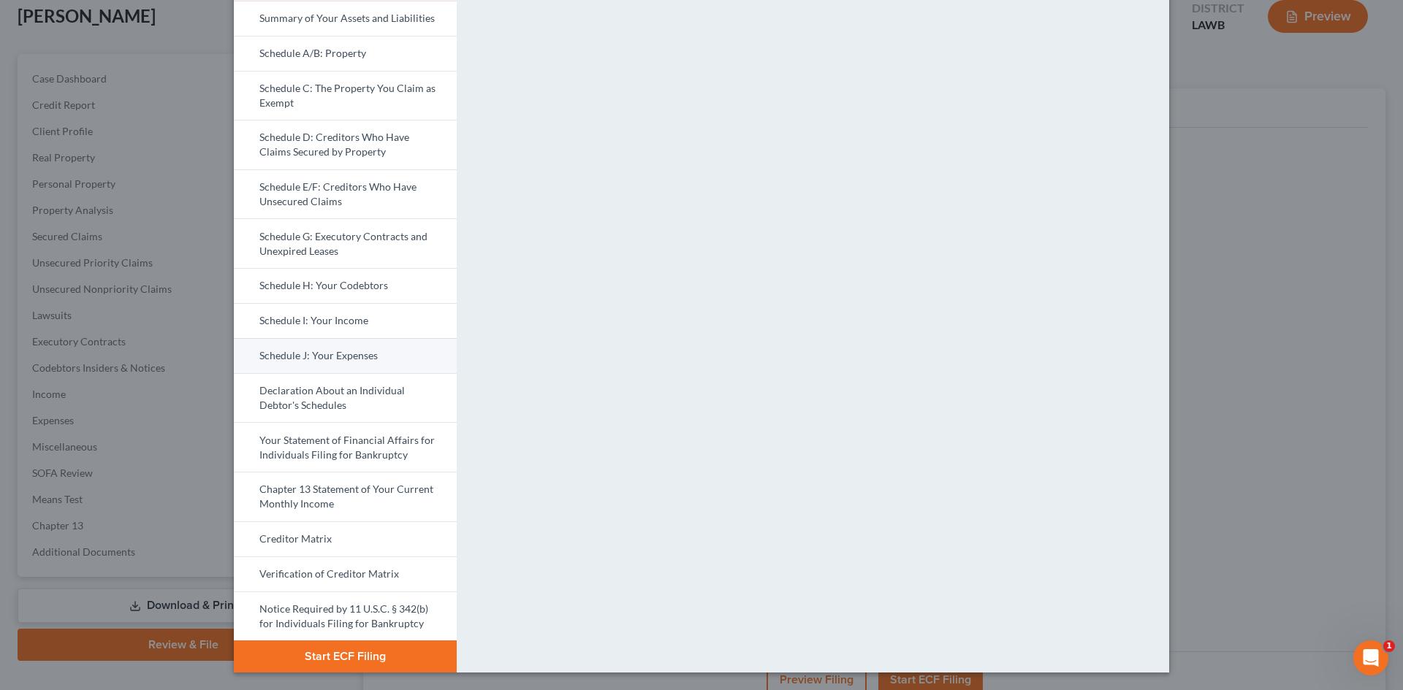
click at [375, 362] on link "Schedule J: Your Expenses" at bounding box center [345, 355] width 223 height 35
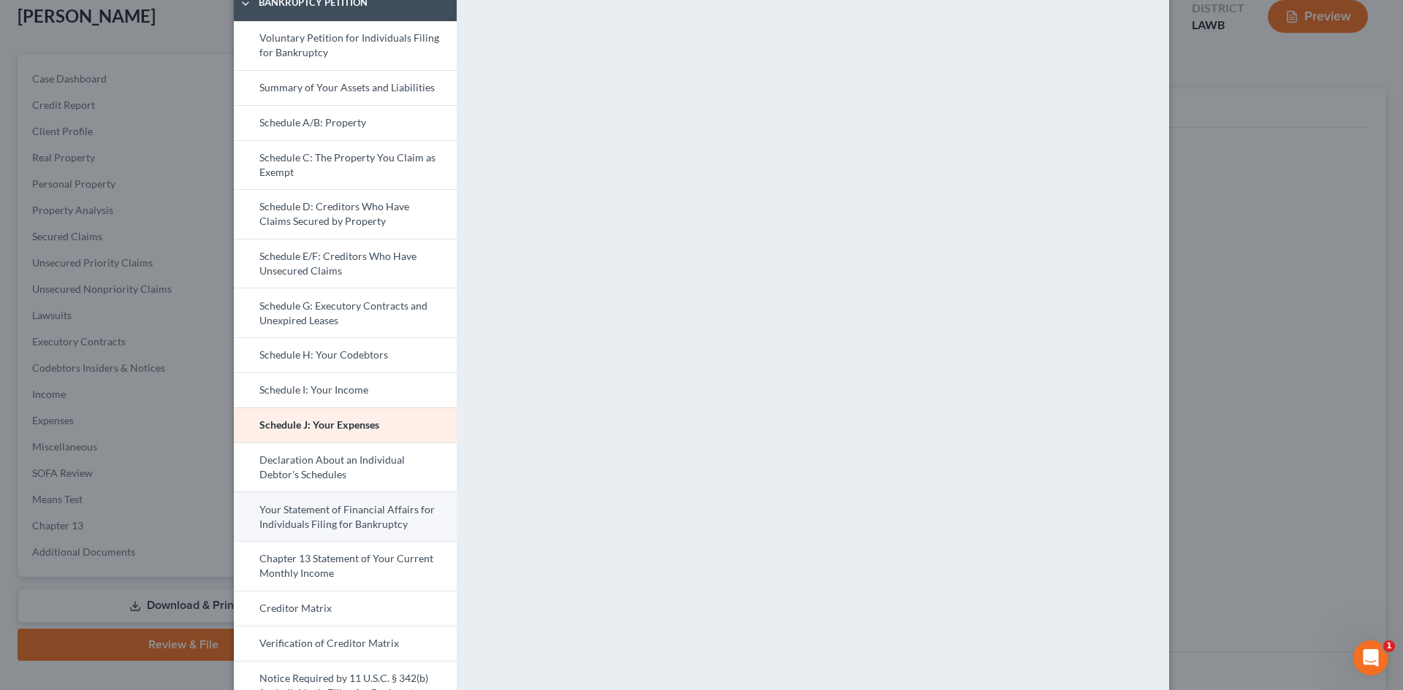
scroll to position [0, 0]
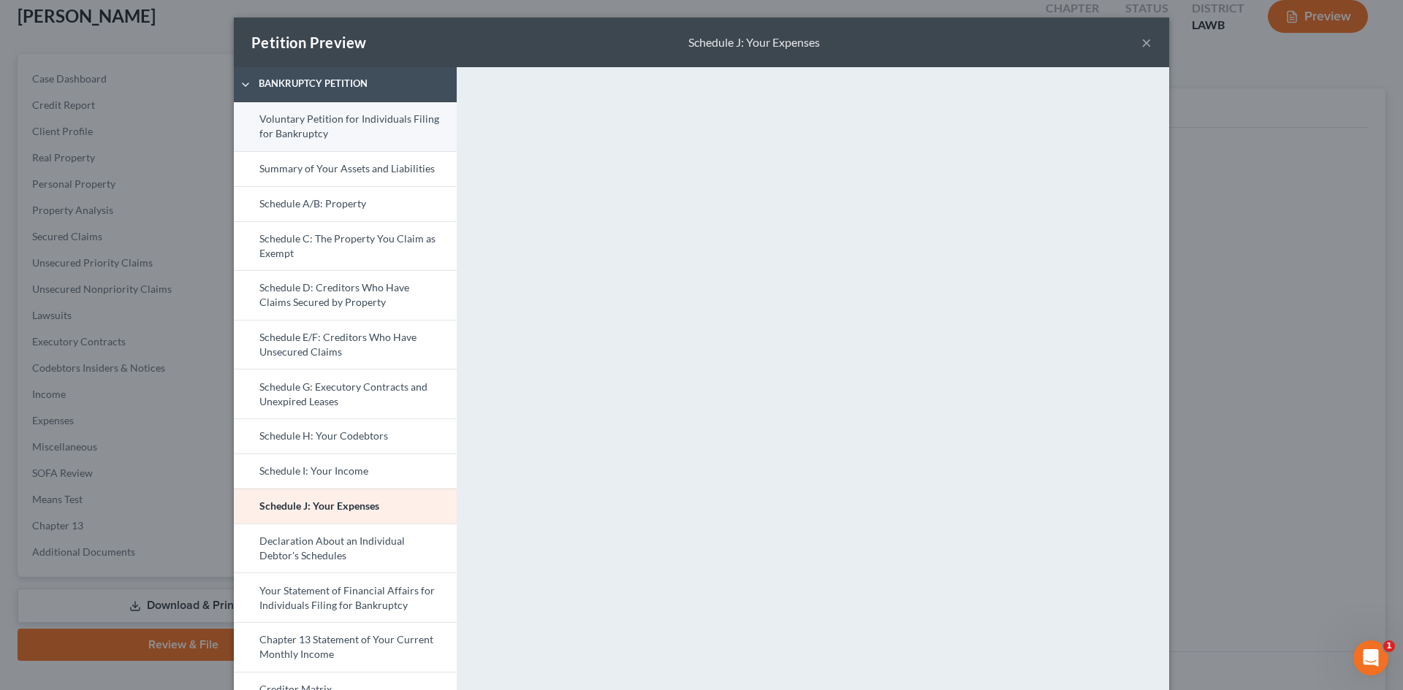
click at [362, 124] on link "Voluntary Petition for Individuals Filing for Bankruptcy" at bounding box center [345, 126] width 223 height 49
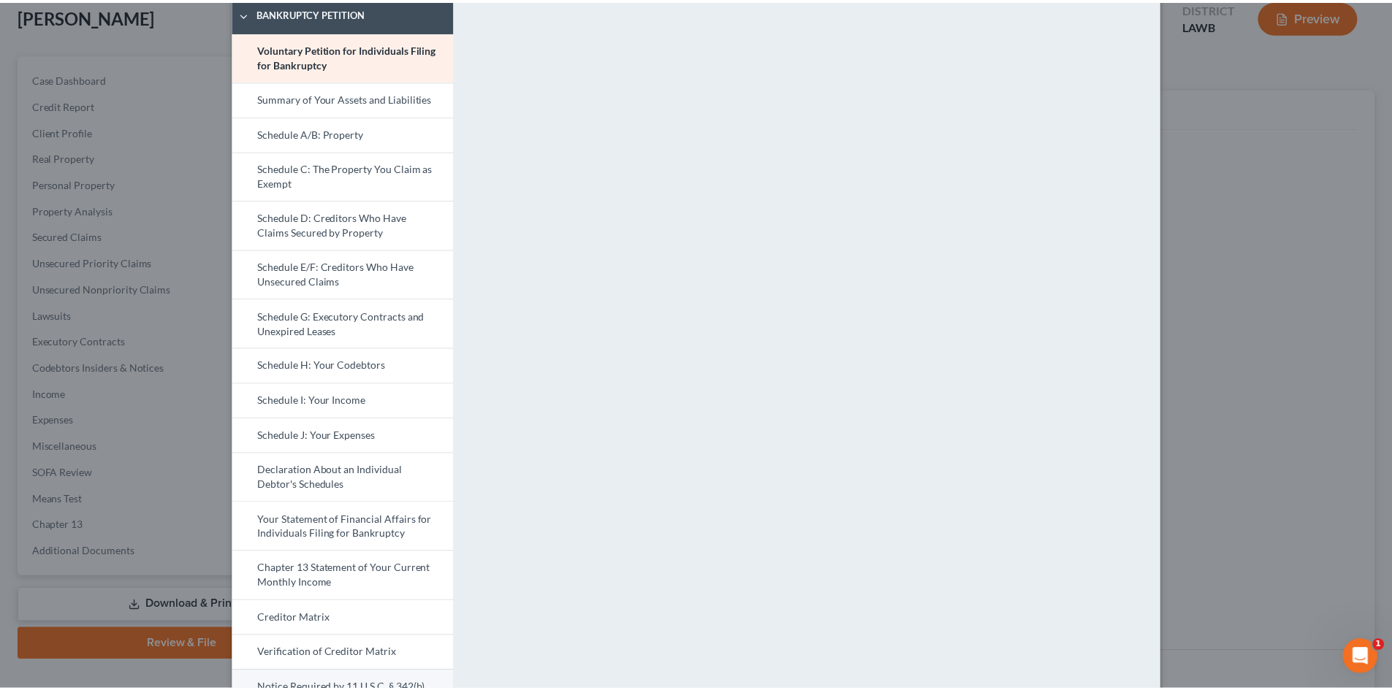
scroll to position [150, 0]
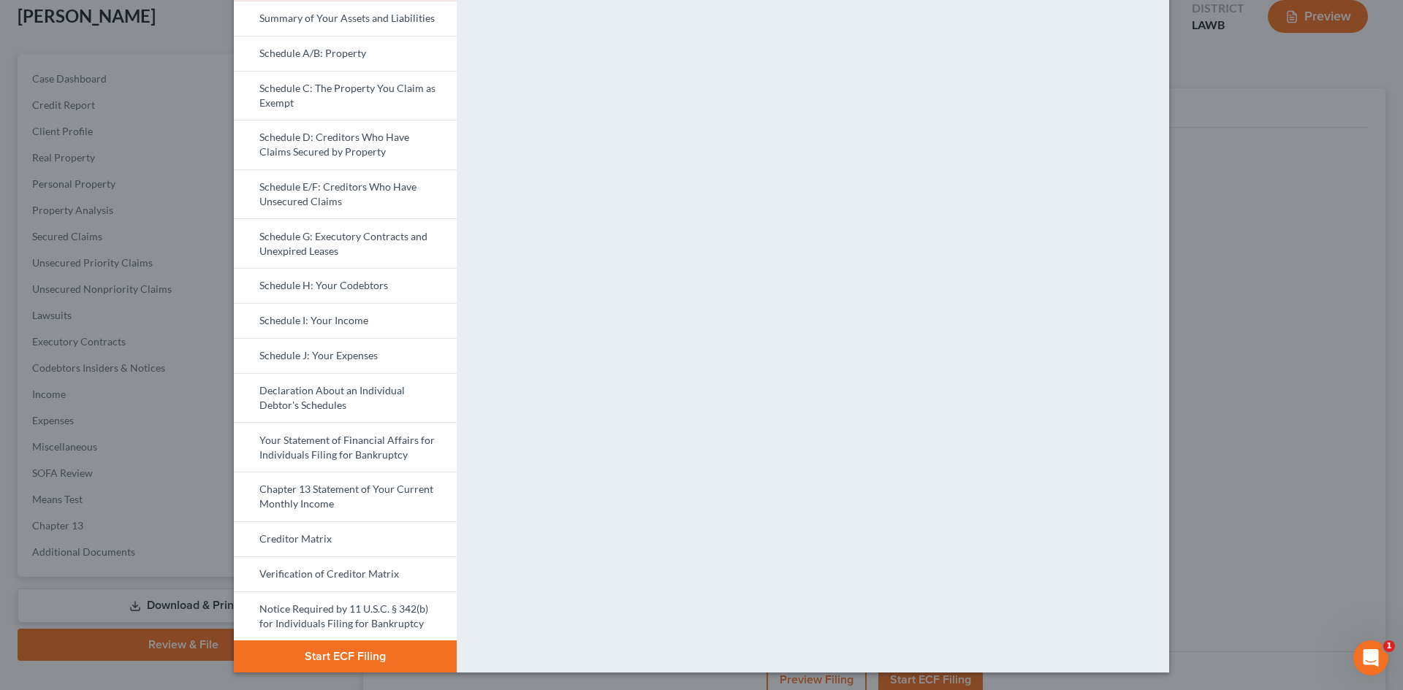
click at [393, 657] on button "Start ECF Filing" at bounding box center [345, 657] width 223 height 32
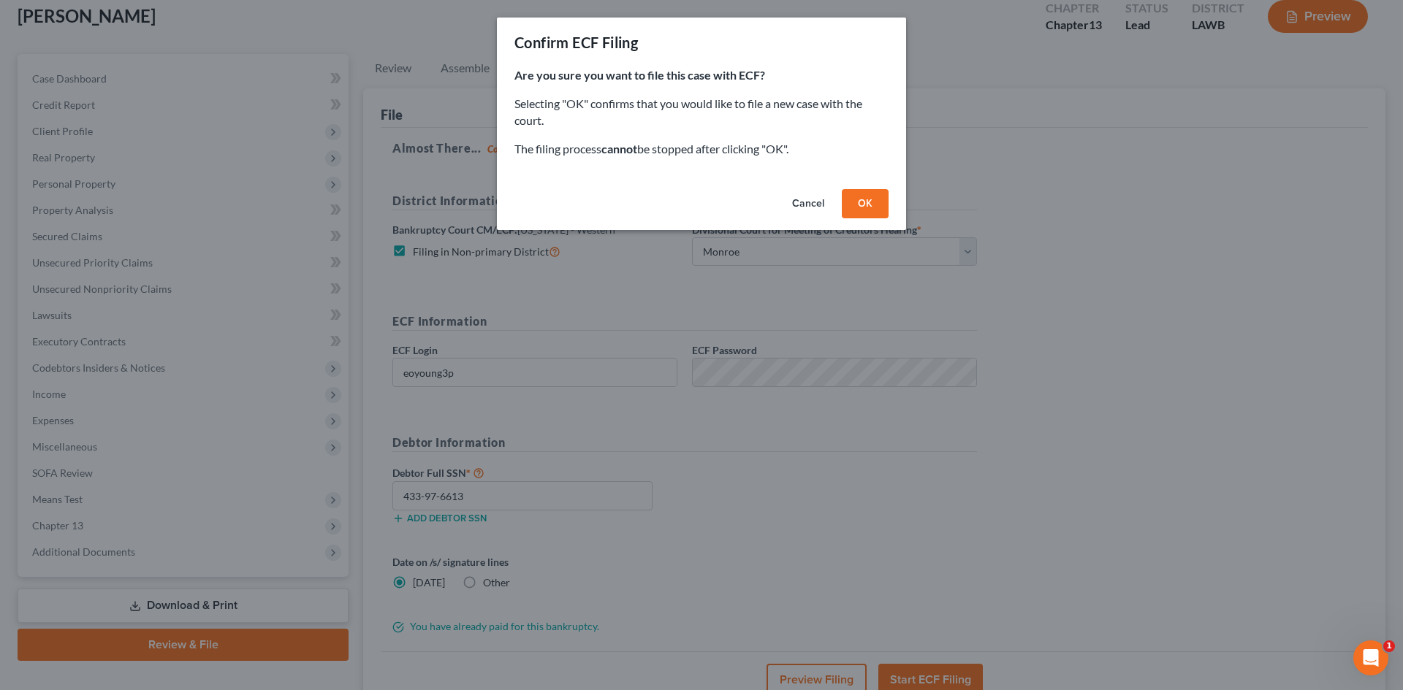
click at [877, 205] on button "OK" at bounding box center [865, 203] width 47 height 29
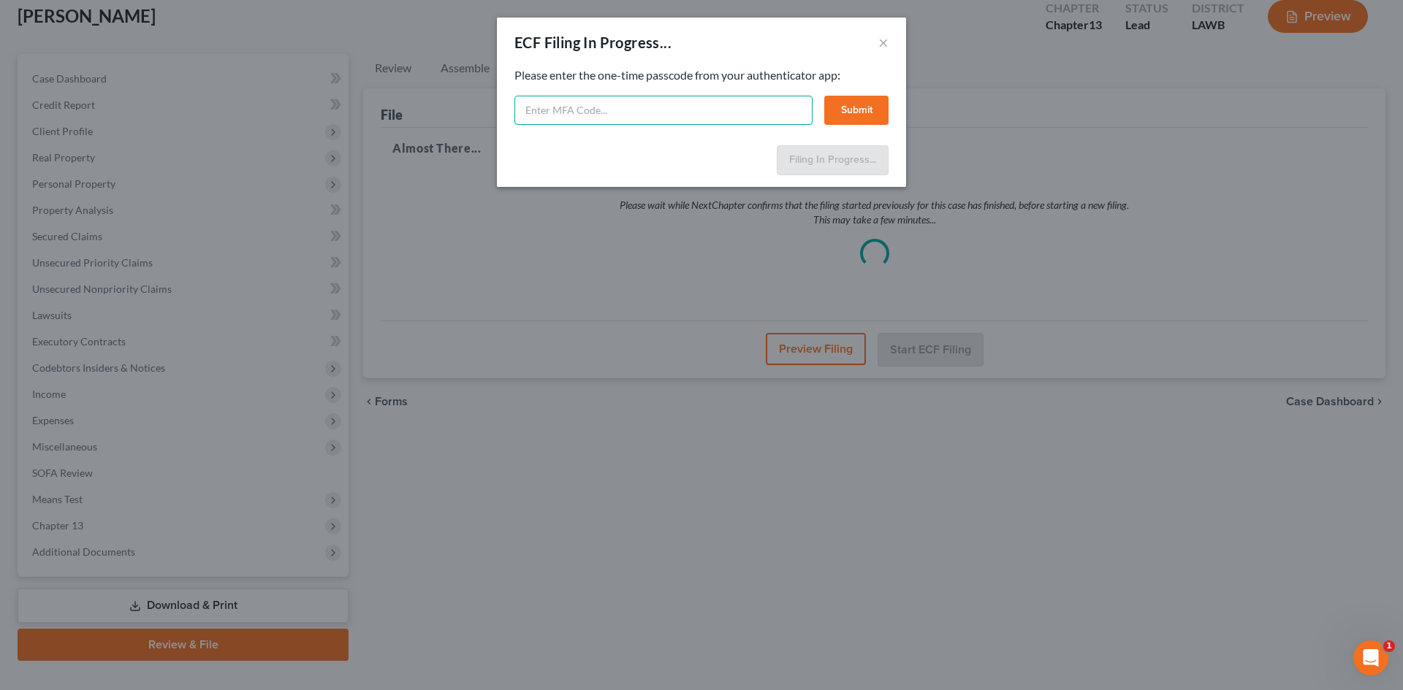
click at [601, 108] on input "text" at bounding box center [663, 110] width 298 height 29
click at [858, 116] on button "Submit" at bounding box center [856, 110] width 64 height 29
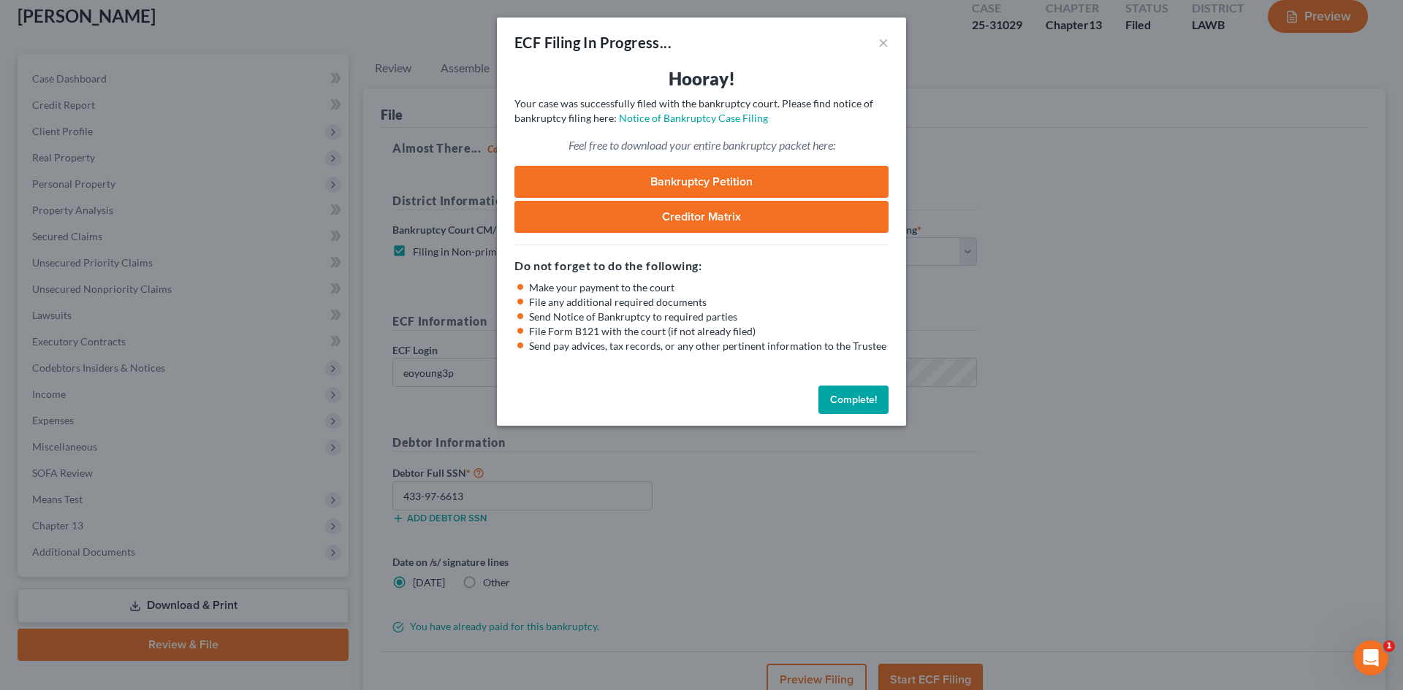
drag, startPoint x: 839, startPoint y: 400, endPoint x: 838, endPoint y: 393, distance: 7.3
click at [839, 400] on button "Complete!" at bounding box center [853, 400] width 70 height 29
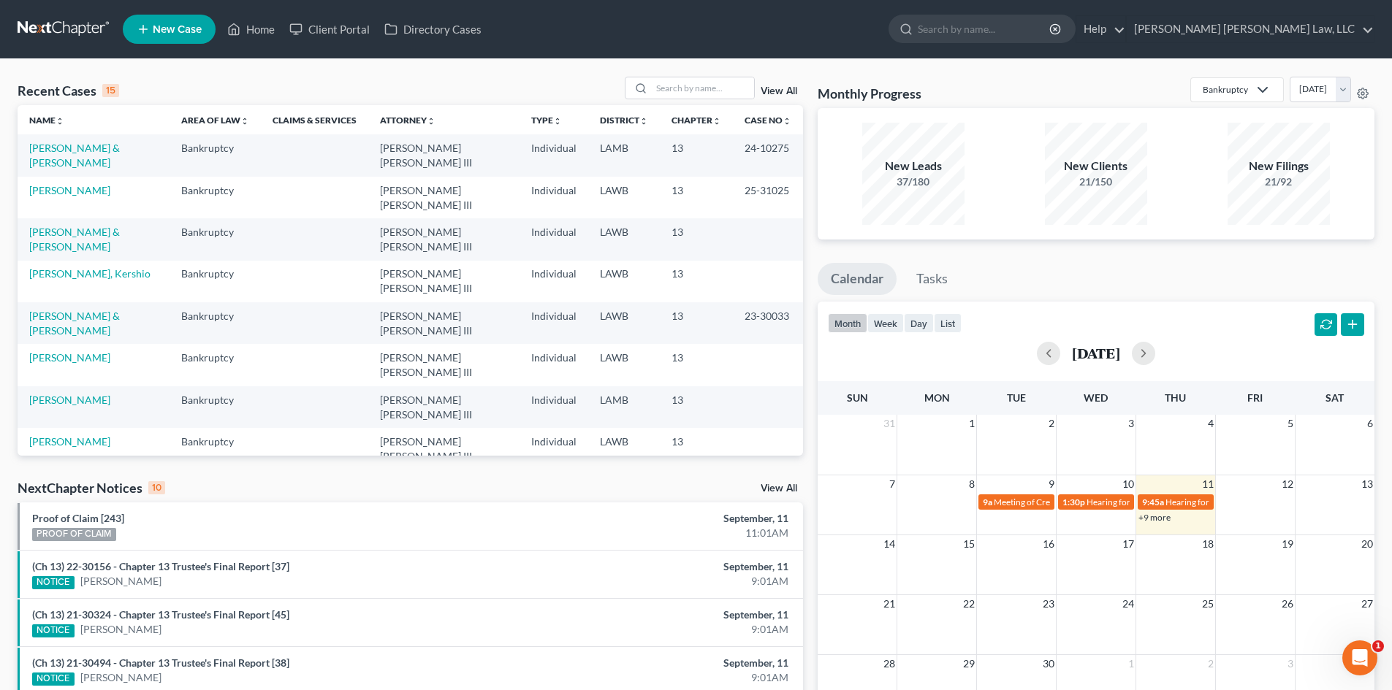
click at [489, 495] on div "NextChapter Notices 10 View All" at bounding box center [410, 490] width 785 height 23
click at [65, 351] on link "[PERSON_NAME]" at bounding box center [69, 357] width 81 height 12
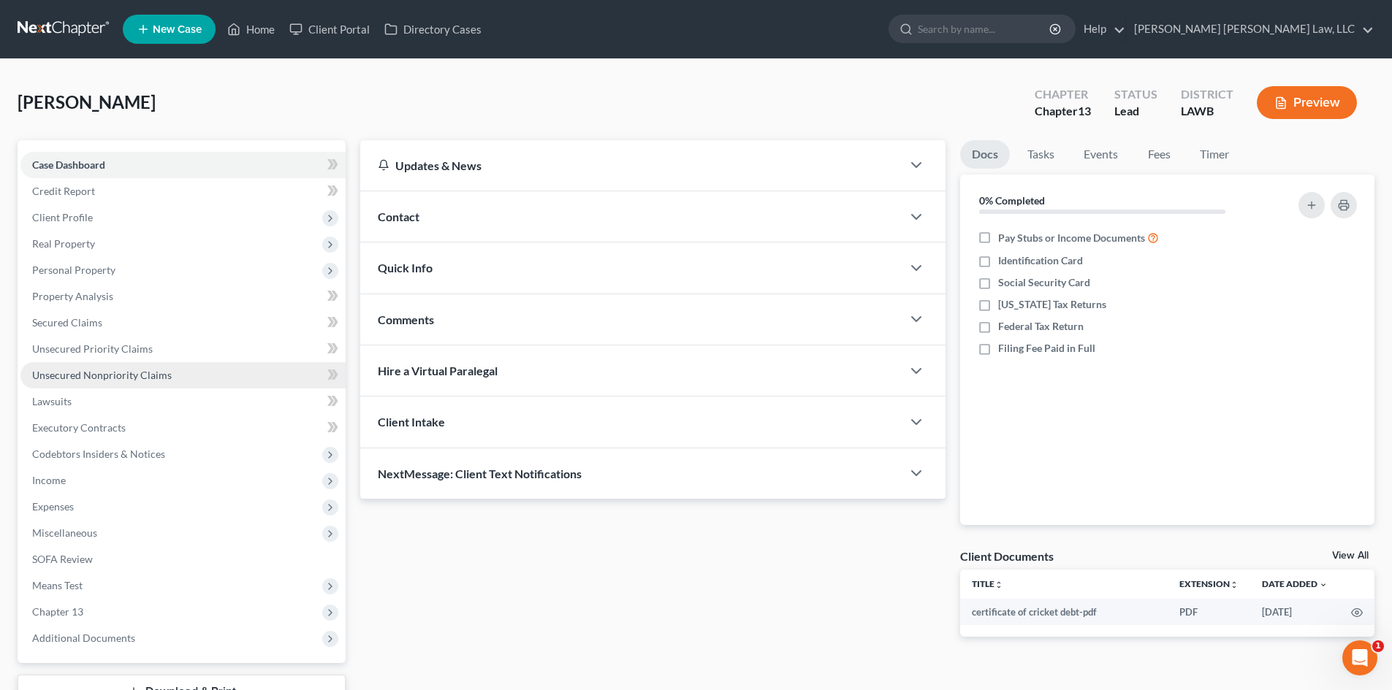
click at [145, 381] on link "Unsecured Nonpriority Claims" at bounding box center [182, 375] width 325 height 26
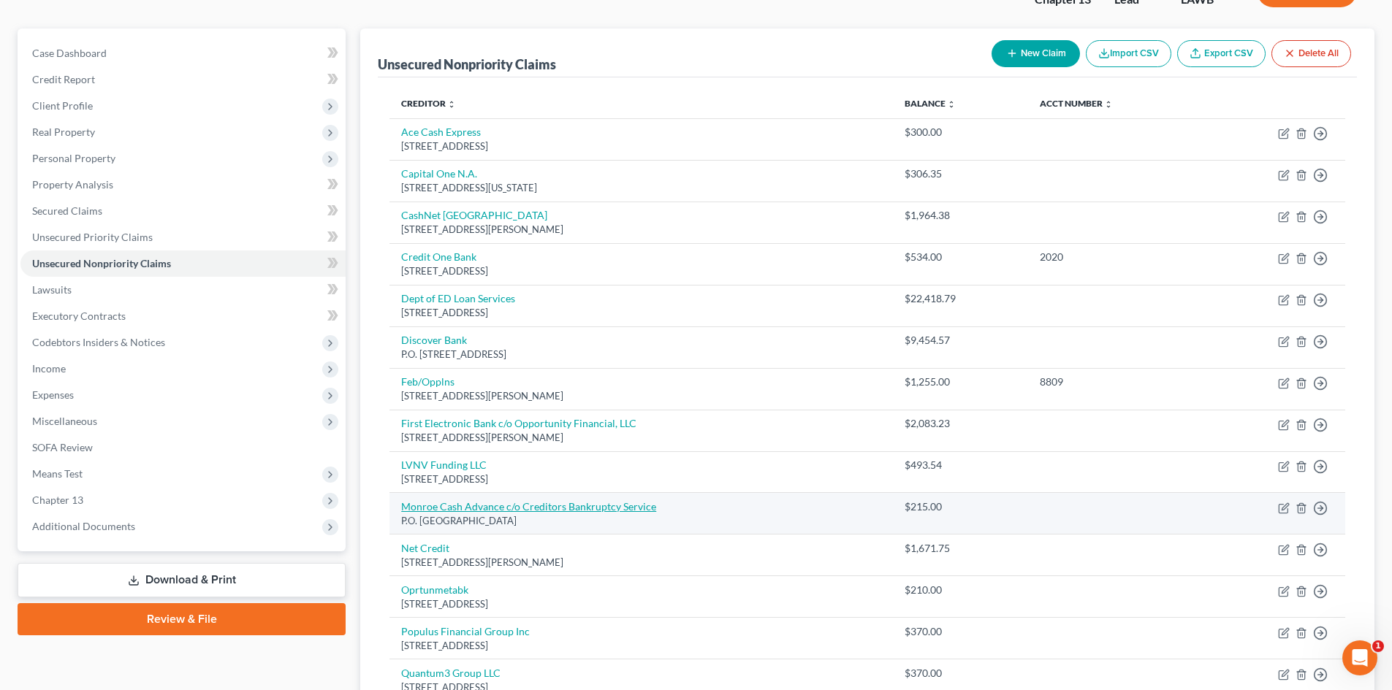
scroll to position [146, 0]
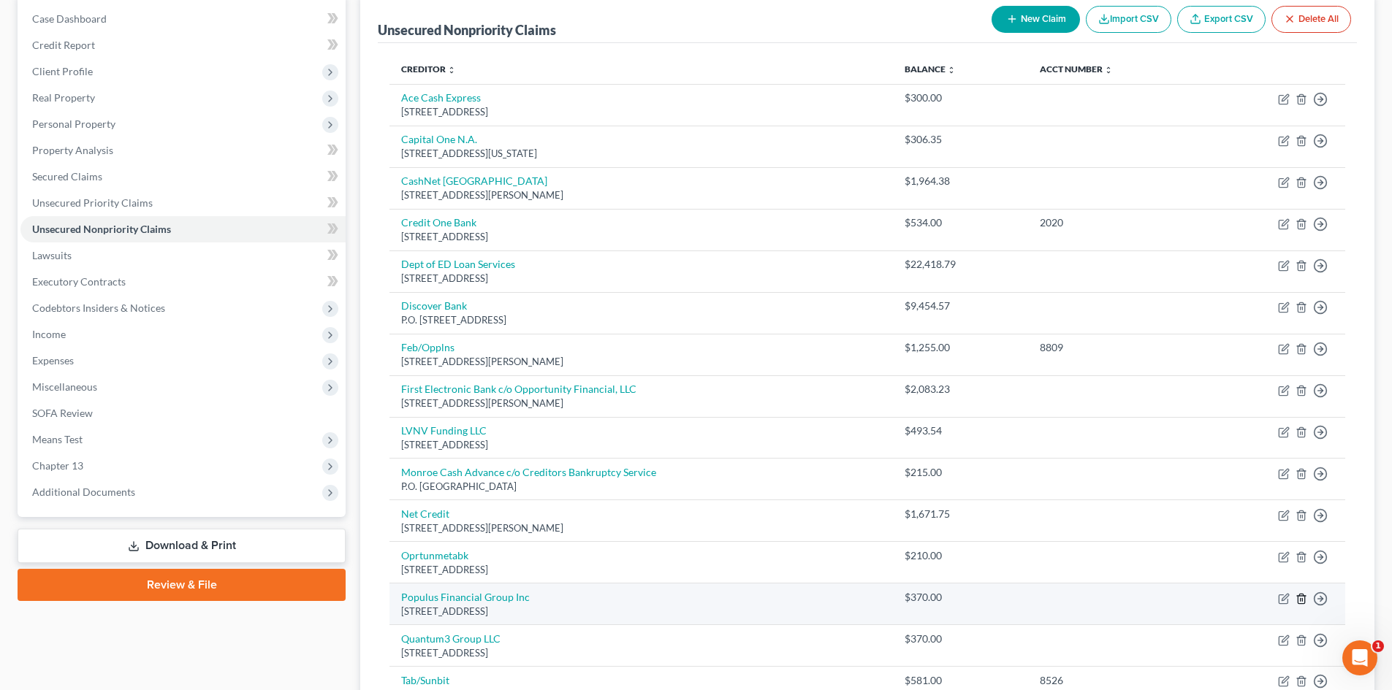
click at [1304, 598] on icon "button" at bounding box center [1300, 598] width 7 height 9
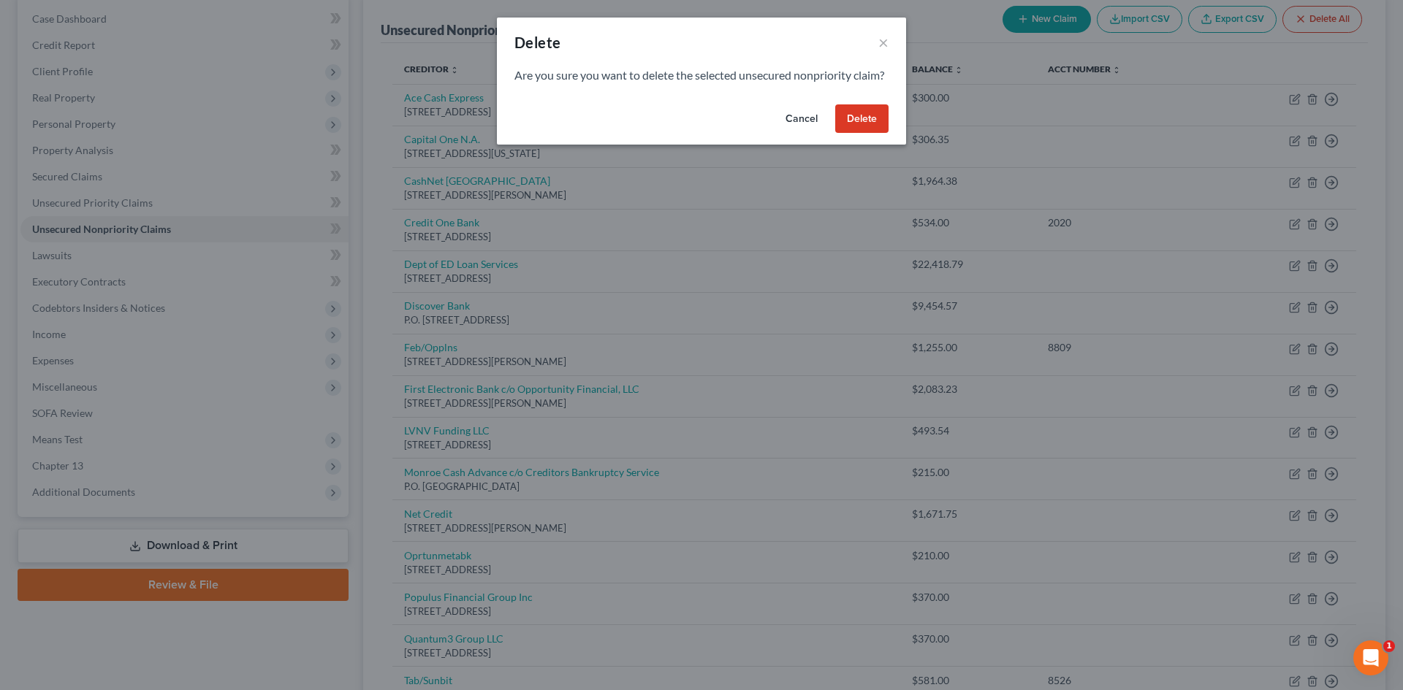
click at [882, 134] on button "Delete" at bounding box center [861, 118] width 53 height 29
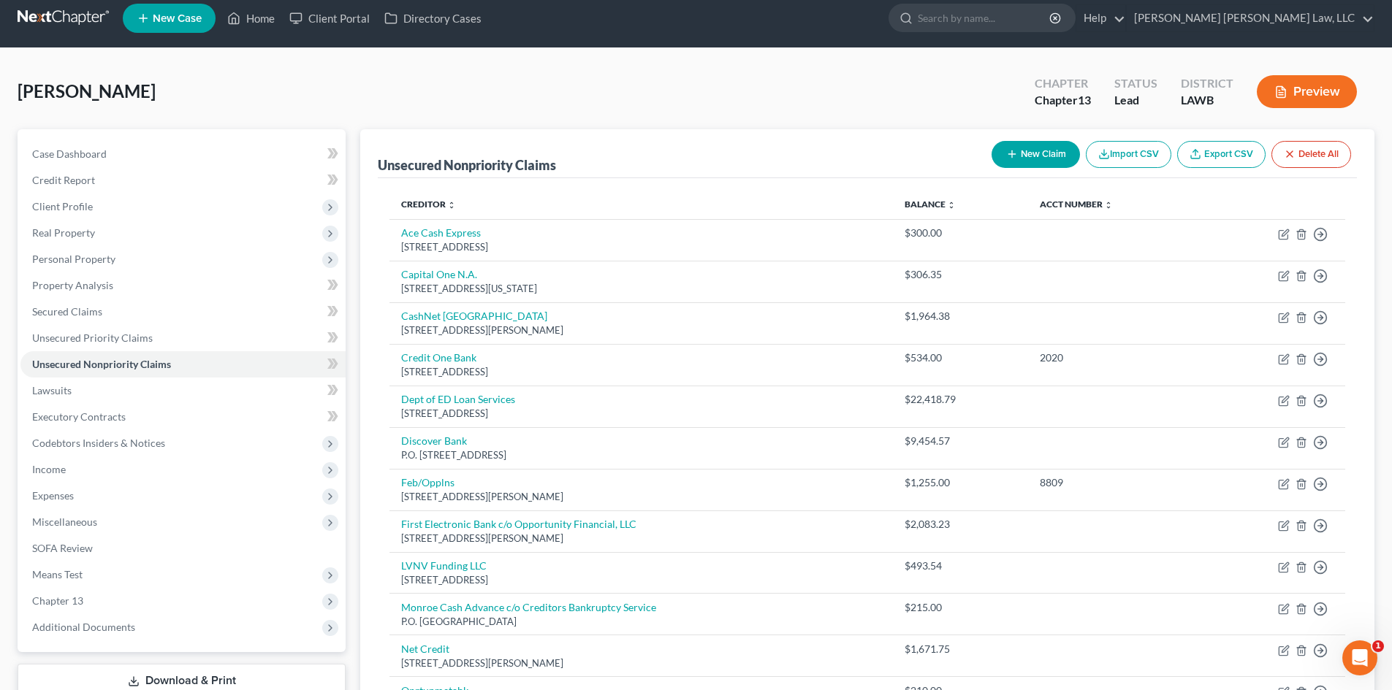
scroll to position [0, 0]
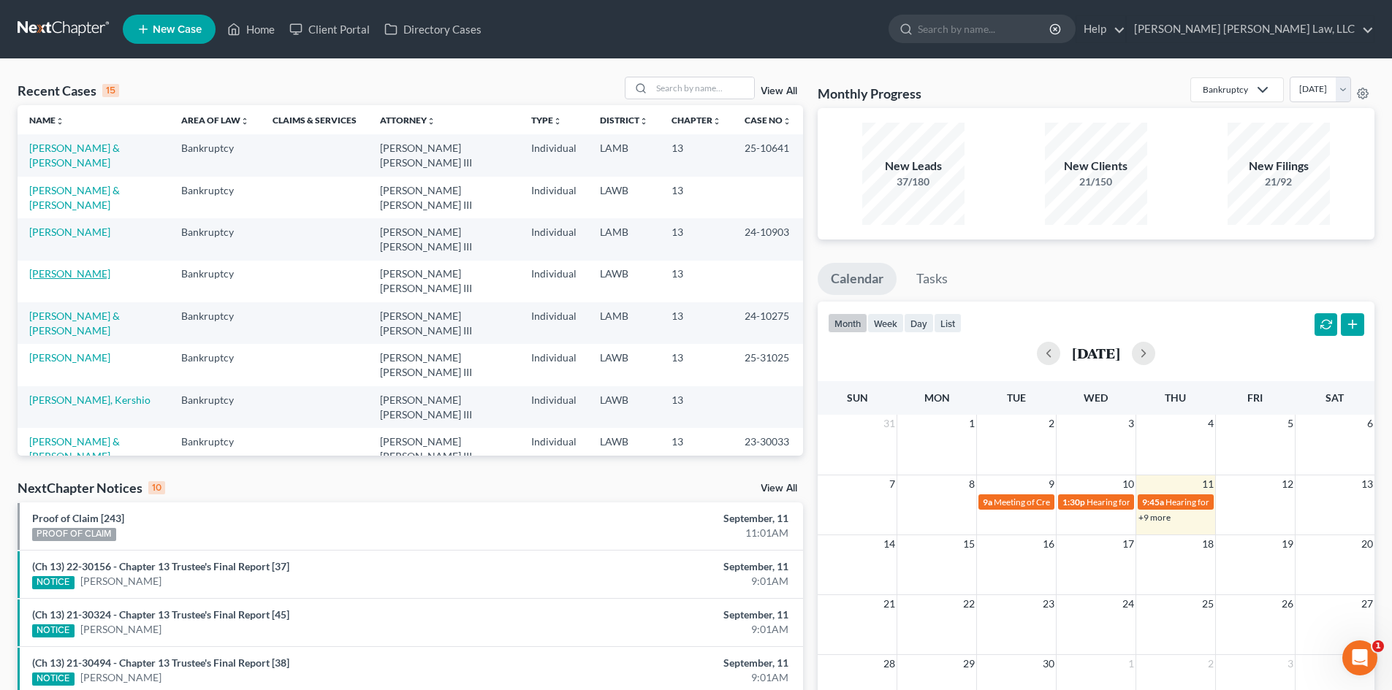
click at [69, 267] on link "Matthews, Matt" at bounding box center [69, 273] width 81 height 12
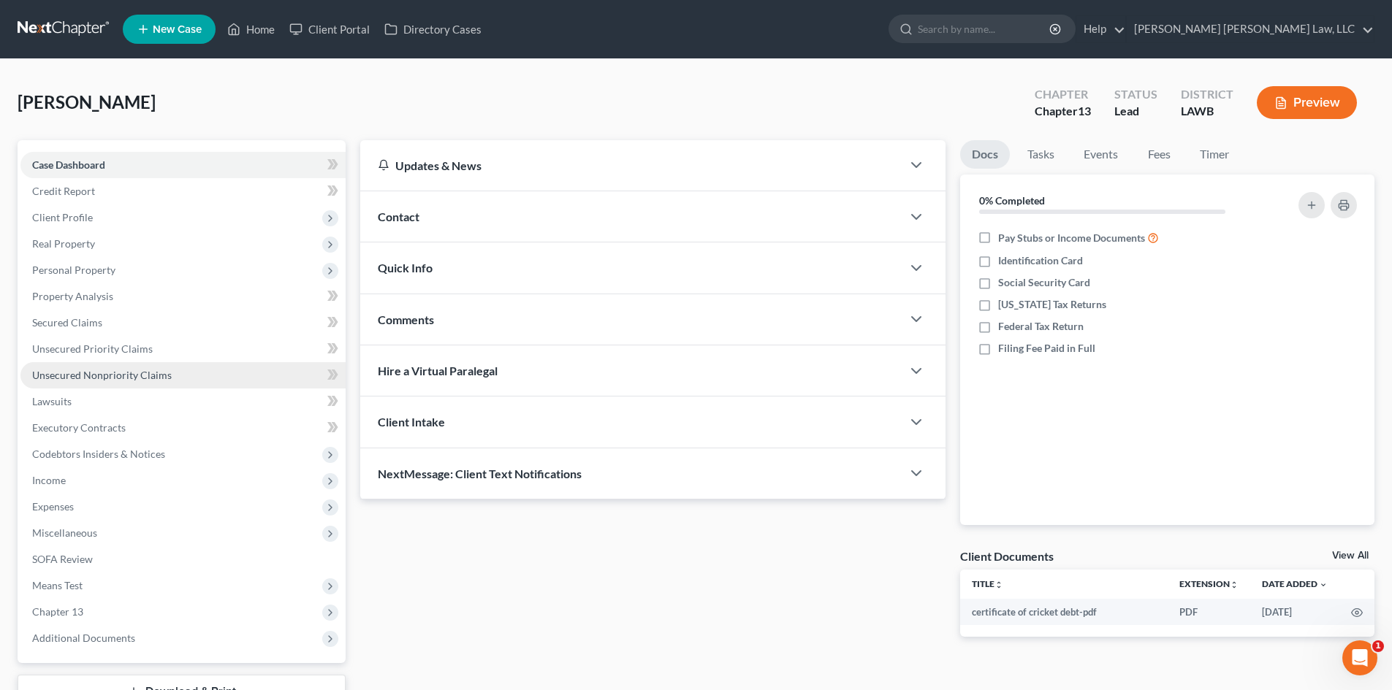
click at [118, 373] on span "Unsecured Nonpriority Claims" at bounding box center [102, 375] width 140 height 12
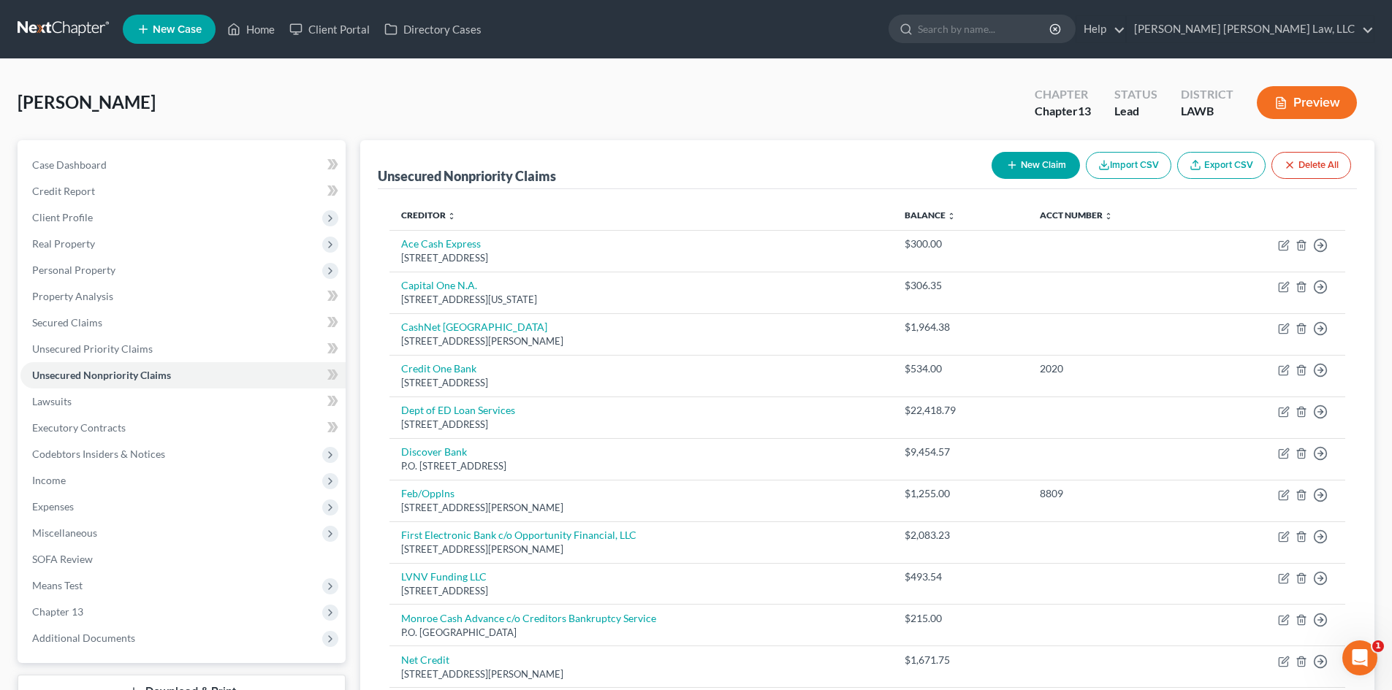
click at [1036, 165] on button "New Claim" at bounding box center [1035, 165] width 88 height 27
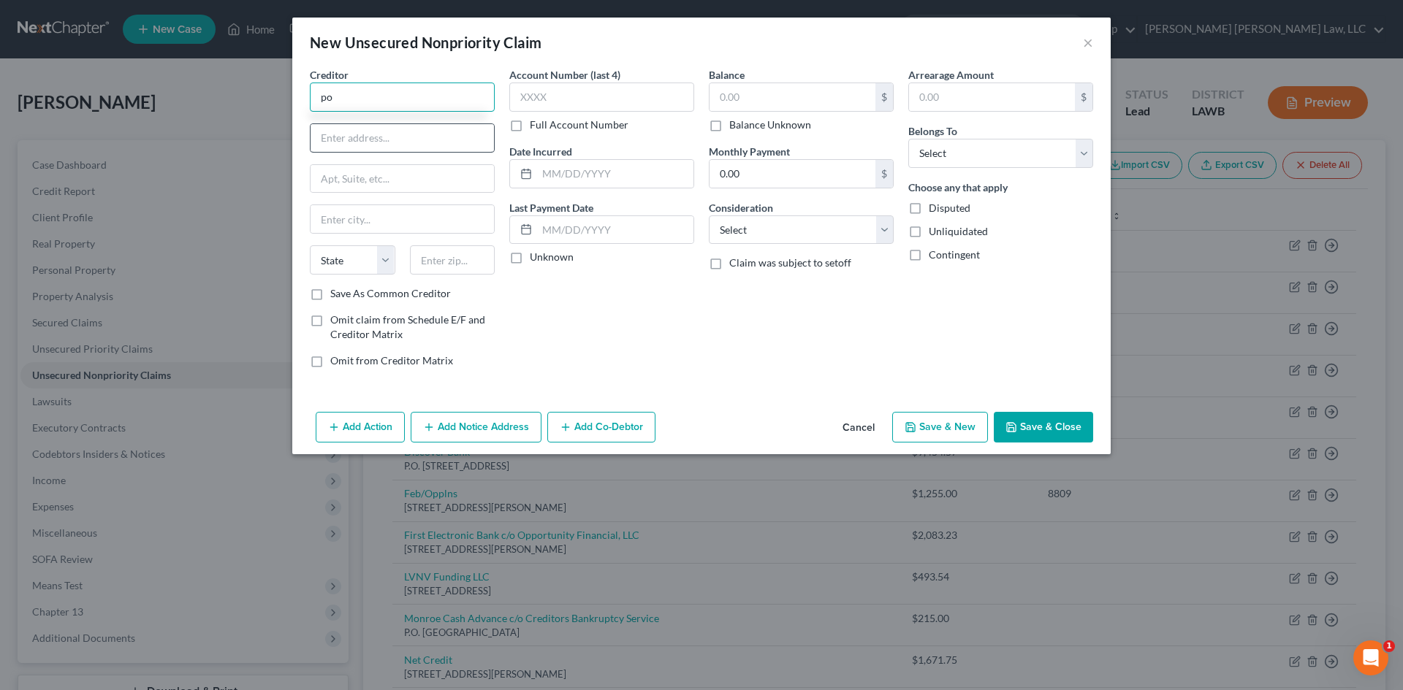
type input "p"
click at [869, 430] on button "Cancel" at bounding box center [859, 427] width 56 height 29
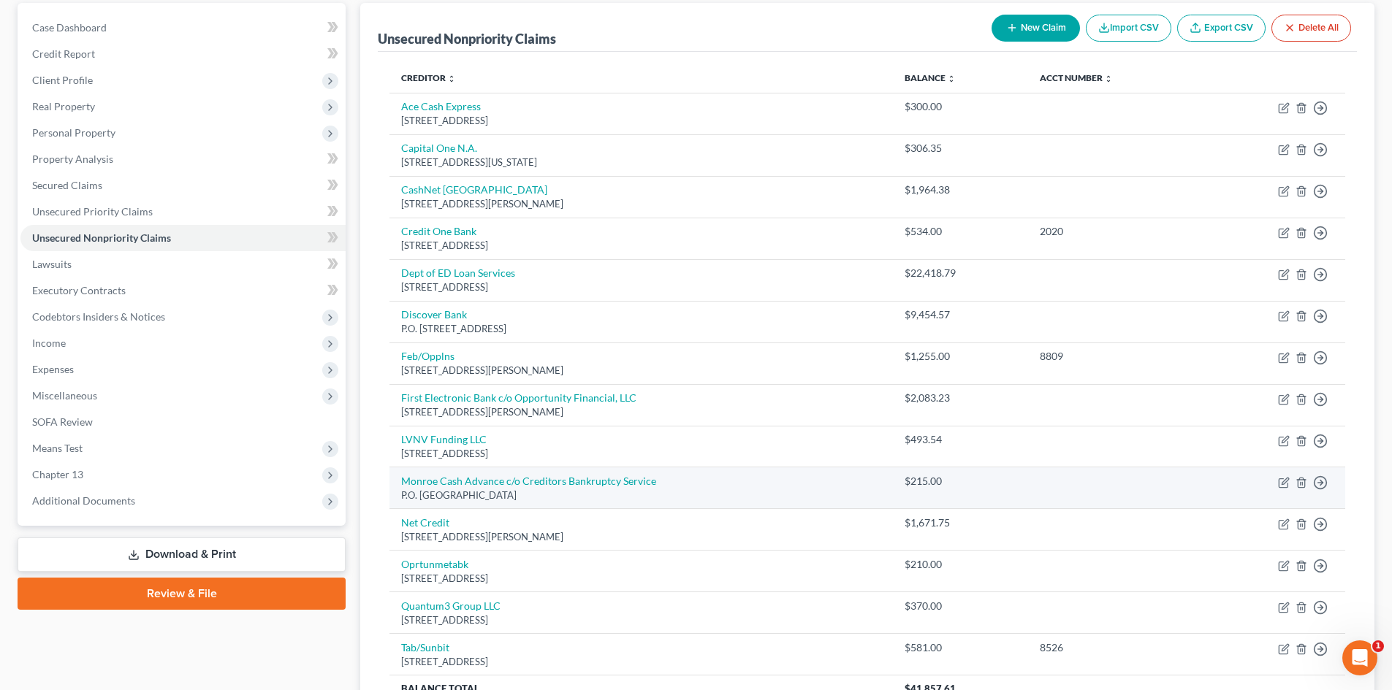
scroll to position [146, 0]
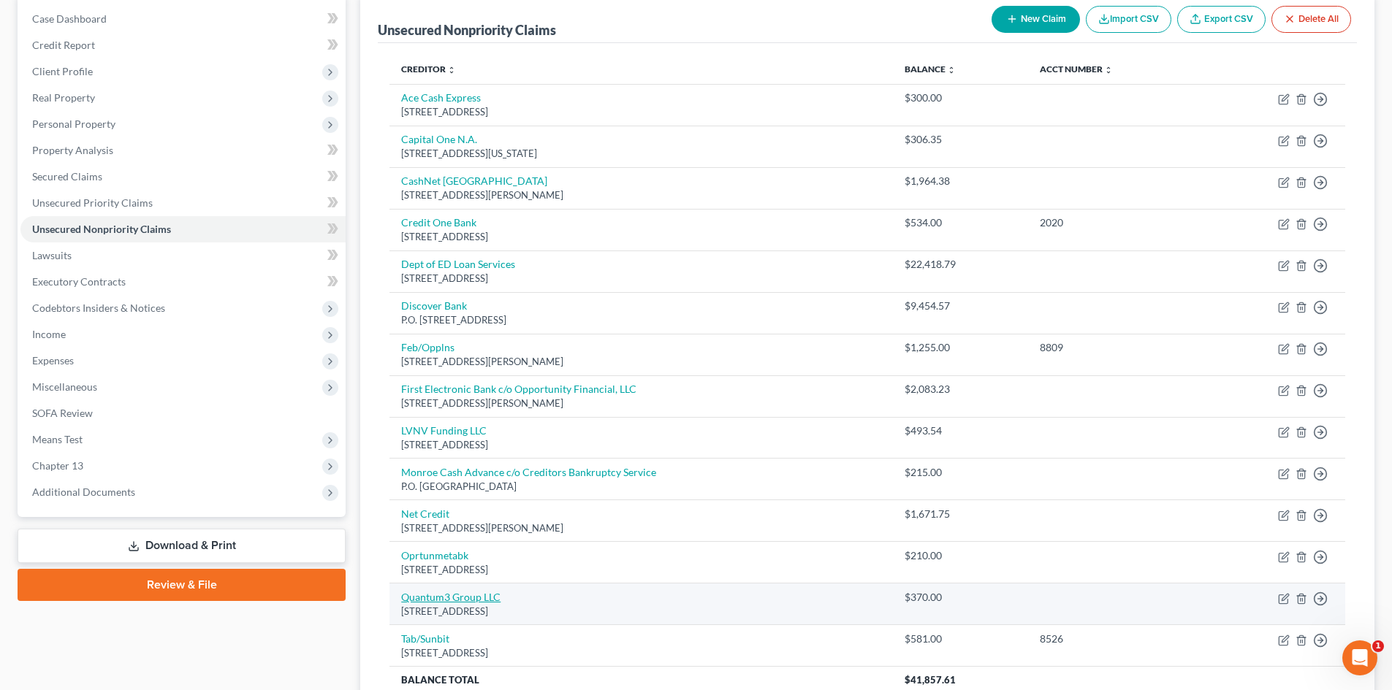
click at [469, 594] on link "Quantum3 Group LLC" at bounding box center [450, 597] width 99 height 12
select select "50"
select select "1"
select select "0"
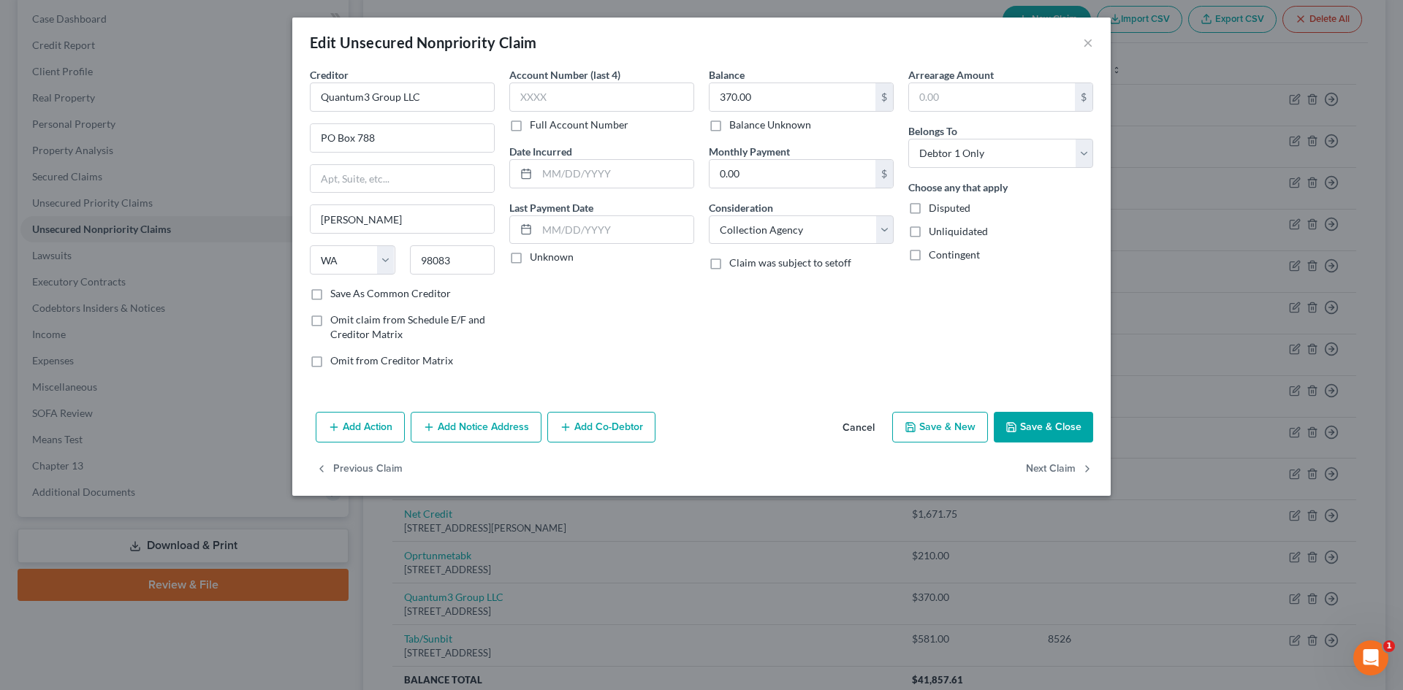
click at [852, 418] on button "Cancel" at bounding box center [859, 427] width 56 height 29
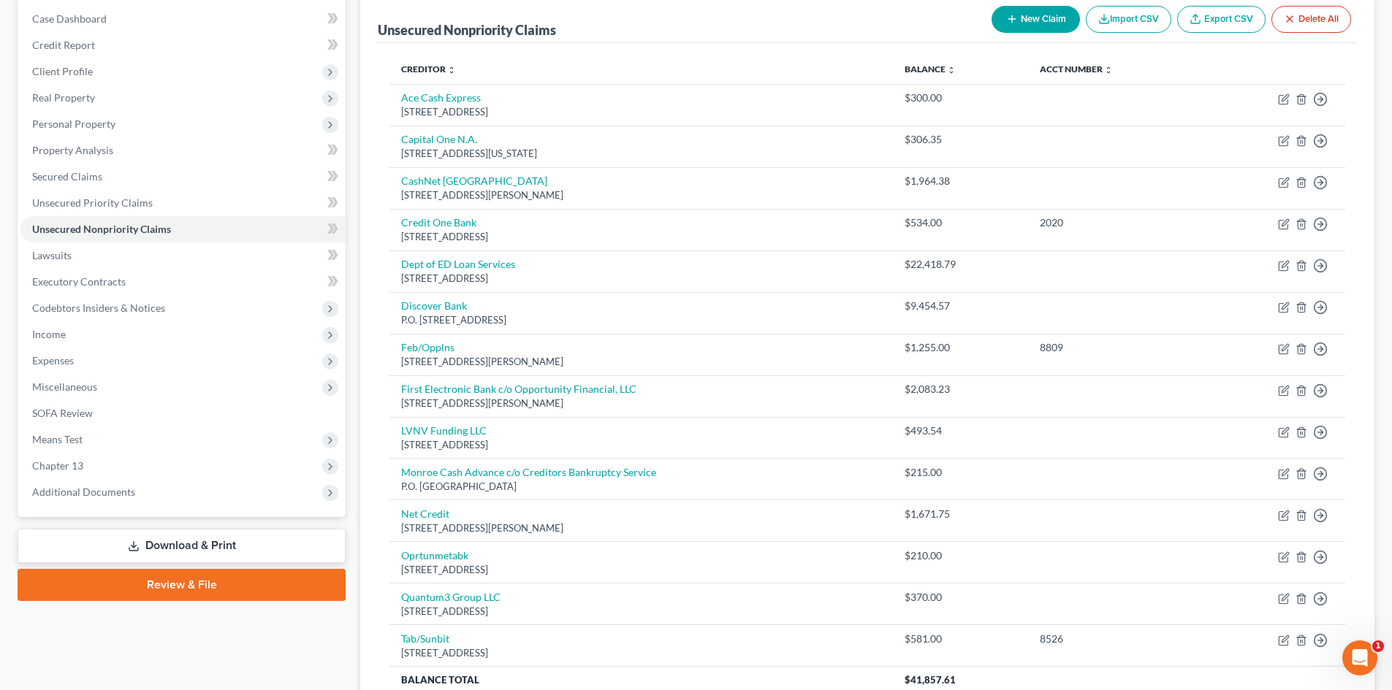
click at [1025, 15] on button "New Claim" at bounding box center [1035, 19] width 88 height 27
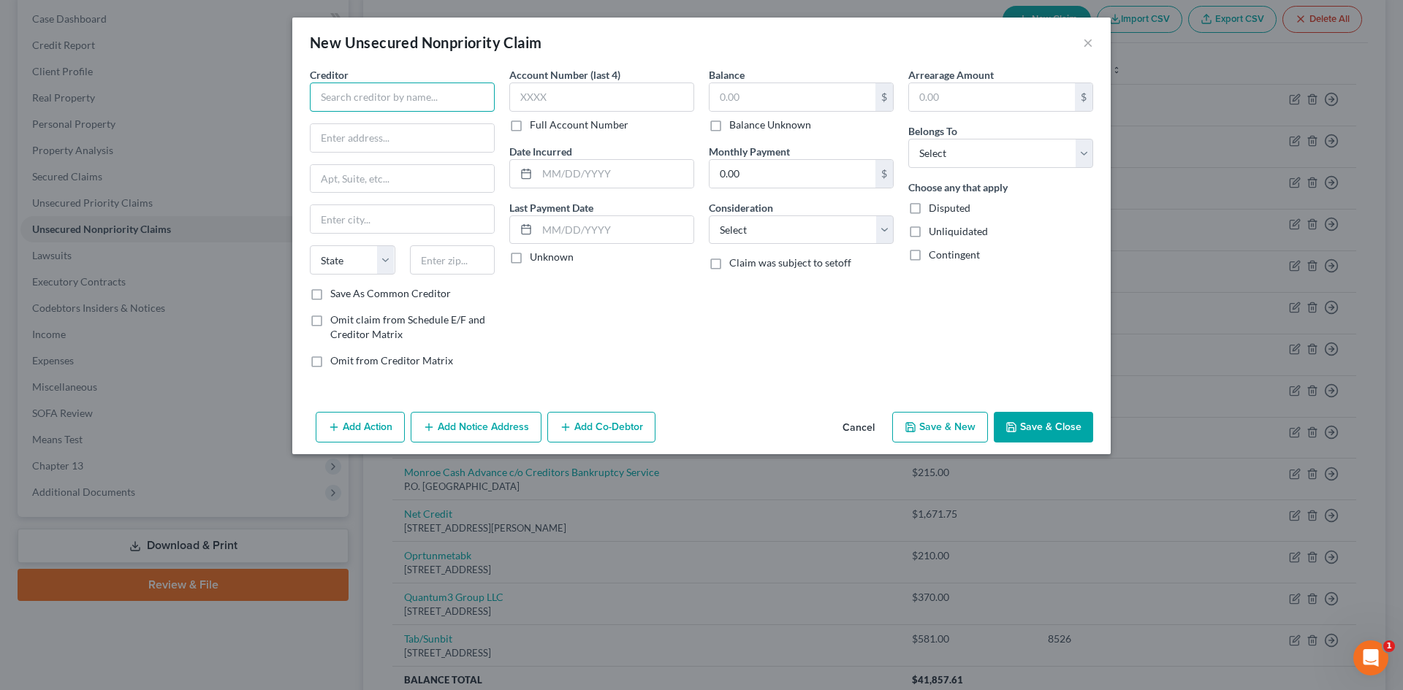
click at [411, 94] on input "text" at bounding box center [402, 97] width 185 height 29
paste input "Populus Financial Group Inc"
type input "Populus Financial Group Inc"
click at [424, 142] on input "text" at bounding box center [401, 138] width 183 height 28
type input "PO Box 788"
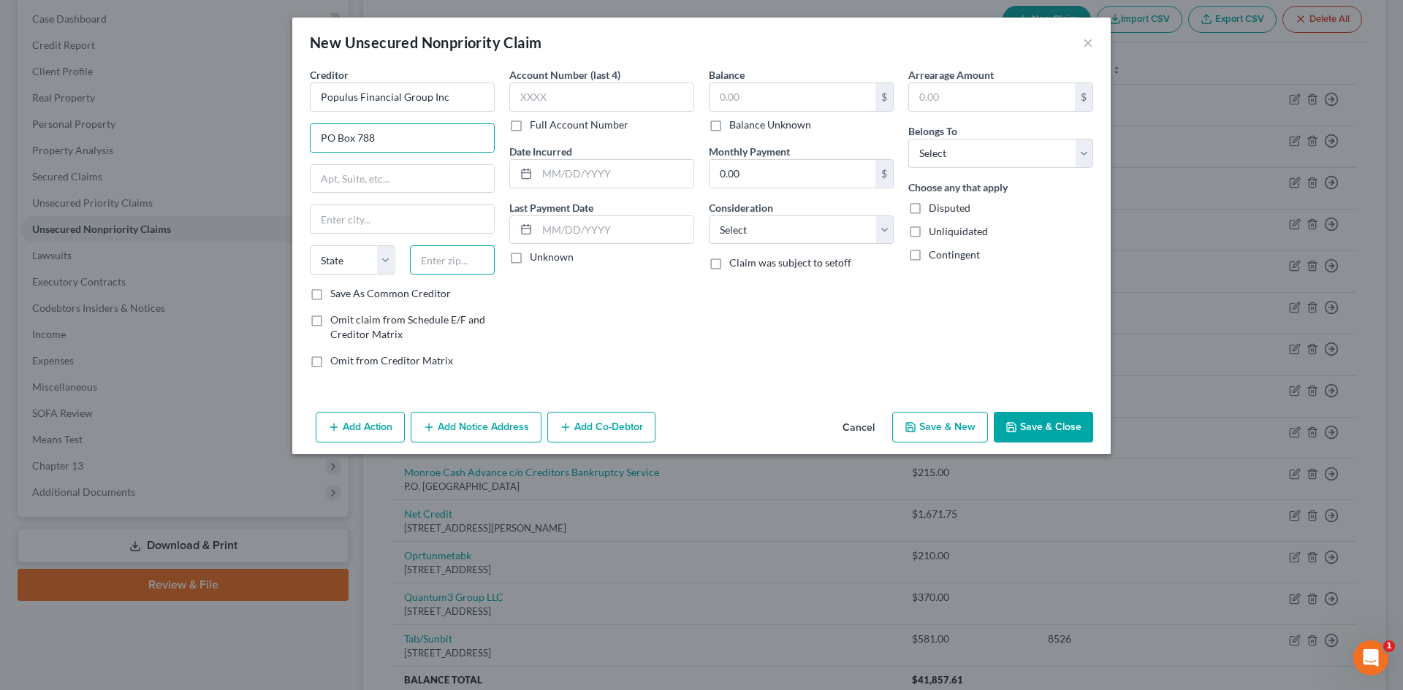
click at [479, 262] on input "text" at bounding box center [452, 259] width 85 height 29
click at [530, 356] on div "Account Number (last 4) Full Account Number Date Incurred Last Payment Date Unk…" at bounding box center [601, 223] width 199 height 313
click at [440, 260] on input "980083" at bounding box center [452, 259] width 85 height 29
type input "98083"
click at [489, 315] on label "Omit claim from Schedule E/F and Creditor Matrix" at bounding box center [412, 327] width 164 height 29
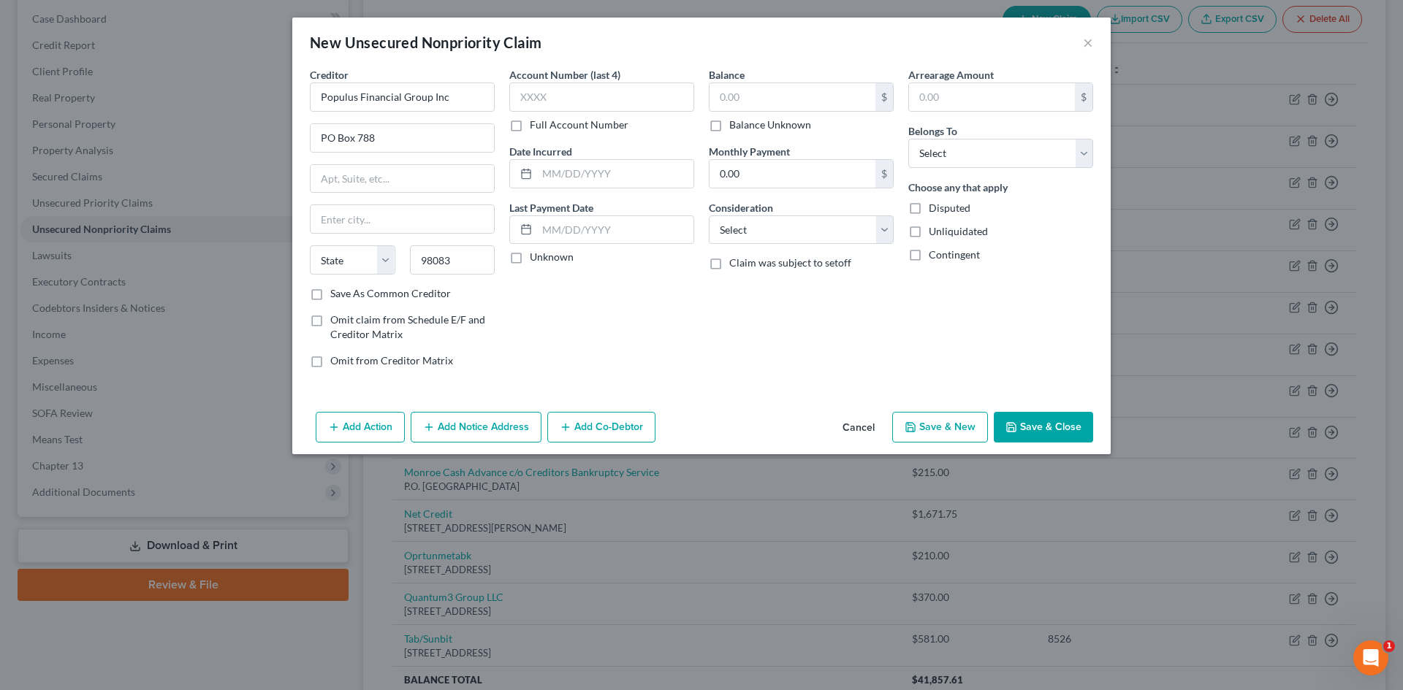
click at [346, 315] on input "Omit claim from Schedule E/F and Creditor Matrix" at bounding box center [340, 317] width 9 height 9
checkbox input "true"
type input "Kirkland"
select select "50"
click at [349, 318] on span "Omit claim from Schedule E/F and Creditor Matrix" at bounding box center [407, 326] width 155 height 27
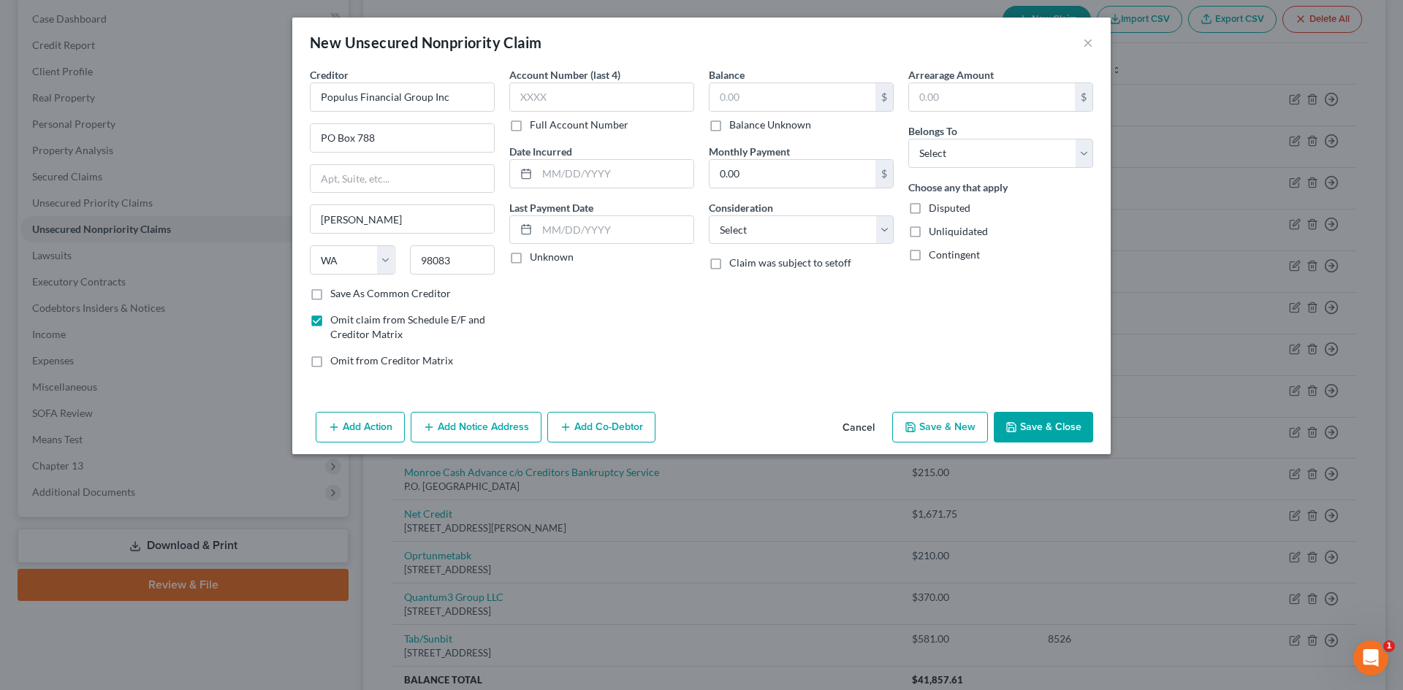
click at [346, 318] on input "Omit claim from Schedule E/F and Creditor Matrix" at bounding box center [340, 317] width 9 height 9
checkbox input "false"
click at [329, 354] on div "Omit from Creditor Matrix" at bounding box center [402, 361] width 185 height 15
click at [351, 356] on span "Omit from Creditor Matrix" at bounding box center [391, 360] width 123 height 12
click at [346, 356] on input "Omit from Creditor Matrix" at bounding box center [340, 358] width 9 height 9
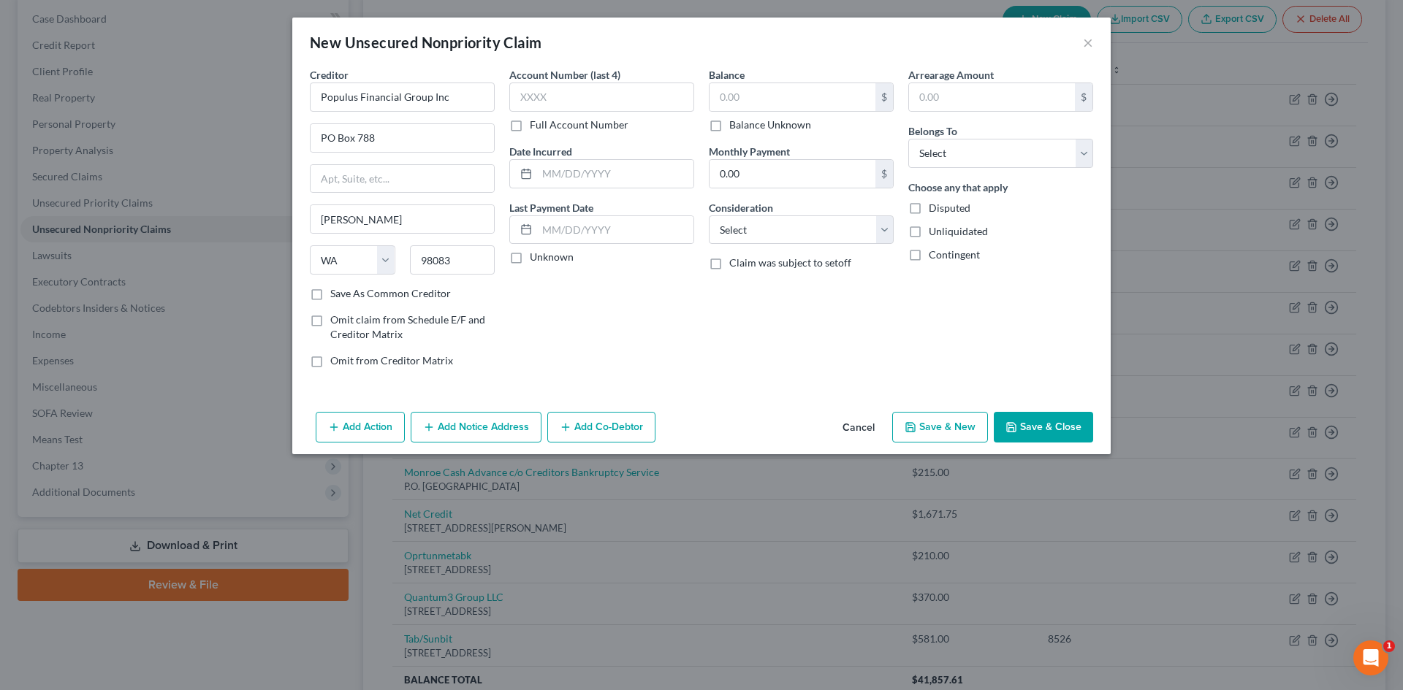
checkbox input "true"
click at [810, 100] on input "text" at bounding box center [792, 97] width 166 height 28
type input "370.00"
drag, startPoint x: 791, startPoint y: 226, endPoint x: 782, endPoint y: 235, distance: 12.9
click at [791, 226] on select "Select Cable / Satellite Services Collection Agency Credit Card Debt Debt Couns…" at bounding box center [801, 229] width 185 height 29
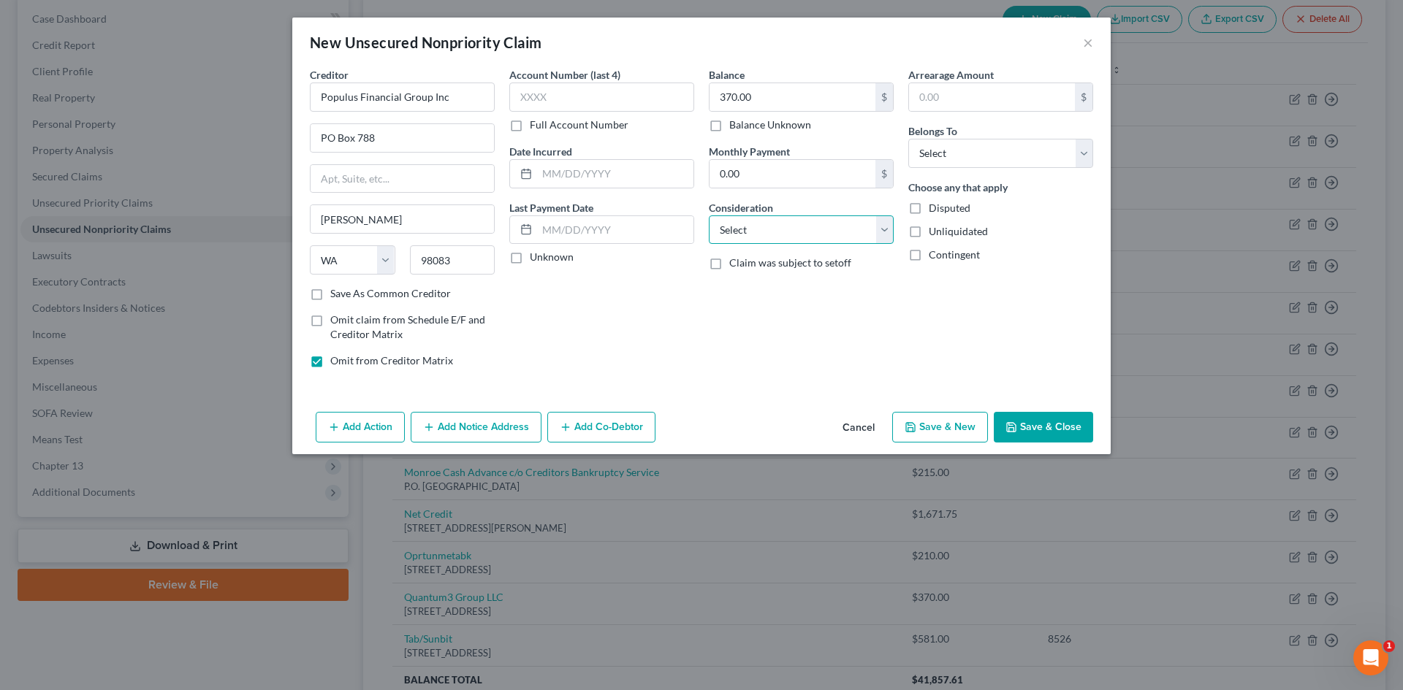
select select "1"
click at [709, 215] on select "Select Cable / Satellite Services Collection Agency Credit Card Debt Debt Couns…" at bounding box center [801, 229] width 185 height 29
drag, startPoint x: 980, startPoint y: 139, endPoint x: 976, endPoint y: 156, distance: 17.4
click at [980, 139] on select "Select Debtor 1 Only Debtor 2 Only Debtor 1 And Debtor 2 Only At Least One Of T…" at bounding box center [1000, 153] width 185 height 29
select select "0"
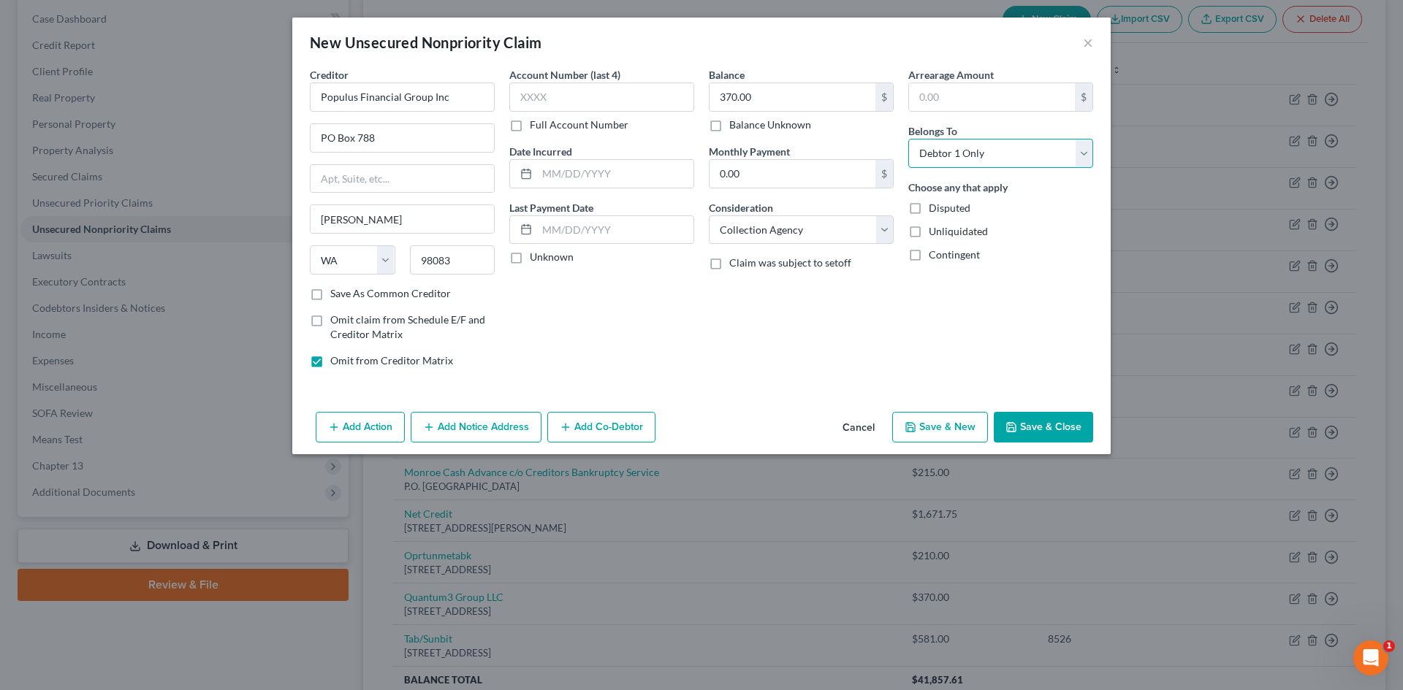
click at [908, 139] on select "Select Debtor 1 Only Debtor 2 Only Debtor 1 And Debtor 2 Only At Least One Of T…" at bounding box center [1000, 153] width 185 height 29
click at [1064, 428] on button "Save & Close" at bounding box center [1042, 427] width 99 height 31
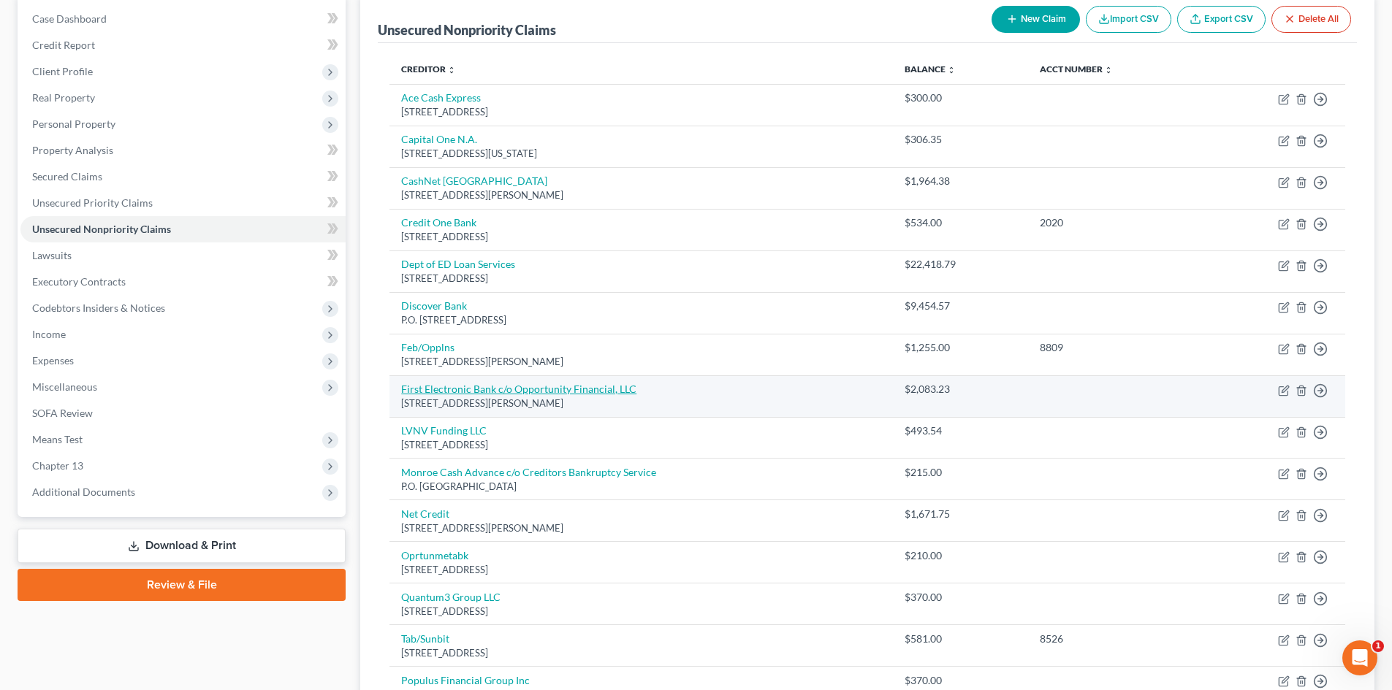
click at [508, 385] on link "First Electronic Bank c/o Opportunity Financial, LLC" at bounding box center [518, 389] width 235 height 12
select select "14"
select select "0"
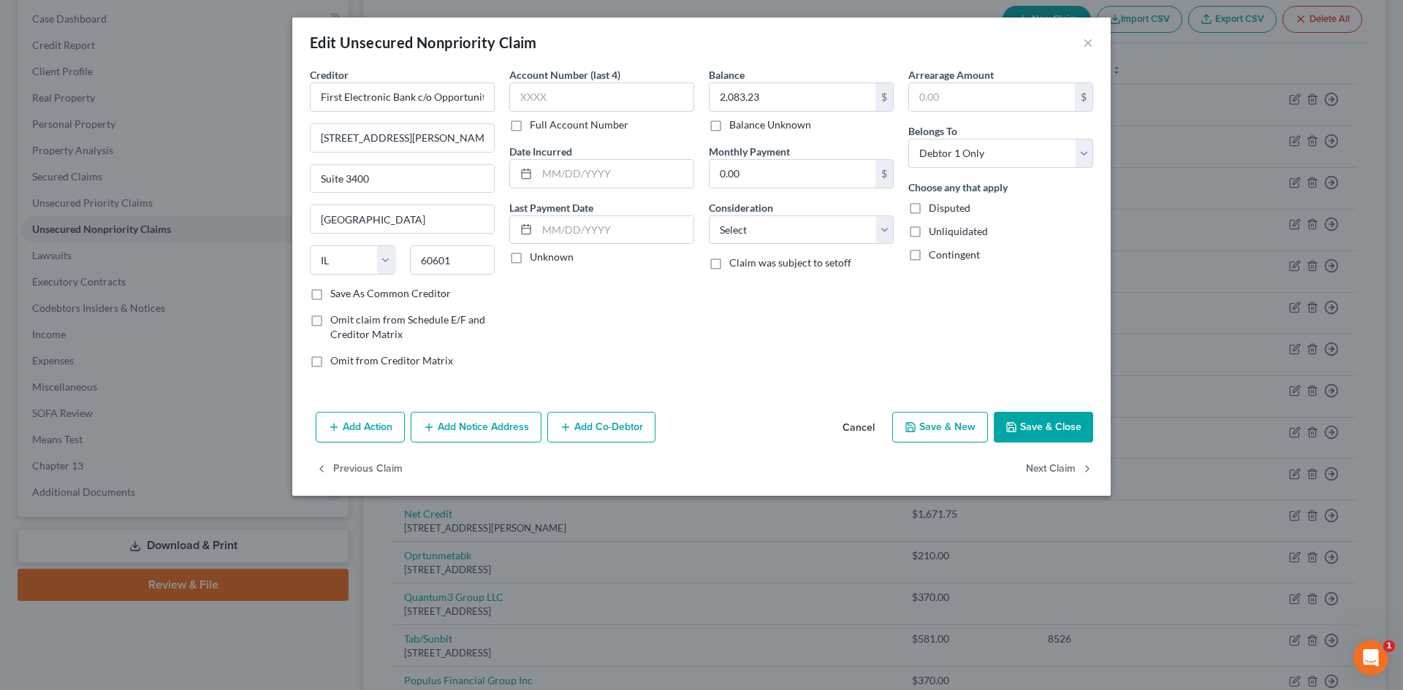
click at [434, 366] on span "Omit from Creditor Matrix" at bounding box center [391, 360] width 123 height 12
click at [346, 363] on input "Omit from Creditor Matrix" at bounding box center [340, 358] width 9 height 9
checkbox input "true"
click at [1050, 421] on button "Save & Close" at bounding box center [1042, 427] width 99 height 31
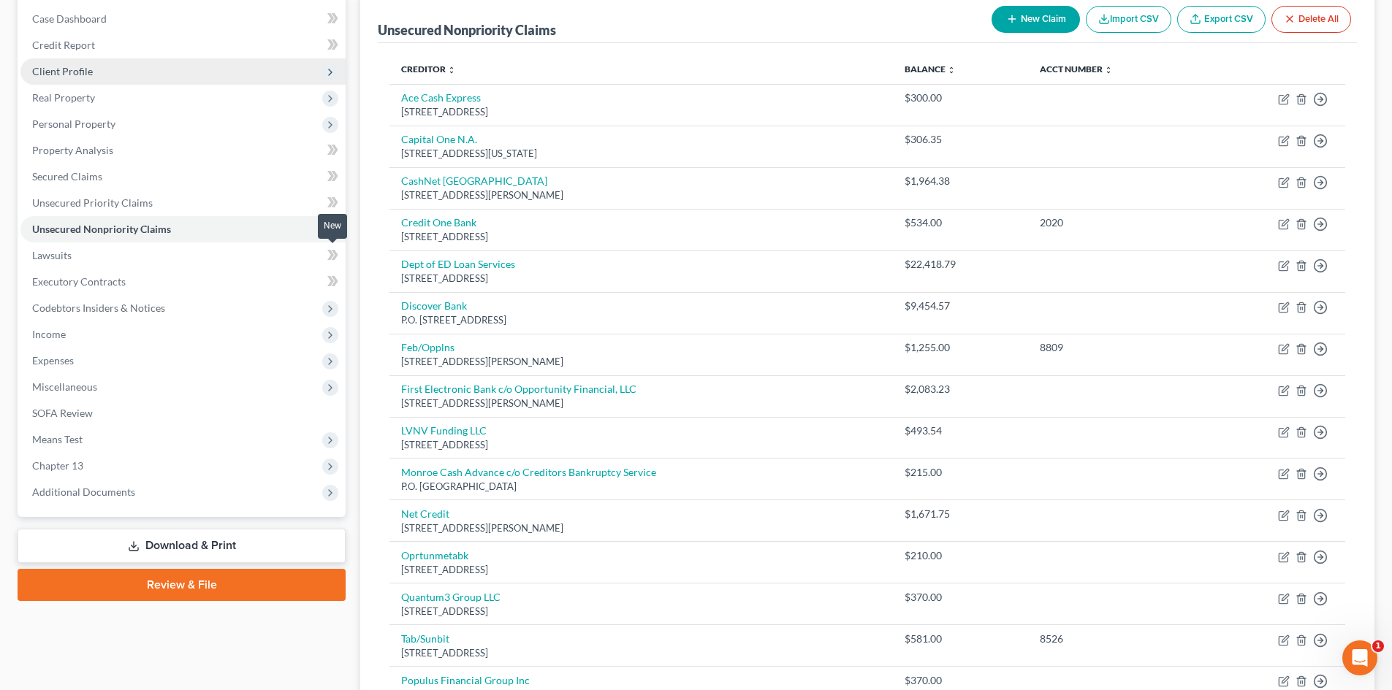
scroll to position [0, 0]
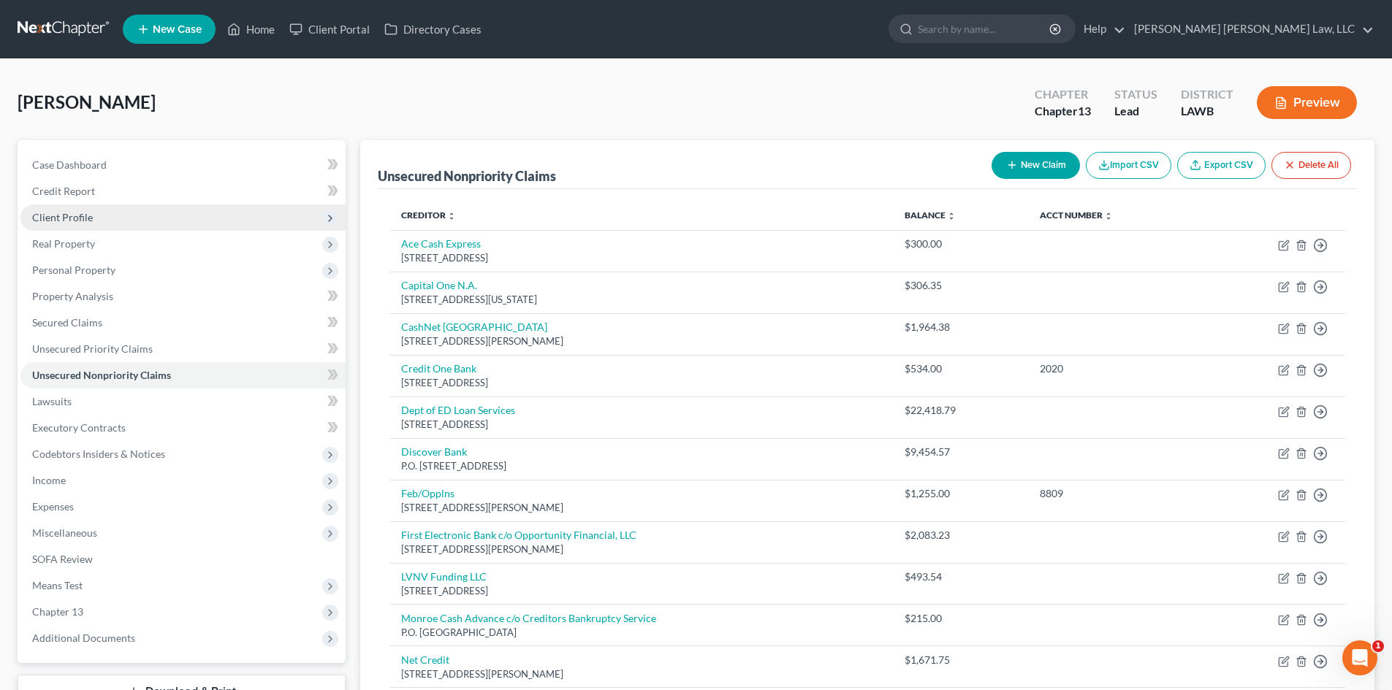
click at [157, 215] on span "Client Profile" at bounding box center [182, 218] width 325 height 26
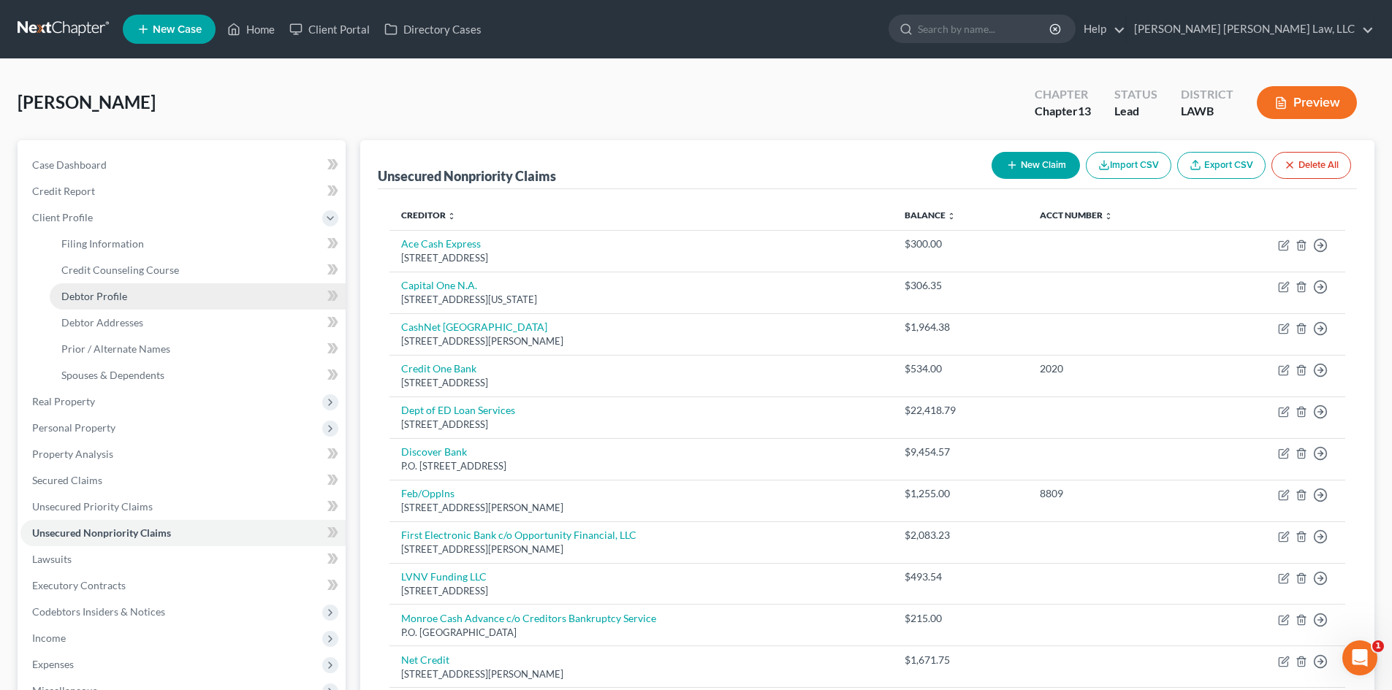
click at [172, 302] on link "Debtor Profile" at bounding box center [198, 296] width 296 height 26
select select "1"
select select "4"
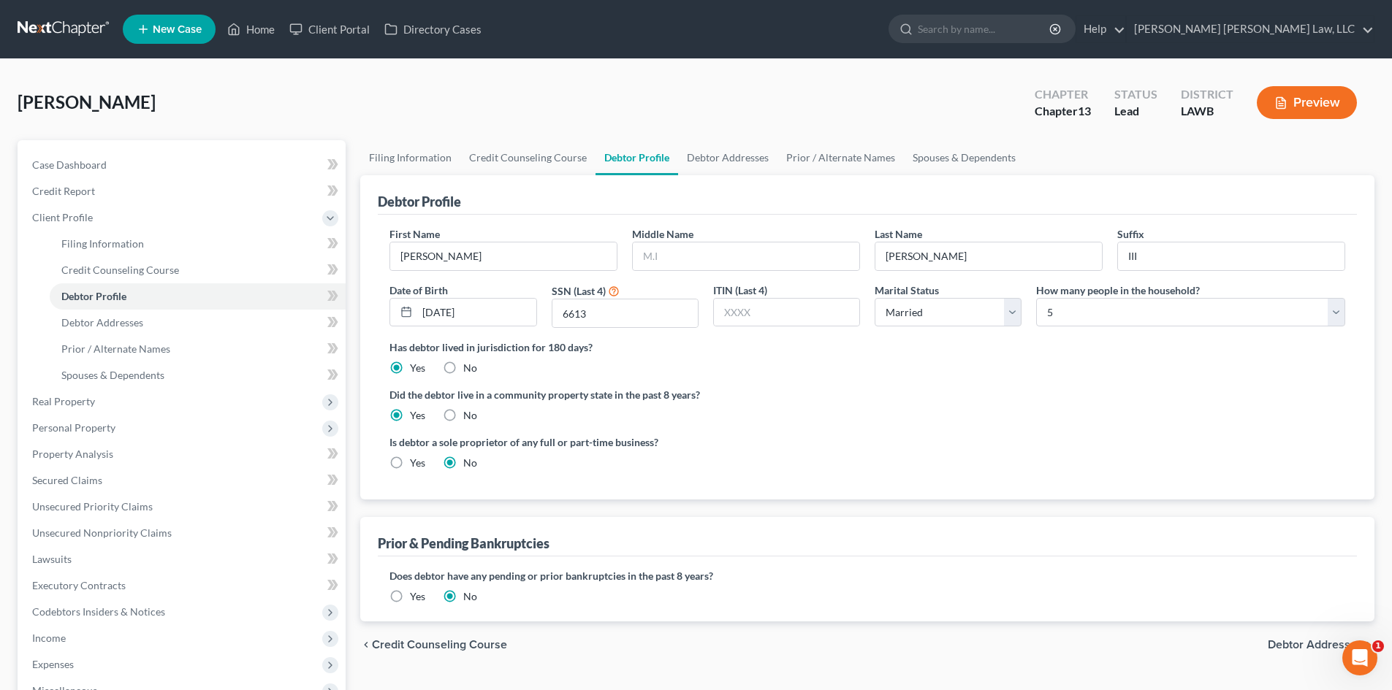
radio input "true"
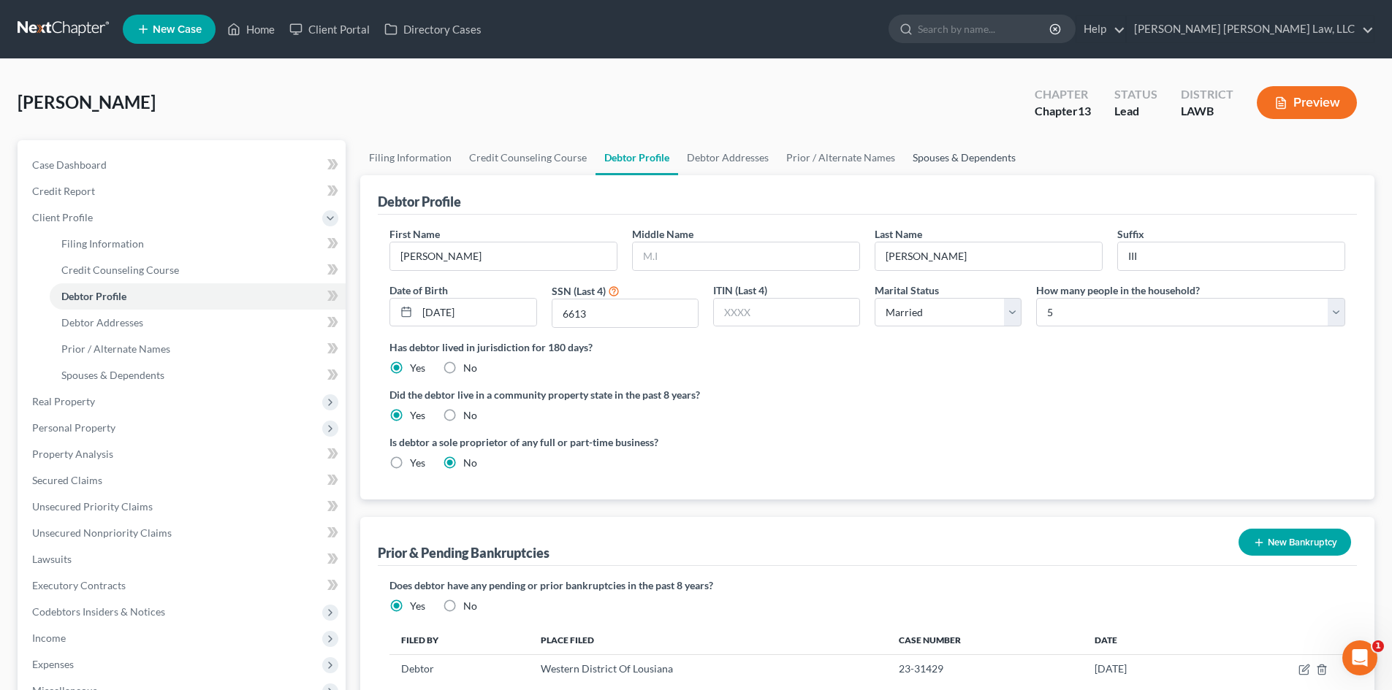
click at [968, 167] on link "Spouses & Dependents" at bounding box center [964, 157] width 121 height 35
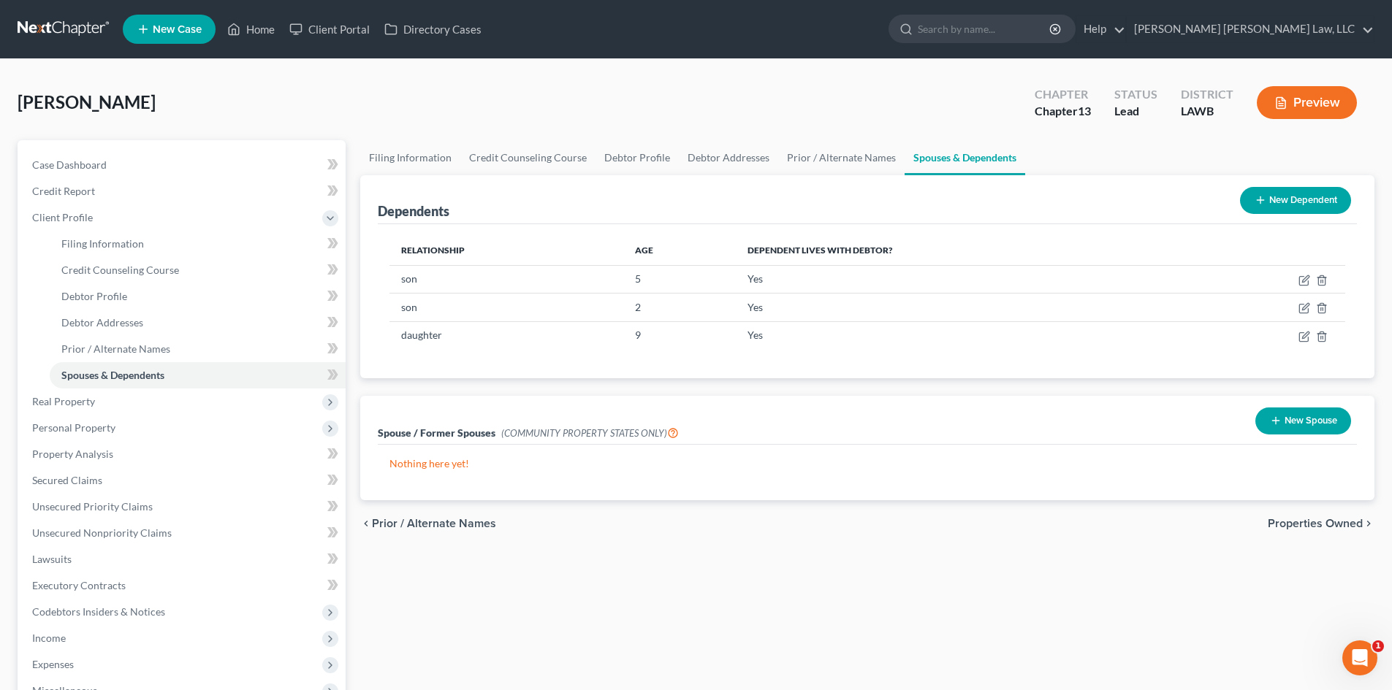
click at [1281, 415] on button "New Spouse" at bounding box center [1303, 421] width 96 height 27
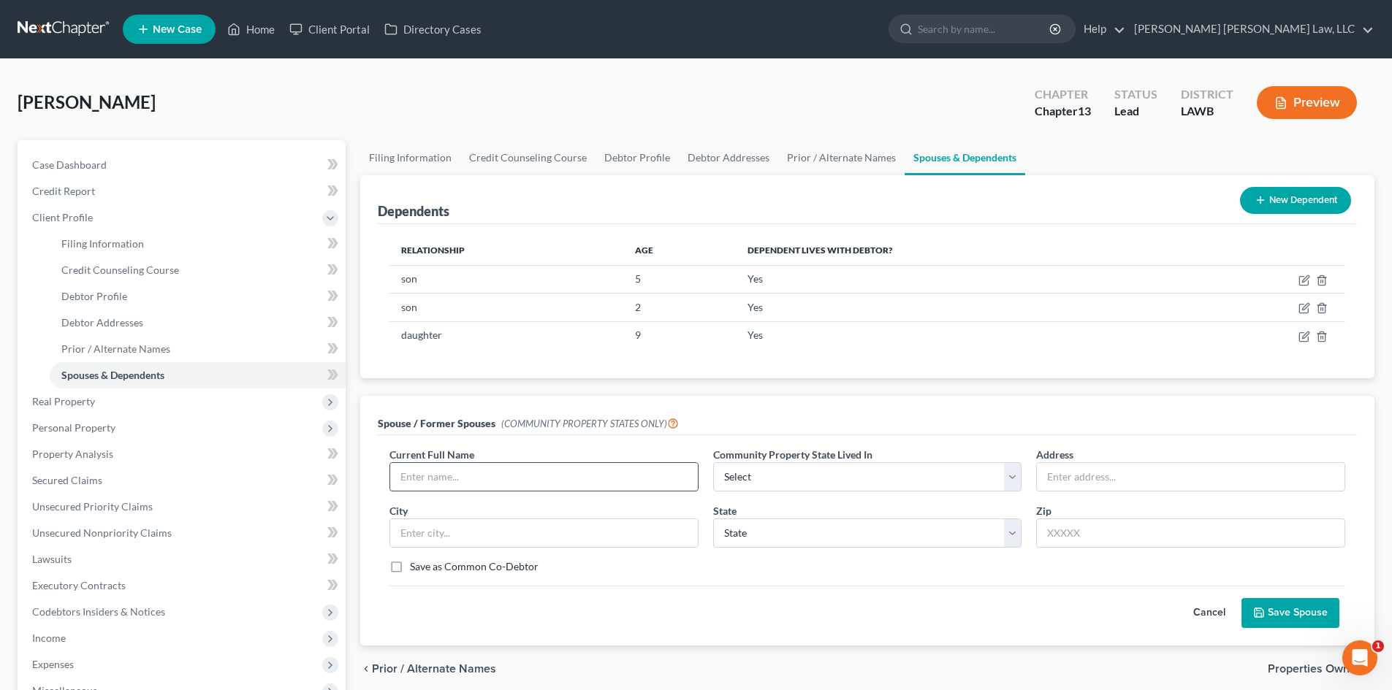
click at [476, 481] on input "text" at bounding box center [544, 477] width 308 height 28
type input "Aijah Shorter"
click at [814, 487] on select "Select AZ CA GU ID LA NV NM PR TX WA WI" at bounding box center [867, 476] width 309 height 29
select select "4"
click at [713, 462] on select "Select AZ CA GU ID LA NV NM PR TX WA WI" at bounding box center [867, 476] width 309 height 29
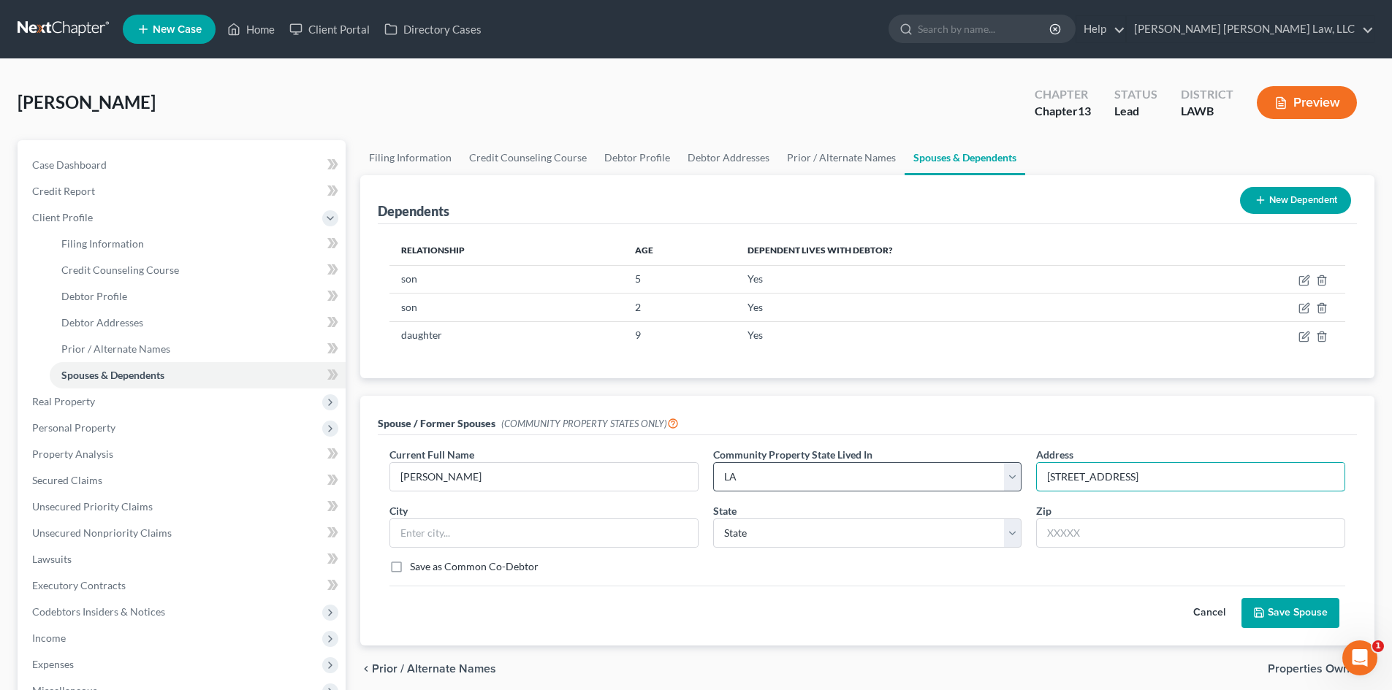
type input "7 Cypress Drive"
type input "71203"
click at [886, 568] on div "Save as Common Co-Debtor" at bounding box center [866, 567] width 955 height 15
type input "Monroe"
select select "19"
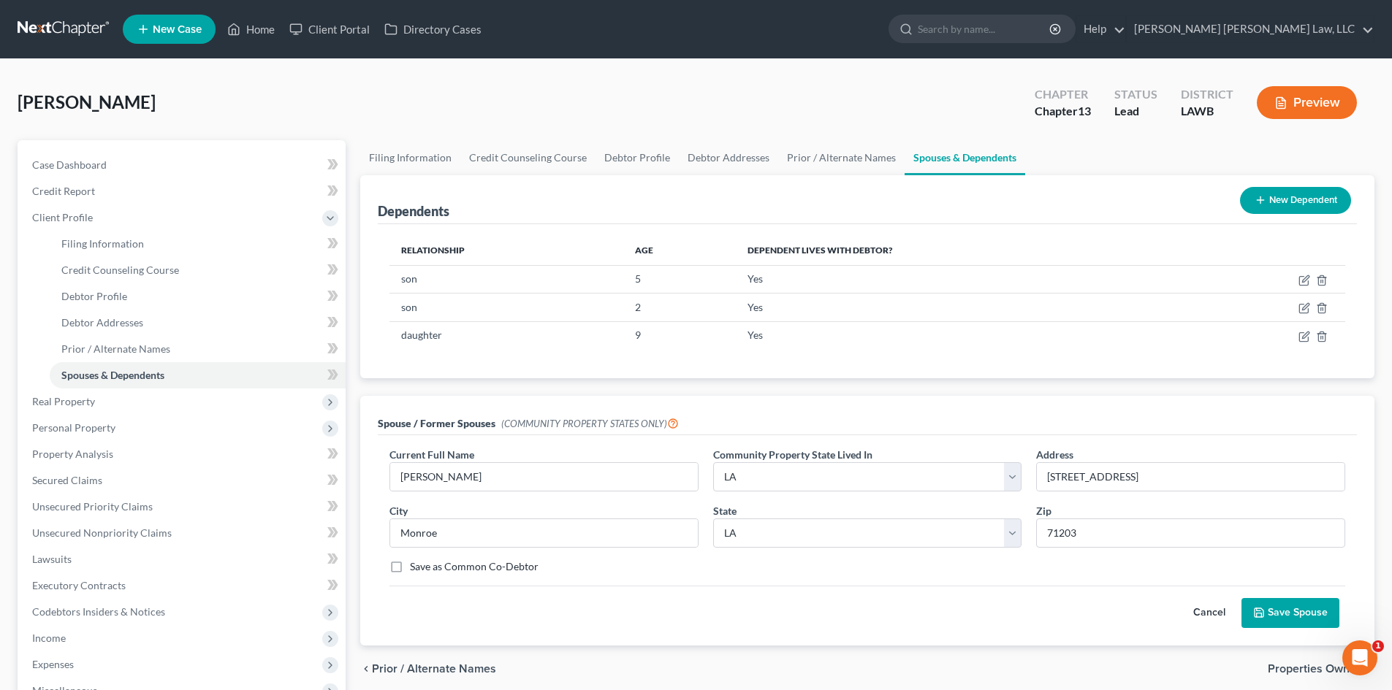
click at [1262, 609] on icon "submit" at bounding box center [1258, 612] width 9 height 9
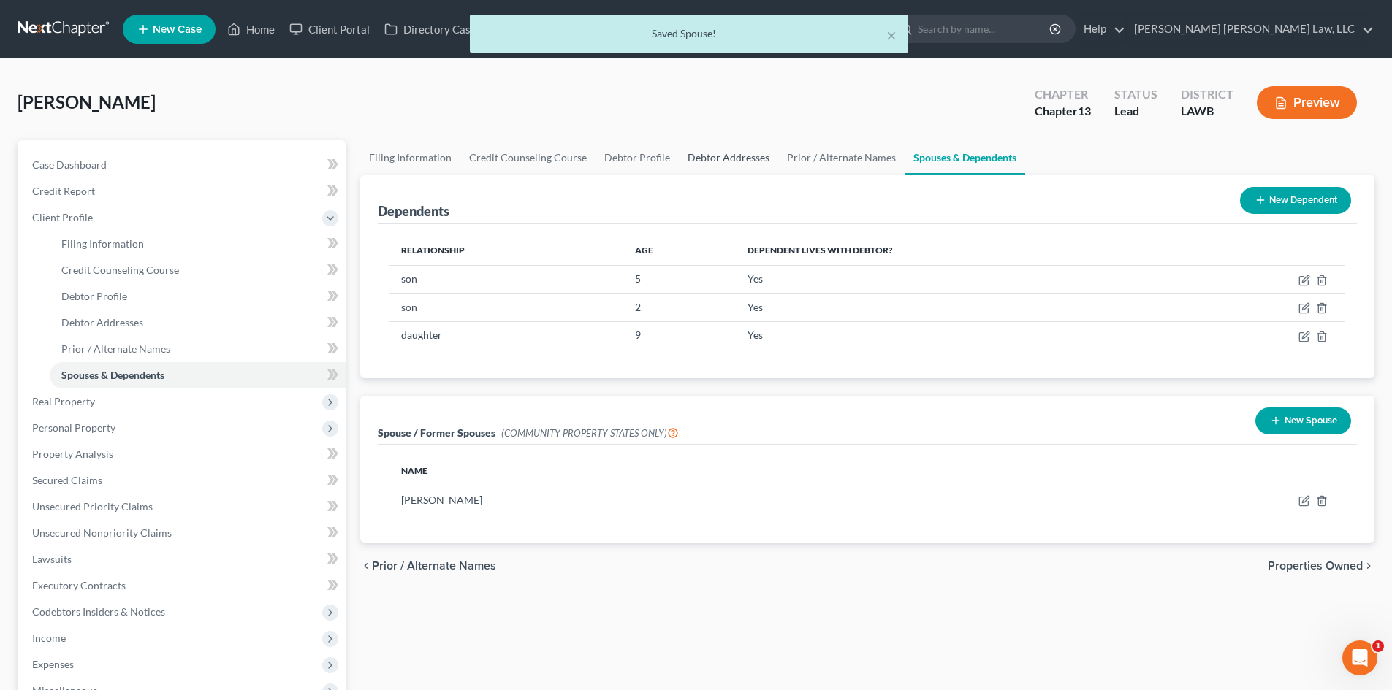
click at [733, 156] on link "Debtor Addresses" at bounding box center [728, 157] width 99 height 35
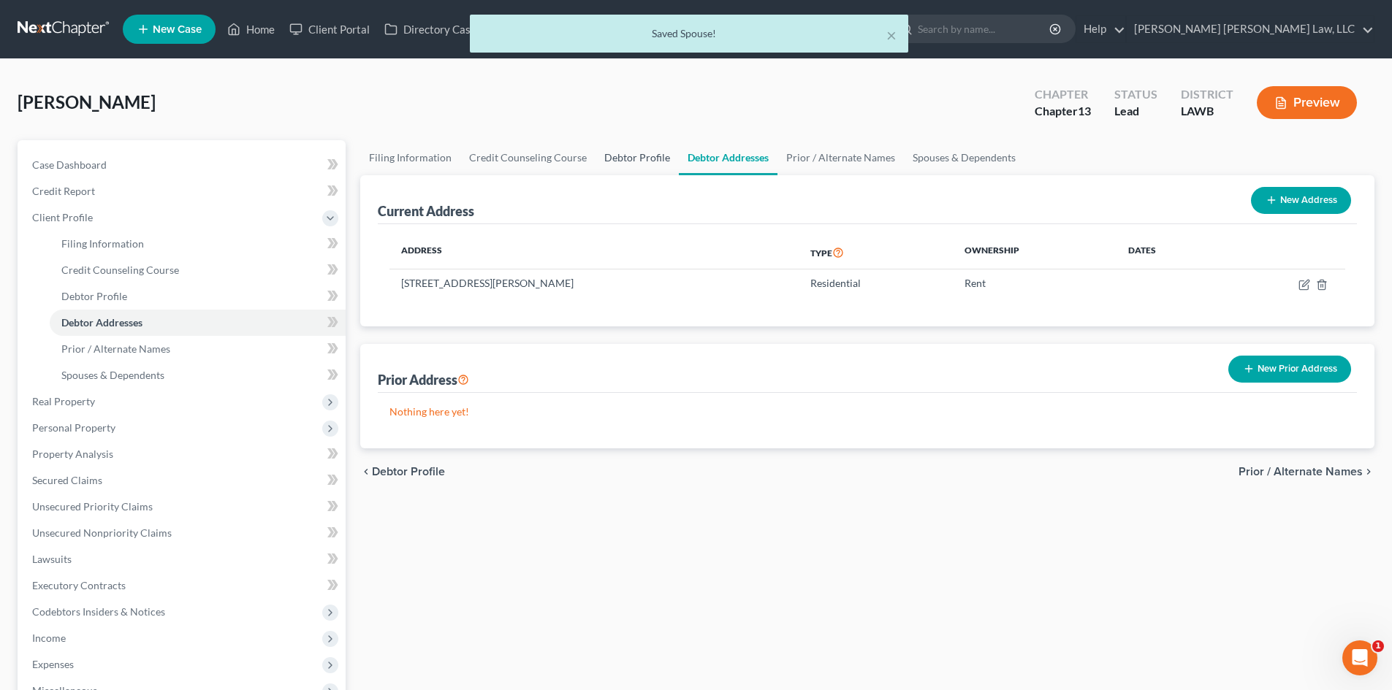
click at [615, 150] on link "Debtor Profile" at bounding box center [636, 157] width 83 height 35
select select "1"
select select "4"
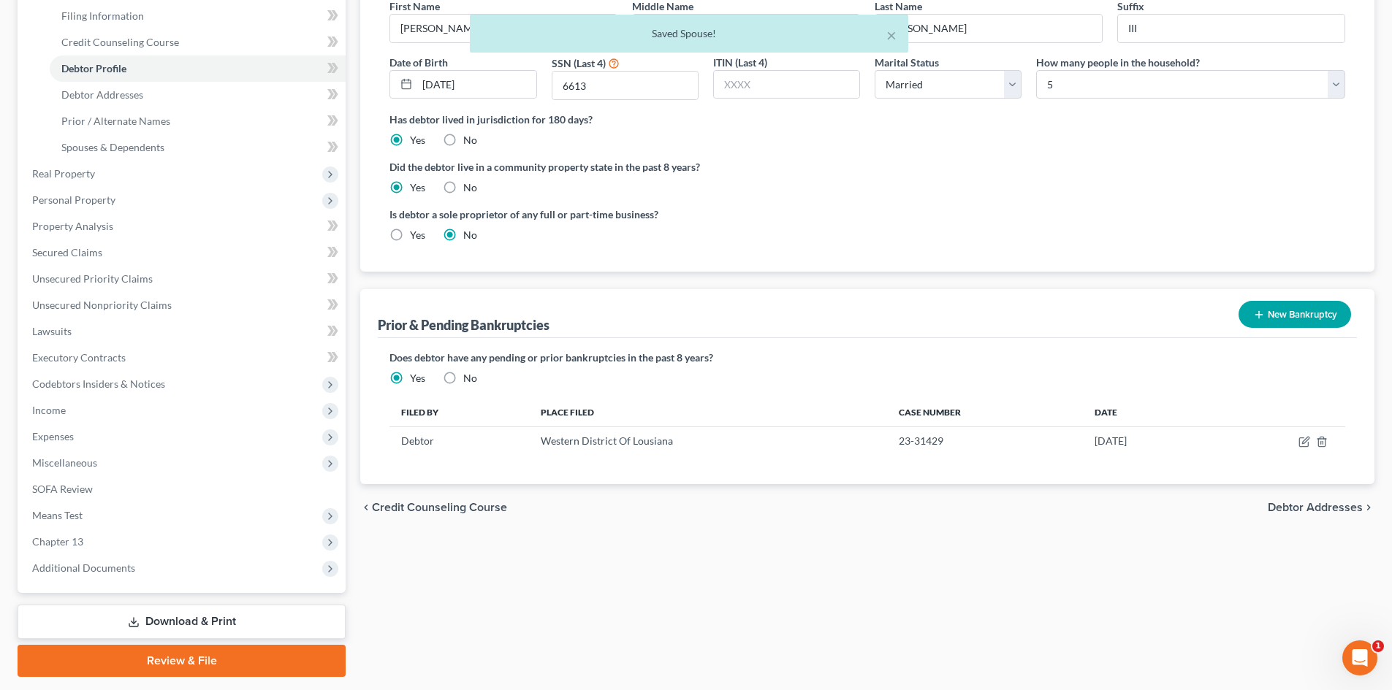
scroll to position [270, 0]
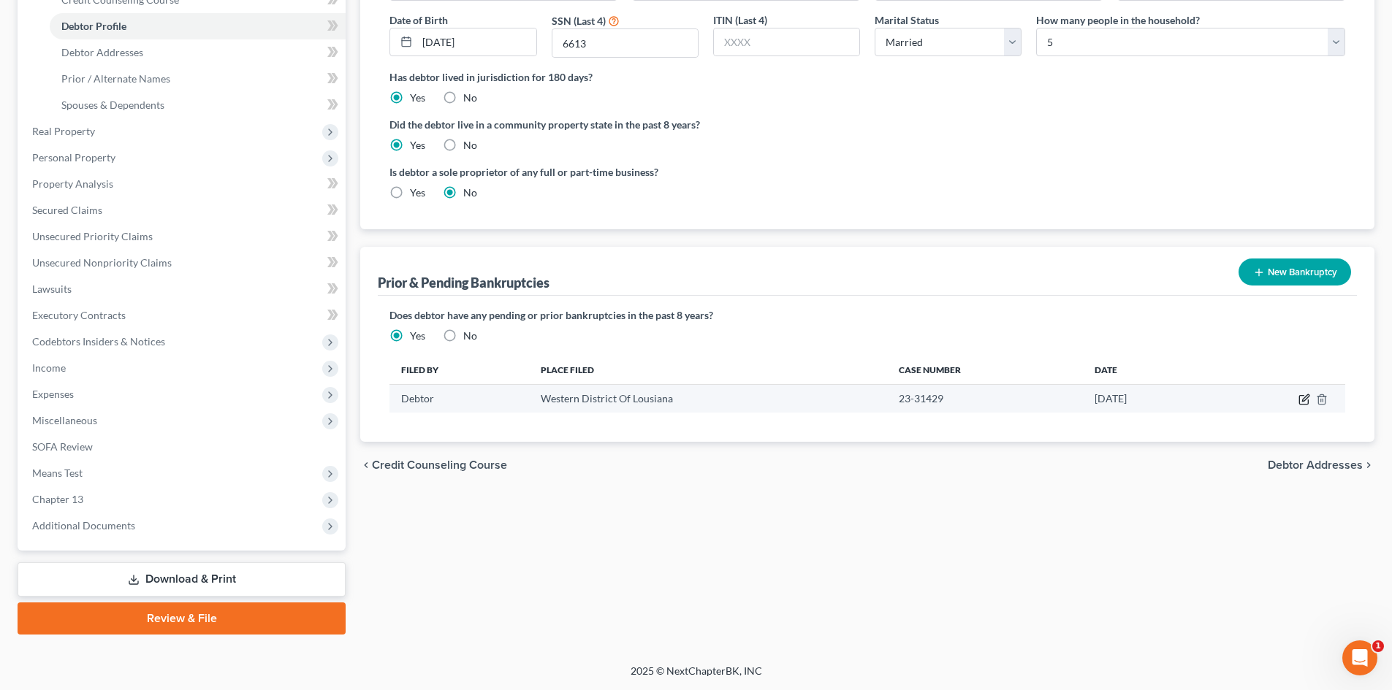
click at [1307, 397] on icon "button" at bounding box center [1304, 400] width 12 height 12
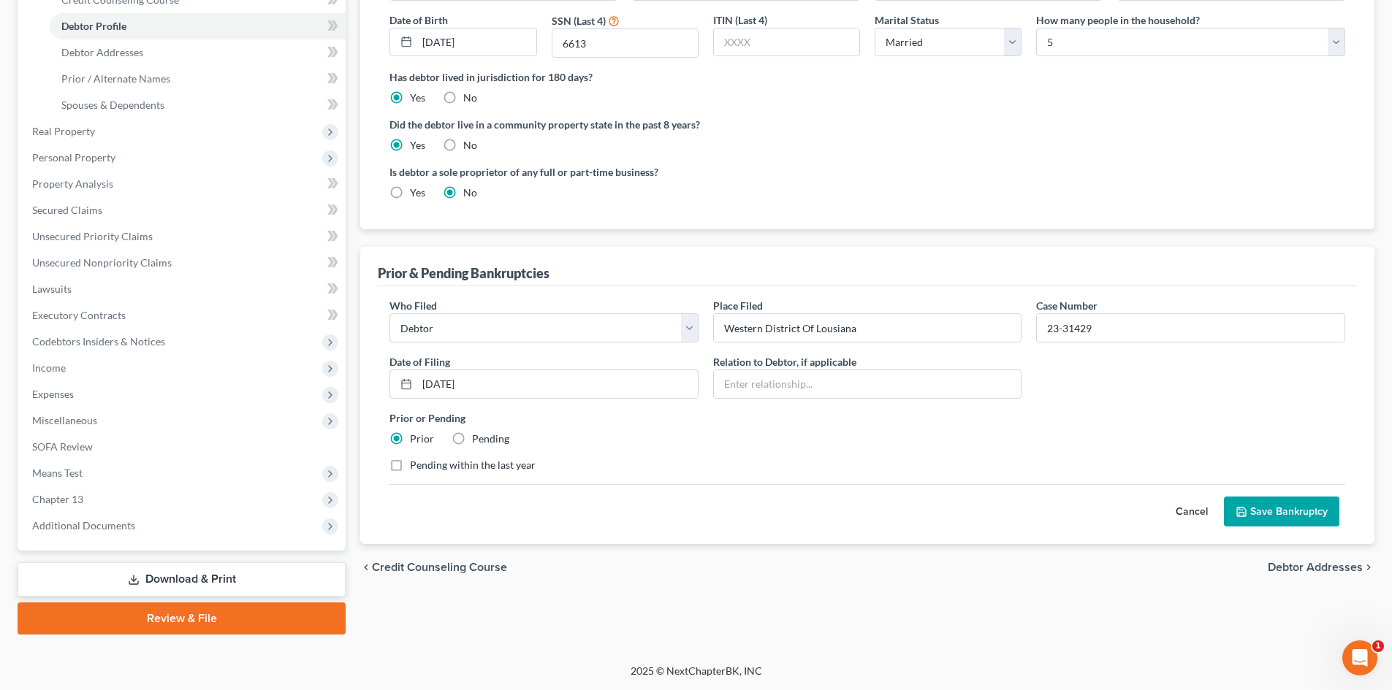
click at [1294, 514] on button "Save Bankruptcy" at bounding box center [1281, 512] width 115 height 31
